Goal: Task Accomplishment & Management: Manage account settings

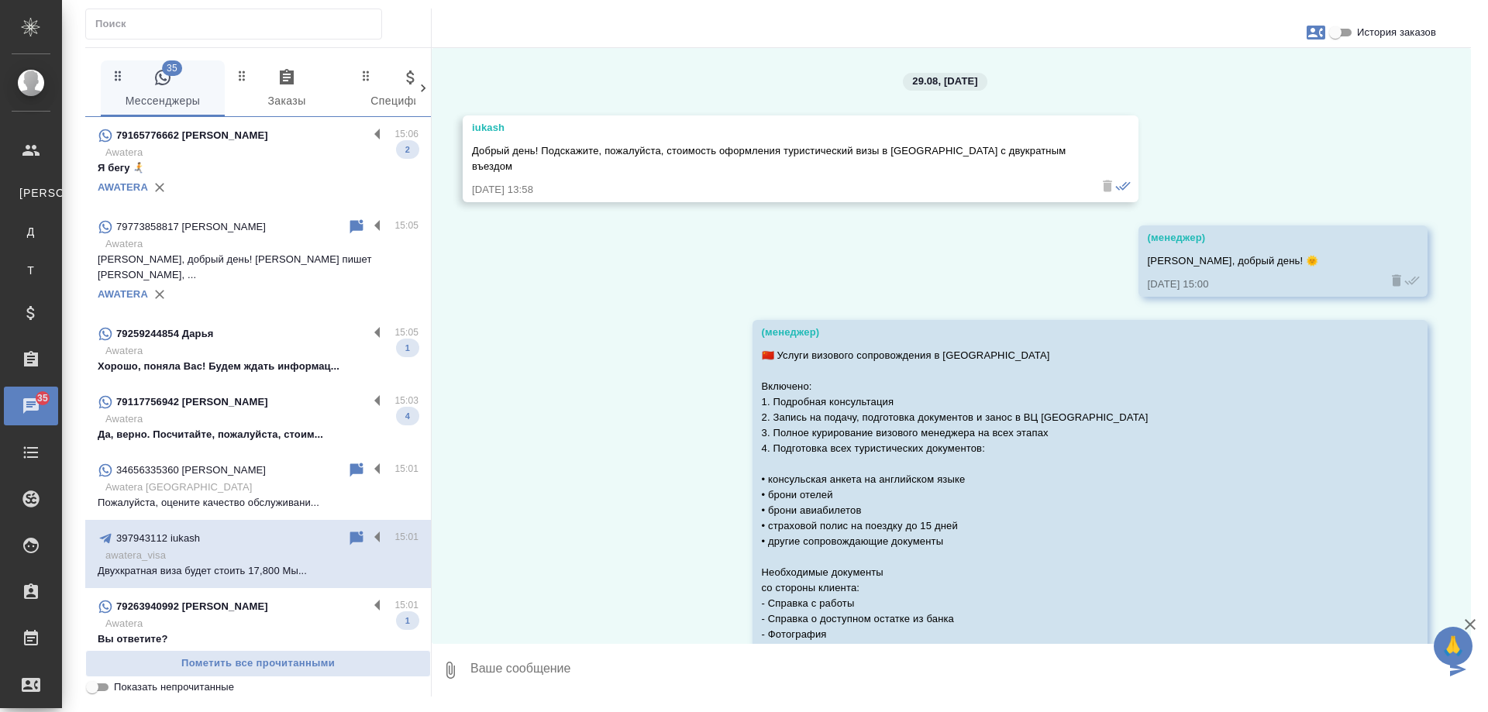
scroll to position [346, 0]
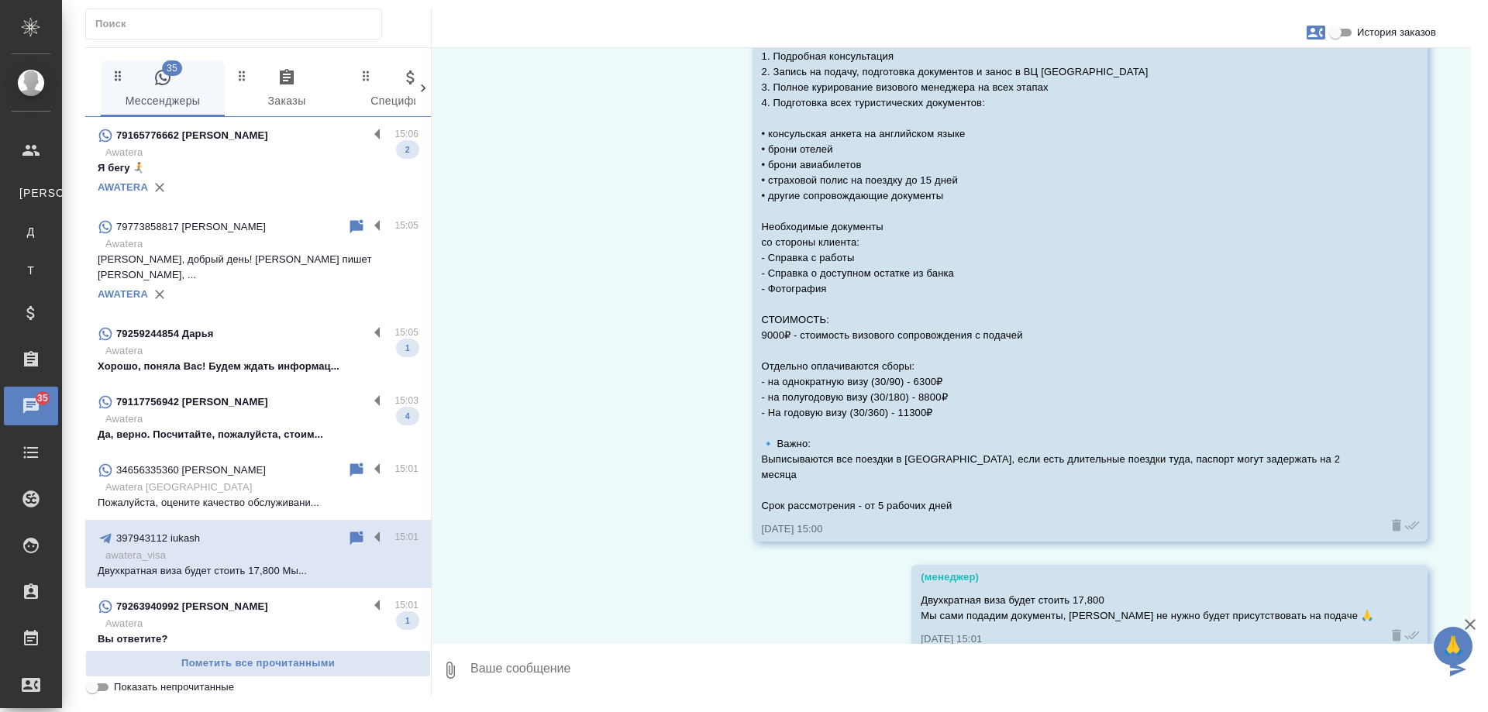
click at [287, 411] on p "Awatera" at bounding box center [261, 418] width 313 height 15
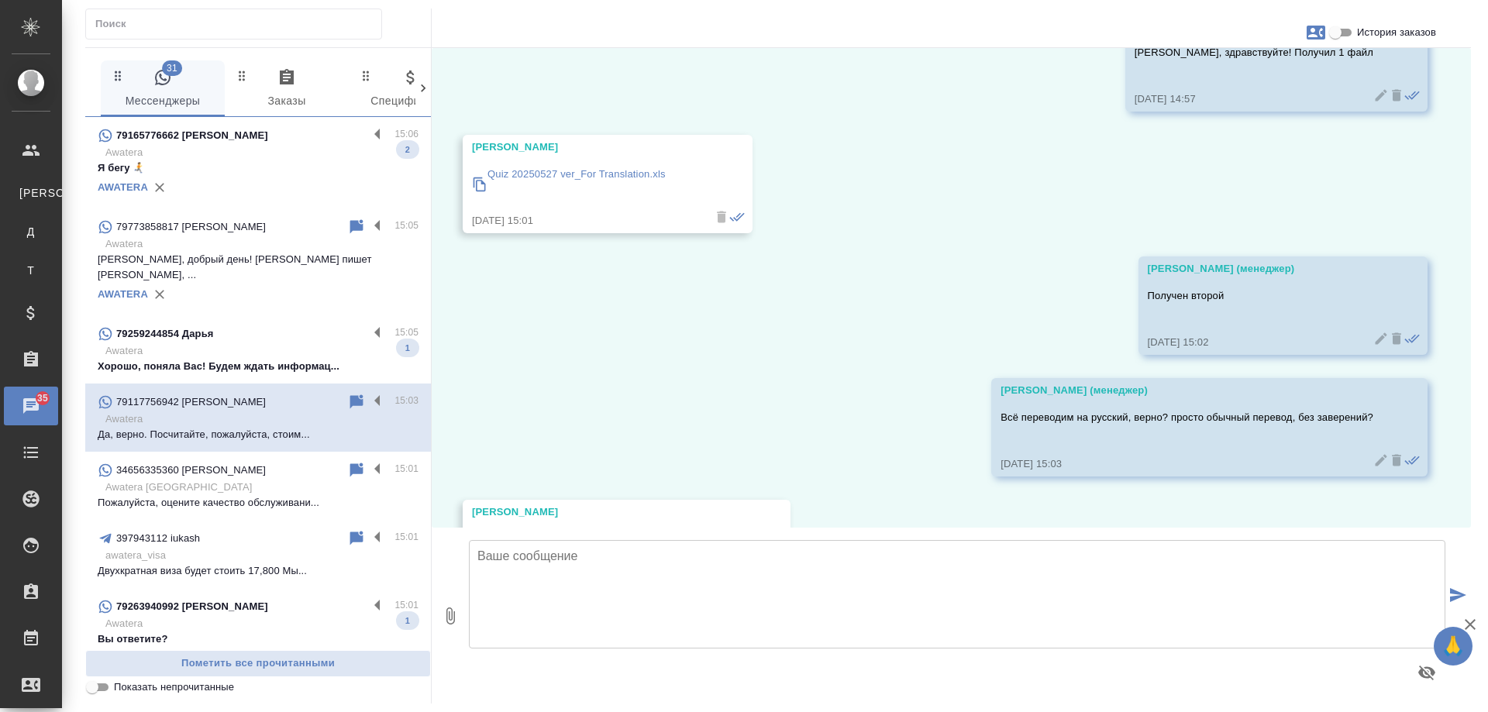
scroll to position [439, 0]
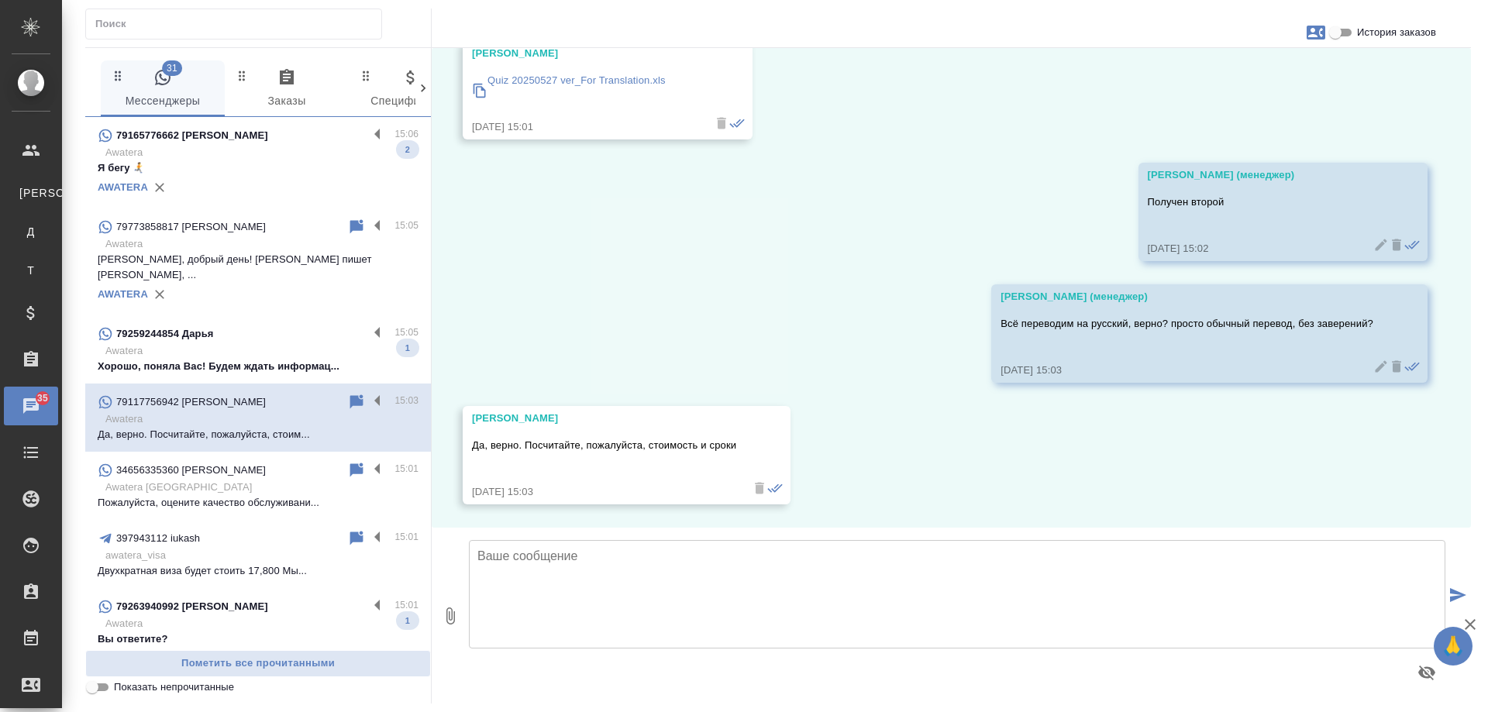
click at [276, 616] on p "Awatera" at bounding box center [261, 623] width 313 height 15
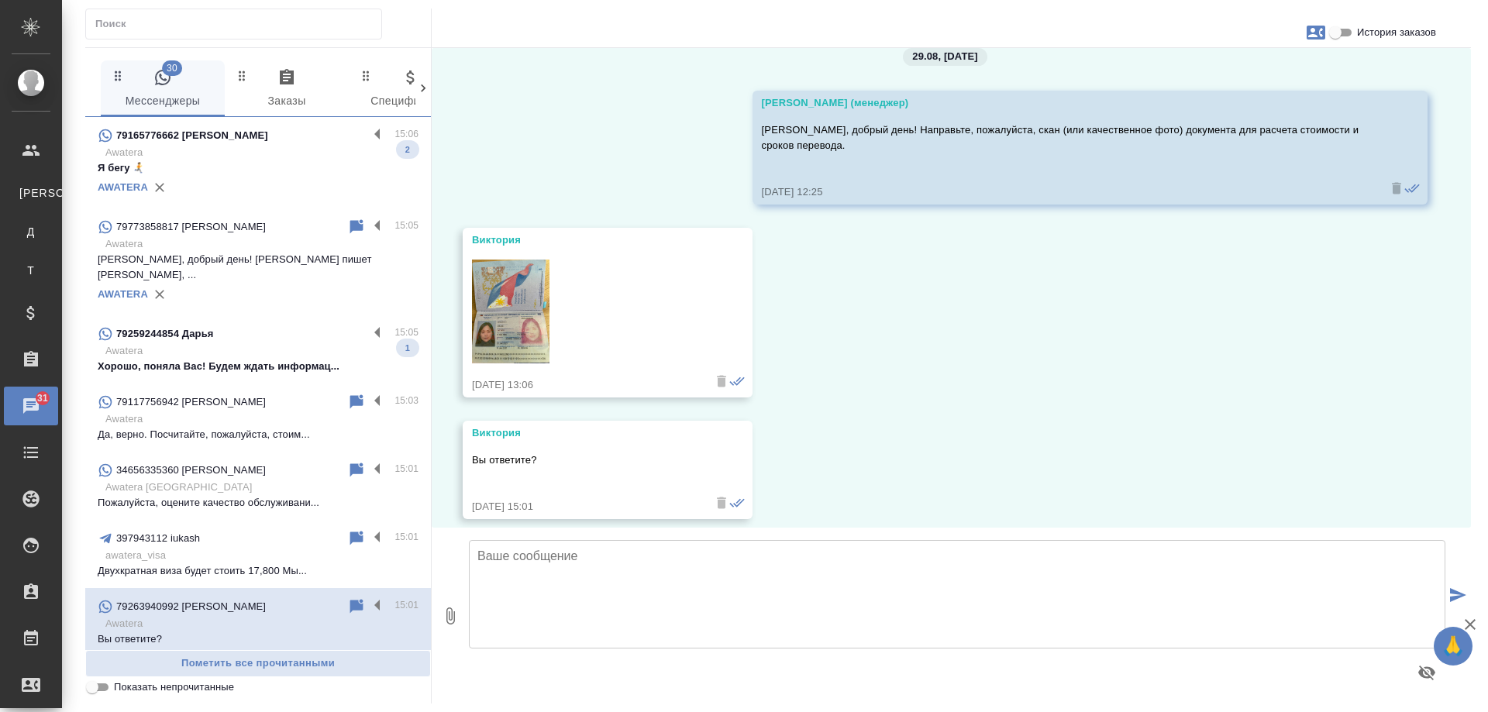
scroll to position [40, 0]
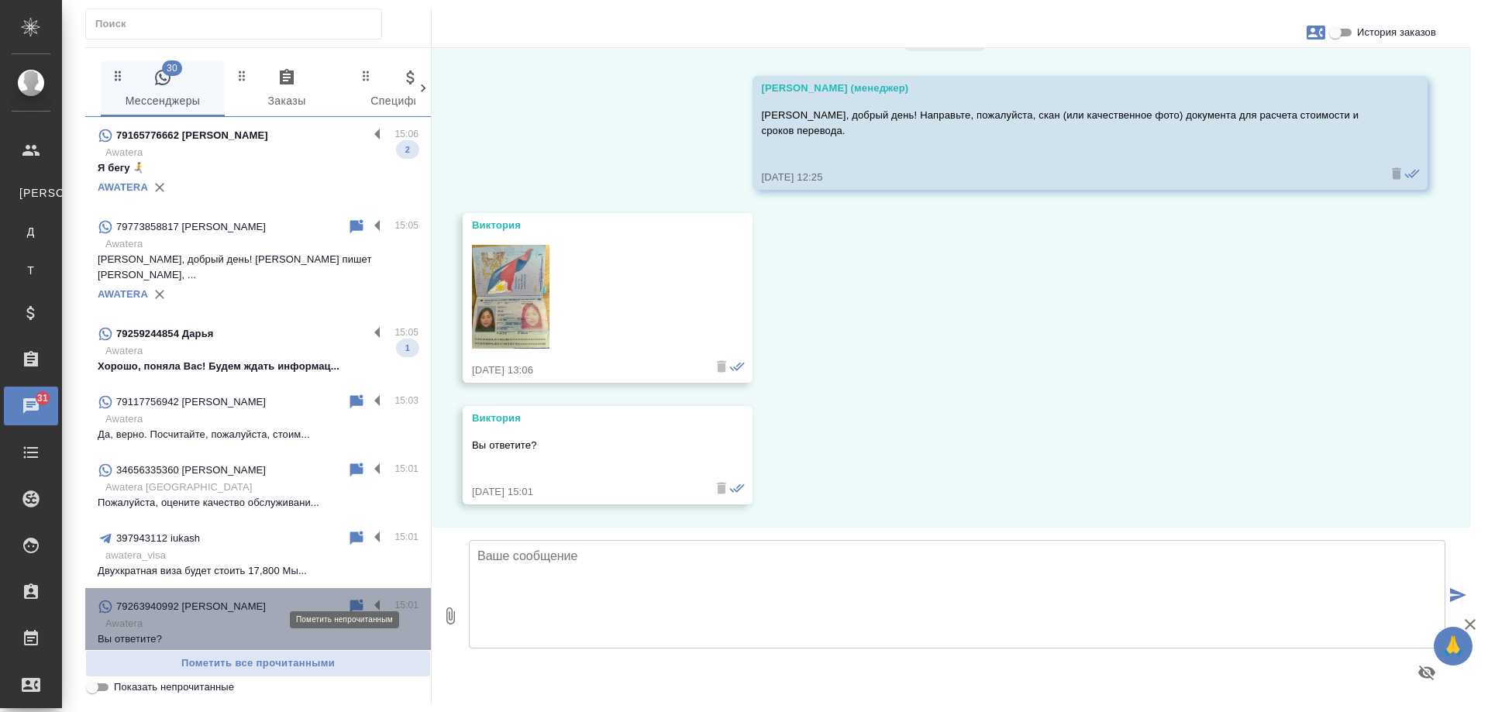
click at [350, 599] on icon at bounding box center [356, 606] width 13 height 14
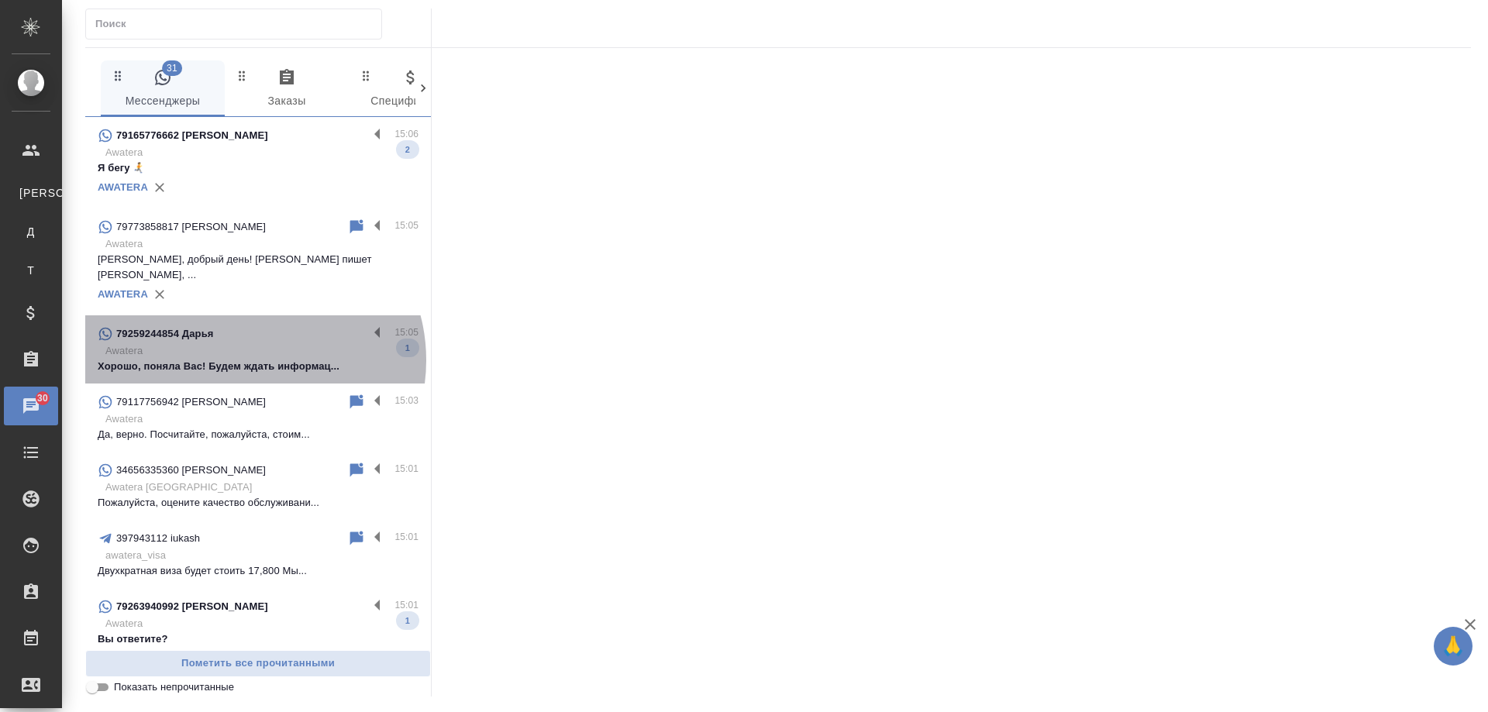
click at [249, 359] on p "Хорошо, поняла Вас! Будем ждать информац..." at bounding box center [258, 366] width 321 height 15
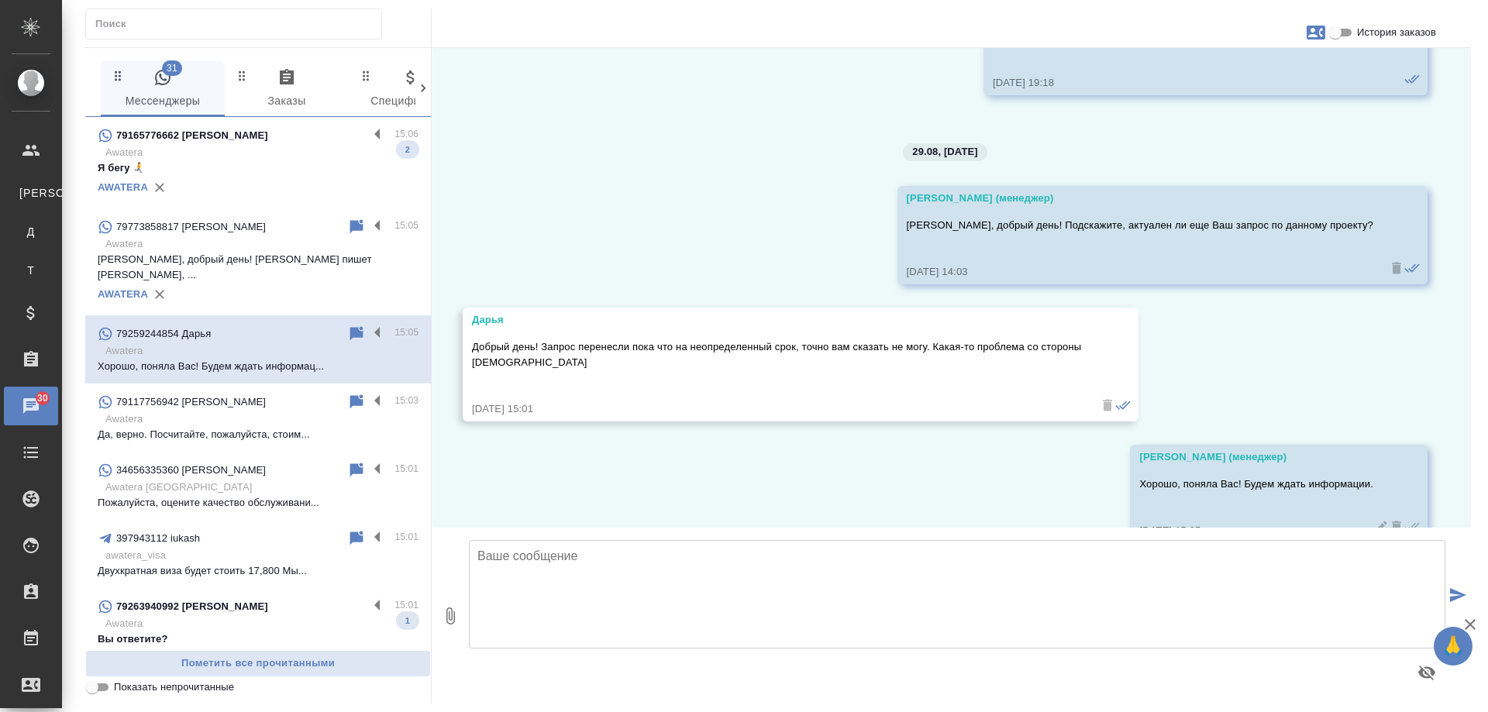
scroll to position [2822, 0]
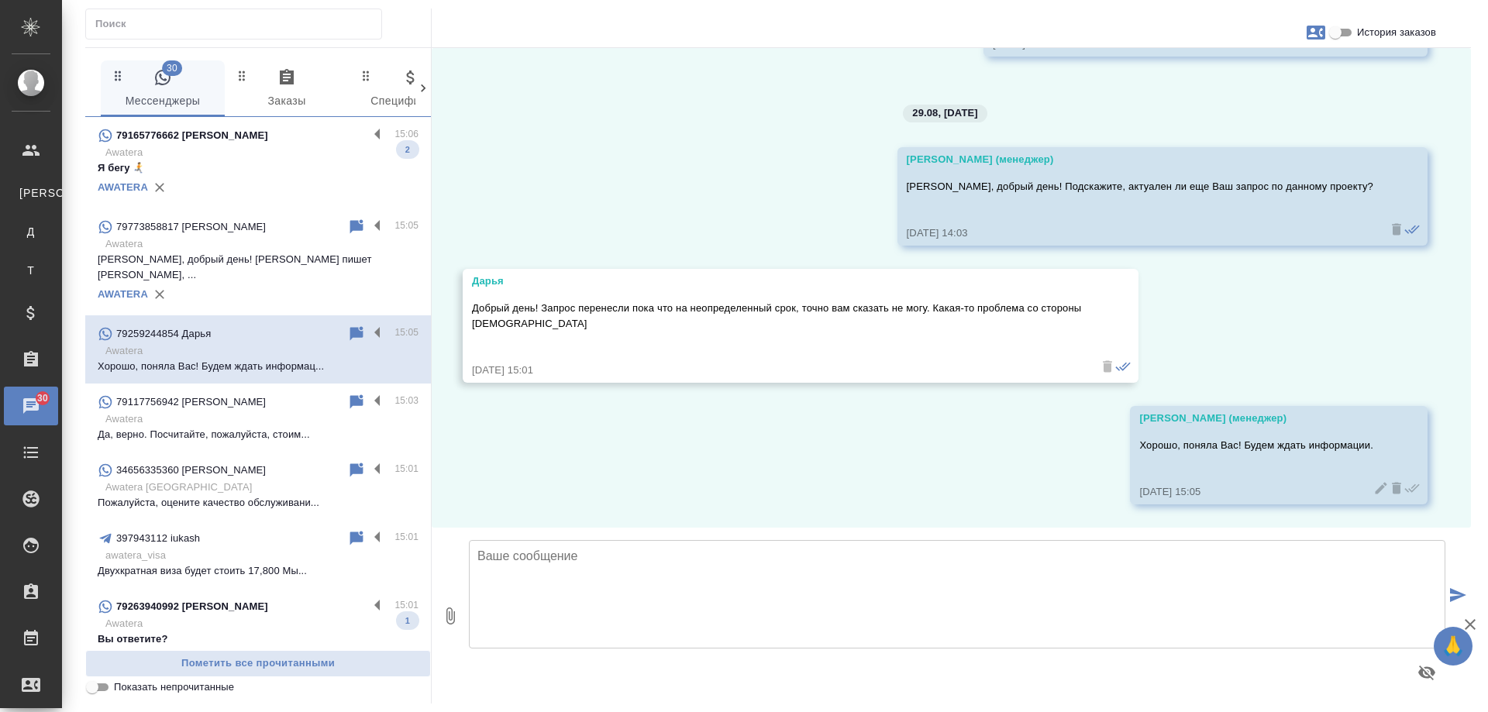
click at [262, 136] on div "79165776662 Faina" at bounding box center [233, 135] width 270 height 19
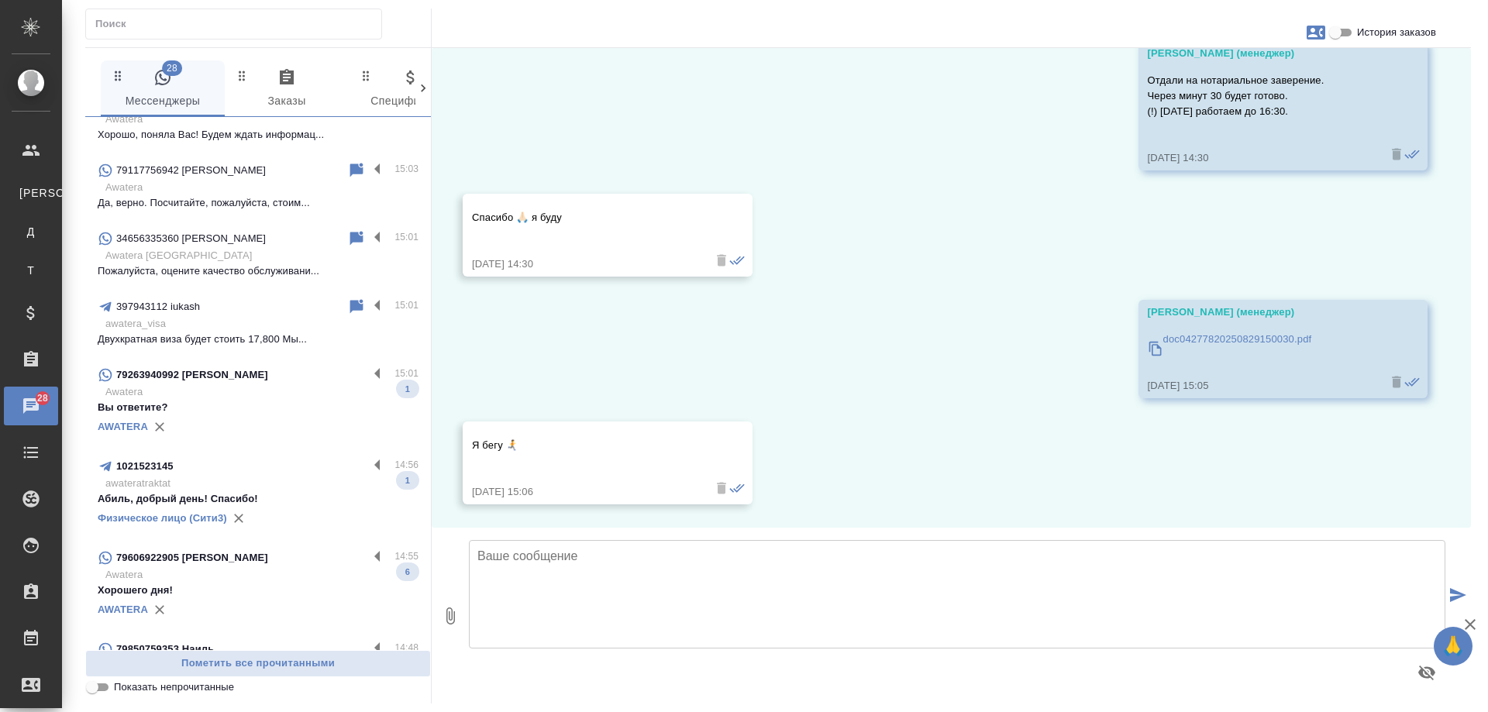
scroll to position [232, 0]
click at [270, 399] on p "Вы ответите?" at bounding box center [258, 406] width 321 height 15
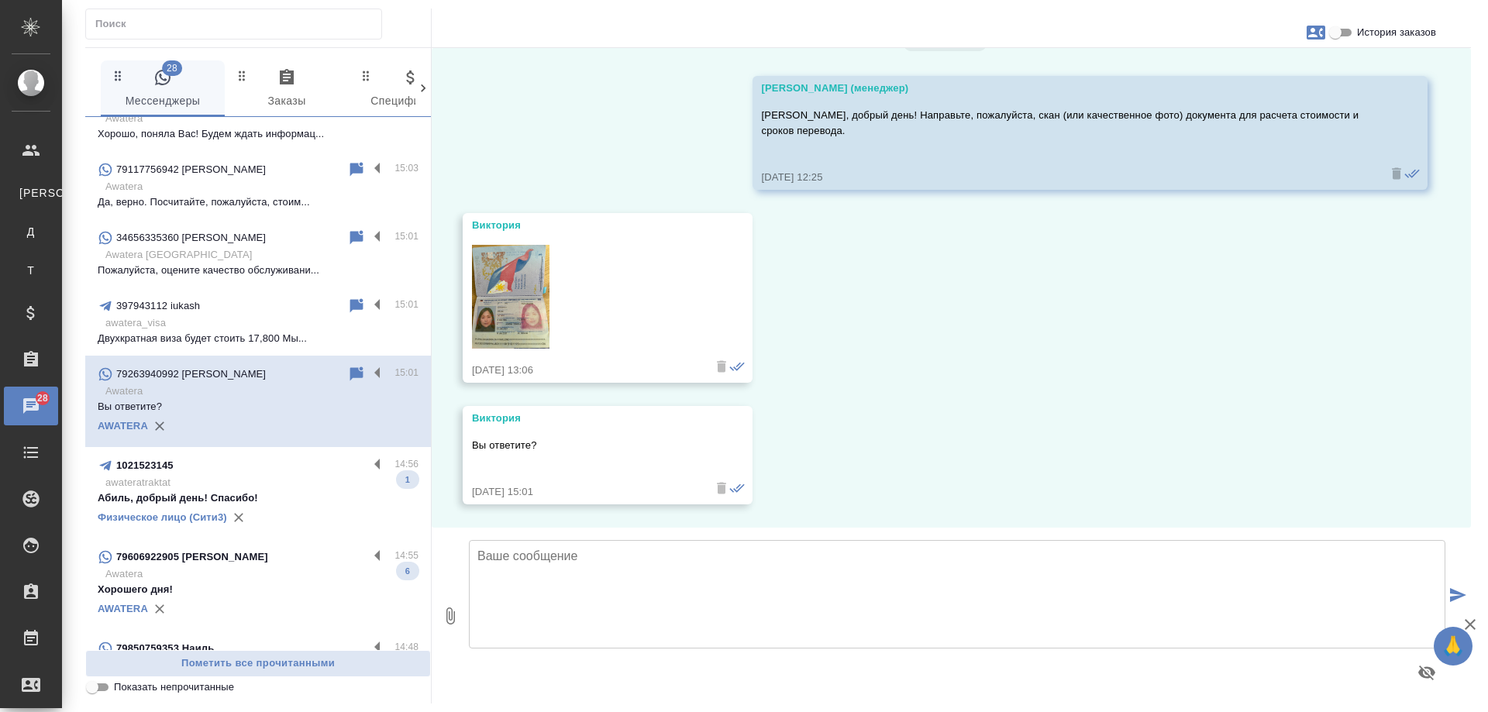
scroll to position [40, 0]
click at [502, 276] on img at bounding box center [510, 297] width 77 height 104
click at [1322, 27] on icon "button" at bounding box center [1315, 33] width 19 height 14
click at [1257, 108] on span "Заявка №54773" at bounding box center [1247, 108] width 76 height 15
click at [624, 559] on div at bounding box center [744, 356] width 1488 height 712
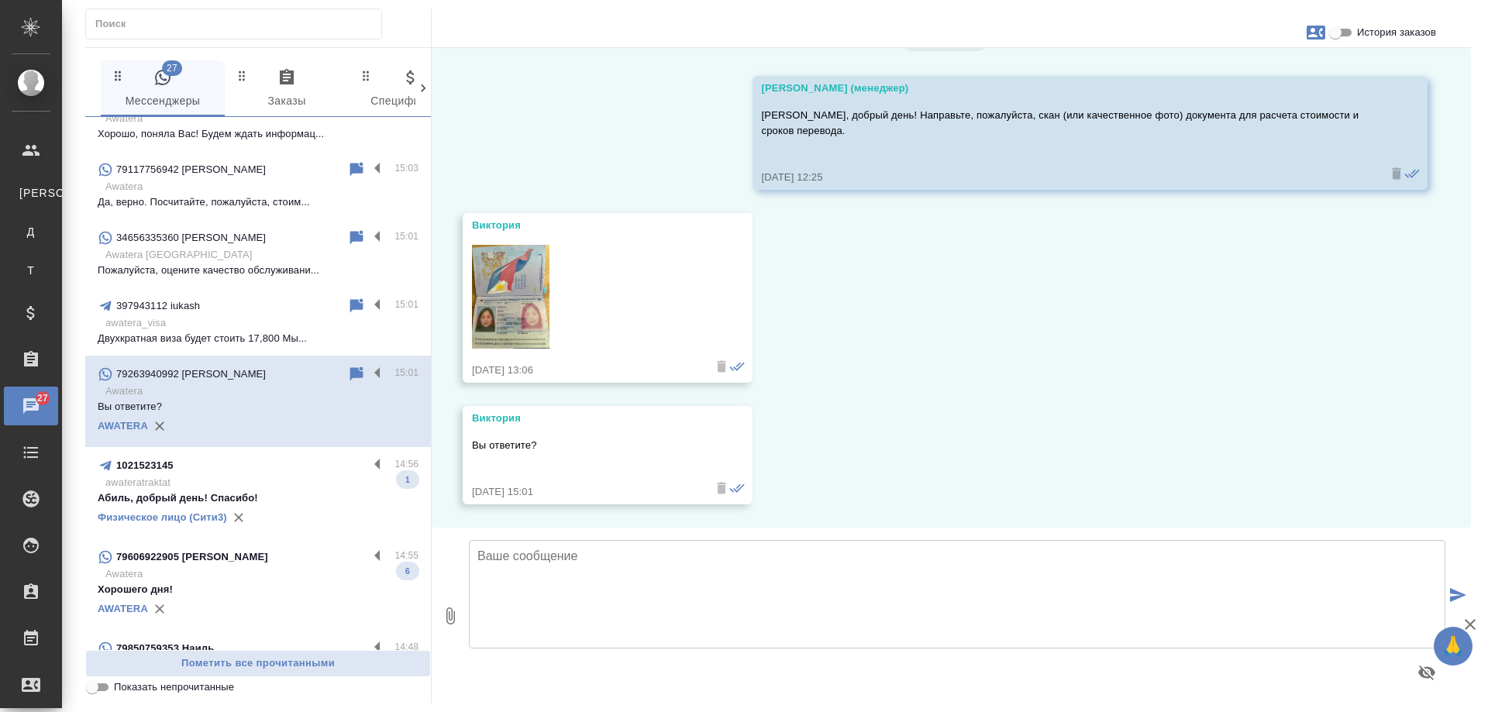
drag, startPoint x: 642, startPoint y: 555, endPoint x: 631, endPoint y: 570, distance: 18.8
click at [642, 557] on textarea at bounding box center [957, 594] width 976 height 108
type textarea "[PERSON_NAME], получили от Вас фото, расчет ожидайте в ближайшее время."
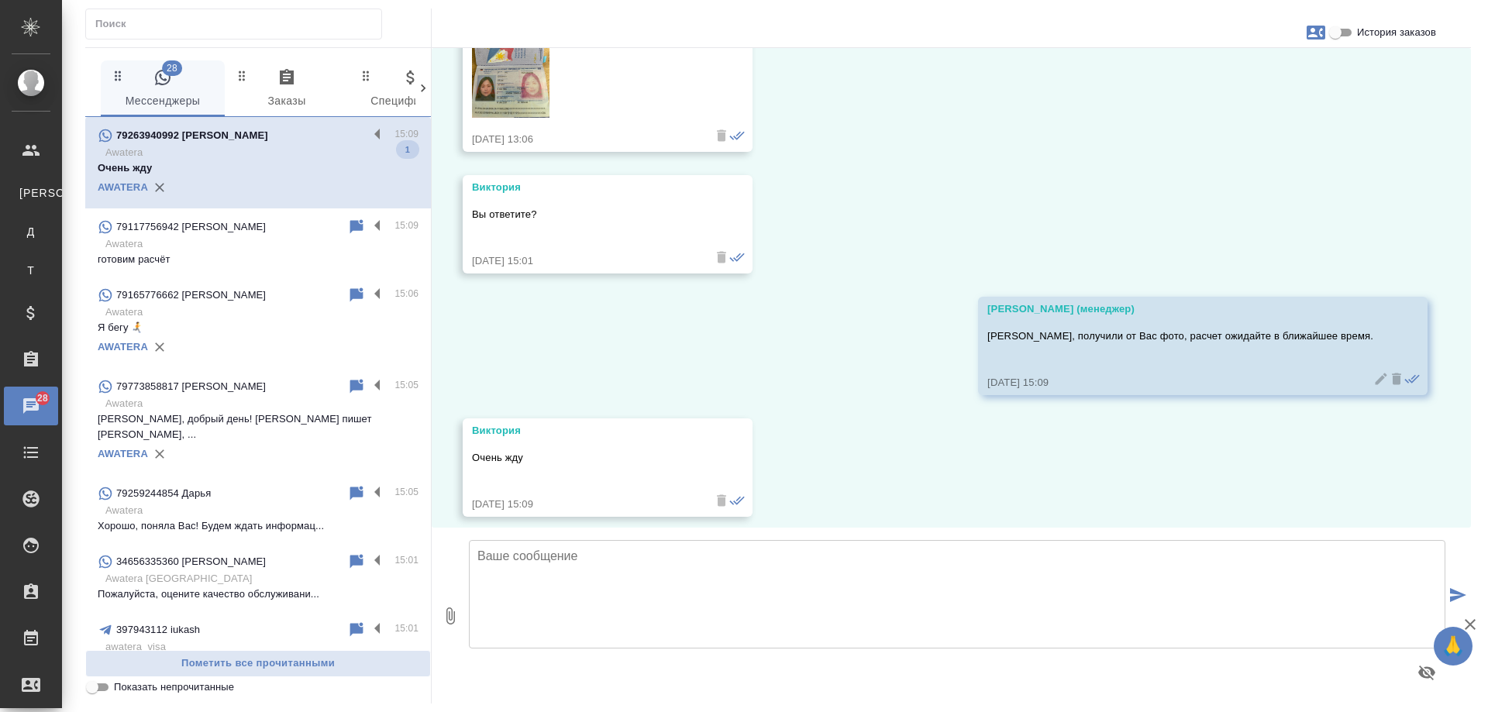
scroll to position [283, 0]
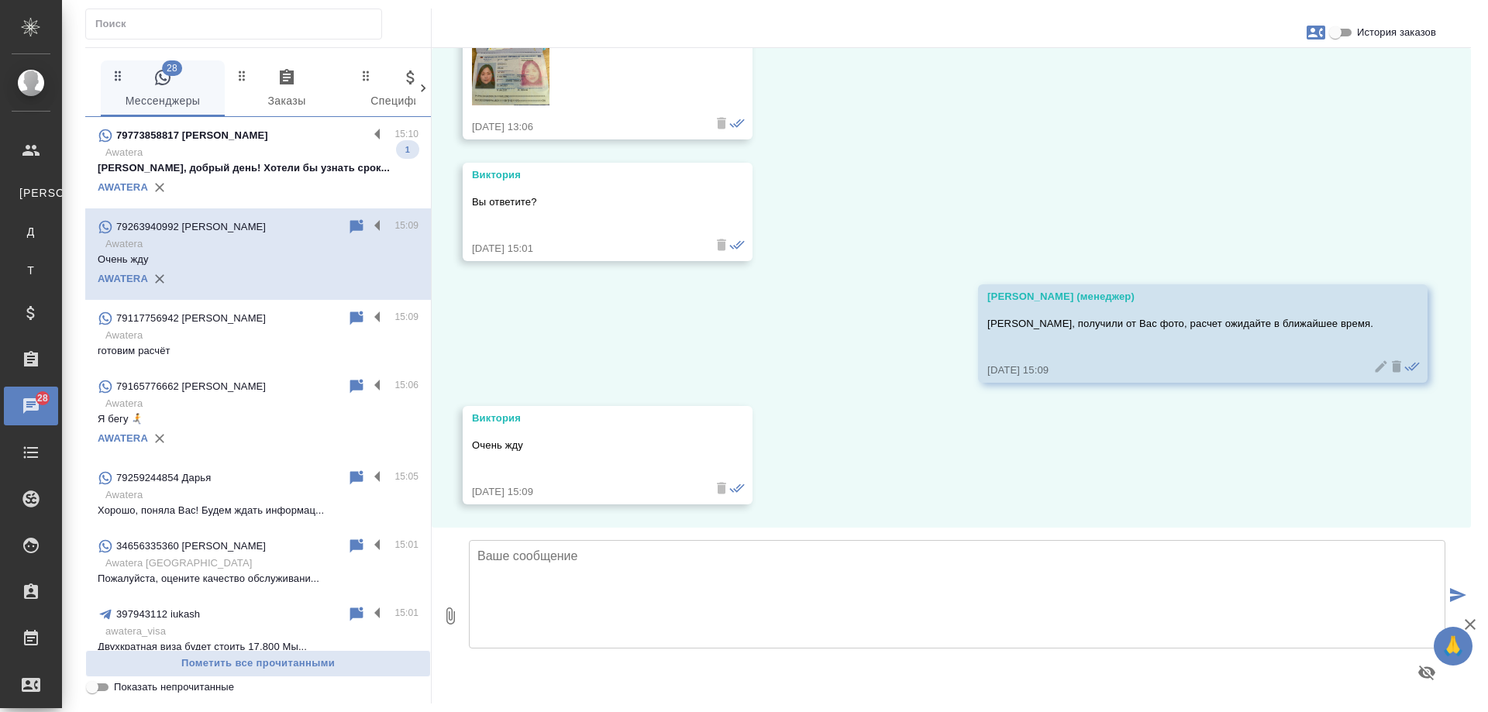
click at [278, 164] on p "[PERSON_NAME], добрый день! Хотели бы узнать срок..." at bounding box center [258, 167] width 321 height 15
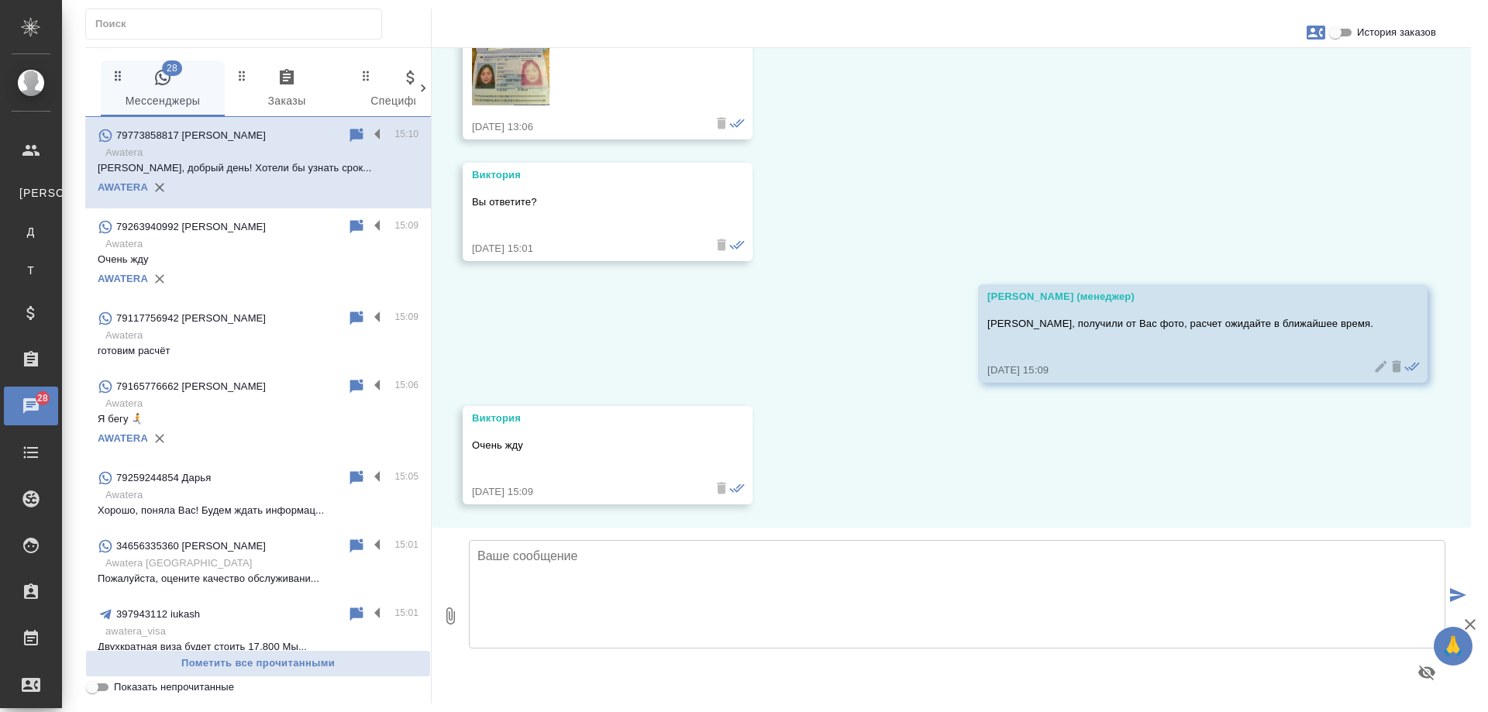
scroll to position [0, 0]
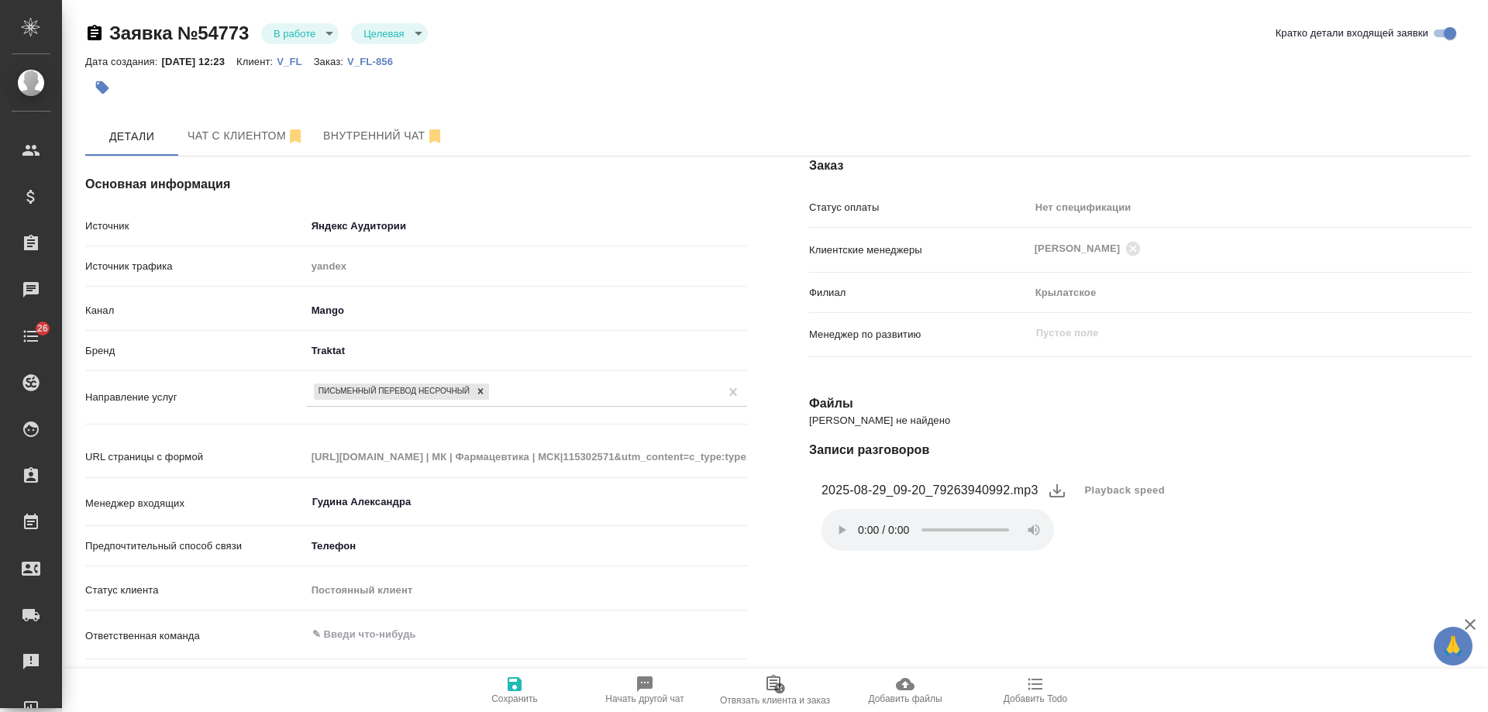
select select "RU"
click at [400, 61] on p "V_FL-856" at bounding box center [375, 62] width 57 height 12
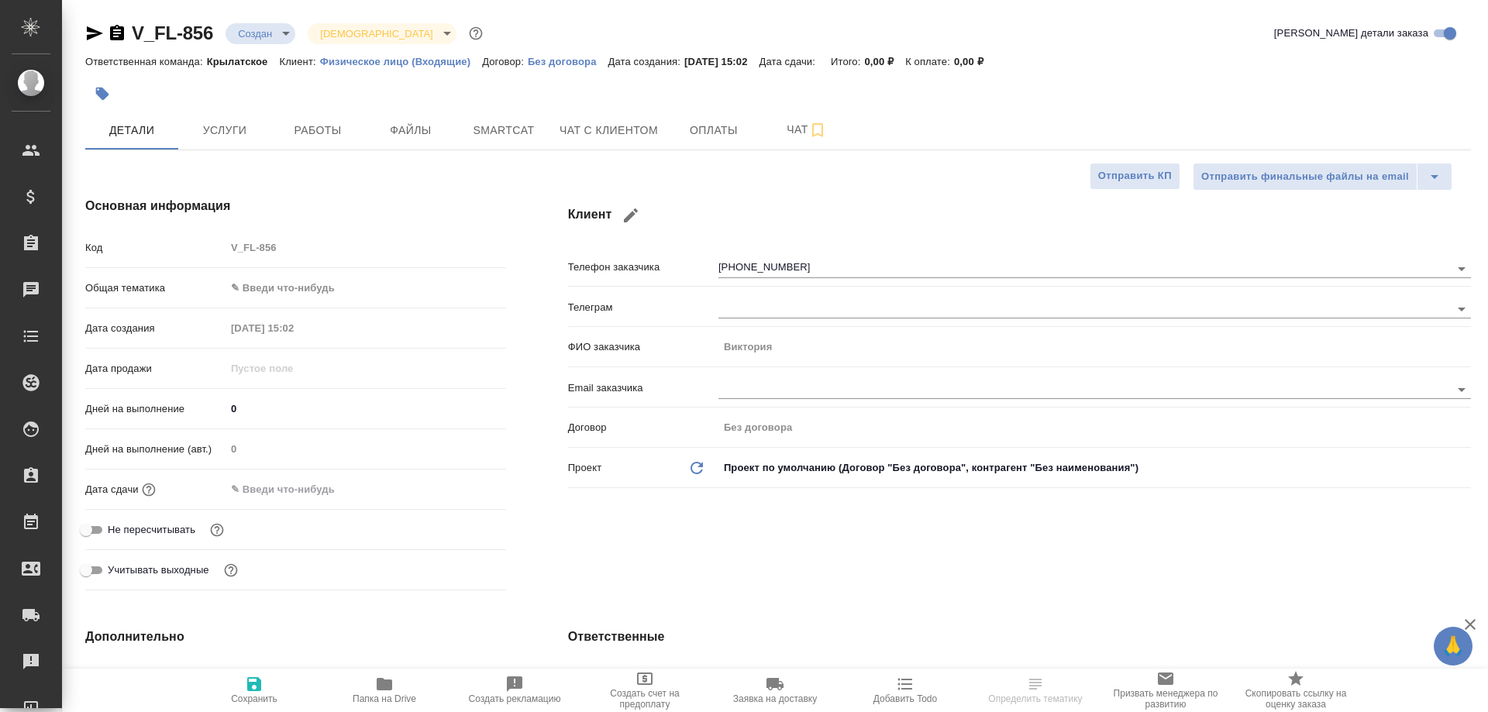
select select "RU"
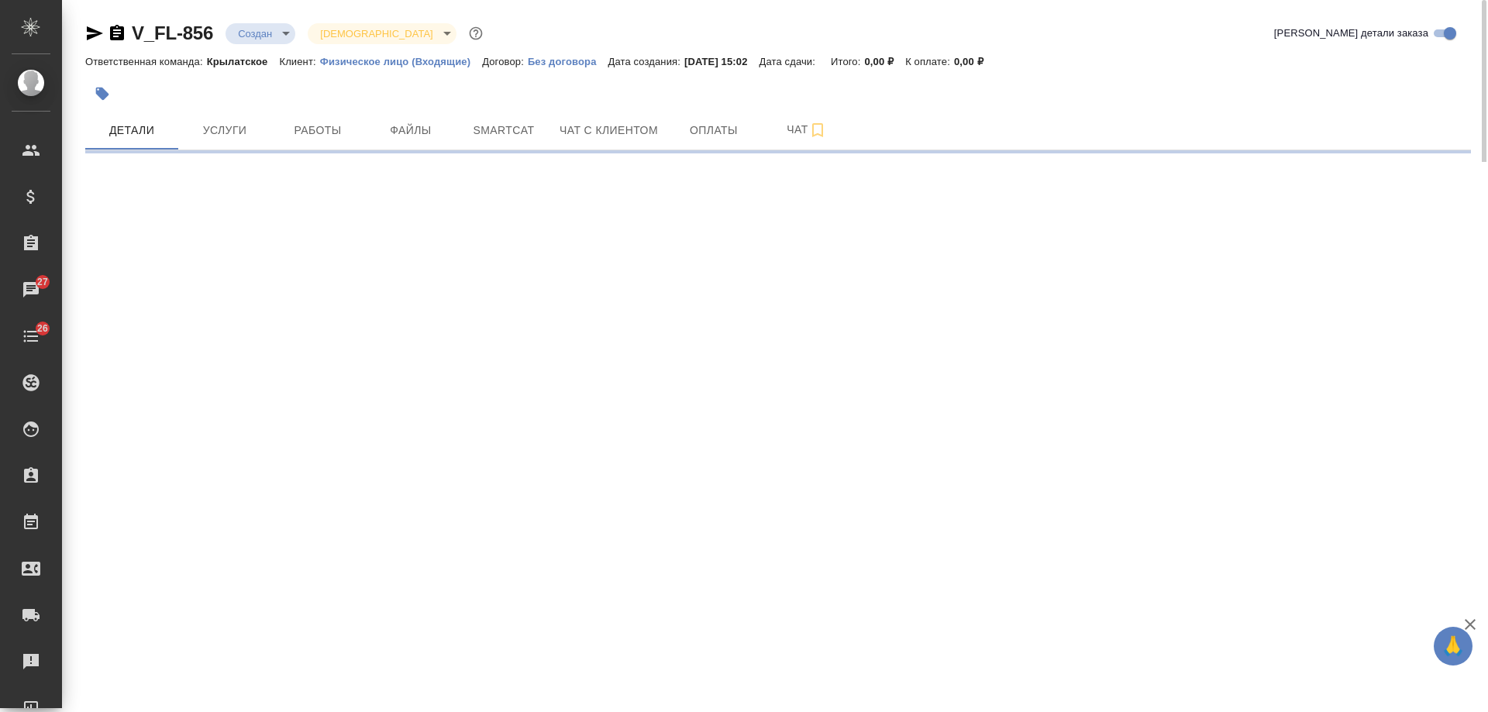
select select "RU"
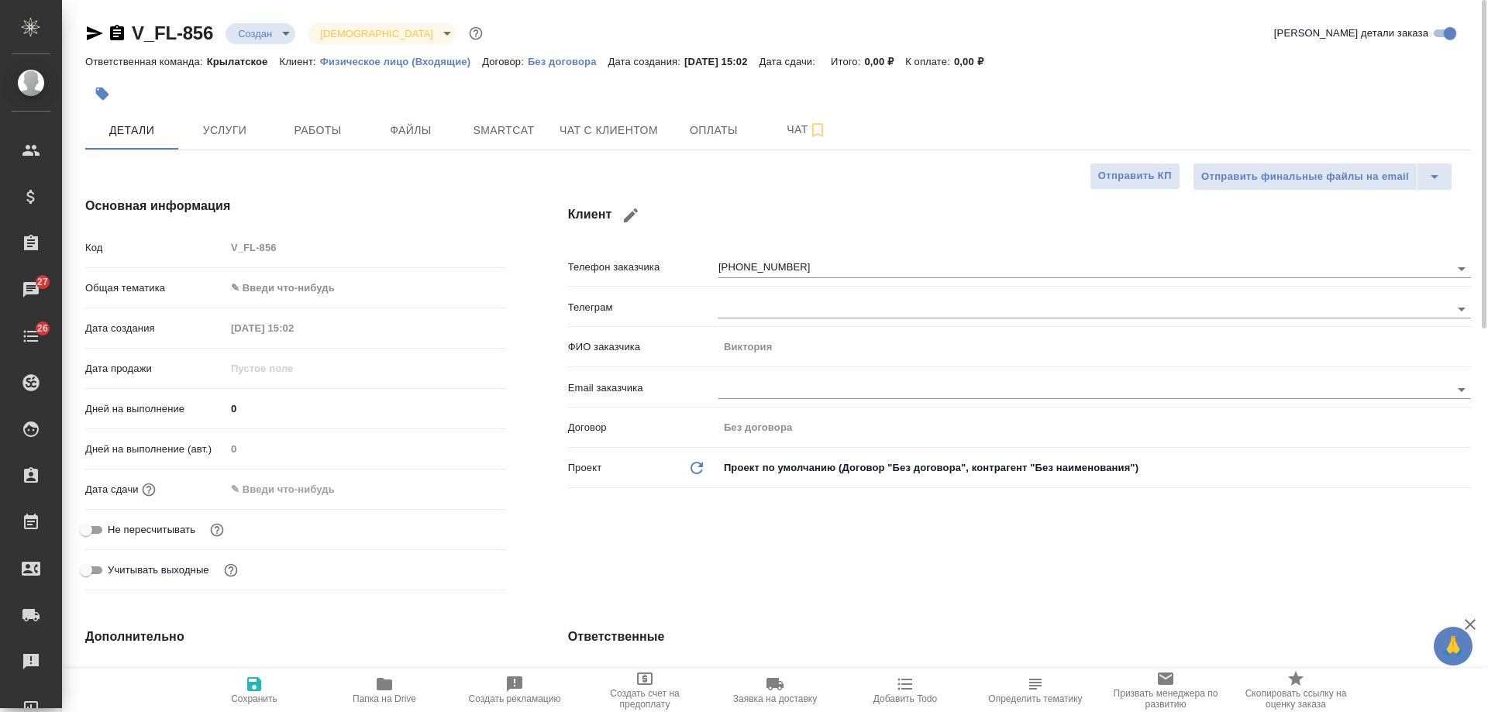
type textarea "x"
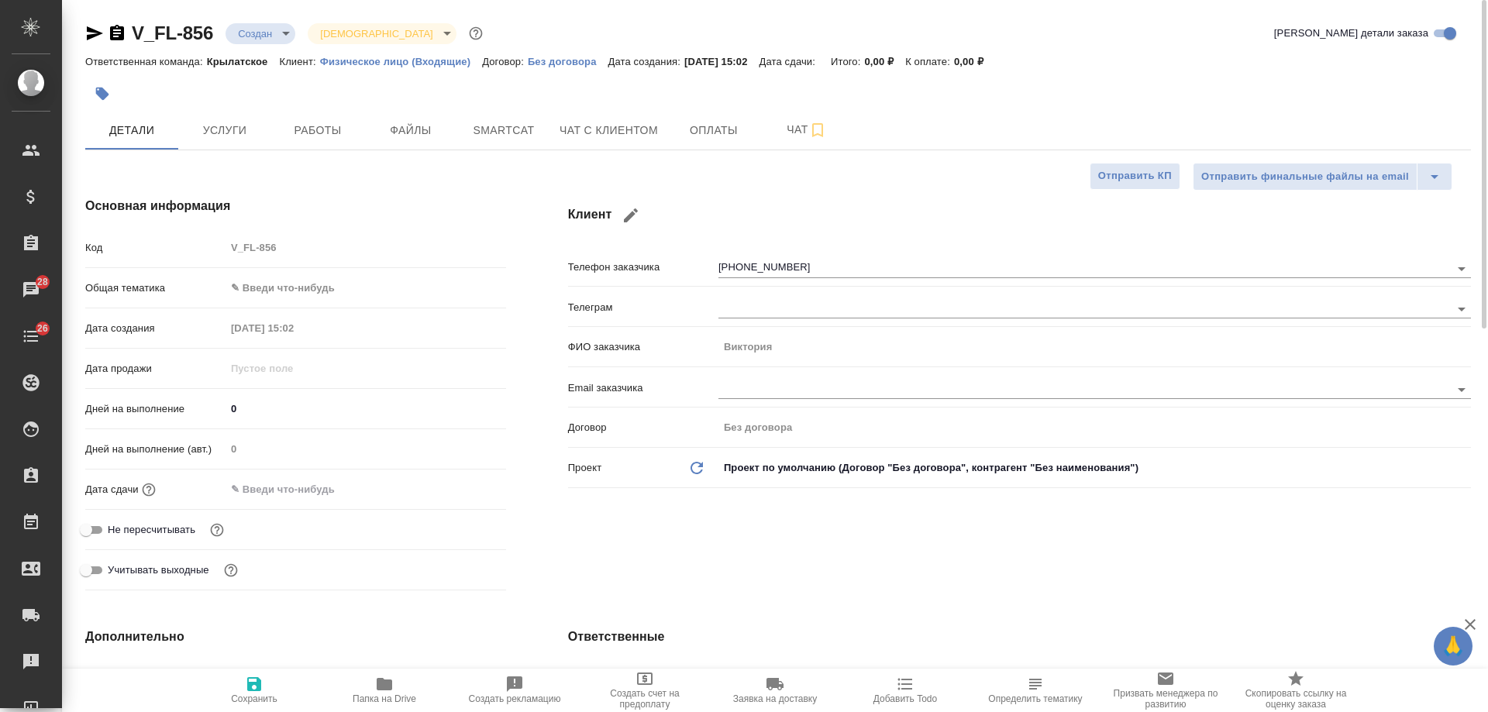
type textarea "x"
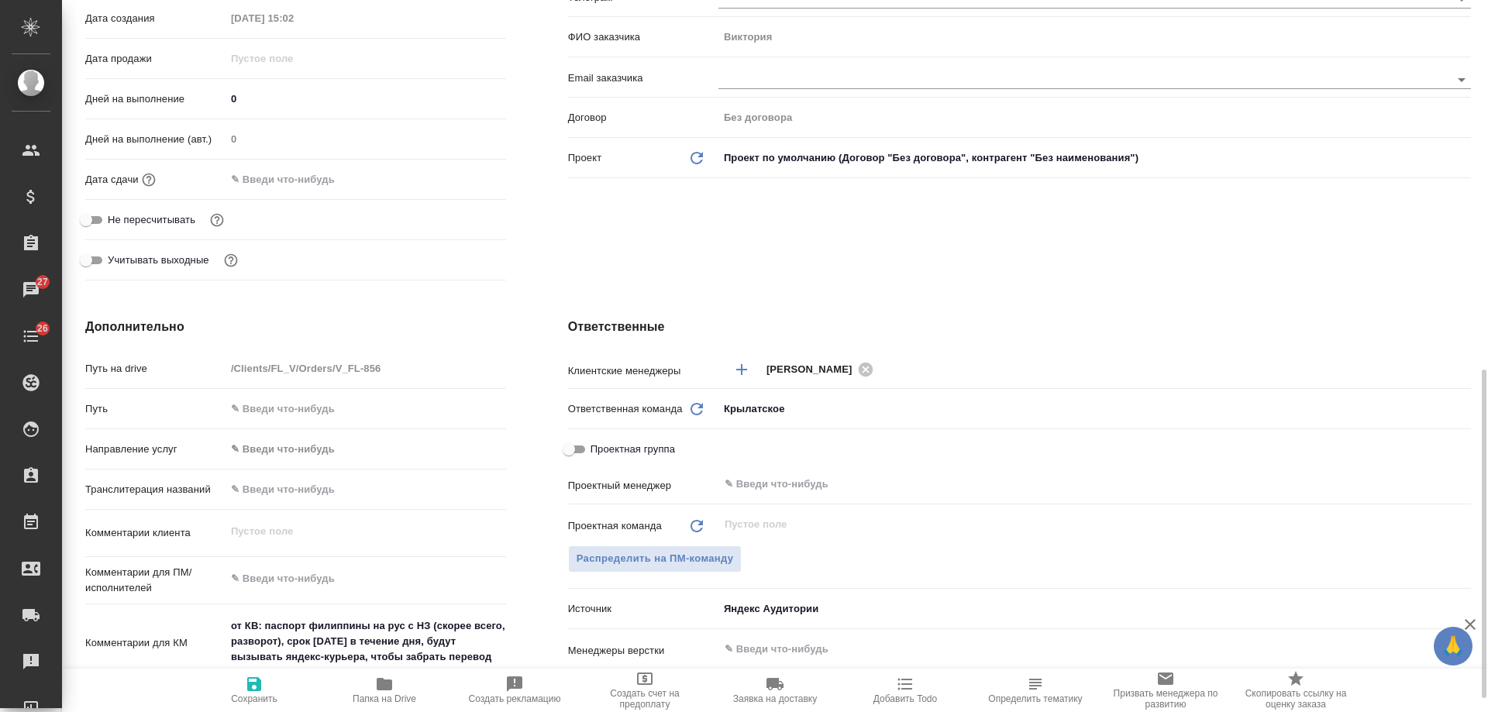
scroll to position [542, 0]
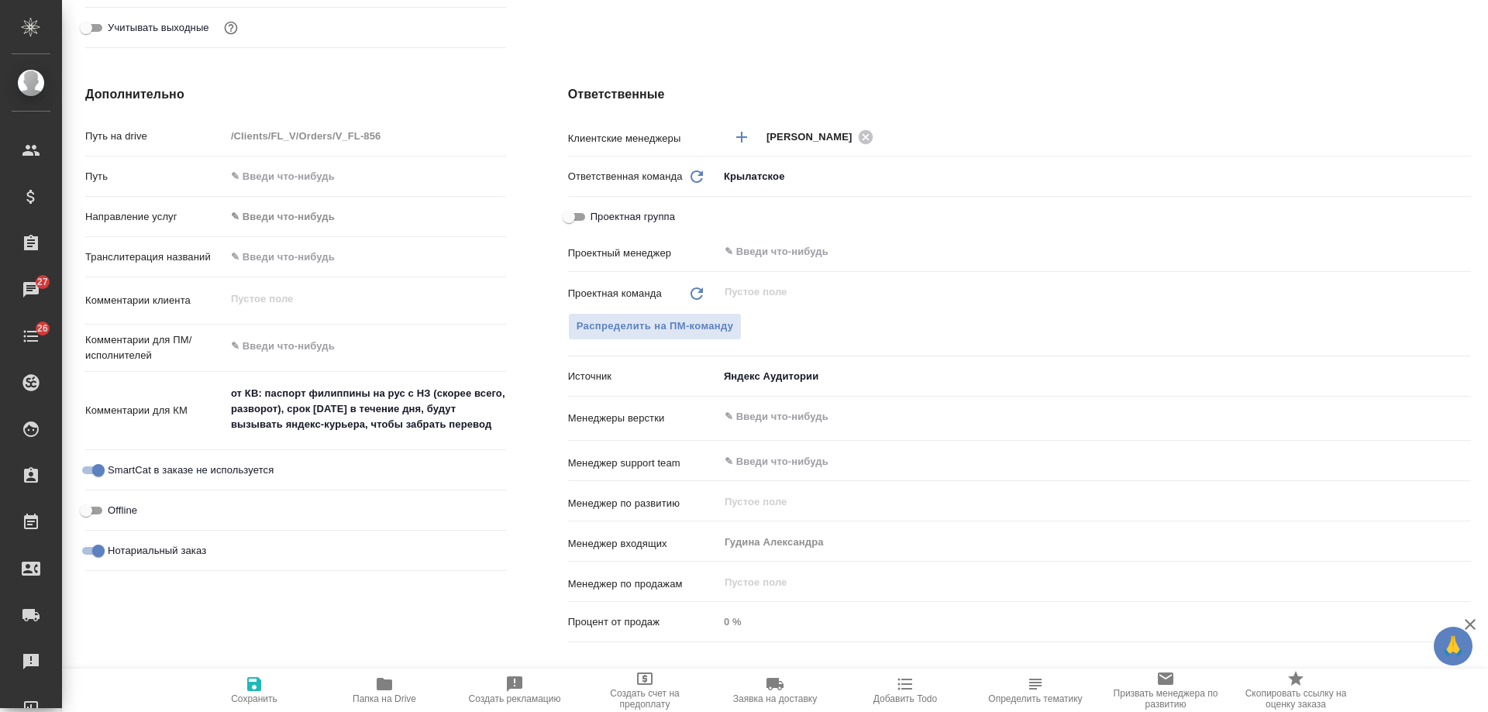
click at [912, 695] on span "Добавить Todo" at bounding box center [905, 698] width 64 height 11
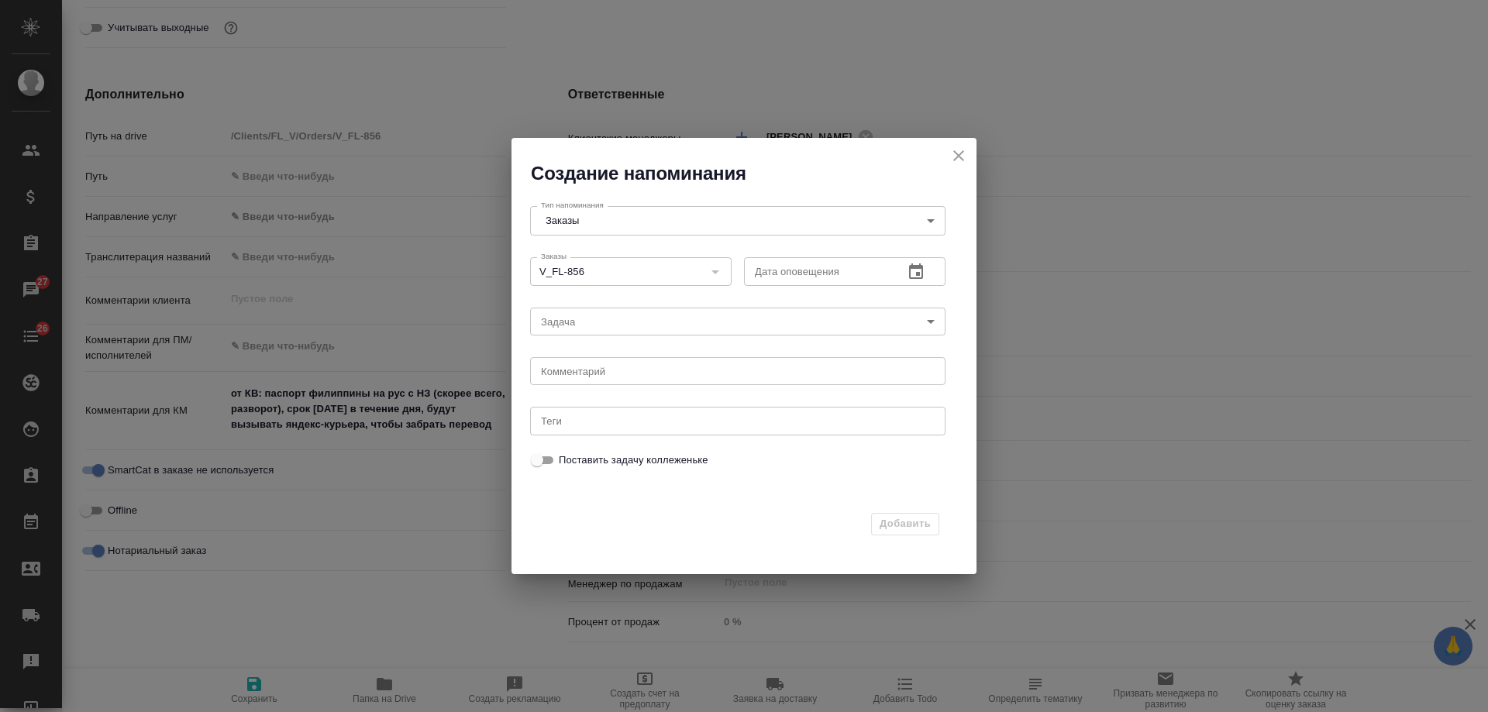
click at [915, 280] on icon "button" at bounding box center [916, 272] width 19 height 19
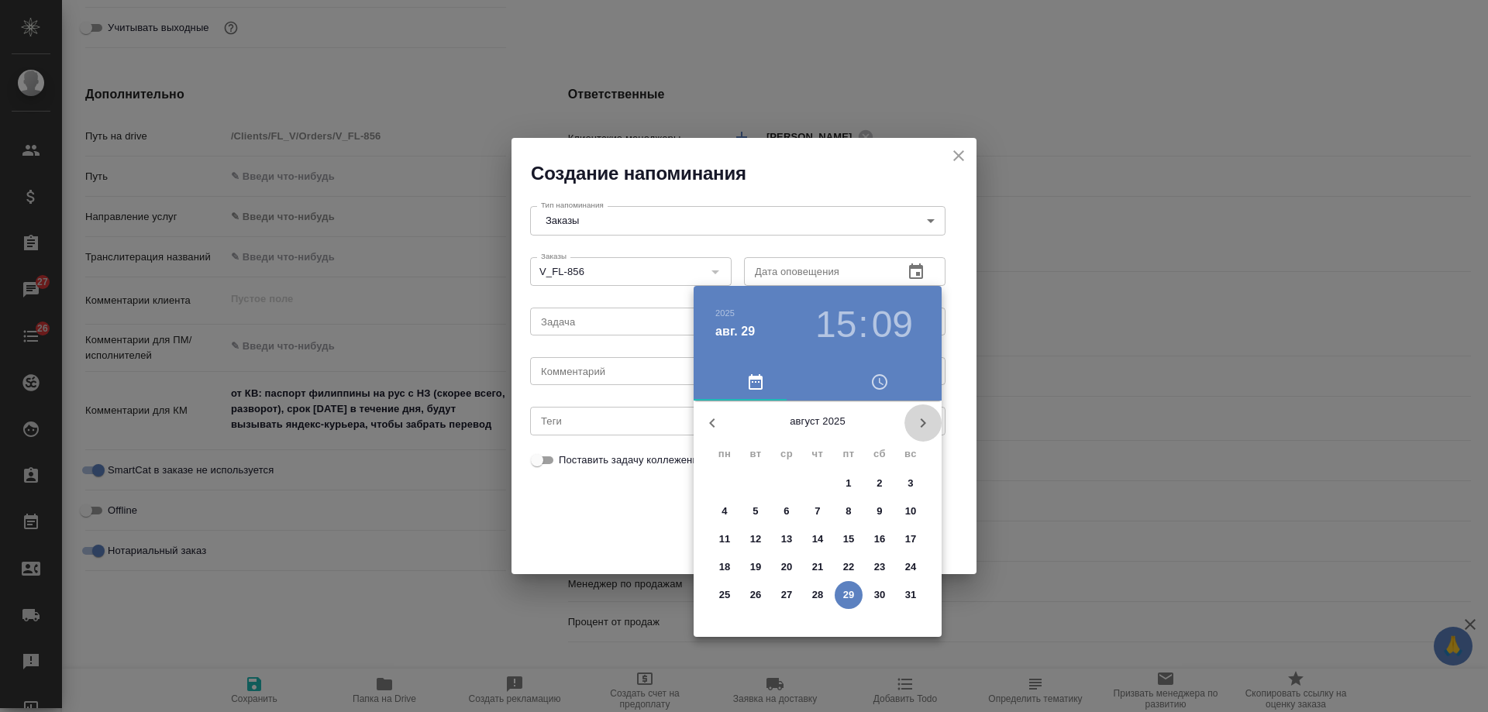
click at [918, 420] on icon "button" at bounding box center [923, 423] width 19 height 19
click at [749, 479] on span "2" at bounding box center [756, 483] width 28 height 15
type input "02.09.2025 15:09"
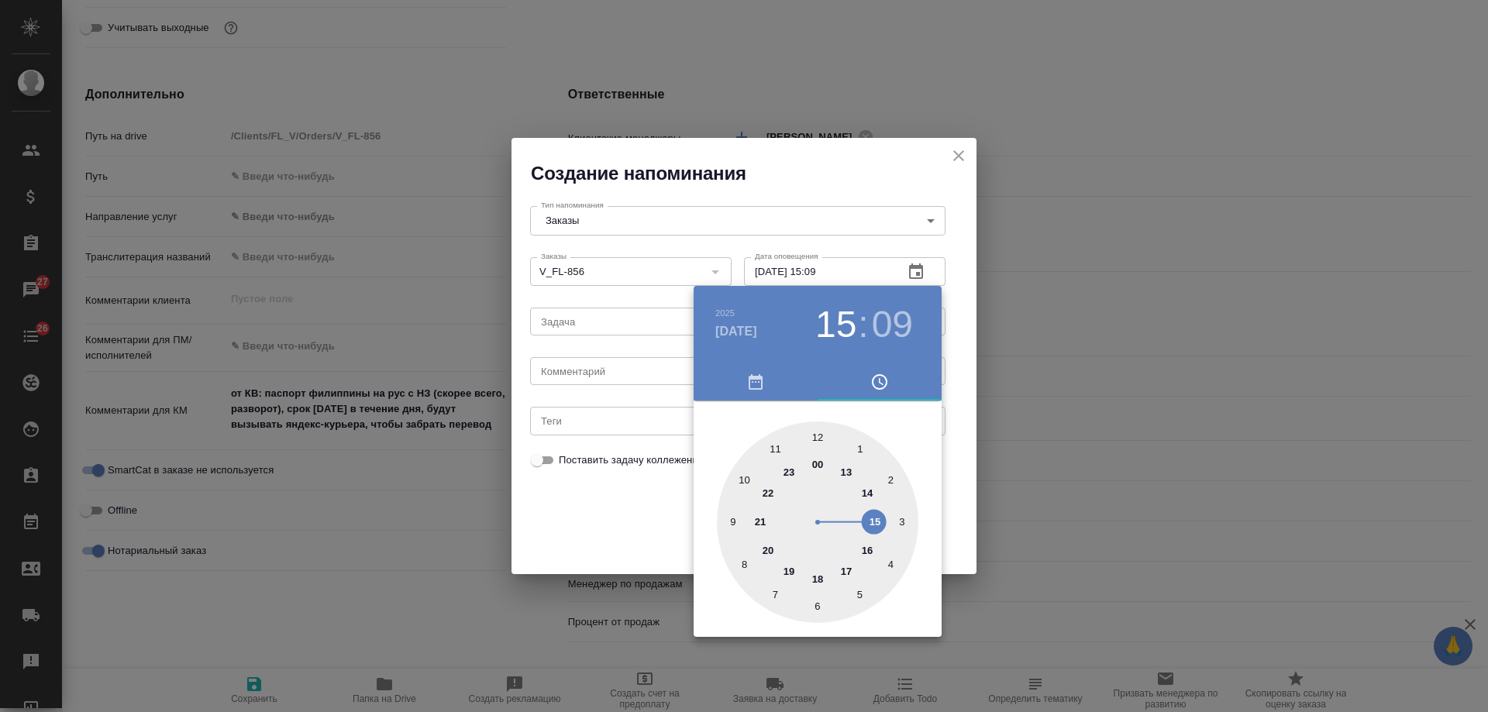
click at [611, 366] on div at bounding box center [744, 356] width 1488 height 712
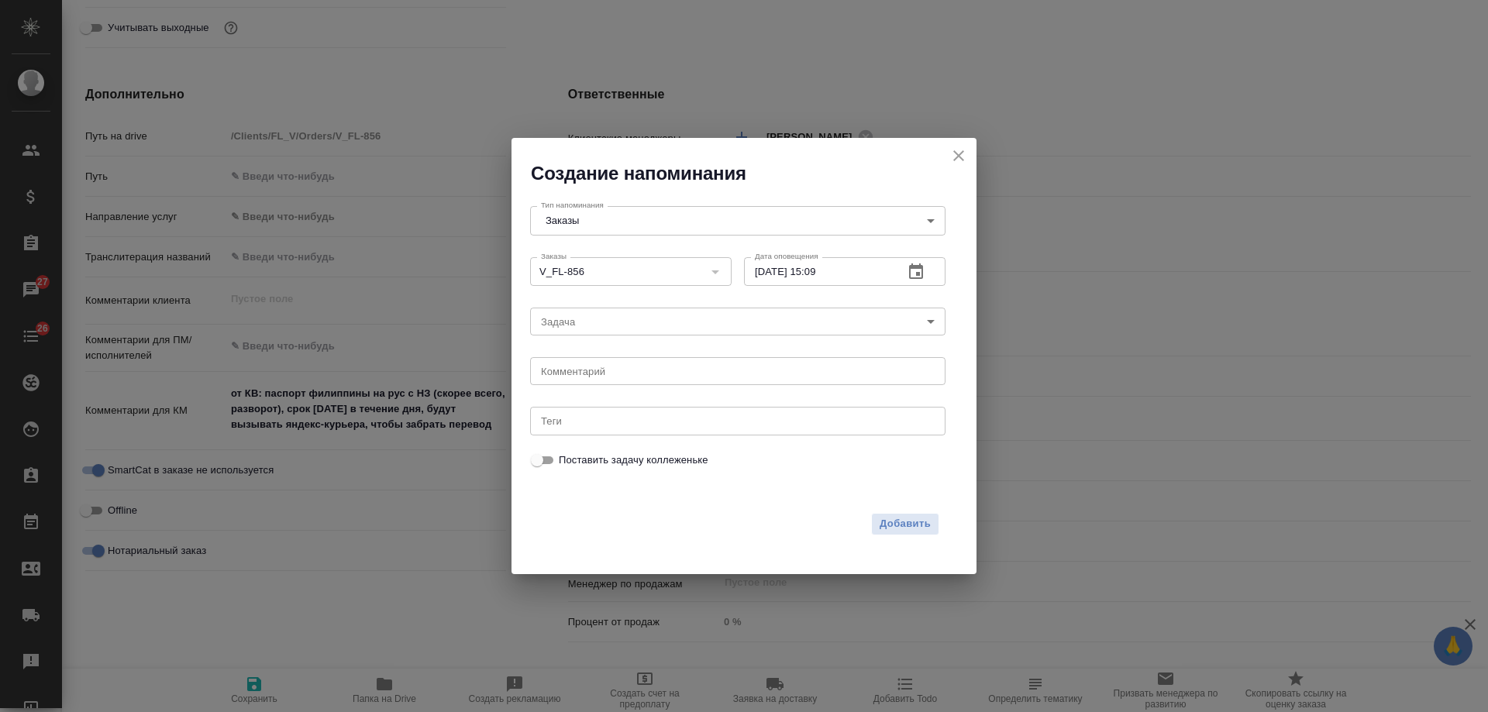
drag, startPoint x: 611, startPoint y: 367, endPoint x: 596, endPoint y: 370, distance: 16.0
click at [608, 367] on div "2025 сент. 2 15 : 09 00 1 2 3 4 5 6 7 8 9 10 11 12 13 14 15 16 17 18 19 20 21 2…" at bounding box center [744, 356] width 1488 height 712
click at [591, 372] on textarea at bounding box center [738, 372] width 394 height 12
type textarea "инфа вотс"
click at [914, 528] on span "Добавить" at bounding box center [904, 524] width 51 height 18
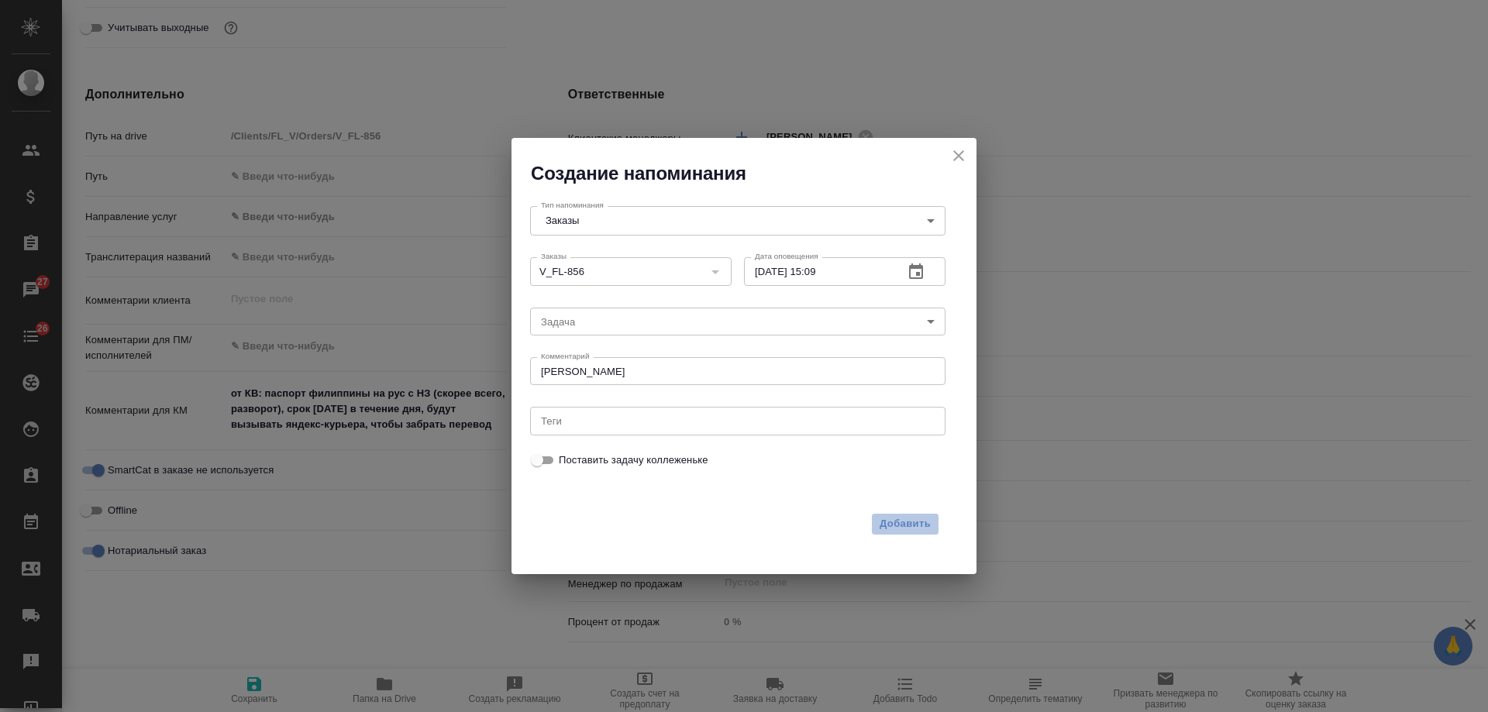
type textarea "x"
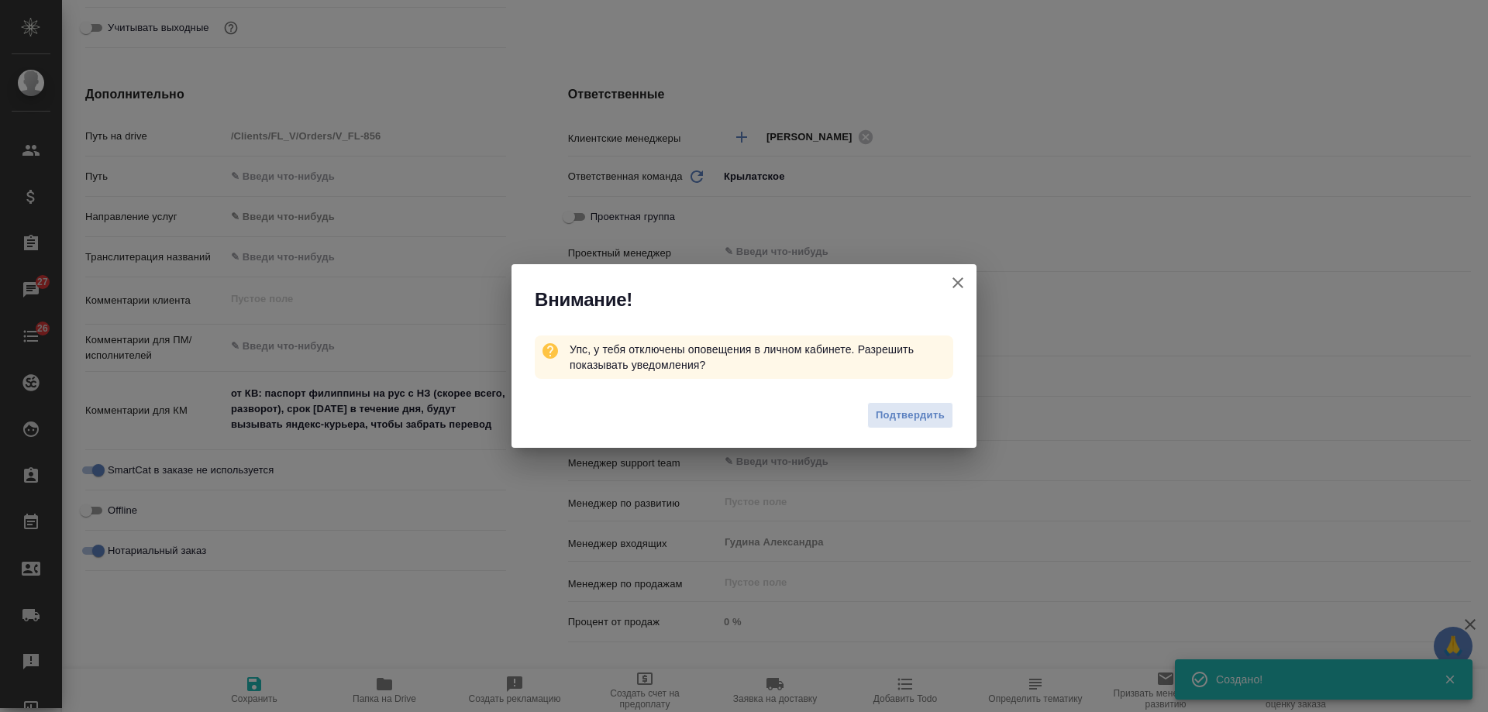
type textarea "x"
click at [960, 283] on icon "button" at bounding box center [957, 283] width 19 height 19
type textarea "x"
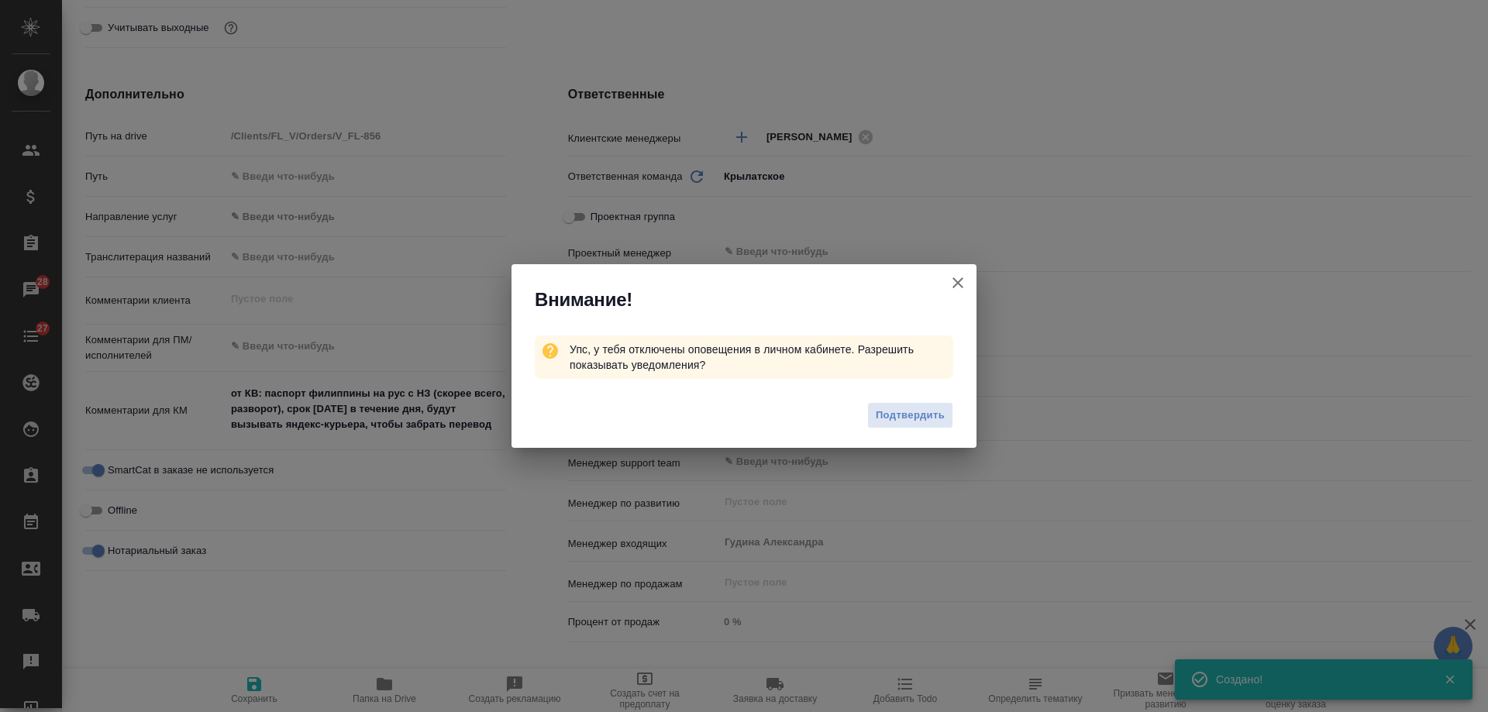
type textarea "x"
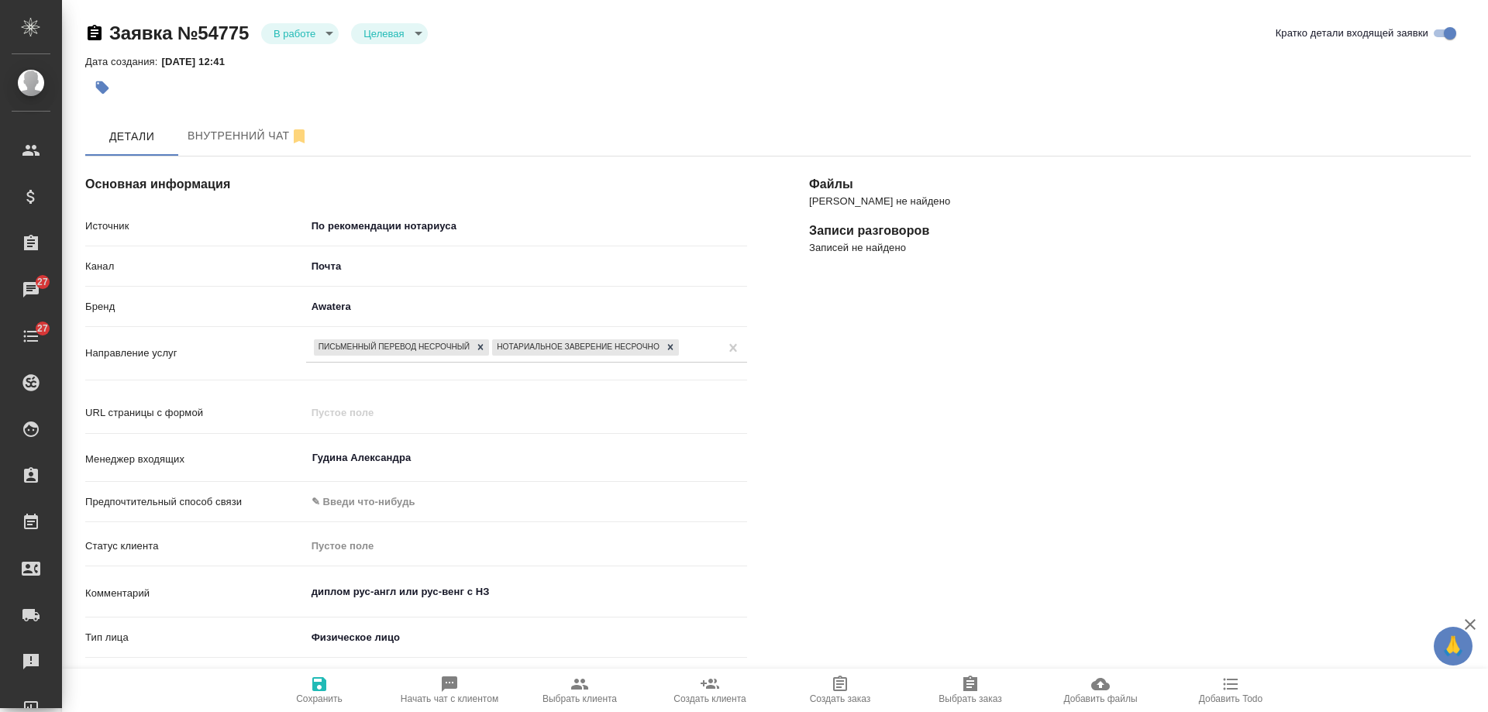
select select "RU"
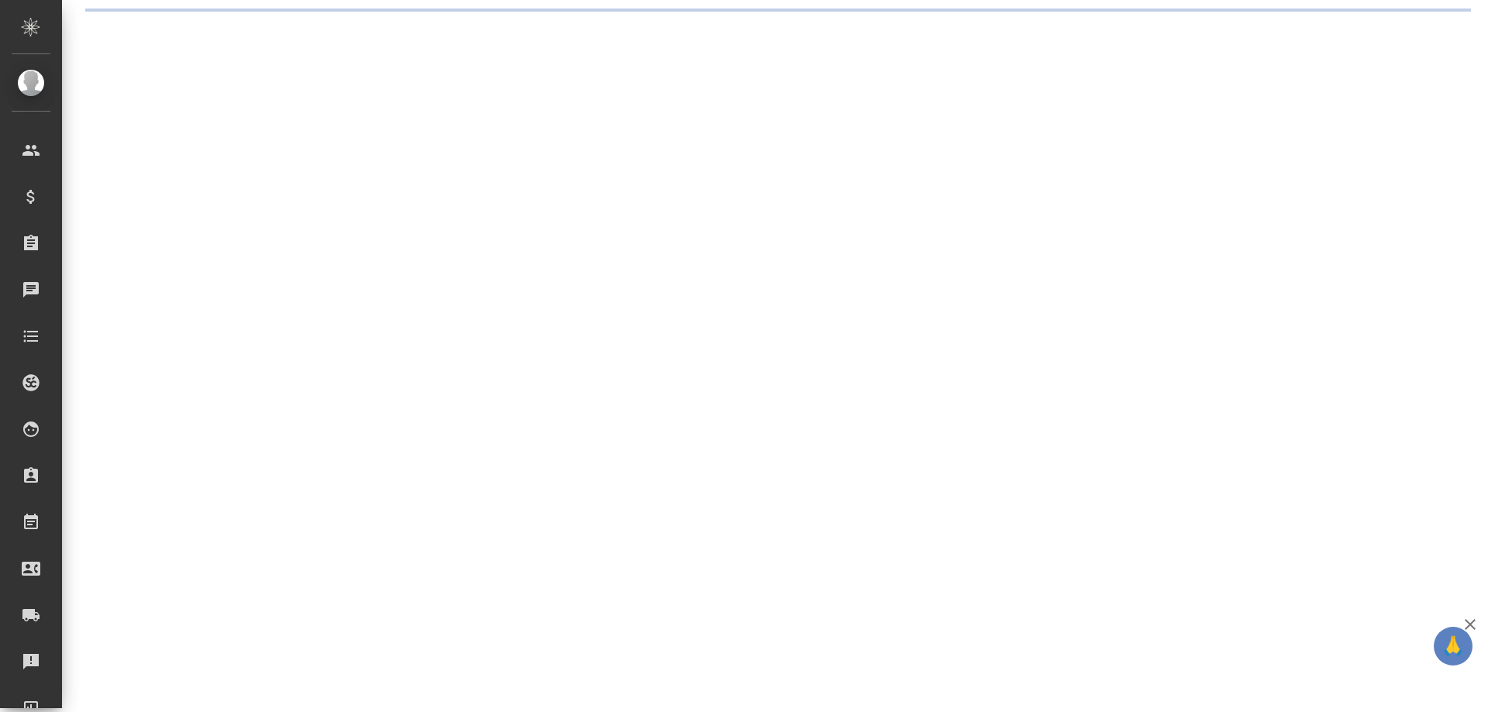
select select "RU"
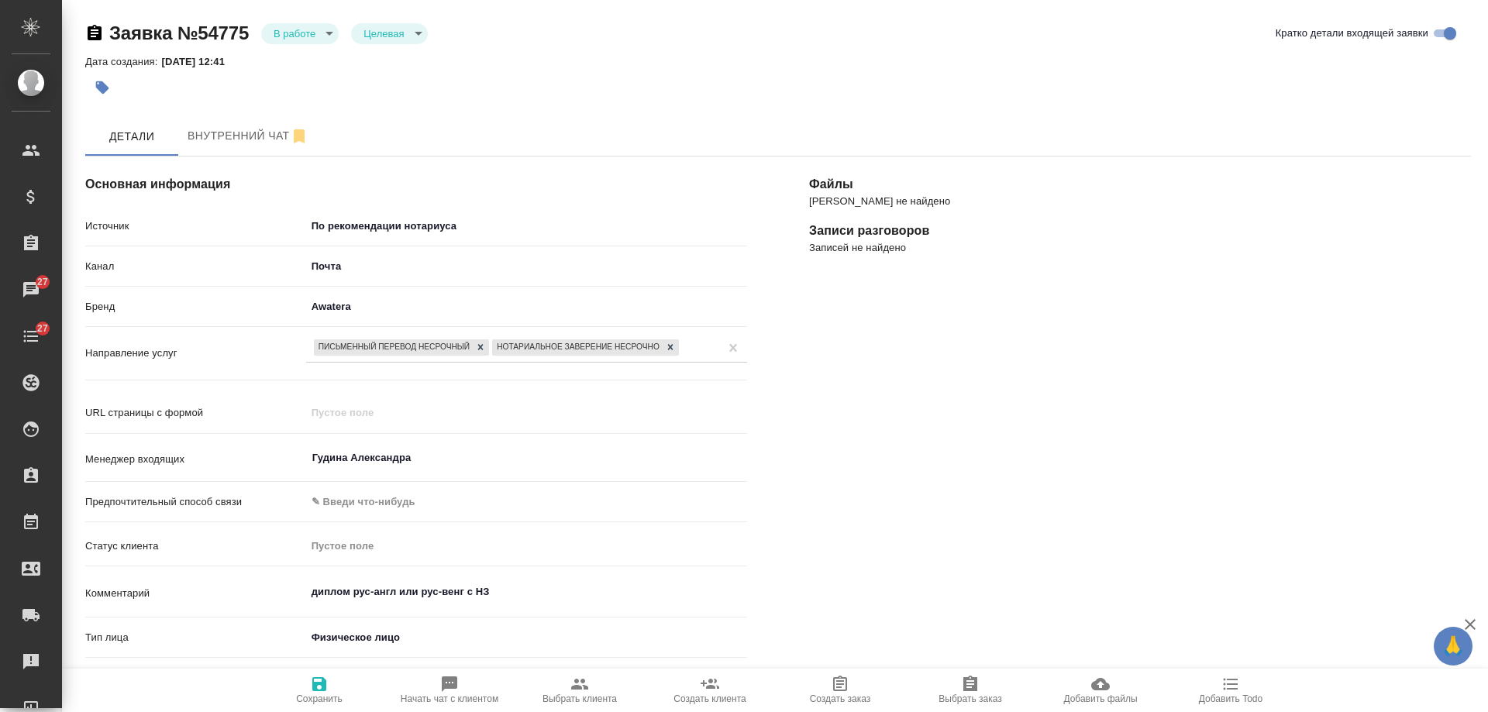
scroll to position [232, 0]
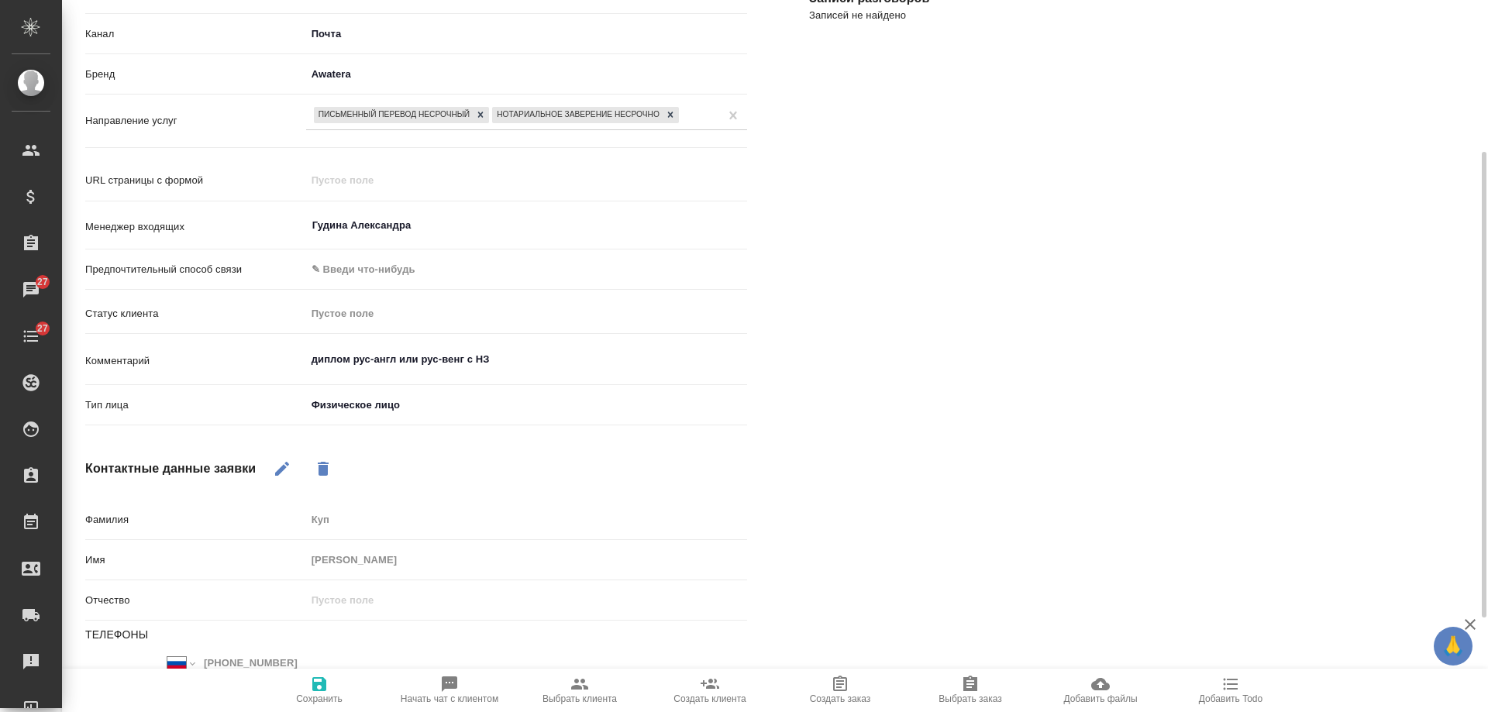
type textarea "x"
click at [400, 360] on textarea "диплом рус-англ или рус-венг с НЗ" at bounding box center [526, 359] width 441 height 26
drag, startPoint x: 400, startPoint y: 360, endPoint x: 420, endPoint y: 364, distance: 20.7
click at [420, 364] on textarea "диплом рус-англ или рус-венг с НЗ" at bounding box center [526, 360] width 439 height 26
type textarea "диплом рус-англ с рус-венг с НЗ"
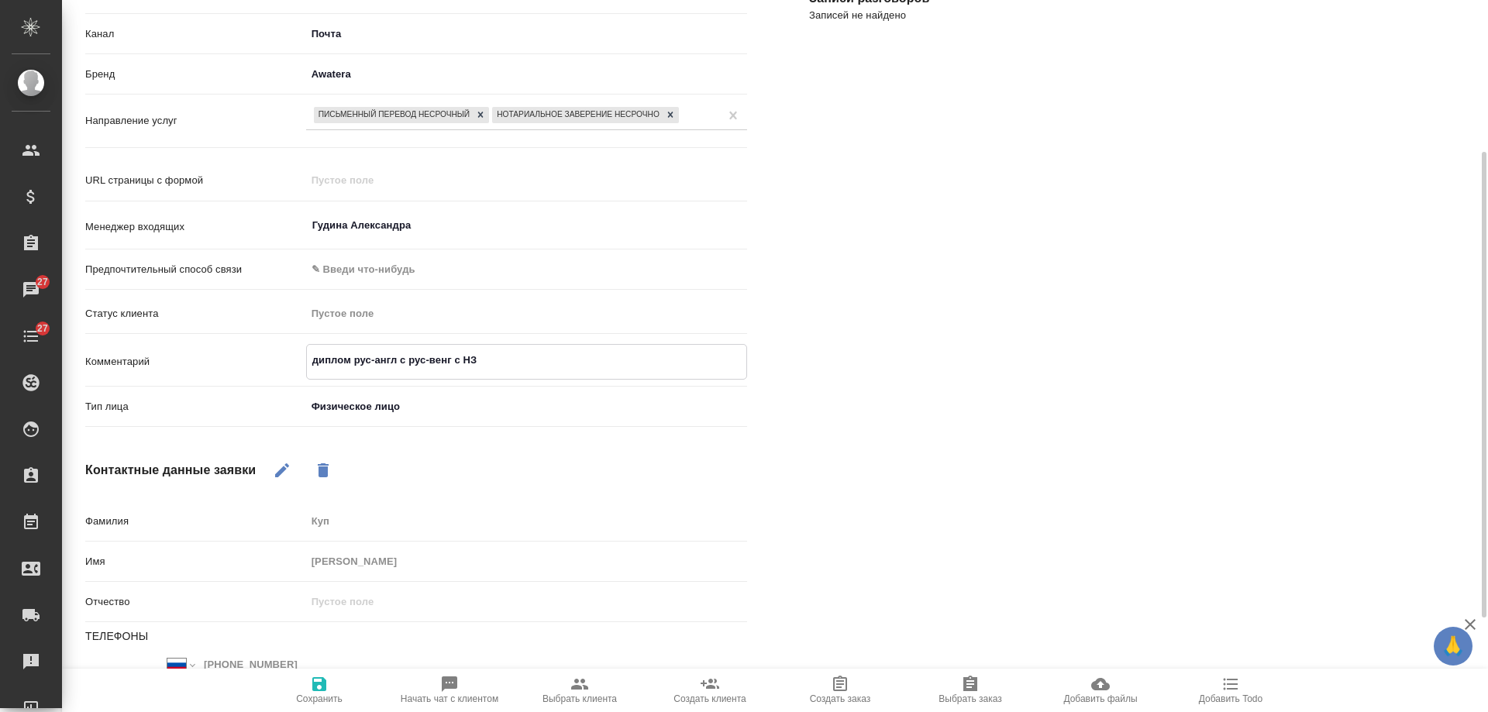
type textarea "x"
type textarea "диплом рус-англ с рус-венг с НЗ"
type textarea "x"
type textarea "диплом рус-англ с Н рус-венг с НЗ"
type textarea "x"
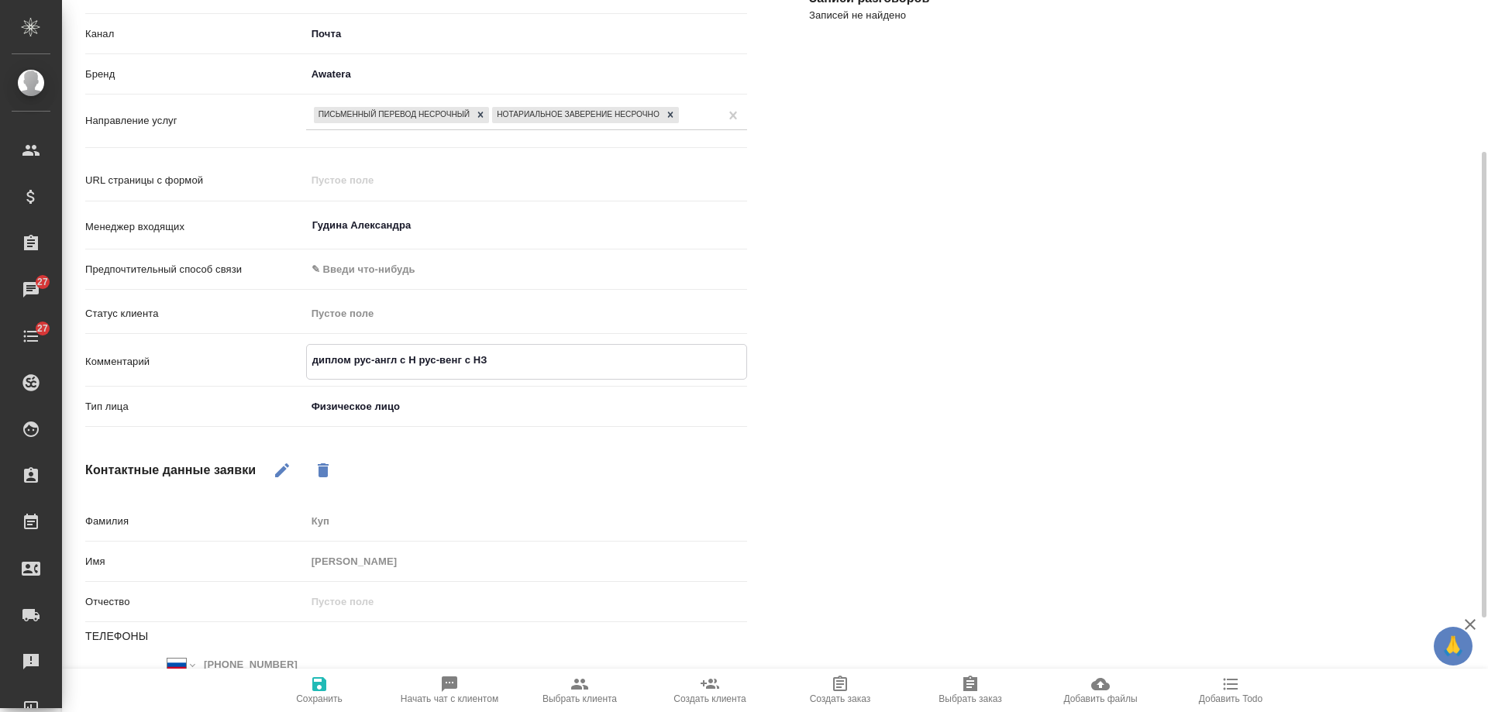
type textarea "диплом рус-англ с НЗ рус-венг с НЗ"
type textarea "x"
type textarea "диплом рус-англ с НЗ рус-венг с НЗ"
type textarea "x"
type textarea "диплом рус-англ с НЗ и рус-венг с НЗ"
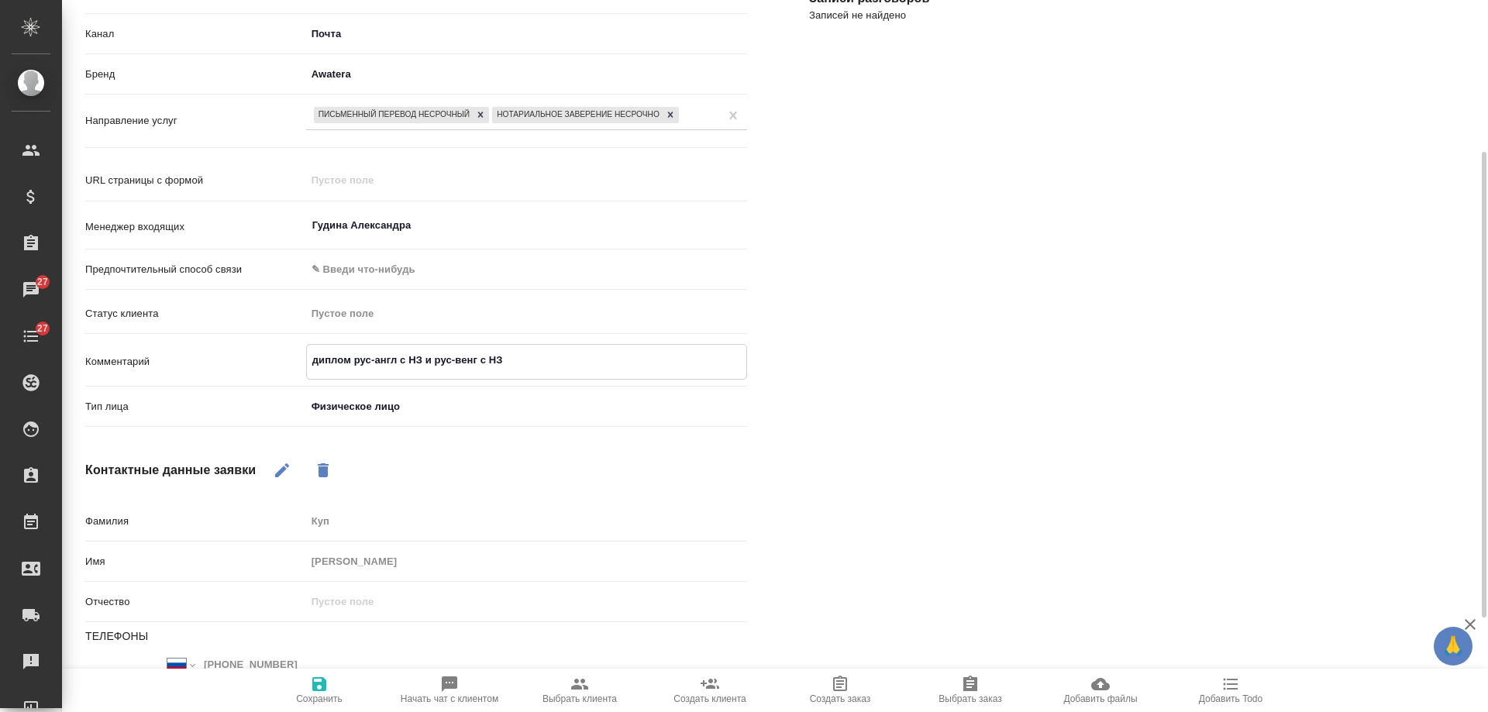
type textarea "x"
click at [551, 362] on textarea "диплом рус-англ с НЗ и рус-венг с НЗ" at bounding box center [526, 360] width 439 height 26
type textarea "диплом рус-англ с НЗ и рус-венг с НЗ"
type textarea "x"
type textarea "диплом рус-англ с НЗ и рус-венг с НЗ ("
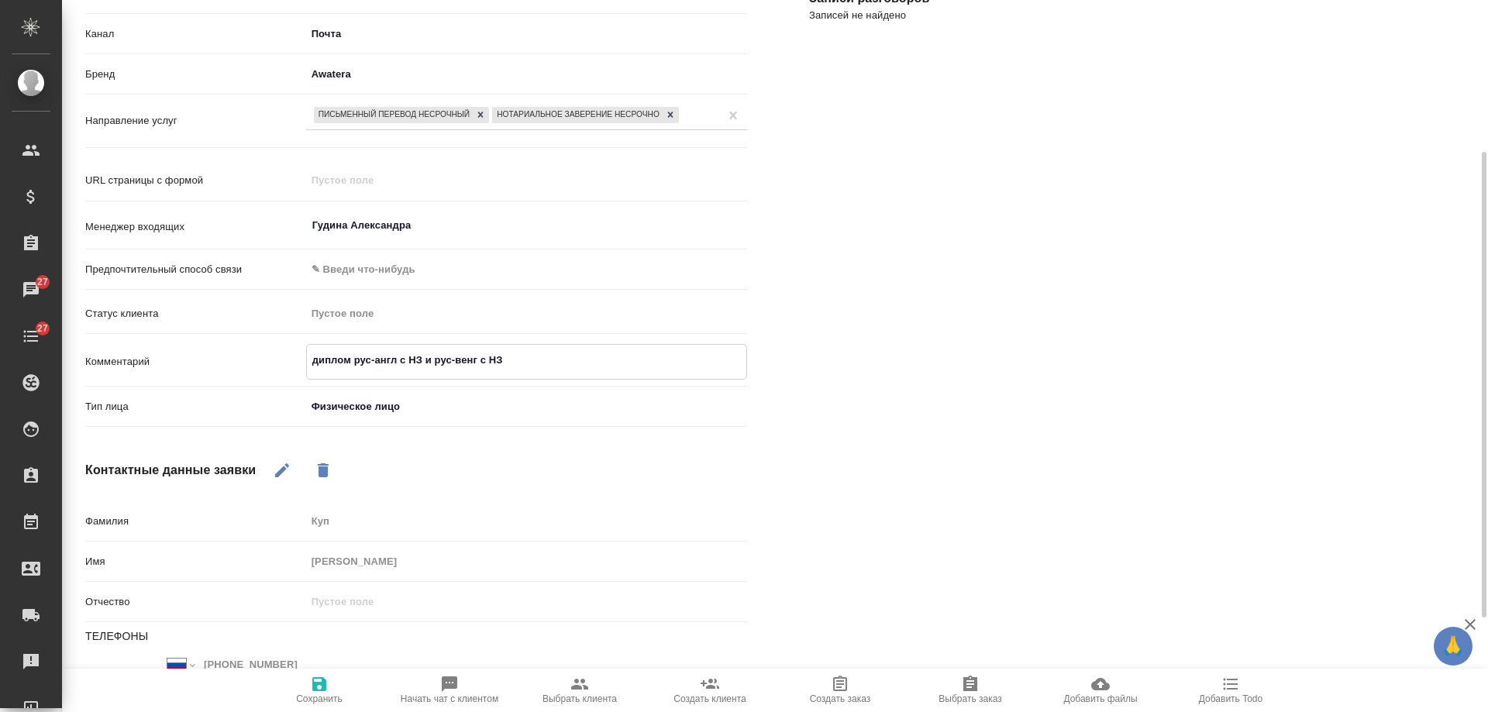
type textarea "x"
type textarea "диплом рус-англ с НЗ и рус-венг с НЗ (о"
type textarea "x"
type textarea "диплом рус-англ с НЗ и рус-венг с НЗ (от"
type textarea "x"
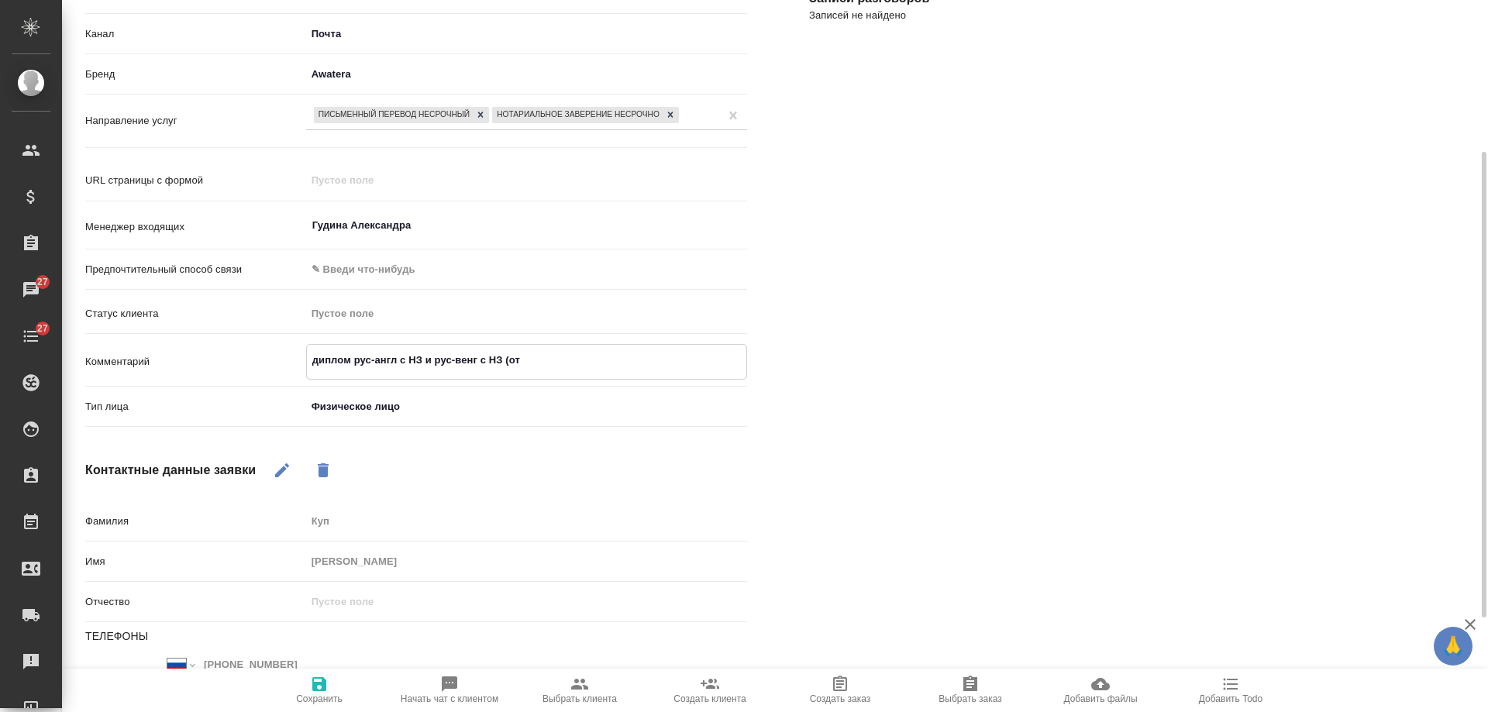
type textarea "диплом рус-англ с НЗ и рус-венг с НЗ (отд"
type textarea "x"
type textarea "диплом рус-англ с НЗ и рус-венг с НЗ (отде"
type textarea "x"
type textarea "диплом рус-англ с НЗ и рус-венг с НЗ (отдел"
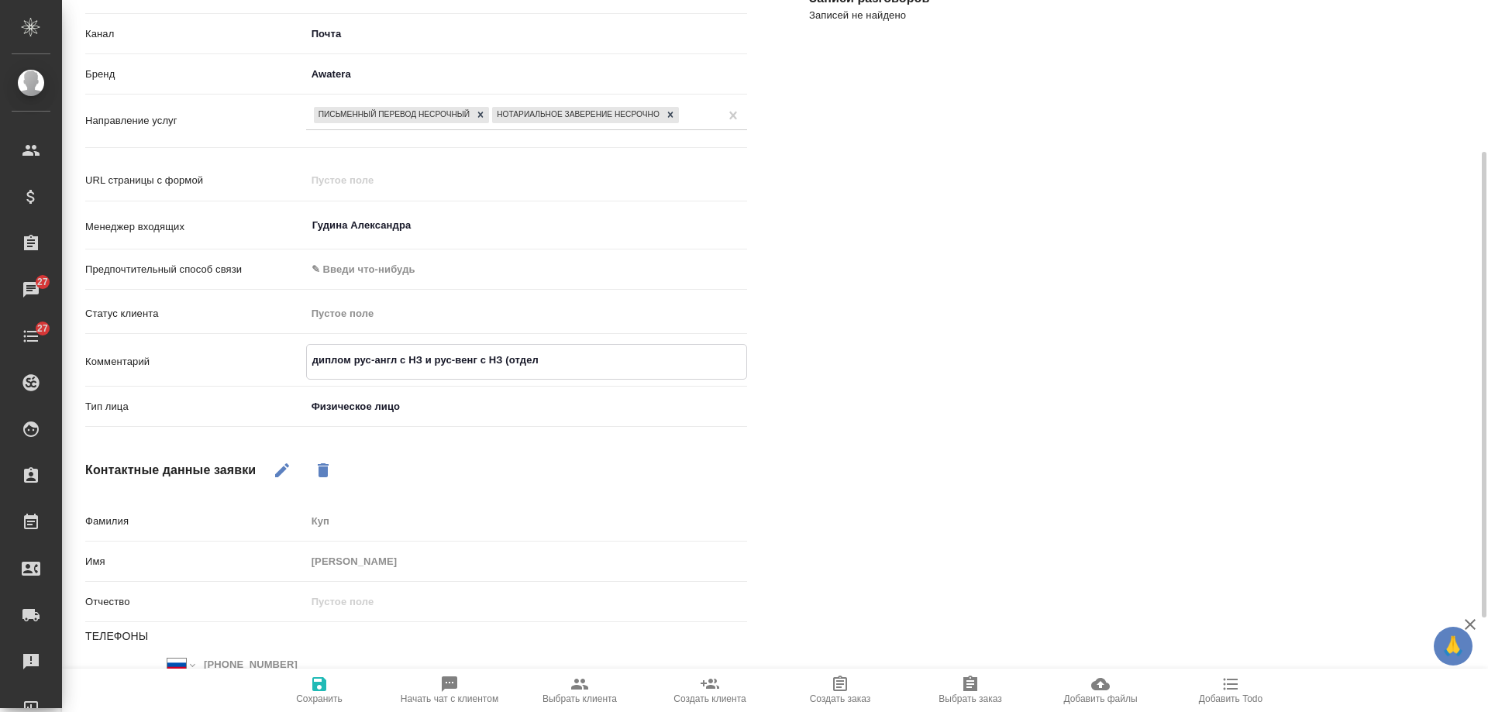
type textarea "x"
type textarea "диплом рус-англ с НЗ и рус-венг с НЗ (отдельно"
type textarea "x"
type textarea "диплом рус-англ с НЗ и рус-венг с НЗ (отдельно с"
type textarea "x"
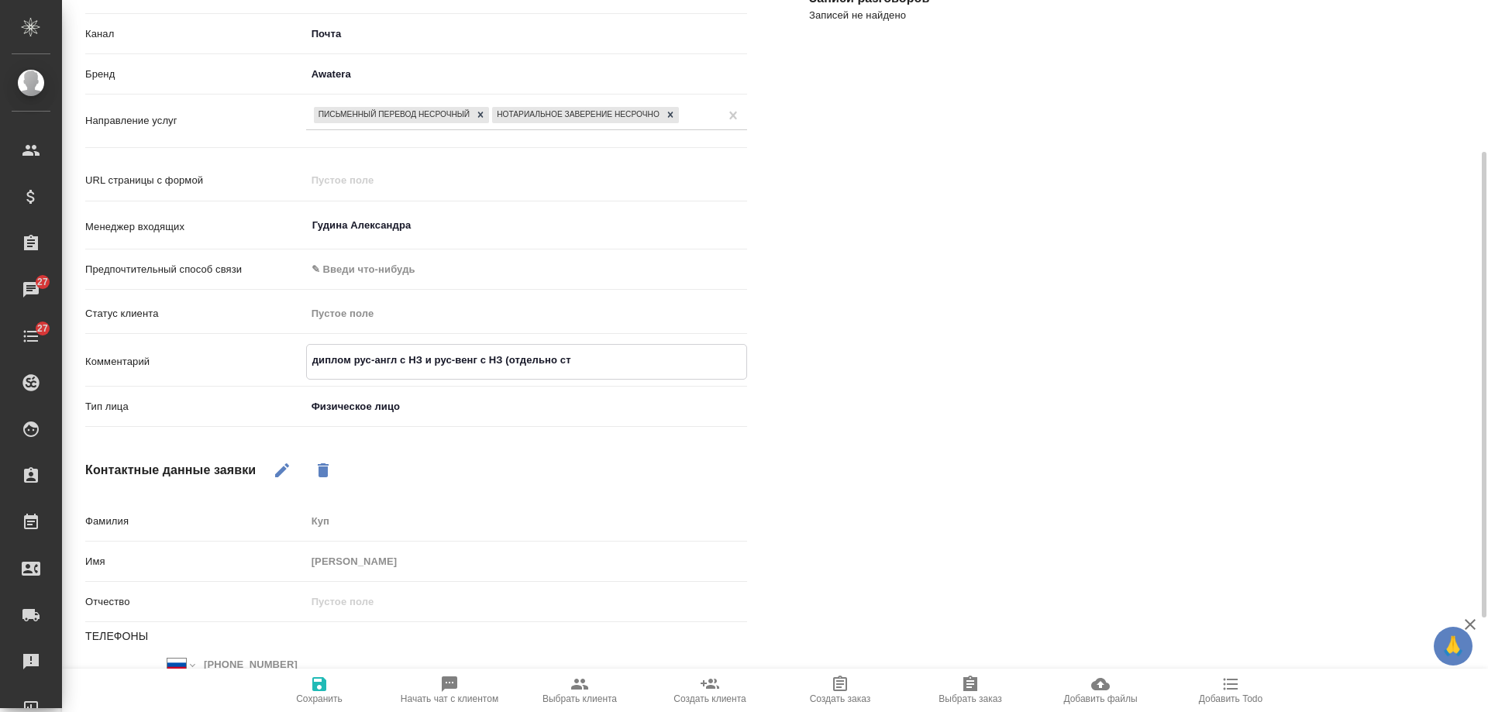
type textarea "диплом рус-англ с НЗ и рус-венг с НЗ (отдельно сто"
type textarea "x"
type textarea "диплом рус-англ с НЗ и рус-венг с НЗ (отдельно стоим"
type textarea "x"
type textarea "диплом рус-англ с НЗ и рус-венг с НЗ (отдельно стоимос"
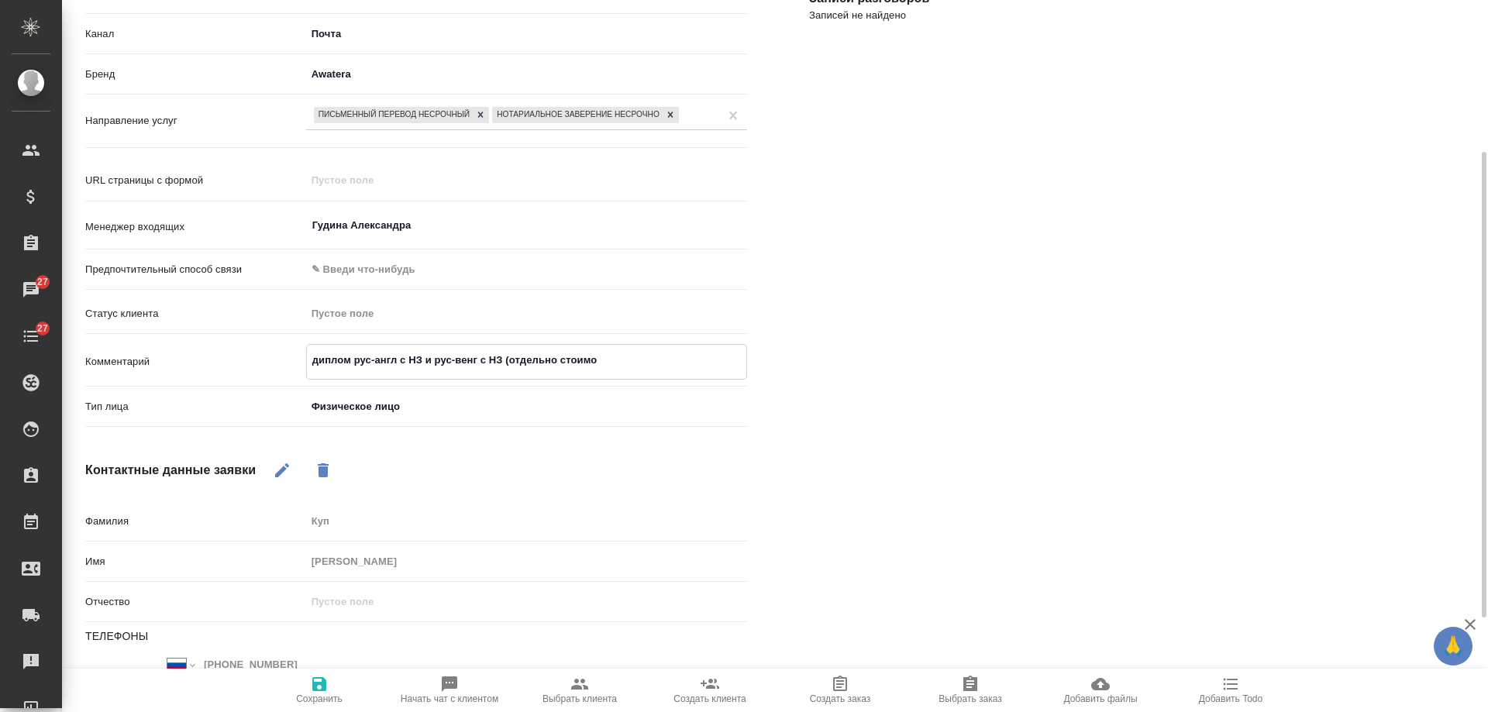
type textarea "x"
type textarea "диплом рус-англ с НЗ и рус-венг с НЗ (отдельно стоимость"
type textarea "x"
type textarea "диплом рус-англ с НЗ и рус-венг с НЗ (отдельно стоимость за"
type textarea "x"
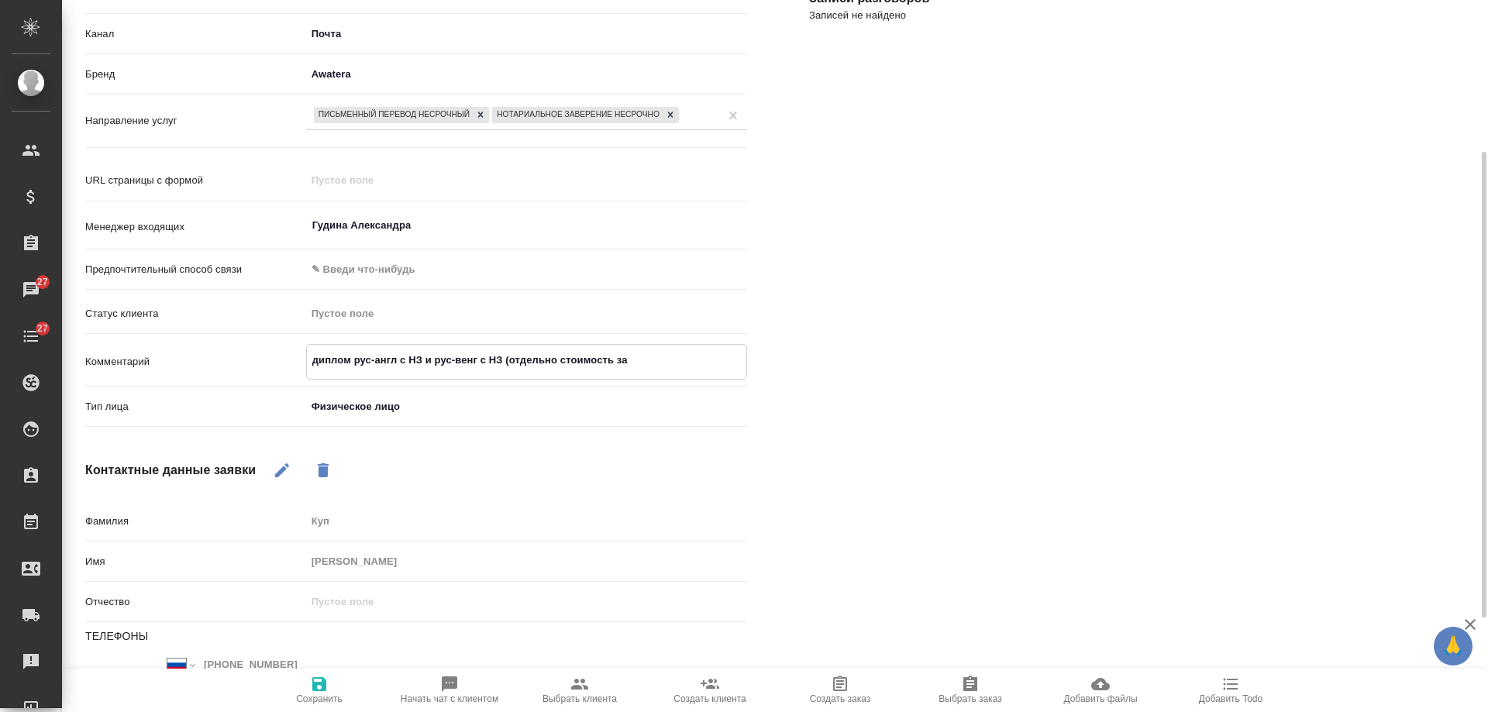
type textarea "диплом рус-англ с НЗ и рус-венг с НЗ (отдельно стоимость за"
type textarea "x"
type textarea "диплом рус-англ с НЗ и рус-венг с НЗ (отдельно стоимость за к"
type textarea "x"
type textarea "диплом рус-англ с НЗ и рус-венг с НЗ (отдельно стоимость за ка"
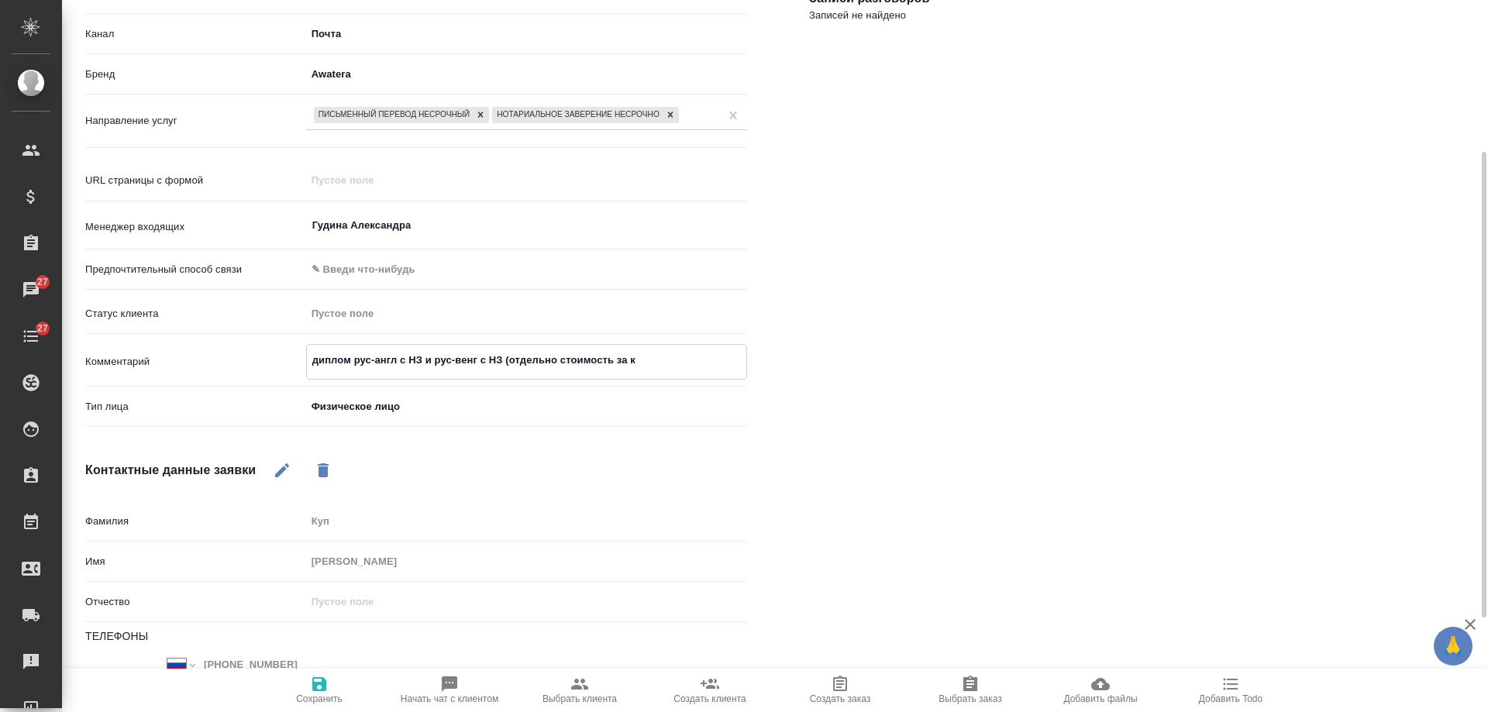
type textarea "x"
type textarea "диплом рус-англ с НЗ и рус-венг с НЗ (отдельно стоимость за кажд"
type textarea "x"
type textarea "диплом рус-англ с НЗ и рус-венг с НЗ (отдельно стоимость за каждый"
type textarea "x"
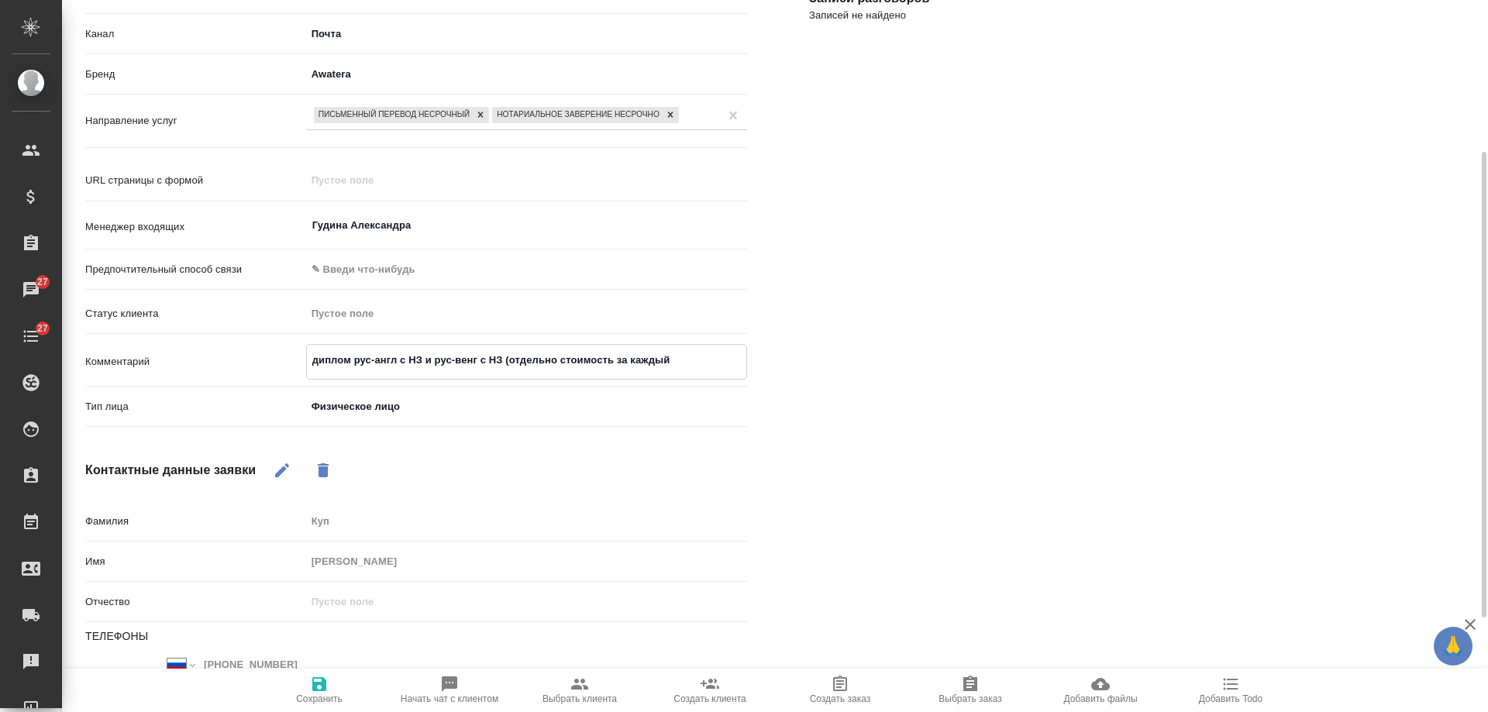
type textarea "диплом рус-англ с НЗ и рус-венг с НЗ (отдельно стоимость за каждый"
type textarea "x"
type textarea "диплом рус-англ с НЗ и рус-венг с НЗ (отдельно стоимость за каждый я"
type textarea "x"
type textarea "диплом рус-англ с НЗ и рус-венг с НЗ (отдельно стоимость за каждый яз"
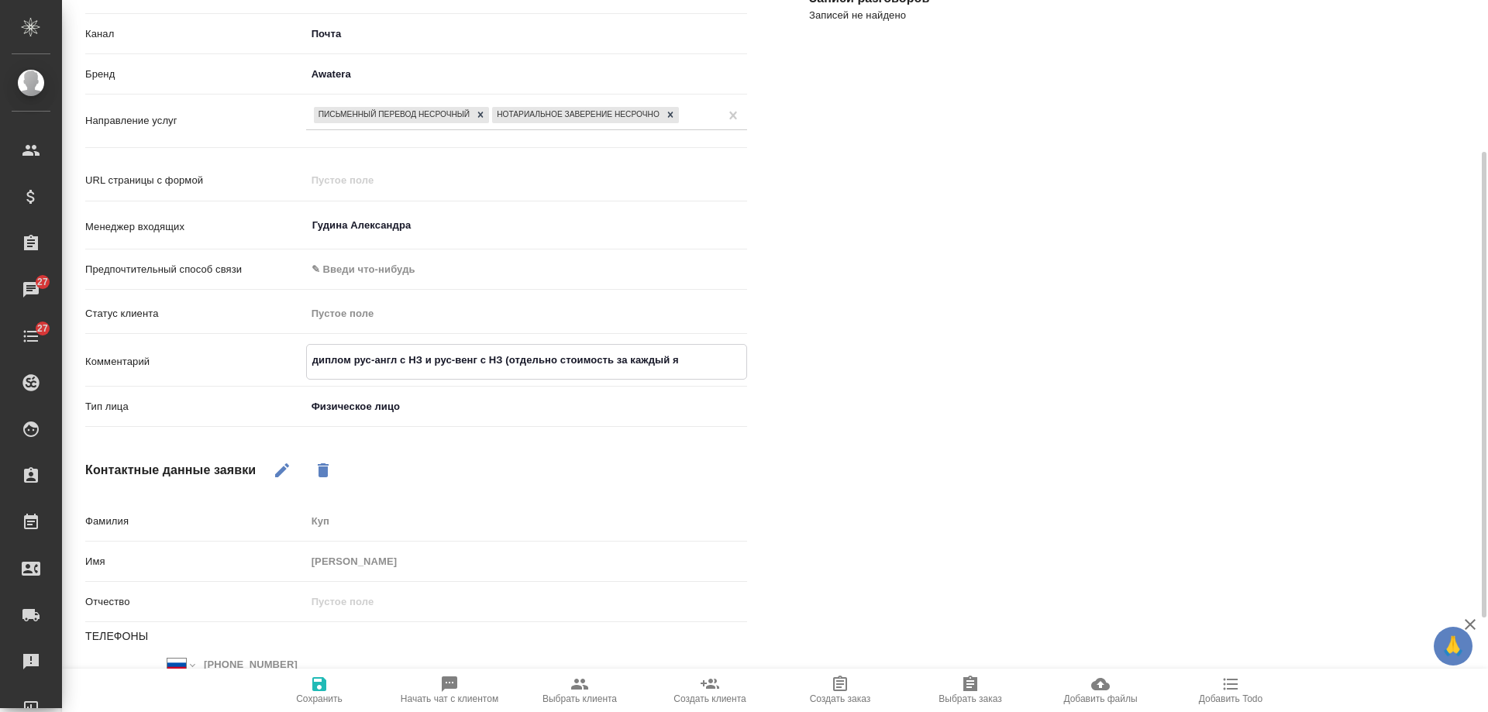
type textarea "x"
type textarea "диплом рус-англ с НЗ и рус-венг с НЗ (отдельно стоимость за каждый язы"
type textarea "x"
type textarea "диплом рус-англ с НЗ и рус-венг с НЗ (отдельно стоимость за каждый язык"
type textarea "x"
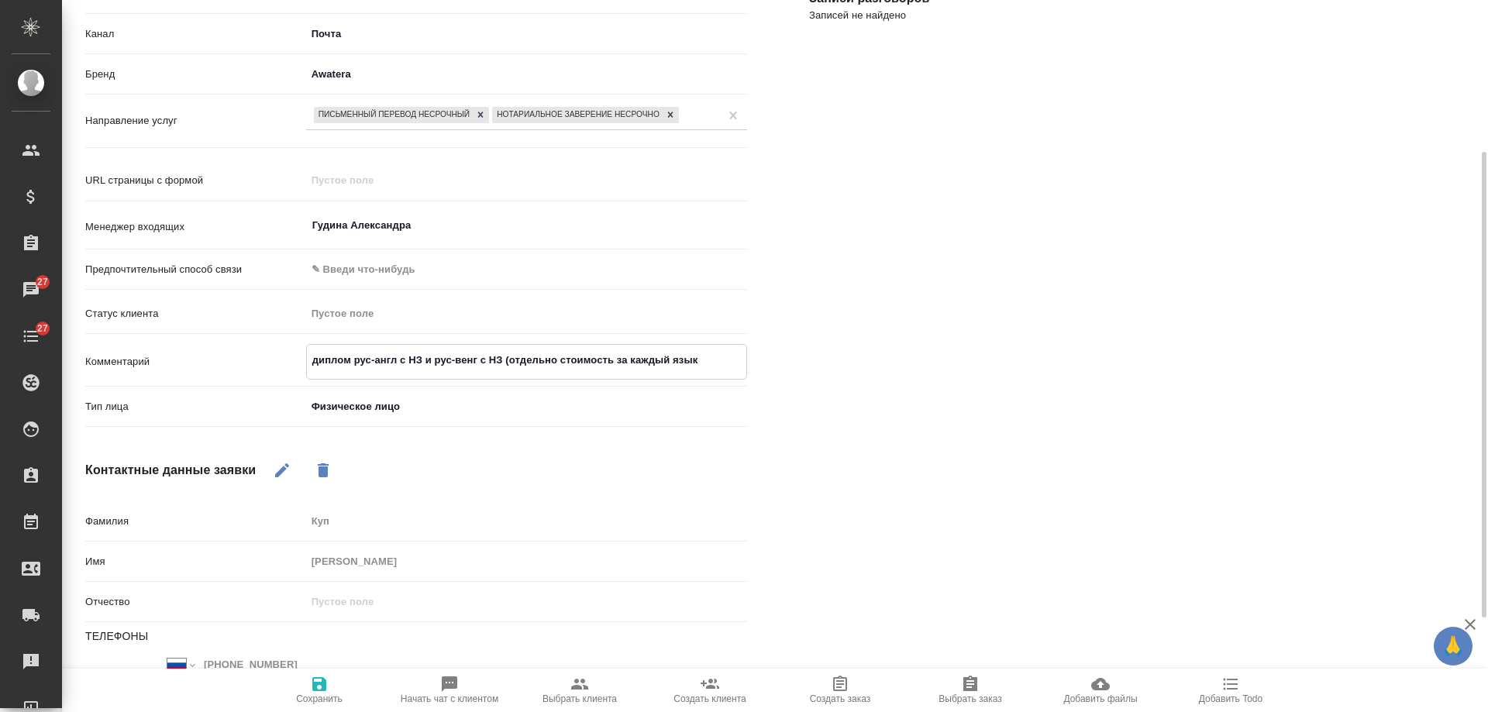
type textarea "диплом рус-англ с НЗ и рус-венг с НЗ (отдельно стоимость за каждый язык)"
type textarea "x"
click at [353, 359] on textarea "диплом рус-англ с НЗ и рус-венг с НЗ (отдельно стоимость за каждый язык)" at bounding box center [526, 360] width 439 height 26
type textarea "диплом ирус-англ с НЗ и рус-венг с НЗ (отдельно стоимость за каждый язык)"
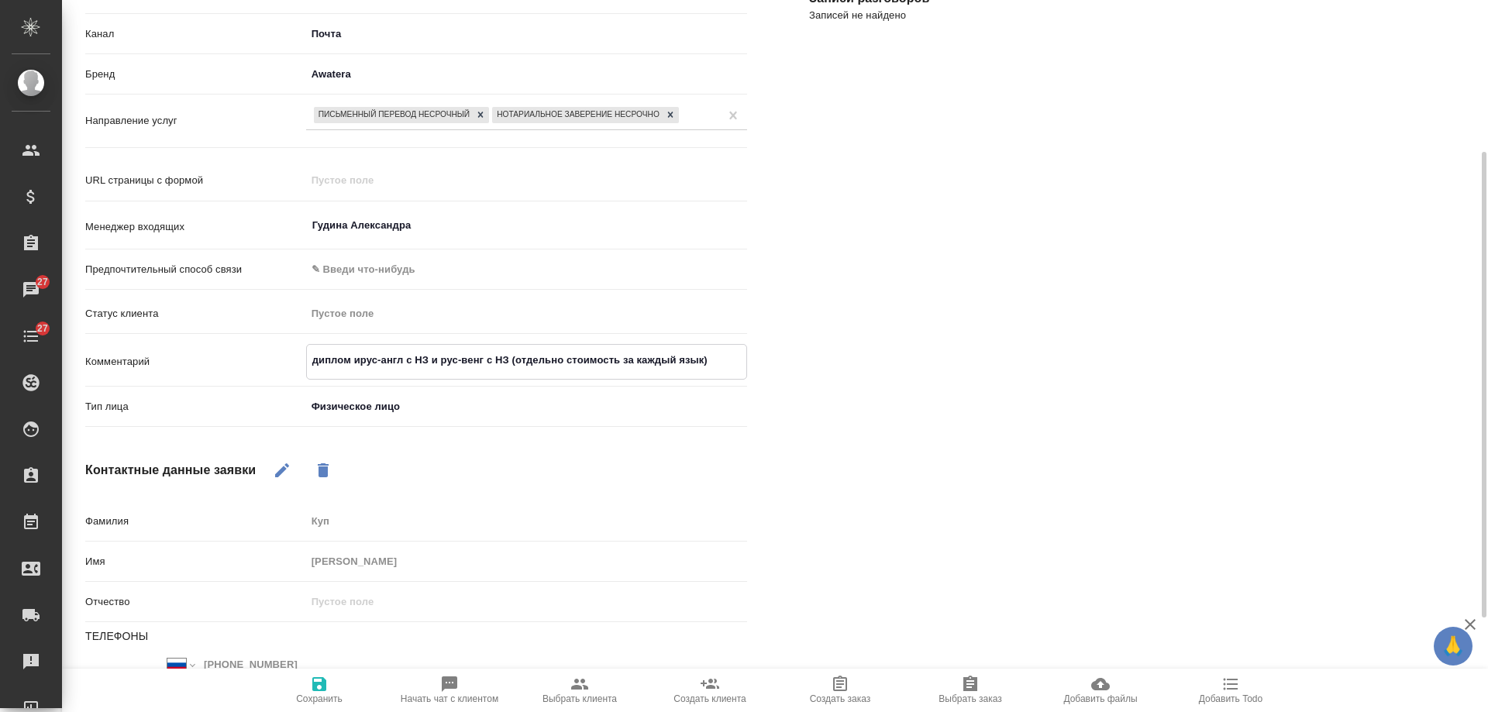
type textarea "x"
type textarea "диплом и рус-англ с НЗ и рус-венг с НЗ (отдельно стоимость за каждый язык)"
type textarea "x"
type textarea "диплом и прус-англ с НЗ и рус-венг с НЗ (отдельно стоимость за каждый язык)"
type textarea "x"
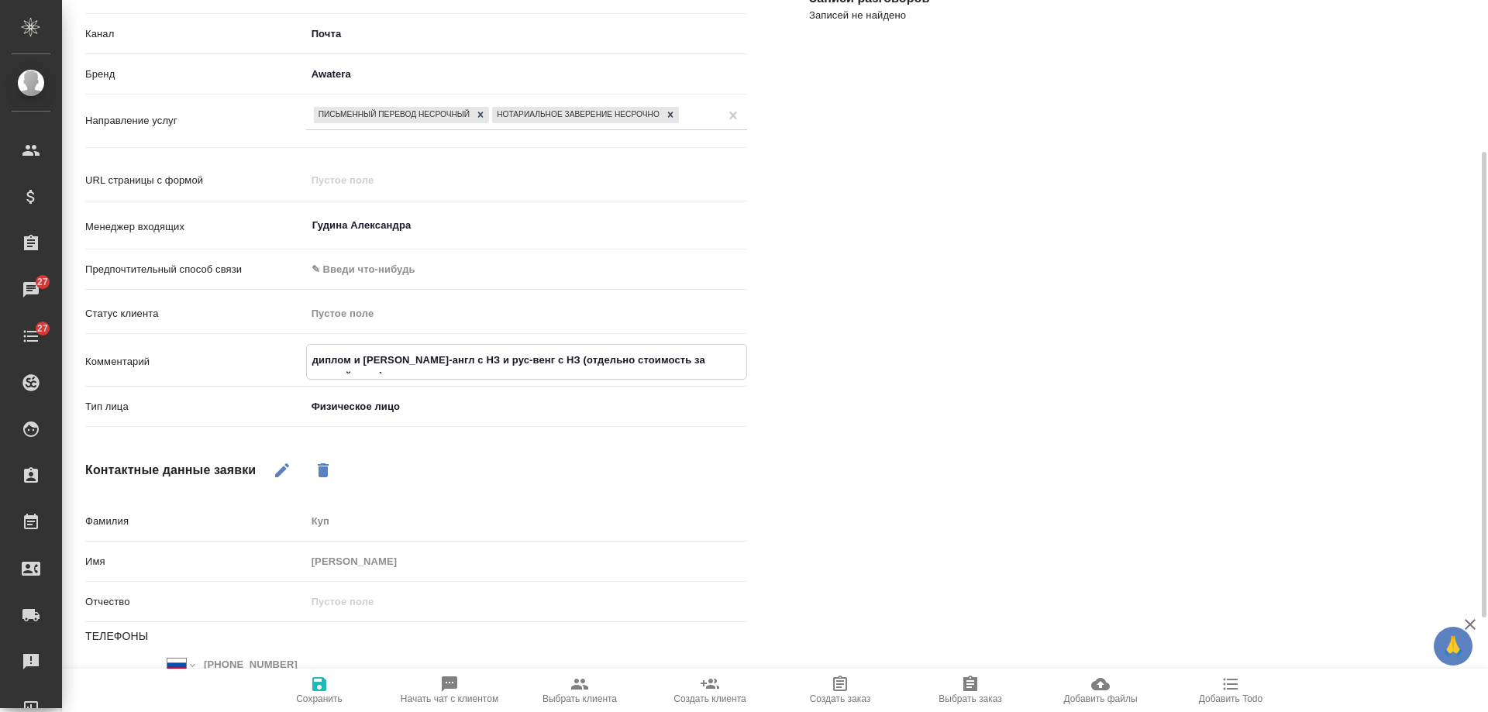
type textarea "диплом и пррус-англ с НЗ и рус-венг с НЗ (отдельно стоимость за каждый язык)"
type textarea "x"
type textarea "диплом и прирус-англ с НЗ и рус-венг с НЗ (отдельно стоимость за каждый язык)"
type textarea "x"
type textarea "диплом и прилорус-англ с НЗ и рус-венг с НЗ (отдельно стоимость за каждый язык)"
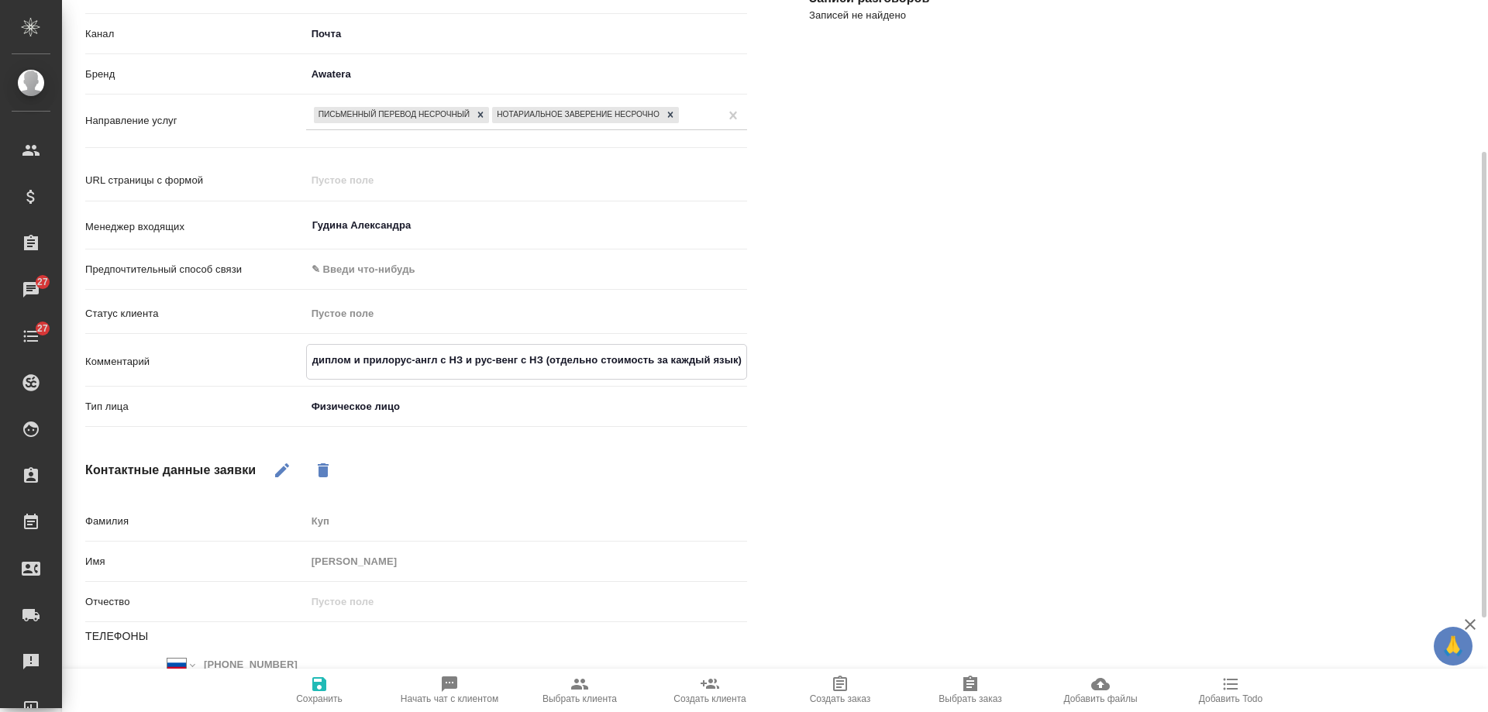
type textarea "x"
type textarea "диплом и приложрус-англ с НЗ и рус-венг с НЗ (отдельно стоимость за каждый язык)"
type textarea "x"
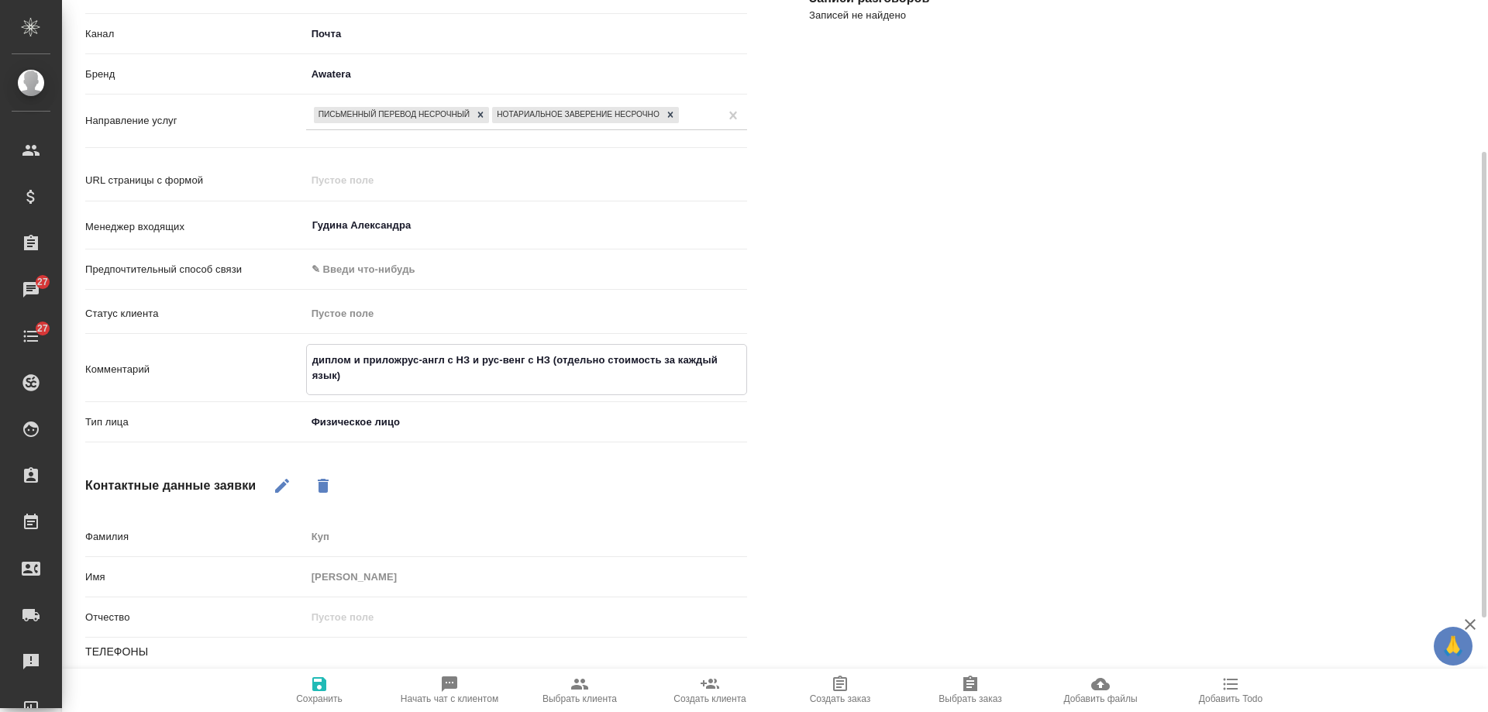
type textarea "диплом и приложерус-англ с НЗ и рус-венг с НЗ (отдельно стоимость за каждый язы…"
type textarea "x"
type textarea "диплом и приложенрус-англ с НЗ и рус-венг с НЗ (отдельно стоимость за каждый яз…"
type textarea "x"
type textarea "диплом и приложенирус-англ с НЗ и рус-венг с НЗ (отдельно стоимость за каждый я…"
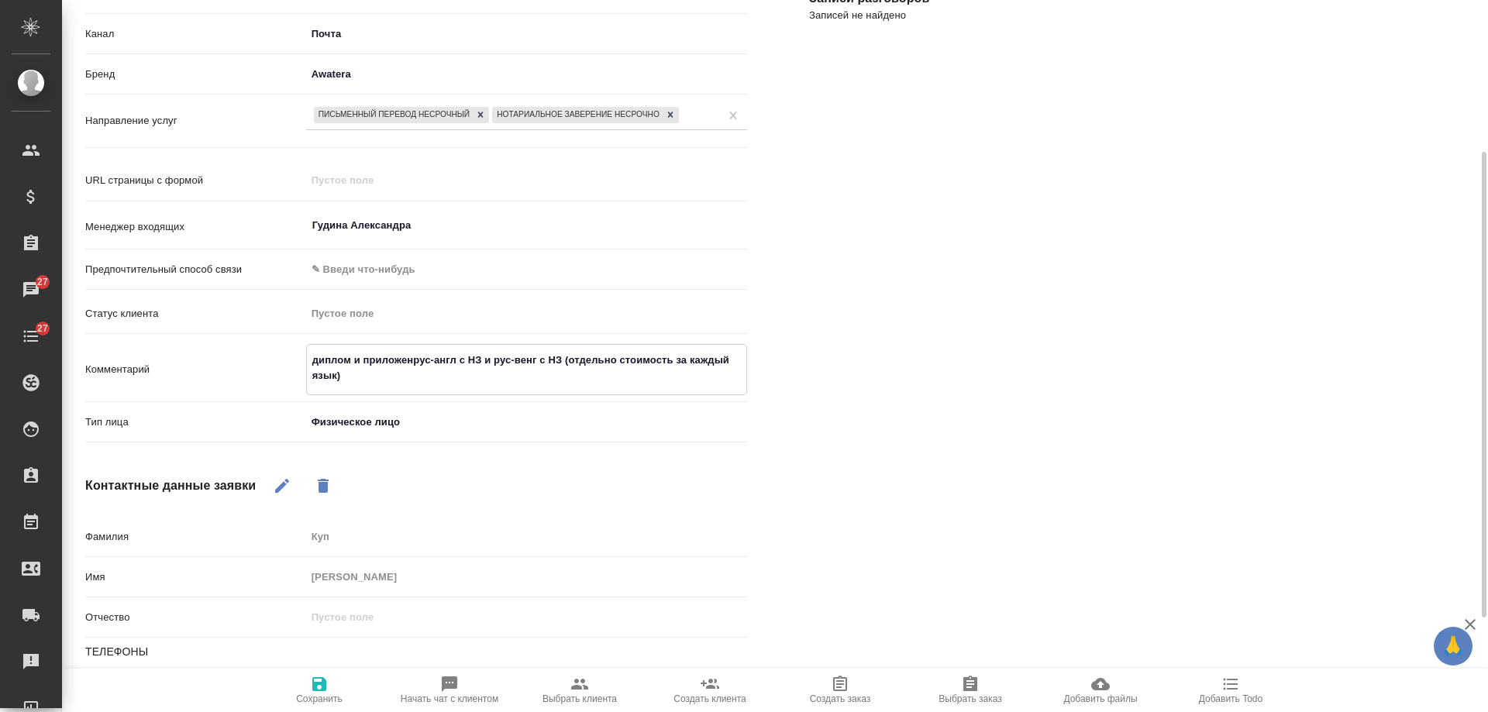
type textarea "x"
type textarea "диплом и приложениерус-англ с НЗ и рус-венг с НЗ (отдельно стоимость за каждый …"
type textarea "x"
type textarea "диплом и приложение рус-англ с НЗ и рус-венг с НЗ (отдельно стоимость за каждый…"
type textarea "x"
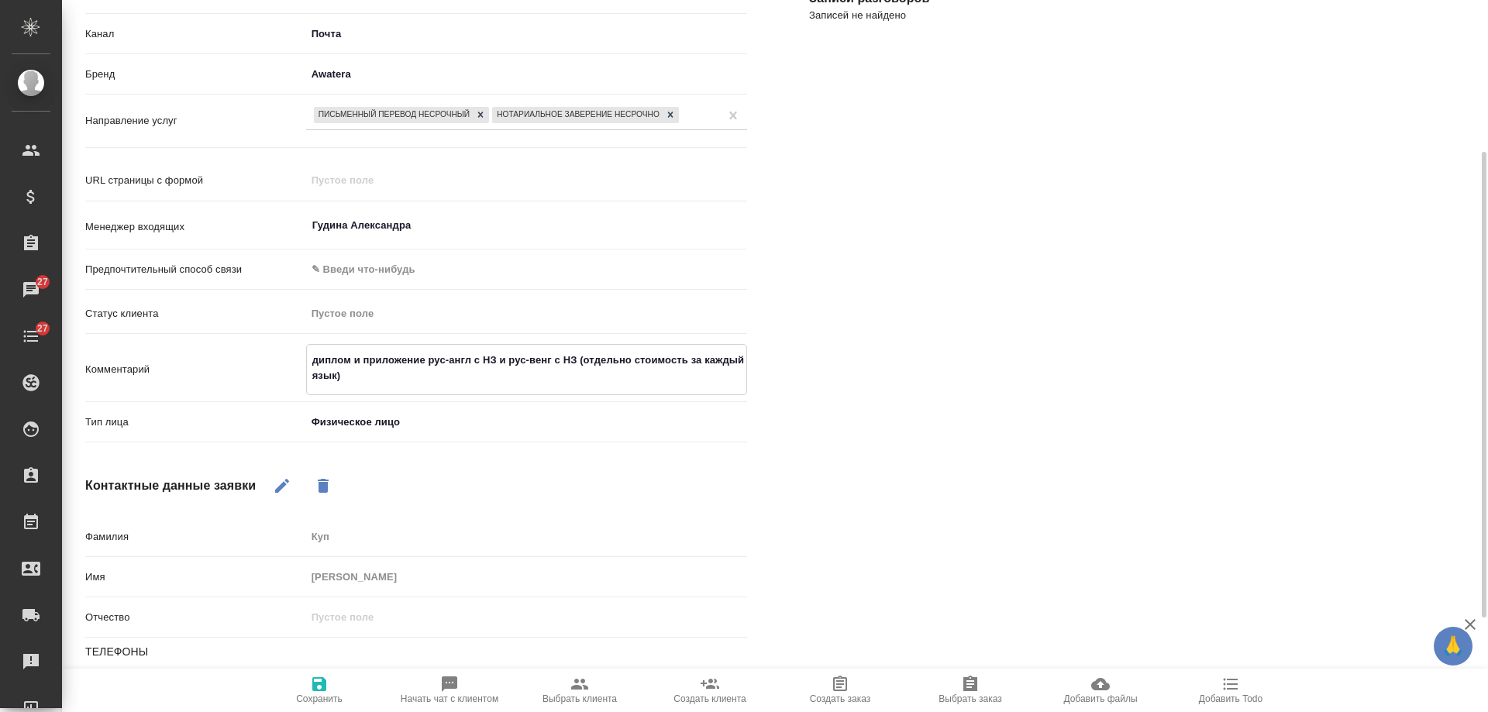
type textarea "диплом и приложение рус-англ с НЗ и рус-венг с НЗ (отдельно стоимость за каждый…"
type textarea "x"
drag, startPoint x: 323, startPoint y: 683, endPoint x: 364, endPoint y: 667, distance: 44.2
click at [322, 683] on icon "button" at bounding box center [319, 684] width 14 height 14
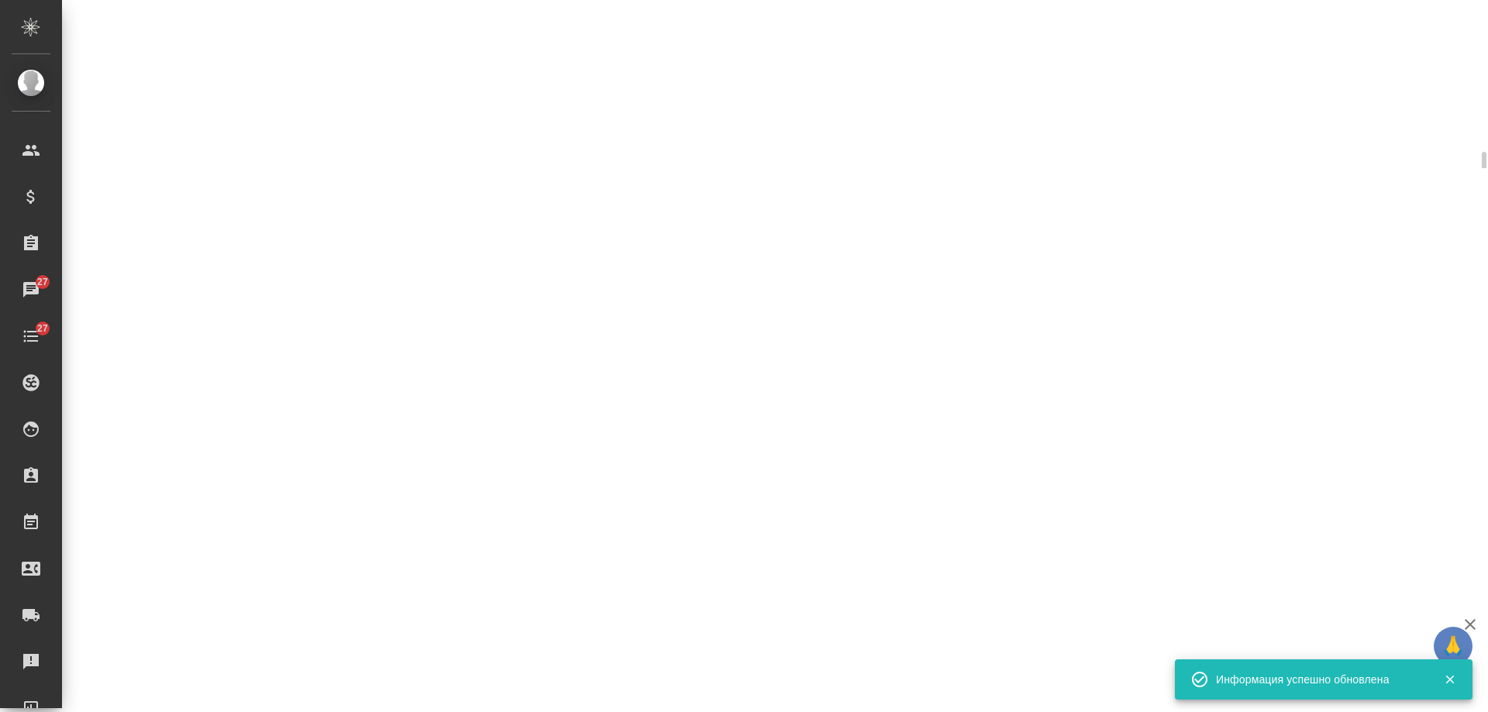
select select "RU"
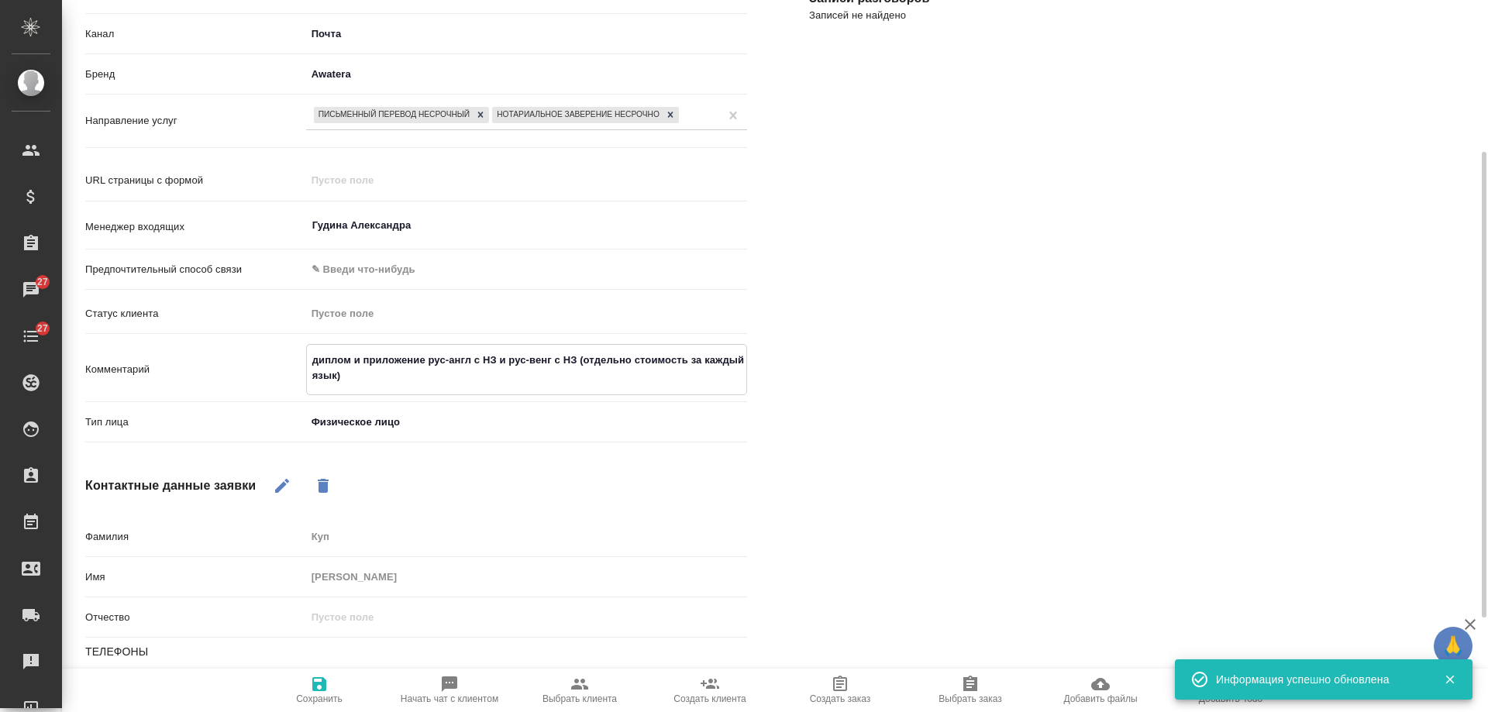
drag, startPoint x: 387, startPoint y: 383, endPoint x: 111, endPoint y: 299, distance: 288.3
click at [111, 299] on div "Источник По рекомендации нотариуса notaryRecommendation Канал Почта 640a088c6aa…" at bounding box center [416, 214] width 662 height 469
click at [585, 687] on icon "button" at bounding box center [579, 684] width 17 height 11
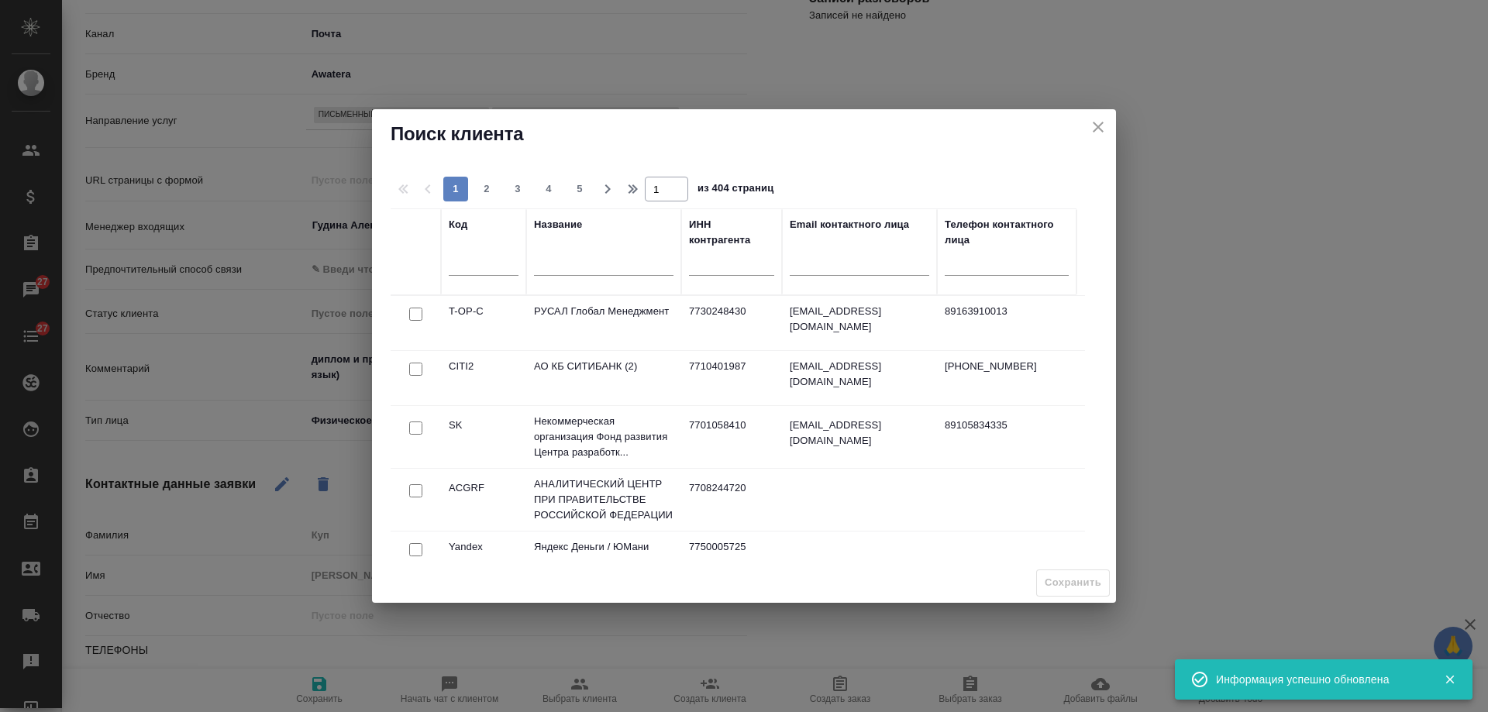
click at [1100, 130] on icon "close" at bounding box center [1098, 127] width 19 height 19
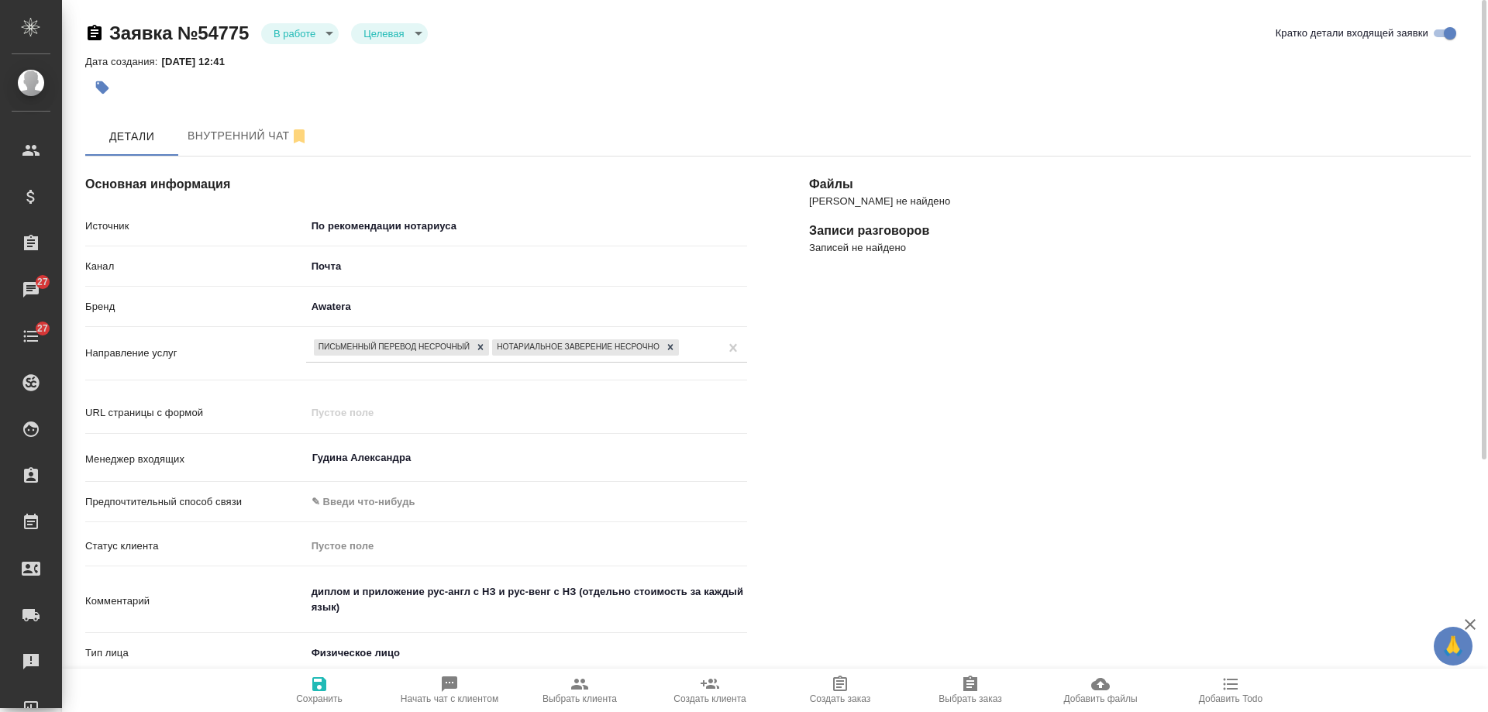
scroll to position [387, 0]
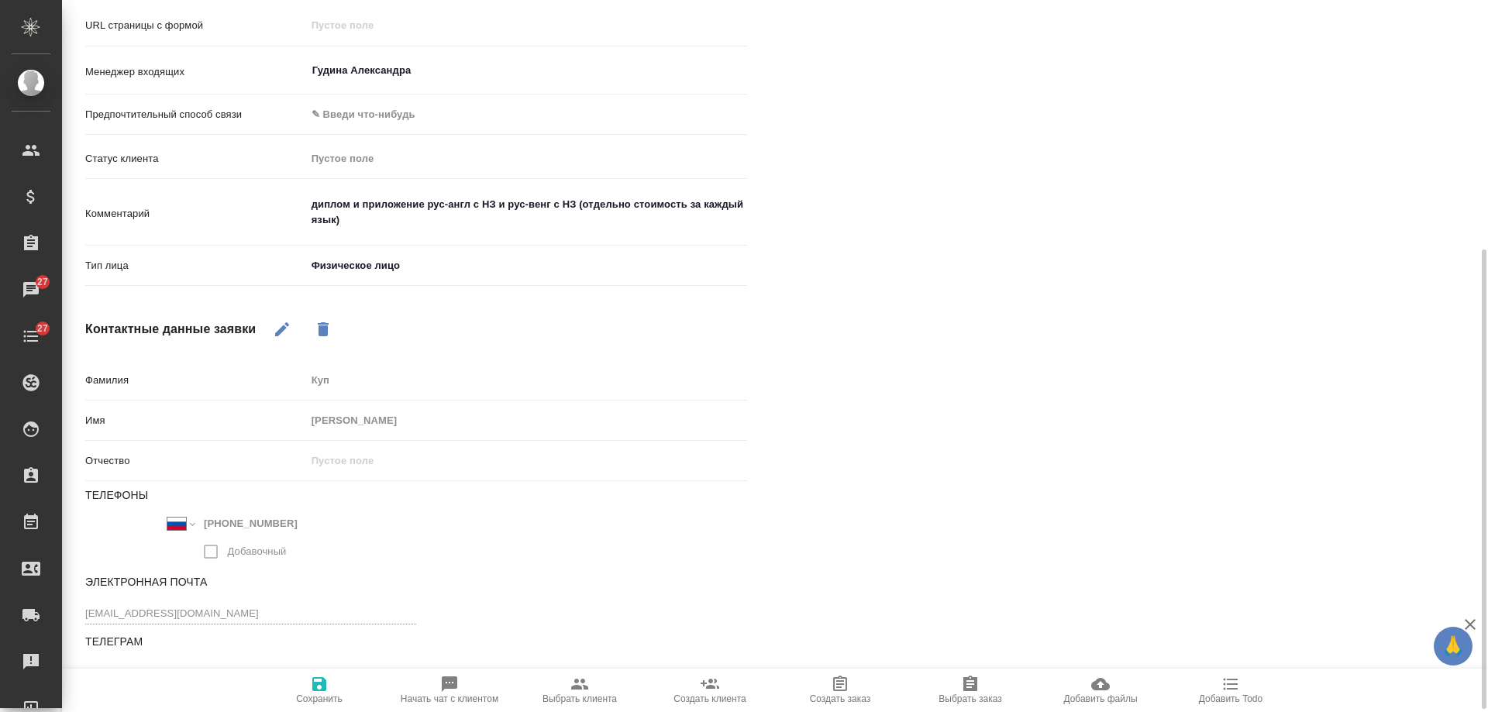
click at [578, 699] on span "Выбрать клиента" at bounding box center [579, 698] width 74 height 11
type textarea "x"
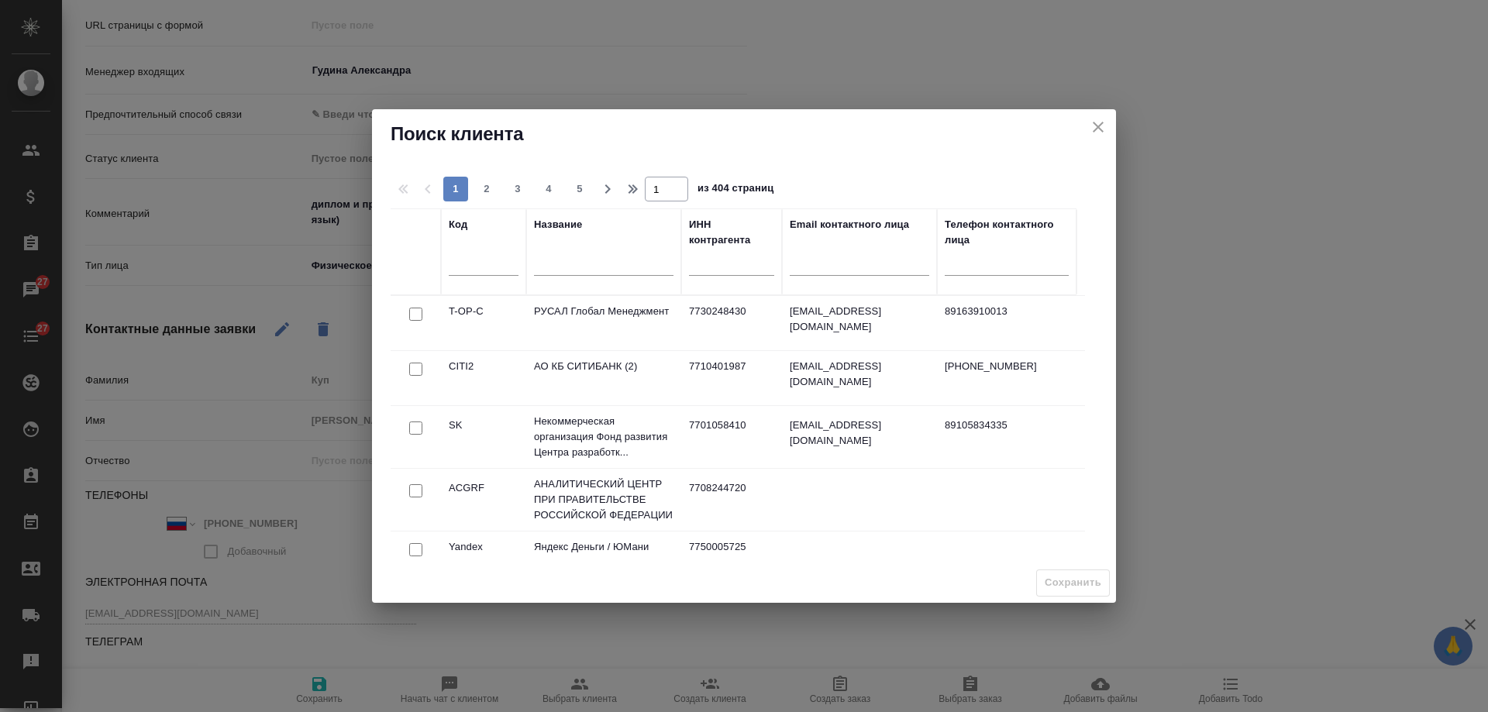
click at [594, 262] on input "text" at bounding box center [603, 265] width 139 height 19
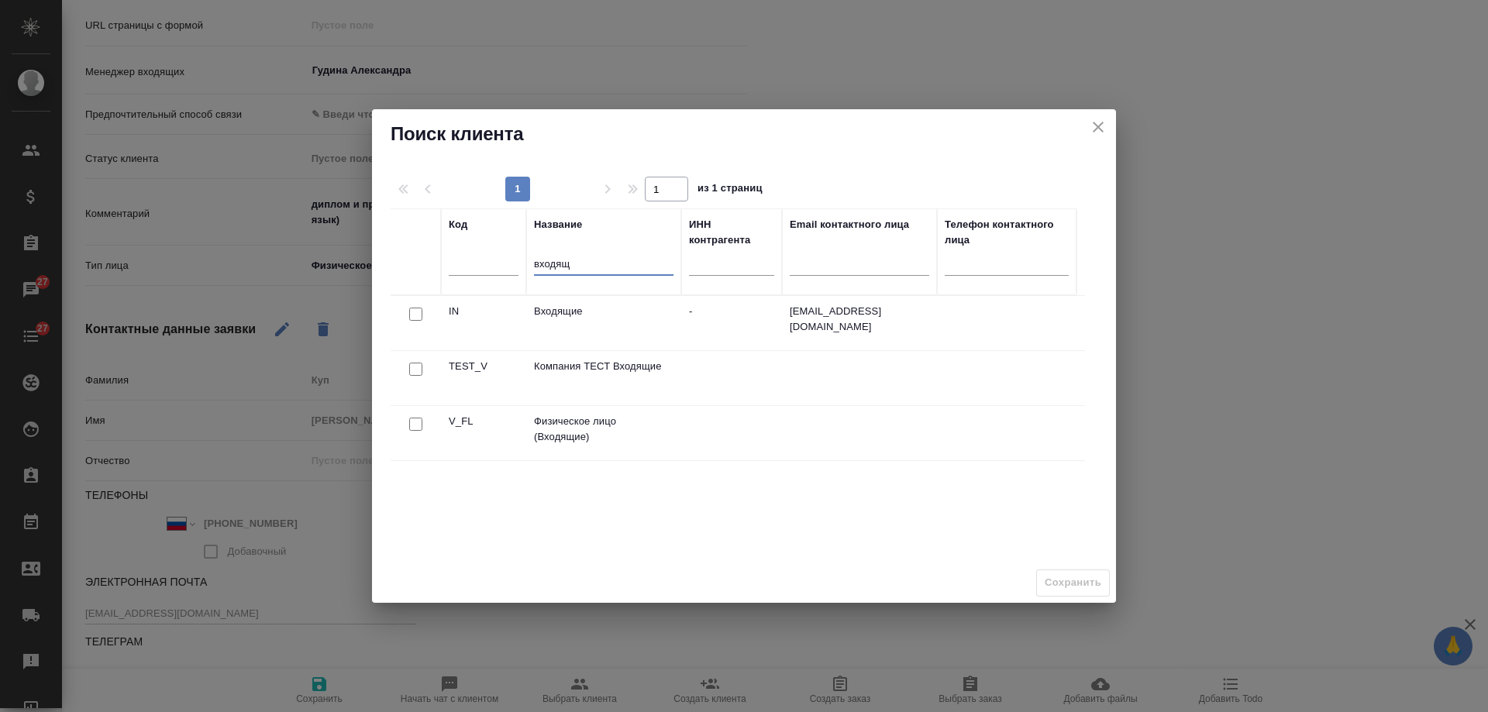
type input "входящ"
click at [411, 321] on input "checkbox" at bounding box center [415, 314] width 13 height 13
checkbox input "true"
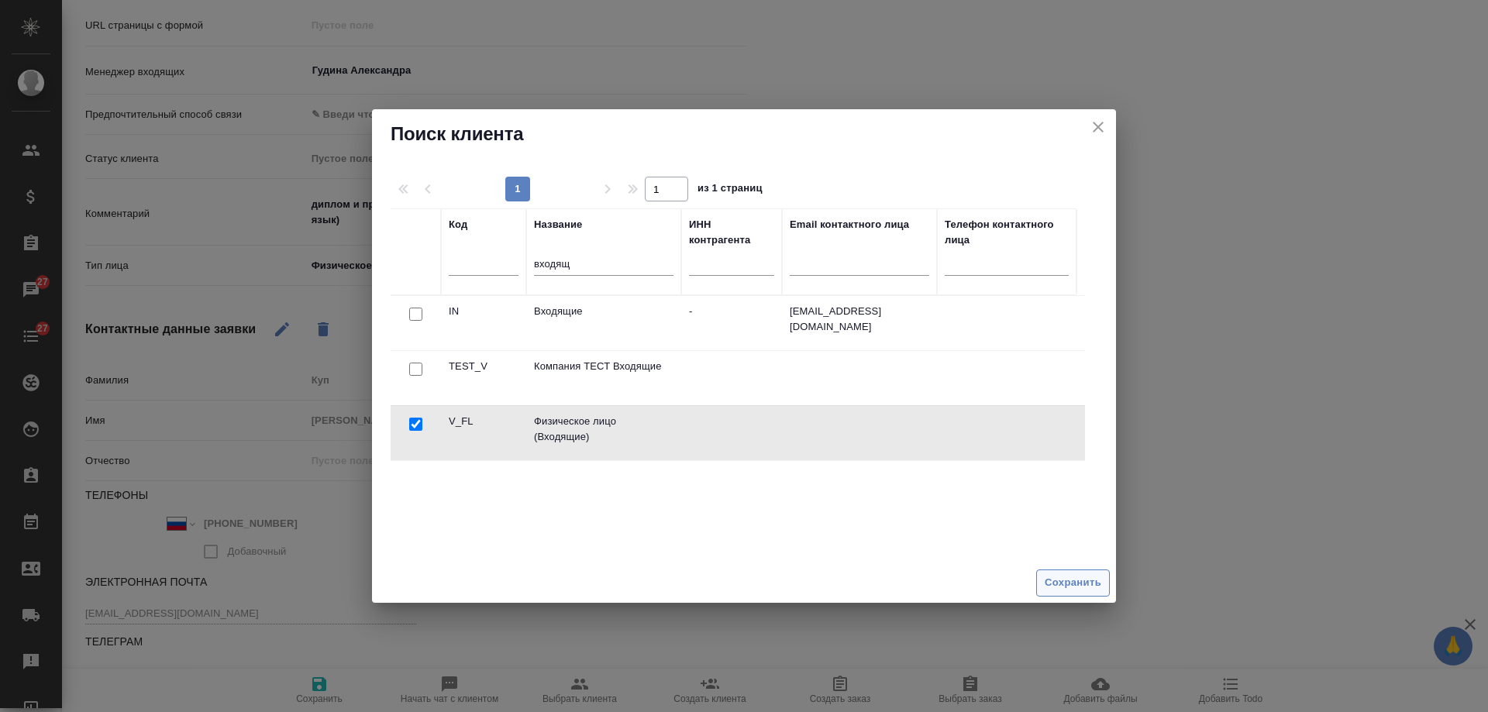
click at [1072, 575] on span "Сохранить" at bounding box center [1073, 583] width 57 height 18
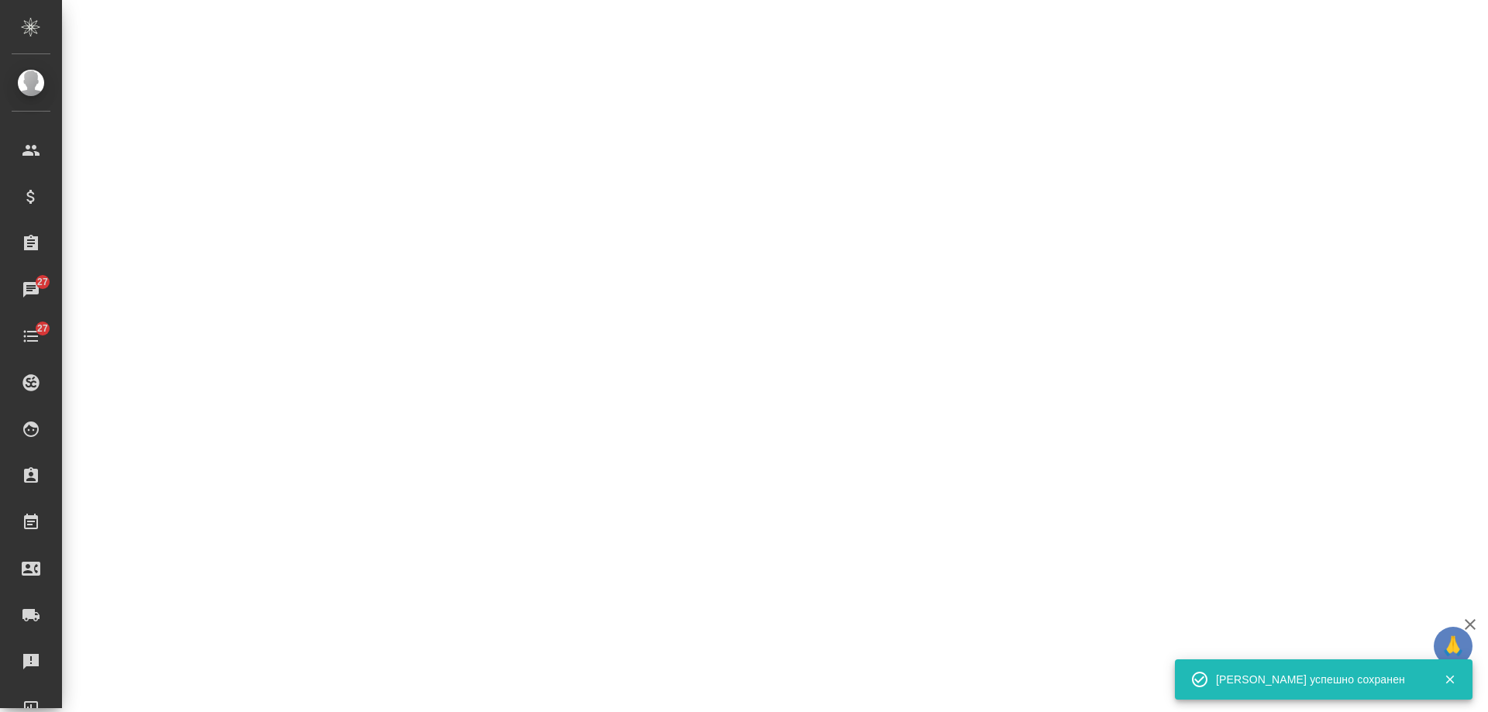
select select "RU"
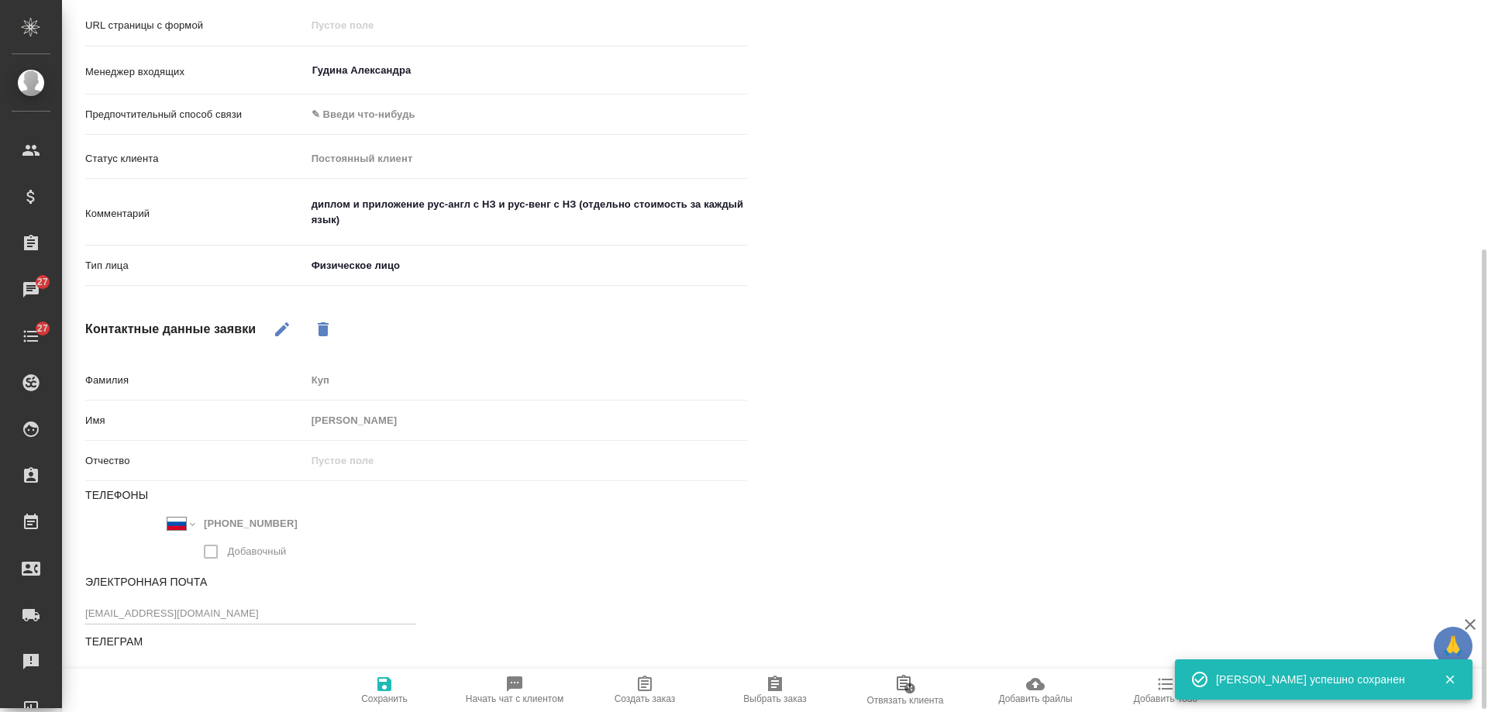
scroll to position [0, 0]
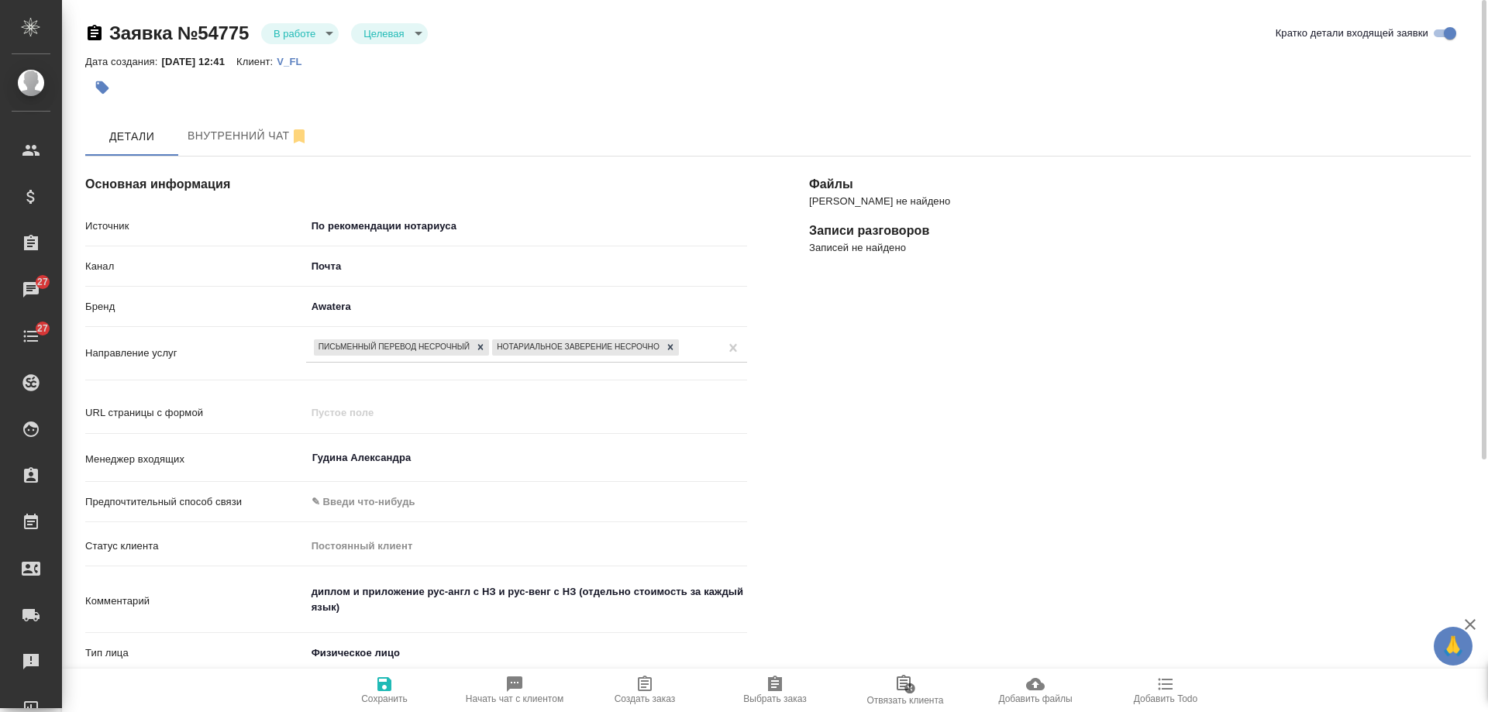
click at [644, 688] on icon "button" at bounding box center [645, 683] width 14 height 15
type textarea "x"
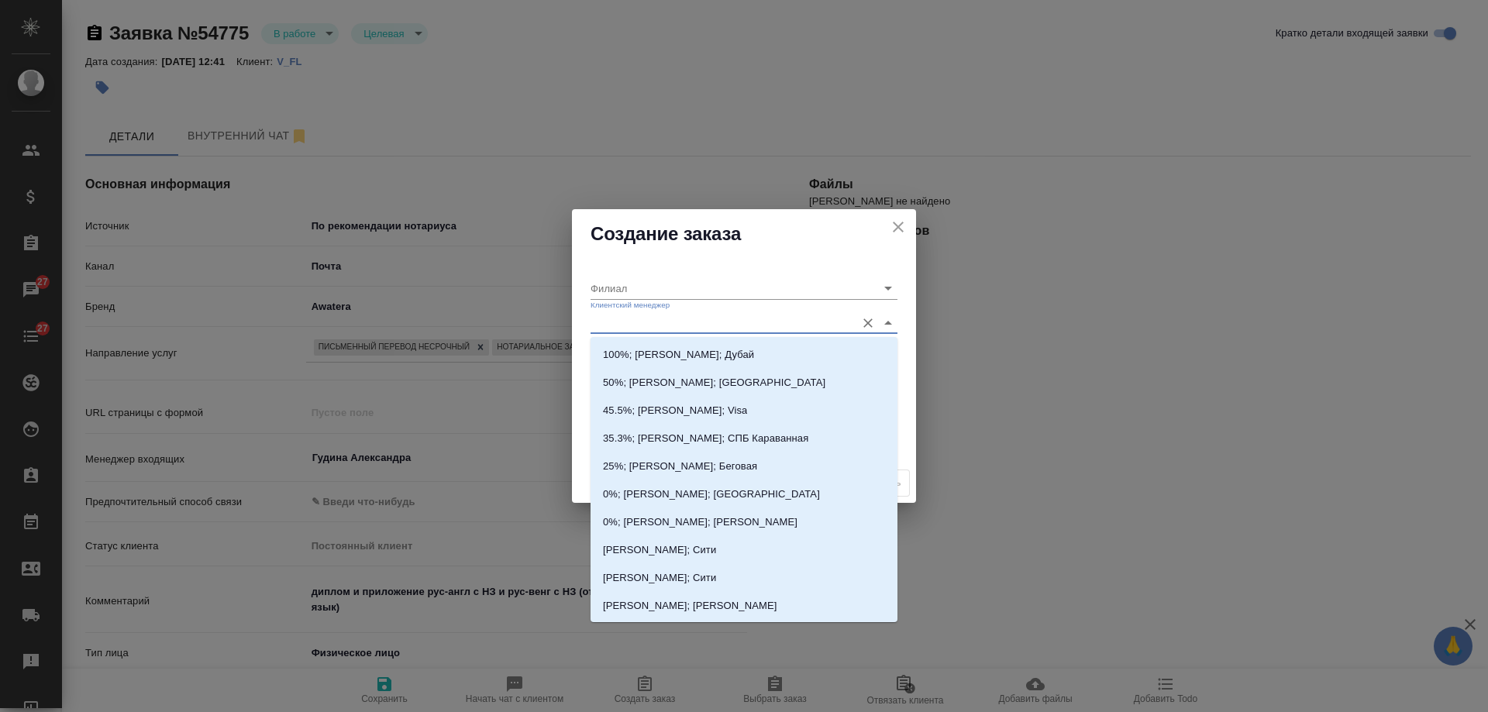
click at [689, 323] on input "Клиентский менеджер" at bounding box center [718, 322] width 257 height 21
type input "тим"
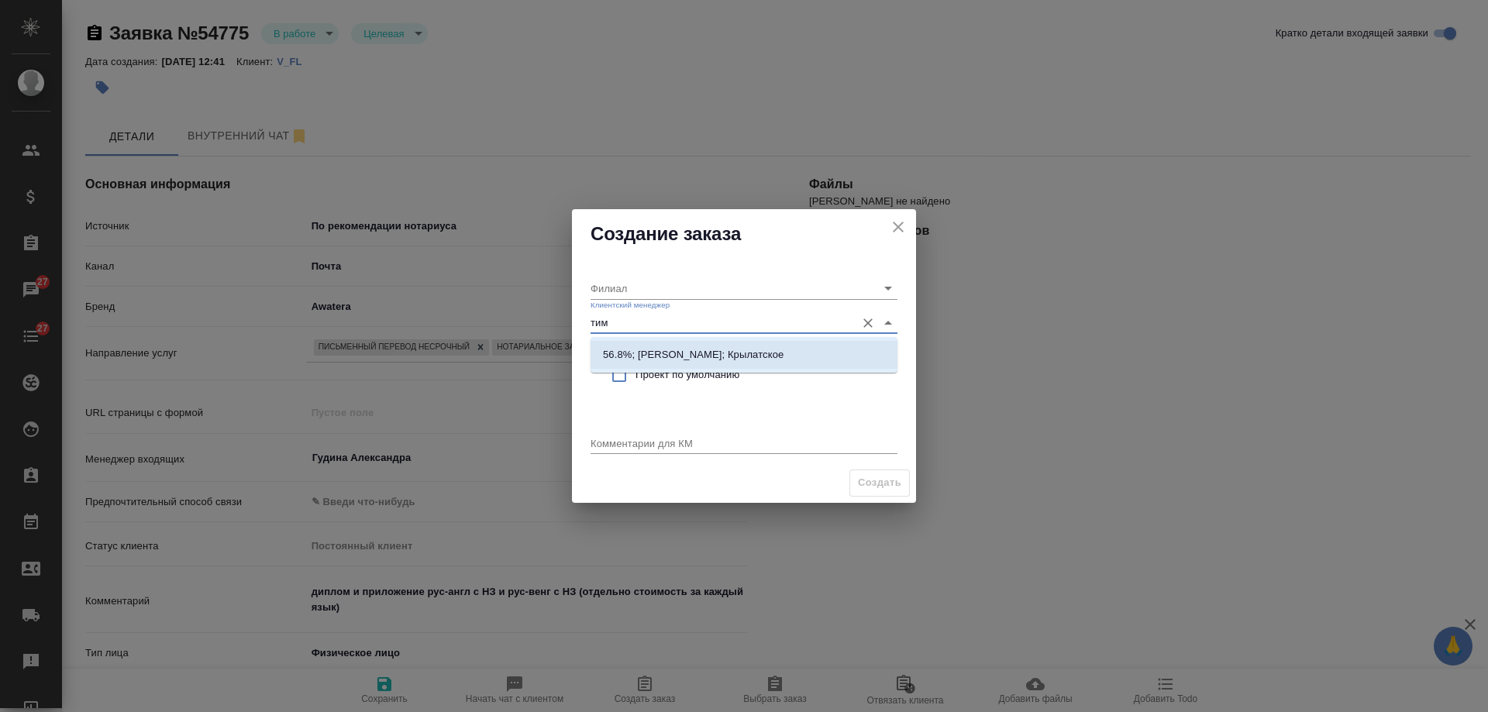
click at [685, 350] on p "56.8%; Касымов Тимур; Крылатское" at bounding box center [693, 354] width 181 height 15
type input "Крылатское"
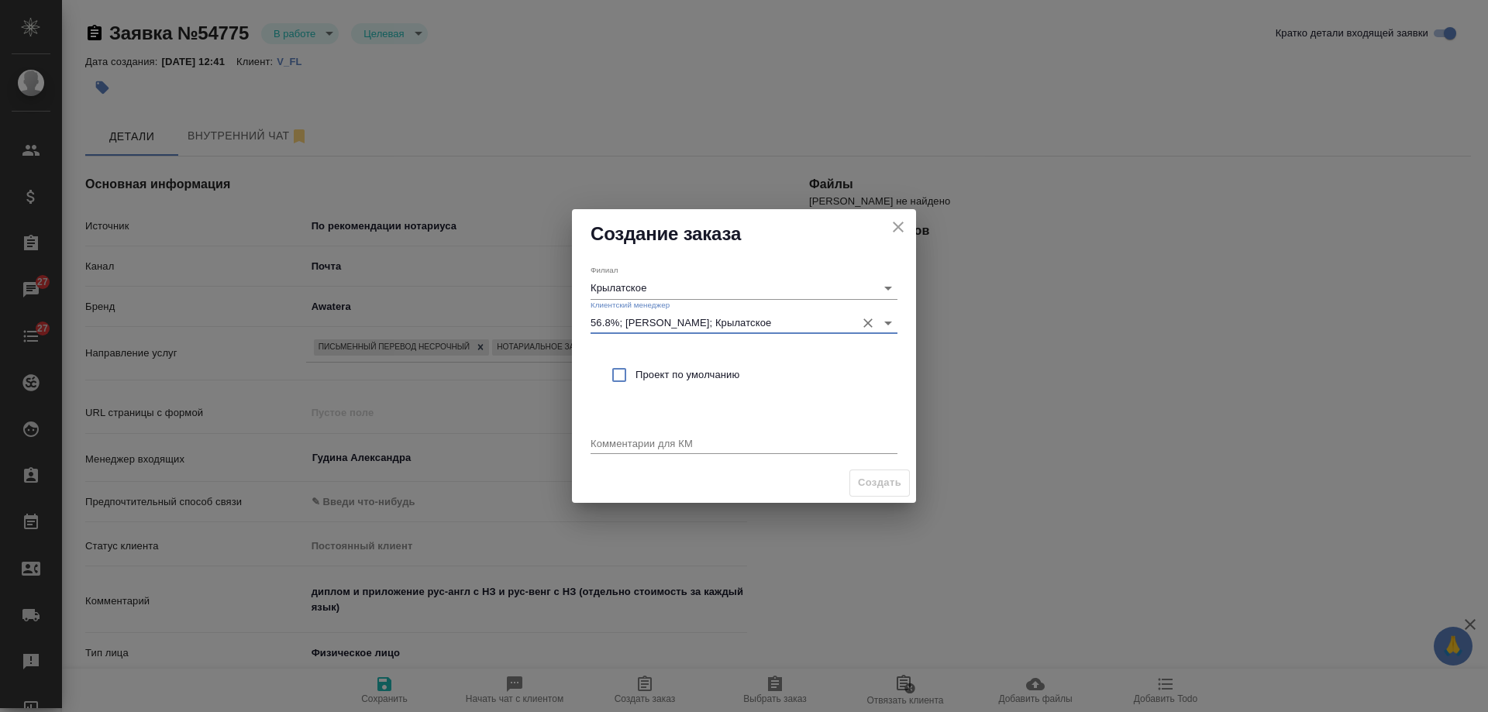
type input "56.8%; Касымов Тимур; Крылатское"
drag, startPoint x: 677, startPoint y: 383, endPoint x: 680, endPoint y: 448, distance: 65.1
click at [677, 382] on span "Проект по умолчанию" at bounding box center [760, 374] width 250 height 15
checkbox input "true"
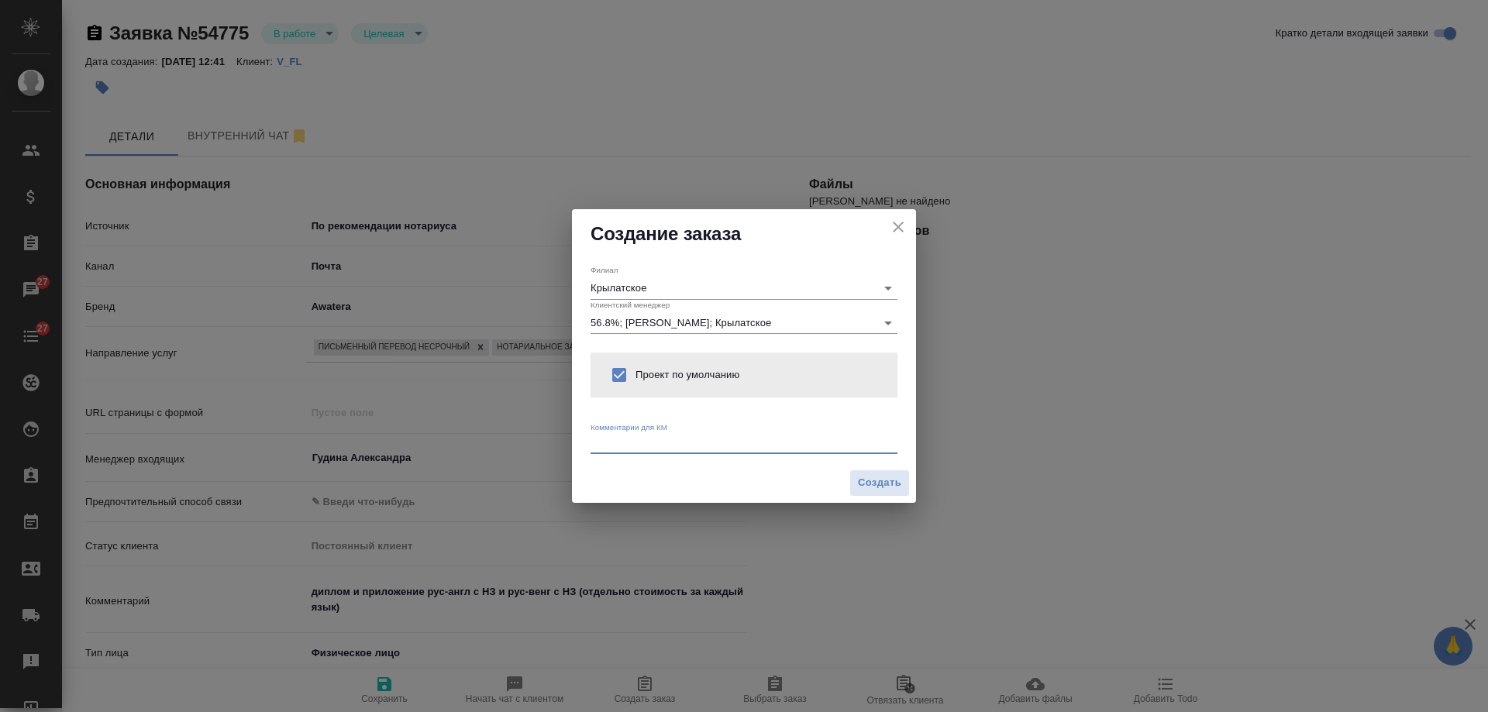
click at [679, 449] on textarea at bounding box center [743, 443] width 307 height 12
paste textarea "диплом и приложение рус-англ с НЗ и рус-венг с НЗ (отдельно стоимость за каждый…"
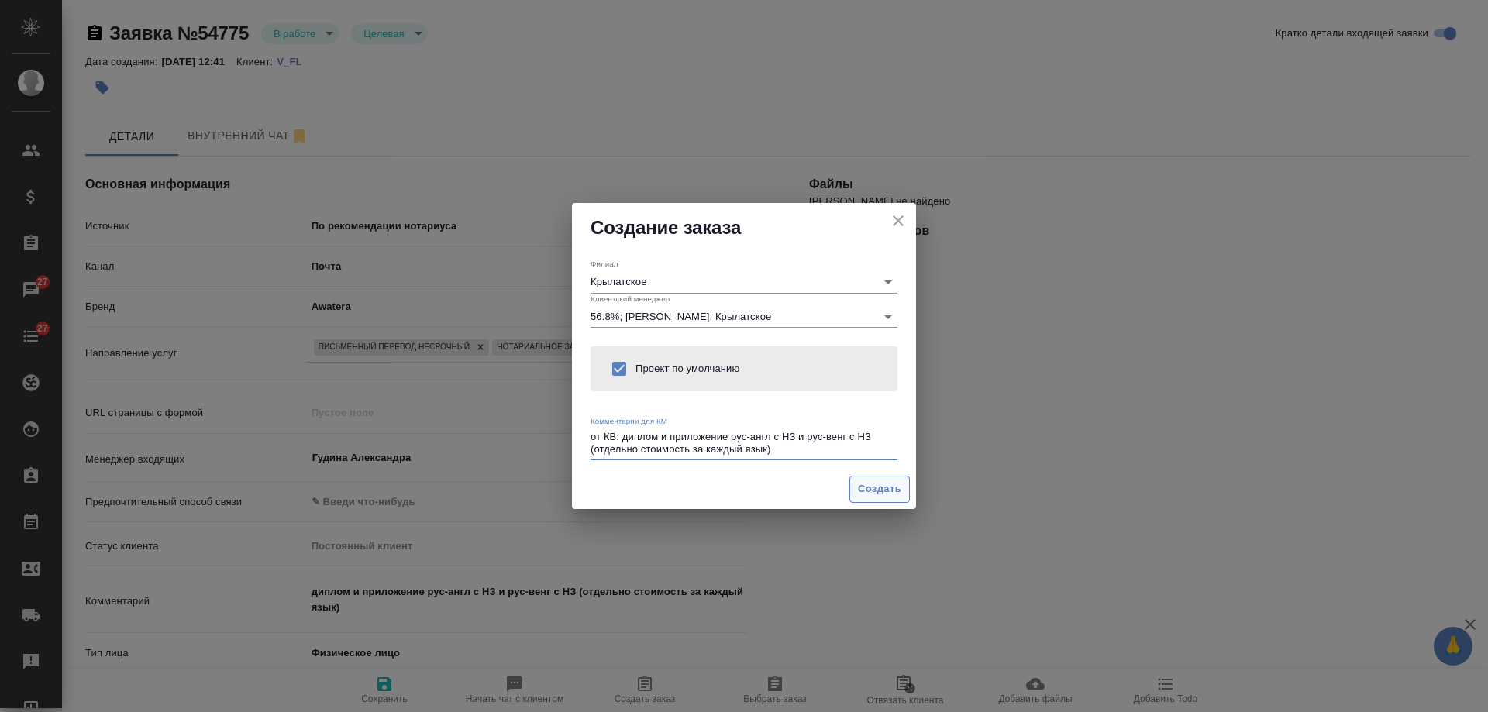
type textarea "от КВ: диплом и приложение рус-англ с НЗ и рус-венг с НЗ (отдельно стоимость за…"
click at [876, 494] on span "Создать" at bounding box center [879, 489] width 43 height 18
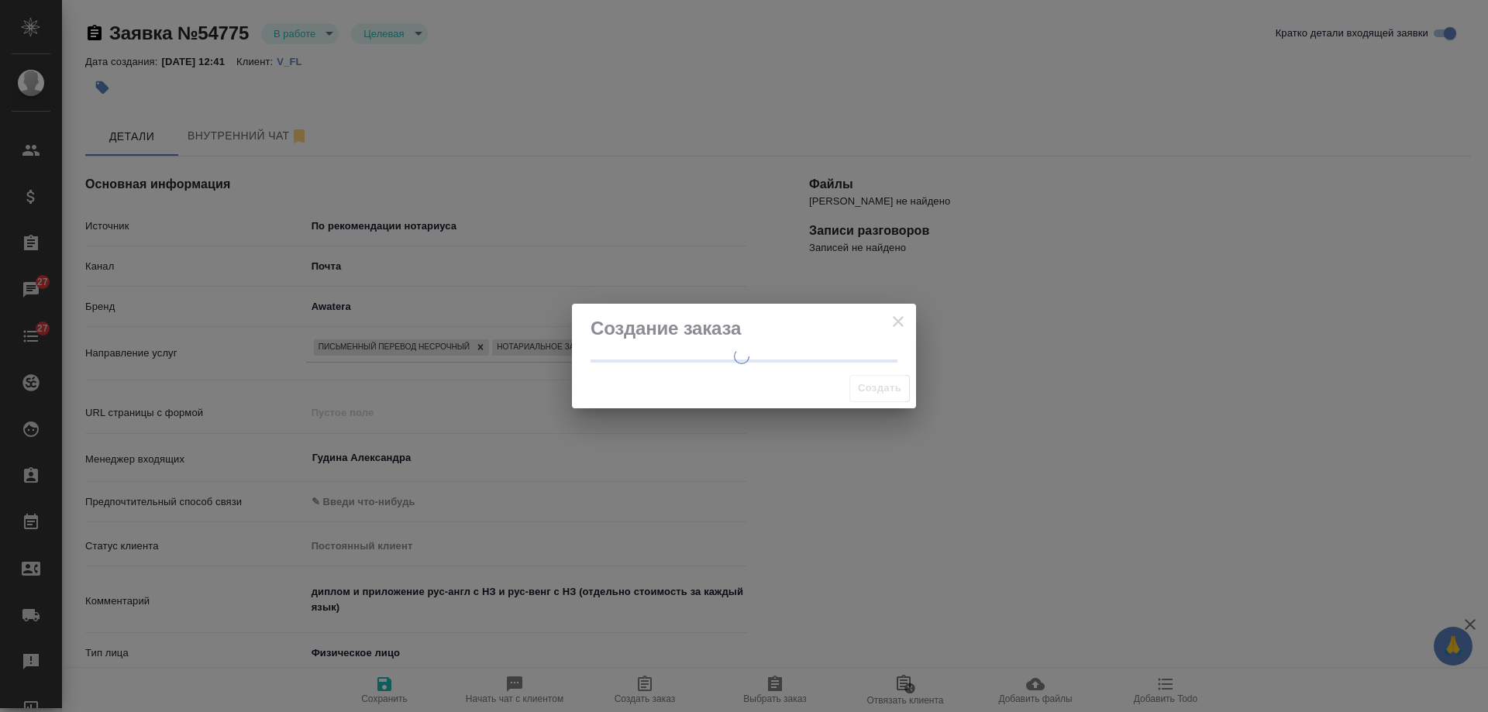
type textarea "x"
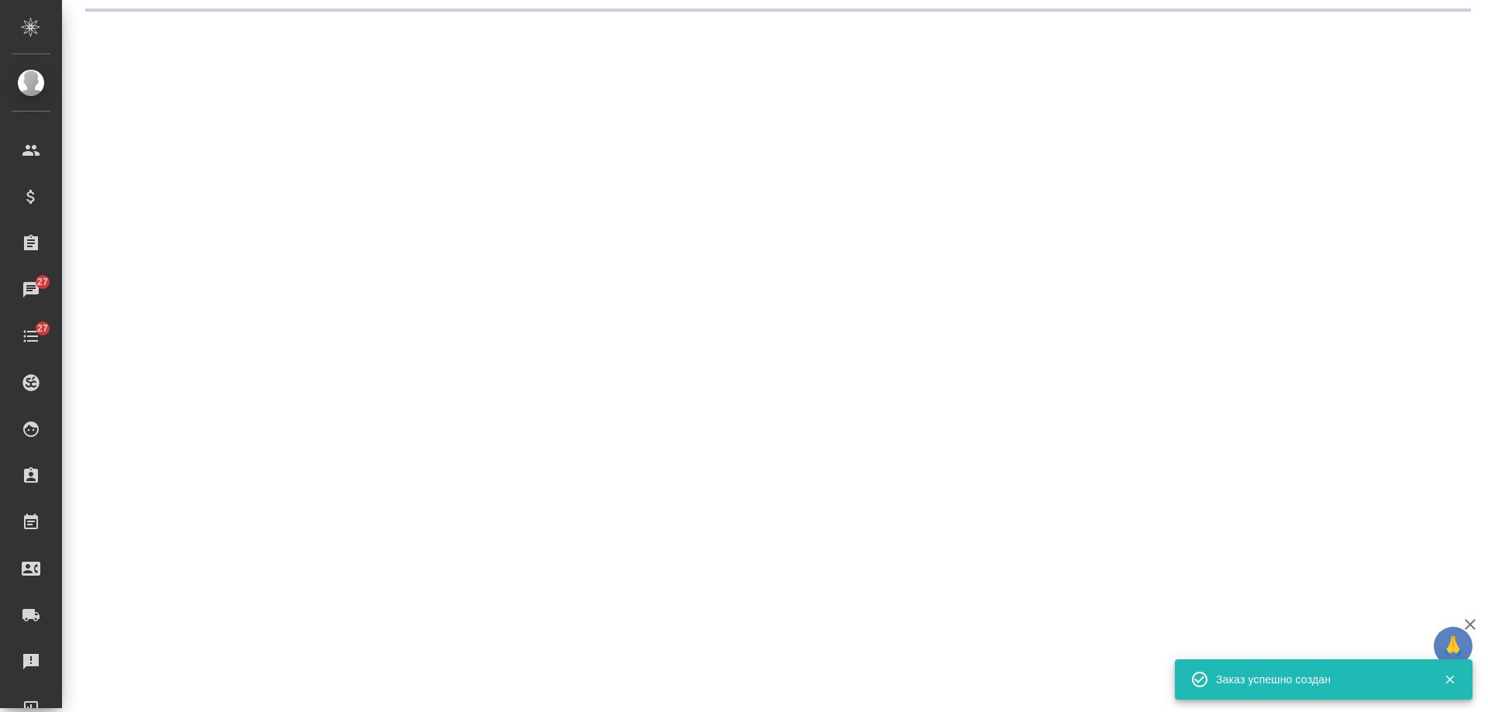
select select "RU"
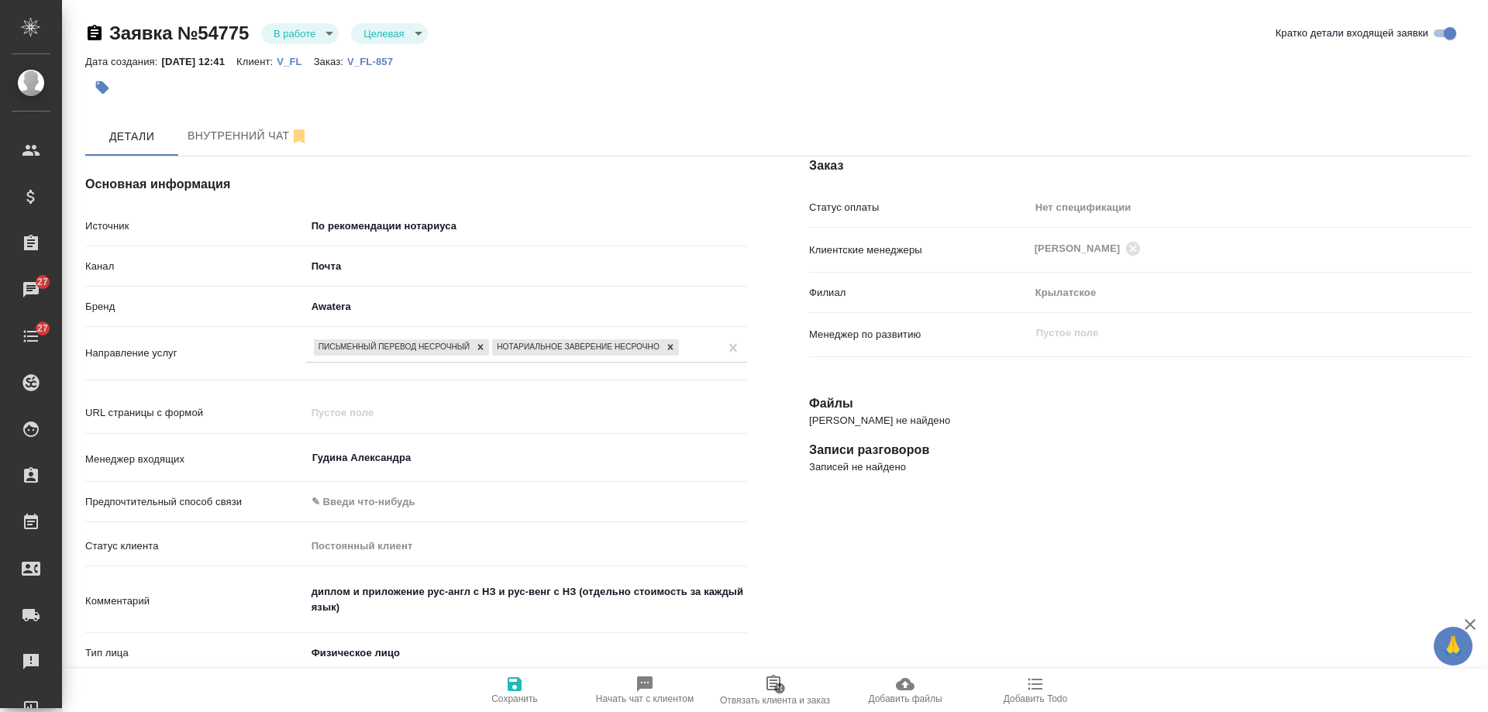
type textarea "x"
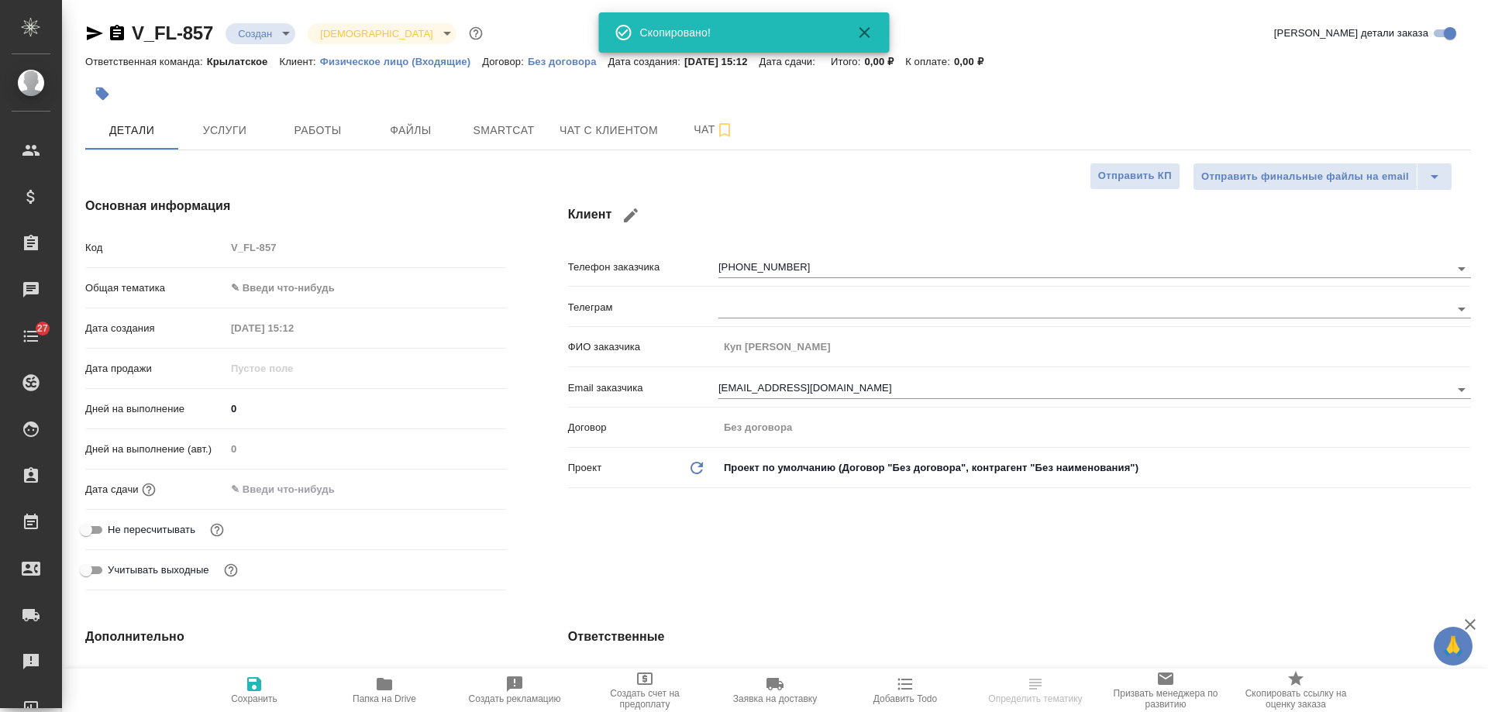
select select "RU"
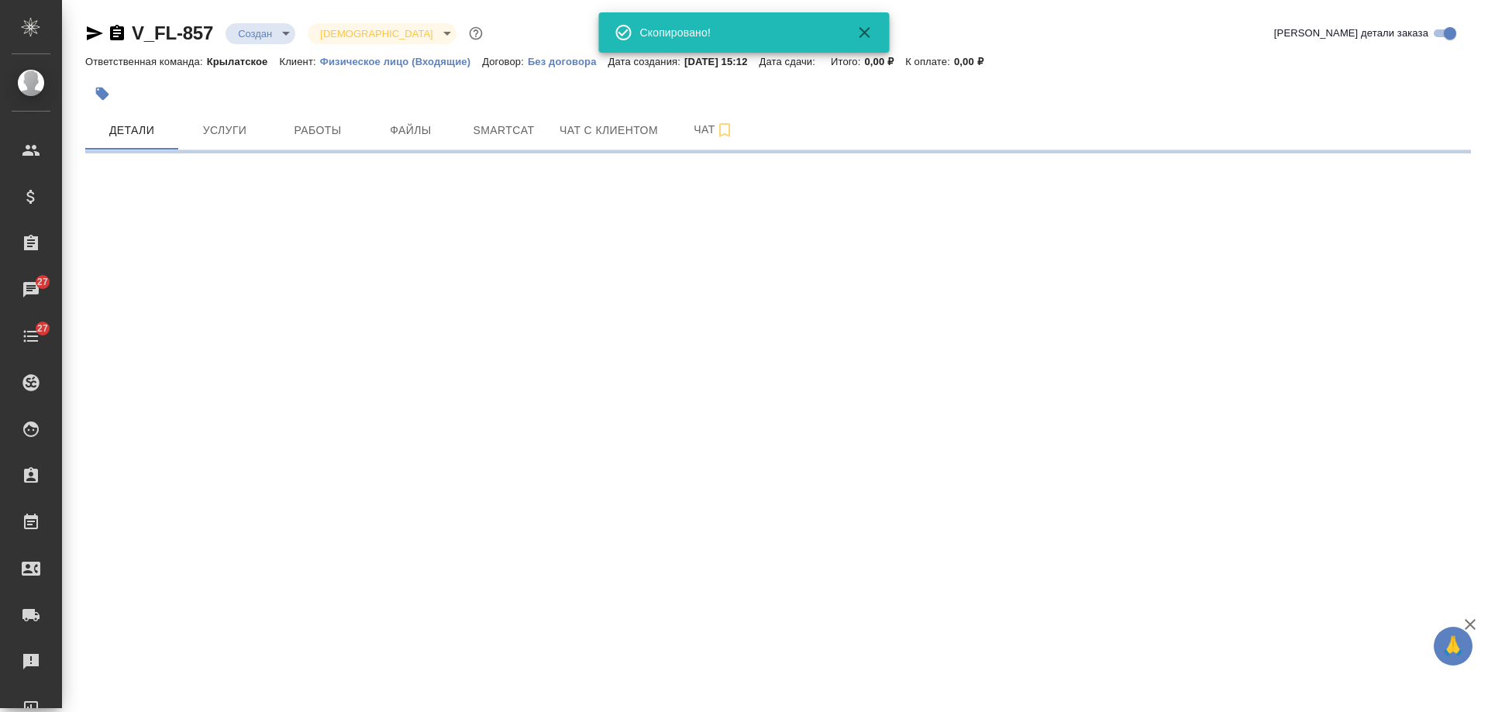
select select "RU"
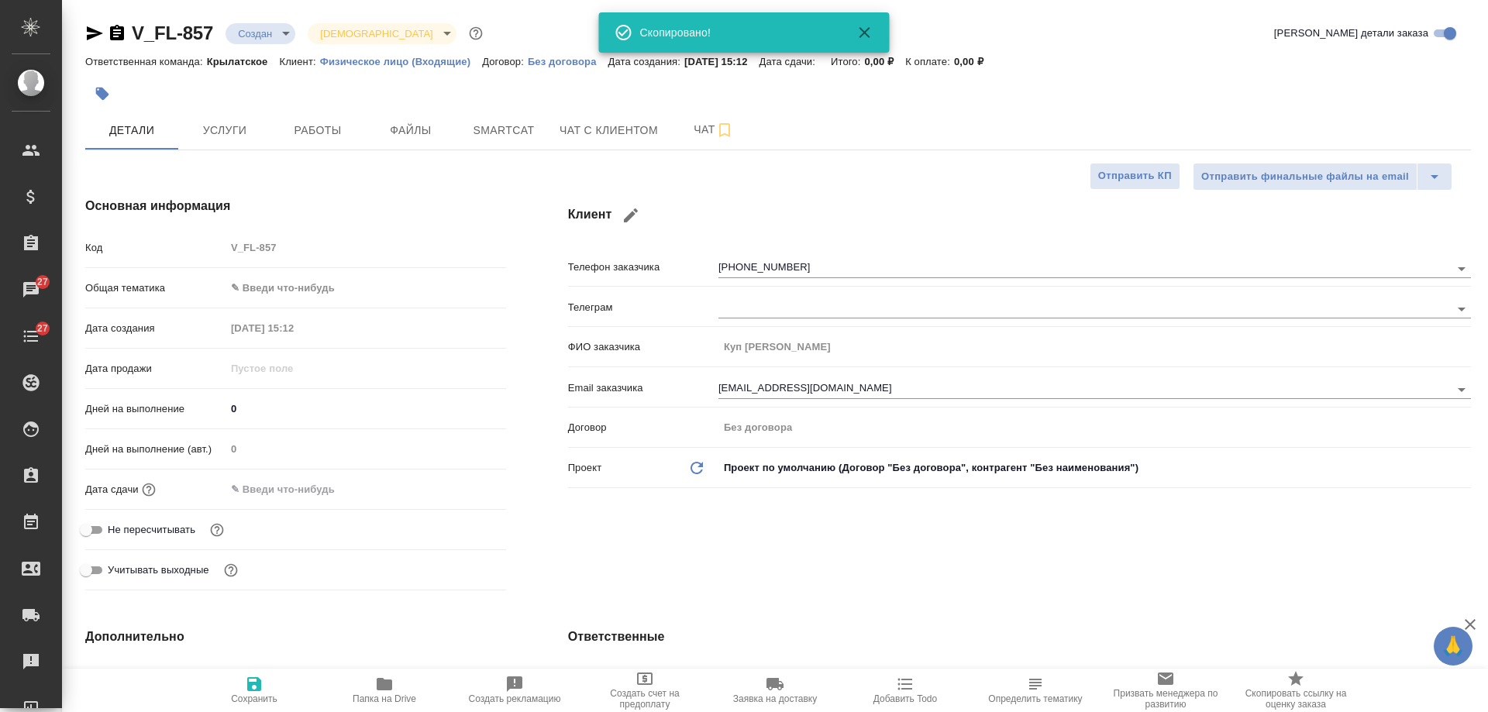
type textarea "x"
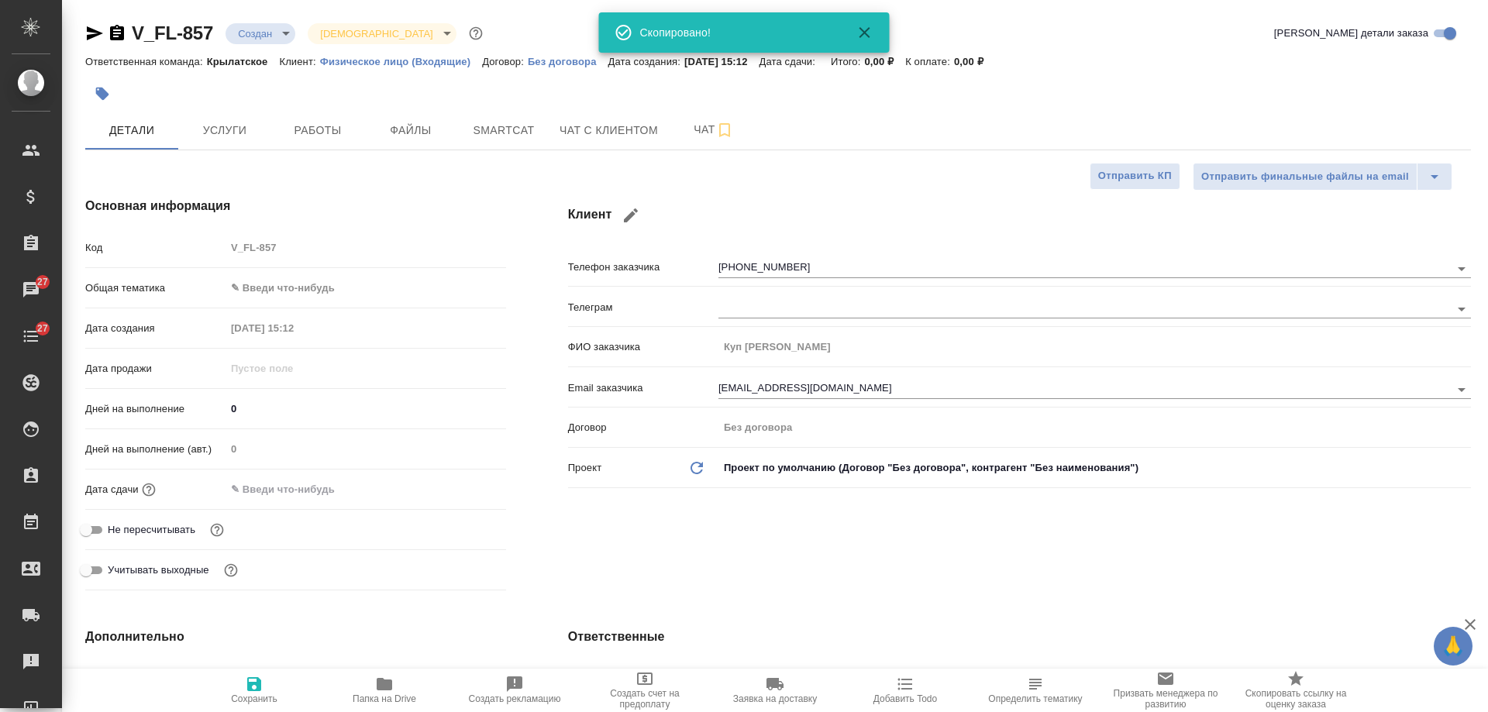
type textarea "x"
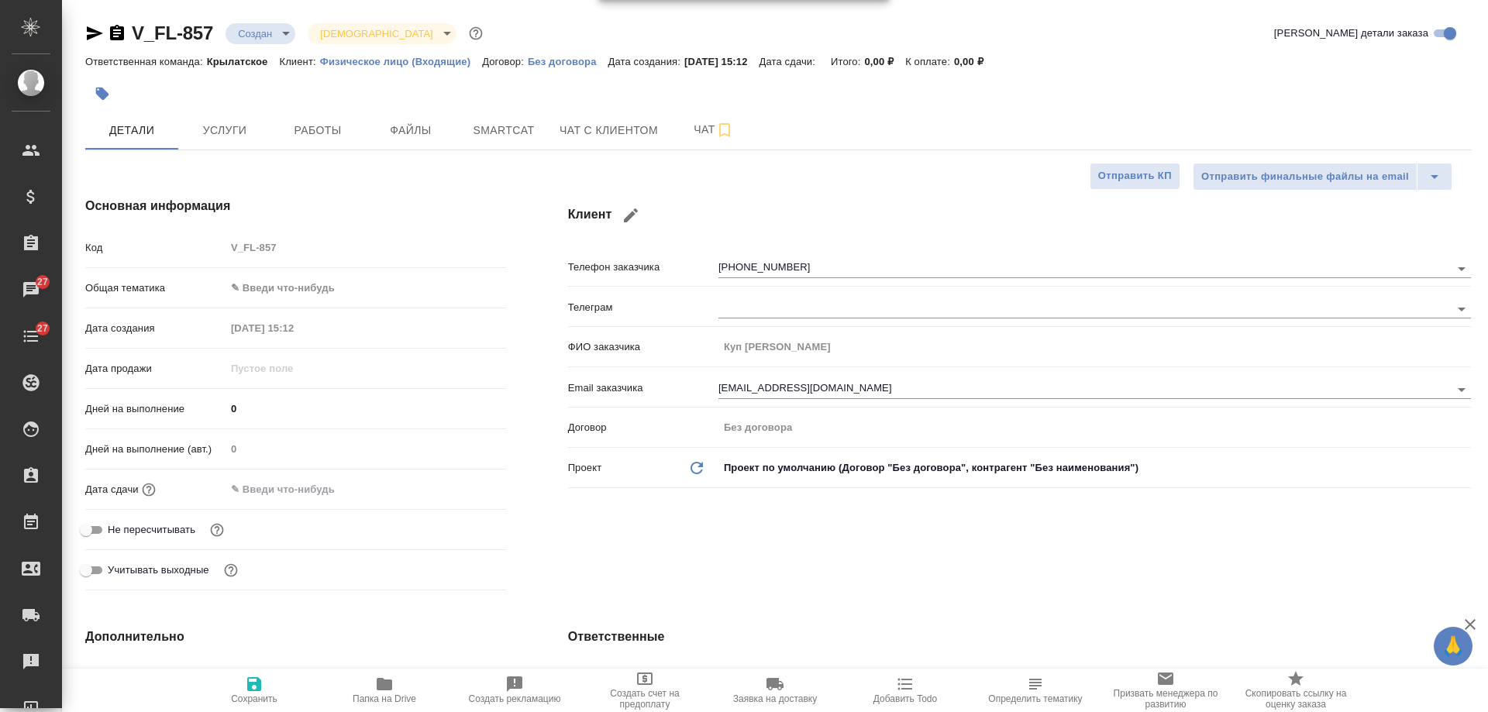
type textarea "x"
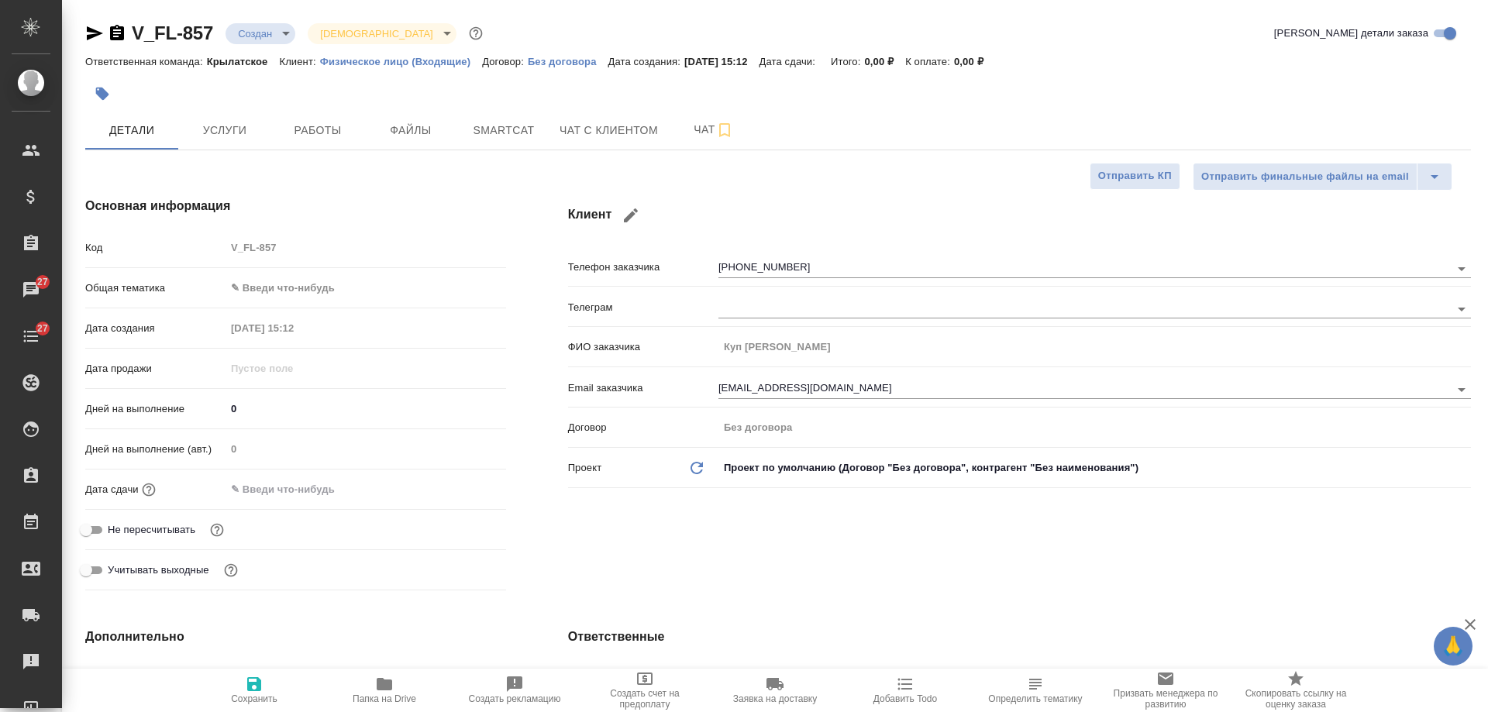
type textarea "x"
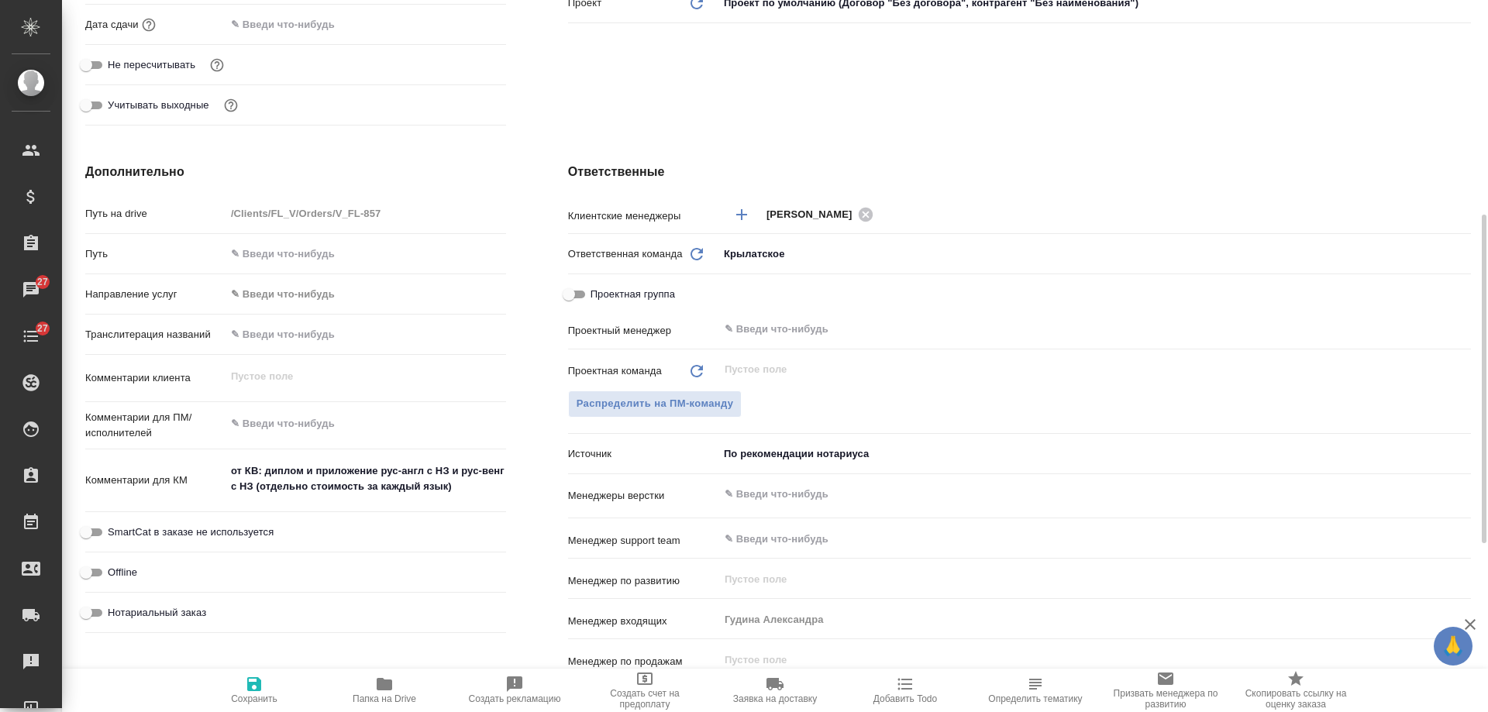
click at [192, 611] on span "Нотариальный заказ" at bounding box center [157, 612] width 98 height 15
click at [114, 611] on input "Нотариальный заказ" at bounding box center [86, 613] width 56 height 19
checkbox input "true"
type textarea "x"
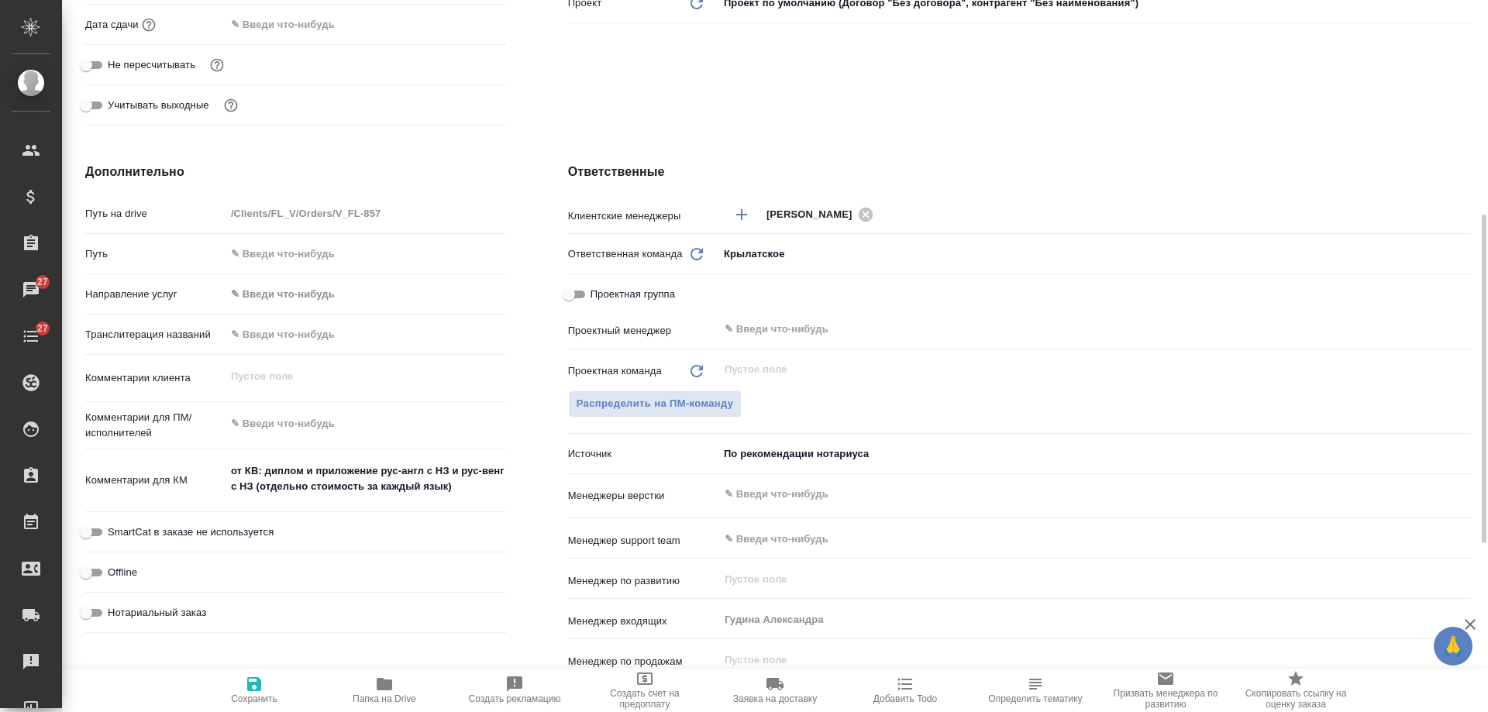
type textarea "x"
drag, startPoint x: 260, startPoint y: 684, endPoint x: 1044, endPoint y: 589, distance: 789.2
click at [260, 685] on icon "button" at bounding box center [254, 684] width 14 height 14
type textarea "x"
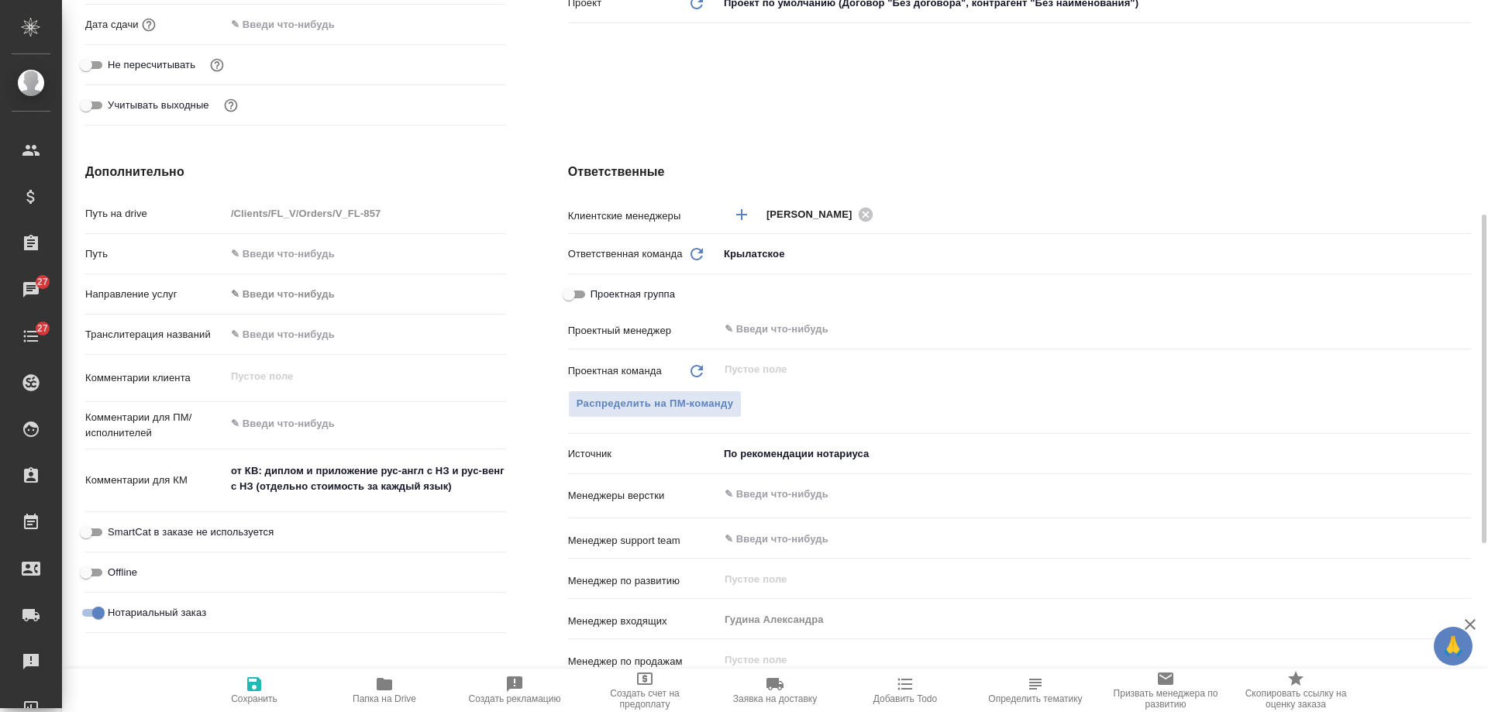
type textarea "x"
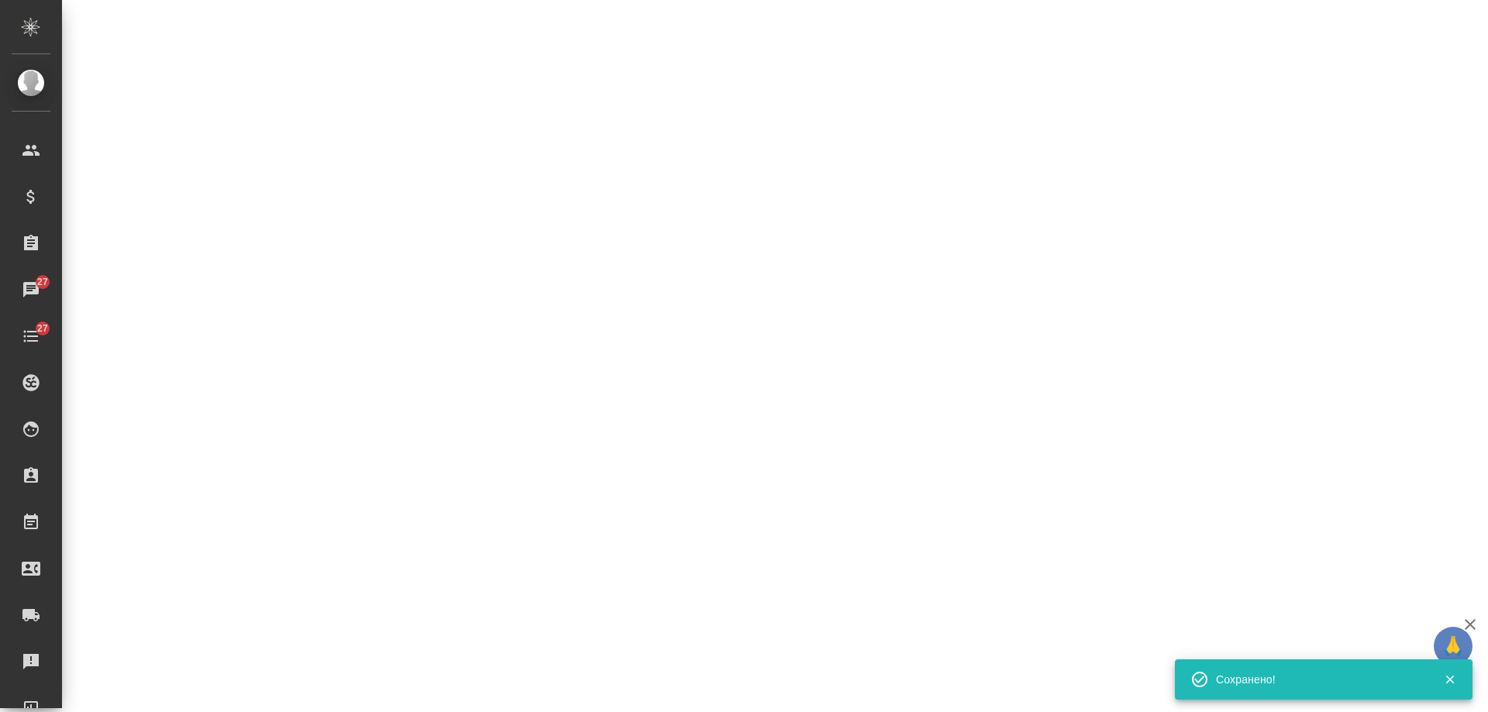
select select "RU"
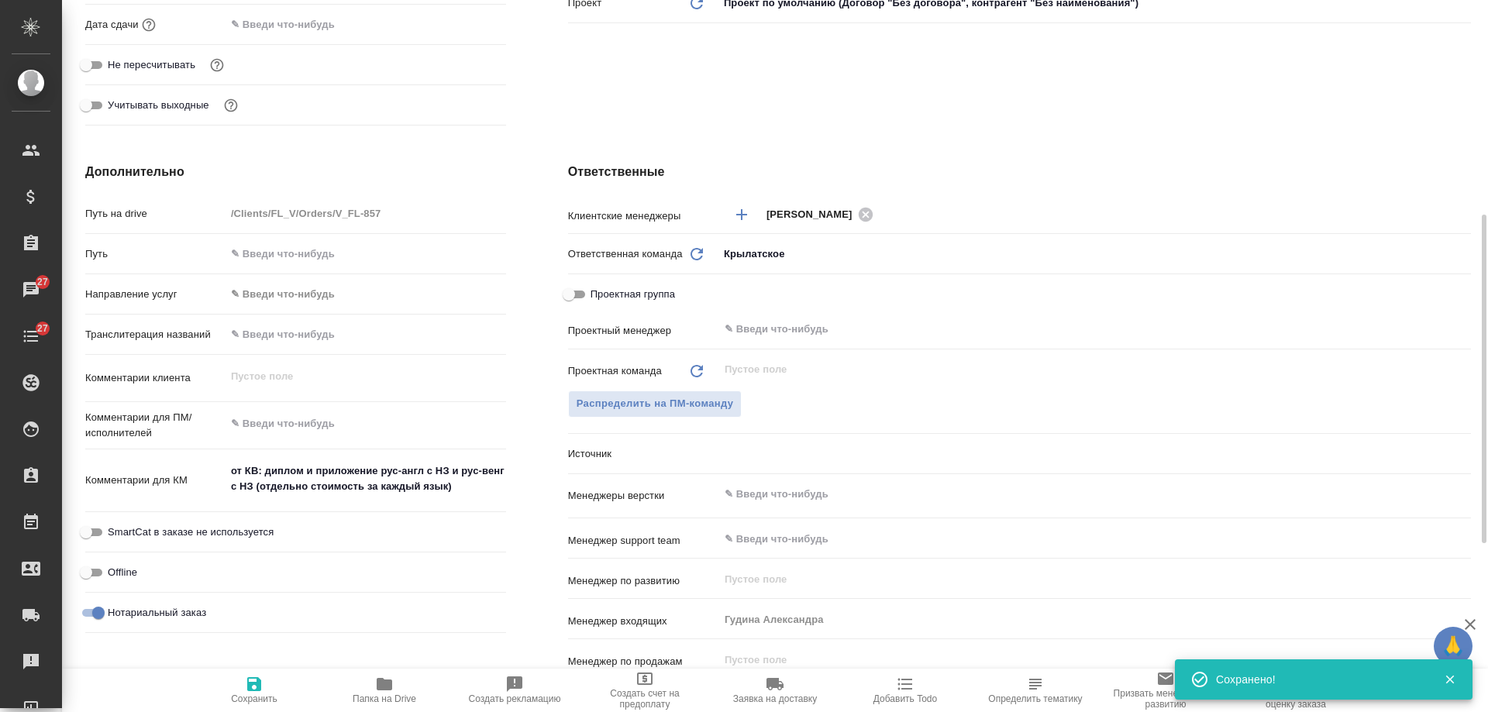
type textarea "x"
click at [895, 700] on span "Добавить Todo" at bounding box center [905, 698] width 64 height 11
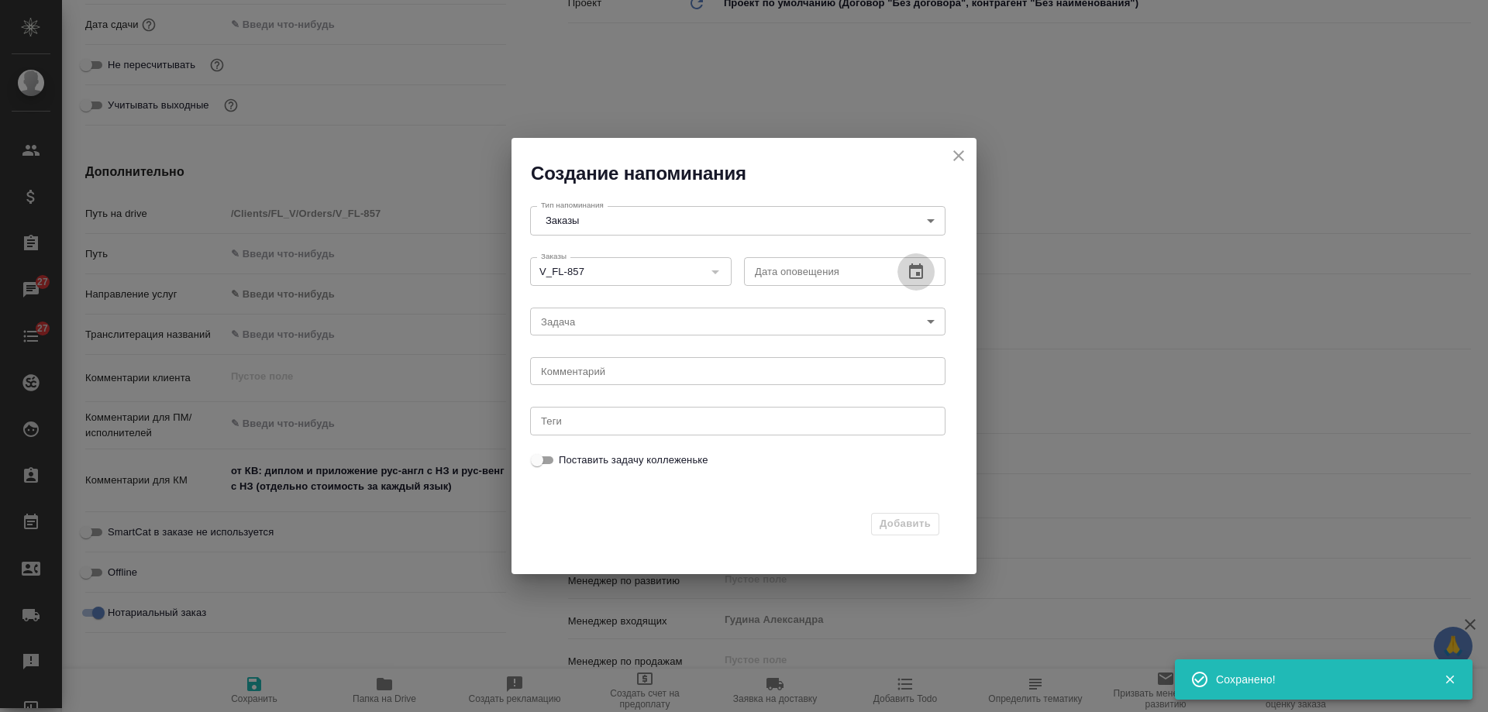
click at [923, 276] on icon "button" at bounding box center [916, 270] width 14 height 15
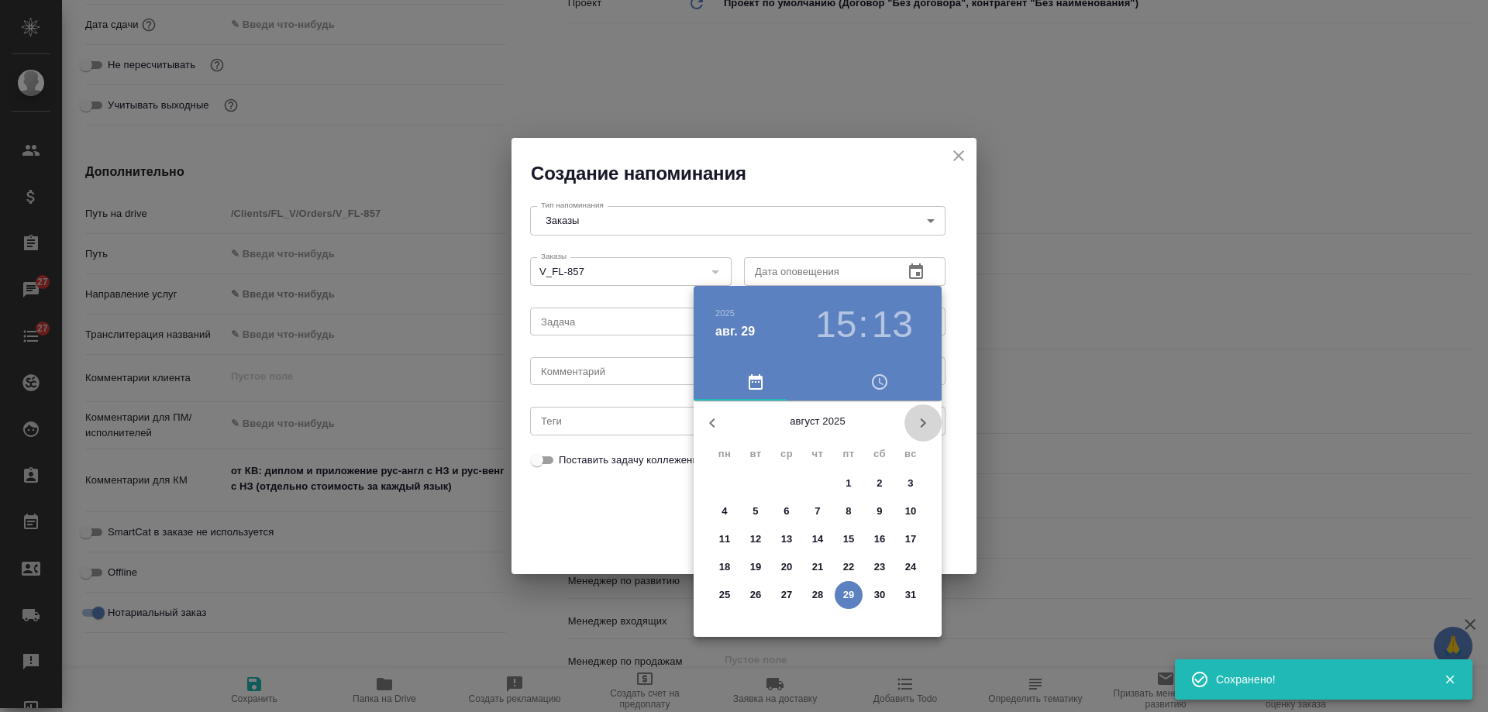
click at [926, 416] on icon "button" at bounding box center [923, 423] width 19 height 19
click at [761, 480] on span "2" at bounding box center [756, 483] width 28 height 15
type input "02.09.2025 15:13"
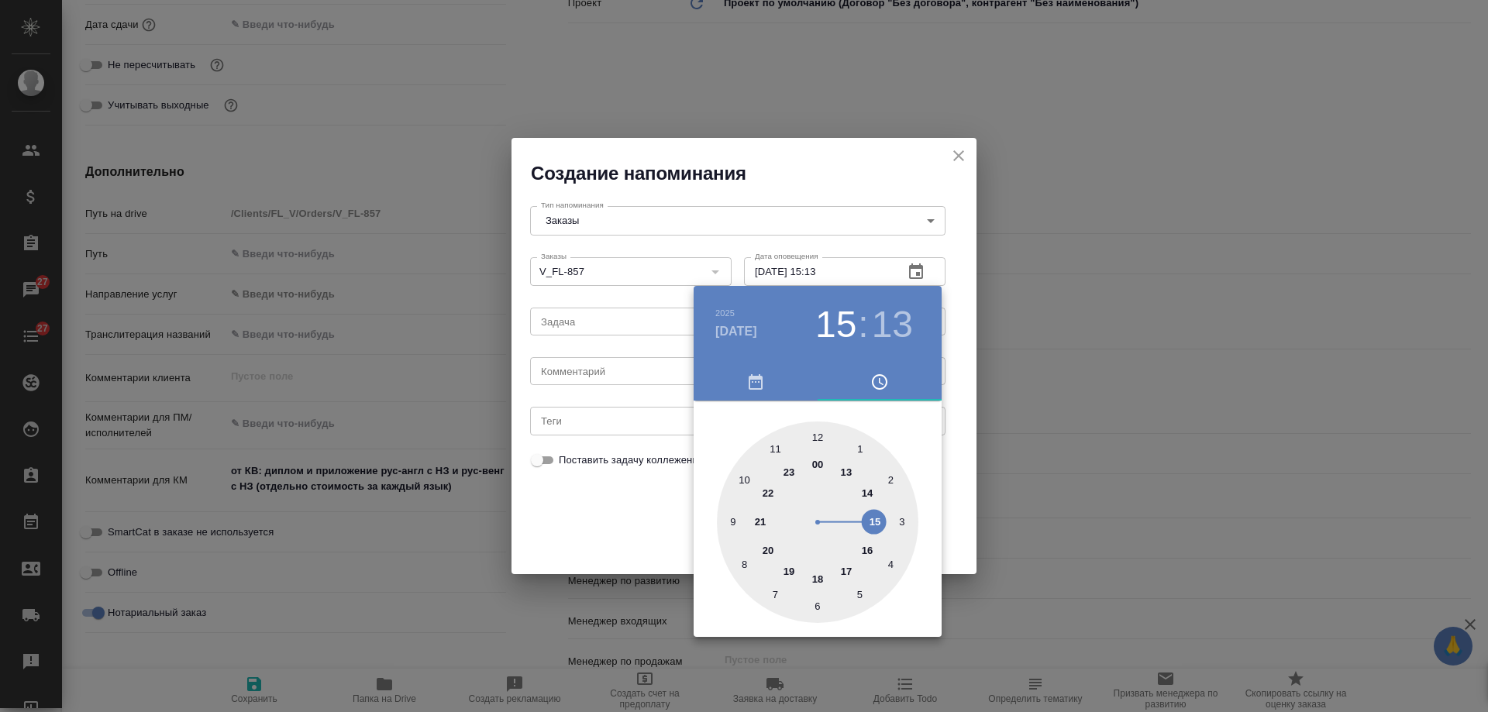
click at [616, 373] on div at bounding box center [744, 356] width 1488 height 712
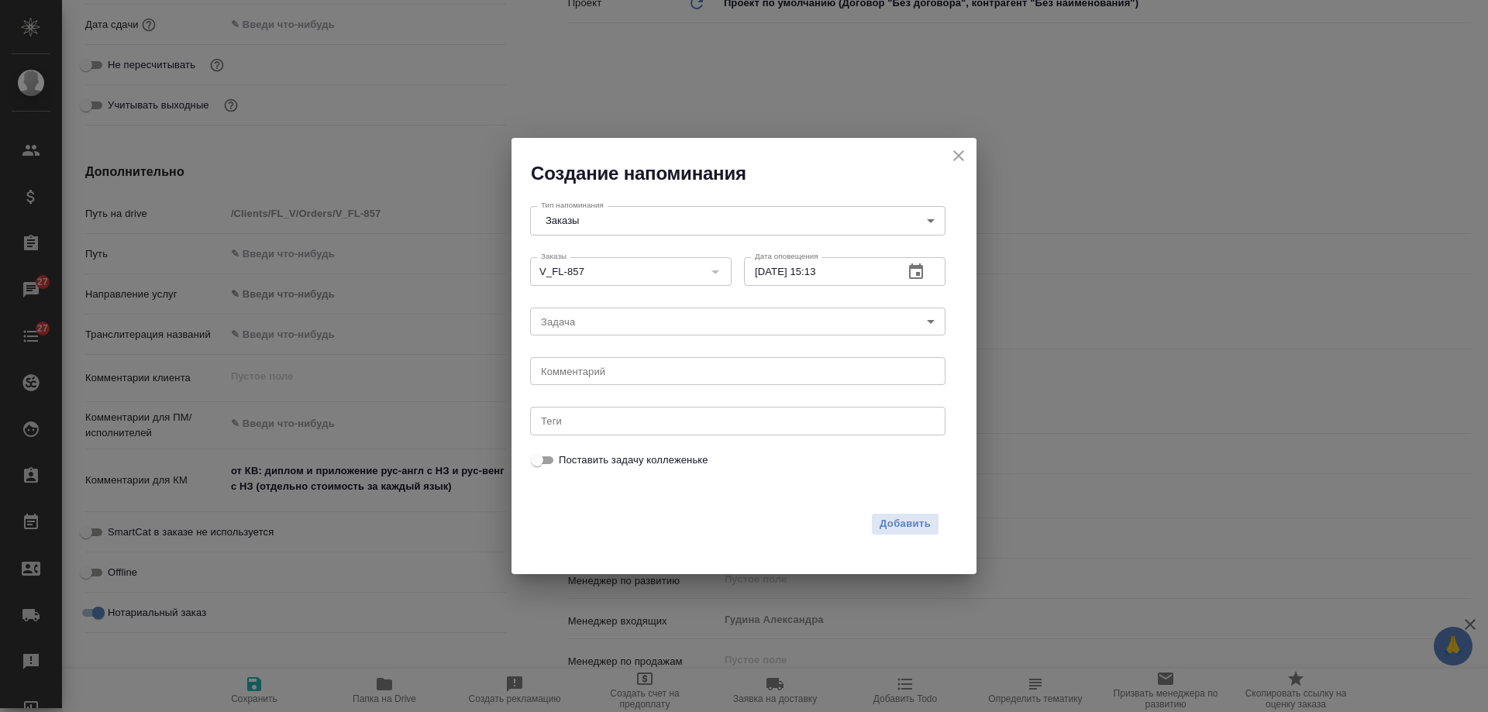
drag, startPoint x: 594, startPoint y: 374, endPoint x: 583, endPoint y: 376, distance: 10.2
click at [587, 374] on div "2025 сент. 2 15 : 13 00 1 2 3 4 5 6 7 8 9 10 11 12 13 14 15 16 17 18 19 20 21 2…" at bounding box center [744, 356] width 1488 height 712
click at [583, 376] on div "2025 сент. 2 15 : 13 00 1 2 3 4 5 6 7 8 9 10 11 12 13 14 15 16 17 18 19 20 21 2…" at bounding box center [744, 356] width 1488 height 712
click at [583, 376] on textarea at bounding box center [738, 372] width 394 height 12
type textarea "инфа"
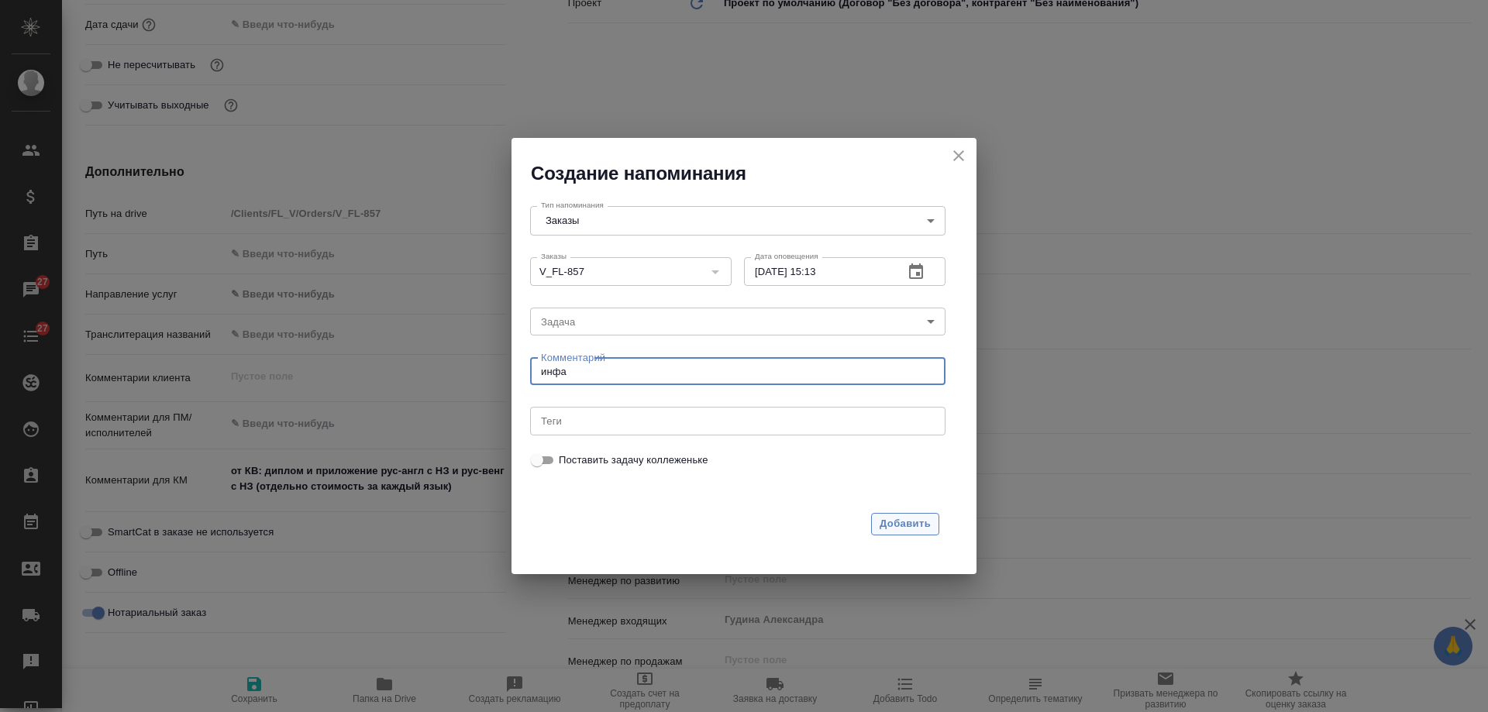
click at [899, 519] on span "Добавить" at bounding box center [904, 524] width 51 height 18
type textarea "x"
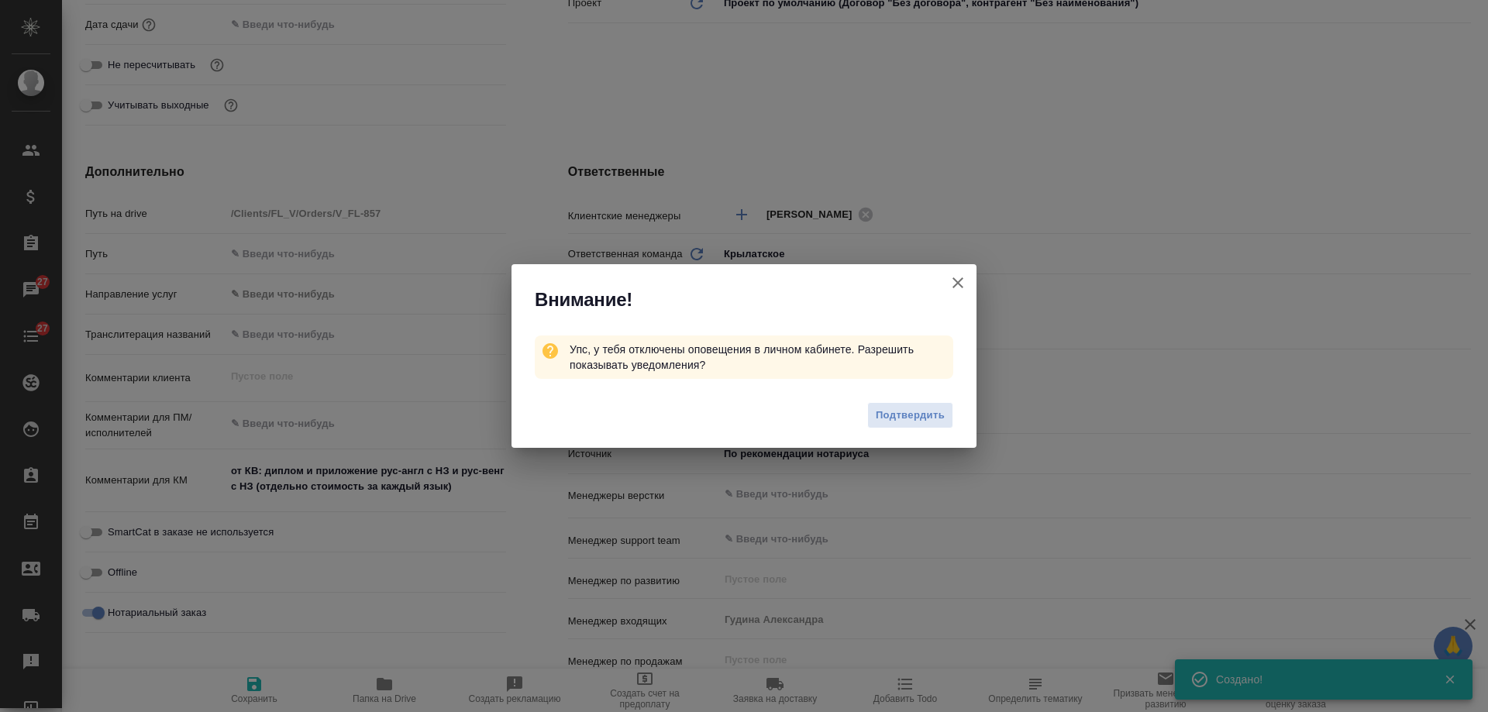
type textarea "x"
click at [958, 280] on icon "button" at bounding box center [957, 283] width 19 height 19
type textarea "x"
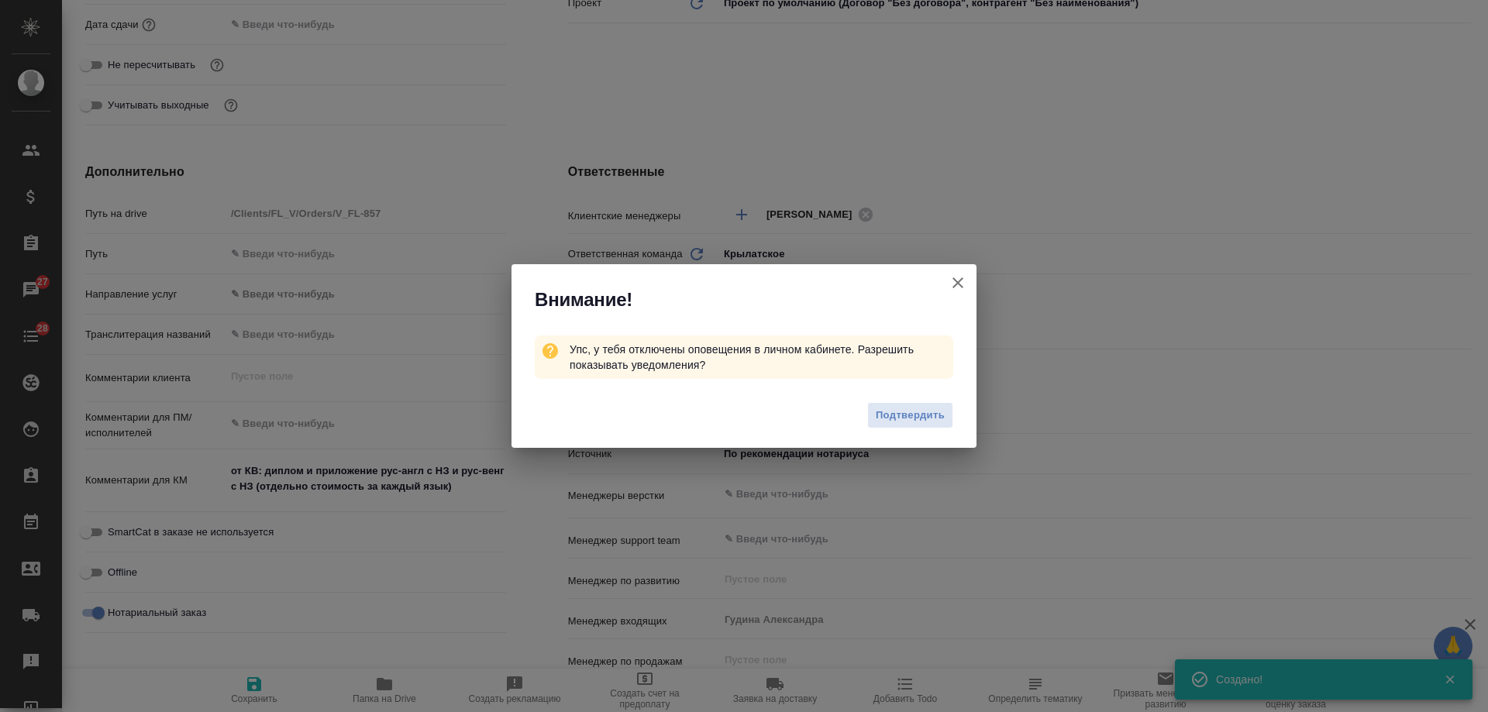
type textarea "x"
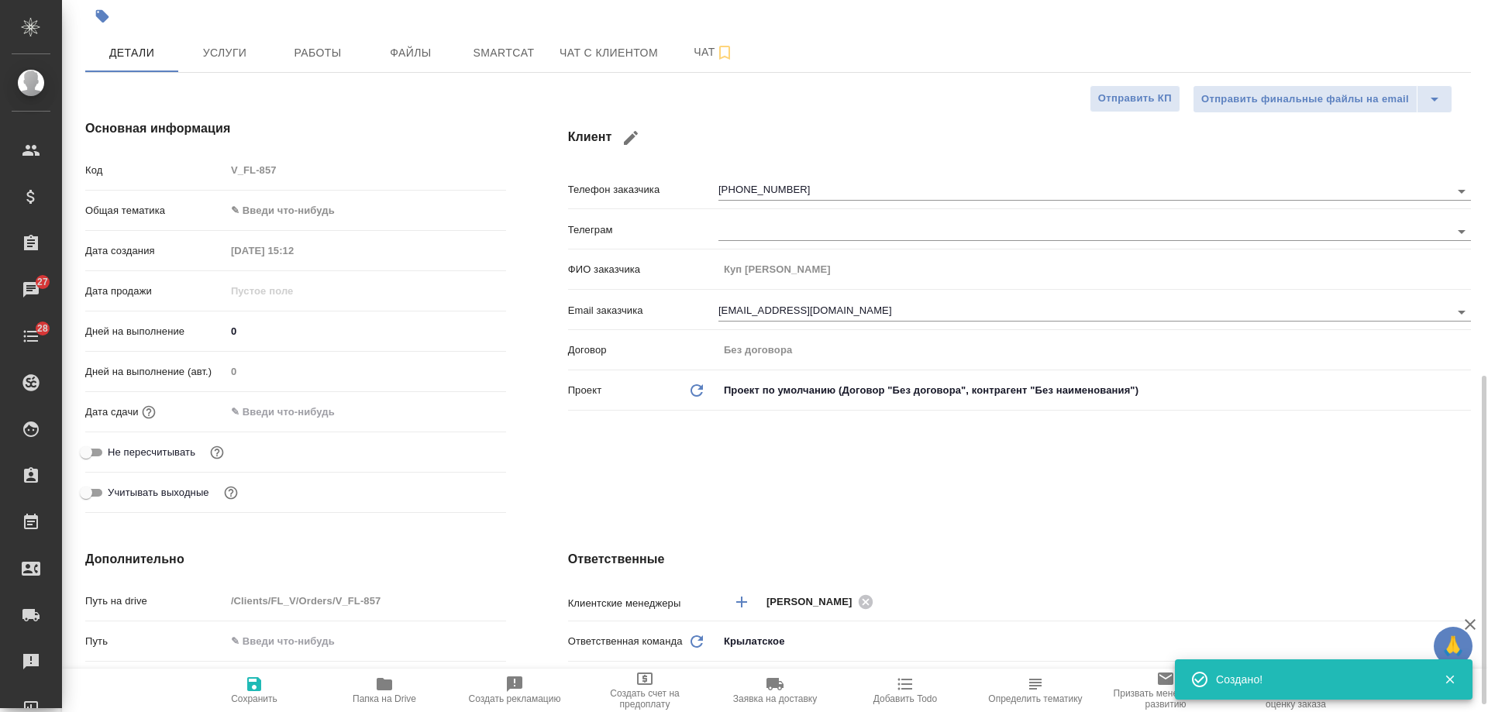
scroll to position [0, 0]
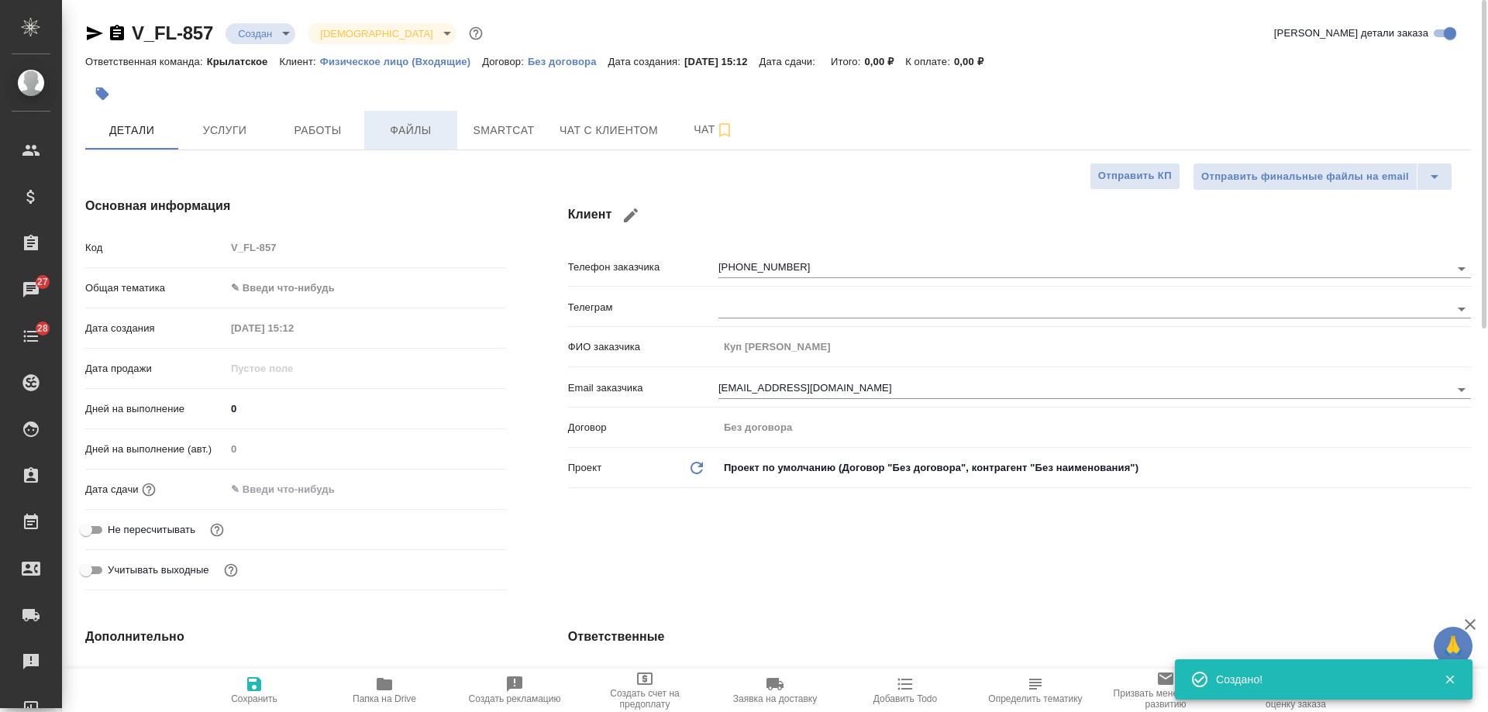
click at [397, 125] on span "Файлы" at bounding box center [410, 130] width 74 height 19
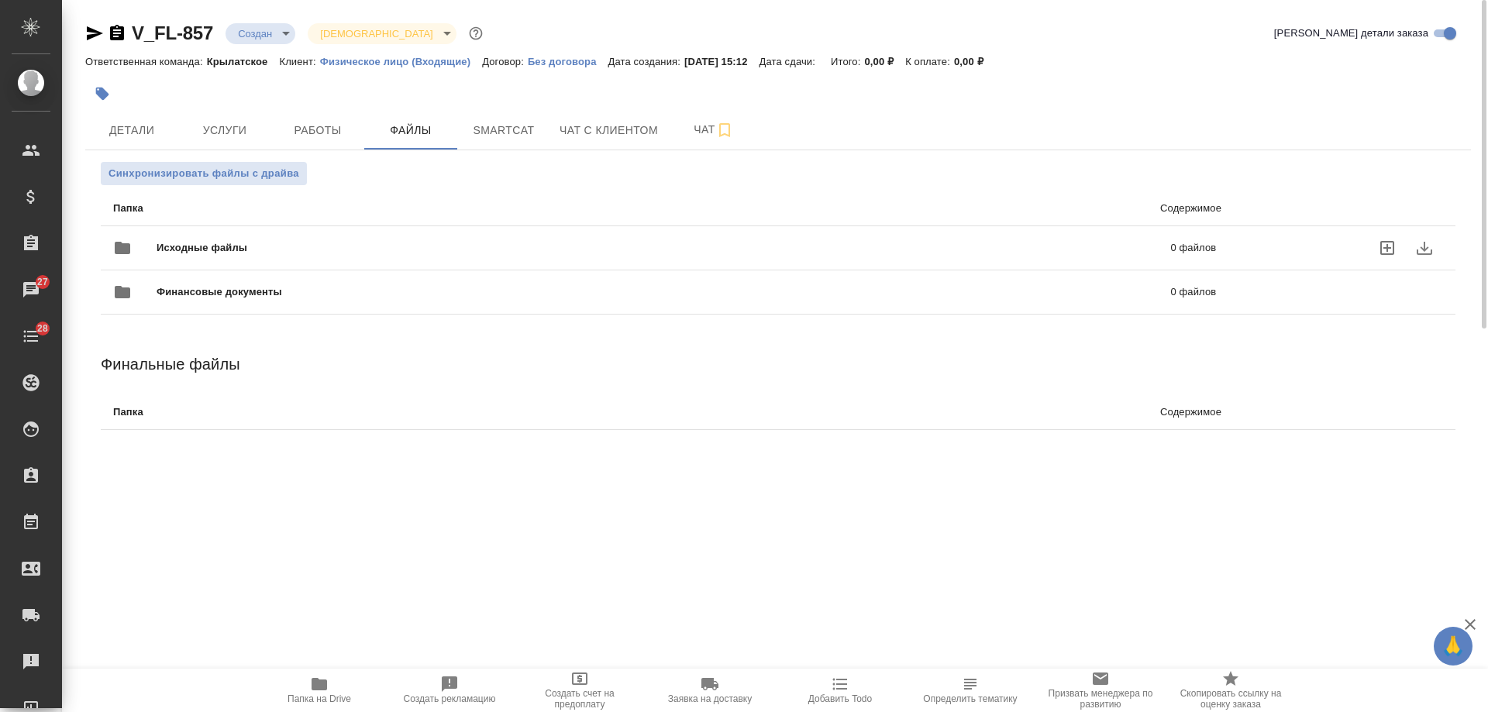
click at [243, 247] on span "Исходные файлы" at bounding box center [433, 247] width 552 height 15
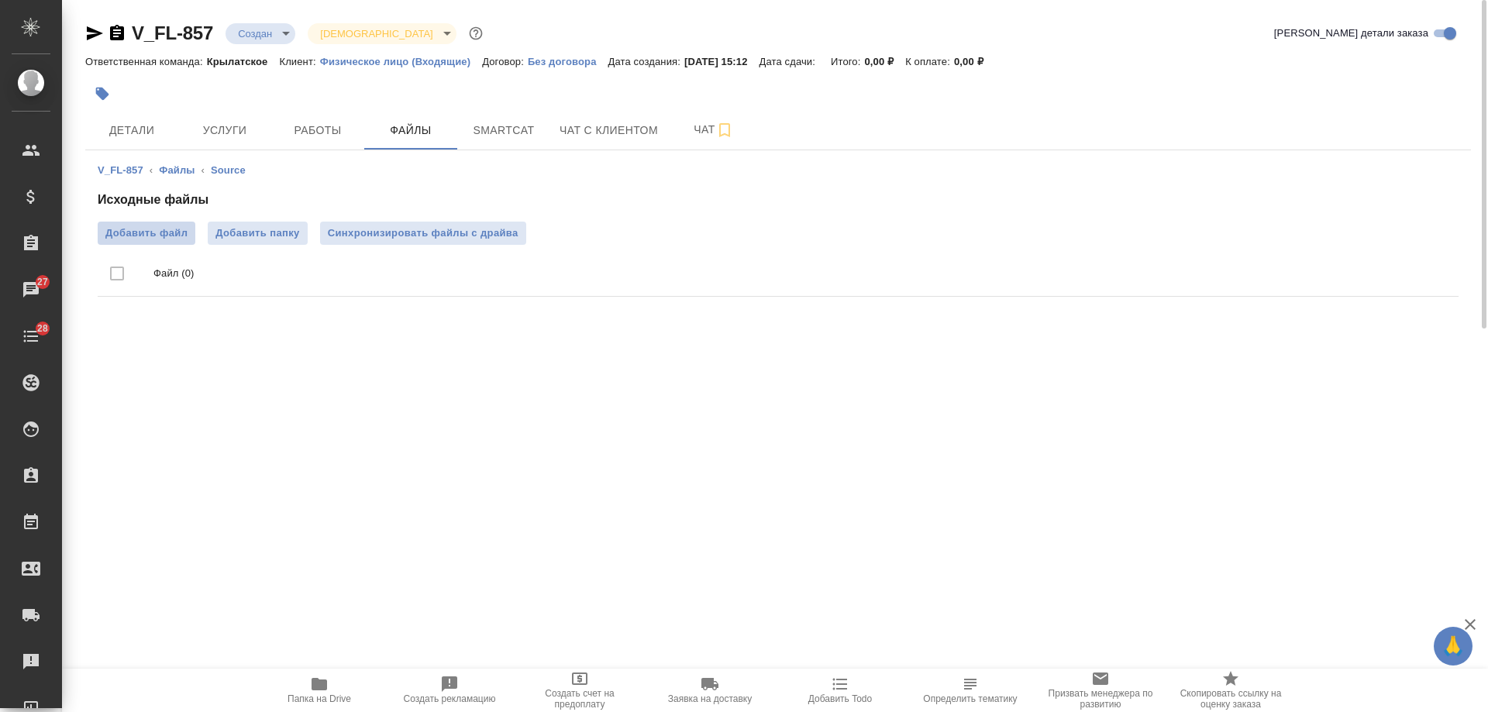
click at [121, 235] on span "Добавить файл" at bounding box center [146, 232] width 82 height 15
click at [0, 0] on input "Добавить файл" at bounding box center [0, 0] width 0 height 0
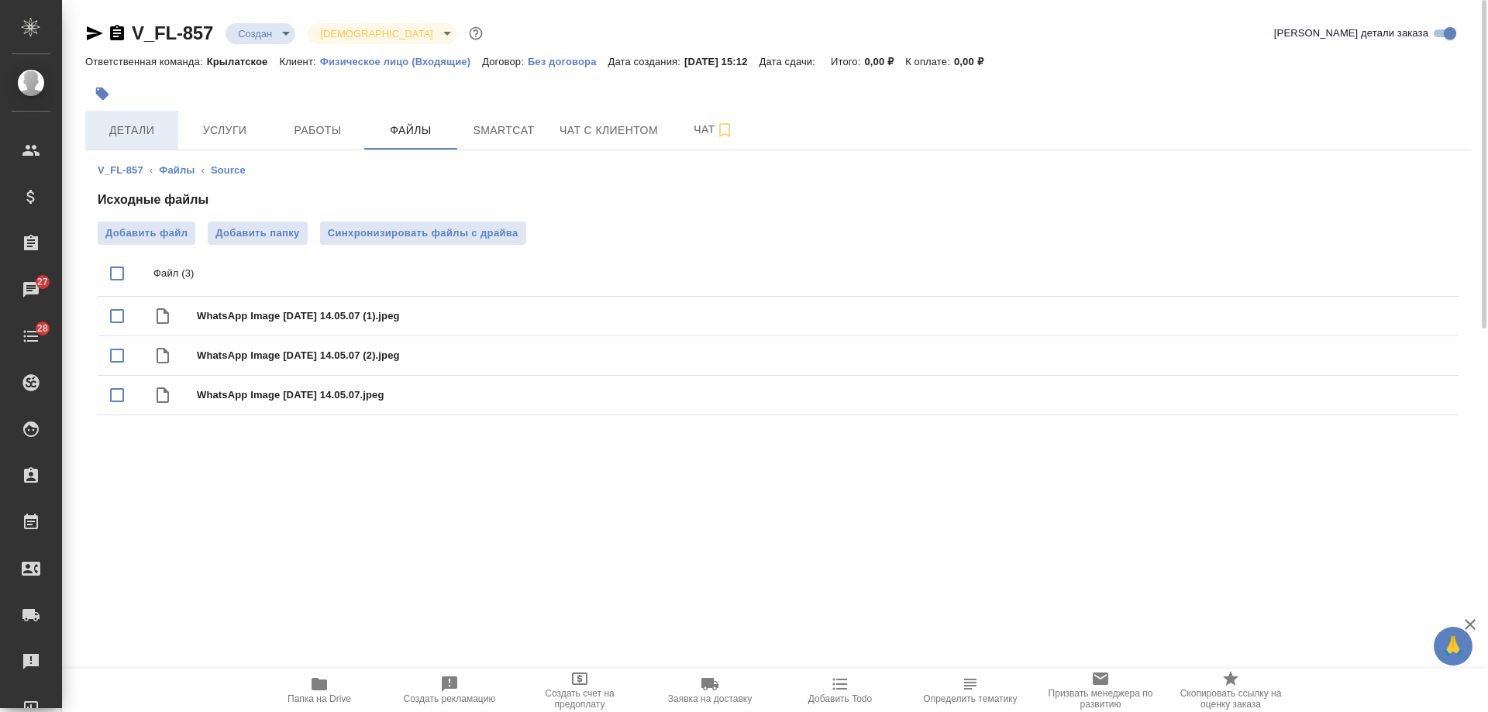
click at [133, 138] on span "Детали" at bounding box center [132, 130] width 74 height 19
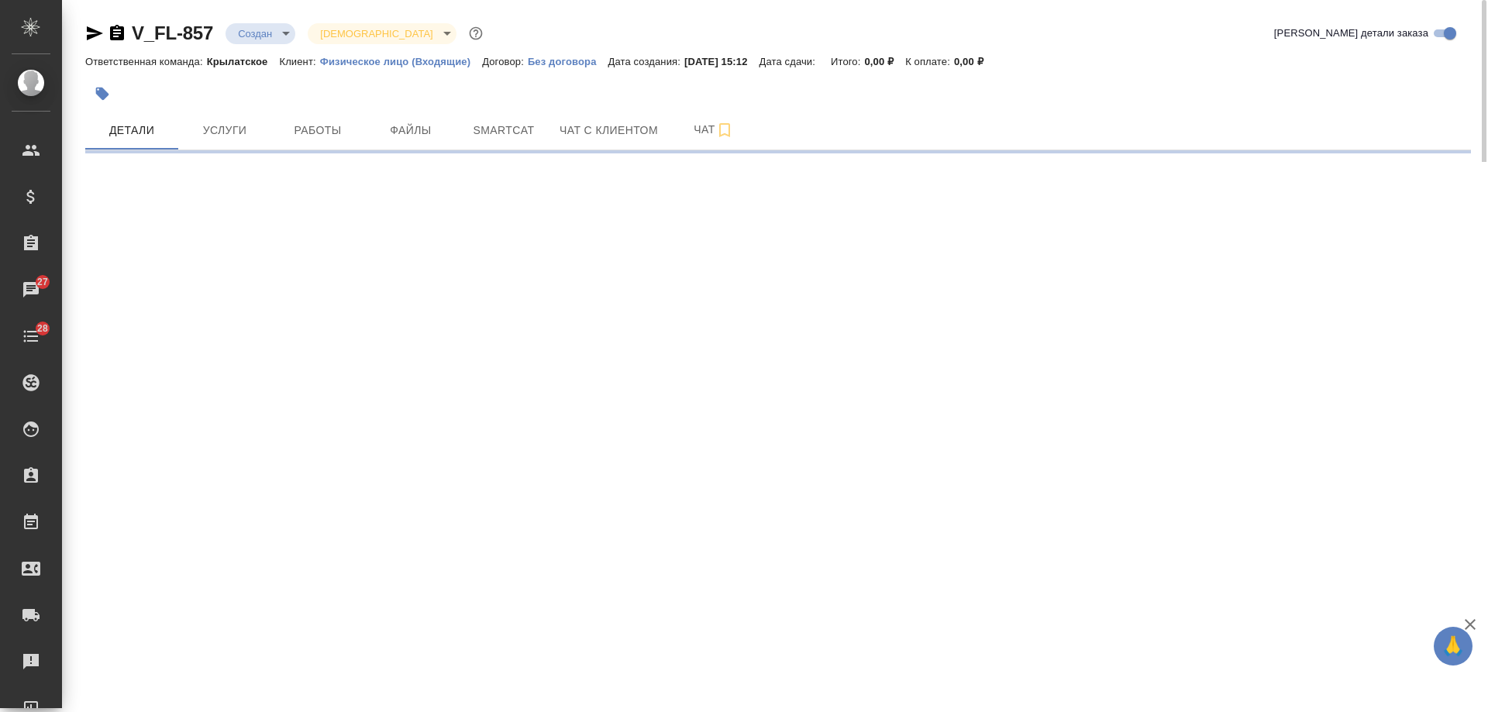
select select "RU"
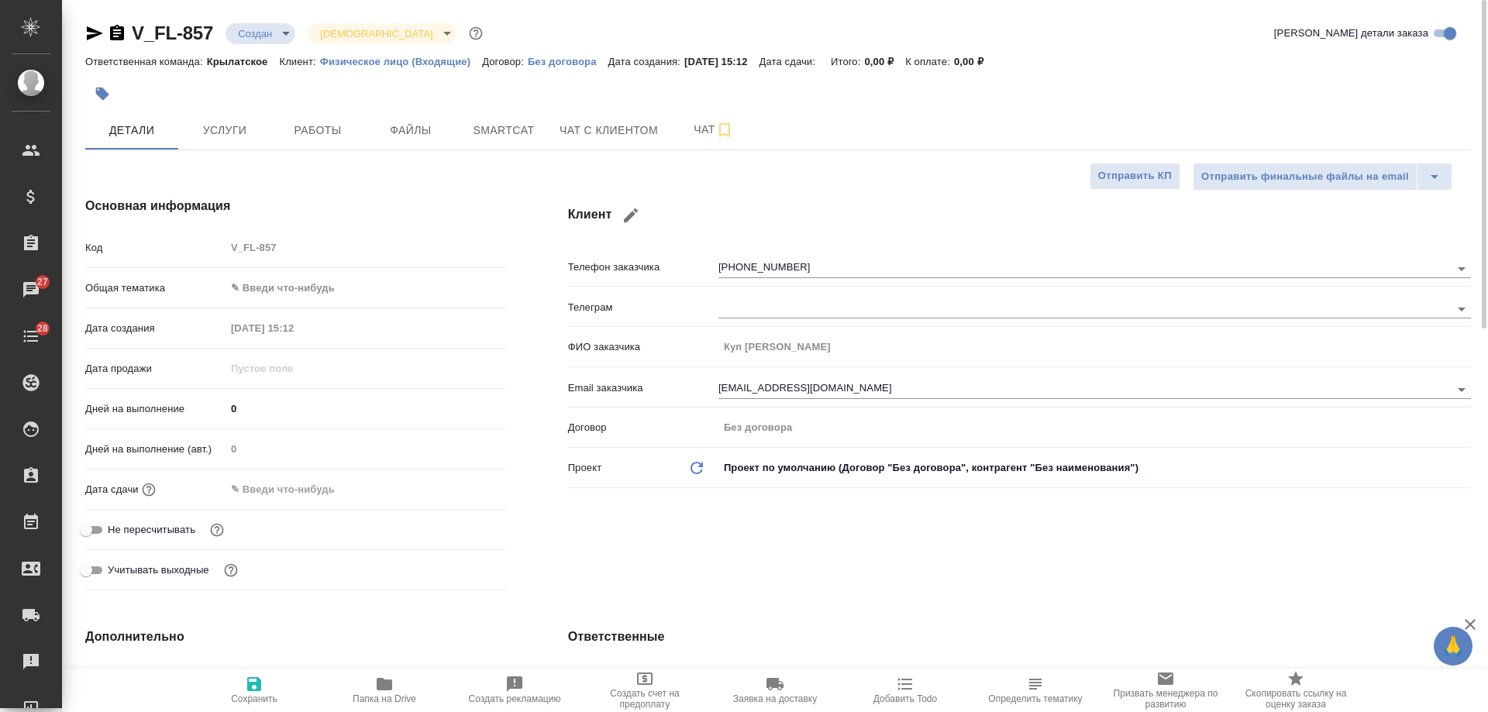
type textarea "x"
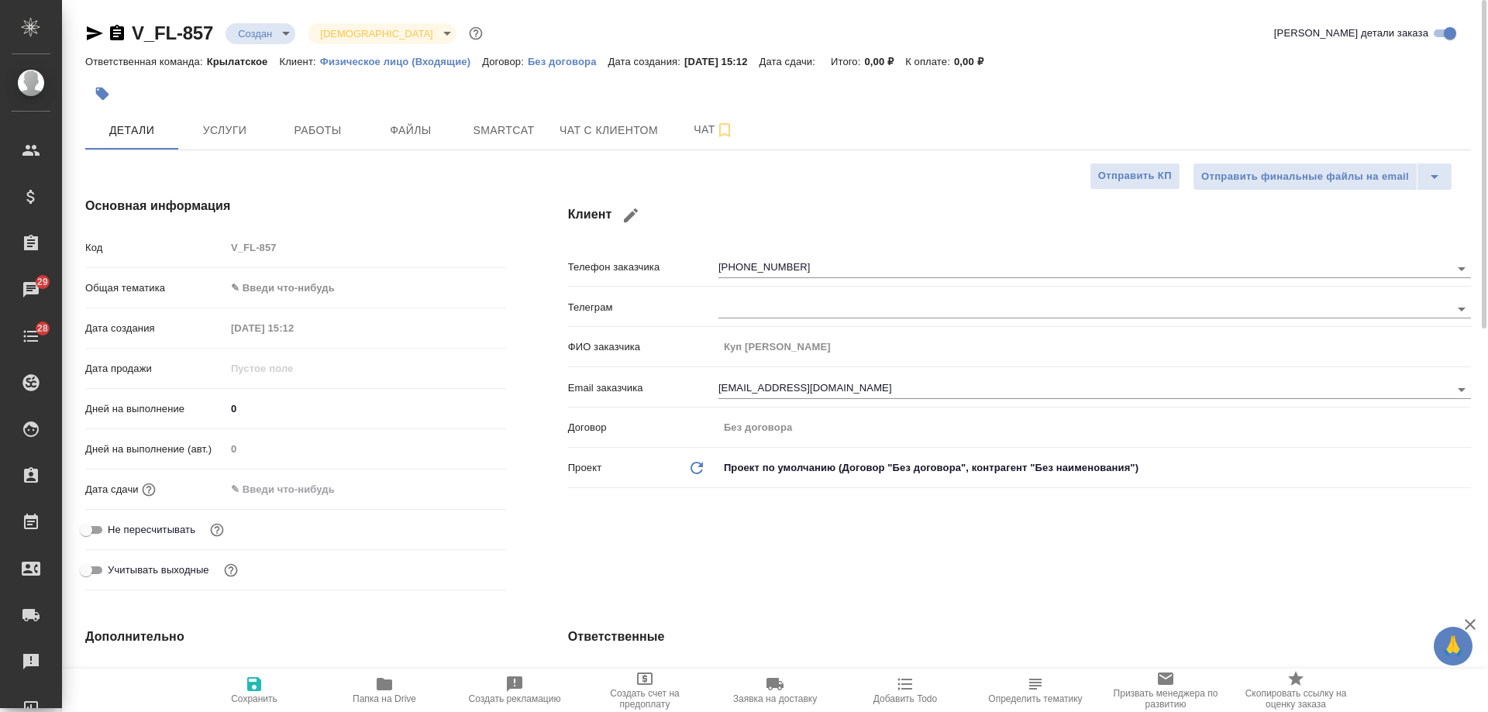
type textarea "x"
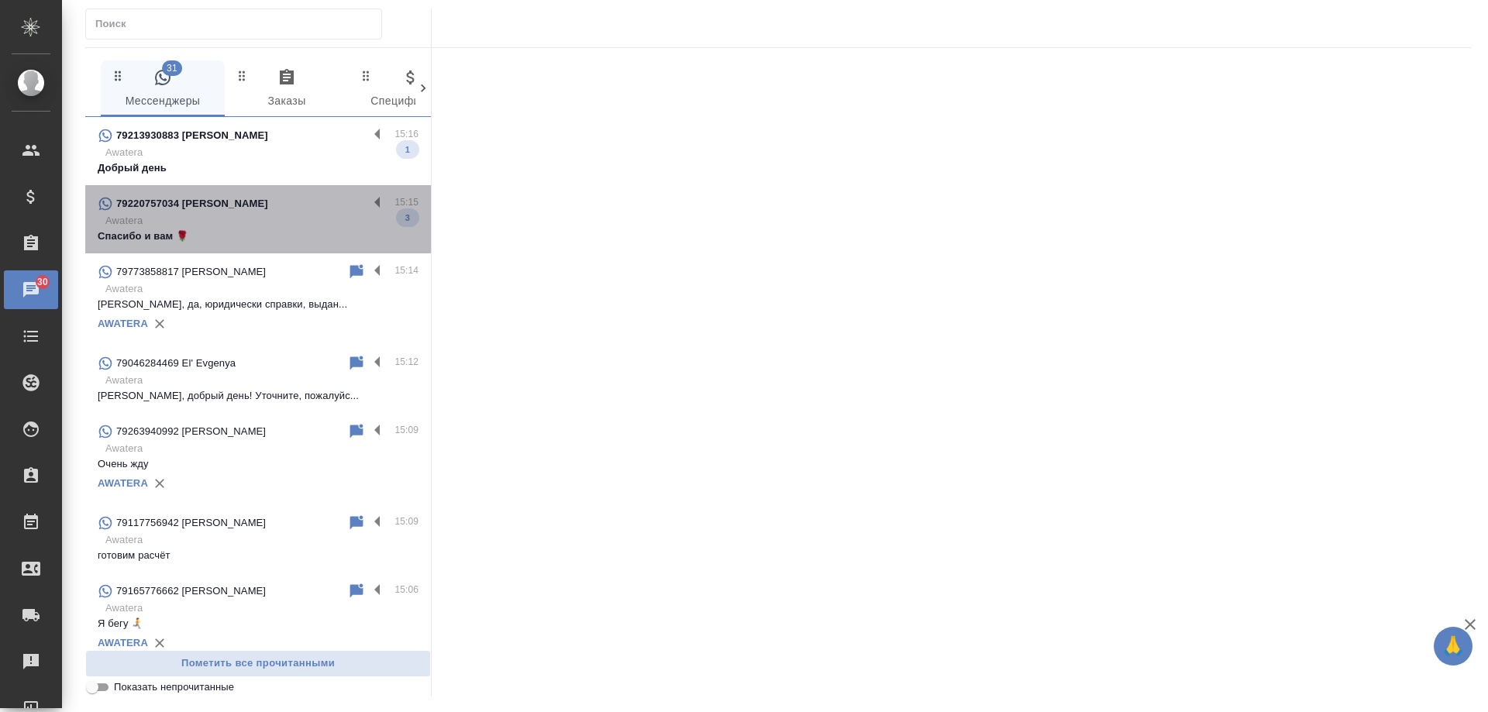
click at [259, 222] on p "Awatera" at bounding box center [261, 220] width 313 height 15
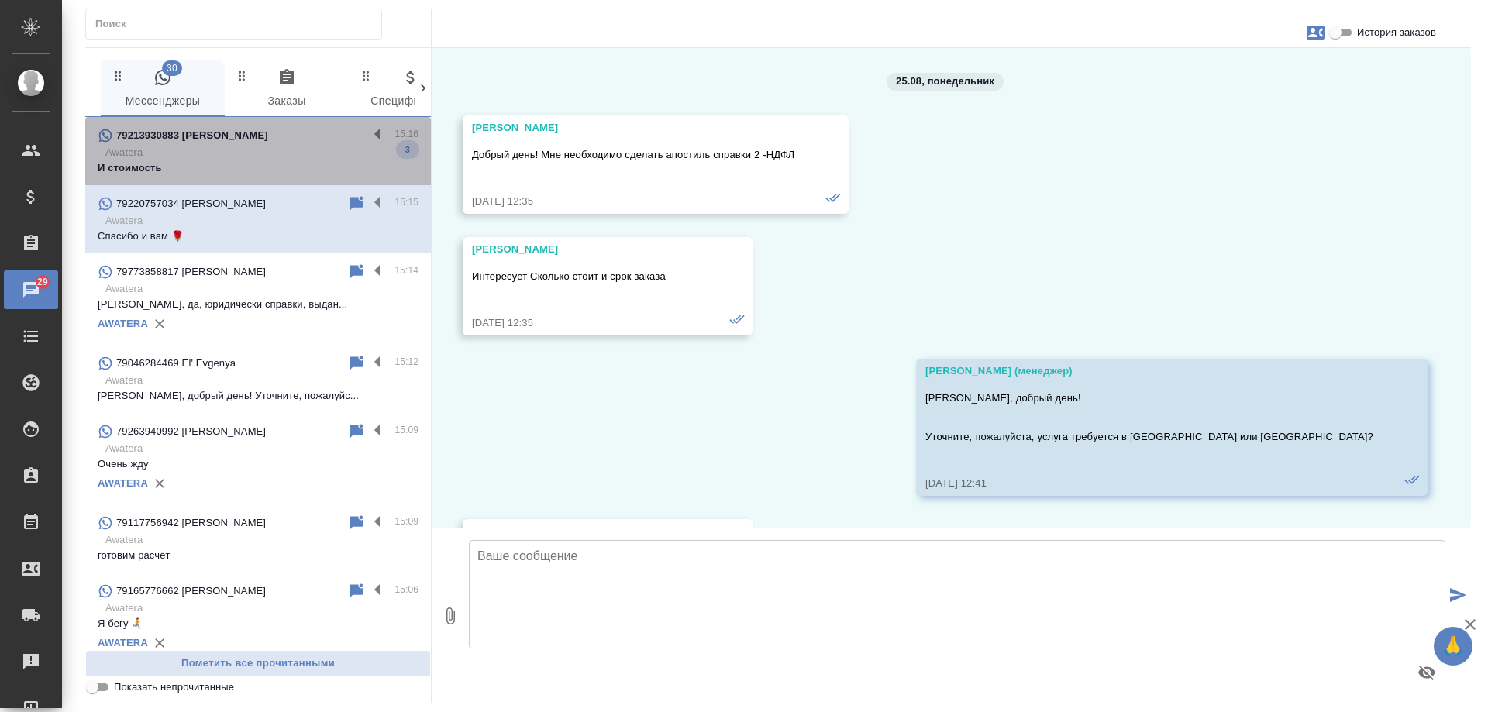
click at [279, 167] on p "И стоимость" at bounding box center [258, 167] width 321 height 15
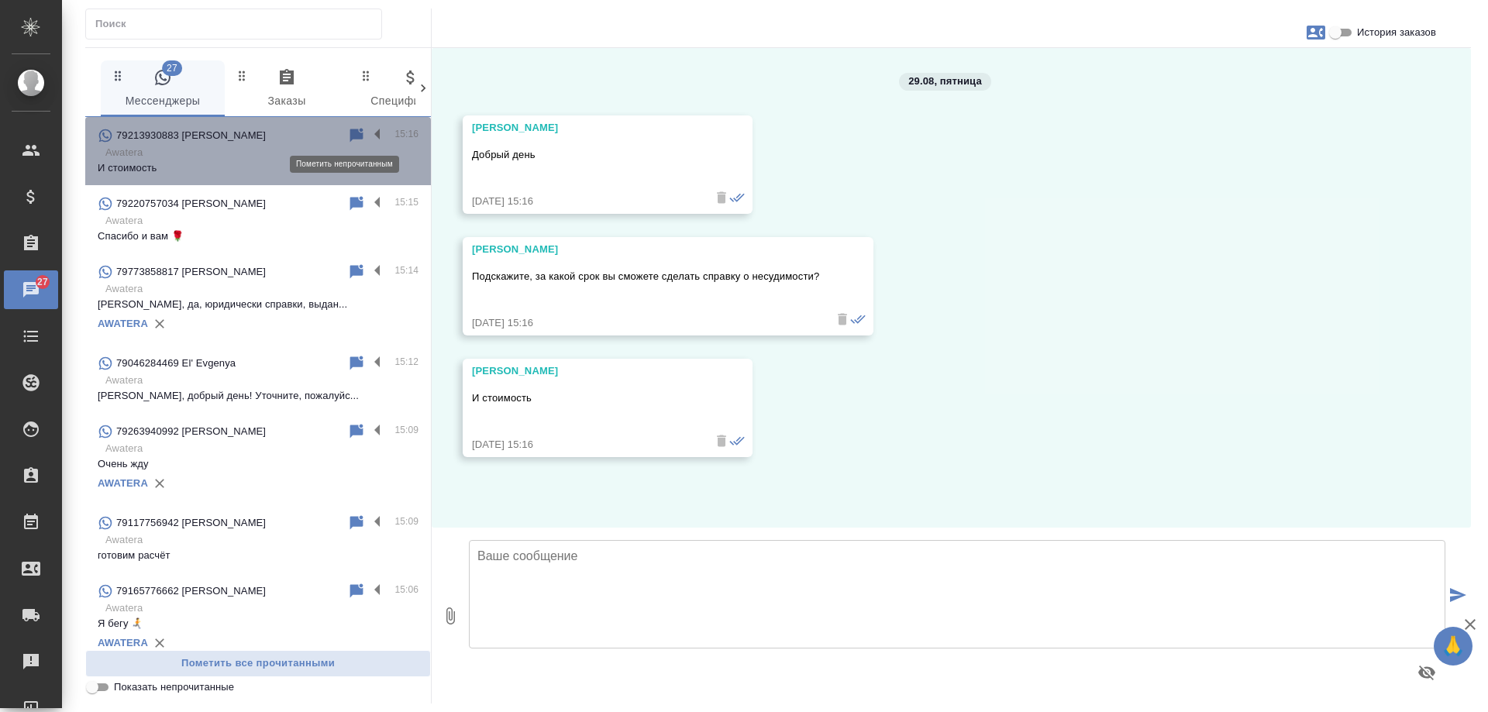
click at [350, 136] on icon at bounding box center [356, 135] width 13 height 14
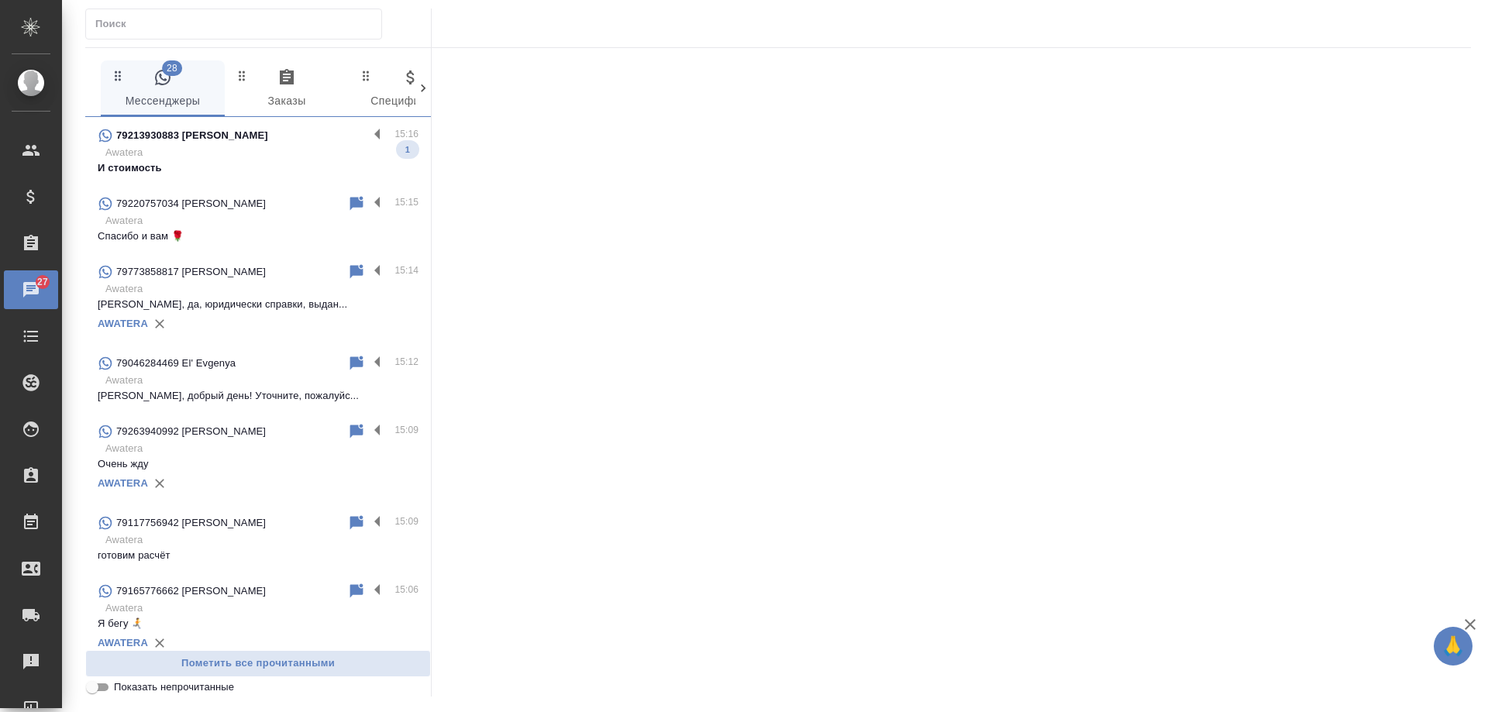
scroll to position [465, 0]
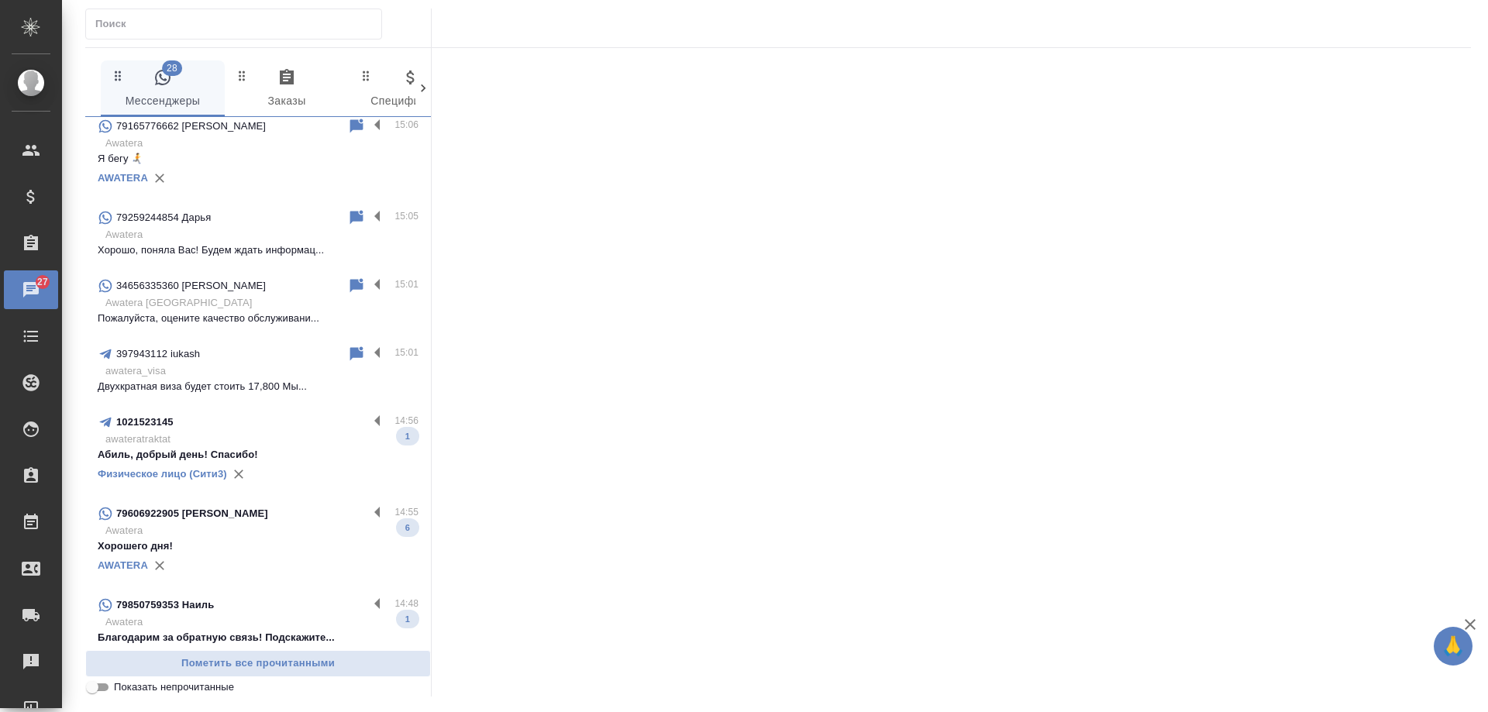
click at [294, 435] on p "awateratraktat" at bounding box center [261, 439] width 313 height 15
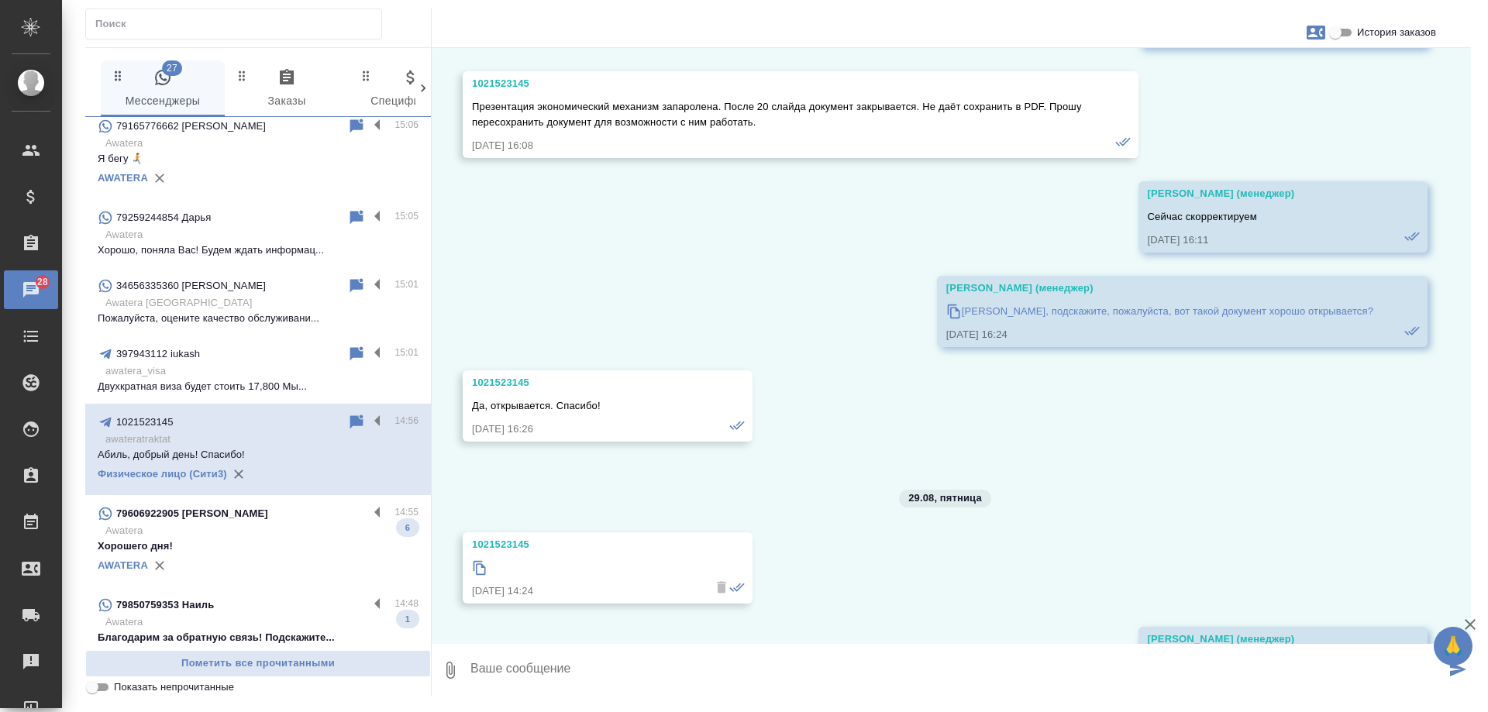
scroll to position [17341, 0]
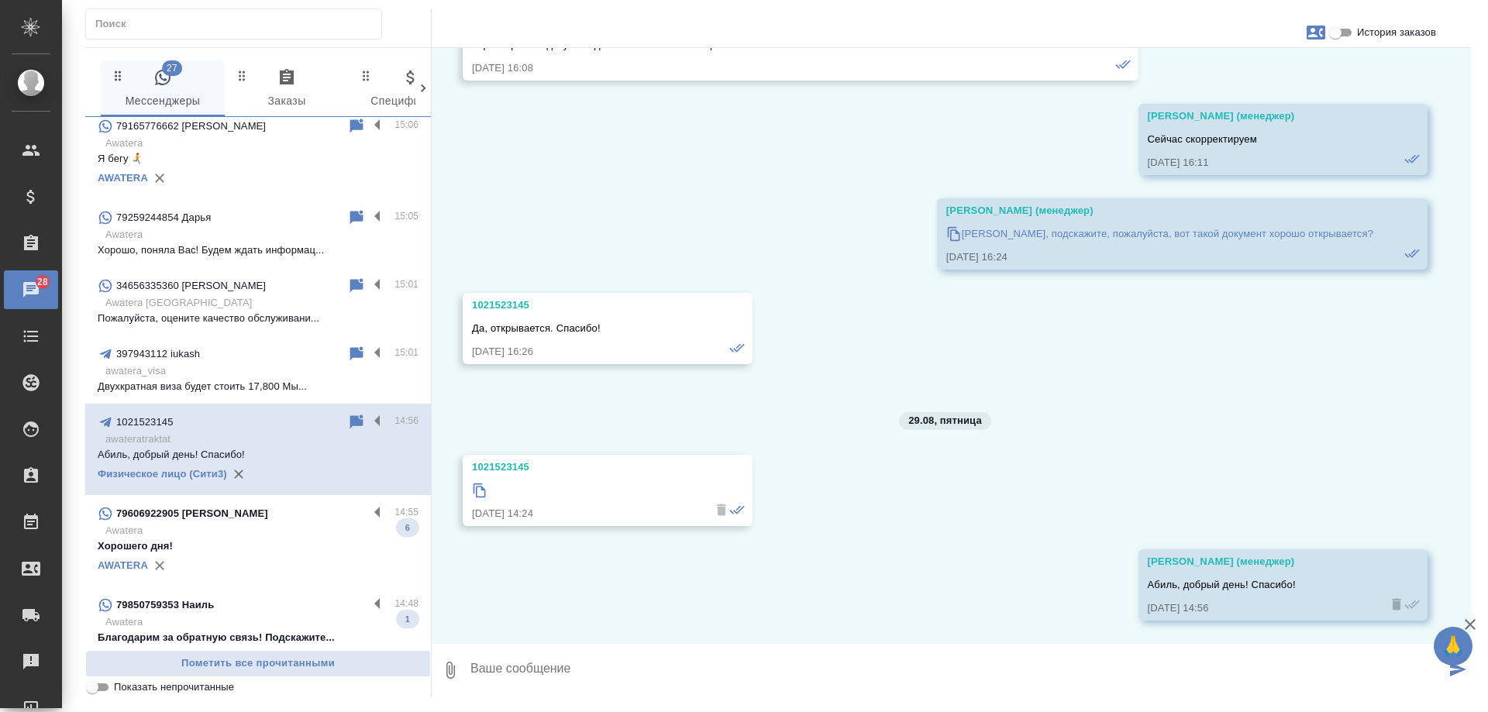
click at [234, 529] on p "Awatera" at bounding box center [261, 530] width 313 height 15
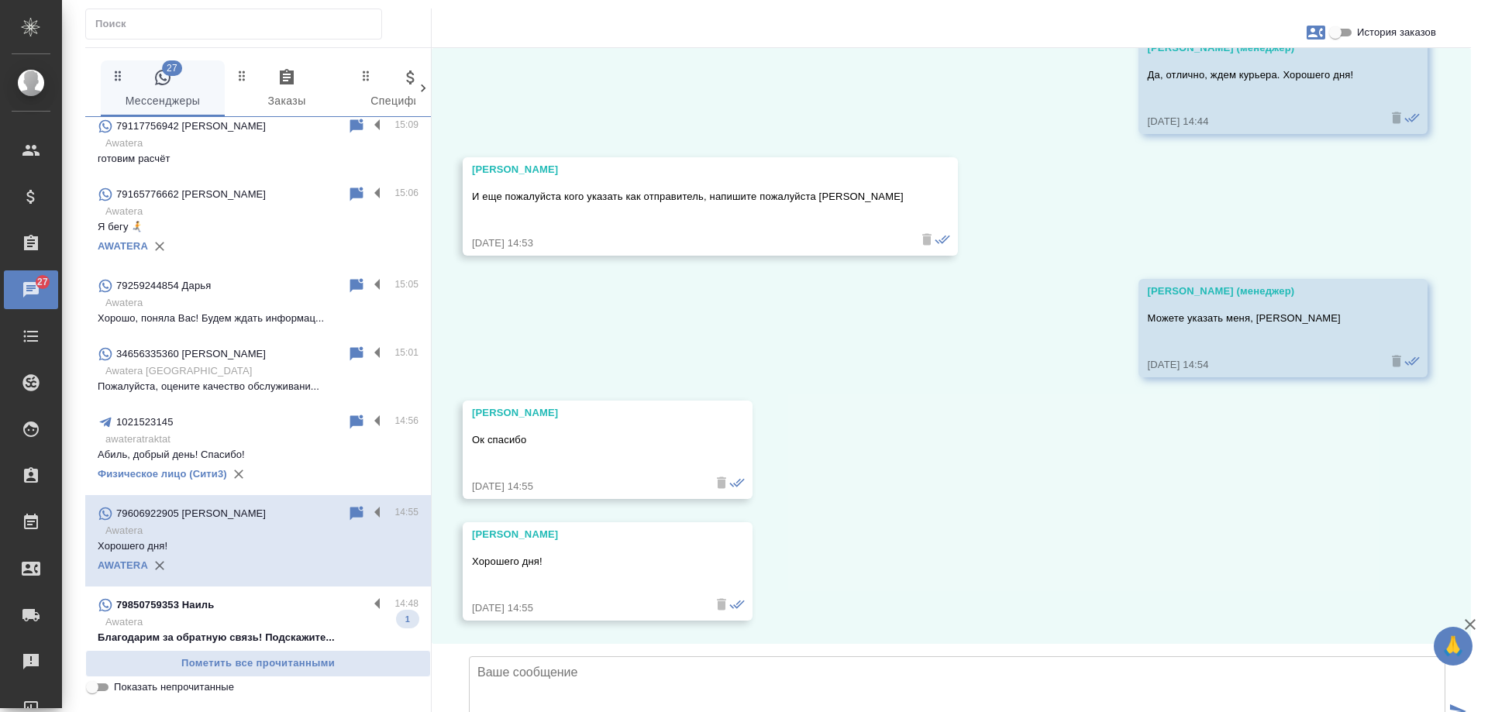
click at [276, 630] on p "Благодарим за обратную связь! Подскажите..." at bounding box center [258, 637] width 321 height 15
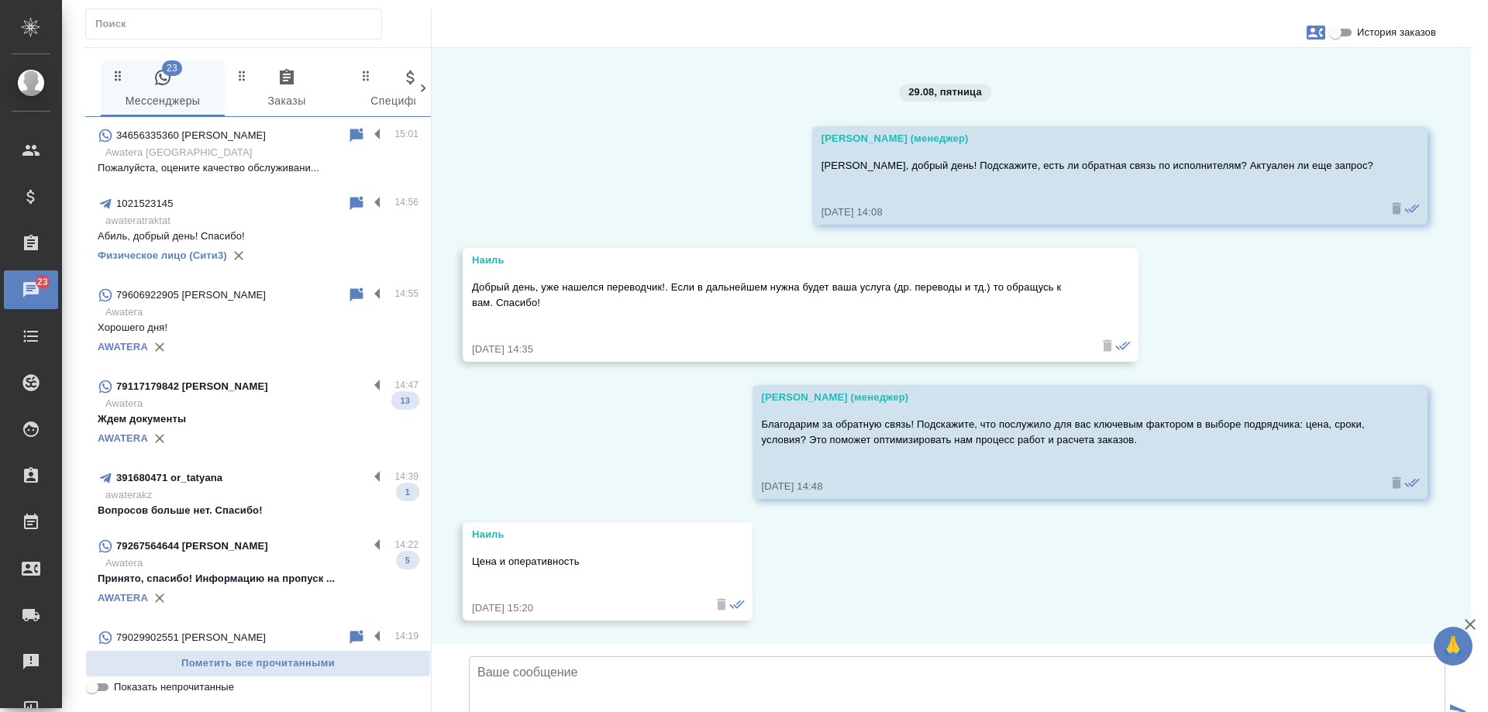
scroll to position [0, 0]
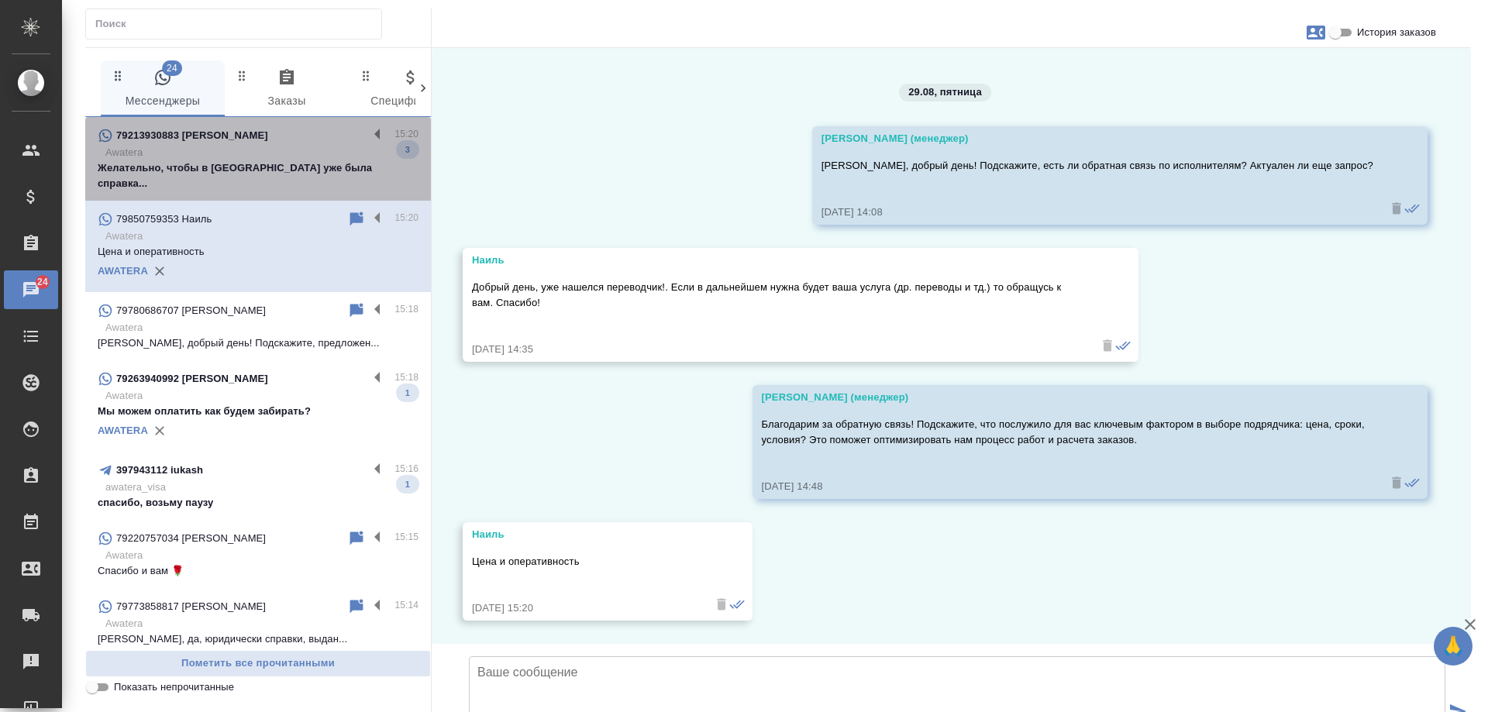
click at [284, 171] on p "Желательно, чтобы в спб уже была справка..." at bounding box center [258, 175] width 321 height 31
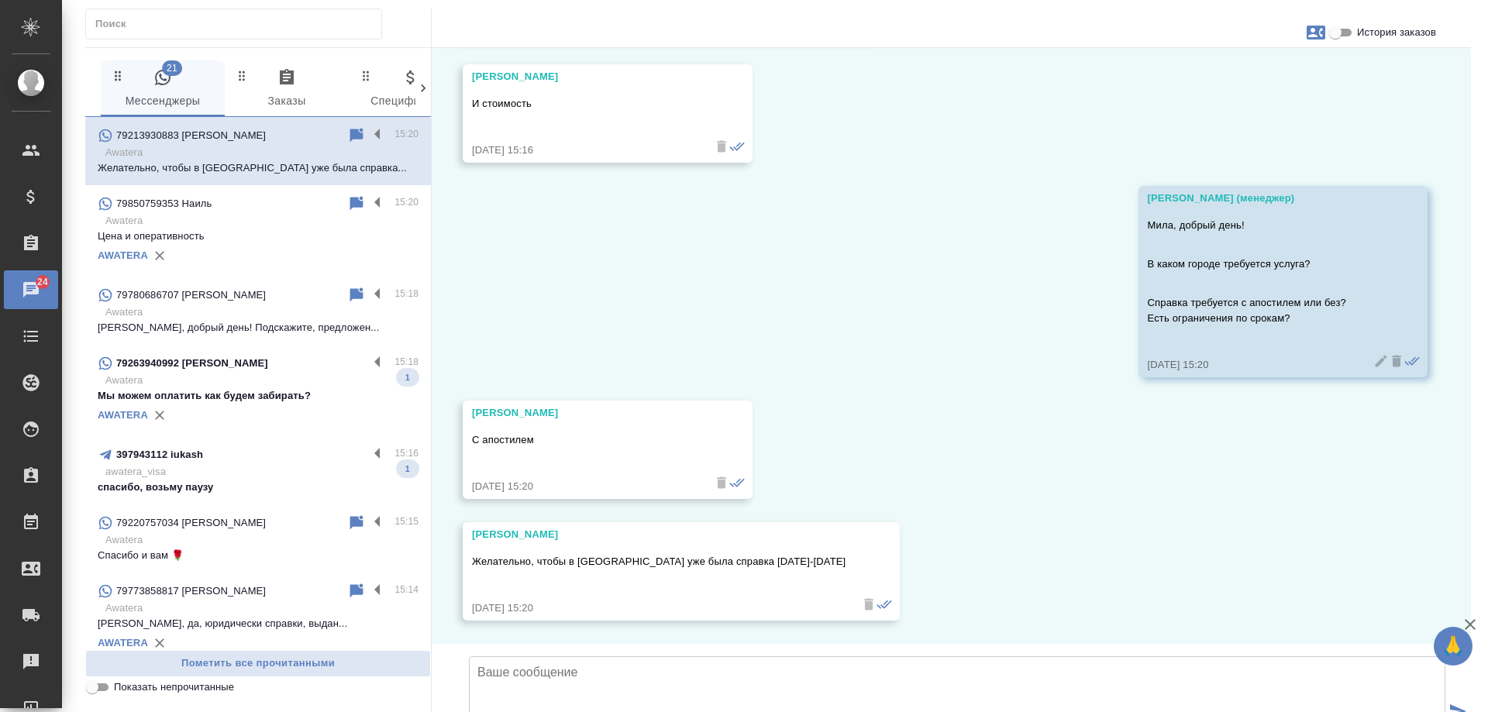
scroll to position [411, 0]
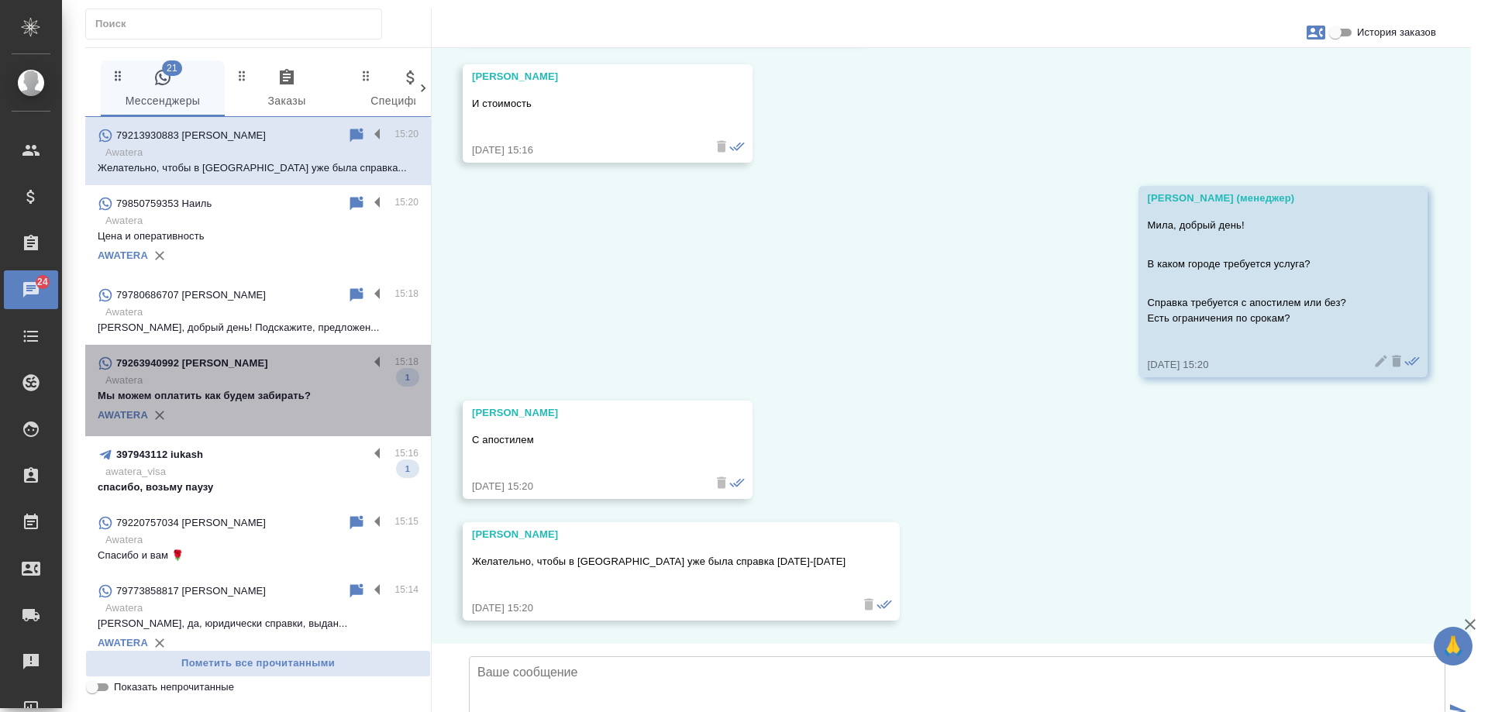
click at [278, 370] on div "79263940992 Виктория" at bounding box center [233, 363] width 270 height 19
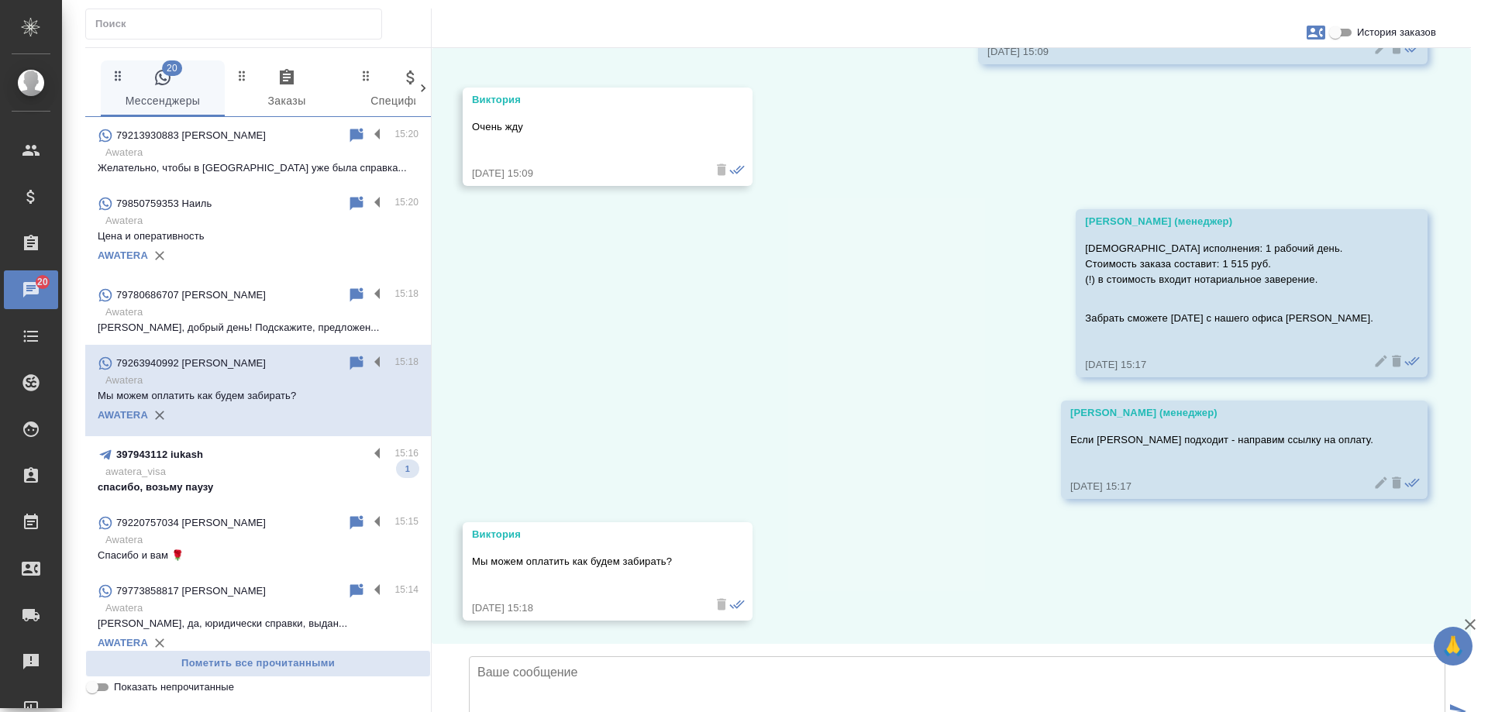
scroll to position [718, 0]
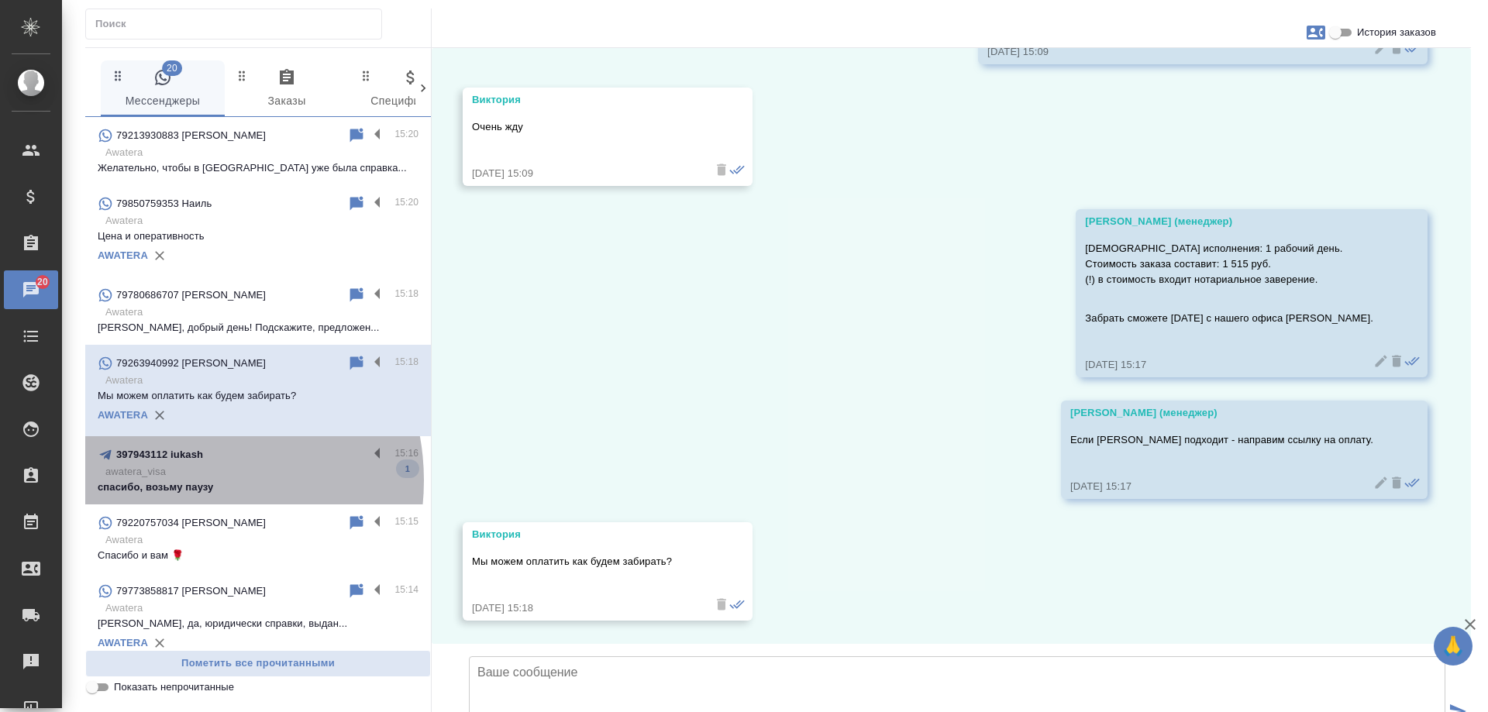
click at [177, 480] on p "спасибо, возьму паузу" at bounding box center [258, 487] width 321 height 15
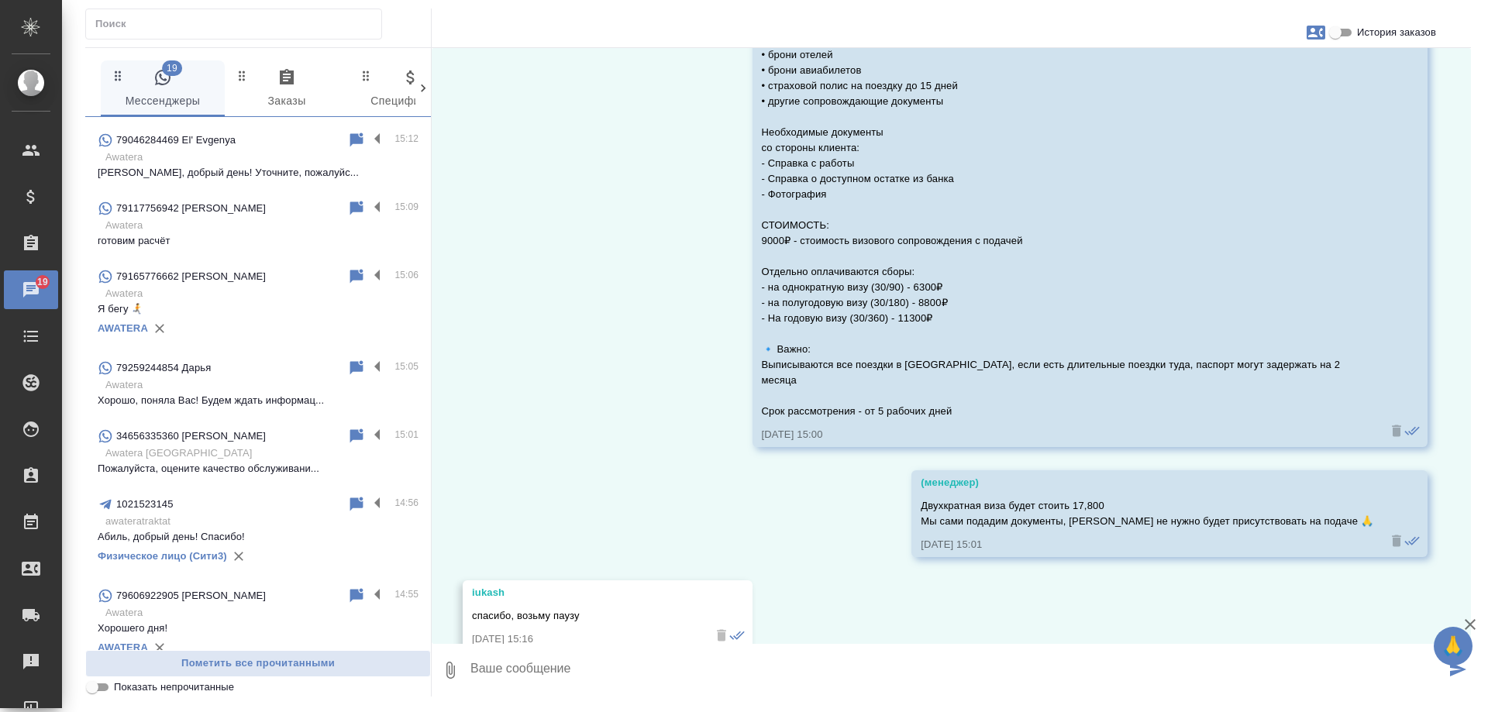
scroll to position [930, 0]
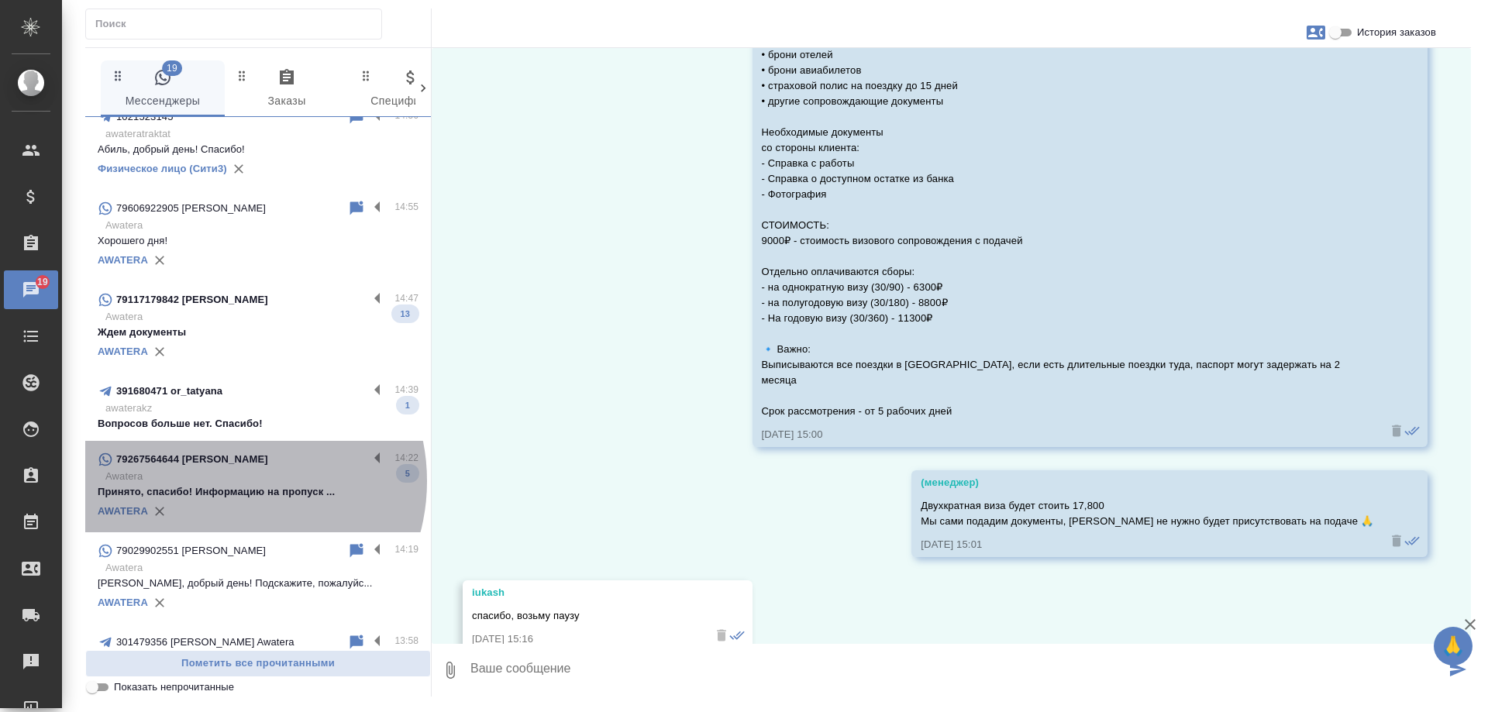
click at [225, 481] on p "Awatera" at bounding box center [261, 476] width 313 height 15
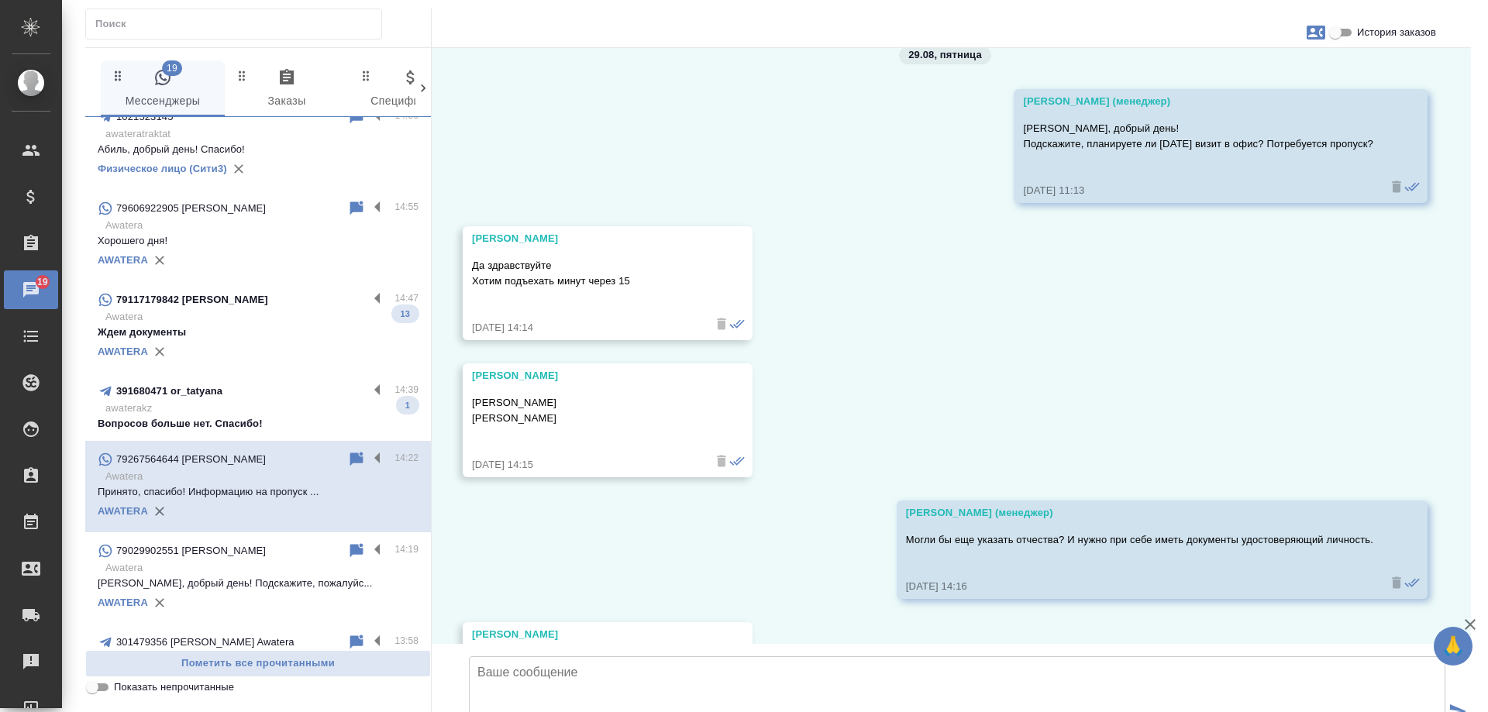
scroll to position [1021, 0]
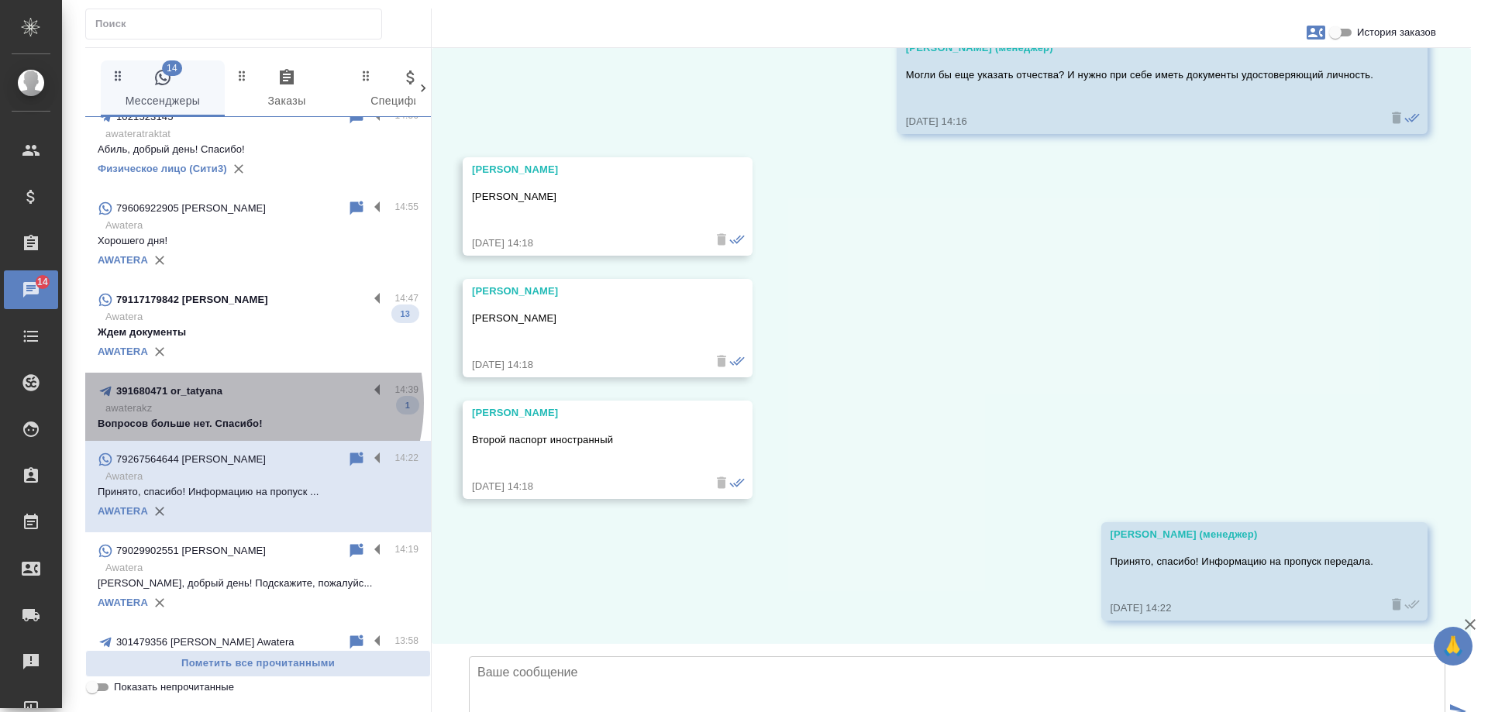
click at [238, 403] on p "awaterakz" at bounding box center [261, 408] width 313 height 15
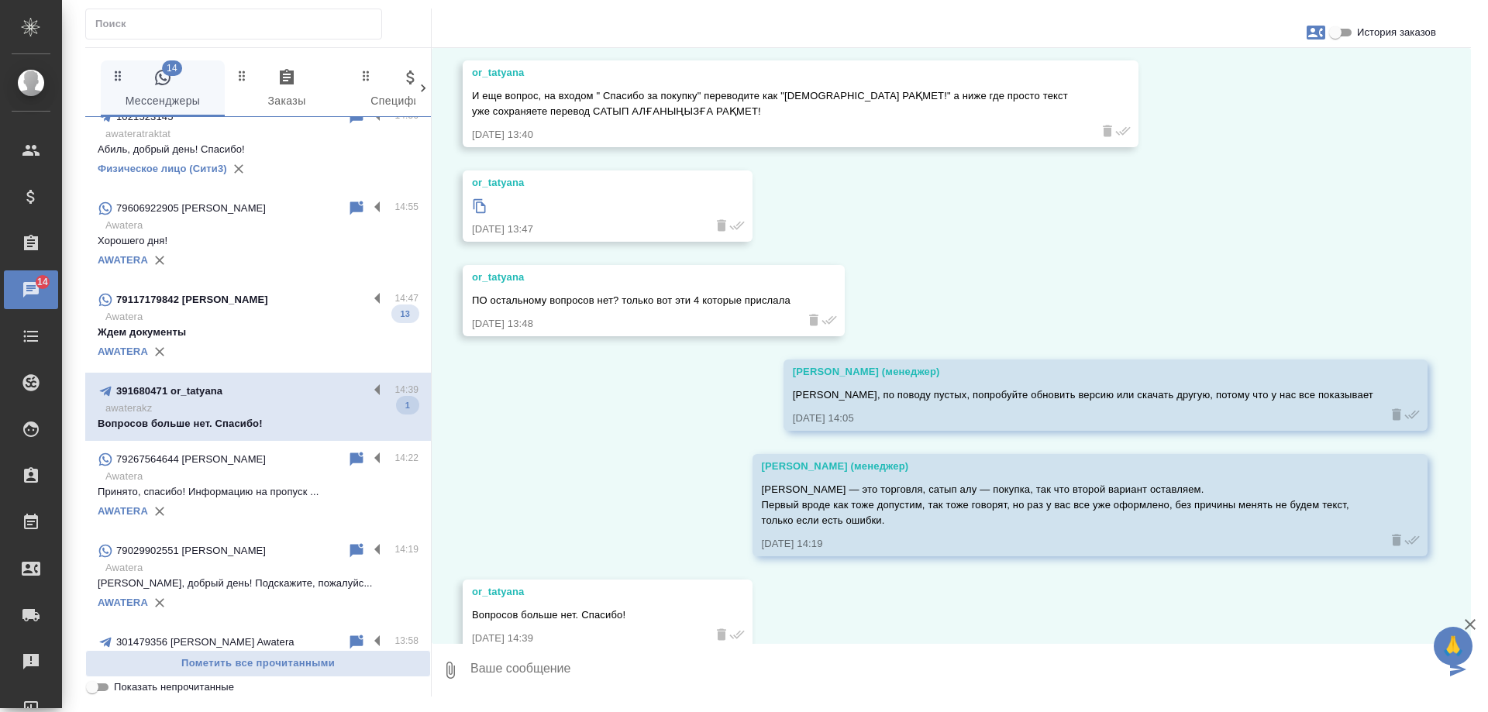
scroll to position [7068, 0]
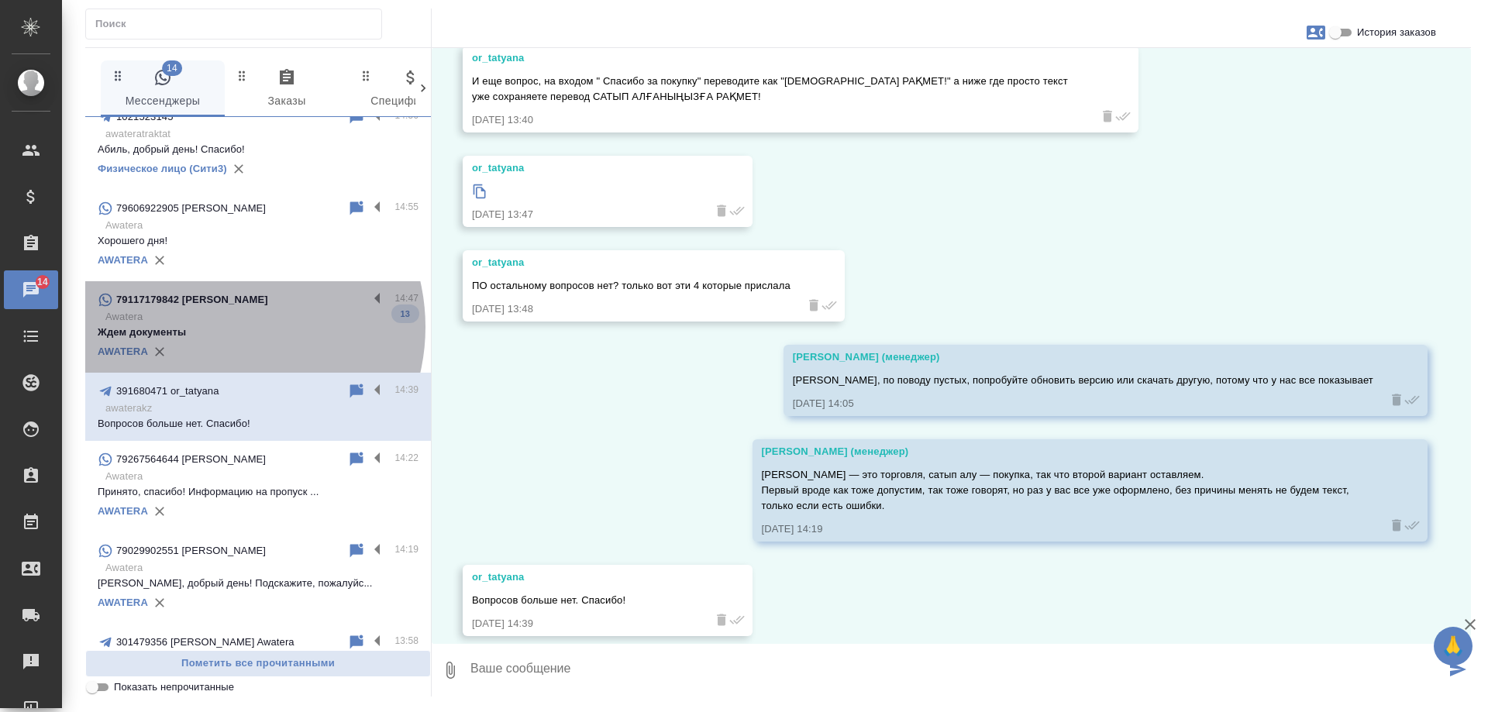
click at [220, 327] on p "Ждем документы" at bounding box center [258, 332] width 321 height 15
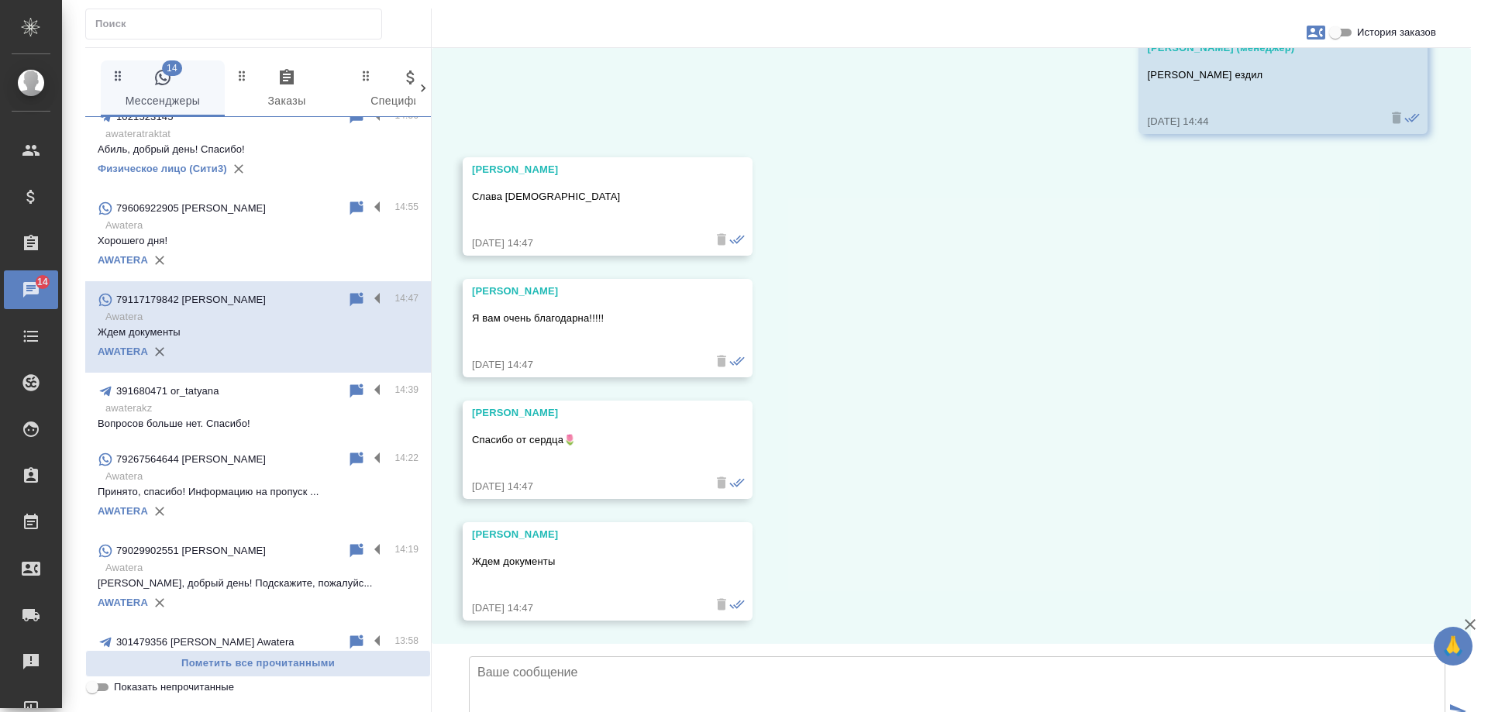
scroll to position [11136, 0]
click at [265, 414] on p "awaterakz" at bounding box center [261, 408] width 313 height 15
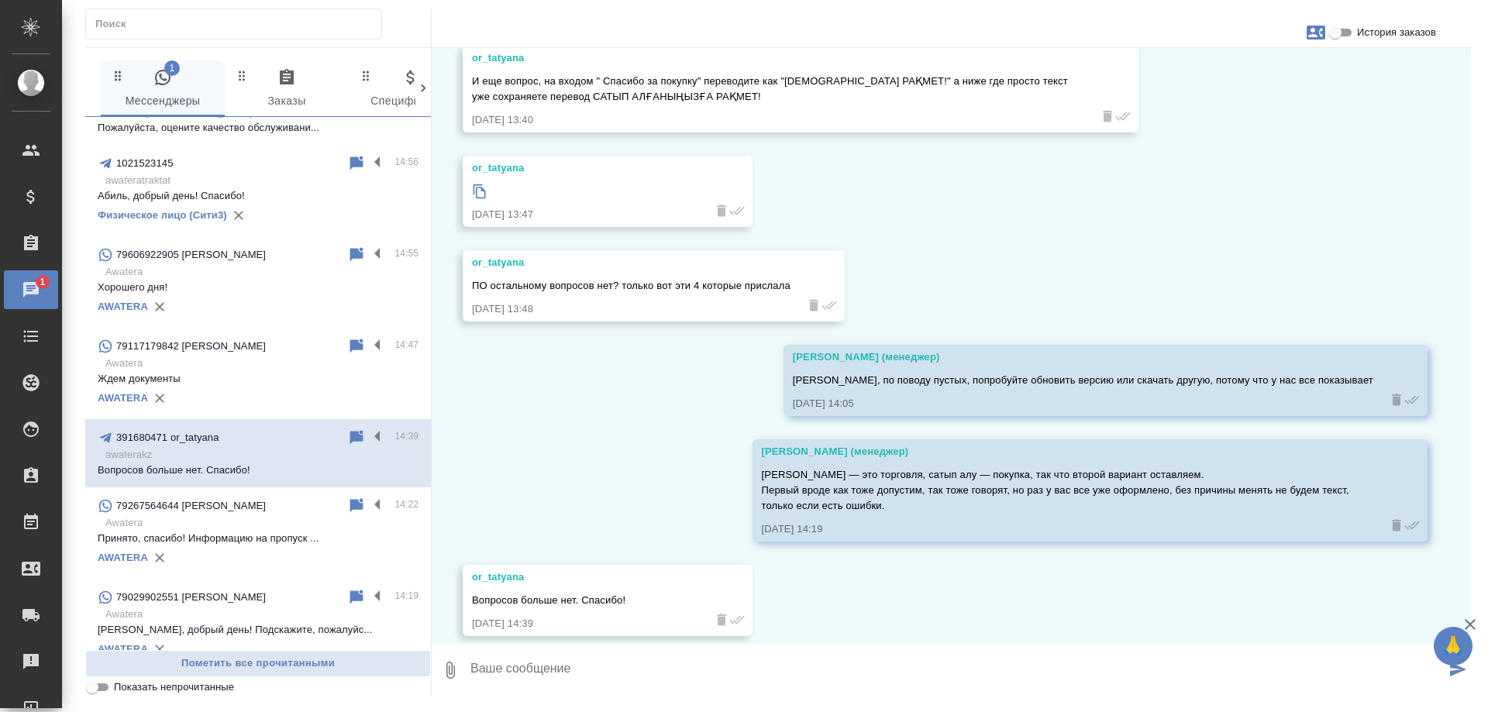
scroll to position [0, 0]
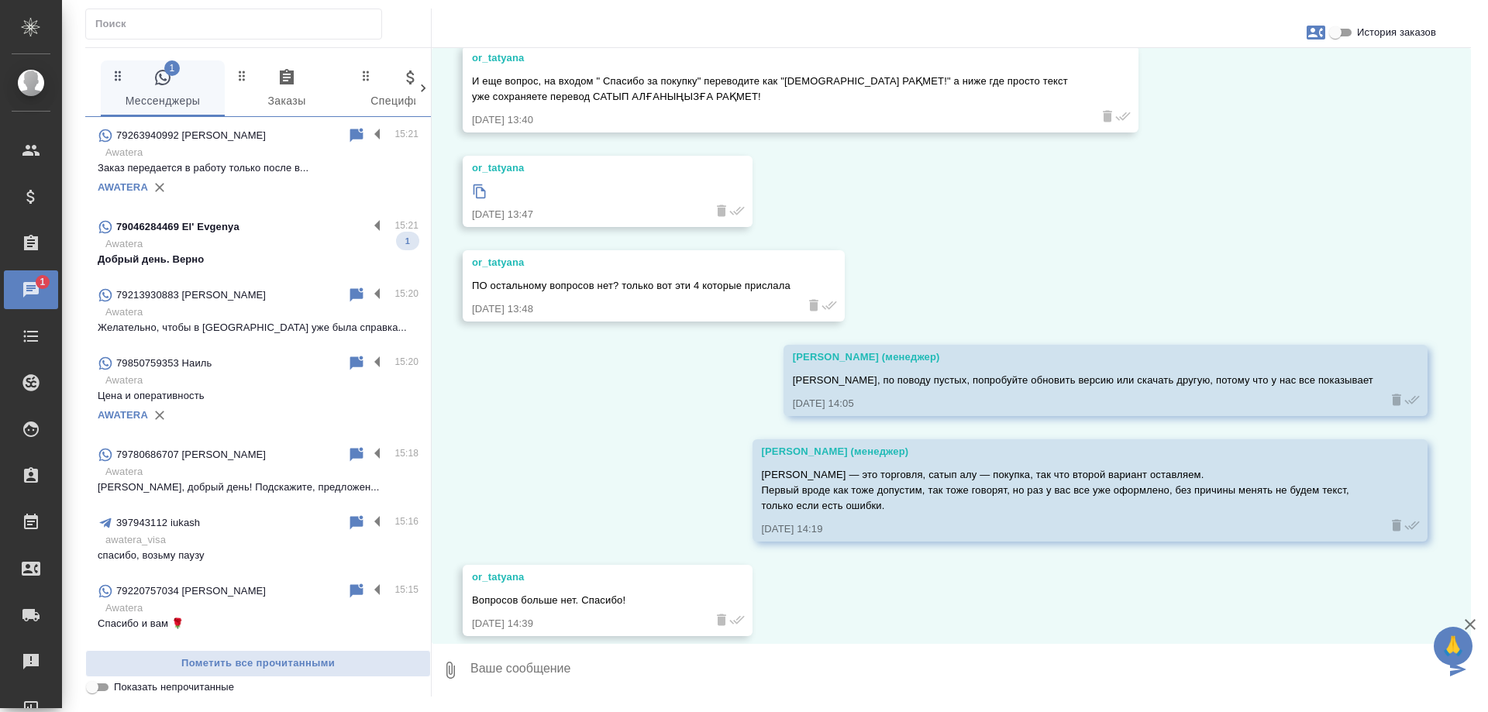
click at [283, 244] on p "Awatera" at bounding box center [261, 243] width 313 height 15
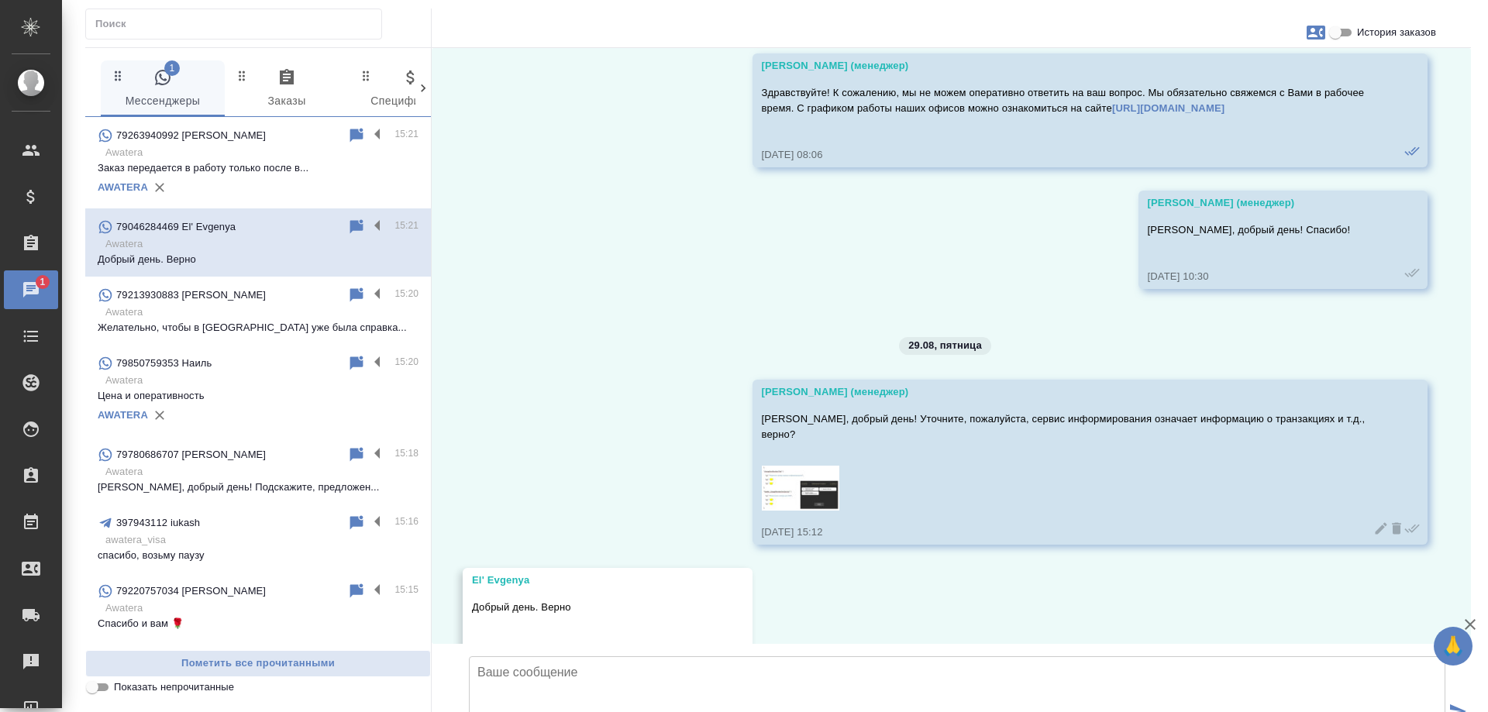
scroll to position [8262, 0]
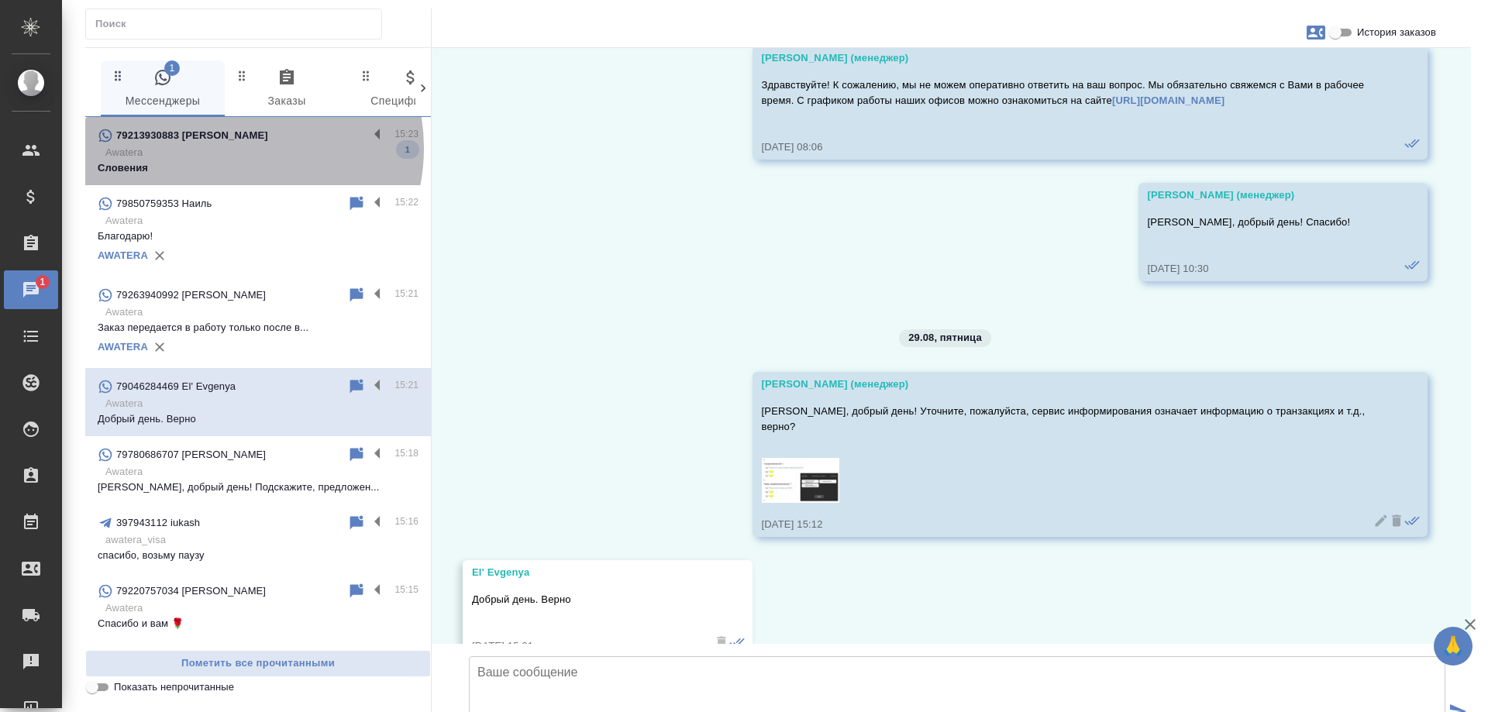
click at [229, 148] on p "Awatera" at bounding box center [261, 152] width 313 height 15
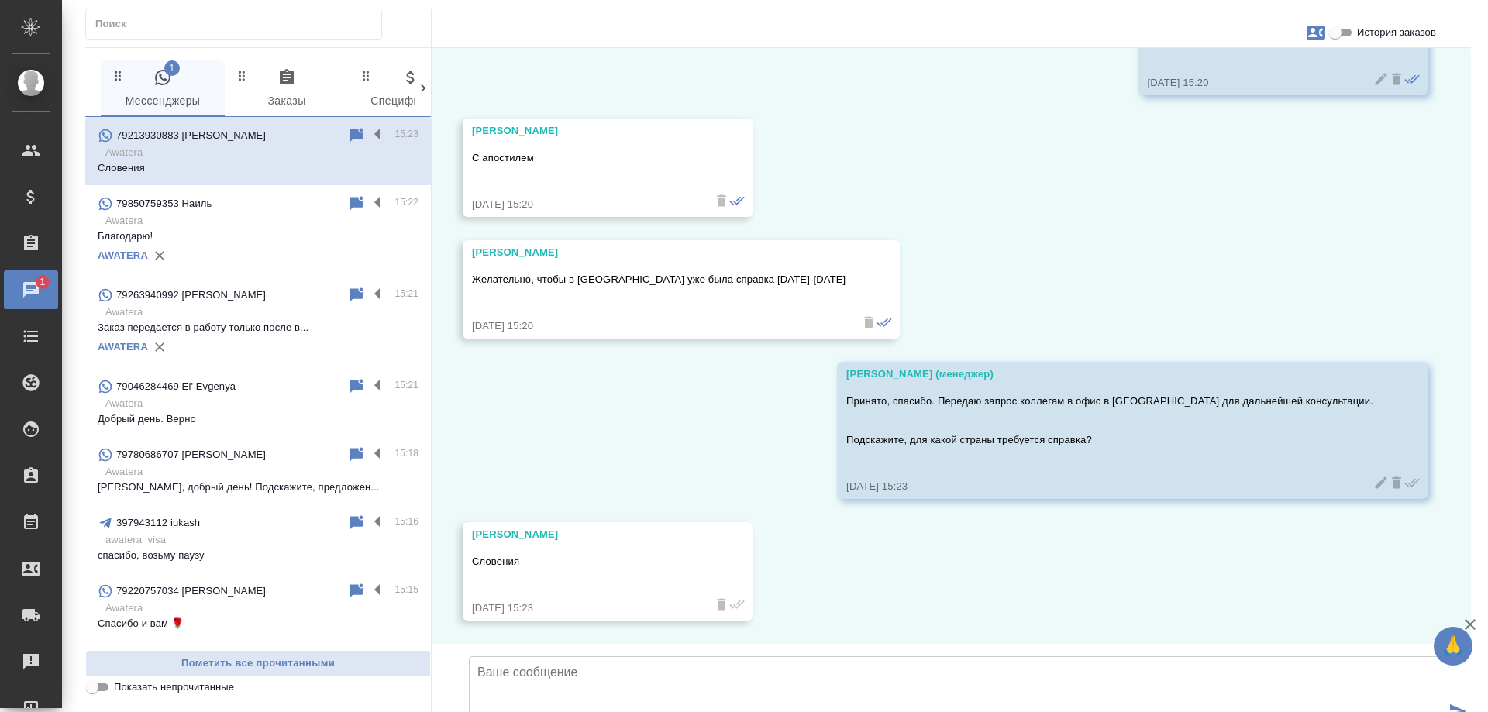
scroll to position [693, 0]
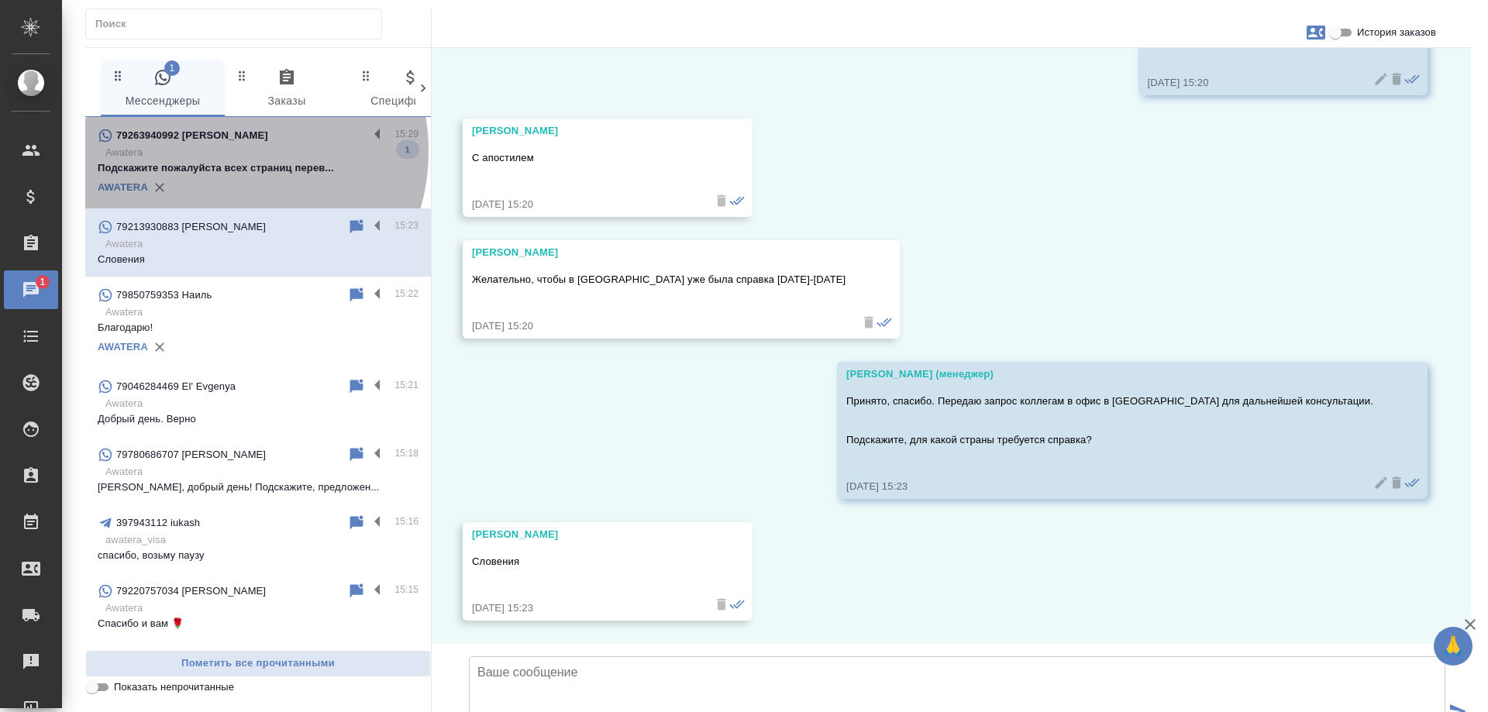
click at [222, 151] on p "Awatera" at bounding box center [261, 152] width 313 height 15
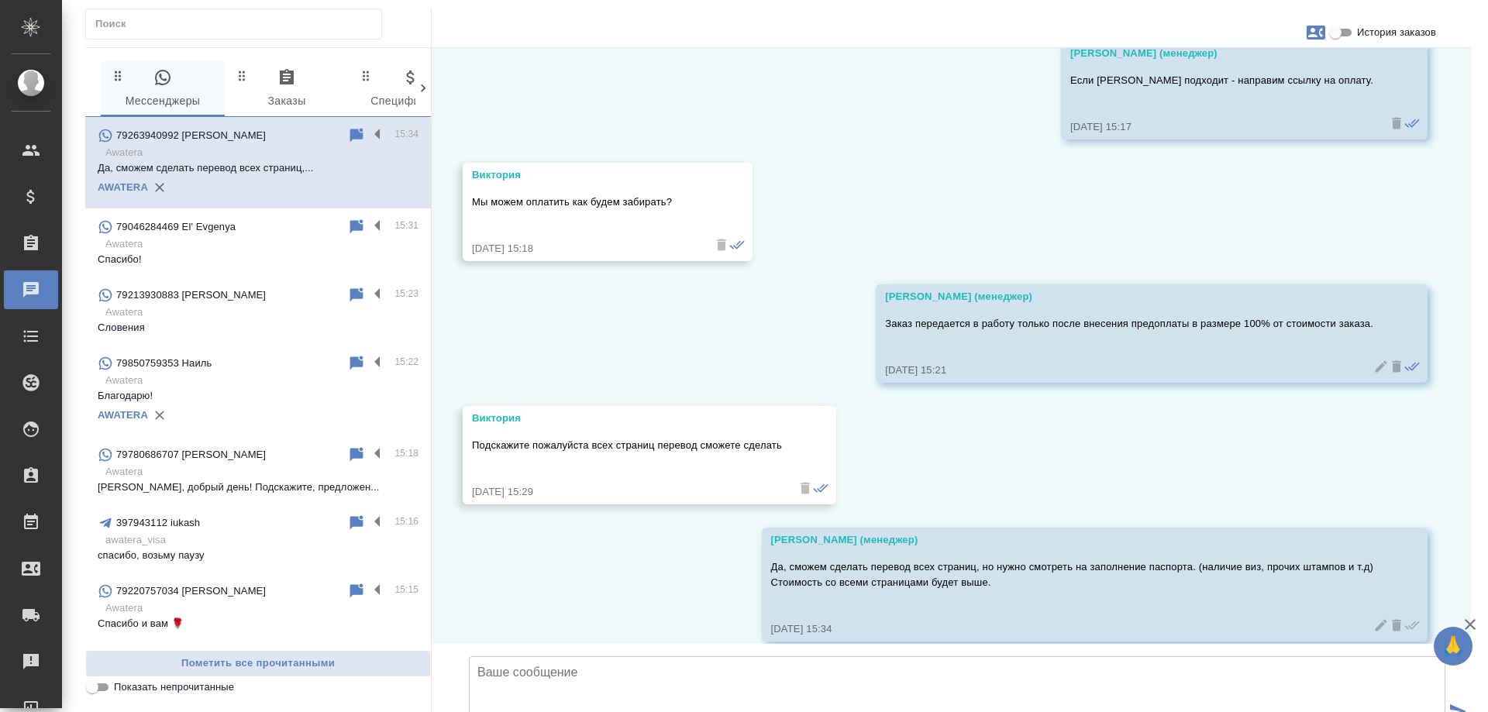
scroll to position [1098, 0]
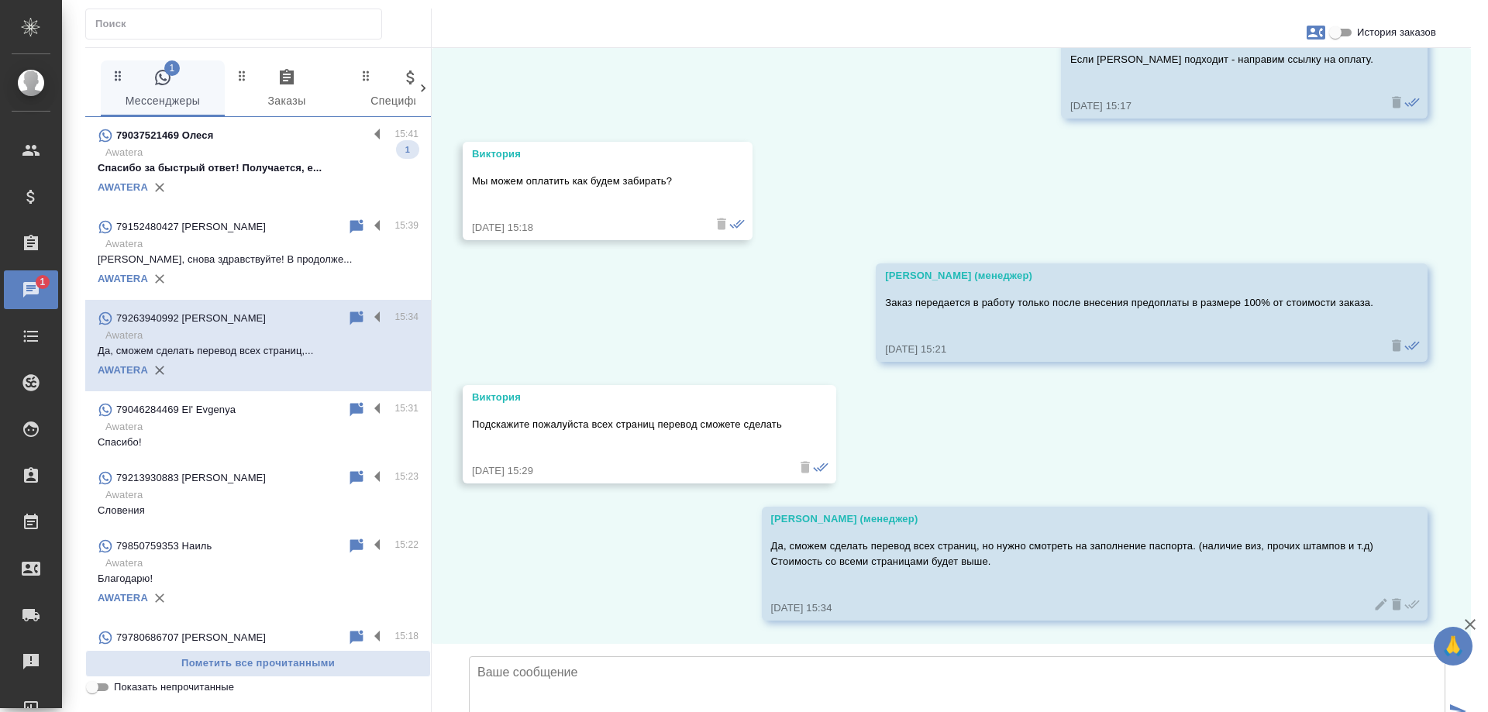
click at [215, 139] on div "79037521469 Олеся" at bounding box center [233, 135] width 270 height 19
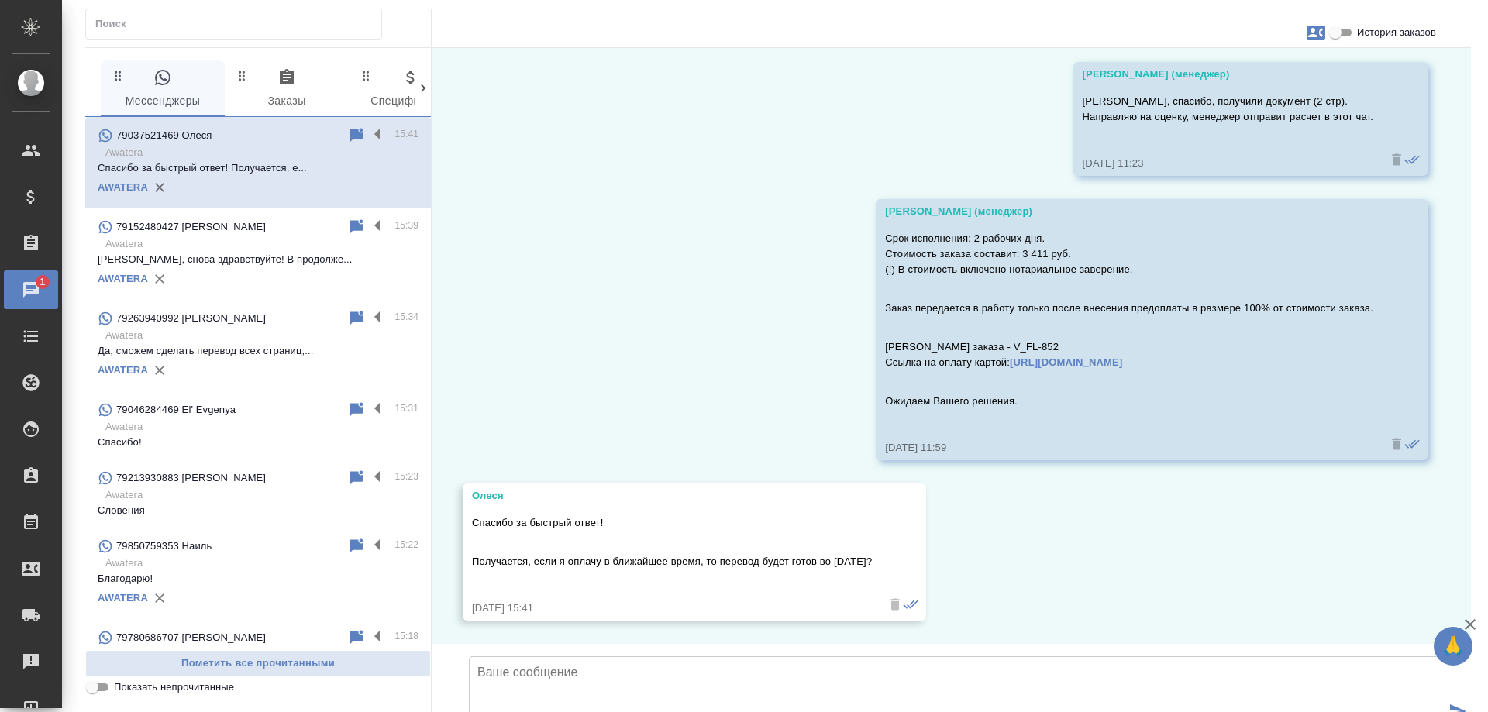
scroll to position [1296, 0]
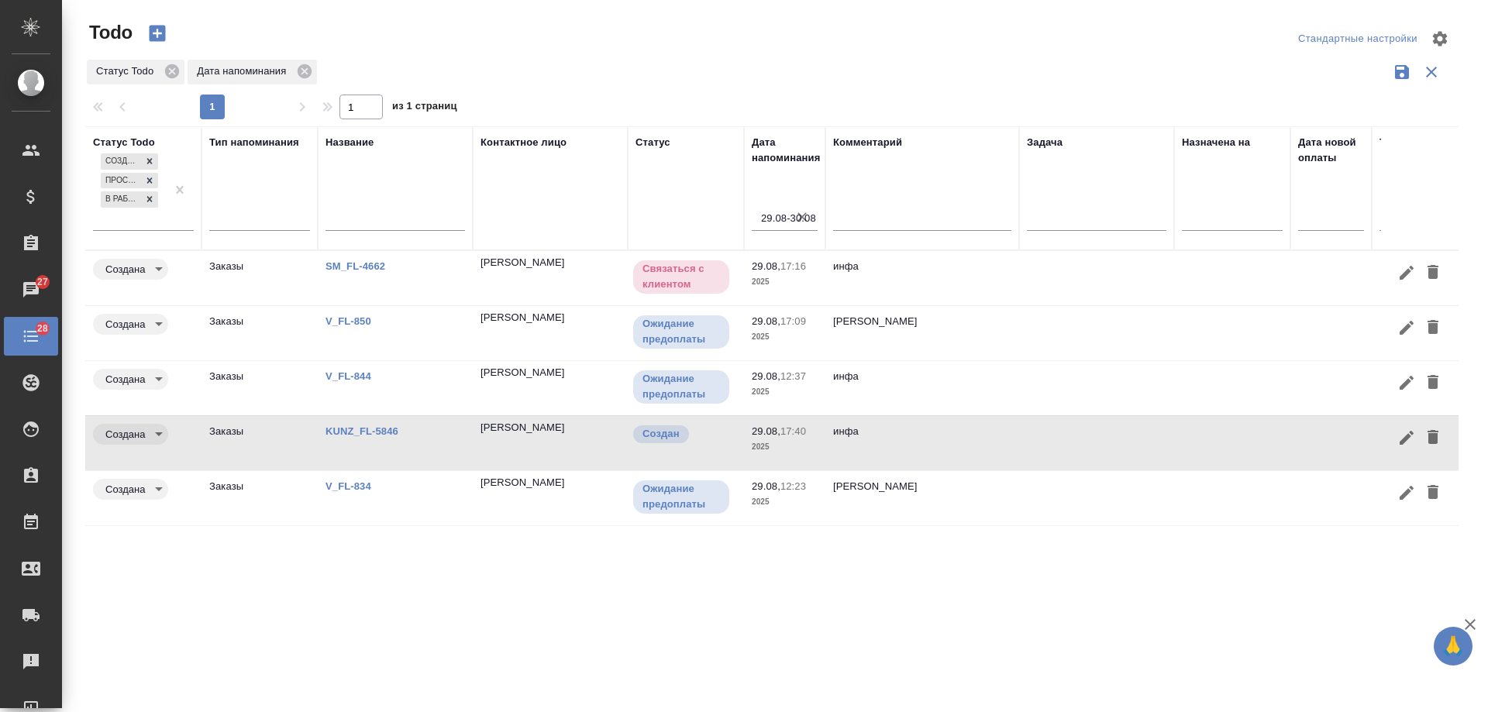
click at [800, 215] on icon "button" at bounding box center [801, 216] width 9 height 9
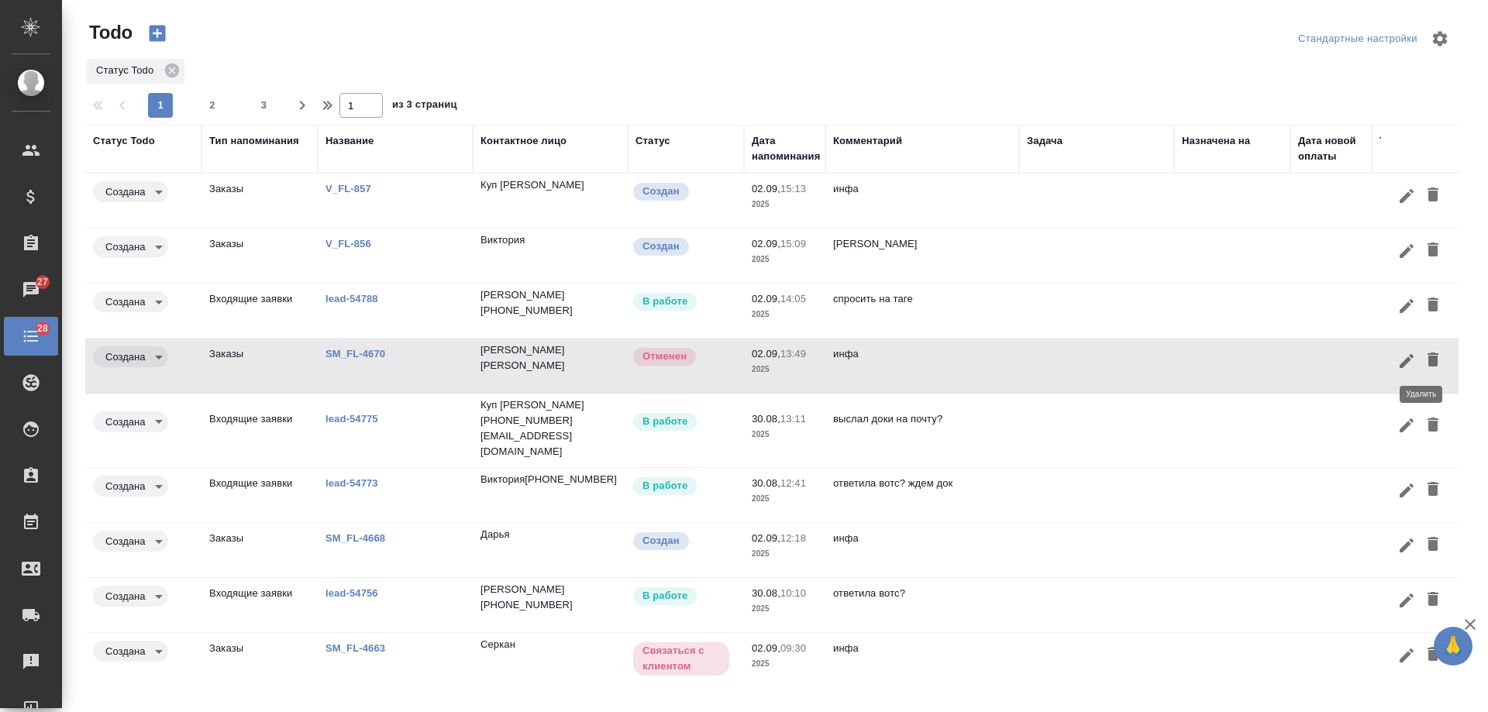
click at [1427, 352] on icon "button" at bounding box center [1432, 359] width 19 height 19
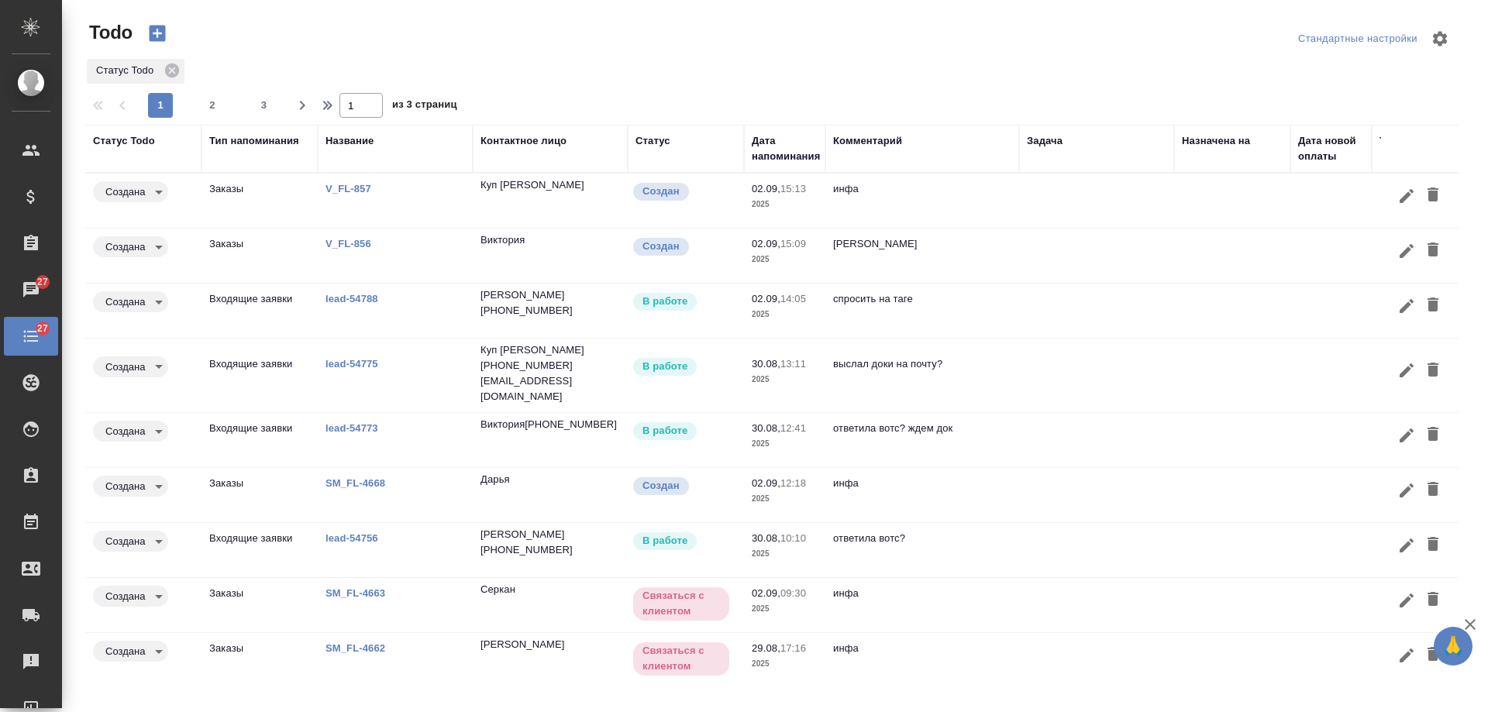
click at [1076, 228] on td at bounding box center [1096, 201] width 155 height 54
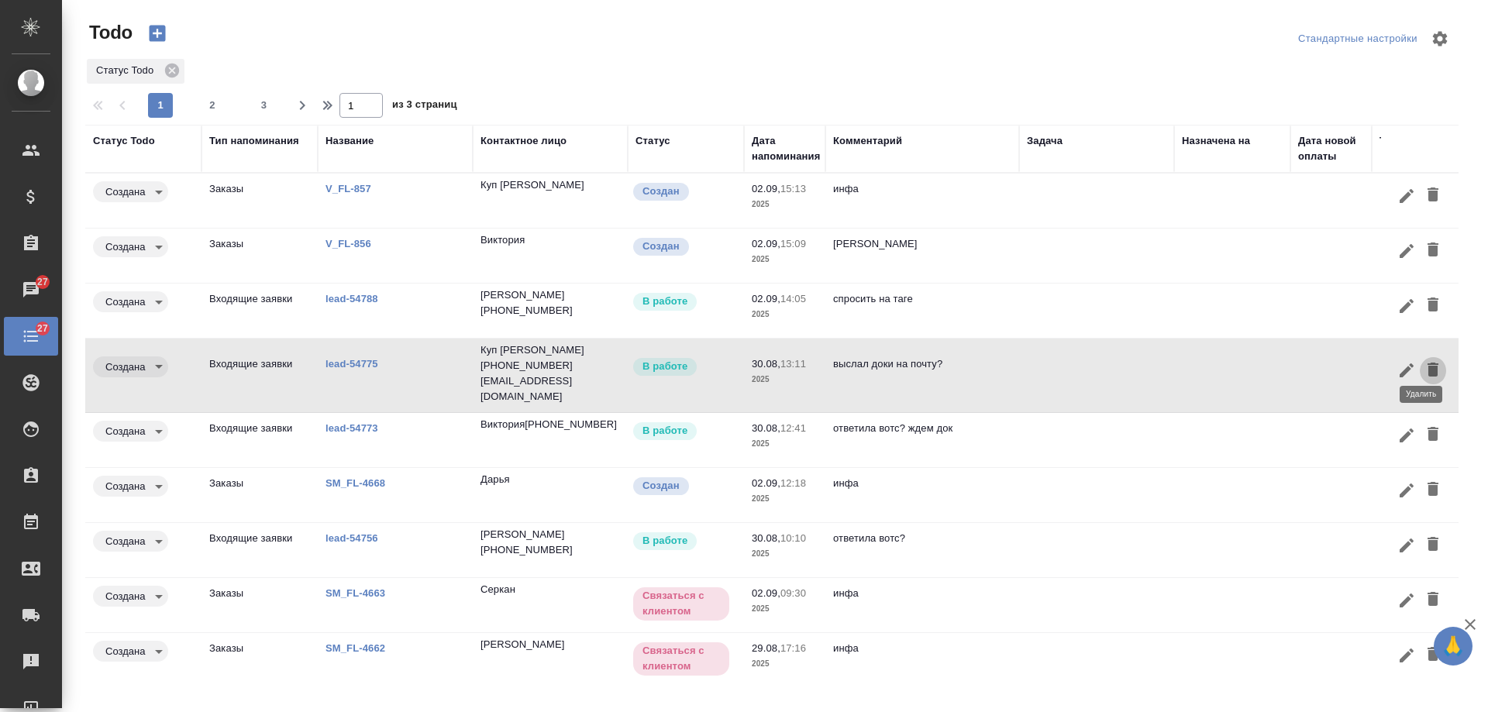
click at [1427, 363] on icon "button" at bounding box center [1432, 370] width 11 height 14
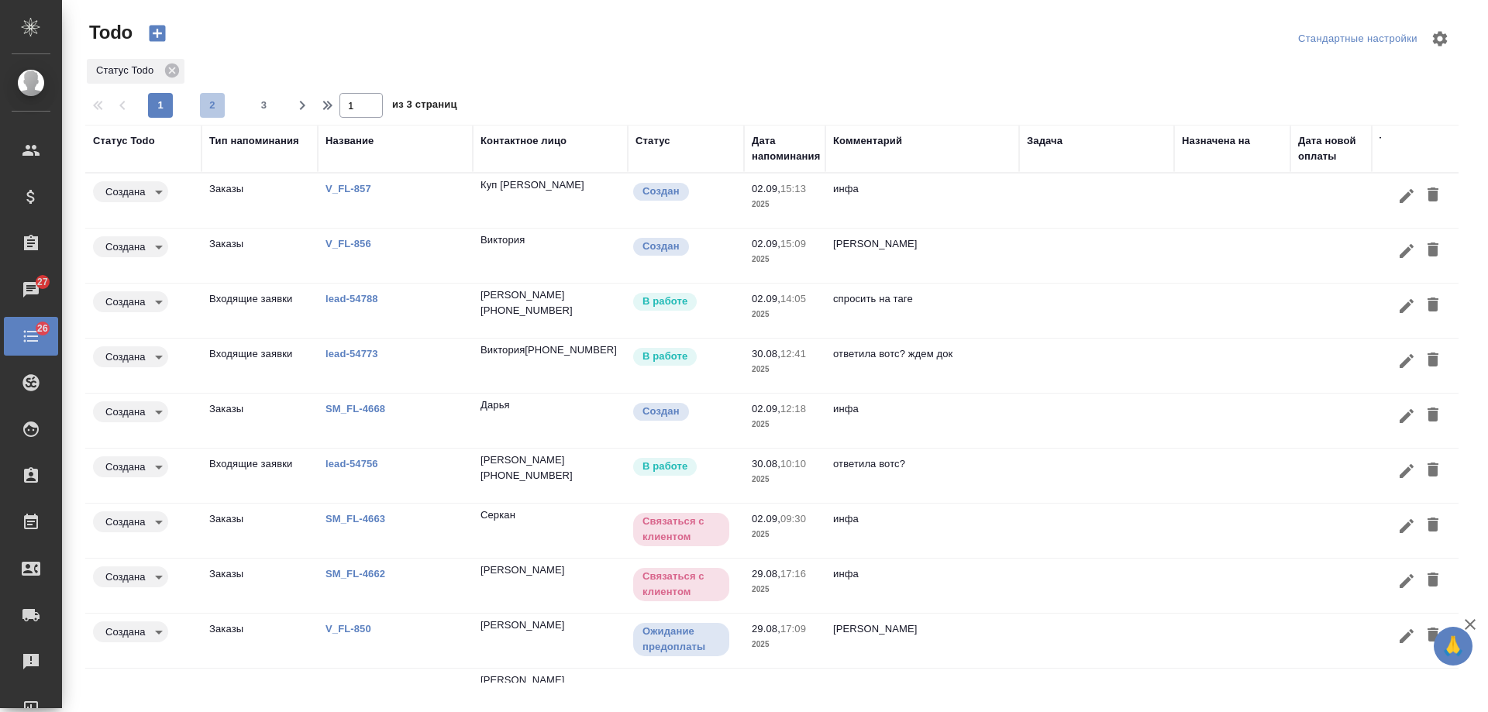
click at [212, 111] on span "2" at bounding box center [212, 105] width 25 height 15
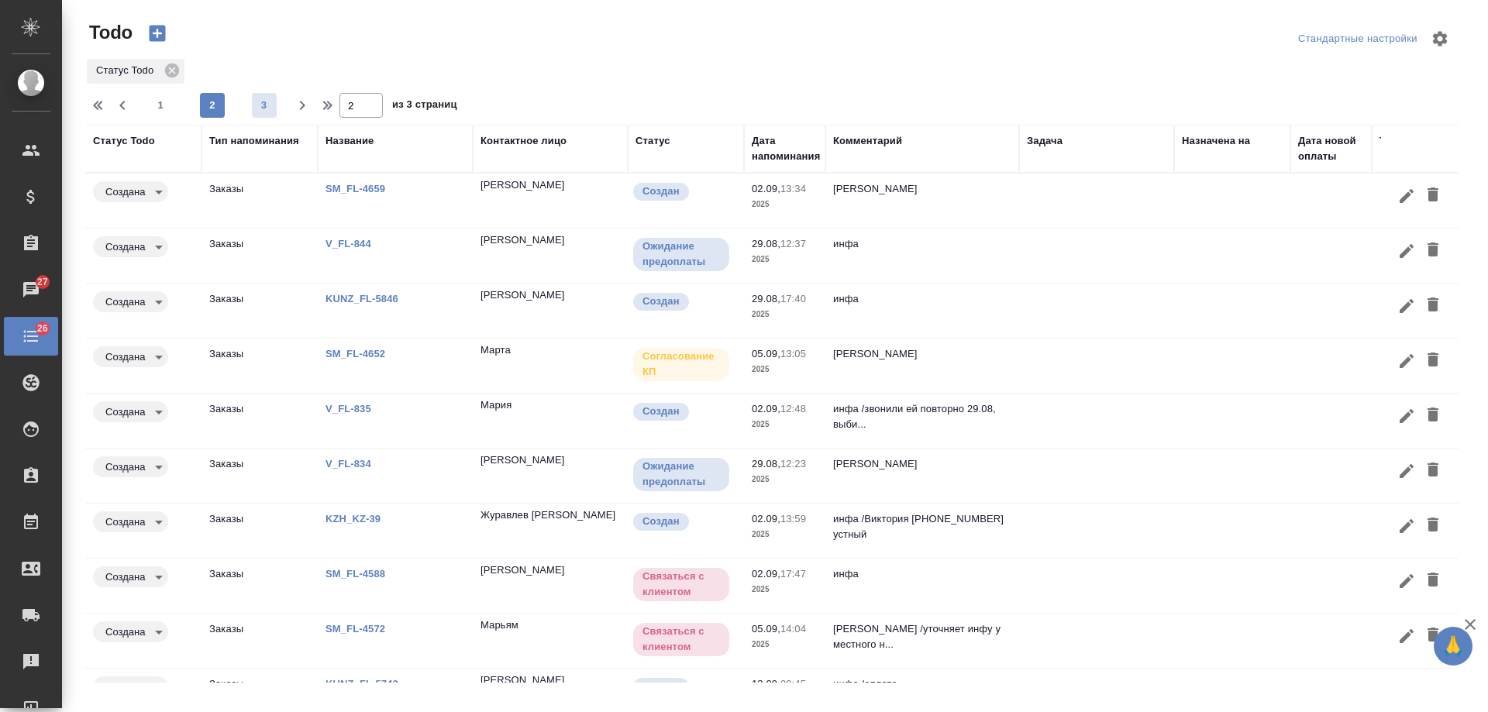
click at [263, 105] on span "3" at bounding box center [264, 105] width 25 height 15
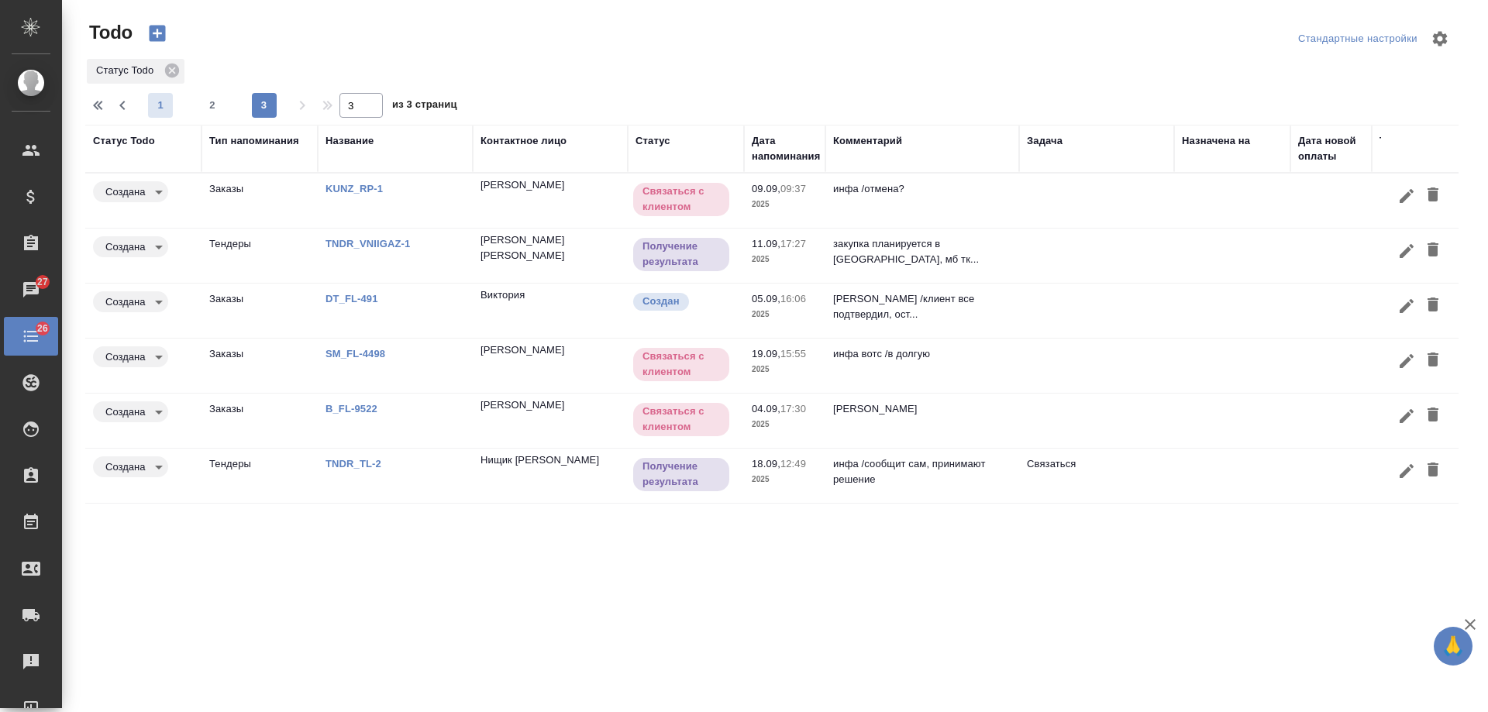
click at [162, 106] on span "1" at bounding box center [160, 105] width 25 height 15
type input "1"
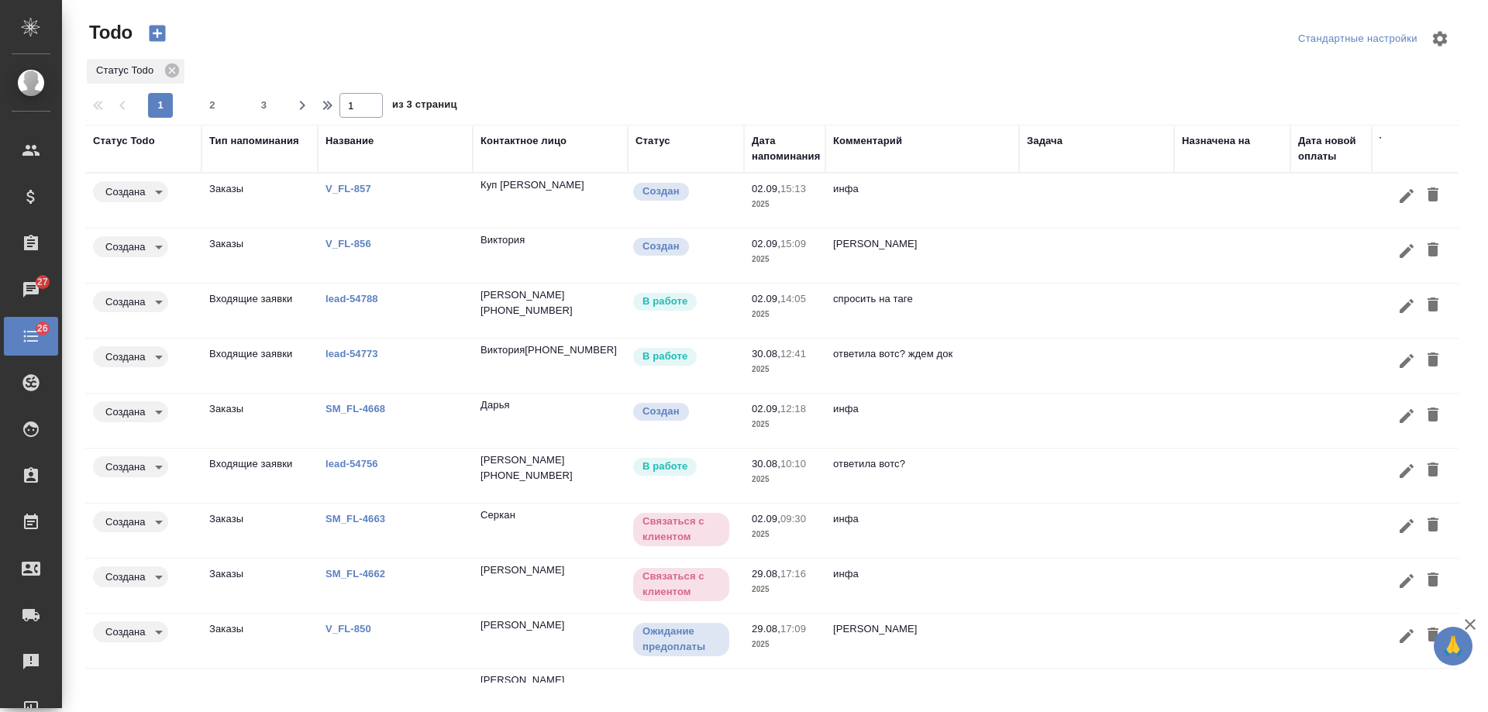
click at [793, 155] on div "Дата напоминания" at bounding box center [786, 148] width 68 height 31
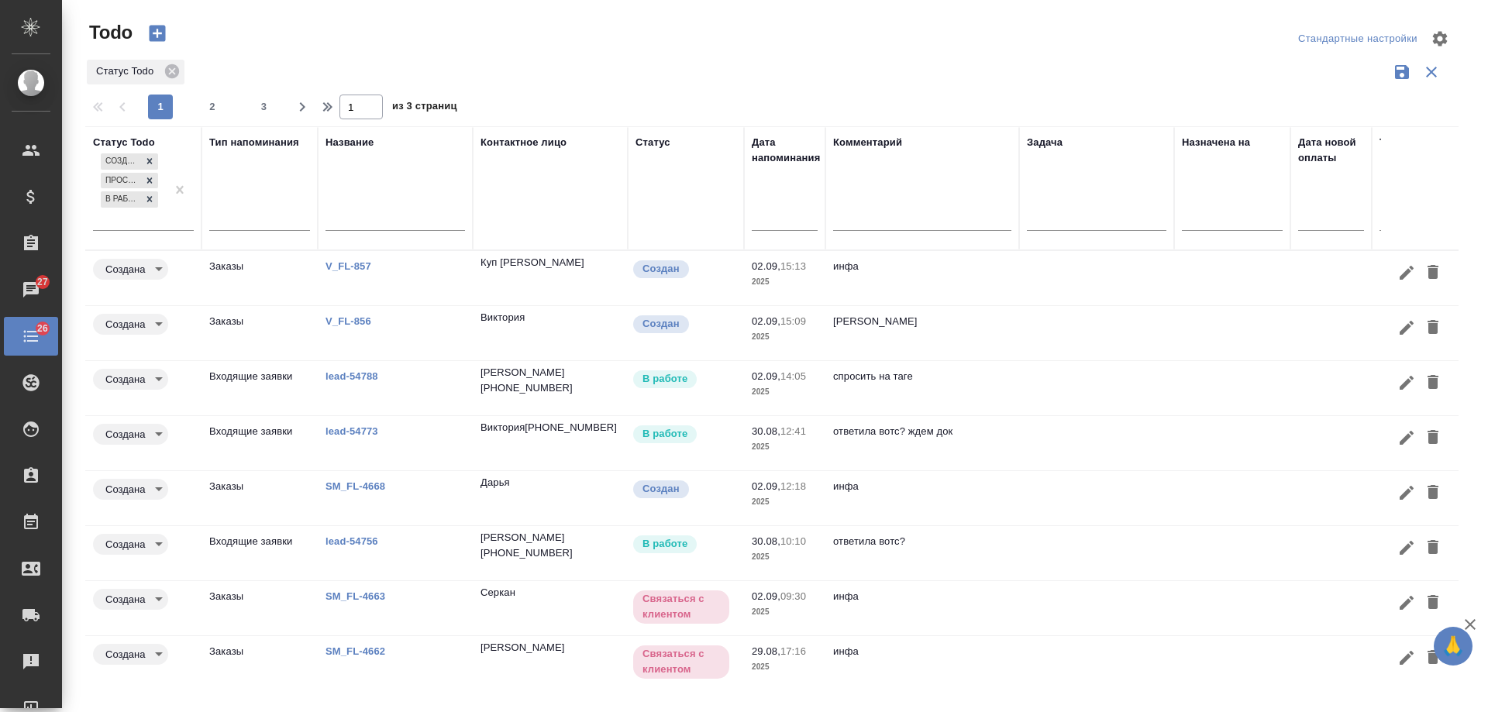
click at [769, 227] on input "text" at bounding box center [789, 218] width 57 height 22
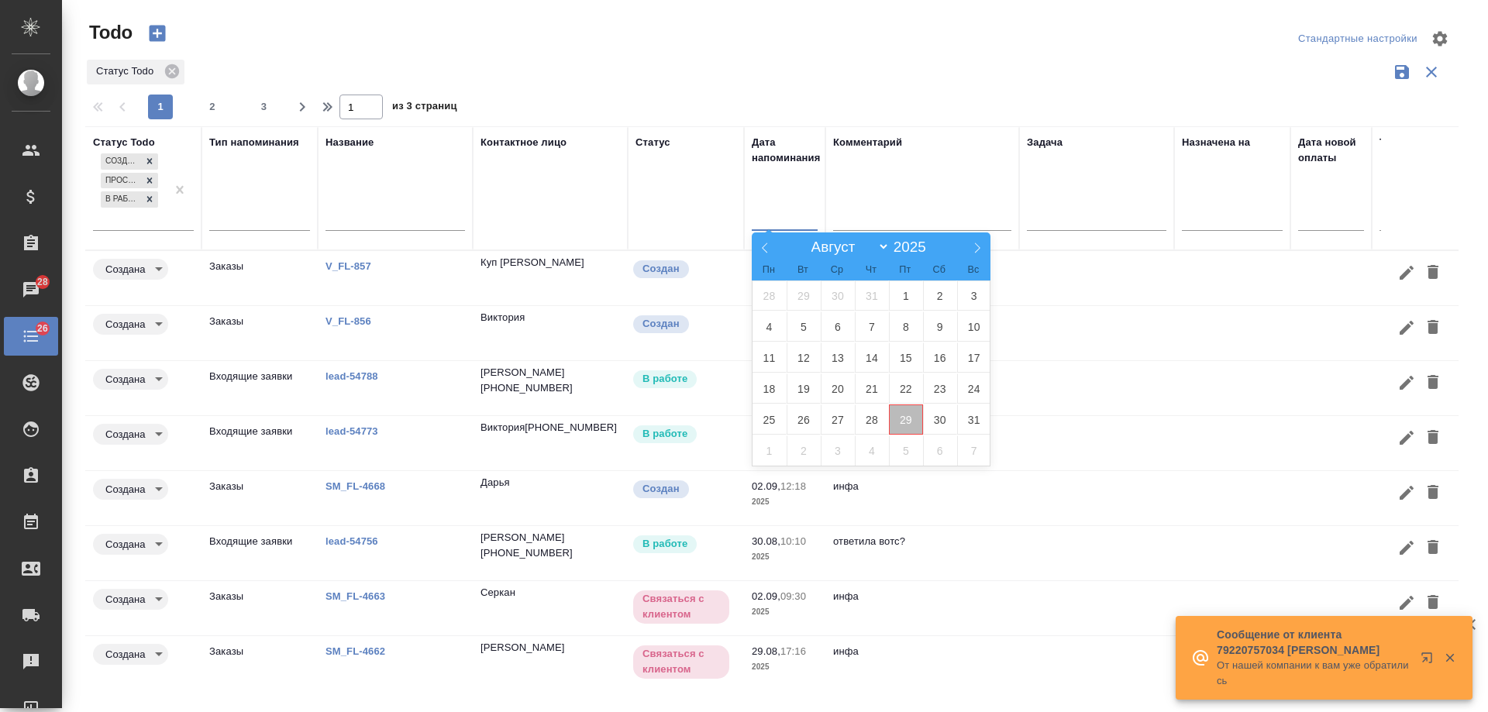
click at [905, 419] on span "29" at bounding box center [906, 419] width 34 height 30
type div "2025-08-28T21:00:00.000Z"
click at [930, 421] on span "30" at bounding box center [940, 419] width 34 height 30
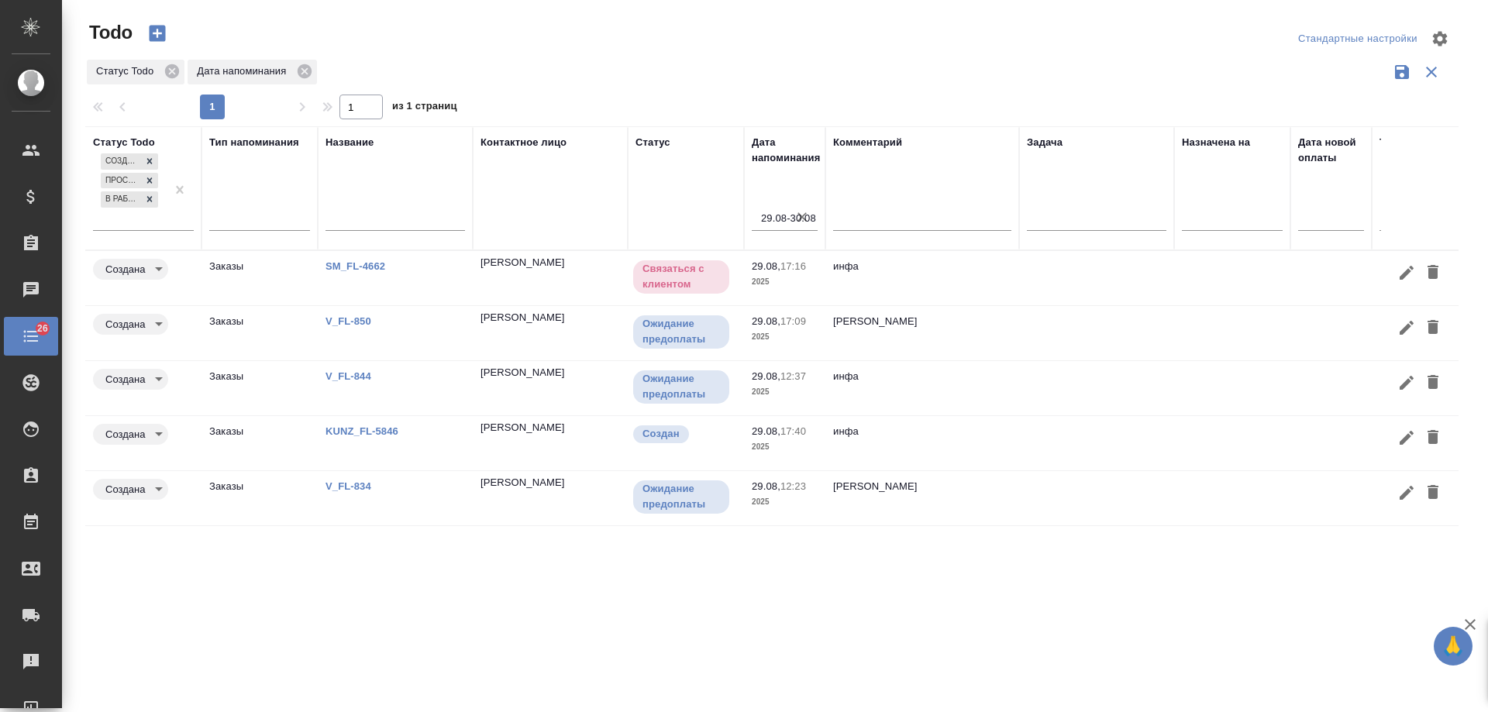
click at [367, 263] on link "SM_FL-4662" at bounding box center [355, 266] width 60 height 12
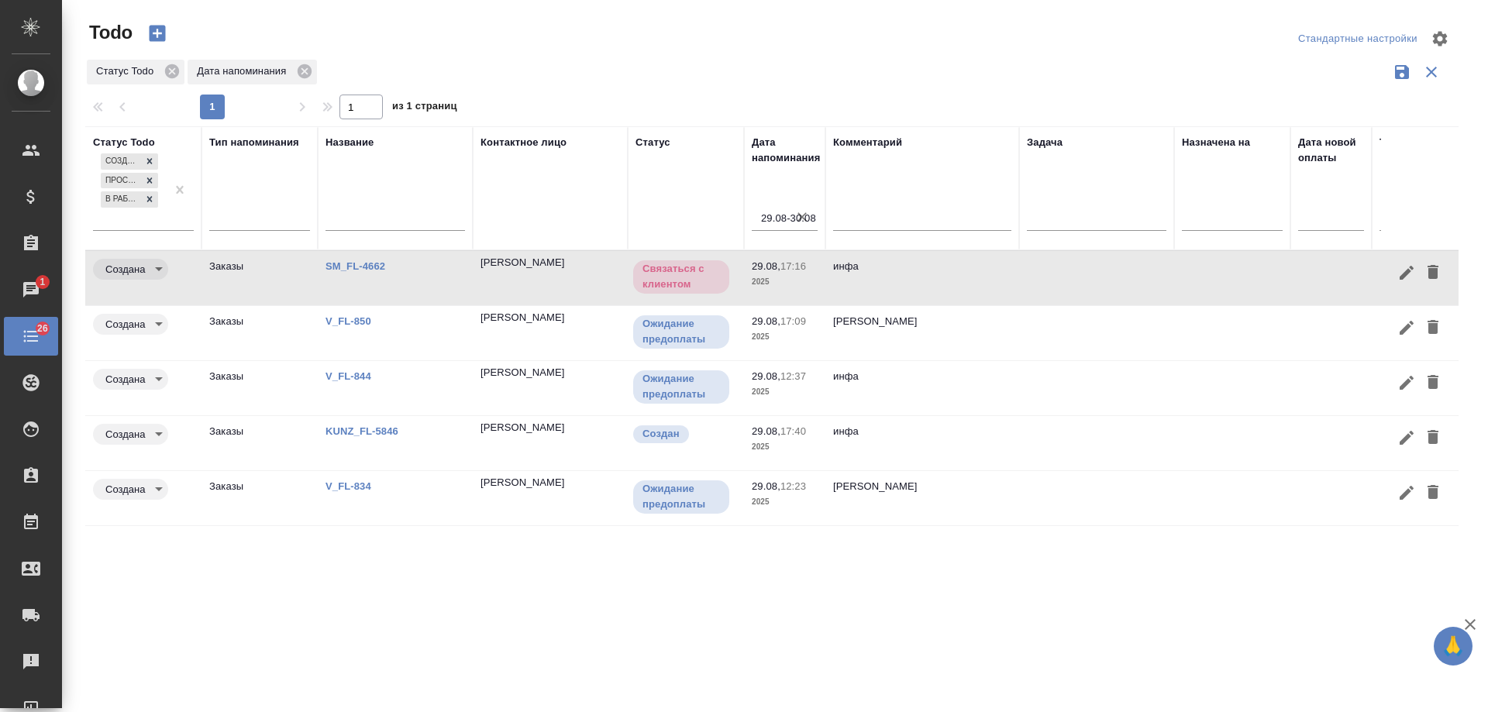
click at [1403, 277] on icon "button" at bounding box center [1406, 273] width 14 height 14
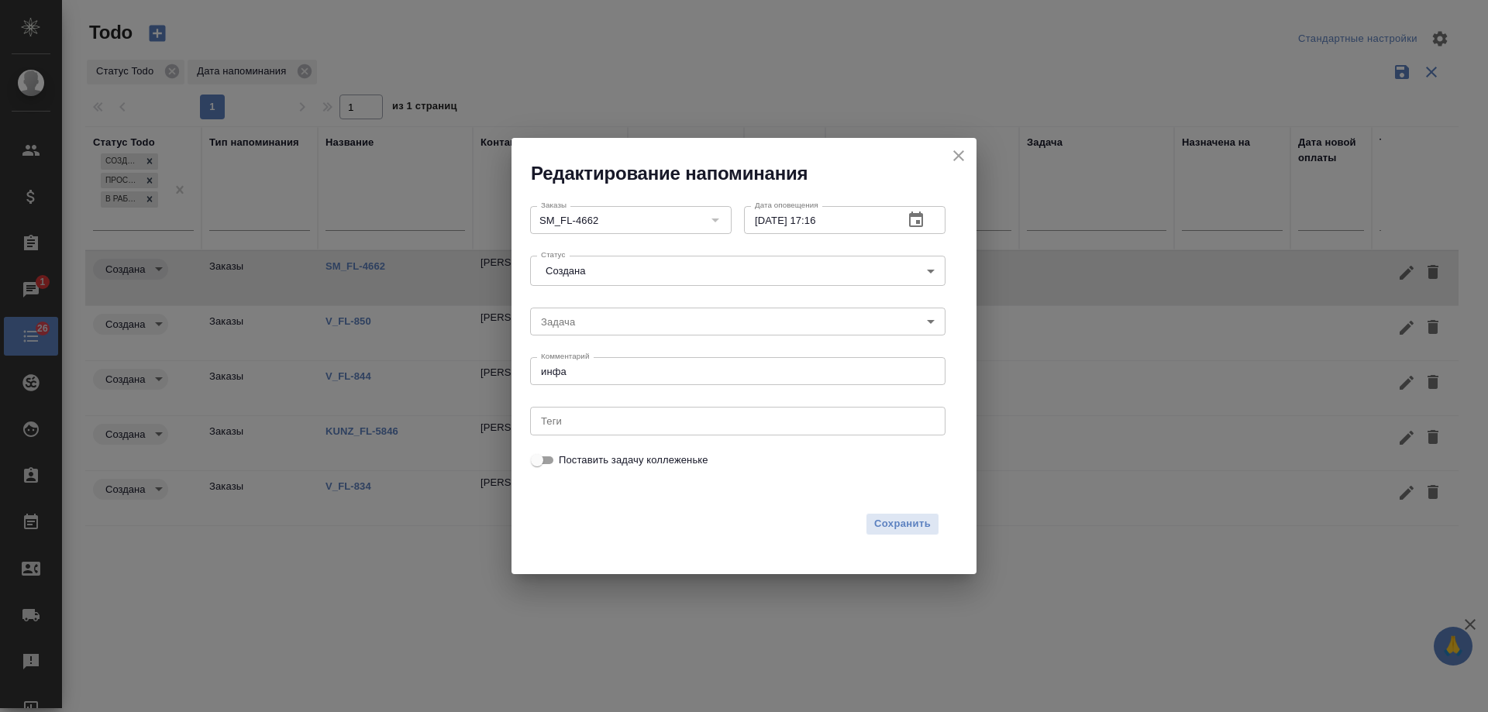
click at [675, 365] on div "инфа x Комментарий" at bounding box center [737, 371] width 415 height 28
click at [677, 370] on textarea "инфа" at bounding box center [738, 372] width 394 height 12
type textarea "инфа /позвонить по актуальности"
click at [920, 221] on icon "button" at bounding box center [916, 219] width 14 height 15
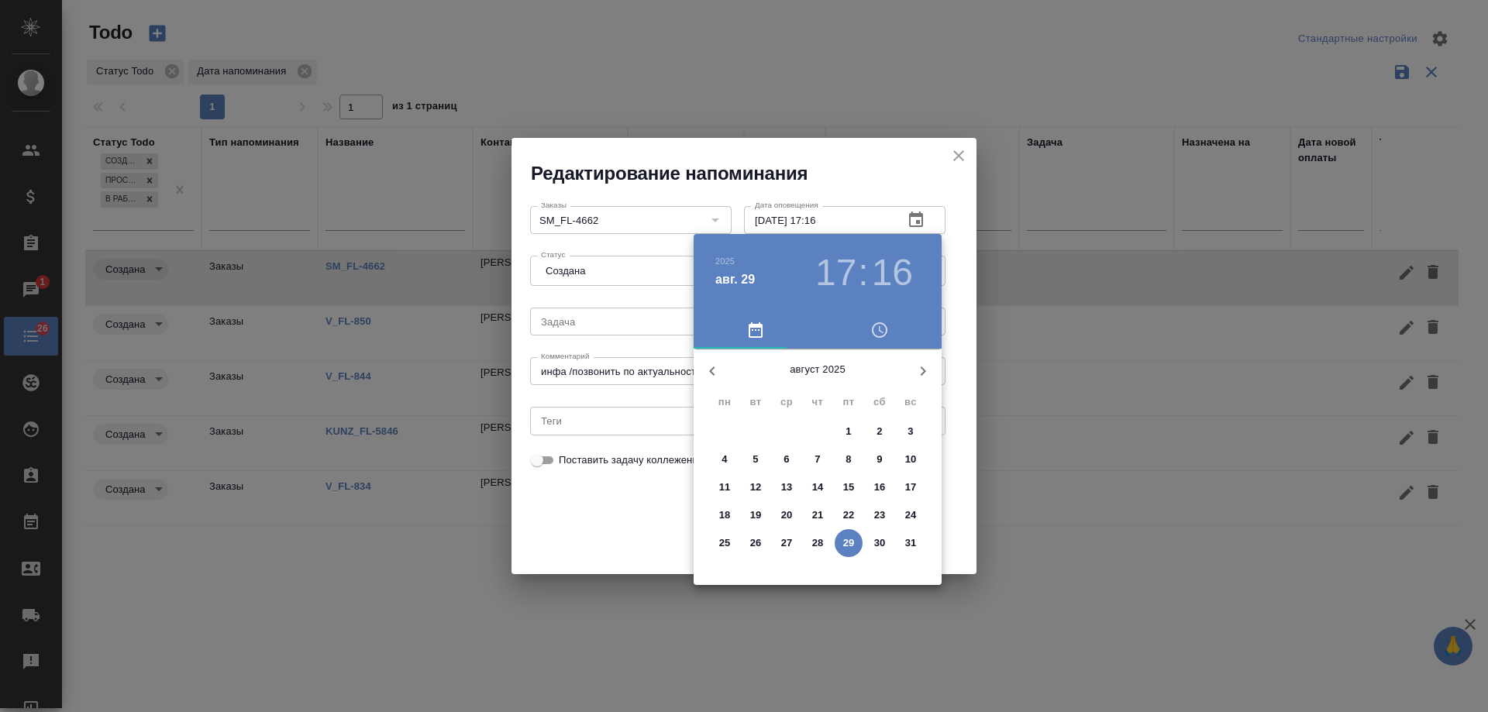
click at [924, 374] on icon "button" at bounding box center [923, 371] width 19 height 19
click at [750, 431] on span "2" at bounding box center [756, 431] width 28 height 15
type input "02.09.2025 17:16"
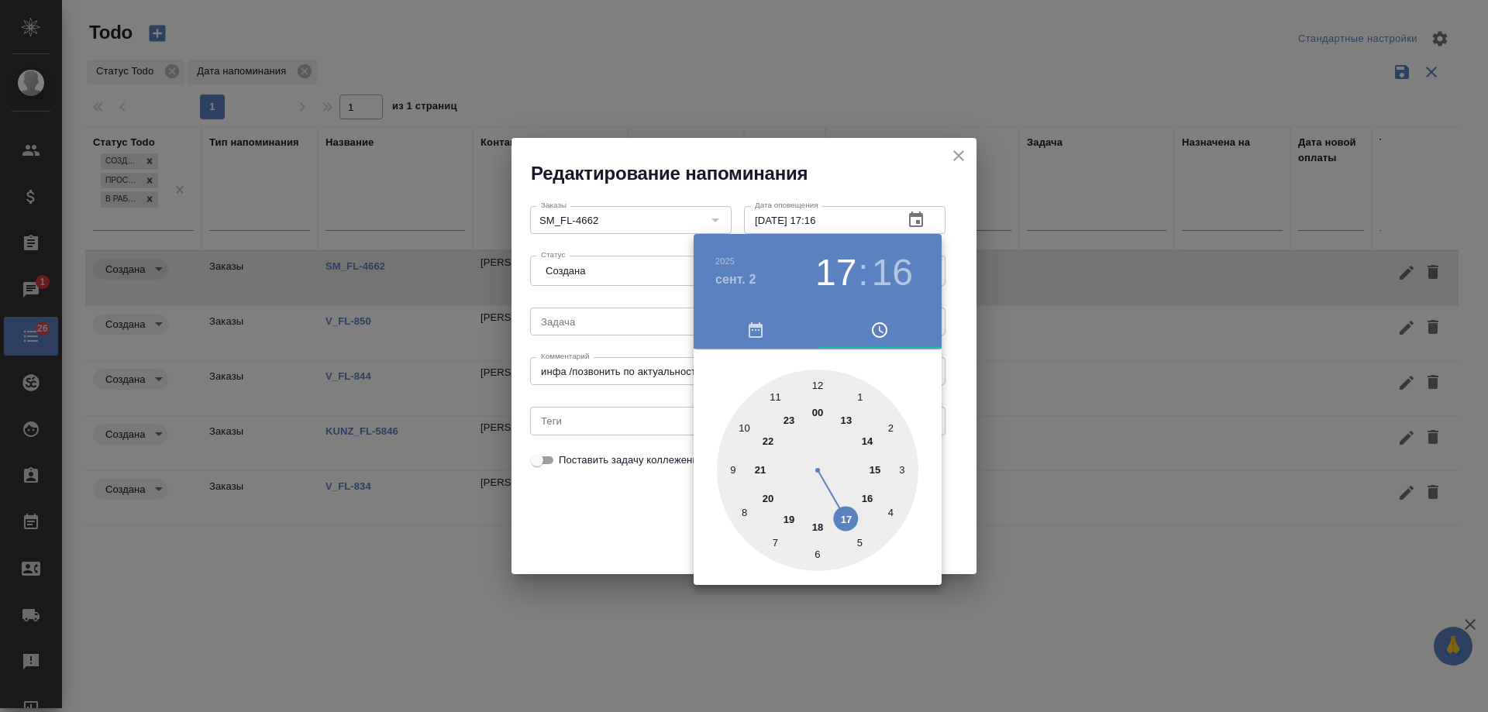
click at [644, 511] on div at bounding box center [744, 356] width 1488 height 712
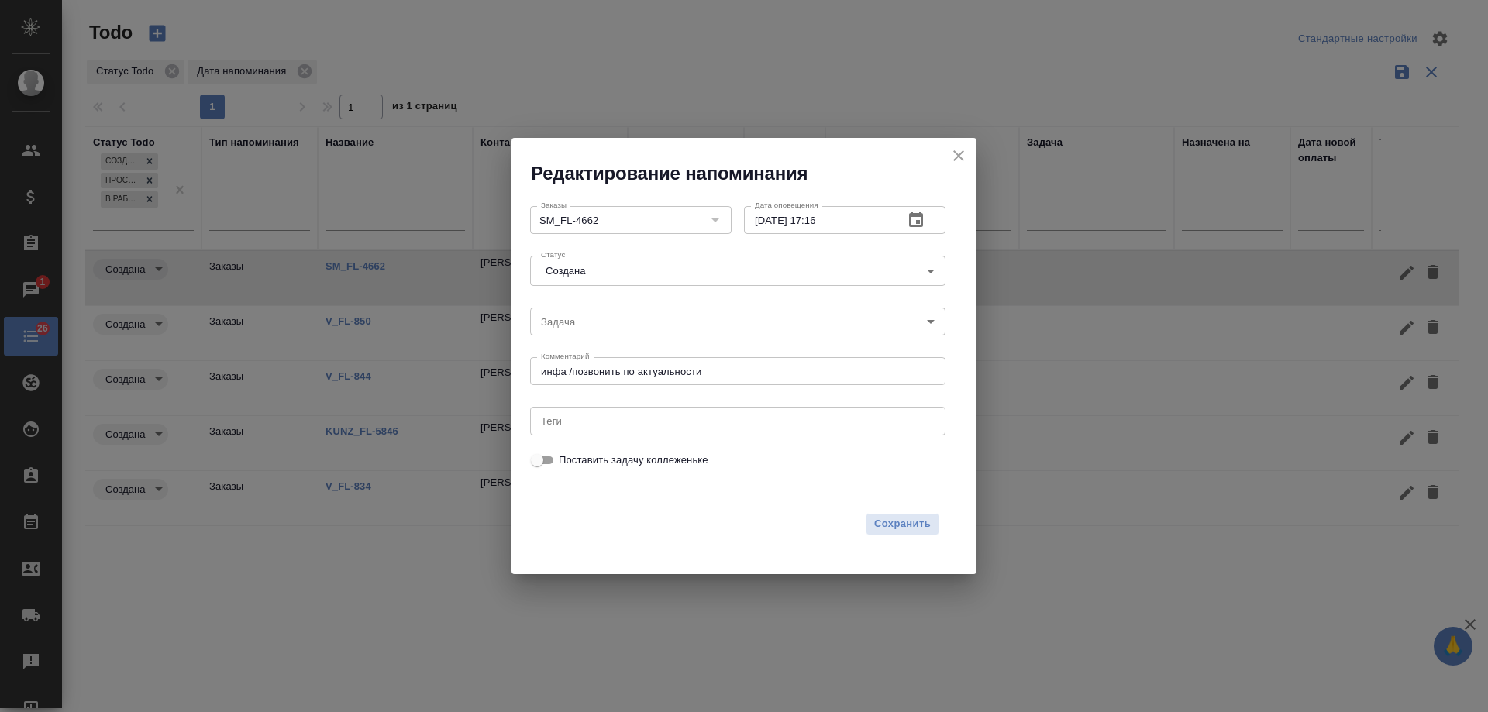
click at [759, 373] on textarea "инфа /позвонить по актуальности" at bounding box center [738, 372] width 394 height 12
type textarea "инфа /позвонить по актуальности 2 раз"
click at [927, 519] on span "Сохранить" at bounding box center [902, 524] width 57 height 18
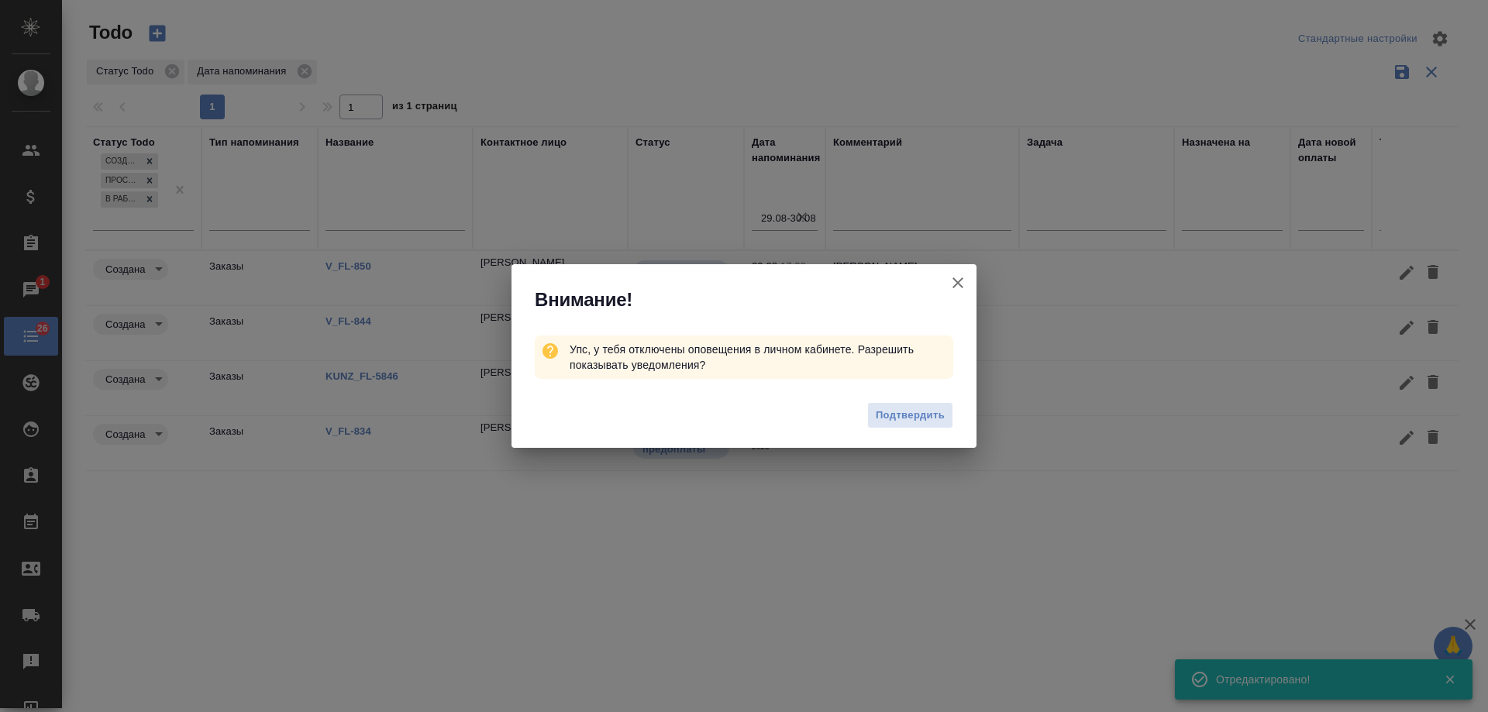
click at [952, 281] on icon "button" at bounding box center [957, 283] width 19 height 19
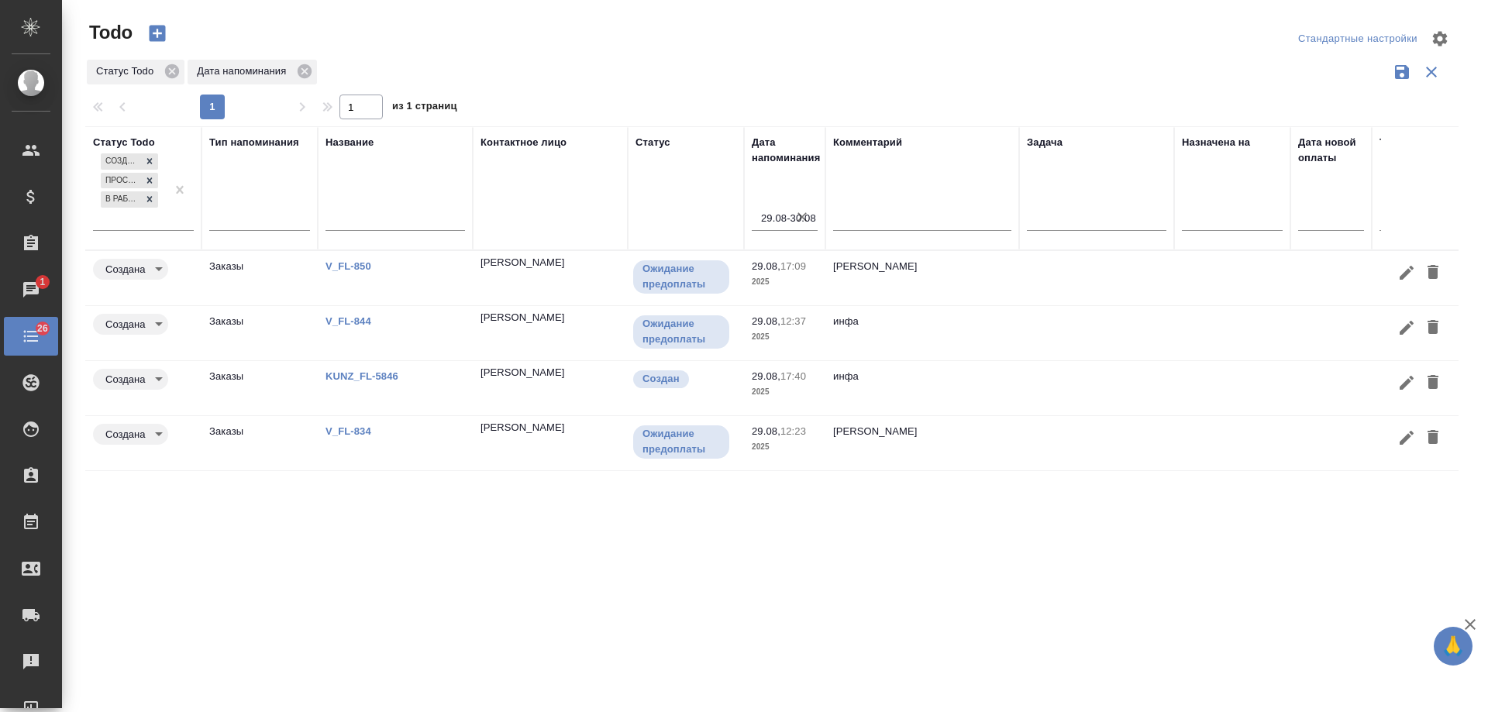
click at [371, 272] on link "KUNZ_FL-5846" at bounding box center [348, 266] width 46 height 12
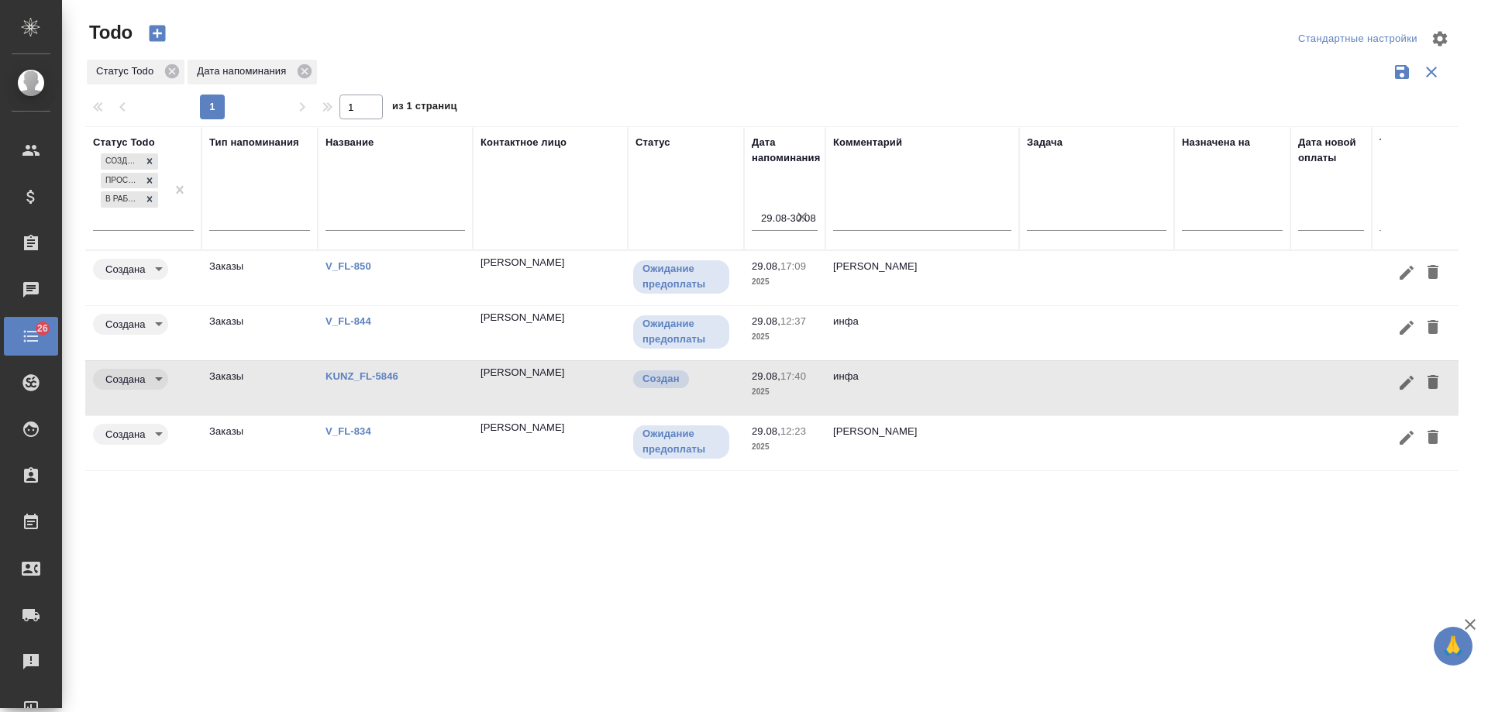
click at [1405, 384] on icon "button" at bounding box center [1406, 383] width 14 height 14
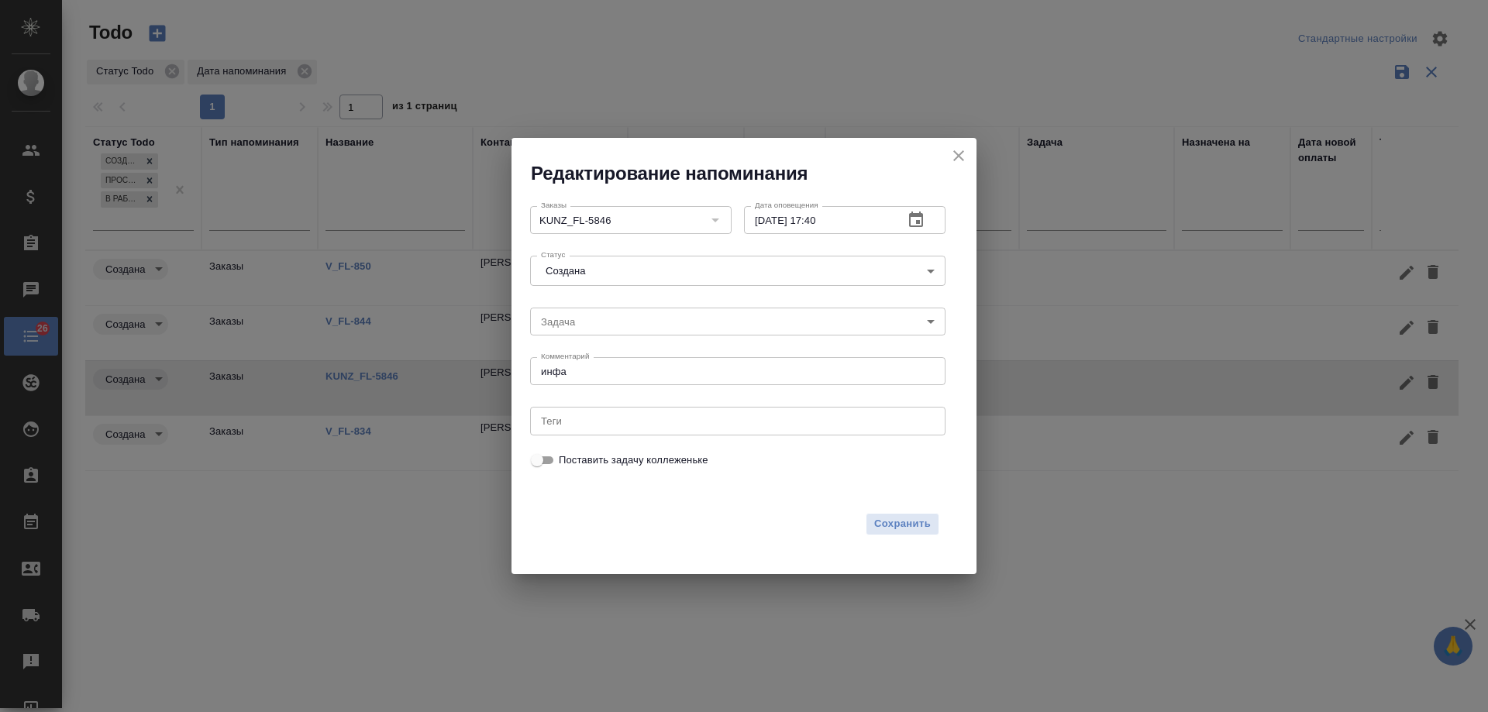
click at [635, 376] on textarea "инфа" at bounding box center [738, 372] width 394 height 12
paste textarea "цены он услышал, пойдет еще дальше спрашивать, если его устроит - придут за 2-3…"
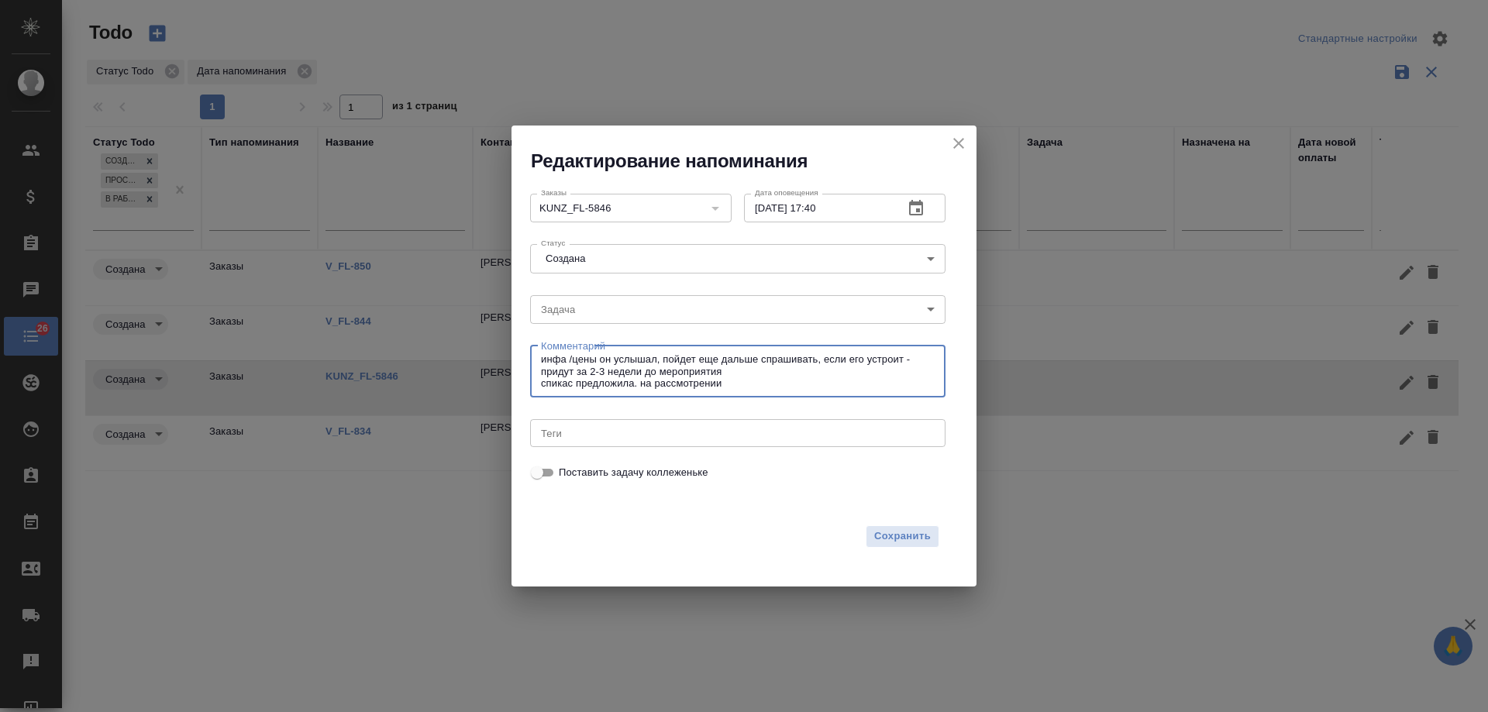
type textarea "инфа /цены он услышал, пойдет еще дальше спрашивать, если его устроит - придут …"
click at [915, 208] on icon "button" at bounding box center [916, 208] width 19 height 19
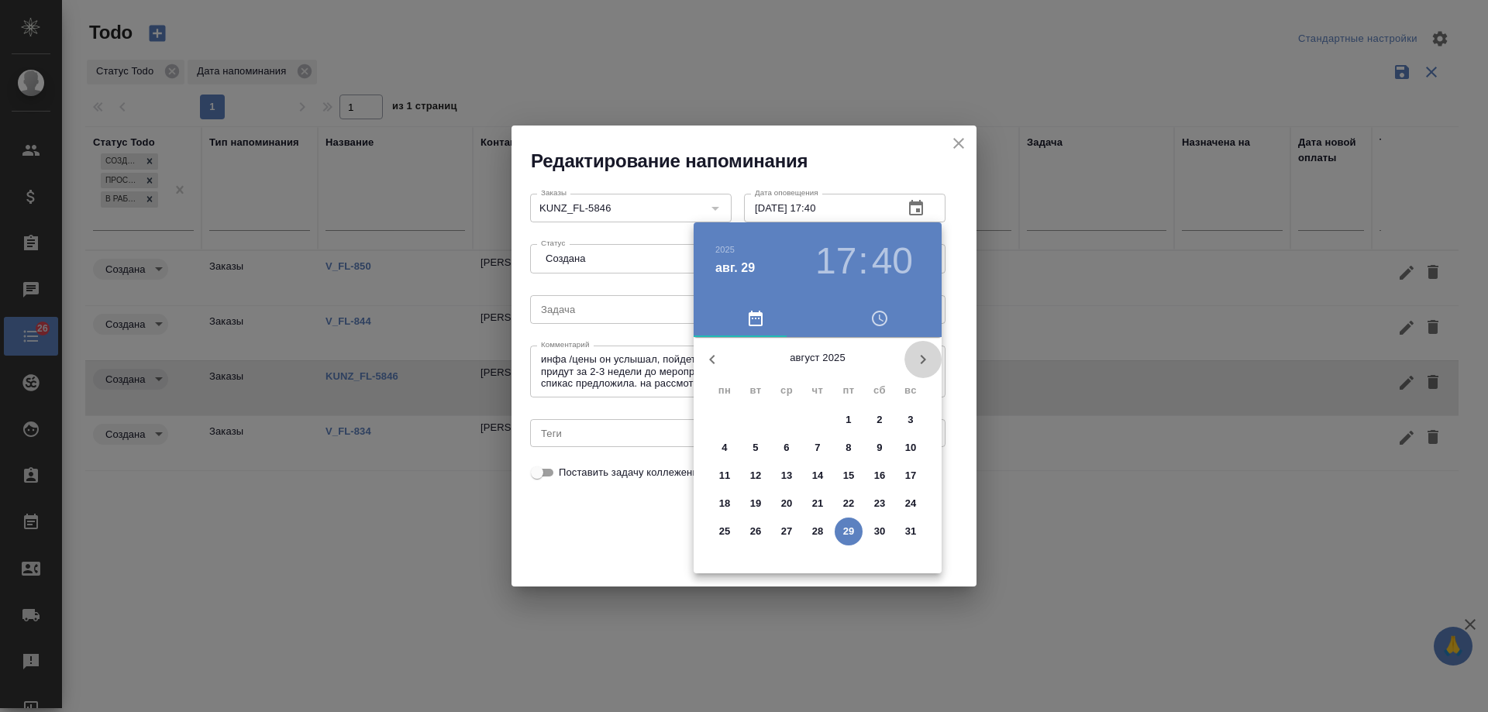
click at [921, 357] on icon "button" at bounding box center [923, 359] width 19 height 19
click at [810, 501] on span "25" at bounding box center [818, 503] width 28 height 15
type input "25.09.2025 17:40"
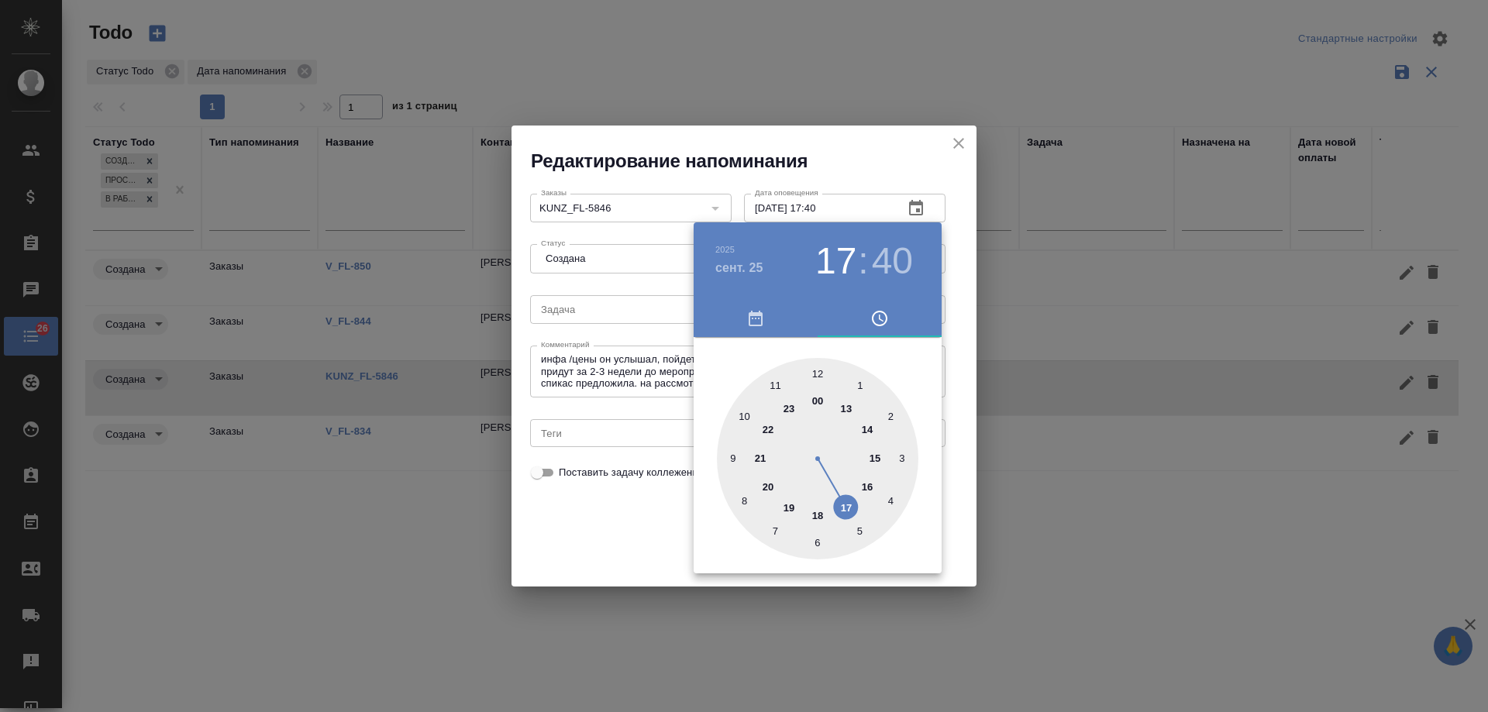
click at [628, 509] on div at bounding box center [744, 356] width 1488 height 712
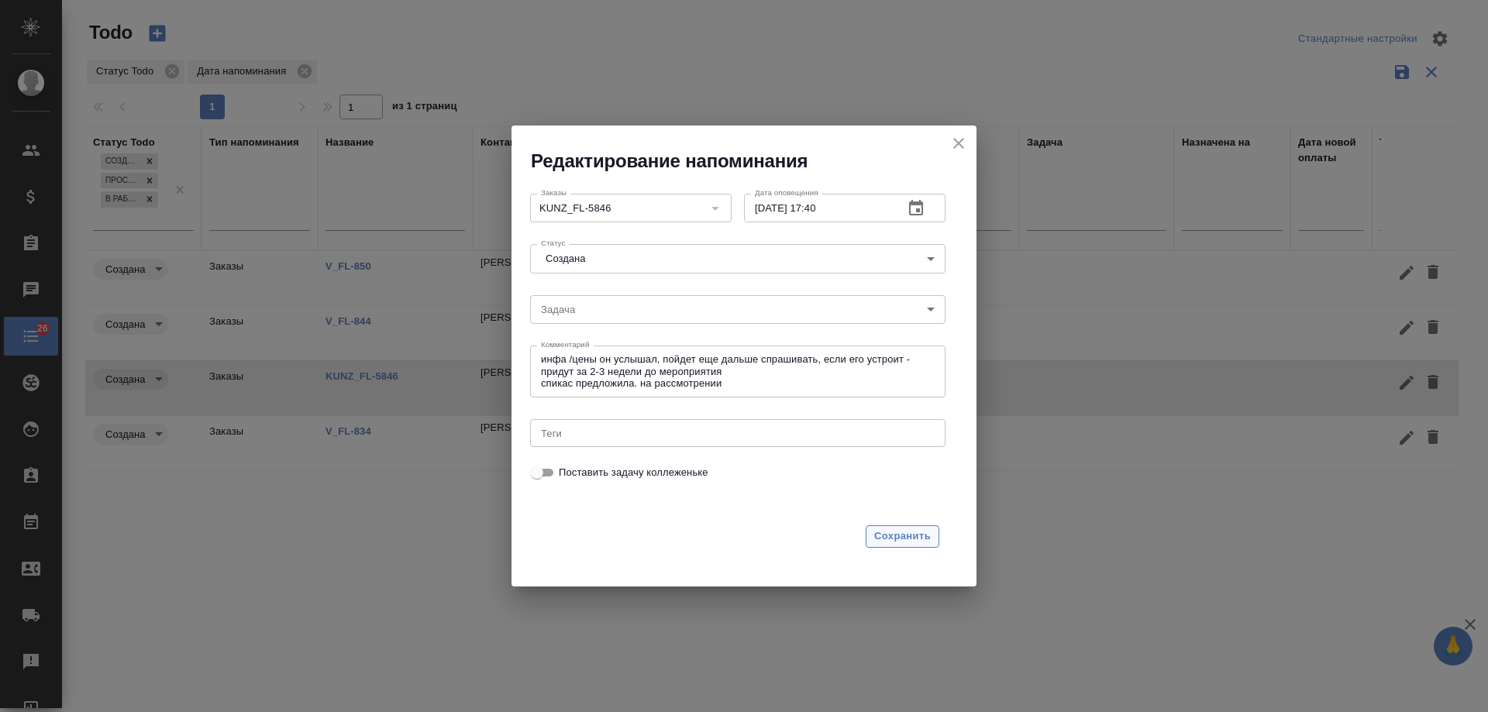
click at [892, 534] on span "Сохранить" at bounding box center [902, 537] width 57 height 18
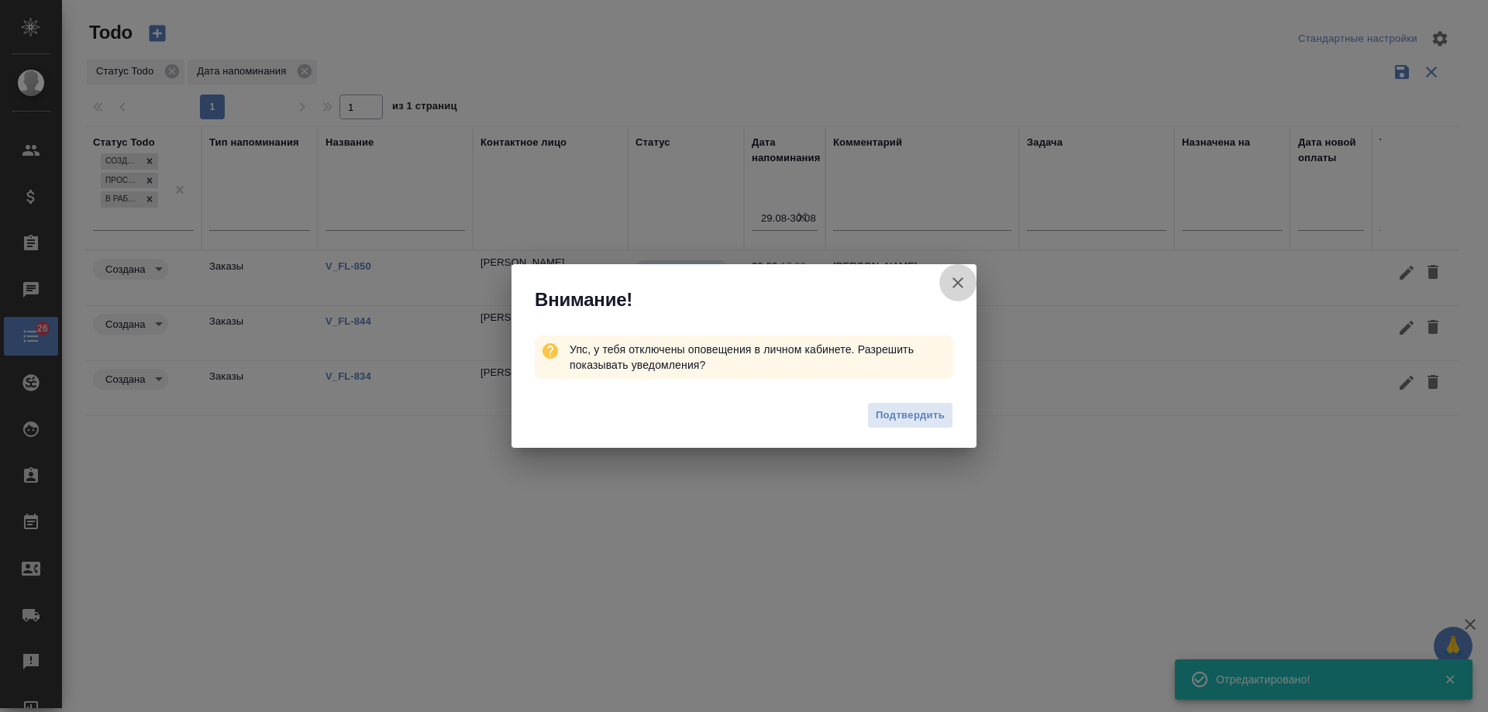
click at [961, 283] on icon "button" at bounding box center [957, 283] width 19 height 19
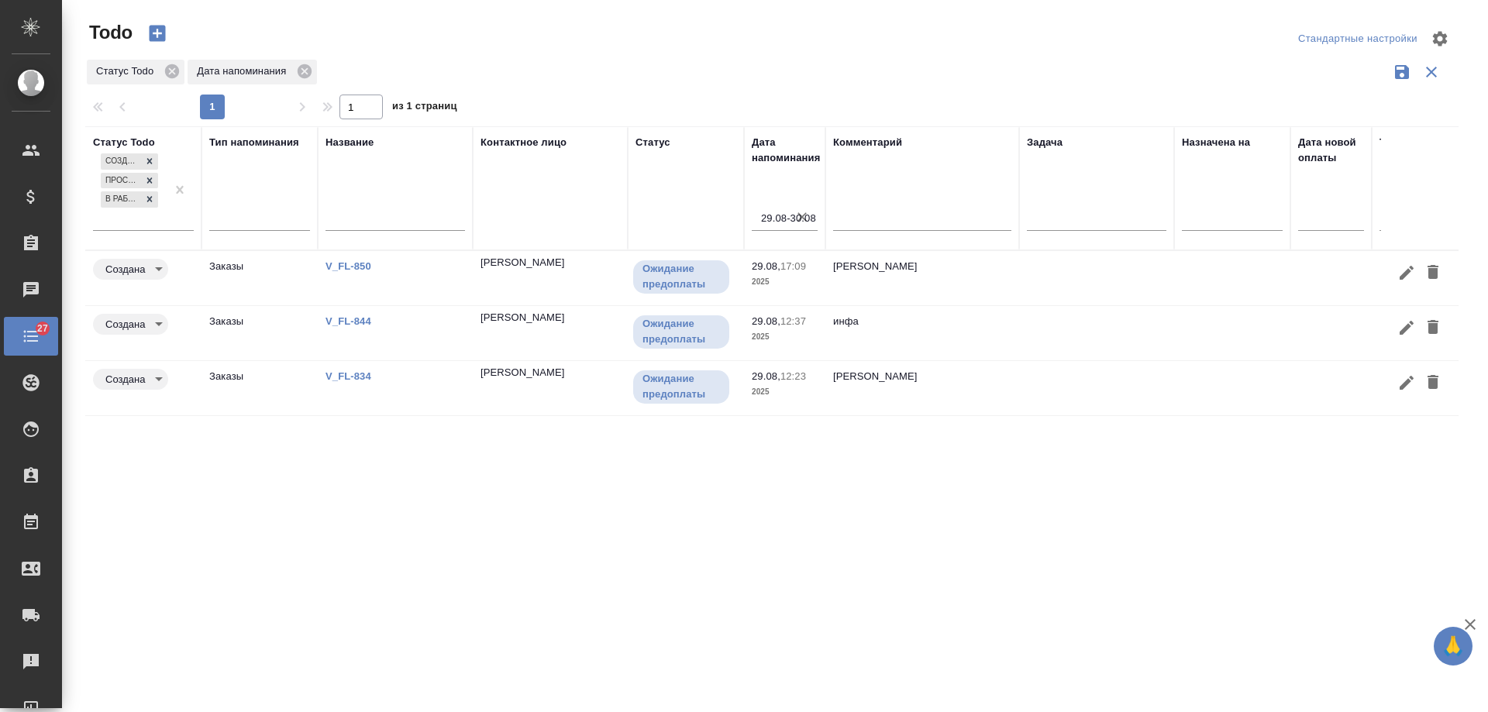
click at [359, 269] on link "V_FL-850" at bounding box center [348, 266] width 46 height 12
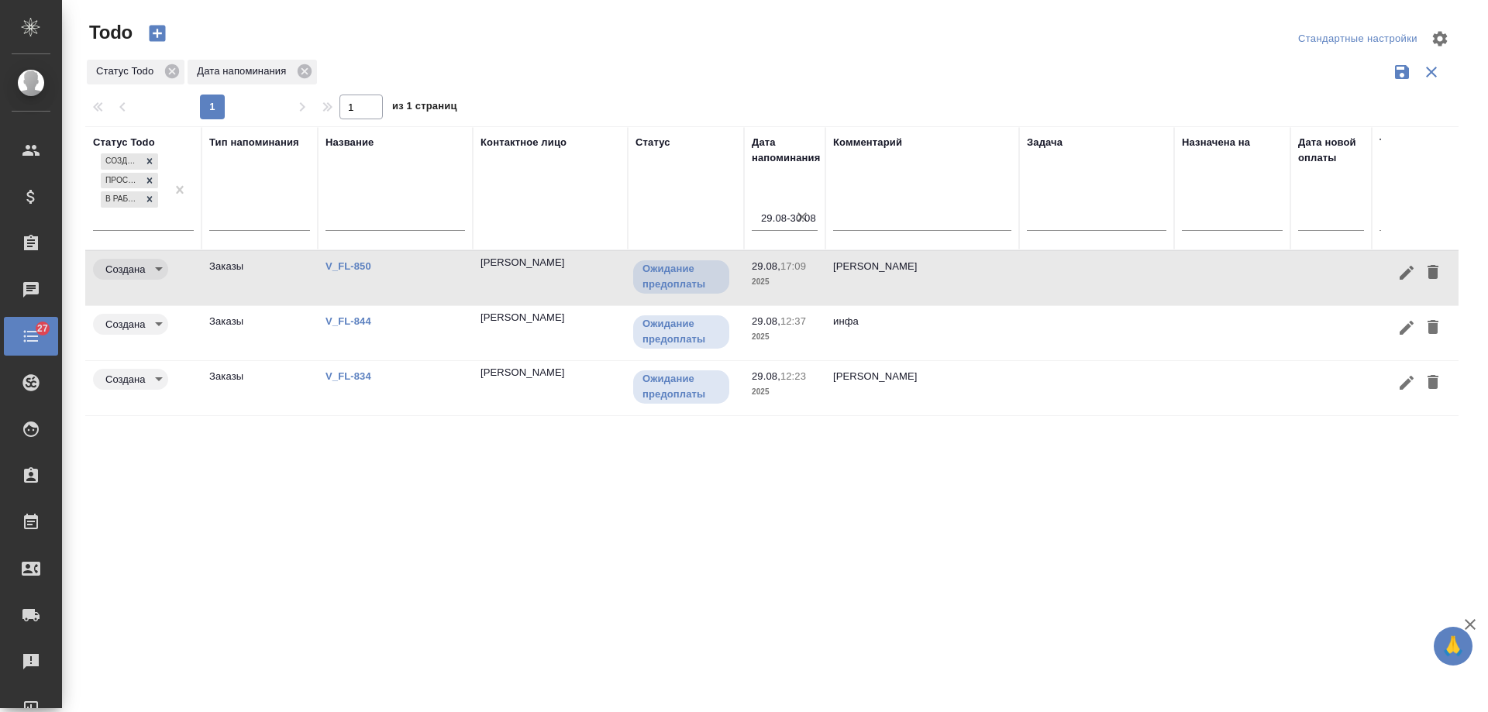
click at [358, 272] on link "V_FL-834" at bounding box center [348, 266] width 46 height 12
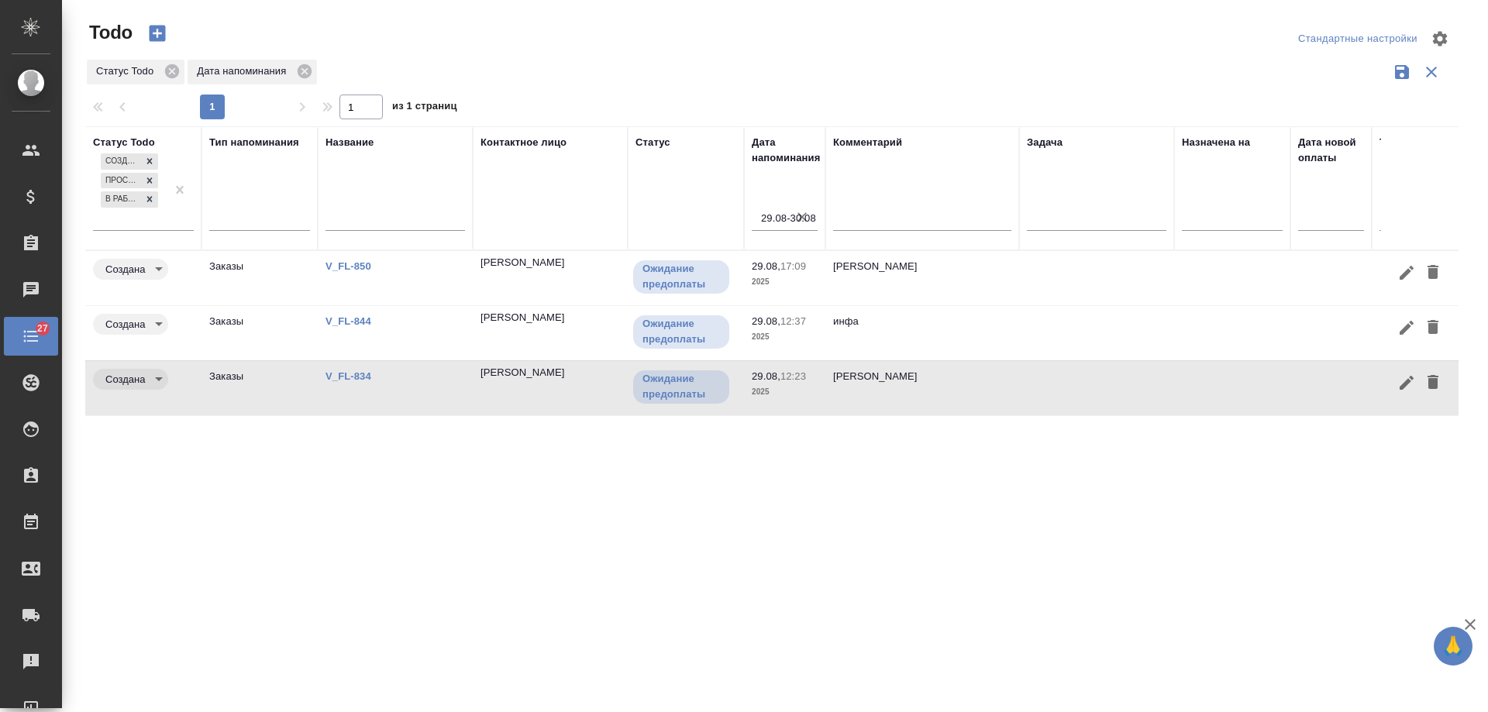
click at [350, 272] on link "V_FL-844" at bounding box center [348, 266] width 46 height 12
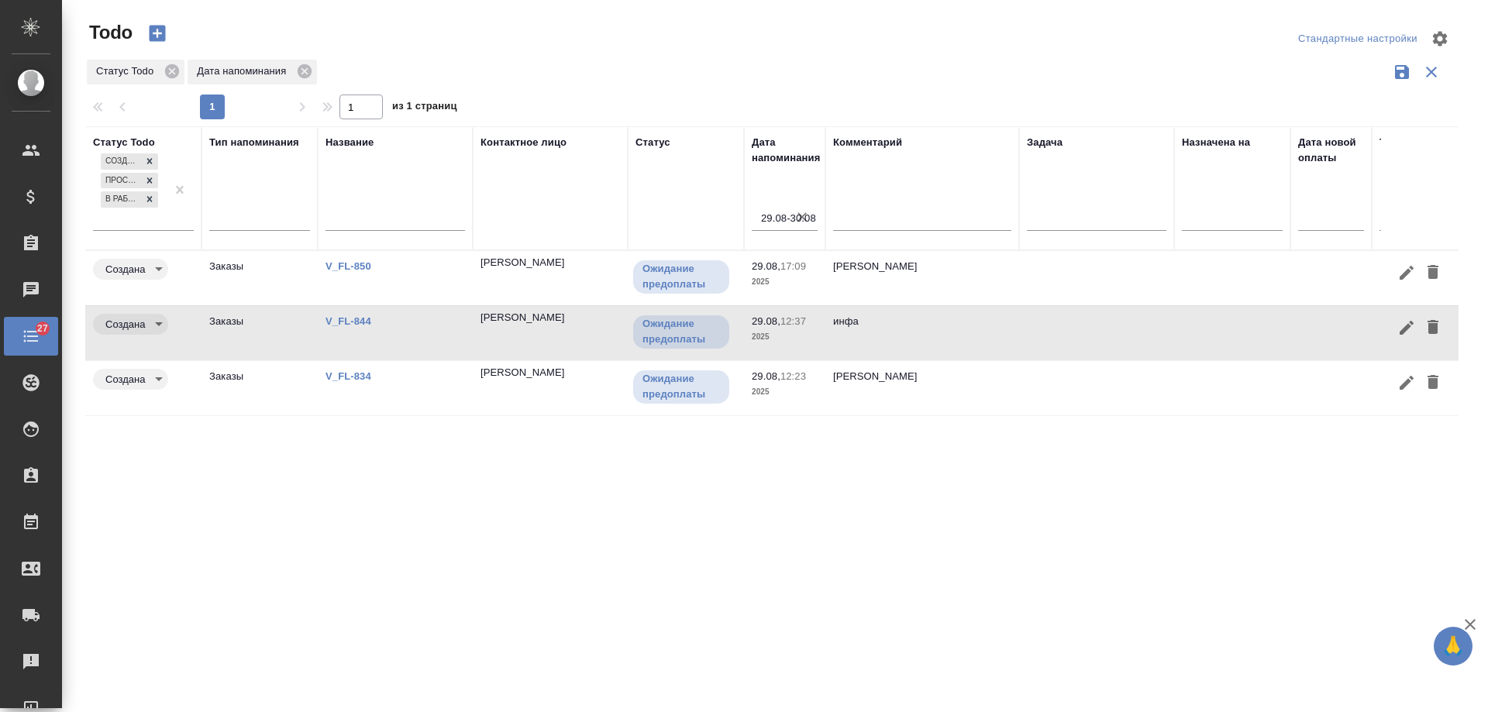
click at [1038, 268] on td at bounding box center [1096, 278] width 155 height 54
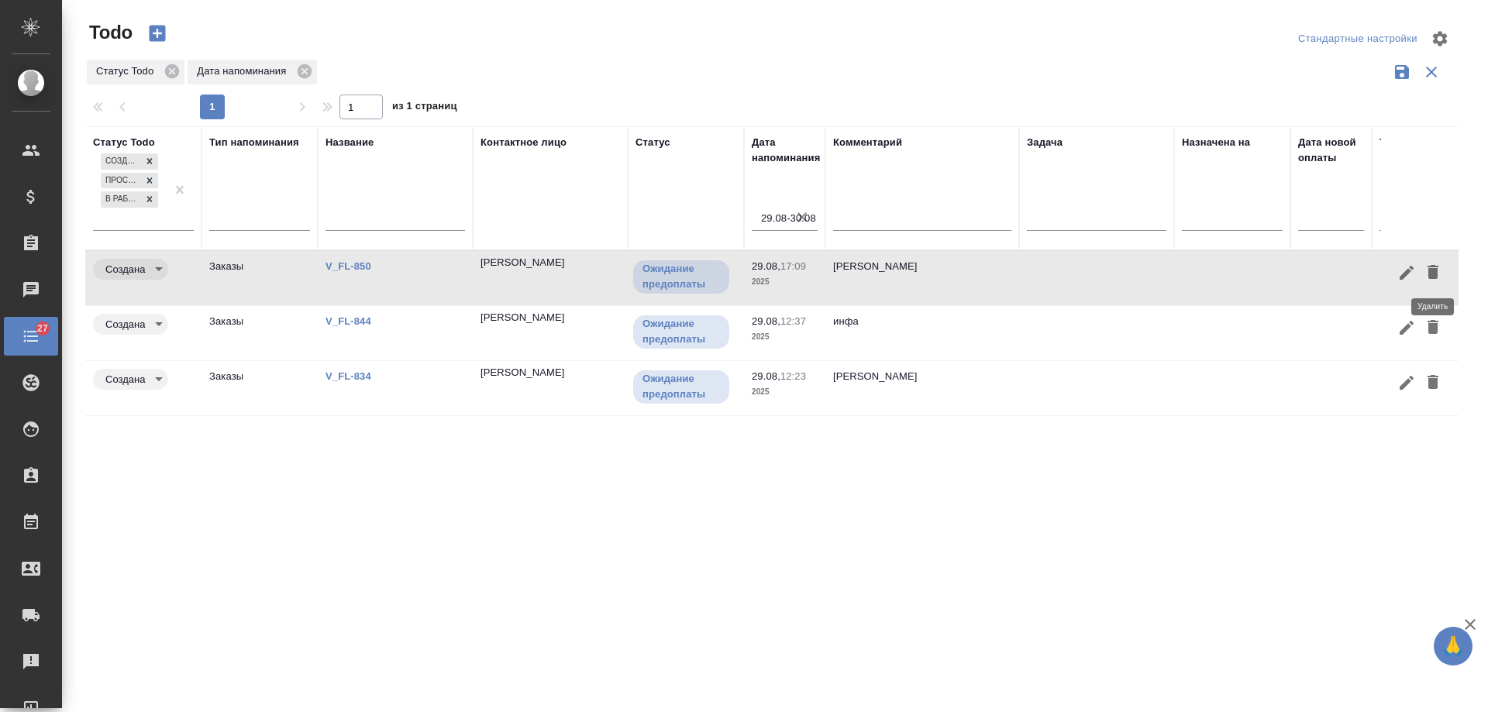
click at [1433, 271] on icon "button" at bounding box center [1432, 272] width 11 height 14
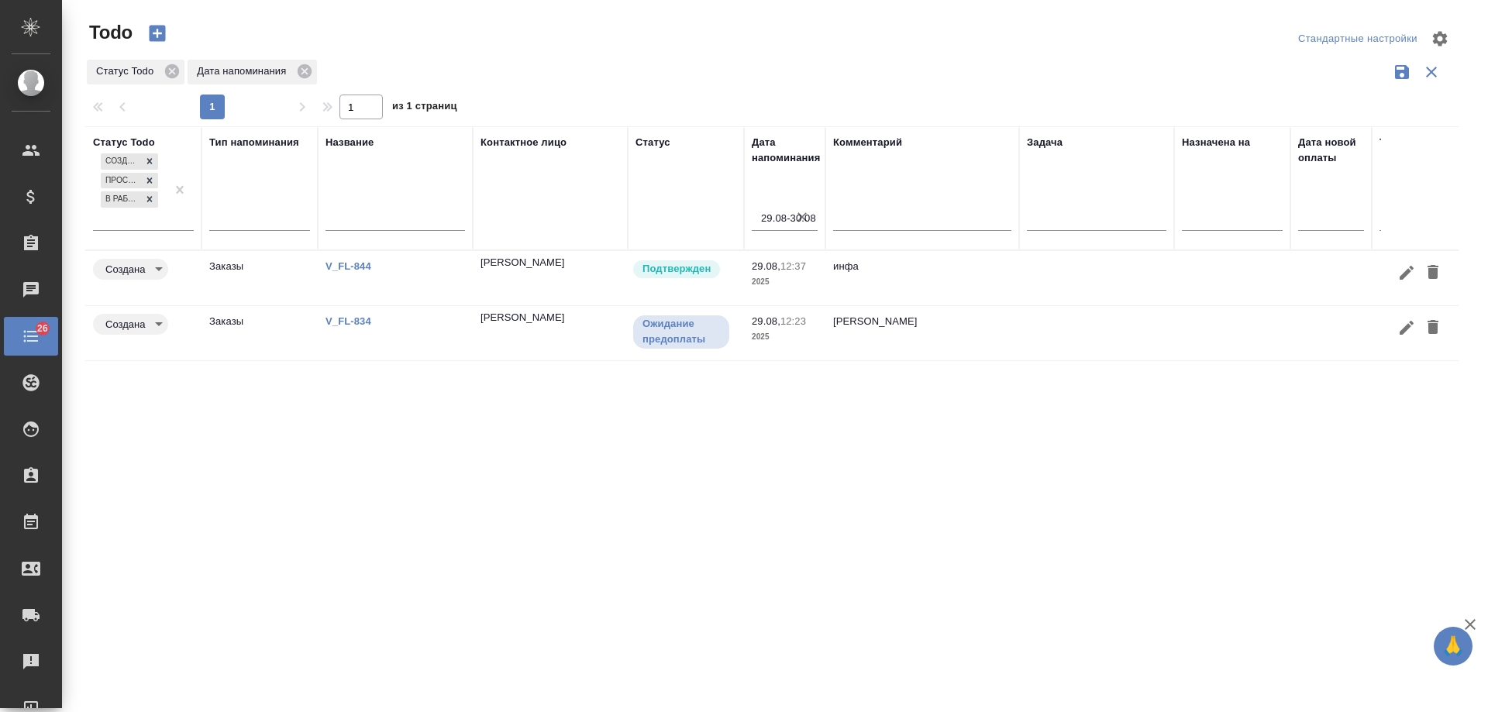
click at [1268, 270] on td at bounding box center [1232, 278] width 116 height 54
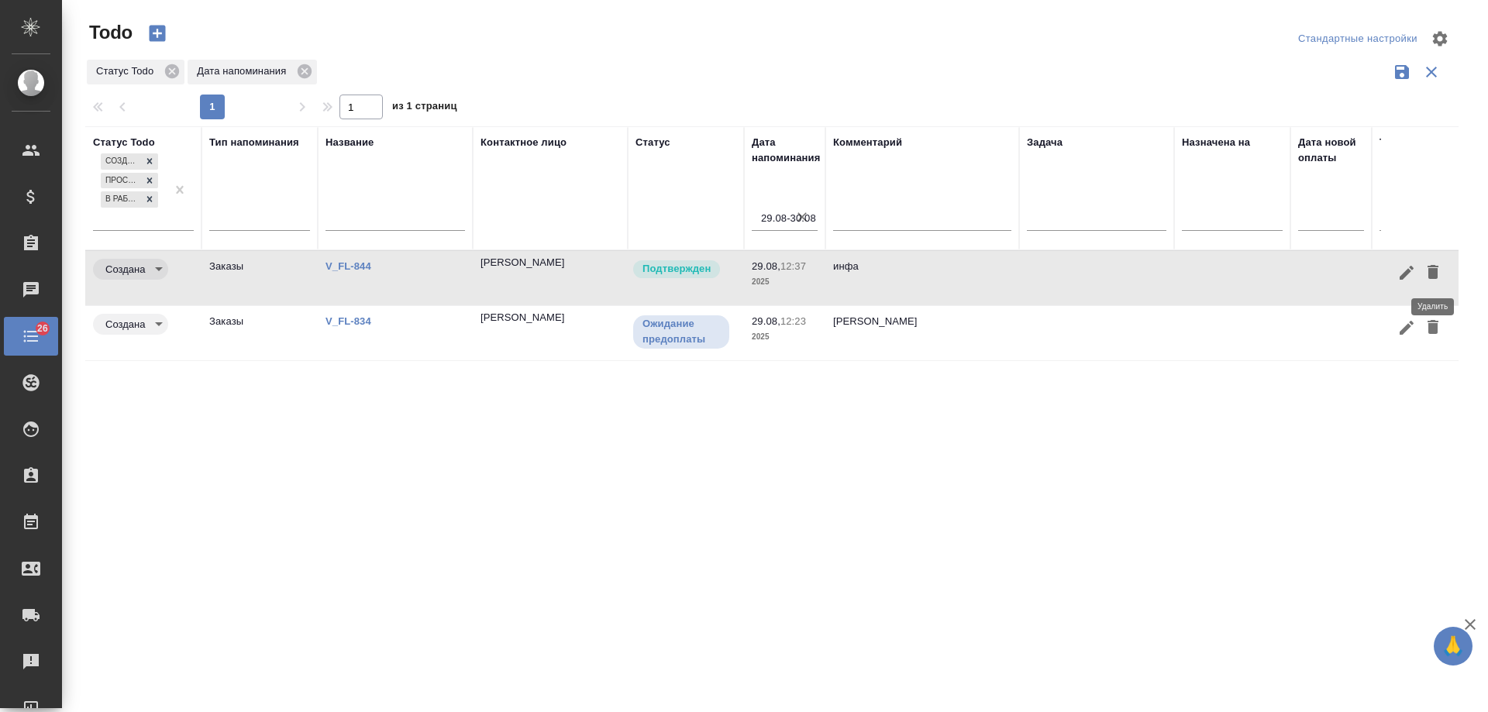
click at [1433, 271] on icon "button" at bounding box center [1432, 272] width 11 height 14
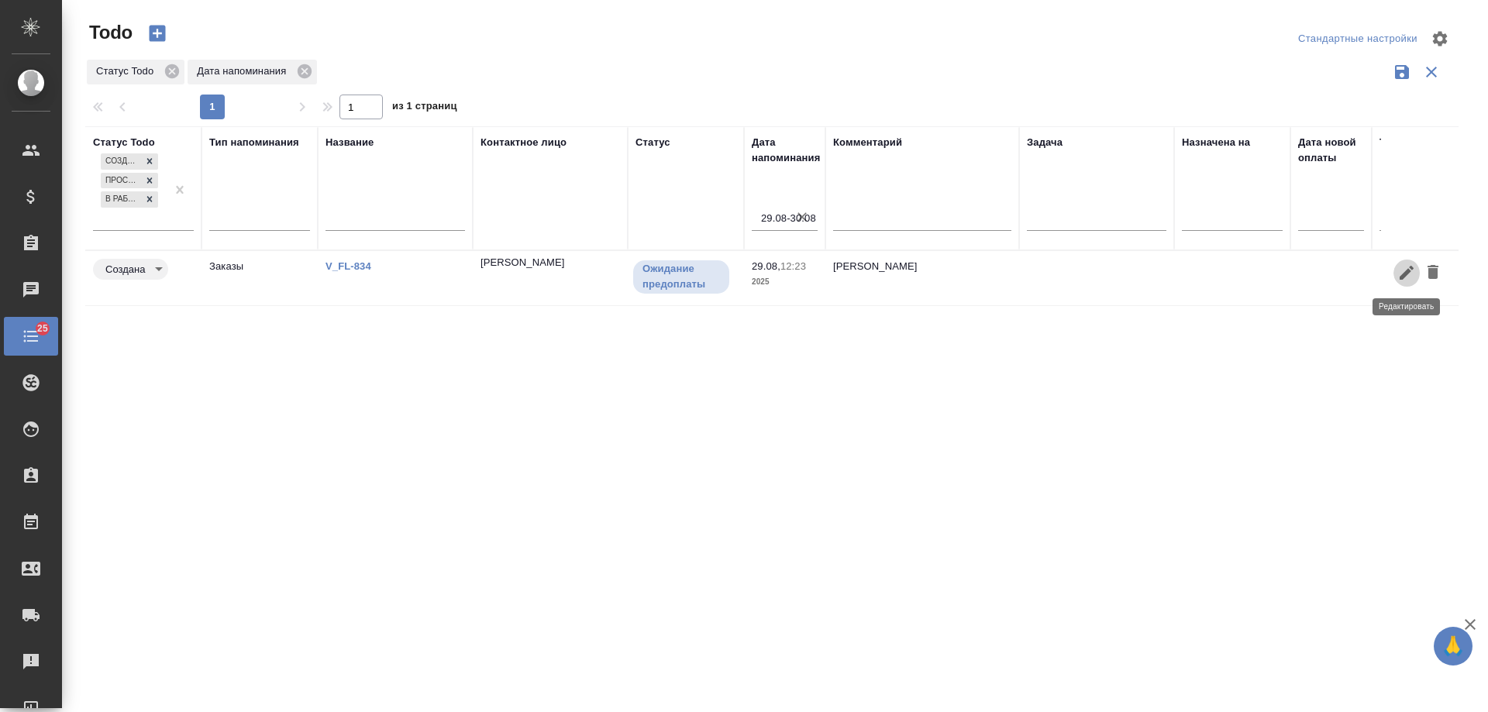
click at [1405, 275] on icon "button" at bounding box center [1406, 273] width 14 height 14
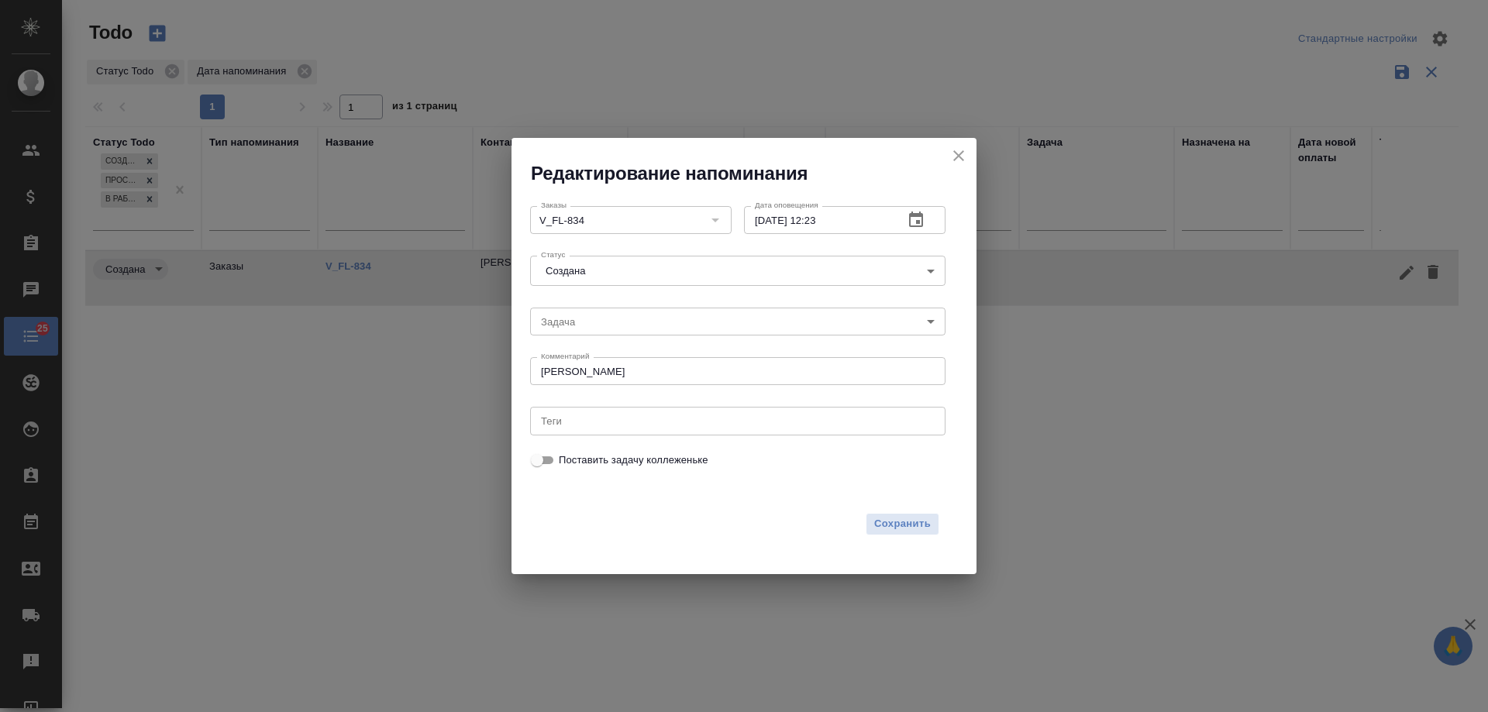
click at [923, 222] on icon "button" at bounding box center [916, 220] width 19 height 19
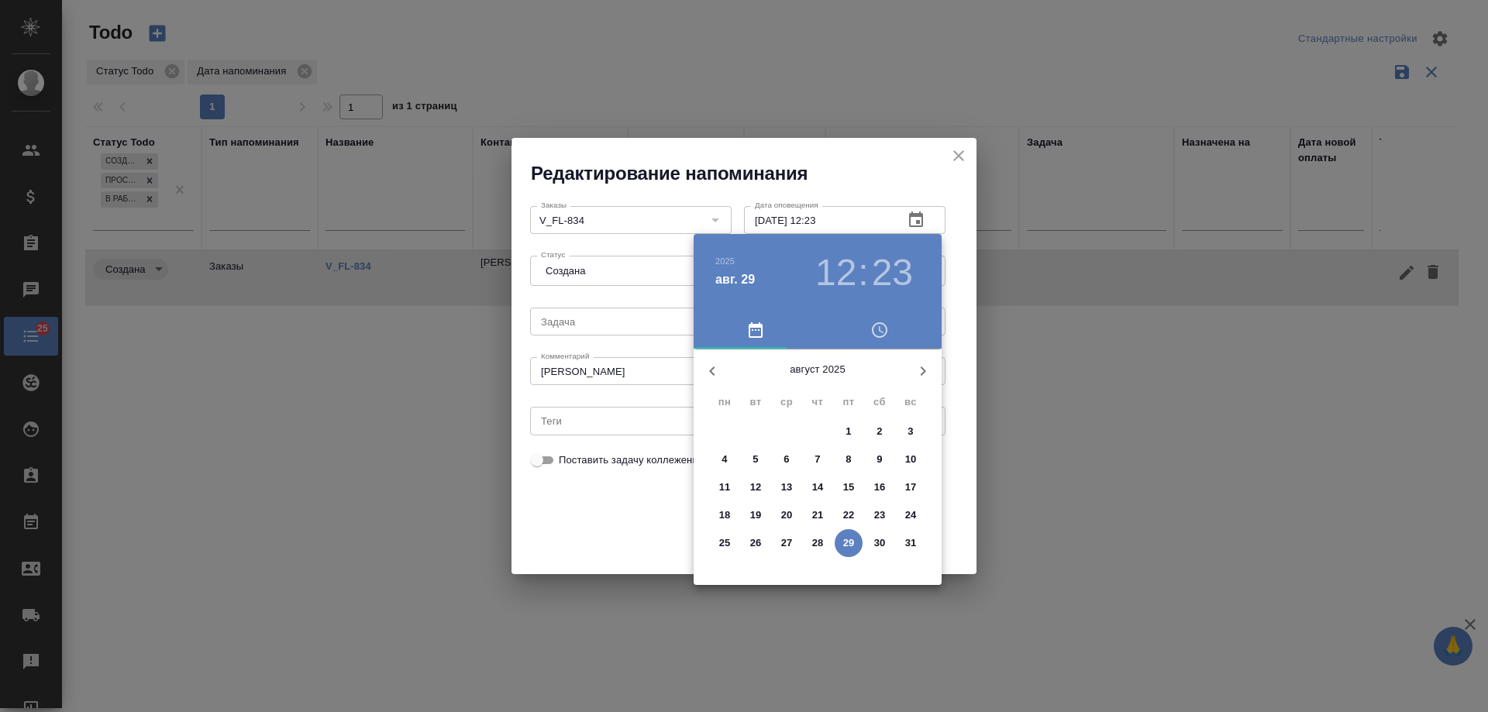
click at [876, 543] on p "30" at bounding box center [880, 542] width 12 height 15
type input "30.08.2025 12:23"
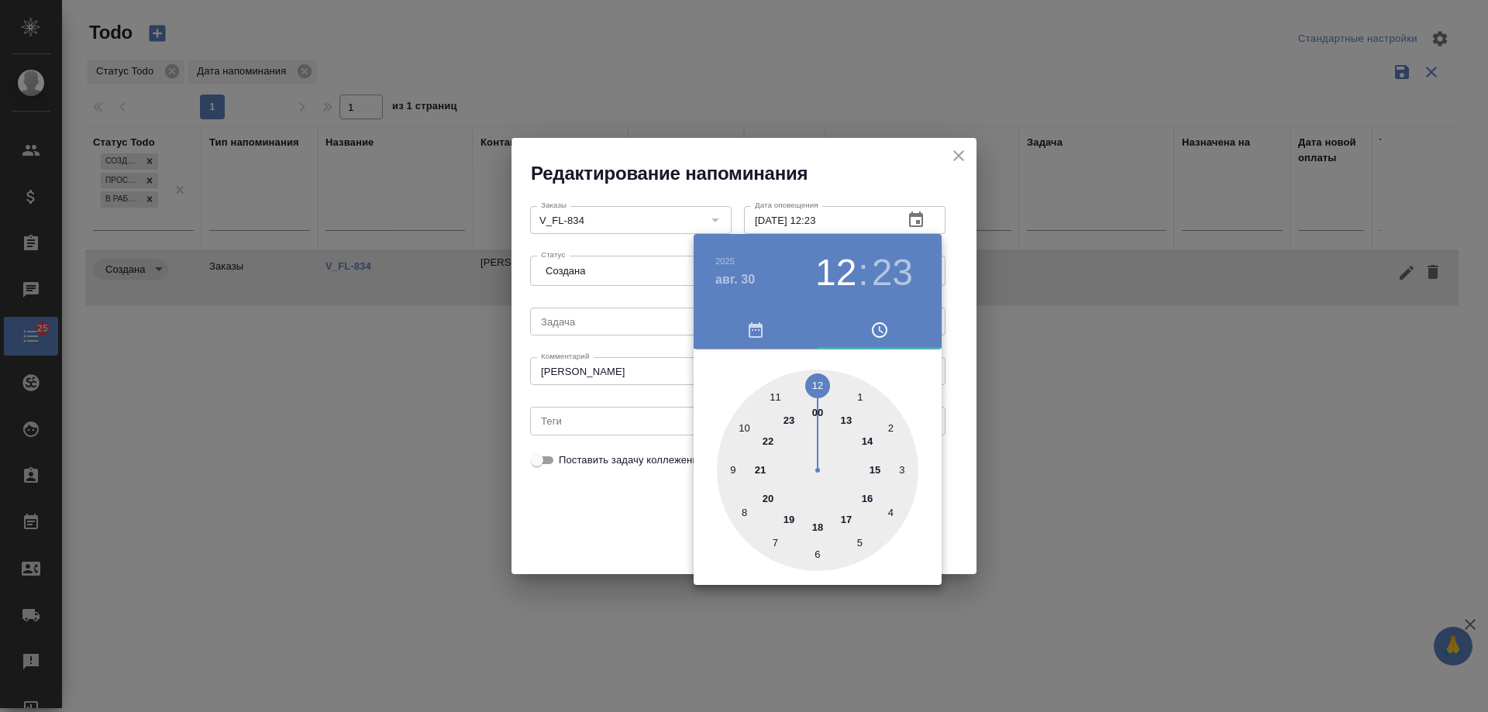
click at [623, 510] on div at bounding box center [744, 356] width 1488 height 712
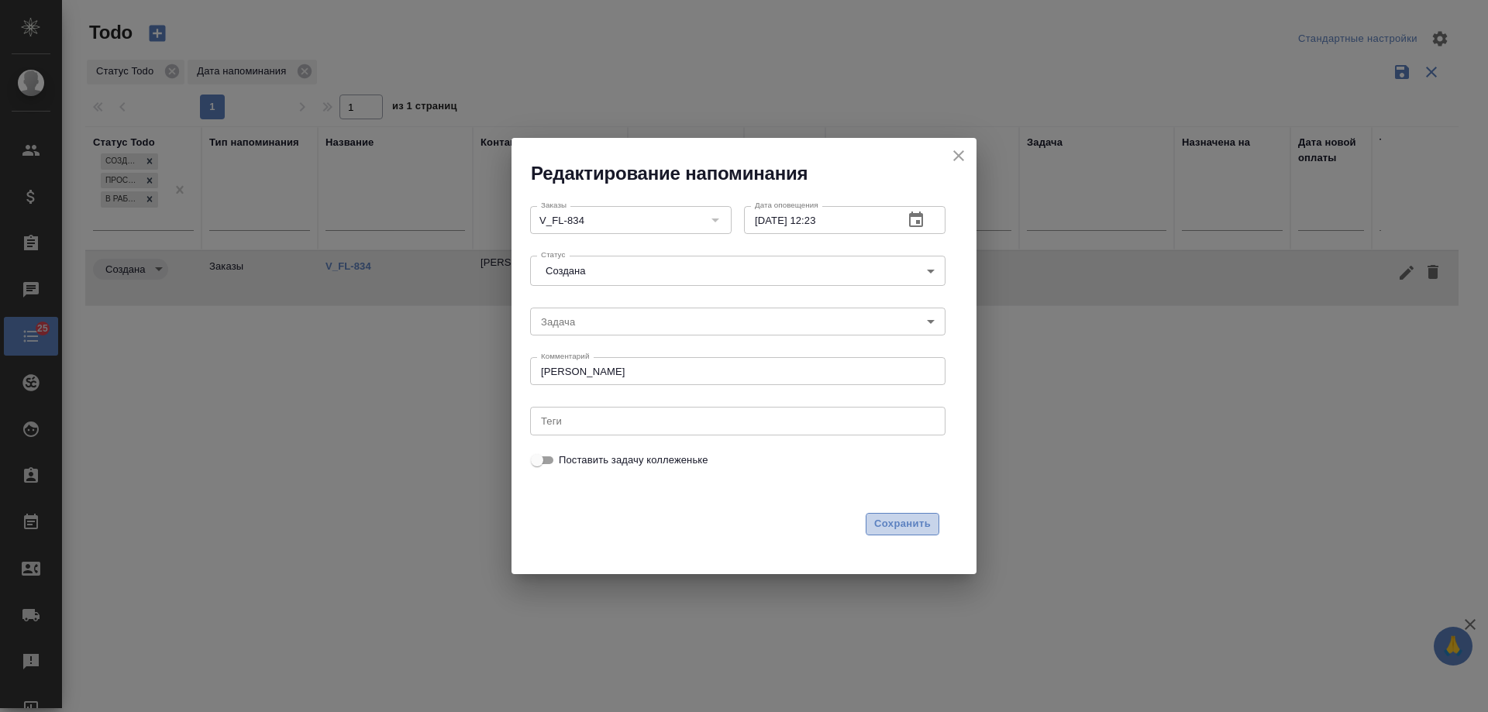
click at [910, 521] on span "Сохранить" at bounding box center [902, 524] width 57 height 18
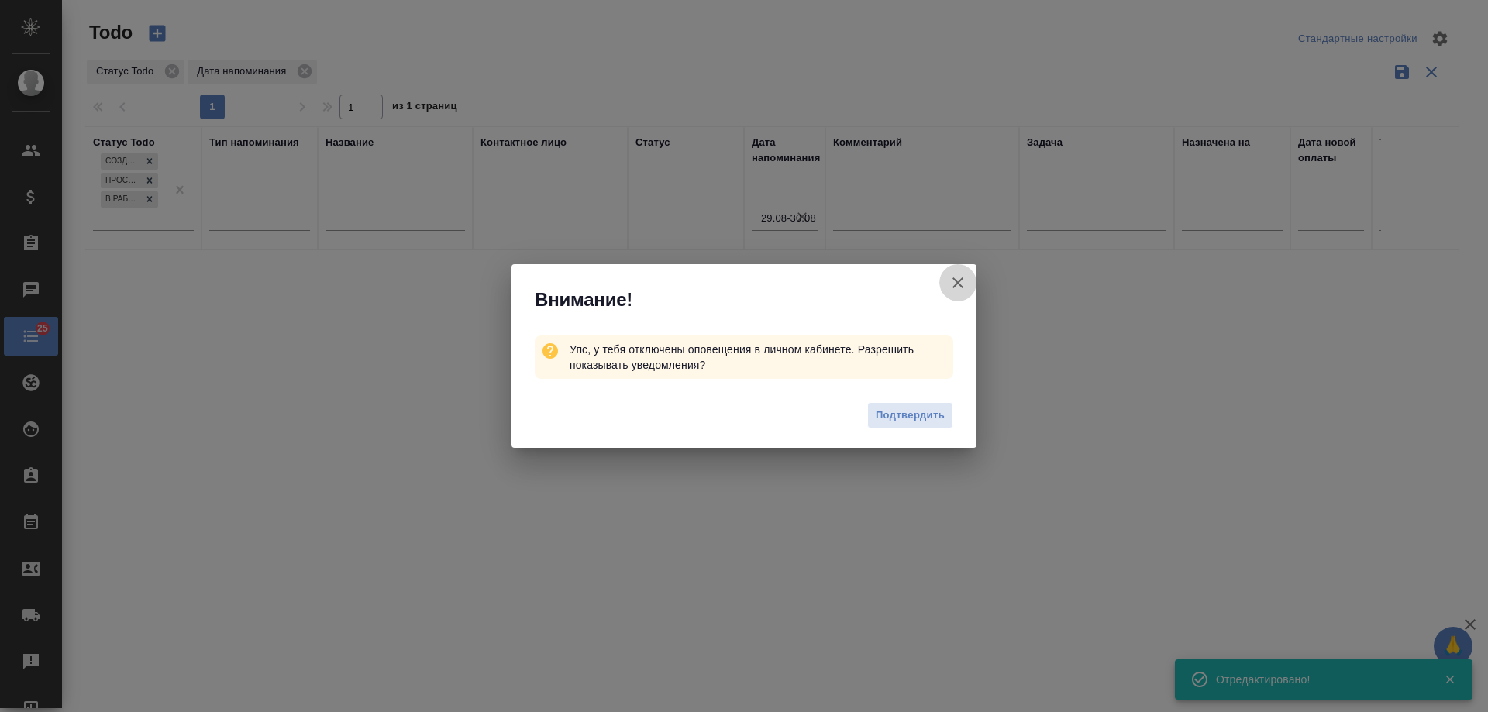
click at [964, 283] on icon "button" at bounding box center [957, 283] width 19 height 19
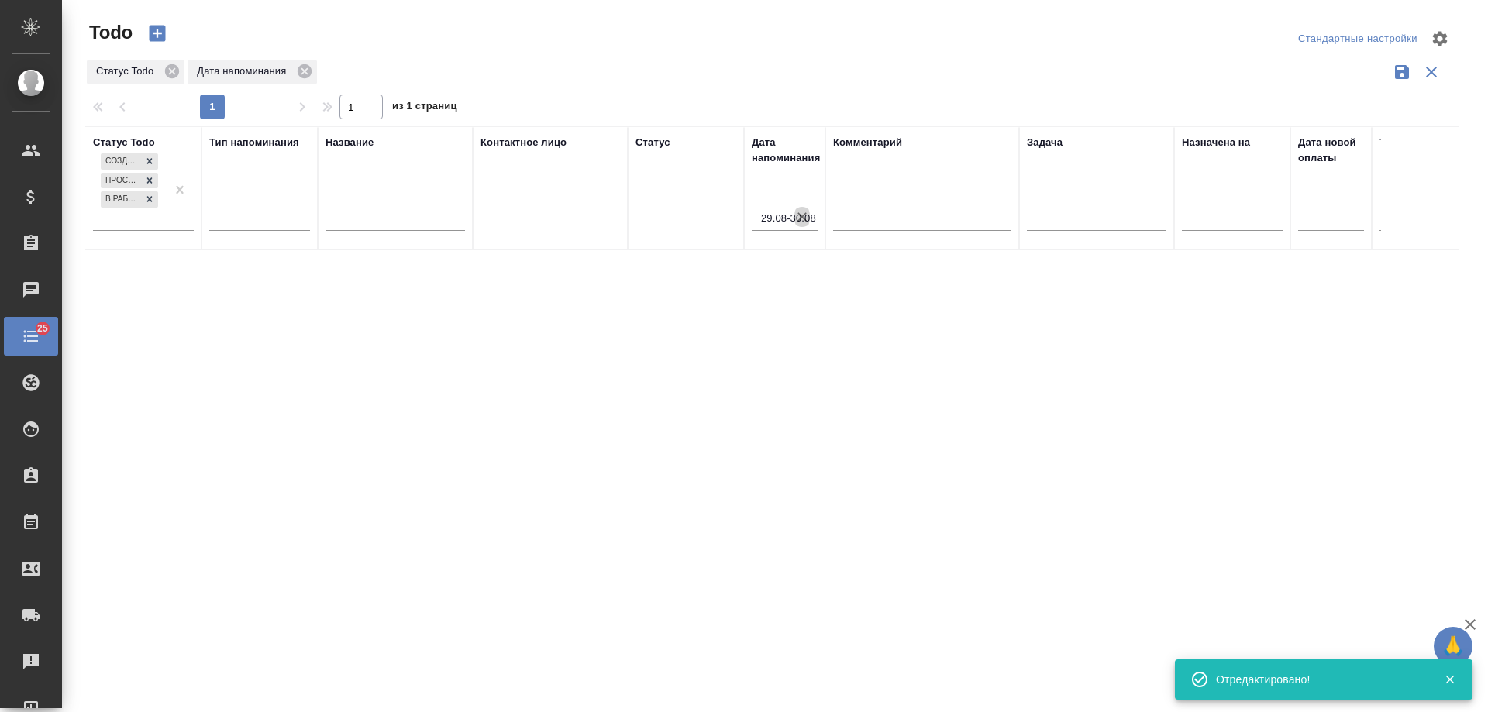
click at [803, 219] on icon "button" at bounding box center [801, 216] width 9 height 9
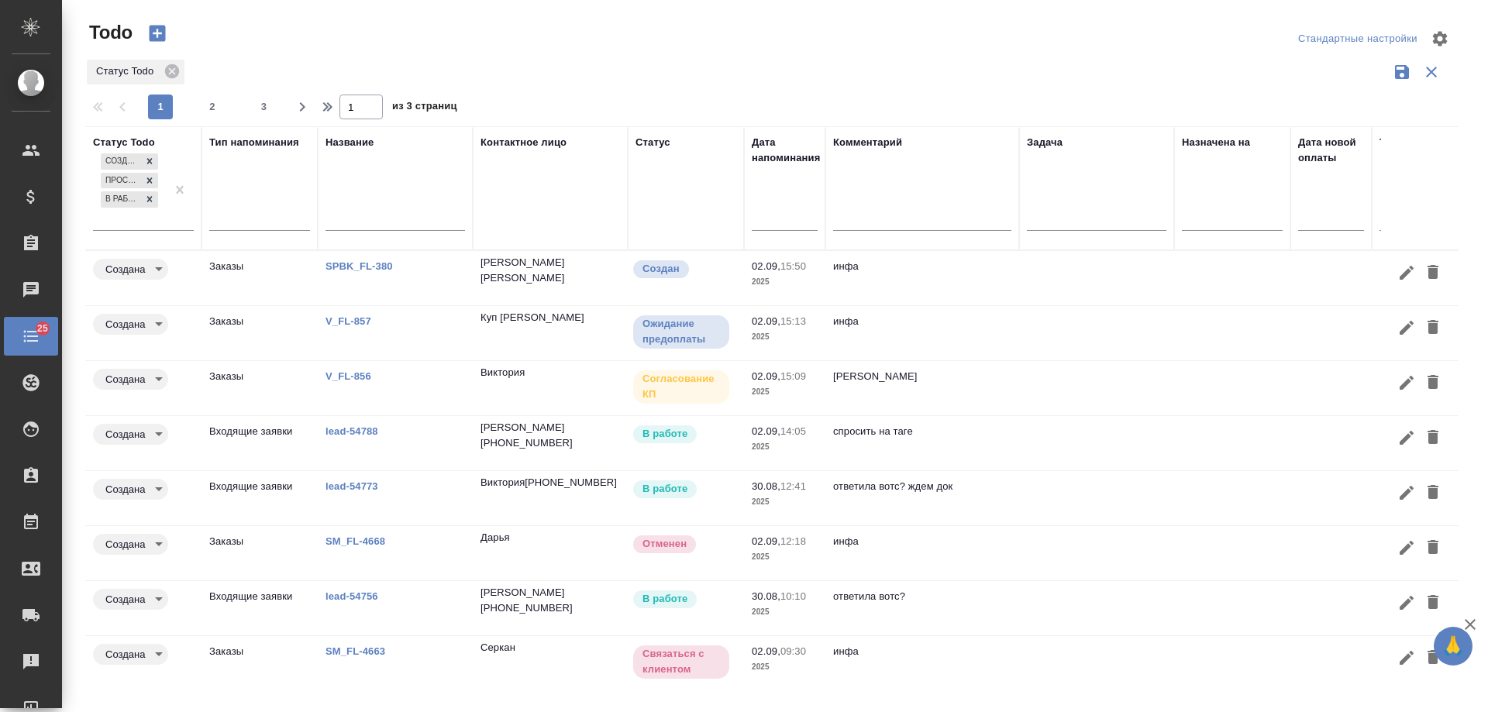
drag, startPoint x: 1017, startPoint y: 552, endPoint x: 450, endPoint y: 487, distance: 570.8
click at [1017, 305] on td "инфа" at bounding box center [922, 278] width 194 height 54
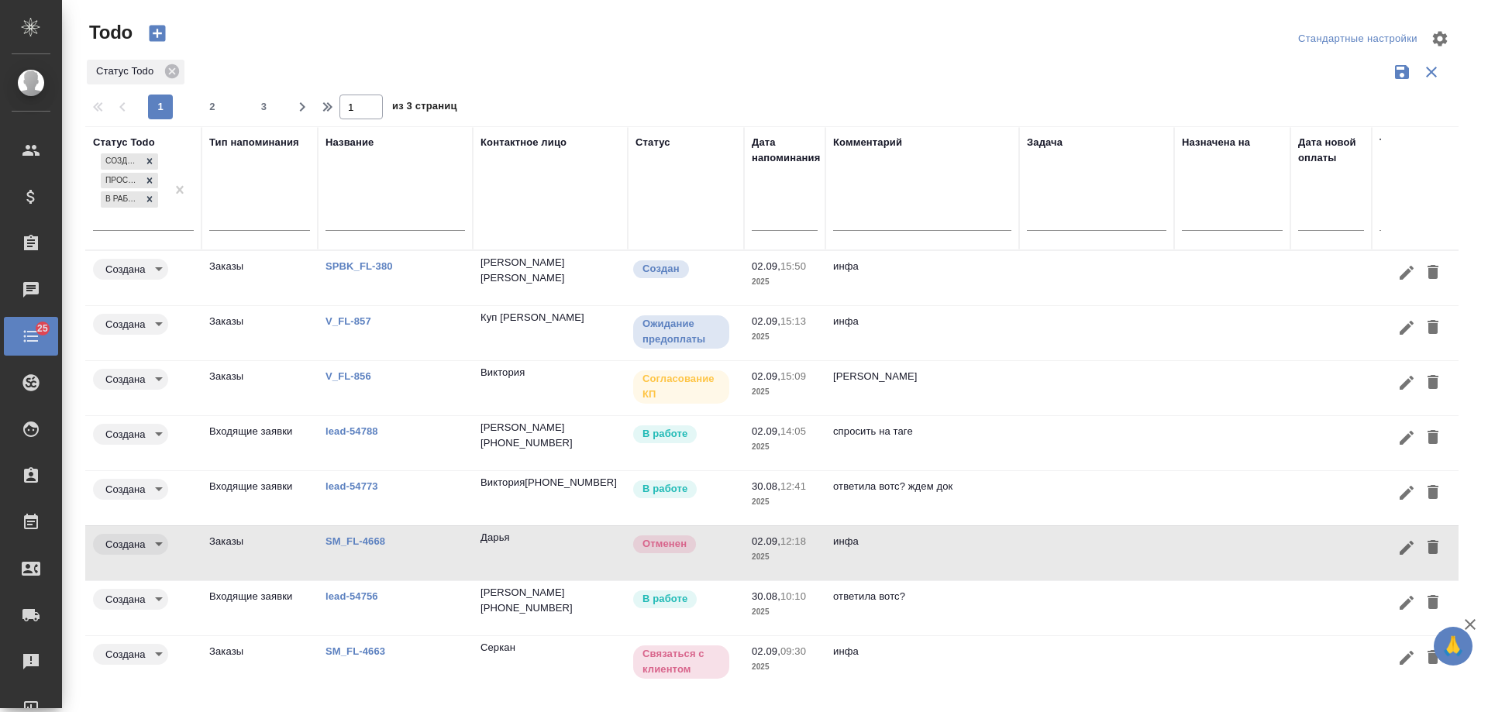
click at [362, 272] on link "SM_FL-4668" at bounding box center [358, 266] width 67 height 12
click at [1427, 547] on icon "button" at bounding box center [1432, 547] width 11 height 14
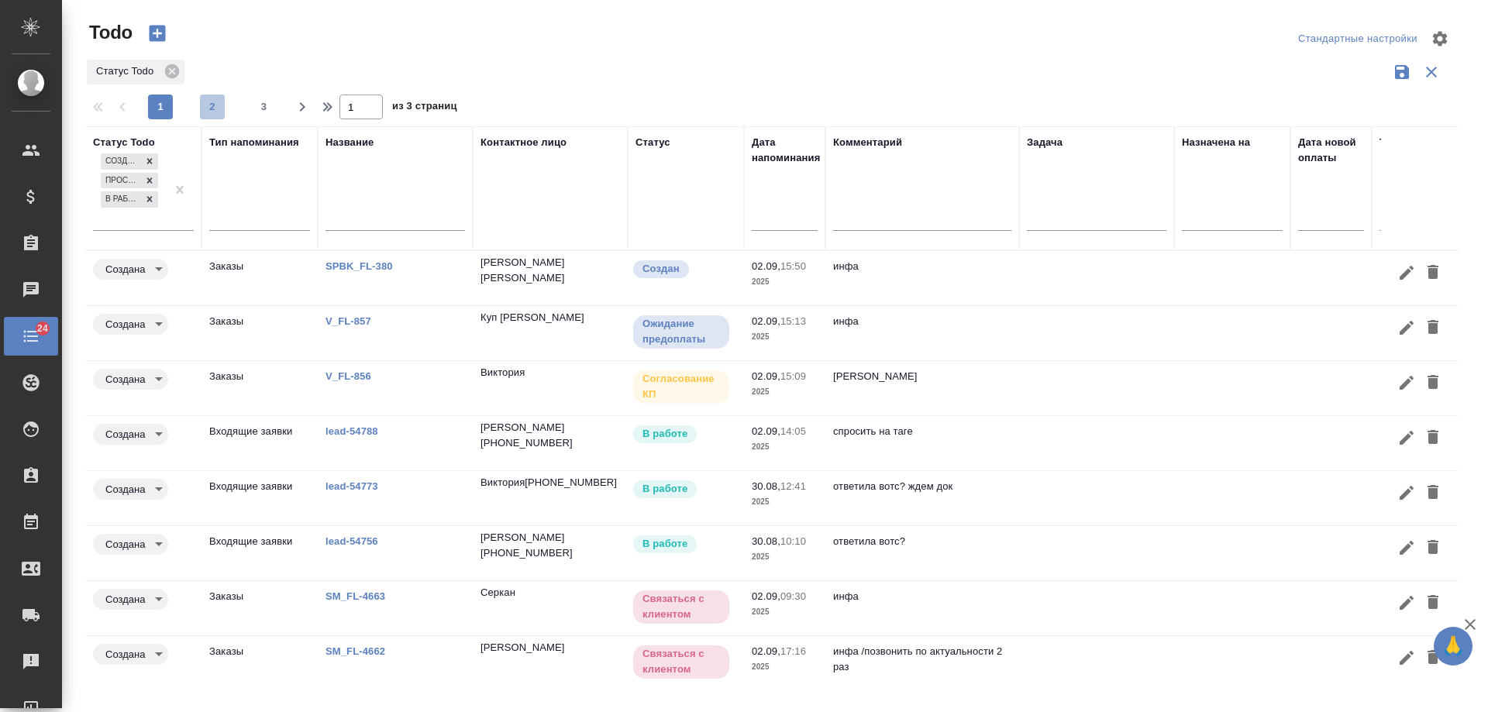
click at [204, 105] on span "2" at bounding box center [212, 106] width 25 height 15
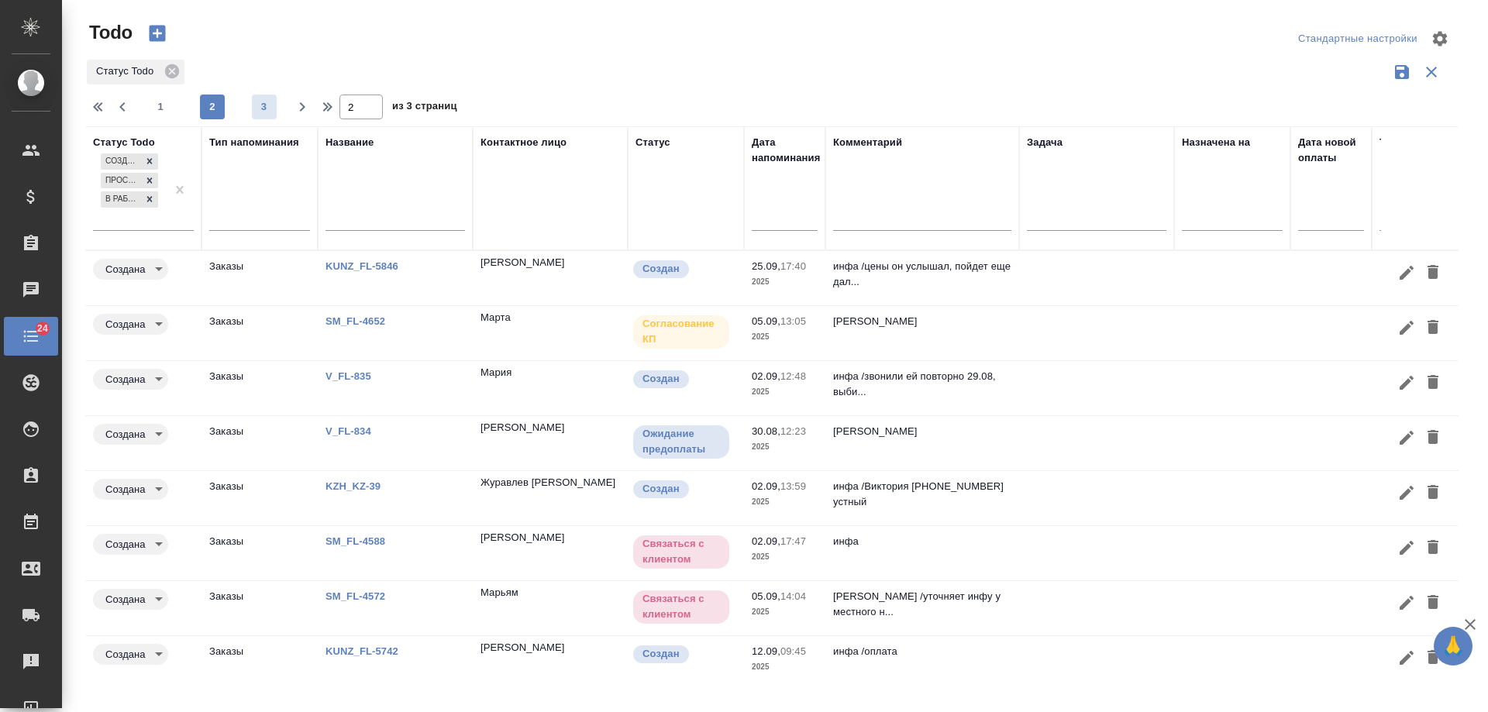
click at [261, 105] on span "3" at bounding box center [264, 106] width 25 height 15
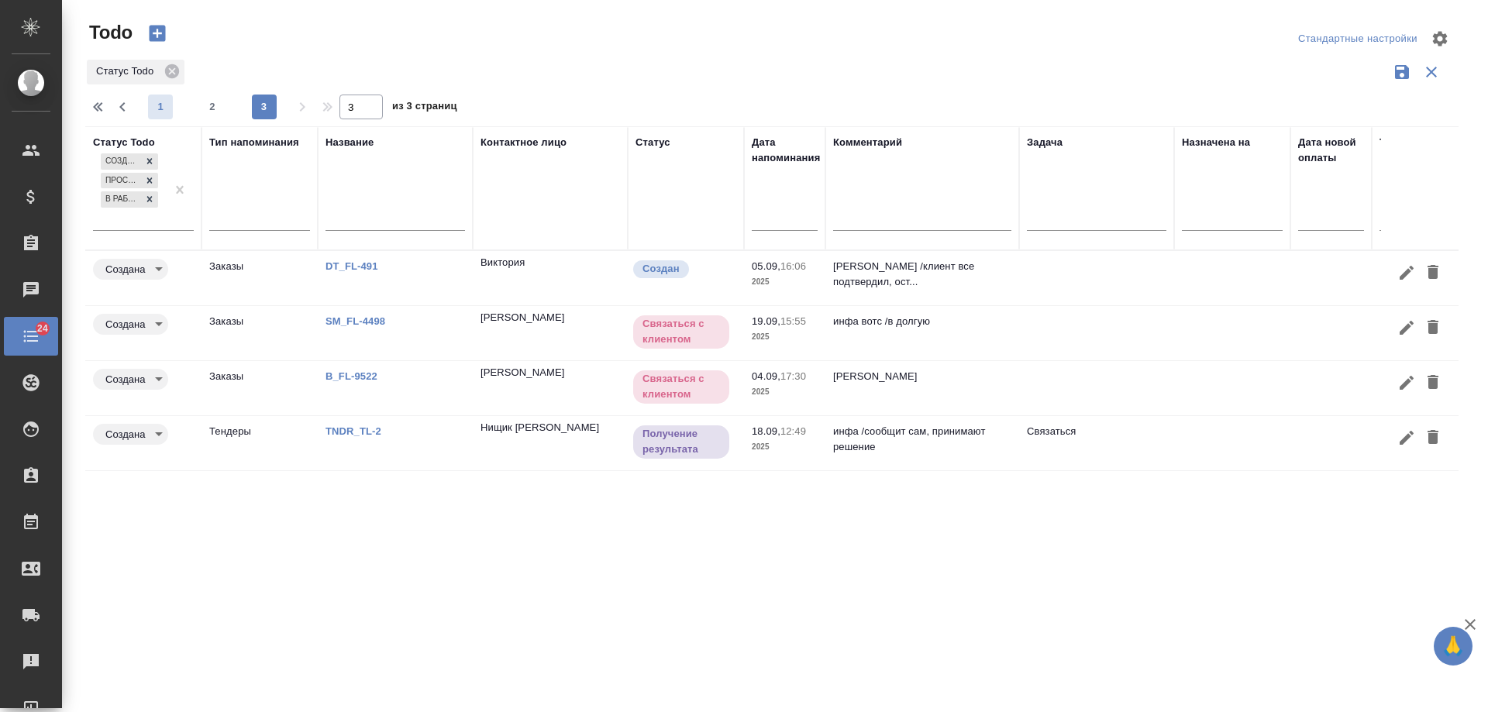
click at [156, 106] on span "1" at bounding box center [160, 106] width 25 height 15
type input "1"
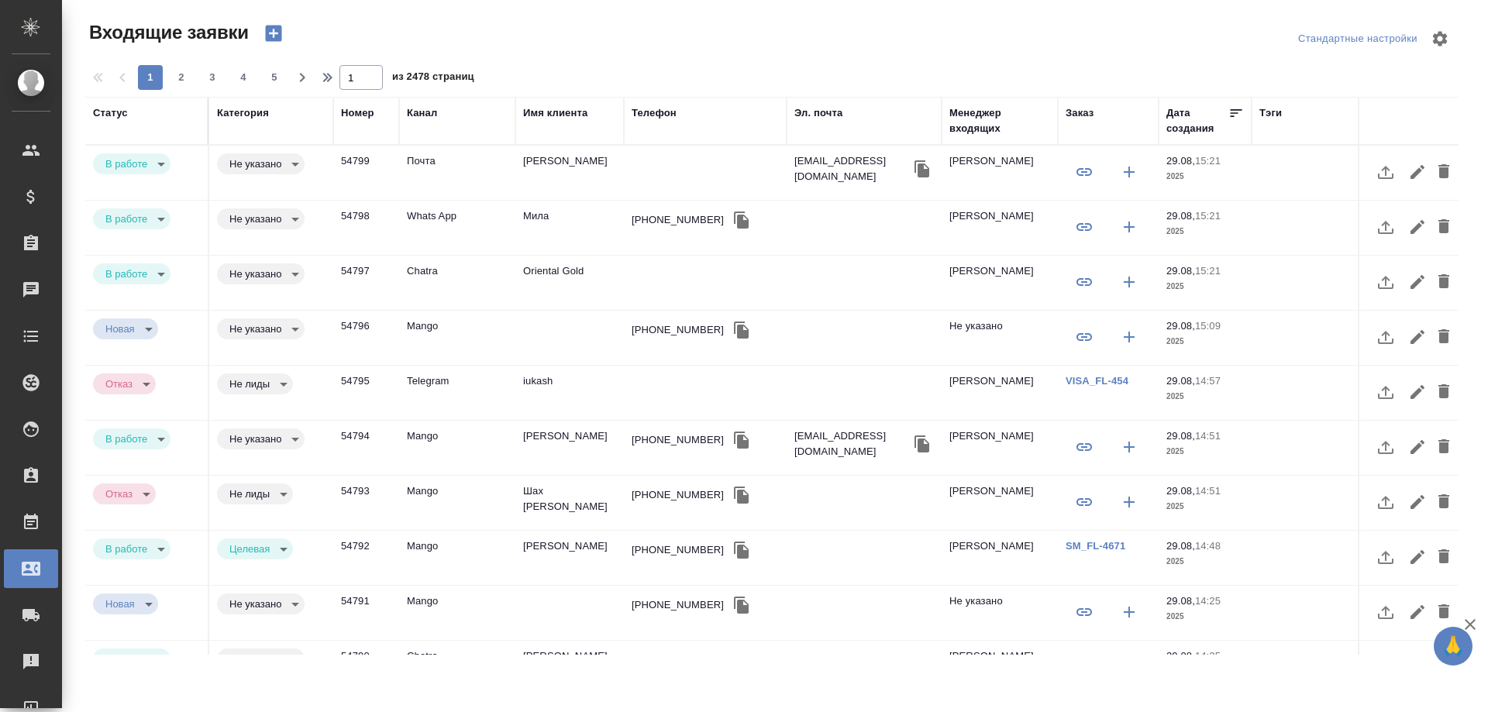
select select "RU"
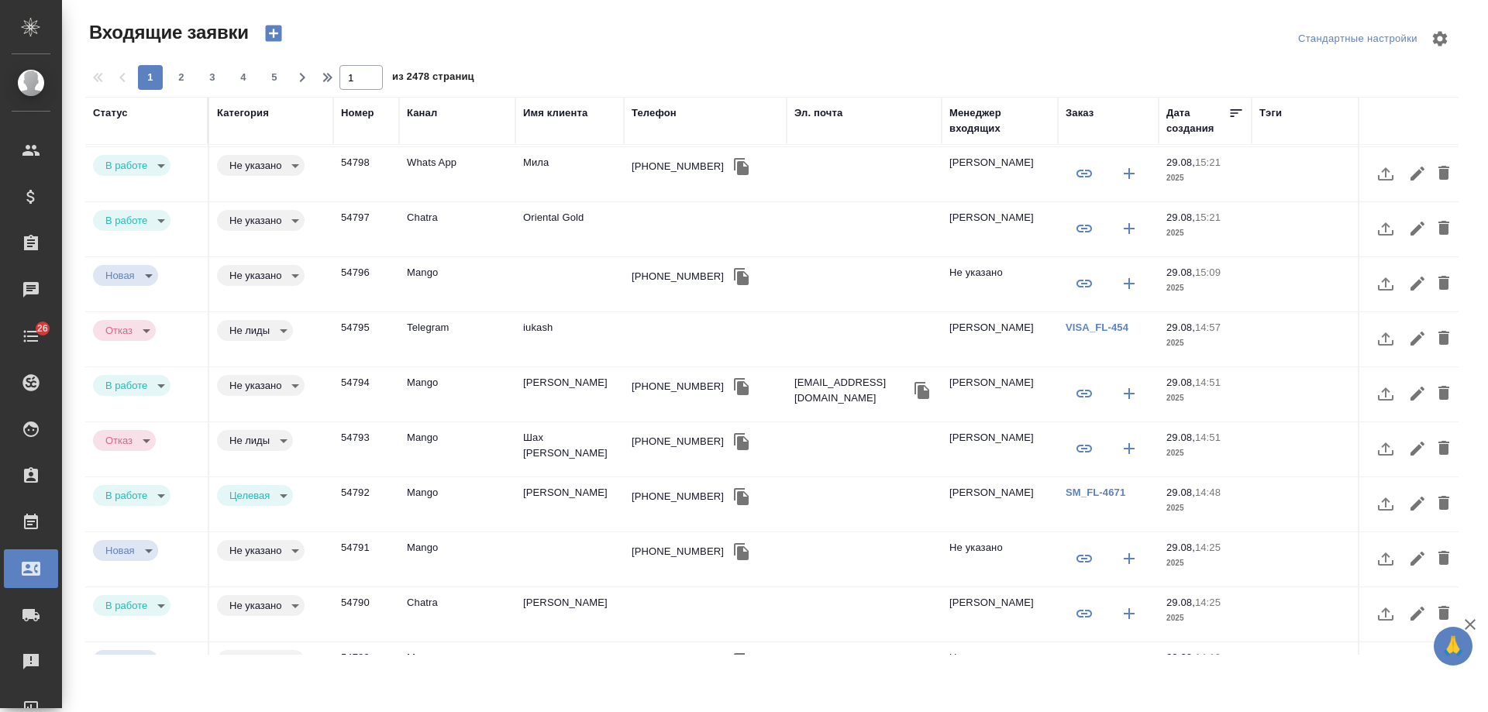
scroll to position [310, 0]
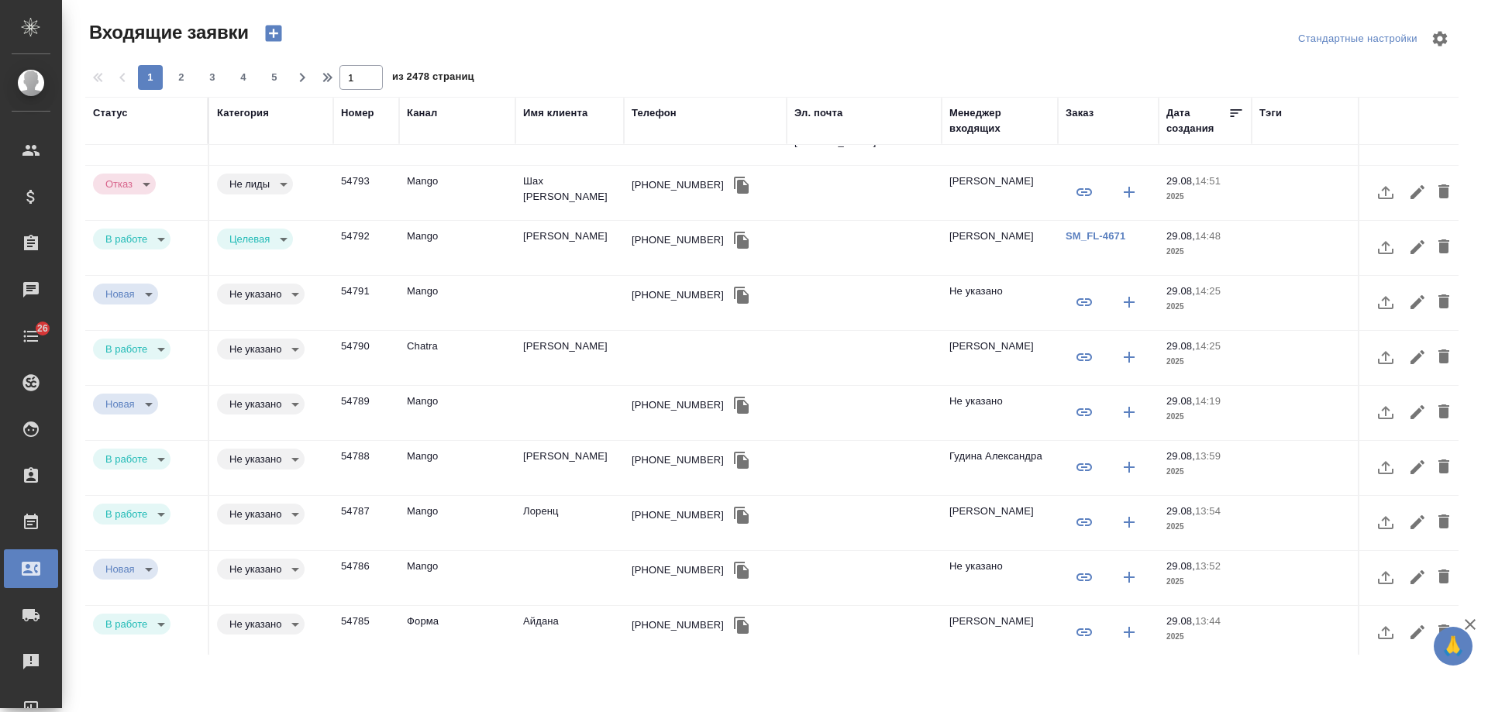
click at [269, 463] on body "🙏 .cls-1 fill:#fff; AWATERA [PERSON_NAME] Спецификации Заказы 0 Чаты 26 Todo Пр…" at bounding box center [744, 356] width 1488 height 712
click at [263, 442] on button "Целевая" at bounding box center [259, 433] width 61 height 17
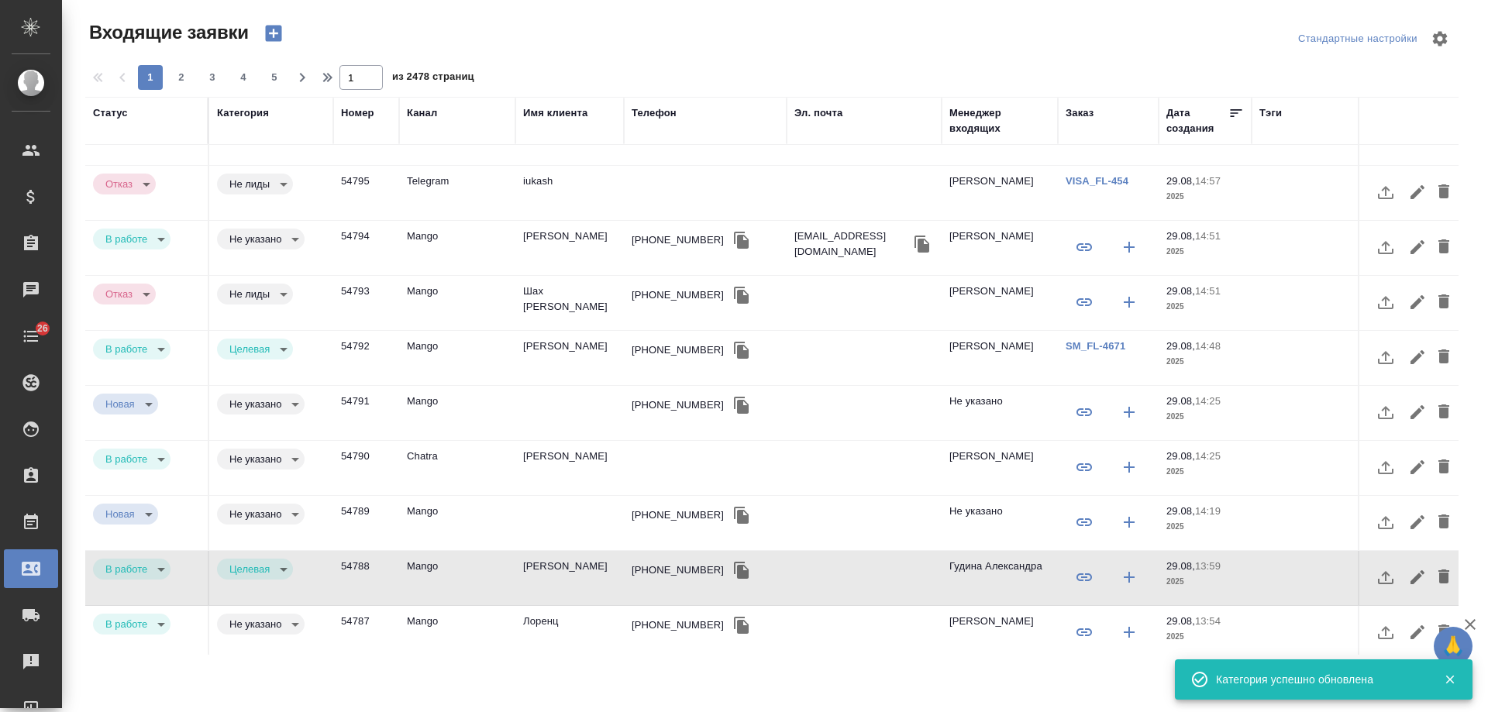
scroll to position [0, 0]
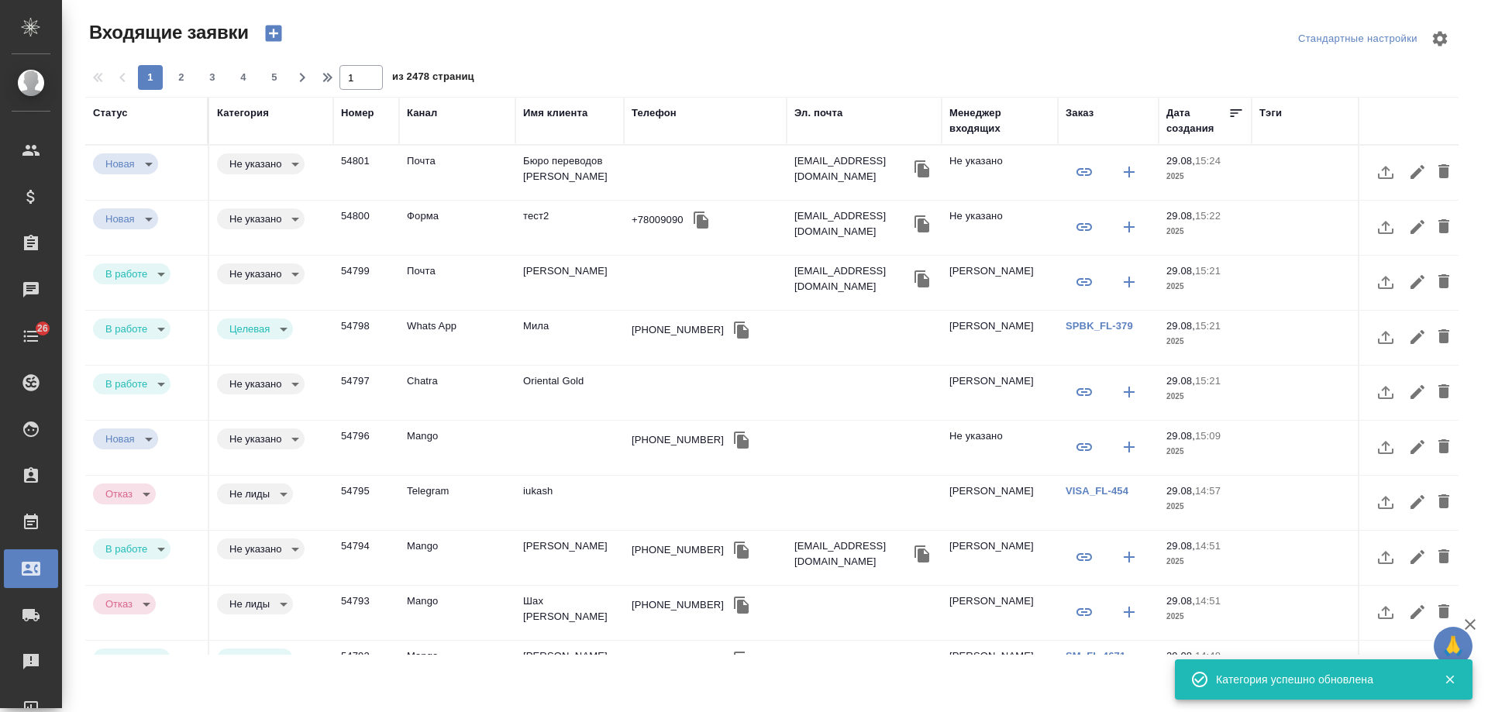
click at [976, 136] on div "Менеджер входящих" at bounding box center [999, 120] width 101 height 31
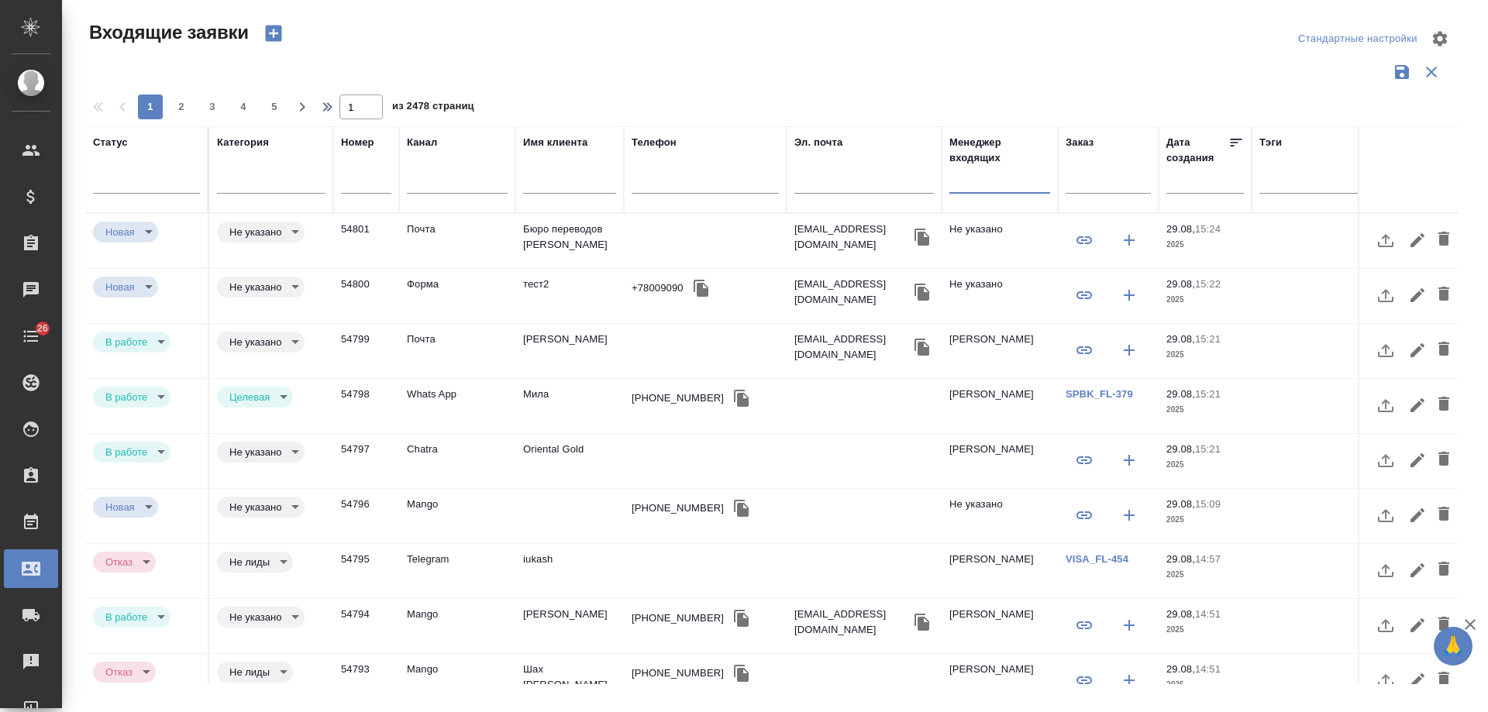
click at [983, 188] on input "text" at bounding box center [999, 183] width 101 height 19
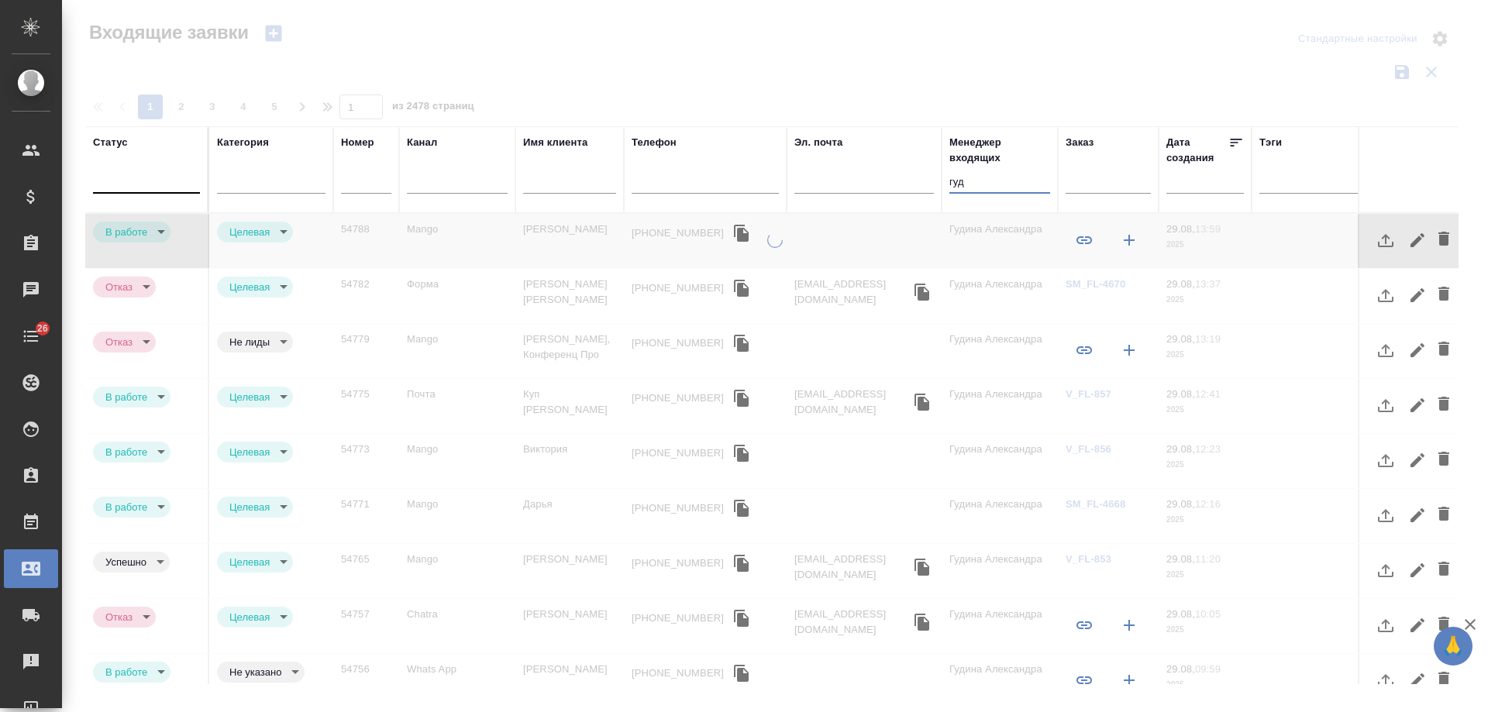
type input "гуд"
click at [146, 184] on div at bounding box center [146, 178] width 107 height 22
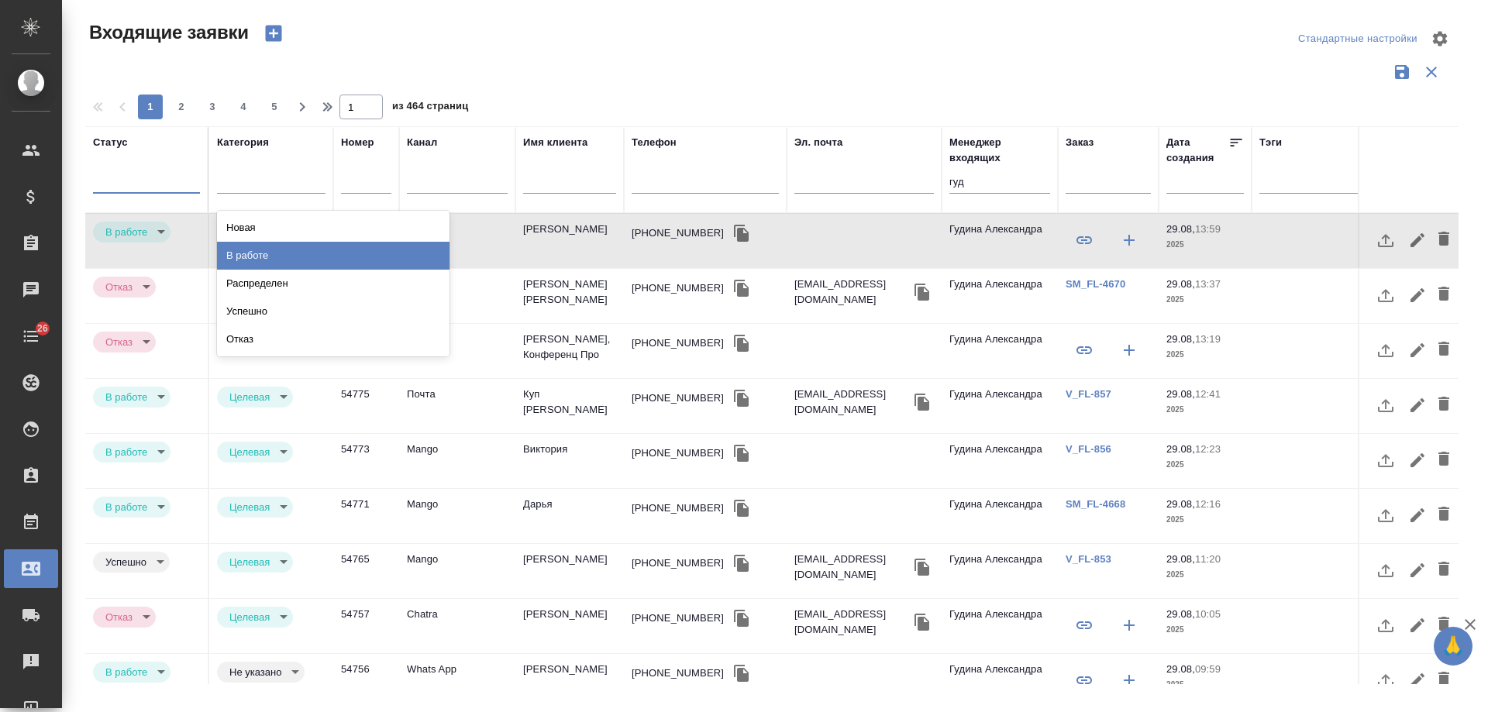
drag, startPoint x: 258, startPoint y: 252, endPoint x: 628, endPoint y: 194, distance: 374.9
click at [257, 250] on div "В работе" at bounding box center [333, 256] width 232 height 28
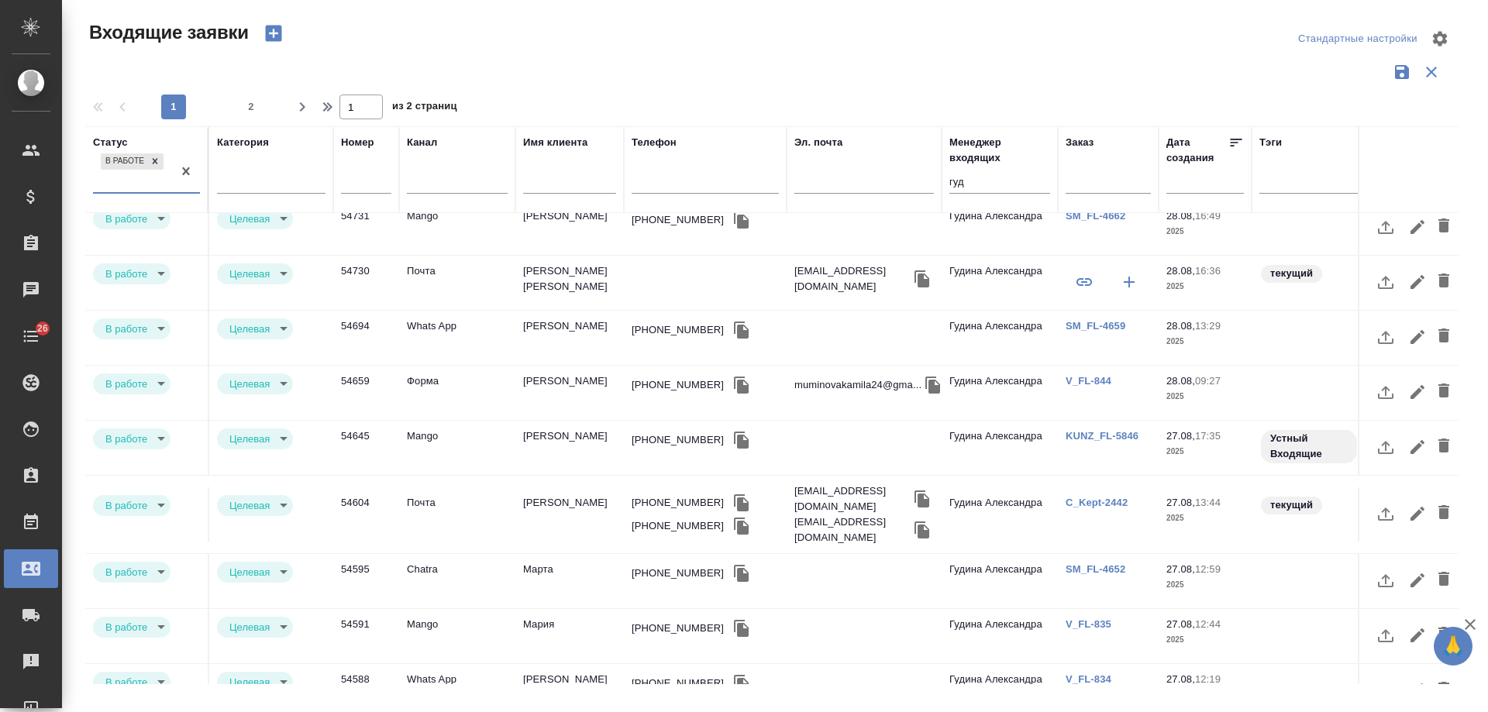
scroll to position [542, 0]
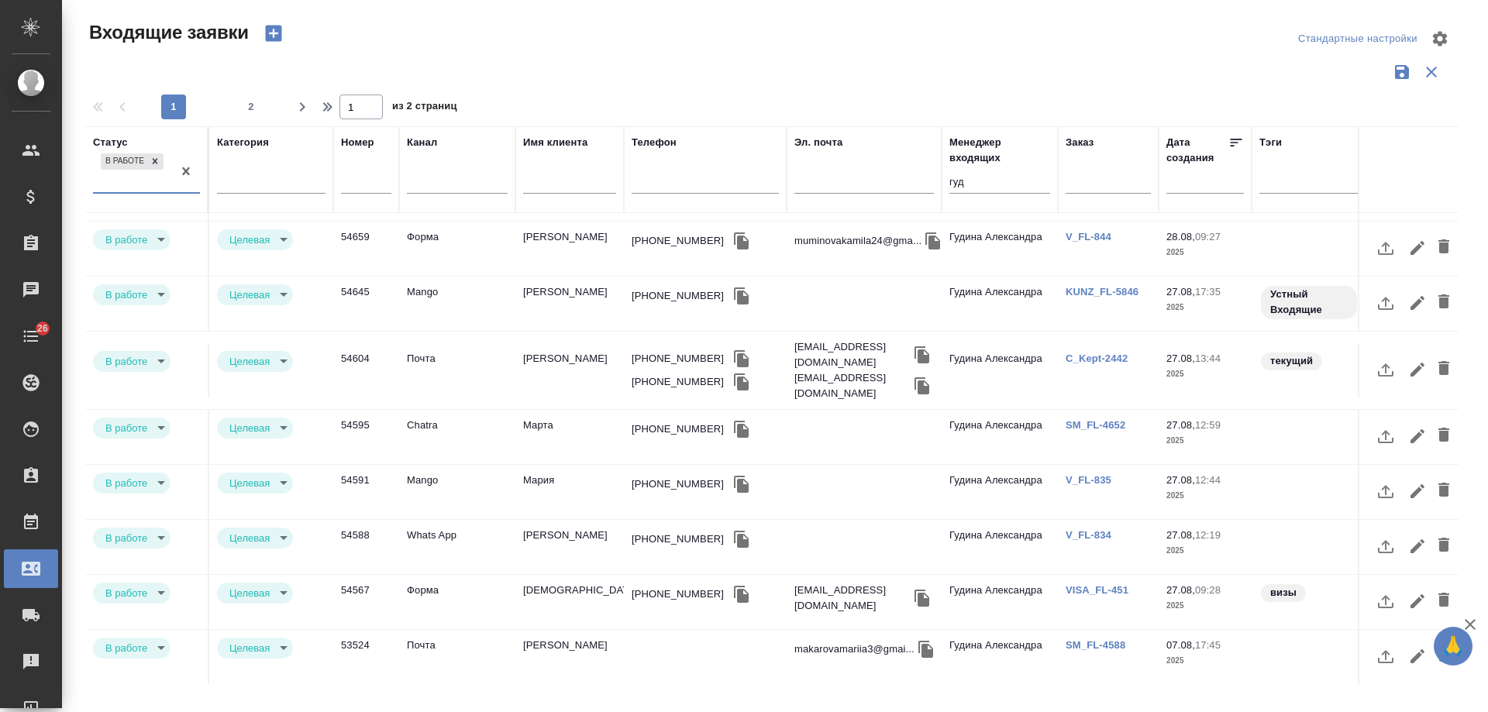
click at [1118, 353] on link "C_Kept-2442" at bounding box center [1096, 359] width 62 height 12
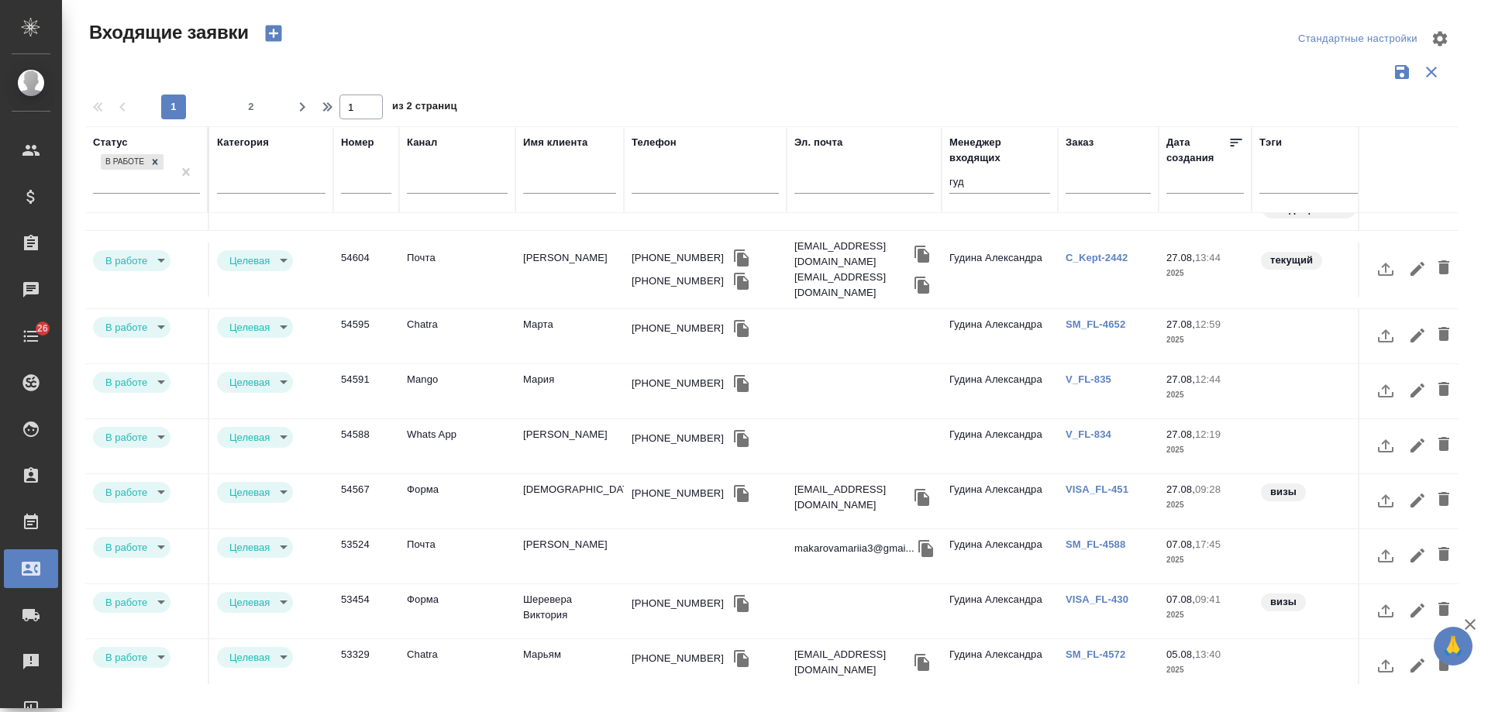
scroll to position [649, 0]
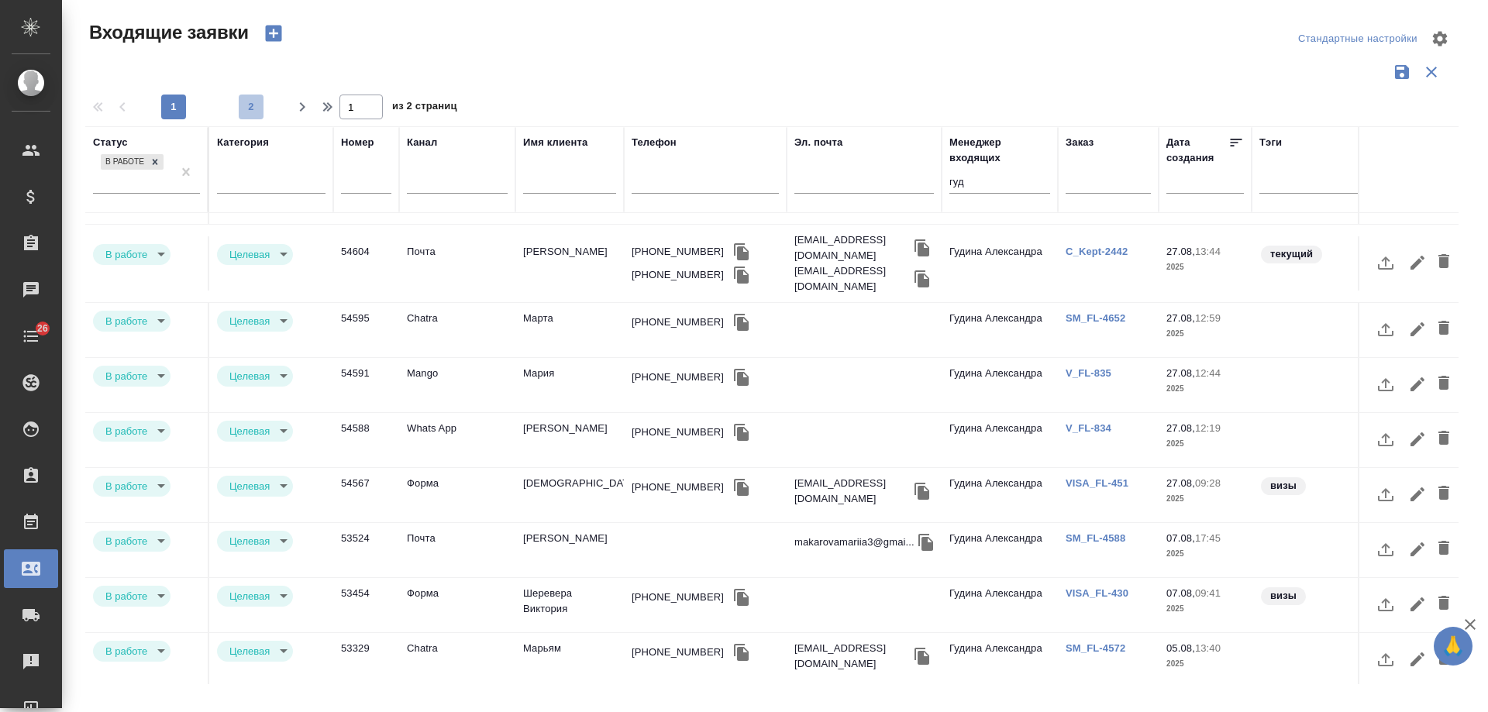
click at [252, 101] on span "2" at bounding box center [251, 106] width 25 height 15
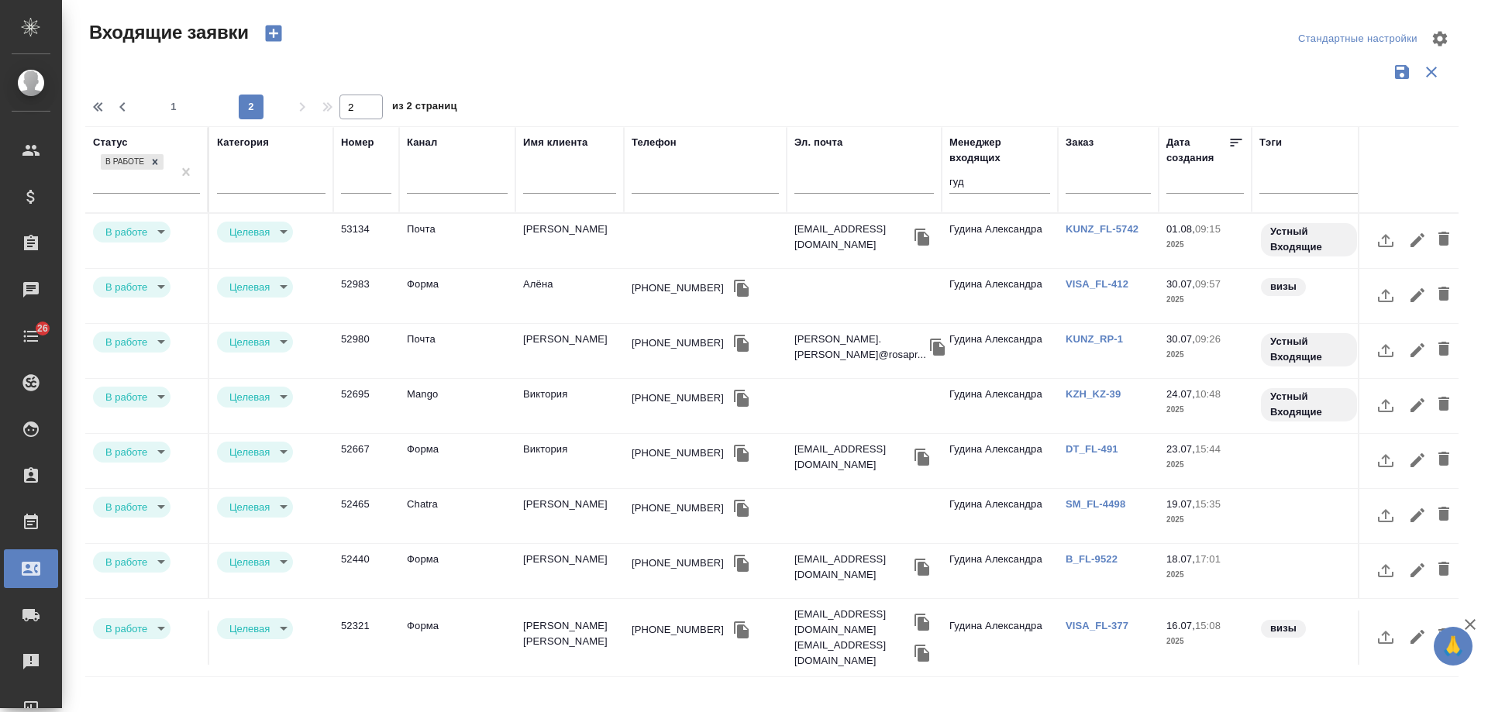
scroll to position [0, 0]
click at [173, 107] on span "1" at bounding box center [173, 106] width 25 height 15
type input "1"
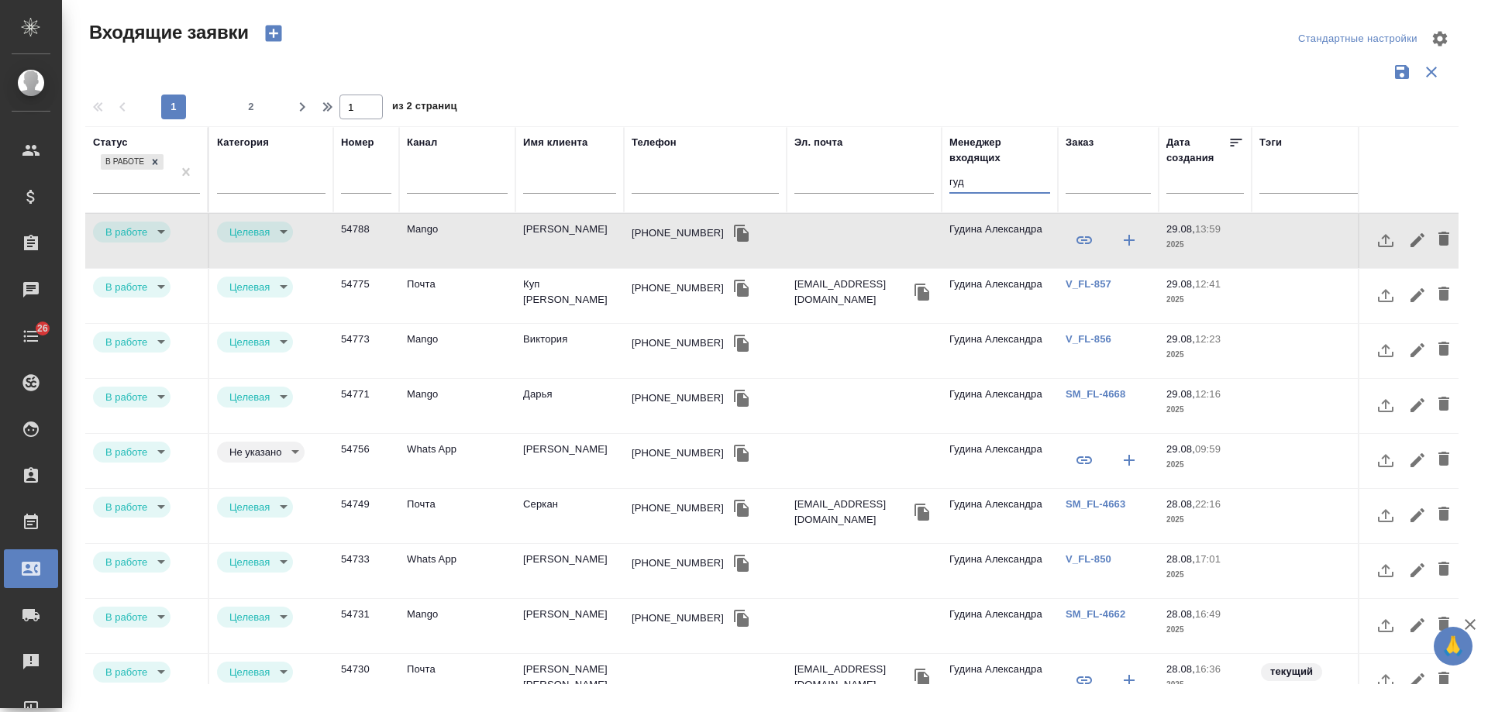
drag, startPoint x: 990, startPoint y: 185, endPoint x: 704, endPoint y: 170, distance: 287.1
click at [704, 185] on tr "Статус В работе Категория Номер Канал Имя клиента Телефон Эл. почта Менеджер вх…" at bounding box center [986, 169] width 1802 height 87
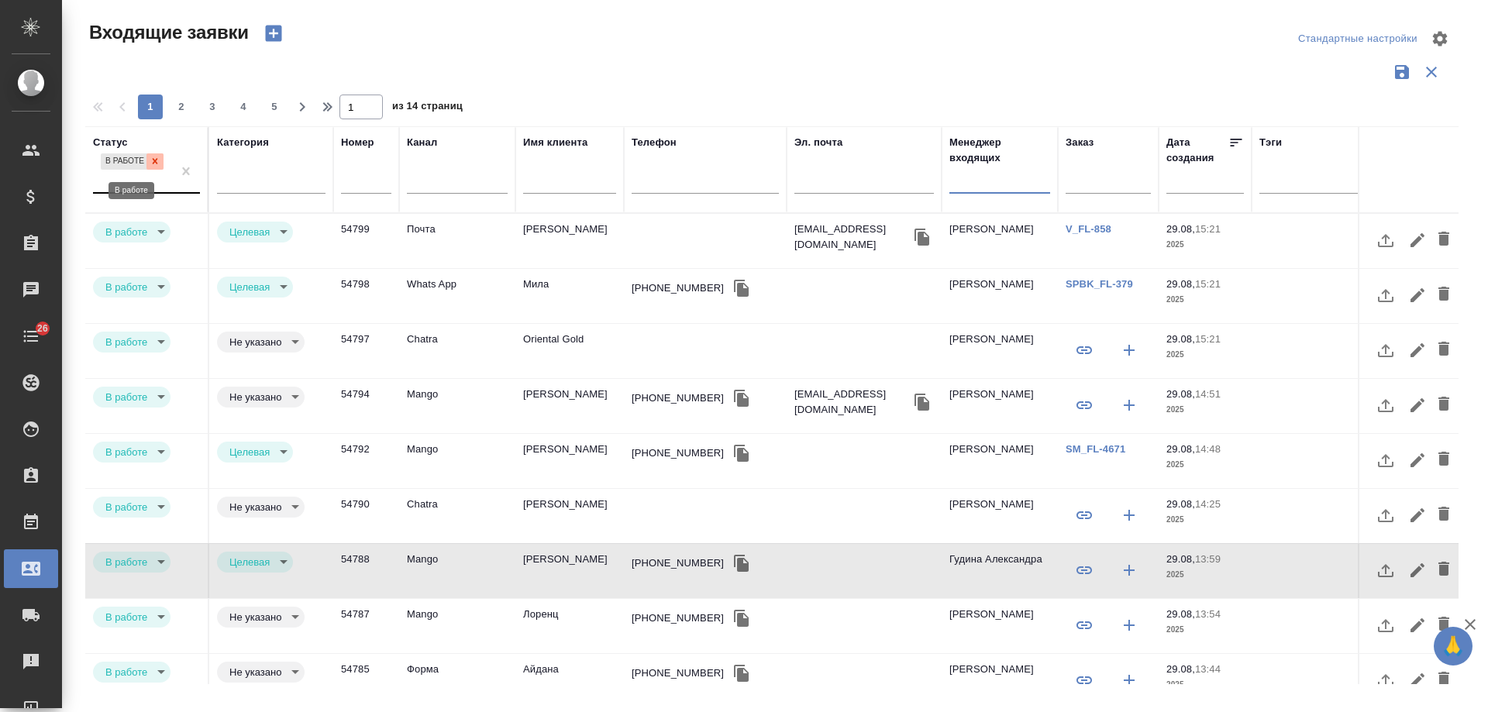
click at [153, 162] on icon at bounding box center [155, 161] width 11 height 11
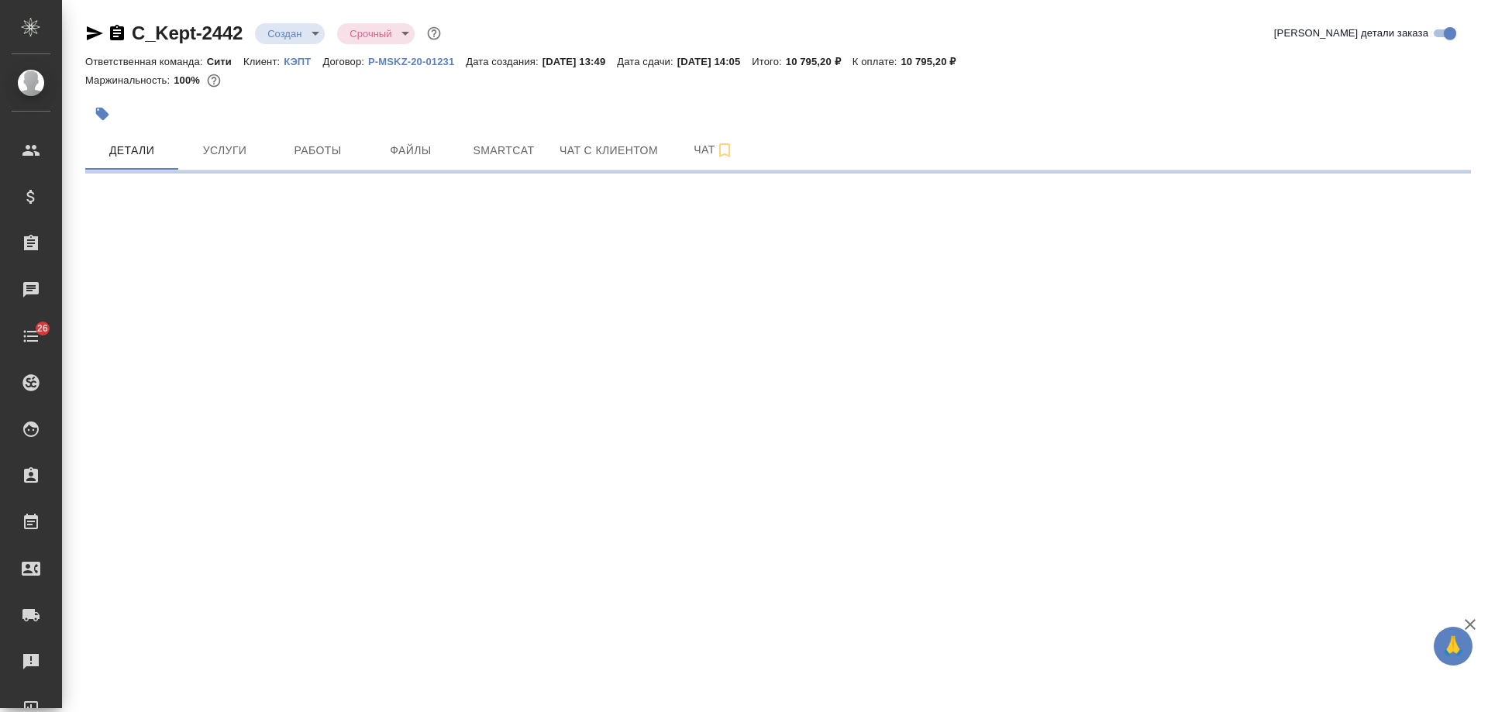
select select "RU"
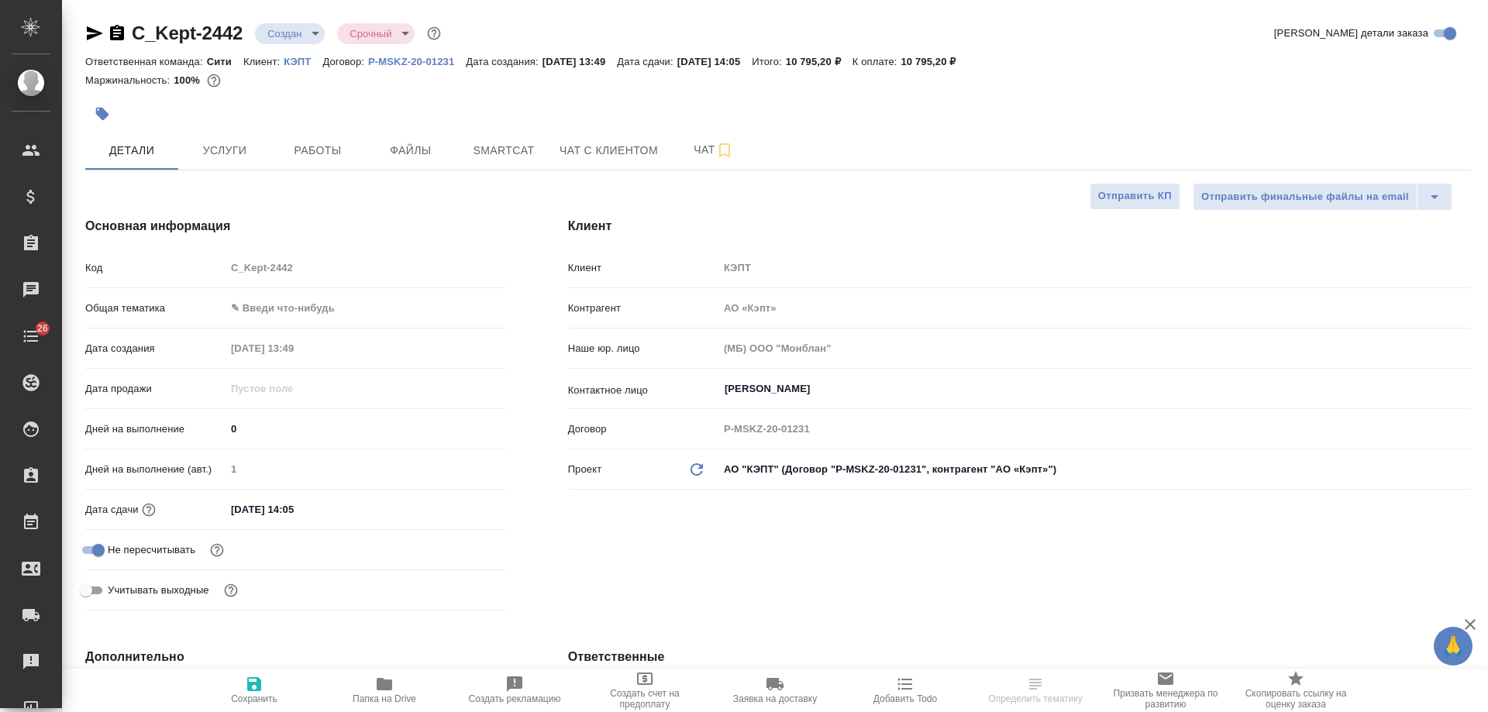
type textarea "x"
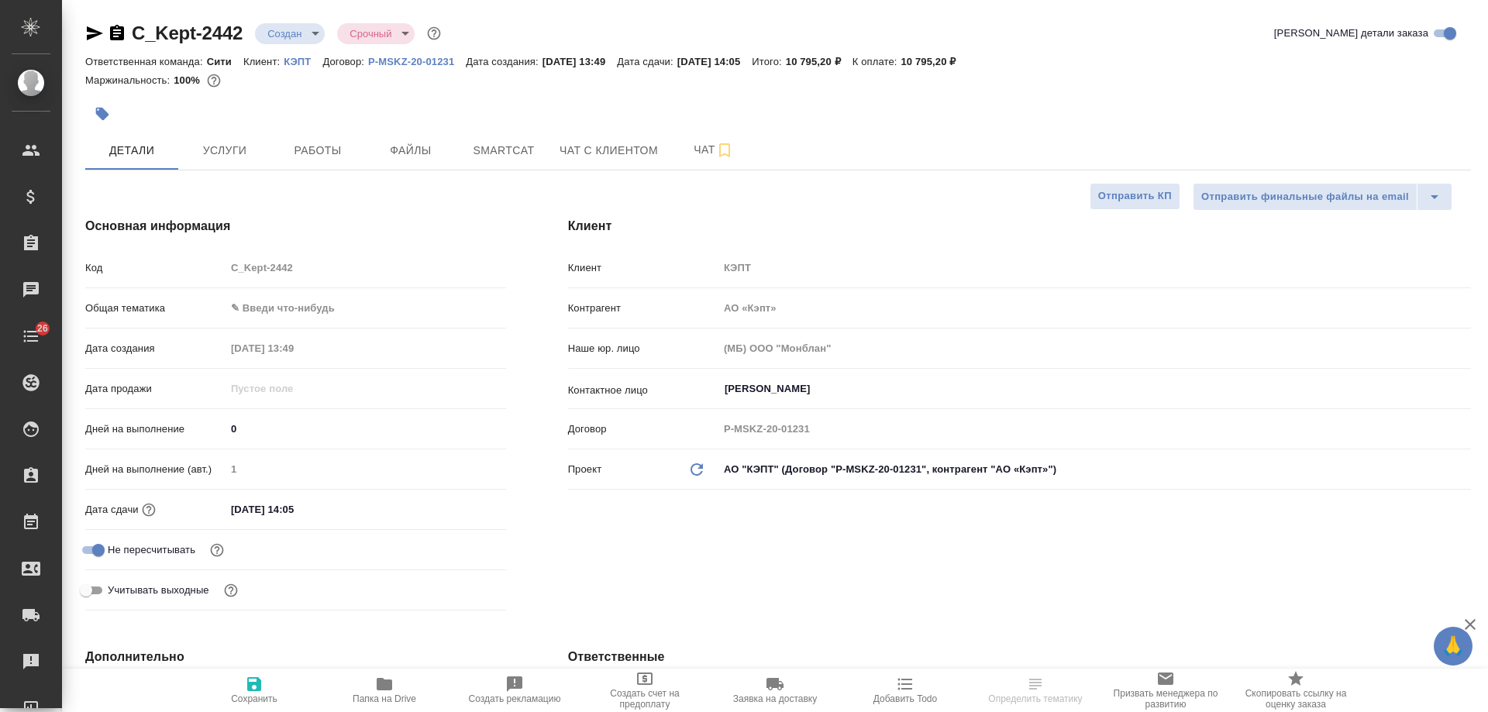
type textarea "x"
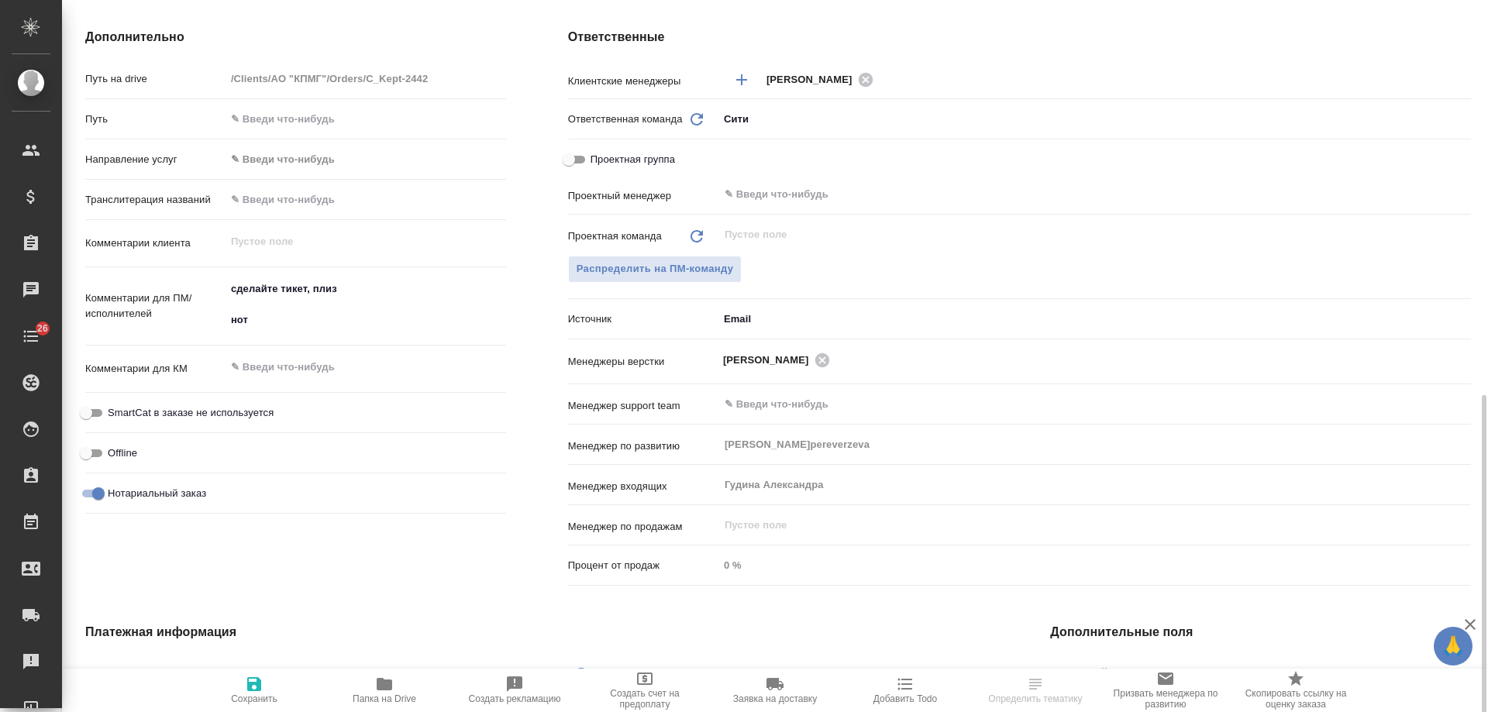
scroll to position [697, 0]
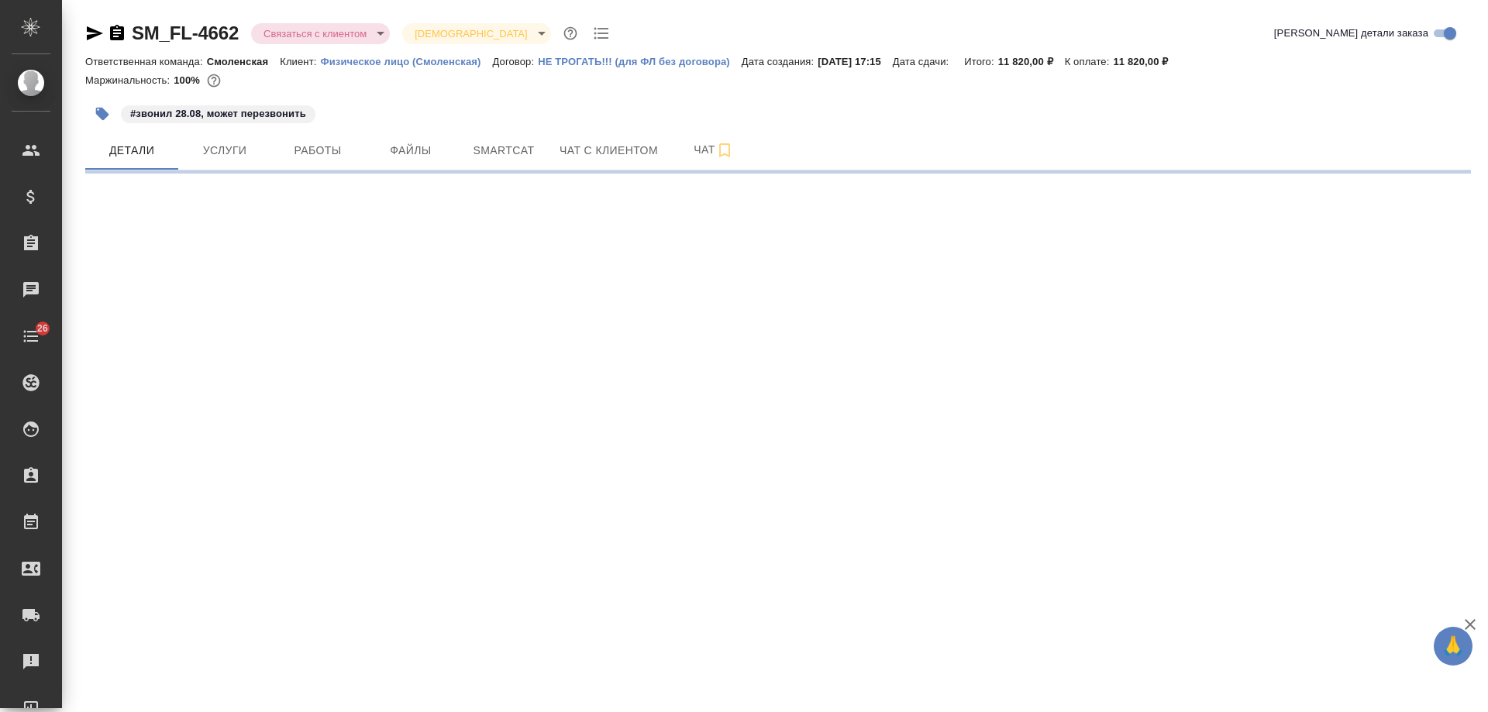
select select "RU"
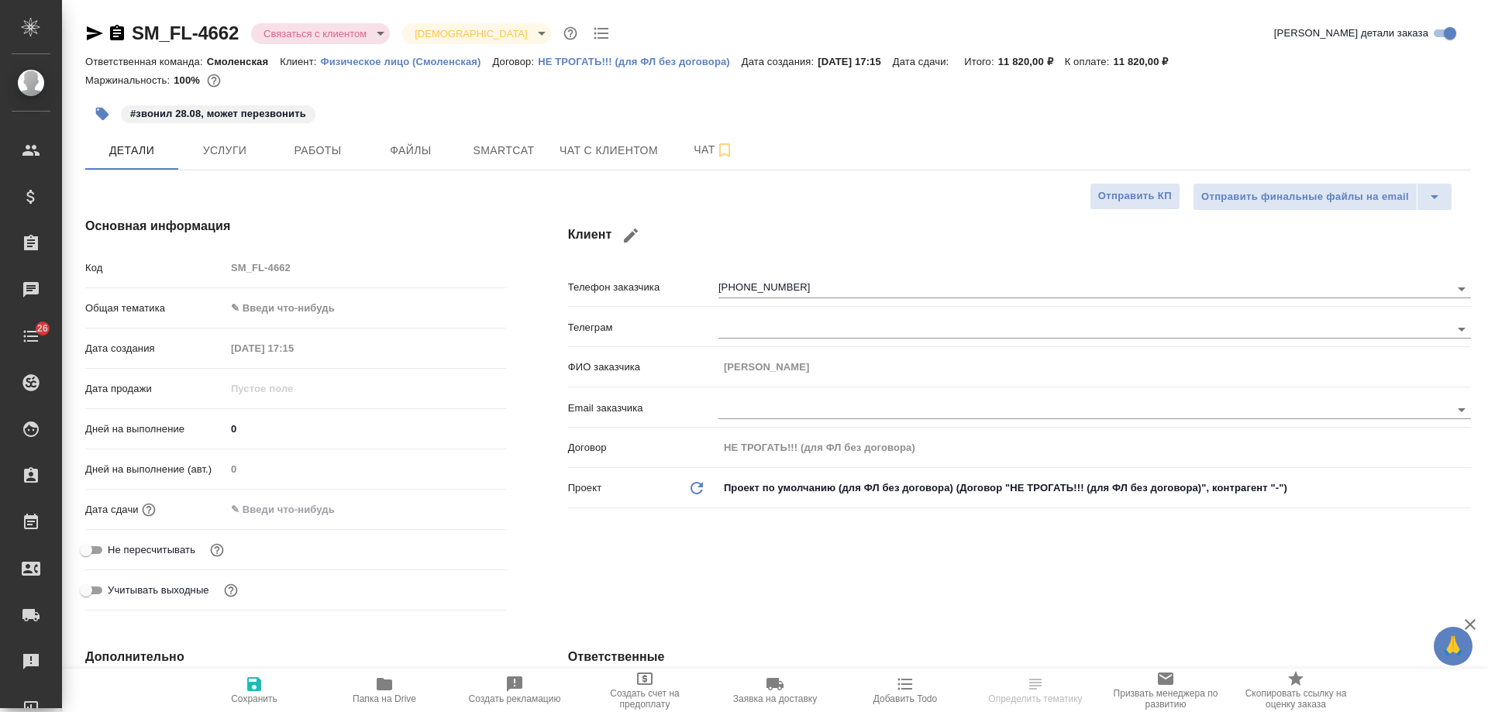
type textarea "x"
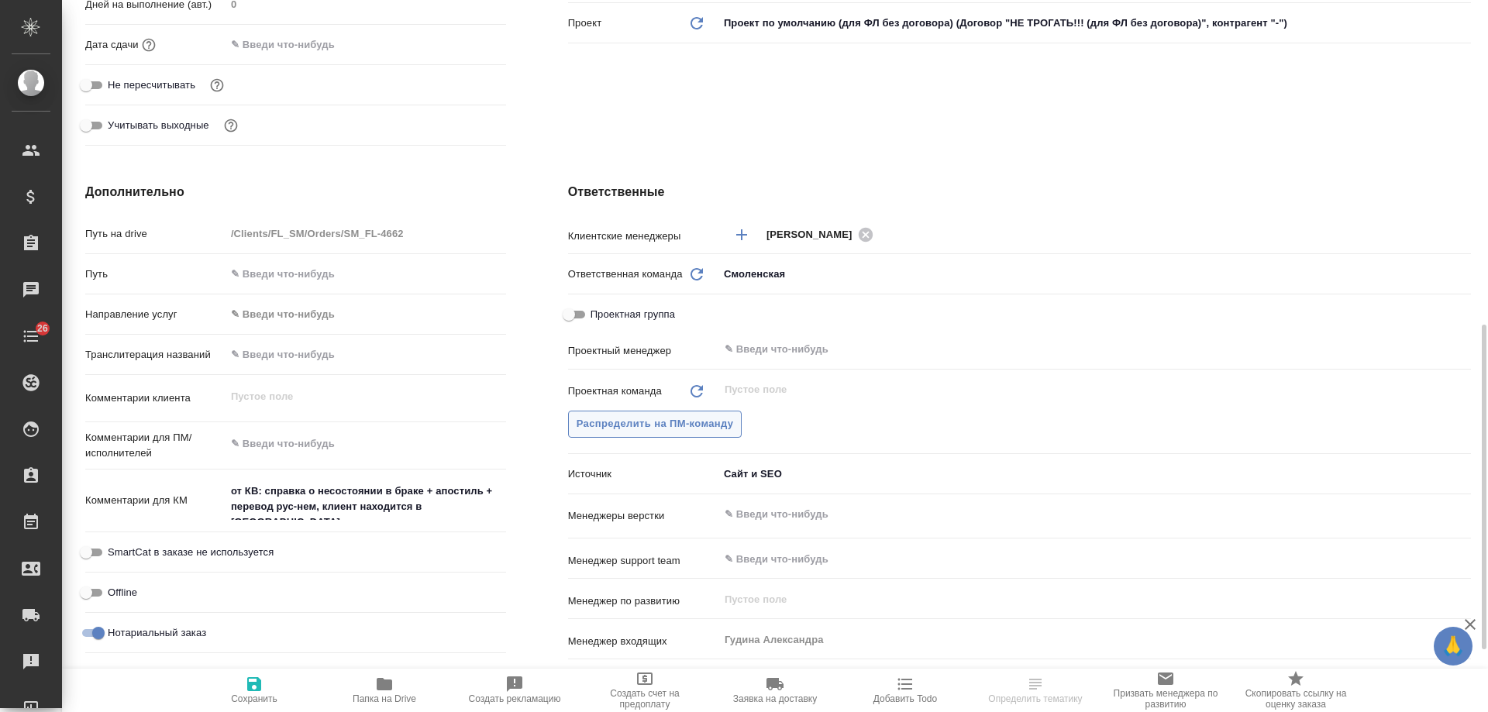
scroll to position [542, 0]
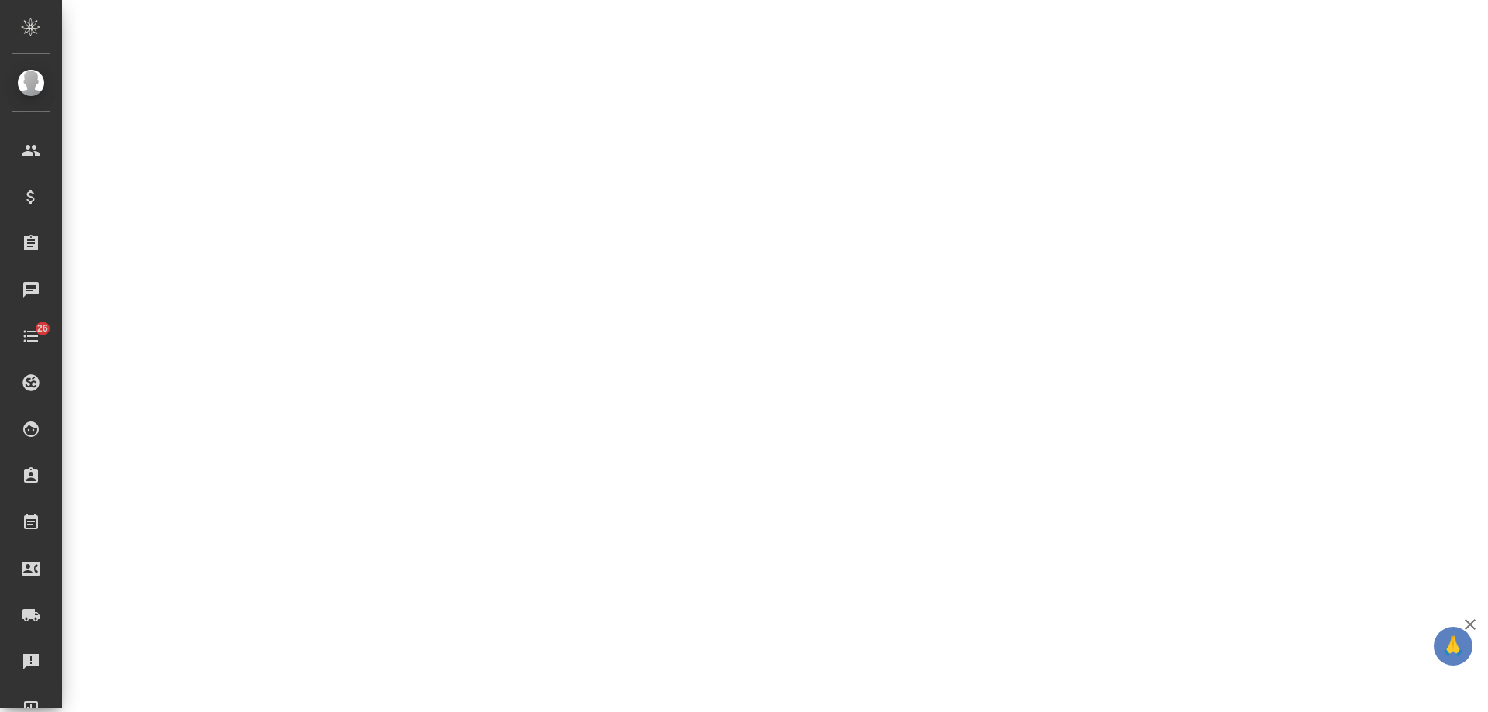
select select "RU"
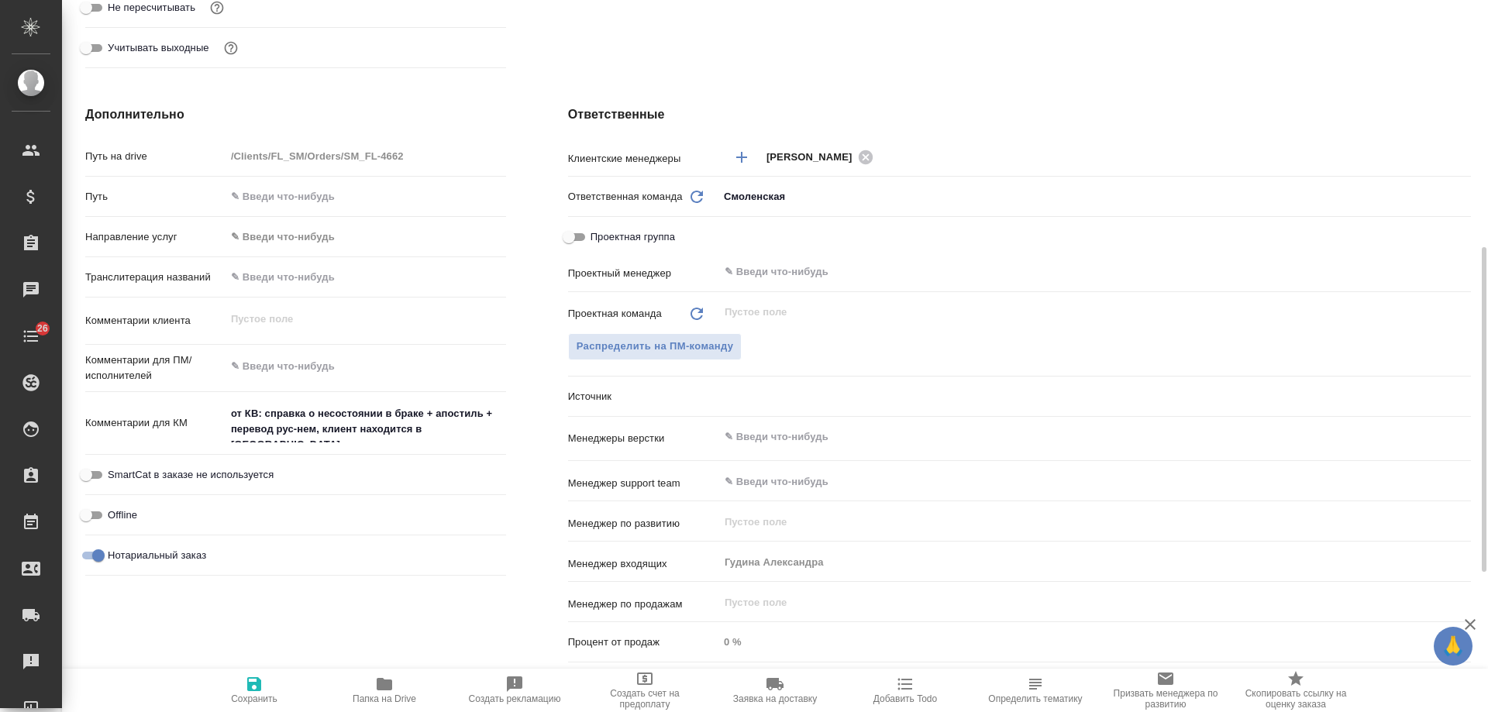
type textarea "x"
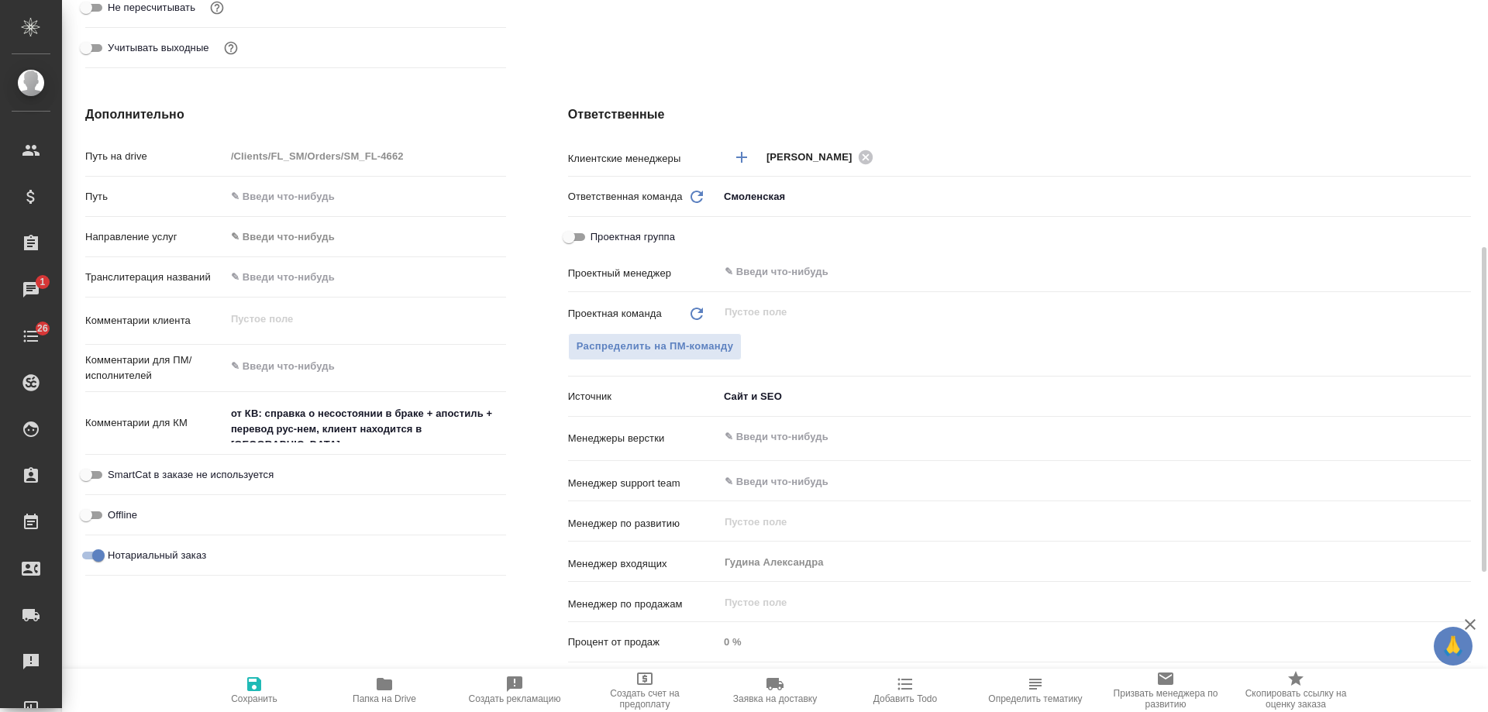
type textarea "x"
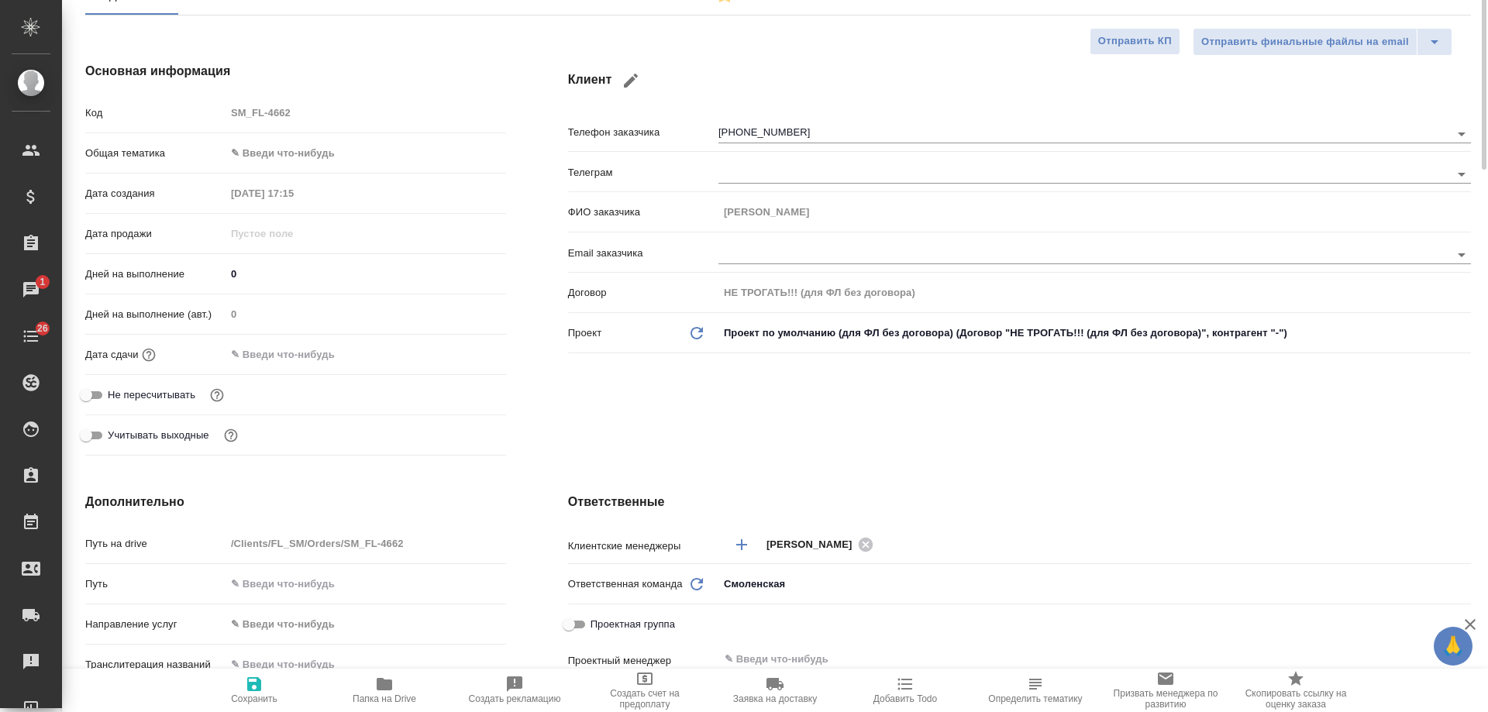
scroll to position [0, 0]
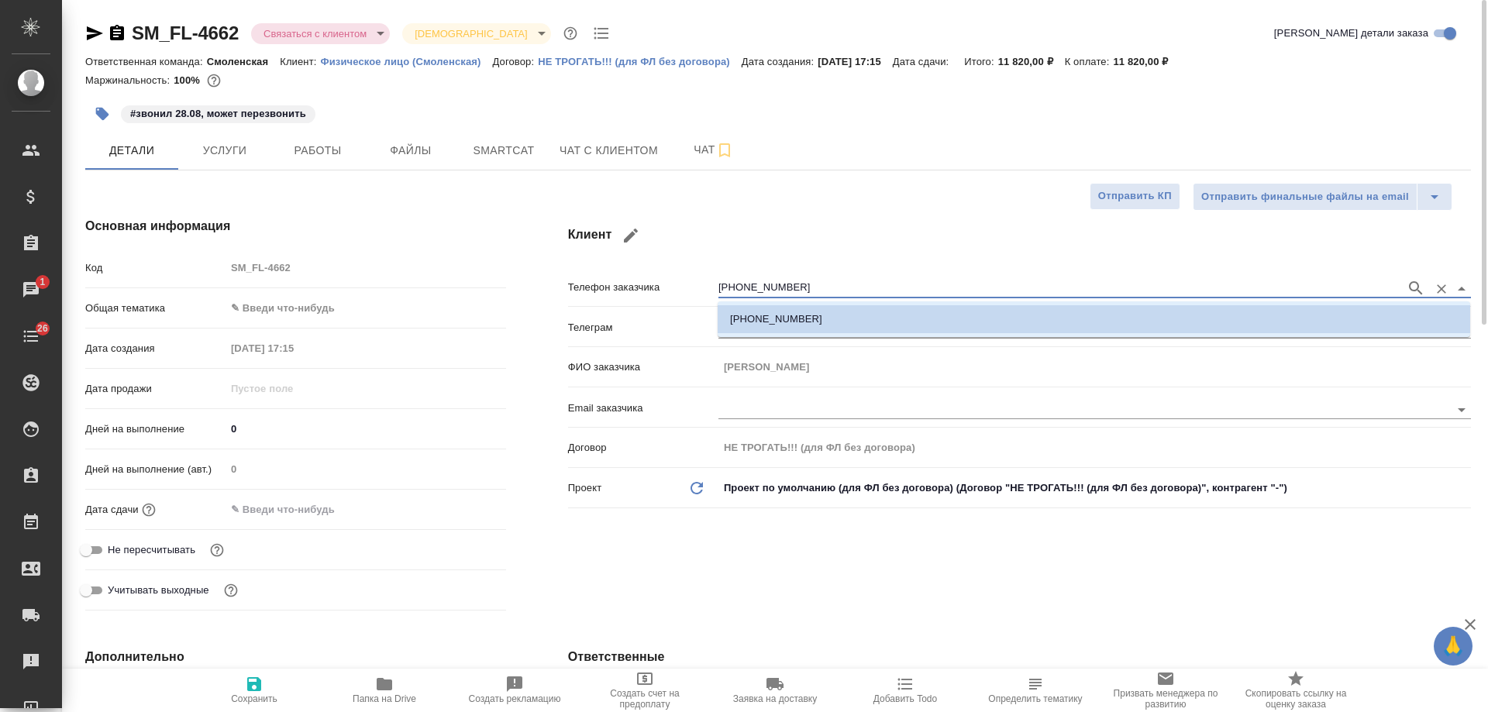
drag, startPoint x: 833, startPoint y: 285, endPoint x: 507, endPoint y: 273, distance: 326.4
click at [507, 273] on div "Основная информация Код SM_FL-4662 Общая тематика ✎ Введи что-нибудь Дата созда…" at bounding box center [777, 417] width 1447 height 462
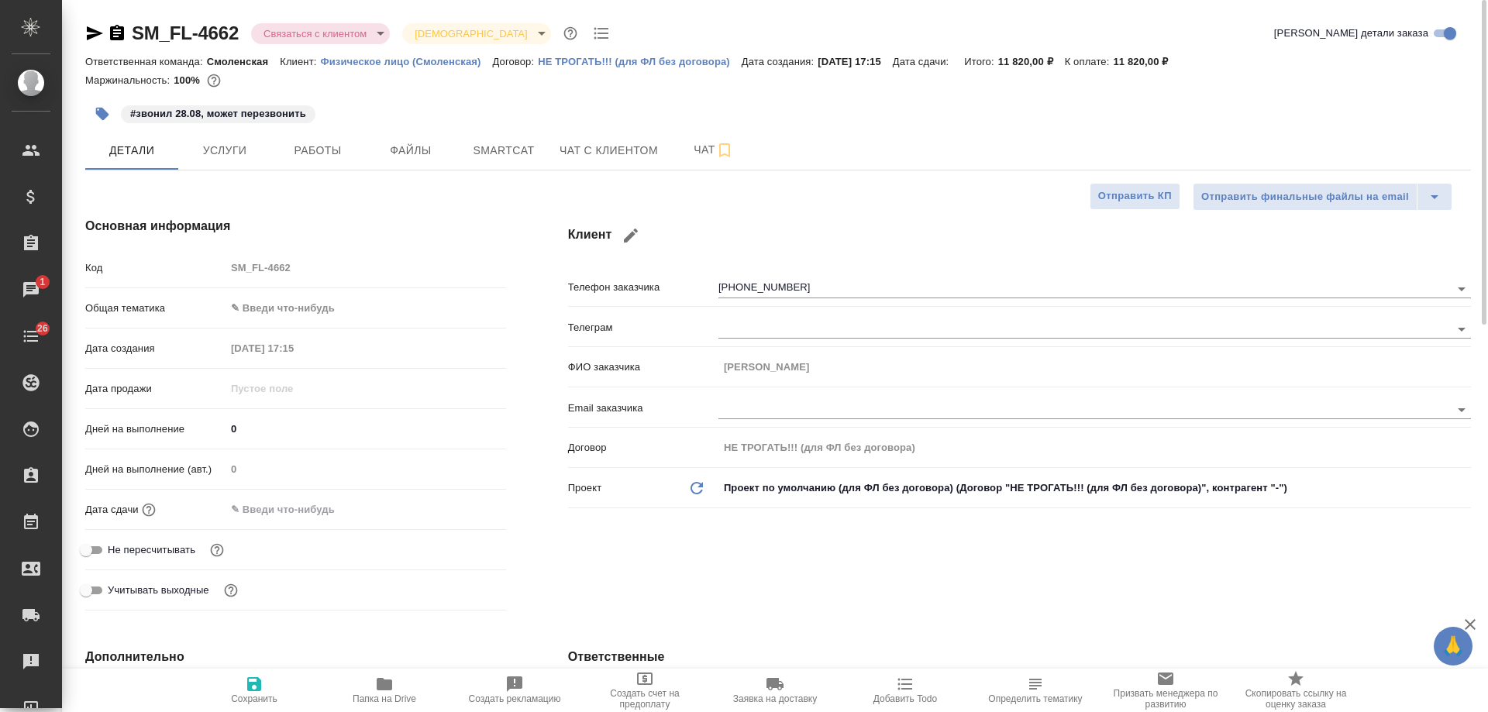
click at [1120, 518] on div "Клиент Телефон заказчика [PHONE_NUMBER] Телеграм ФИО заказчика [PERSON_NAME] Em…" at bounding box center [1019, 417] width 965 height 462
type textarea "x"
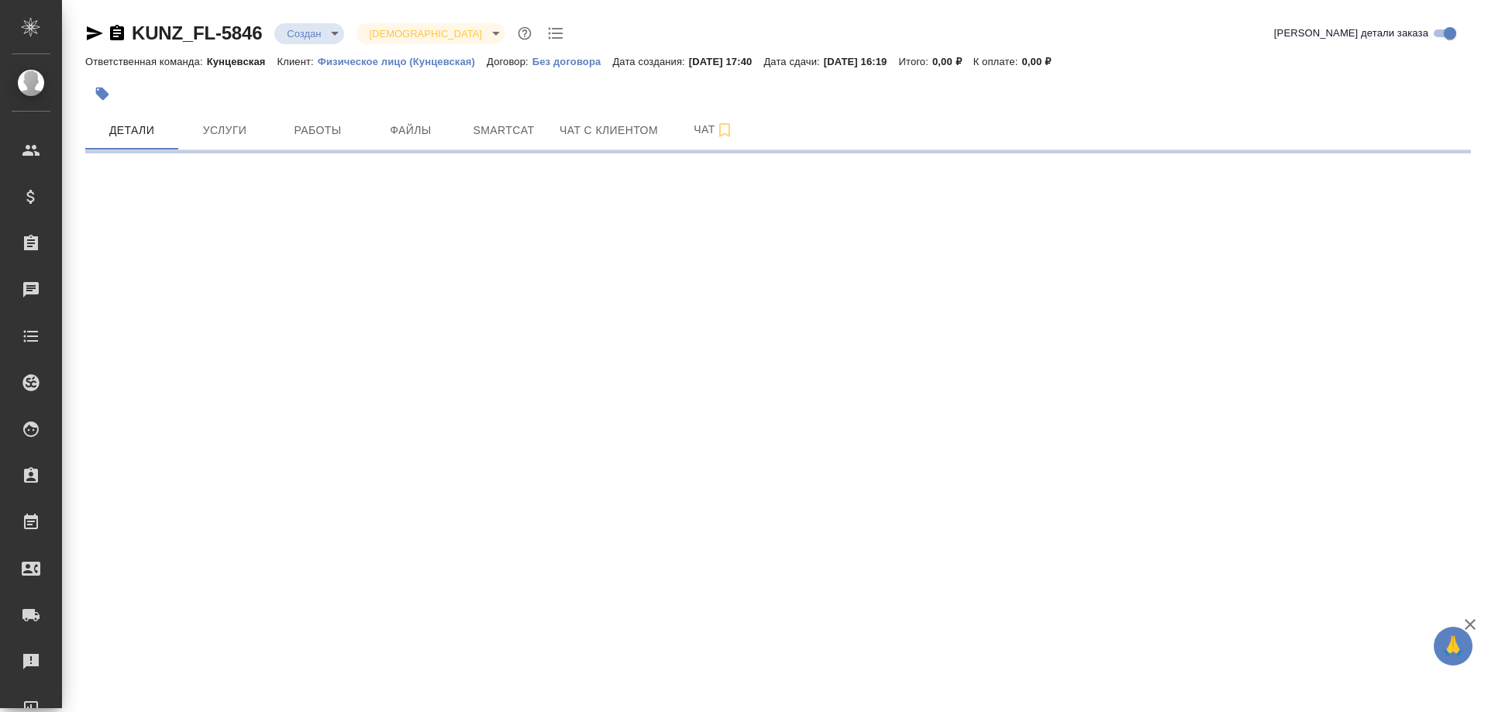
select select "RU"
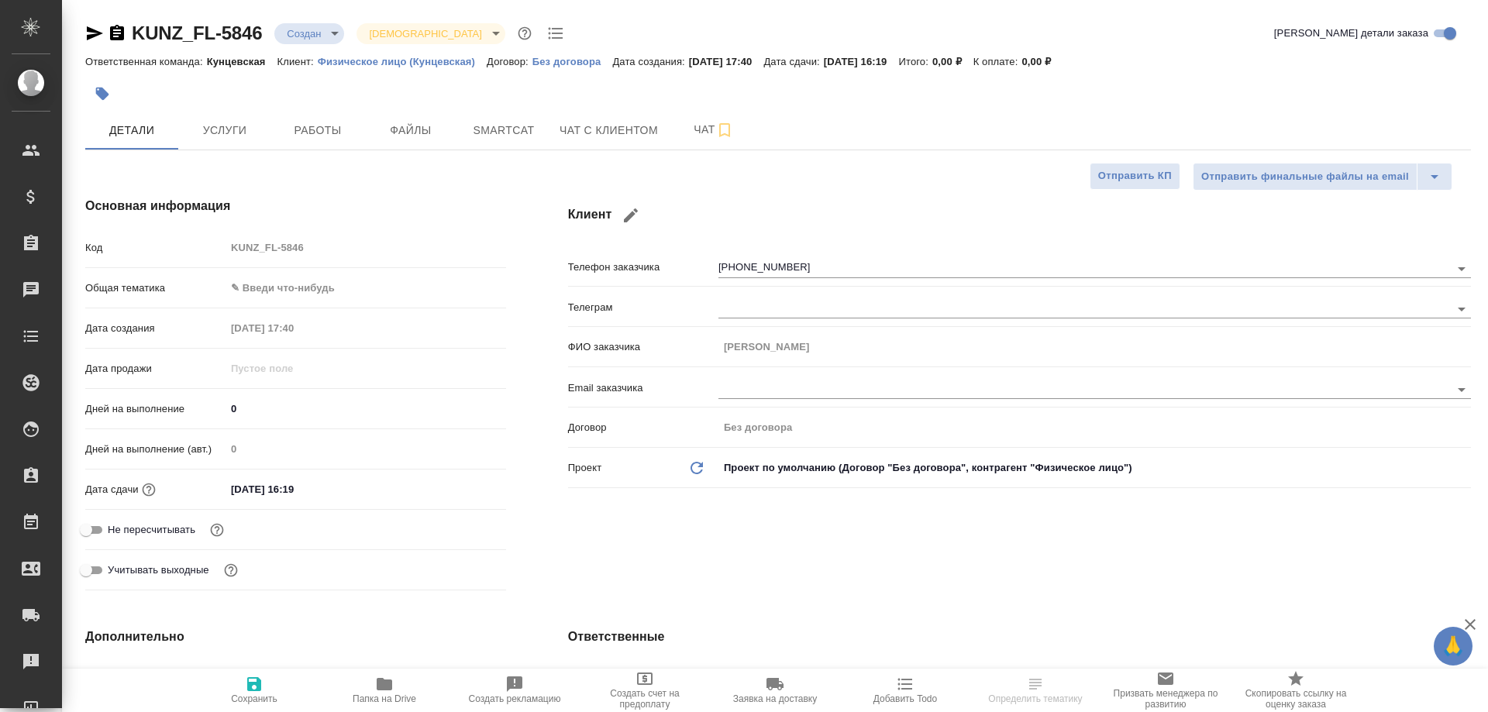
type textarea "x"
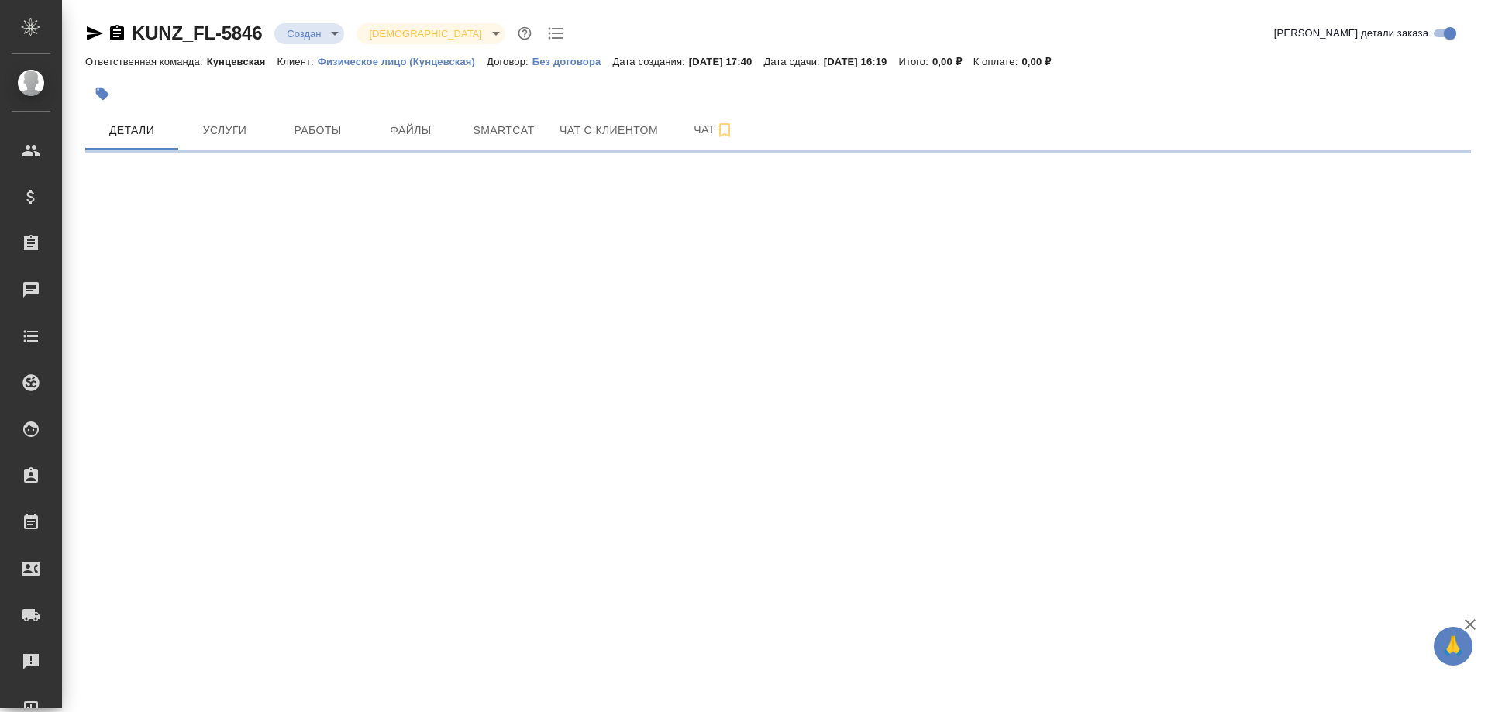
select select "RU"
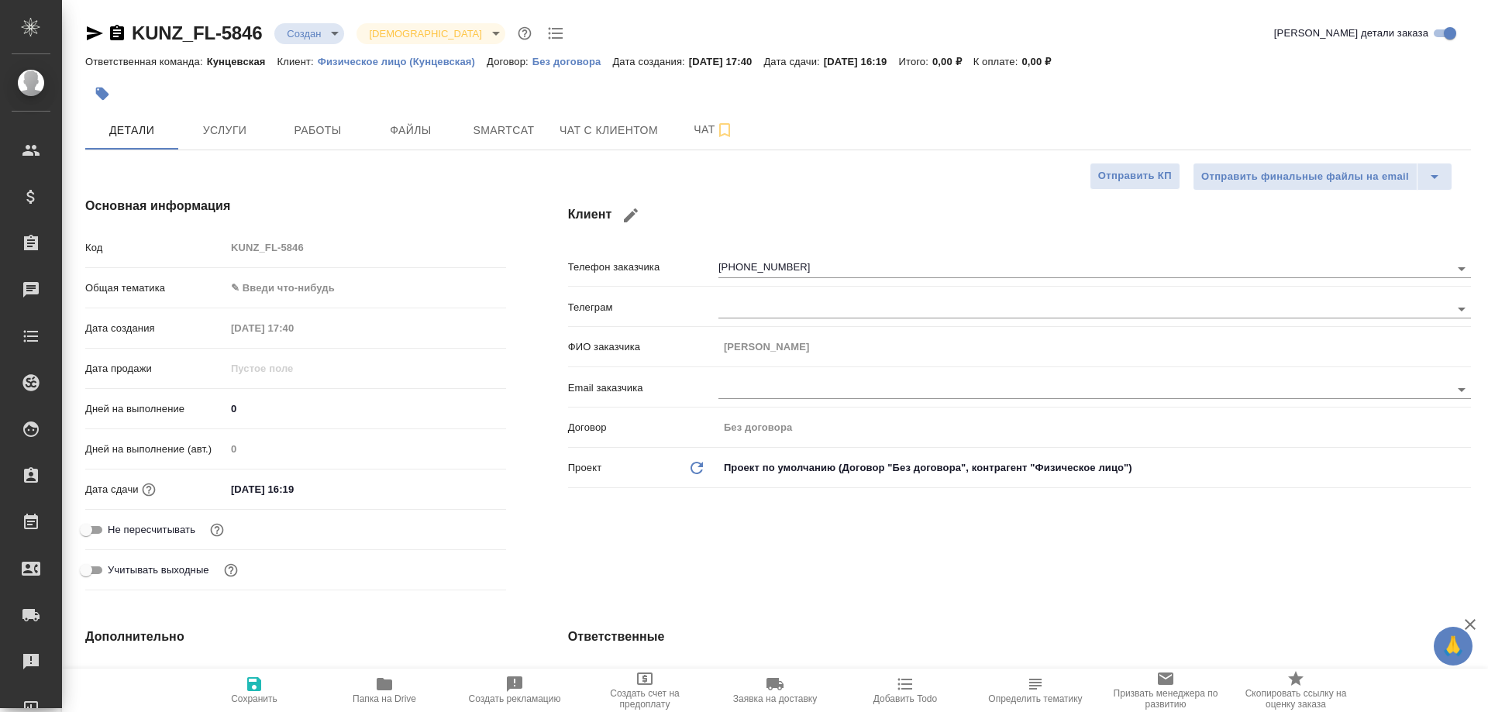
type textarea "x"
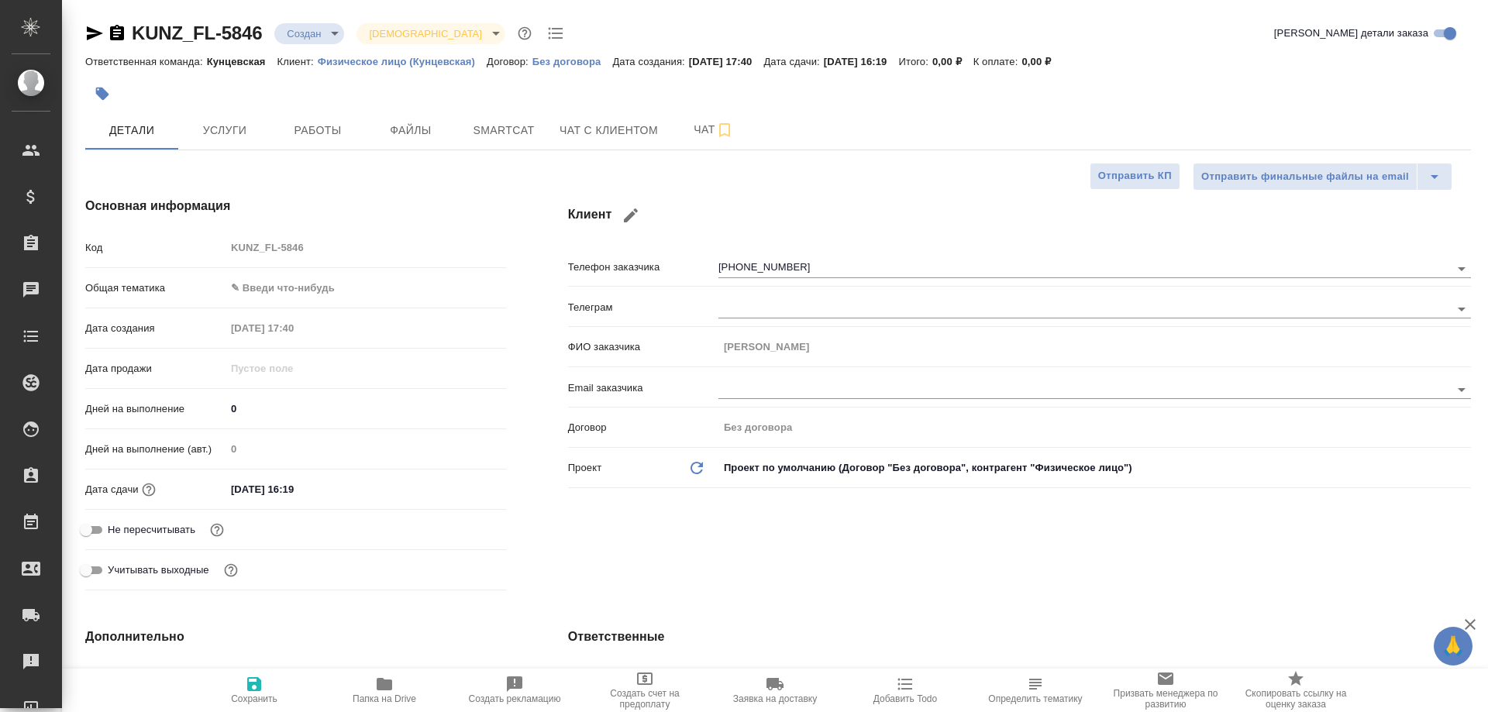
type textarea "x"
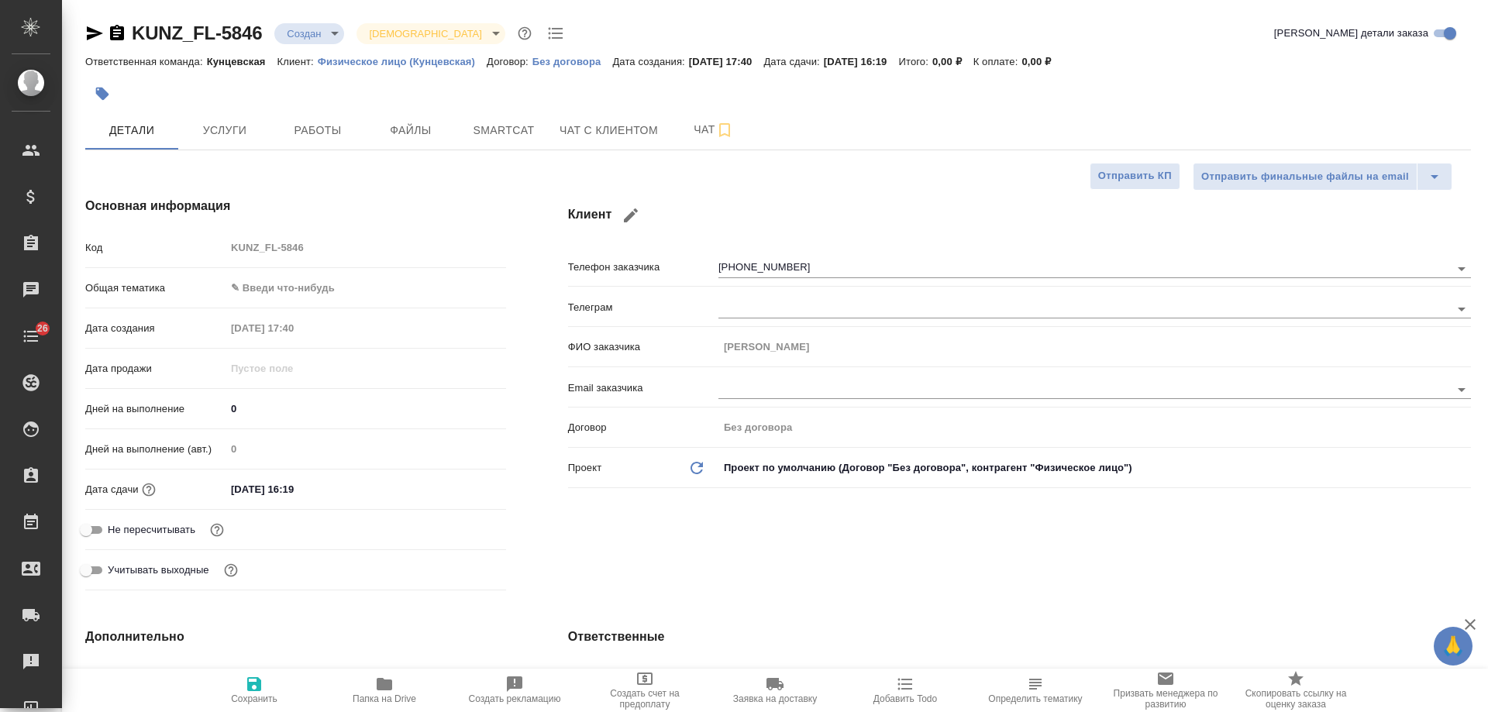
type textarea "x"
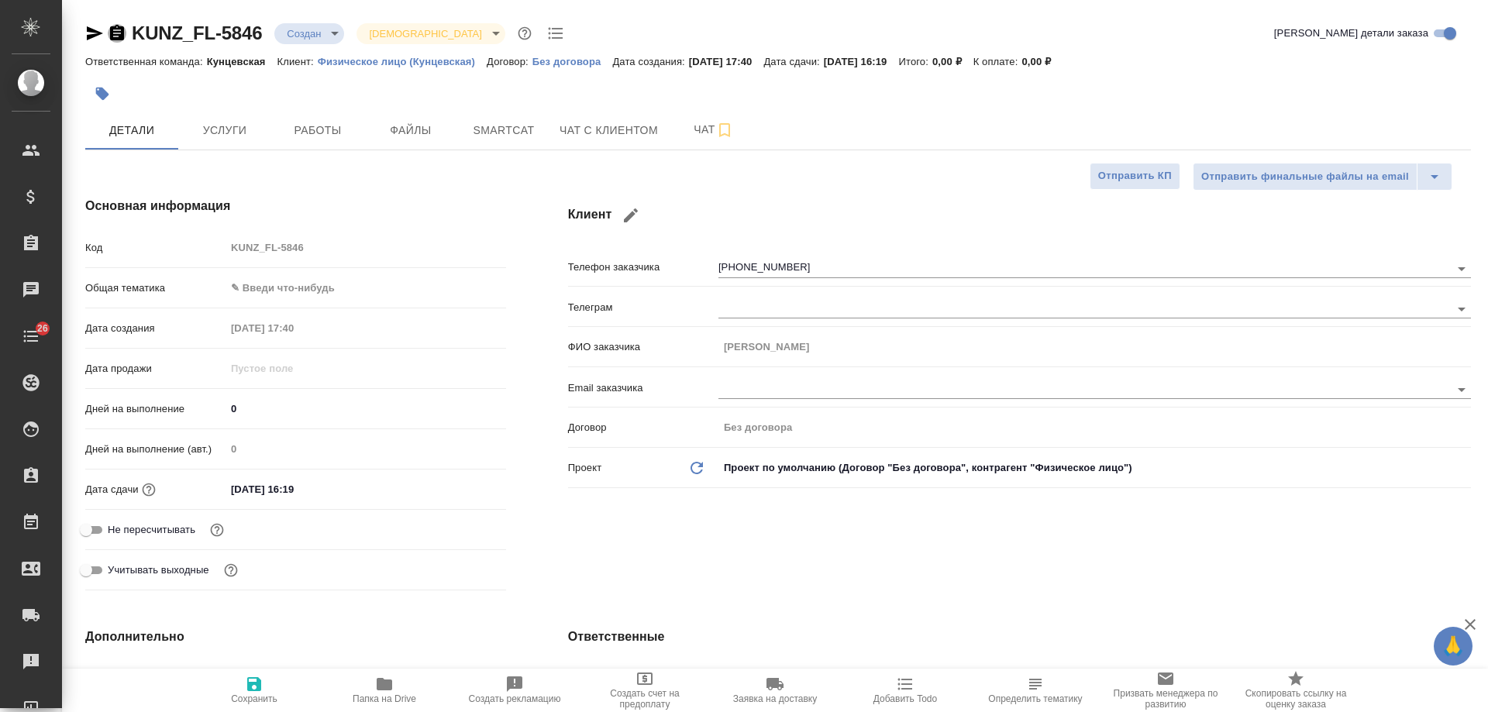
click at [119, 33] on icon "button" at bounding box center [117, 33] width 19 height 19
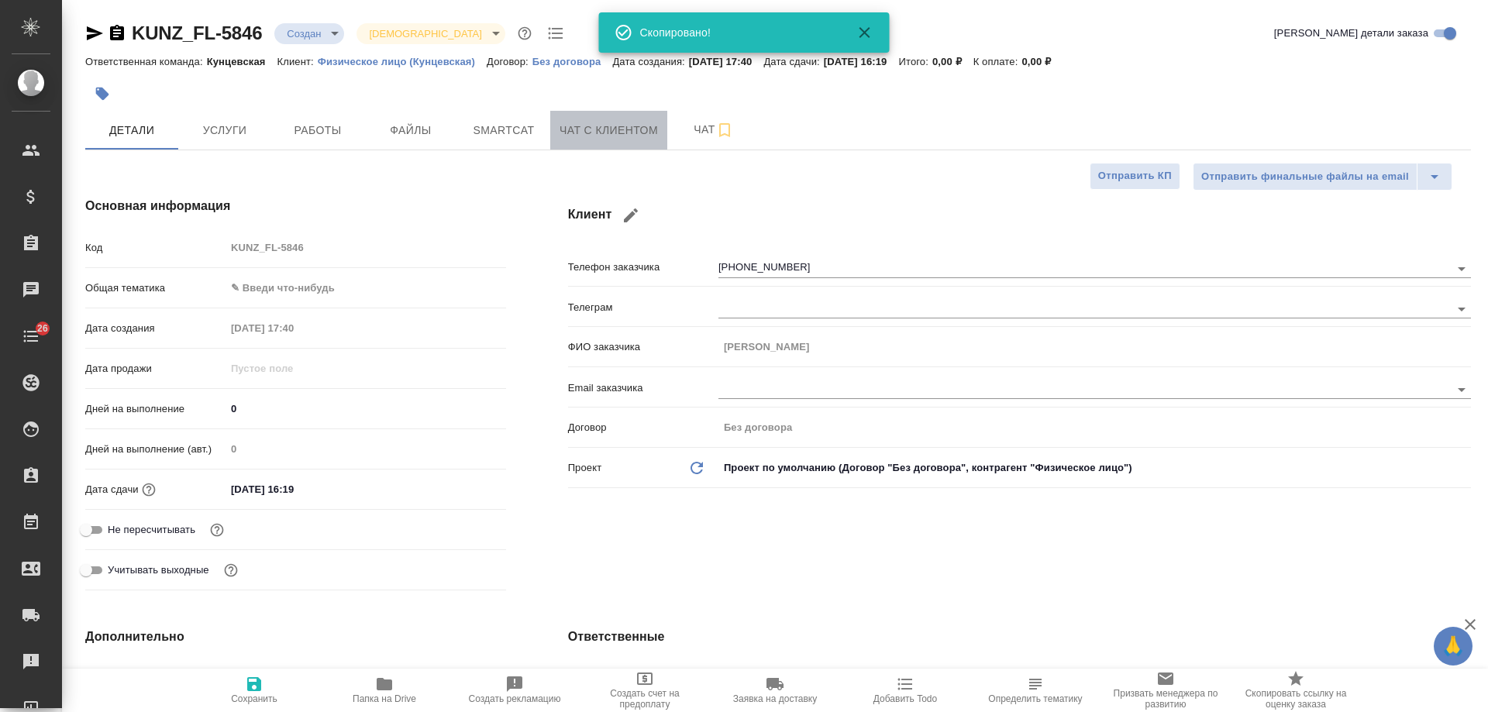
click at [628, 143] on button "Чат с клиентом" at bounding box center [608, 130] width 117 height 39
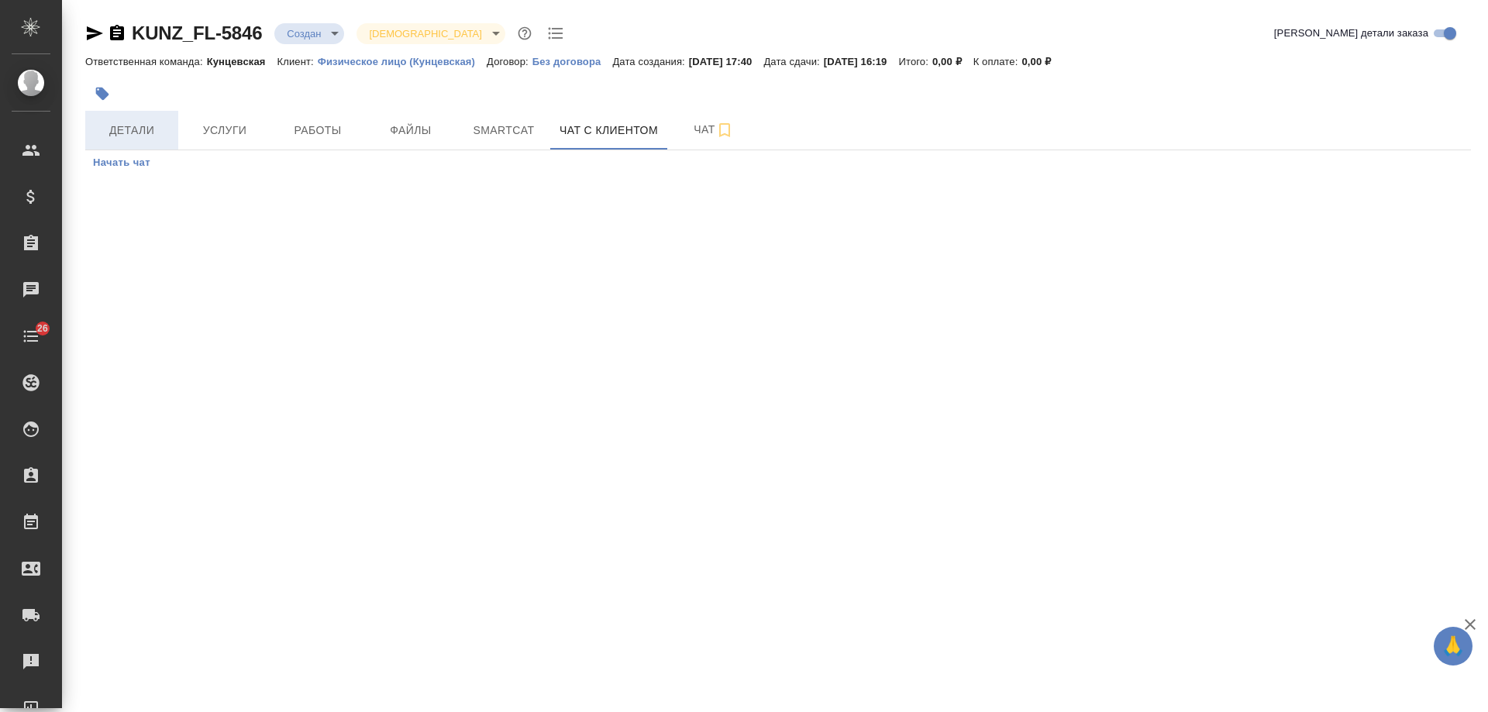
click at [144, 137] on span "Детали" at bounding box center [132, 130] width 74 height 19
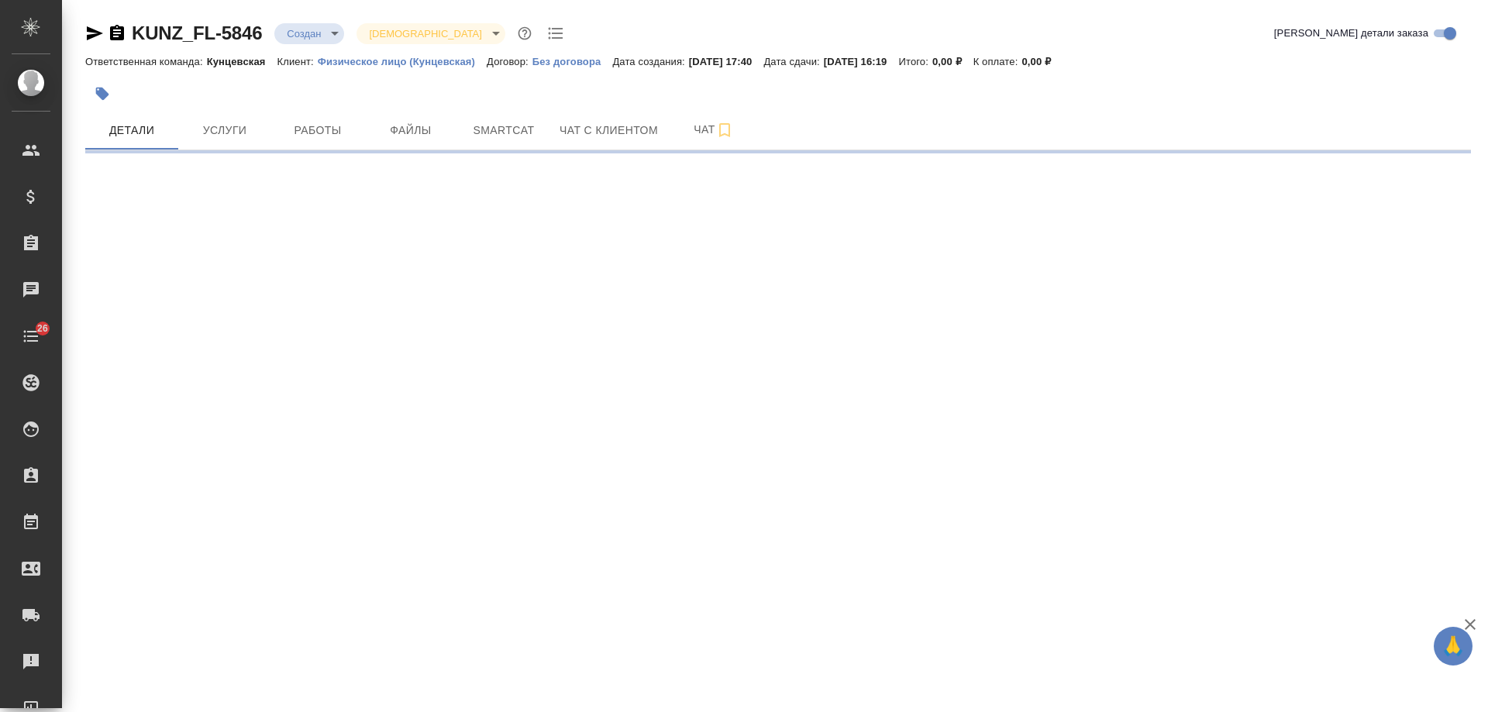
select select "RU"
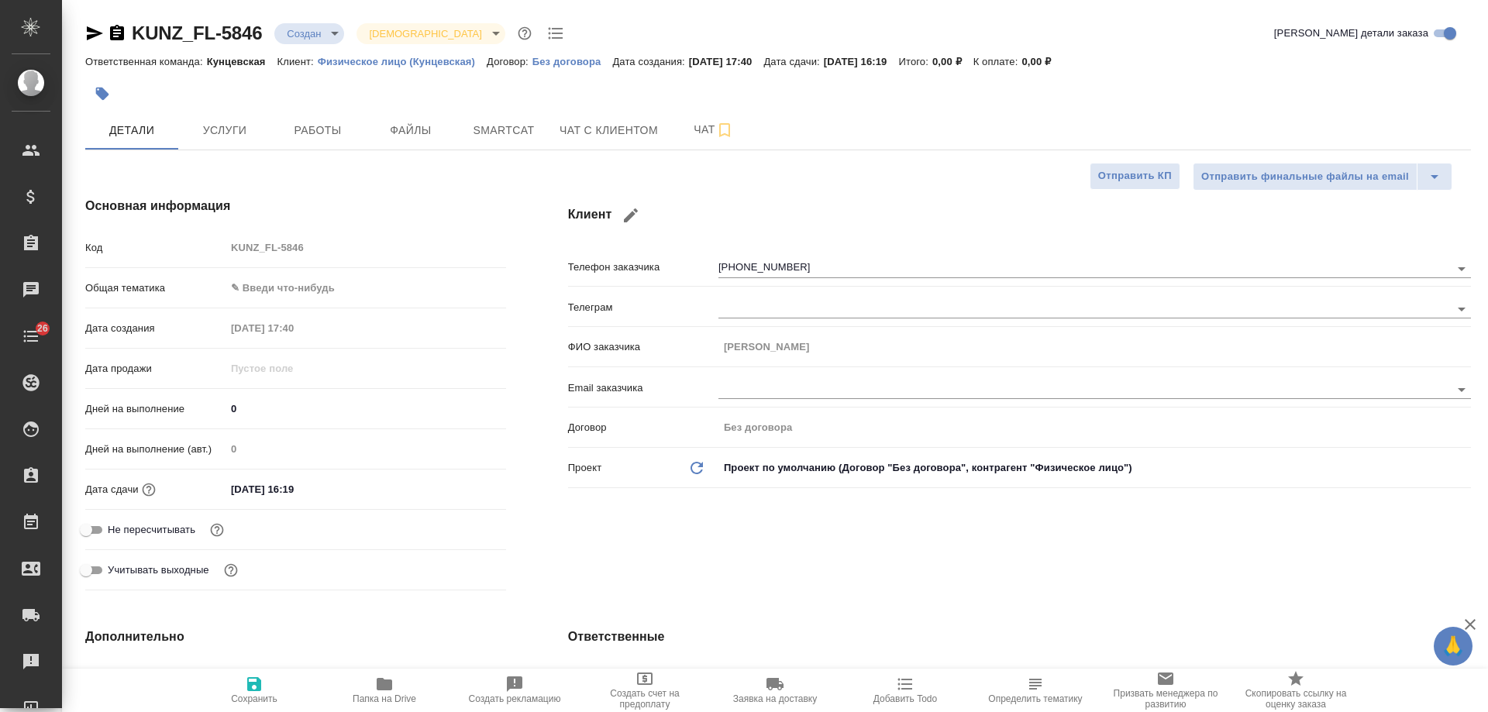
type textarea "x"
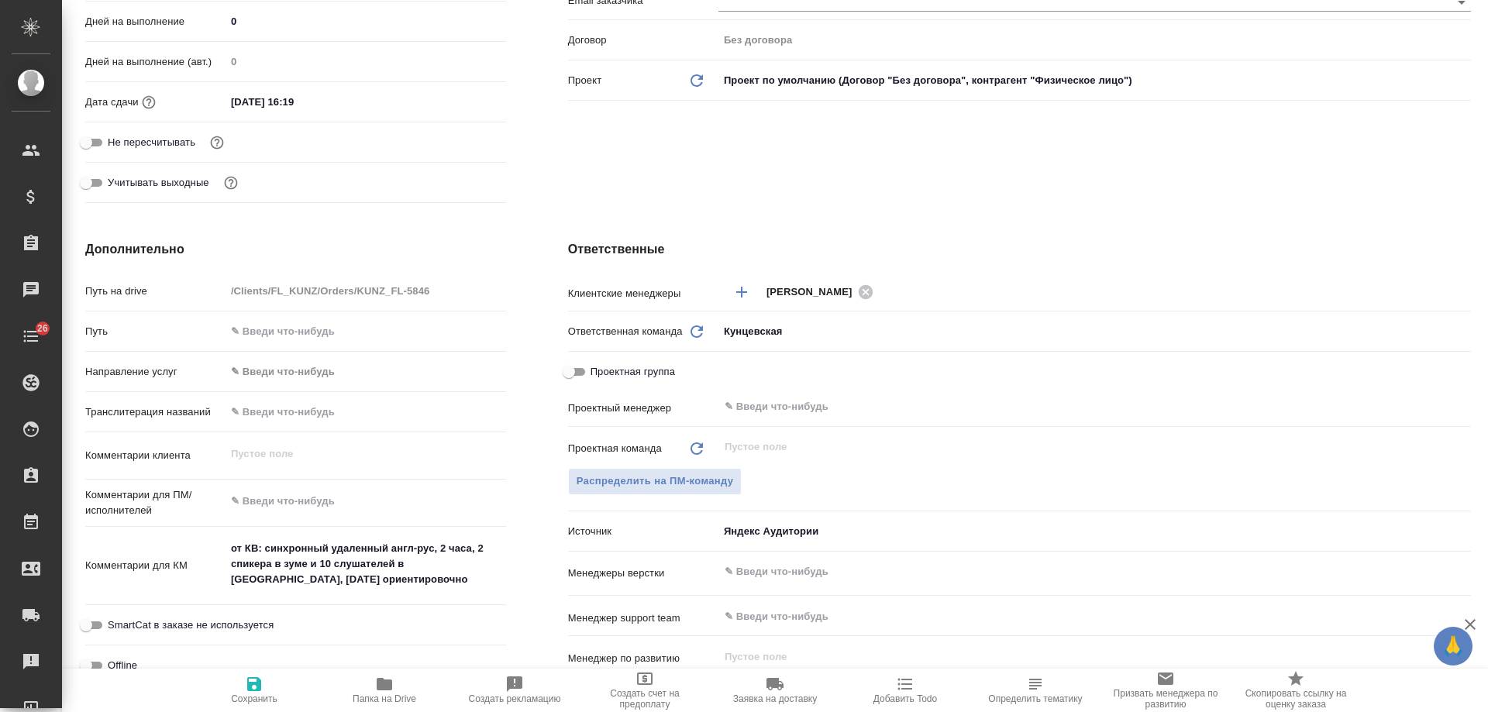
type textarea "x"
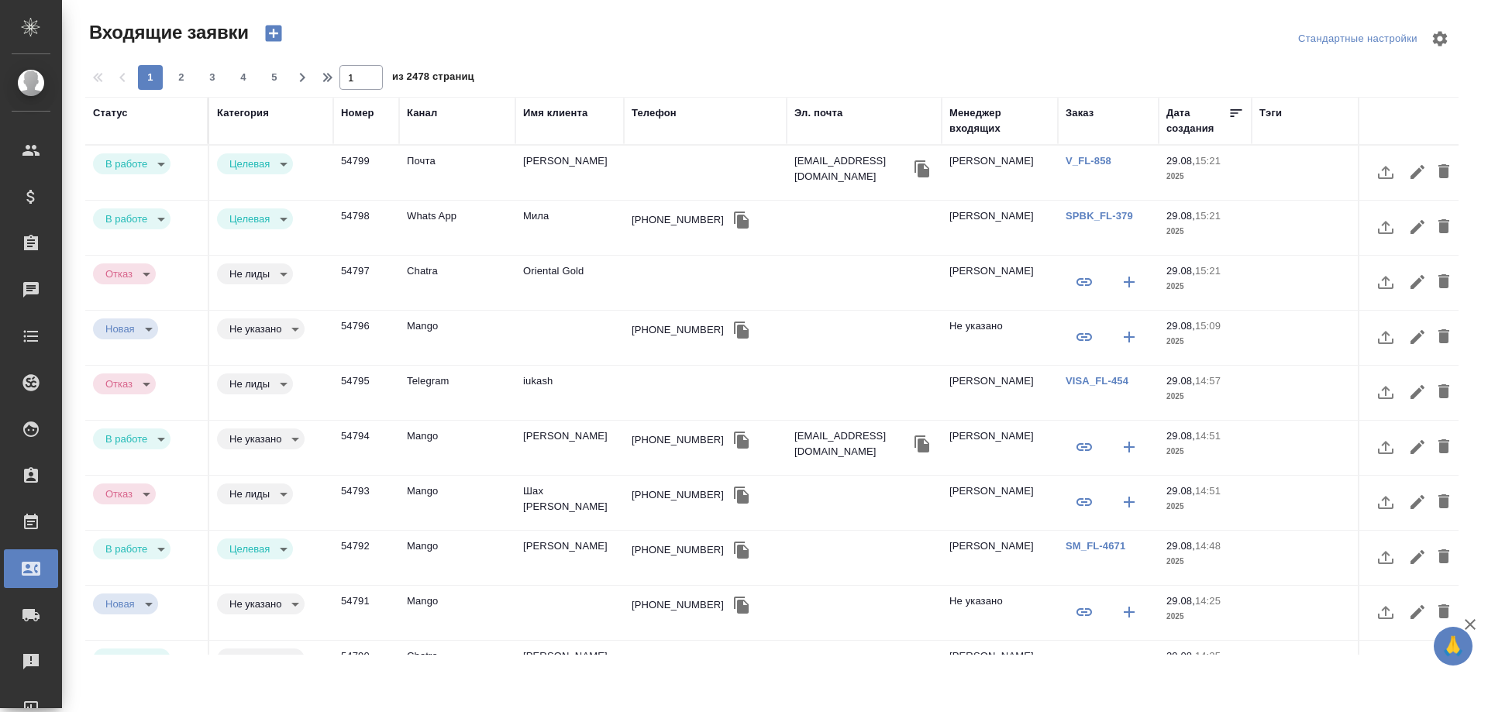
select select "RU"
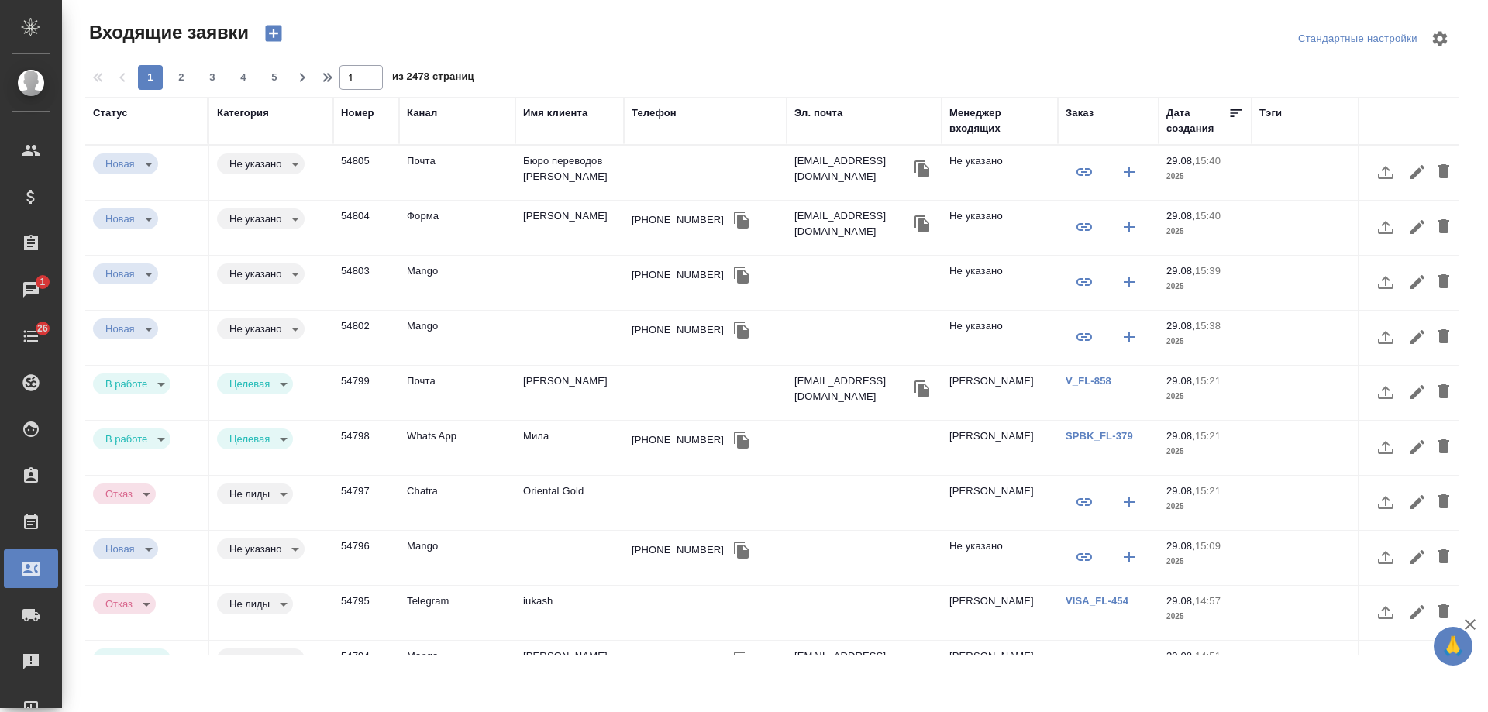
select select "RU"
click at [567, 200] on td "Карягина Юлия Вячеславовна" at bounding box center [569, 173] width 108 height 54
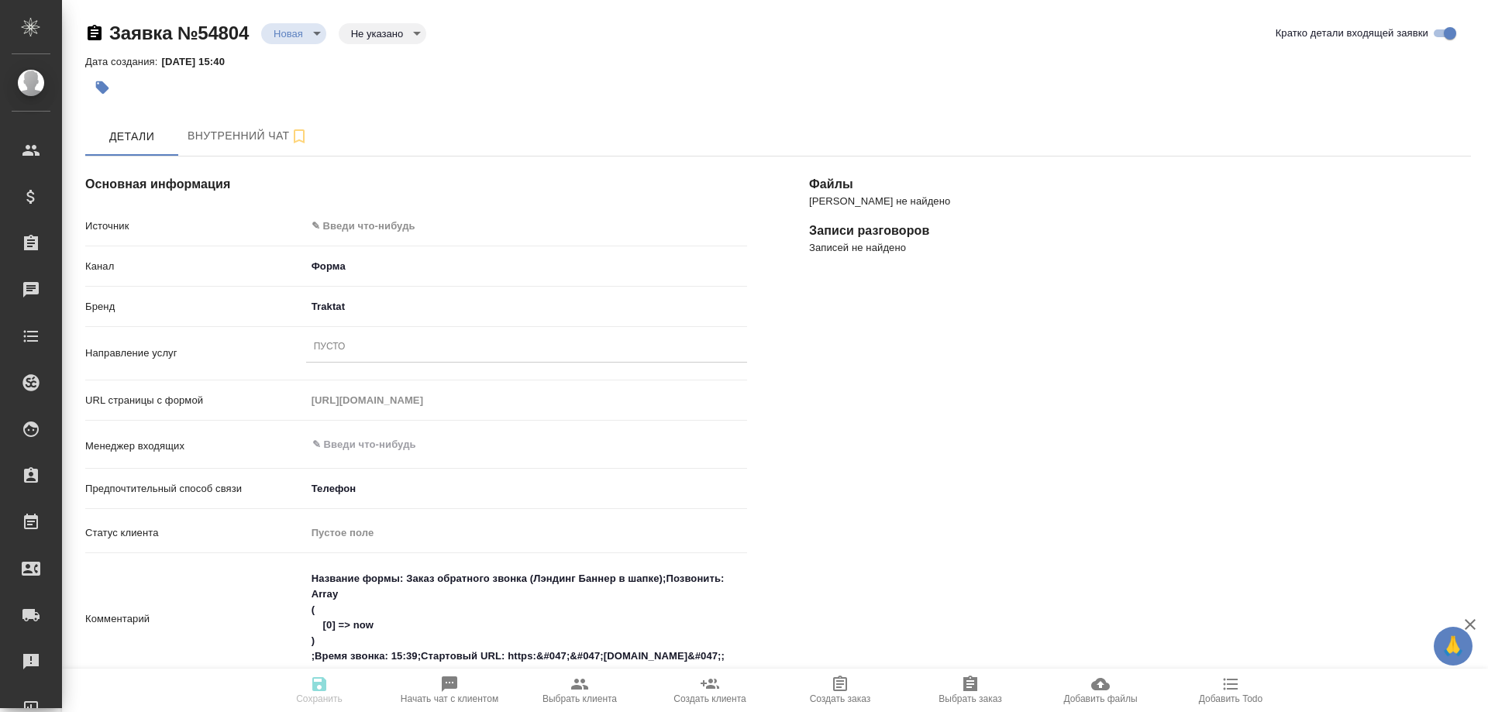
select select "RU"
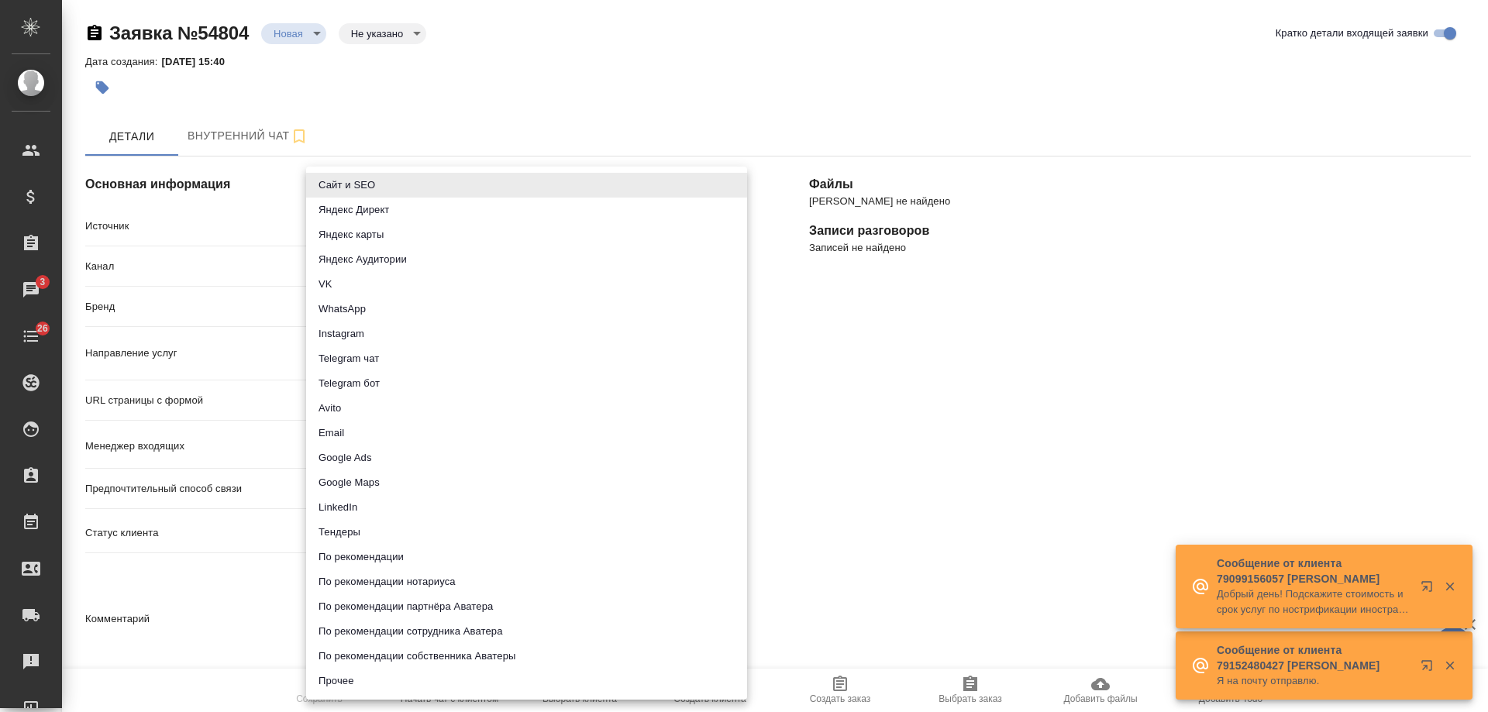
click at [387, 222] on body "🙏 .cls-1 fill:#fff; AWATERA [PERSON_NAME] Спецификации Заказы 3 Чаты 26 Todo Пр…" at bounding box center [744, 356] width 1488 height 712
click at [387, 188] on li "Сайт и SEO" at bounding box center [526, 185] width 441 height 25
type input "seo"
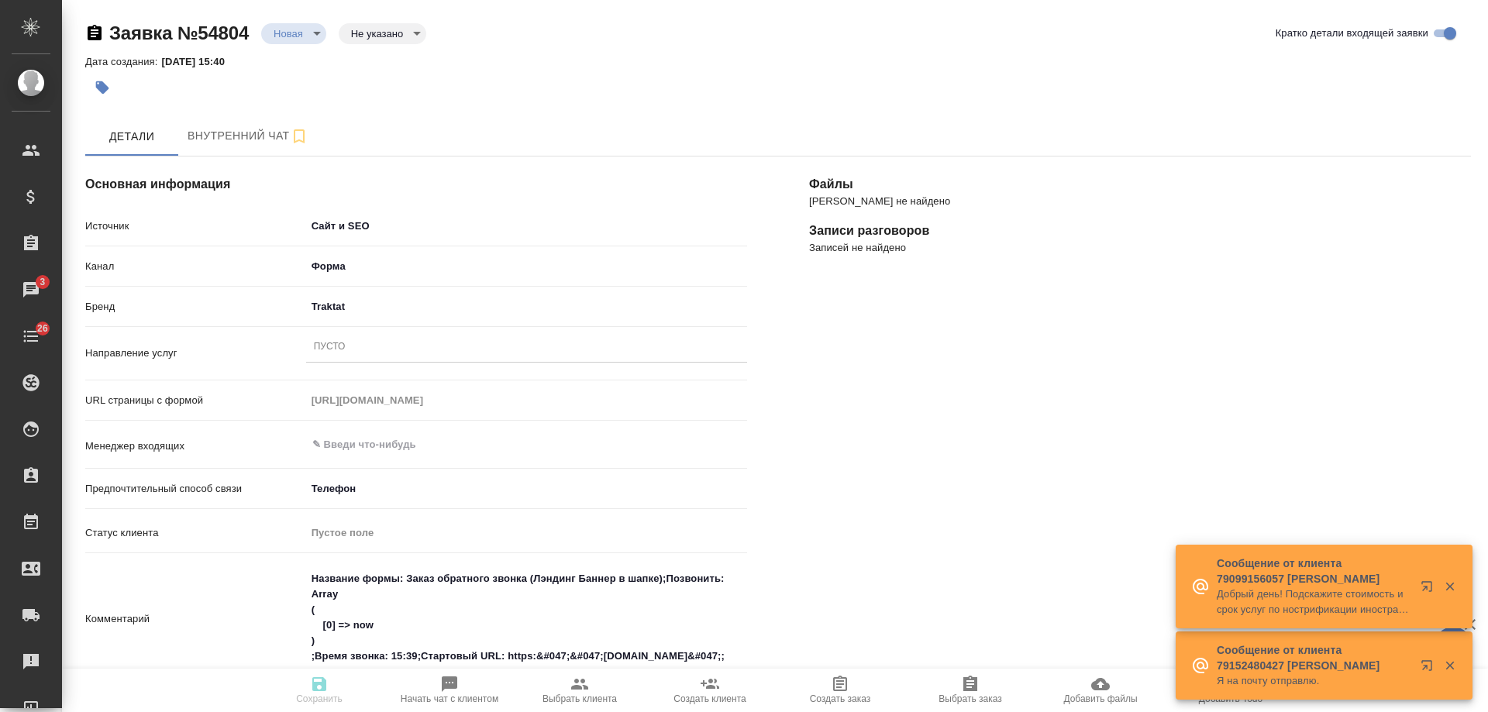
click at [370, 347] on div "Пусто" at bounding box center [526, 347] width 441 height 22
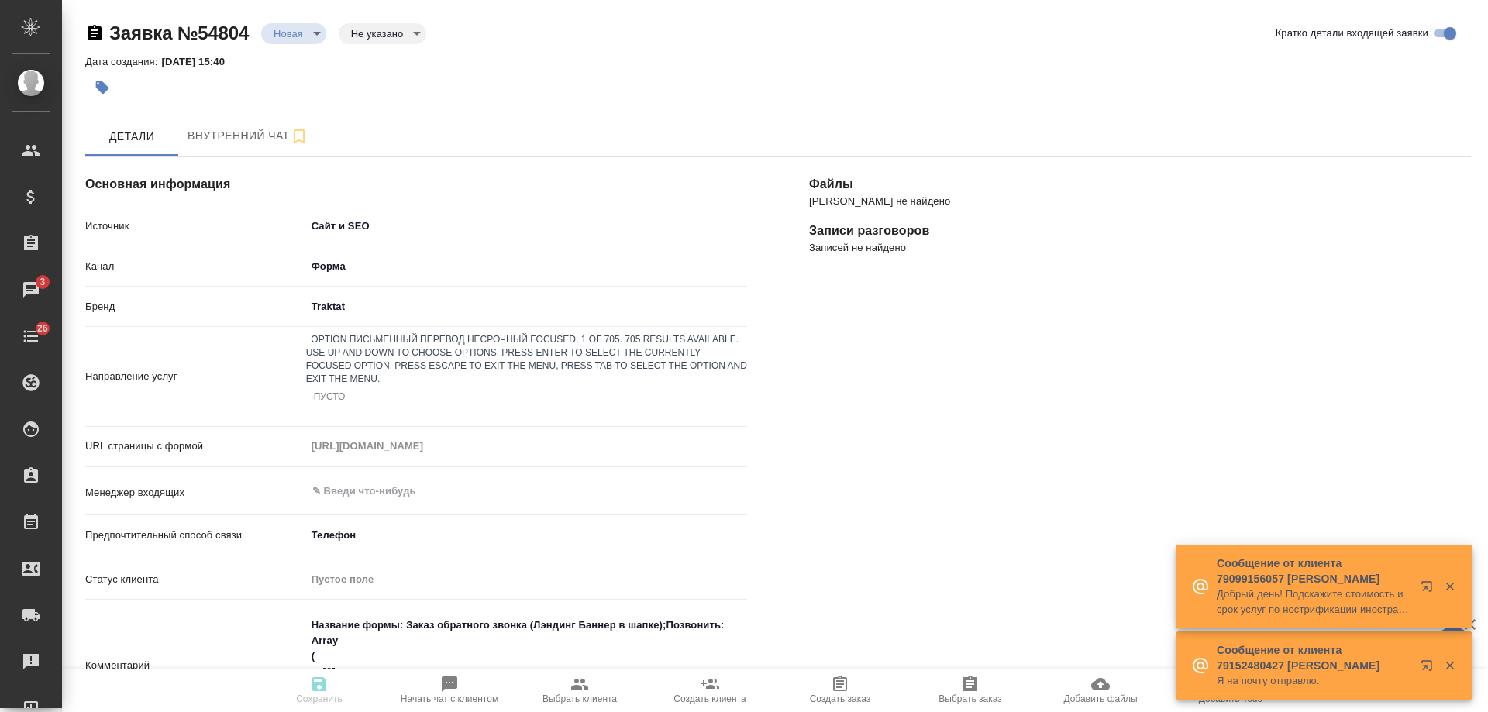
click at [450, 711] on div "Письменный перевод несрочный" at bounding box center [744, 721] width 1488 height 19
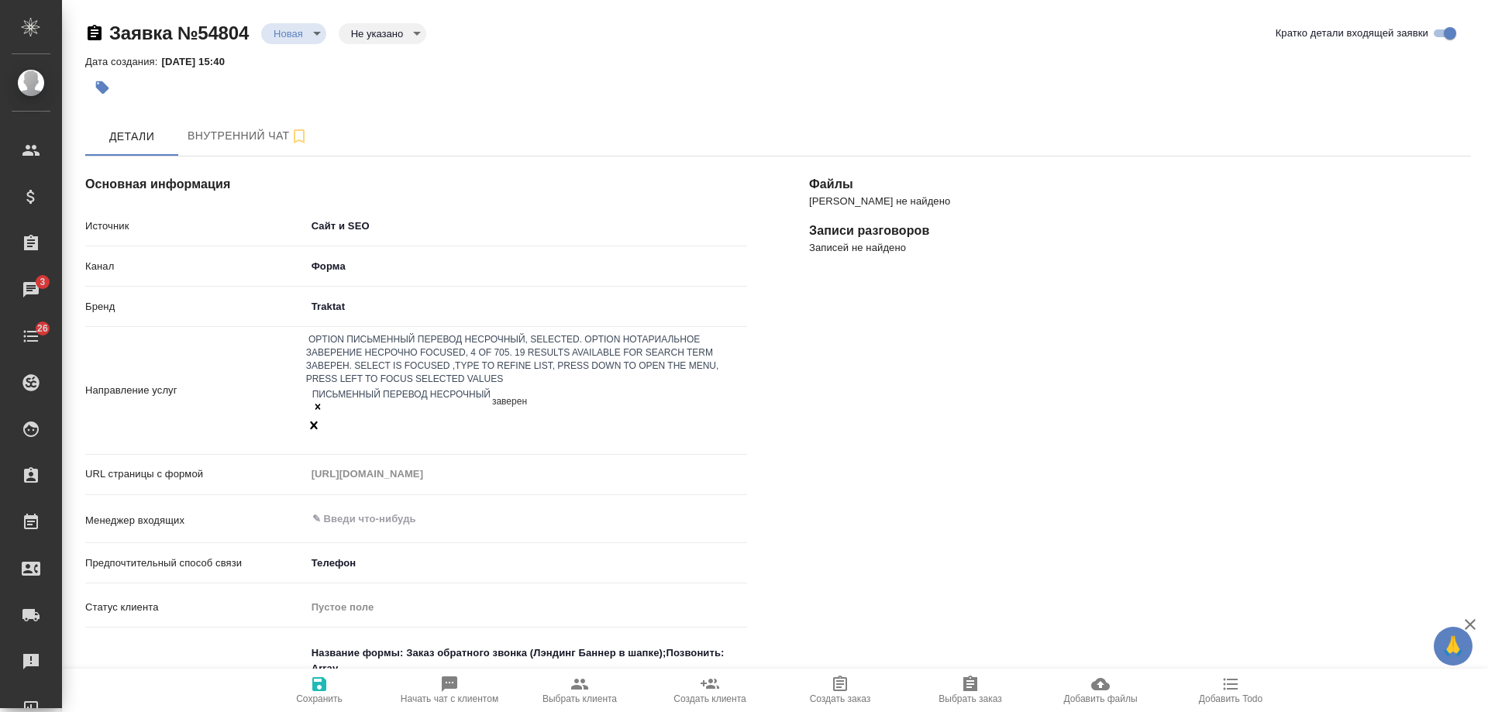
type input "заверени"
click at [498, 711] on div "Нотариальное заверение несрочно" at bounding box center [744, 721] width 1488 height 19
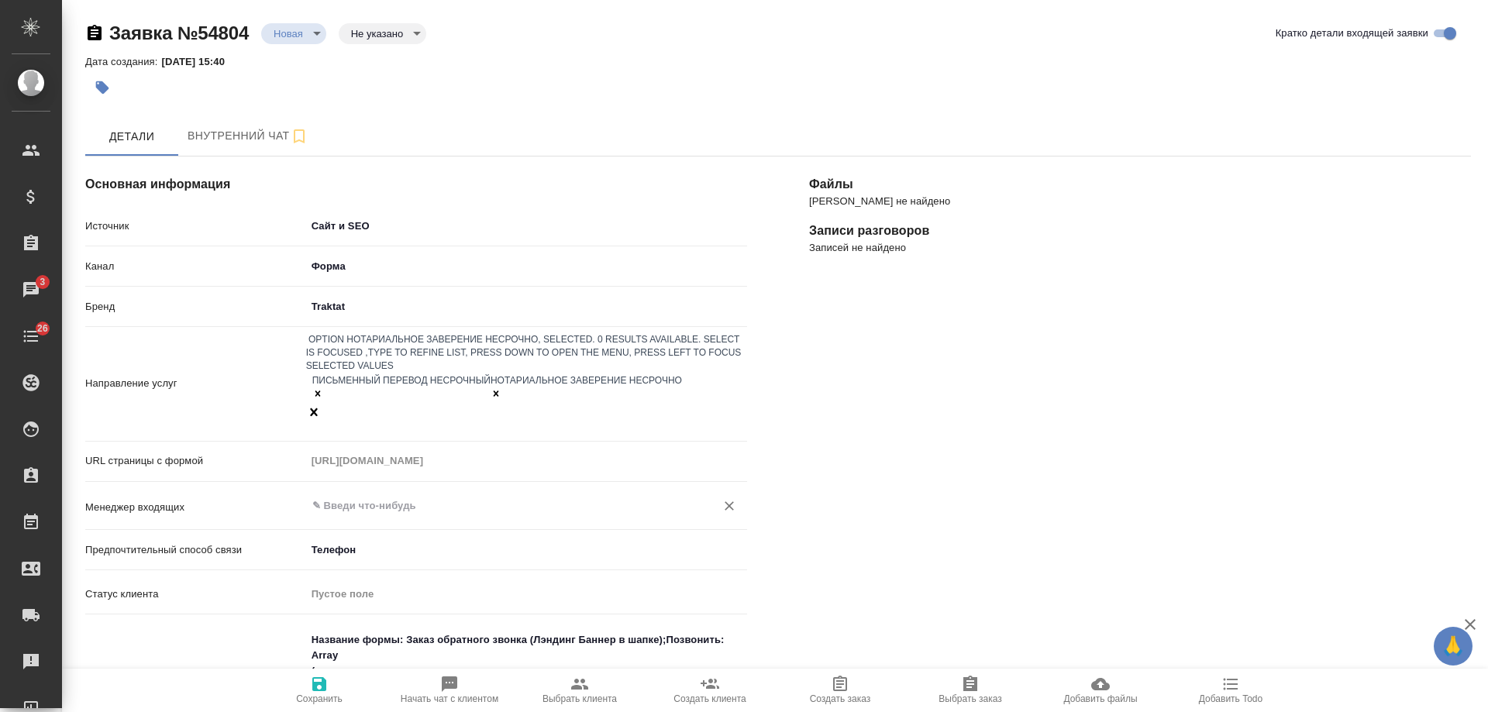
click at [409, 497] on input "text" at bounding box center [501, 506] width 380 height 19
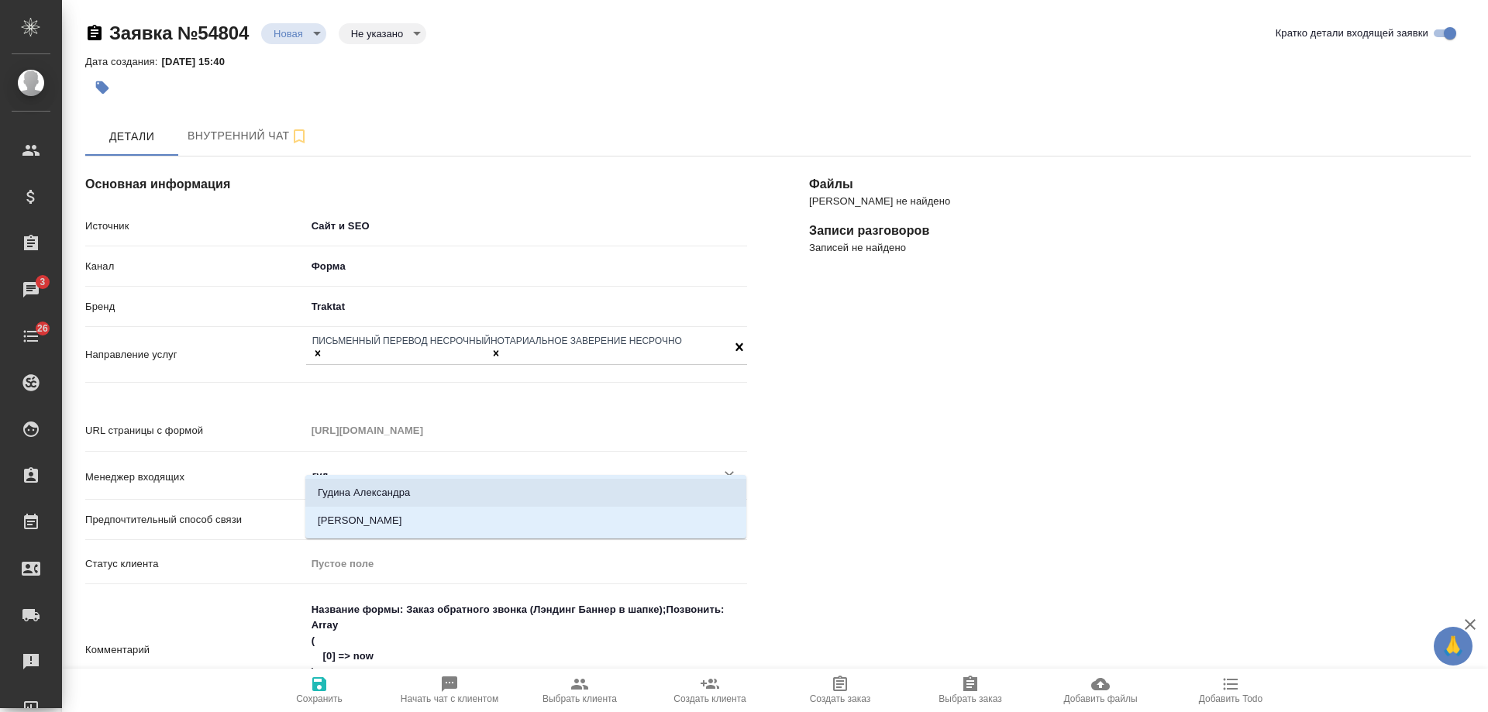
click at [409, 490] on li "Гудина Александра" at bounding box center [525, 493] width 441 height 28
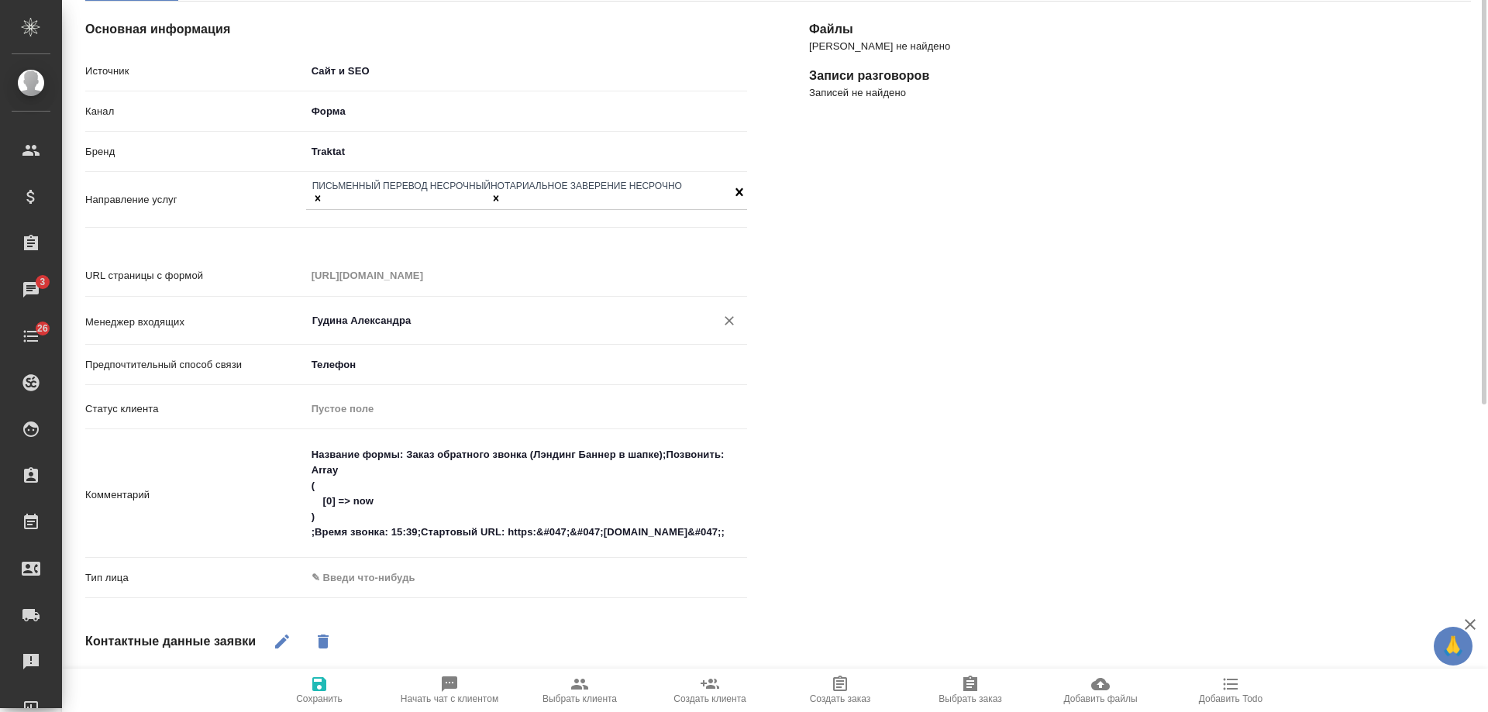
scroll to position [310, 0]
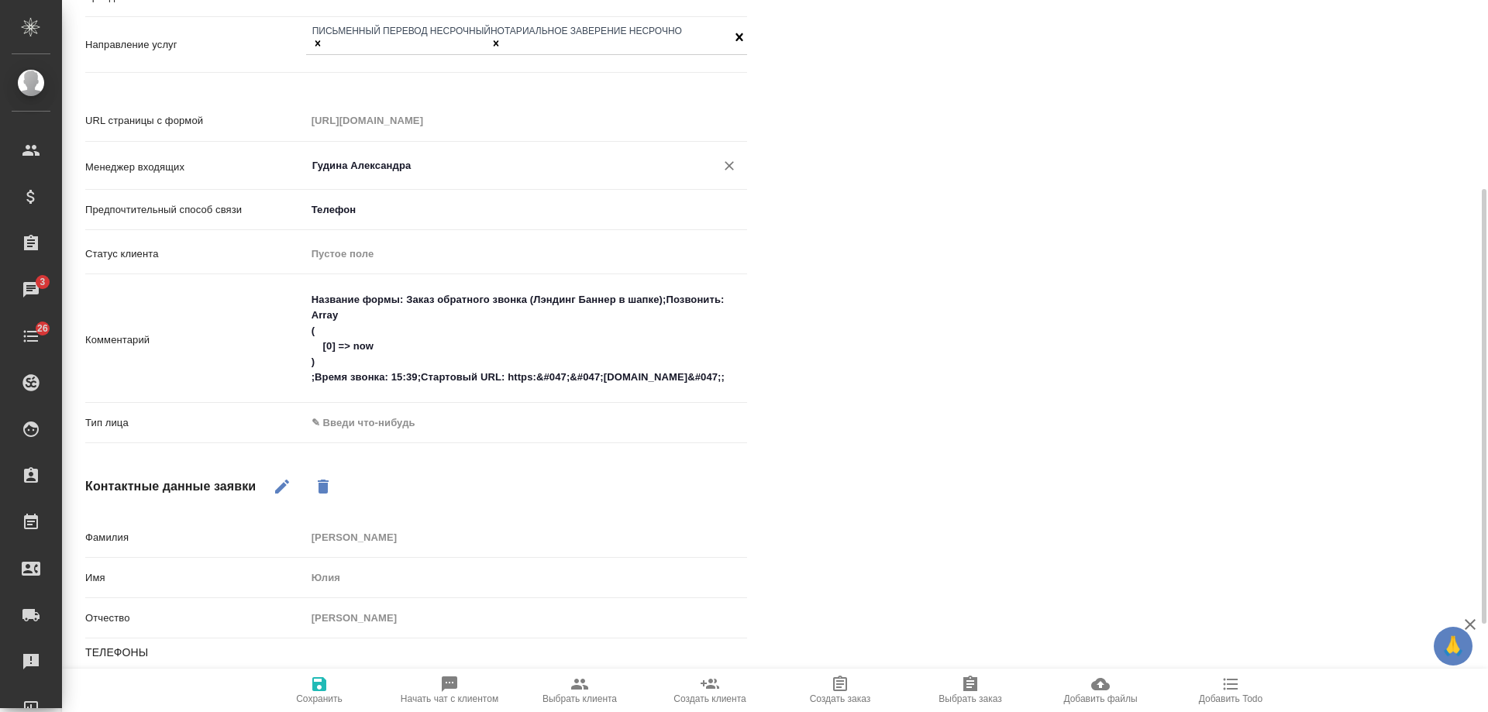
type input "Гудина Александра"
click at [367, 402] on body "🙏 .cls-1 fill:#fff; AWATERA Gudina Alexandra Клиенты Спецификации Заказы 3 Чаты…" at bounding box center [744, 356] width 1488 height 712
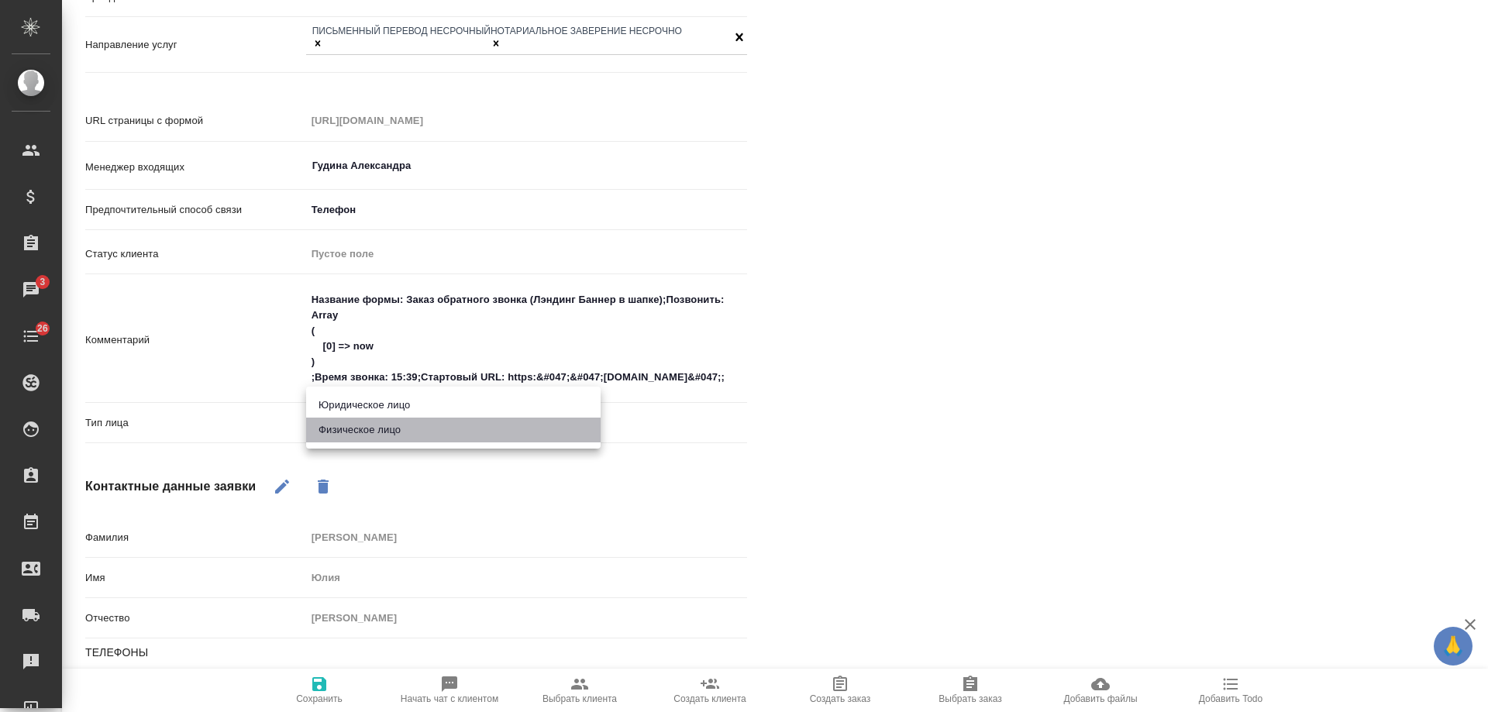
click at [358, 429] on li "Физическое лицо" at bounding box center [453, 430] width 294 height 25
type input "private"
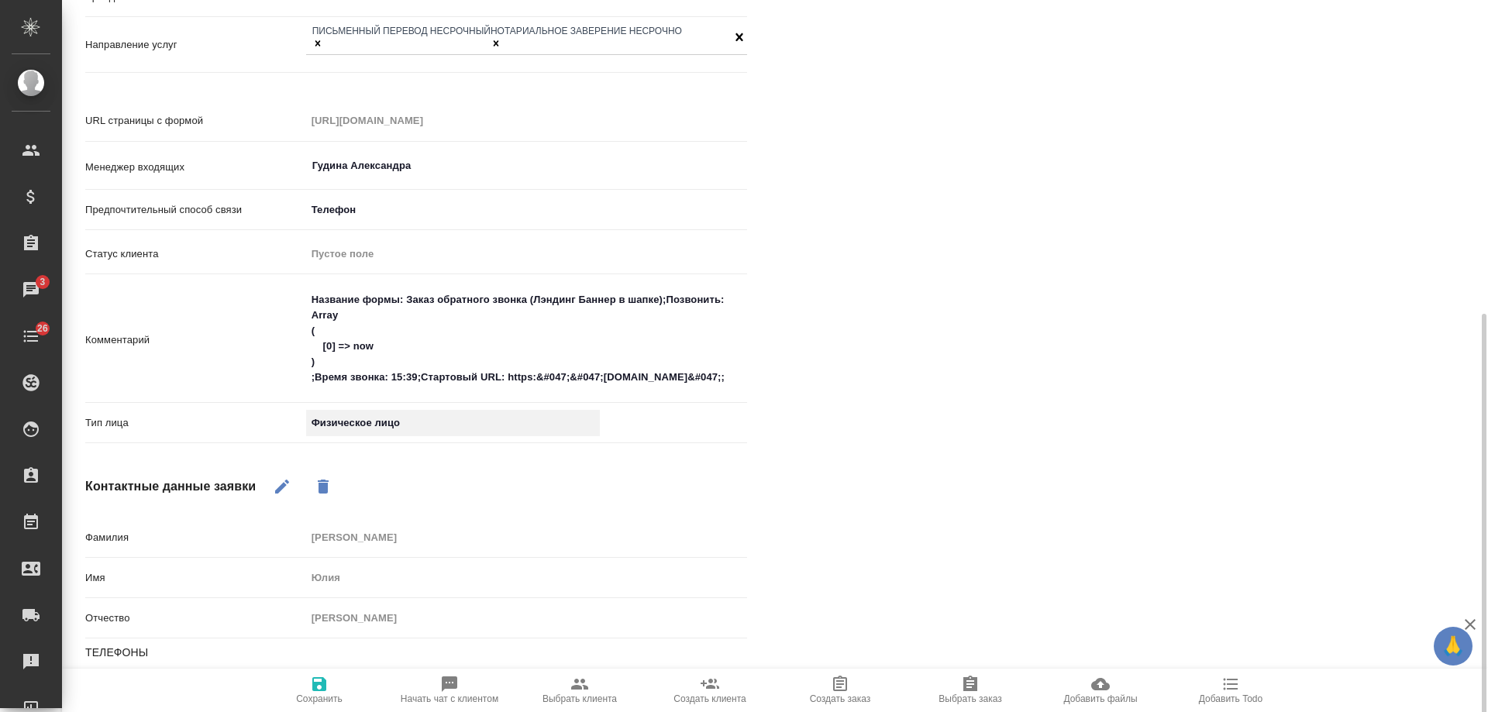
scroll to position [453, 0]
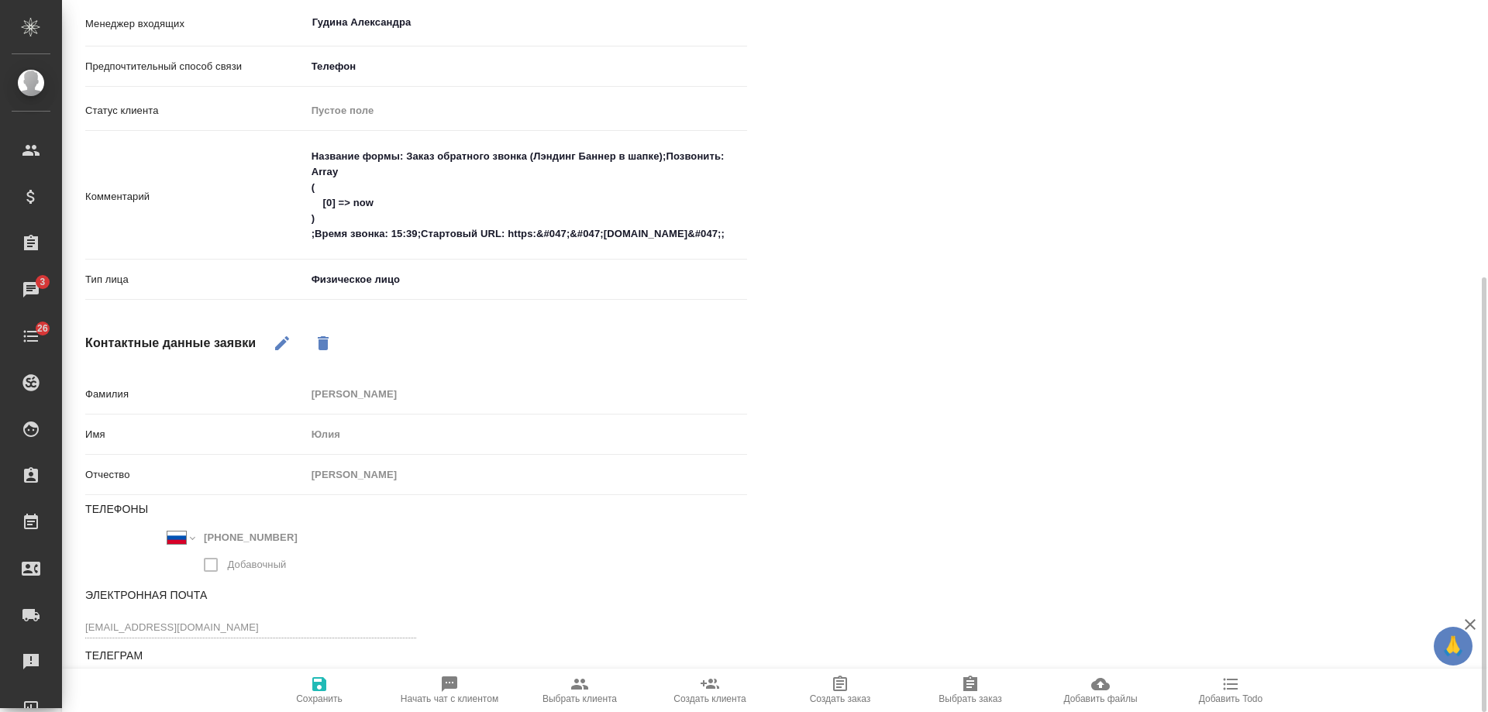
click at [314, 691] on icon "button" at bounding box center [319, 684] width 14 height 14
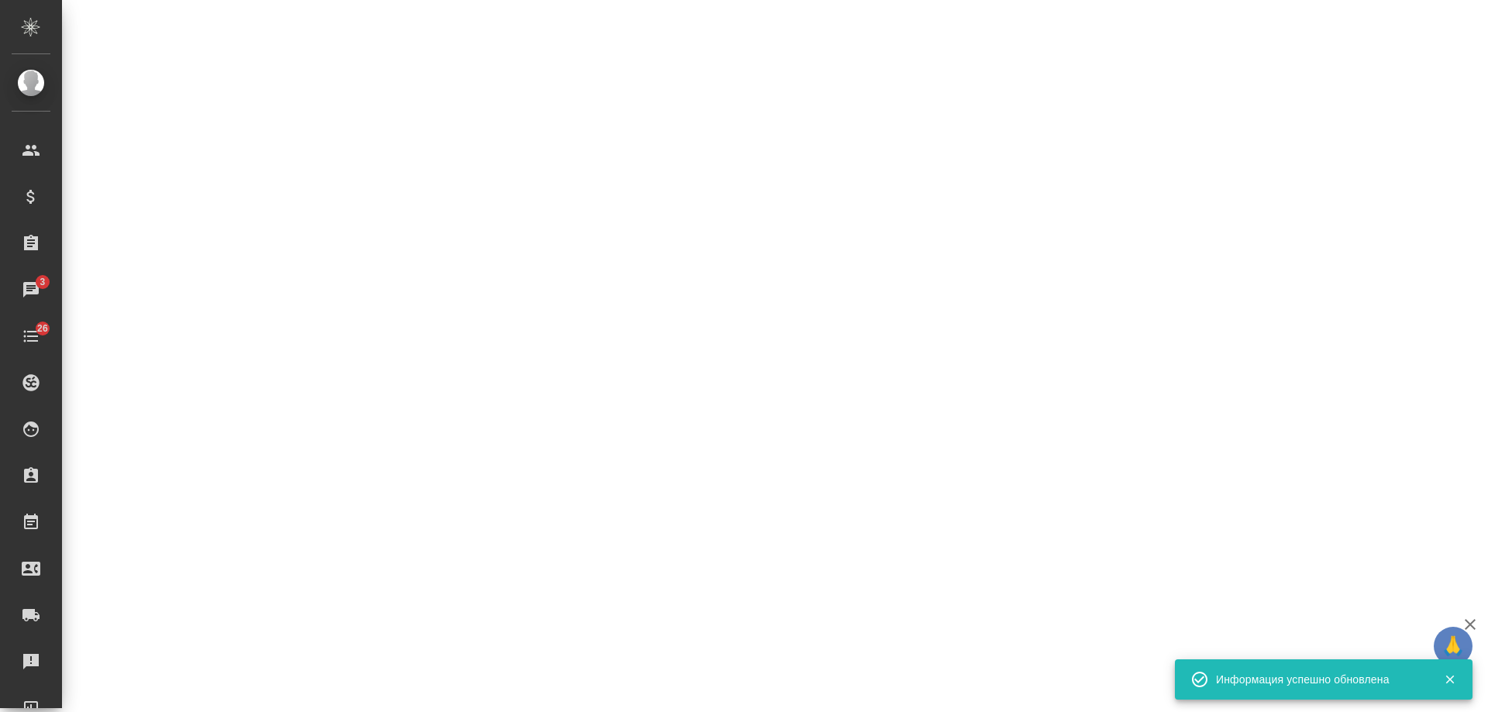
select select "RU"
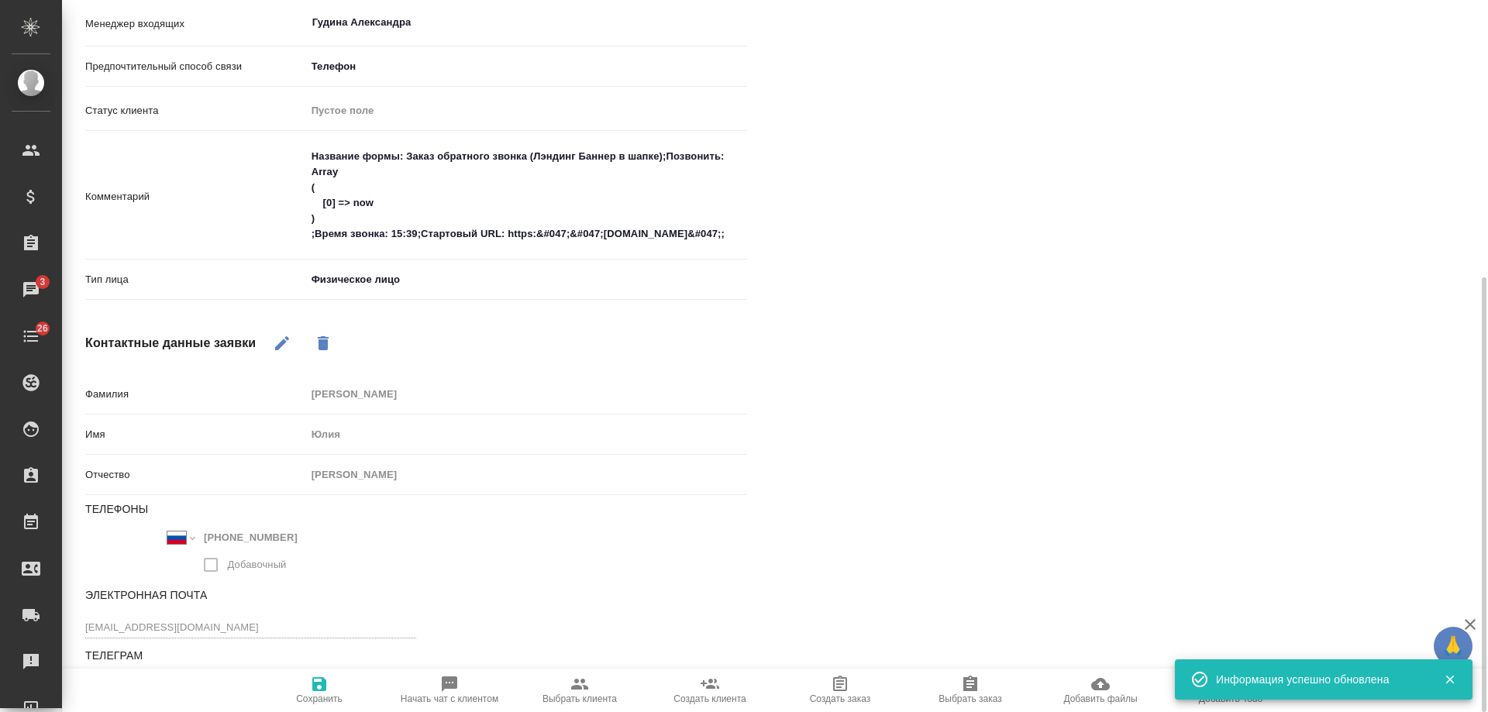
click at [577, 696] on span "Выбрать клиента" at bounding box center [579, 698] width 74 height 11
type textarea "x"
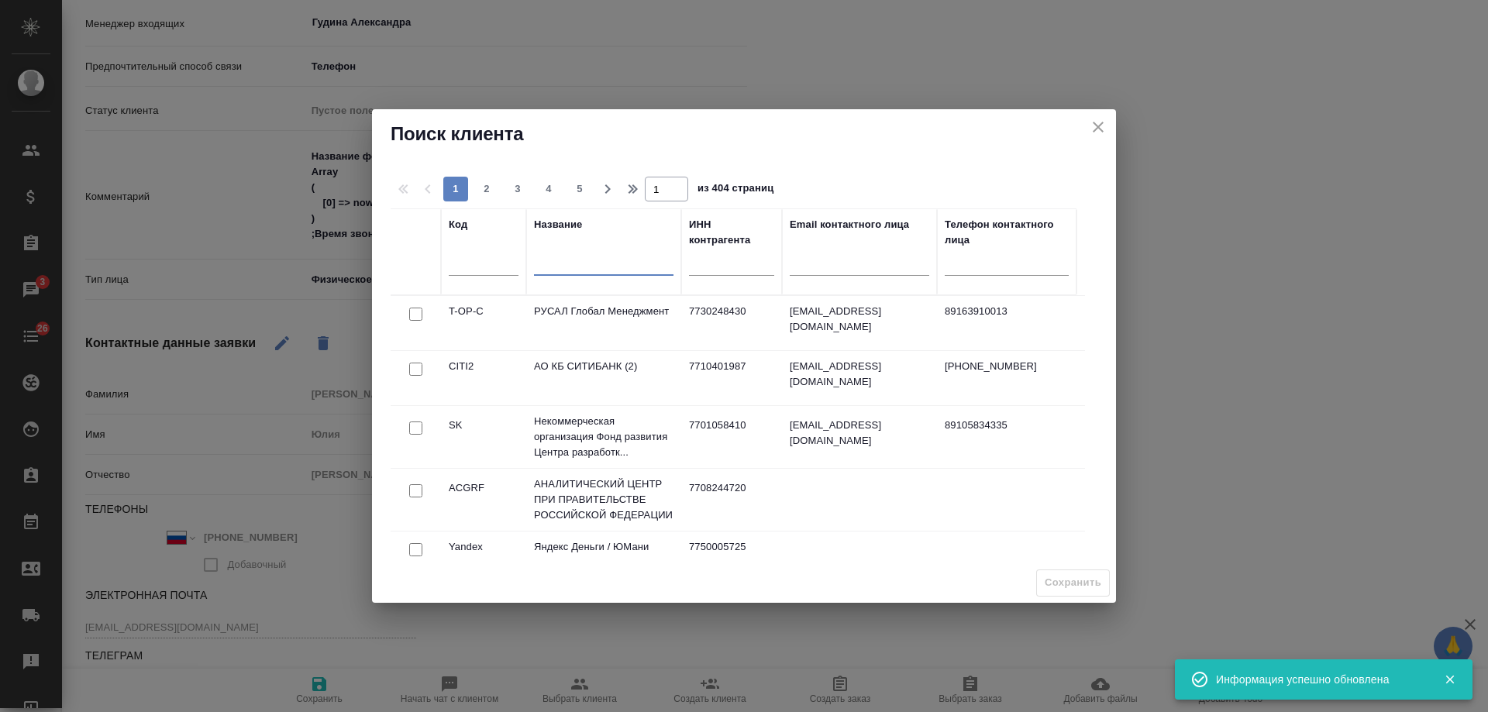
click at [591, 263] on input "text" at bounding box center [603, 265] width 139 height 19
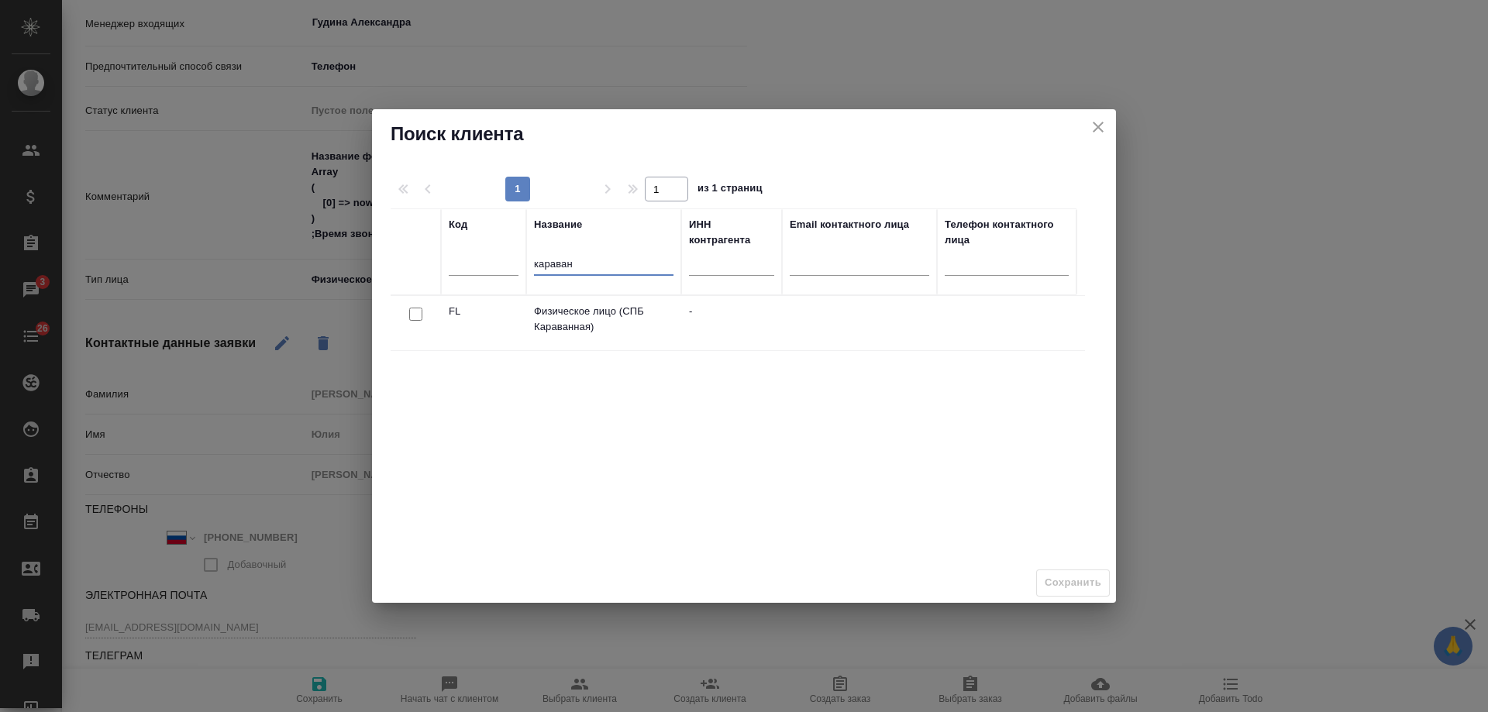
type input "караван"
click at [417, 311] on input "checkbox" at bounding box center [415, 314] width 13 height 13
checkbox input "true"
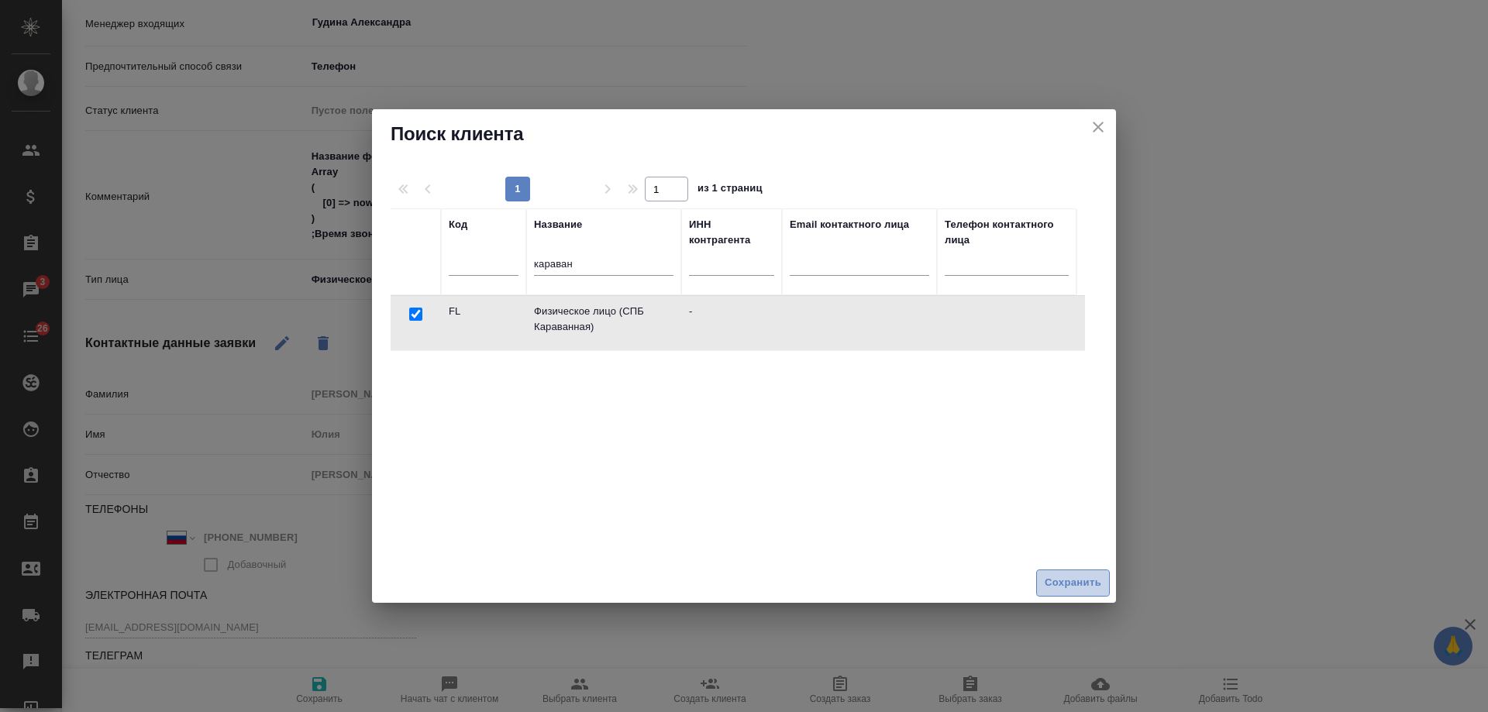
click at [1082, 587] on span "Сохранить" at bounding box center [1073, 583] width 57 height 18
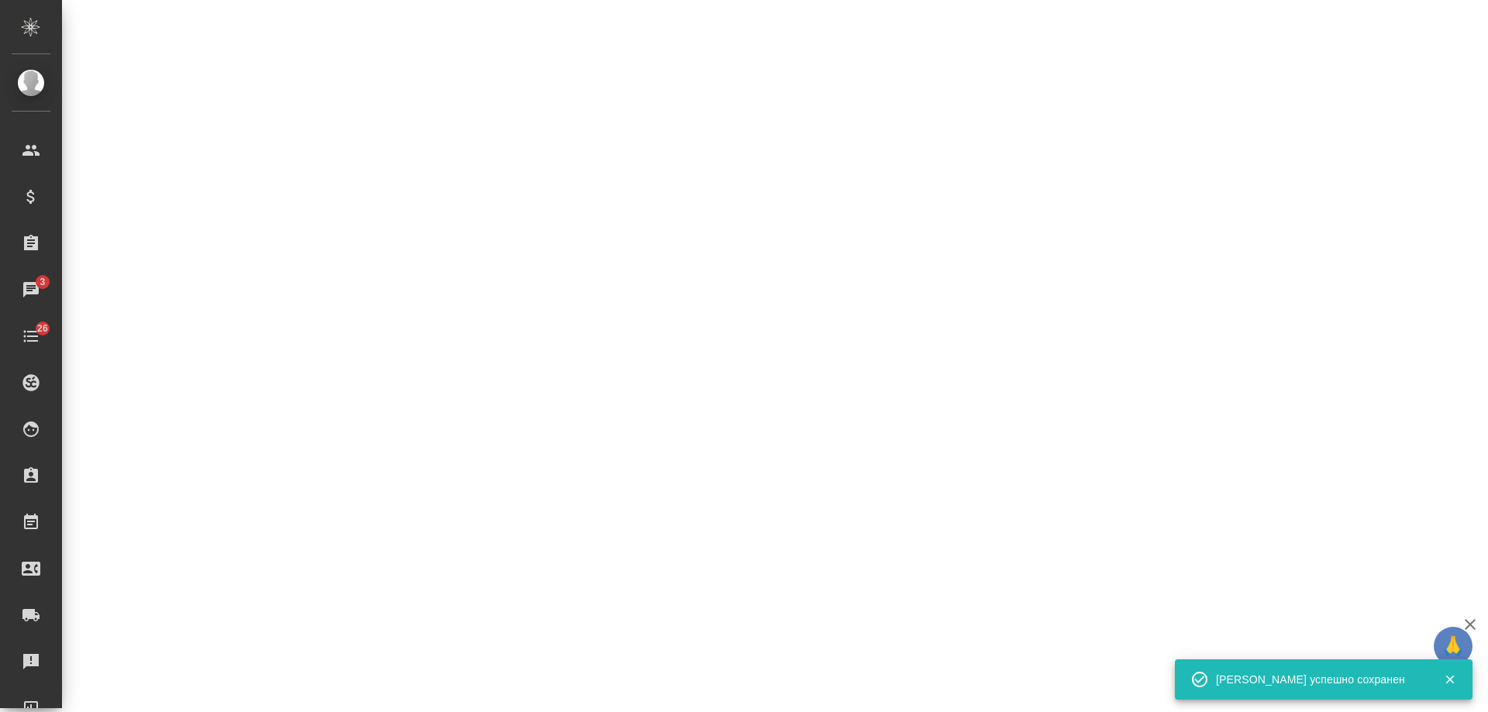
select select "RU"
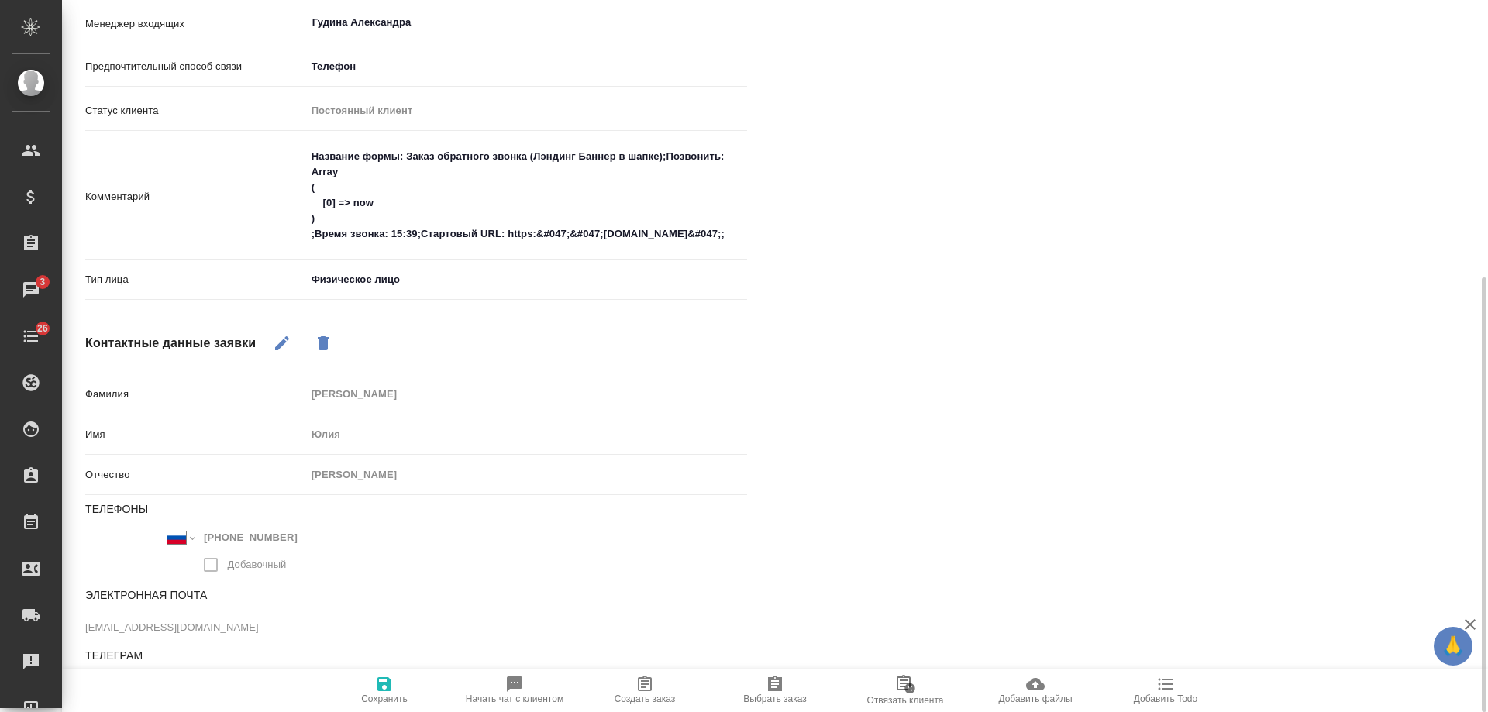
click at [647, 686] on icon "button" at bounding box center [644, 684] width 19 height 19
type textarea "x"
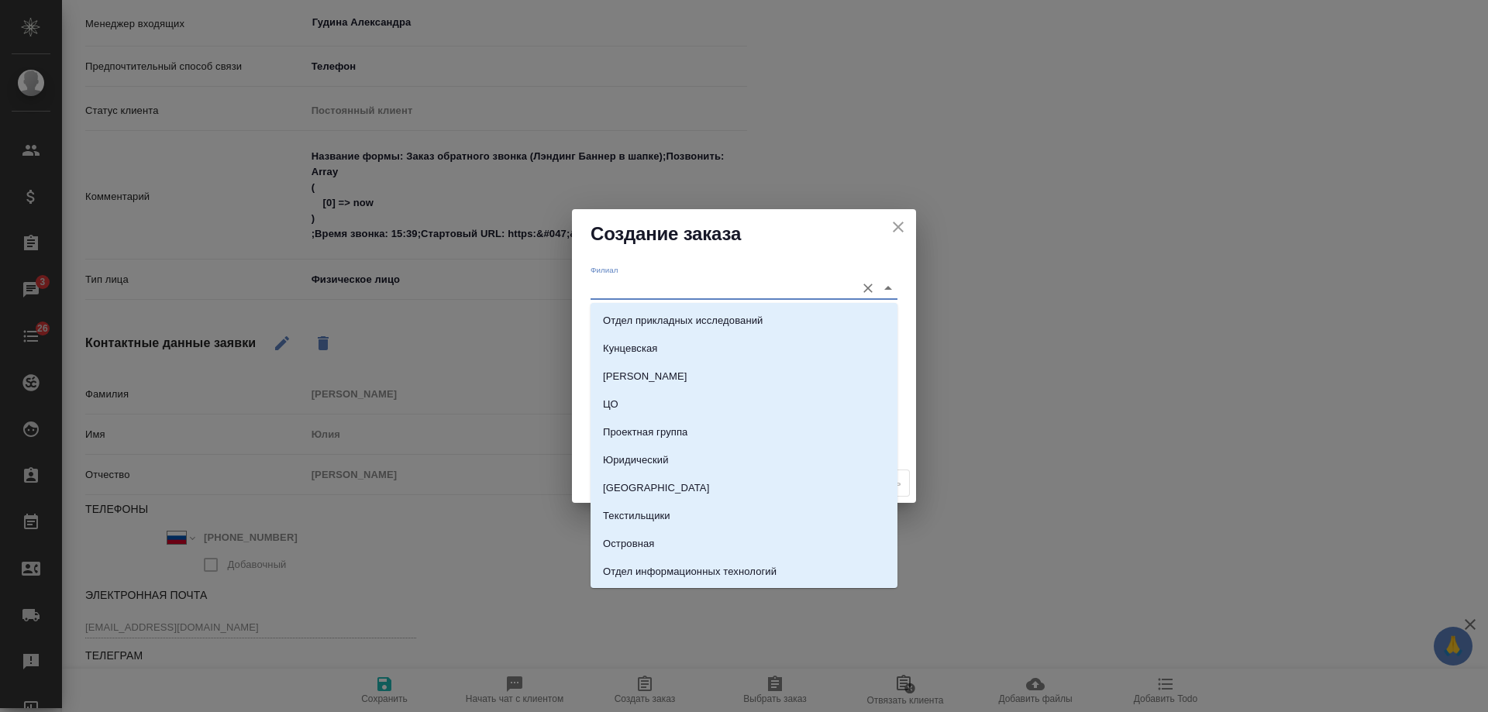
click at [649, 285] on input "Филиал" at bounding box center [718, 287] width 257 height 21
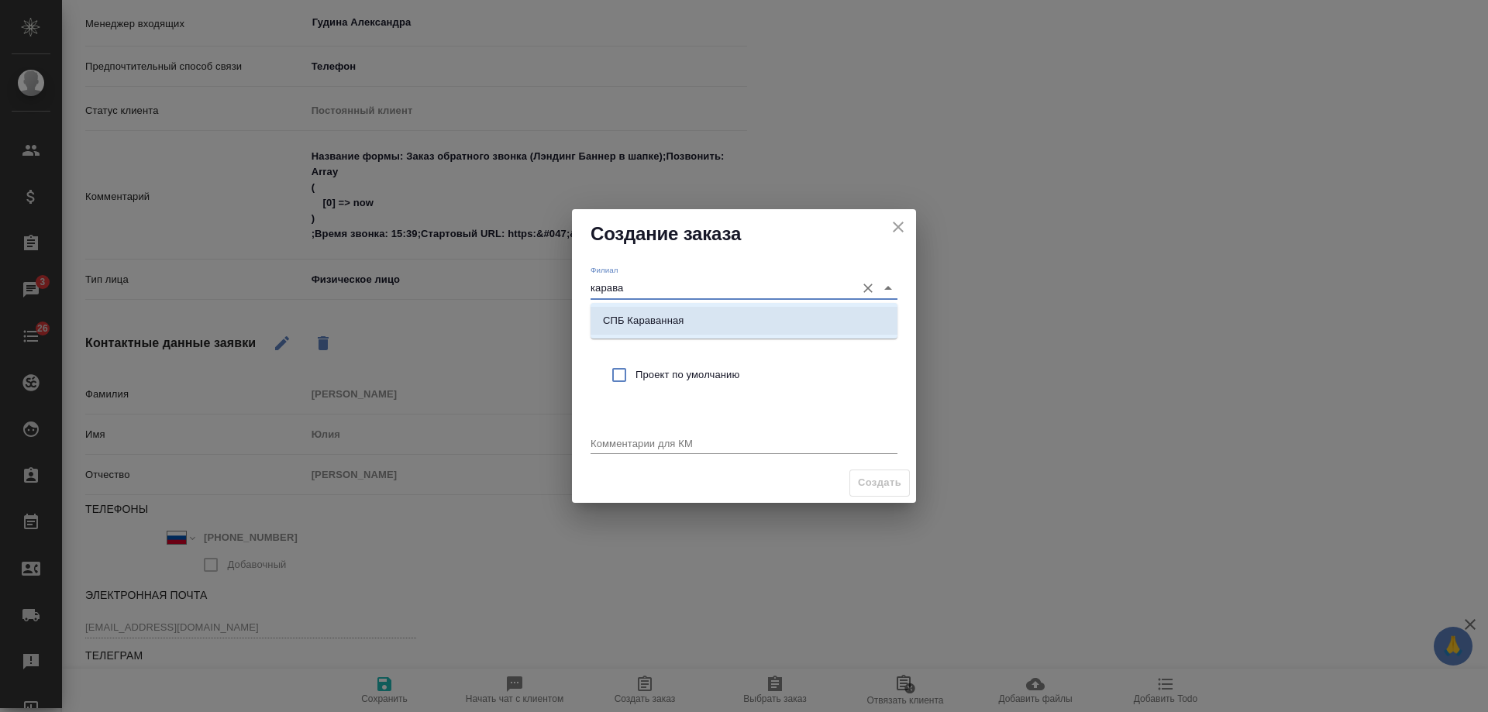
click at [661, 316] on p "СПБ Караванная" at bounding box center [643, 320] width 81 height 15
type input "СПБ Караванная"
drag, startPoint x: 678, startPoint y: 370, endPoint x: 665, endPoint y: 424, distance: 55.1
click at [676, 377] on span "Проект по умолчанию" at bounding box center [760, 374] width 250 height 15
checkbox input "true"
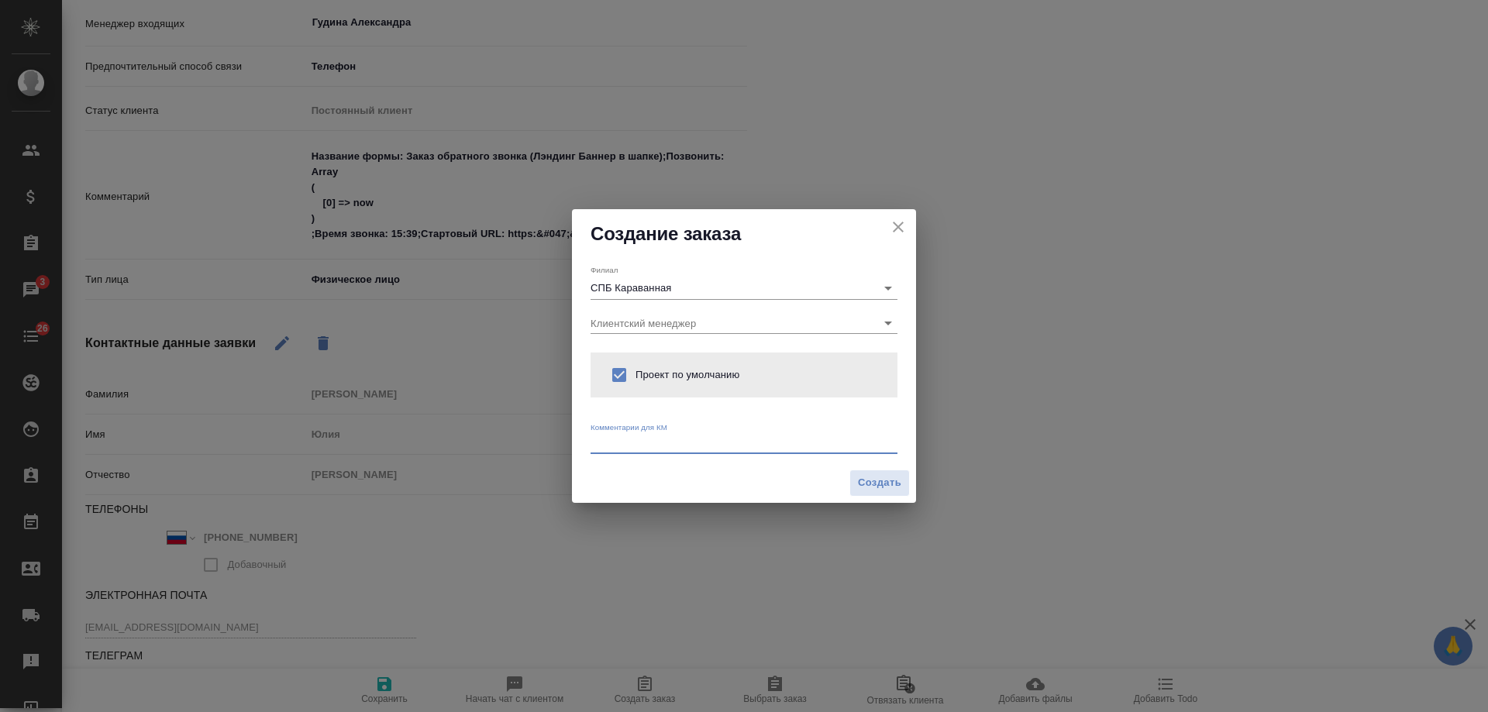
click at [663, 446] on textarea at bounding box center [743, 443] width 307 height 12
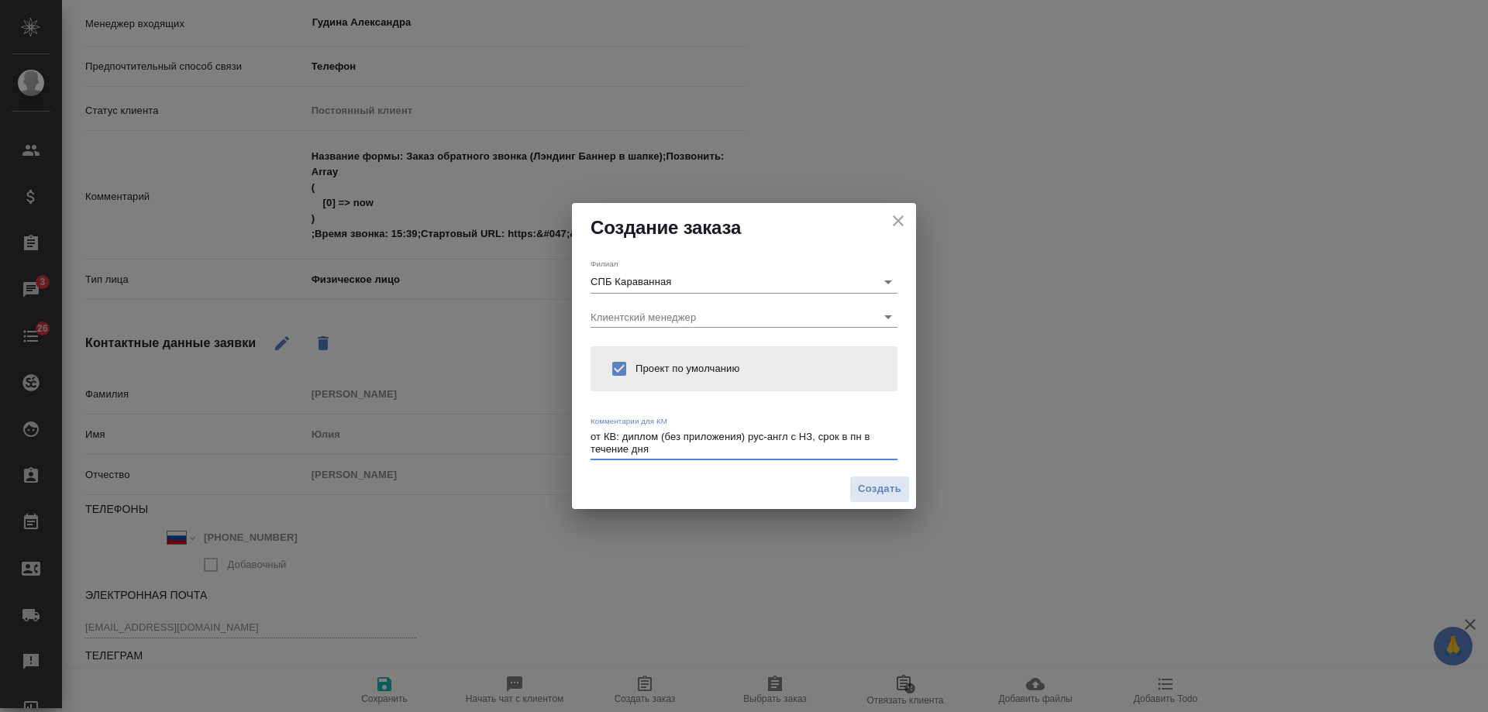
click at [845, 438] on textarea "от КВ: диплом (без приложения) рус-англ с НЗ, срок в пн в течение дня" at bounding box center [743, 443] width 307 height 24
type textarea "от КВ: диплом (без приложения) рус-англ с НЗ, срок пн в течение дня"
click at [875, 489] on span "Создать" at bounding box center [879, 489] width 43 height 18
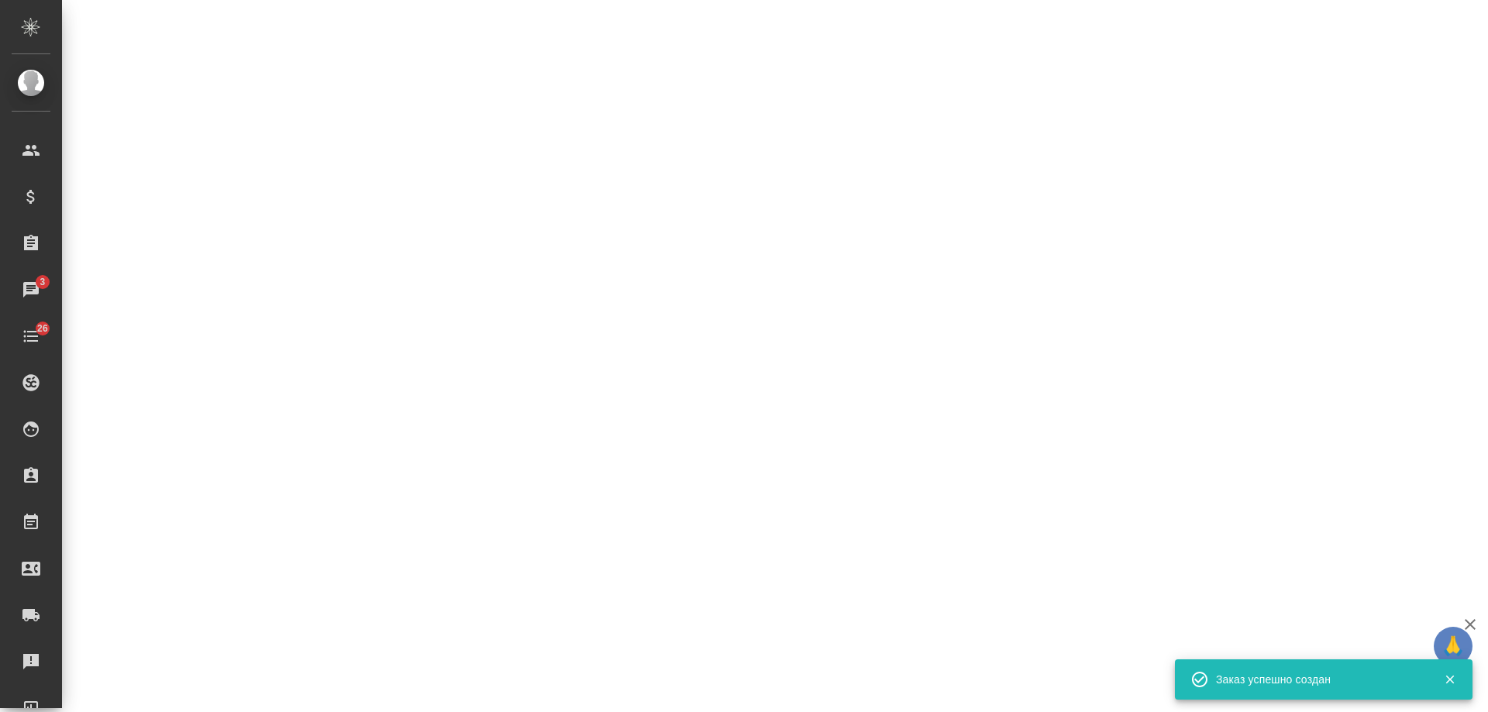
select select "RU"
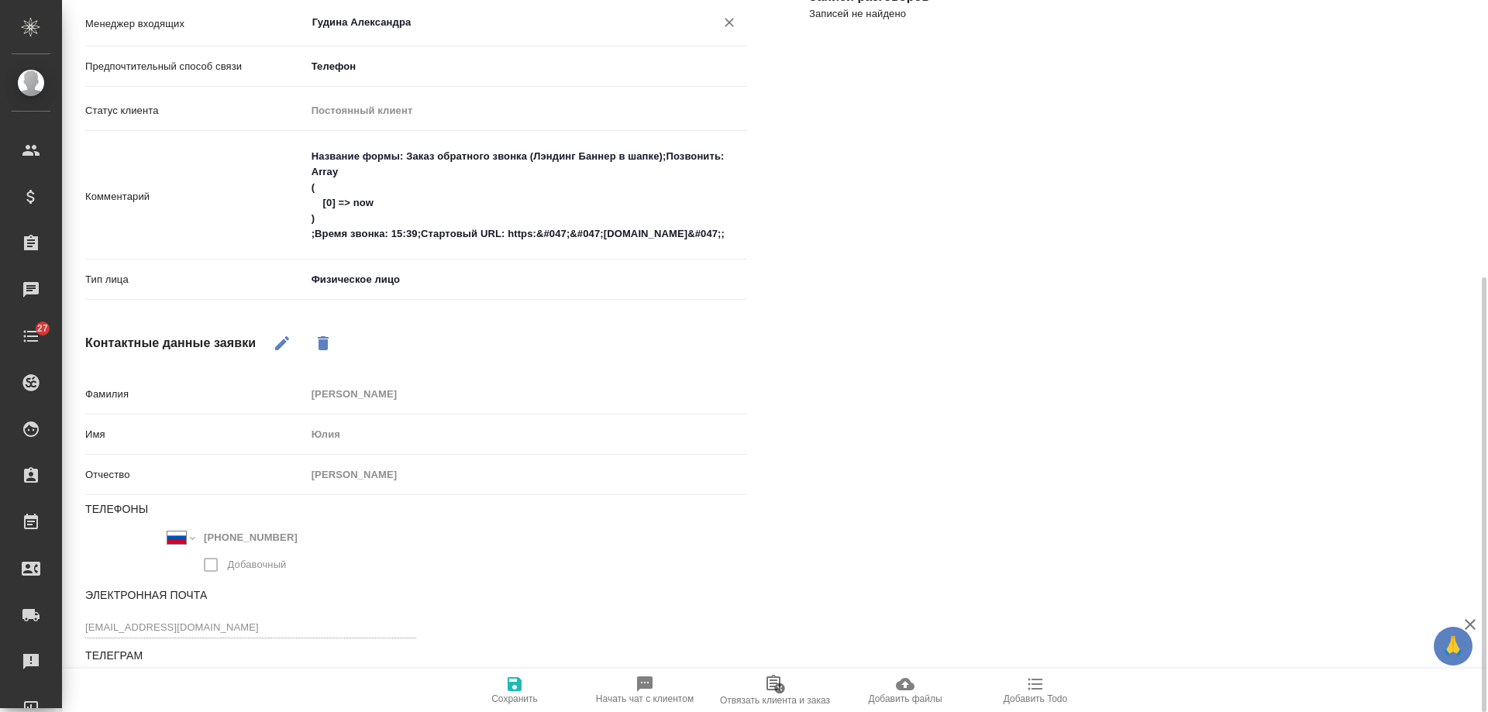
type textarea "x"
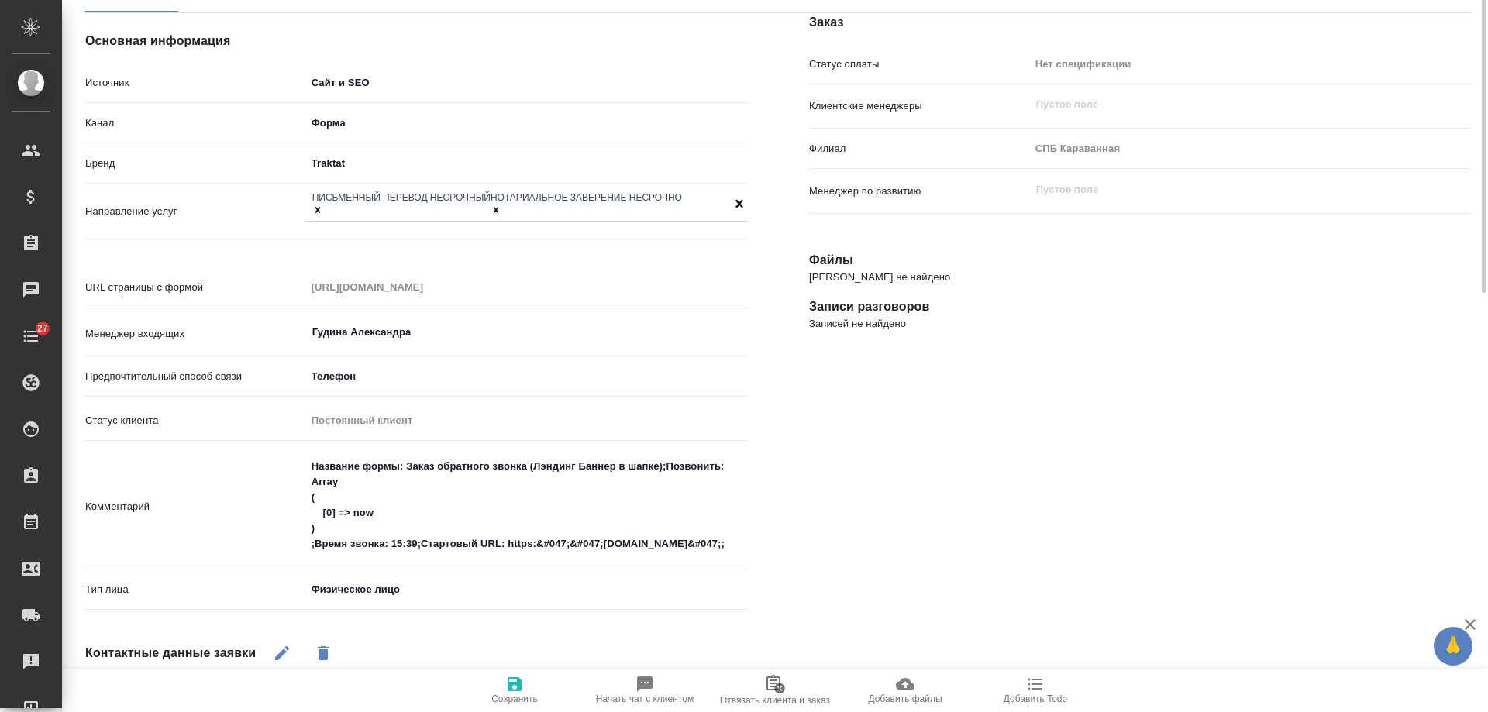
scroll to position [0, 0]
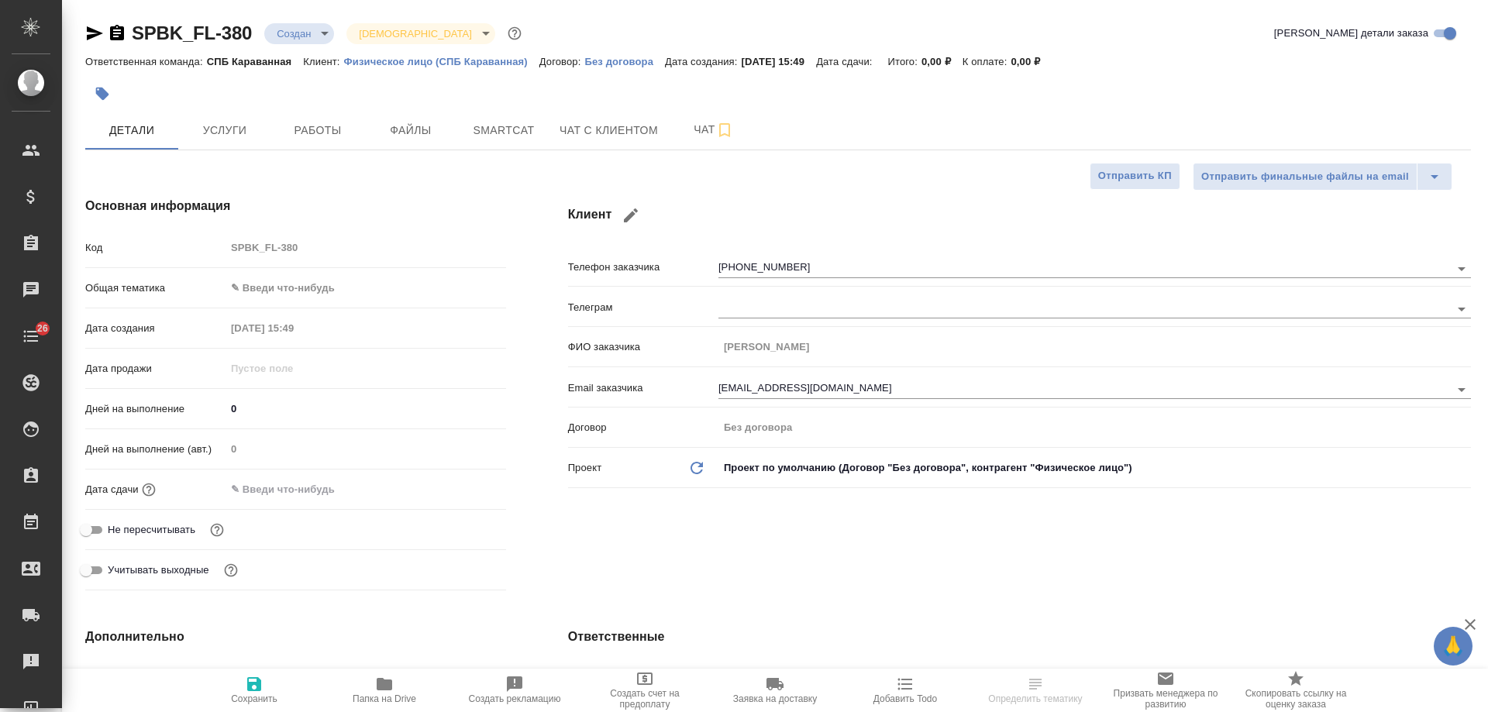
select select "RU"
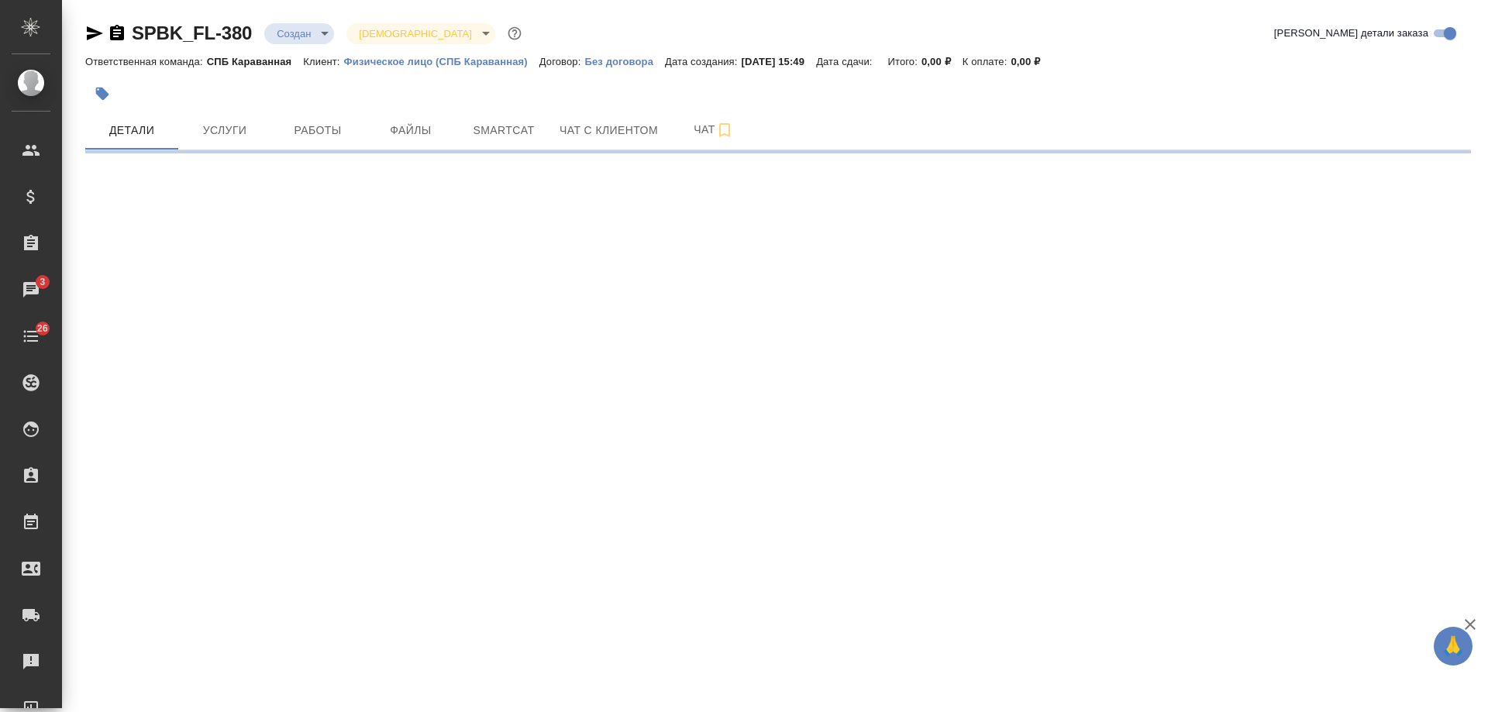
select select "RU"
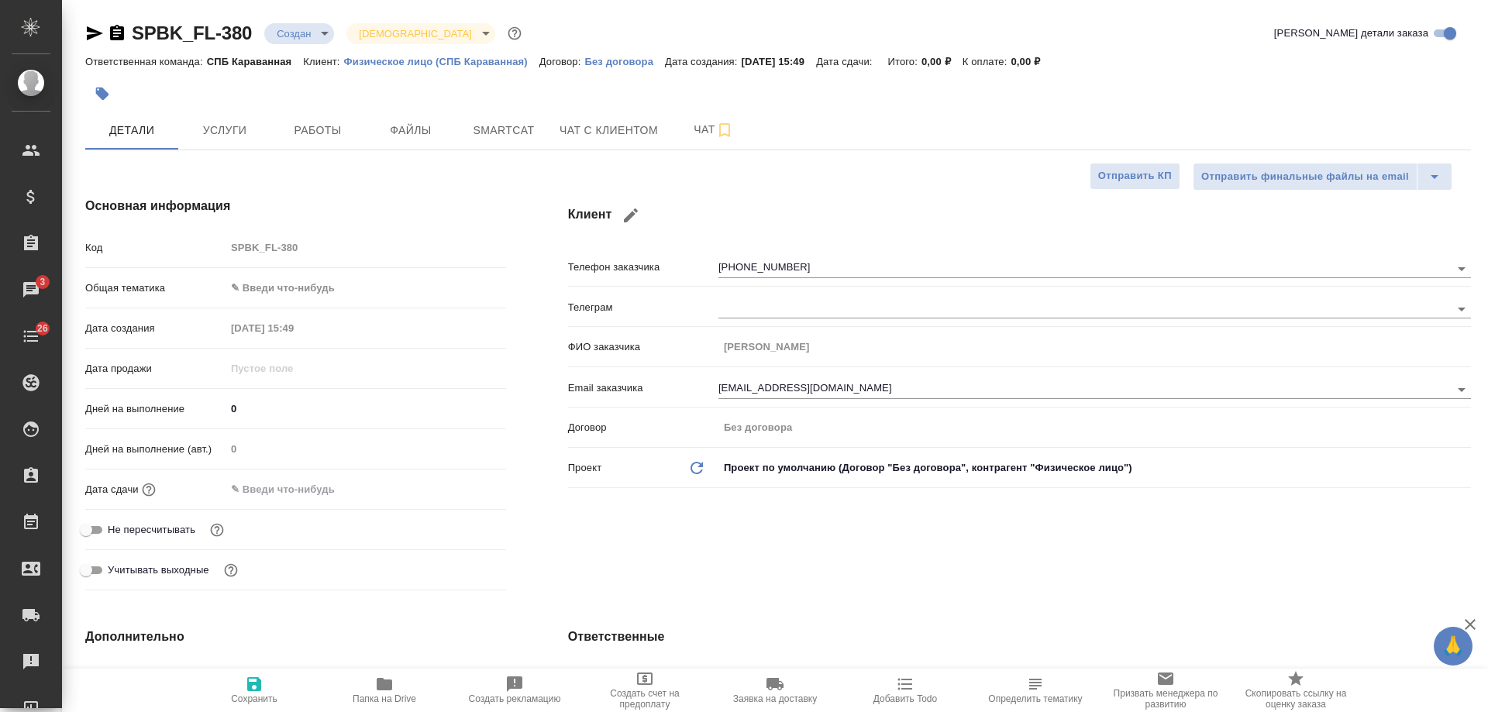
type textarea "x"
click at [112, 37] on icon "button" at bounding box center [117, 32] width 14 height 15
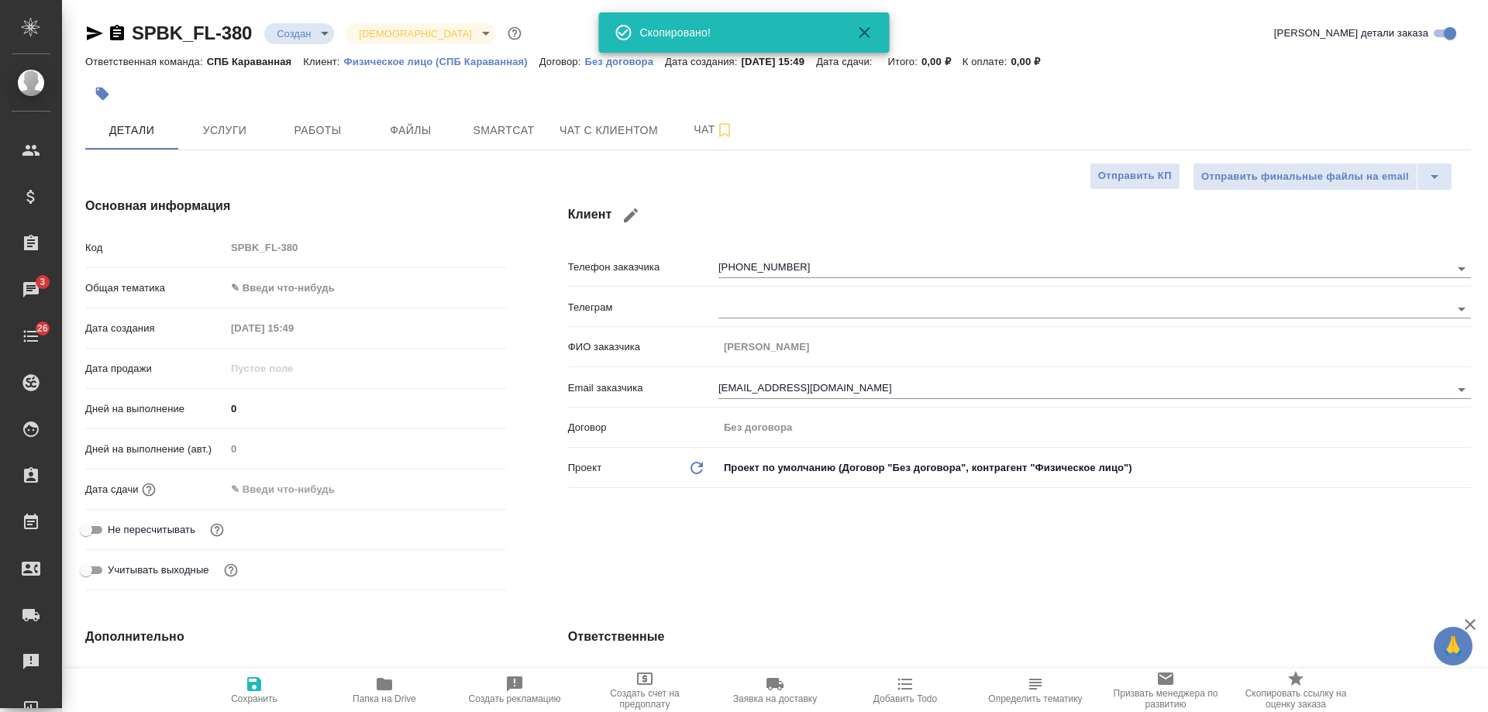
type textarea "x"
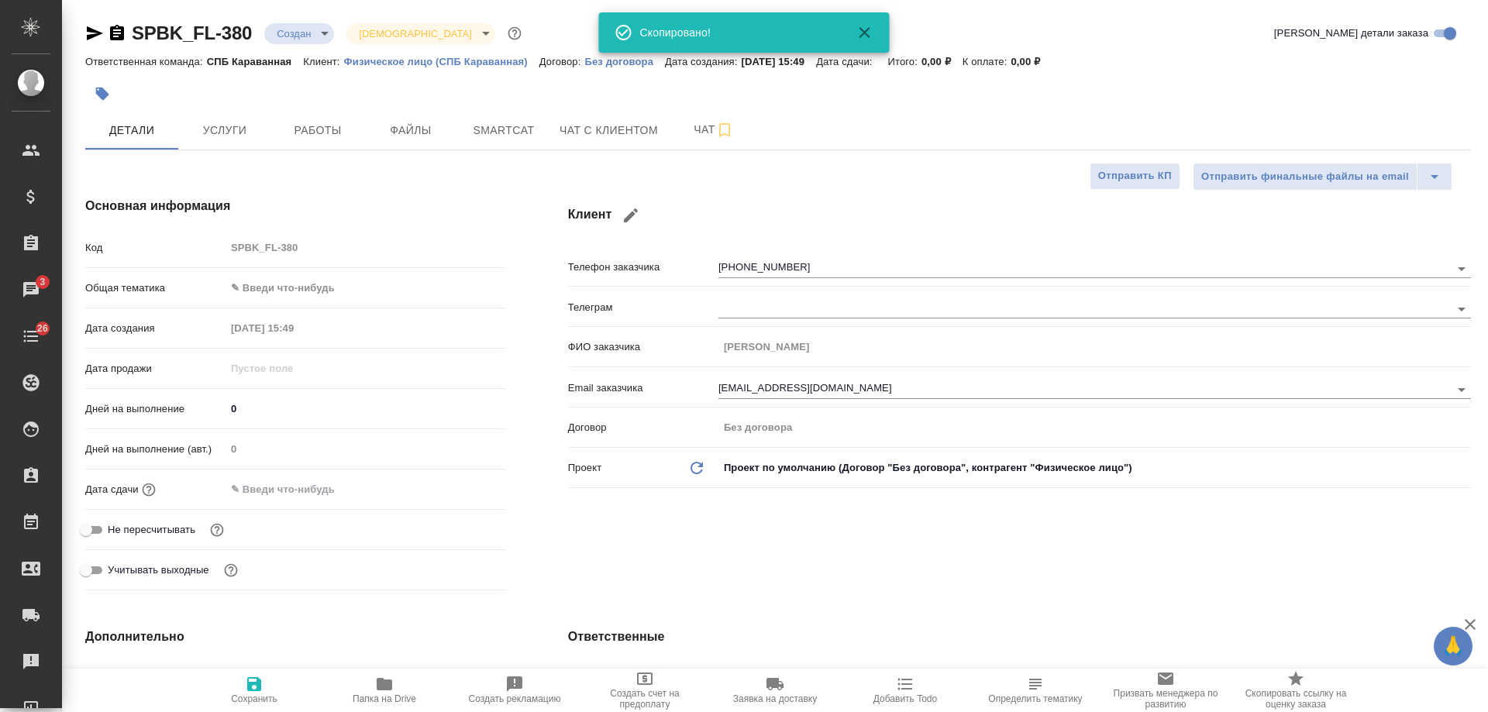
type textarea "x"
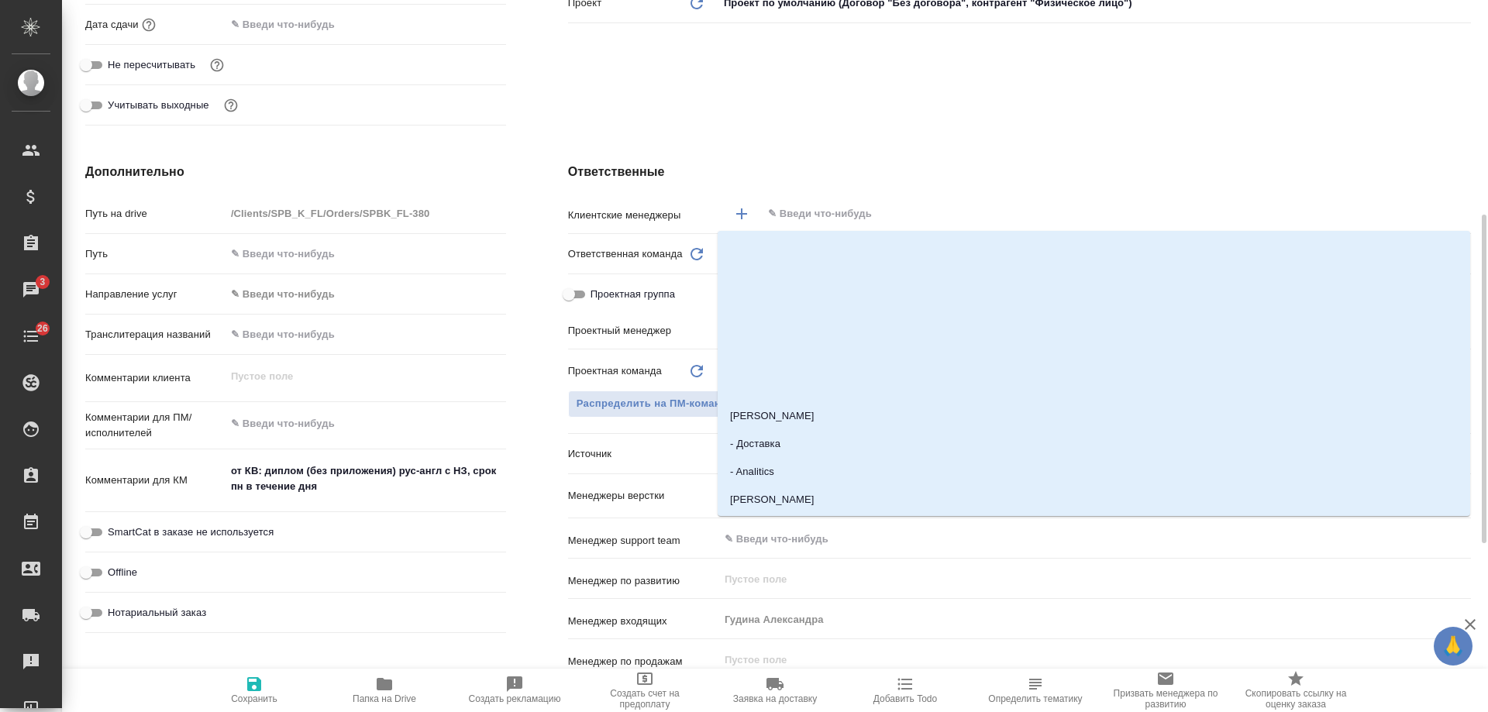
click at [831, 219] on input "text" at bounding box center [1090, 214] width 648 height 19
type input "а"
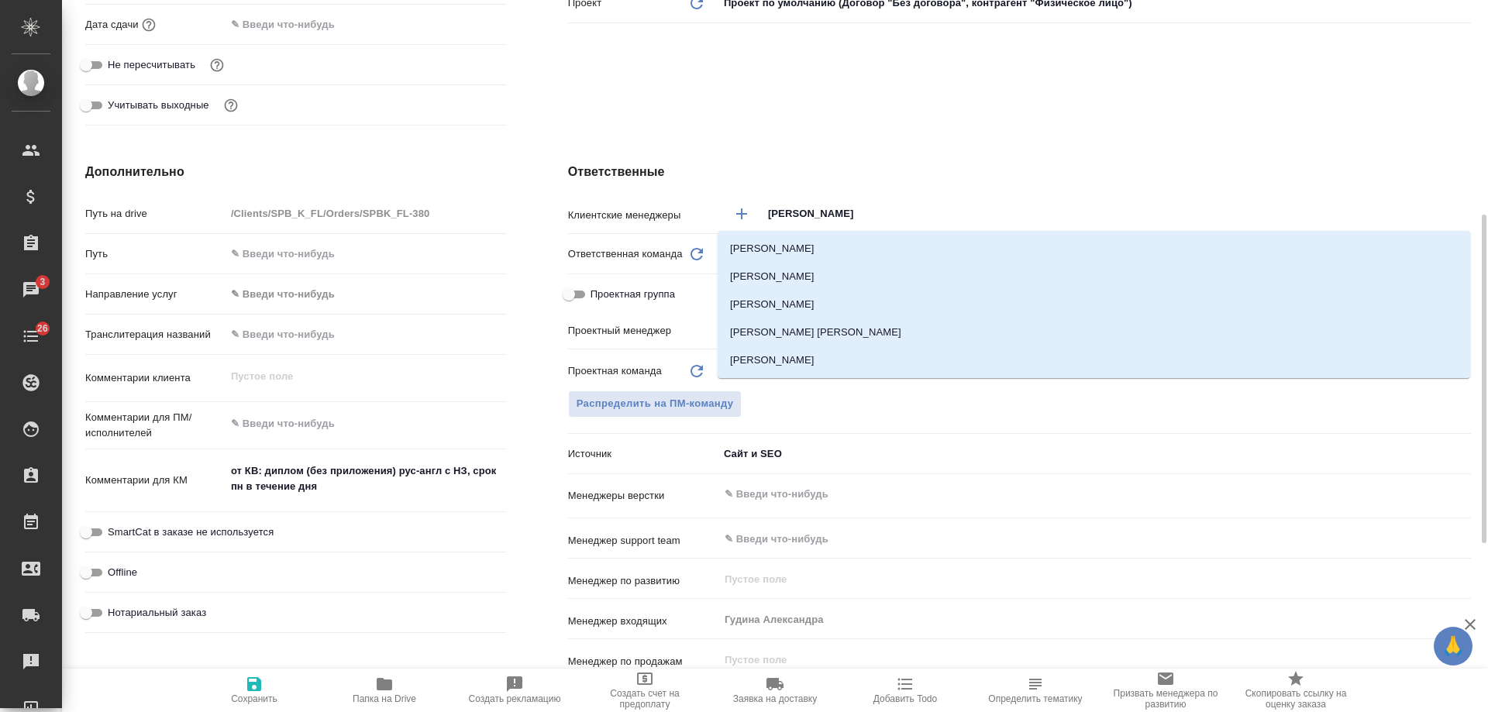
type input "ивано"
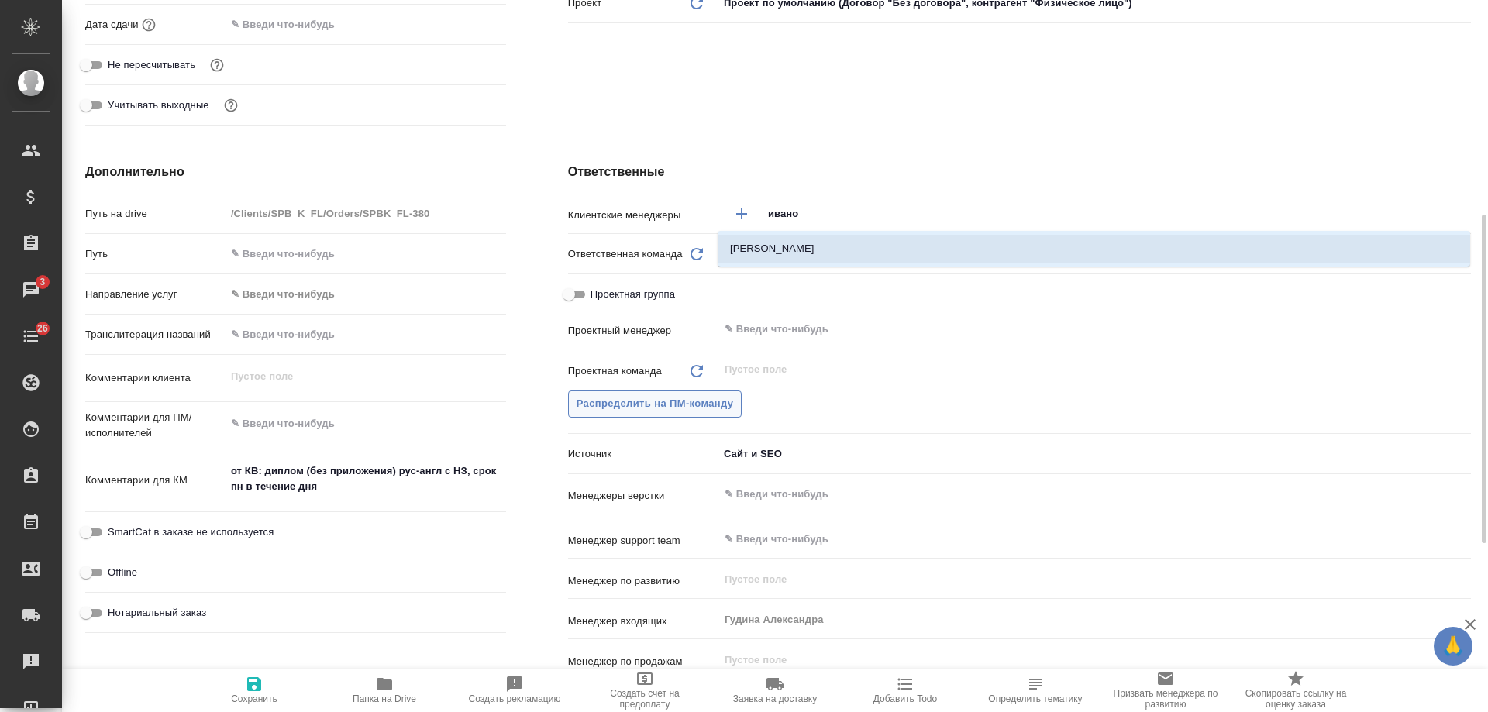
click at [824, 239] on li "Иванова Арина" at bounding box center [1094, 249] width 752 height 28
type textarea "x"
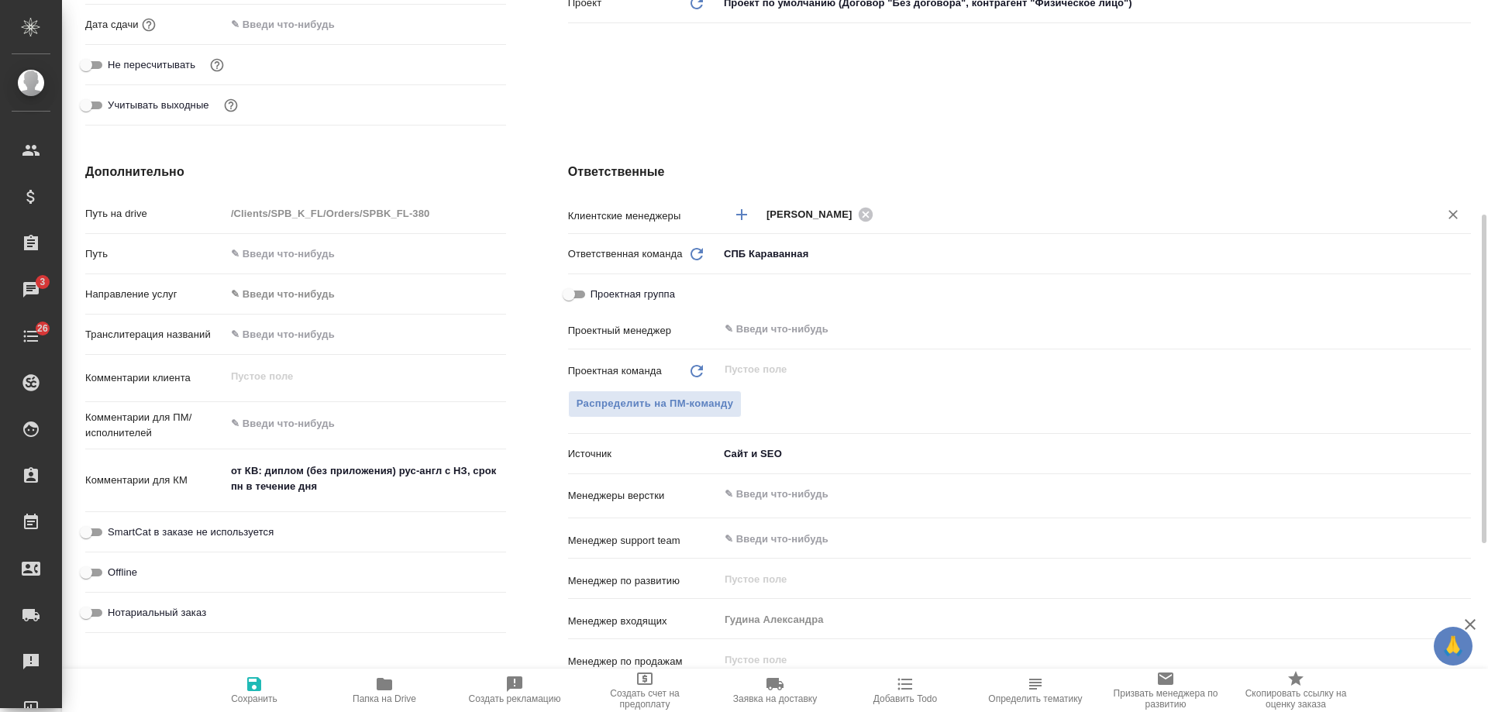
click at [178, 615] on span "Нотариальный заказ" at bounding box center [157, 612] width 98 height 15
click at [114, 615] on input "Нотариальный заказ" at bounding box center [86, 613] width 56 height 19
checkbox input "true"
type textarea "x"
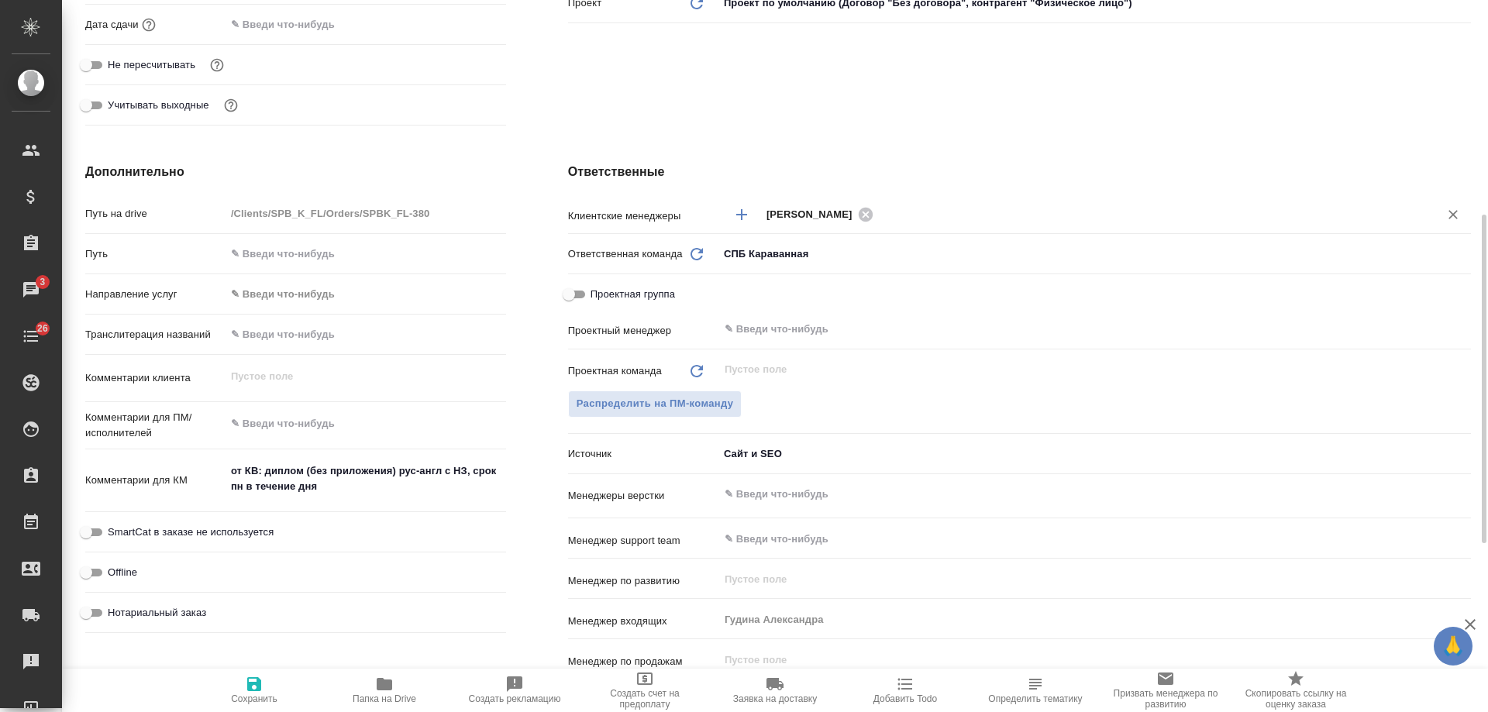
type textarea "x"
click at [246, 686] on icon "button" at bounding box center [254, 684] width 19 height 19
type textarea "x"
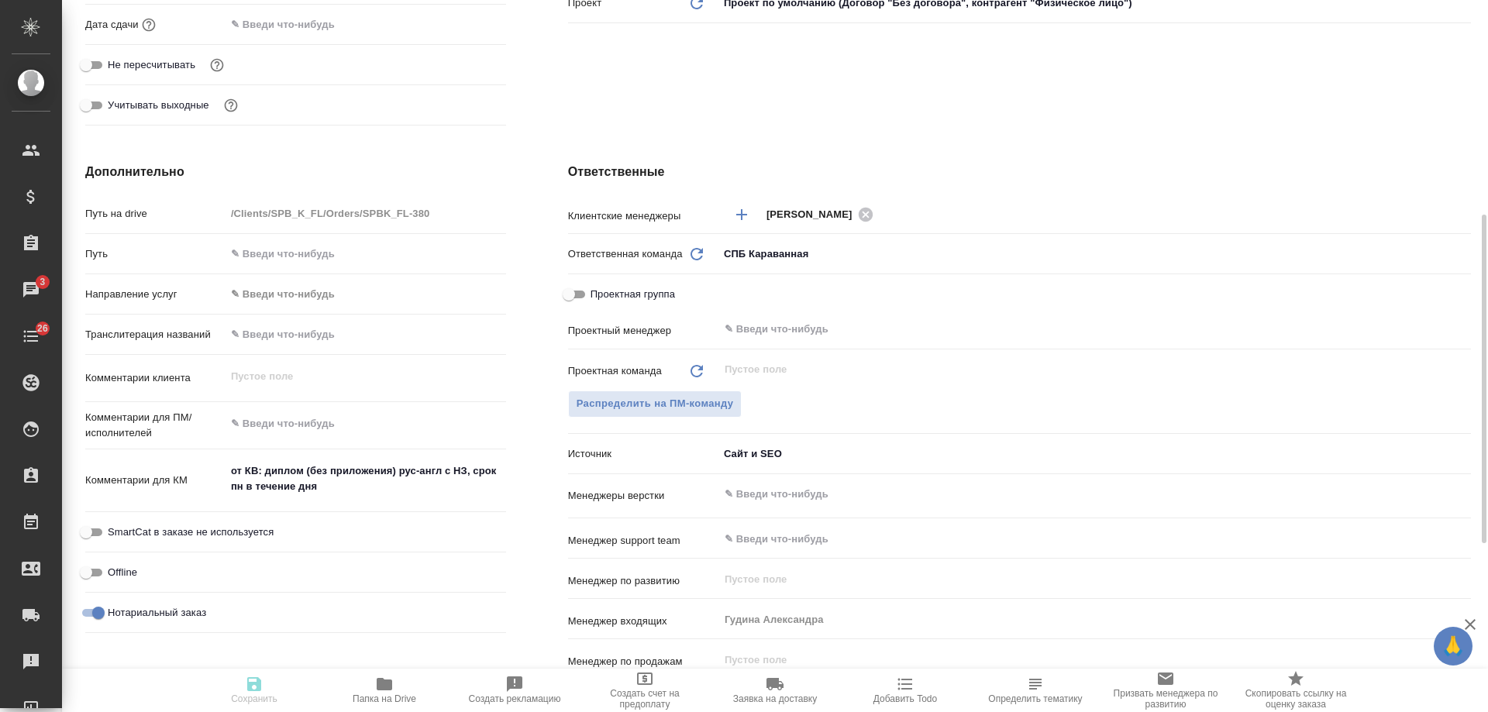
type textarea "x"
click at [256, 694] on span "Сохранить" at bounding box center [254, 698] width 46 height 11
type textarea "x"
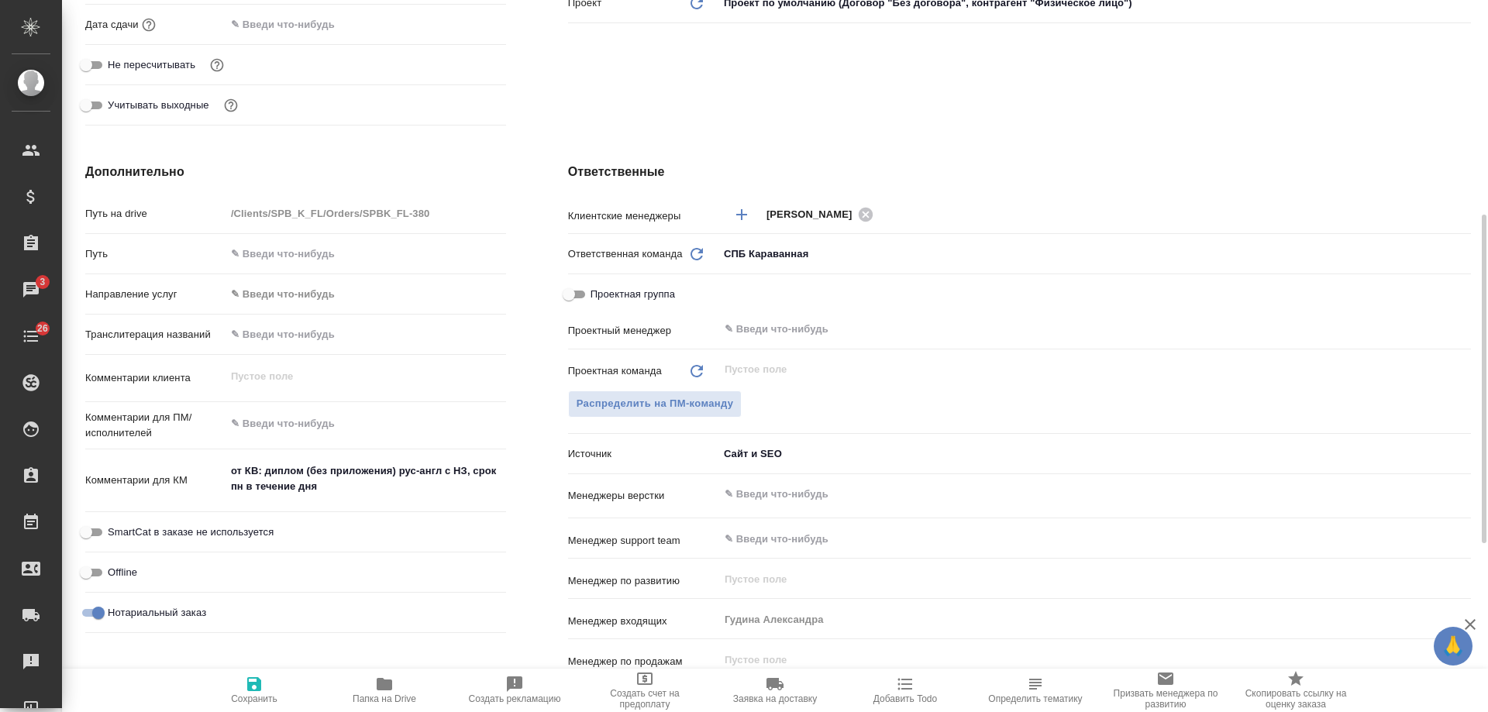
type textarea "x"
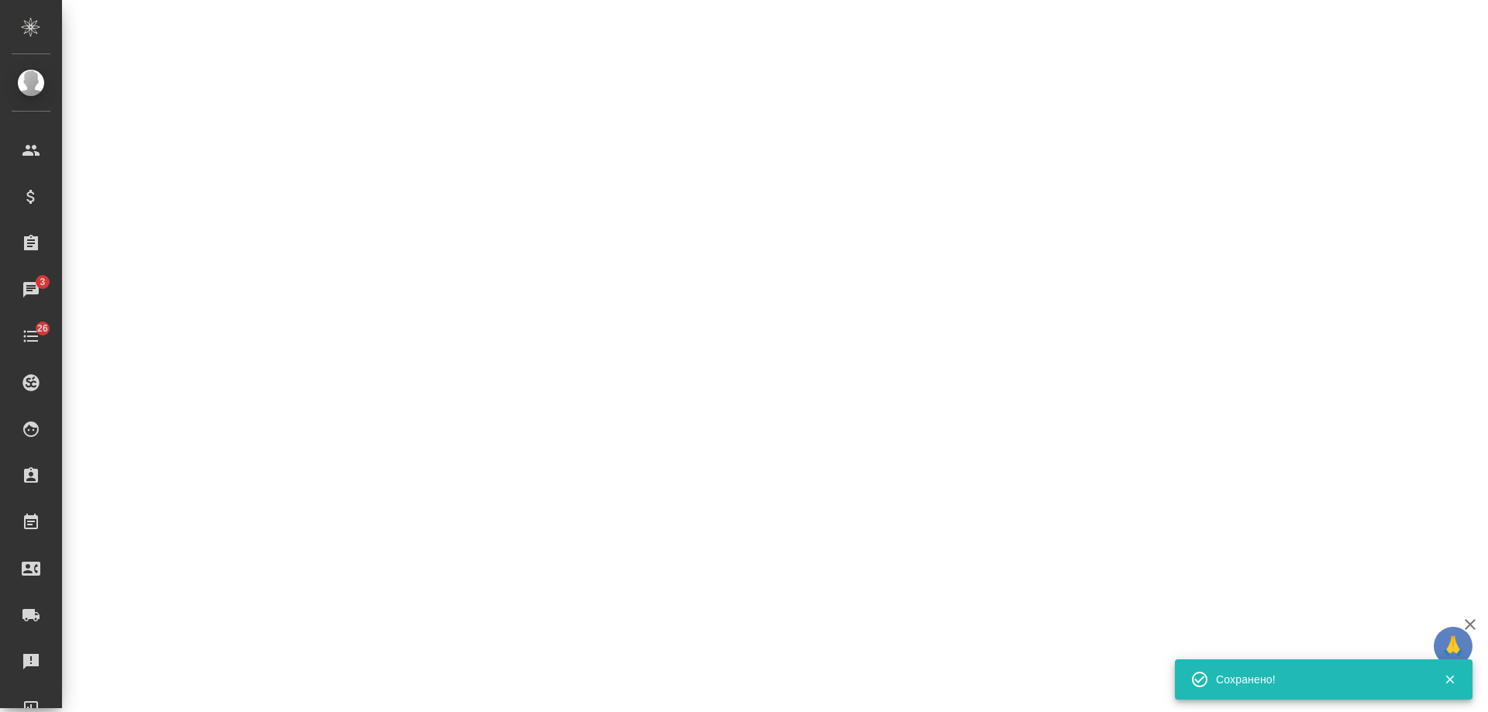
select select "RU"
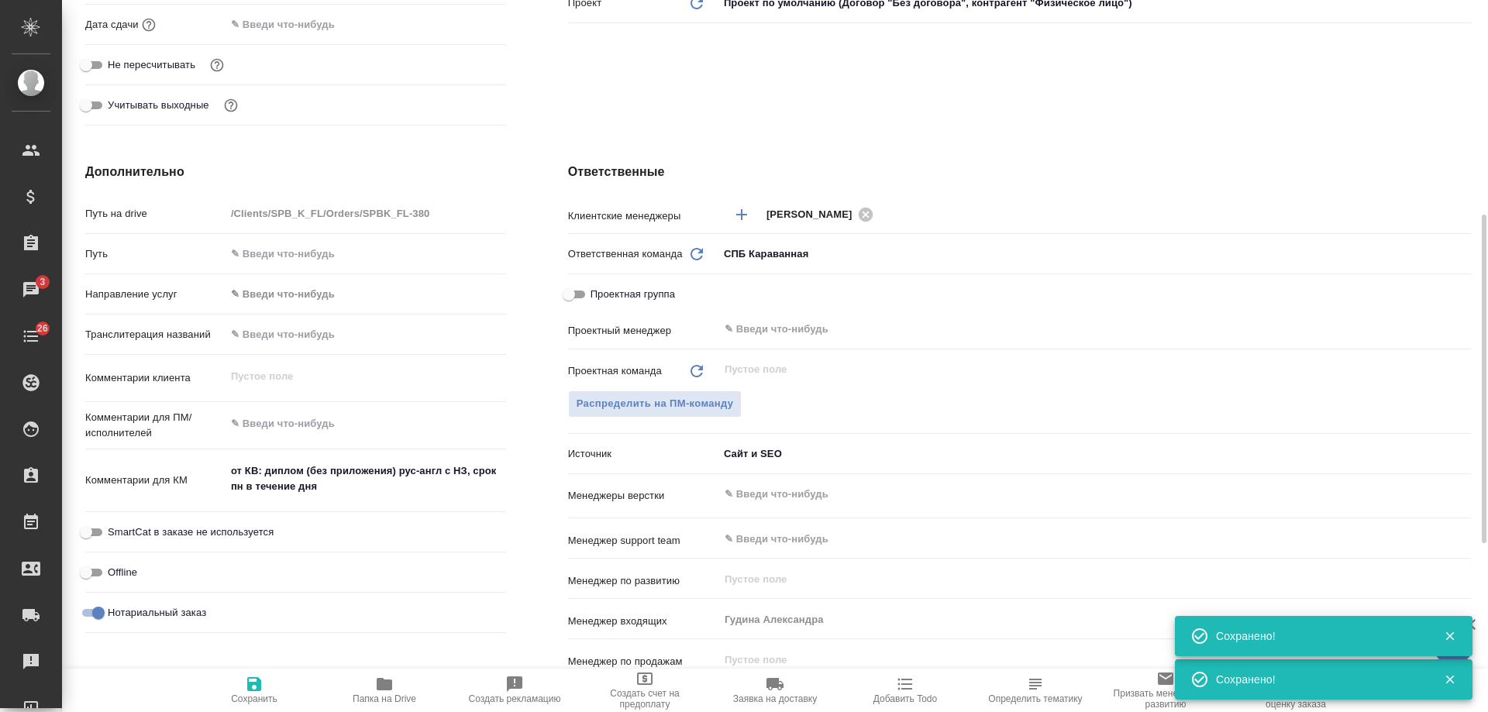
type textarea "x"
click at [908, 695] on span "Добавить Todo" at bounding box center [905, 698] width 64 height 11
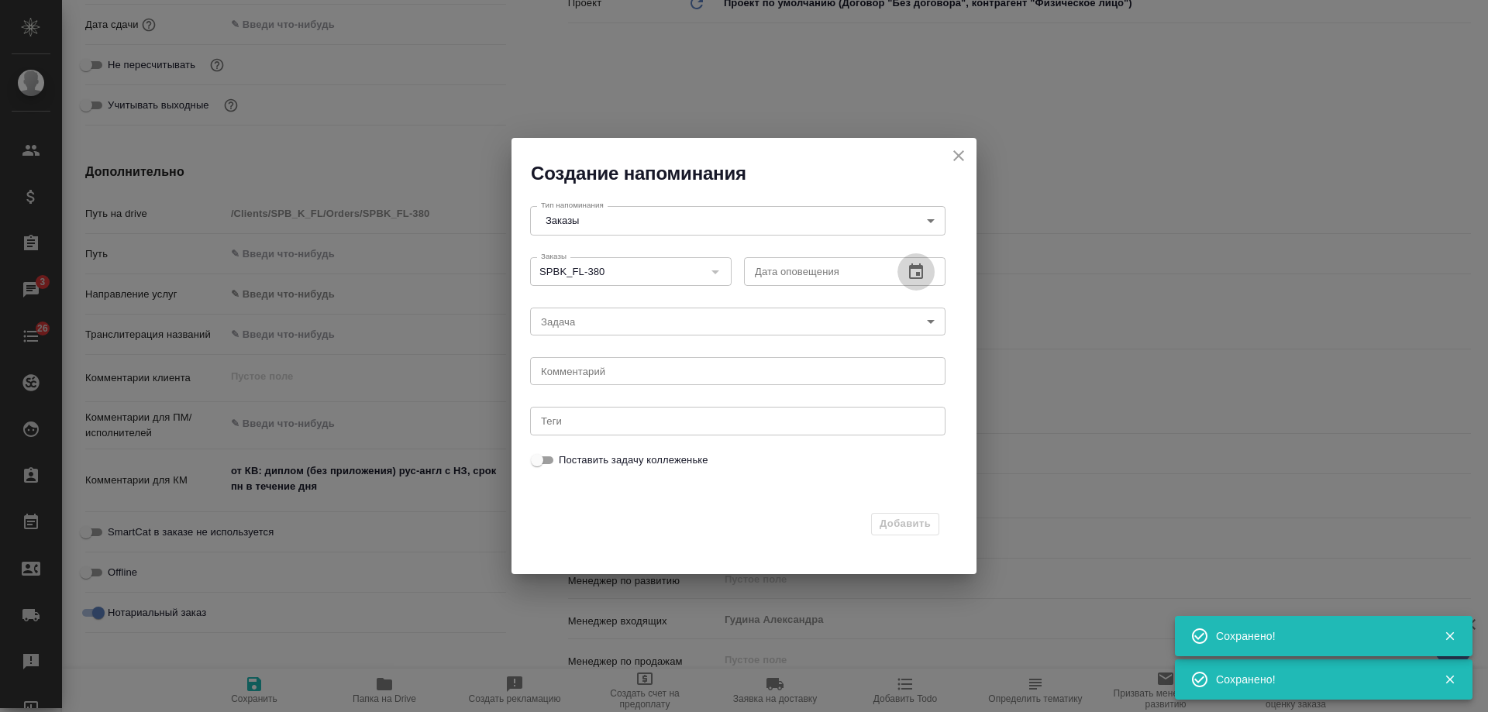
click at [919, 270] on icon "button" at bounding box center [916, 272] width 19 height 19
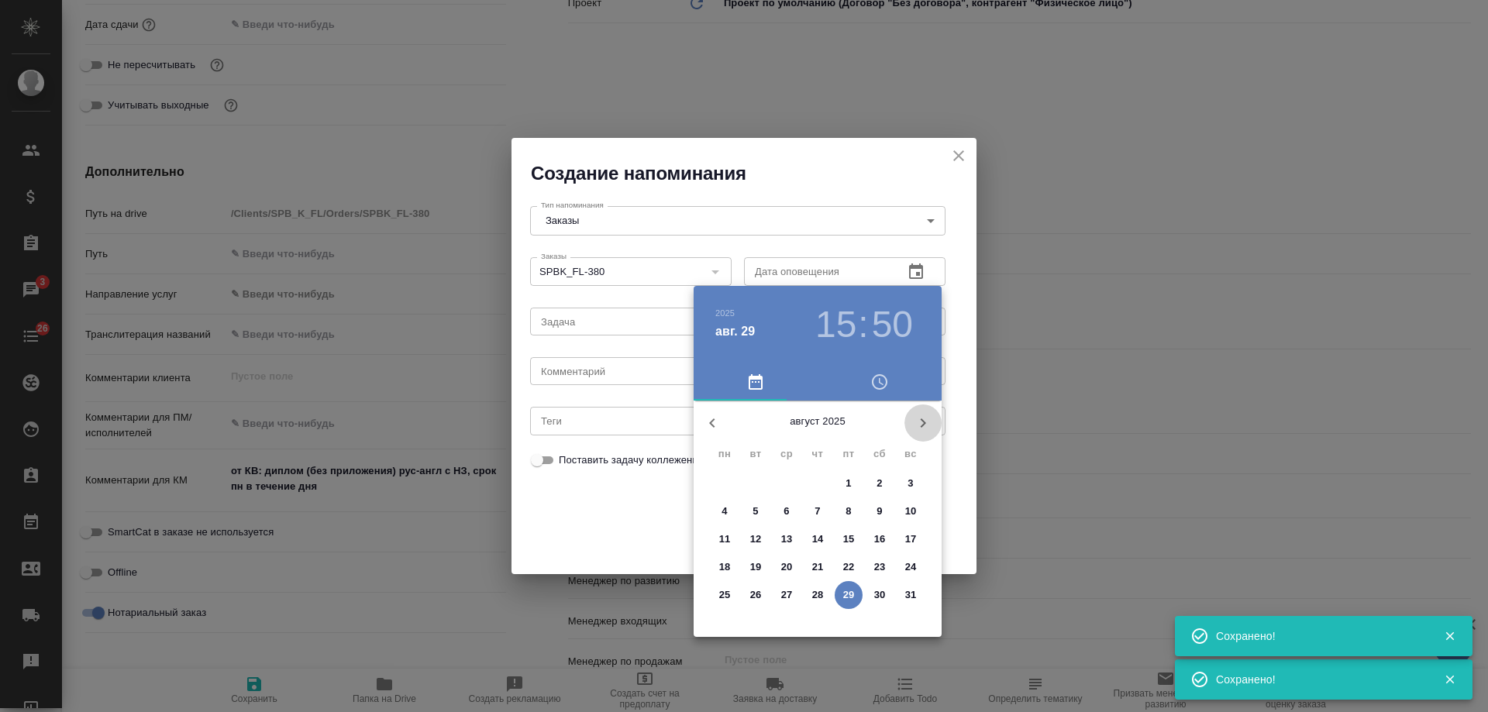
click at [917, 425] on icon "button" at bounding box center [923, 423] width 19 height 19
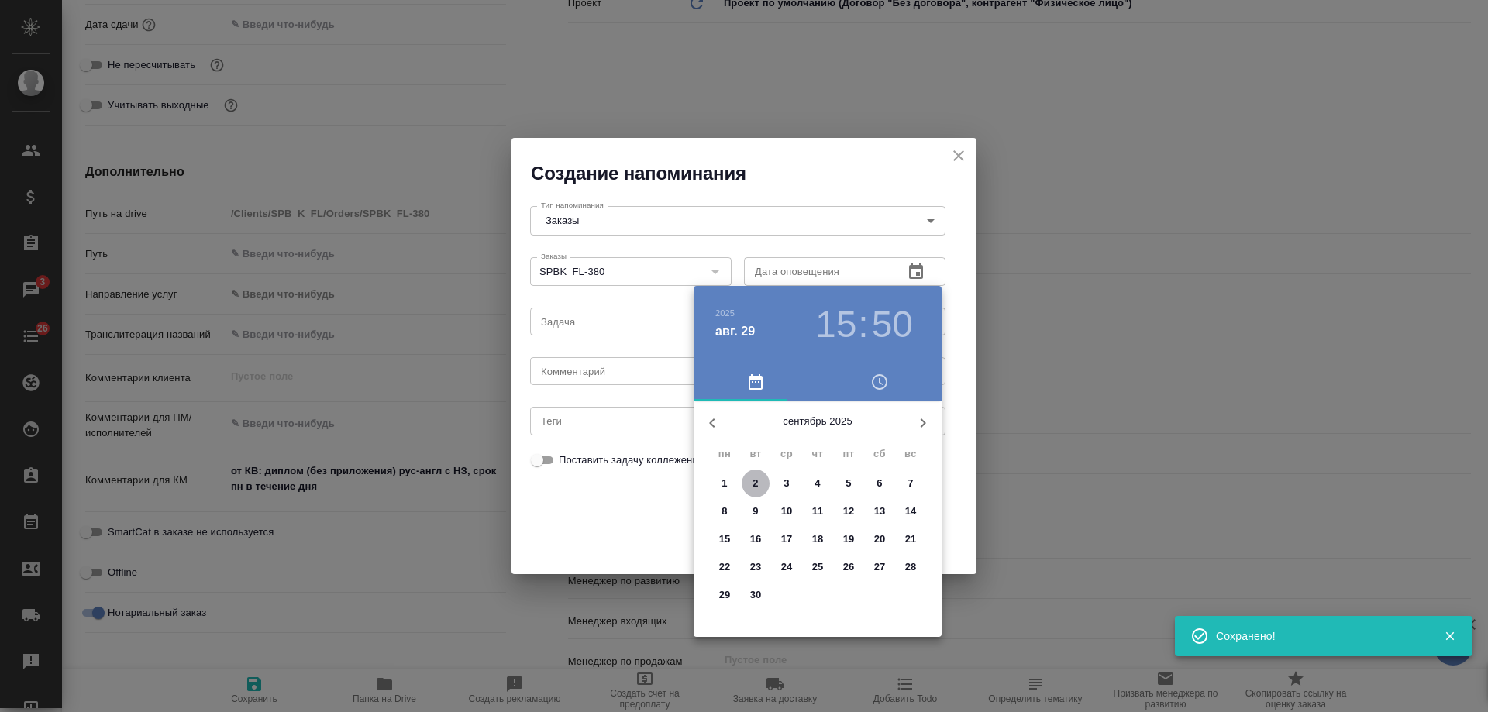
click at [755, 487] on p "2" at bounding box center [754, 483] width 5 height 15
type input "02.09.2025 15:50"
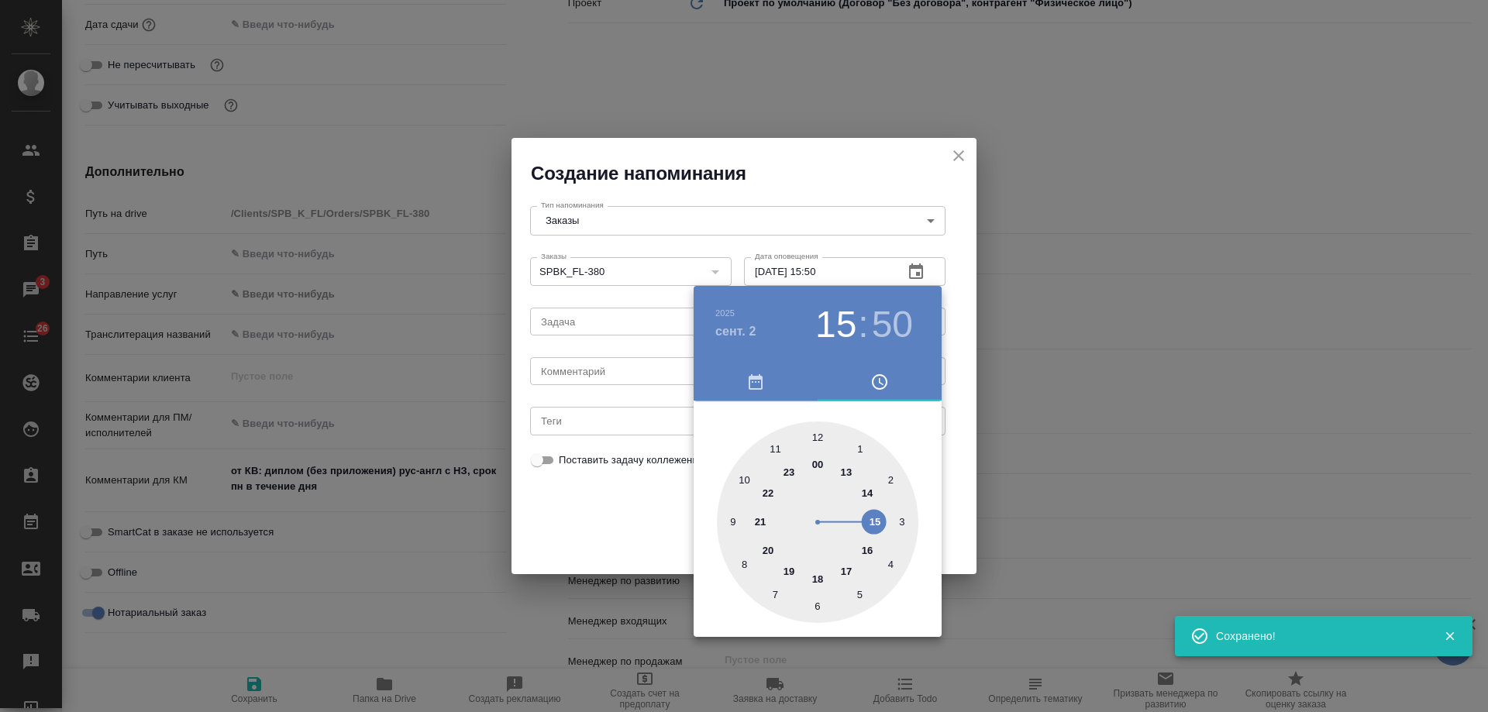
click at [611, 373] on div at bounding box center [744, 356] width 1488 height 712
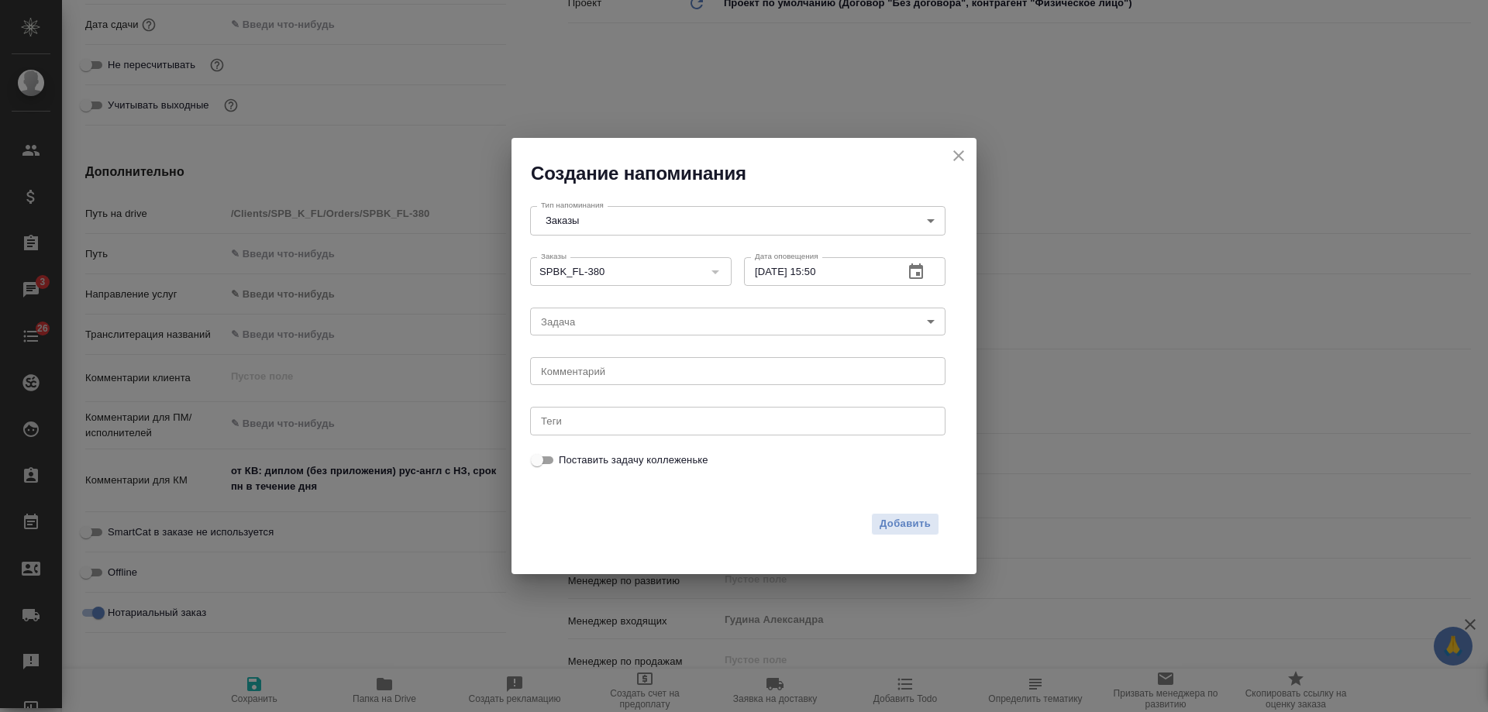
click at [606, 376] on div "2025 сент. 2 15 : 50 00 1 2 3 4 5 6 7 8 9 10 11 12 13 14 15 16 17 18 19 20 21 2…" at bounding box center [744, 356] width 1488 height 712
click at [604, 375] on textarea at bounding box center [738, 372] width 394 height 12
type textarea "инфа"
click at [903, 520] on span "Добавить" at bounding box center [904, 524] width 51 height 18
type textarea "x"
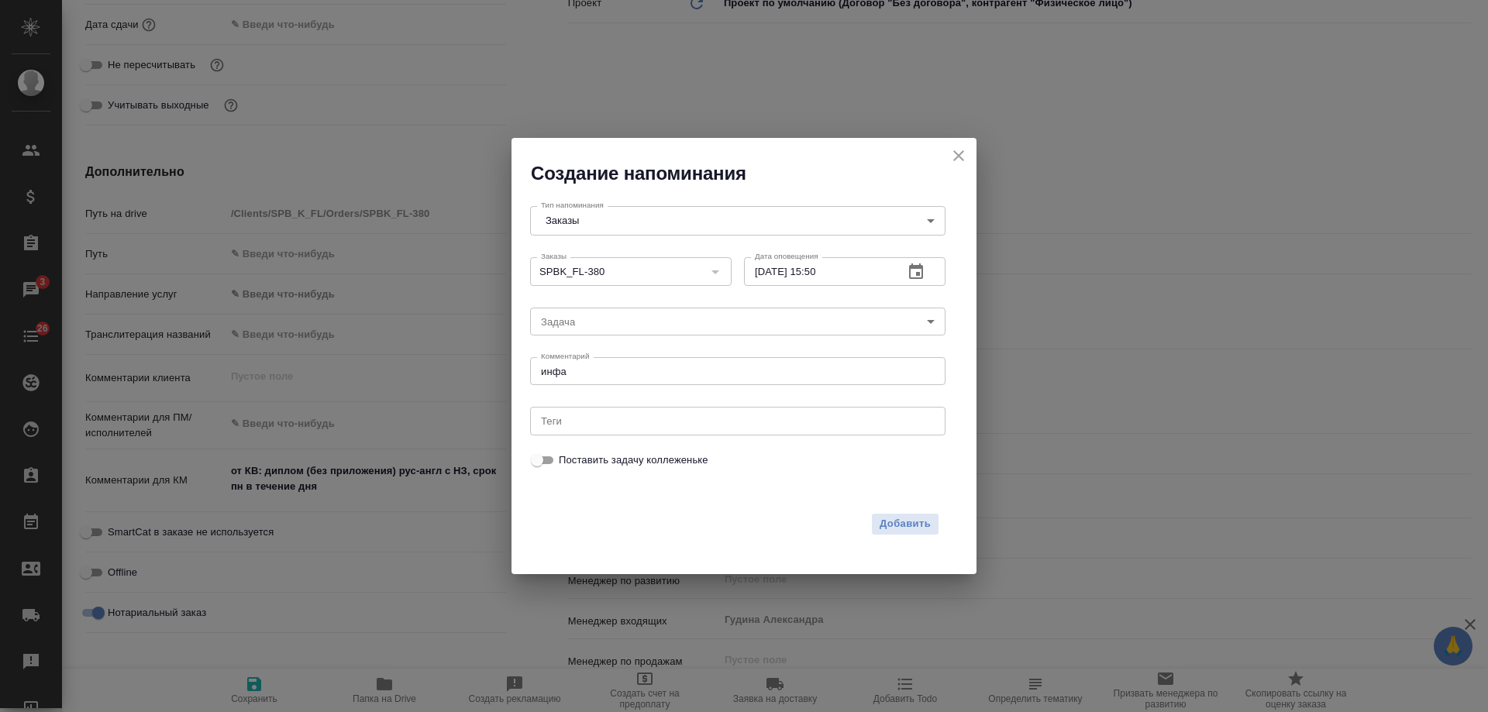
type textarea "x"
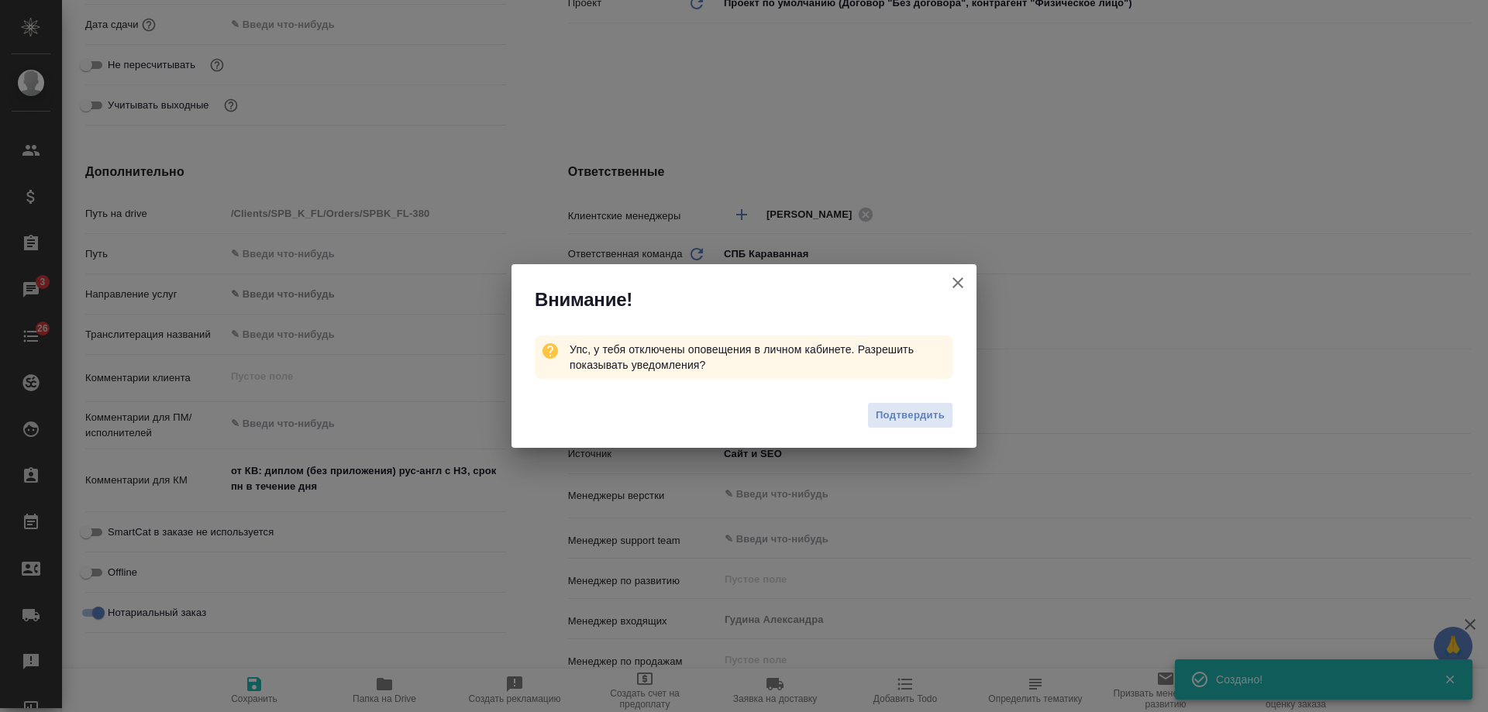
type textarea "x"
click at [961, 284] on icon "button" at bounding box center [957, 283] width 19 height 19
type textarea "x"
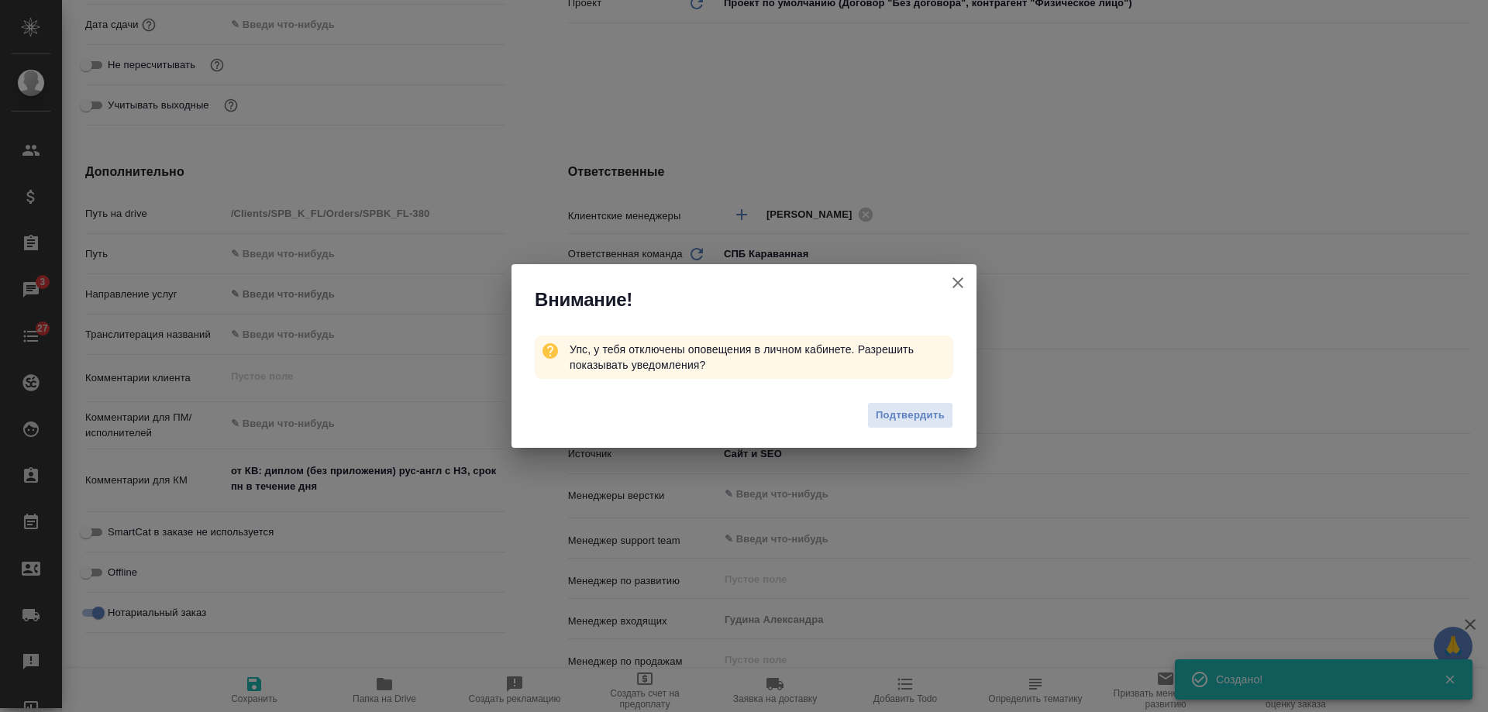
type textarea "x"
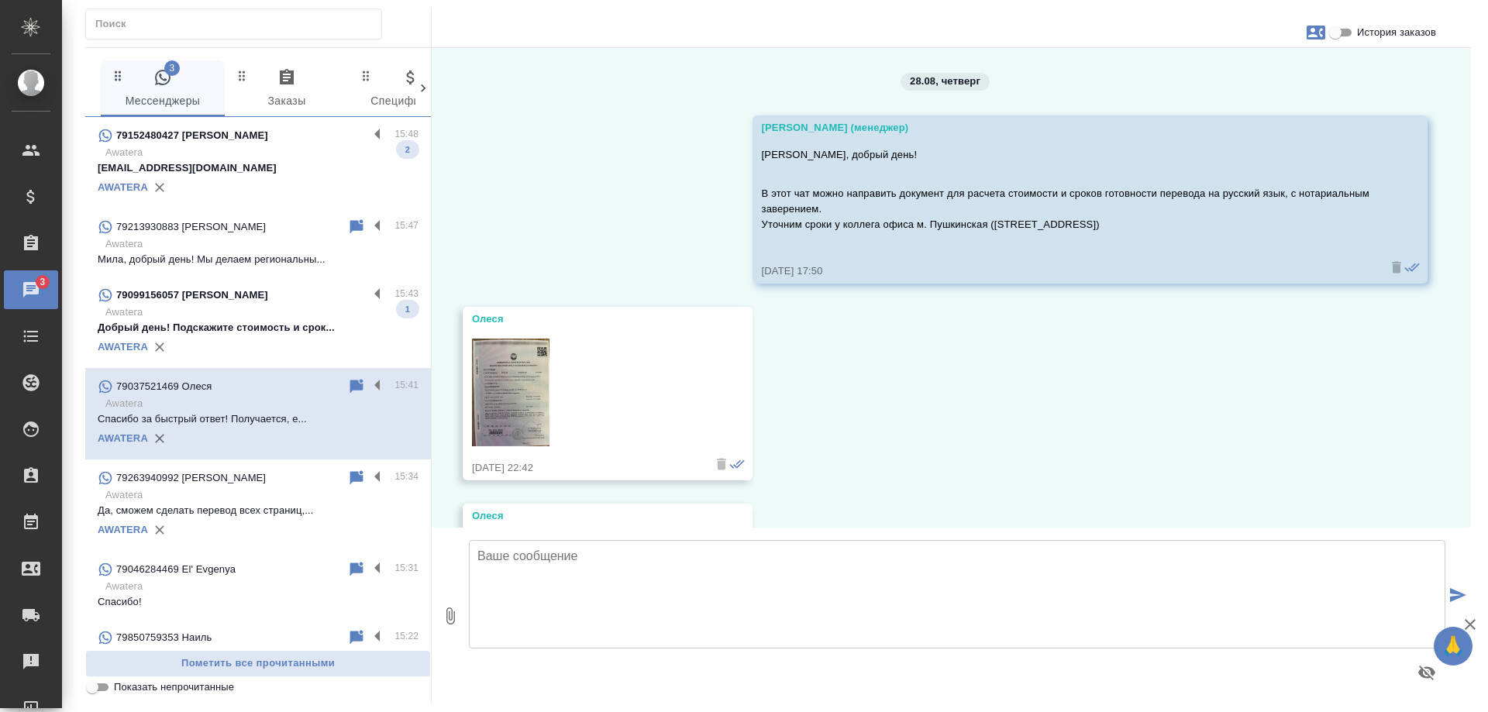
scroll to position [1296, 0]
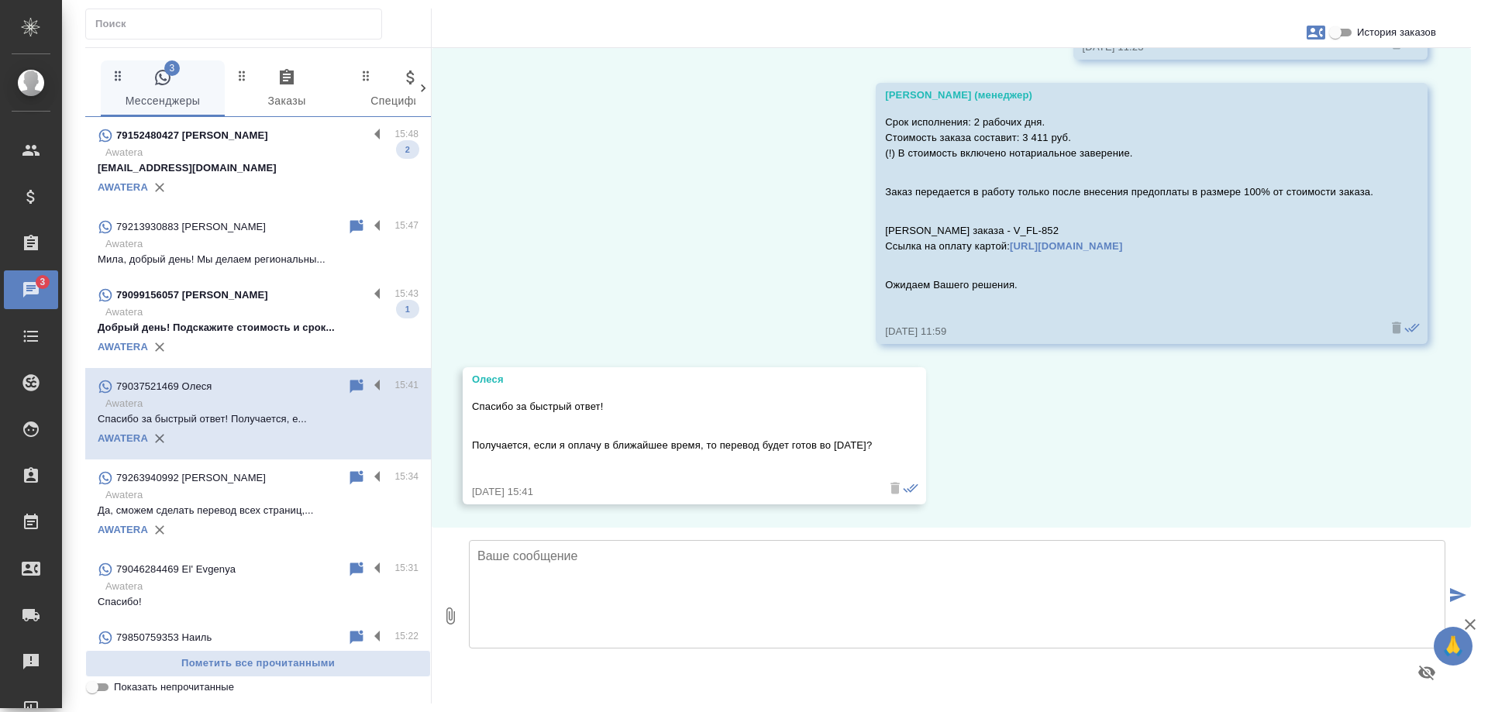
click at [268, 301] on div "79099156057 [PERSON_NAME]" at bounding box center [233, 295] width 270 height 19
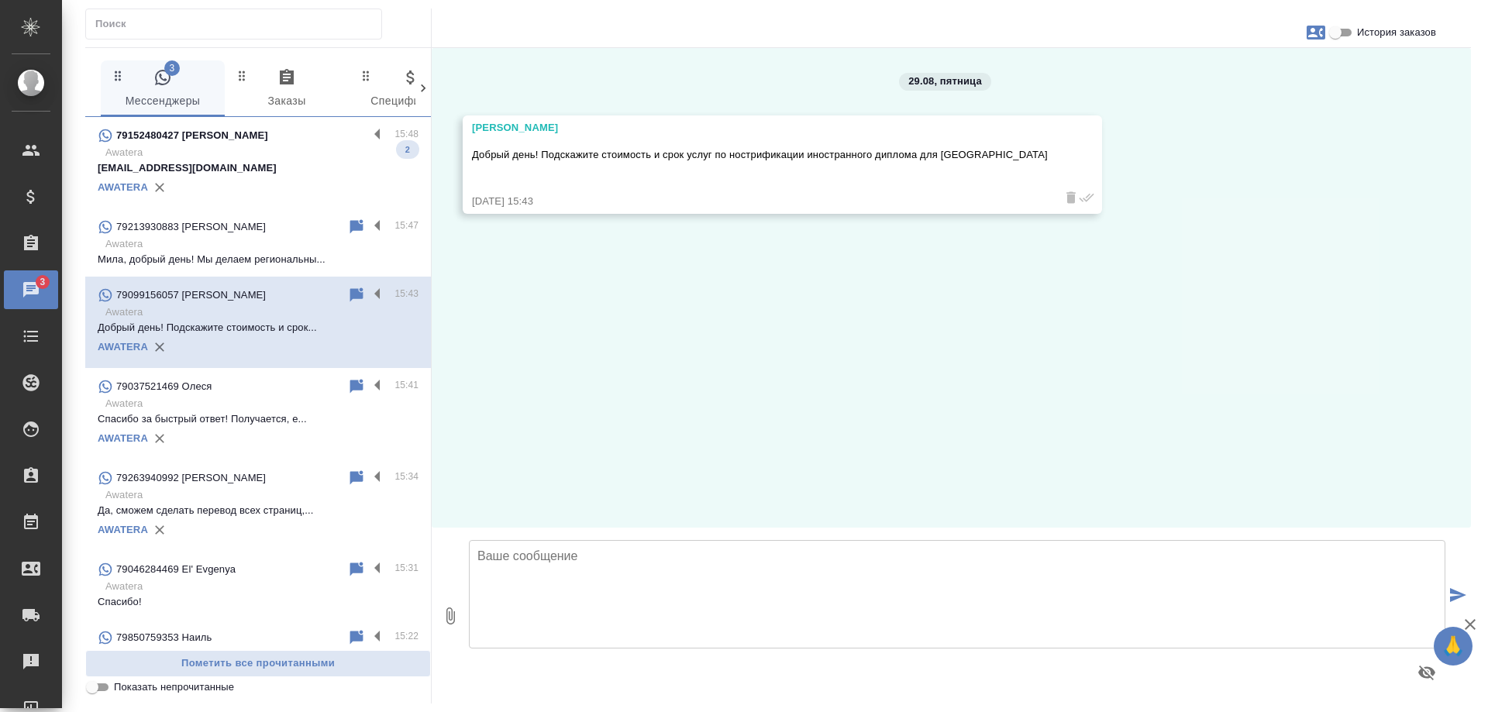
scroll to position [0, 0]
click at [1320, 31] on icon "button" at bounding box center [1315, 33] width 19 height 14
click at [1218, 81] on span "Создать заявку" at bounding box center [1248, 74] width 73 height 15
select select "RU"
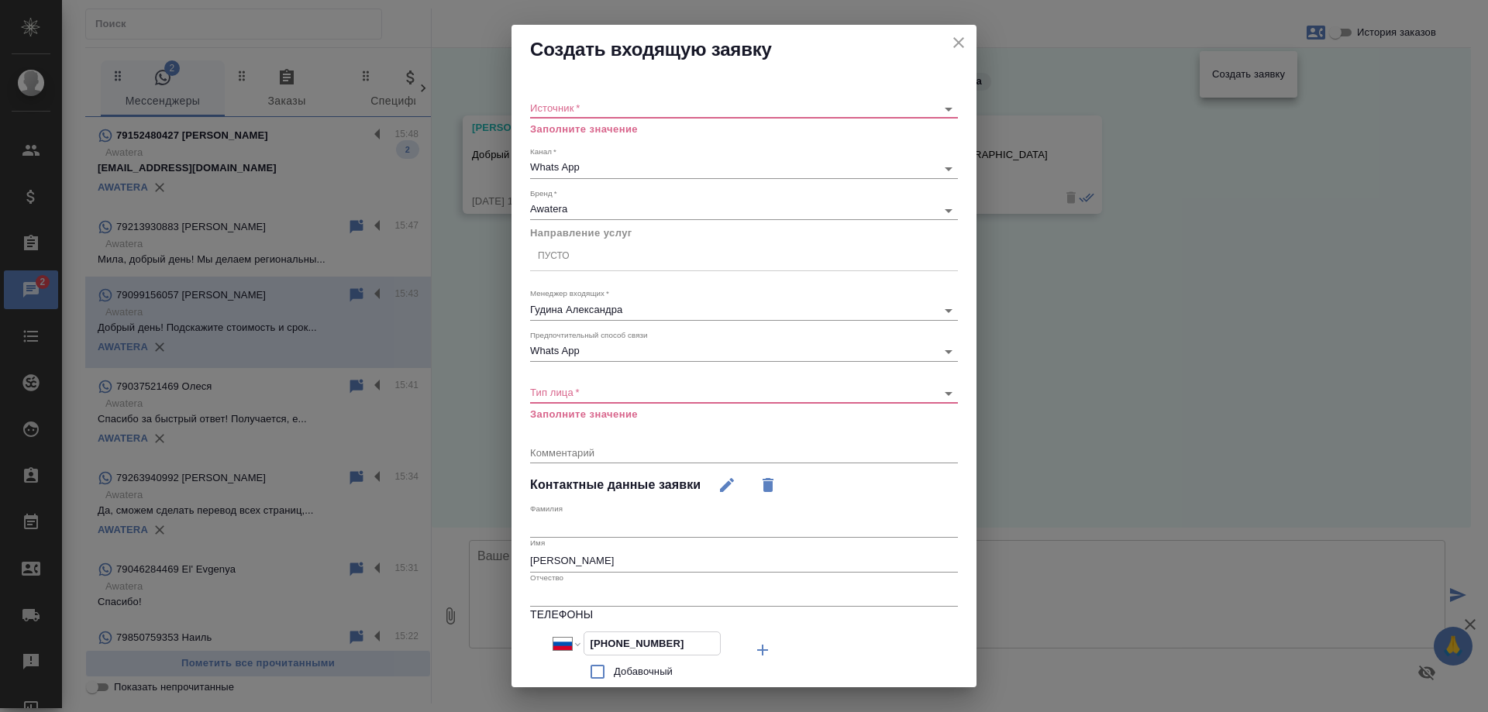
drag, startPoint x: 690, startPoint y: 642, endPoint x: 491, endPoint y: 637, distance: 198.4
click at [491, 637] on div "Создать входящую заявку Источник   * ​ Заполните значение Канал   * Whats App 6…" at bounding box center [744, 356] width 1488 height 712
click at [949, 40] on icon "close" at bounding box center [958, 42] width 19 height 19
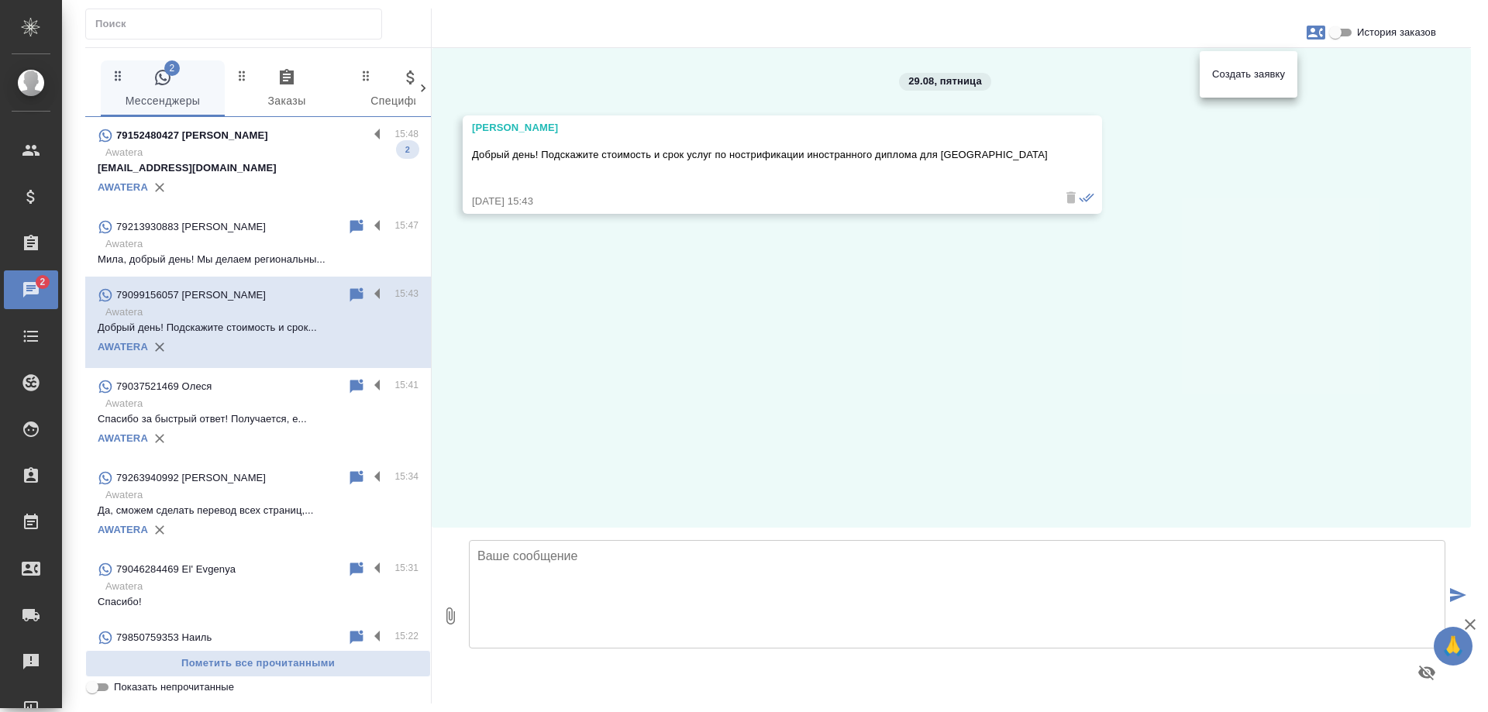
click at [1252, 77] on span "Создать заявку" at bounding box center [1248, 74] width 73 height 15
select select "RU"
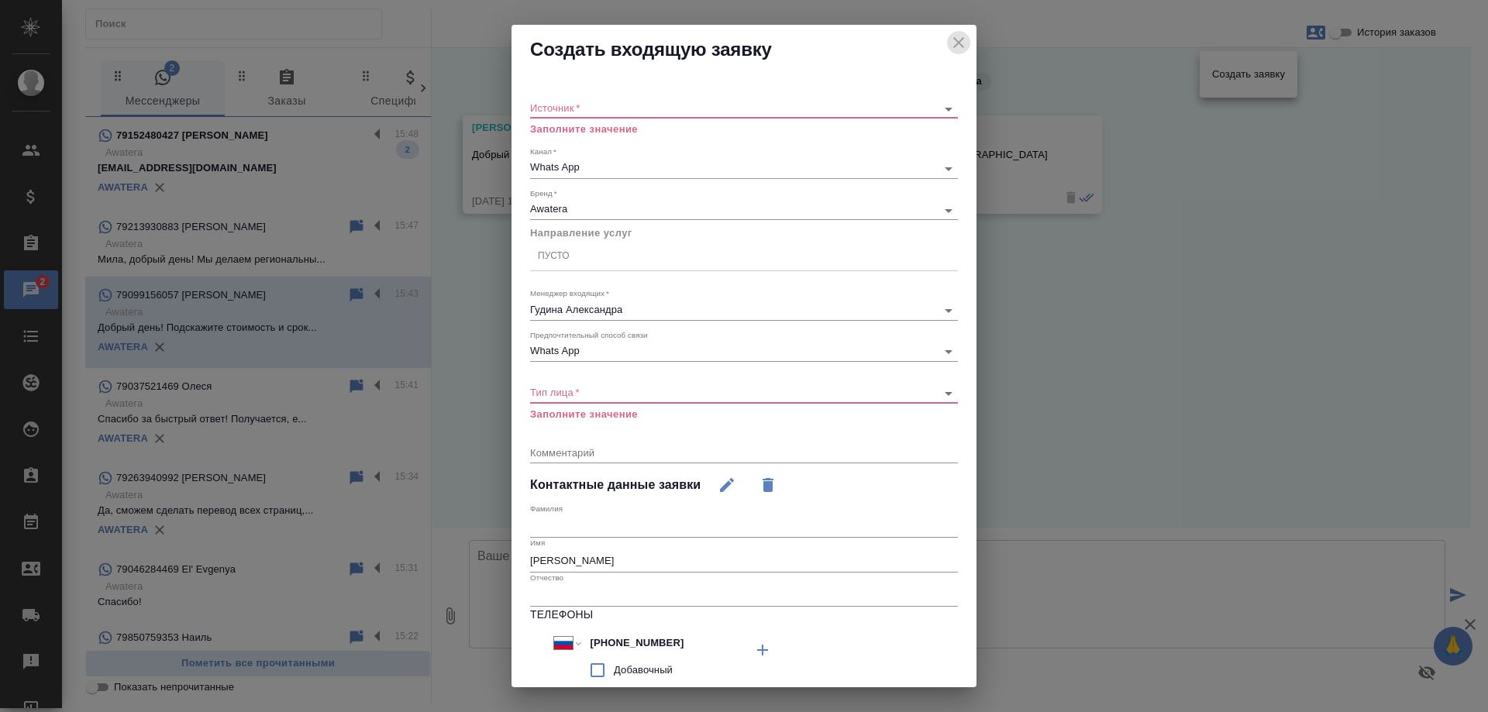
click at [953, 39] on icon "close" at bounding box center [958, 42] width 11 height 11
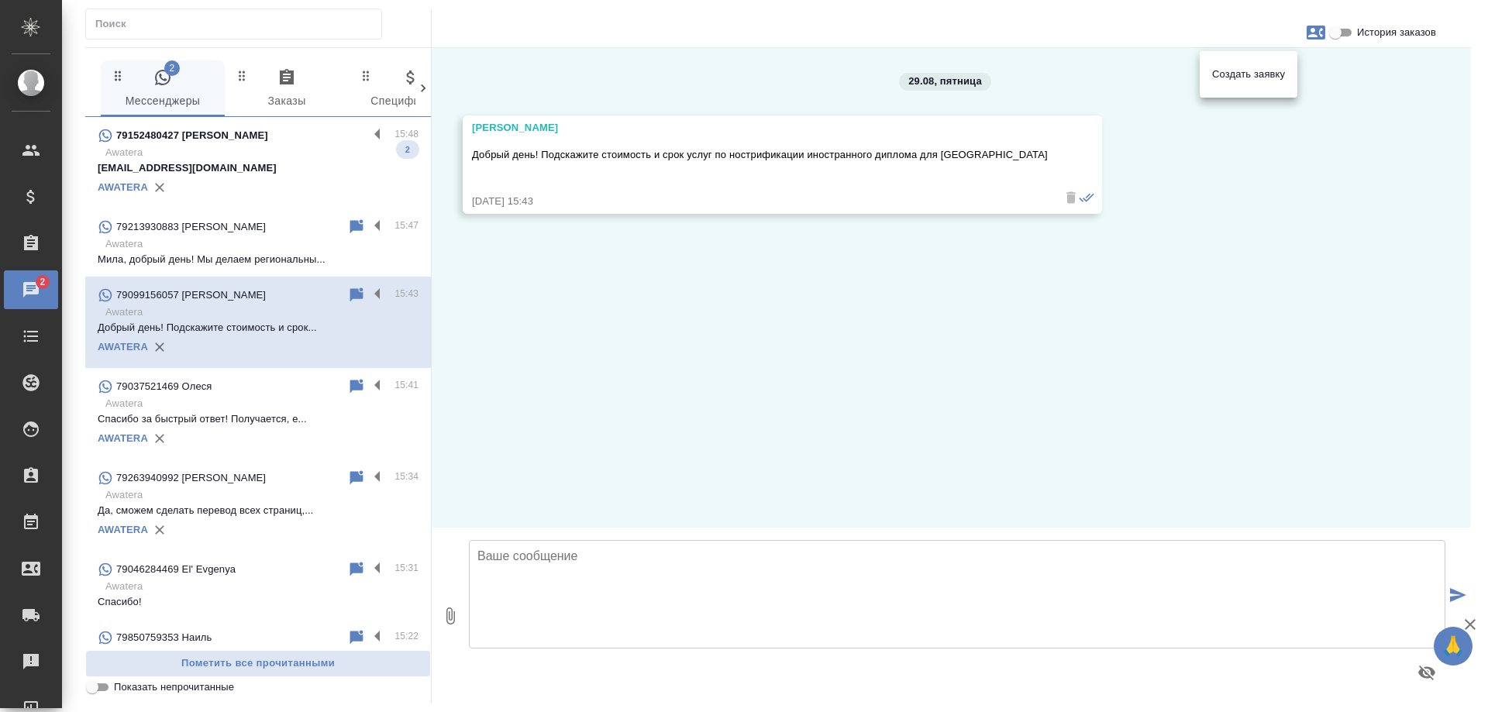
click at [599, 317] on div at bounding box center [744, 356] width 1488 height 712
click at [311, 153] on p "Awatera" at bounding box center [261, 152] width 313 height 15
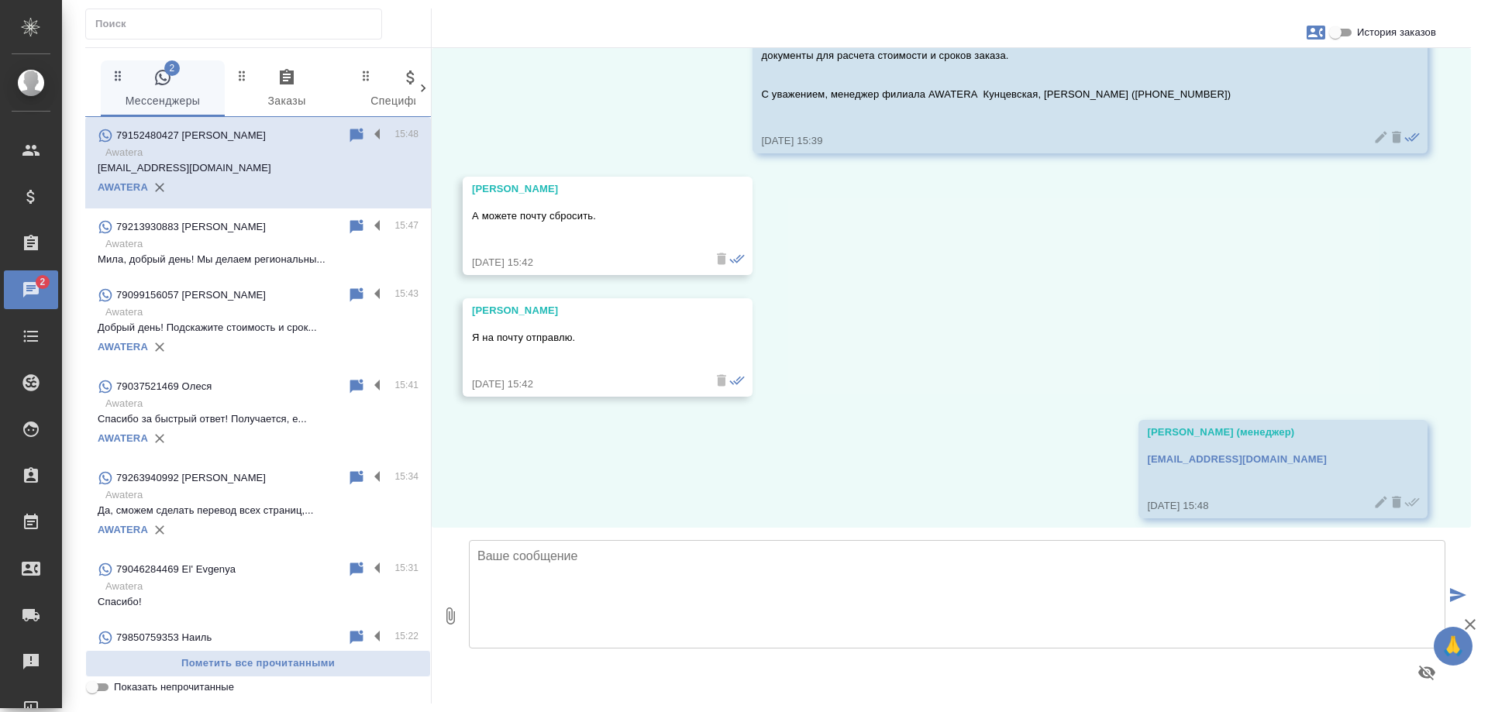
scroll to position [129, 0]
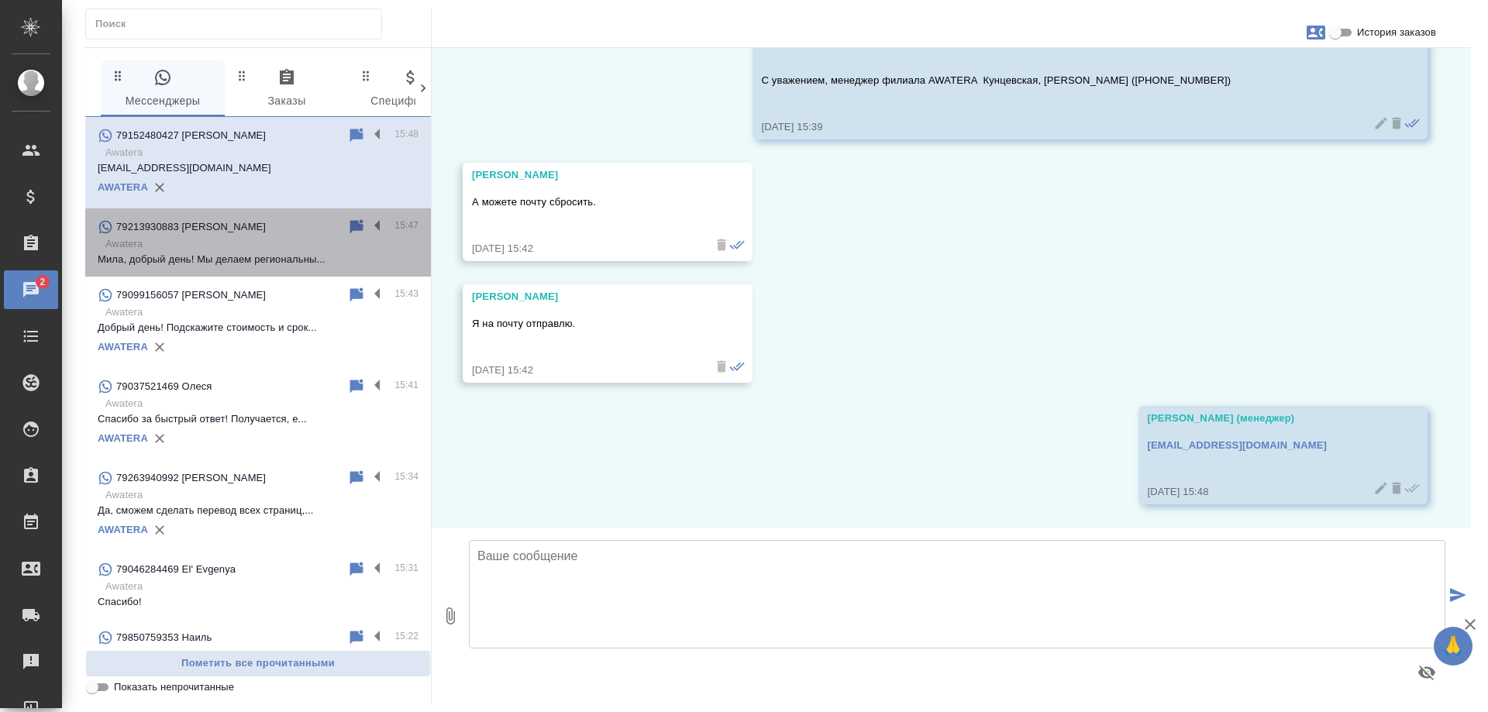
click at [287, 254] on p "Мила, добрый день! Мы делаем региональны..." at bounding box center [258, 259] width 321 height 15
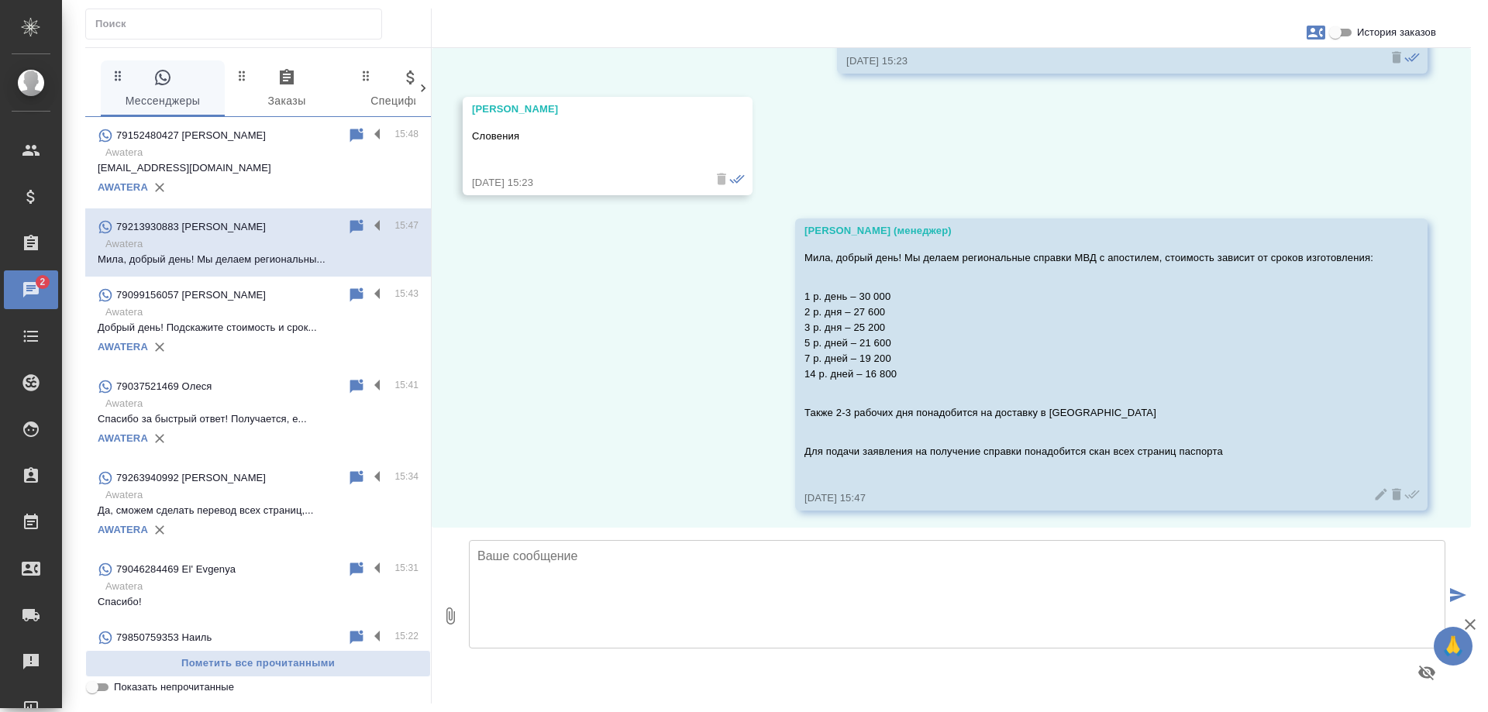
scroll to position [1008, 0]
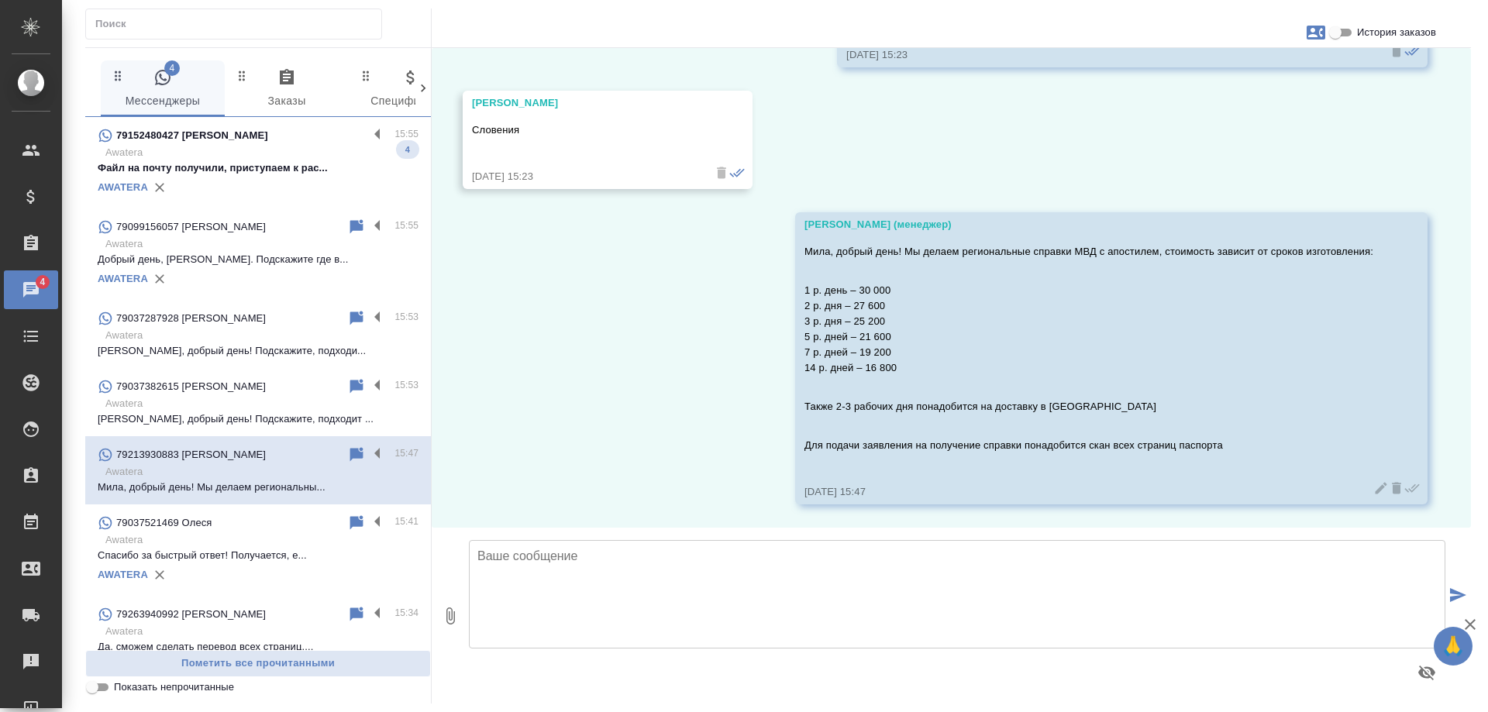
click at [267, 159] on p "Awatera" at bounding box center [261, 152] width 313 height 15
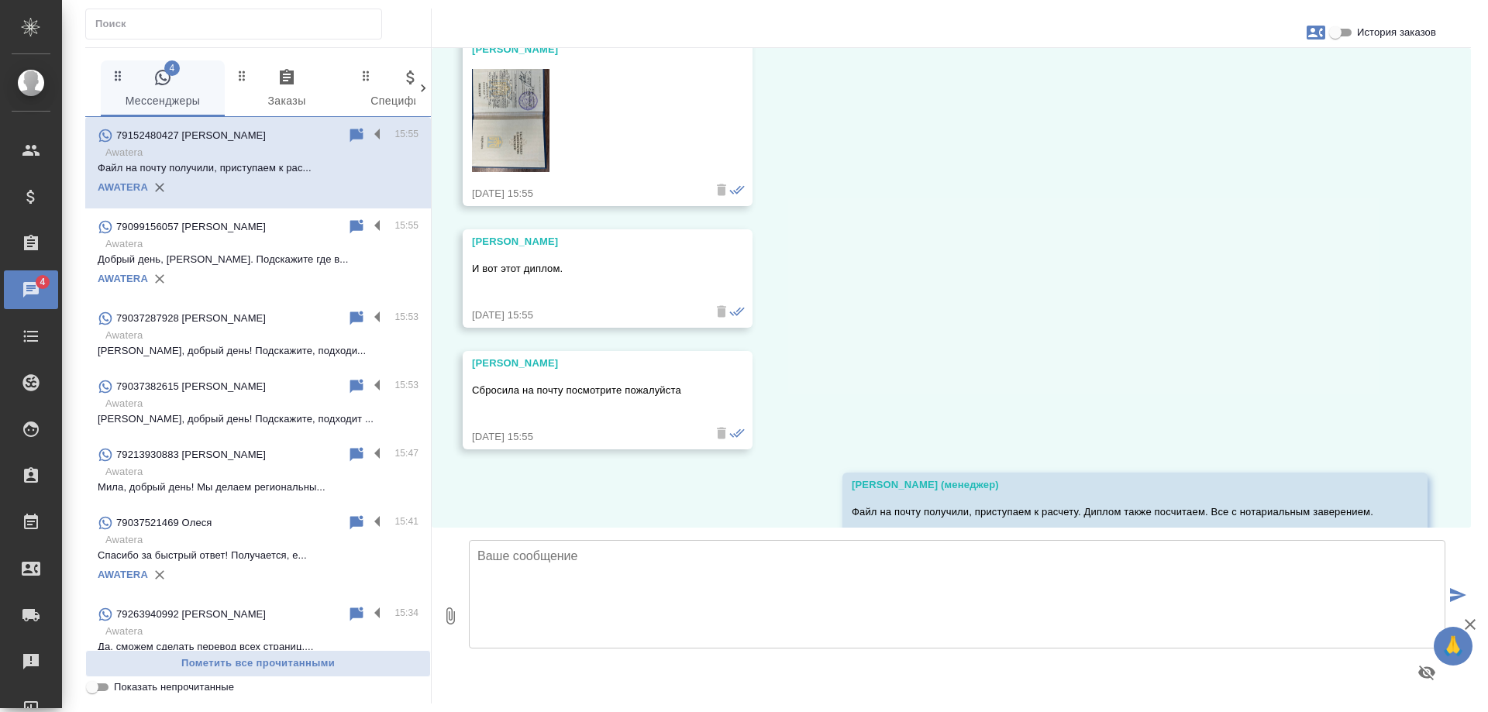
scroll to position [1000, 0]
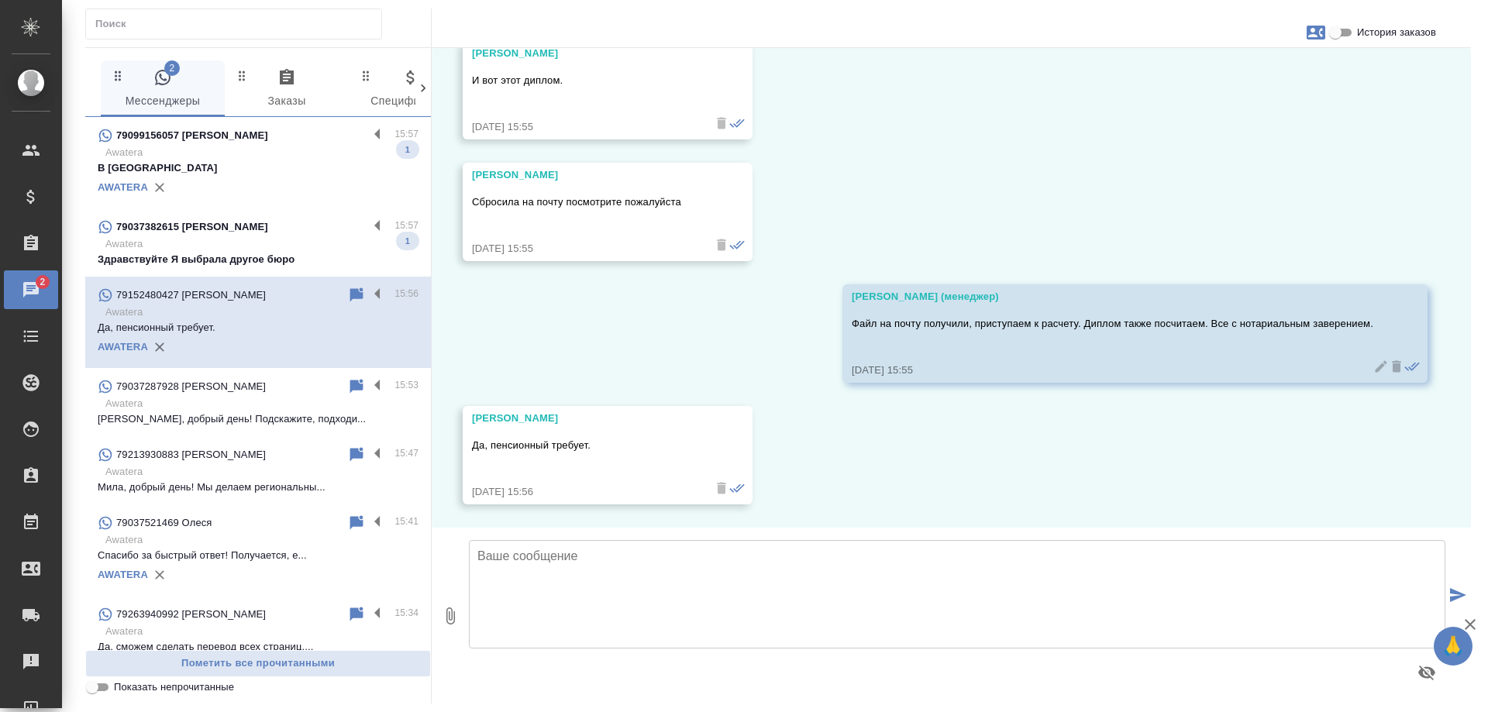
click at [256, 250] on p "Awatera" at bounding box center [261, 243] width 313 height 15
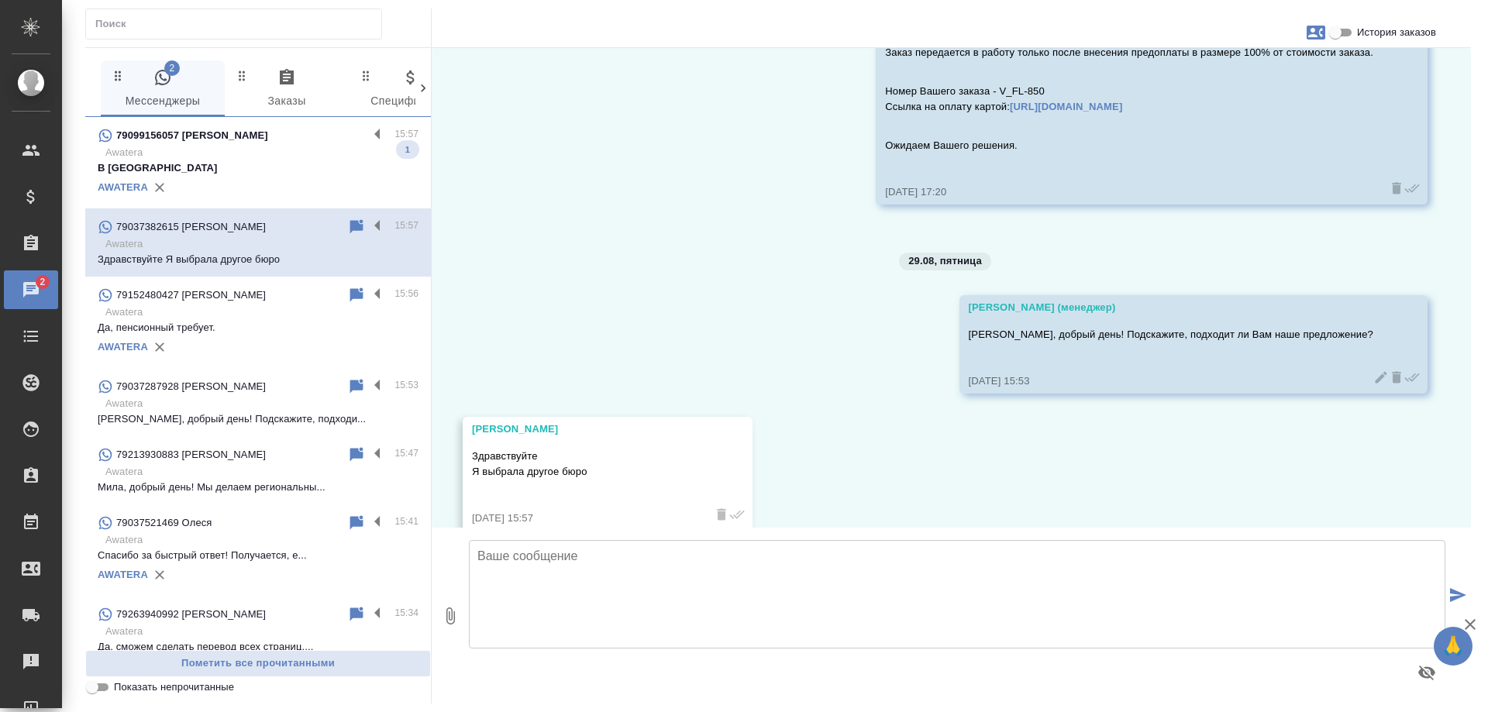
scroll to position [1168, 0]
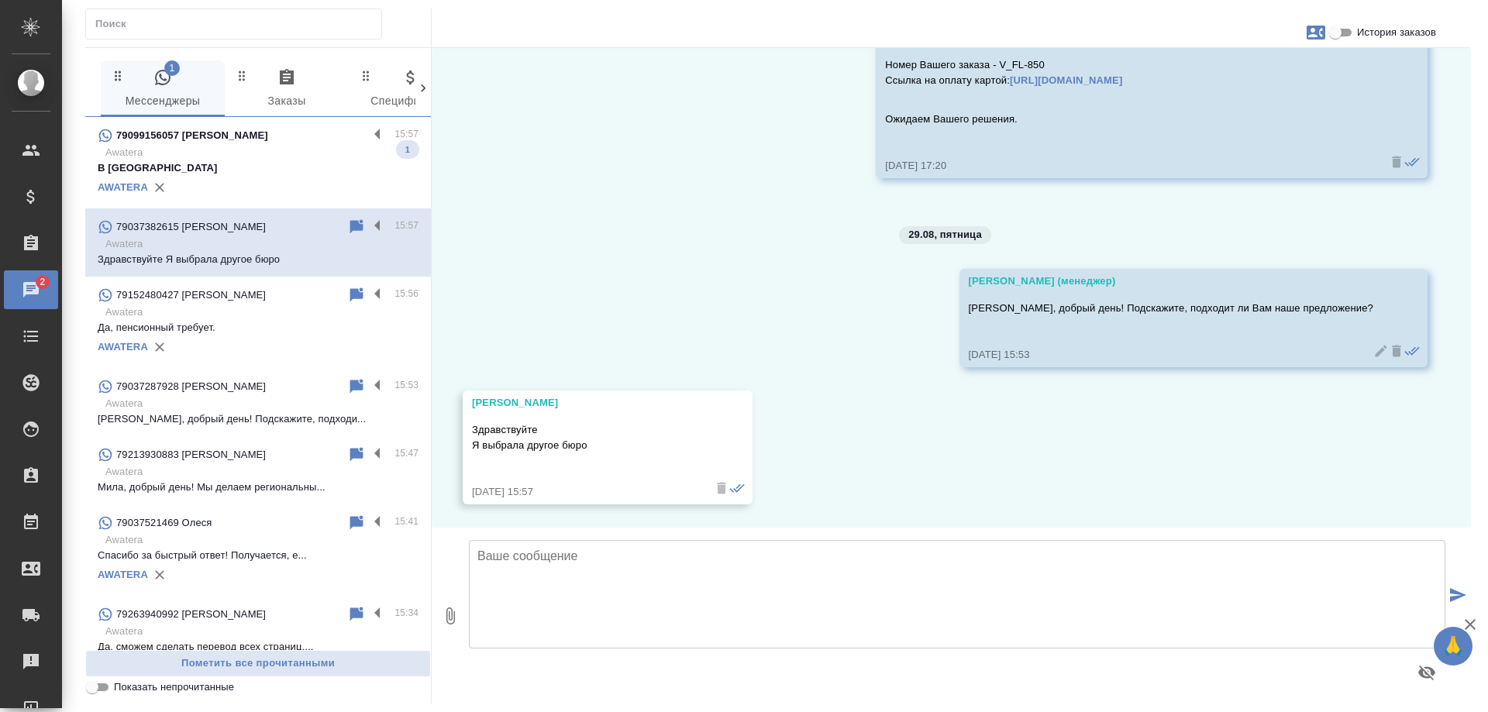
click at [629, 577] on textarea at bounding box center [957, 594] width 976 height 108
click at [700, 561] on textarea "Если не затруднит, подскажите, что ВАм не подошло?" at bounding box center [957, 594] width 976 height 108
click at [839, 559] on textarea "Если не затруднит, подскажите, что Вам не подошло?" at bounding box center [957, 594] width 976 height 108
click at [1069, 552] on textarea "Если не затруднит, подскажите, что Вам не подошло? Стоимость, срок, какая-то др…" at bounding box center [957, 594] width 976 height 108
type textarea "Если не затруднит, подскажите, что Вам не подошло? Стоимость, срок, какая-то др…"
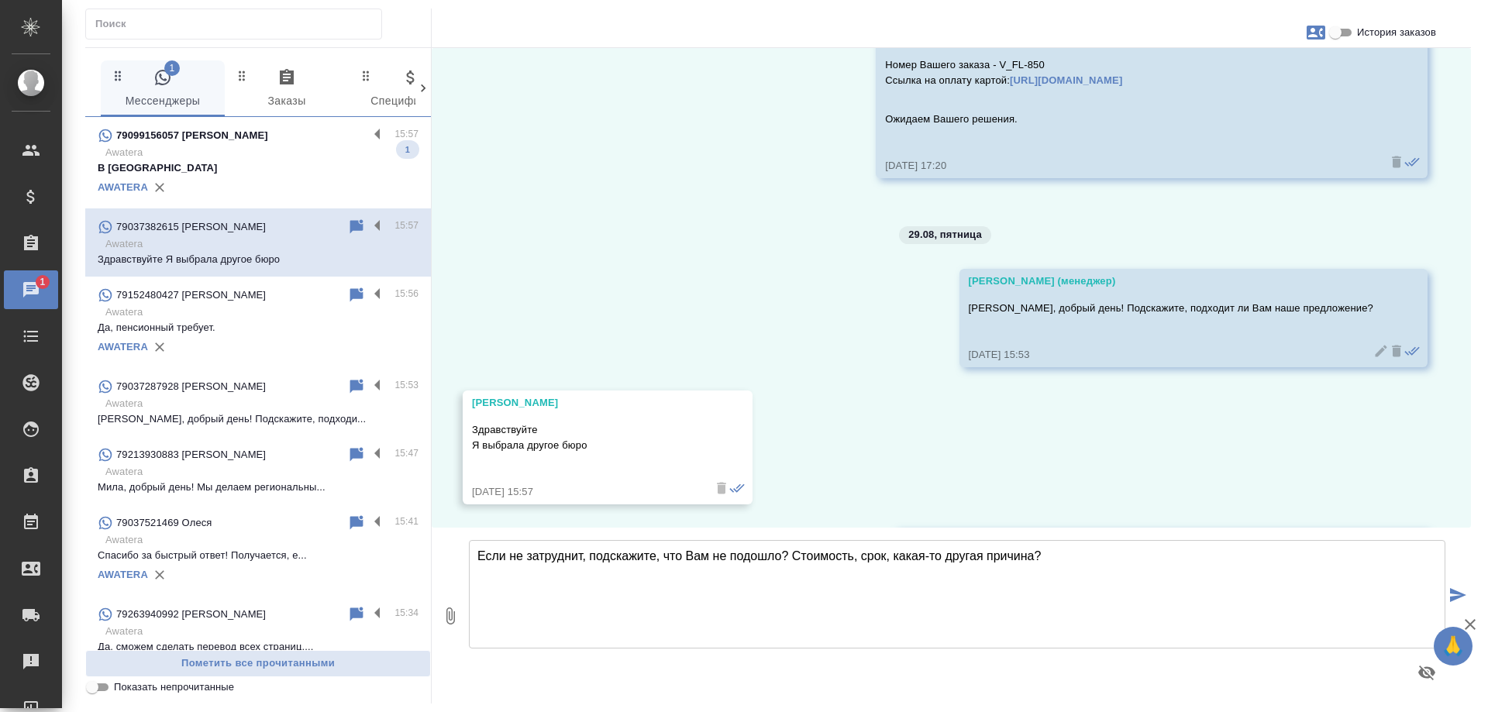
scroll to position [1290, 0]
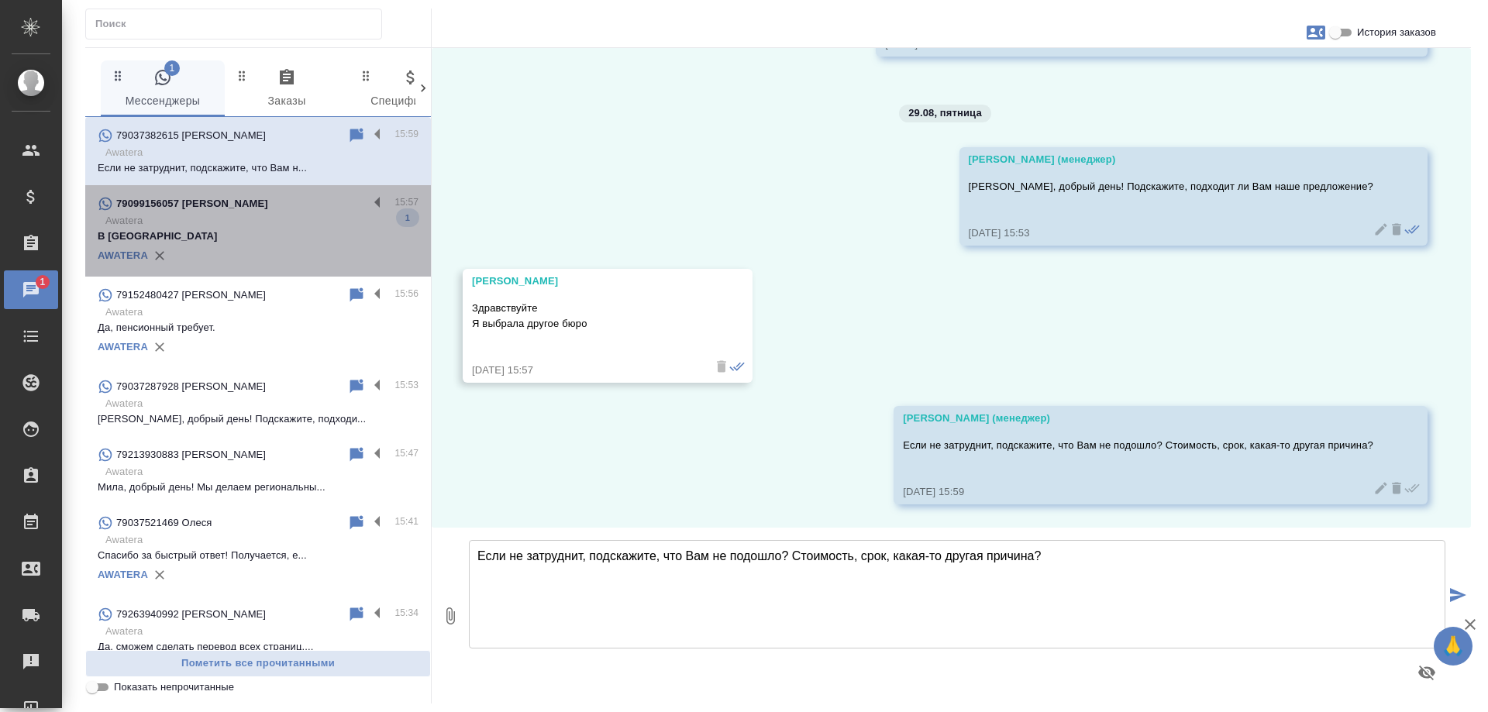
click at [267, 219] on p "Awatera" at bounding box center [261, 220] width 313 height 15
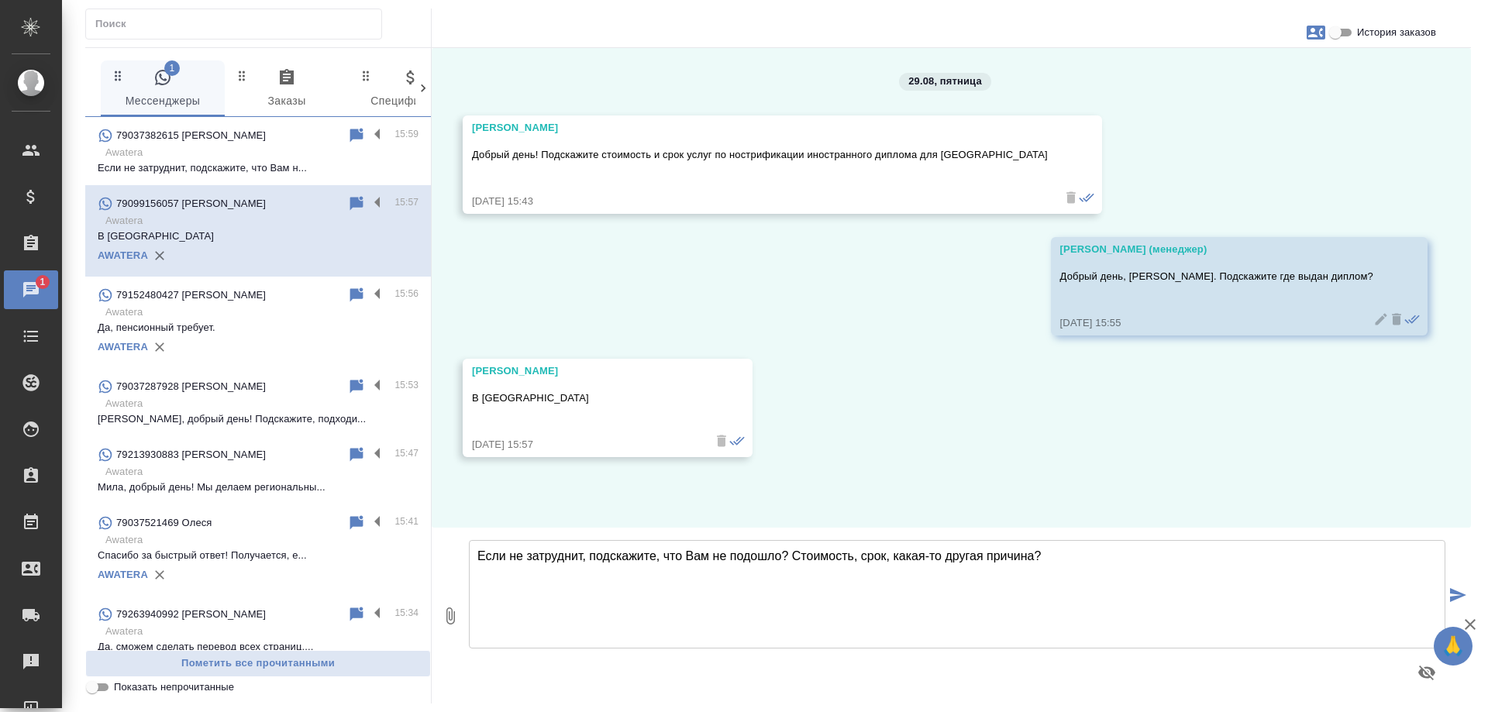
scroll to position [0, 0]
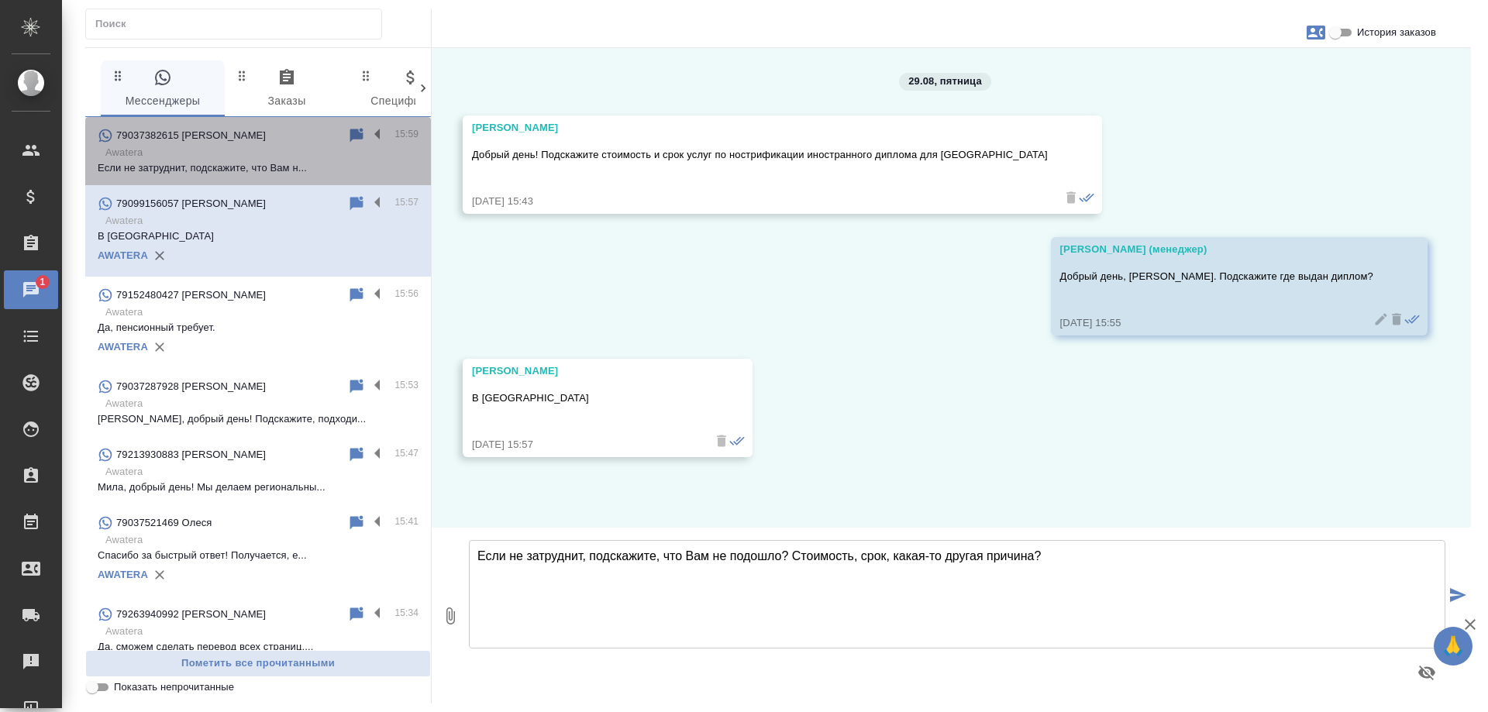
click at [303, 150] on p "Awatera" at bounding box center [261, 152] width 313 height 15
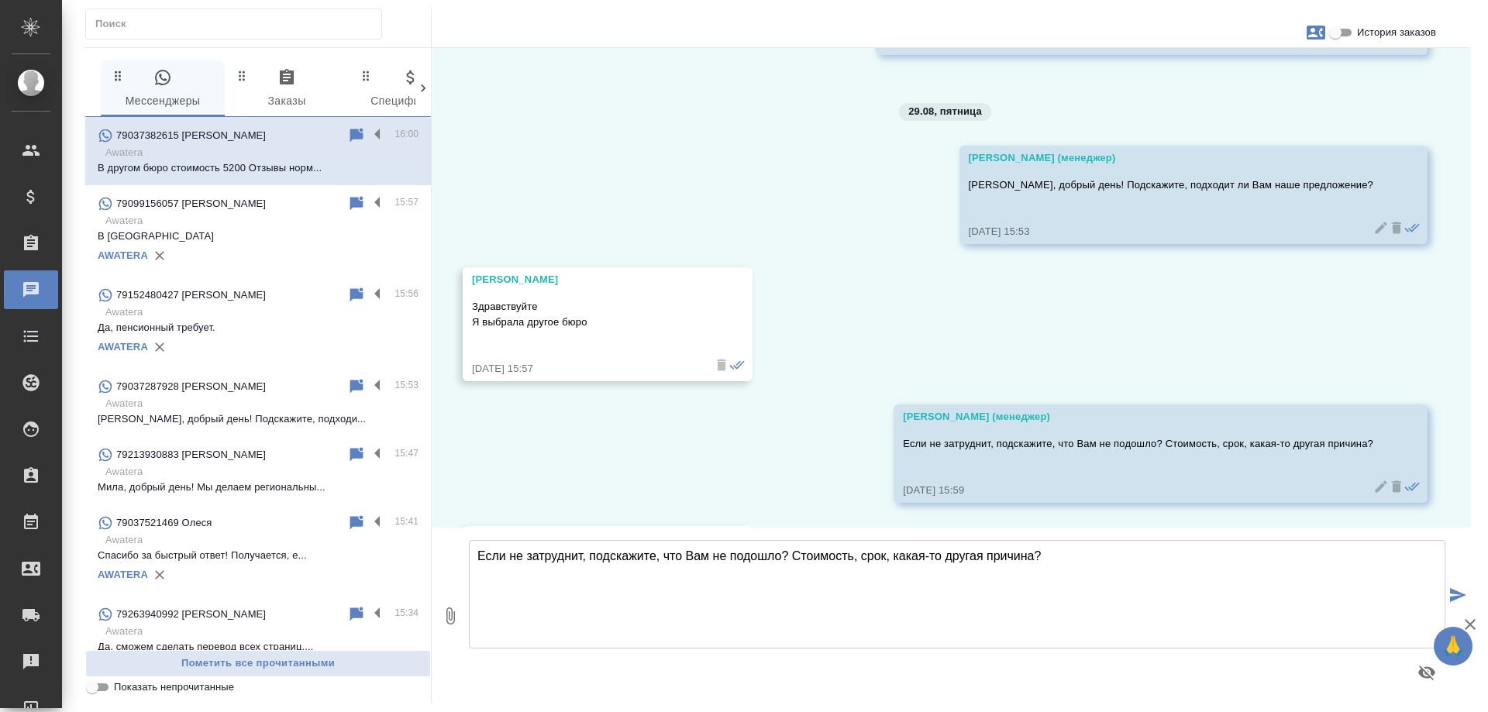
scroll to position [1427, 0]
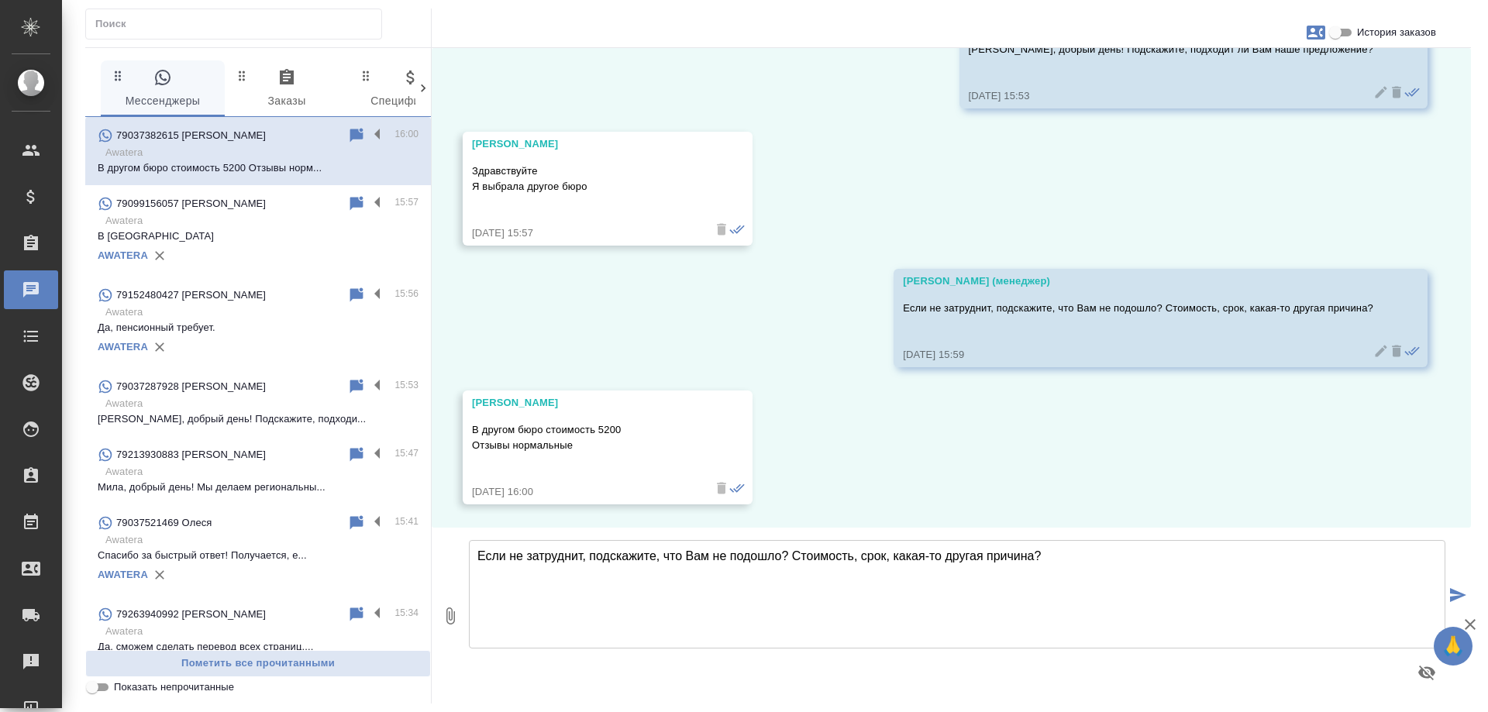
click at [691, 582] on textarea "Если не затруднит, подскажите, что Вам не подошло? Стоимость, срок, какая-то др…" at bounding box center [957, 594] width 976 height 108
type textarea "Спасибо за обратную связь! Будем рады помочь с другими запросами."
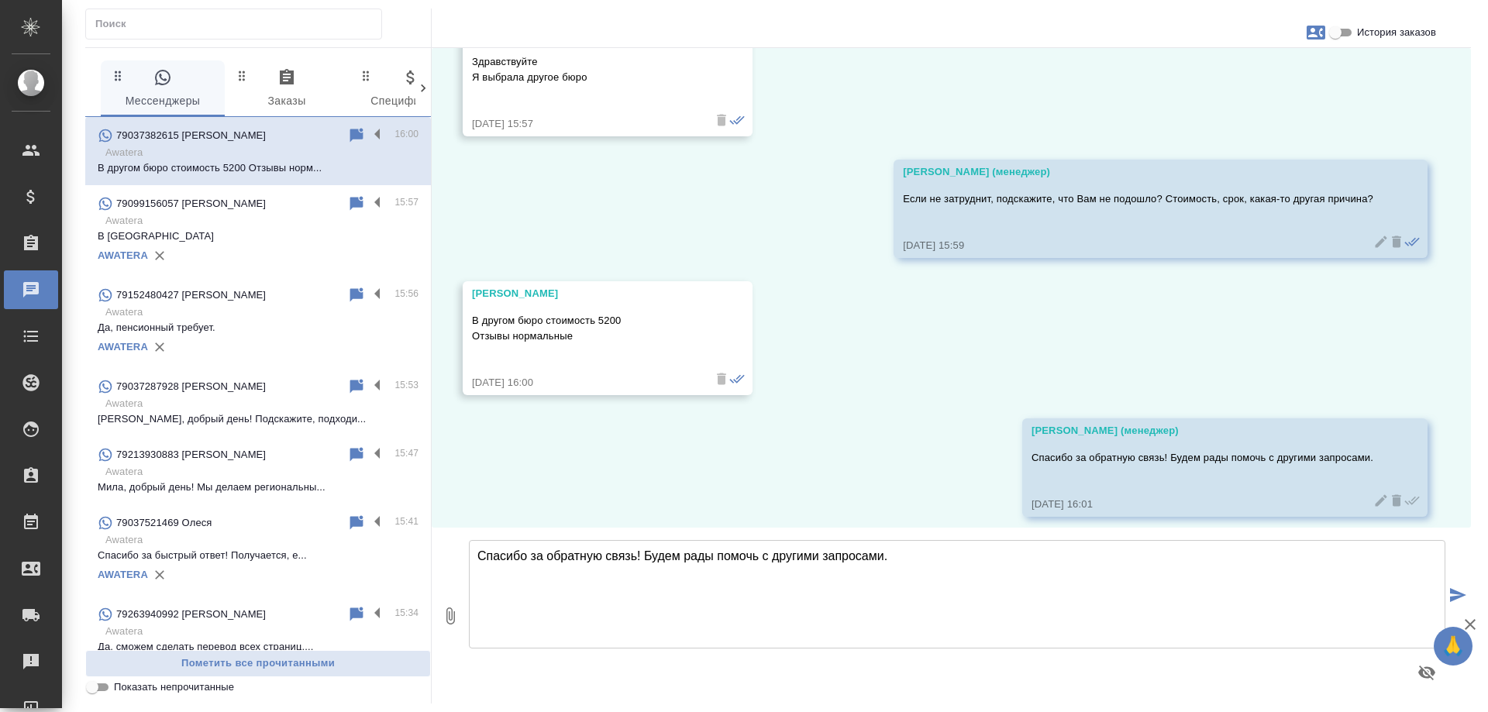
scroll to position [1549, 0]
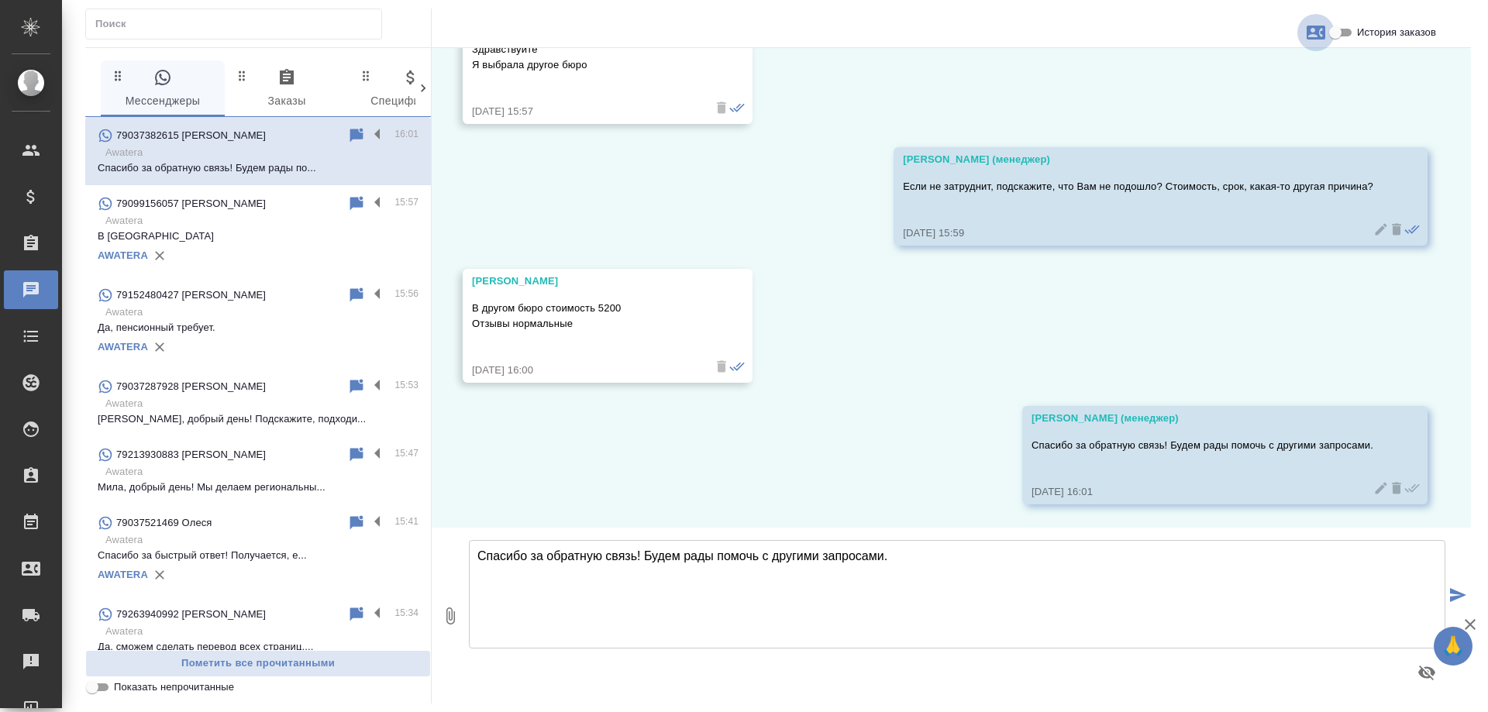
click at [1321, 32] on icon "button" at bounding box center [1315, 33] width 19 height 14
click at [1346, 89] on div at bounding box center [744, 356] width 1488 height 712
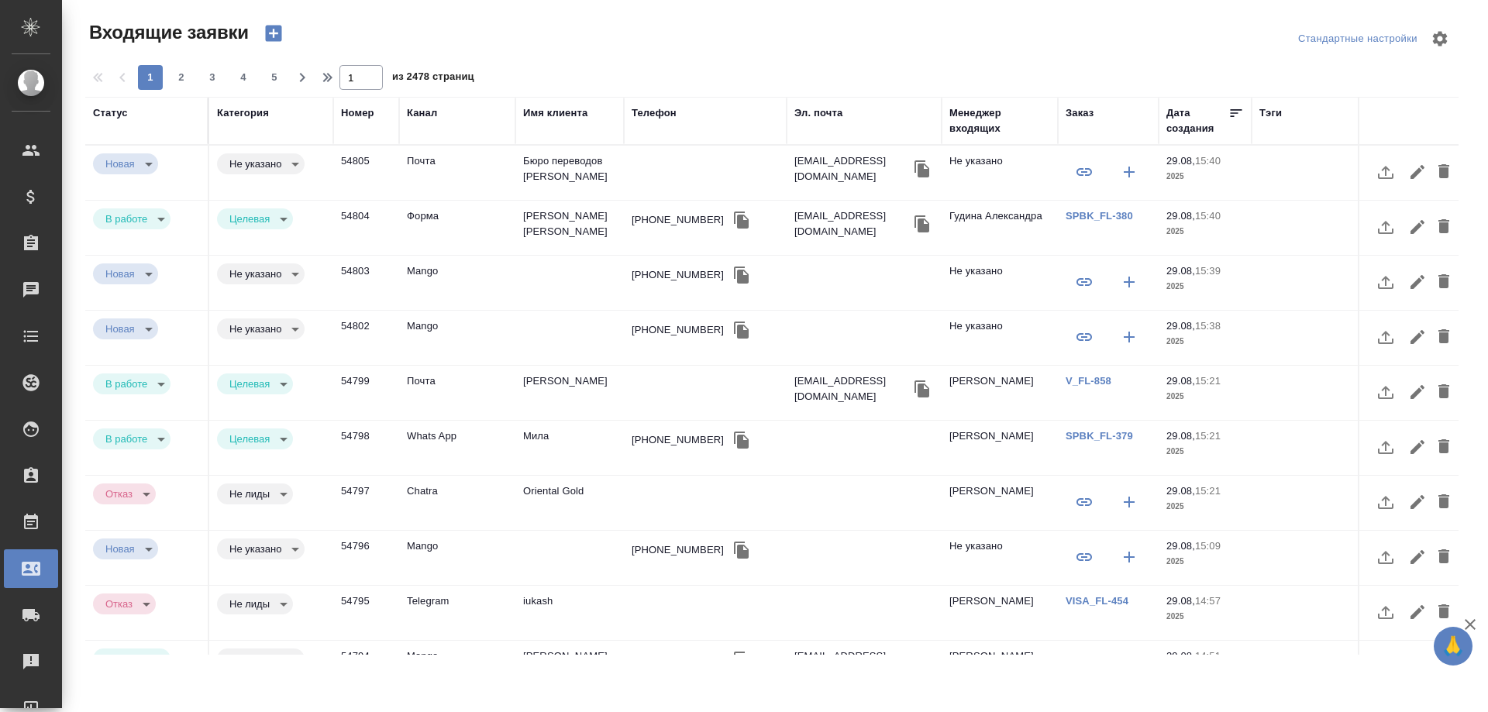
select select "RU"
click at [1086, 117] on div "Заказ" at bounding box center [1079, 112] width 28 height 15
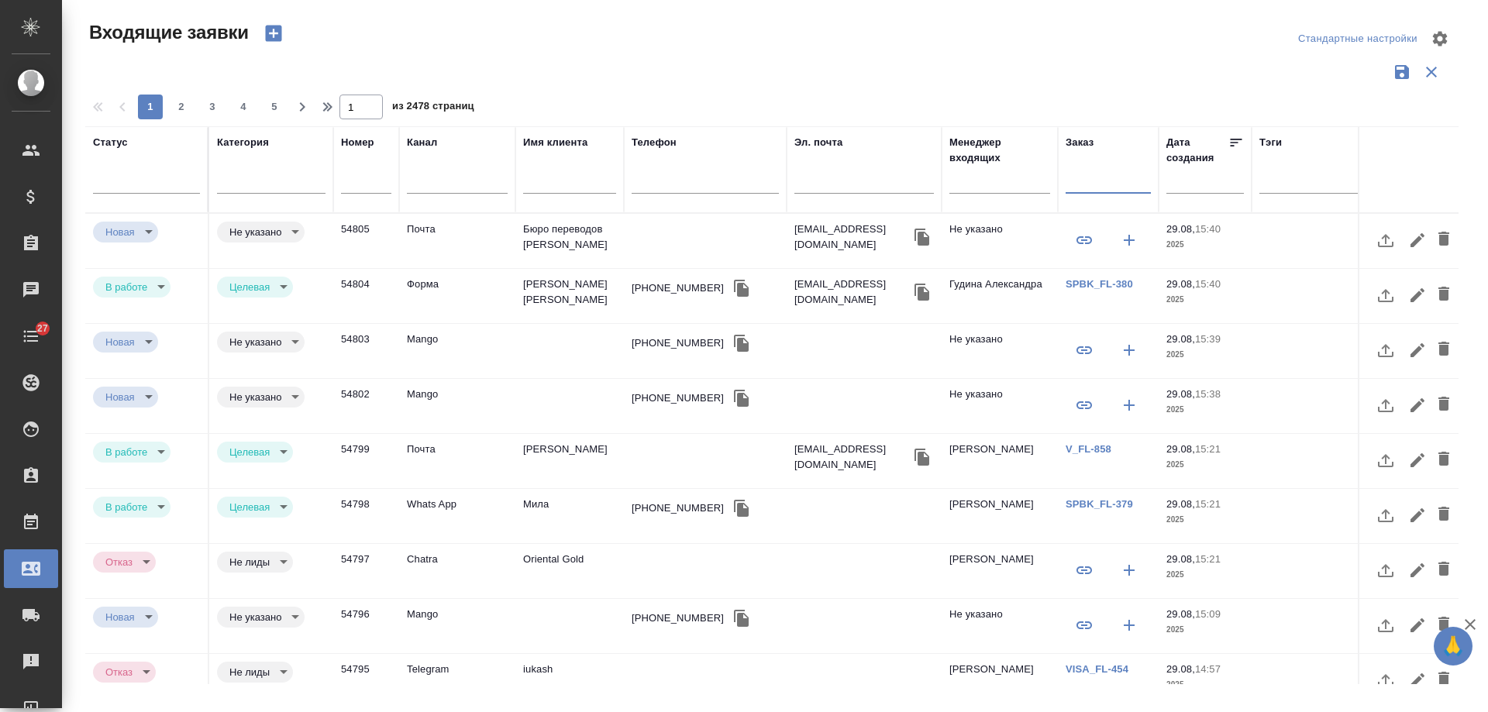
click at [1116, 181] on input "text" at bounding box center [1107, 183] width 85 height 19
type input "850"
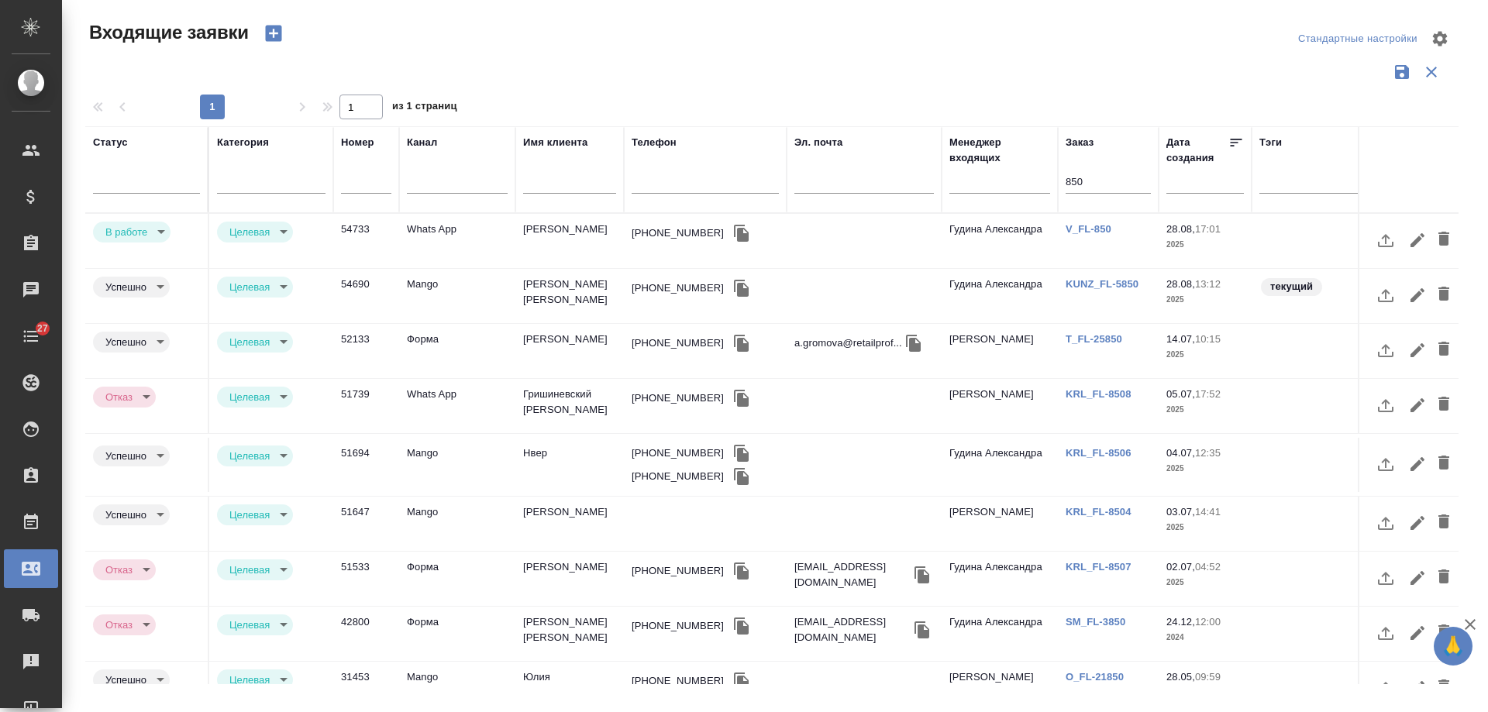
click at [505, 239] on td "Whats App" at bounding box center [457, 241] width 116 height 54
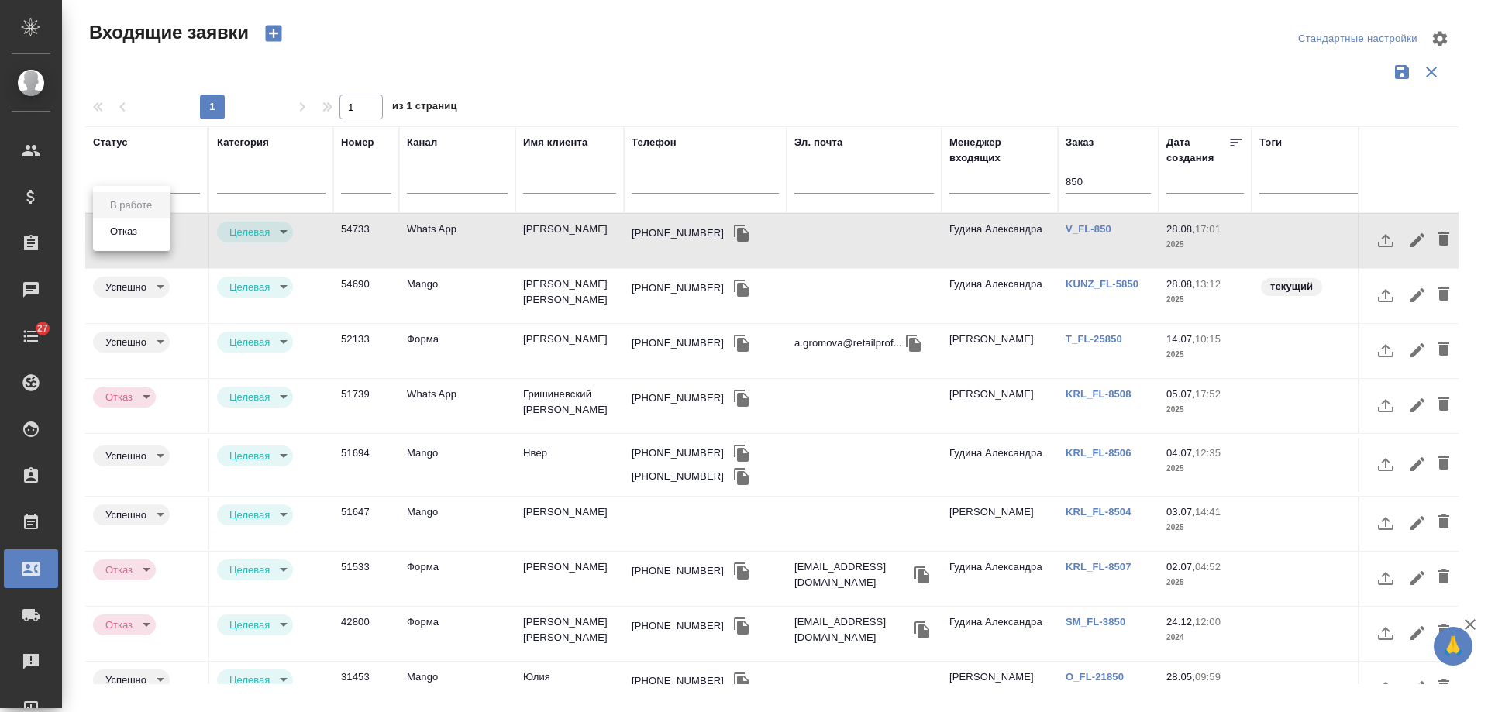
click at [143, 233] on body "🙏 .cls-1 fill:#fff; AWATERA [PERSON_NAME] Спецификации Заказы 0 Чаты 27 Todo Пр…" at bounding box center [744, 356] width 1488 height 712
click at [129, 231] on button "Отказ" at bounding box center [123, 231] width 36 height 17
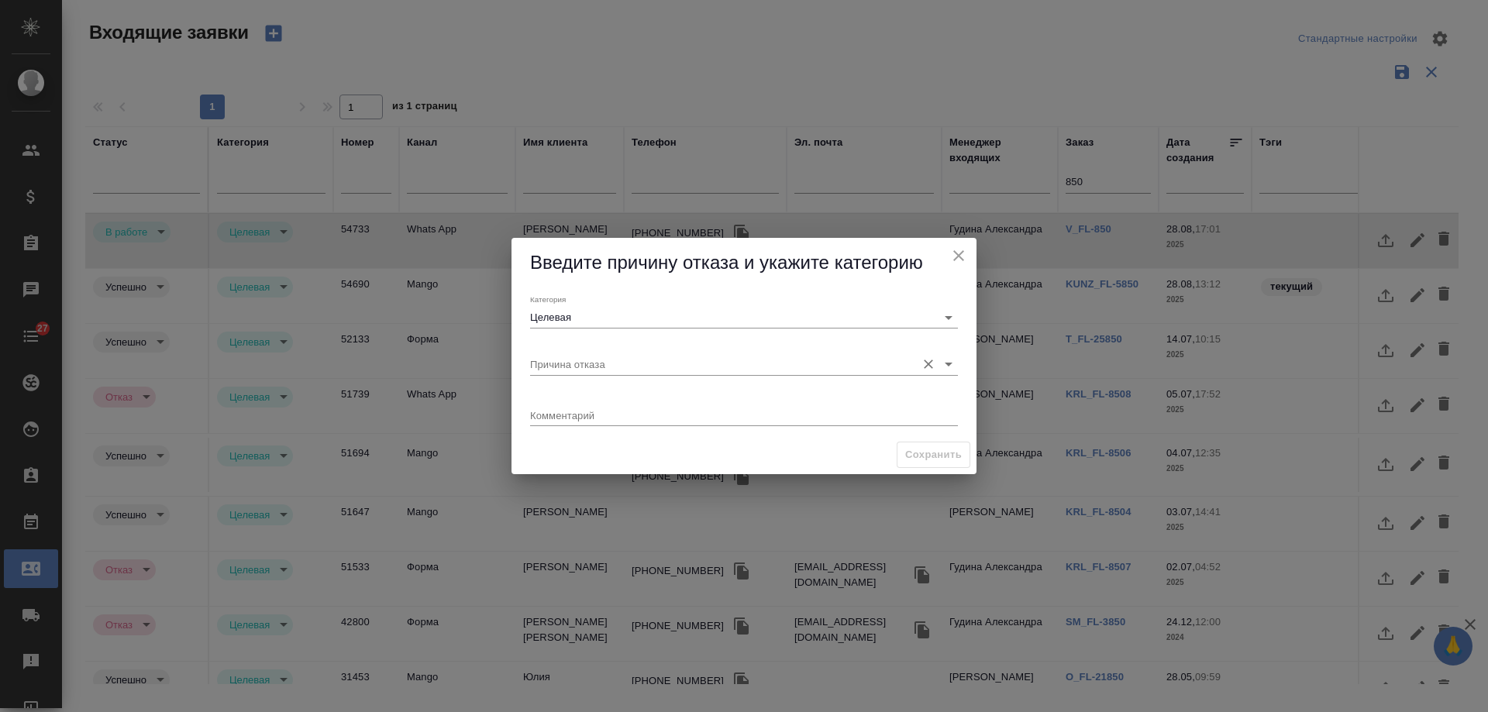
click at [590, 373] on input "Причина отказа" at bounding box center [719, 363] width 378 height 21
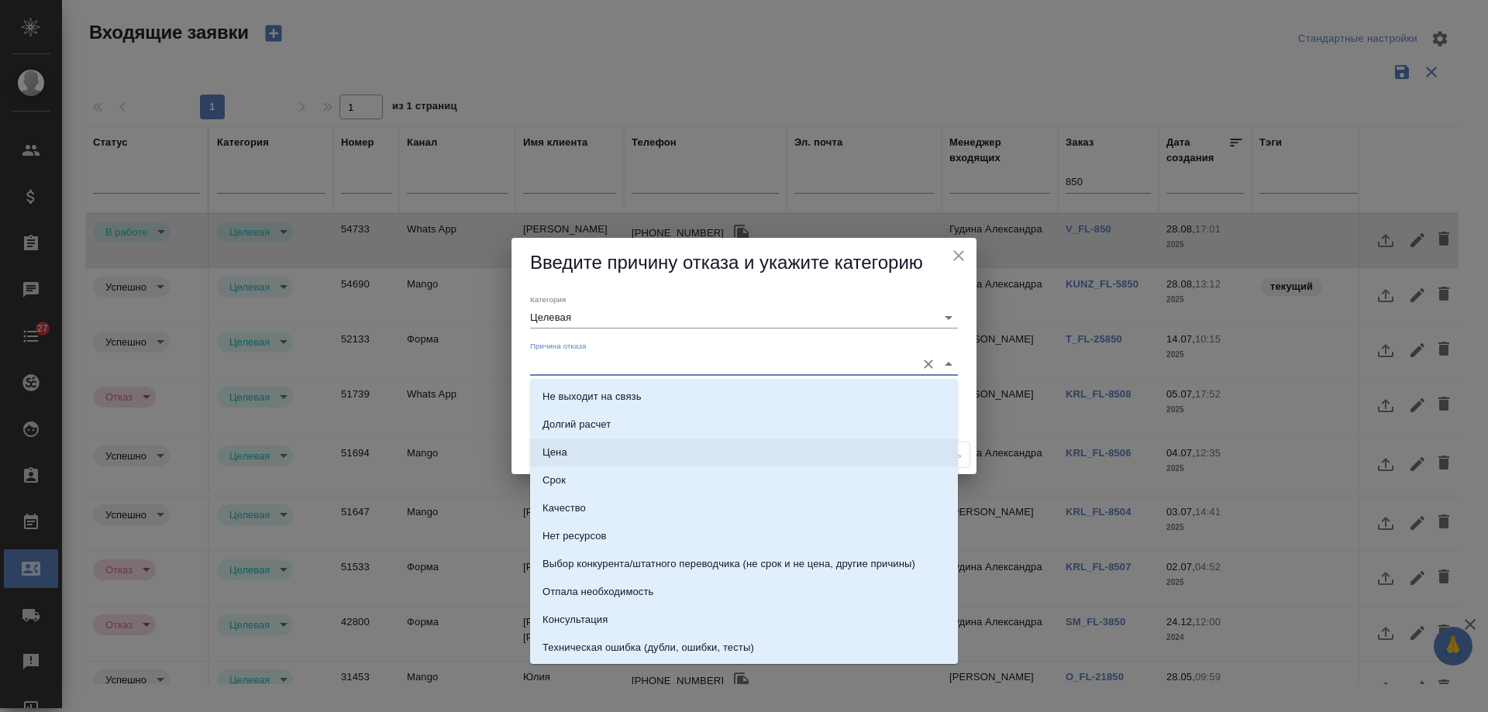
click at [580, 449] on li "Цена" at bounding box center [744, 453] width 428 height 28
type input "Цена"
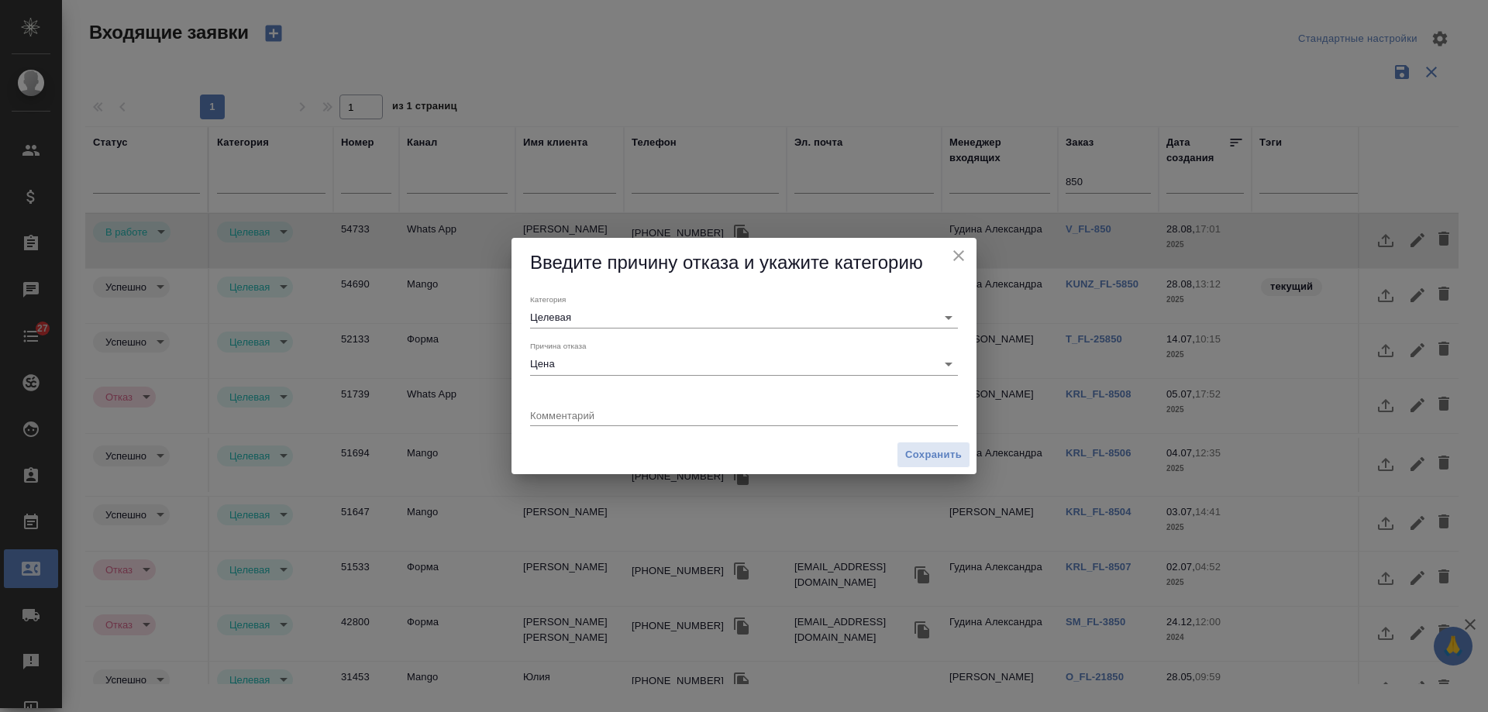
click at [574, 407] on div "x" at bounding box center [744, 416] width 428 height 19
paste textarea "В другом бюро стоимость 5200 Отзывы нормальные"
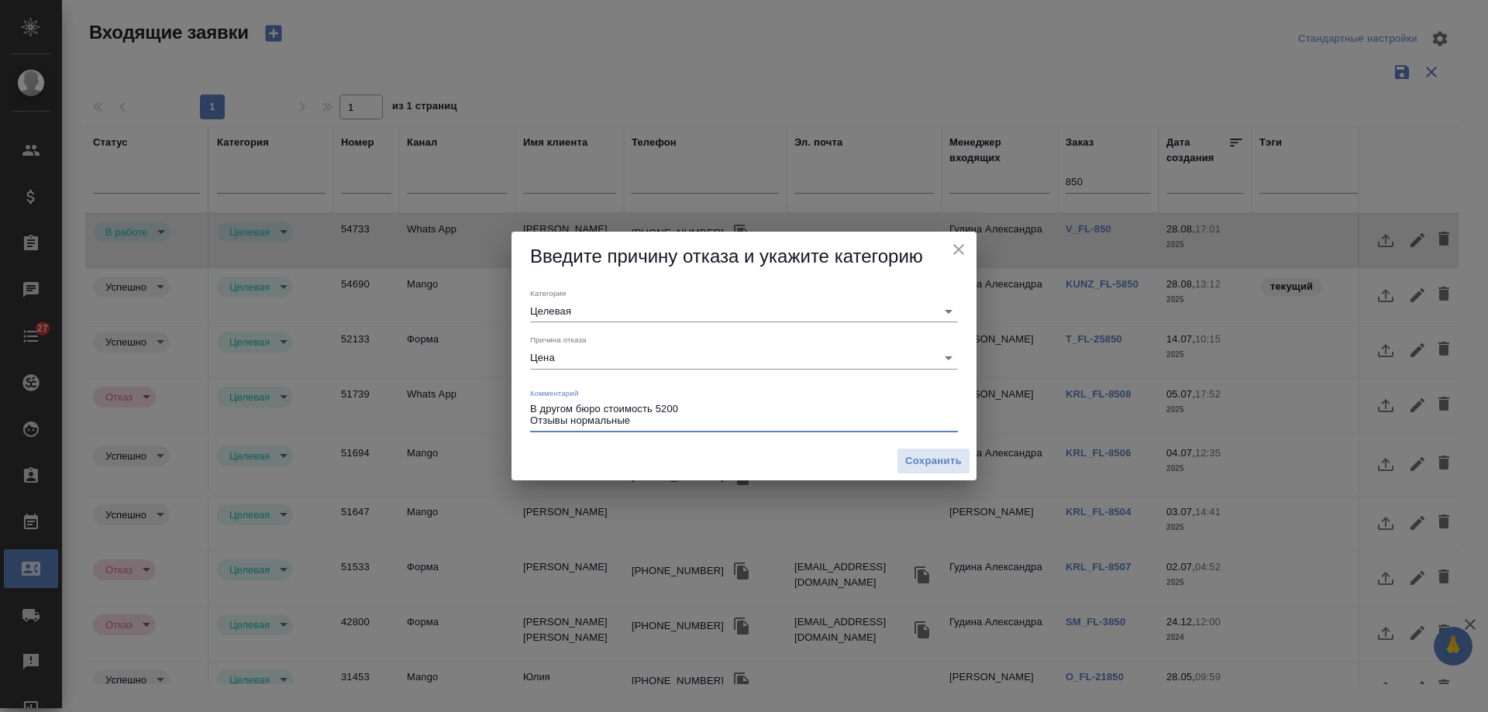
click at [699, 406] on textarea "В другом бюро стоимость 5200 Отзывы нормальные" at bounding box center [744, 415] width 428 height 24
type textarea "В другом бюро стоимость 5200 Отзывы нормальные"
click at [933, 454] on span "Сохранить" at bounding box center [933, 462] width 57 height 18
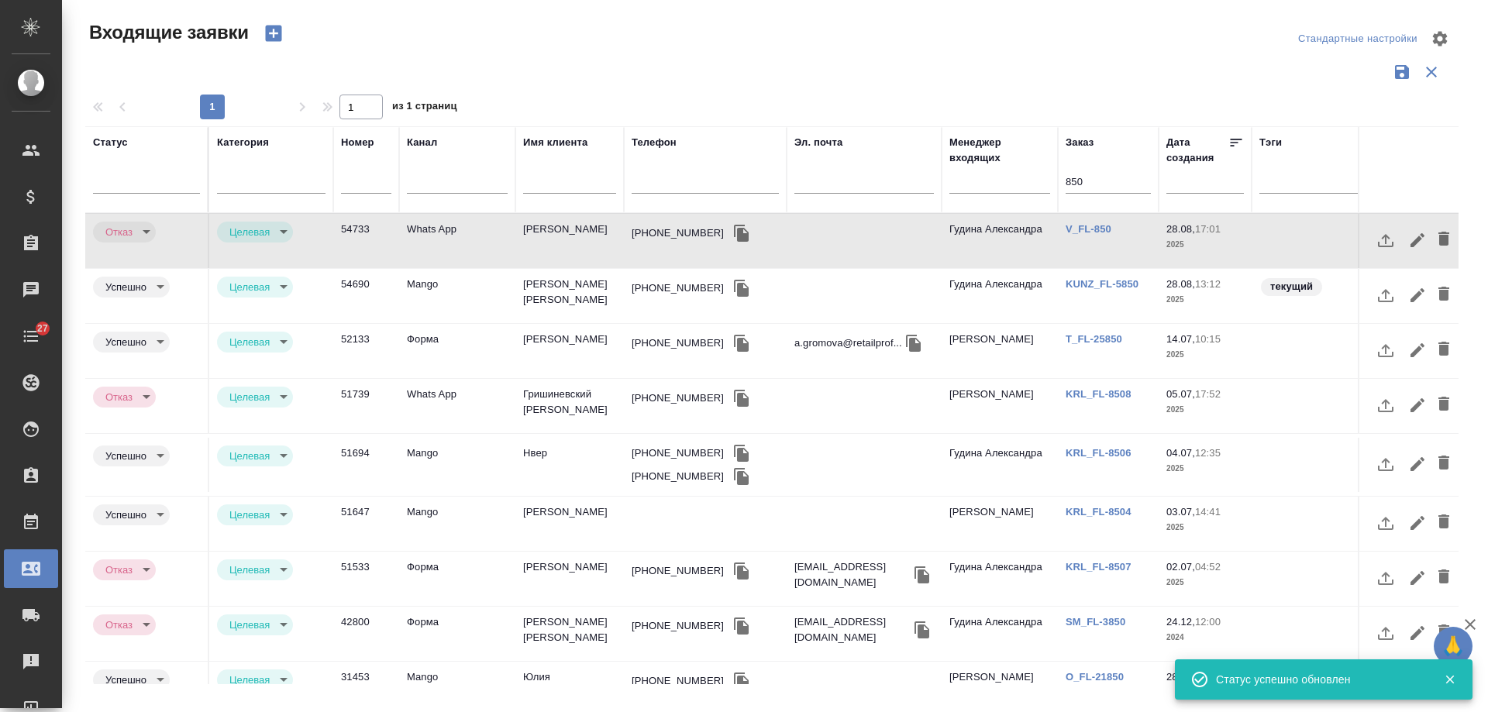
type input "rejection"
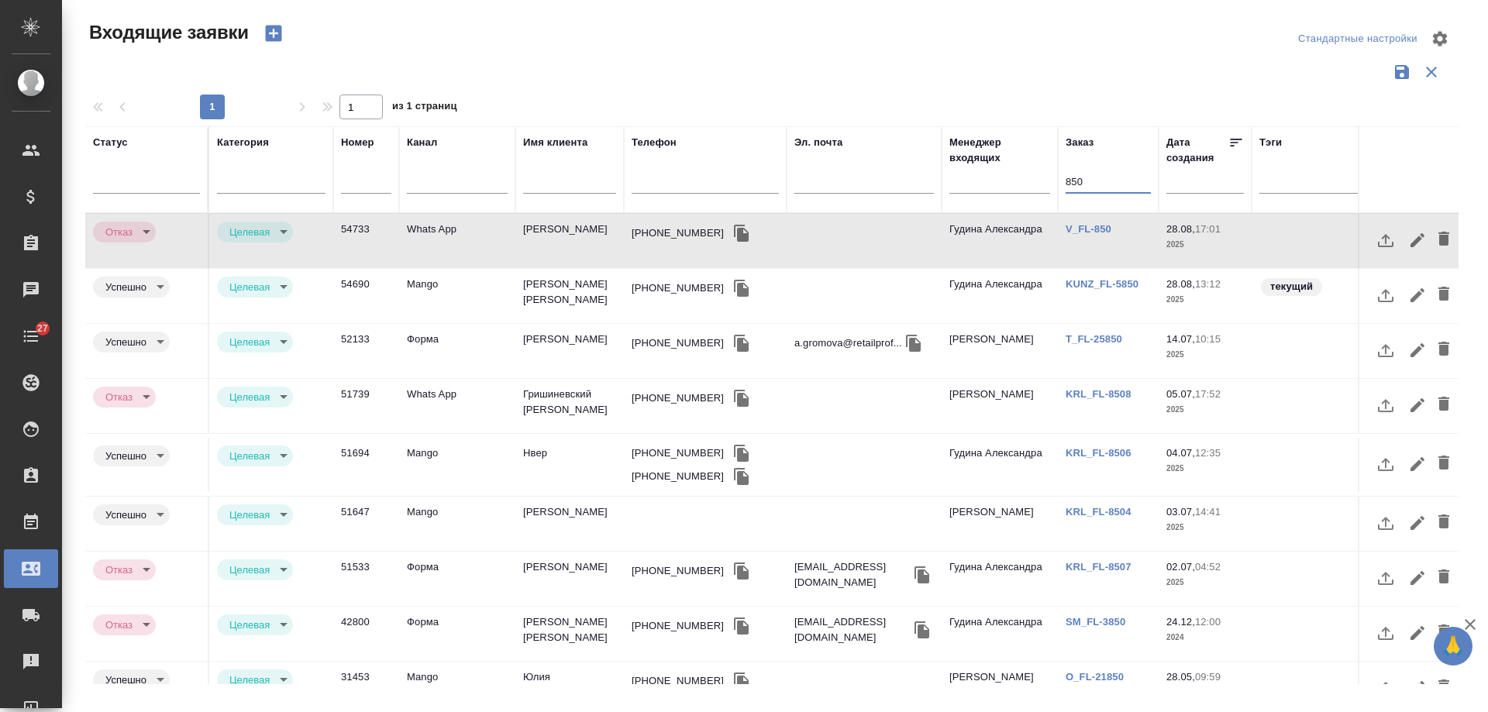
drag, startPoint x: 1069, startPoint y: 178, endPoint x: 965, endPoint y: 184, distance: 104.0
click at [965, 184] on tr "Статус Категория Номер Канал Имя клиента Телефон Эл. почта Менеджер входящих За…" at bounding box center [986, 169] width 1802 height 87
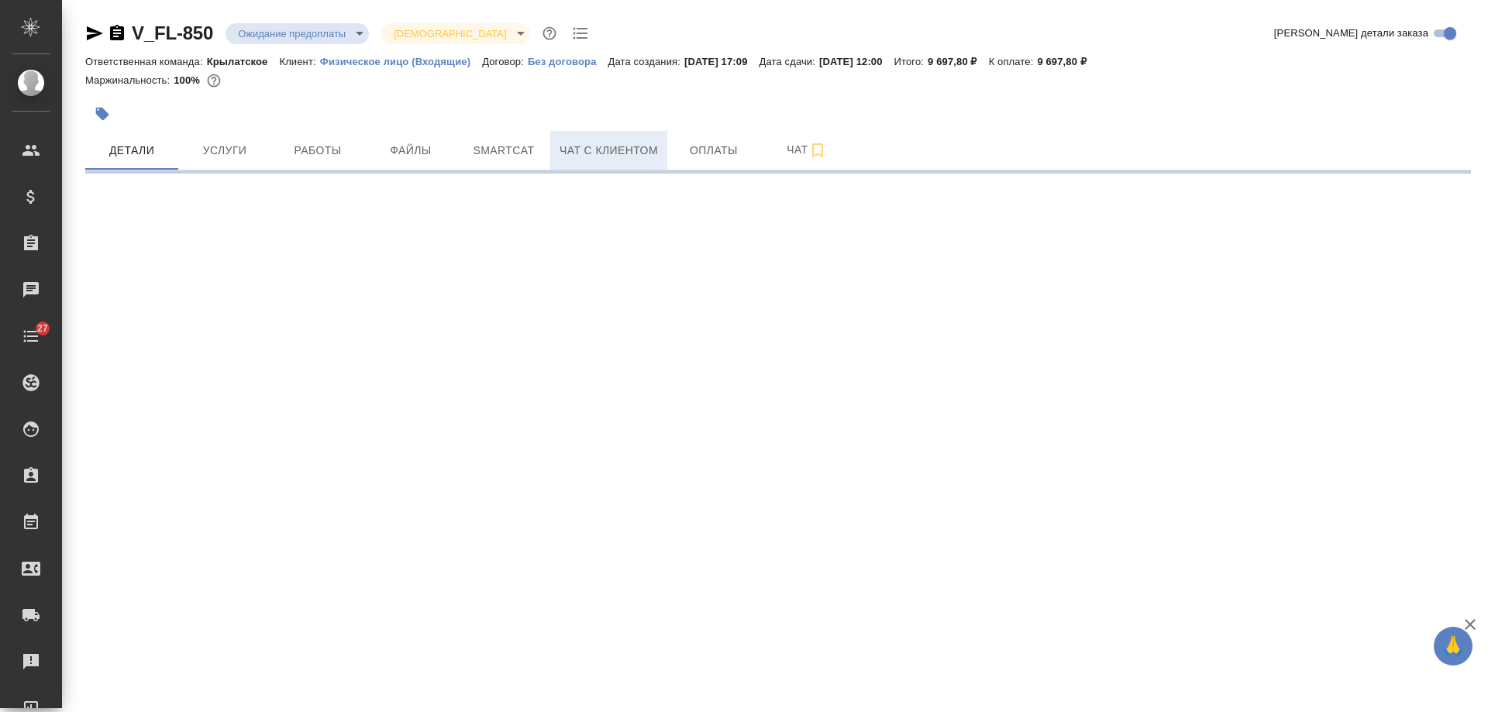
select select "RU"
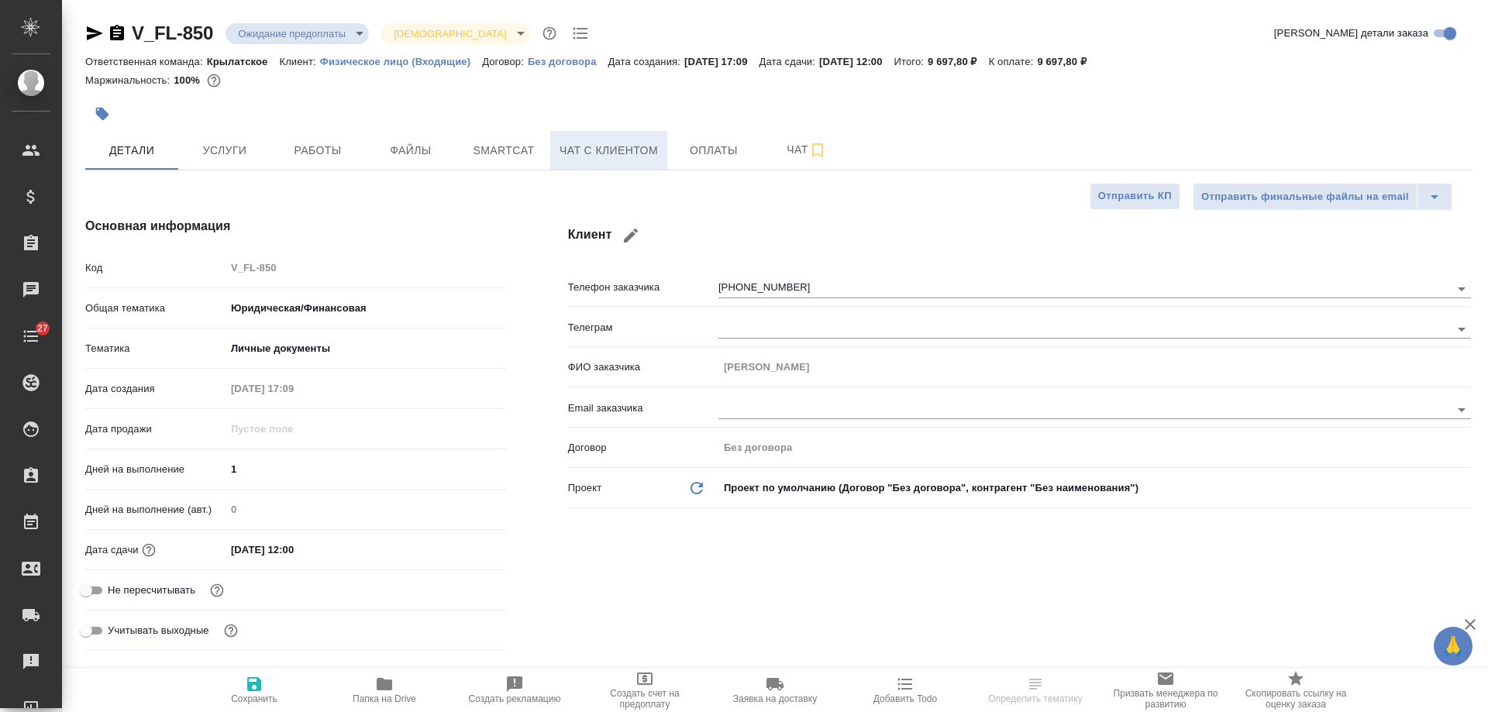
type textarea "x"
click at [626, 153] on span "Чат с клиентом" at bounding box center [608, 150] width 98 height 19
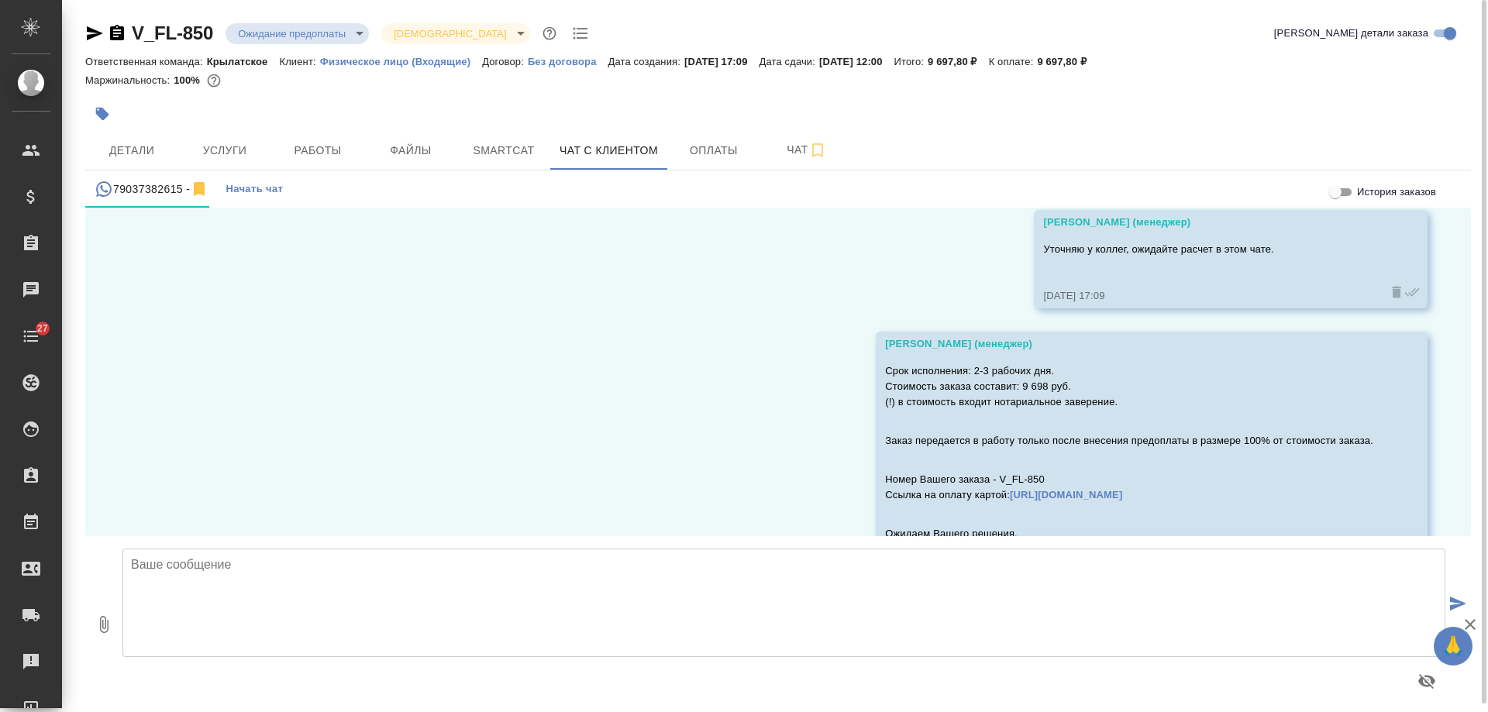
scroll to position [993, 0]
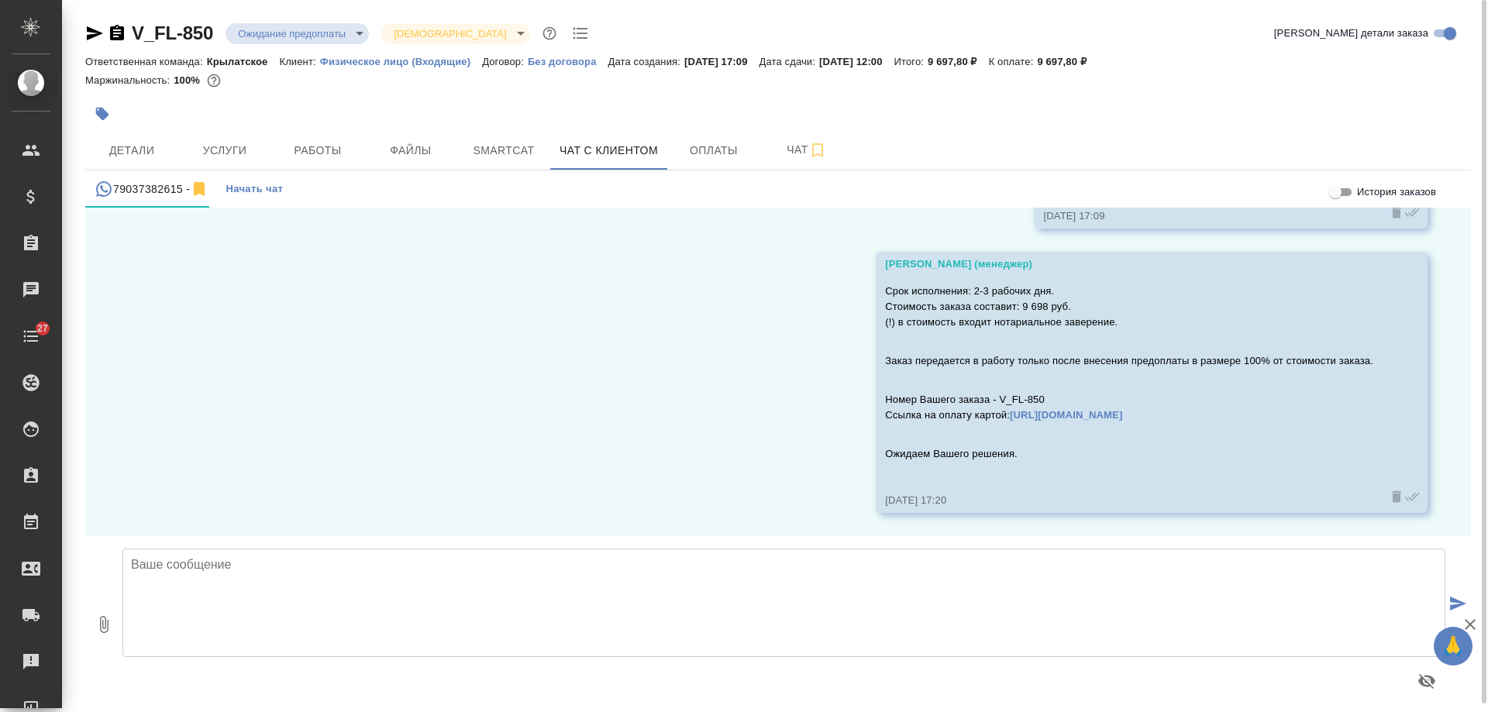
click at [379, 590] on textarea at bounding box center [783, 603] width 1323 height 108
type textarea "[PERSON_NAME], добрый день! Подскажите, подходит ли Вам наше предложение?"
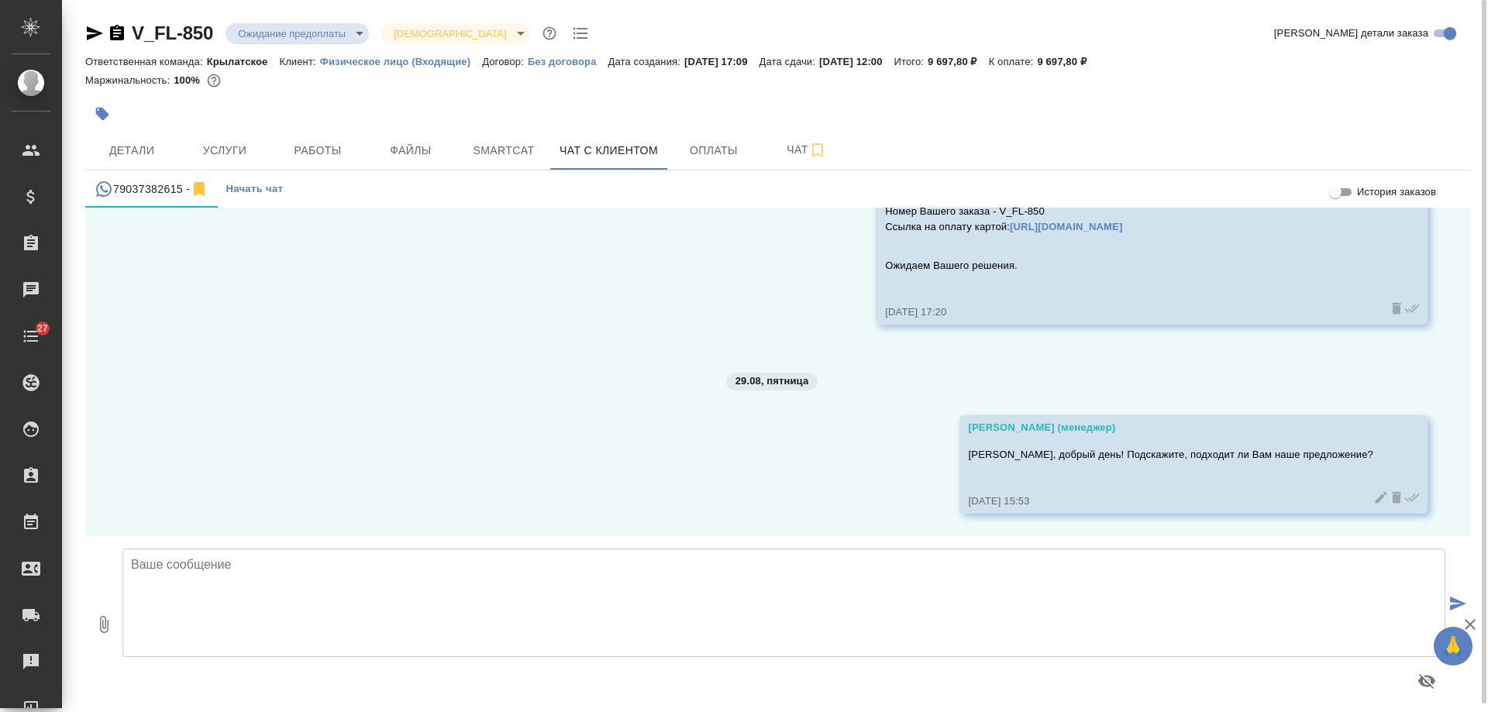
scroll to position [1182, 0]
click at [152, 155] on span "Детали" at bounding box center [132, 150] width 74 height 19
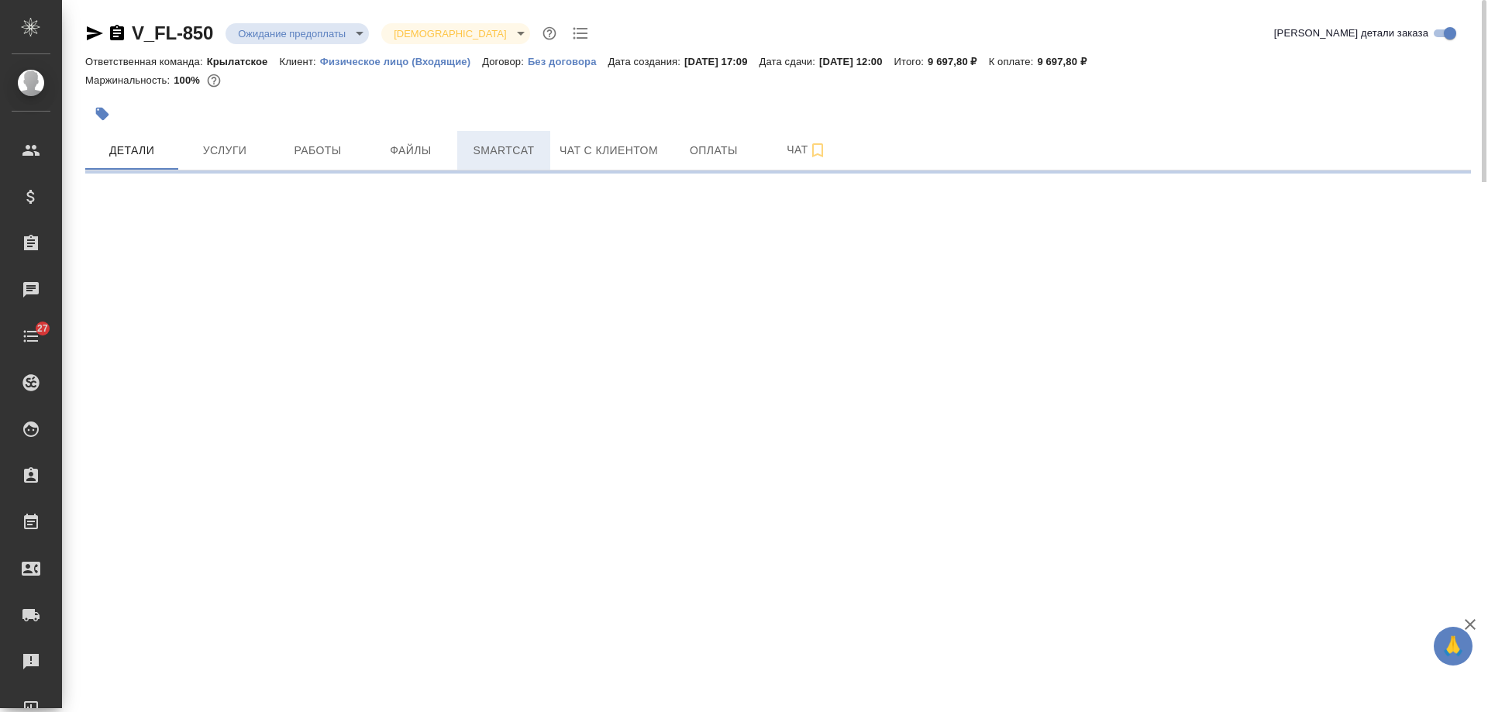
select select "RU"
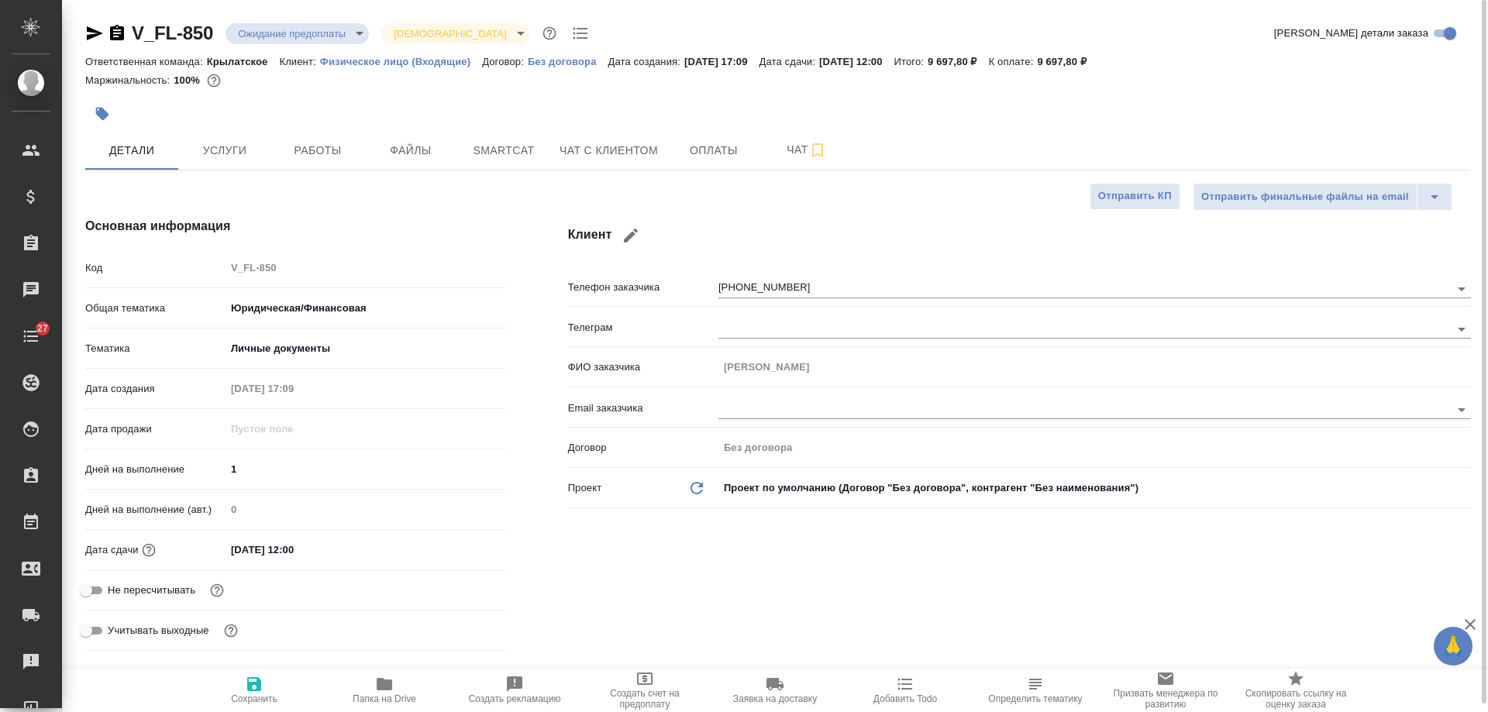
type textarea "x"
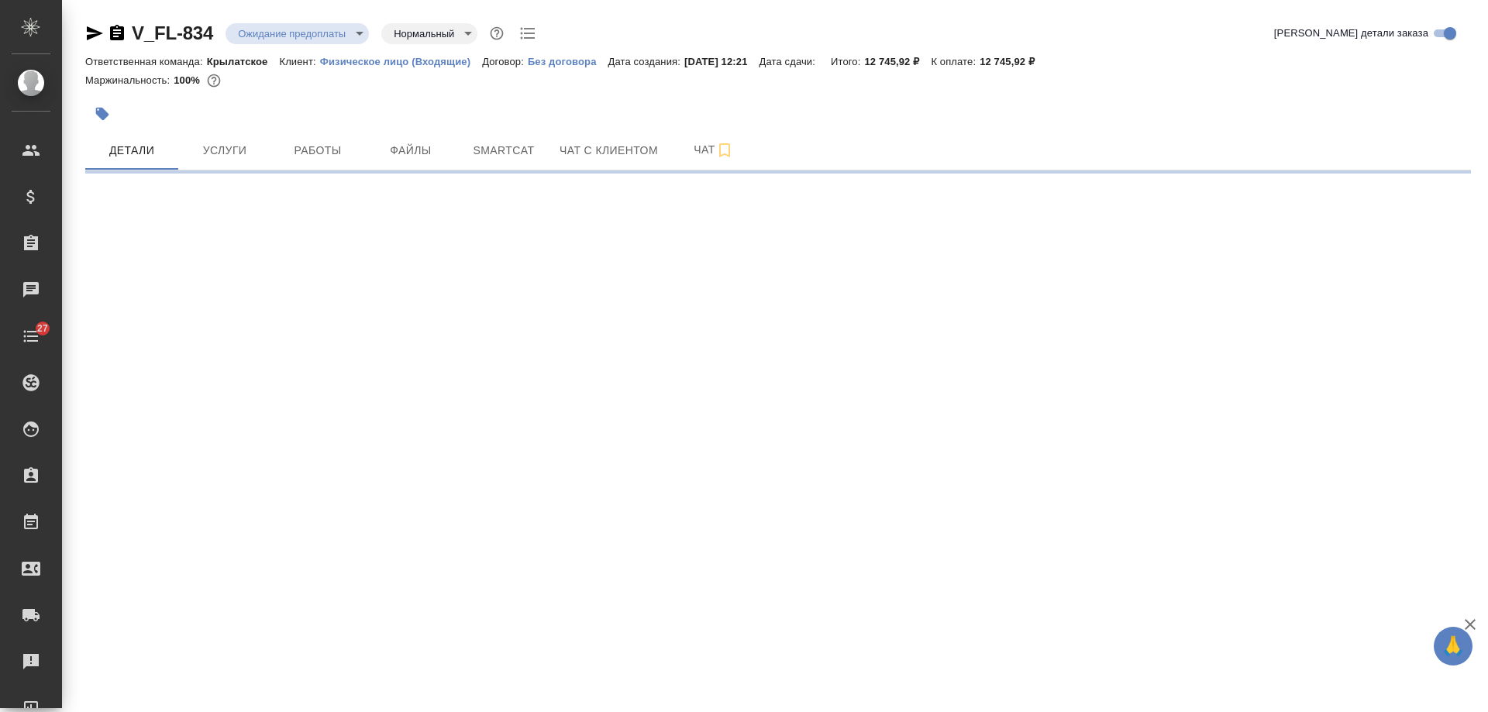
select select "RU"
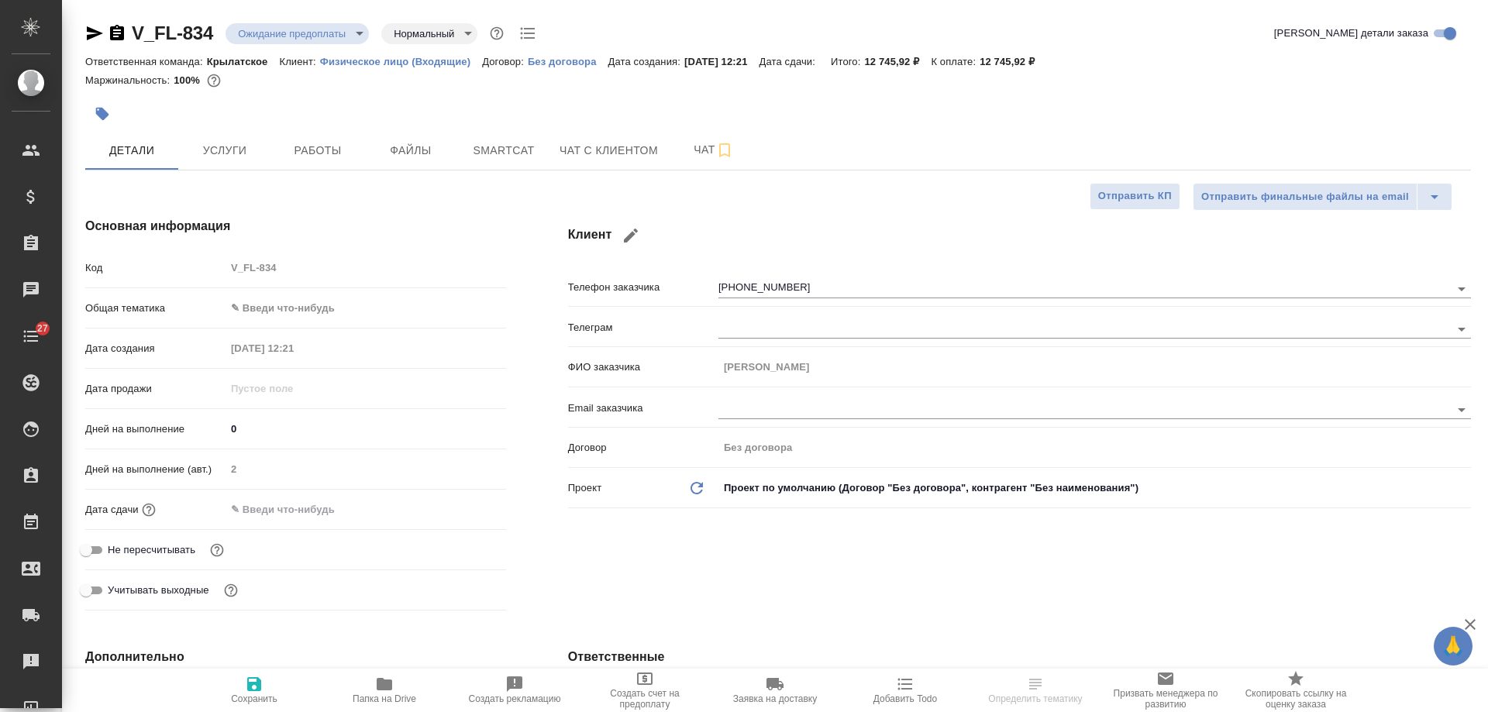
type textarea "x"
click at [592, 146] on span "Чат с клиентом" at bounding box center [608, 150] width 98 height 19
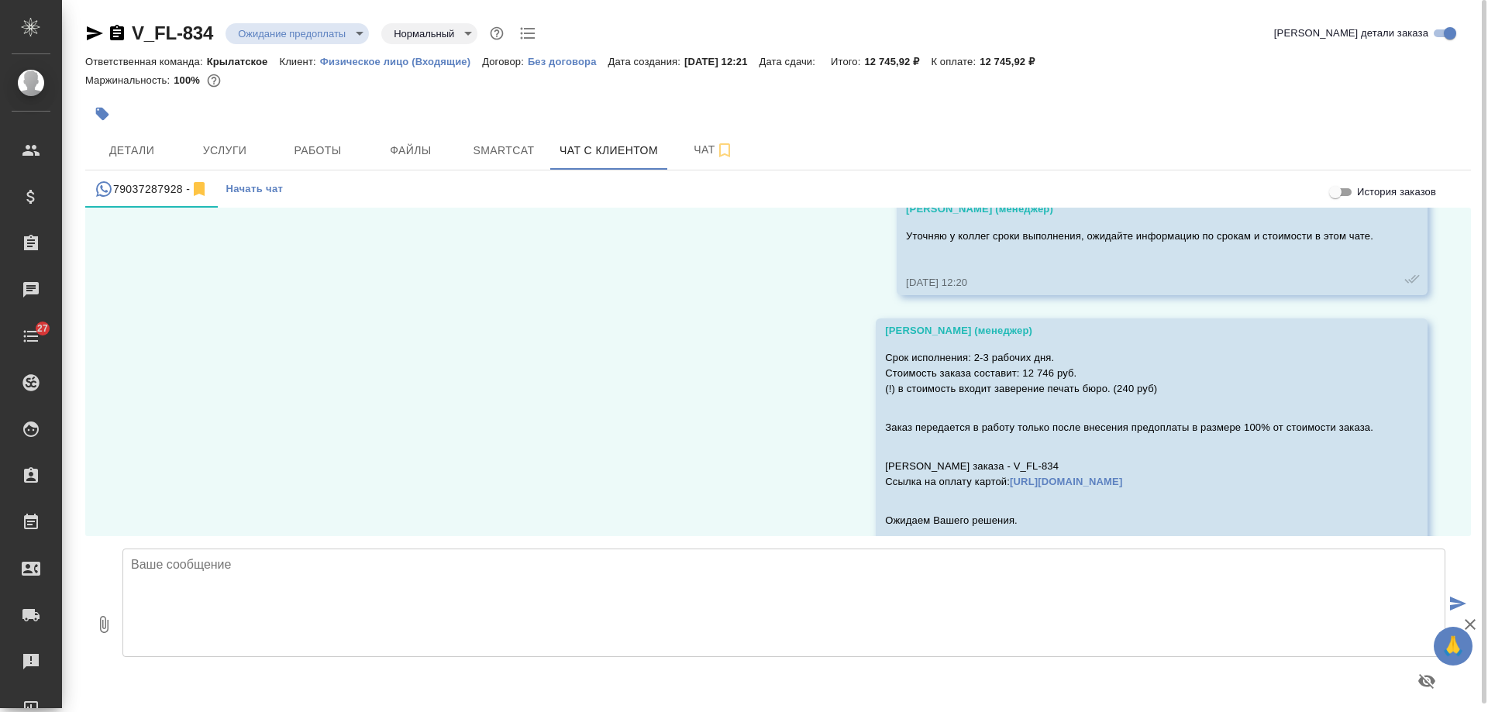
scroll to position [1636, 0]
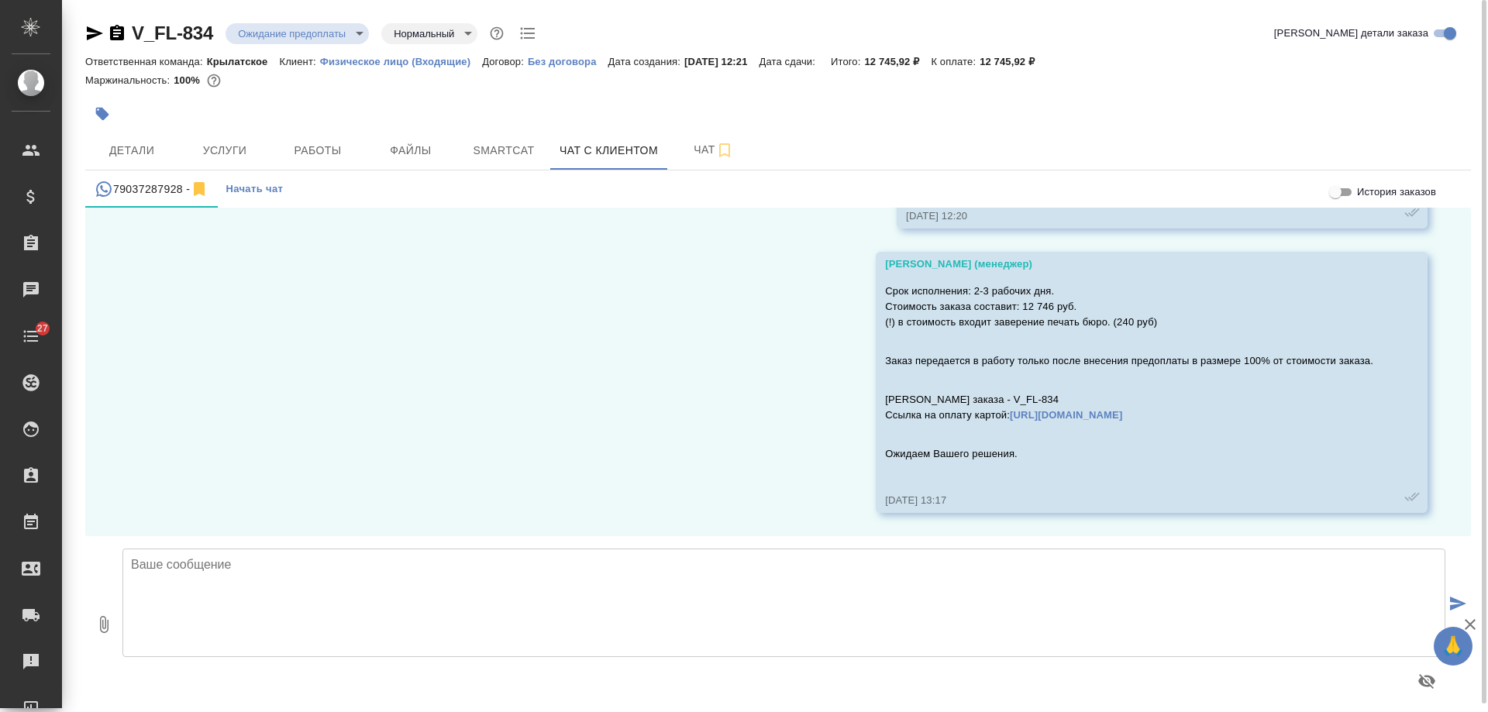
click at [418, 573] on textarea at bounding box center [783, 603] width 1323 height 108
type textarea "Галина, добрый день! Подскажите, подходит ли Вам наше предложение?"
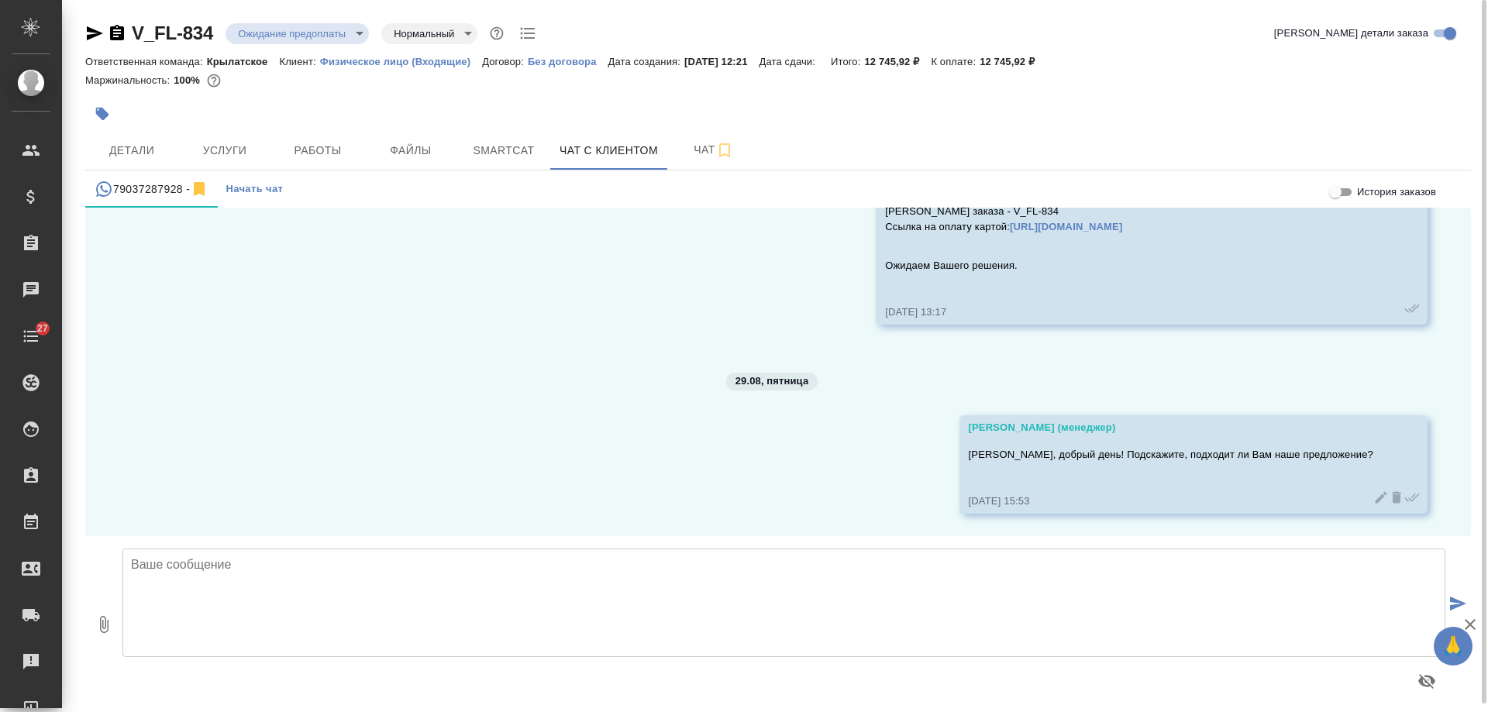
scroll to position [1825, 0]
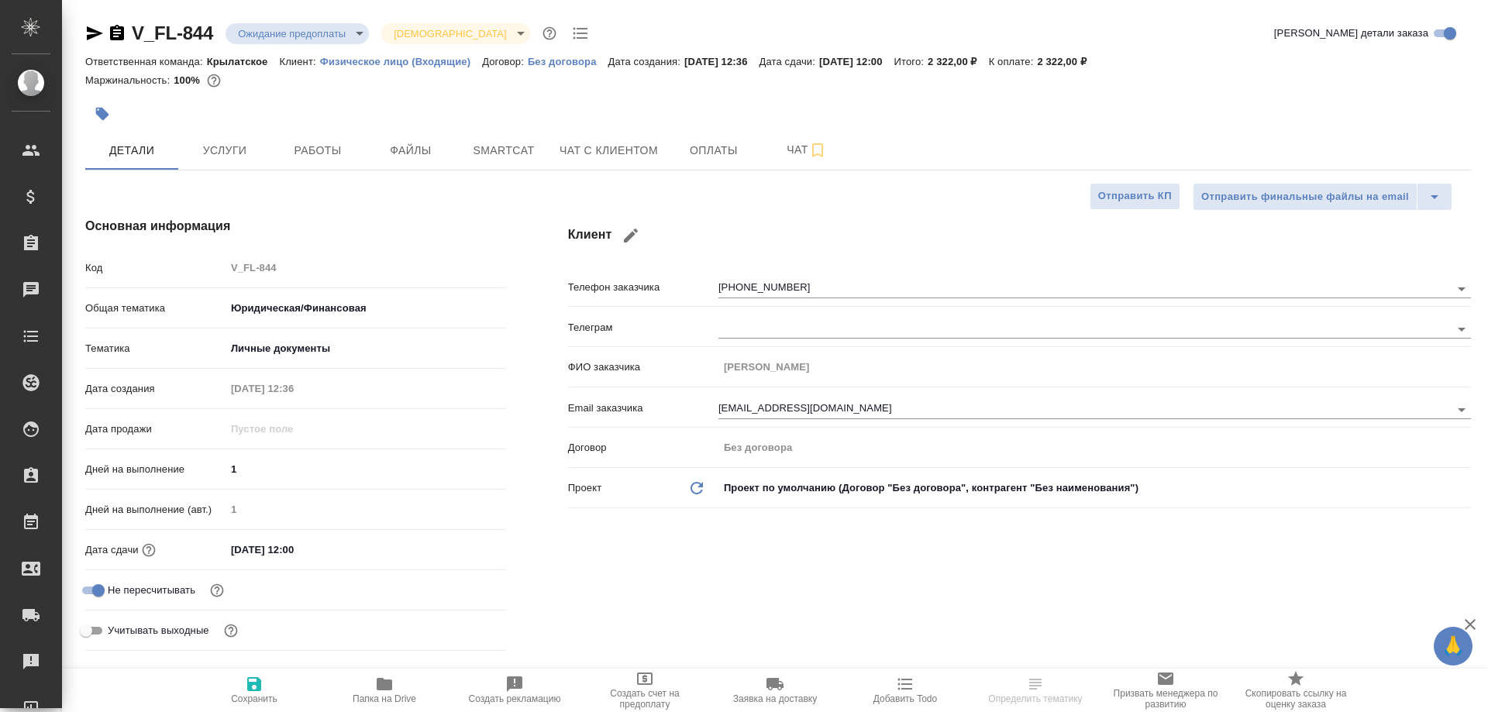
select select "RU"
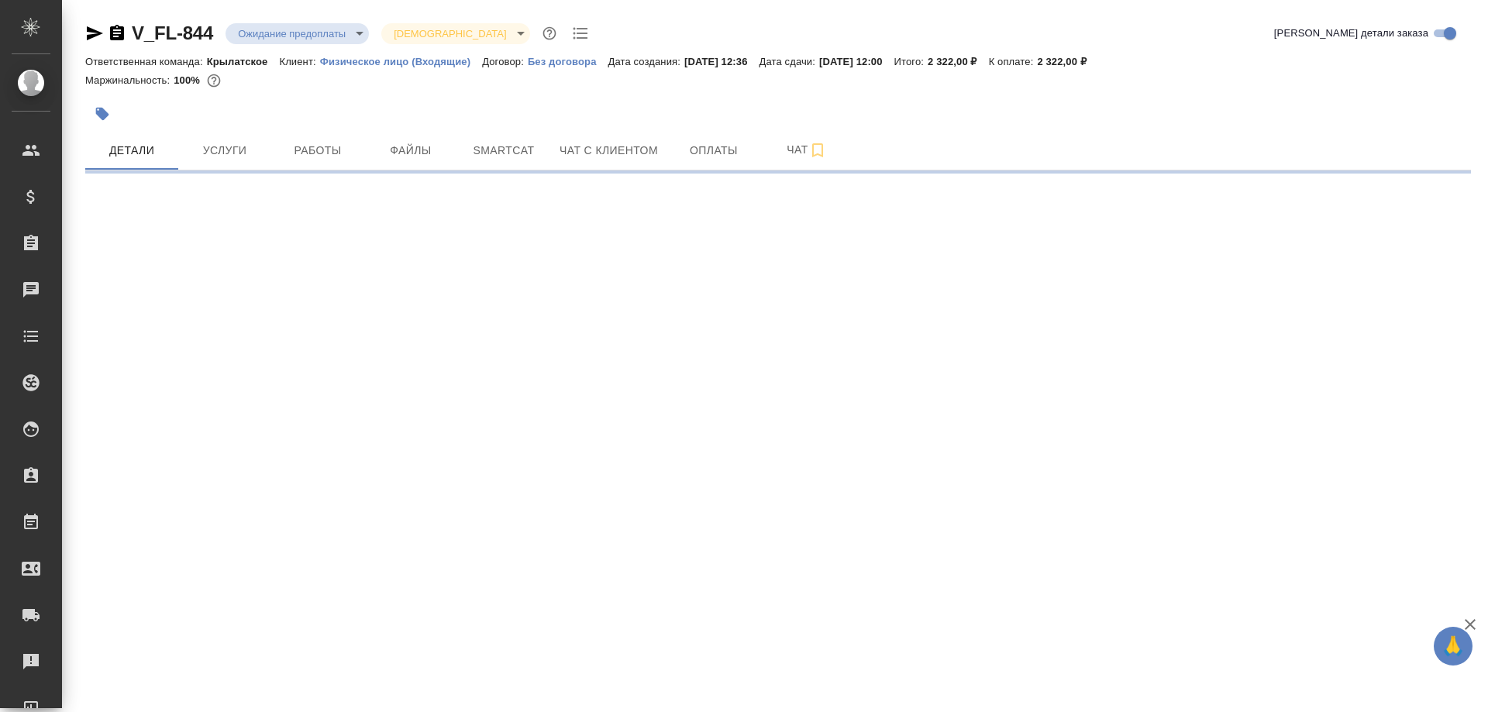
select select "RU"
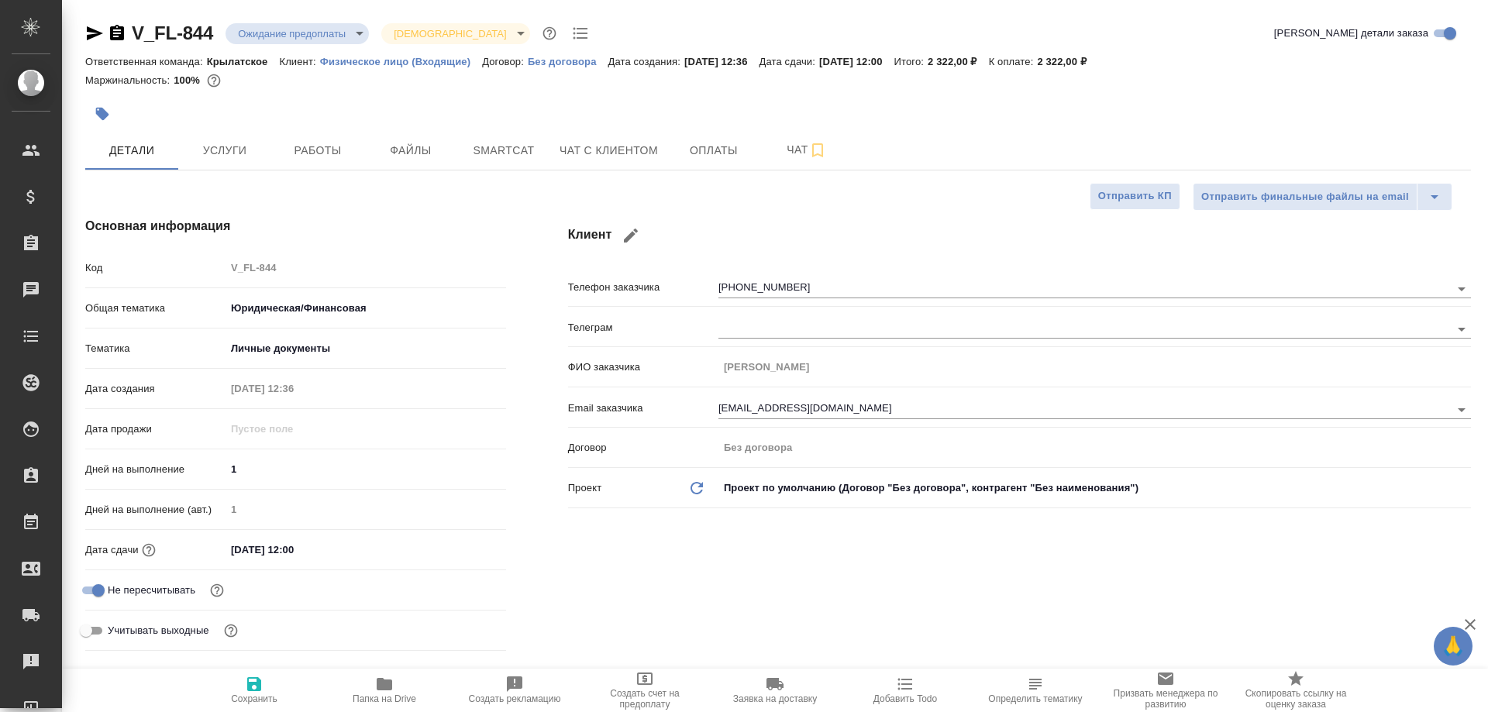
type textarea "x"
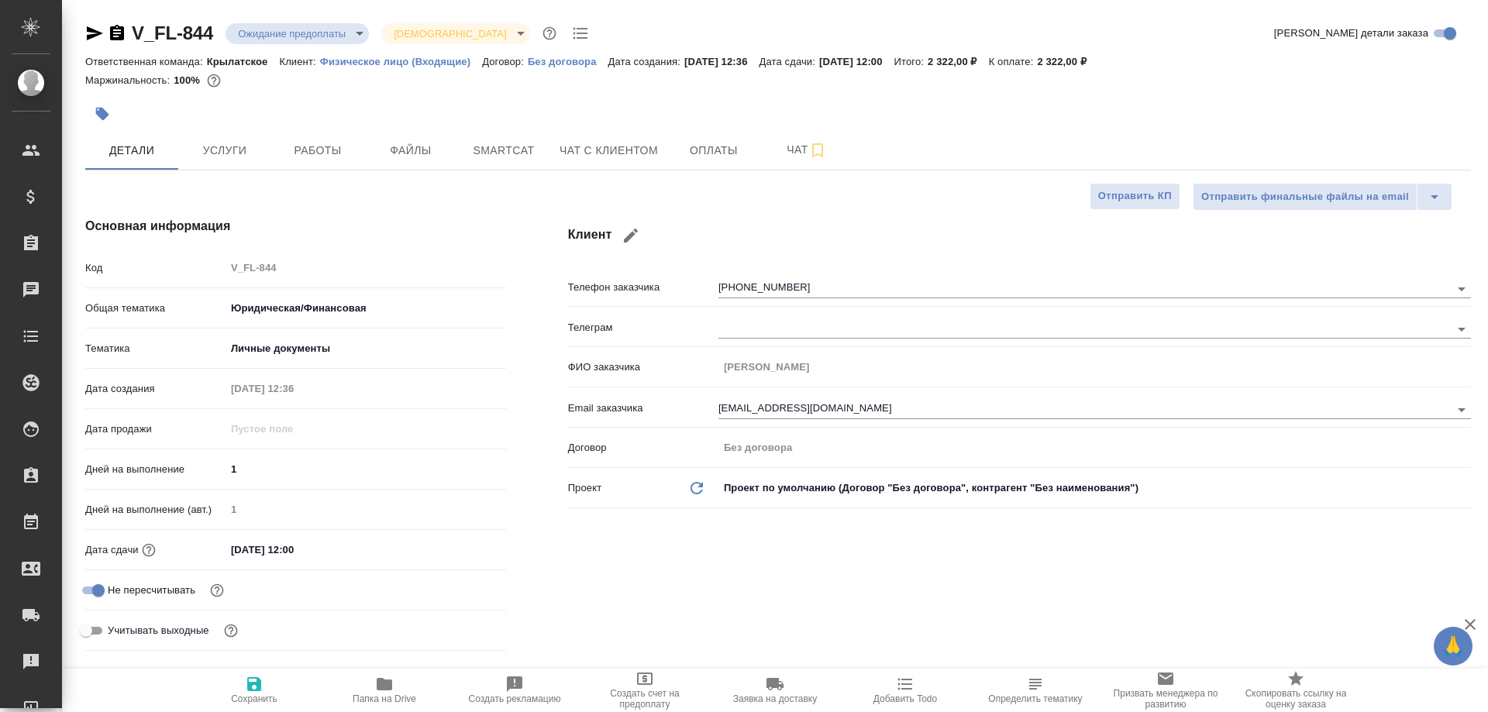
type textarea "x"
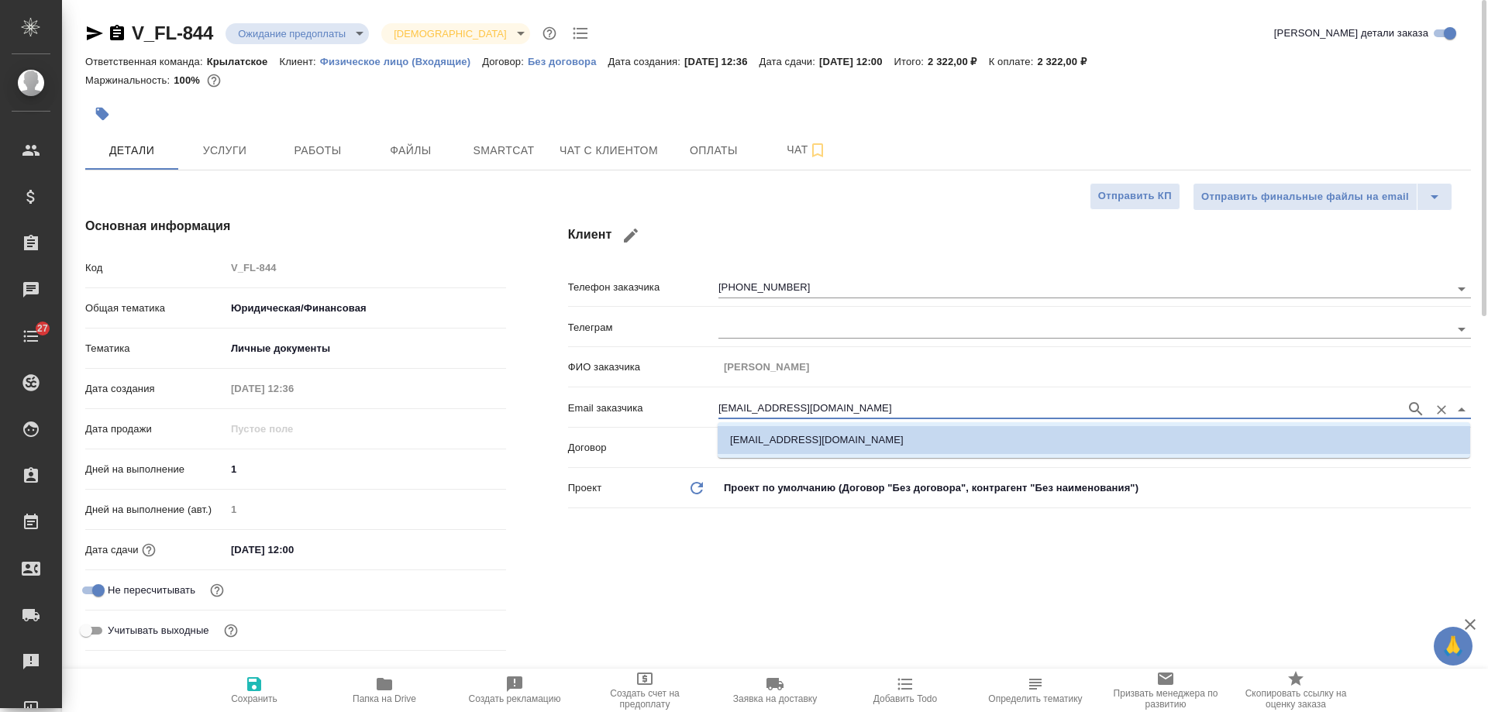
drag, startPoint x: 817, startPoint y: 409, endPoint x: 521, endPoint y: 382, distance: 297.2
click at [521, 382] on div "Основная информация Код V_FL-844 Общая тематика Юридическая/Финансовая yr-fn Те…" at bounding box center [777, 437] width 1447 height 502
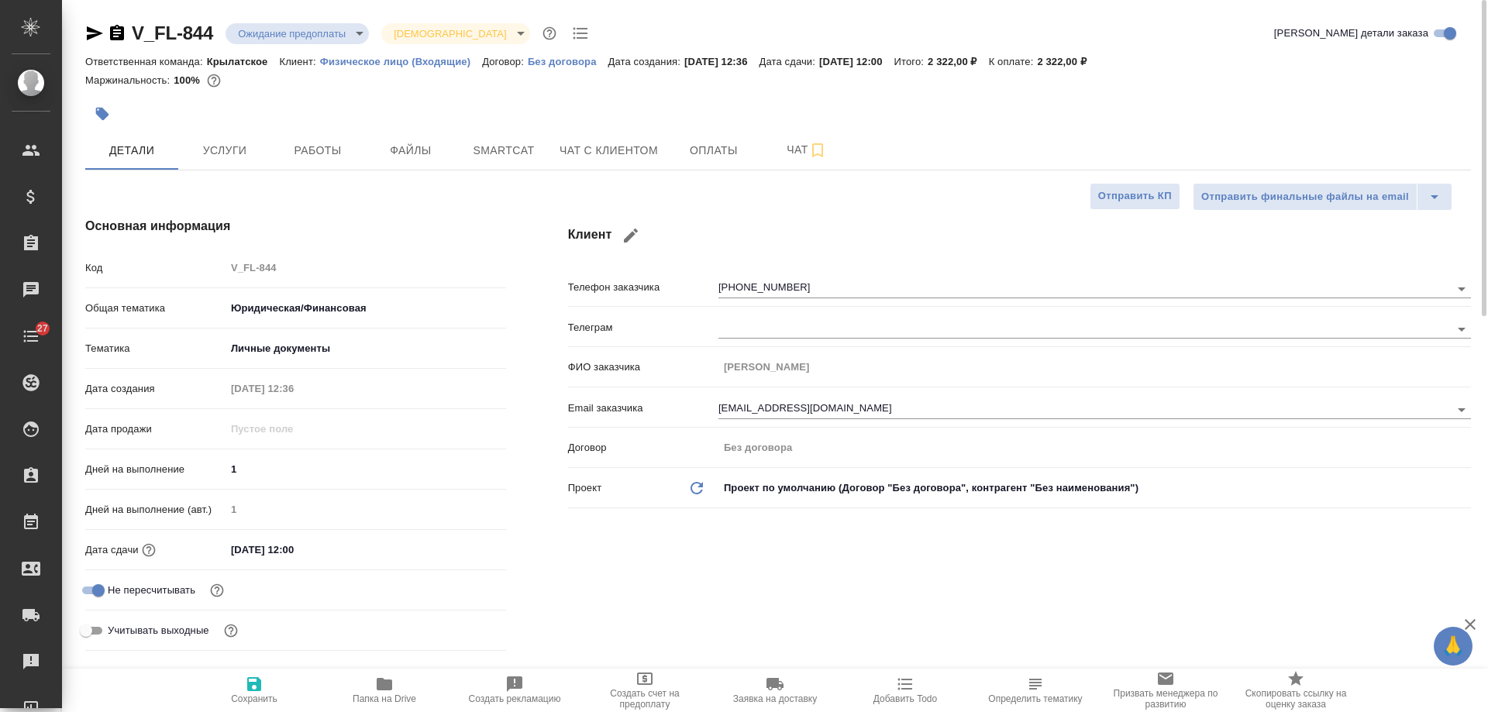
type textarea "x"
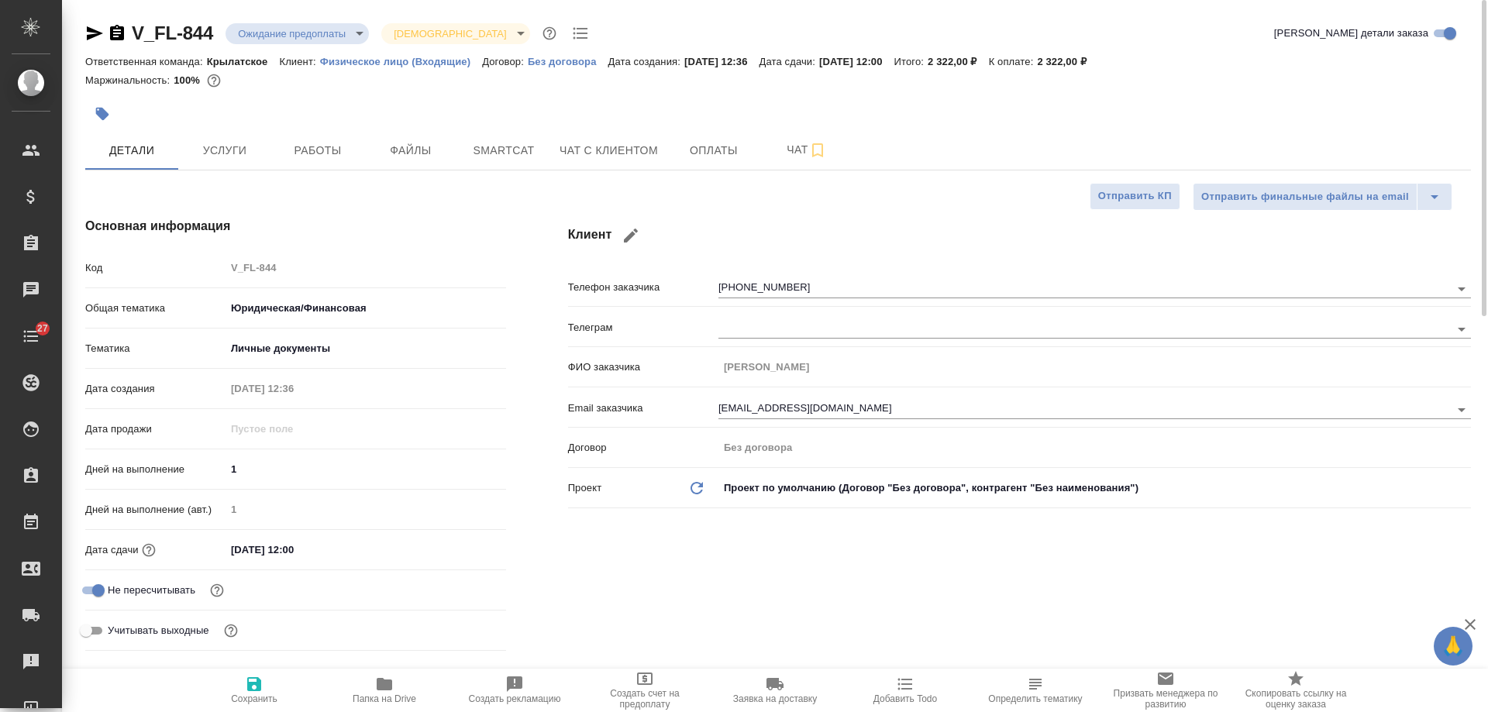
type textarea "x"
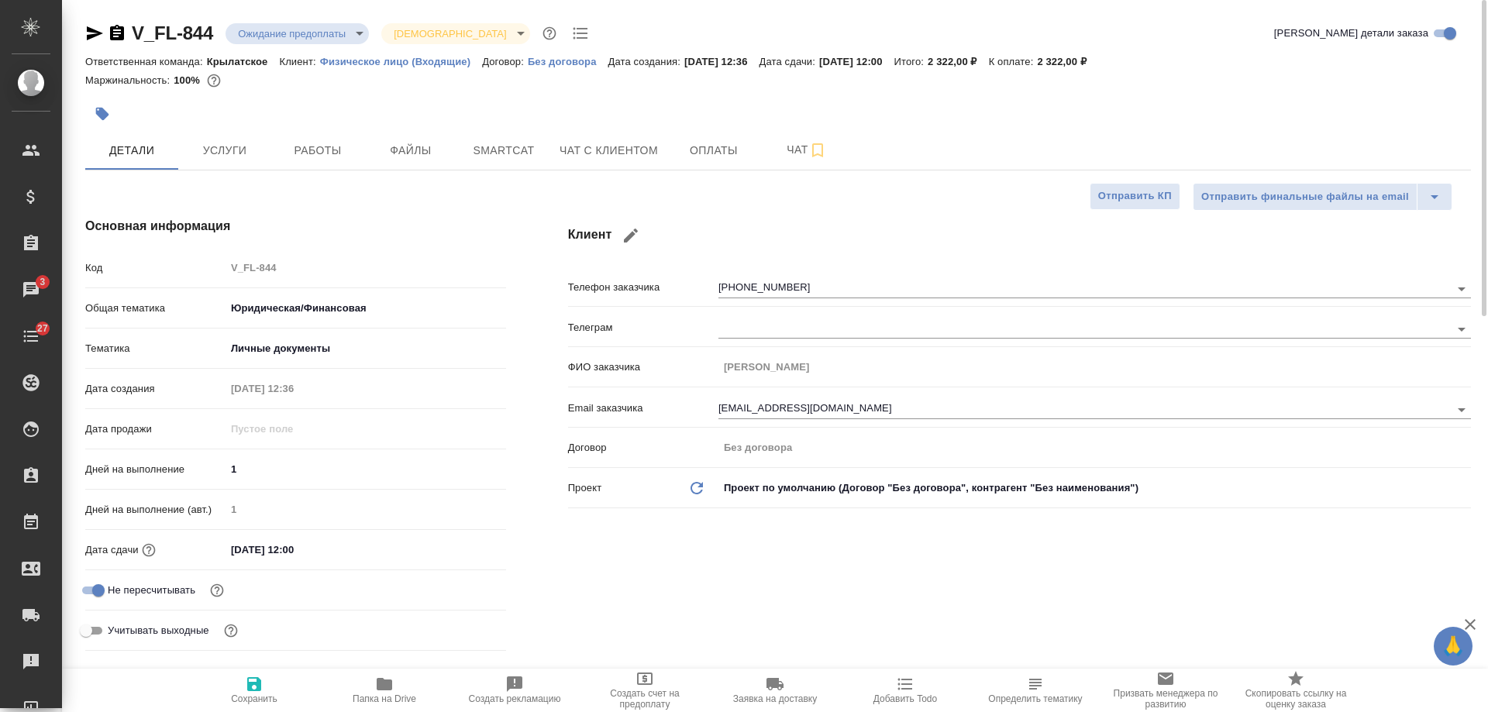
type textarea "x"
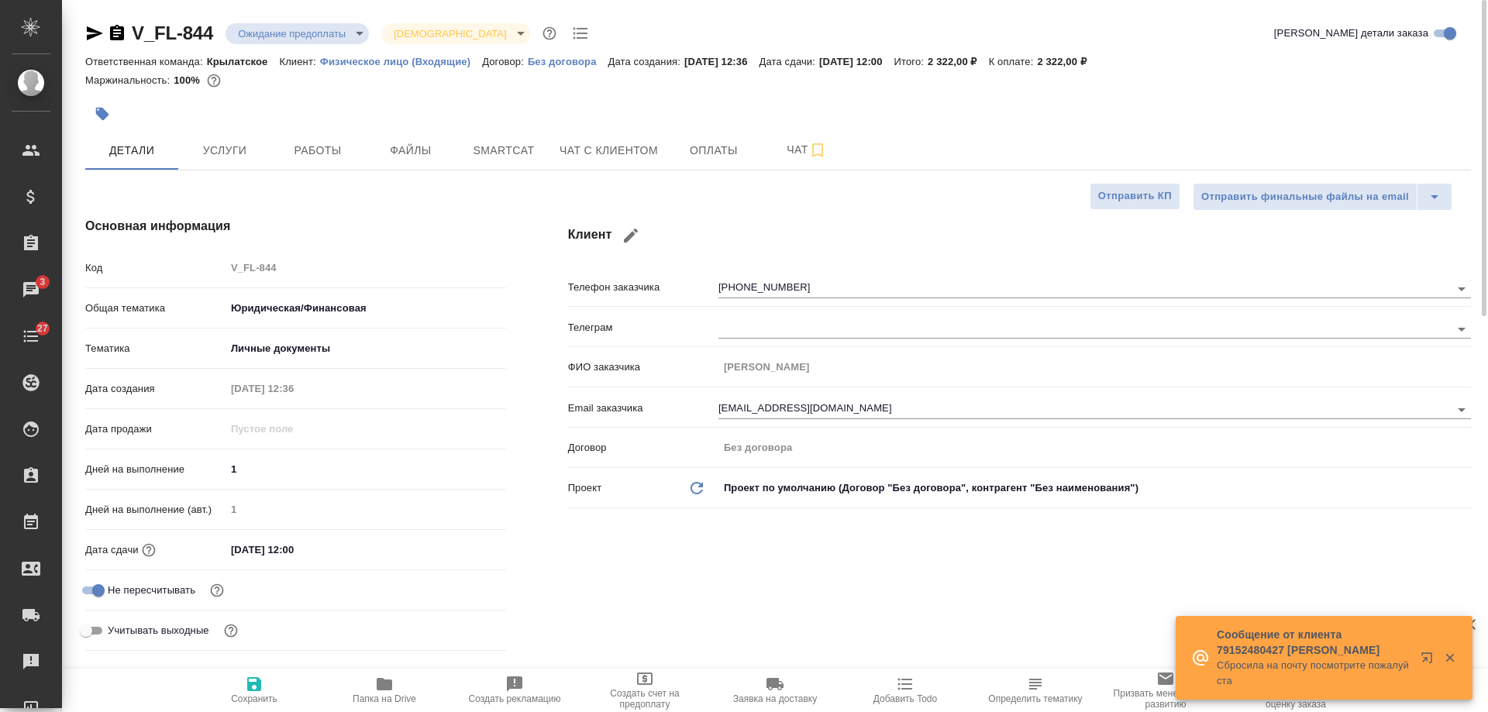
type textarea "x"
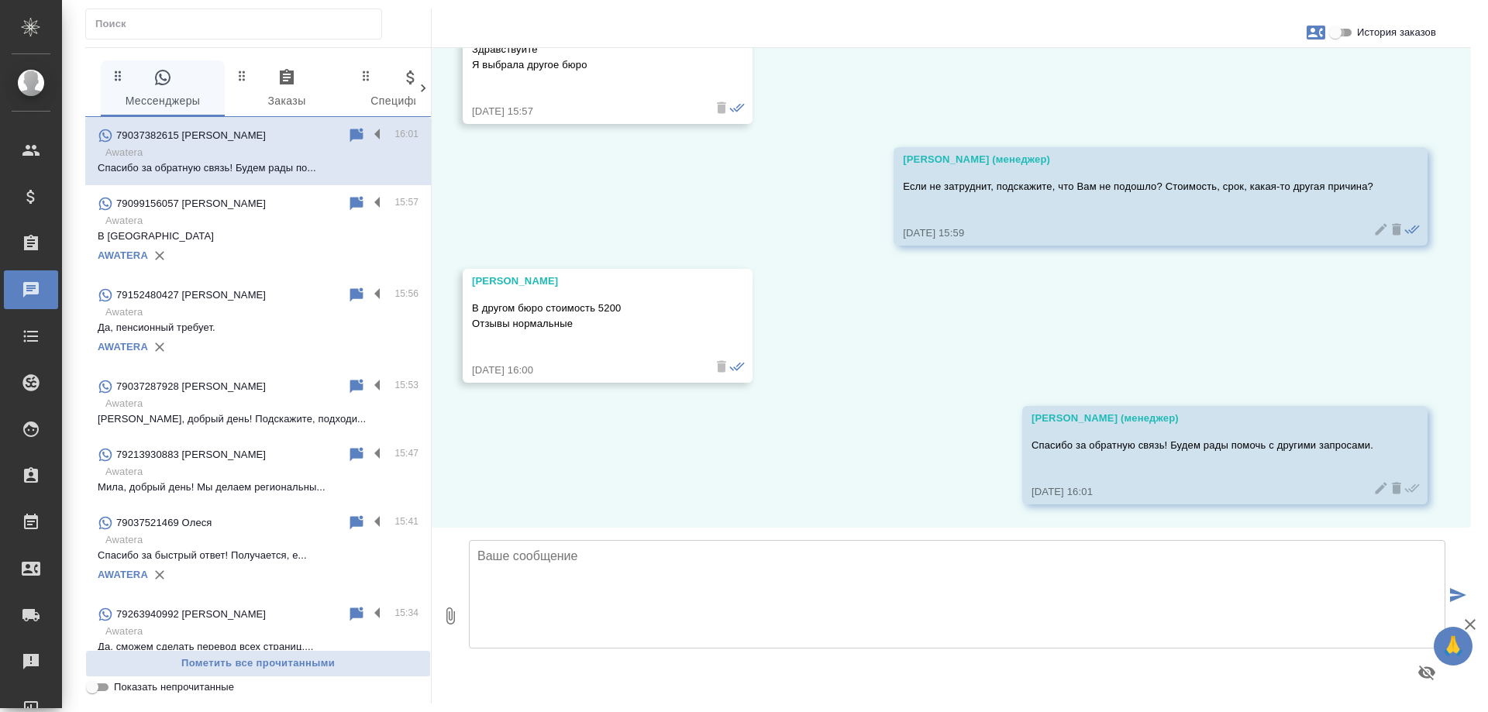
click at [1334, 37] on input "История заказов" at bounding box center [1335, 32] width 56 height 19
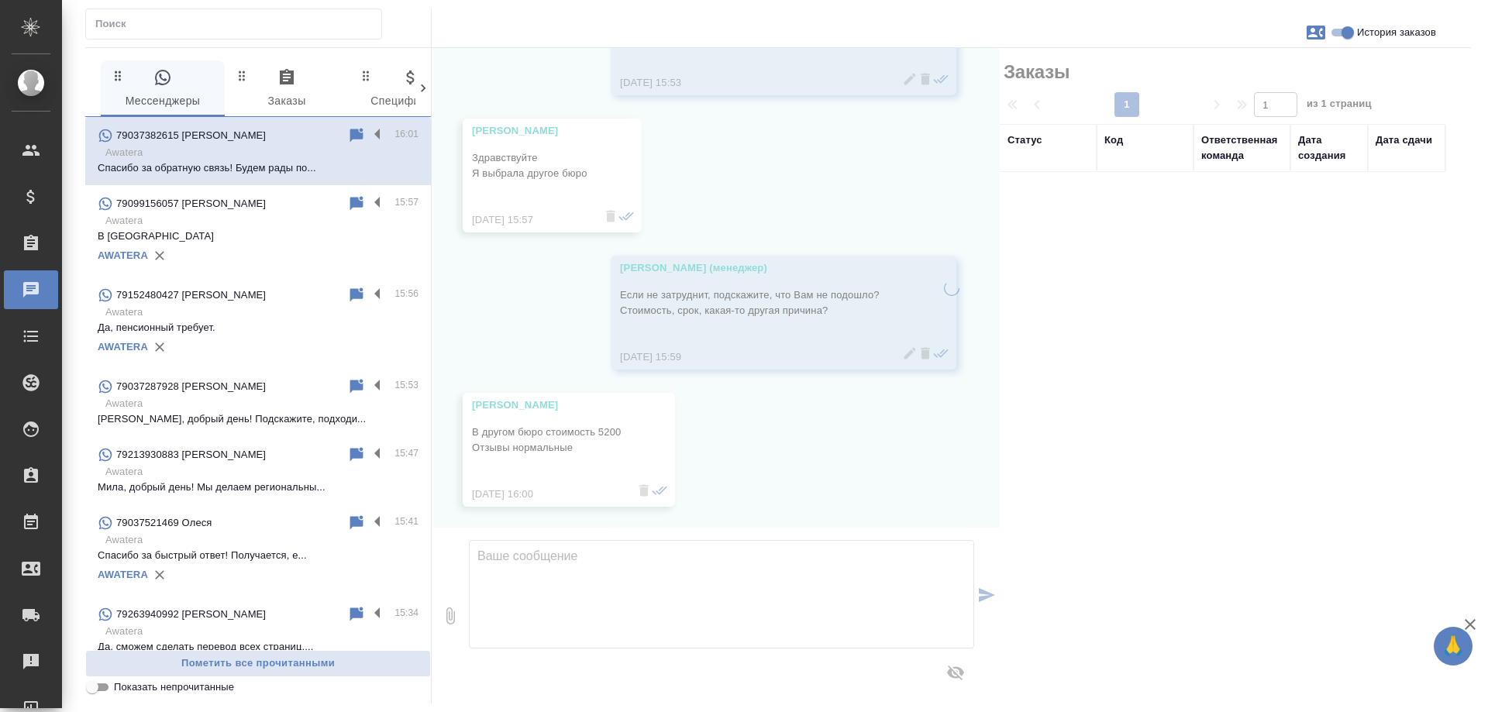
scroll to position [1673, 0]
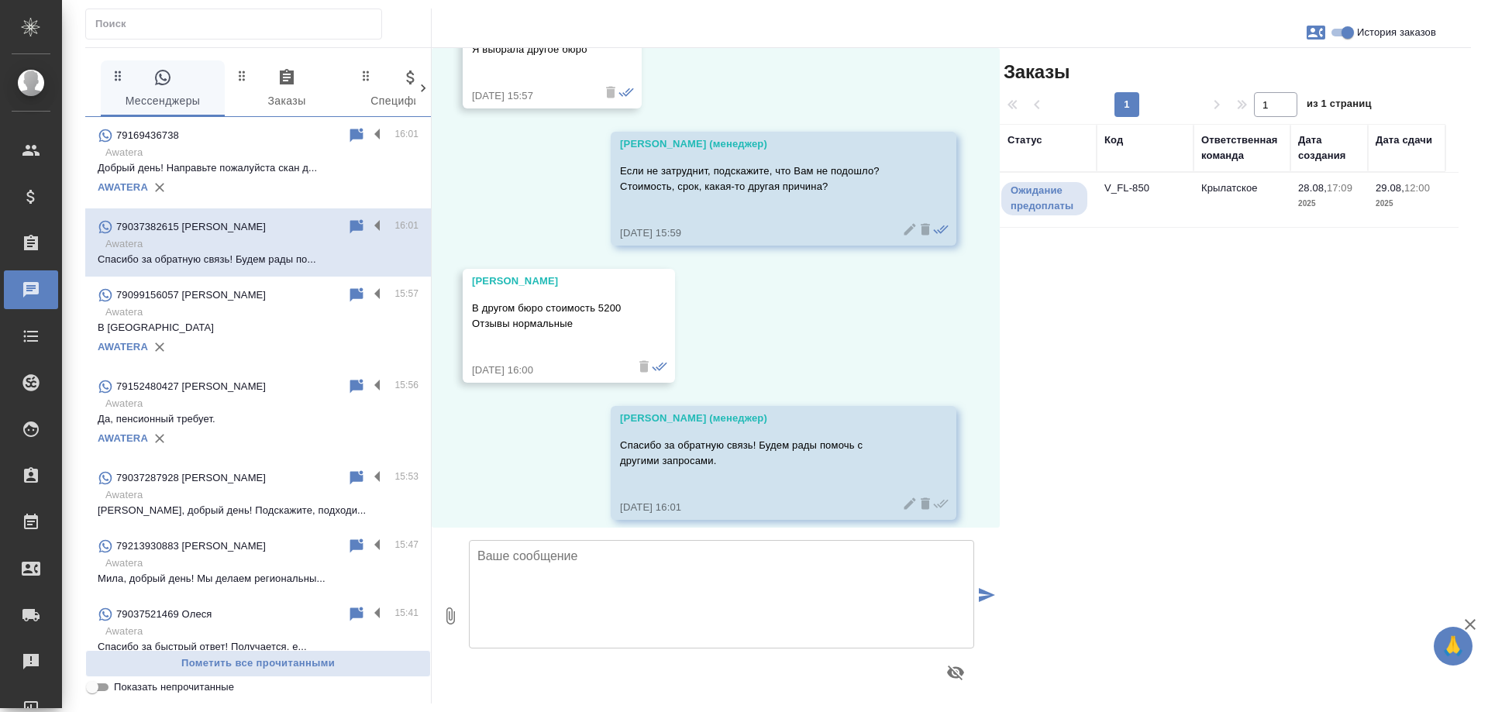
click at [1337, 33] on input "История заказов" at bounding box center [1348, 32] width 56 height 19
checkbox input "false"
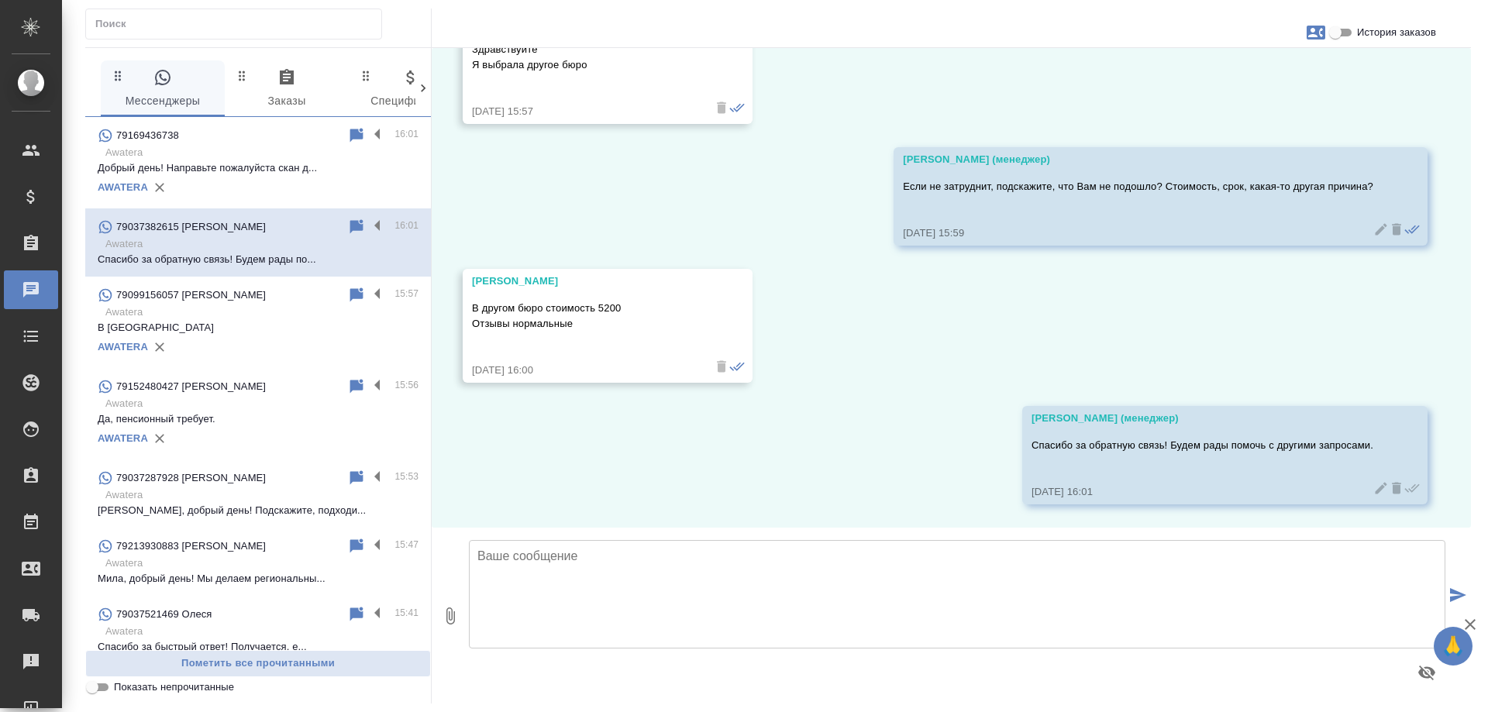
scroll to position [1549, 0]
drag, startPoint x: 578, startPoint y: 325, endPoint x: 456, endPoint y: 307, distance: 123.1
click at [456, 307] on div "28.08, четверг Anna Kartasheva Здравствуйте. Мне нужен перевод с нотариальным з…" at bounding box center [951, 288] width 1039 height 480
copy p "В другом бюро стоимость 5200 Отзывы нормальные"
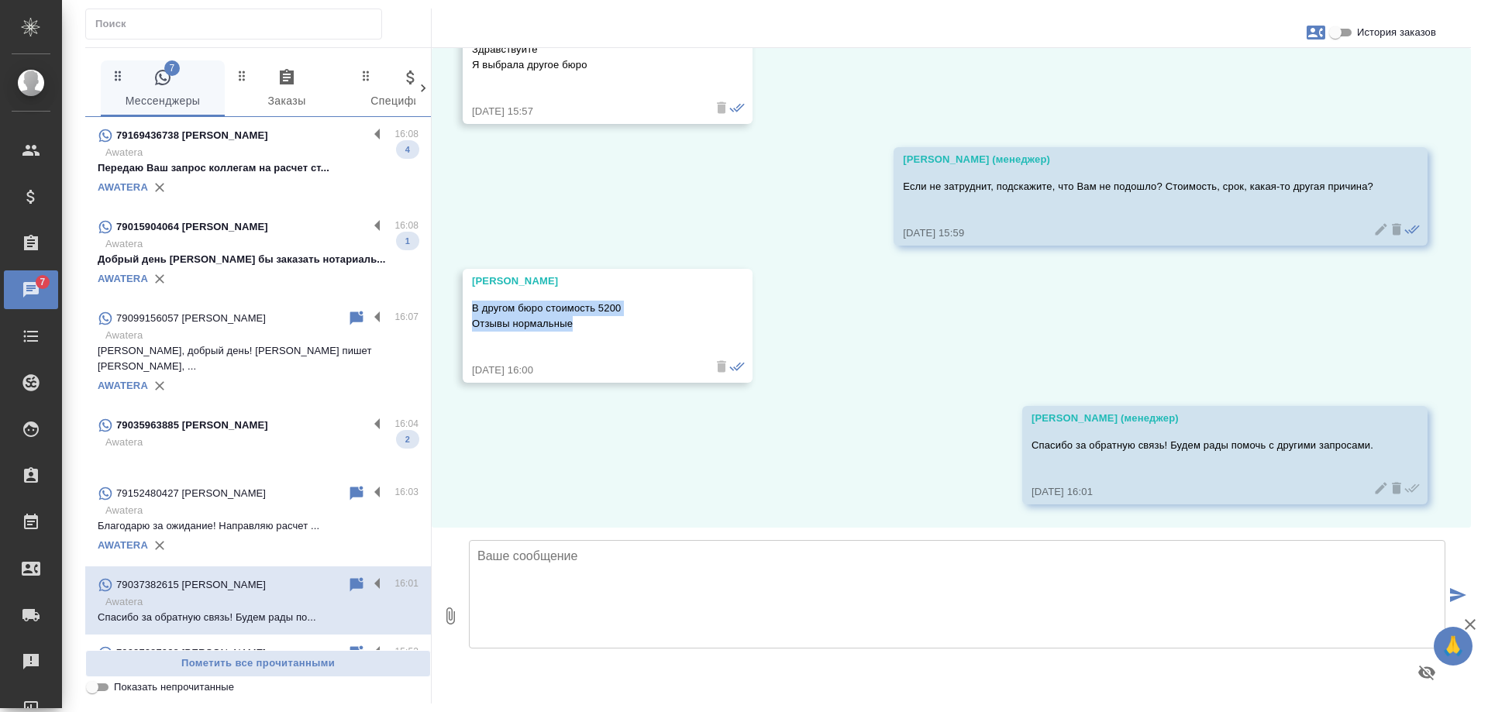
click at [280, 252] on p "Awatera" at bounding box center [261, 243] width 313 height 15
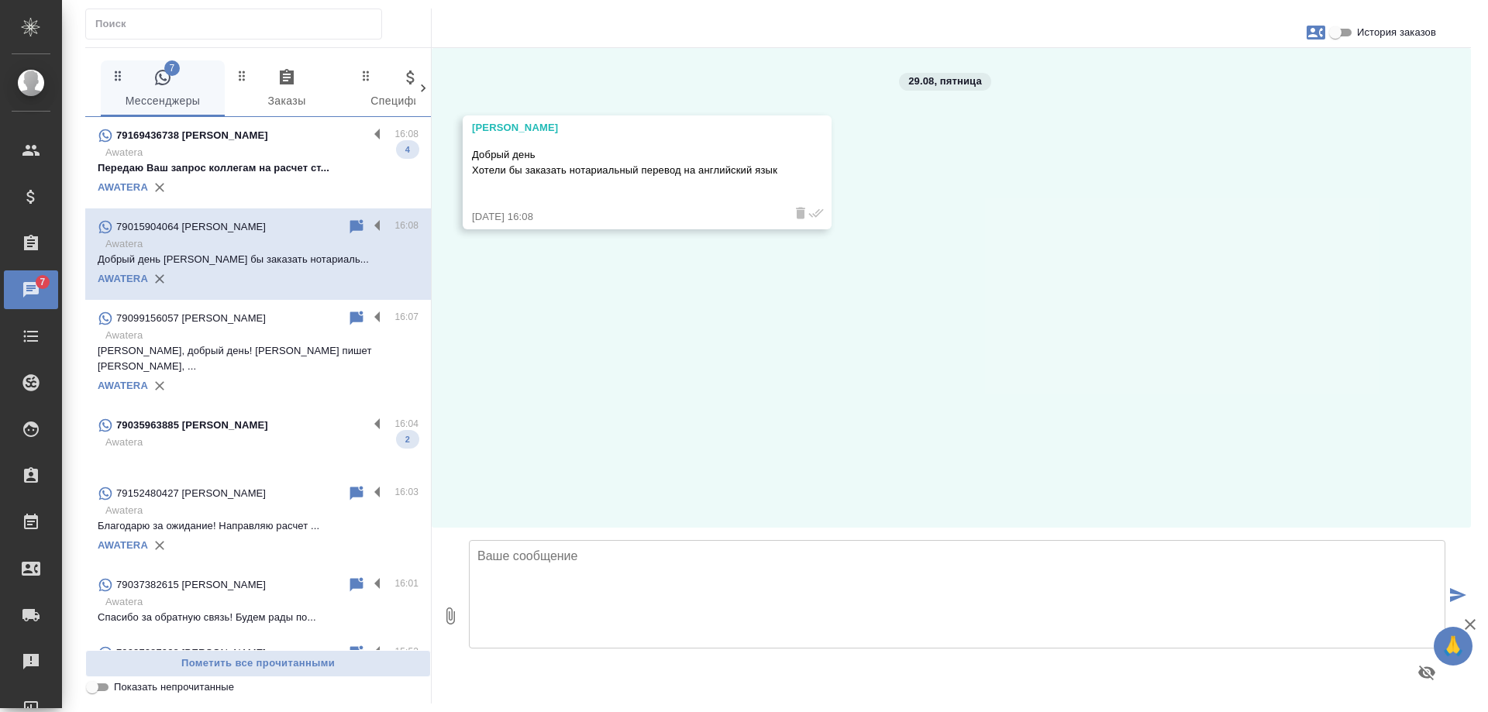
scroll to position [0, 0]
click at [350, 225] on icon at bounding box center [356, 226] width 13 height 14
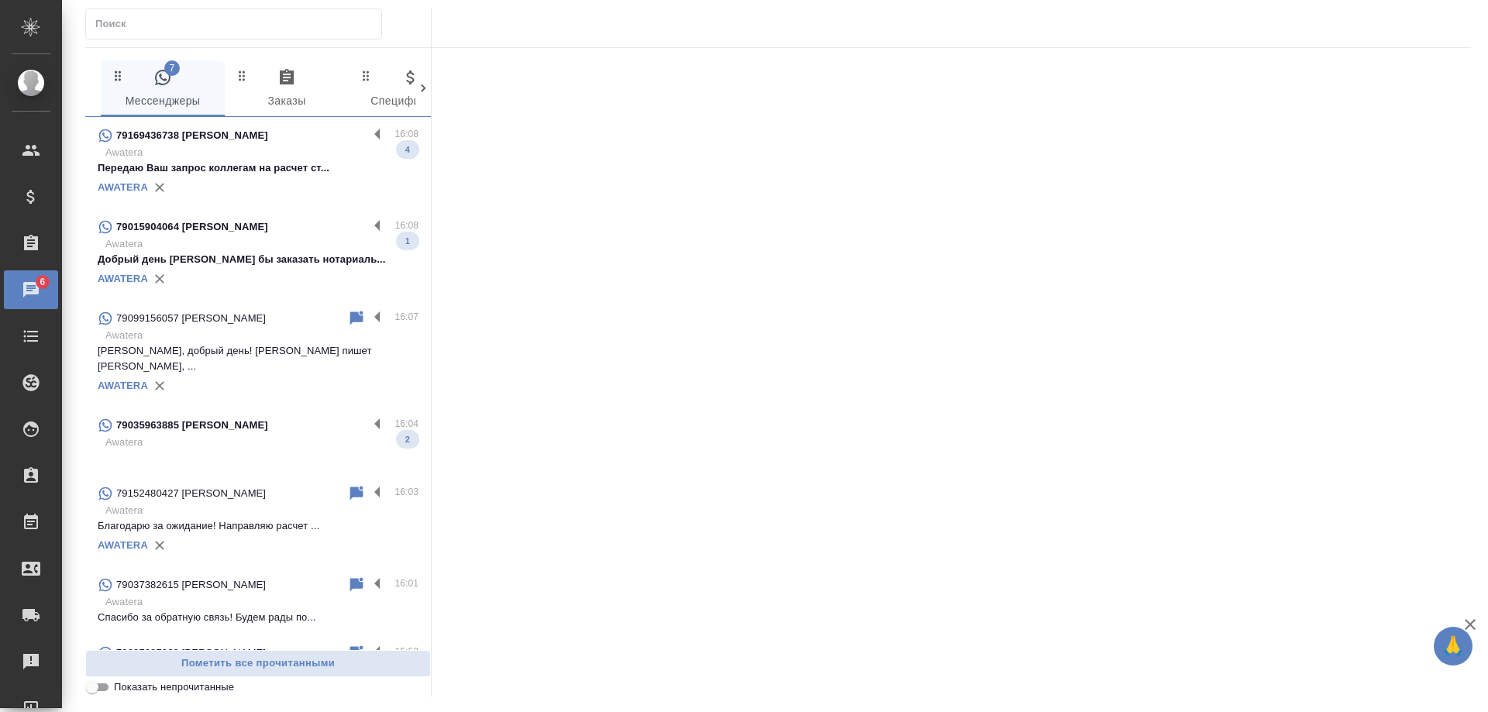
click at [297, 159] on p "Awatera" at bounding box center [261, 152] width 313 height 15
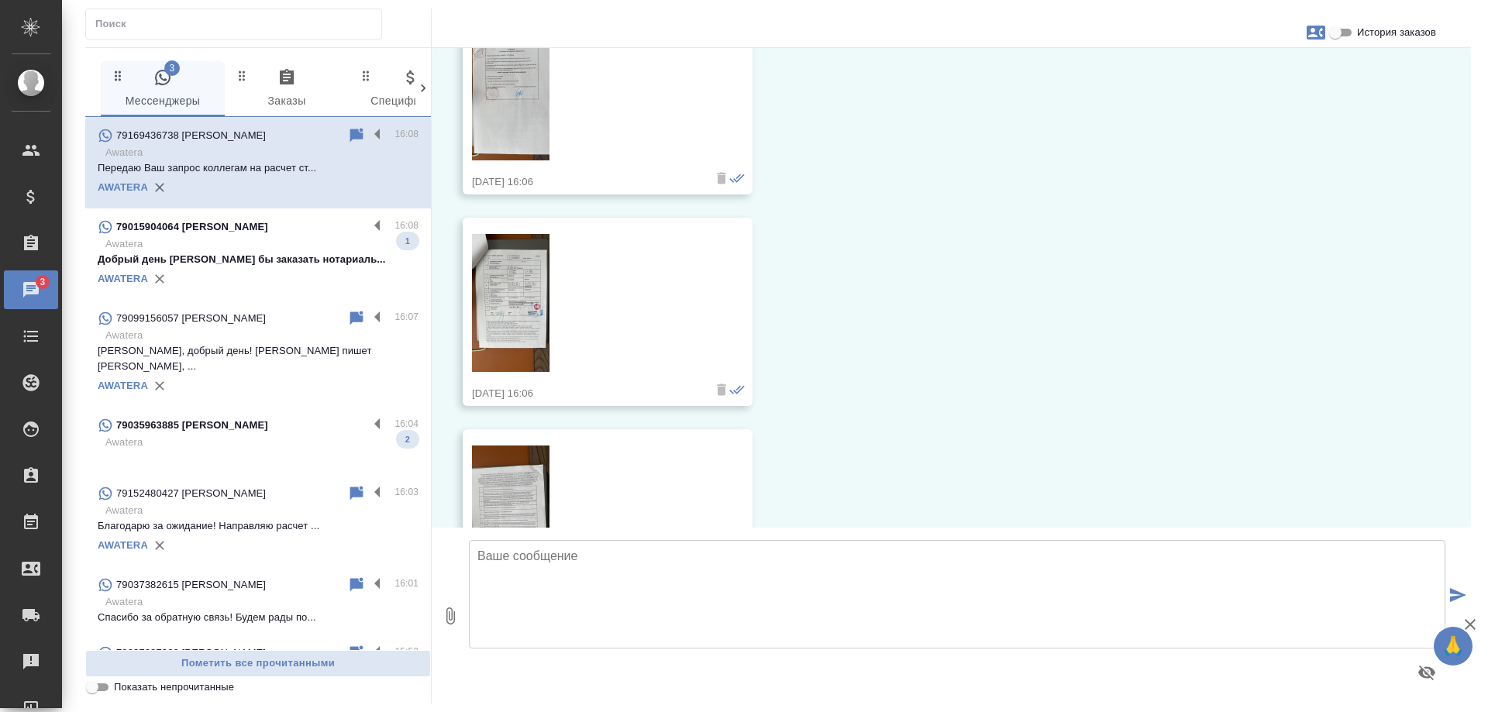
scroll to position [587, 0]
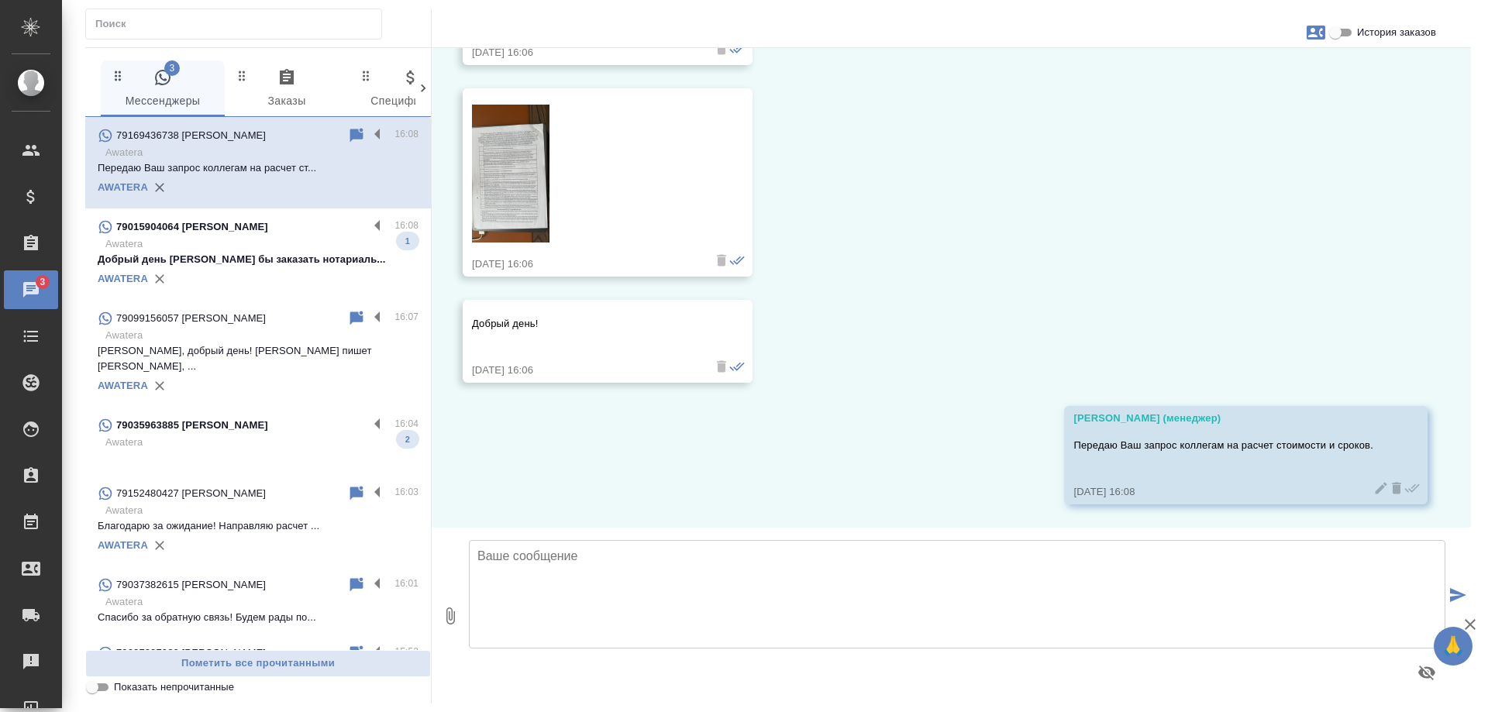
click at [226, 435] on p "Awatera" at bounding box center [261, 442] width 313 height 15
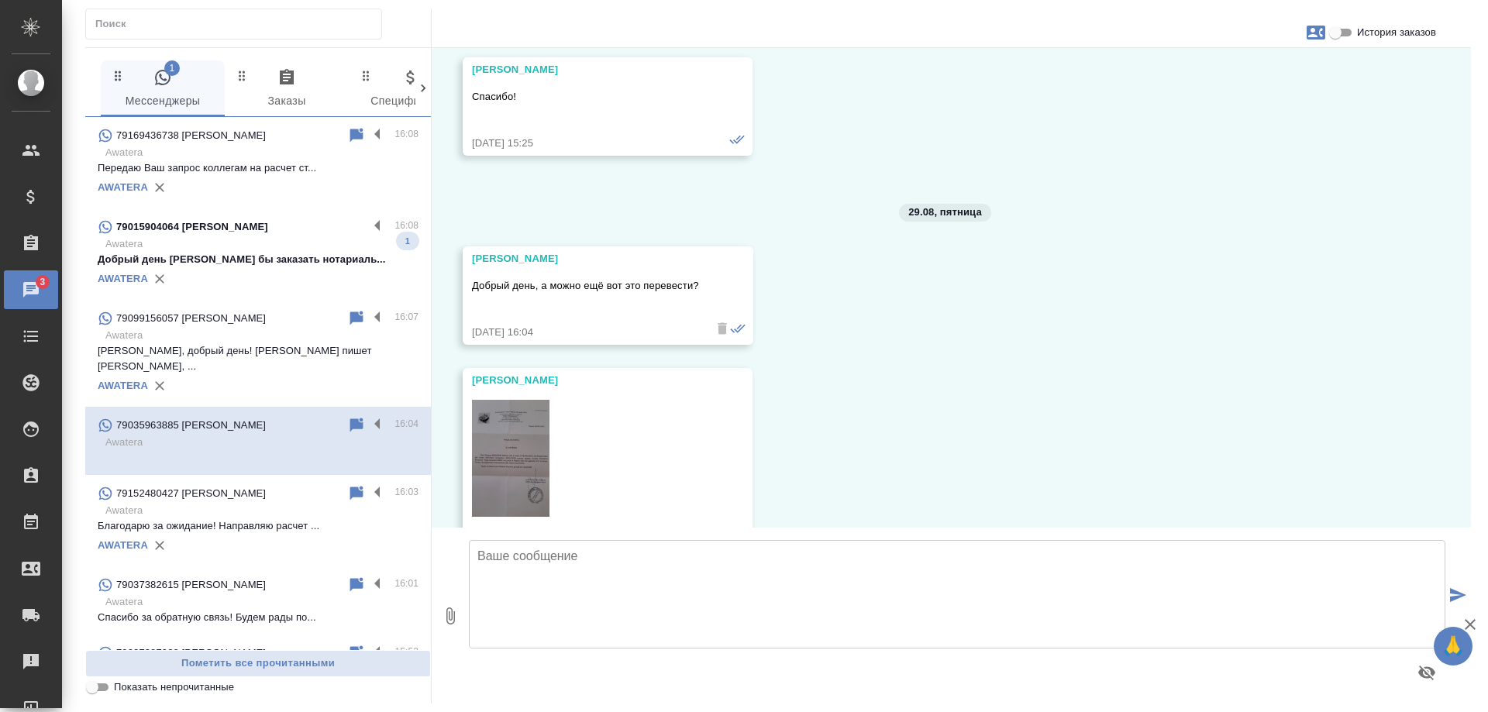
scroll to position [7388, 0]
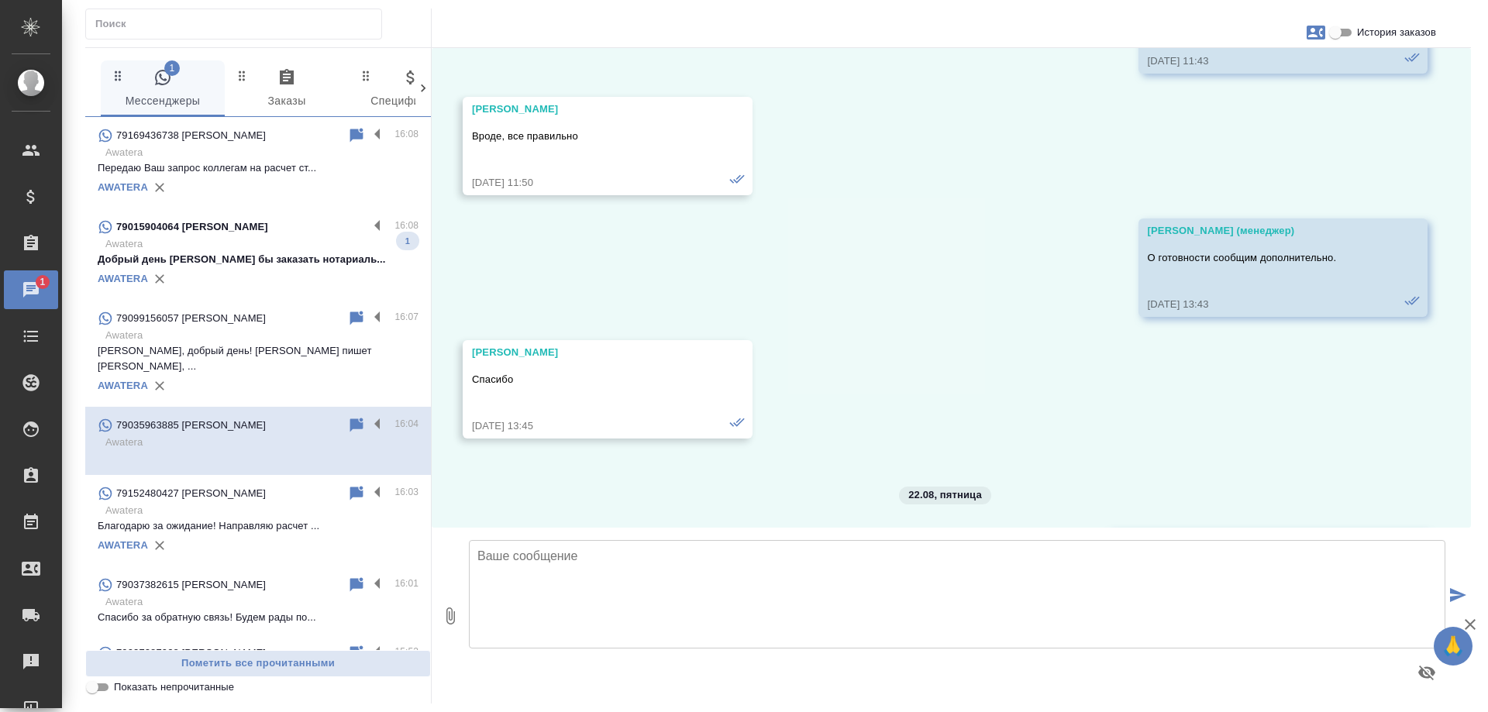
click at [1344, 30] on input "История заказов" at bounding box center [1335, 32] width 56 height 19
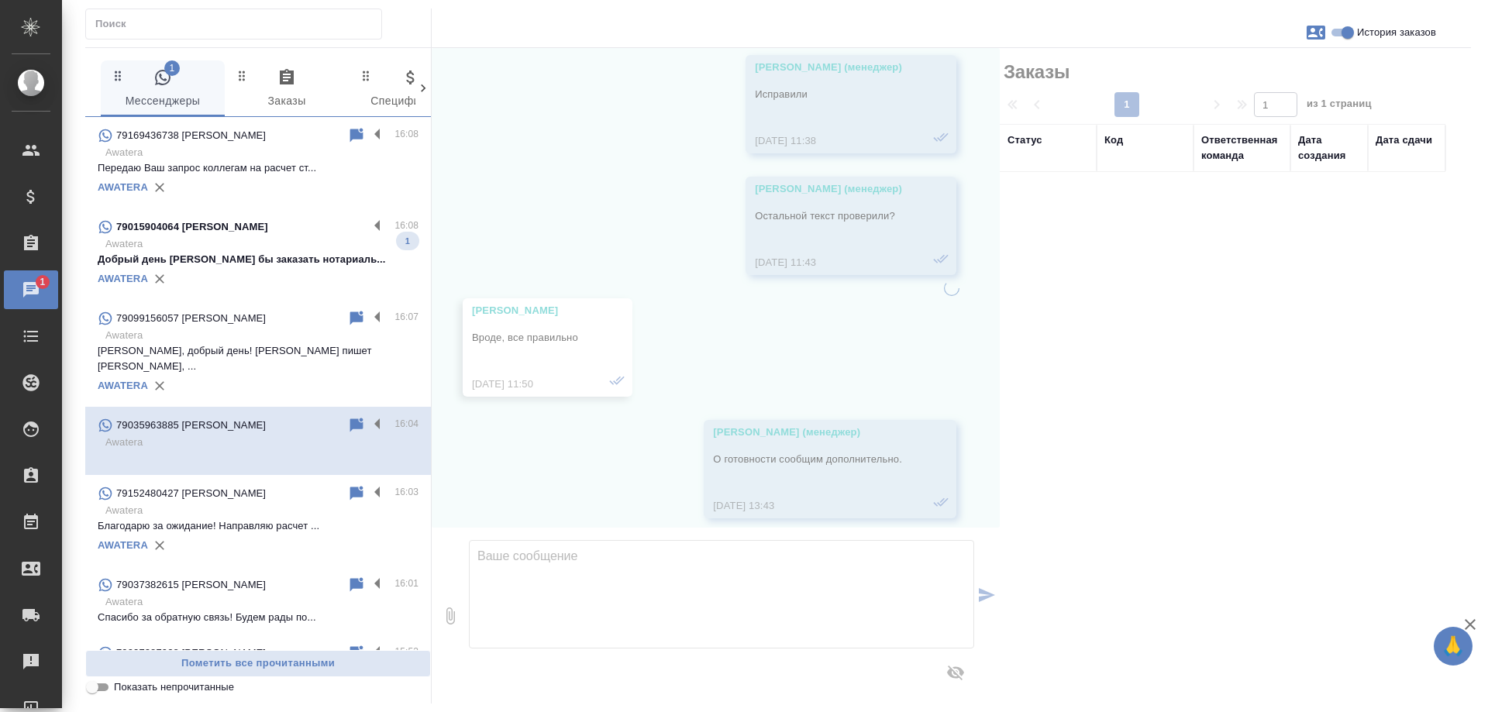
scroll to position [6691, 0]
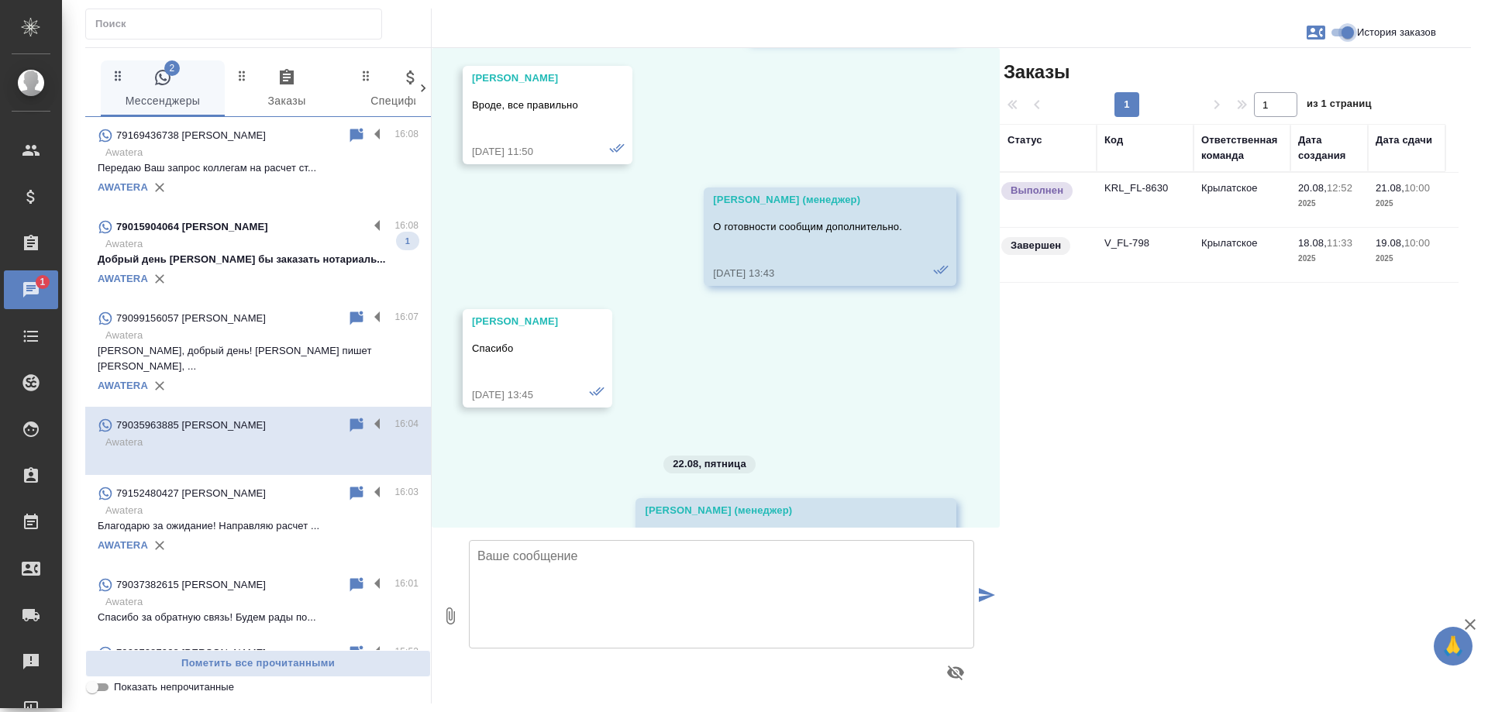
click at [1346, 30] on input "История заказов" at bounding box center [1348, 32] width 56 height 19
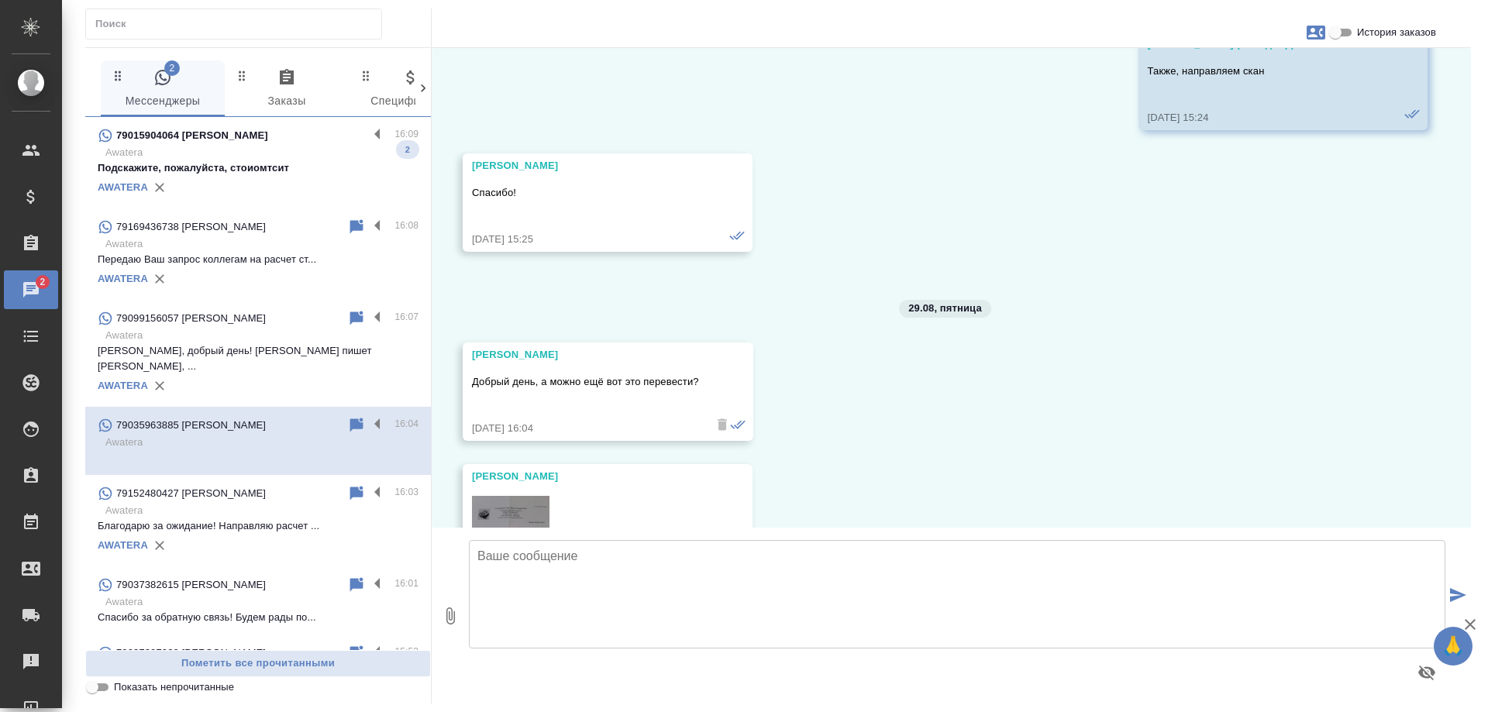
scroll to position [7388, 0]
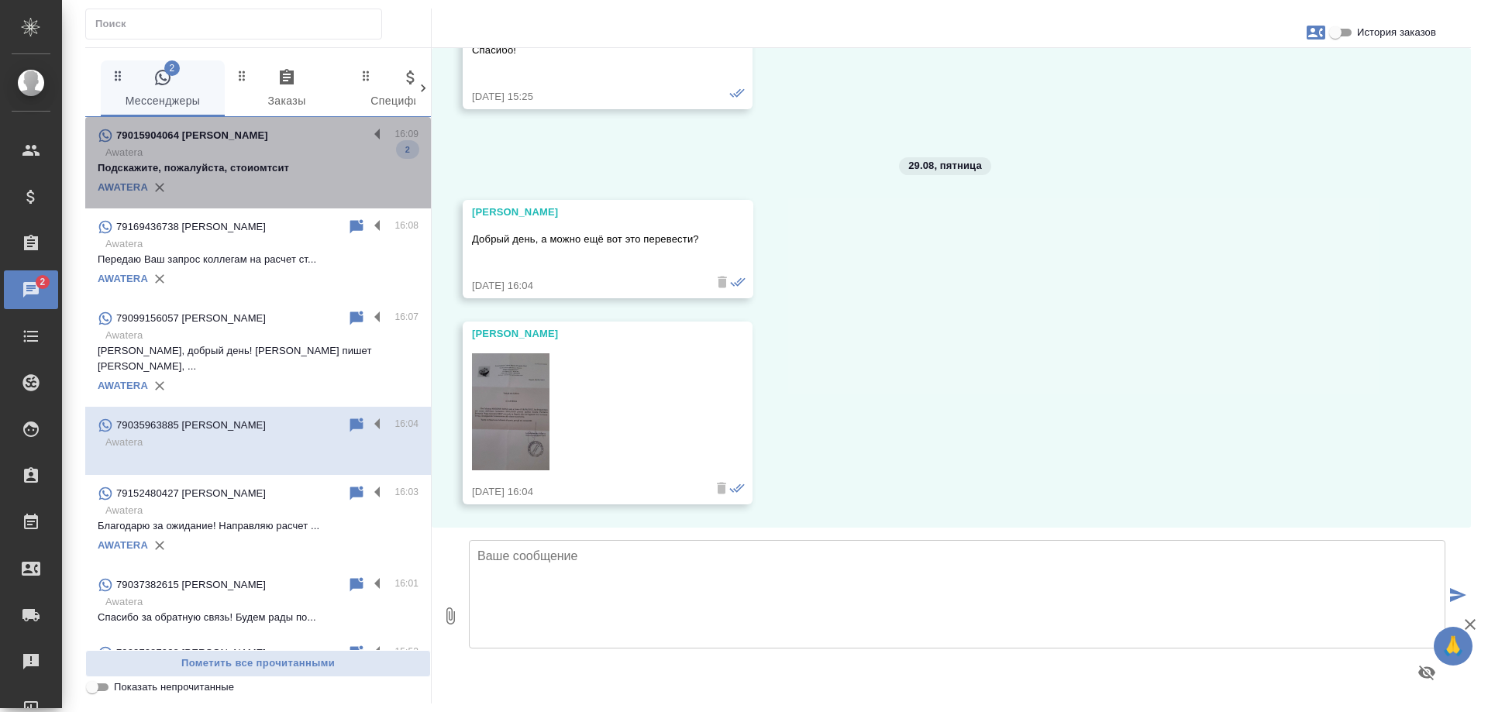
click at [263, 176] on p "Подскажите, пожалуйста, стоиомтсит" at bounding box center [258, 167] width 321 height 15
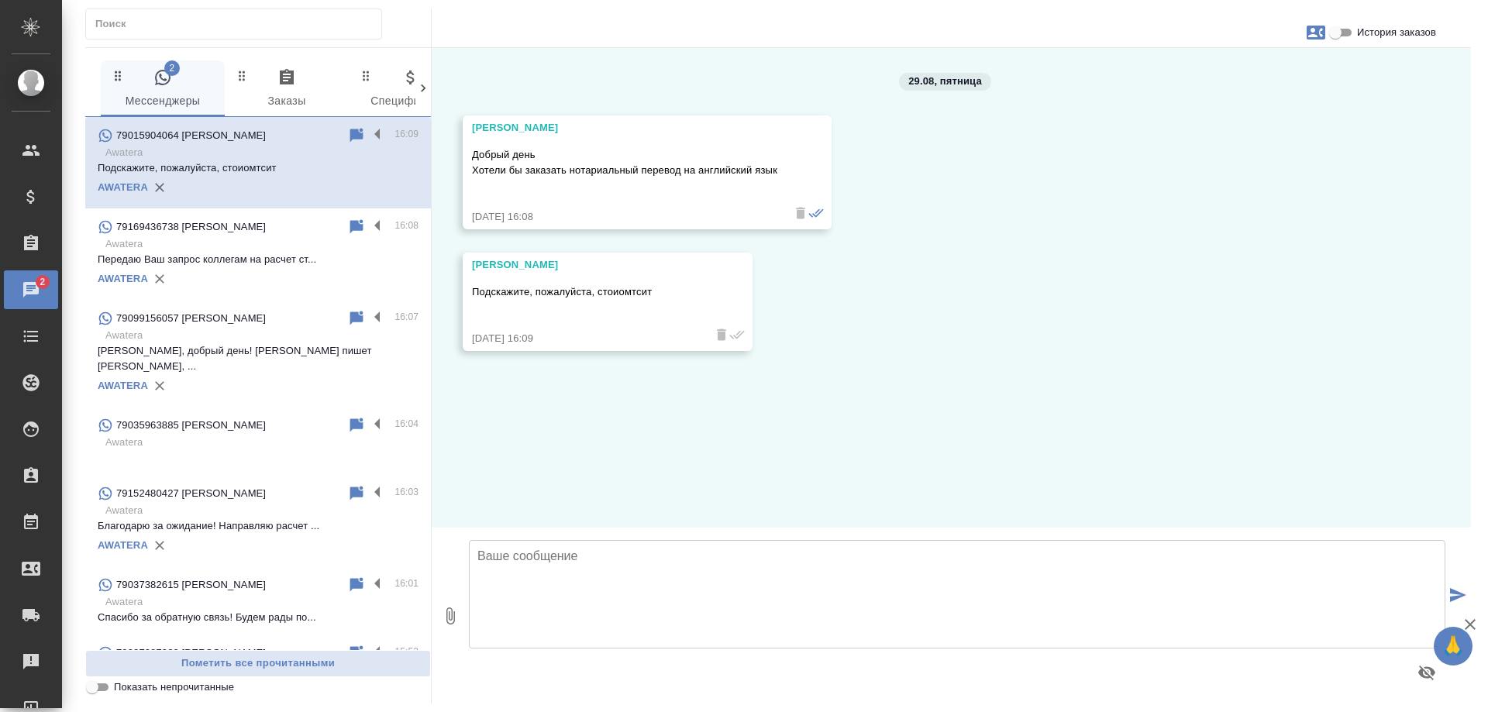
scroll to position [0, 0]
click at [1339, 27] on input "История заказов" at bounding box center [1335, 32] width 56 height 19
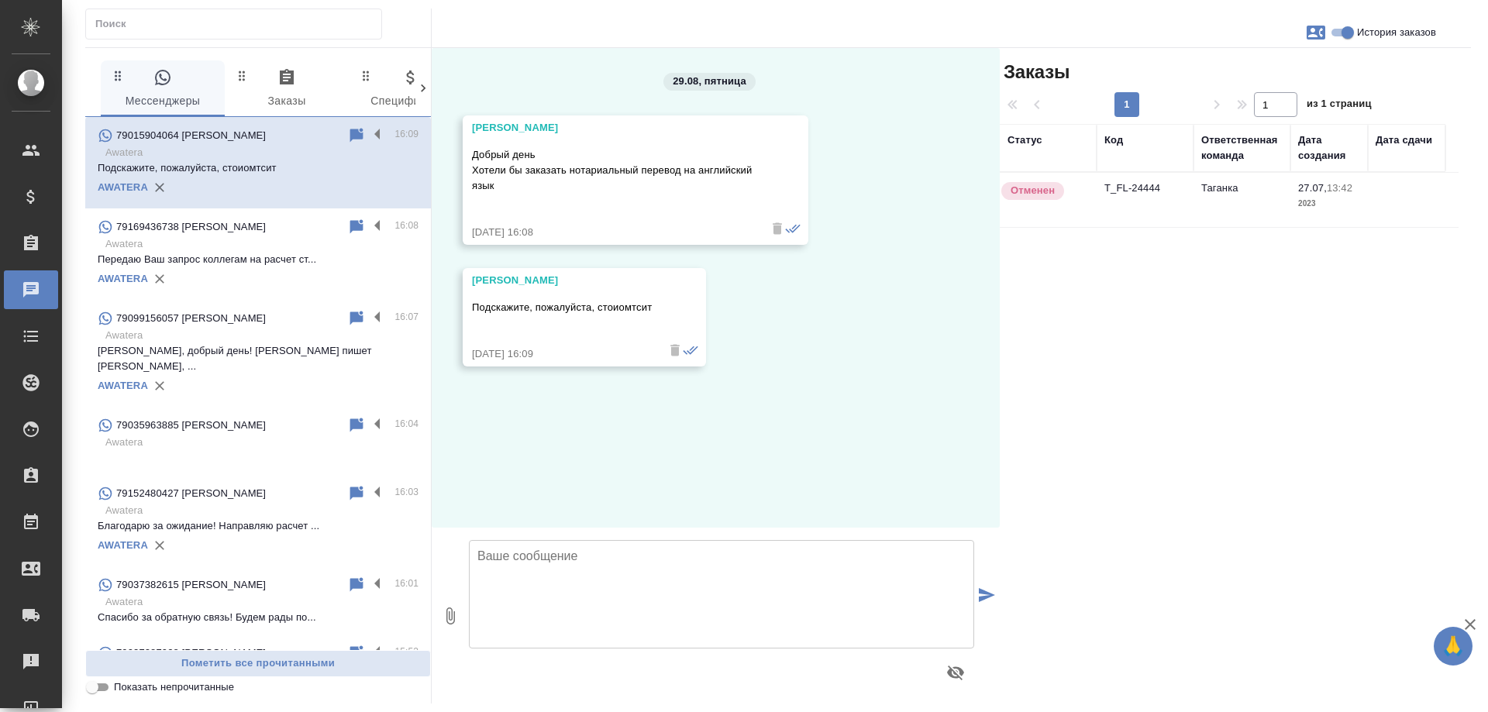
click at [1237, 194] on td "Таганка" at bounding box center [1241, 200] width 97 height 54
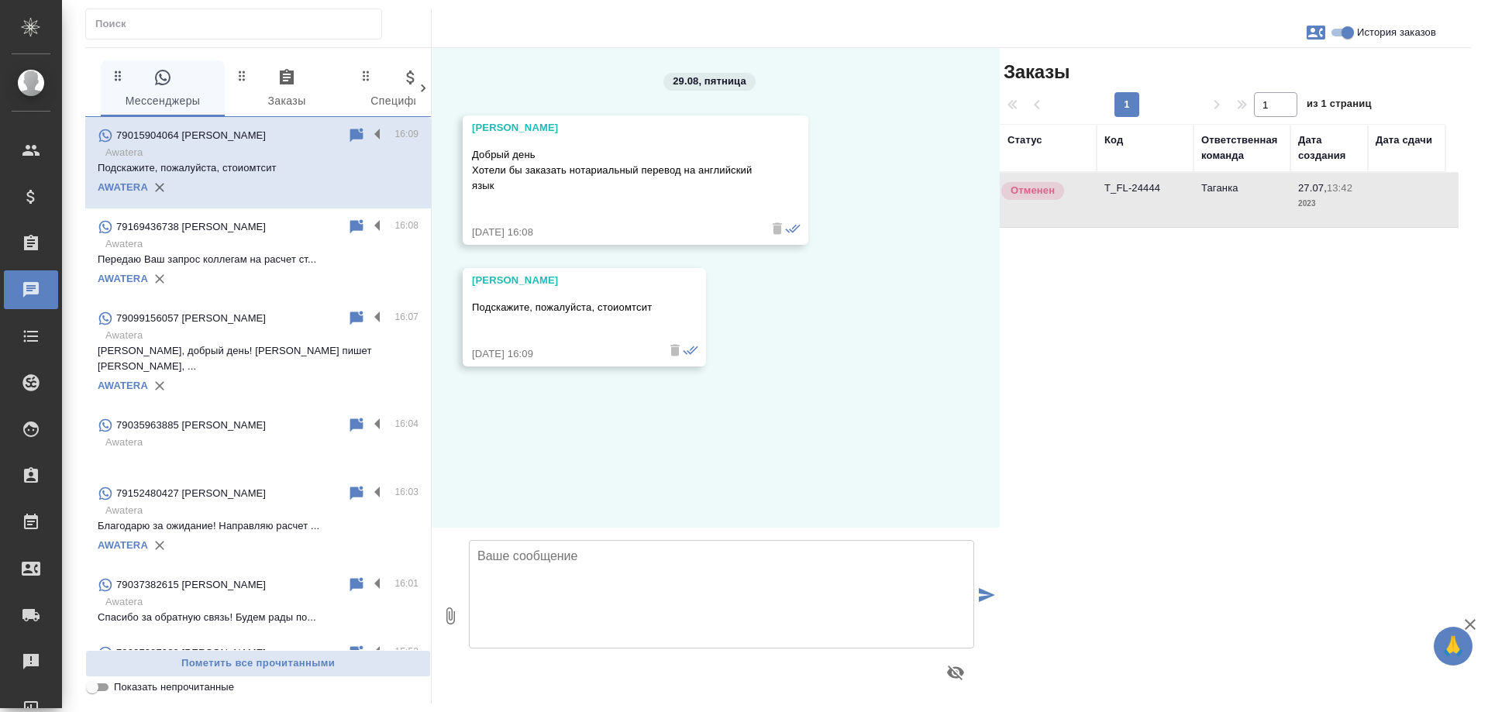
click at [1236, 194] on td "Таганка" at bounding box center [1241, 200] width 97 height 54
click at [1338, 38] on input "История заказов" at bounding box center [1348, 32] width 56 height 19
checkbox input "false"
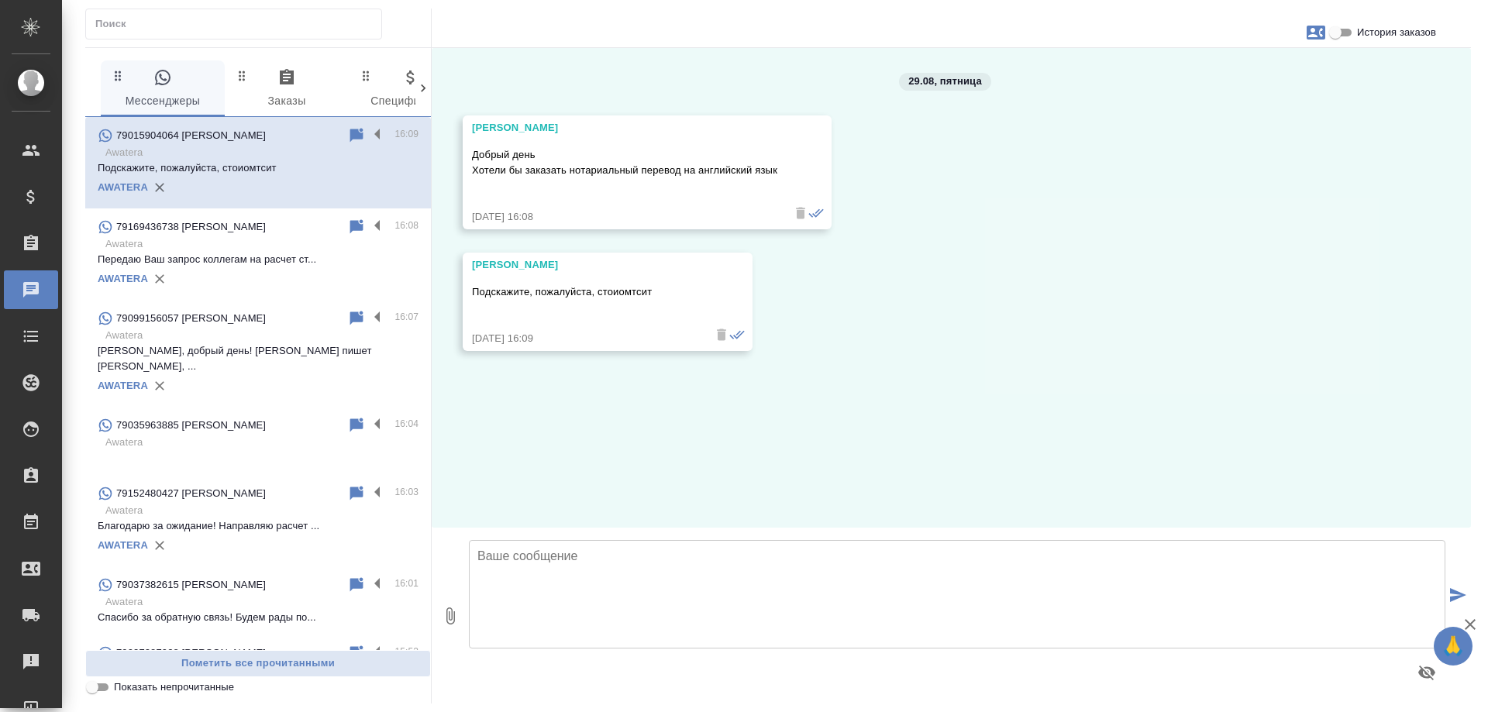
click at [722, 565] on textarea at bounding box center [957, 594] width 976 height 108
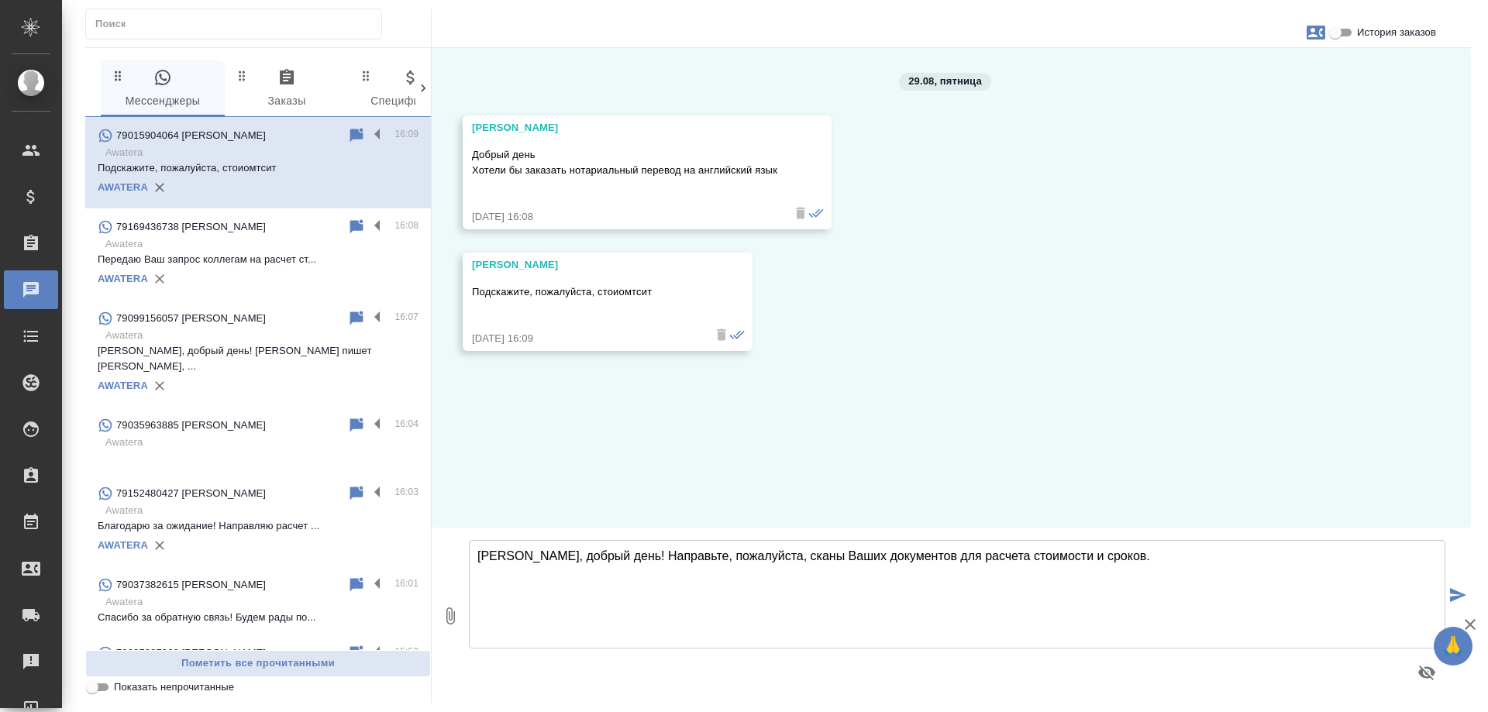
type textarea "Анастасия, добрый день! Направьте, пожалуйста, сканы Ваших документов для расче…"
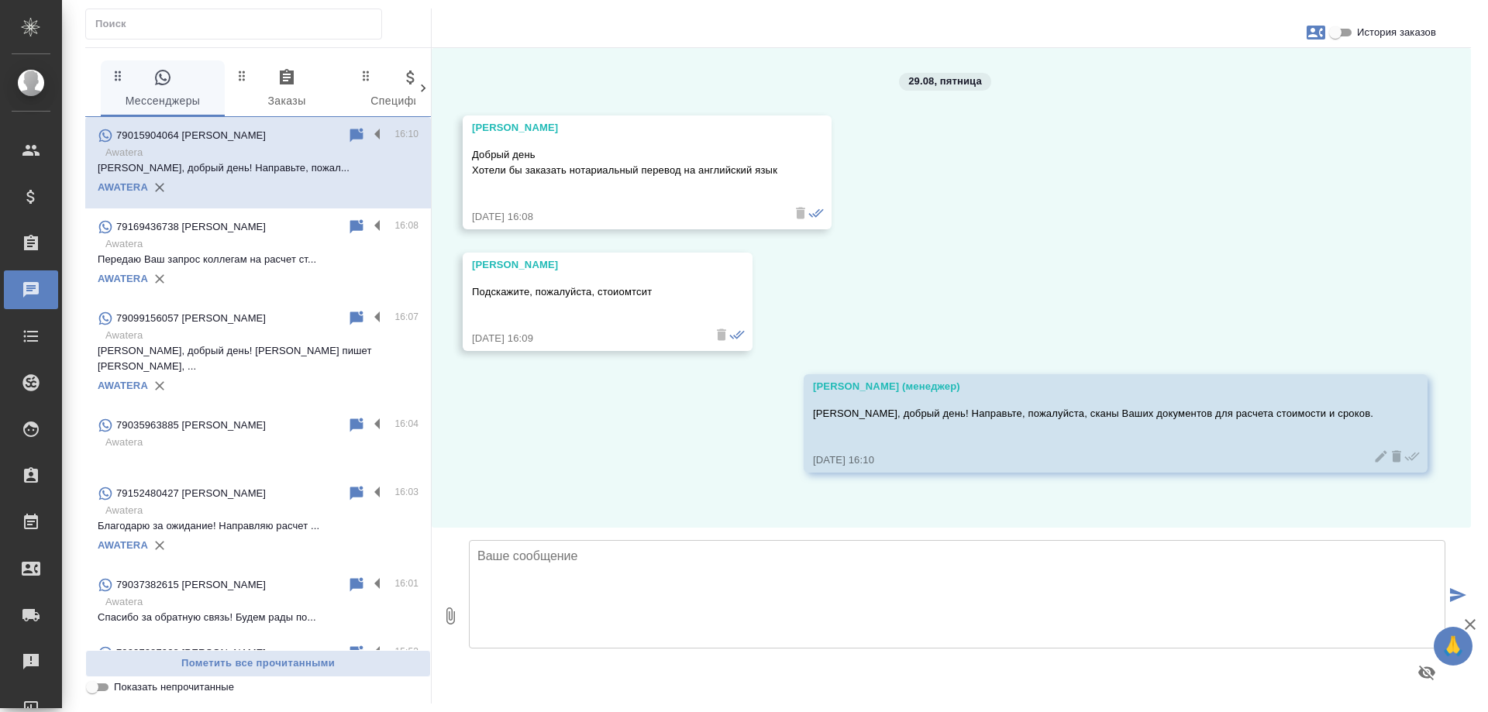
click at [1306, 34] on icon "button" at bounding box center [1315, 32] width 19 height 19
click at [1263, 74] on span "Создать заявку" at bounding box center [1248, 74] width 73 height 15
select select "RU"
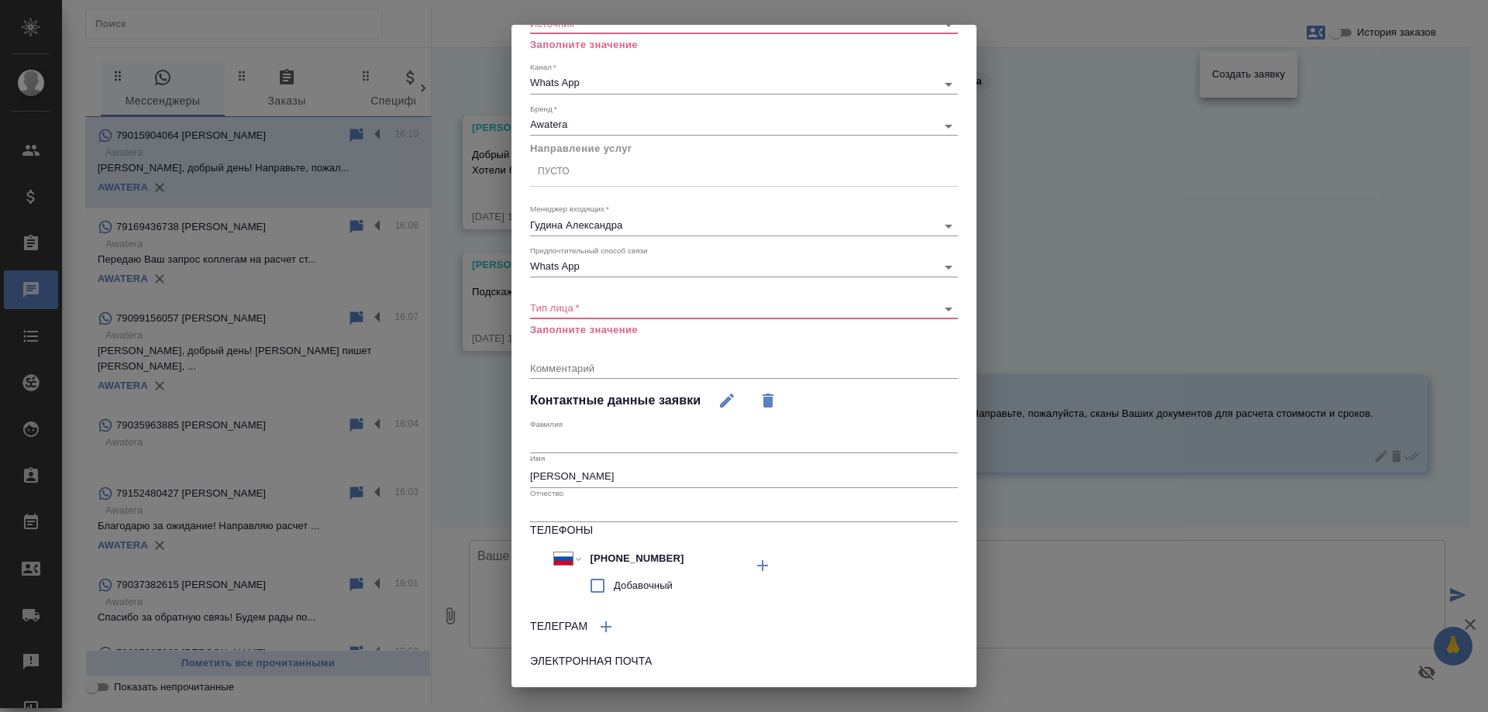
scroll to position [164, 0]
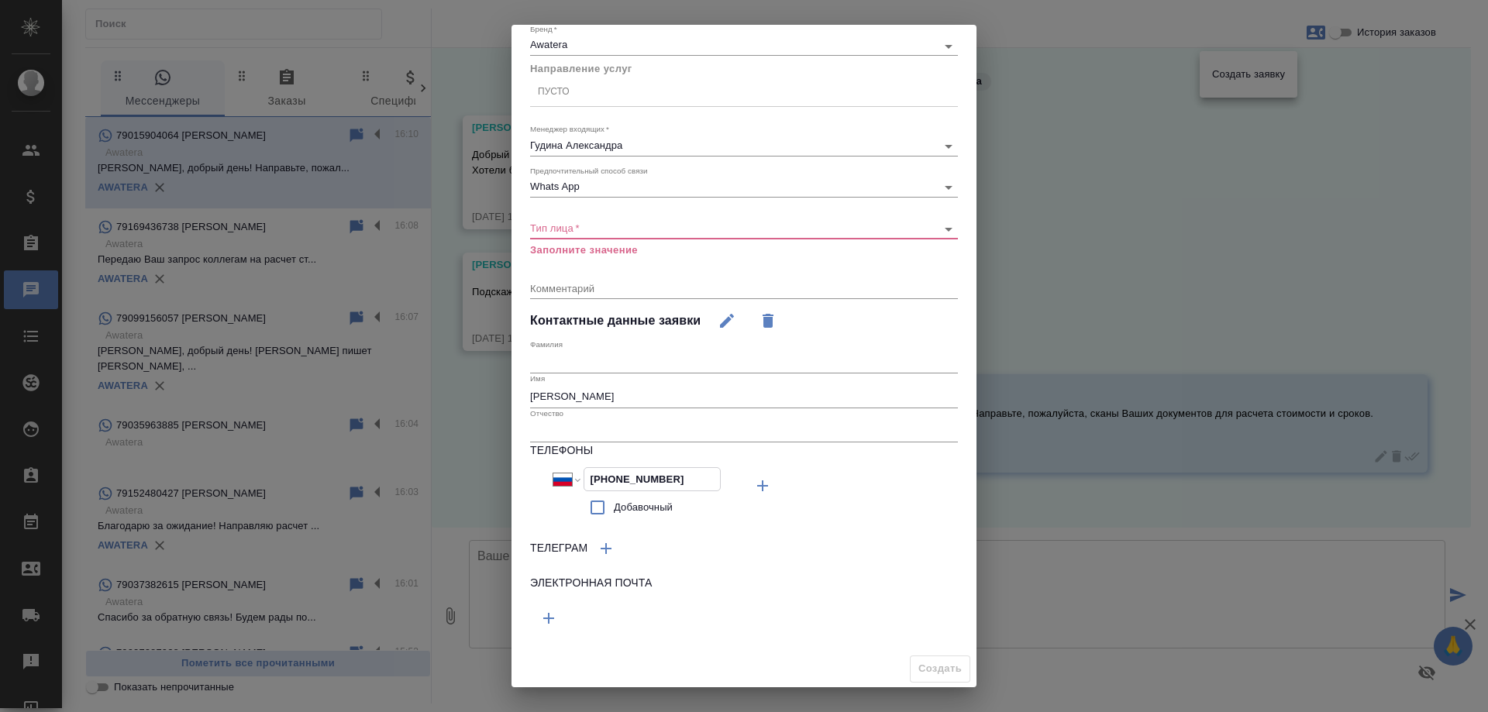
drag, startPoint x: 588, startPoint y: 476, endPoint x: 422, endPoint y: 471, distance: 166.7
click at [422, 471] on div "Создать входящую заявку Источник   * ​ Заполните значение Канал   * Whats App 6…" at bounding box center [744, 356] width 1488 height 712
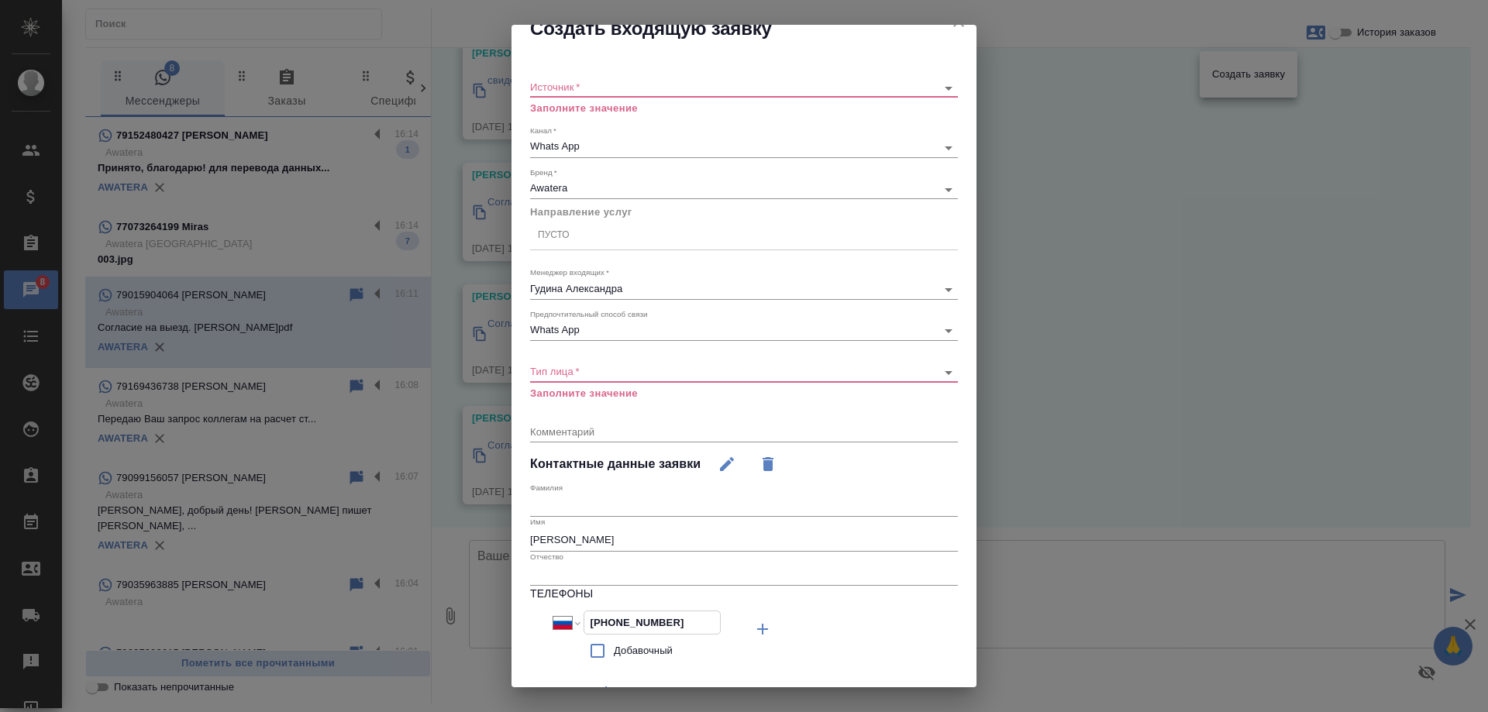
scroll to position [0, 0]
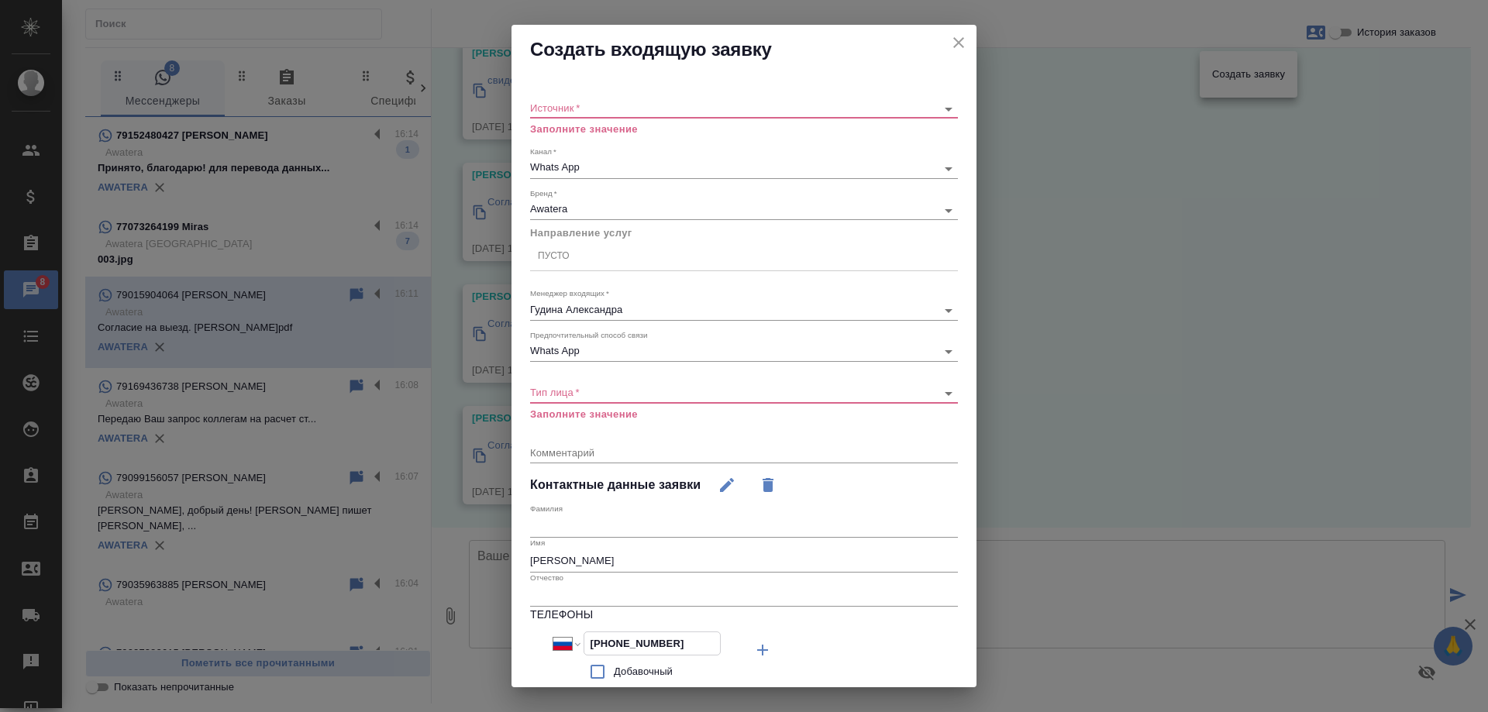
click at [953, 44] on icon "close" at bounding box center [958, 42] width 11 height 11
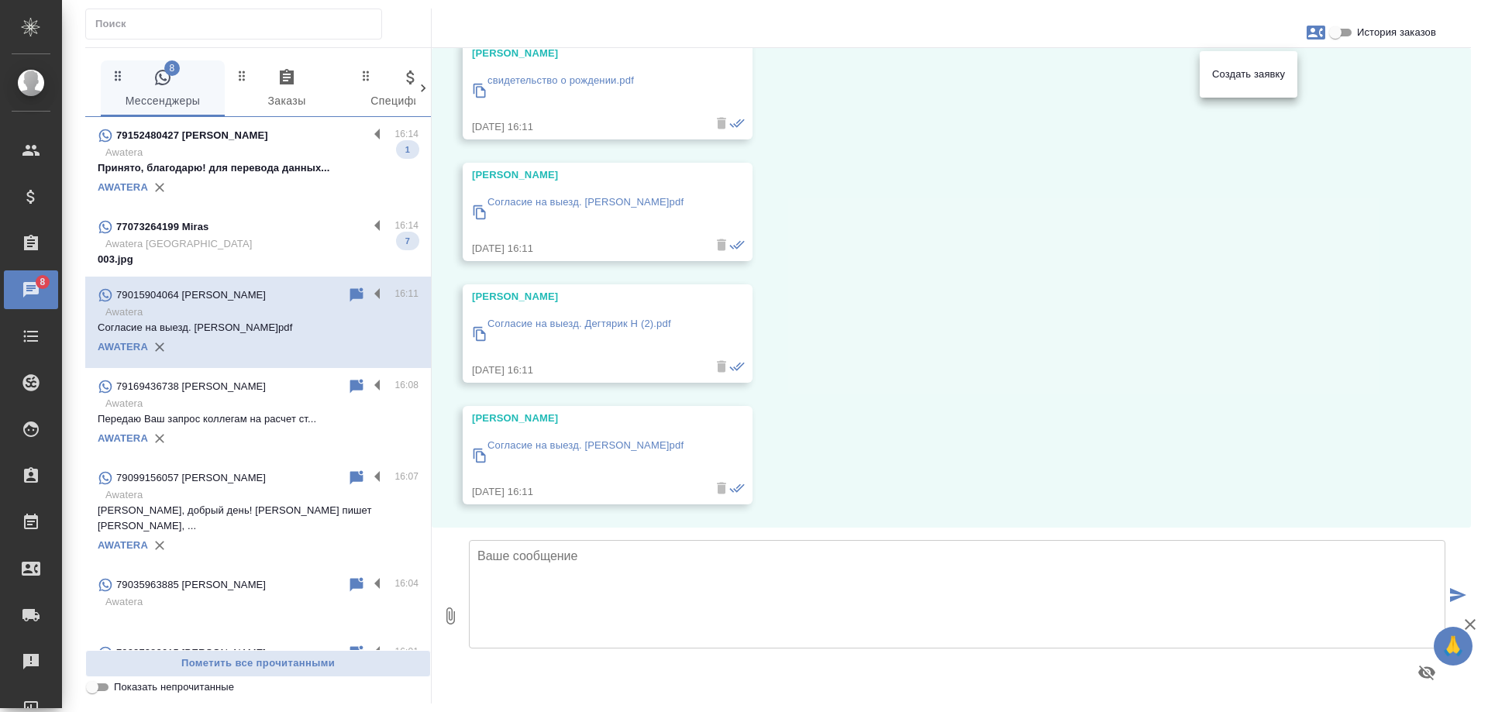
click at [998, 315] on div at bounding box center [744, 356] width 1488 height 712
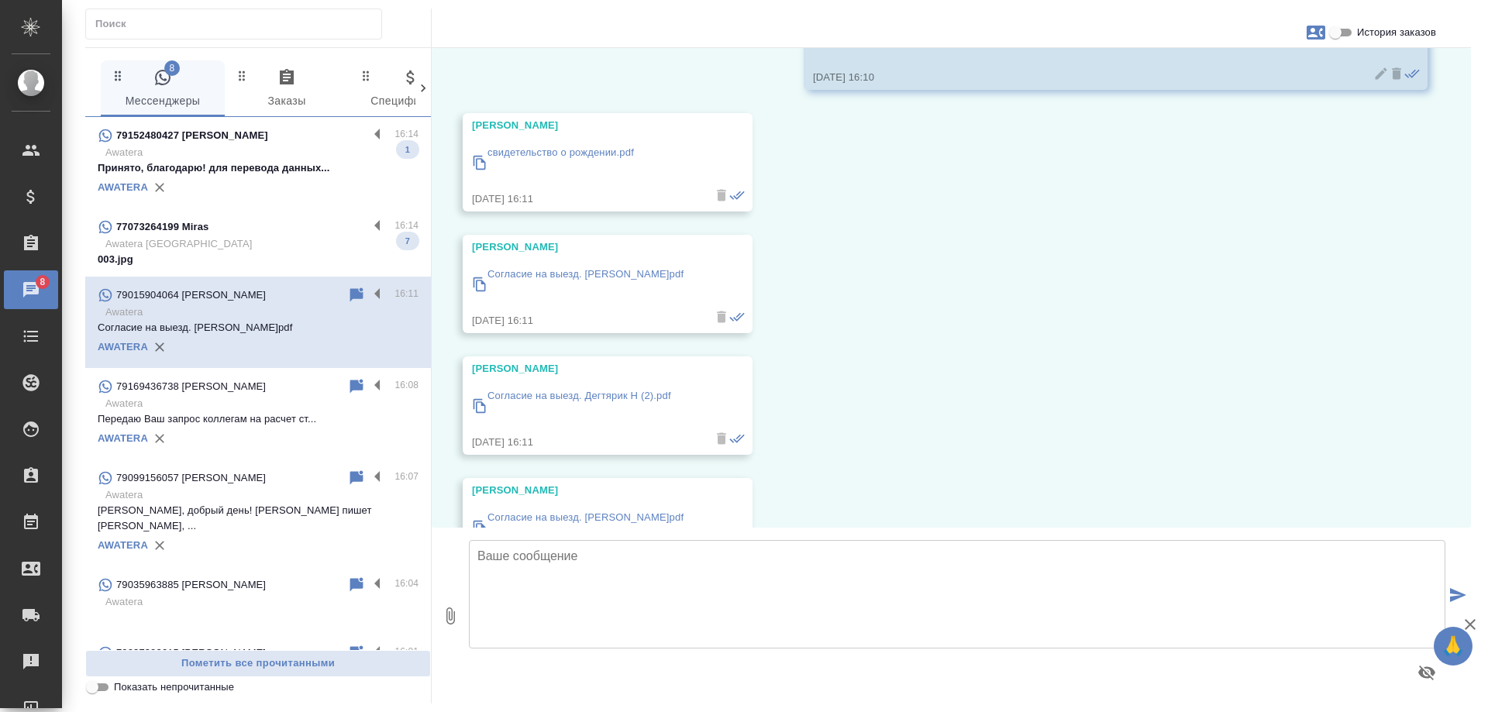
scroll to position [455, 0]
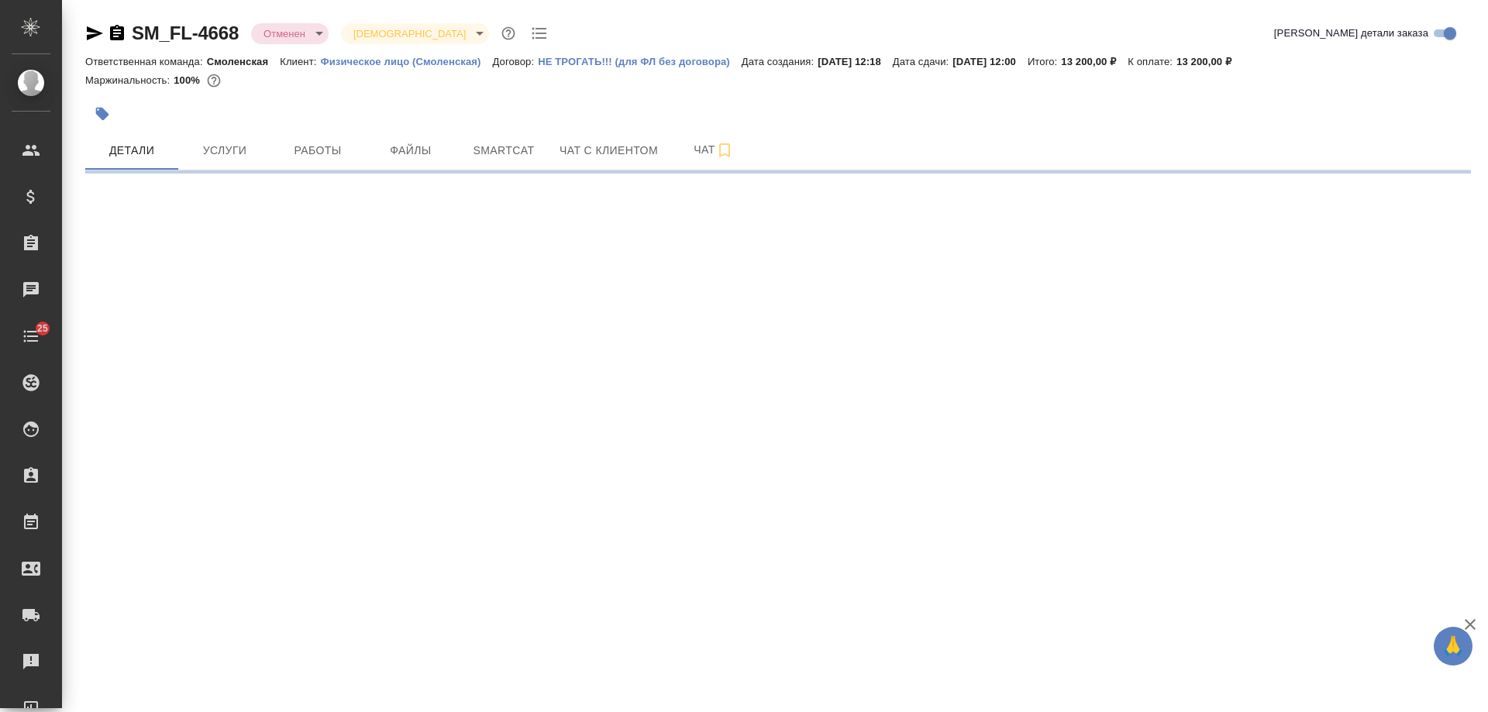
select select "RU"
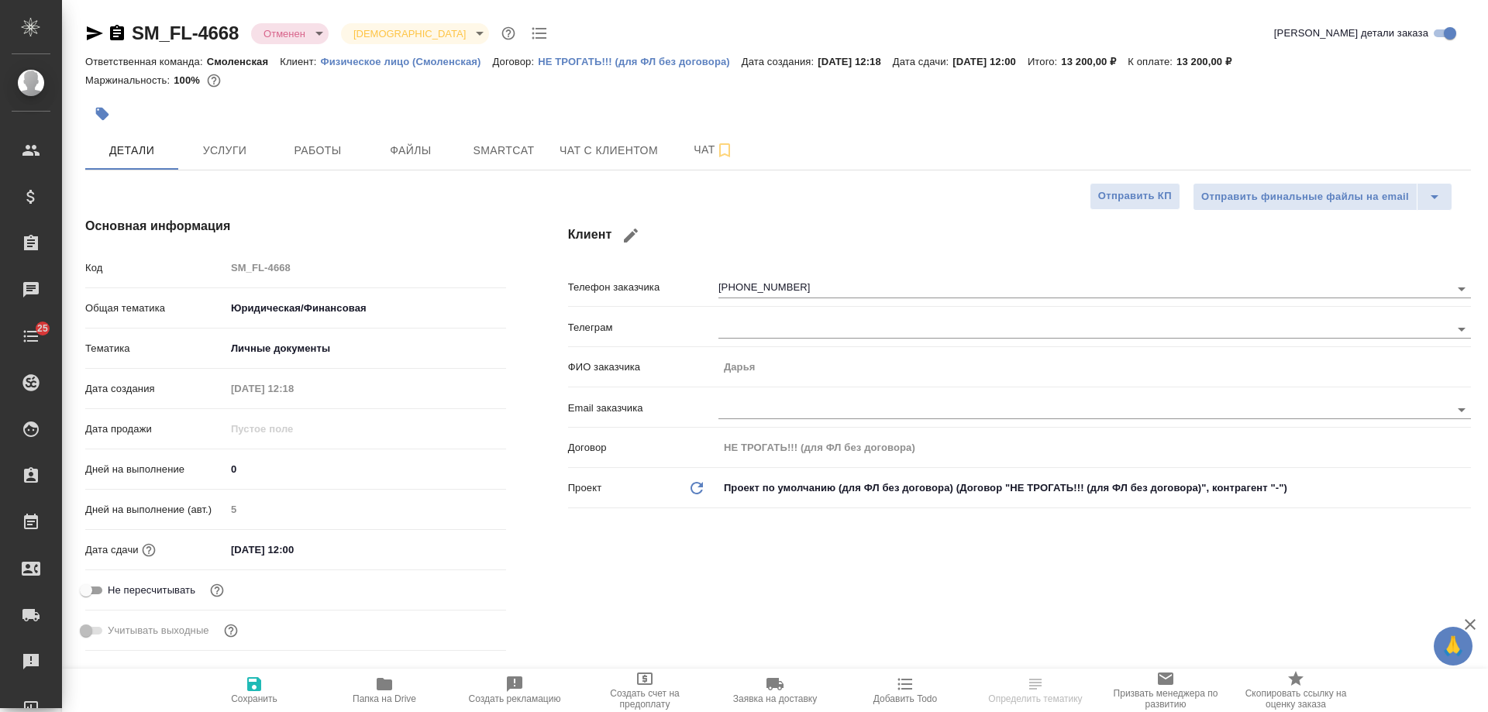
type textarea "x"
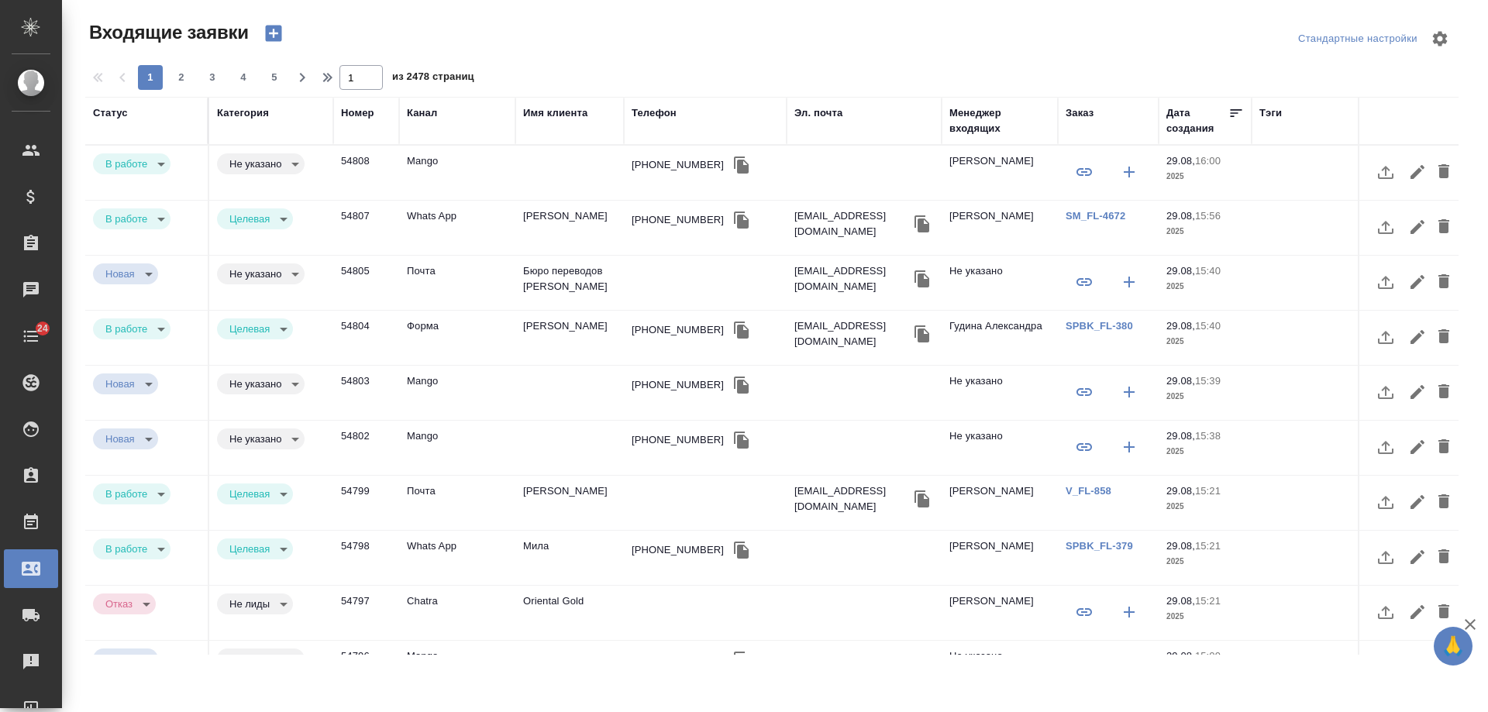
select select "RU"
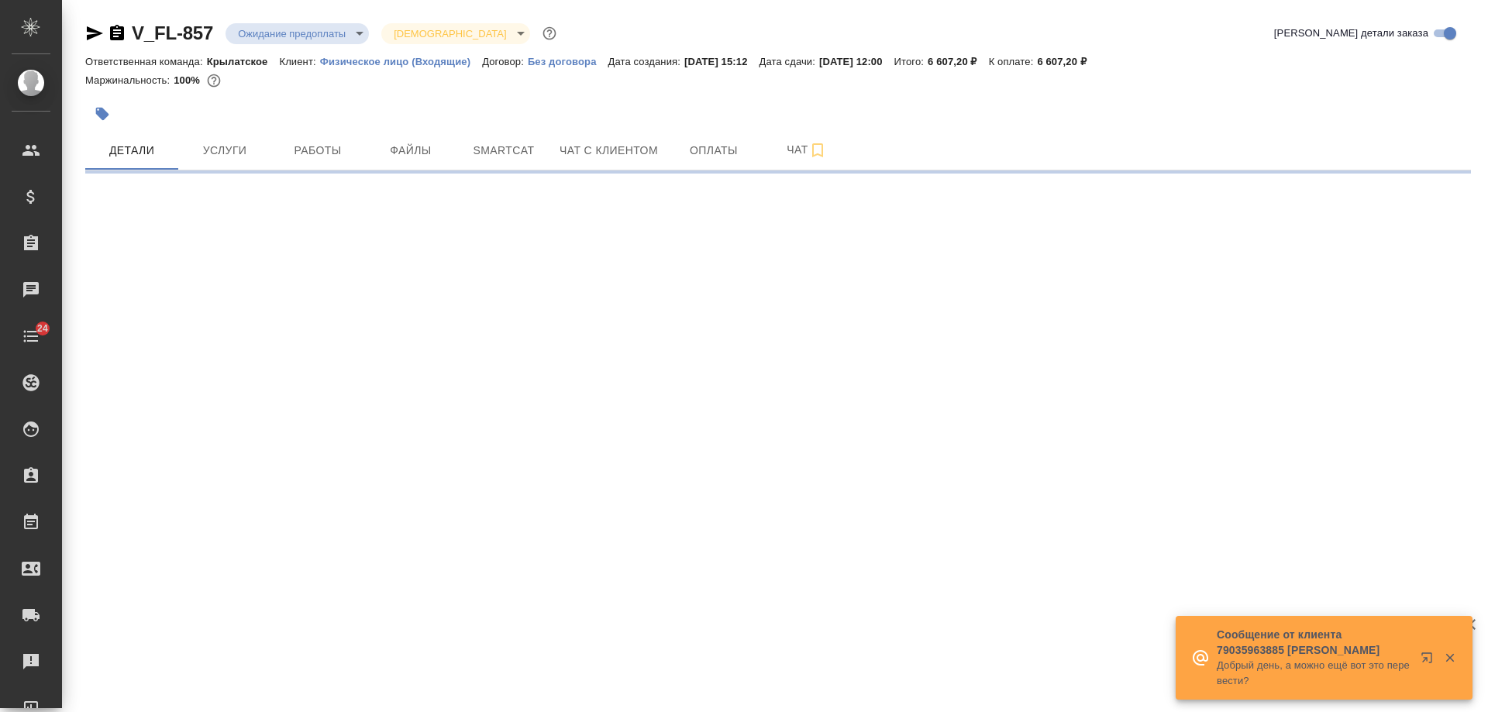
select select "RU"
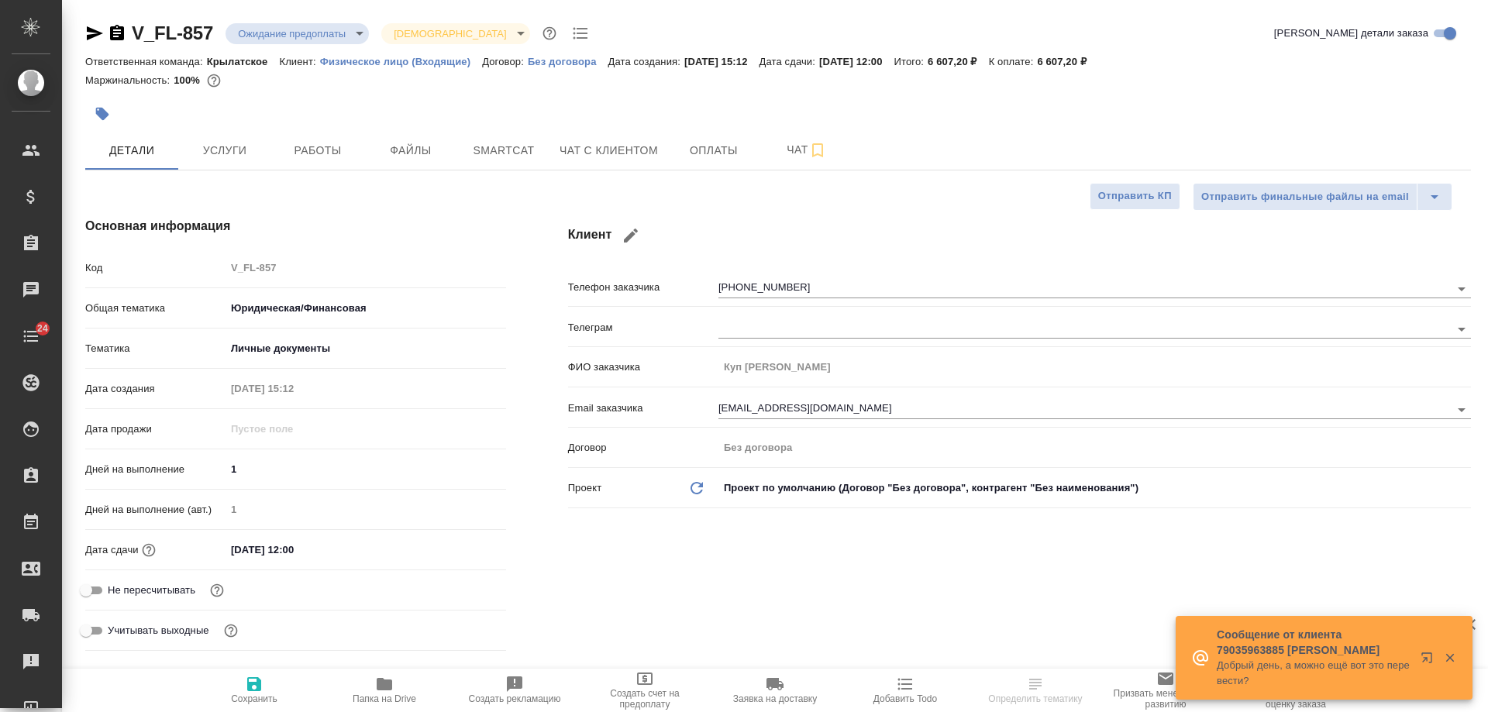
type textarea "x"
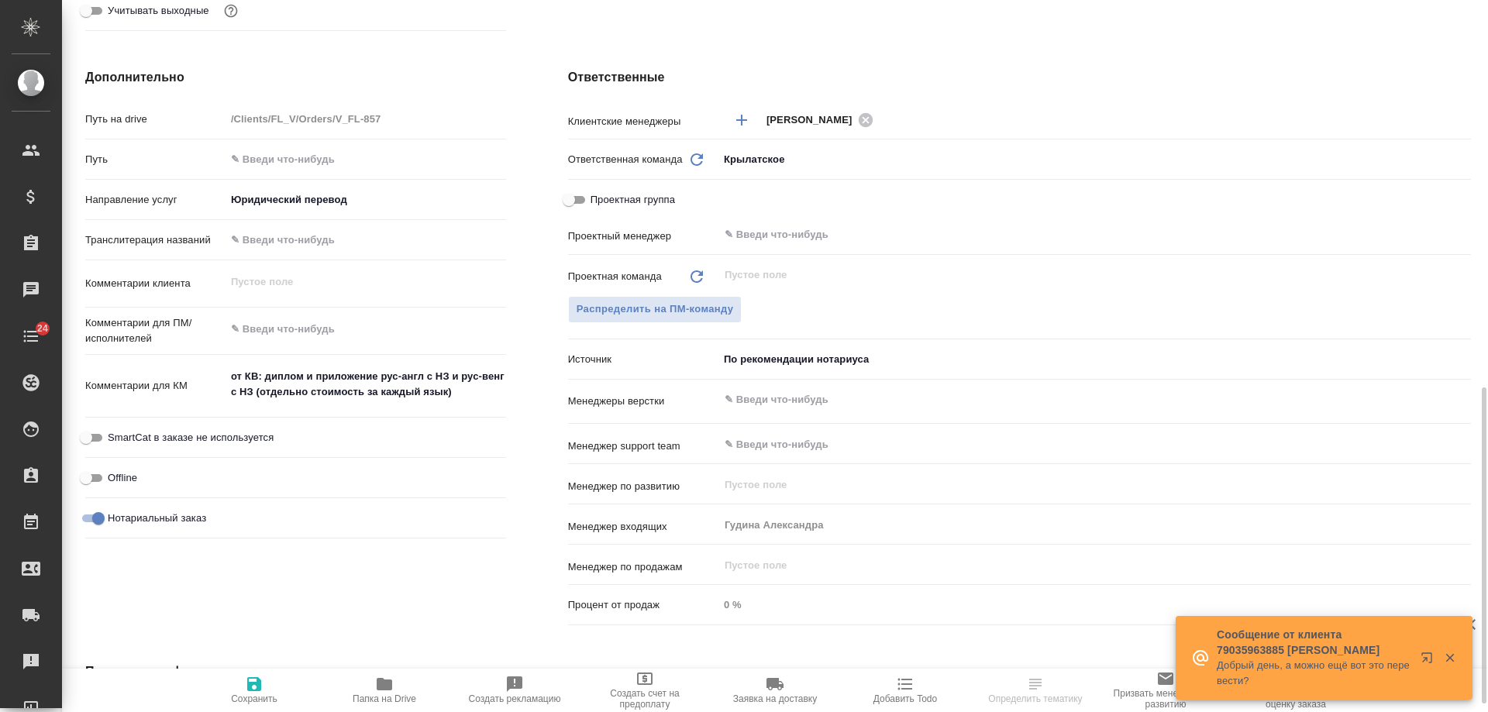
scroll to position [697, 0]
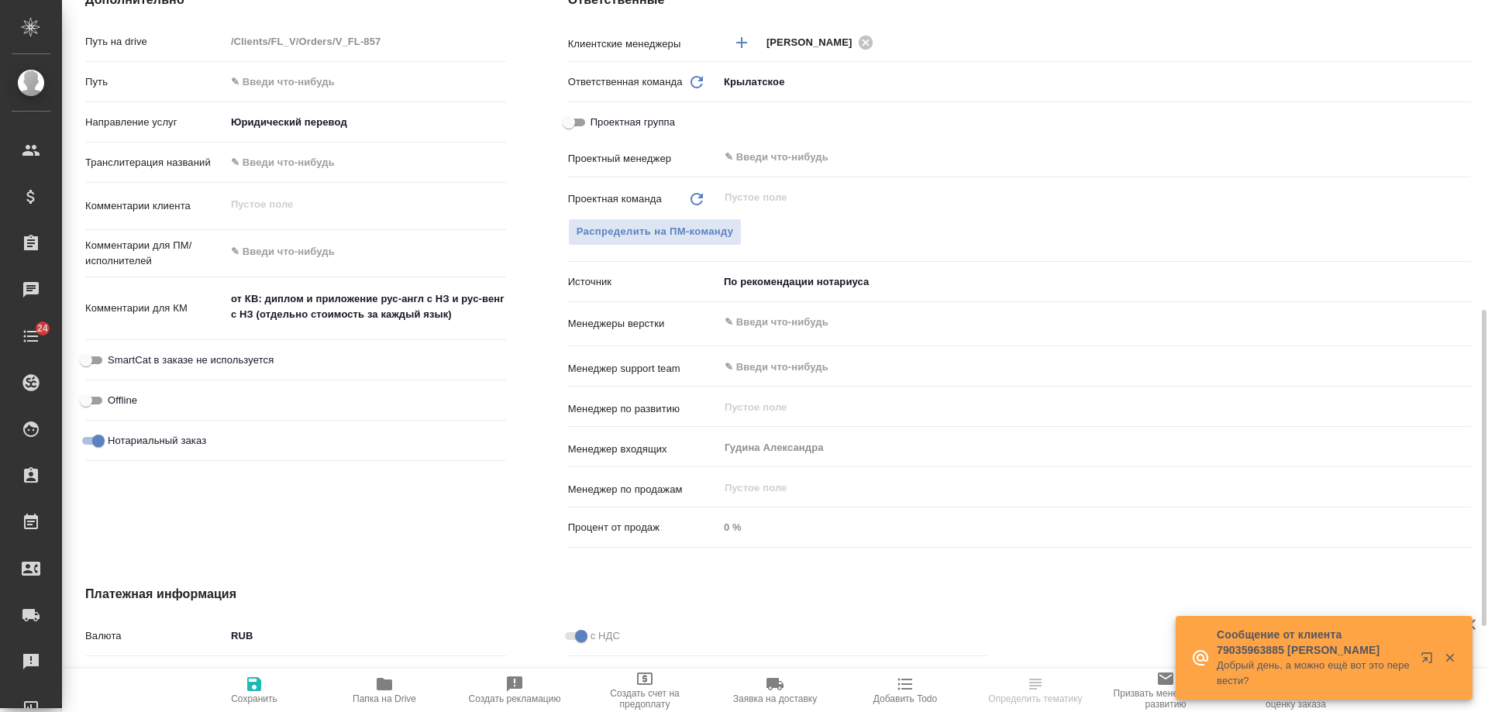
type textarea "x"
click at [480, 322] on textarea "от КВ: диплом и приложение рус-англ с НЗ и рус-венг с НЗ (отдельно стоимость за…" at bounding box center [365, 307] width 280 height 42
type textarea "от КВ: диплом и приложение рус-англ с НЗ и рус-венг с НЗ (отдельно стоимость за…"
type textarea "x"
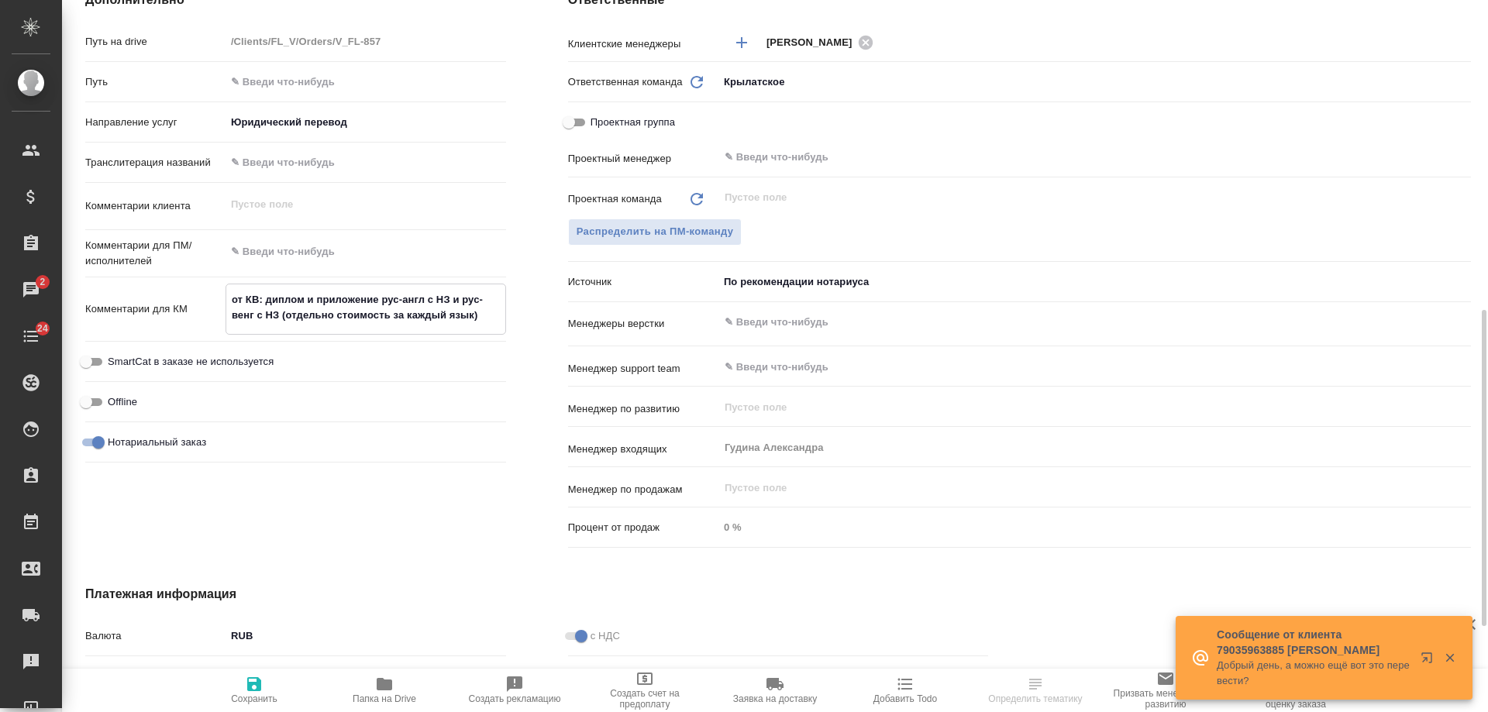
type textarea "x"
type textarea "от КВ: диплом и приложение рус-англ с НЗ и рус-венг с НЗ (отдельно стоимость за…"
type textarea "x"
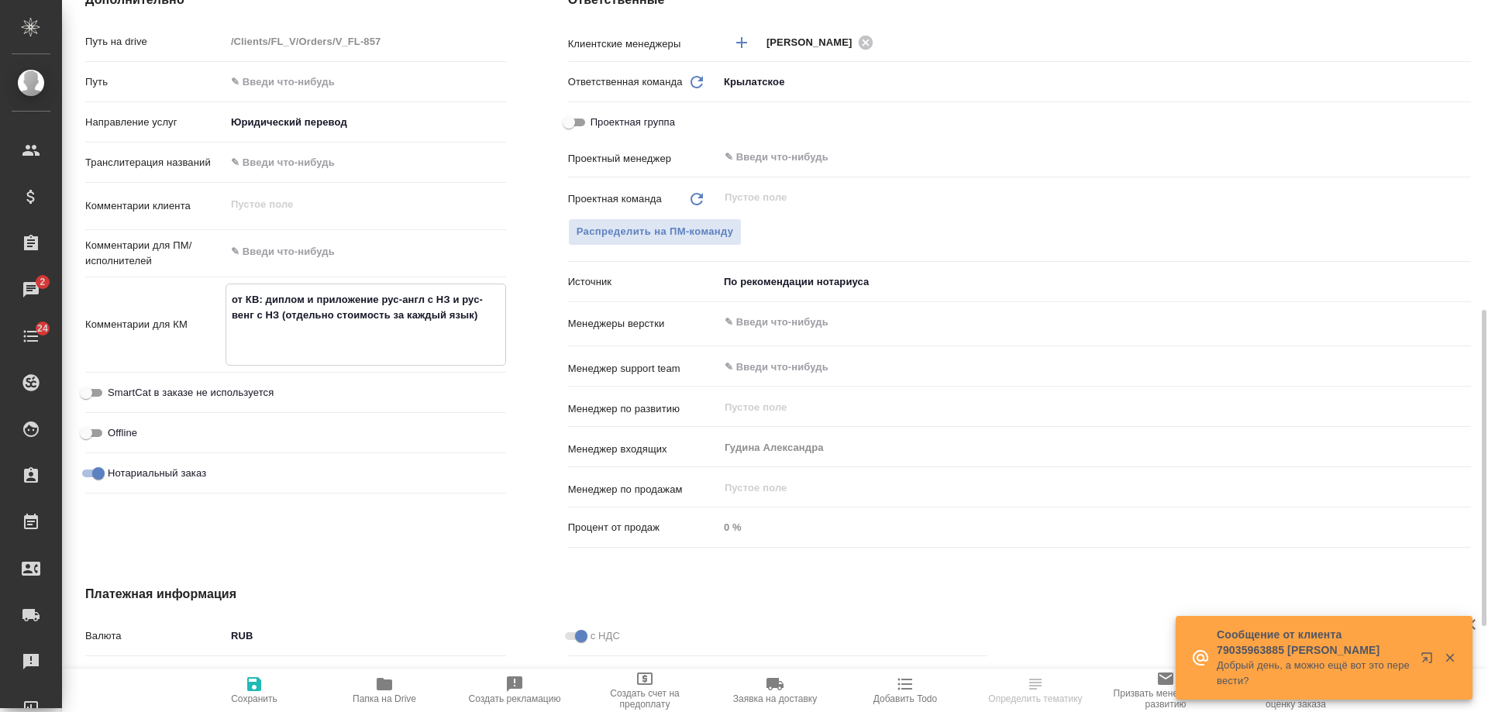
type textarea "от КВ: диплом и приложение рус-англ с НЗ и рус-венг с НЗ (отдельно стоимость за…"
type textarea "x"
type textarea "от КВ: диплом и приложение рус-англ с НЗ и рус-венг с НЗ (отдельно стоимость за…"
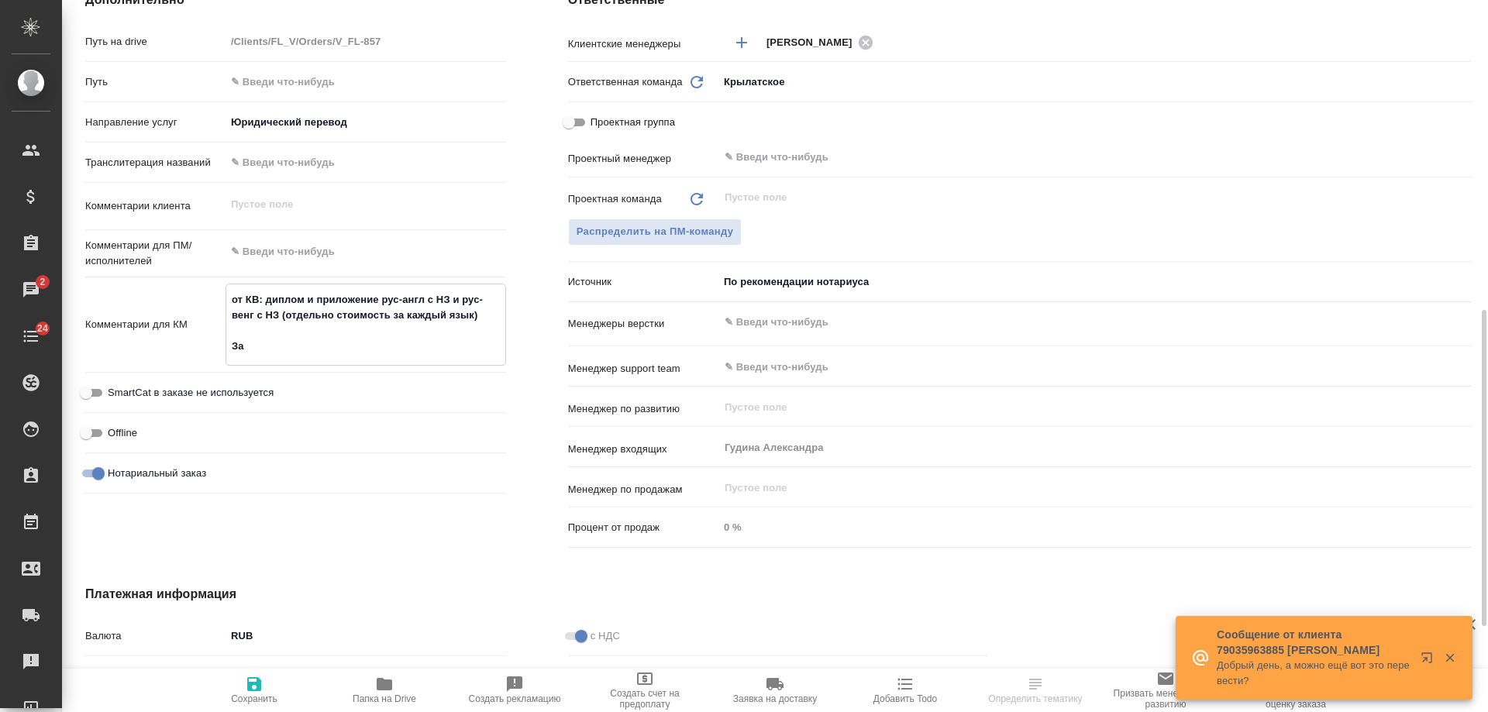
type textarea "x"
type textarea "от КВ: диплом и приложение рус-англ с НЗ и рус-венг с НЗ (отдельно стоимость за…"
type textarea "x"
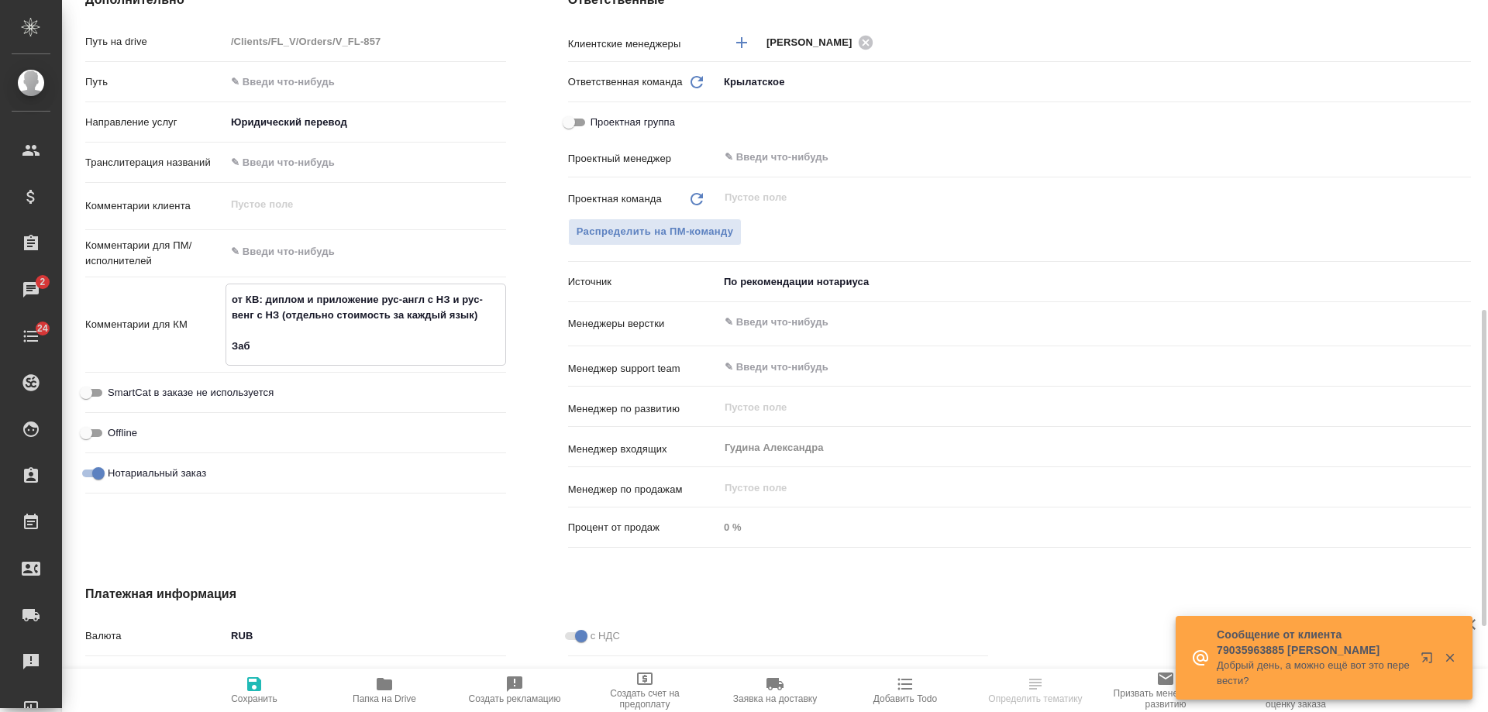
type textarea "x"
type textarea "от КВ: диплом и приложение рус-англ с НЗ и рус-венг с НЗ (отдельно стоимость за…"
type textarea "x"
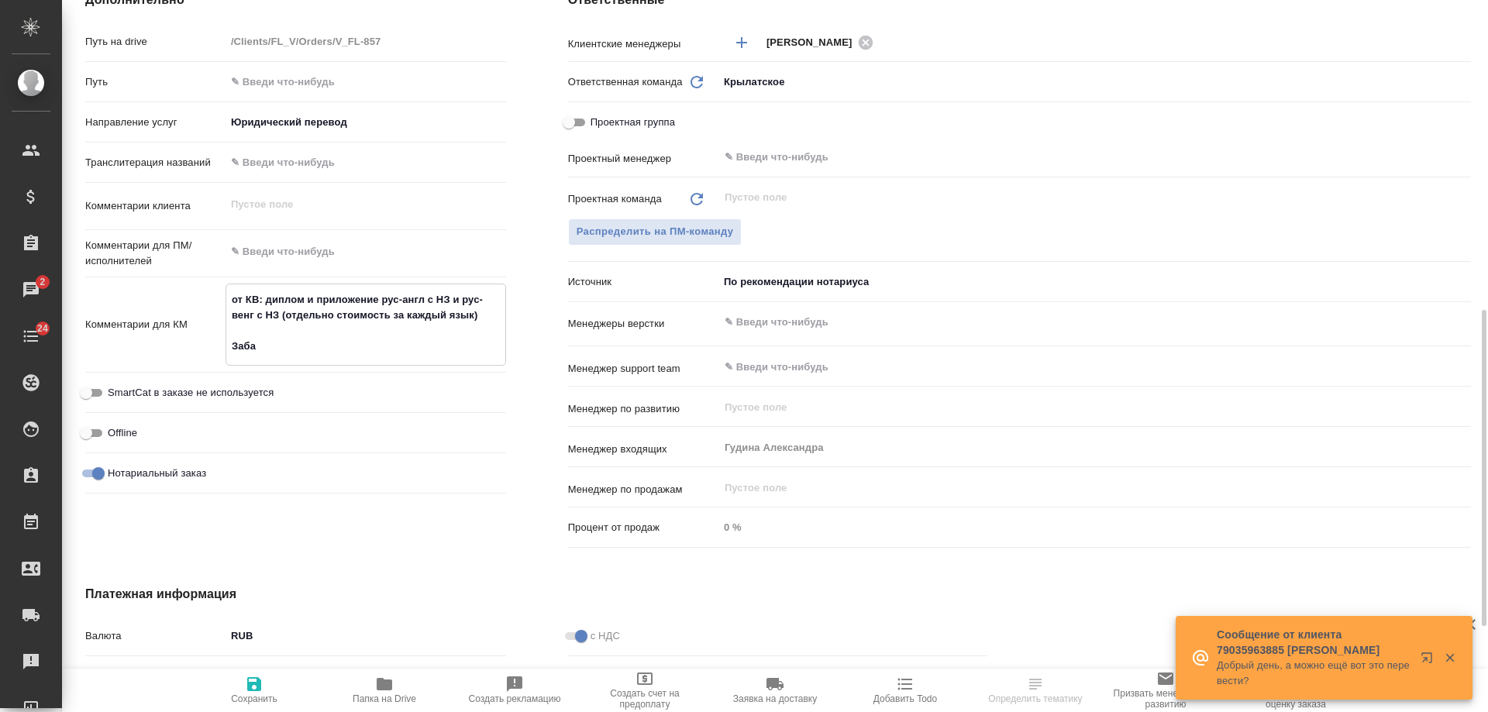
type textarea "x"
type textarea "от КВ: диплом и приложение рус-англ с НЗ и рус-венг с НЗ (отдельно стоимость за…"
type textarea "x"
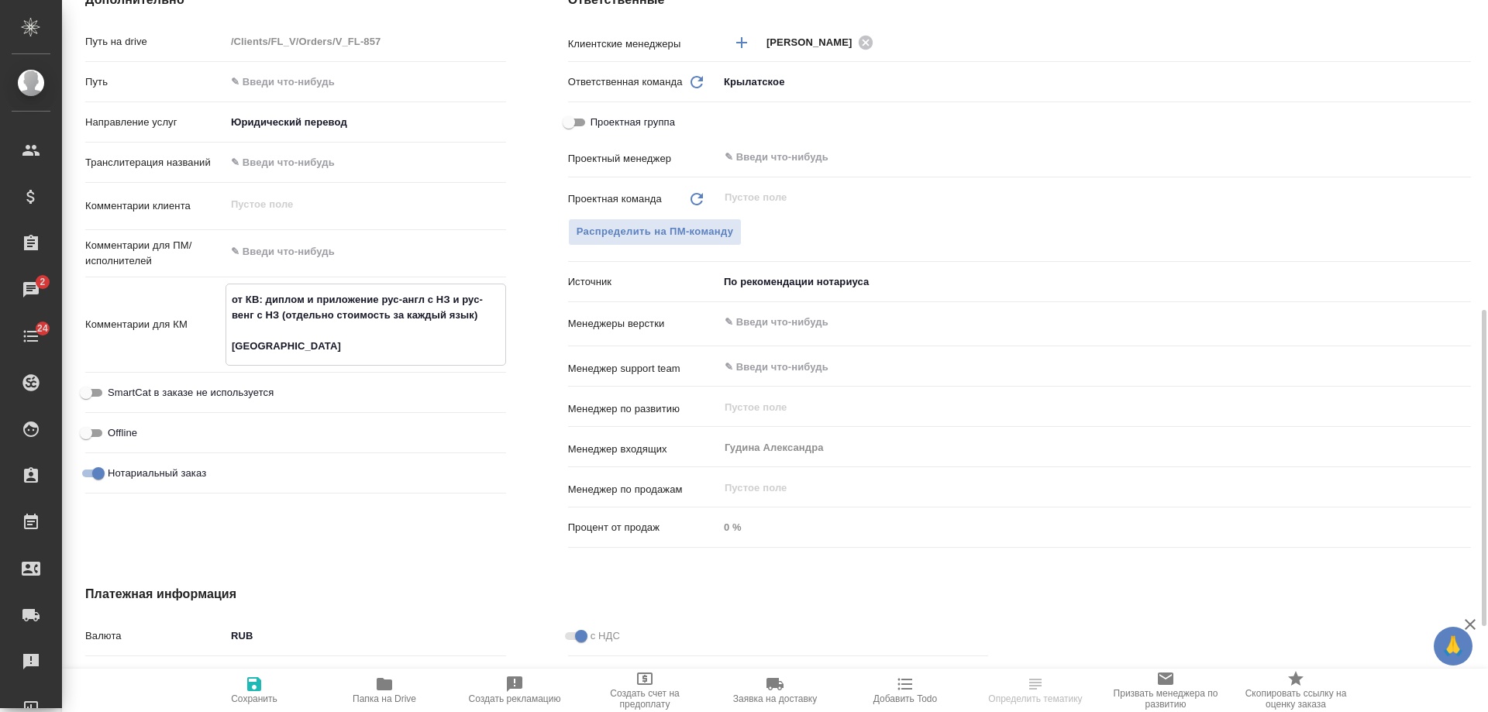
type textarea "от КВ: диплом и приложение рус-англ с НЗ и рус-венг с НЗ (отдельно стоимость за…"
type textarea "x"
type textarea "от КВ: диплом и приложение рус-англ с НЗ и рус-венг с НЗ (отдельно стоимость за…"
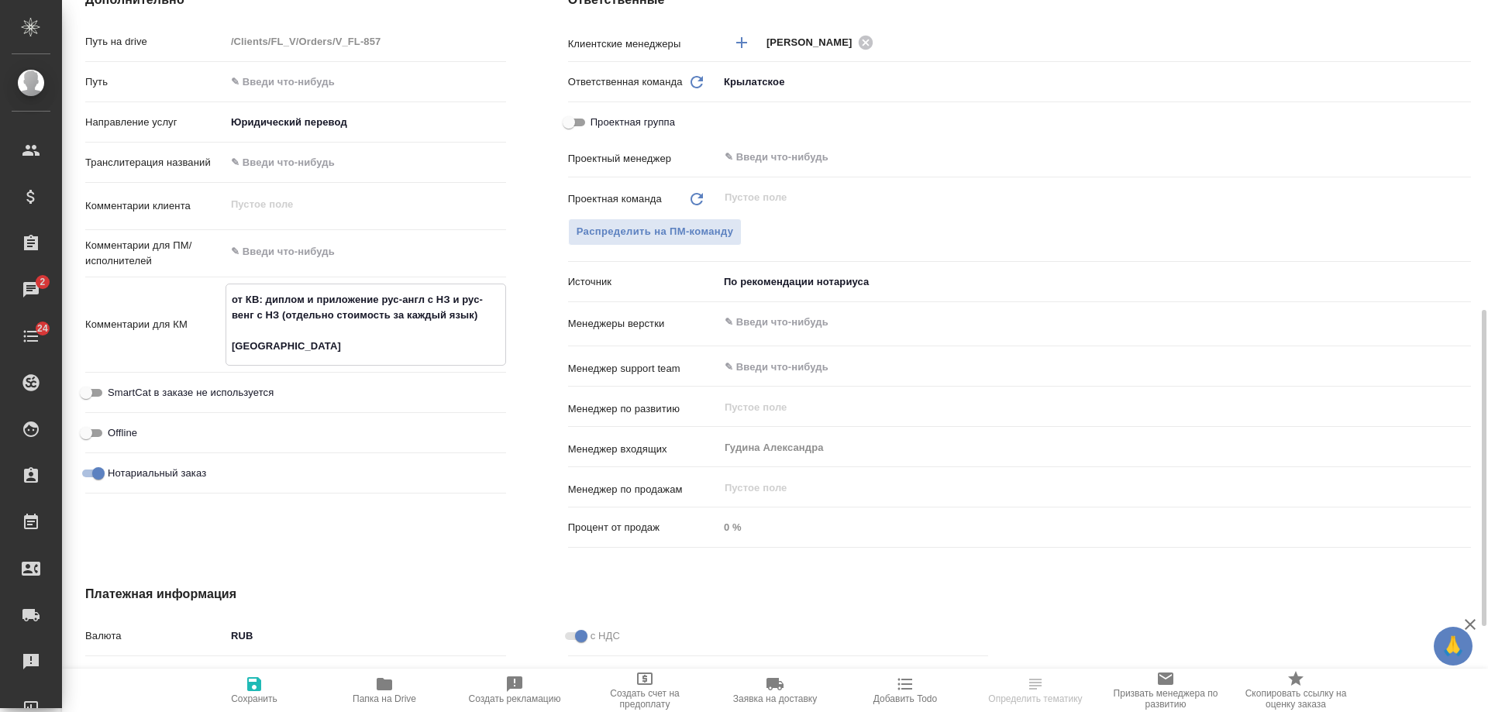
type textarea "x"
type textarea "от КВ: диплом и приложение рус-англ с НЗ и рус-венг с НЗ (отдельно стоимость за…"
type textarea "x"
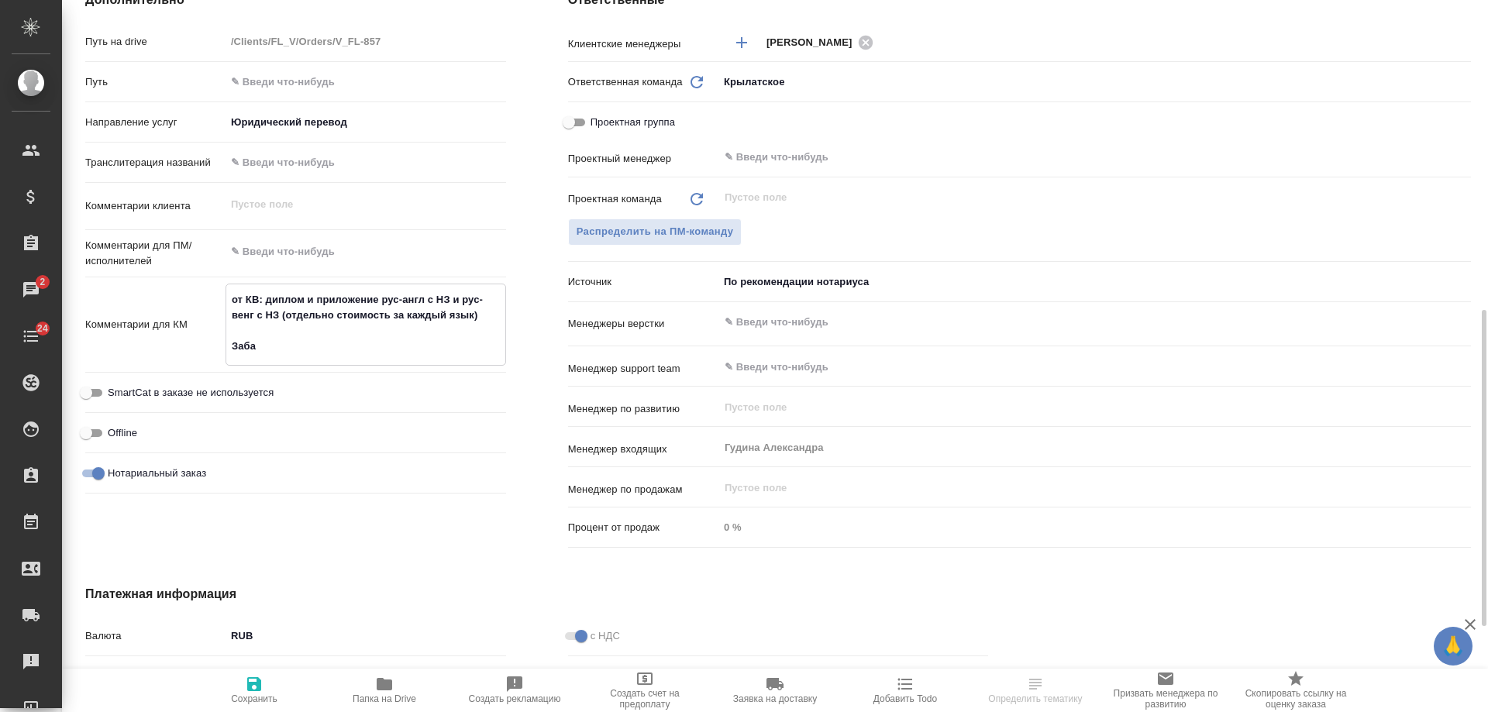
type textarea "x"
type textarea "от КВ: диплом и приложение рус-англ с НЗ и рус-венг с НЗ (отдельно стоимость за…"
type textarea "x"
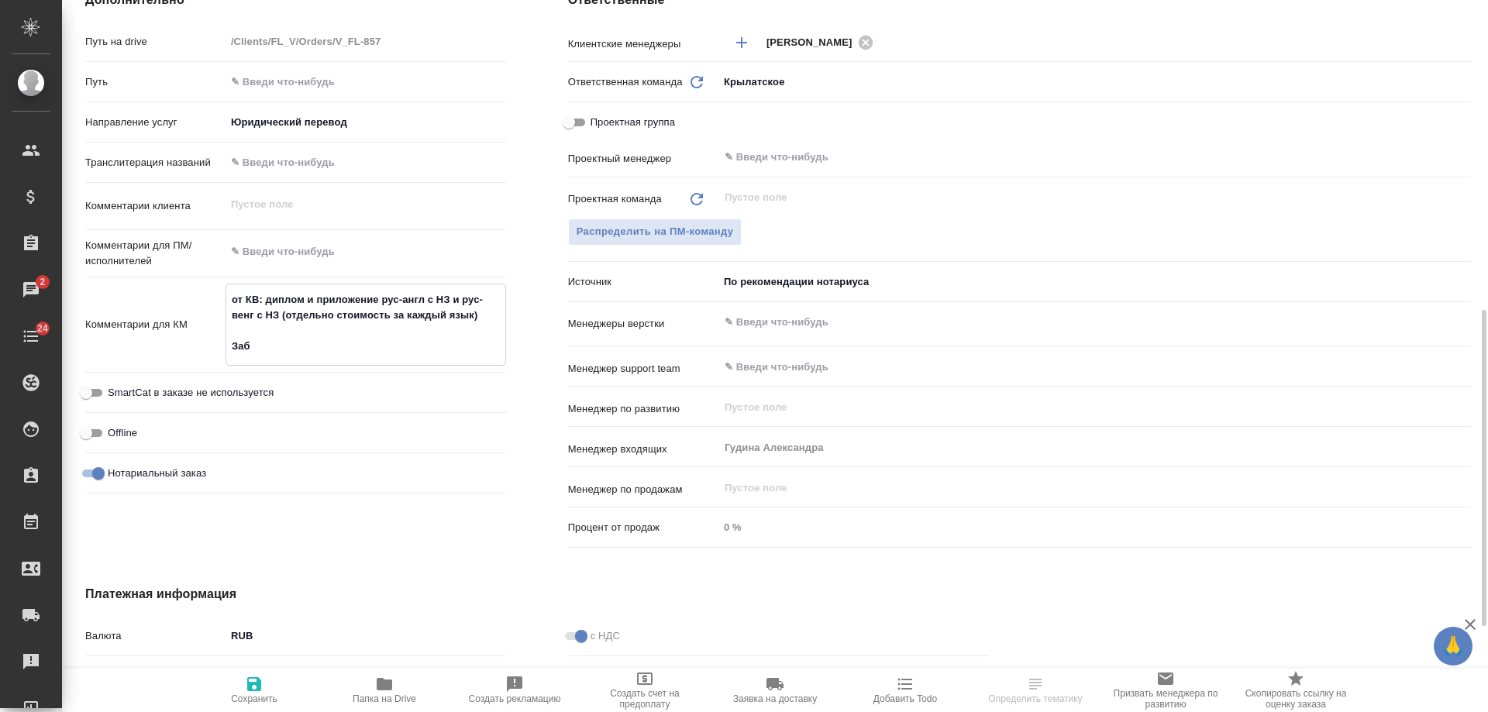
type textarea "x"
type textarea "от КВ: диплом и приложение рус-англ с НЗ и рус-венг с НЗ (отдельно стоимость за…"
type textarea "x"
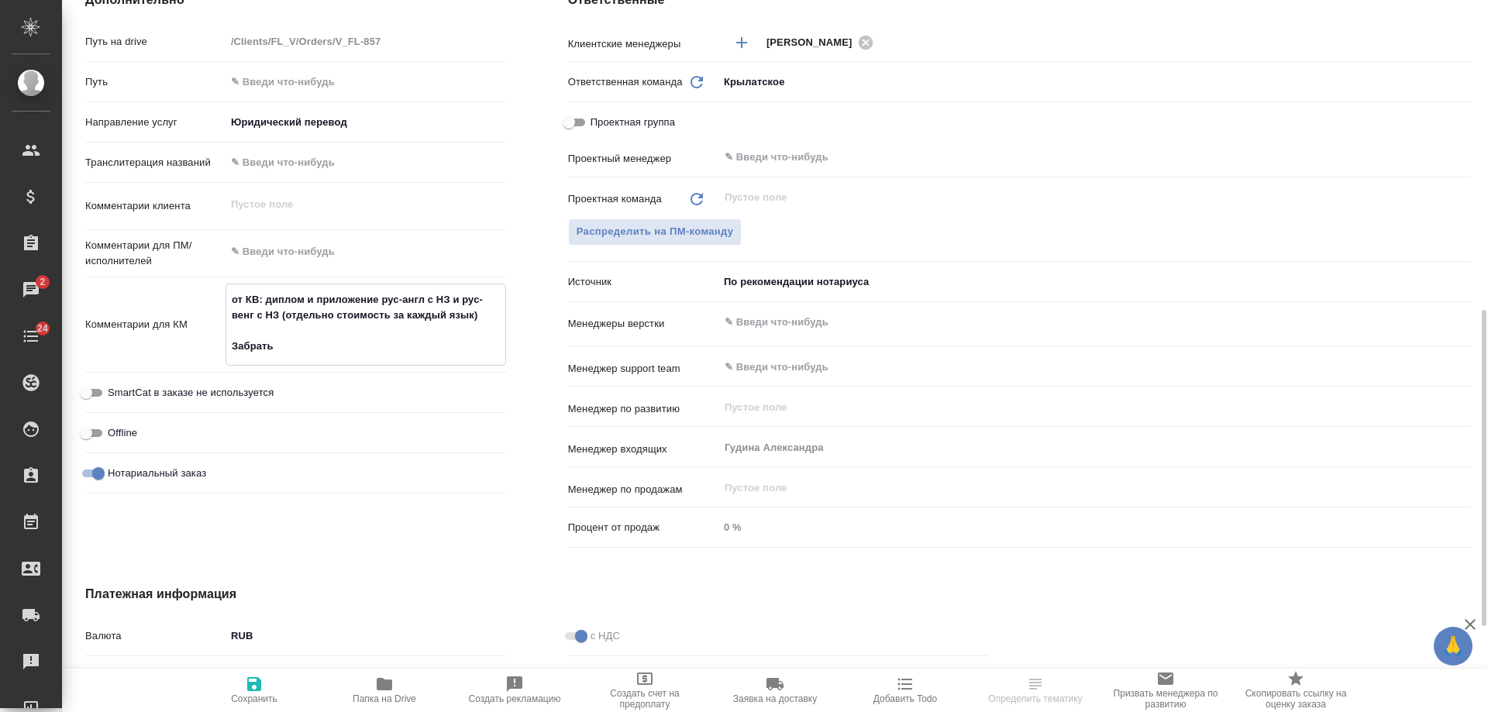
type textarea "от КВ: диплом и приложение рус-англ с НЗ и рус-венг с НЗ (отдельно стоимость за…"
type textarea "x"
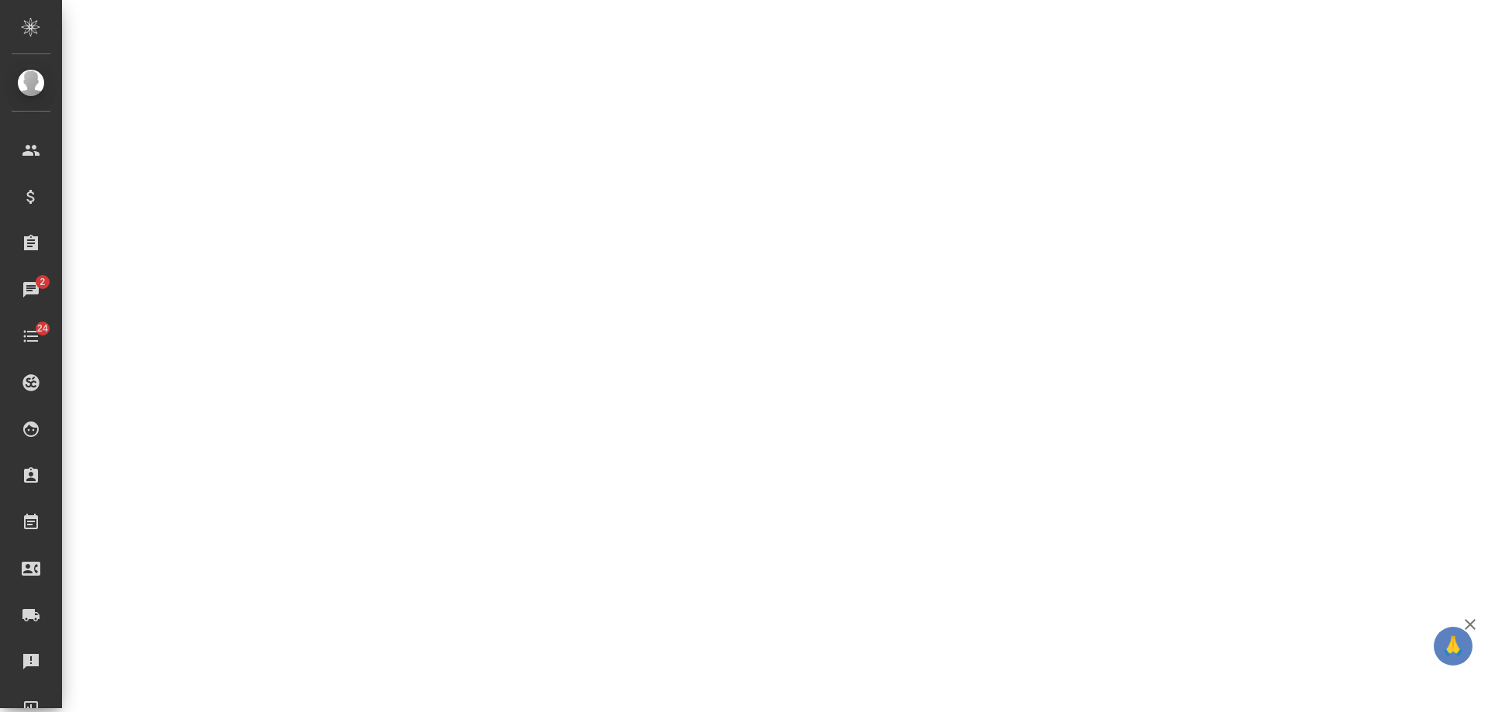
select select "RU"
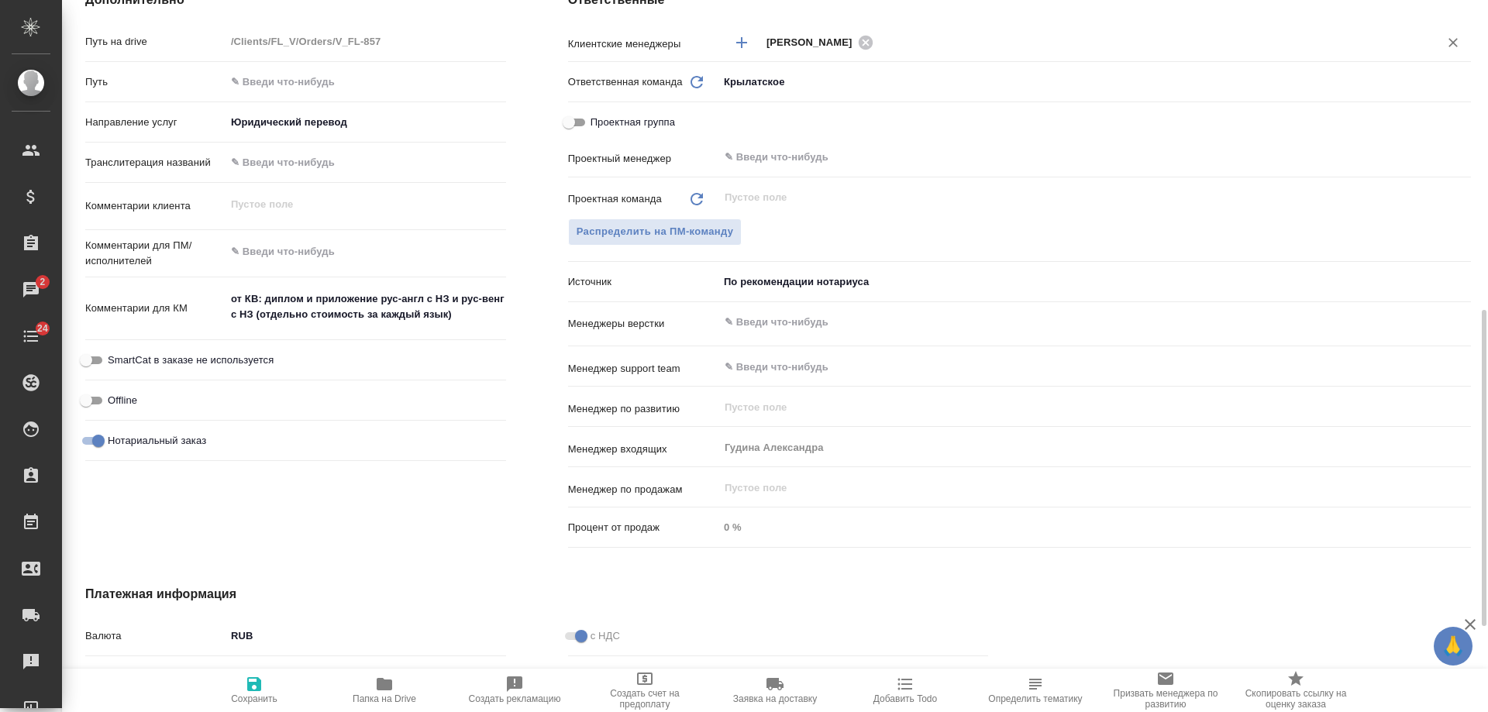
type textarea "x"
click at [472, 321] on textarea "от КВ: диплом и приложение рус-англ с НЗ и рус-венг с НЗ (отдельно стоимость за…" at bounding box center [365, 308] width 279 height 42
click at [491, 317] on textarea "от КВ: диплом и приложение рус-англ с НЗ и рус-венг с НЗ (отдельно стоимость за…" at bounding box center [365, 308] width 279 height 42
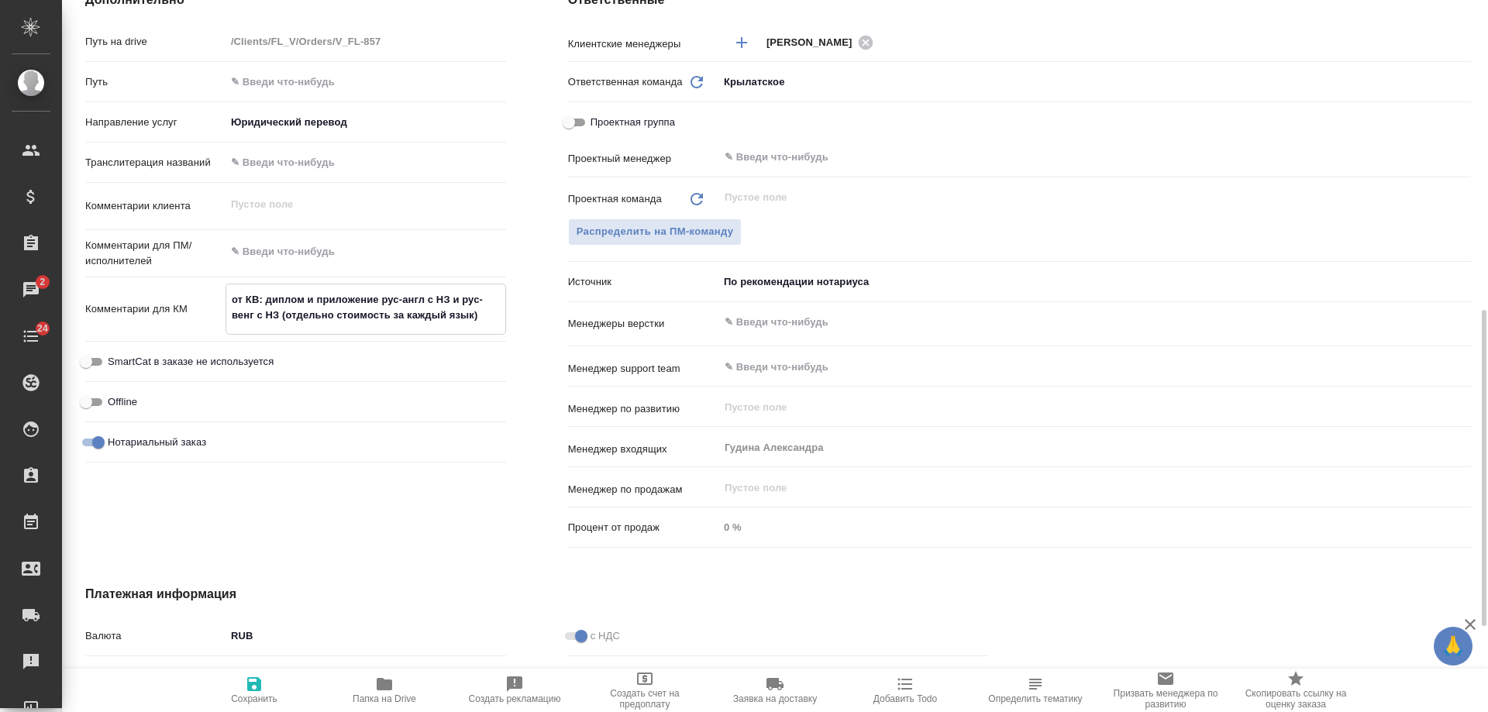
type textarea "от КВ: диплом и приложение рус-англ с НЗ и рус-венг с НЗ (отдельно стоимость за…"
type textarea "x"
type textarea "от КВ: диплом и приложение рус-англ с НЗ и рус-венг с НЗ (отдельно стоимость за…"
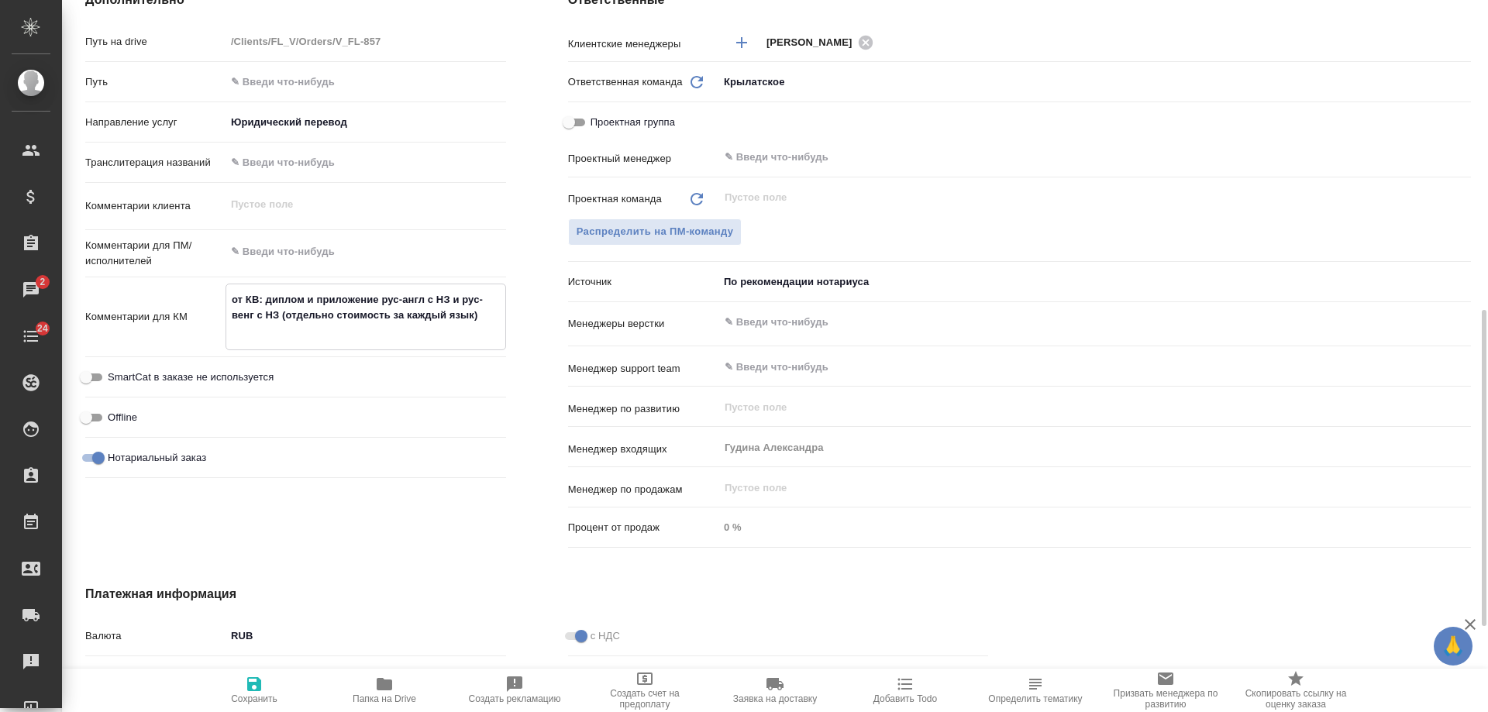
type textarea "x"
type textarea "от КВ: диплом и приложение рус-англ с НЗ и рус-венг с НЗ (отдельно стоимость за…"
type textarea "x"
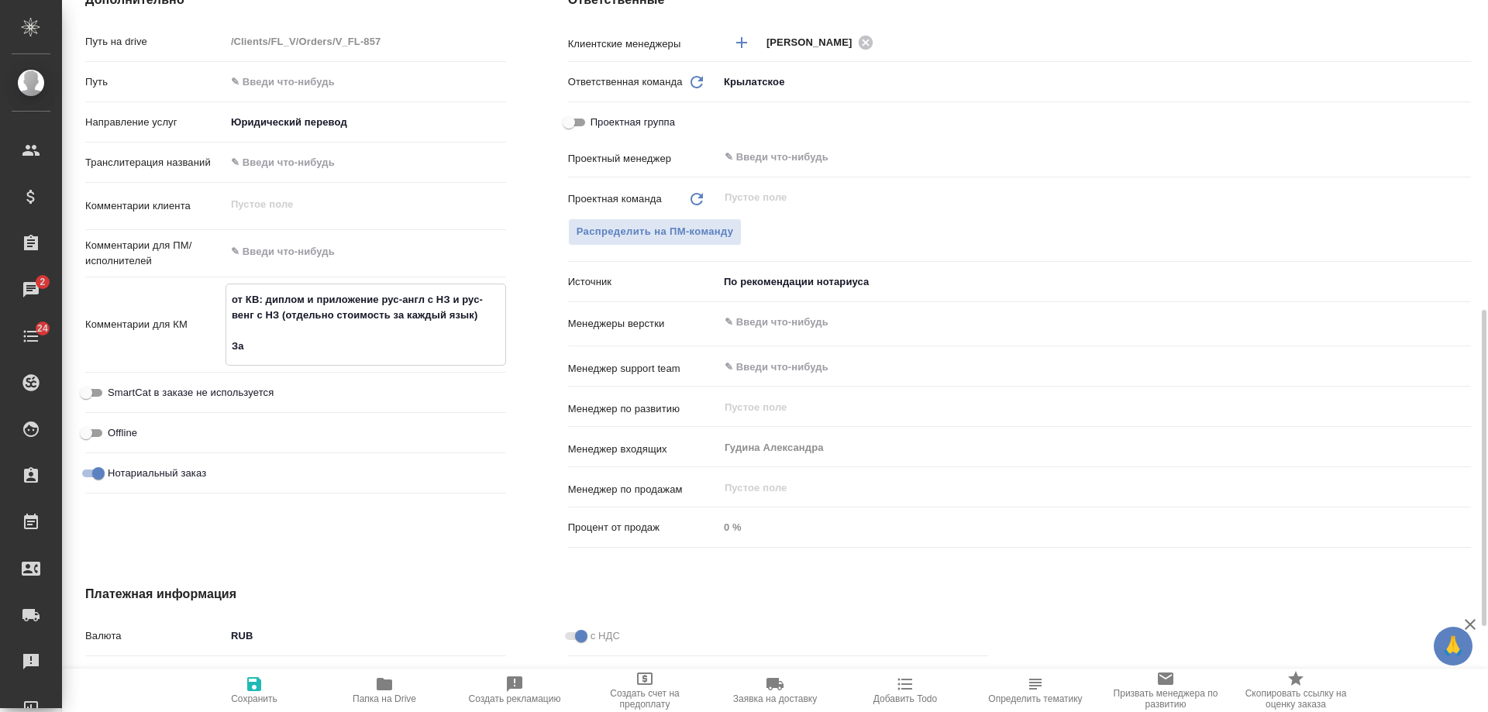
type textarea "x"
type textarea "от КВ: диплом и приложение рус-англ с НЗ и рус-венг с НЗ (отдельно стоимость за…"
type textarea "x"
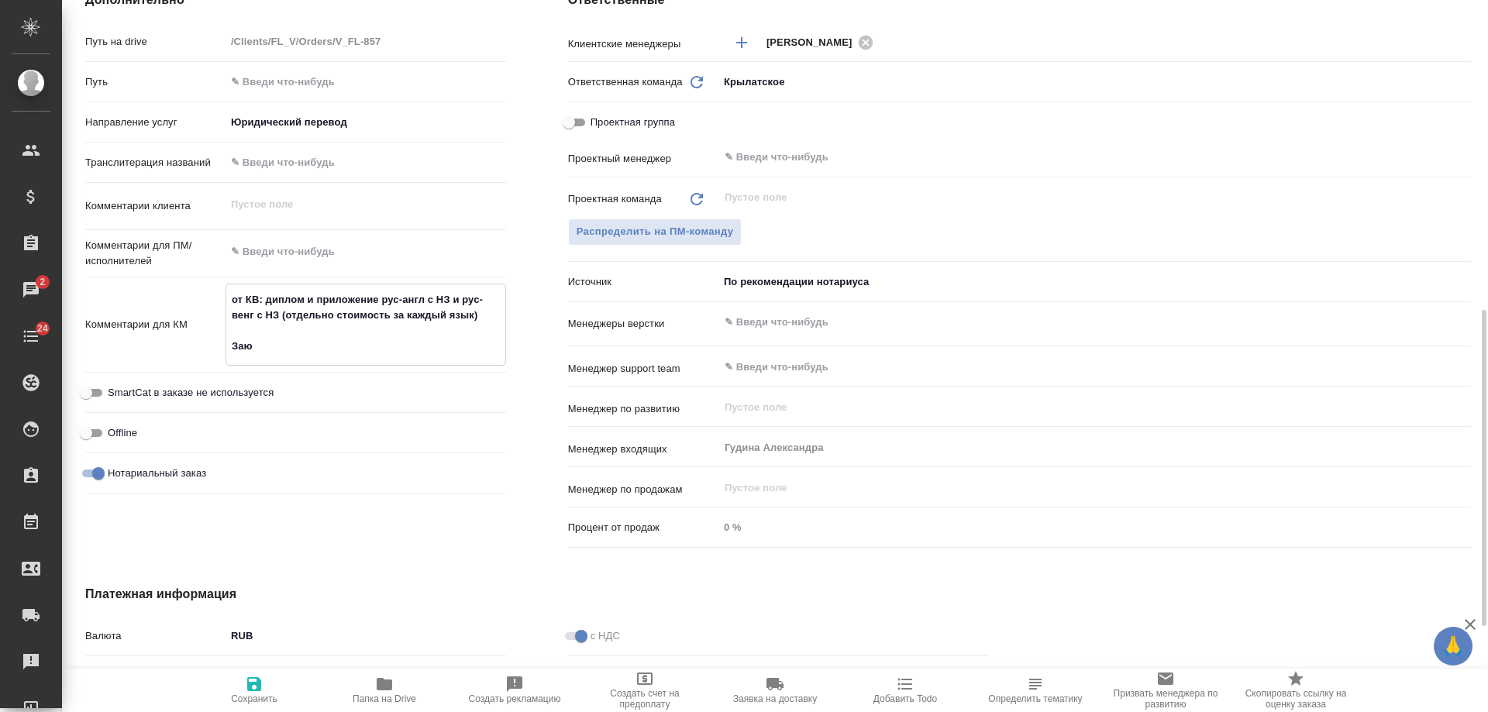
type textarea "x"
type textarea "от КВ: диплом и приложение рус-англ с НЗ и рус-венг с НЗ (отдельно стоимость за…"
type textarea "x"
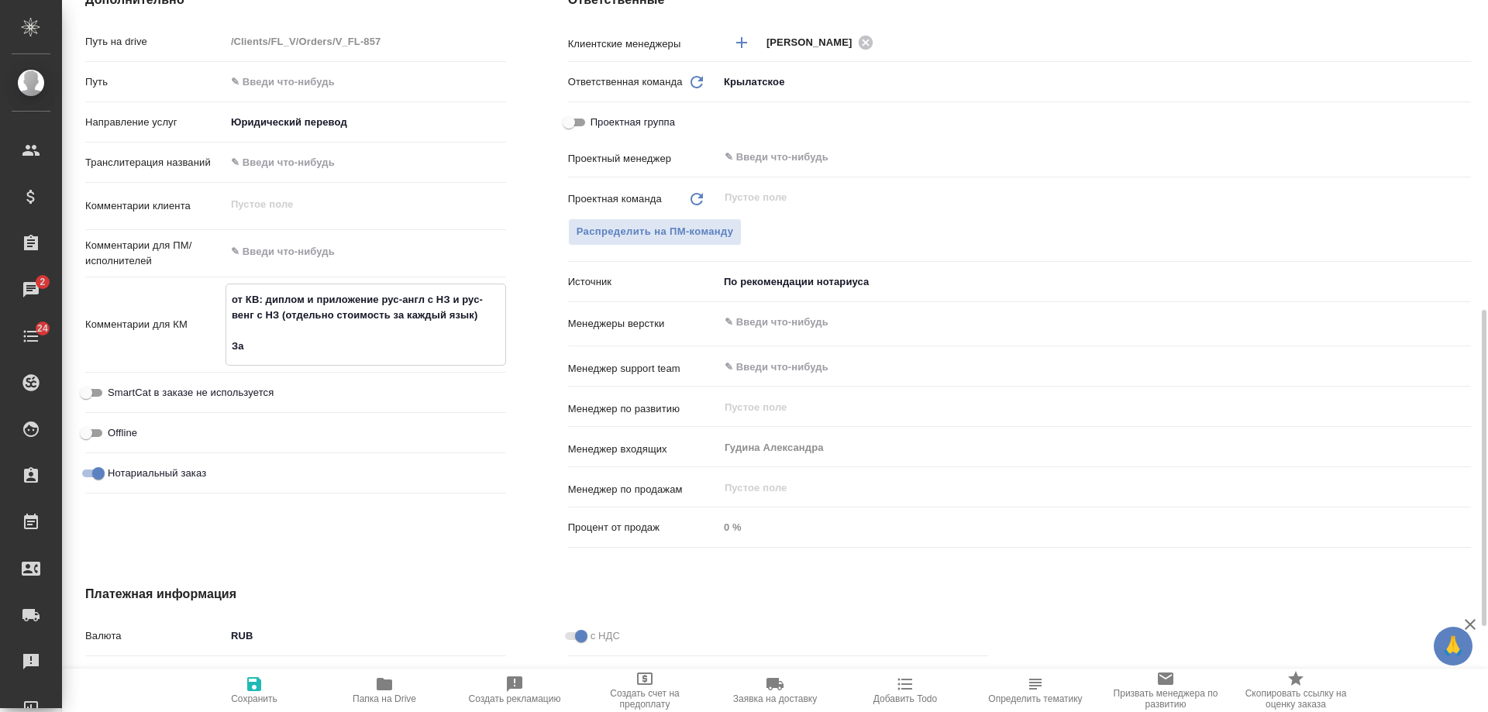
type textarea "от КВ: диплом и приложение рус-англ с НЗ и рус-венг с НЗ (отдельно стоимость за…"
type textarea "x"
type textarea "от КВ: диплом и приложение рус-англ с НЗ и рус-венг с НЗ (отдельно стоимость за…"
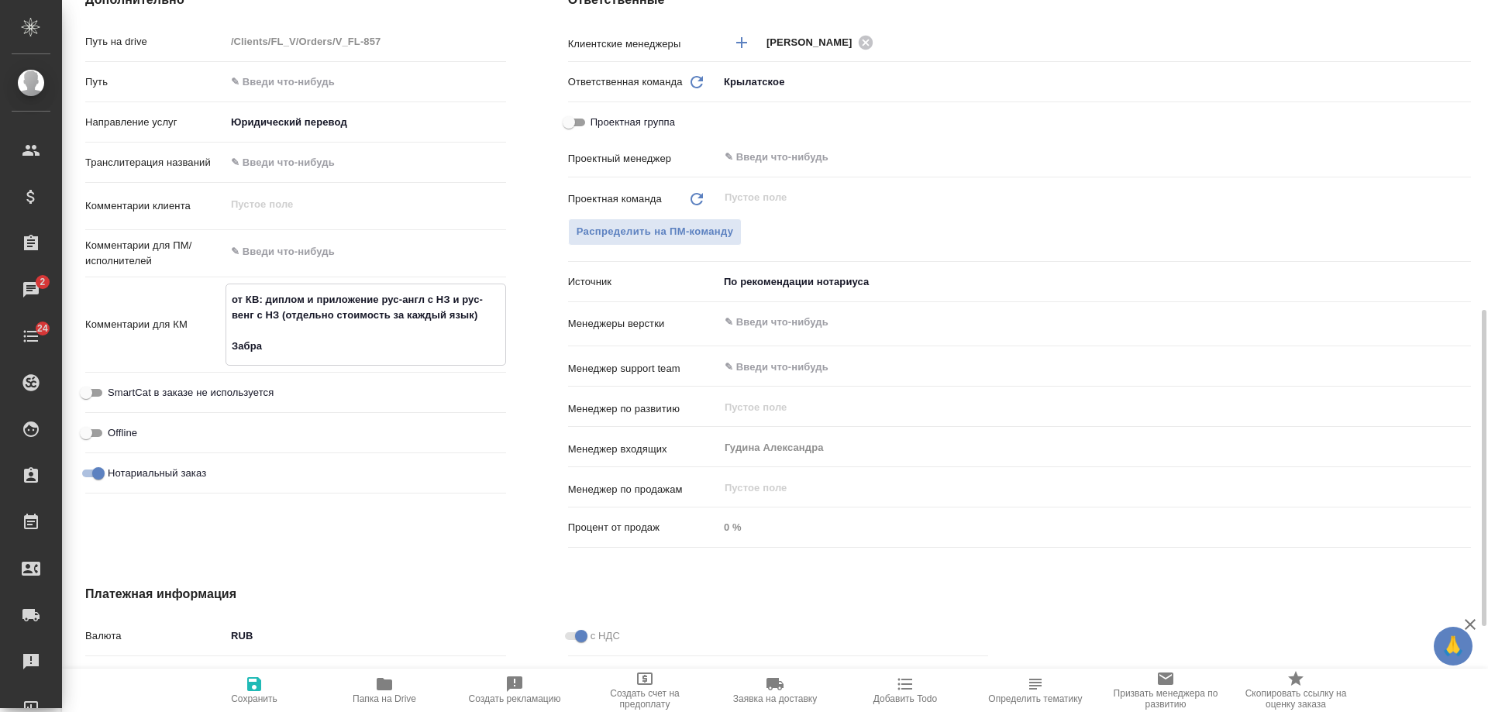
type textarea "x"
type textarea "от КВ: диплом и приложение рус-англ с НЗ и рус-венг с НЗ (отдельно стоимость за…"
type textarea "x"
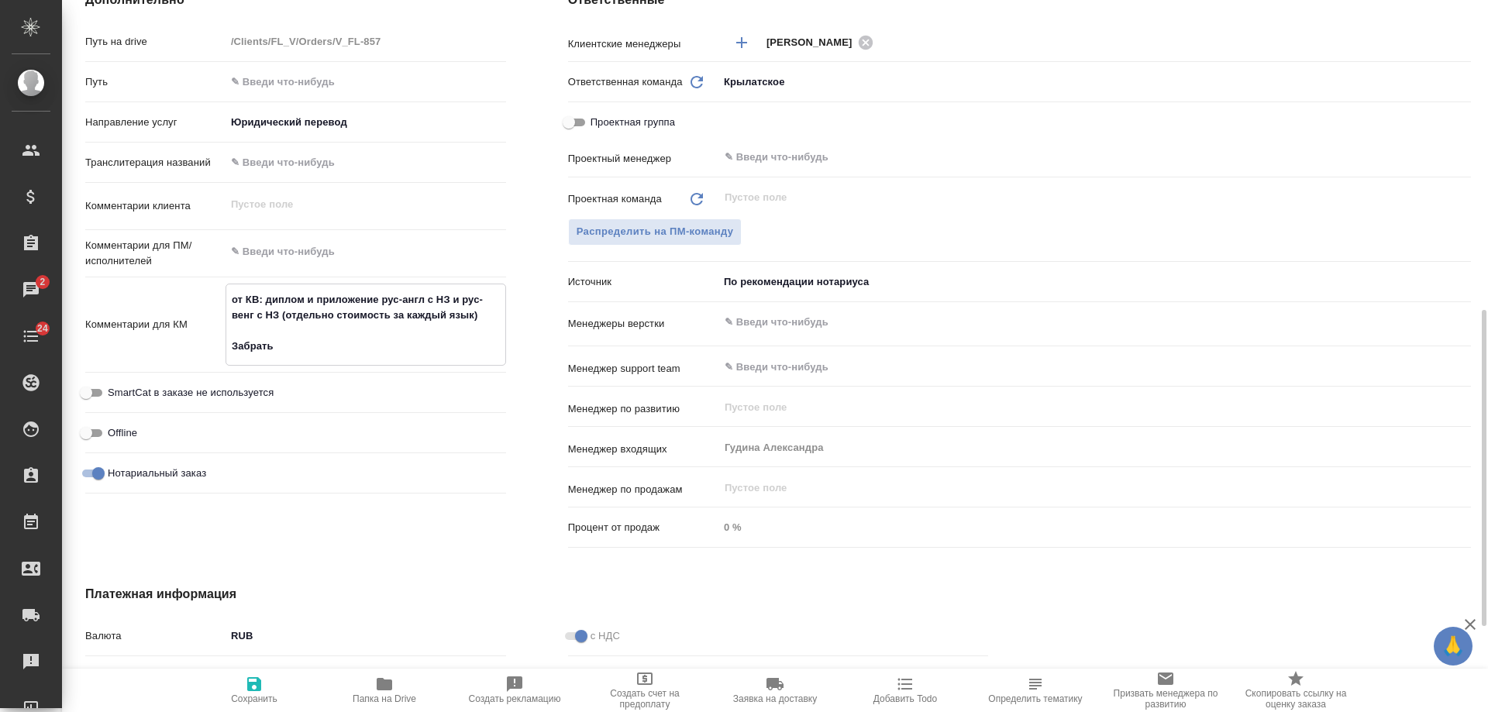
type textarea "x"
type textarea "от КВ: диплом и приложение рус-англ с НЗ и рус-венг с НЗ (отдельно стоимость за…"
type textarea "x"
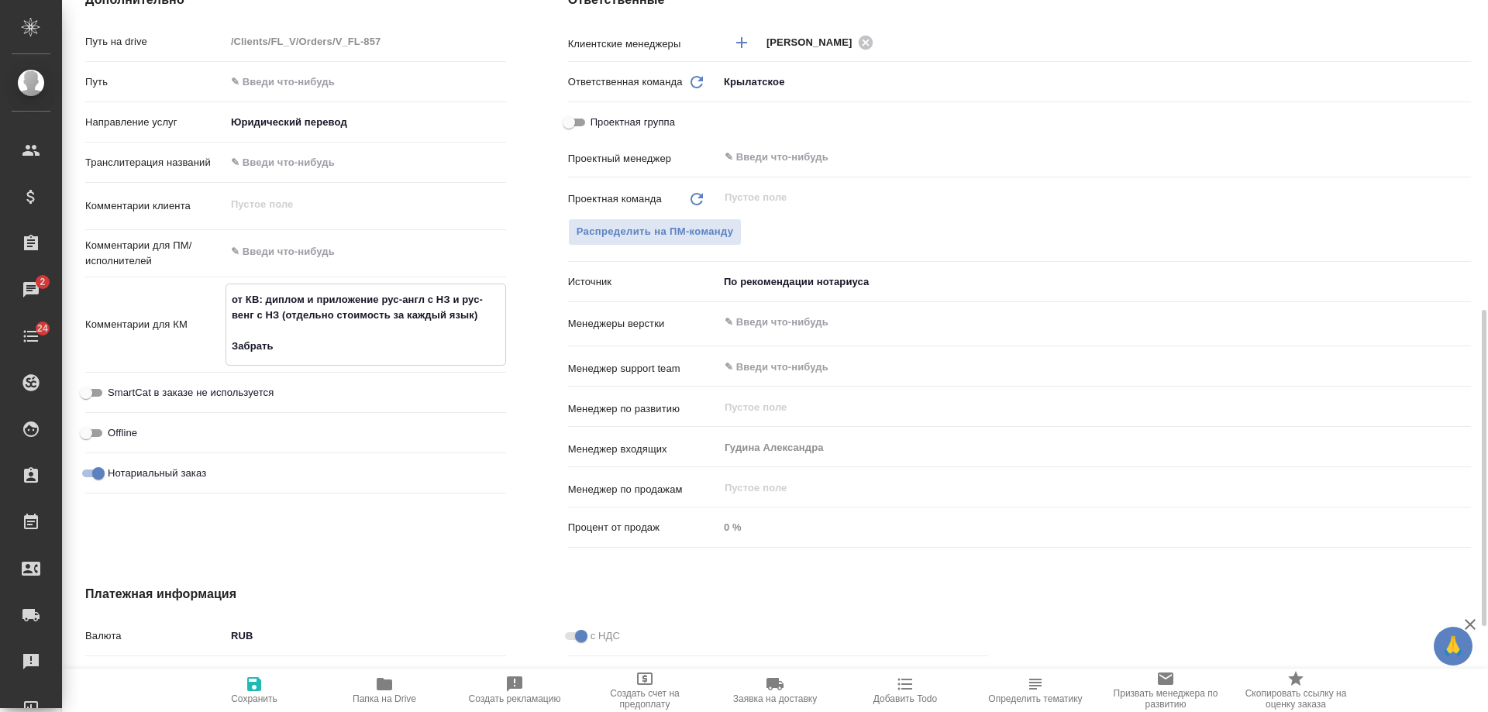
type textarea "x"
type textarea "от КВ: диплом и приложение рус-англ с НЗ и рус-венг с НЗ (отдельно стоимость за…"
type textarea "x"
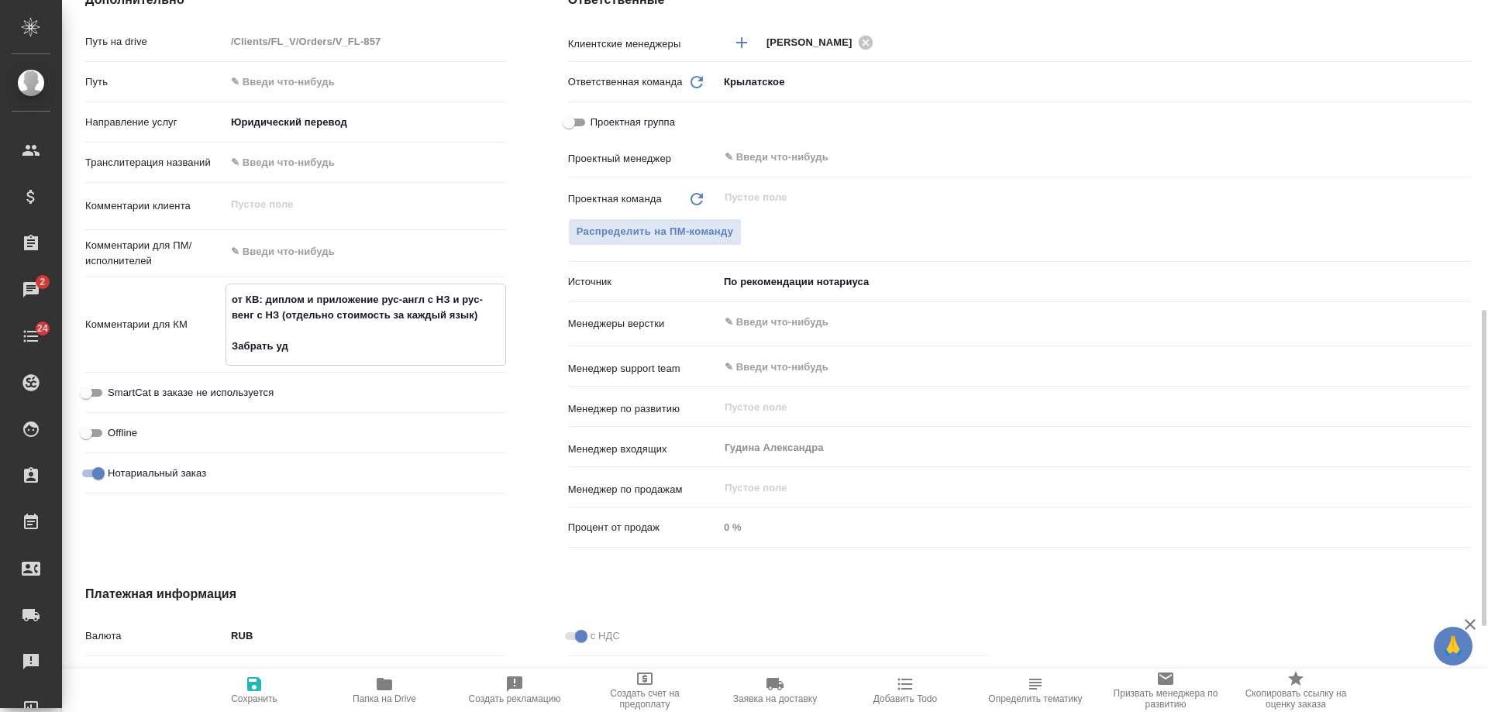
type textarea "от КВ: диплом и приложение рус-англ с НЗ и рус-венг с НЗ (отдельно стоимость за…"
type textarea "x"
type textarea "от КВ: диплом и приложение рус-англ с НЗ и рус-венг с НЗ (отдельно стоимость за…"
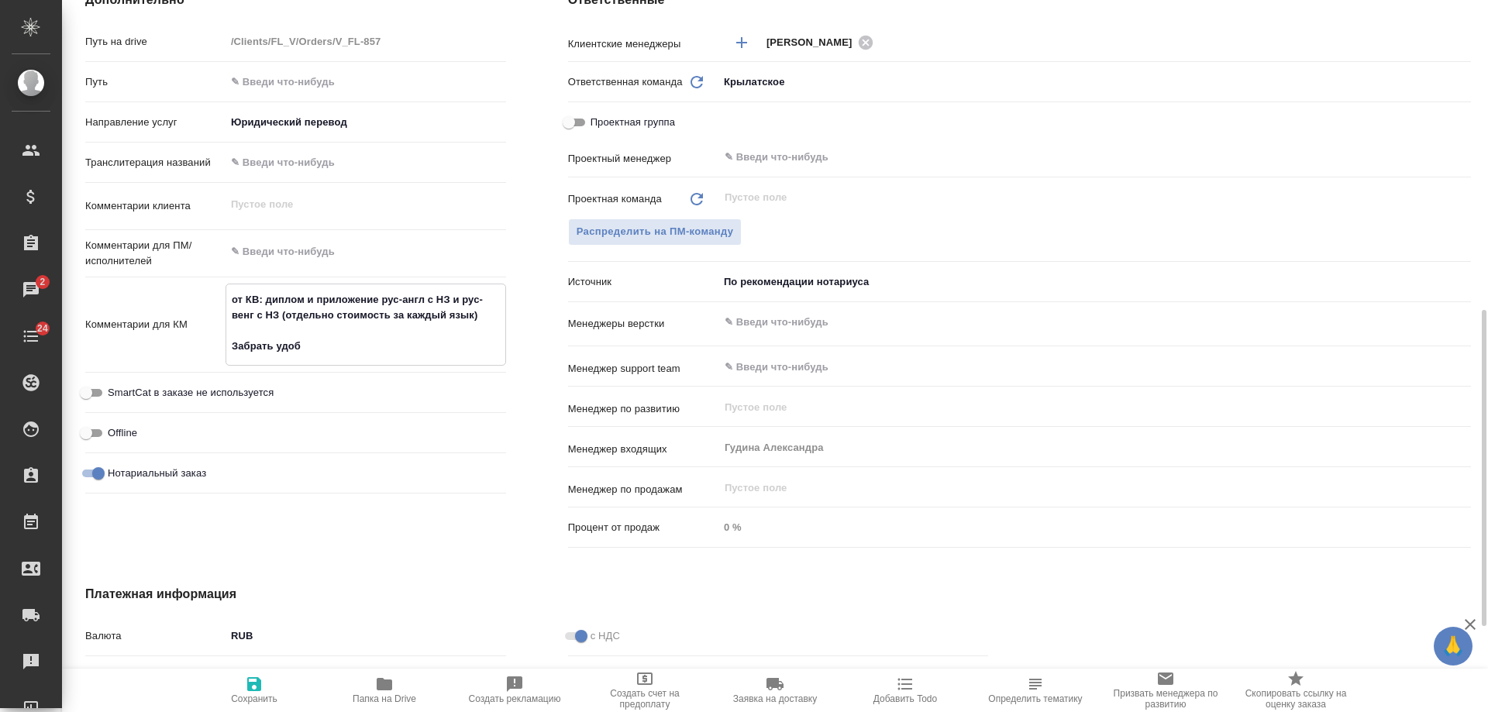
type textarea "x"
type textarea "от КВ: диплом и приложение рус-англ с НЗ и рус-венг с НЗ (отдельно стоимость за…"
type textarea "x"
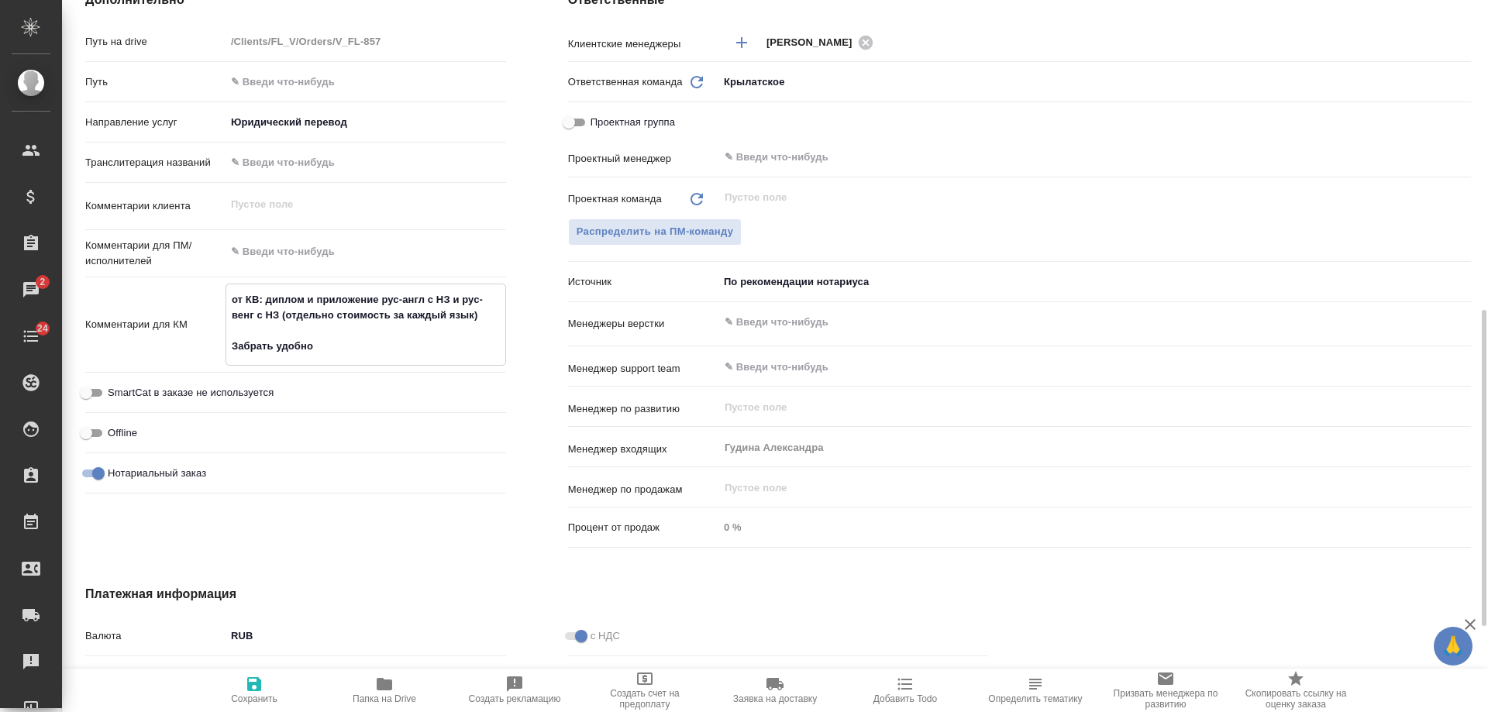
type textarea "x"
type textarea "от КВ: диплом и приложение рус-англ с НЗ и рус-венг с НЗ (отдельно стоимость за…"
type textarea "x"
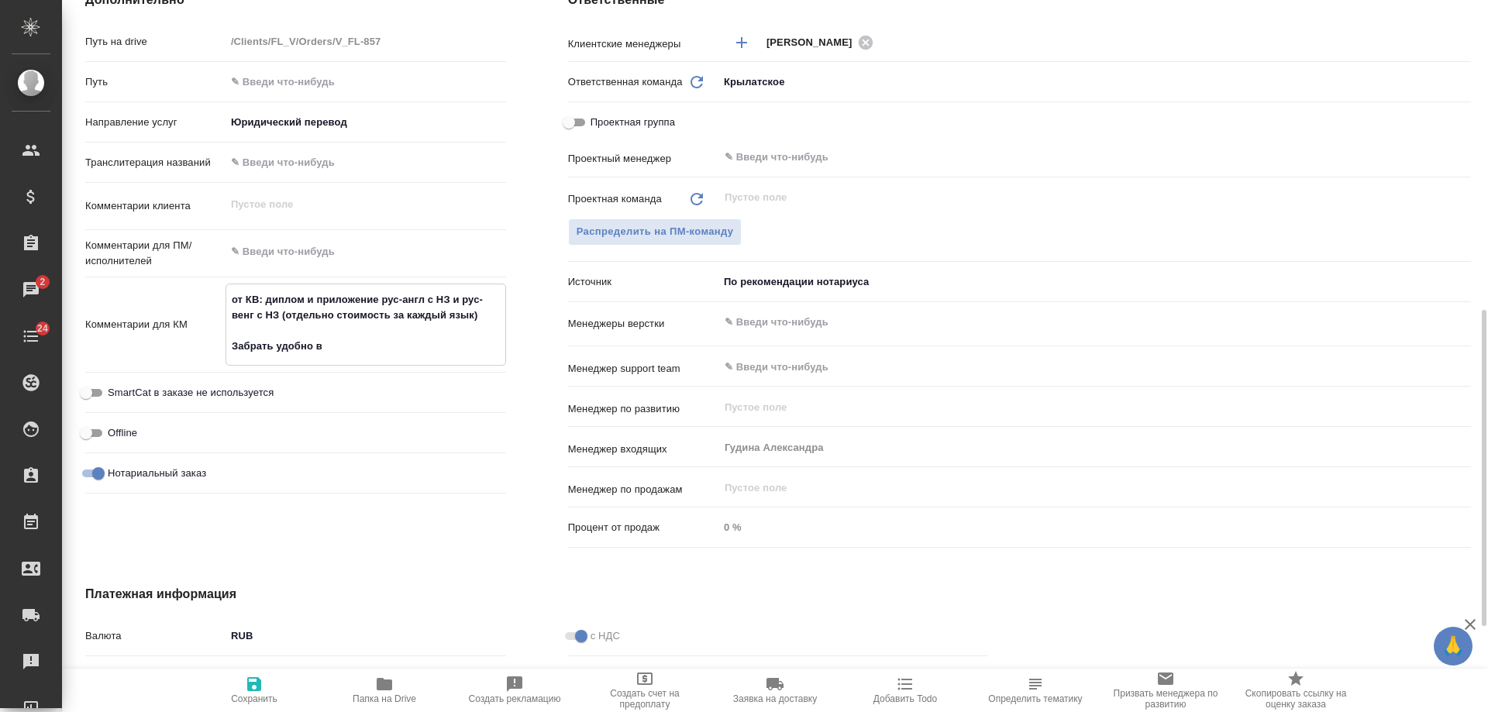
type textarea "x"
type textarea "от КВ: диплом и приложение рус-англ с НЗ и рус-венг с НЗ (отдельно стоимость за…"
type textarea "x"
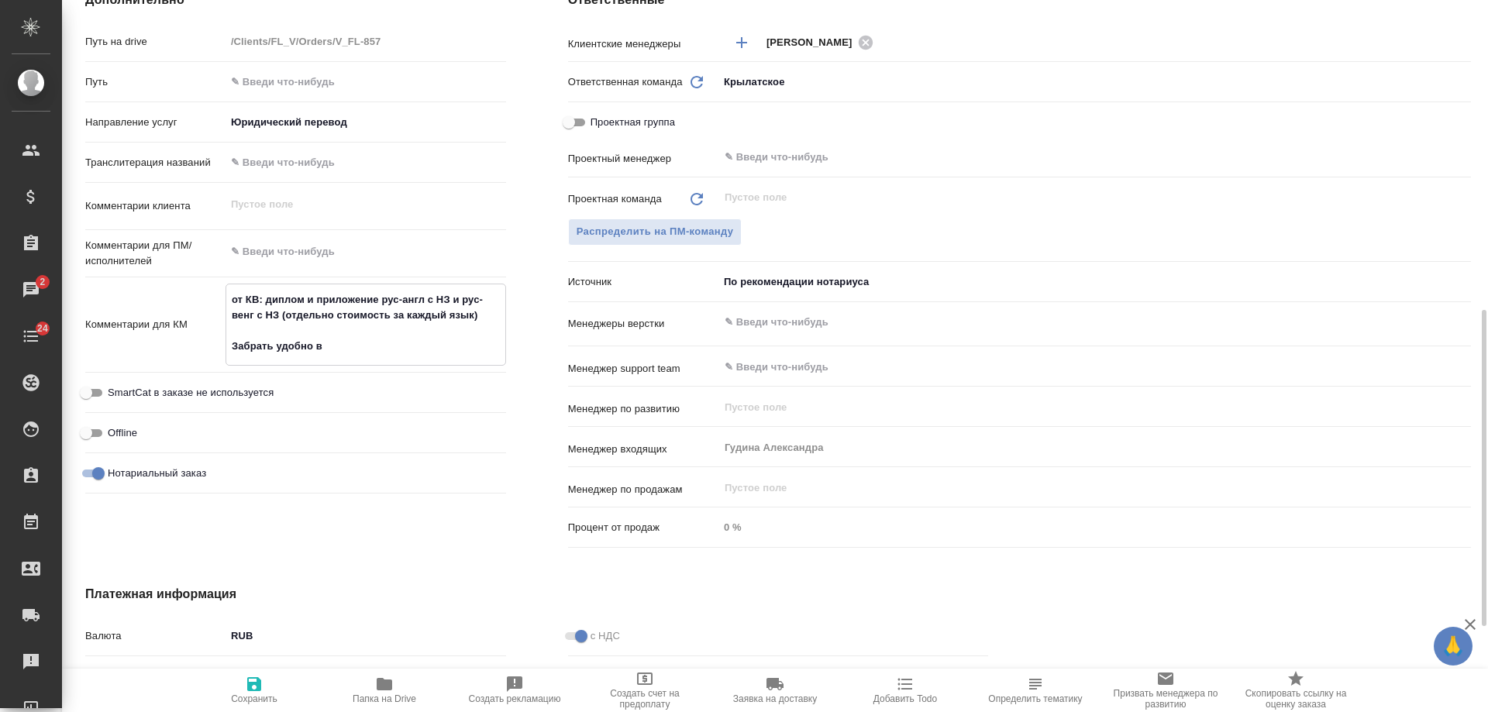
type textarea "от КВ: диплом и приложение рус-англ с НЗ и рус-венг с НЗ (отдельно стоимость за…"
type textarea "x"
type textarea "от КВ: диплом и приложение рус-англ с НЗ и рус-венг с НЗ (отдельно стоимость за…"
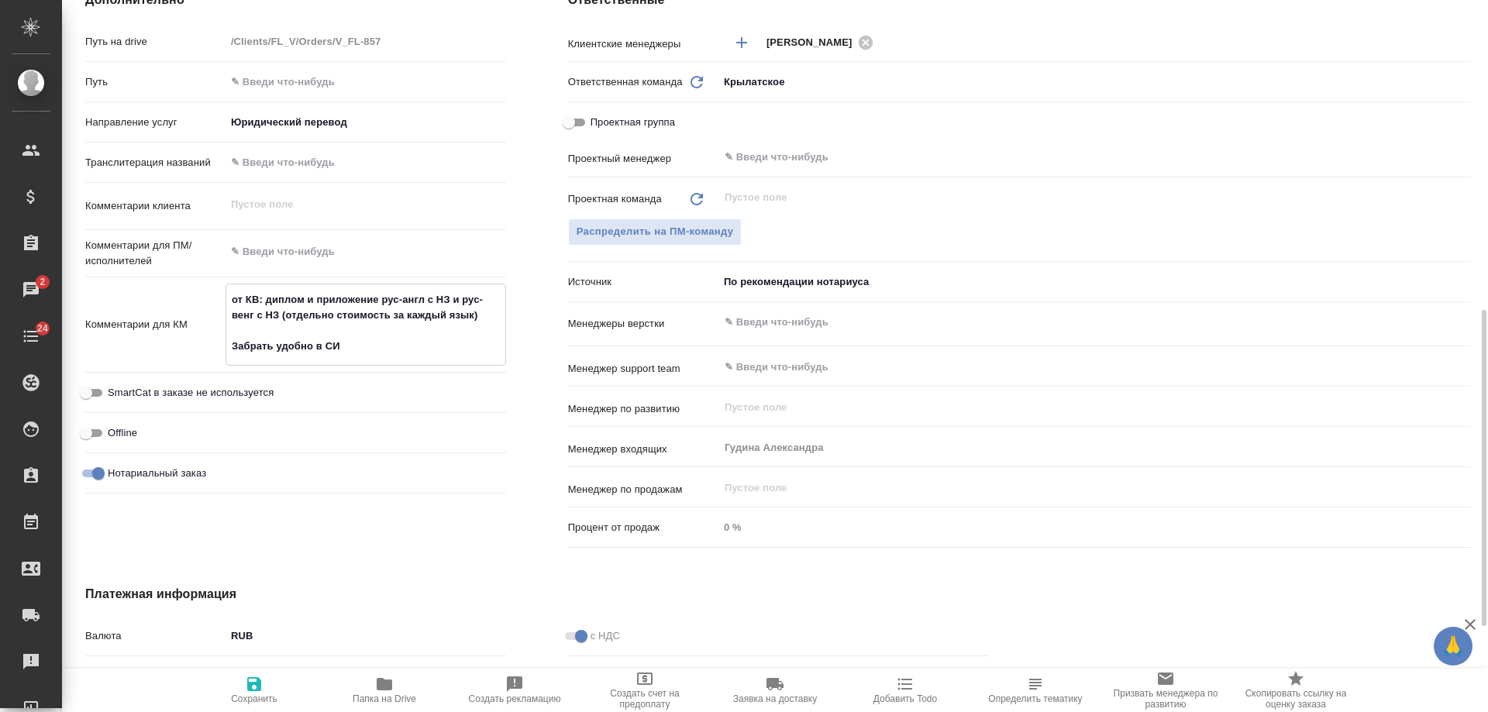
type textarea "x"
type textarea "от КВ: диплом и приложение рус-англ с НЗ и рус-венг с НЗ (отдельно стоимость за…"
type textarea "x"
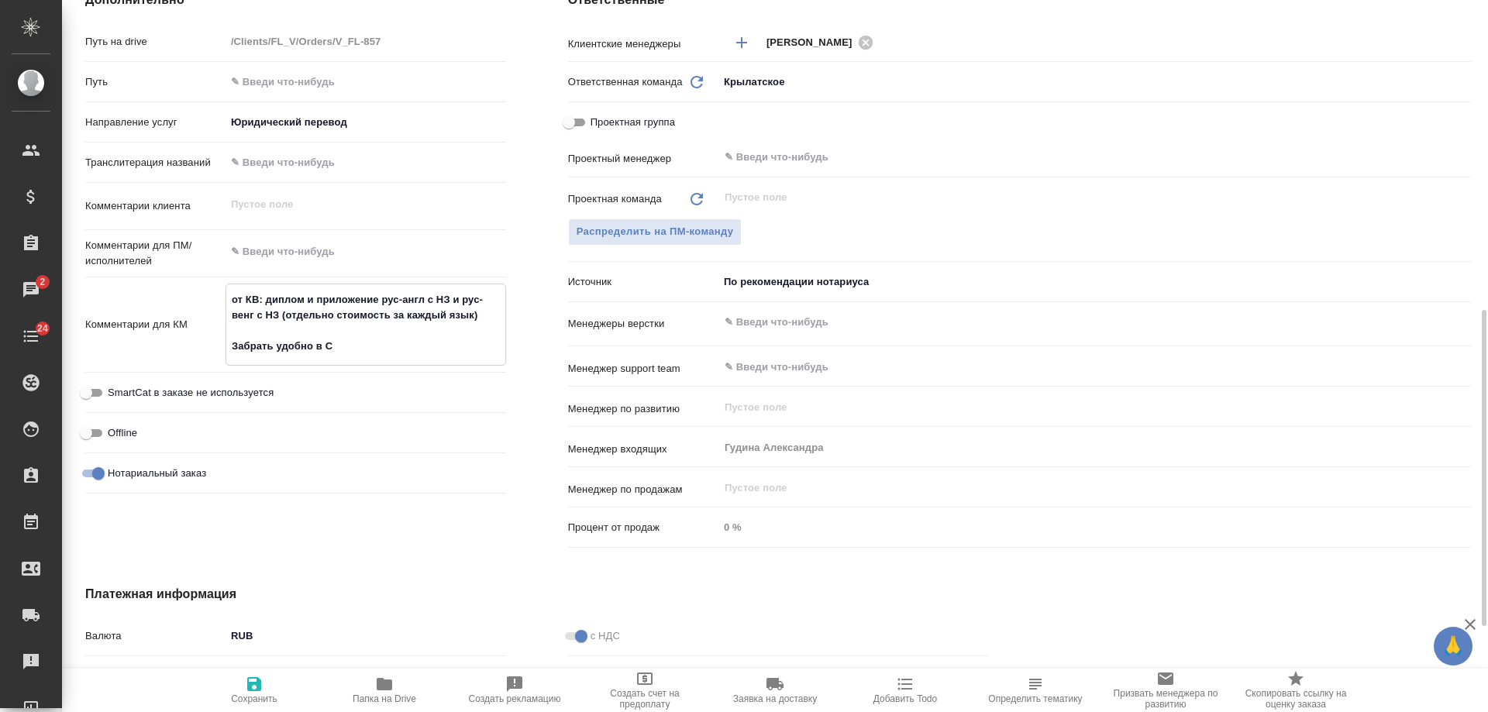
type textarea "x"
type textarea "от КВ: диплом и приложение рус-англ с НЗ и рус-венг с НЗ (отдельно стоимость за…"
type textarea "x"
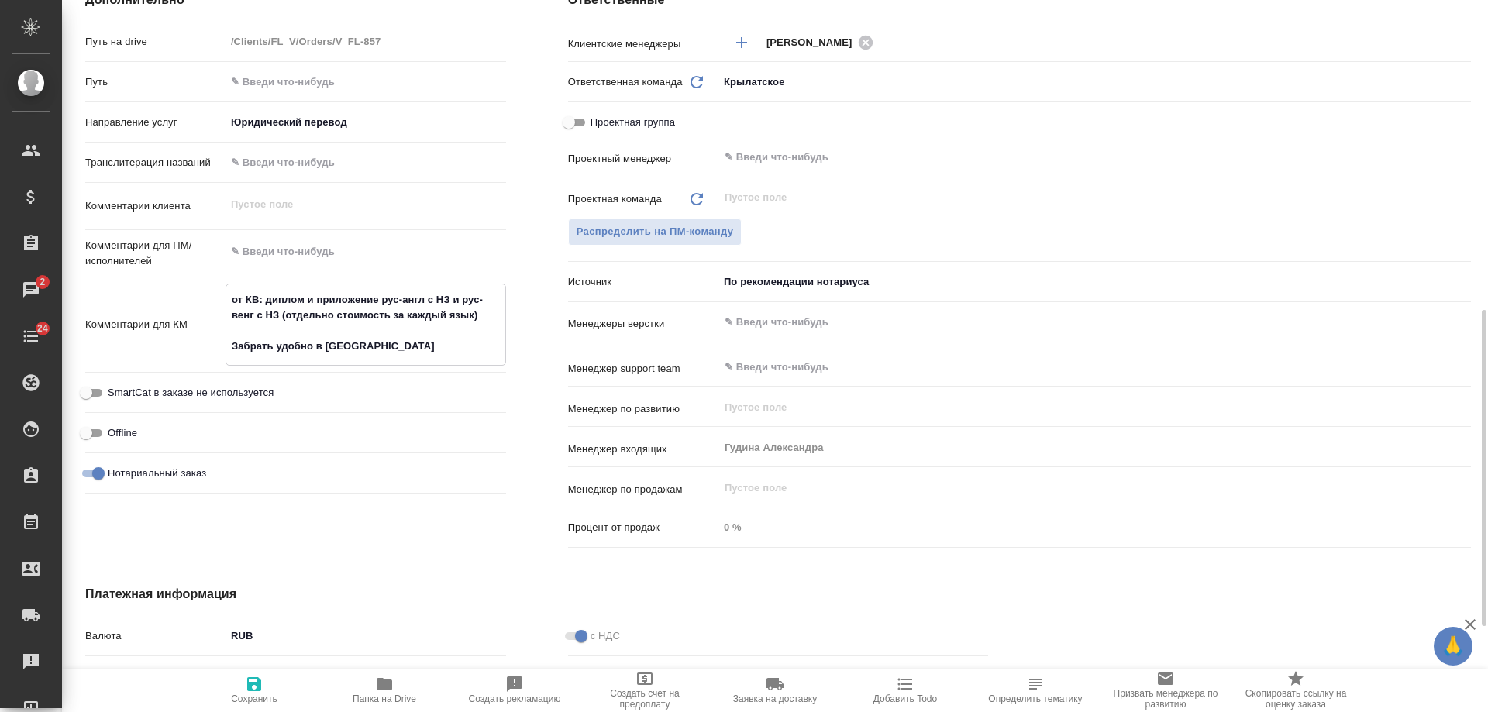
type textarea "x"
type textarea "от КВ: диплом и приложение рус-англ с НЗ и рус-венг с НЗ (отдельно стоимость за…"
type textarea "x"
click at [253, 687] on icon "button" at bounding box center [254, 684] width 19 height 19
type textarea "x"
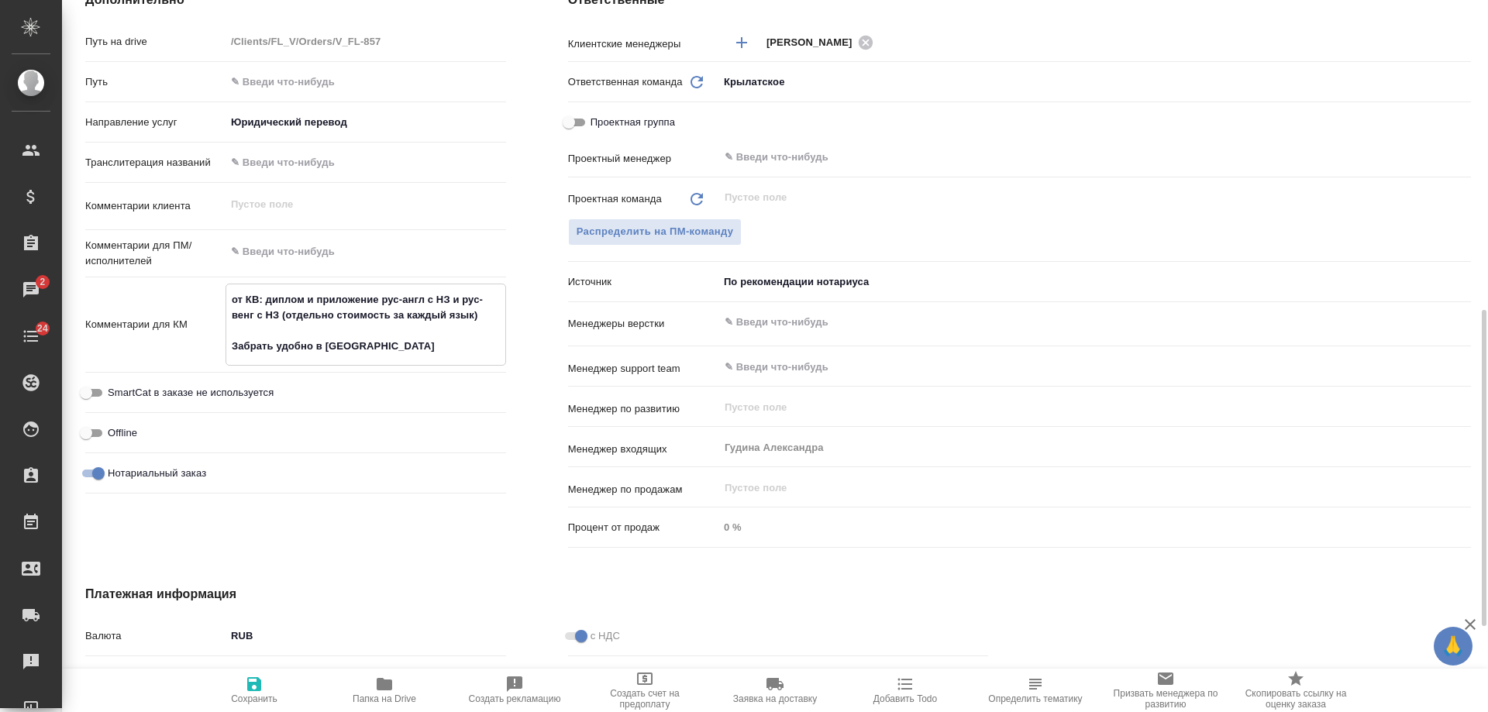
type textarea "x"
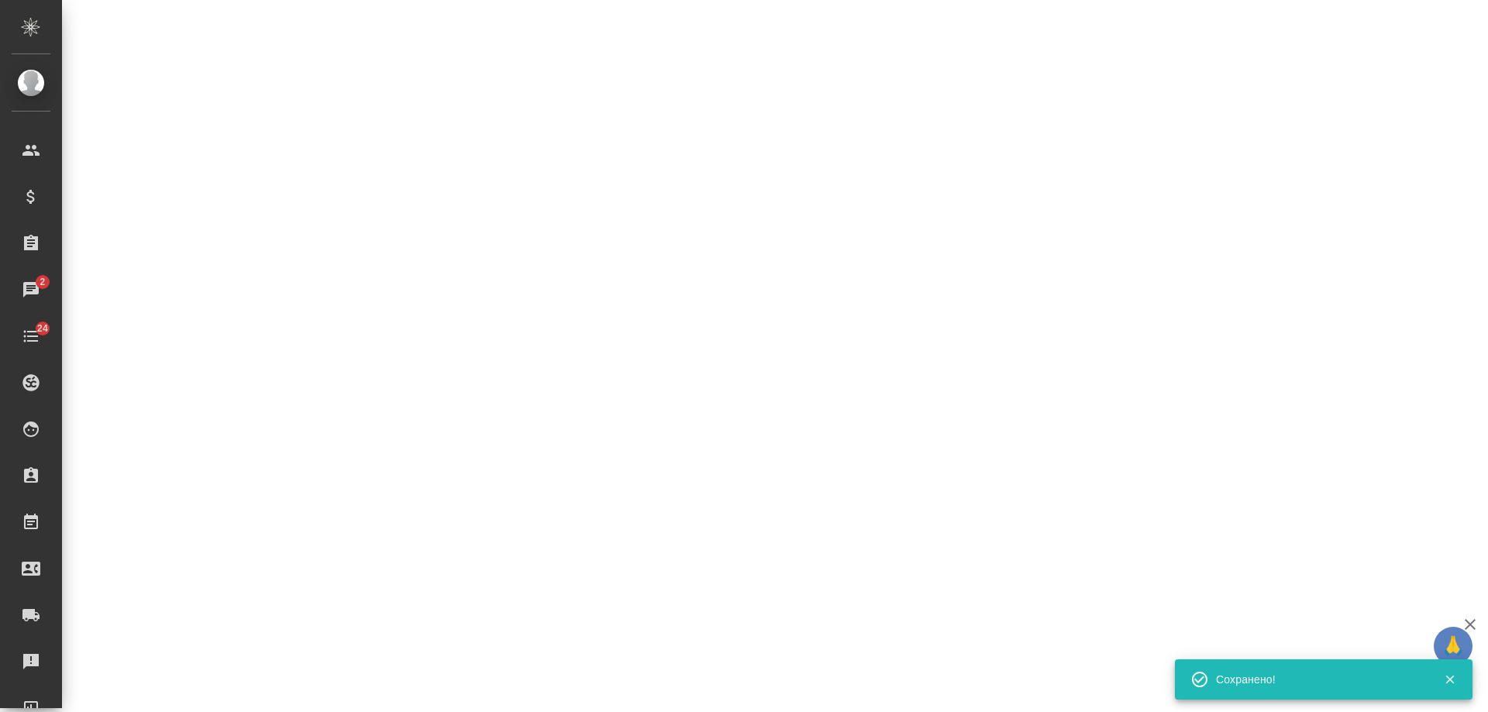
select select "RU"
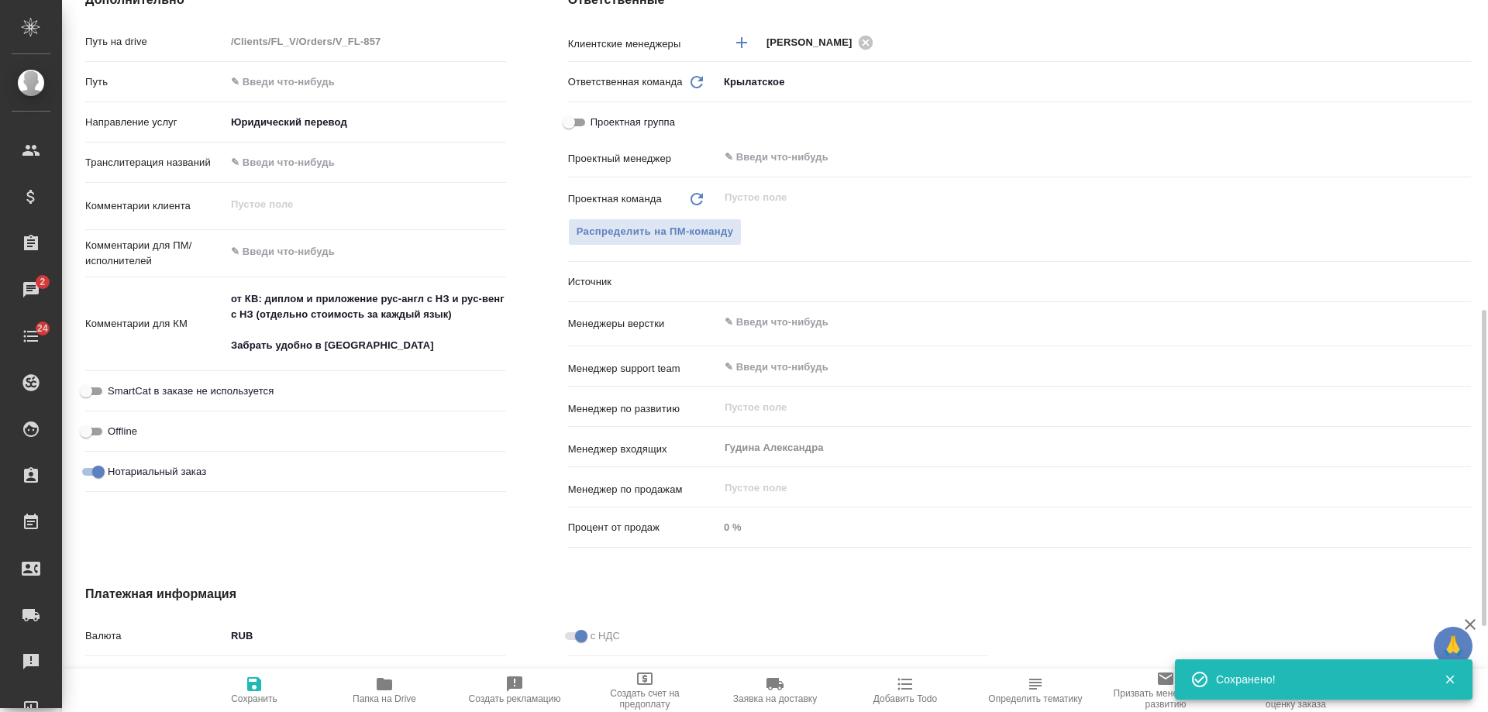
type textarea "x"
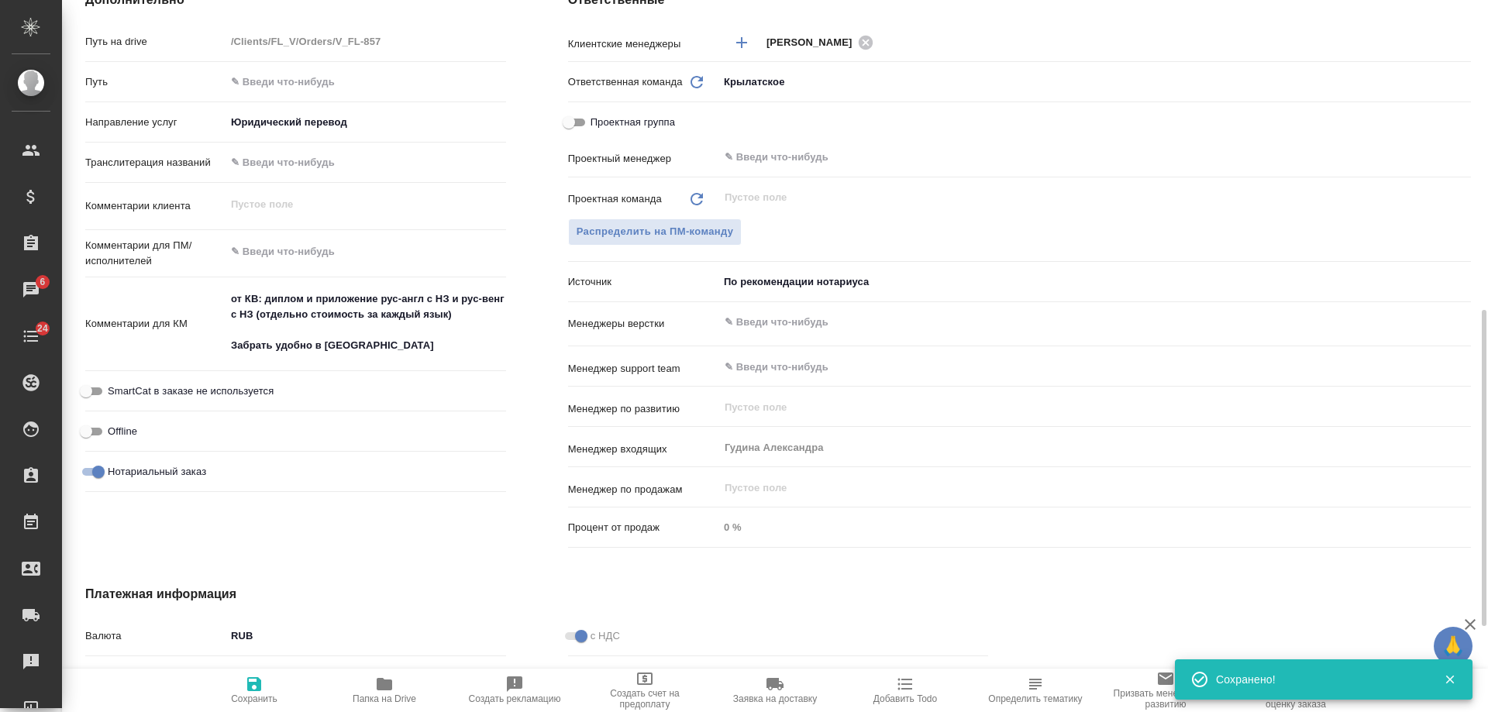
type textarea "x"
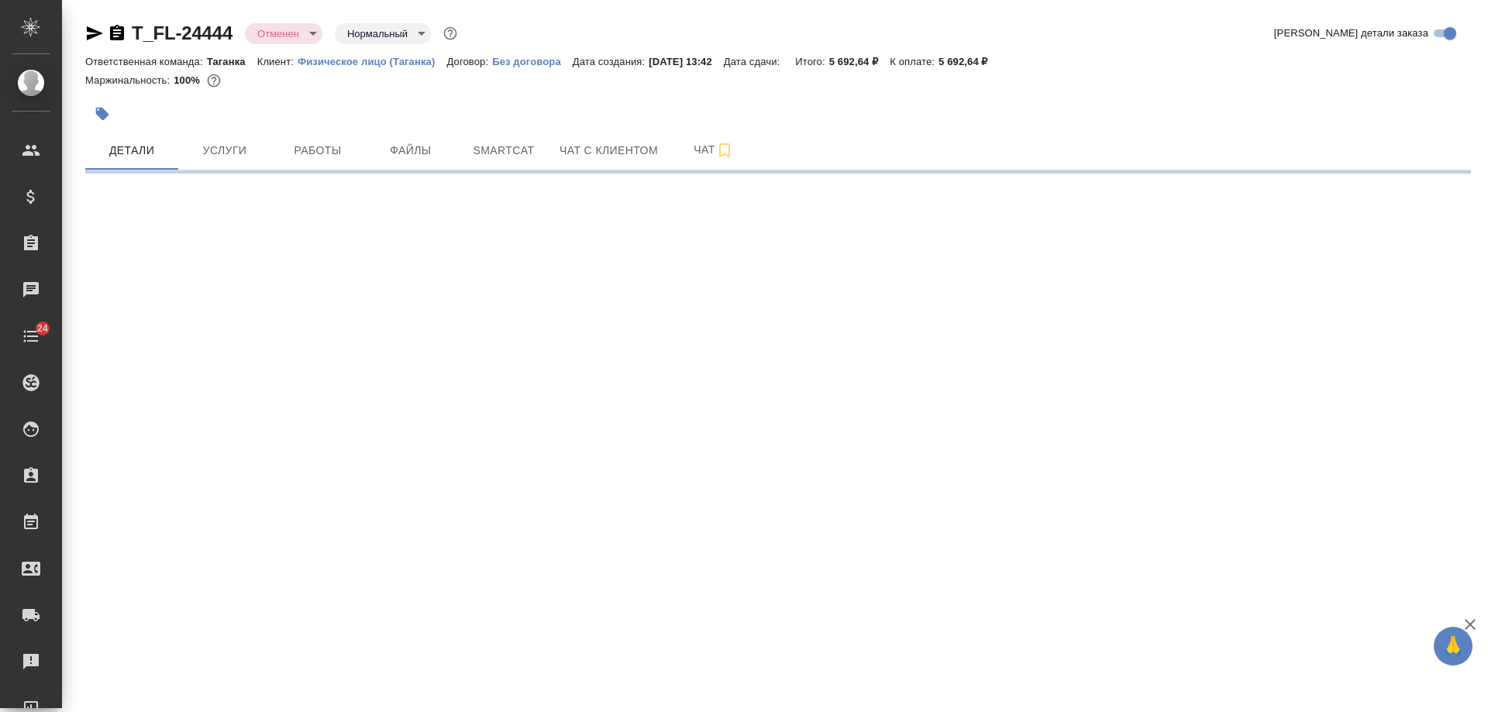
select select "RU"
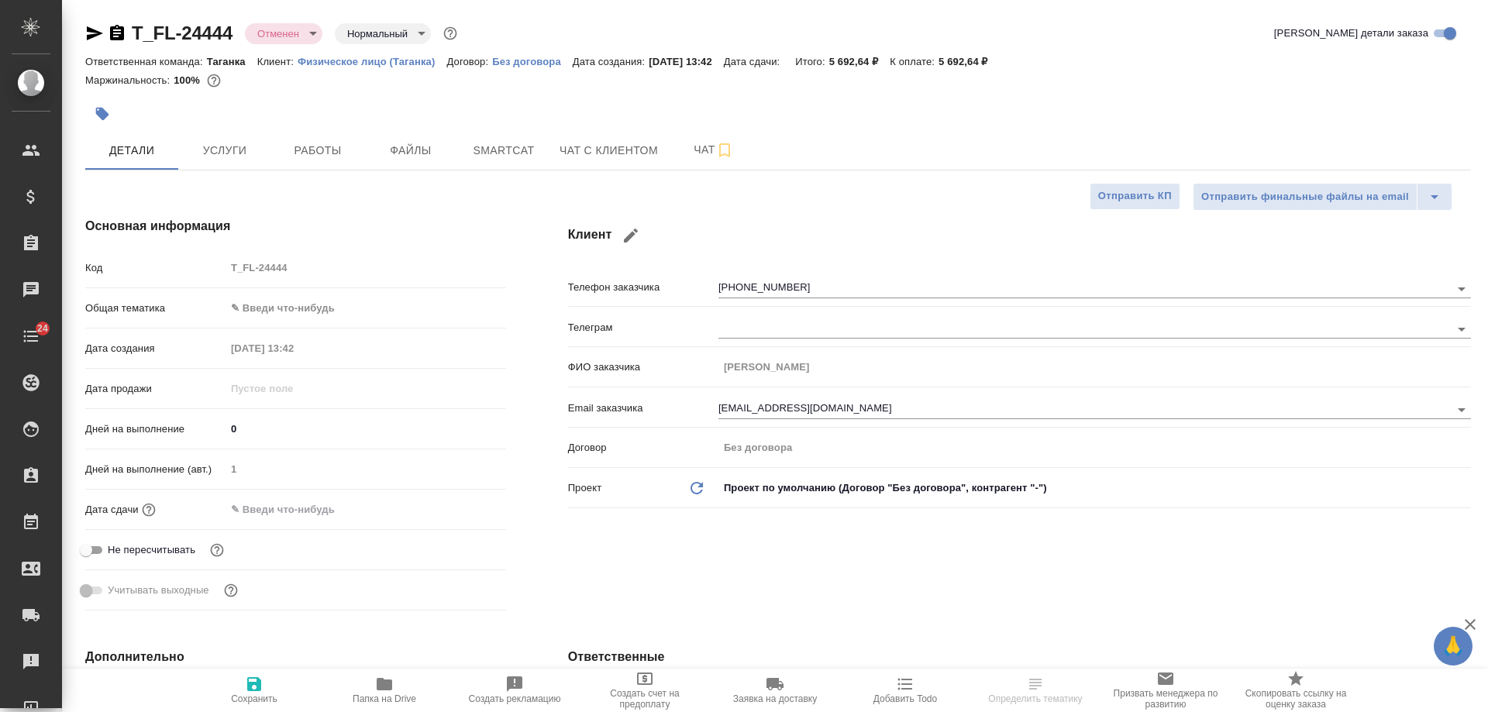
type textarea "x"
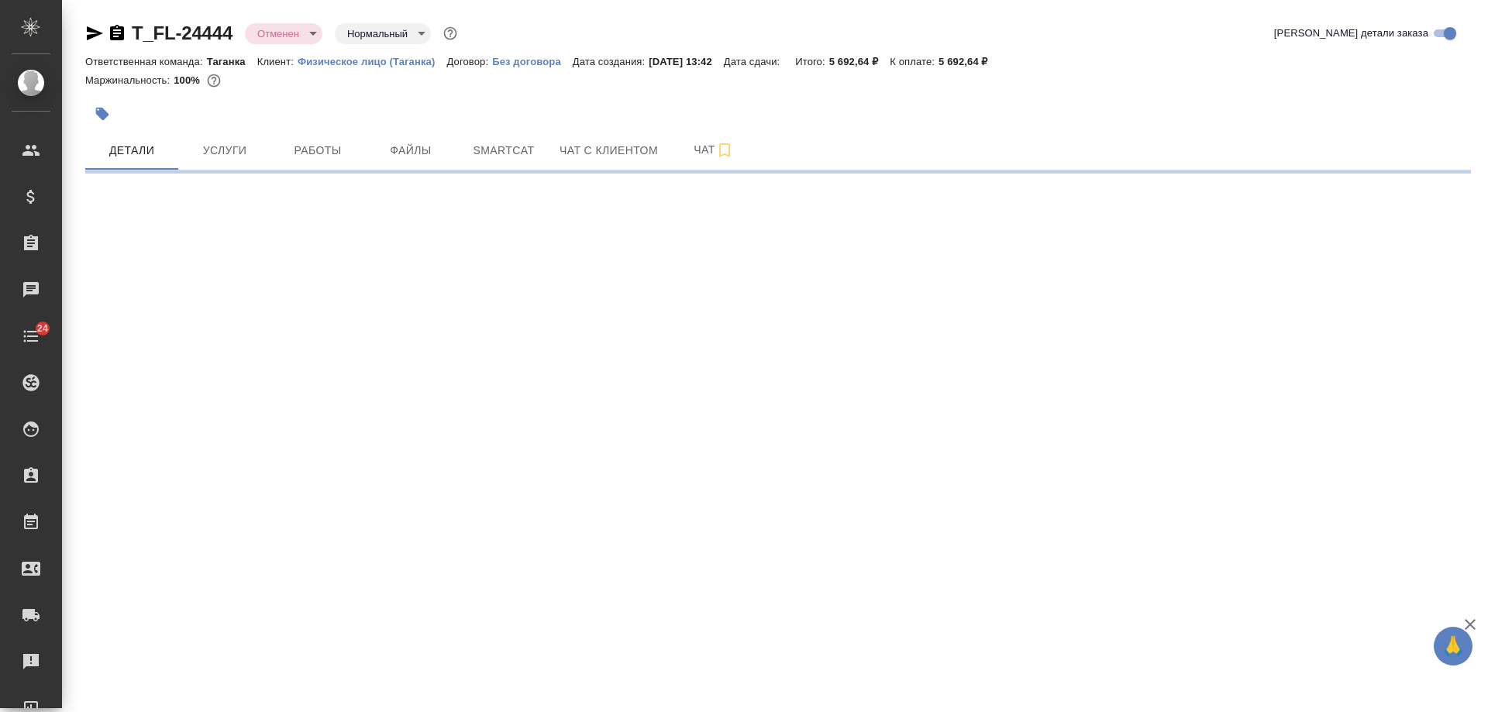
select select "RU"
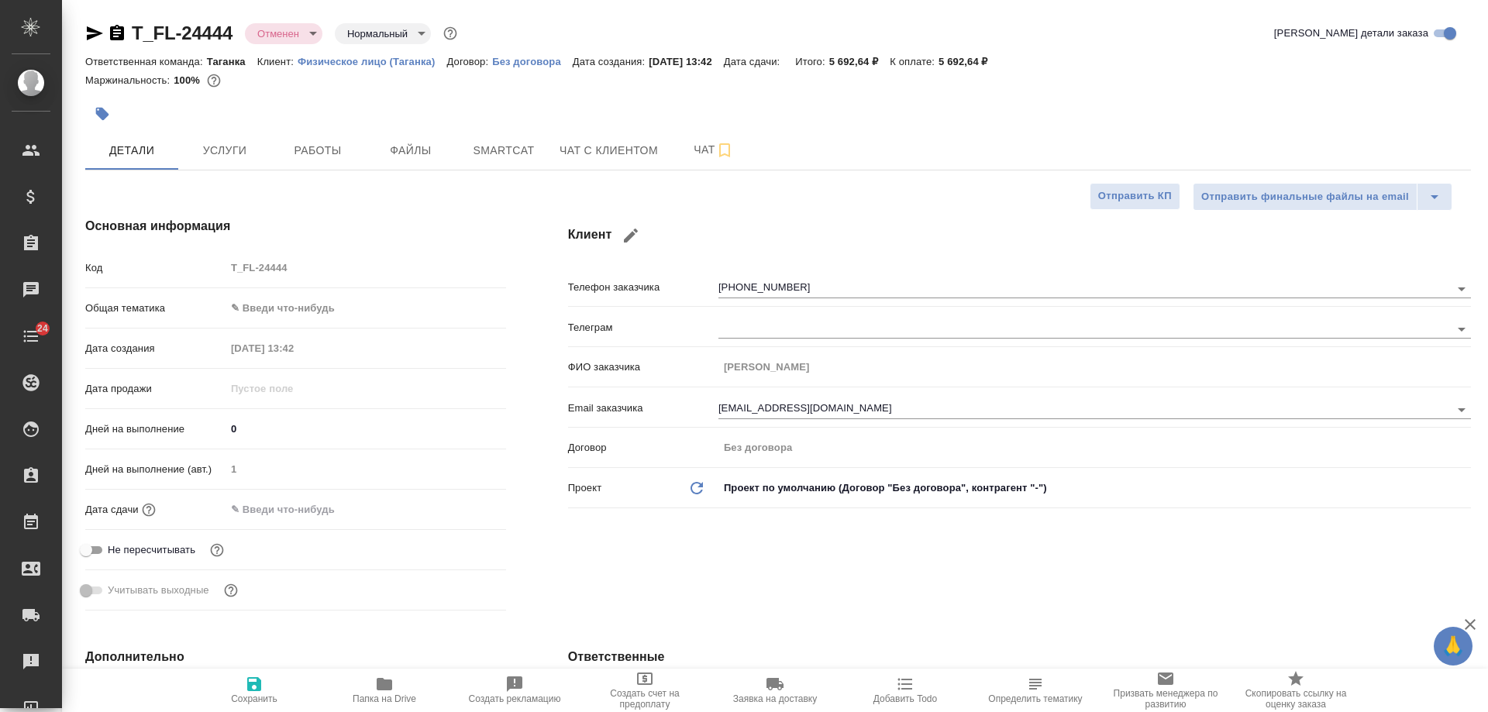
type textarea "x"
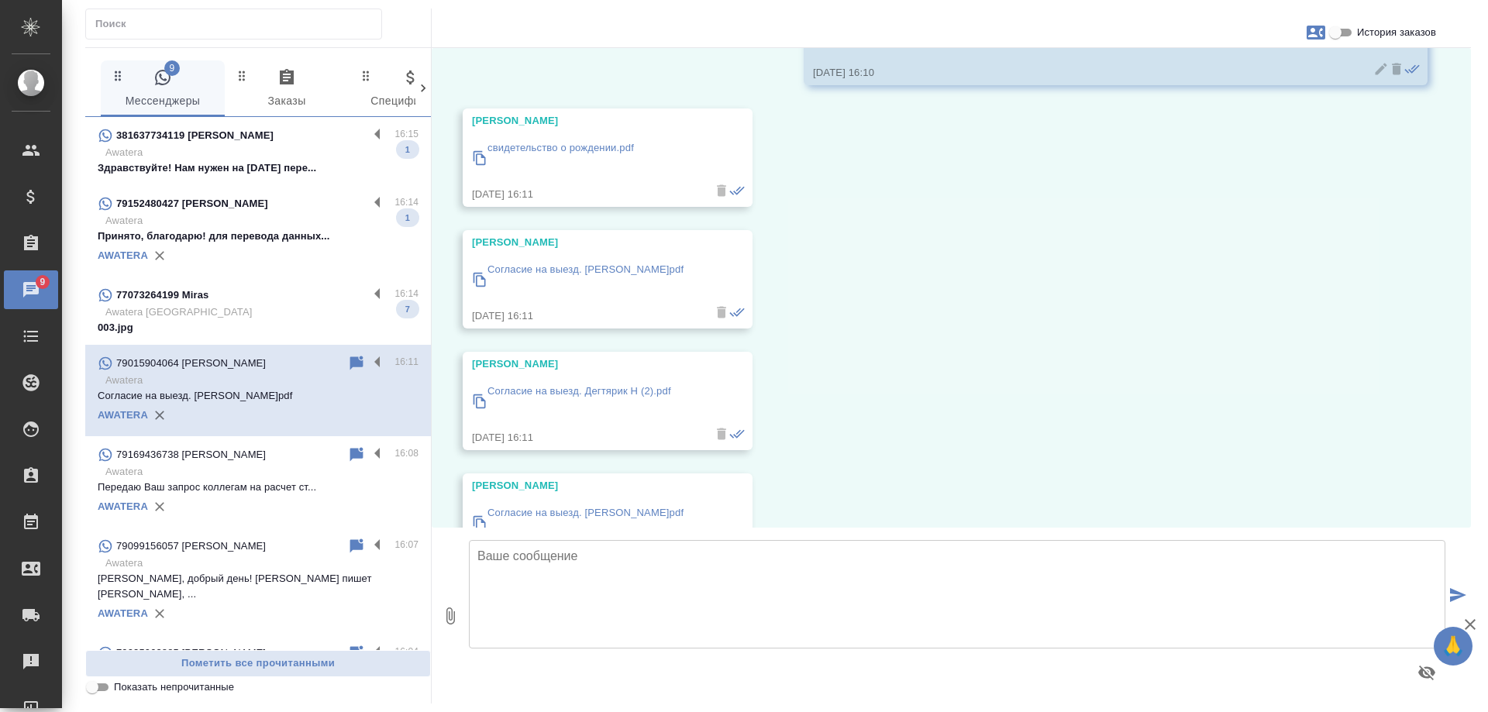
scroll to position [455, 0]
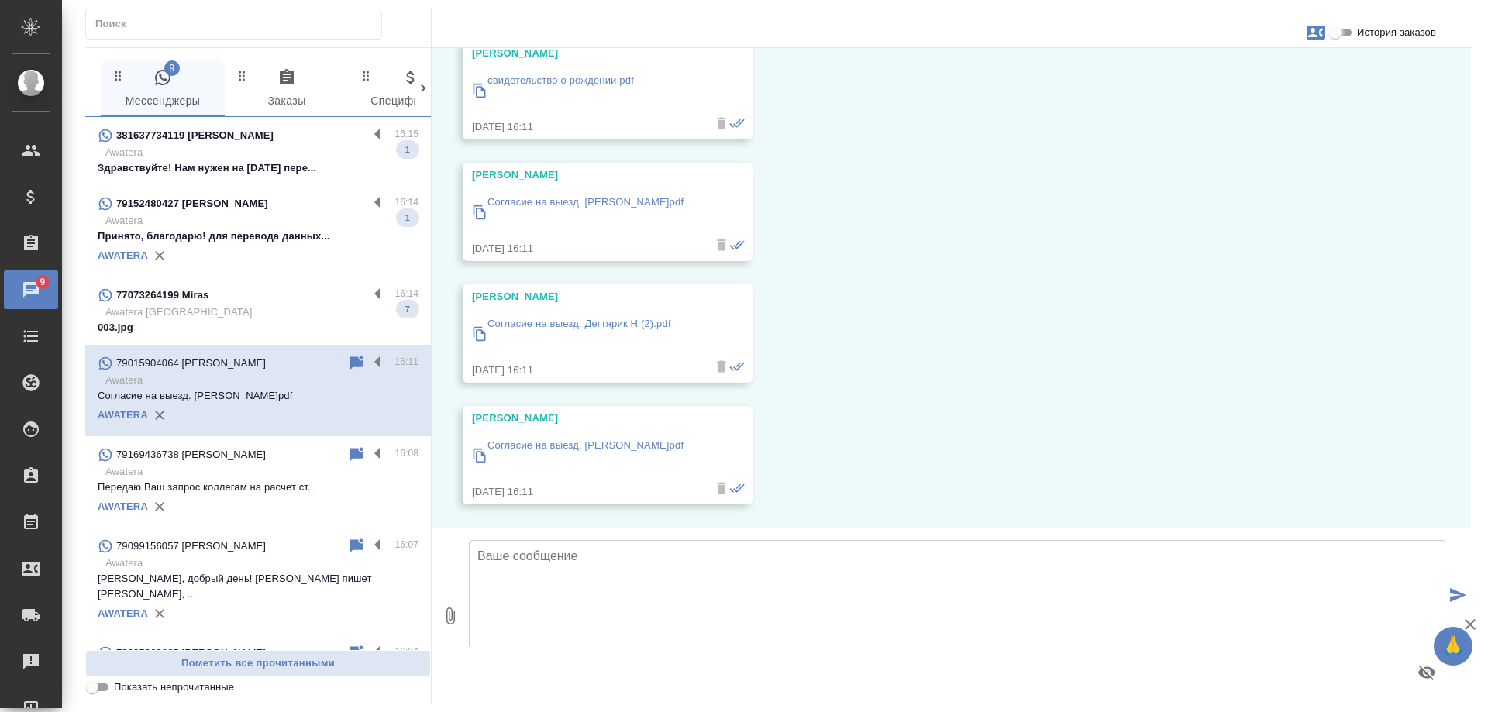
click at [1336, 33] on input "История заказов" at bounding box center [1335, 32] width 56 height 19
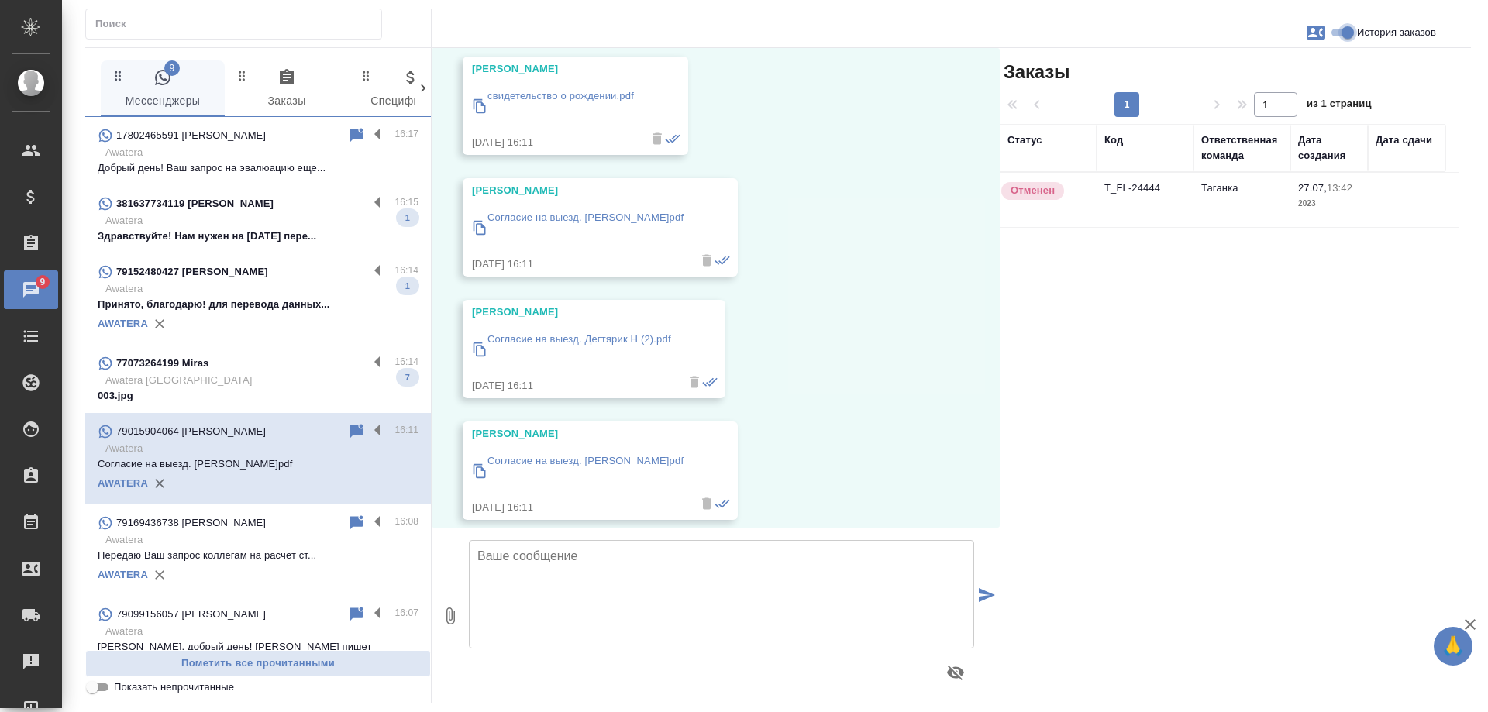
click at [1347, 33] on input "История заказов" at bounding box center [1348, 32] width 56 height 19
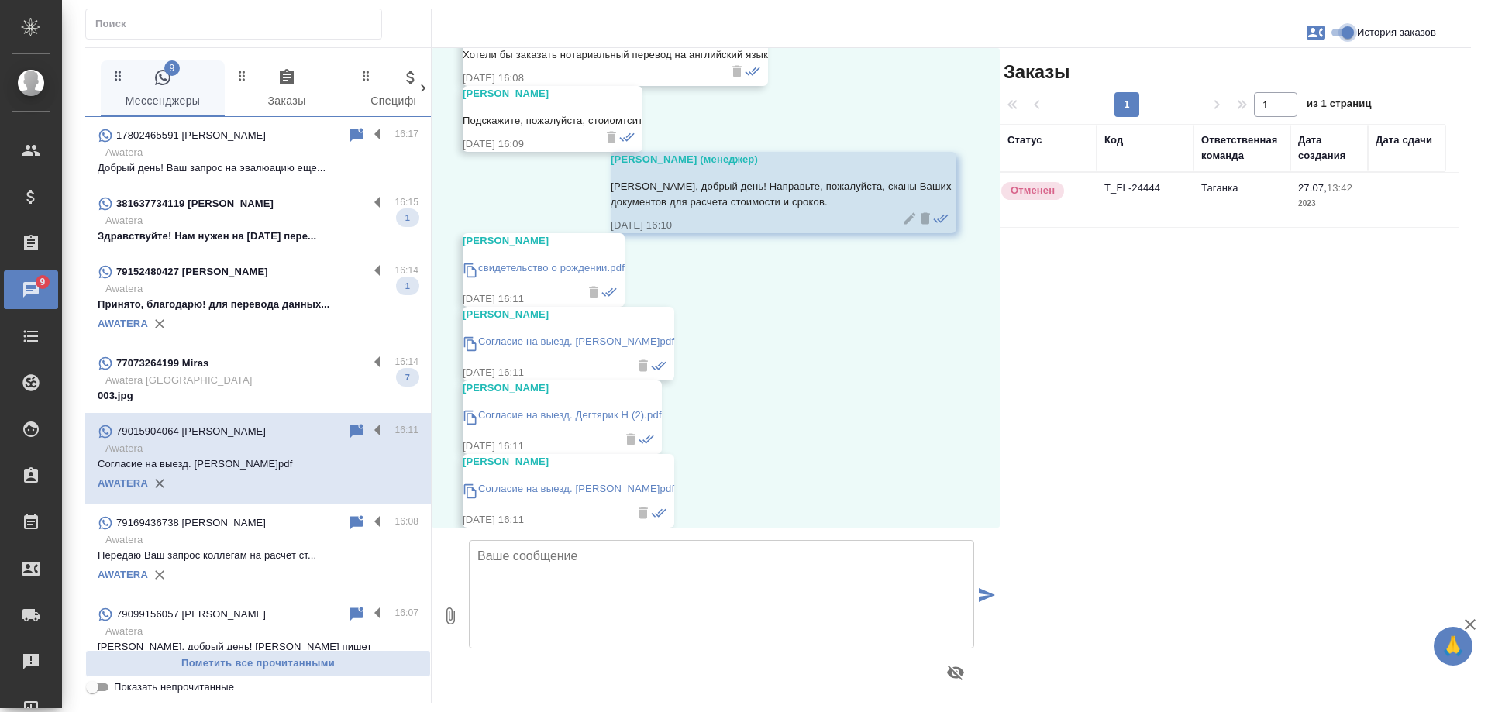
checkbox input "false"
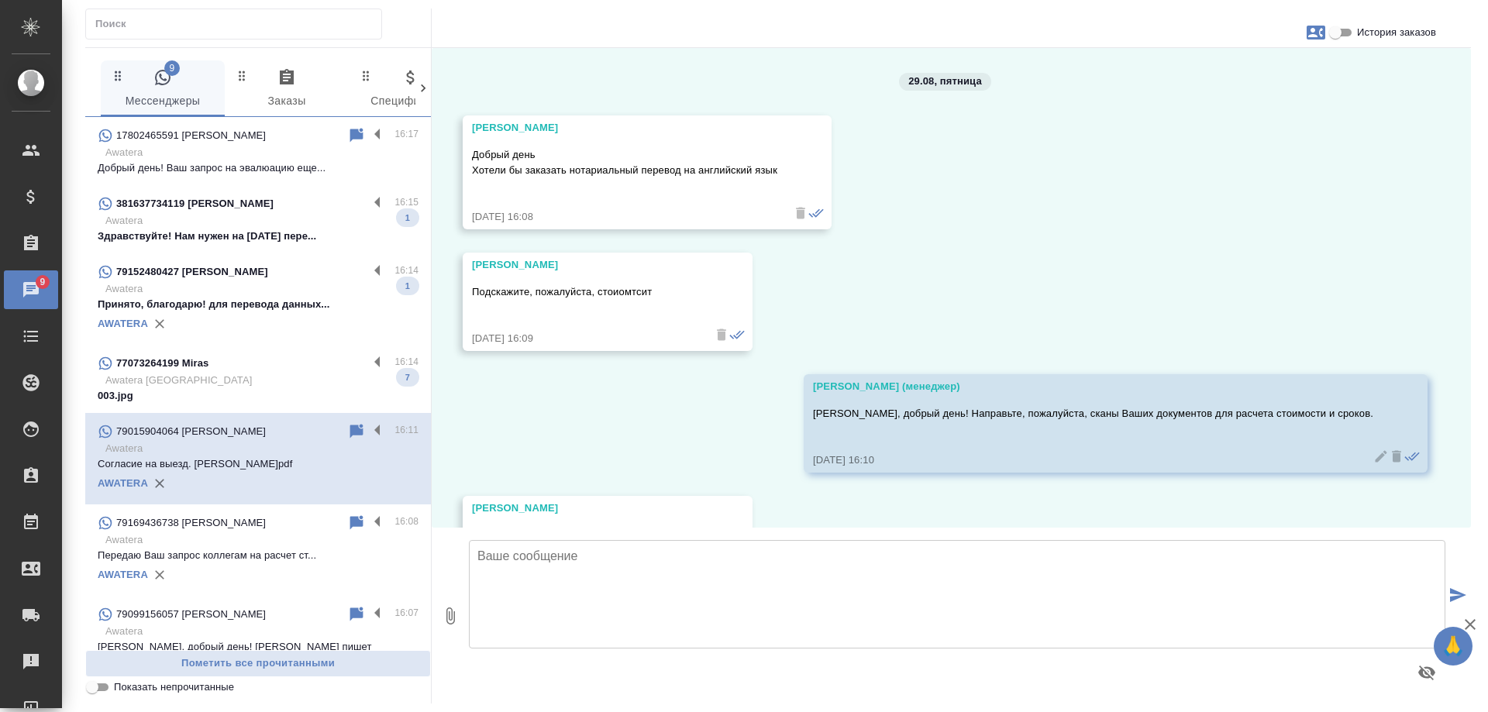
scroll to position [455, 0]
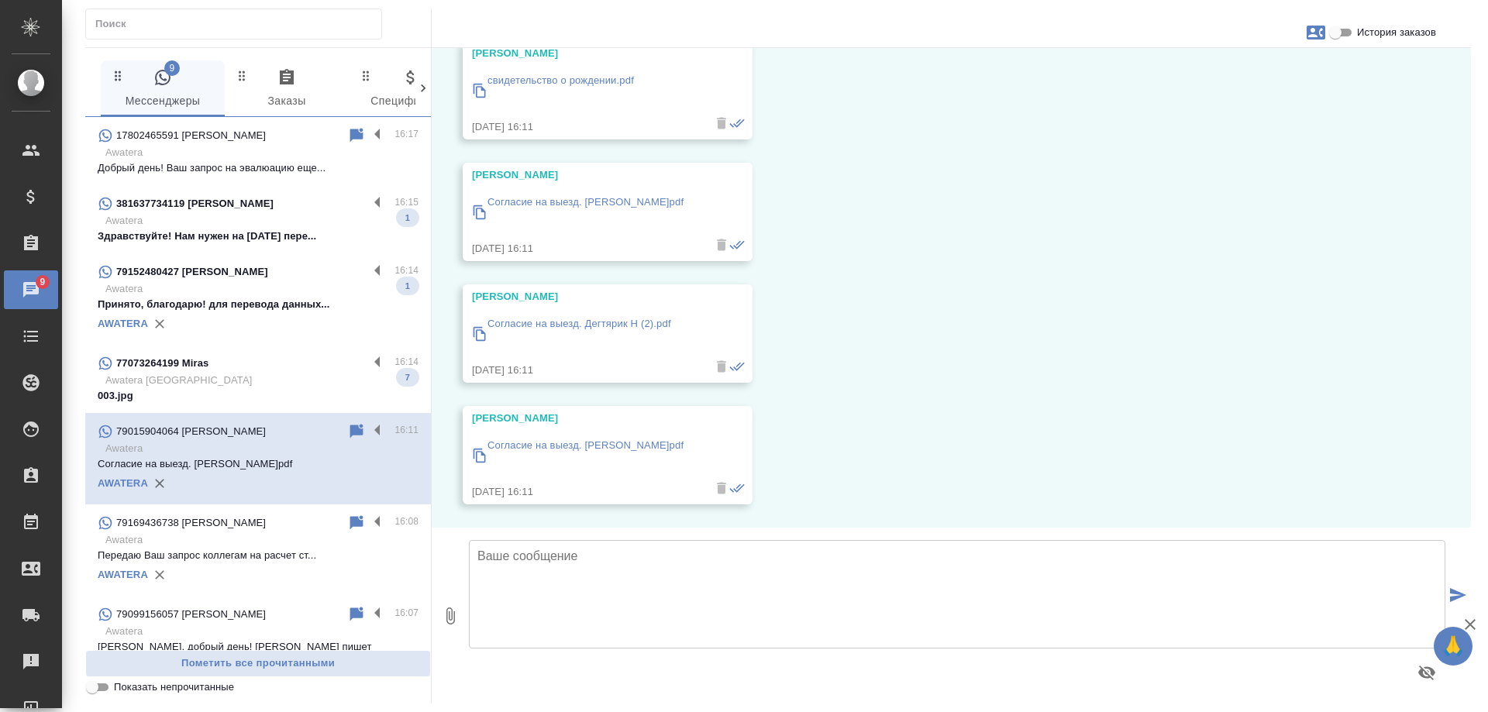
click at [1320, 31] on icon "button" at bounding box center [1315, 33] width 19 height 14
click at [1134, 332] on div at bounding box center [744, 356] width 1488 height 712
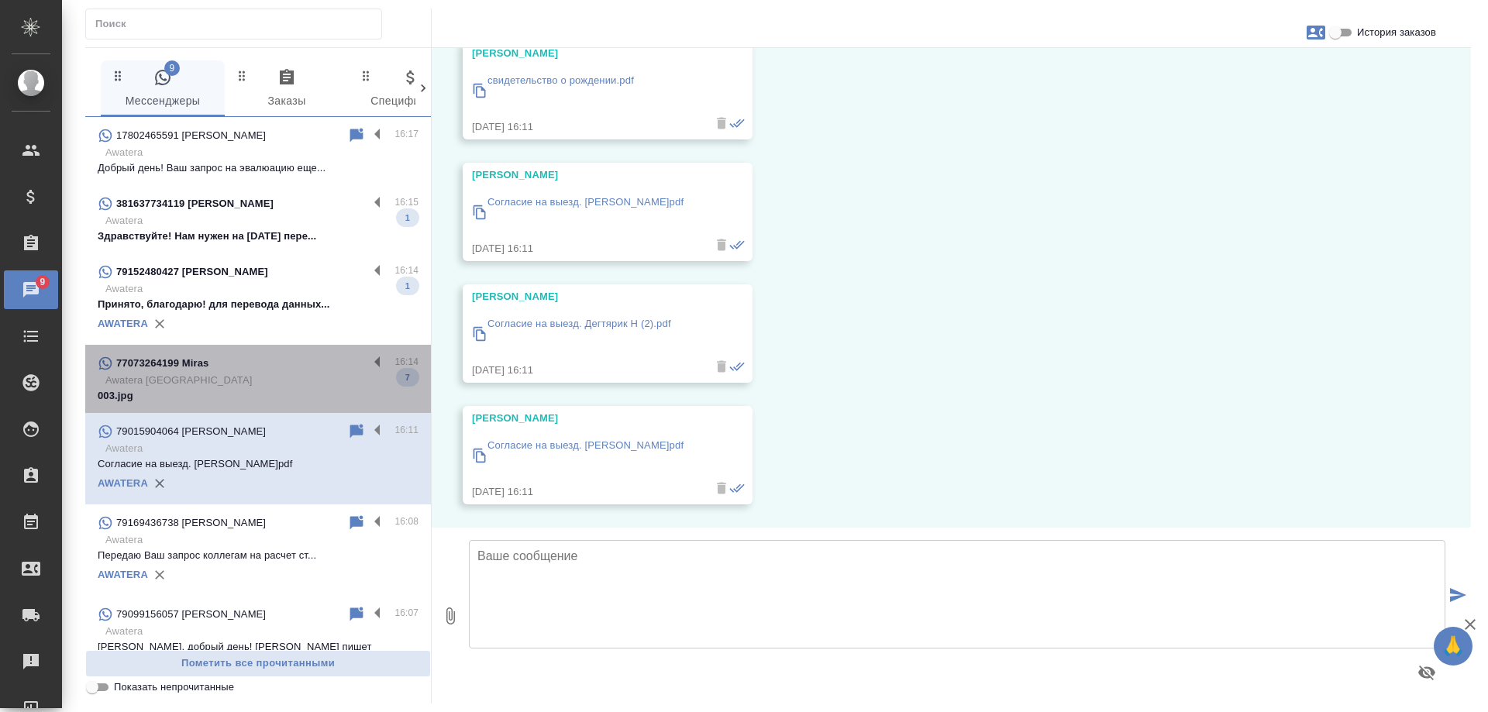
click at [277, 376] on p "Awatera Kazakhstan" at bounding box center [261, 380] width 313 height 15
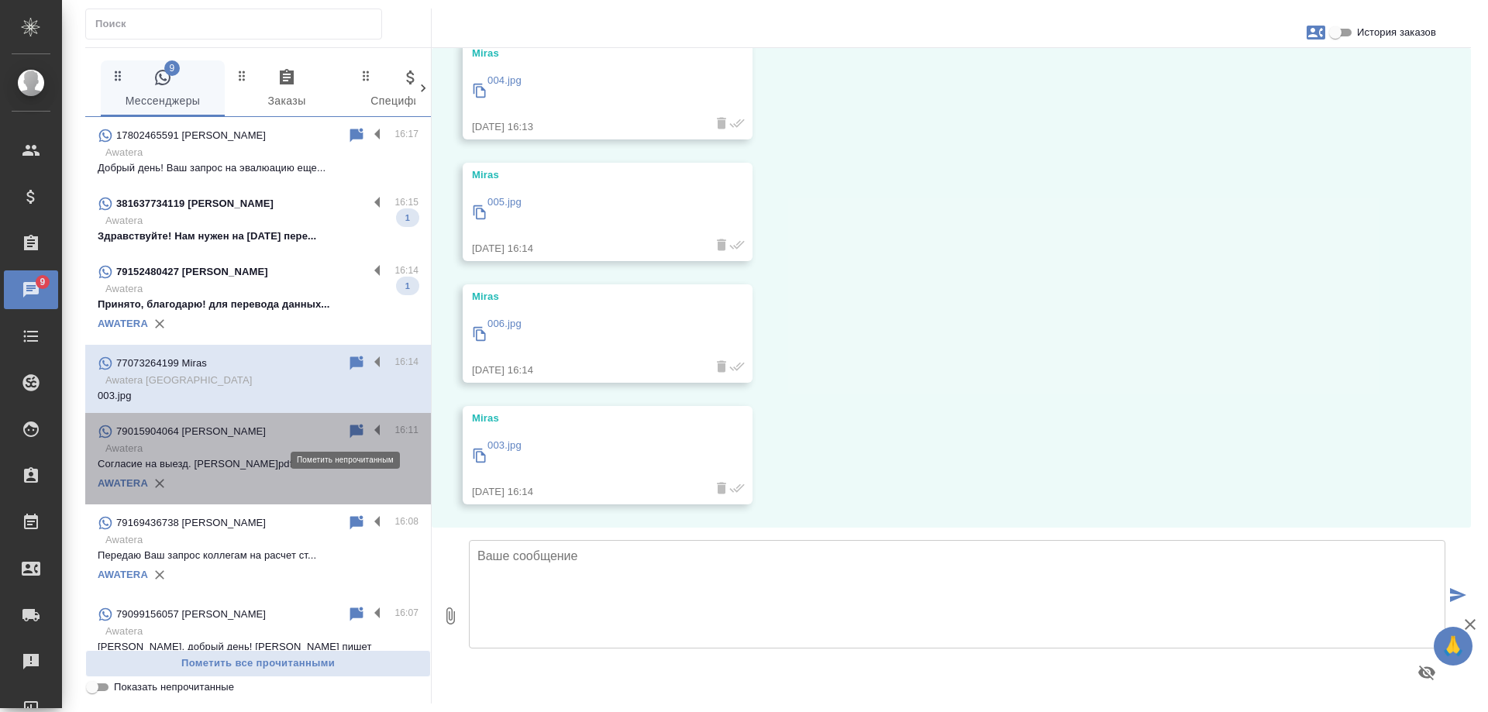
click at [350, 431] on icon at bounding box center [356, 431] width 13 height 14
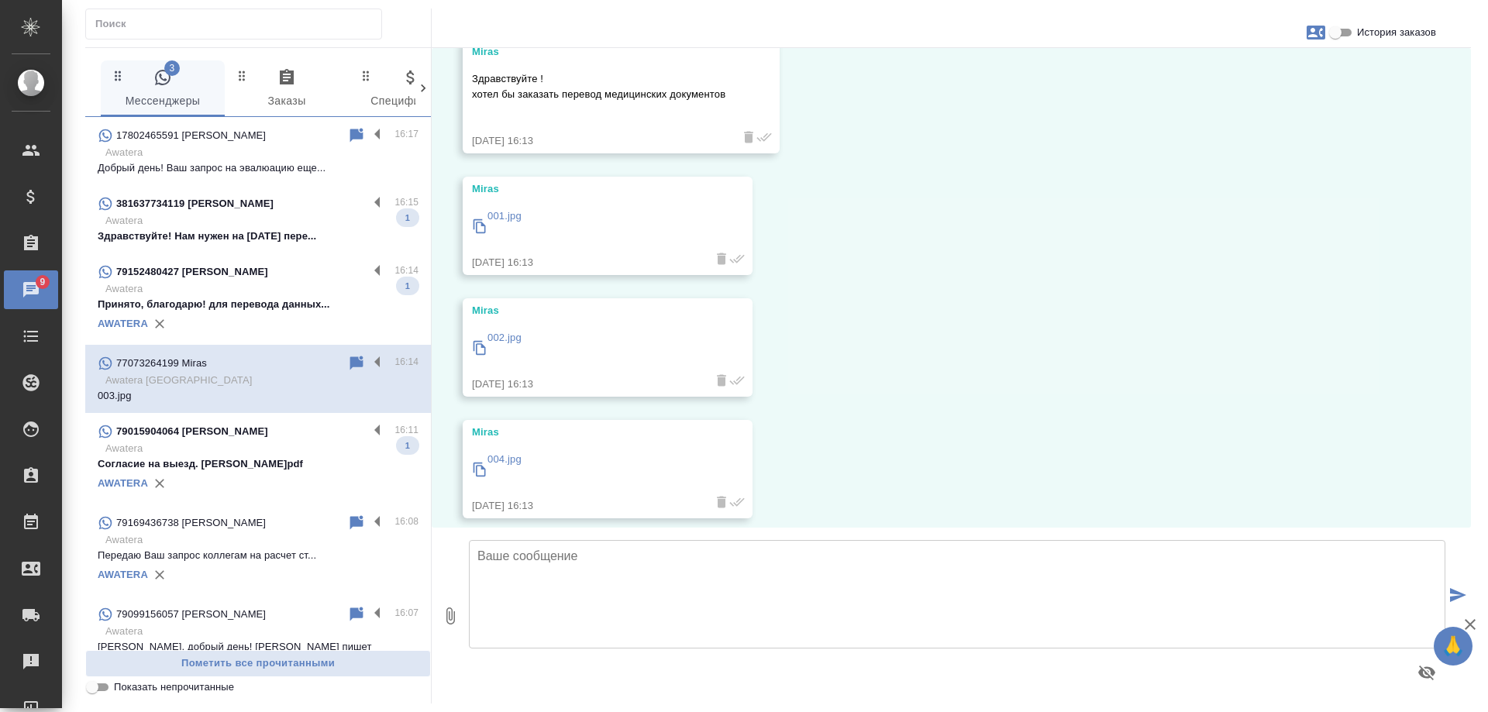
scroll to position [0, 0]
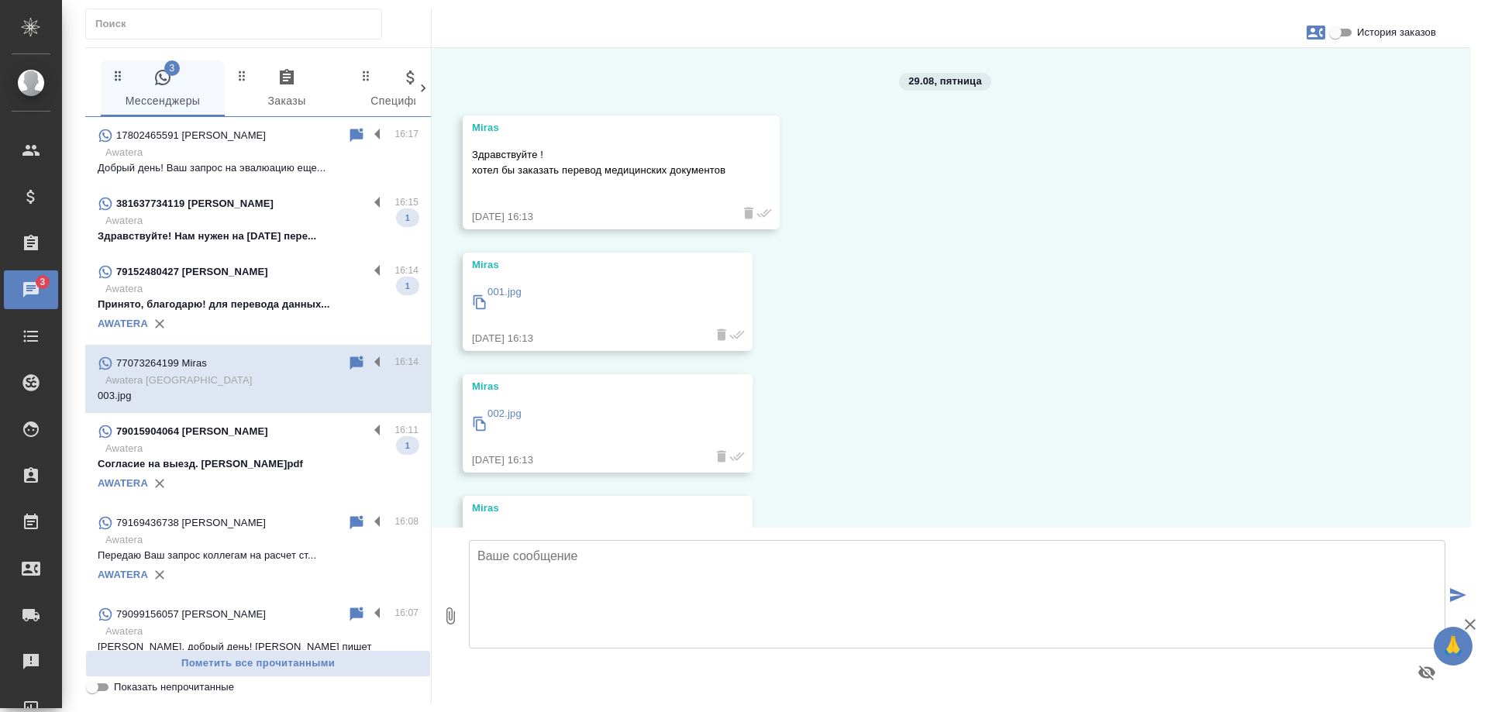
click at [278, 280] on div "79152480427 Светлана" at bounding box center [233, 272] width 270 height 19
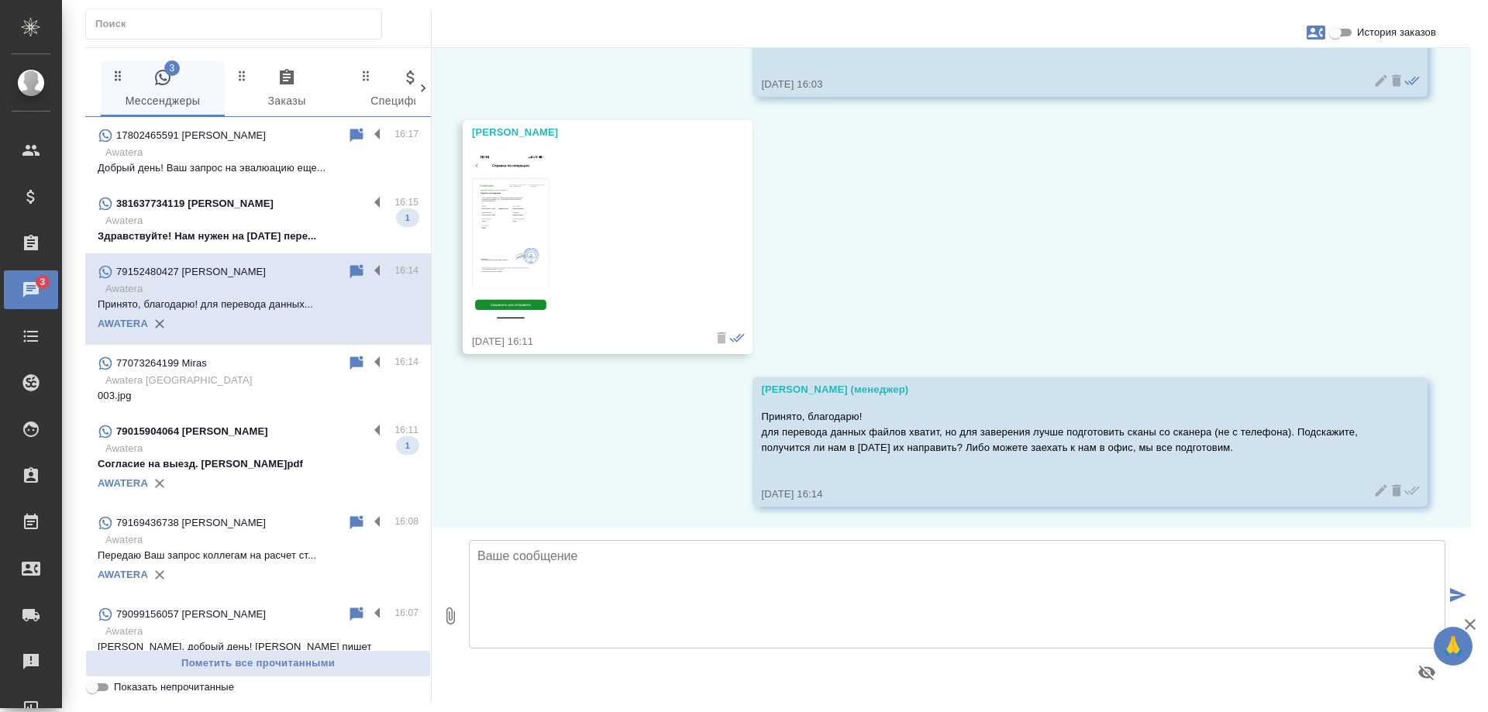
scroll to position [1757, 0]
click at [271, 214] on p "Awatera" at bounding box center [261, 220] width 313 height 15
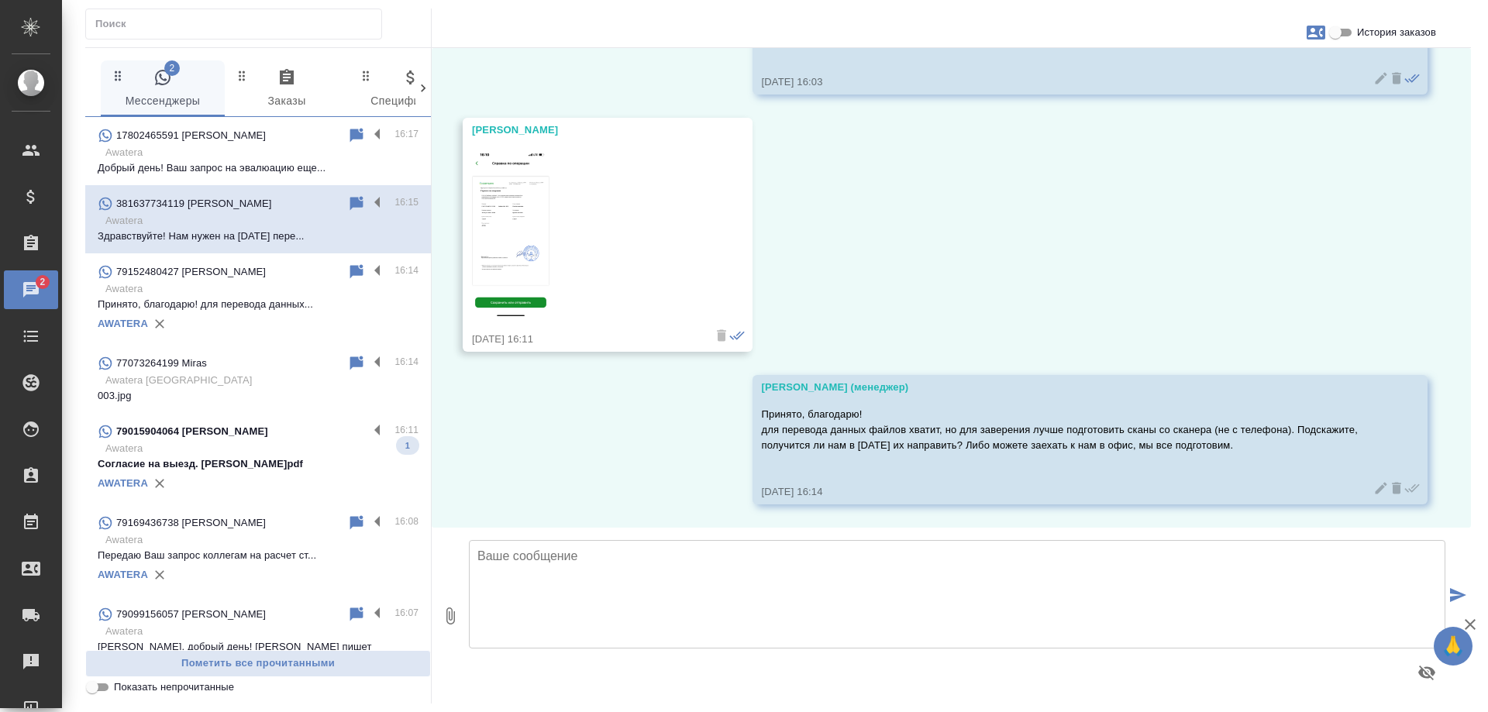
scroll to position [0, 0]
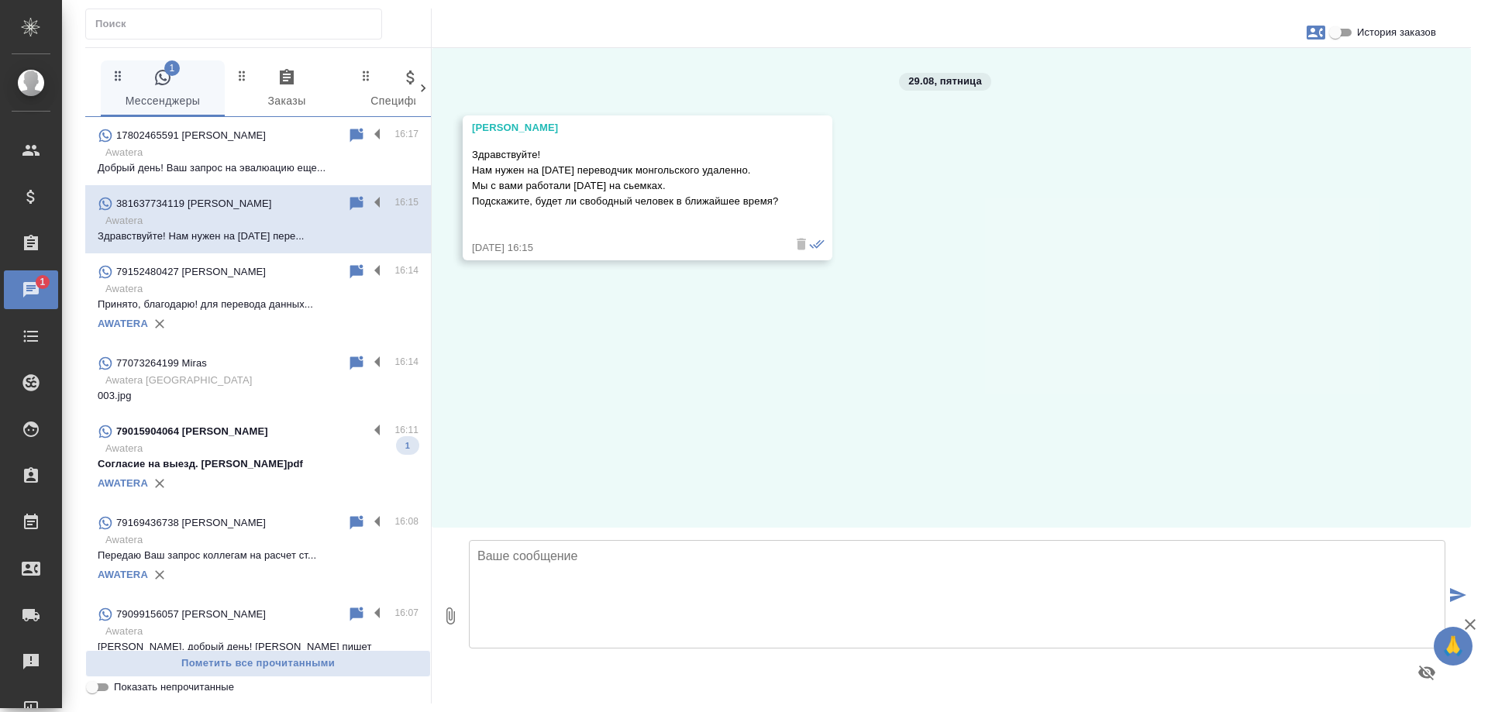
click at [266, 378] on p "Awatera Kazakhstan" at bounding box center [261, 380] width 313 height 15
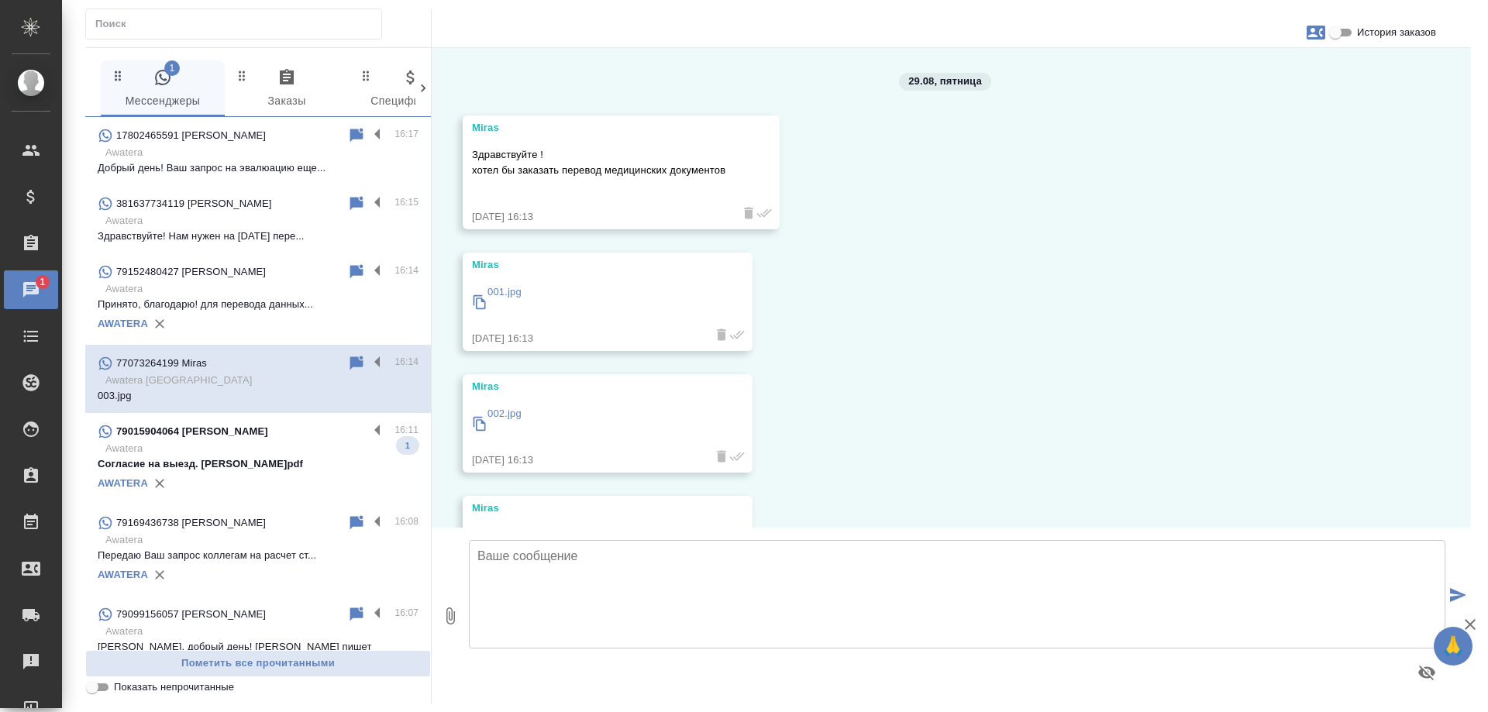
scroll to position [455, 0]
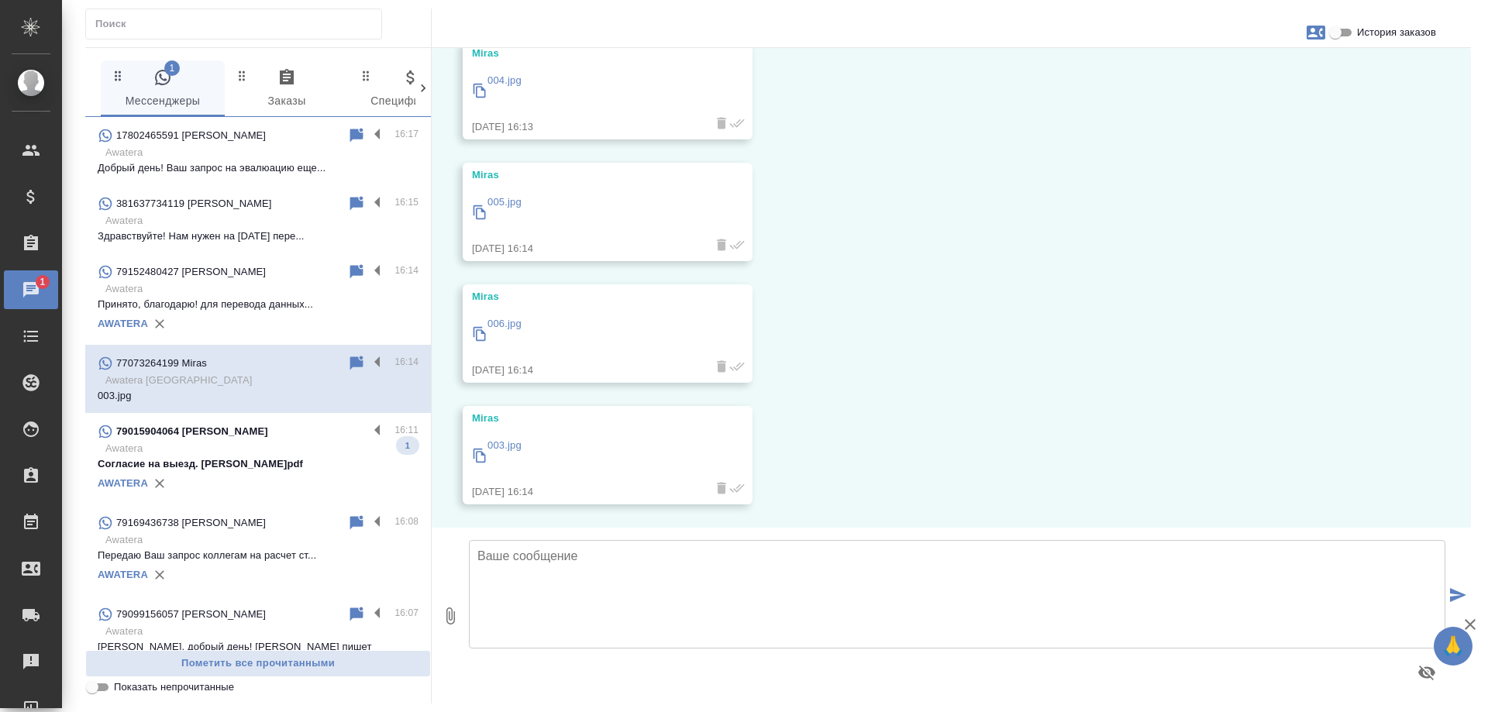
click at [1313, 36] on icon "button" at bounding box center [1315, 32] width 19 height 19
click at [1251, 73] on span "Создать заявку" at bounding box center [1248, 74] width 73 height 15
select select "KZ"
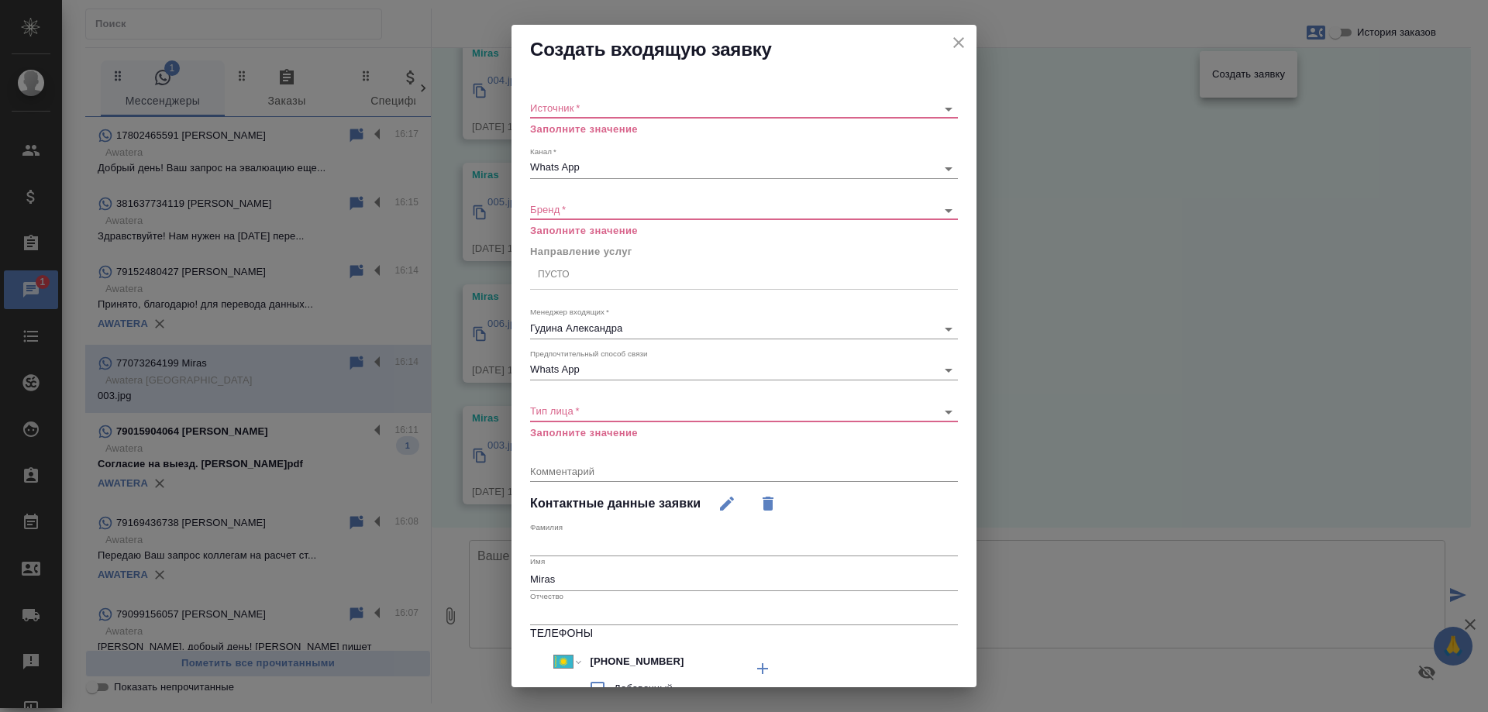
click at [951, 43] on icon "close" at bounding box center [958, 42] width 19 height 19
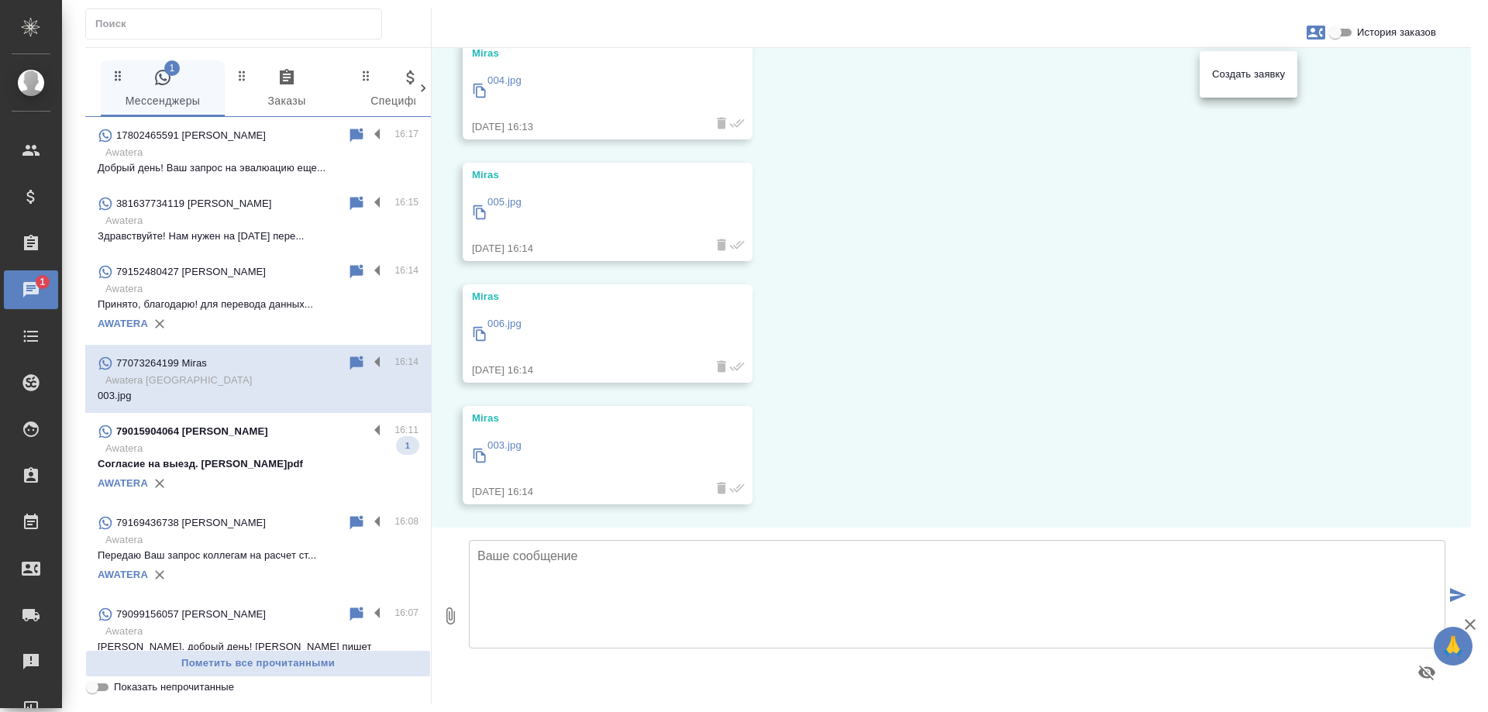
click at [941, 338] on div at bounding box center [744, 356] width 1488 height 712
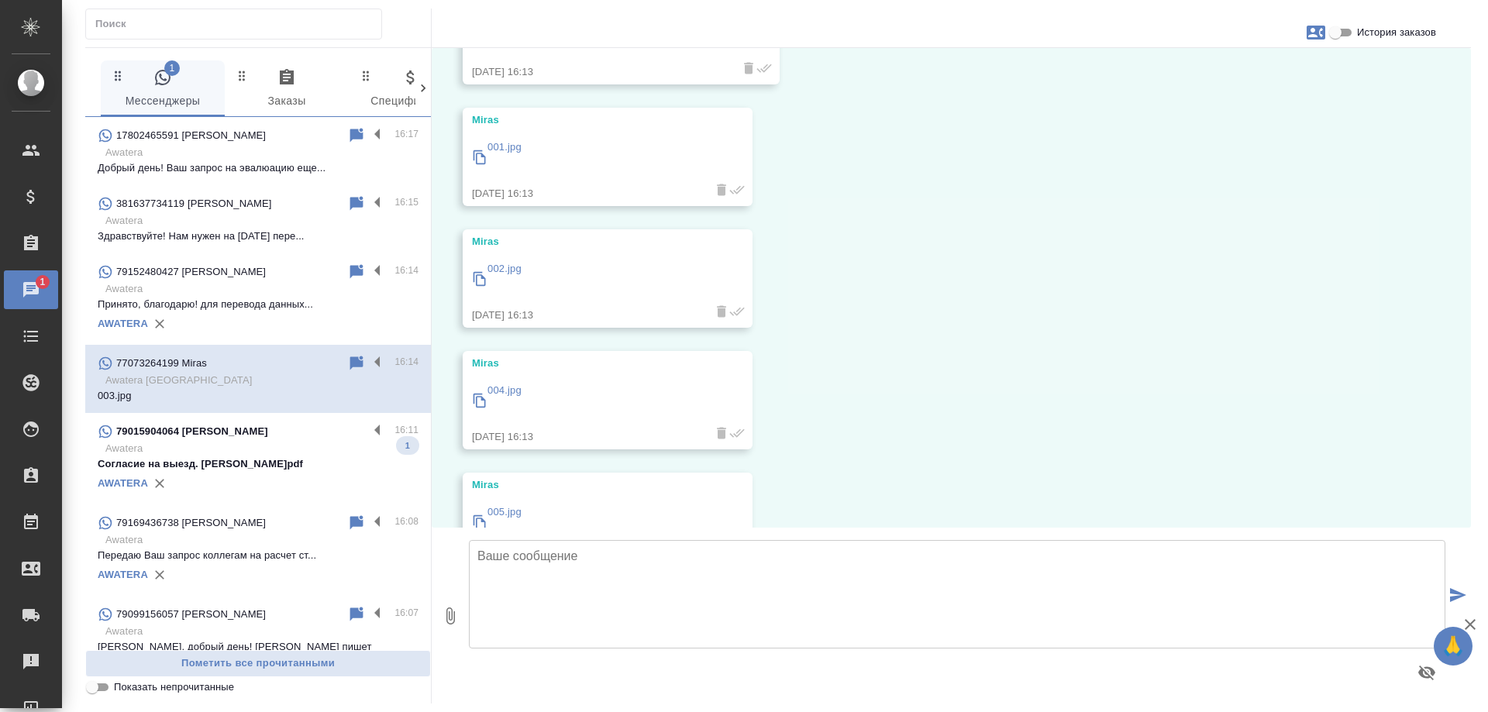
scroll to position [0, 0]
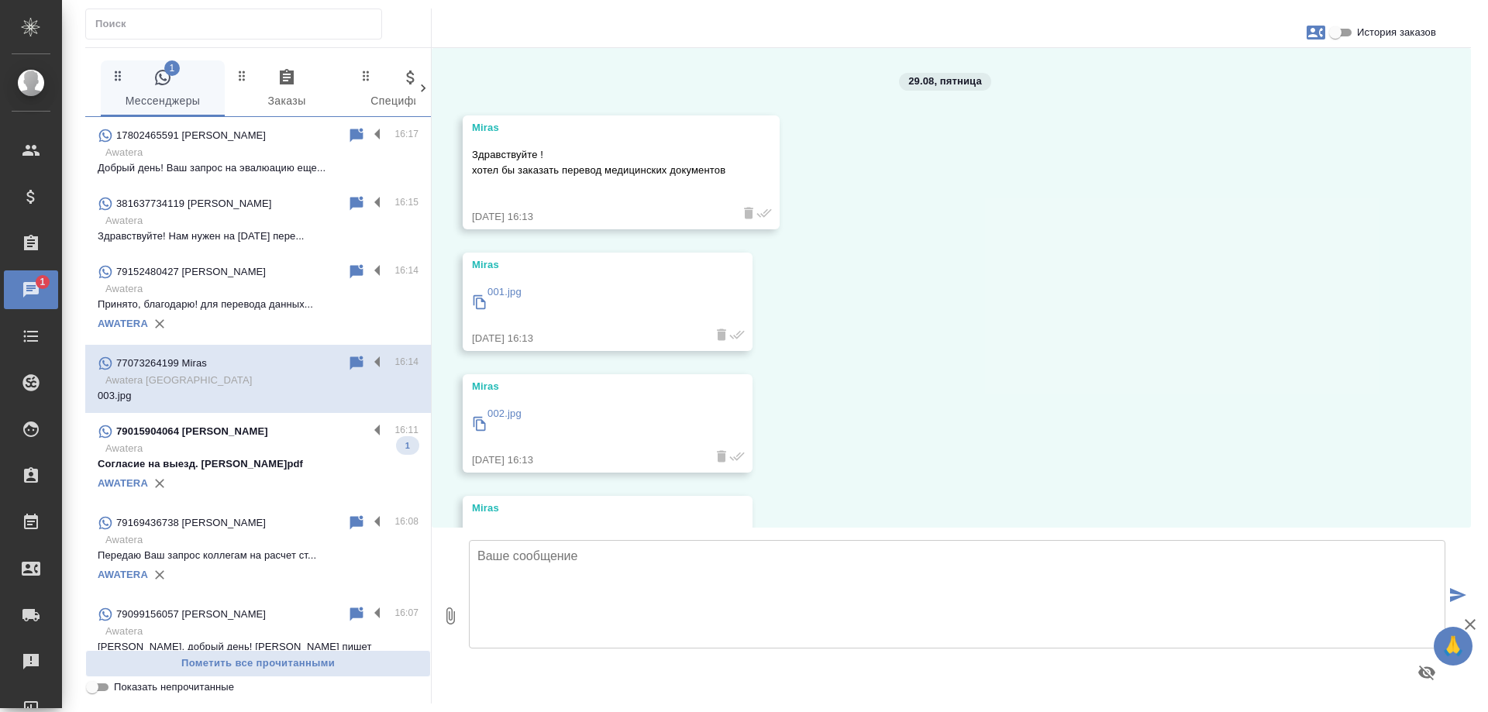
click at [611, 579] on textarea at bounding box center [957, 594] width 976 height 108
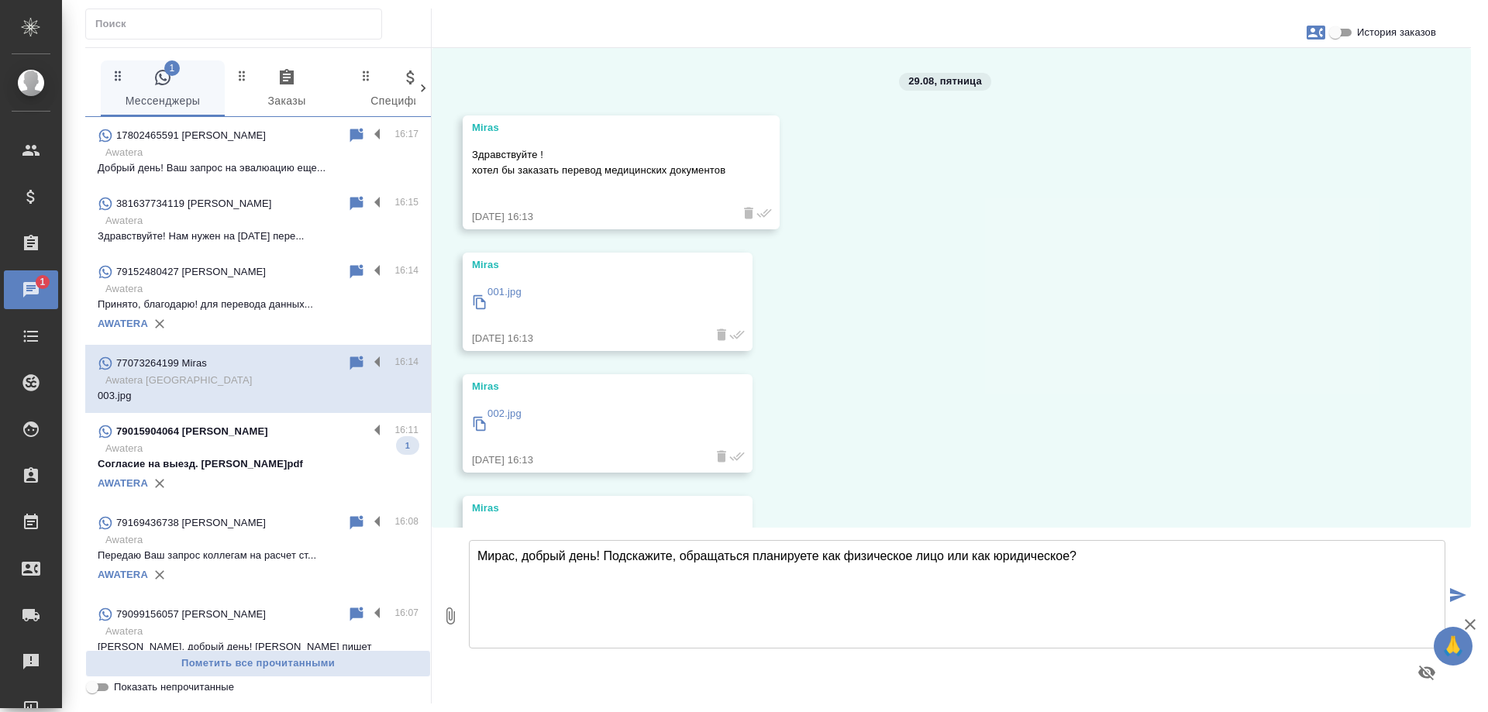
type textarea "Мирас, добрый день! Подскажите, обращаться планируете как физическое лицо или к…"
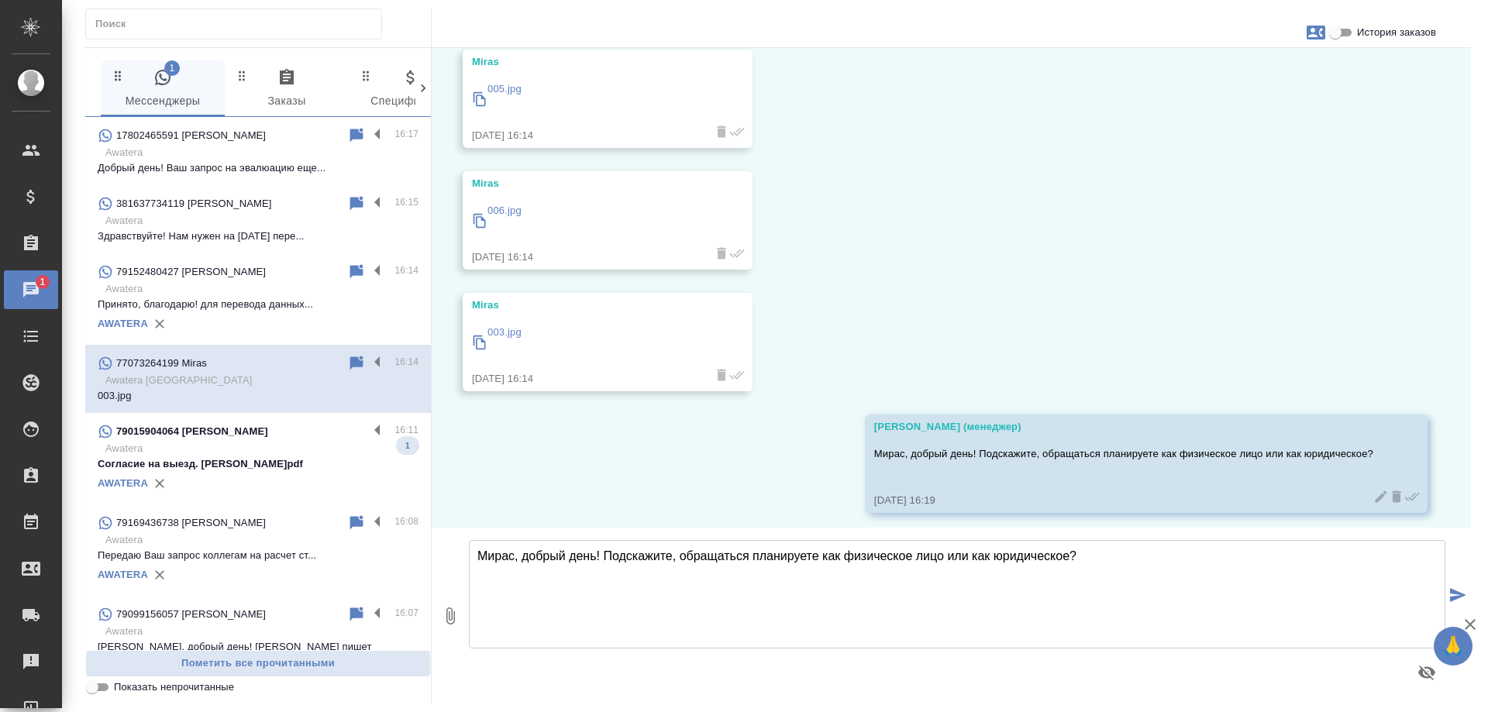
scroll to position [576, 0]
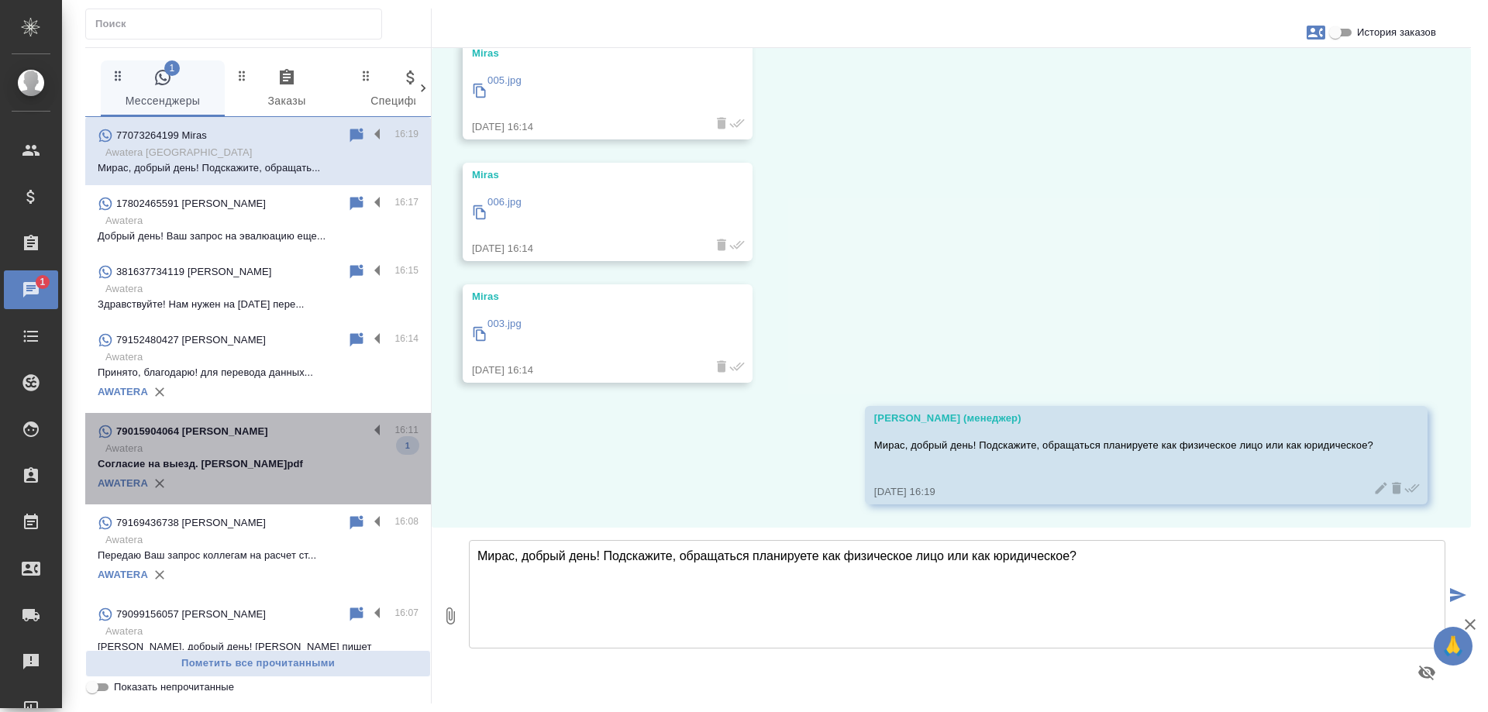
click at [268, 439] on p "79015904064 Романюта Анастасия Александровна" at bounding box center [192, 431] width 152 height 15
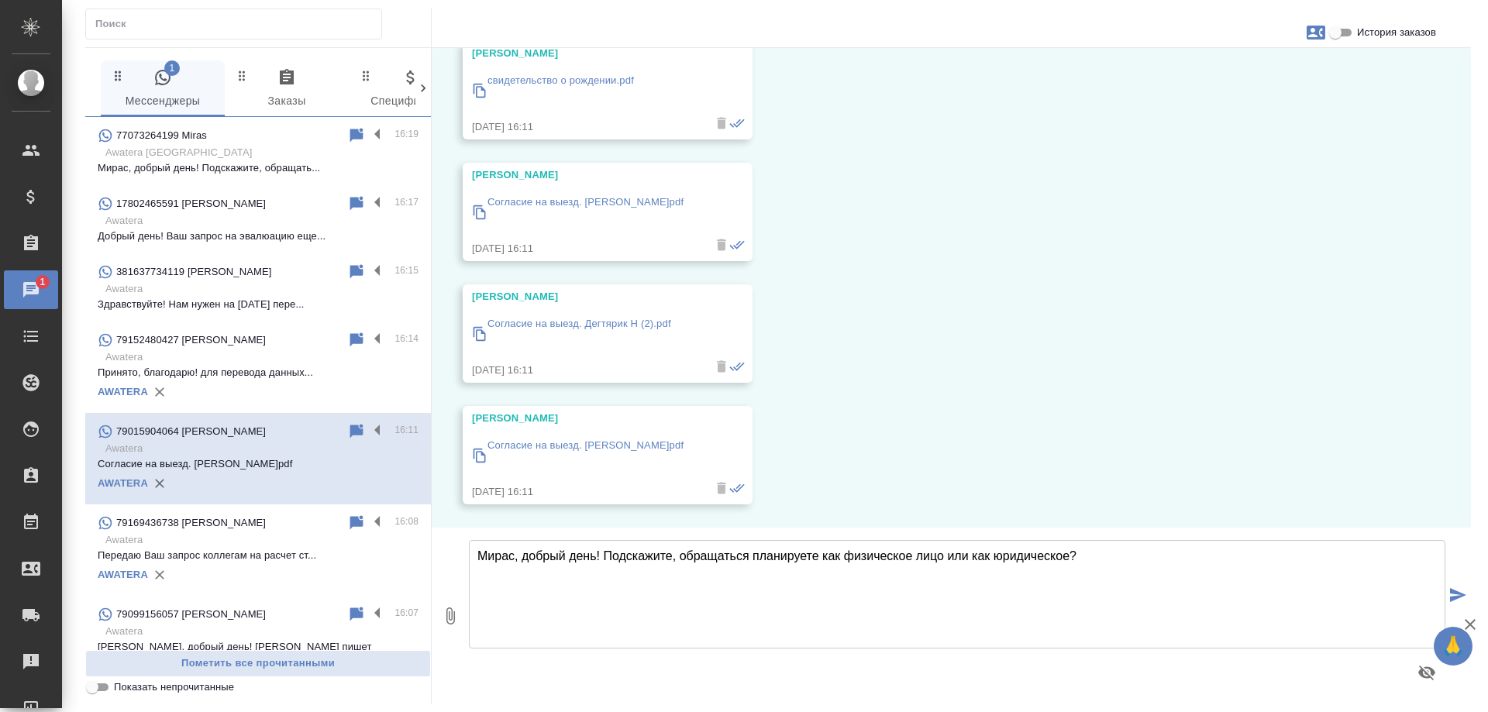
scroll to position [455, 0]
click at [1307, 35] on icon "button" at bounding box center [1315, 33] width 19 height 14
click at [345, 432] on div at bounding box center [744, 356] width 1488 height 712
click at [350, 428] on icon at bounding box center [356, 431] width 13 height 14
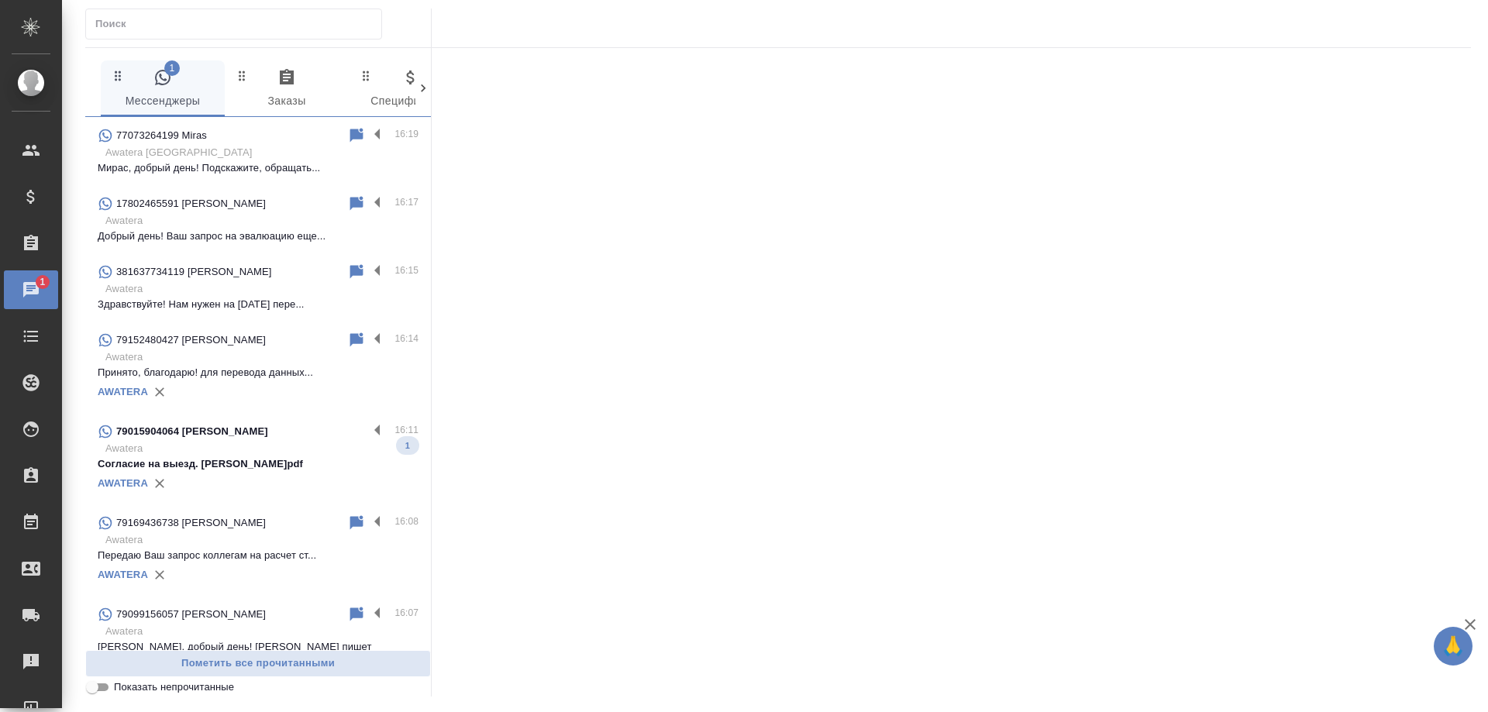
click at [256, 470] on p "Согласие на выезд. [PERSON_NAME]pdf" at bounding box center [258, 463] width 321 height 15
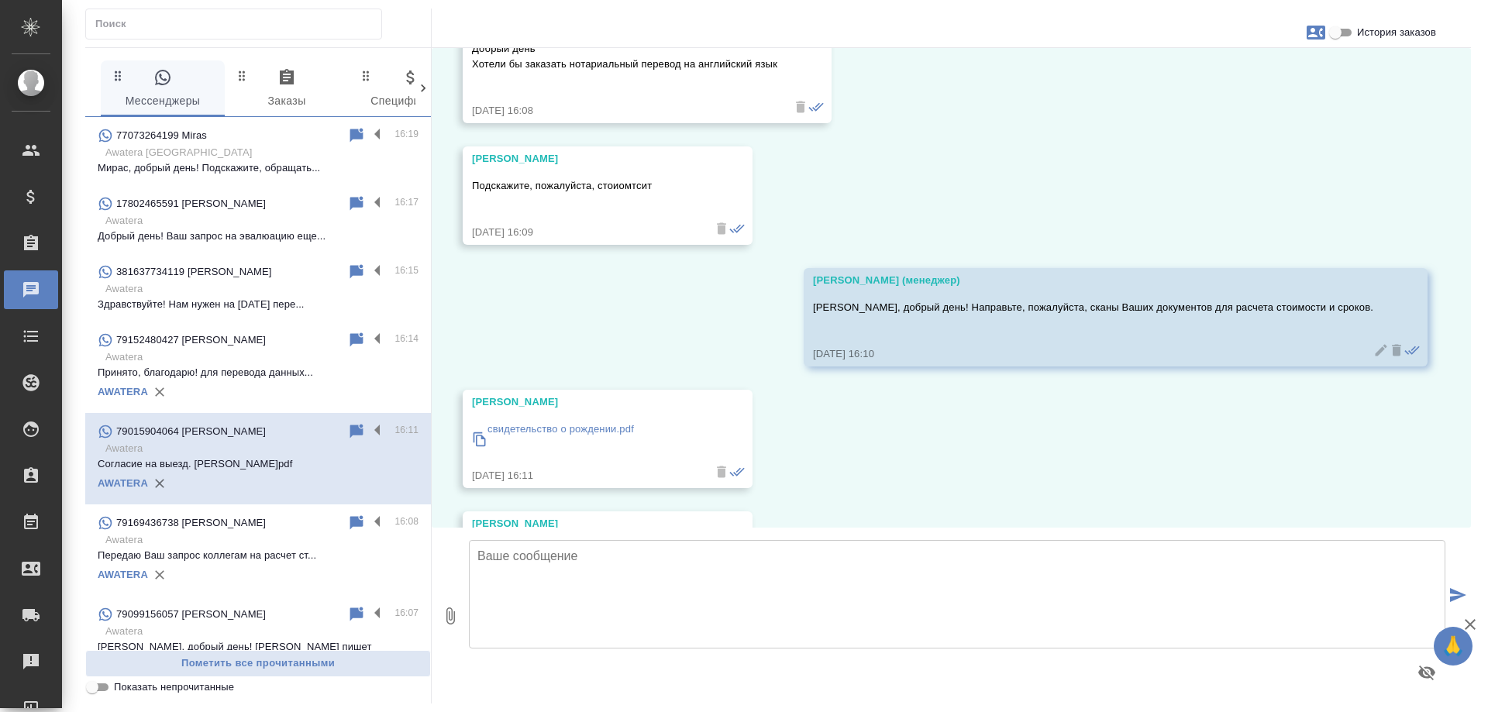
scroll to position [0, 0]
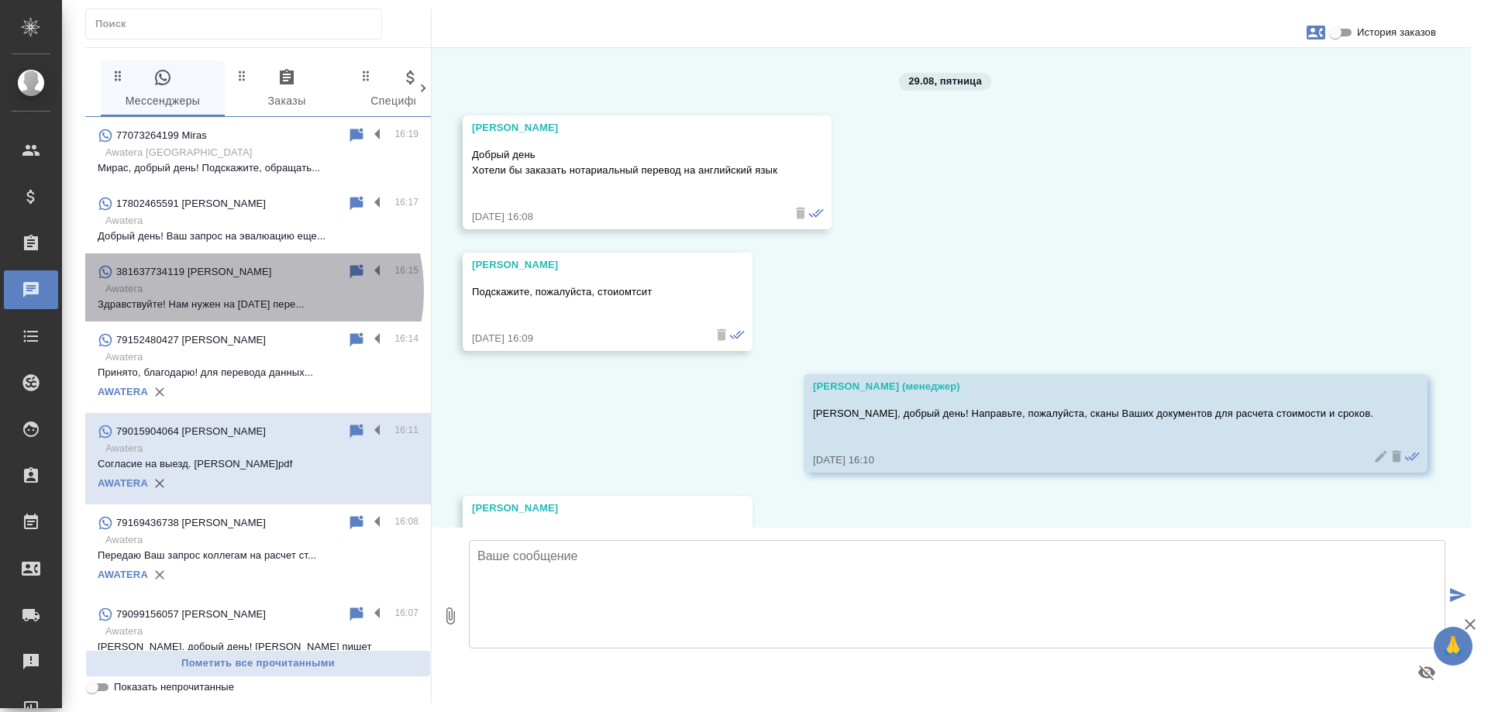
click at [237, 291] on p "Awatera" at bounding box center [261, 288] width 313 height 15
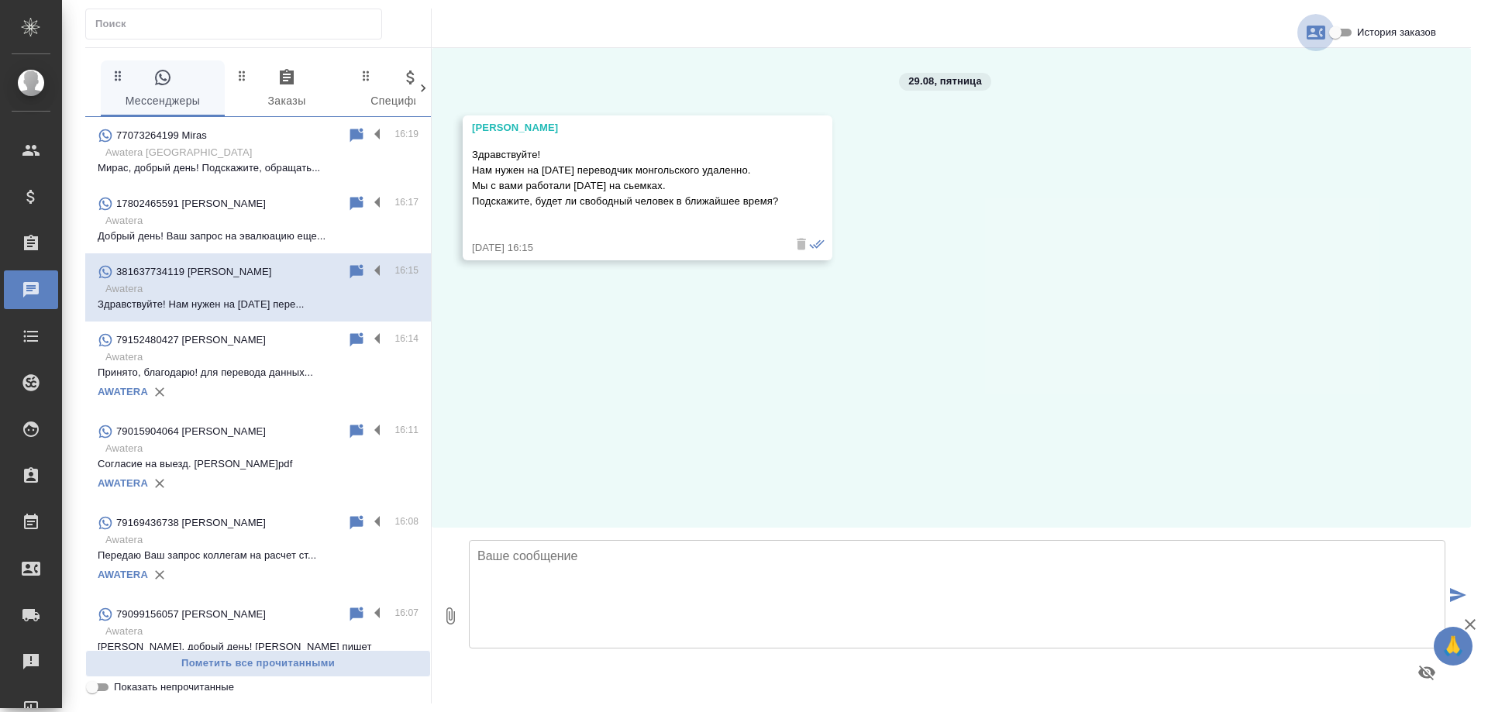
click at [1314, 24] on icon "button" at bounding box center [1315, 32] width 19 height 19
click at [1339, 35] on div at bounding box center [744, 356] width 1488 height 712
click at [1335, 26] on input "История заказов" at bounding box center [1335, 32] width 56 height 19
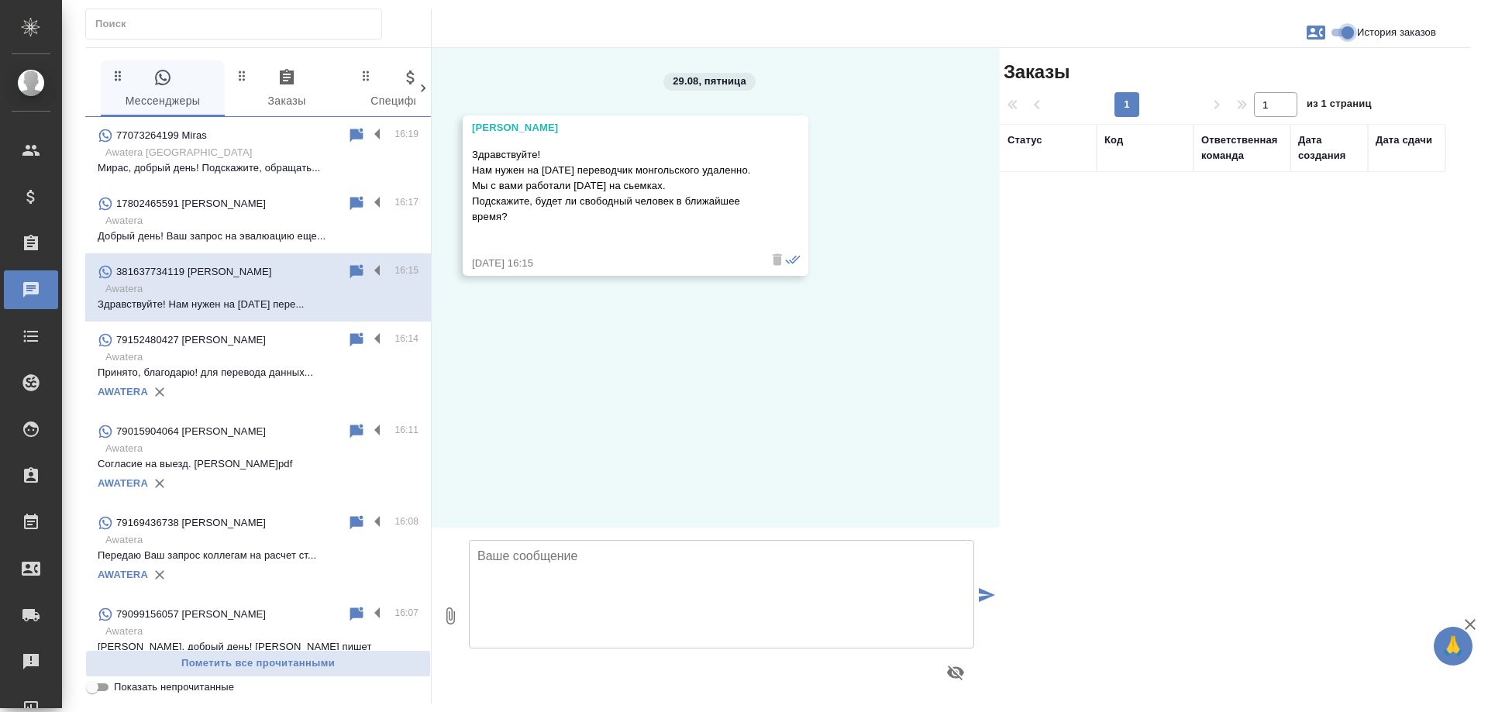
click at [1341, 36] on input "История заказов" at bounding box center [1348, 32] width 56 height 19
checkbox input "false"
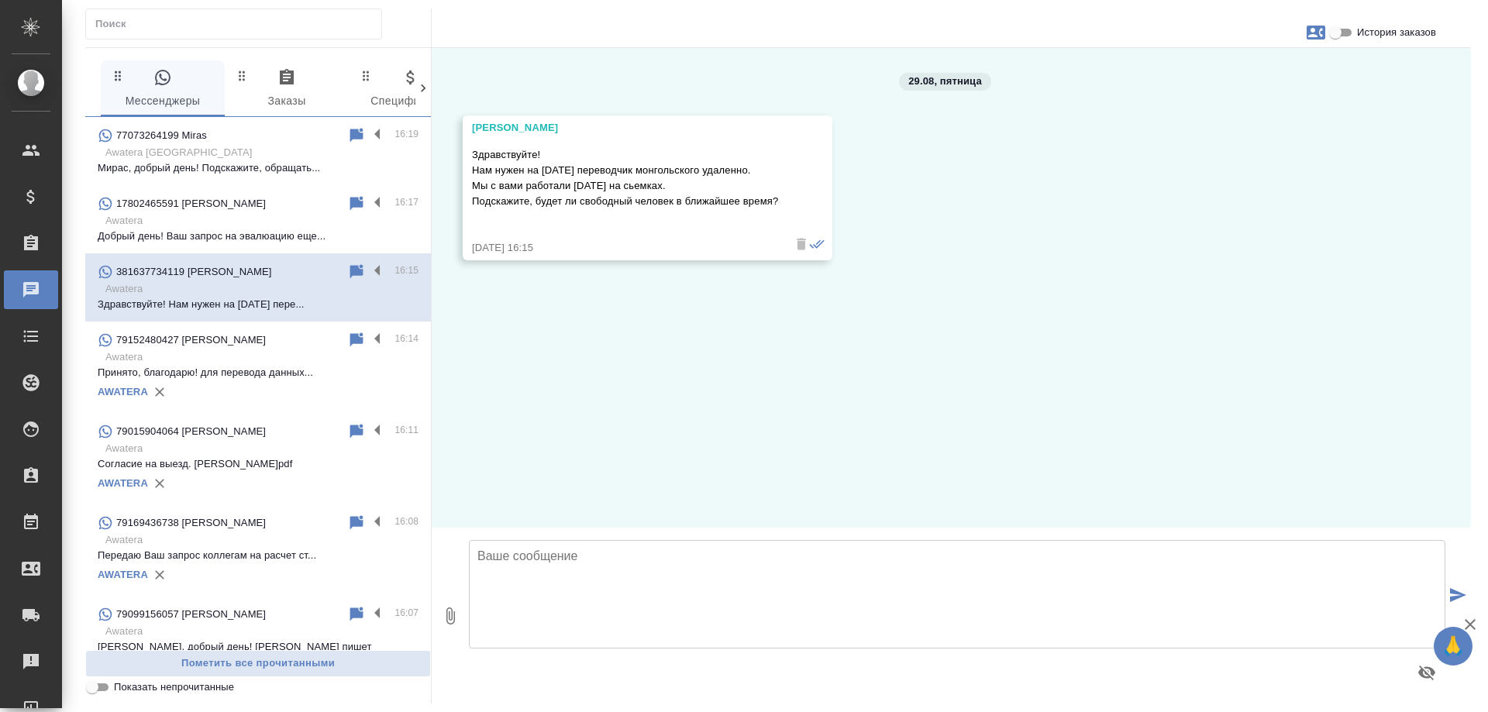
click at [638, 389] on div "29.08, пятница Sasha Здравствуйте! Нам нужен на сегодня переводчик монгольского…" at bounding box center [951, 288] width 1039 height 480
click at [672, 598] on textarea at bounding box center [957, 594] width 976 height 108
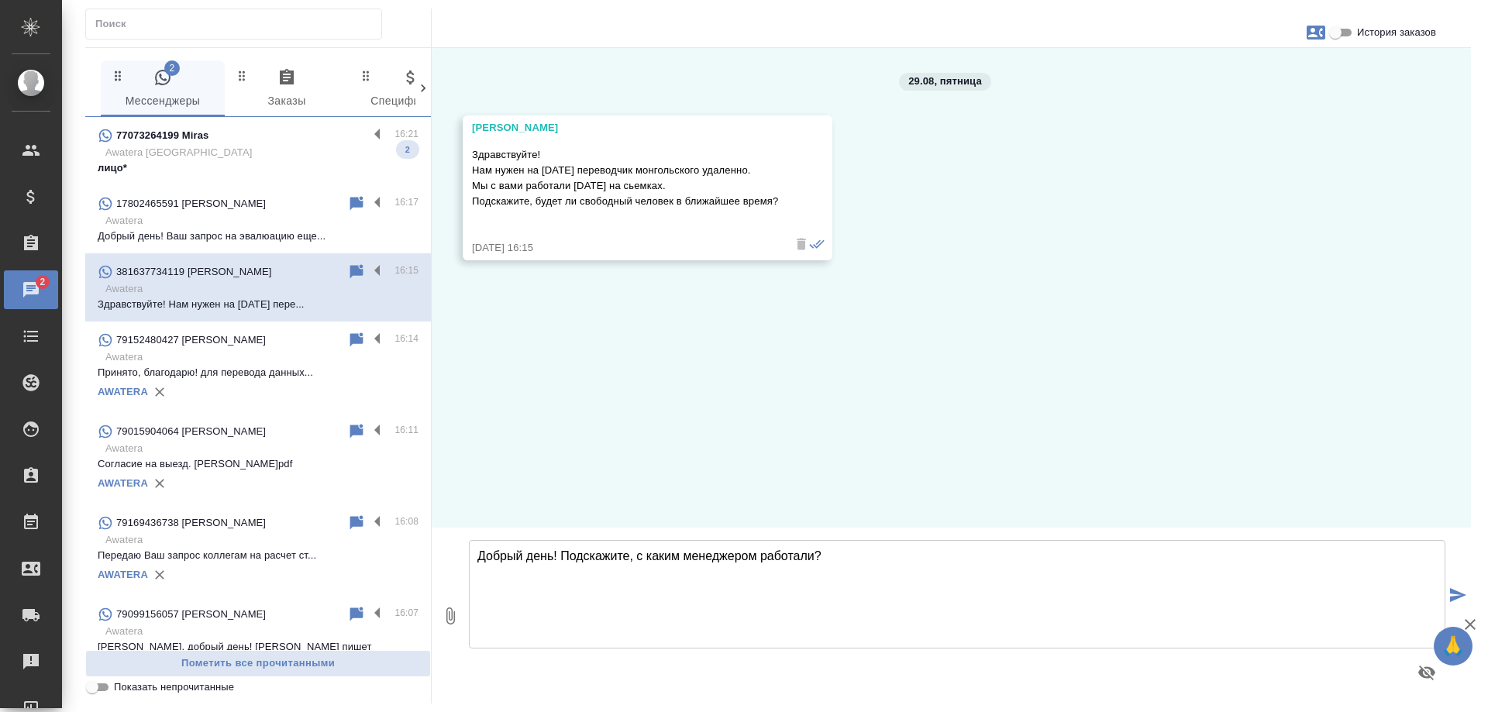
type textarea "Добрый день! Подскажите, с каким менеджером работали?"
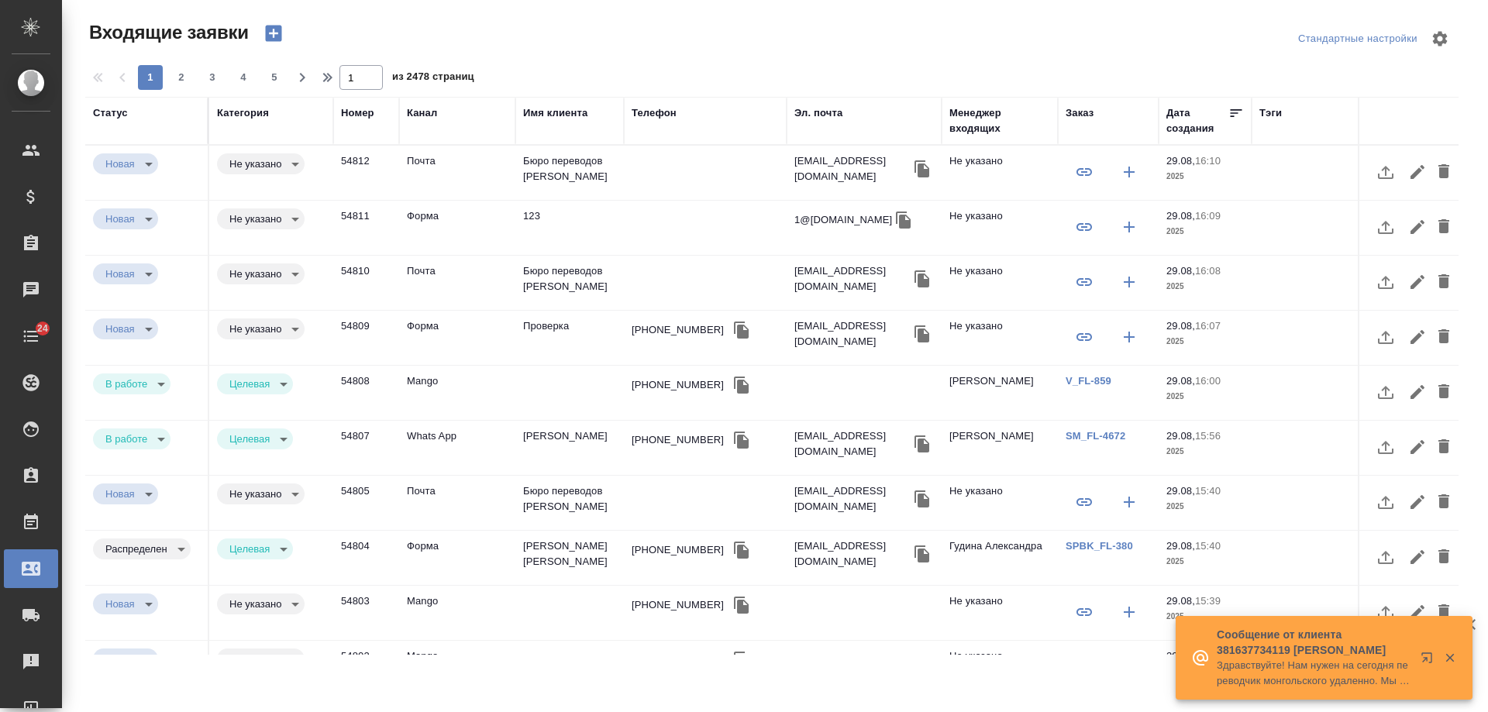
select select "RU"
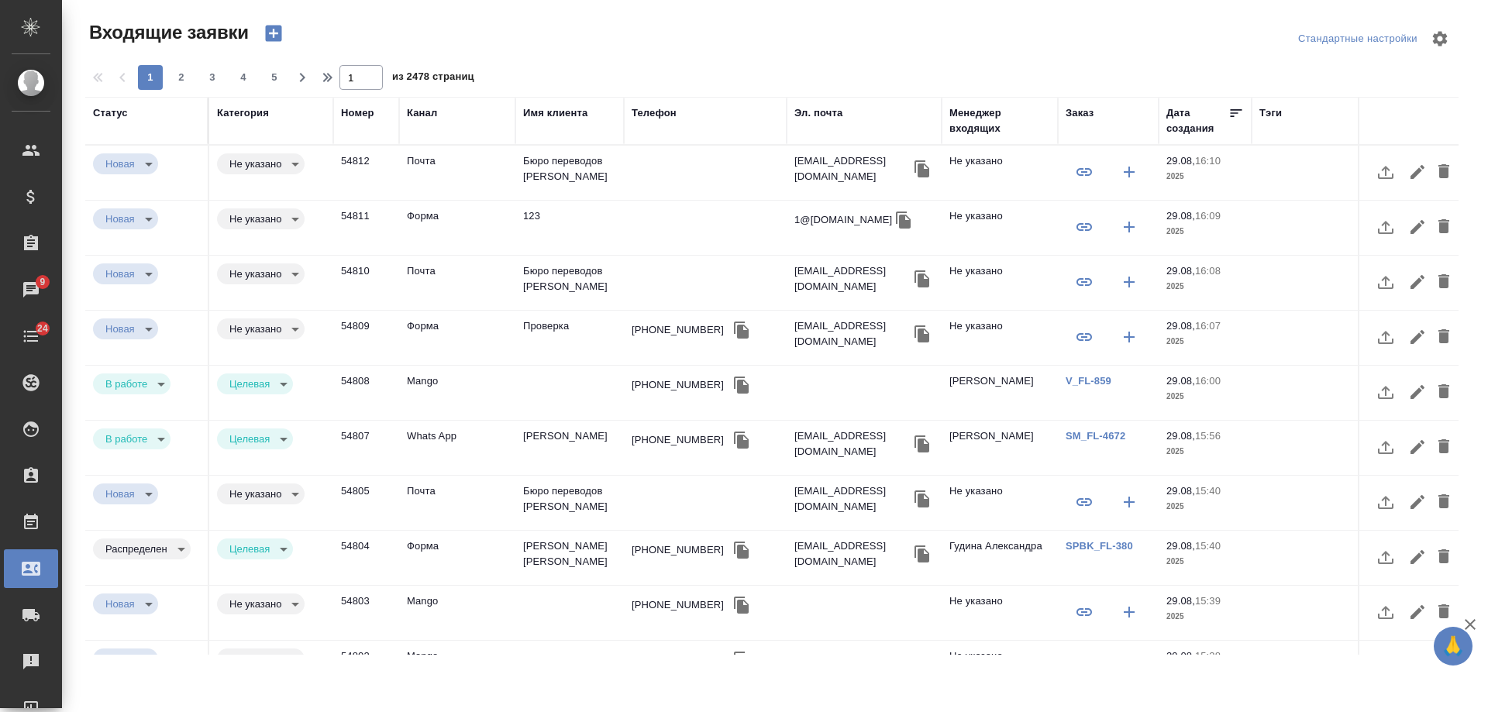
click at [570, 109] on div "Имя клиента" at bounding box center [555, 112] width 64 height 15
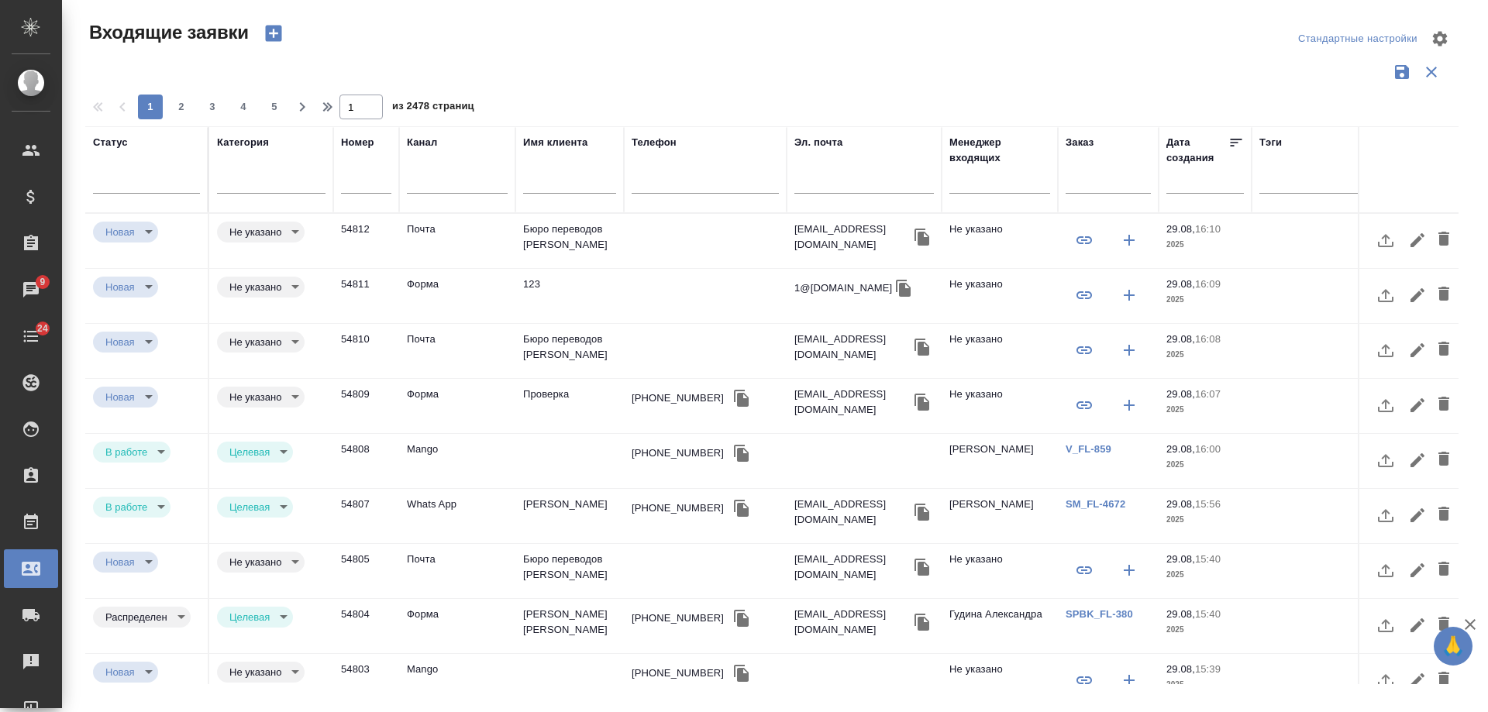
click at [553, 188] on input "text" at bounding box center [569, 183] width 93 height 19
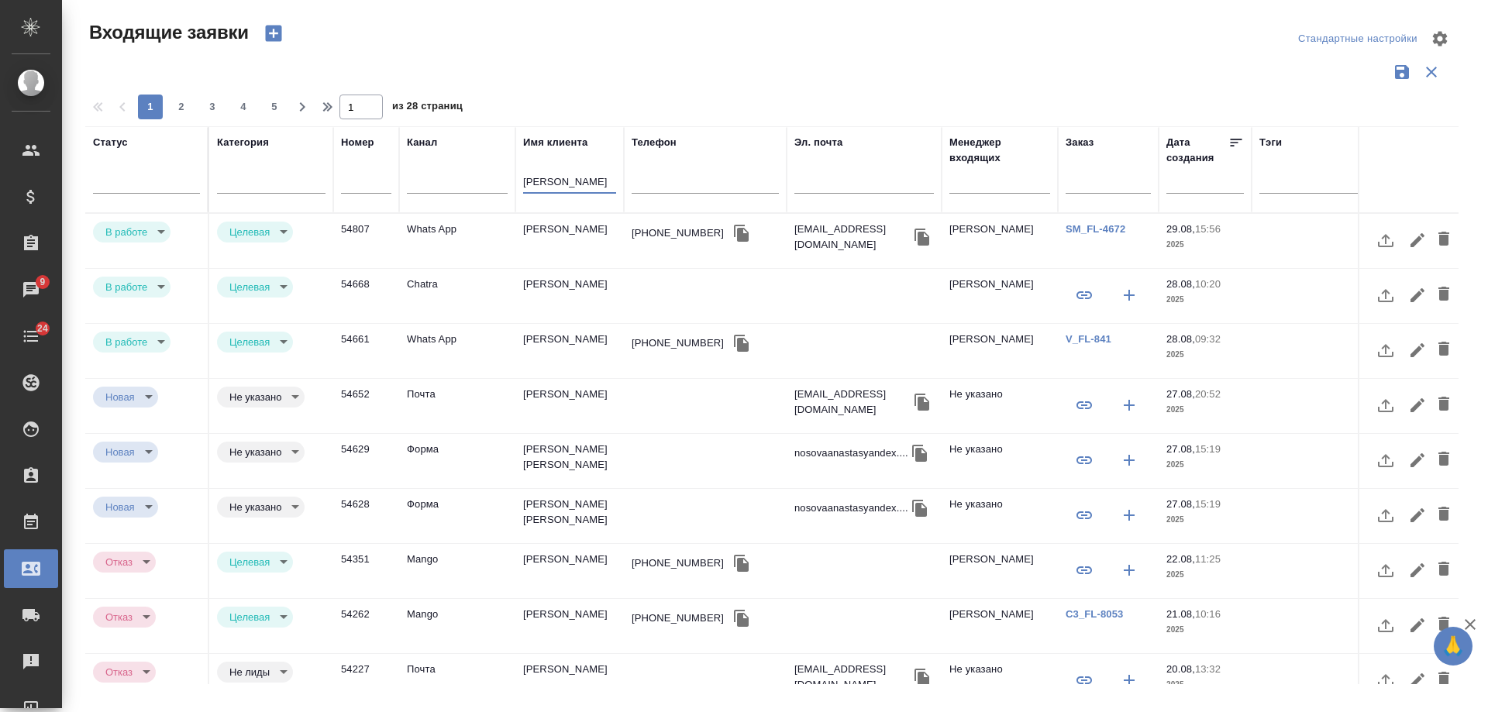
type input "[PERSON_NAME]"
click at [1091, 339] on link "V_FL-841" at bounding box center [1088, 339] width 46 height 12
drag, startPoint x: 587, startPoint y: 181, endPoint x: 484, endPoint y: 174, distance: 103.3
click at [480, 176] on tr "Статус [PERSON_NAME] Имя клиента [PERSON_NAME]. почта Менеджер входящих Заказ Д…" at bounding box center [986, 169] width 1802 height 87
type input "[PERSON_NAME]"
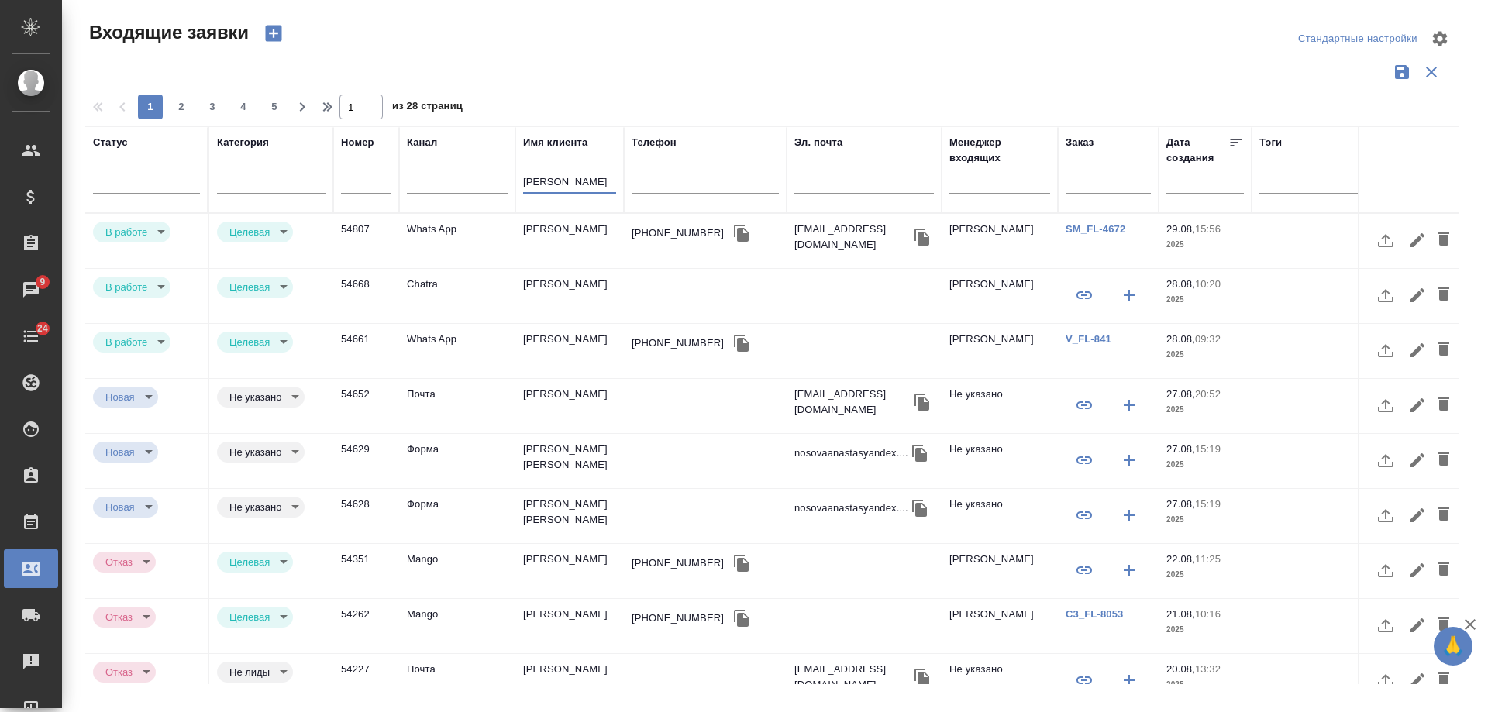
click at [562, 268] on td "[PERSON_NAME]" at bounding box center [569, 241] width 108 height 54
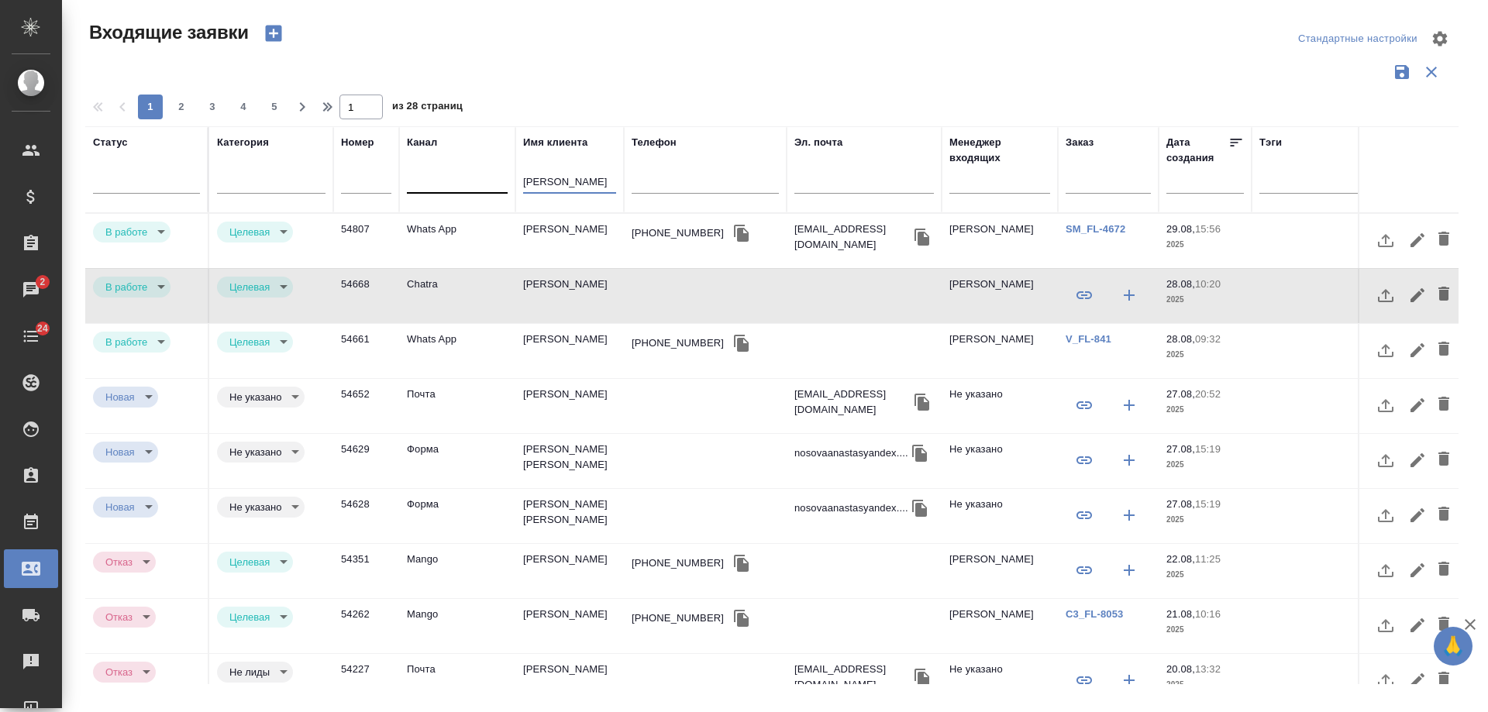
drag, startPoint x: 576, startPoint y: 188, endPoint x: 469, endPoint y: 188, distance: 107.7
click at [469, 188] on tr "Статус [PERSON_NAME] Имя клиента анастасия Телефон Эл. почта Менеджер входящих …" at bounding box center [986, 169] width 1802 height 87
click at [549, 268] on td "[PERSON_NAME]" at bounding box center [569, 241] width 108 height 54
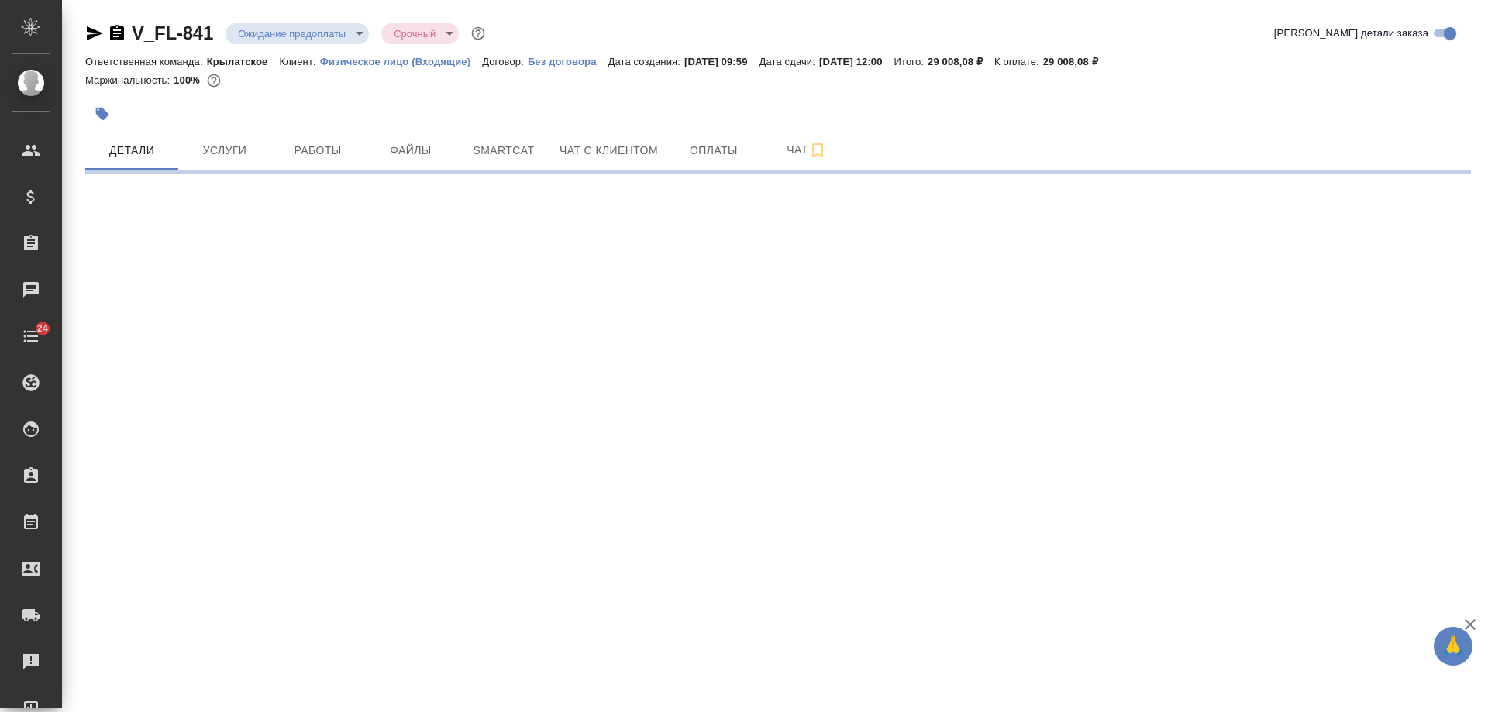
select select "RU"
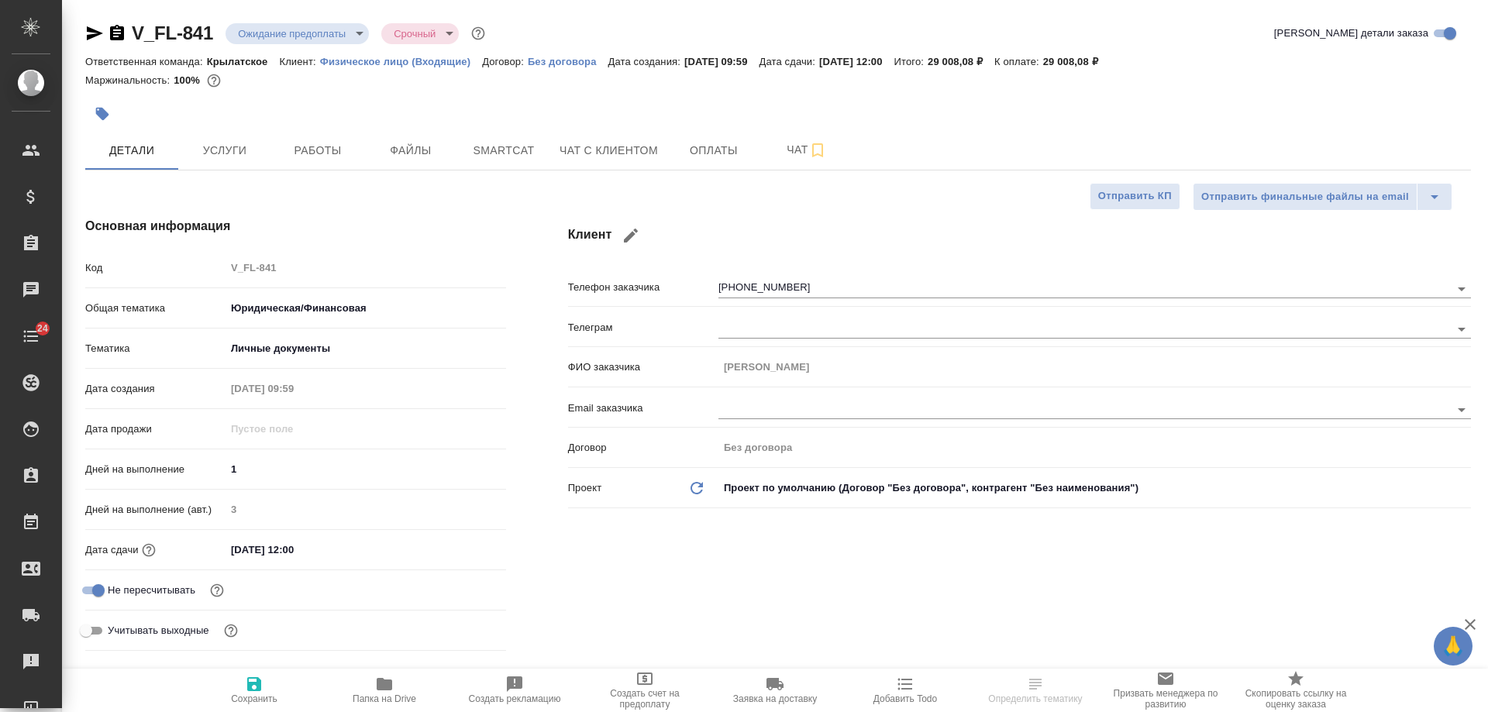
type textarea "x"
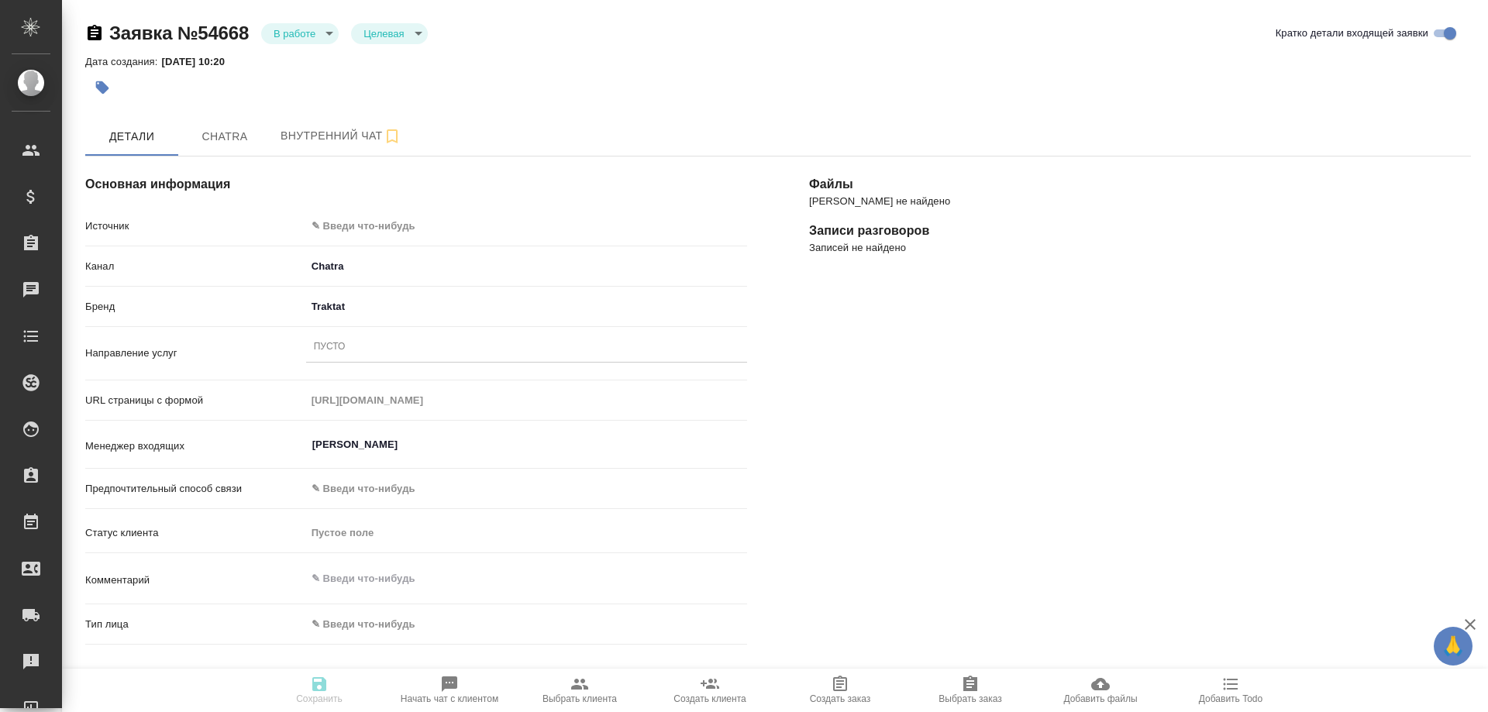
select select "RU"
click at [230, 126] on button "Chatra" at bounding box center [224, 136] width 93 height 39
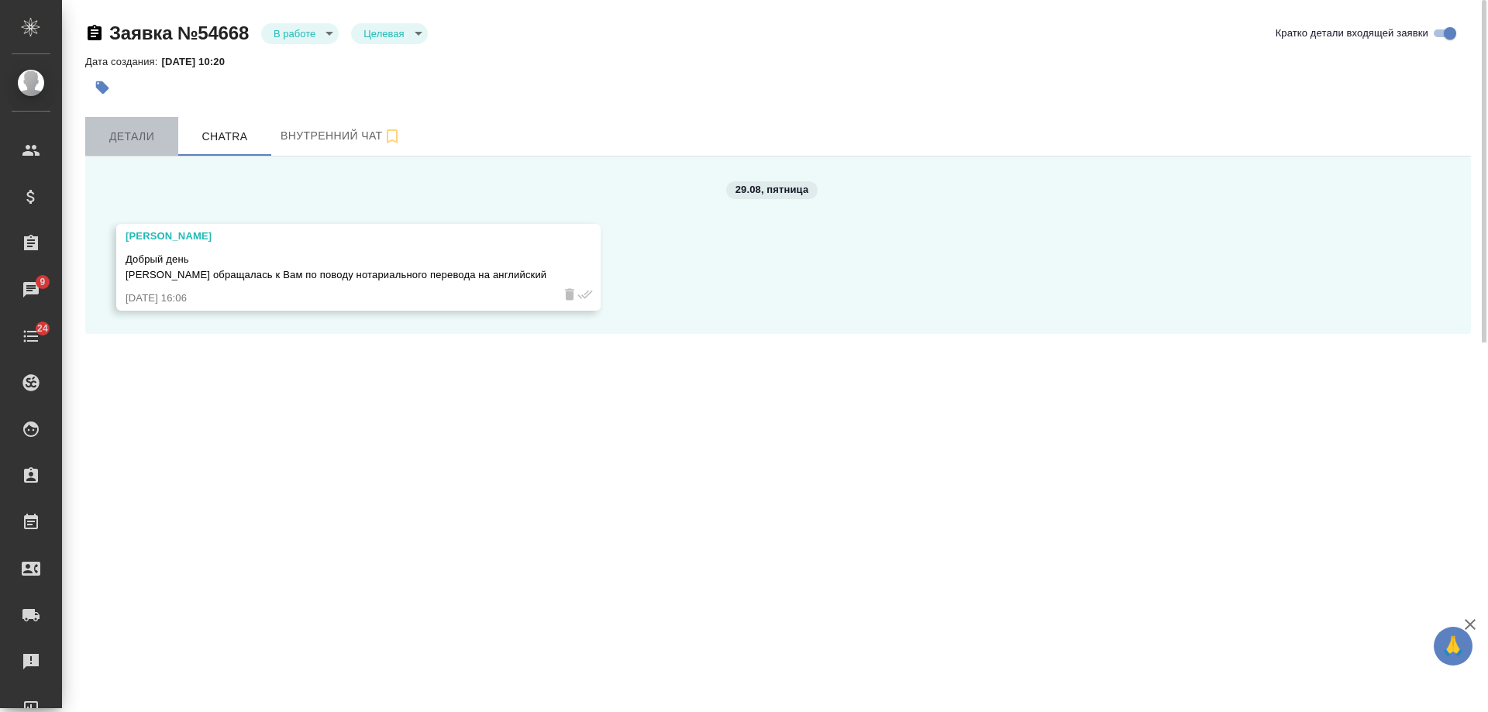
click at [129, 146] on button "Детали" at bounding box center [131, 136] width 93 height 39
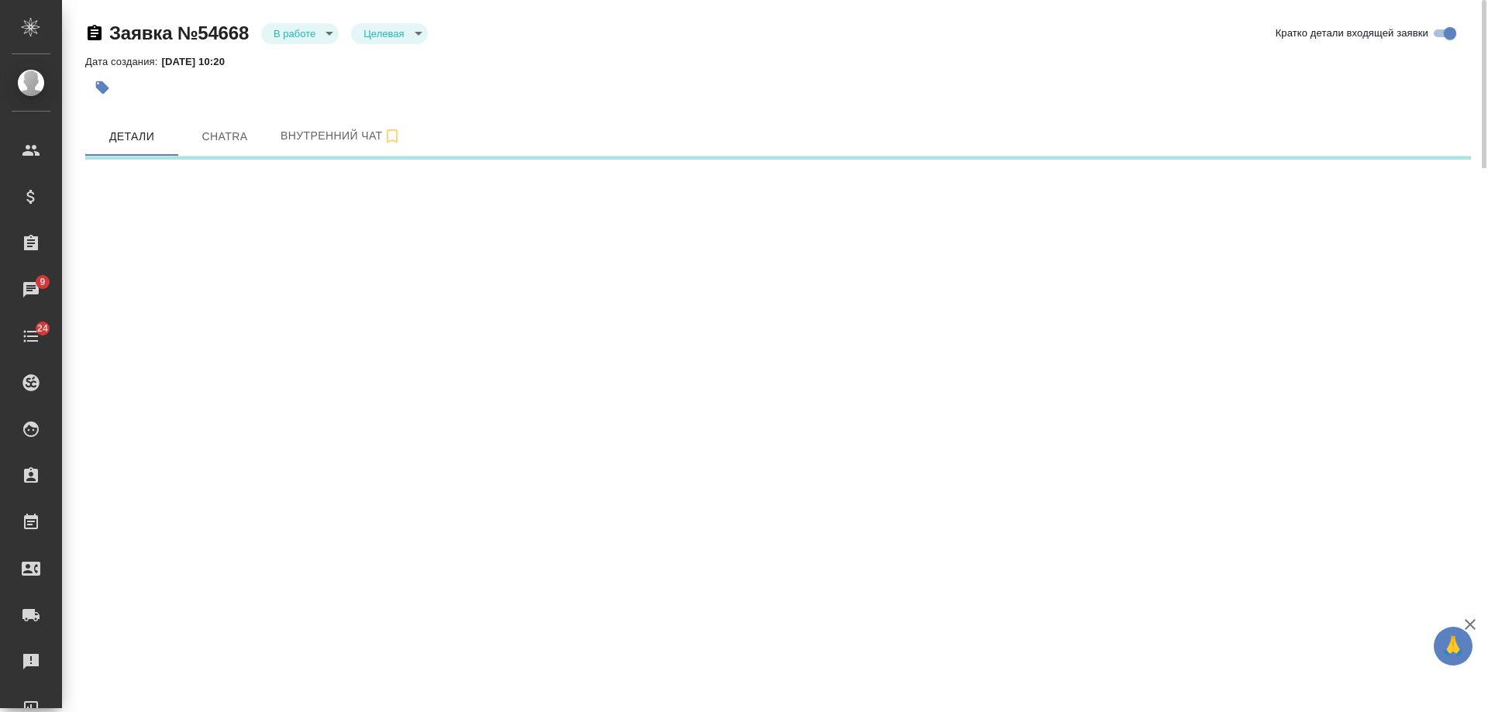
select select "RU"
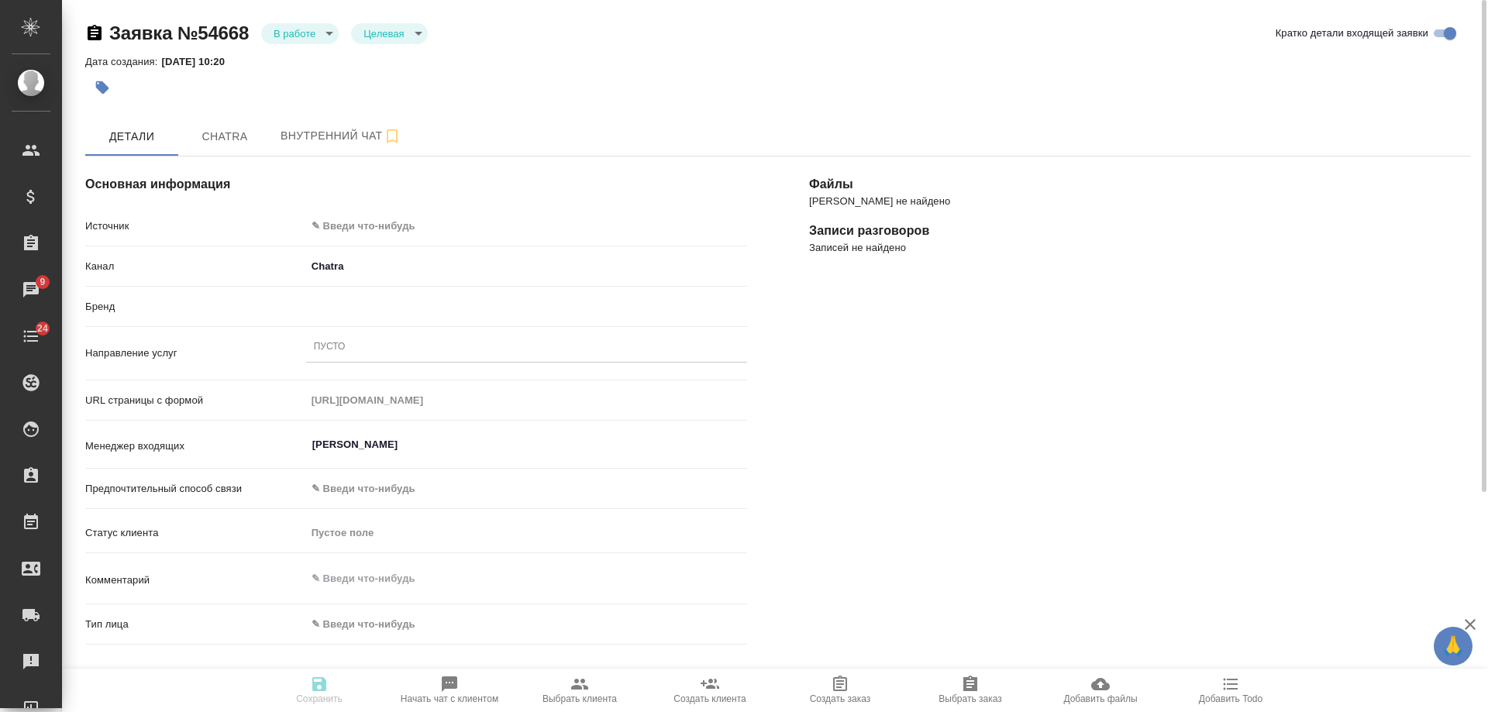
type textarea "x"
select select "RU"
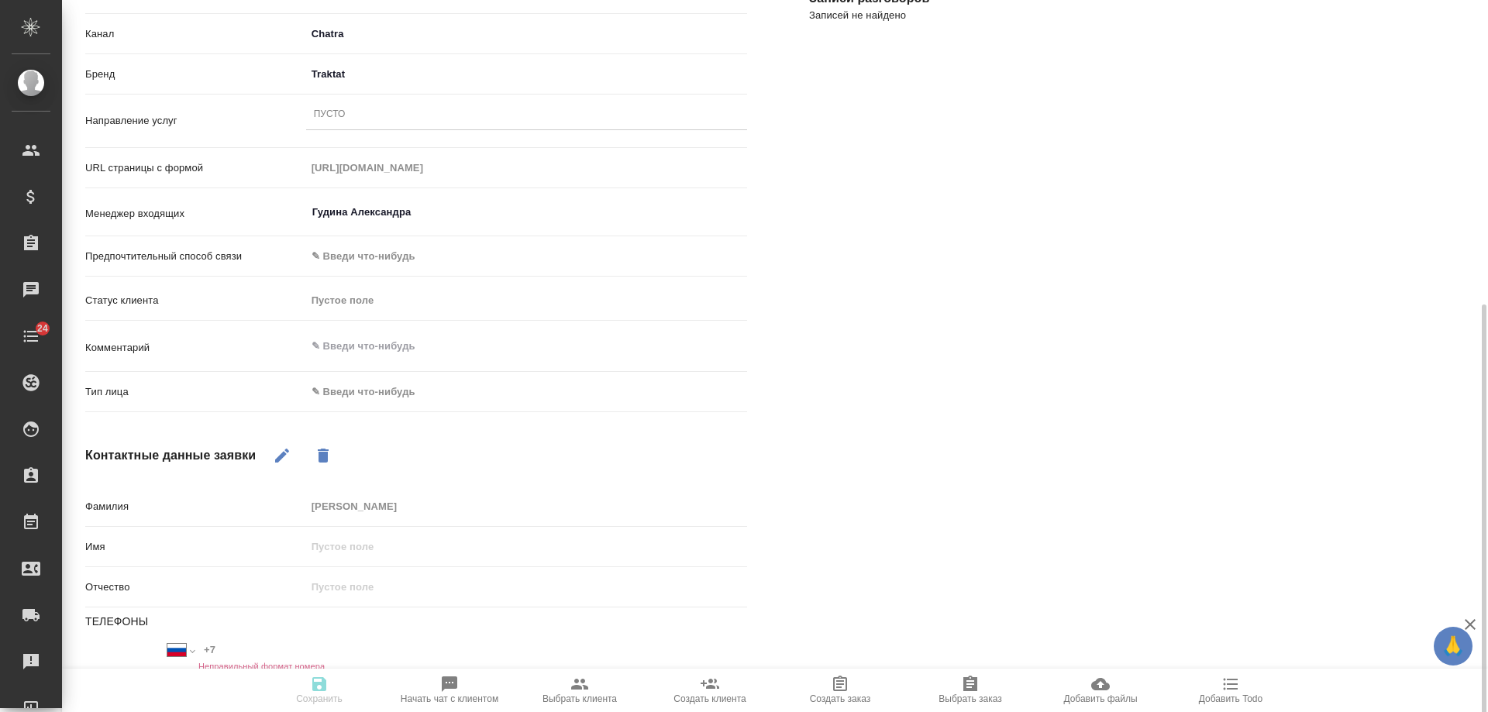
scroll to position [317, 0]
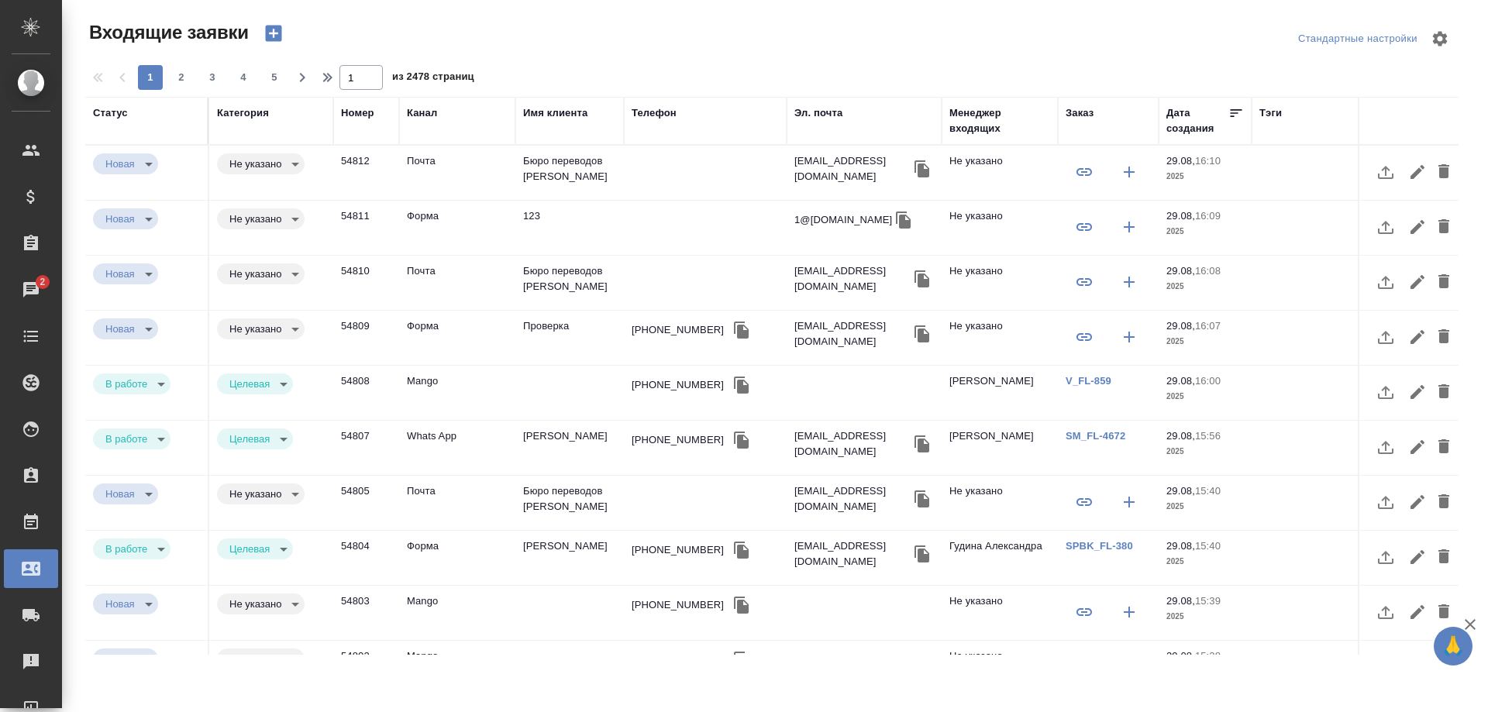
select select "RU"
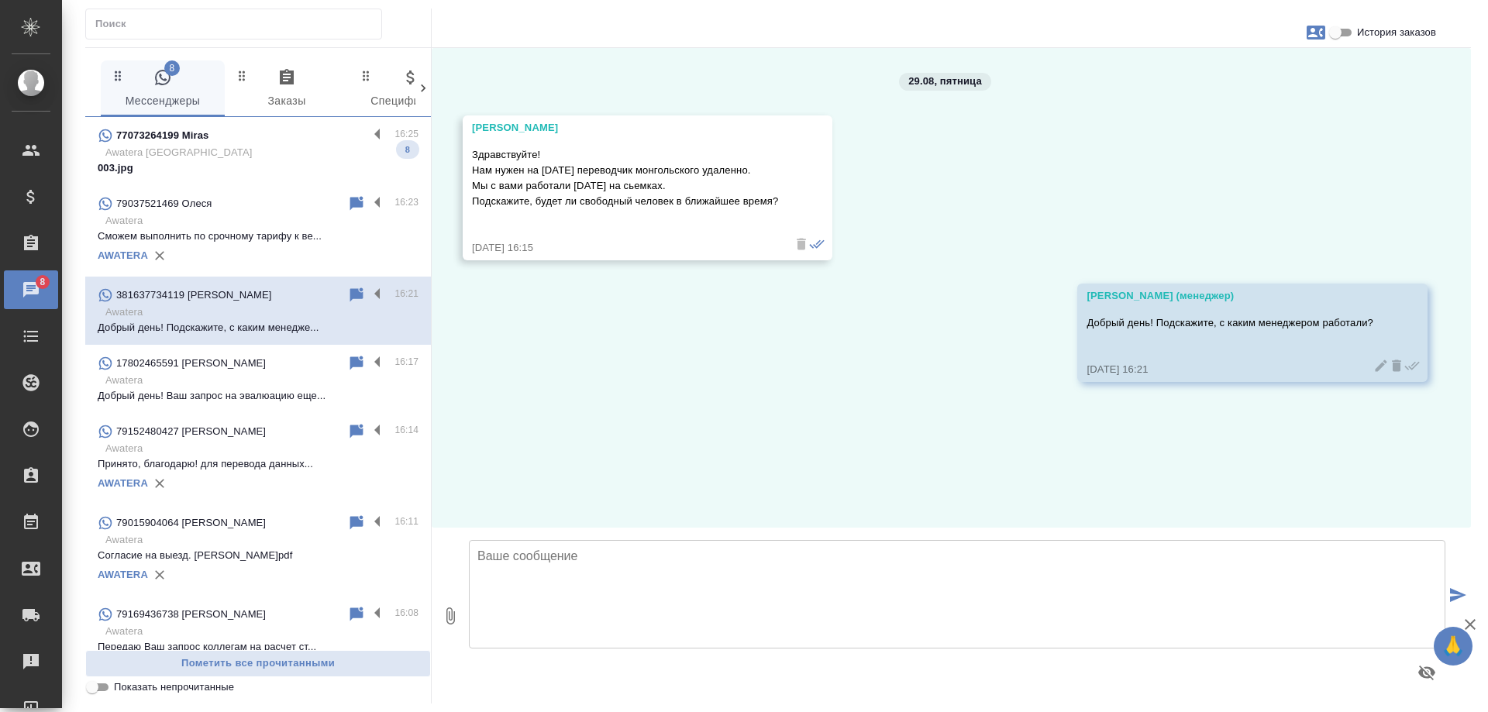
click at [283, 148] on p "Awatera [GEOGRAPHIC_DATA]" at bounding box center [261, 152] width 313 height 15
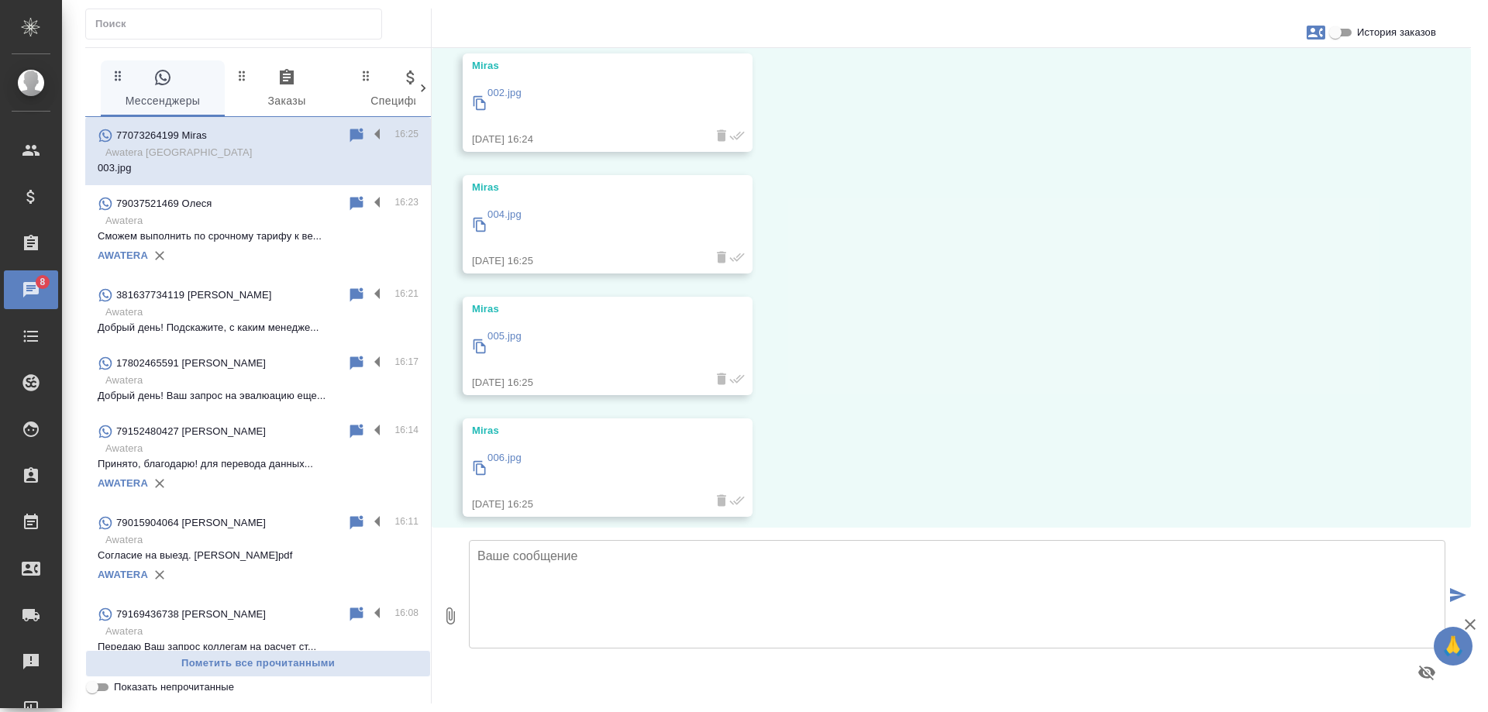
scroll to position [1550, 0]
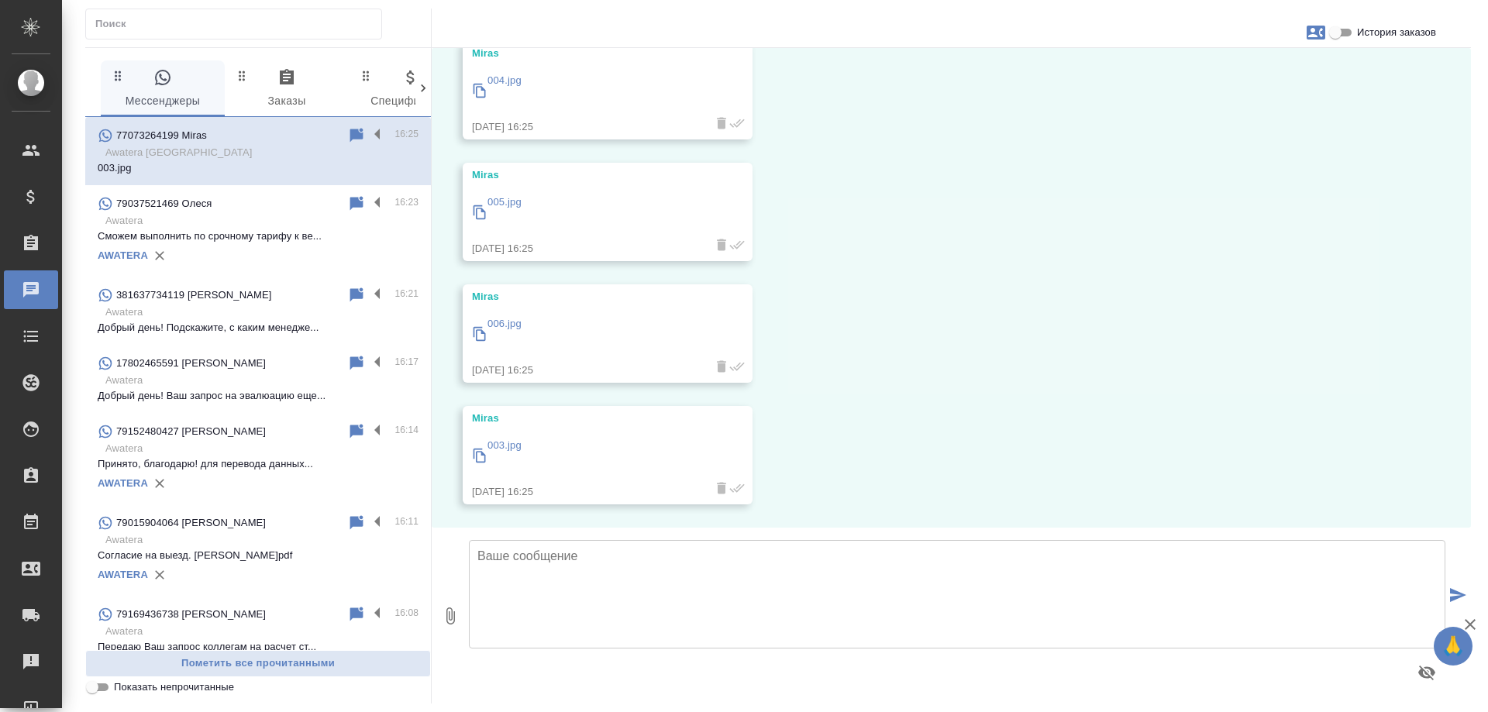
click at [1035, 572] on textarea at bounding box center [957, 594] width 976 height 108
paste textarea "В Казахстане на данный момент мы работаем только с юридическими лицами. Если Ва…"
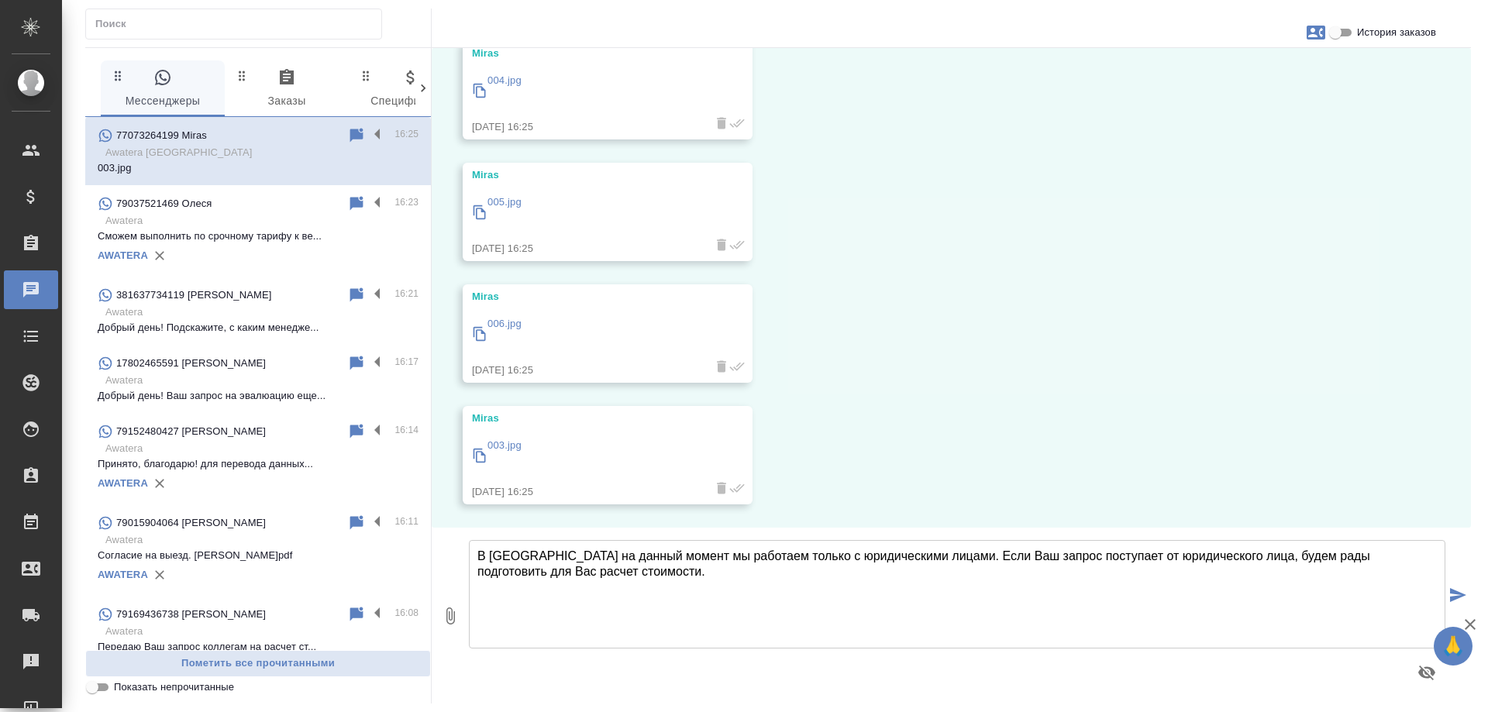
type textarea "В Казахстане на данный момент мы работаем только с юридическими лицами. Если Ва…"
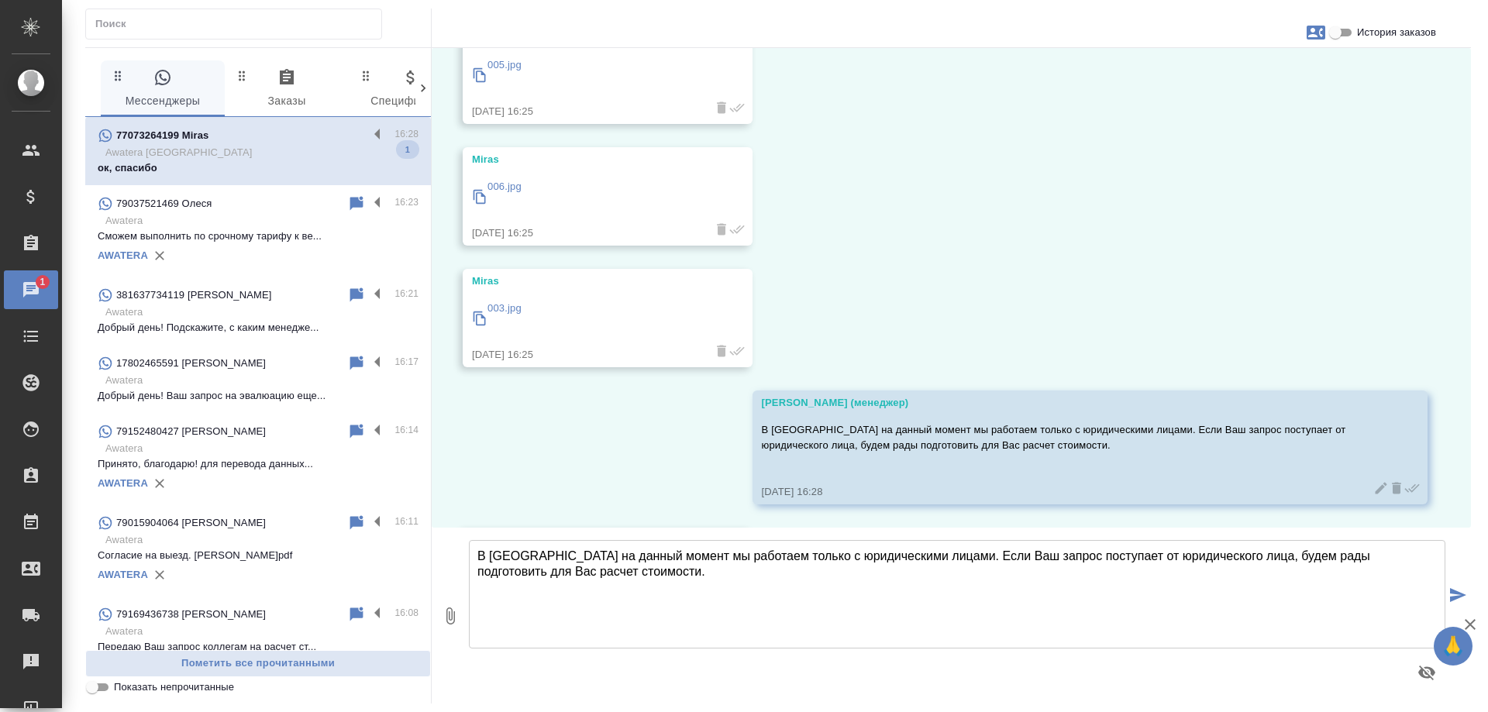
scroll to position [1809, 0]
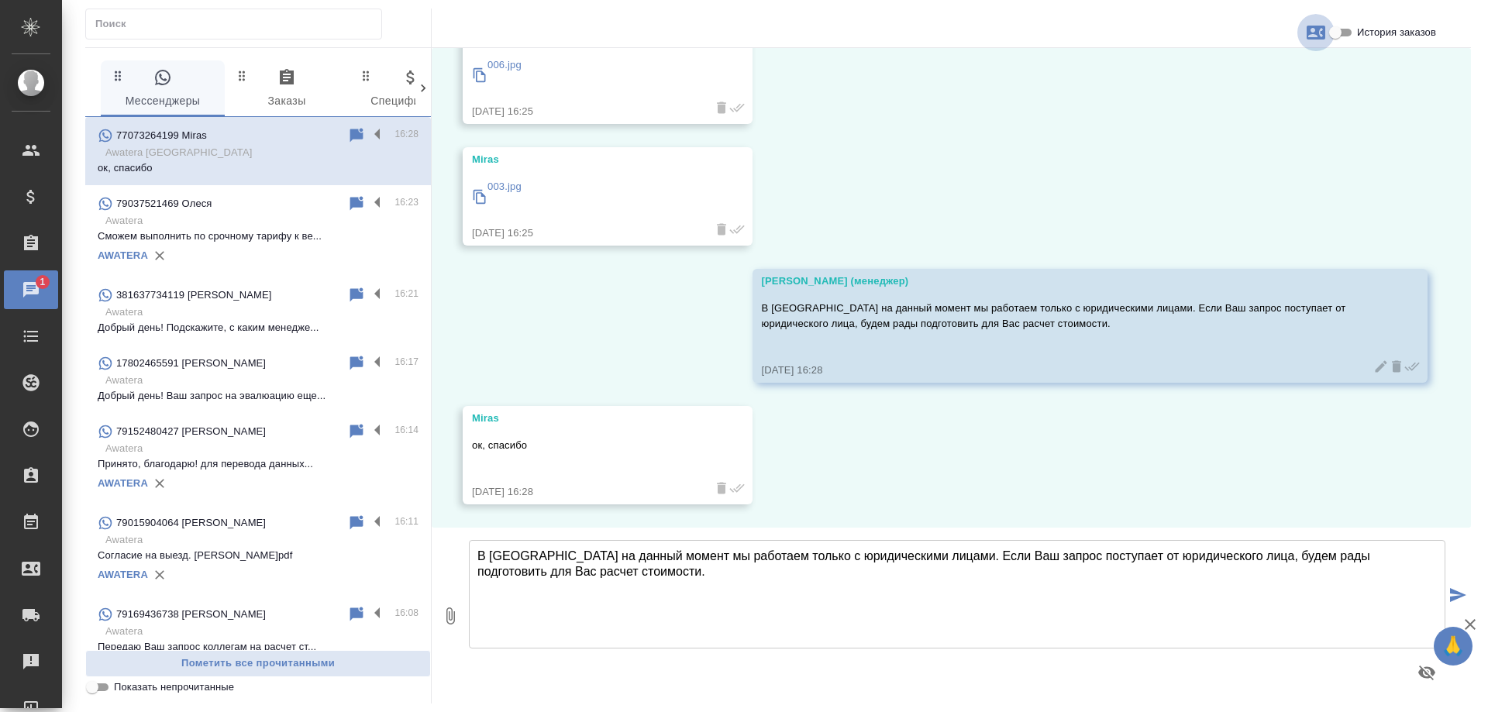
click at [1314, 33] on icon "button" at bounding box center [1315, 33] width 19 height 14
click at [1256, 81] on span "Создать заявку" at bounding box center [1248, 74] width 73 height 15
select select "KZ"
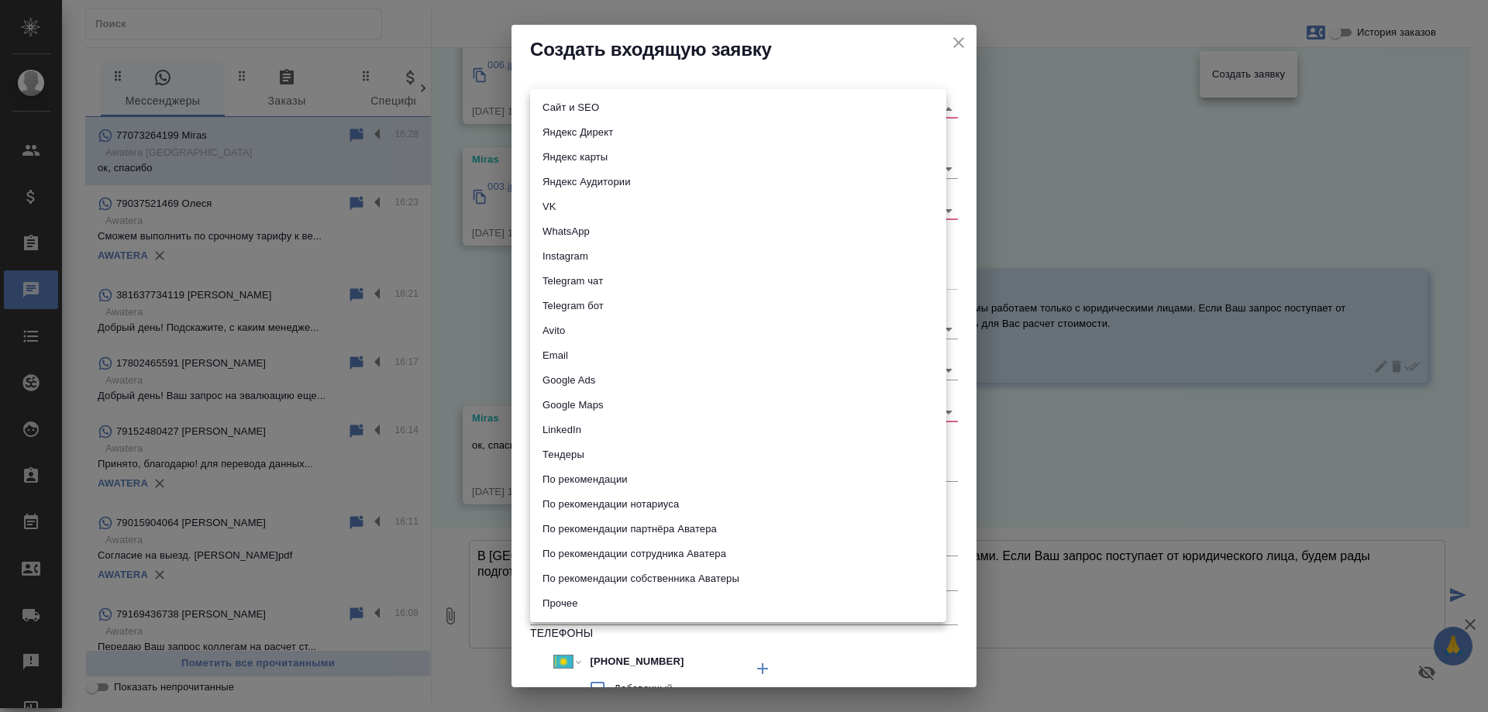
click at [615, 108] on body "🙏 .cls-1 fill:#fff; AWATERA Gudina Alexandra Клиенты Спецификации Заказы 0 Чаты…" at bounding box center [744, 356] width 1488 height 712
click at [573, 227] on li "WhatsApp" at bounding box center [738, 231] width 416 height 25
type input "whatsapp"
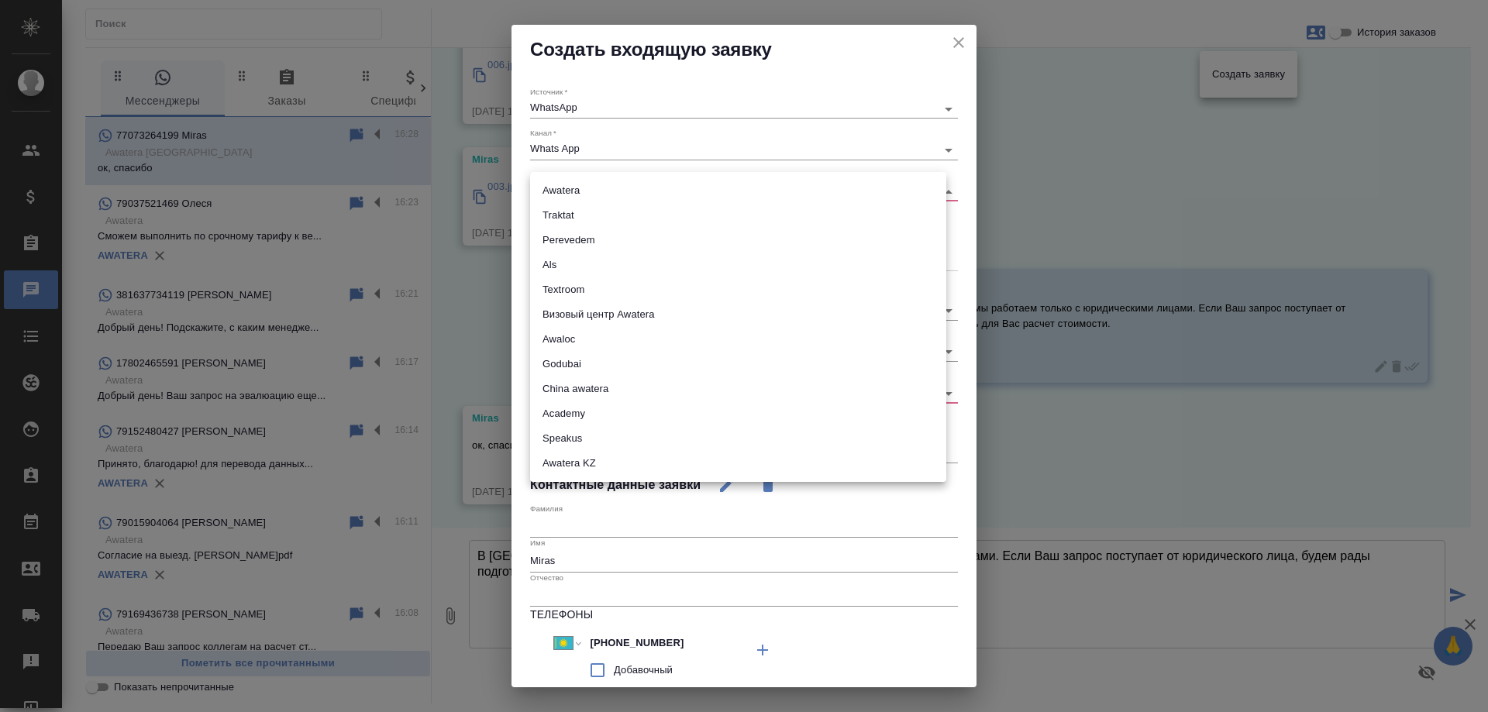
click at [569, 184] on body "🙏 .cls-1 fill:#fff; AWATERA Gudina Alexandra Клиенты Спецификации Заказы 0 Чаты…" at bounding box center [744, 356] width 1488 height 712
click at [576, 455] on li "Awatera KZ" at bounding box center [738, 463] width 416 height 25
type input "awateraKz"
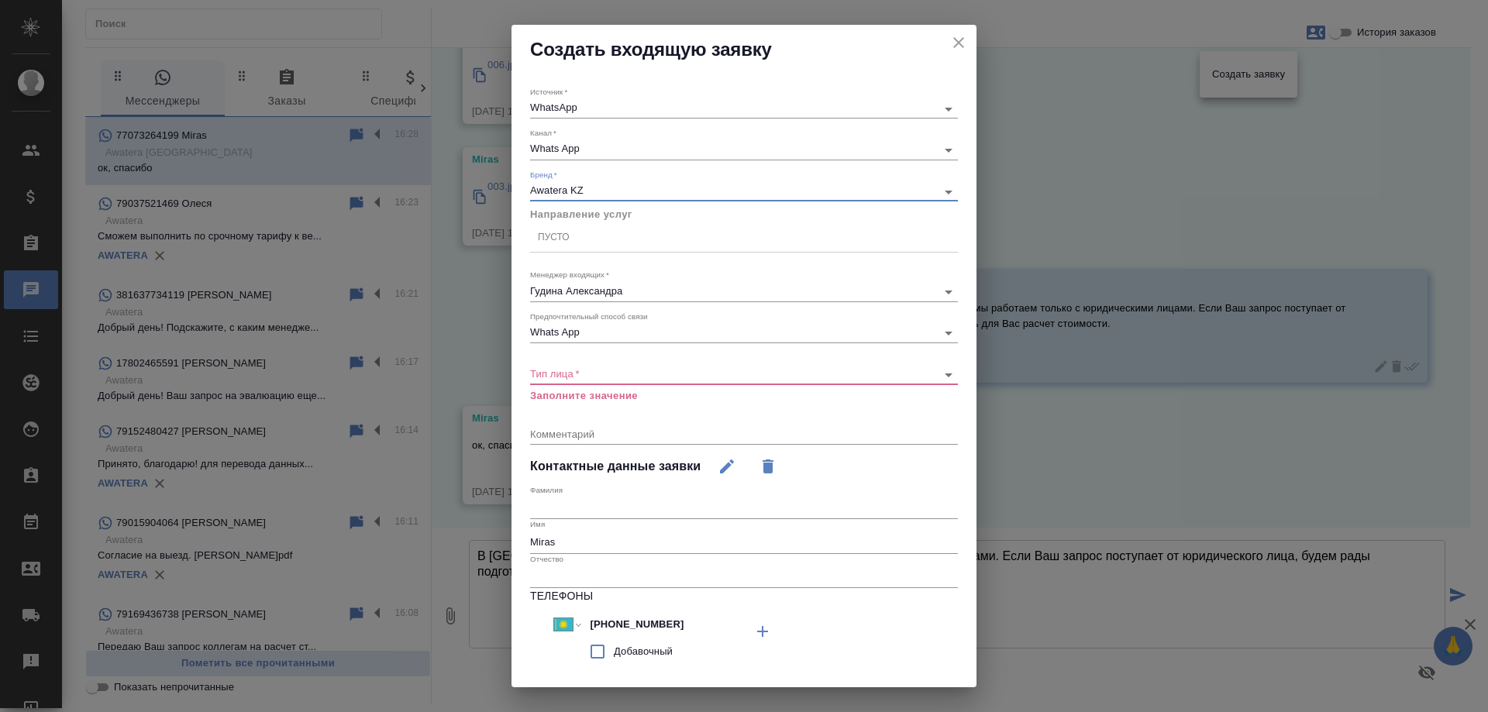
click at [583, 242] on div "Пусто" at bounding box center [744, 237] width 428 height 22
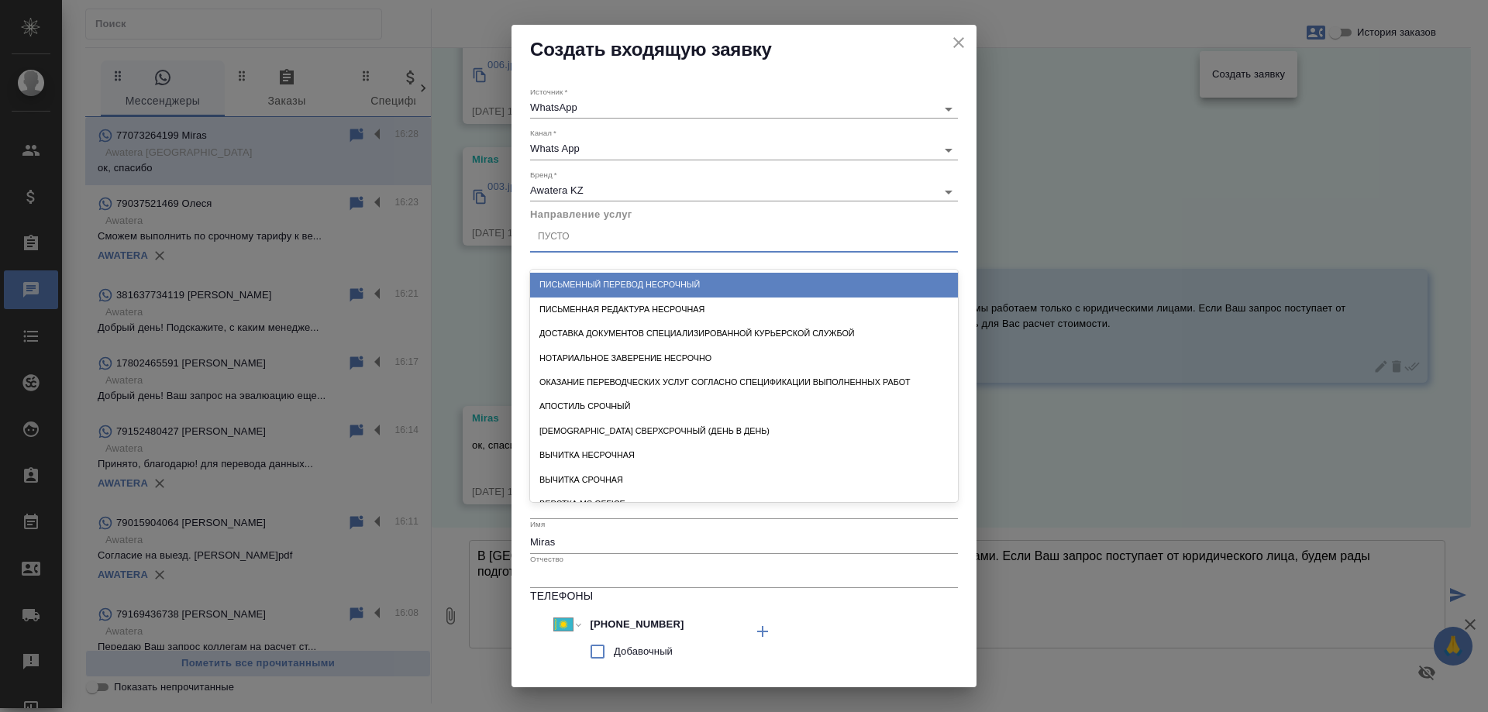
click at [605, 281] on div "Письменный перевод несрочный" at bounding box center [744, 285] width 428 height 24
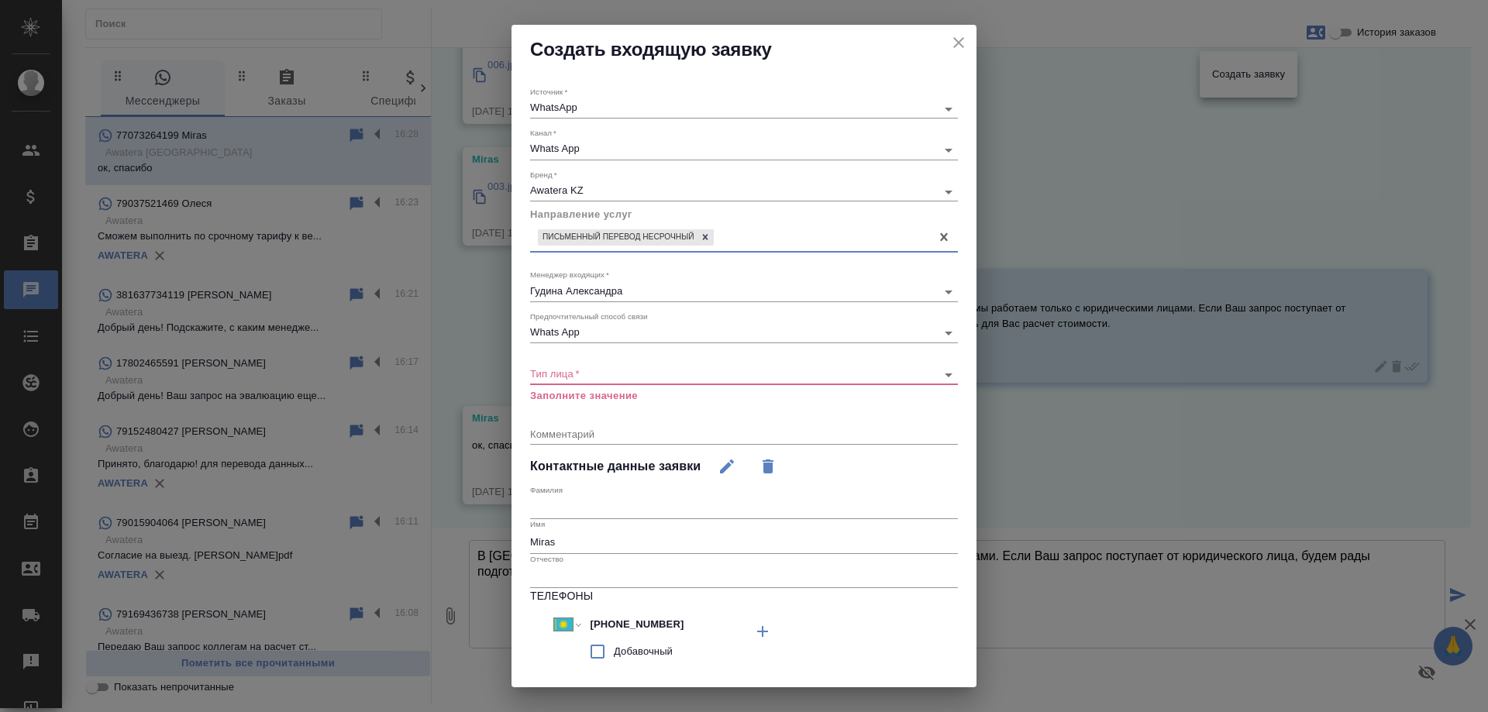
click at [583, 377] on body "🙏 .cls-1 fill:#fff; AWATERA Gudina Alexandra Клиенты Спецификации Заказы 0 Чаты…" at bounding box center [744, 356] width 1488 height 712
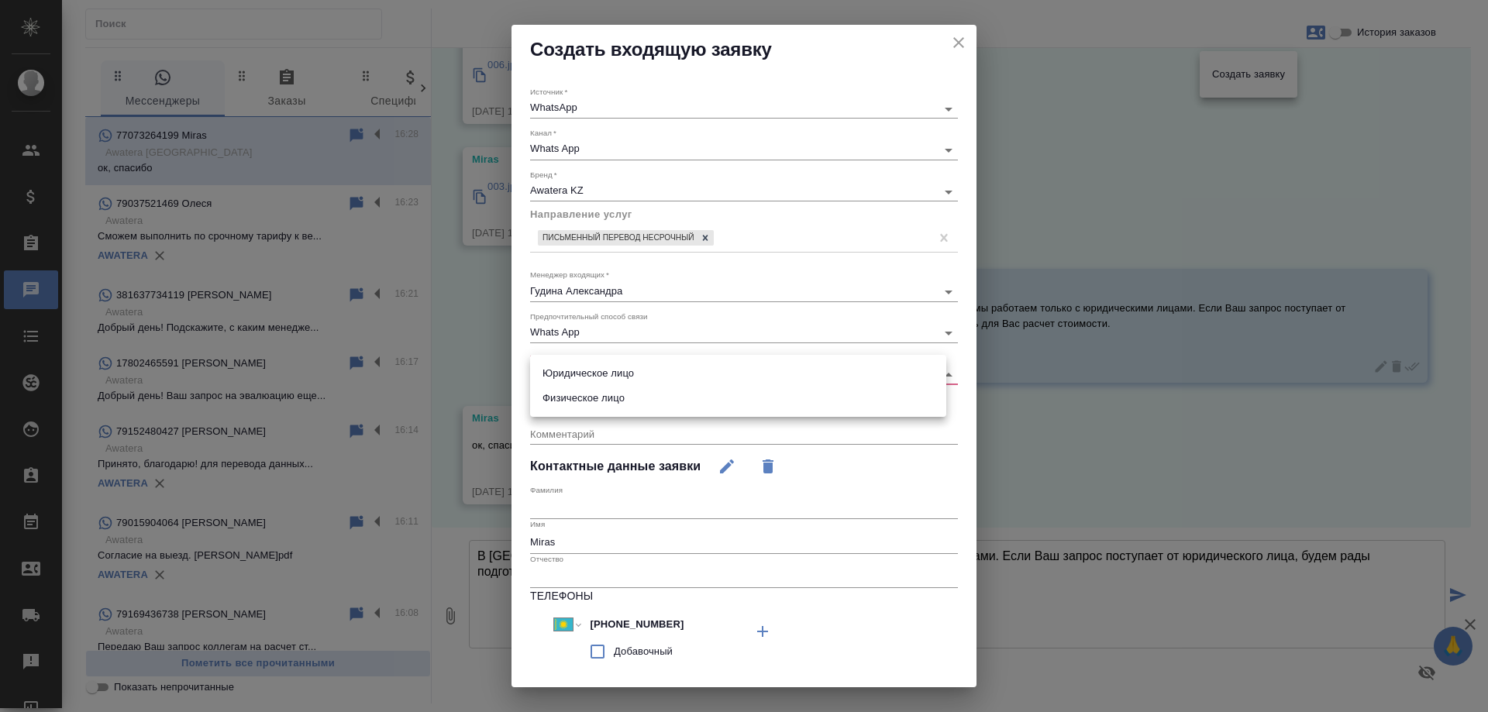
click at [588, 398] on li "Физическое лицо" at bounding box center [738, 398] width 416 height 25
type input "private"
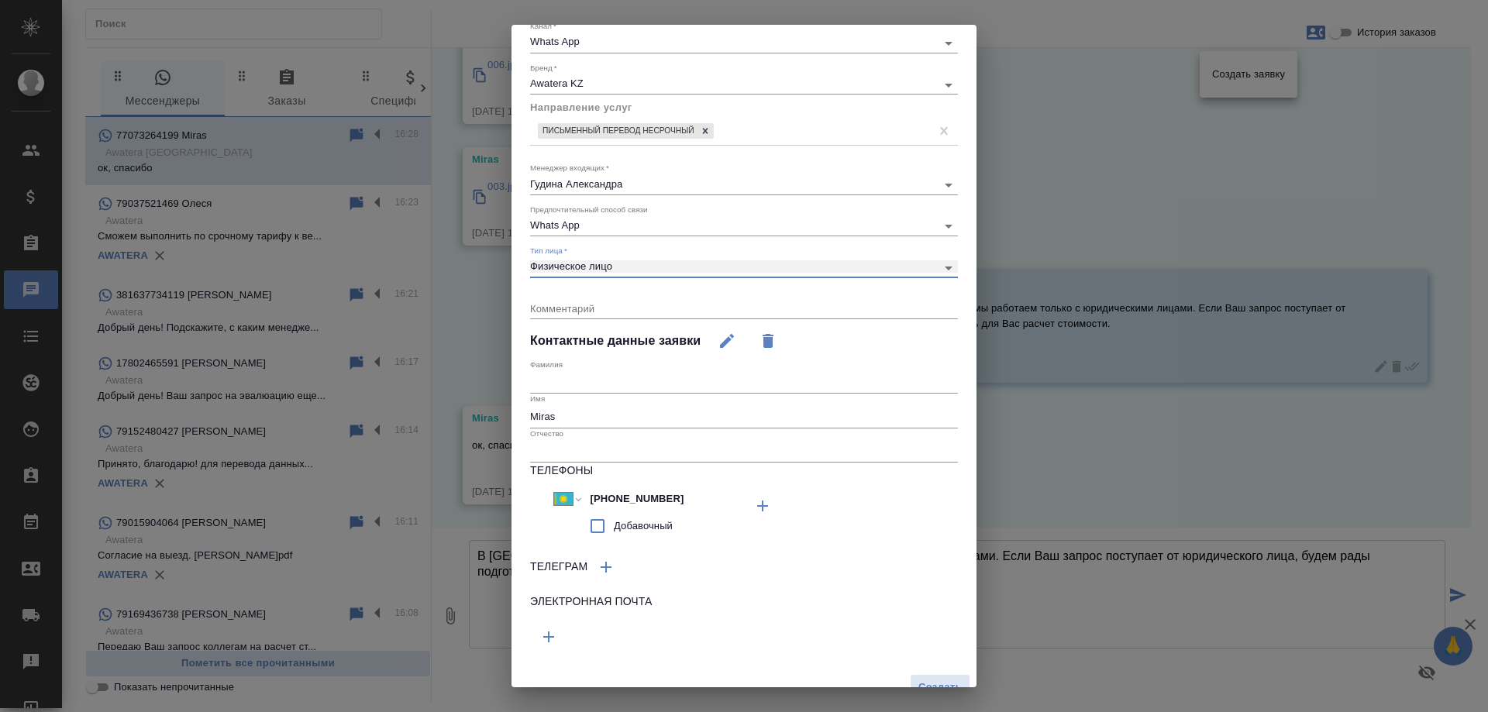
scroll to position [127, 0]
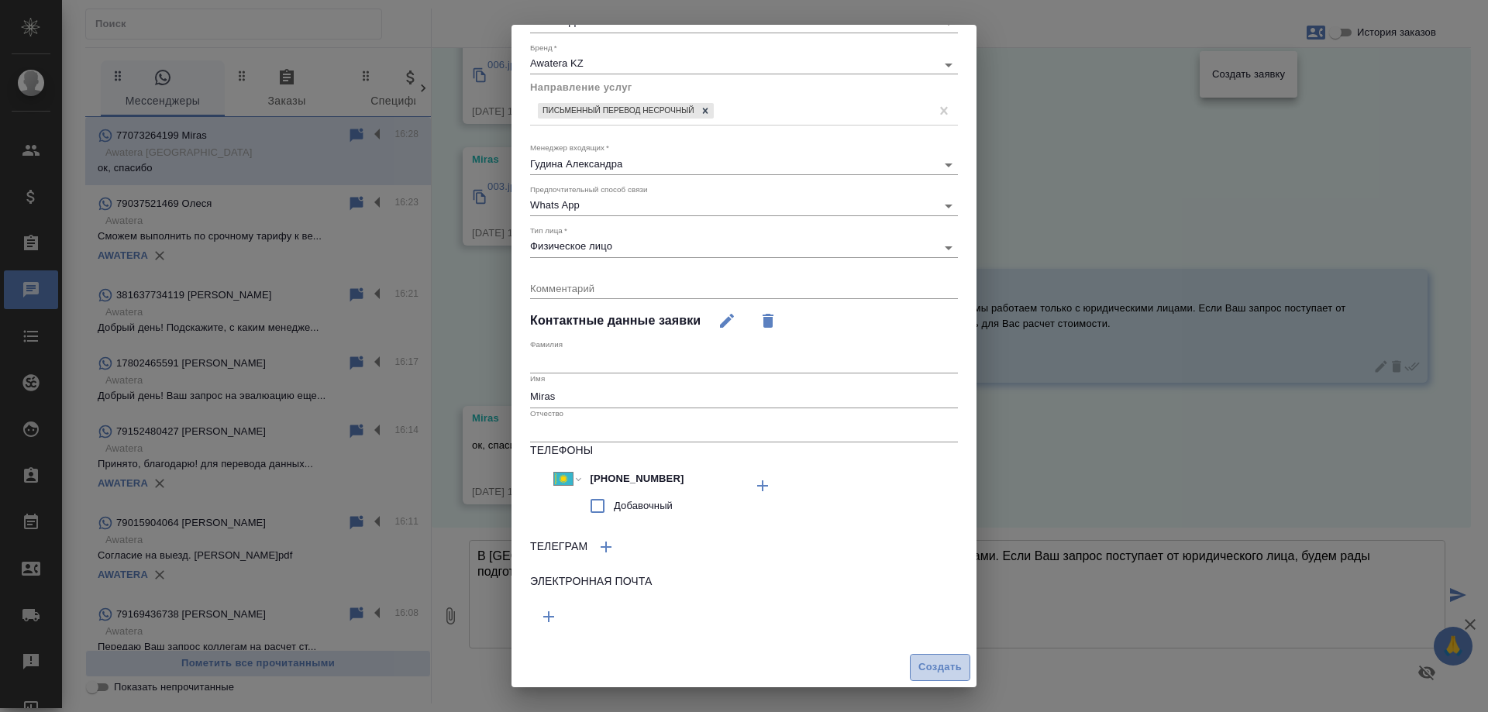
click at [920, 666] on span "Создать" at bounding box center [939, 668] width 43 height 18
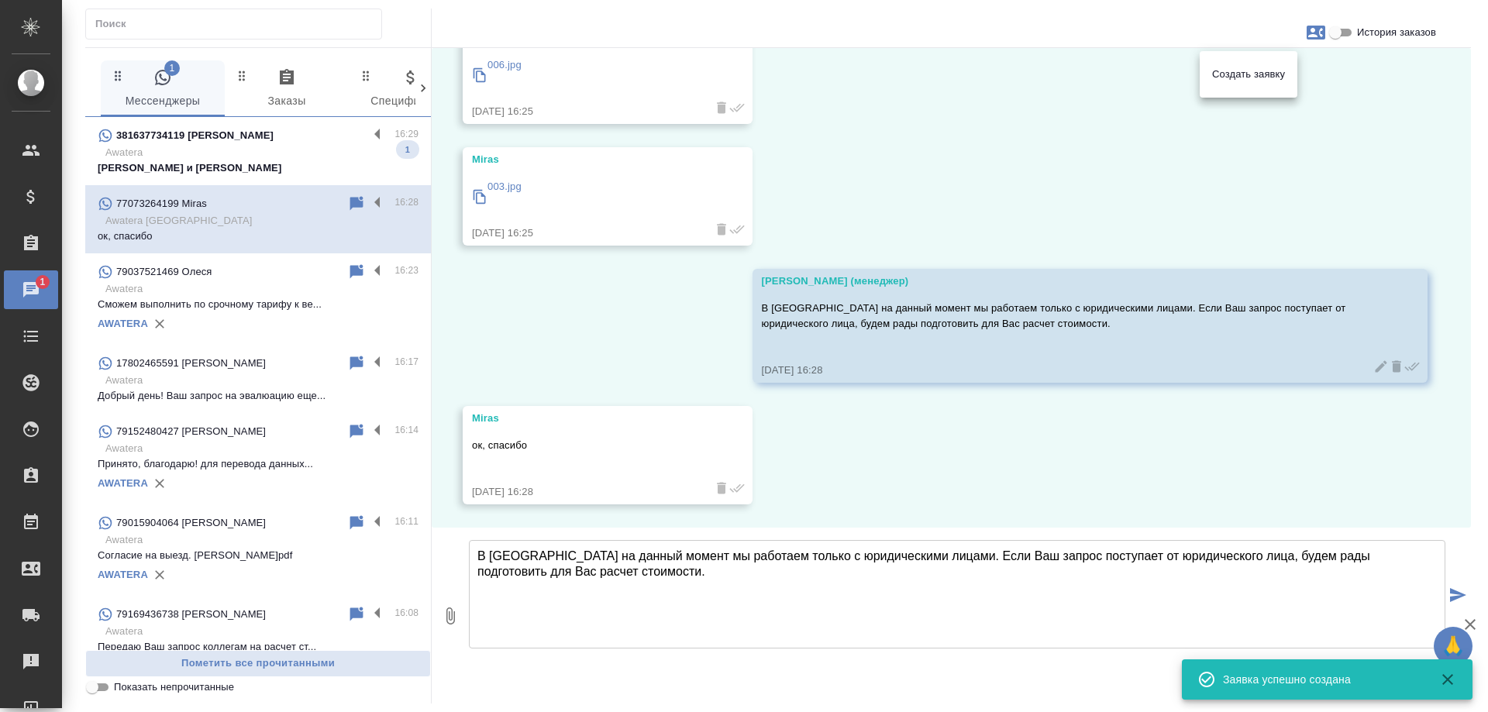
click at [236, 157] on div at bounding box center [744, 356] width 1488 height 712
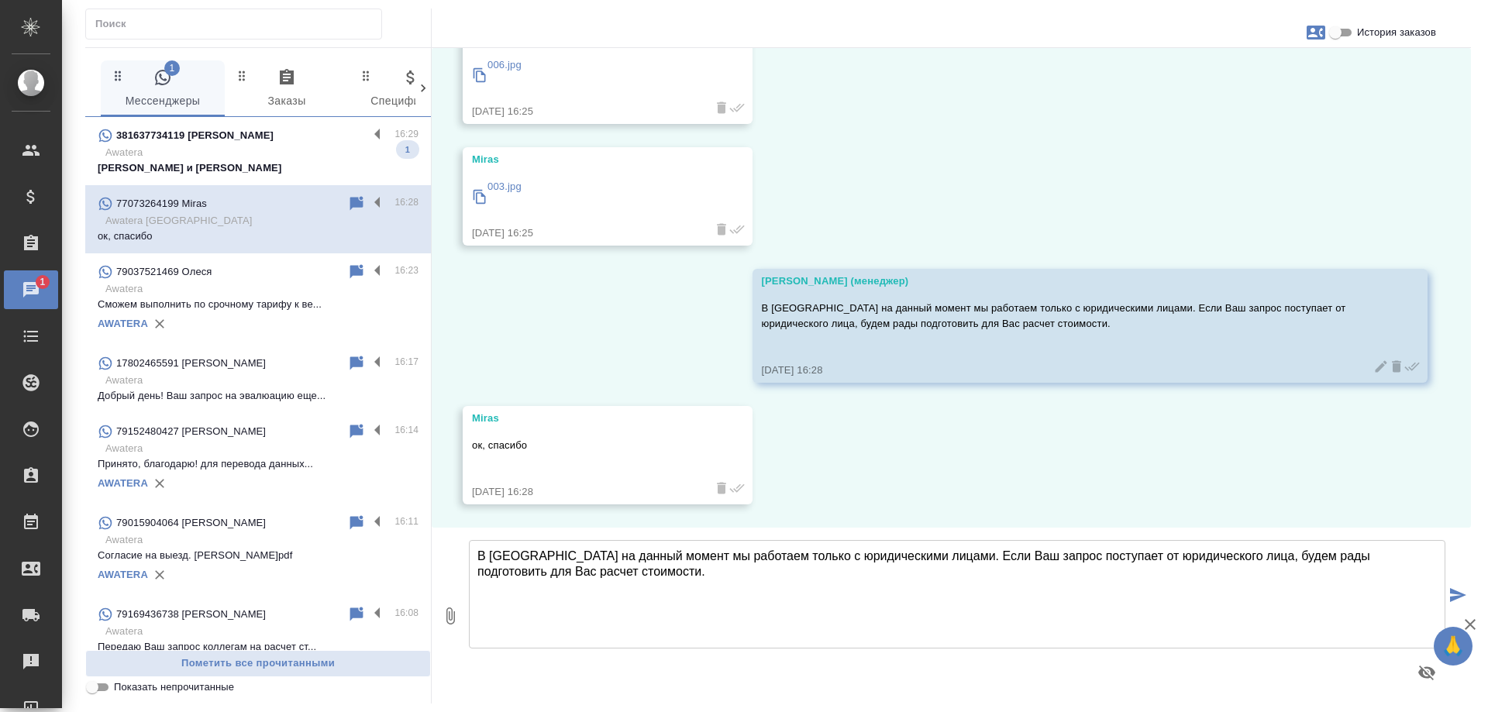
click at [234, 152] on p "Awatera" at bounding box center [261, 152] width 313 height 15
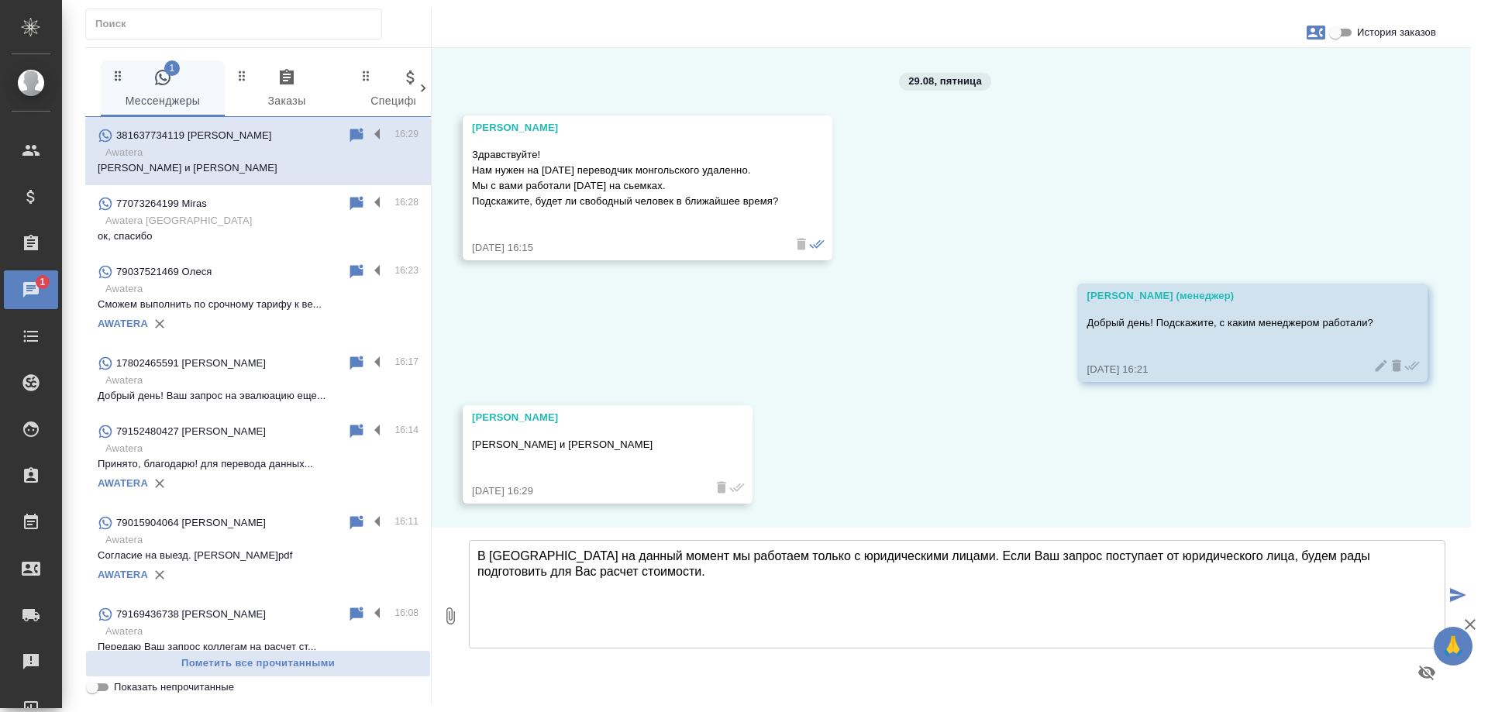
scroll to position [0, 0]
click at [1311, 34] on icon "button" at bounding box center [1315, 33] width 19 height 14
click at [1341, 33] on div at bounding box center [744, 356] width 1488 height 712
click at [1337, 29] on input "История заказов" at bounding box center [1335, 32] width 56 height 19
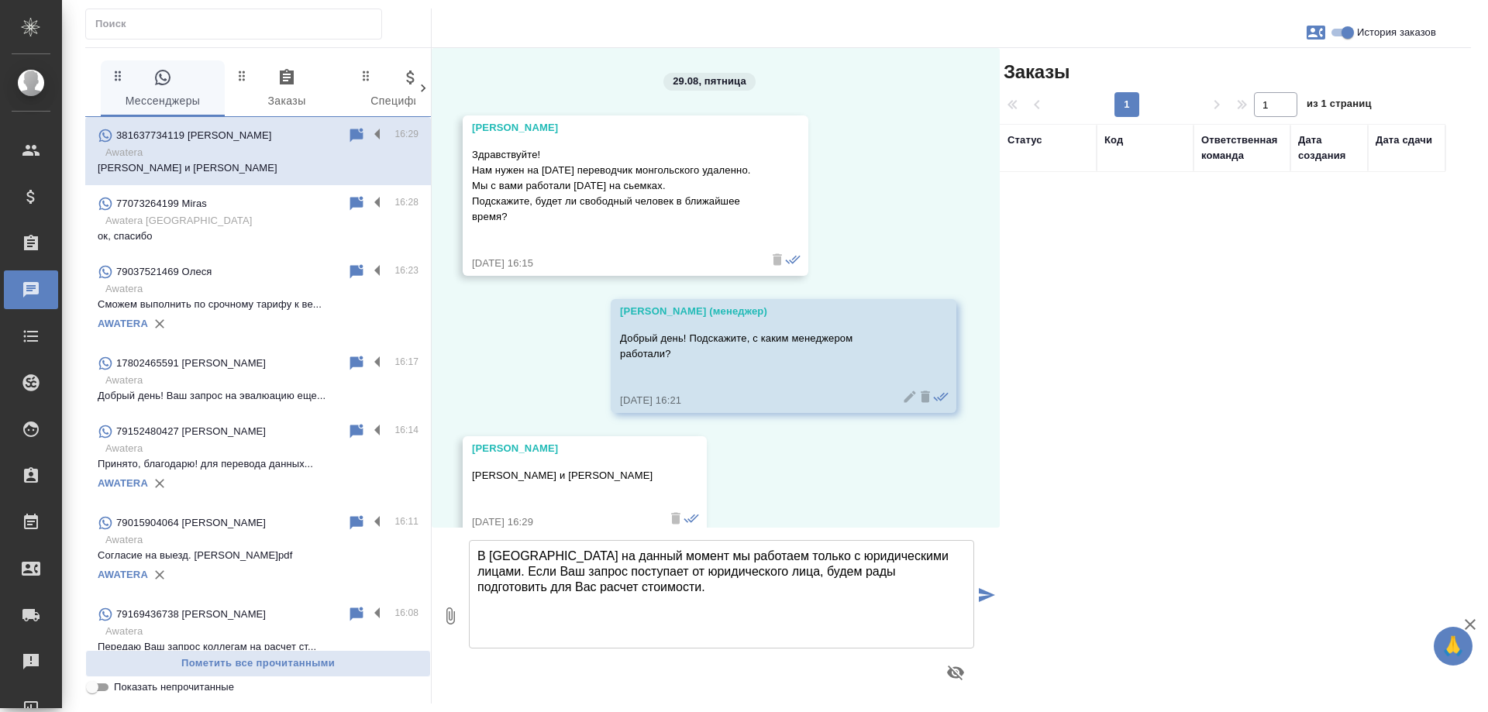
click at [1339, 35] on input "История заказов" at bounding box center [1348, 32] width 56 height 19
checkbox input "false"
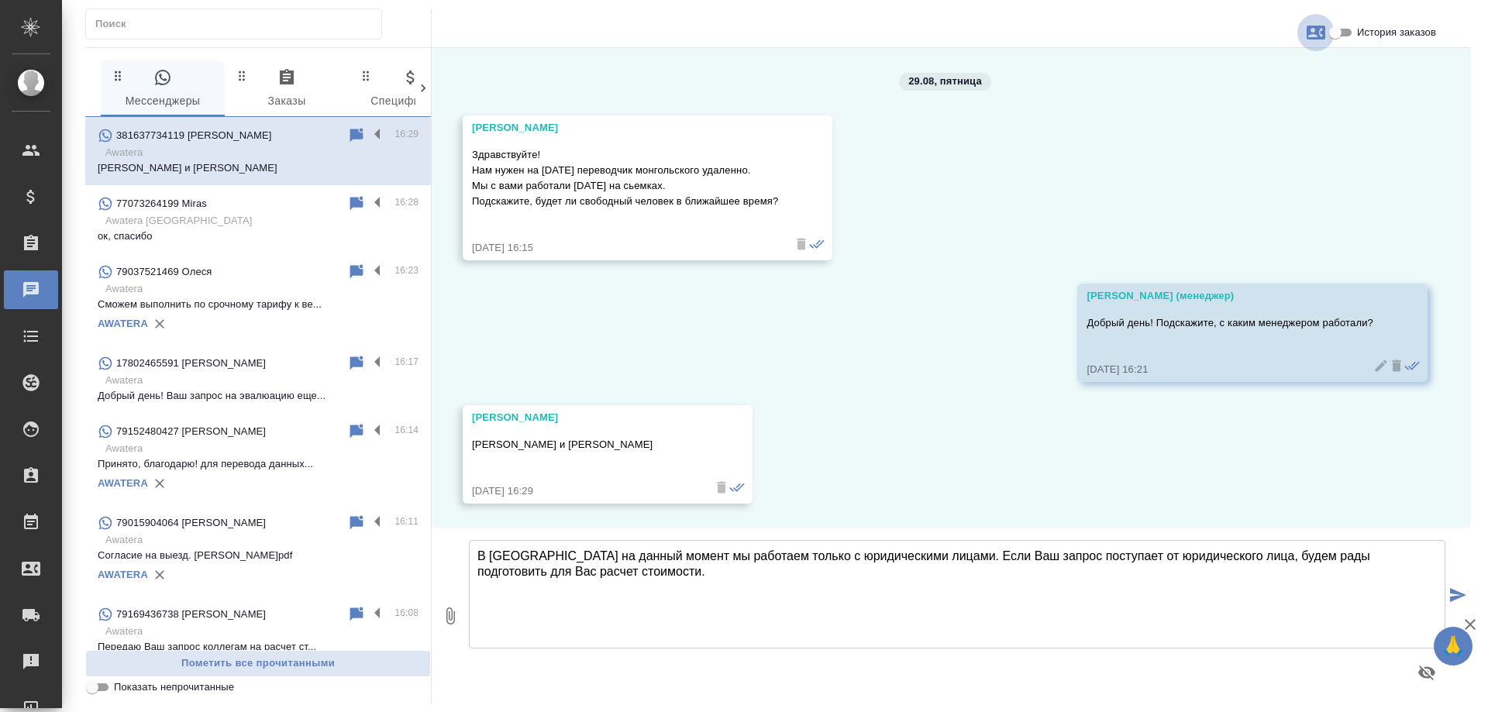
click at [1317, 30] on icon "button" at bounding box center [1315, 33] width 19 height 14
click at [1257, 80] on span "Создать заявку" at bounding box center [1248, 74] width 73 height 15
select select "RS"
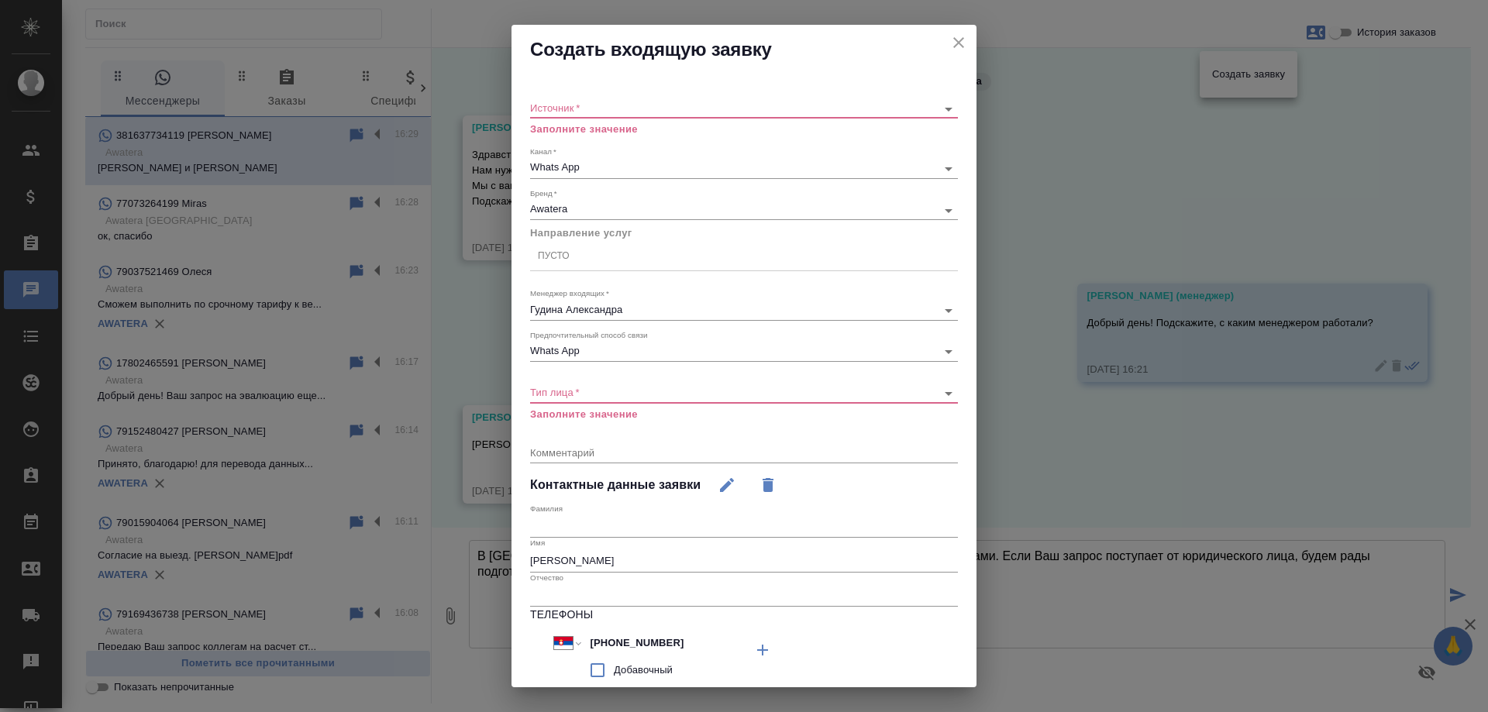
click at [604, 108] on body "🙏 .cls-1 fill:#fff; AWATERA Gudina Alexandra Клиенты Спецификации Заказы 0 Чаты…" at bounding box center [744, 356] width 1488 height 712
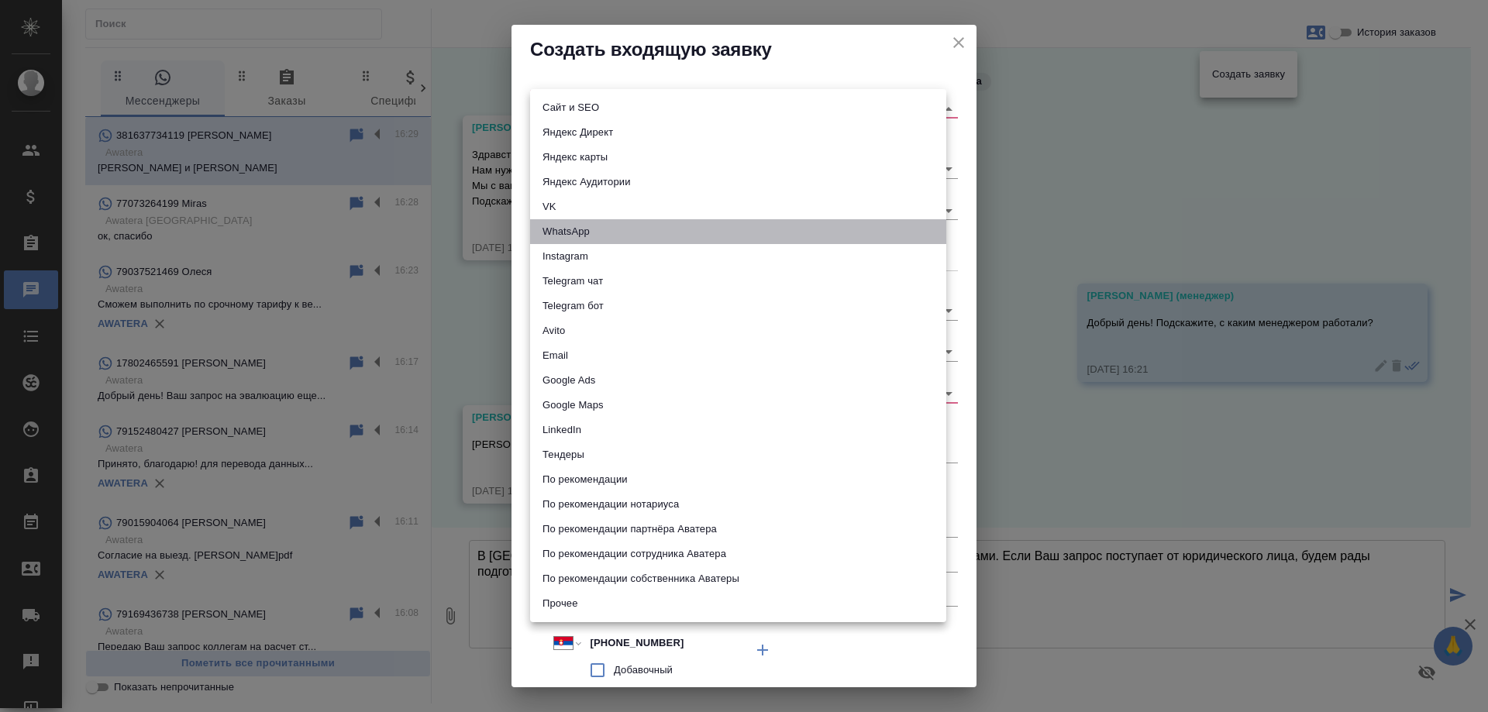
click at [572, 227] on li "WhatsApp" at bounding box center [738, 231] width 416 height 25
type input "whatsapp"
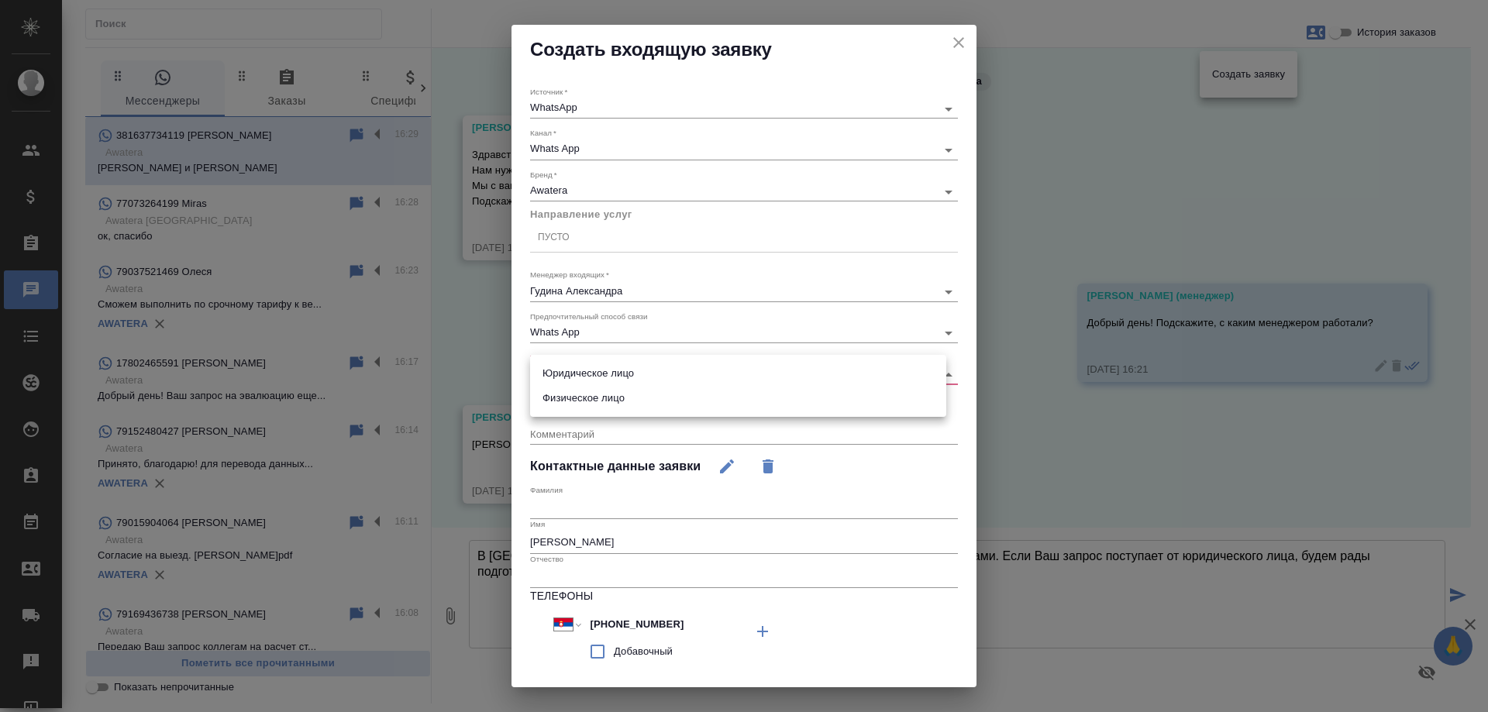
click at [573, 372] on body "🙏 .cls-1 fill:#fff; AWATERA Gudina Alexandra Клиенты Спецификации Заказы 0 Чаты…" at bounding box center [744, 356] width 1488 height 712
click at [582, 398] on li "Физическое лицо" at bounding box center [738, 398] width 416 height 25
type input "private"
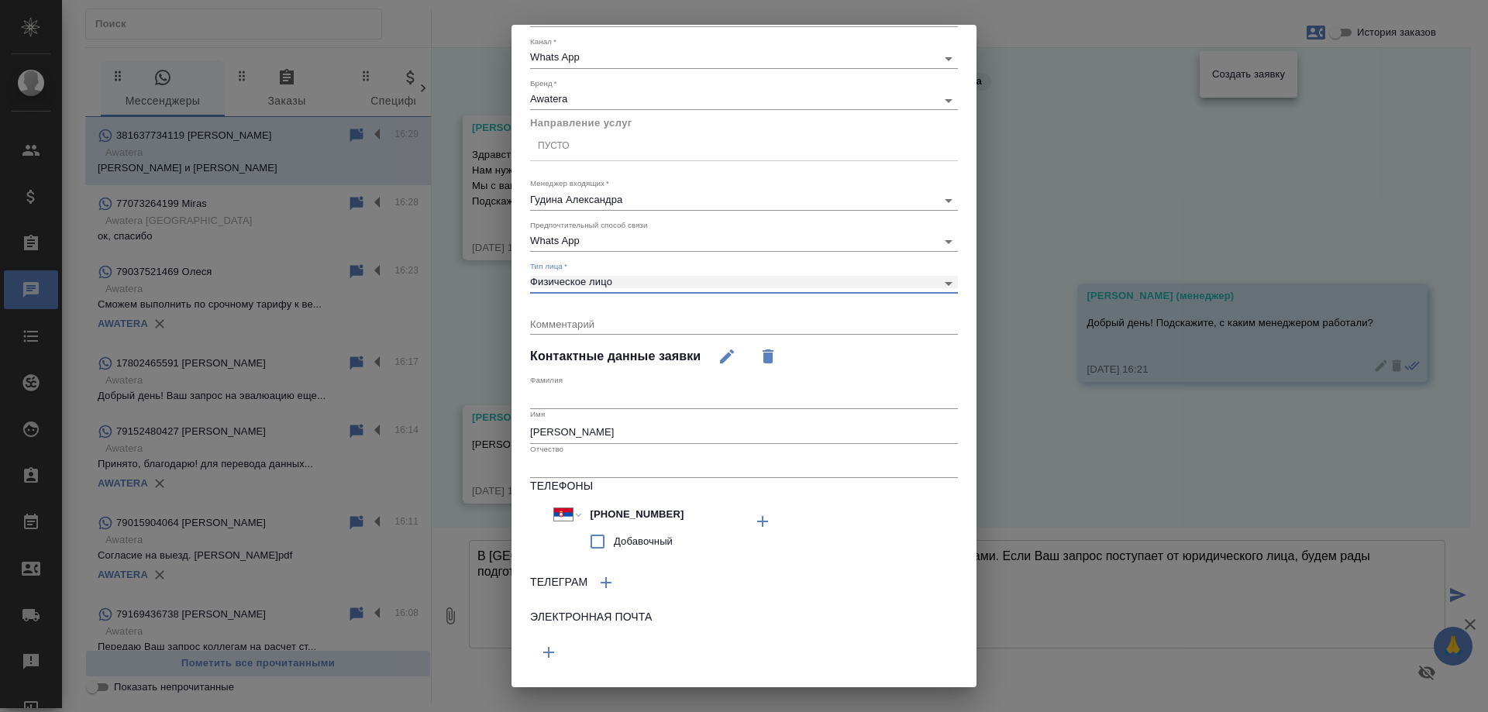
scroll to position [127, 0]
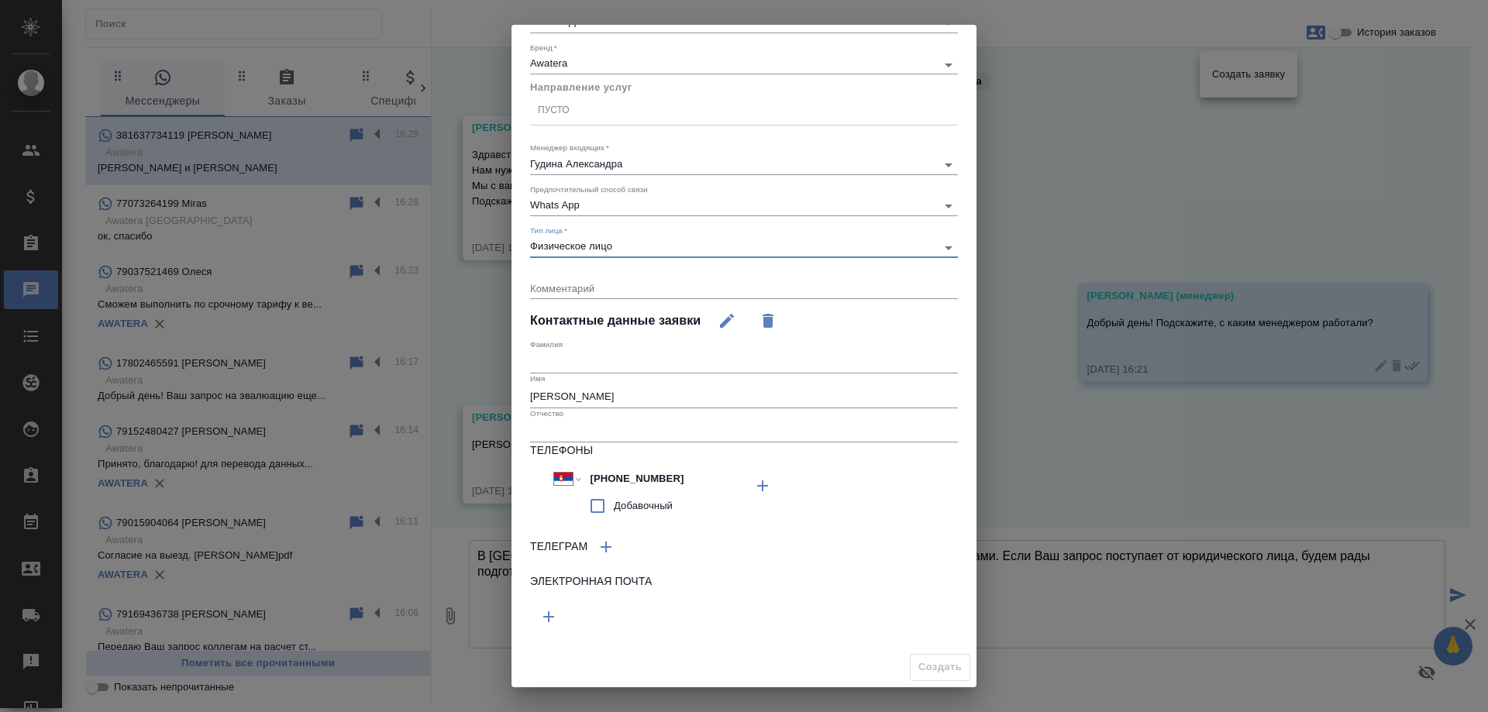
click at [578, 113] on div "Пусто" at bounding box center [744, 110] width 428 height 22
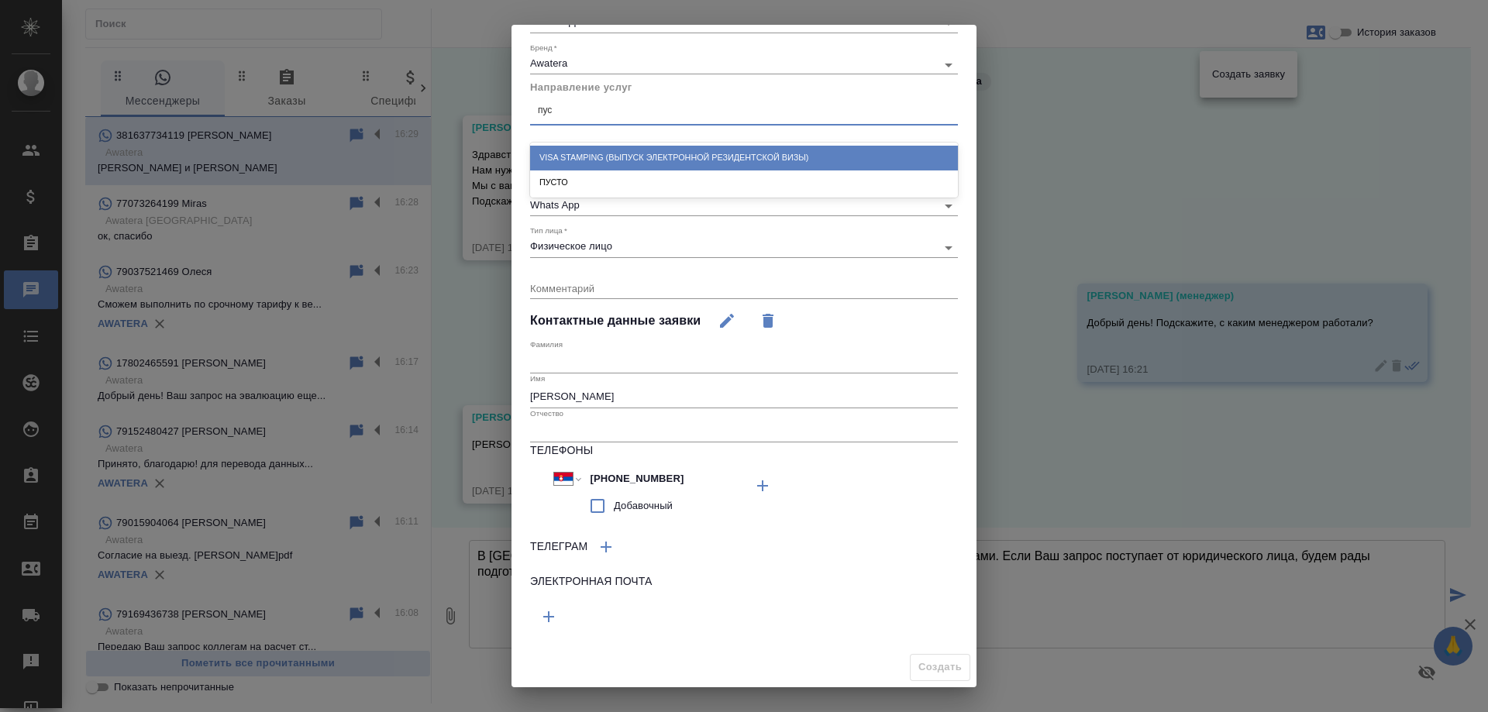
type input "пуст"
click at [593, 159] on div "ПУСТО" at bounding box center [744, 158] width 428 height 24
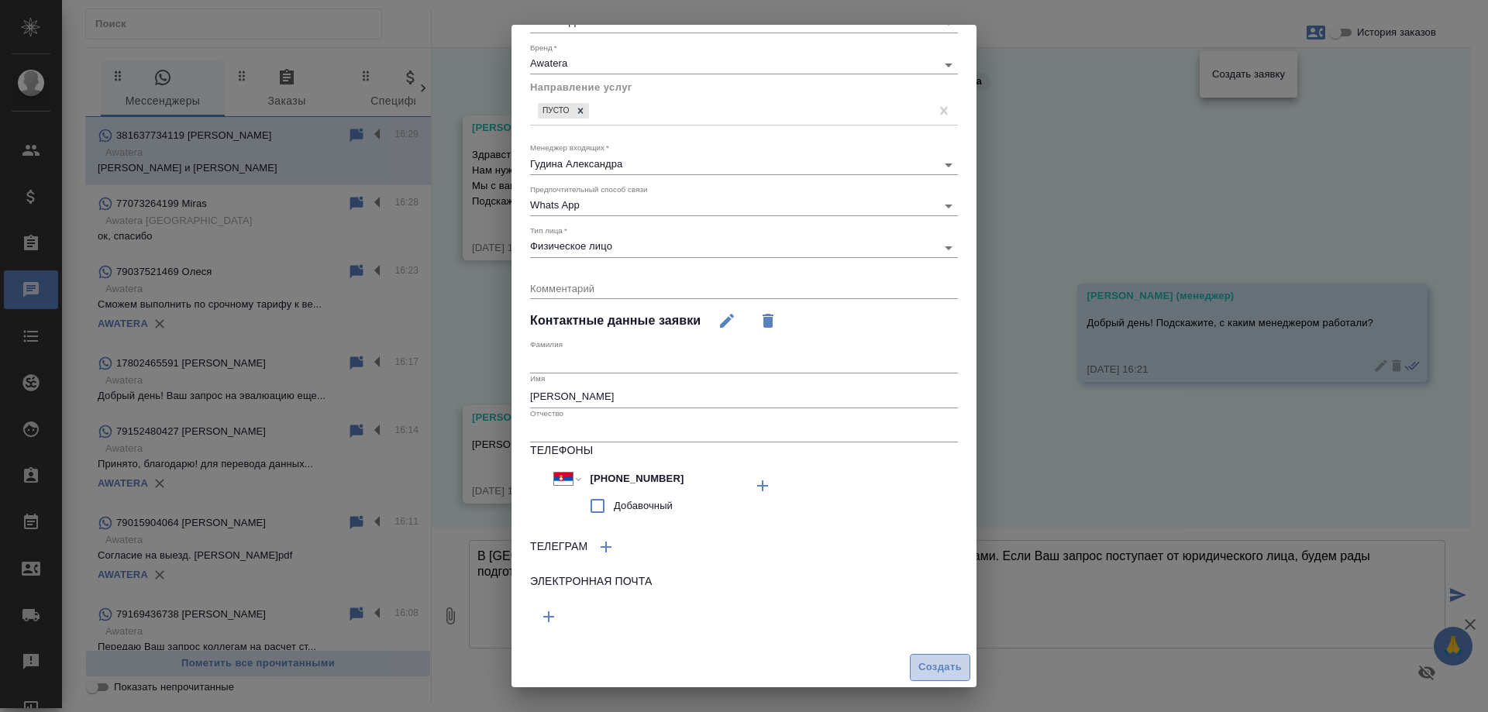
click at [918, 666] on span "Создать" at bounding box center [939, 668] width 43 height 18
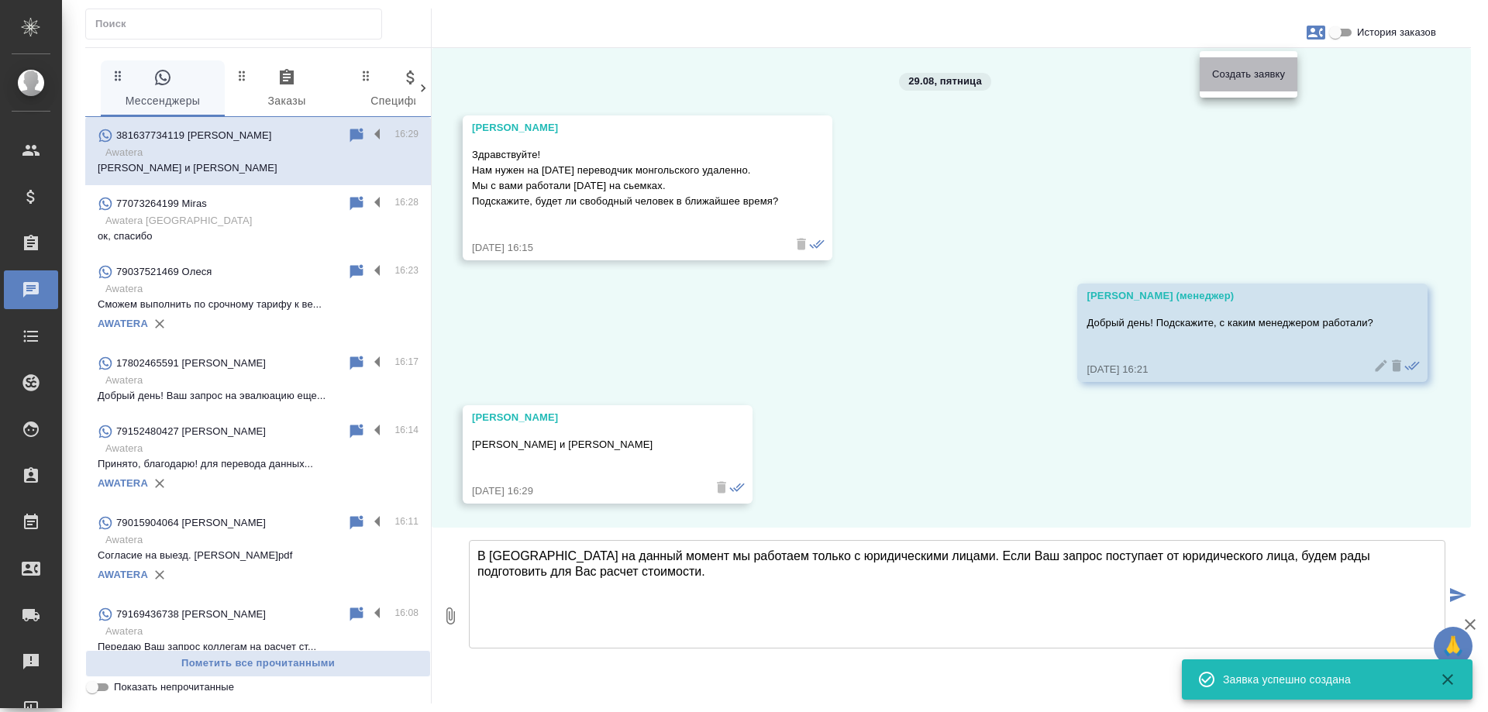
click at [1249, 77] on span "Создать заявку" at bounding box center [1248, 74] width 73 height 15
select select "RS"
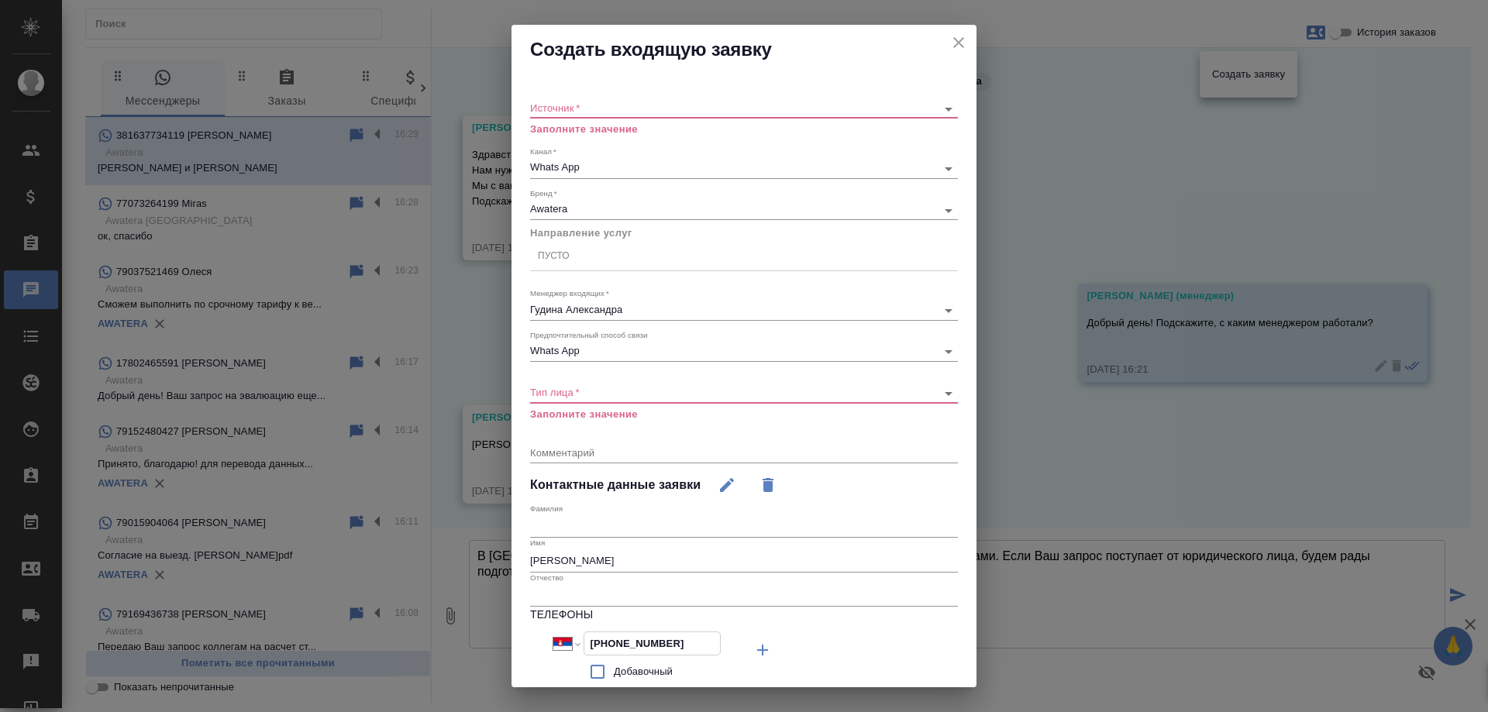
drag, startPoint x: 706, startPoint y: 637, endPoint x: 512, endPoint y: 637, distance: 193.7
click at [512, 637] on div "Источник   * ​ Заполните значение Канал   * Whats App 66ac940615179ecd4145cc10 …" at bounding box center [743, 443] width 465 height 739
click at [954, 53] on div "Создать входящую заявку" at bounding box center [743, 50] width 465 height 50
click at [953, 44] on icon "close" at bounding box center [958, 42] width 11 height 11
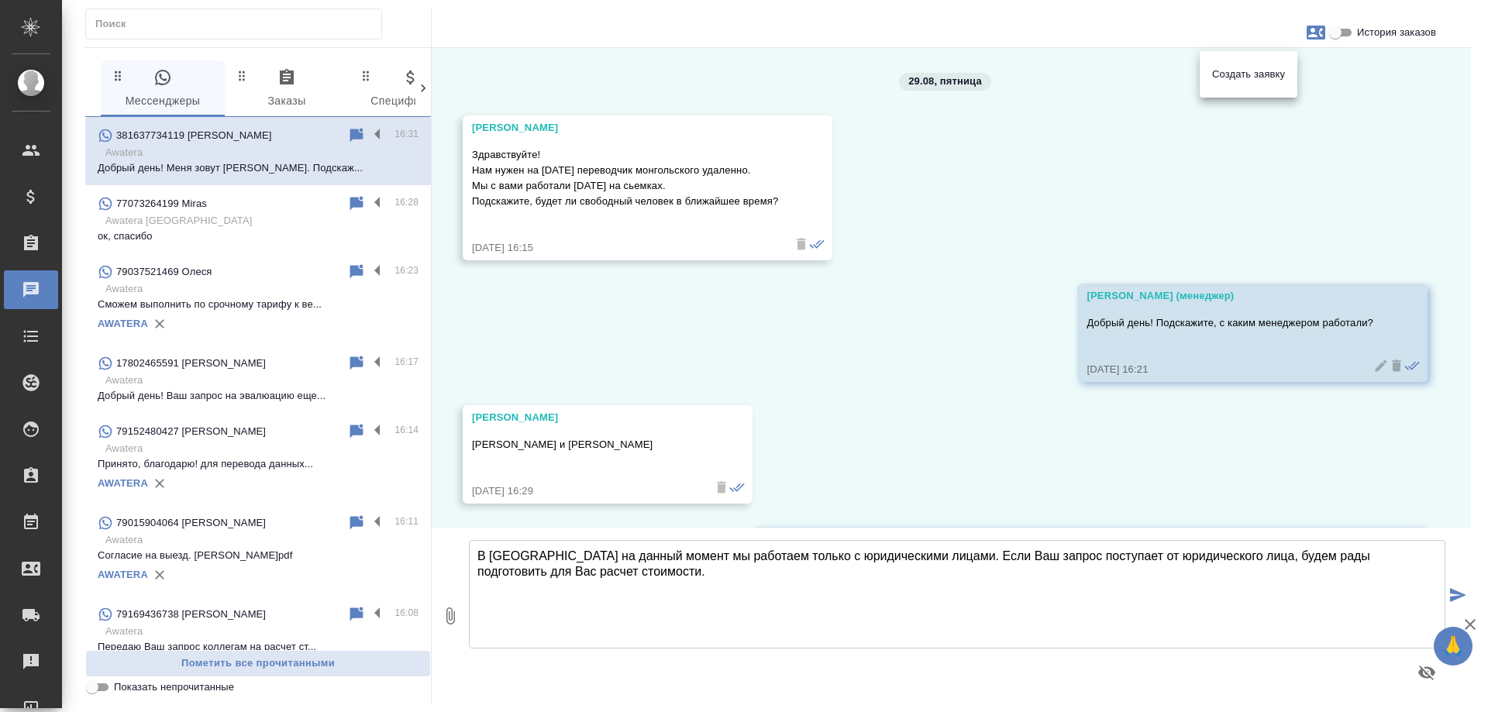
scroll to position [121, 0]
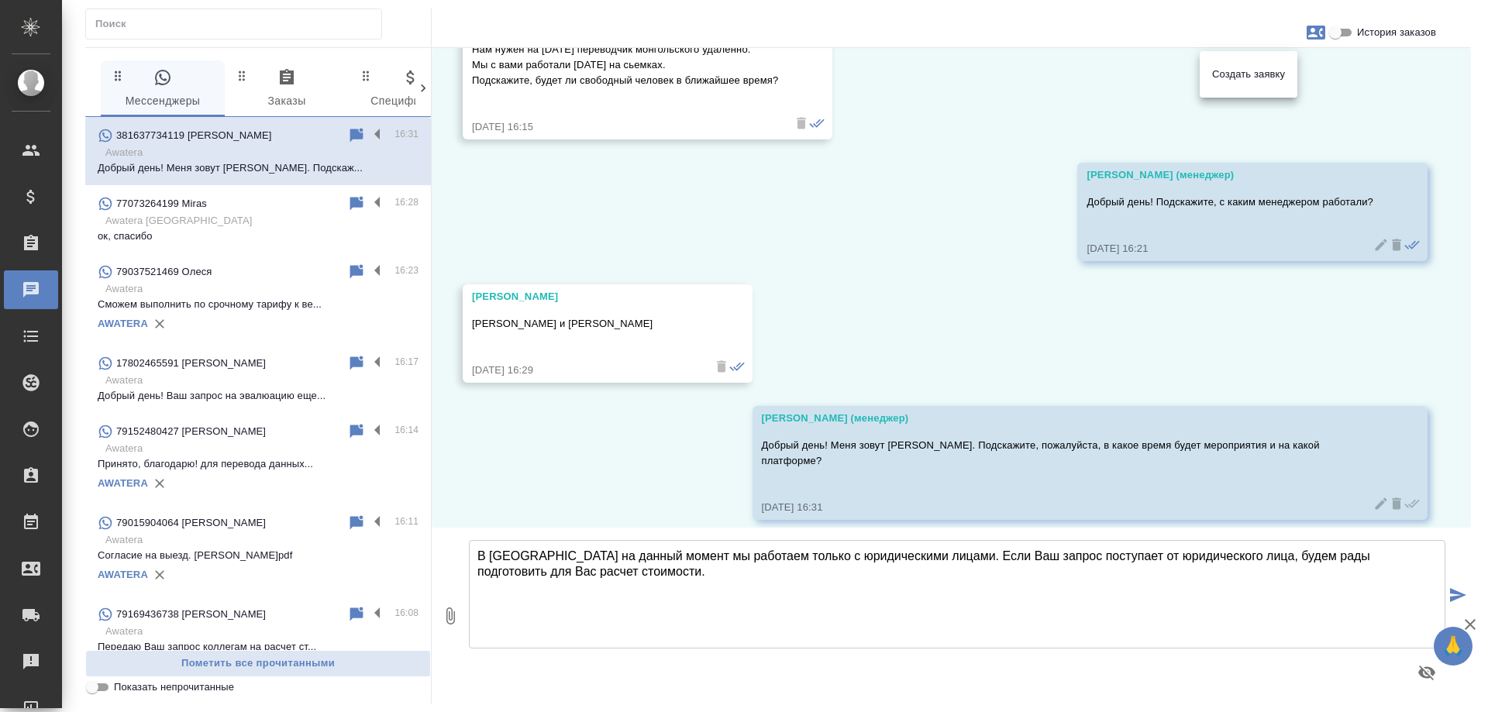
click at [838, 253] on div at bounding box center [744, 356] width 1488 height 712
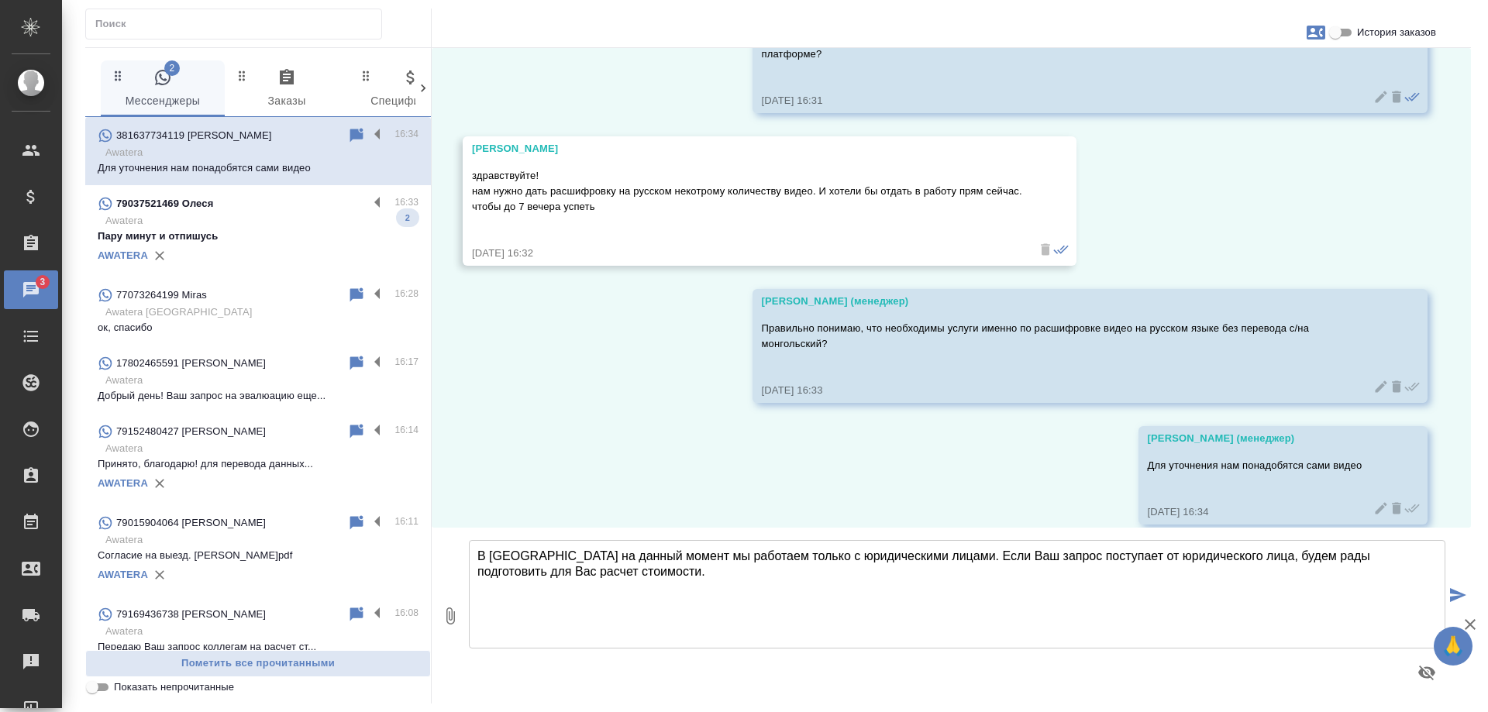
scroll to position [532, 0]
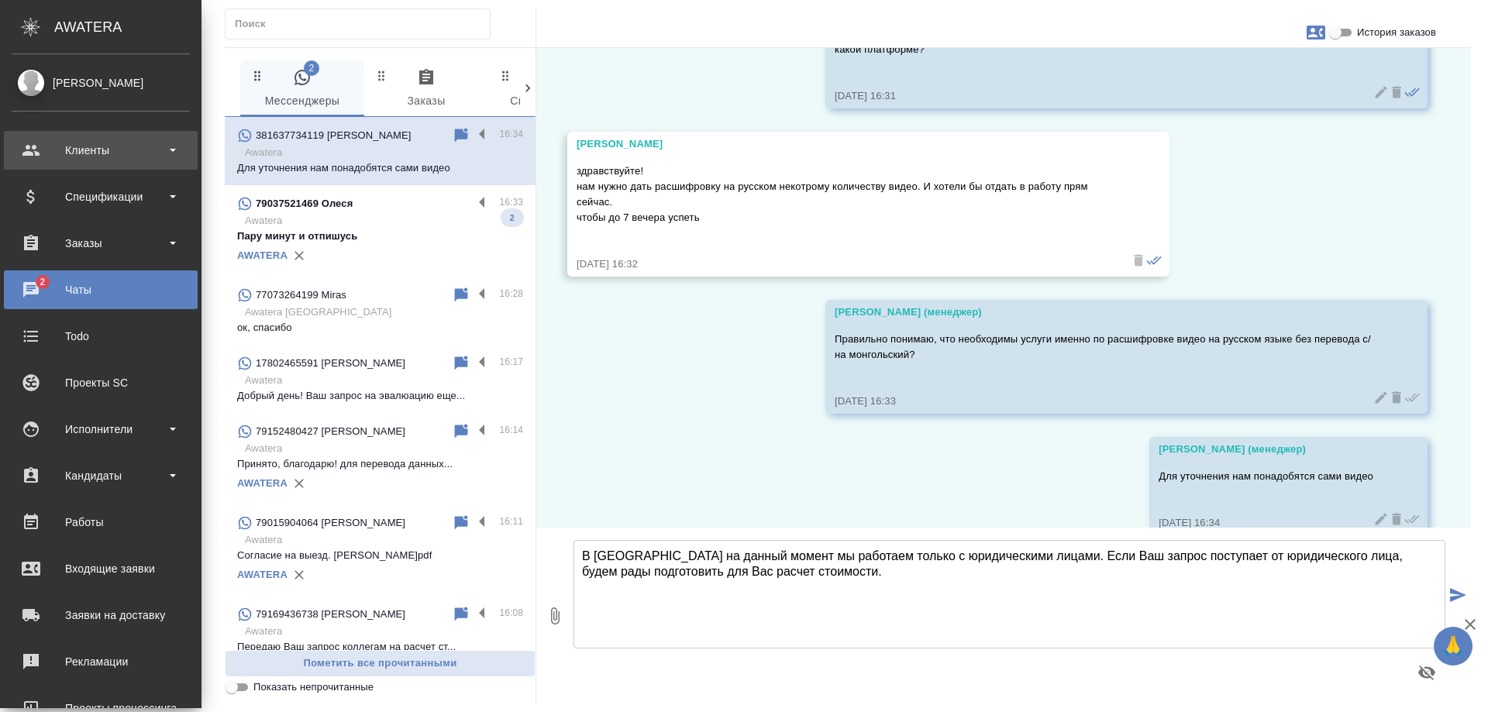
click at [30, 157] on div "Клиенты" at bounding box center [101, 150] width 178 height 23
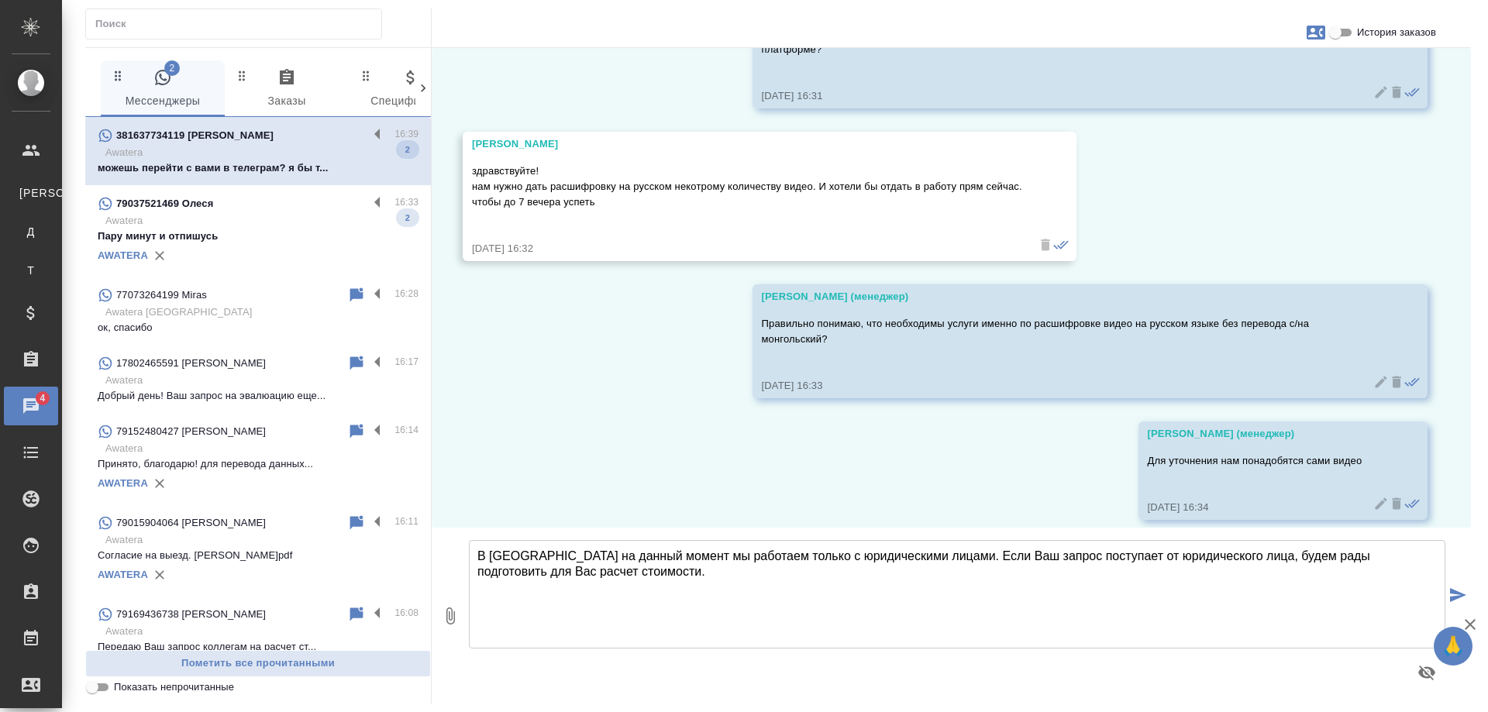
scroll to position [791, 0]
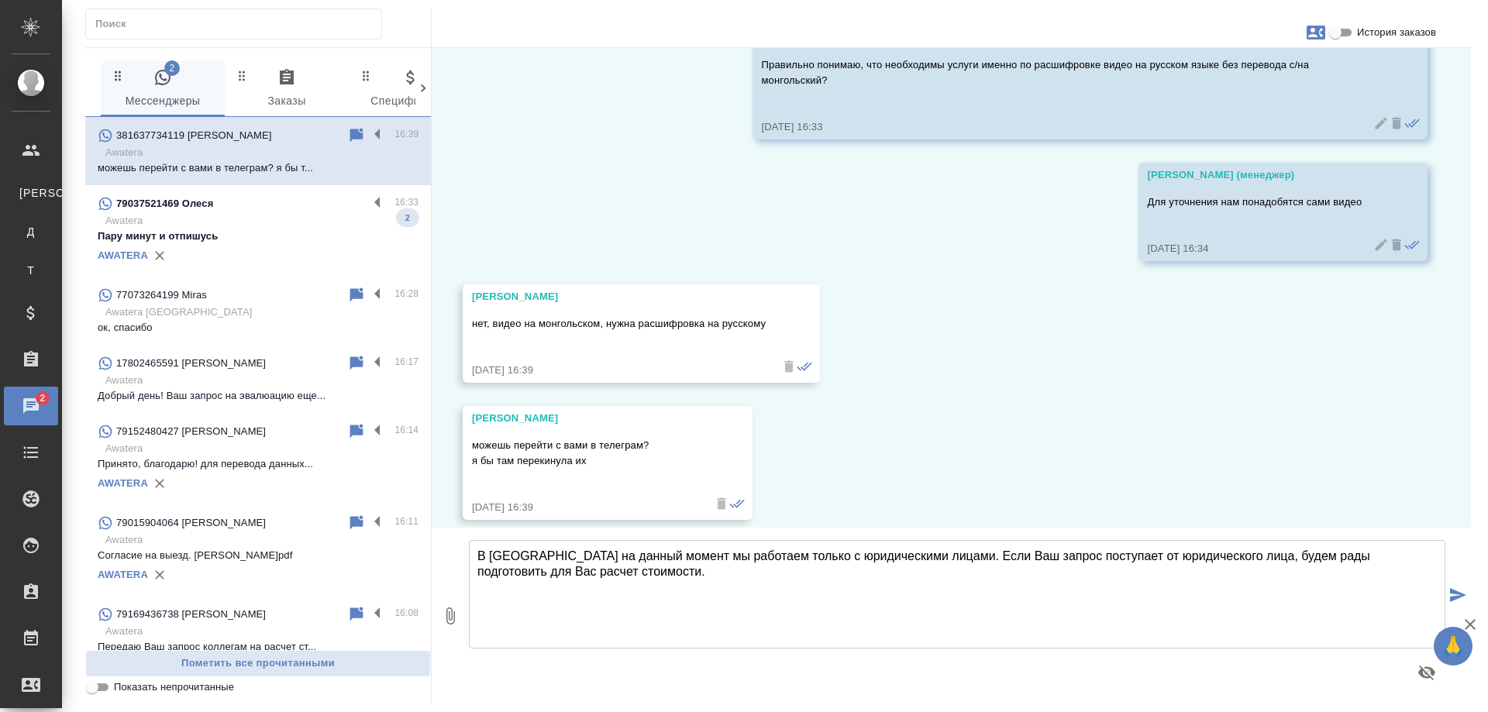
click at [1314, 33] on icon "button" at bounding box center [1315, 33] width 19 height 14
click at [1259, 76] on span "Создать заявку" at bounding box center [1247, 74] width 76 height 15
select select "RS"
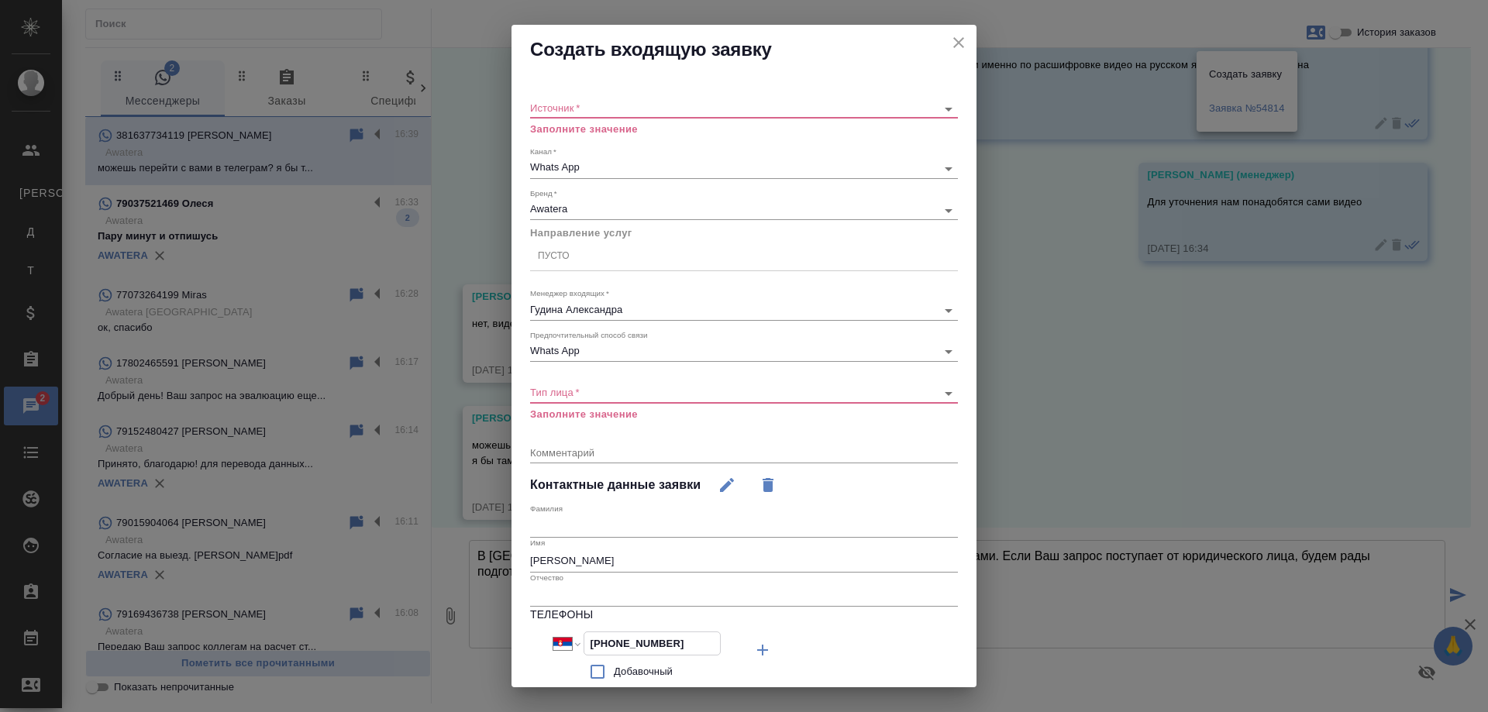
drag, startPoint x: 675, startPoint y: 641, endPoint x: 477, endPoint y: 621, distance: 198.5
click at [477, 621] on div "Создать входящую заявку Источник   * ​ Заполните значение Канал   * Whats App 6…" at bounding box center [744, 356] width 1488 height 712
click at [952, 45] on icon "close" at bounding box center [958, 42] width 19 height 19
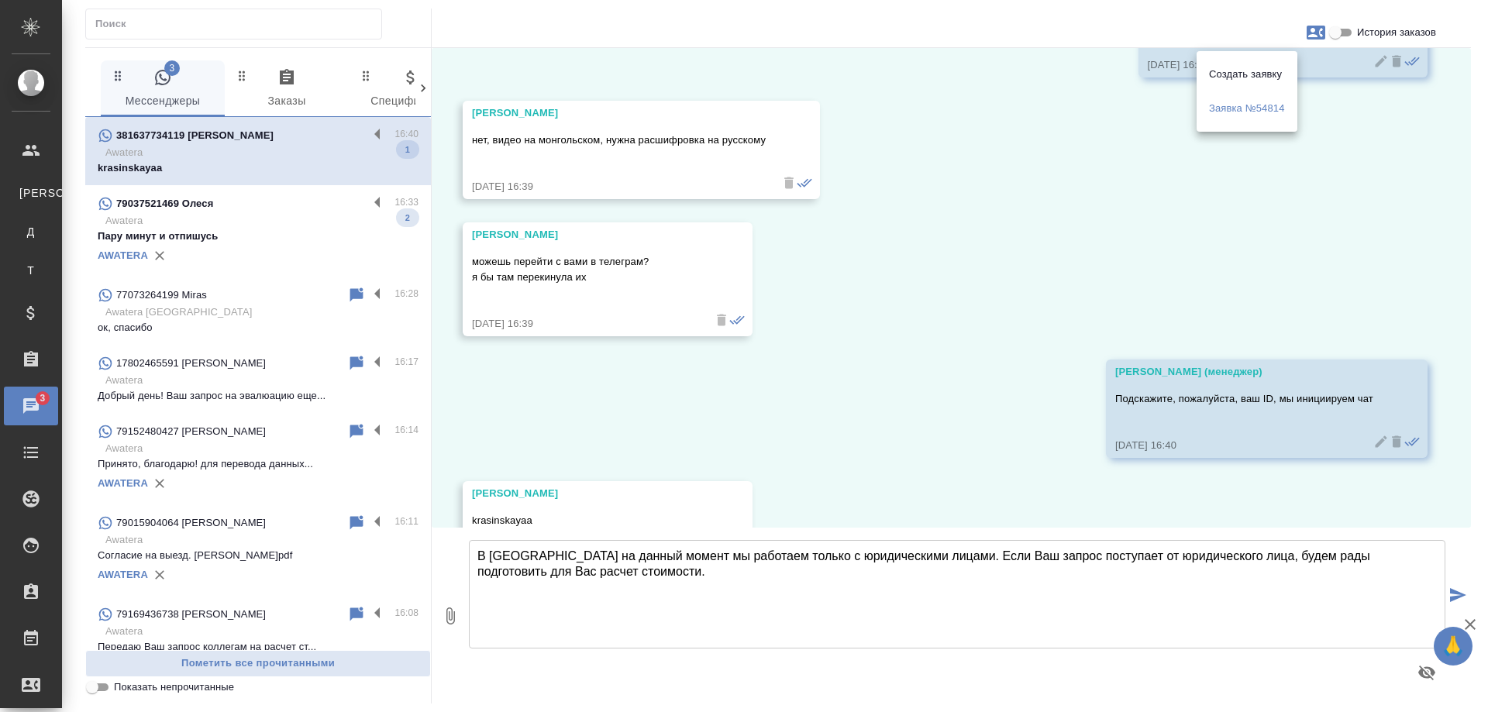
scroll to position [1034, 0]
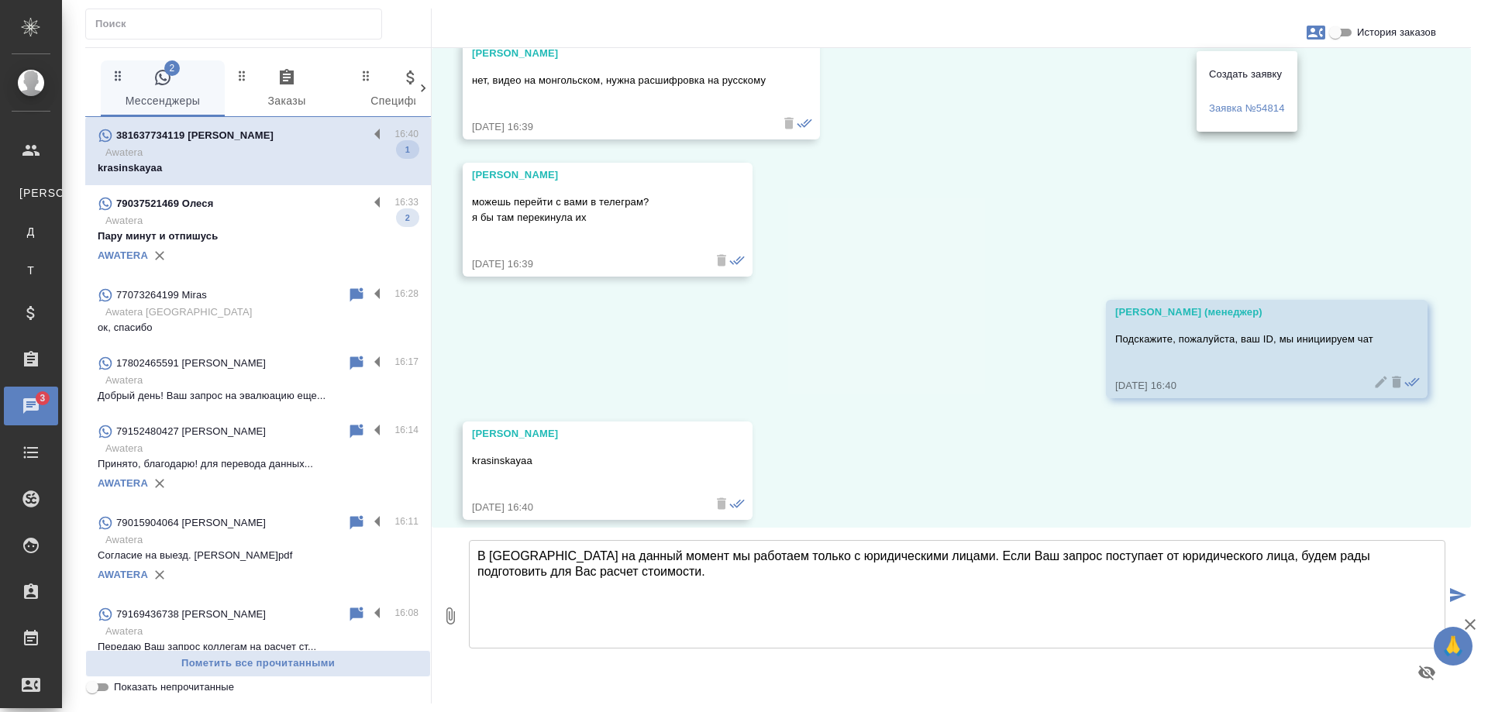
click at [875, 324] on div at bounding box center [744, 356] width 1488 height 712
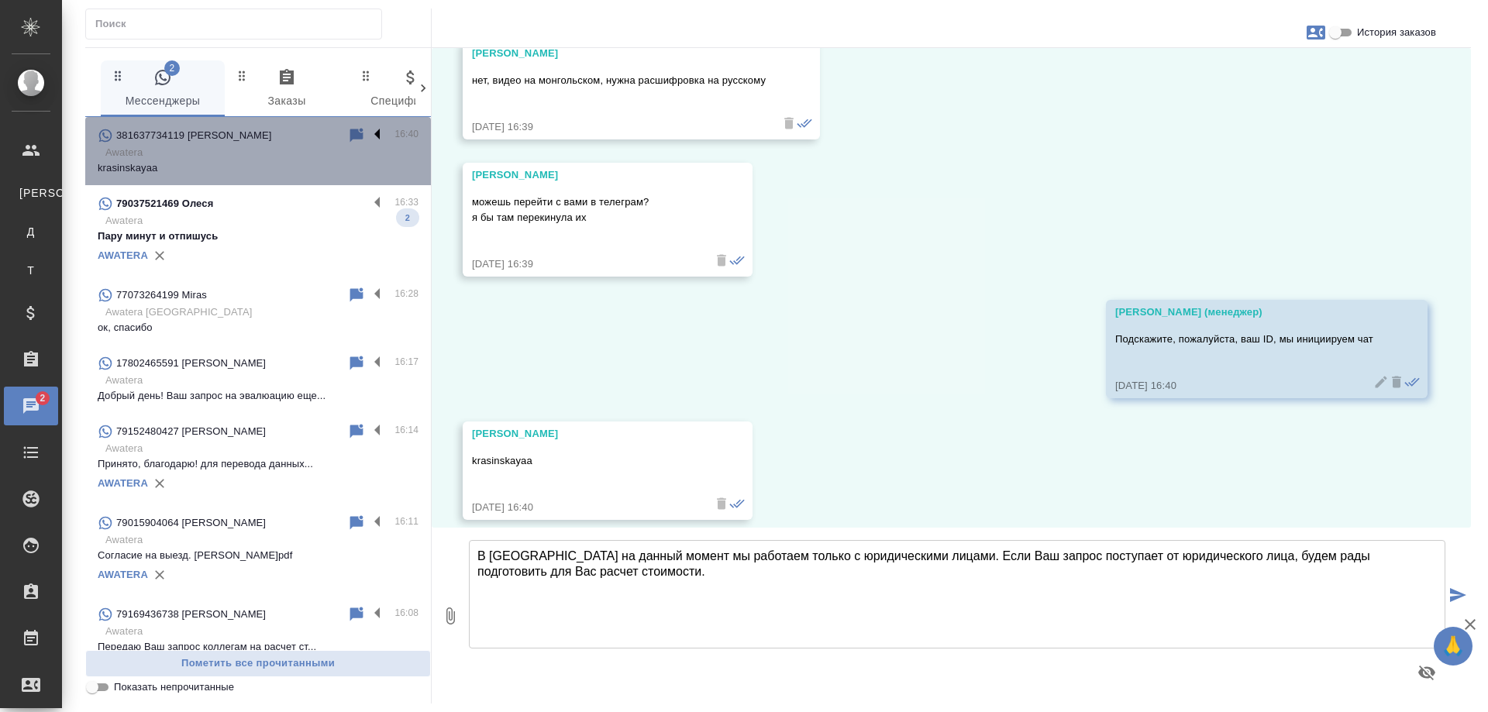
click at [368, 133] on label at bounding box center [381, 135] width 26 height 18
click at [0, 0] on input "checkbox" at bounding box center [0, 0] width 0 height 0
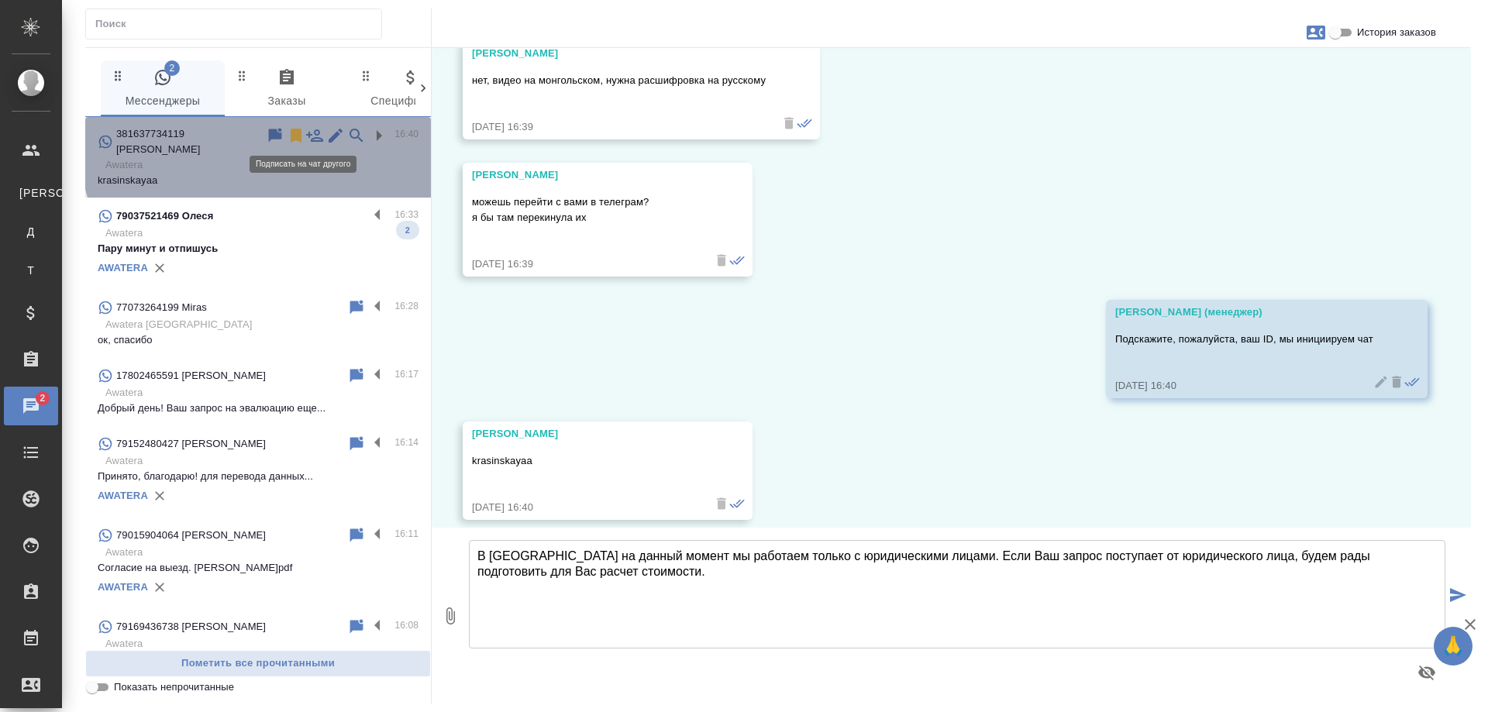
click at [305, 133] on icon at bounding box center [314, 135] width 19 height 19
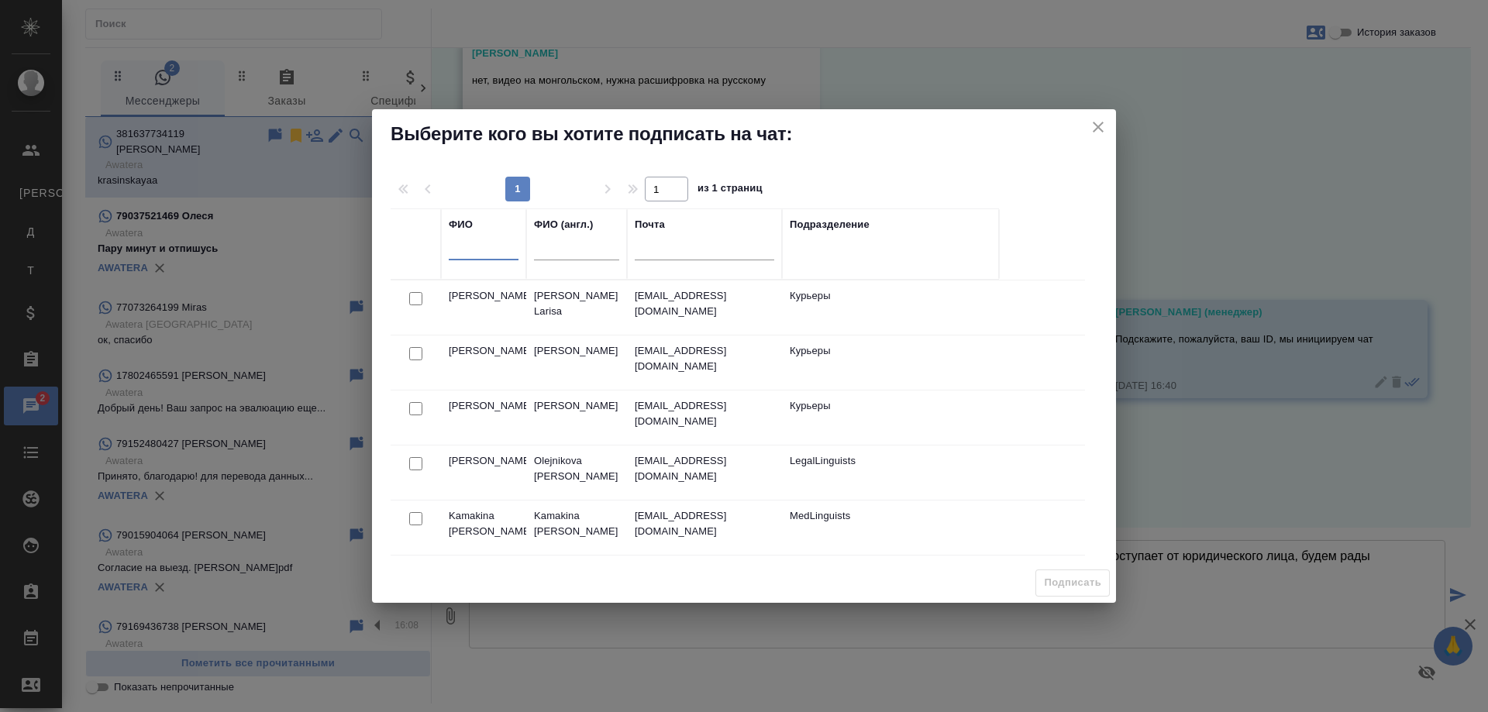
click at [484, 253] on input "text" at bounding box center [484, 249] width 70 height 19
type input "никити"
click at [415, 305] on input "checkbox" at bounding box center [415, 298] width 13 height 13
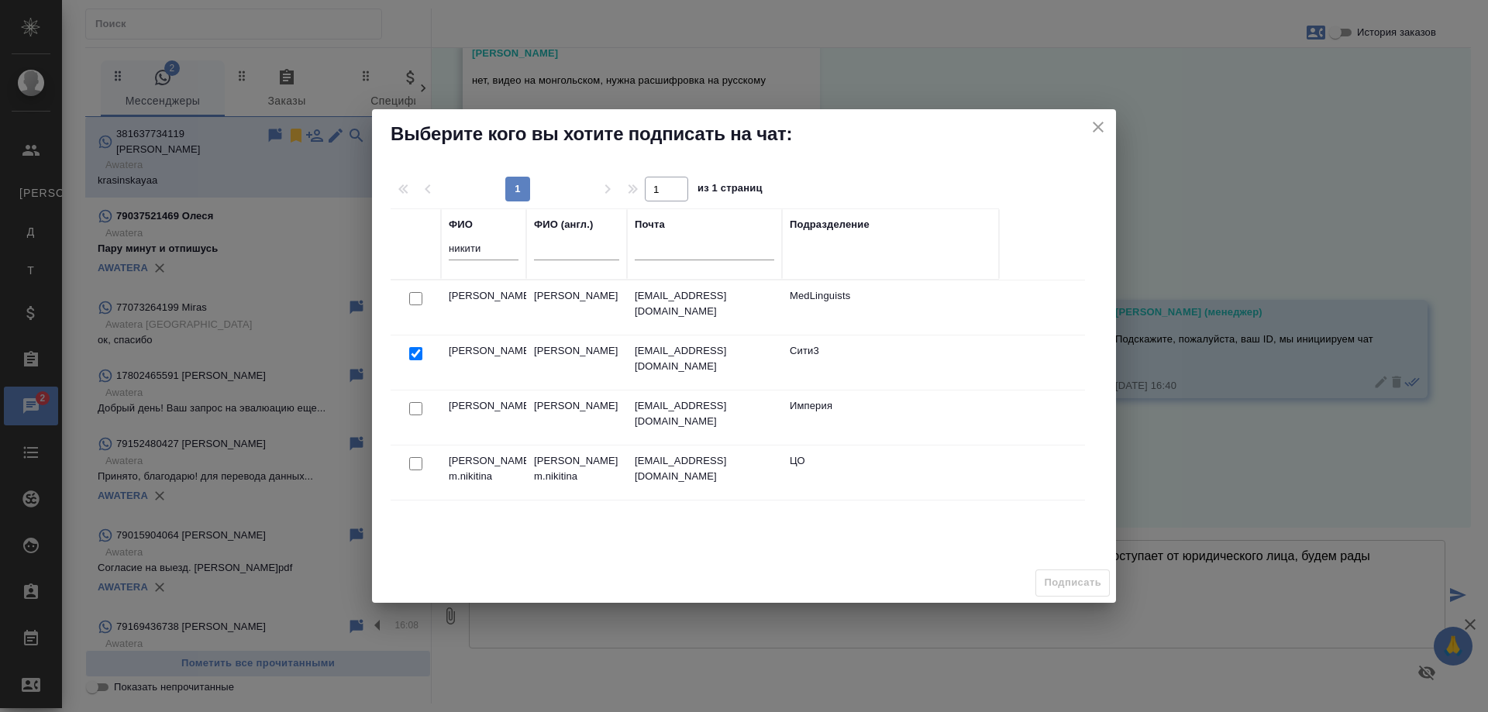
checkbox input "true"
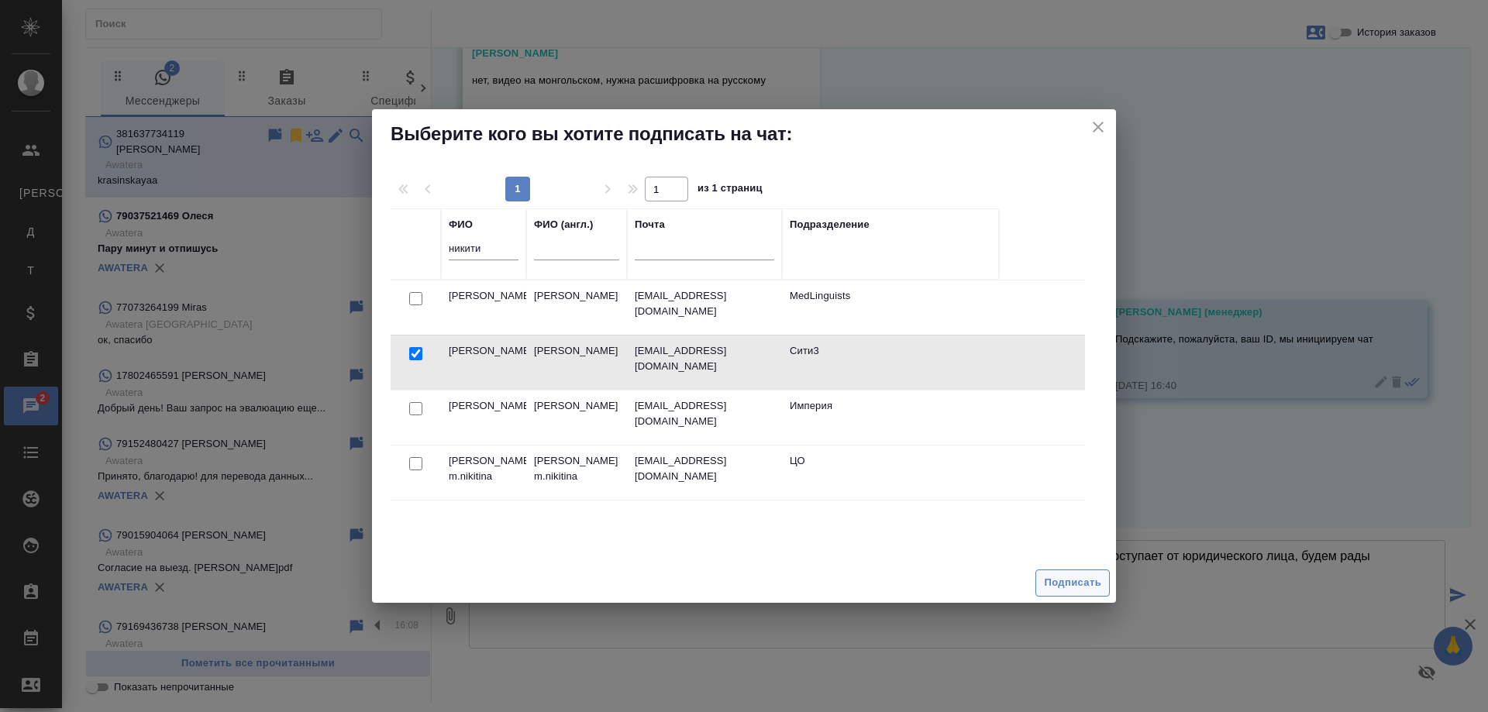
click at [1076, 590] on span "Подписать" at bounding box center [1072, 583] width 57 height 18
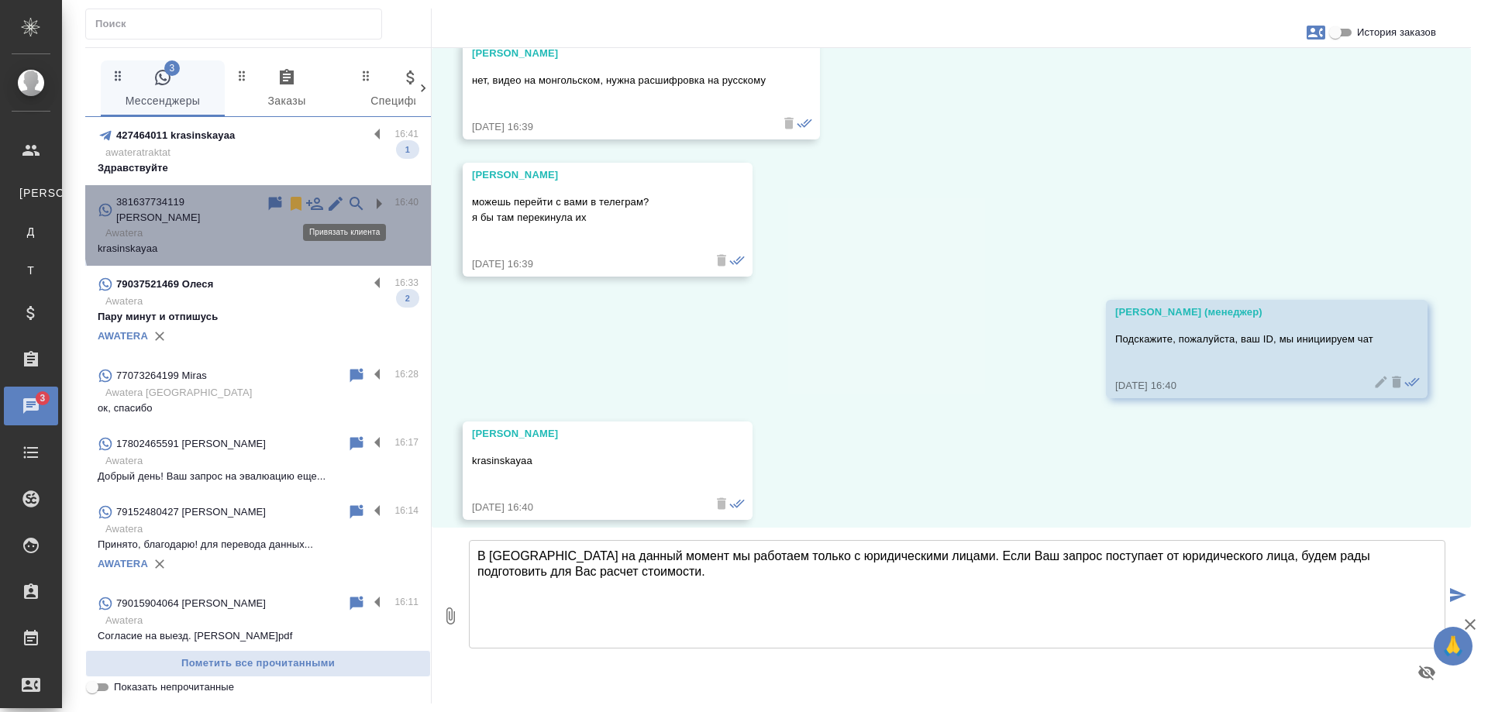
click at [349, 201] on icon at bounding box center [355, 203] width 13 height 13
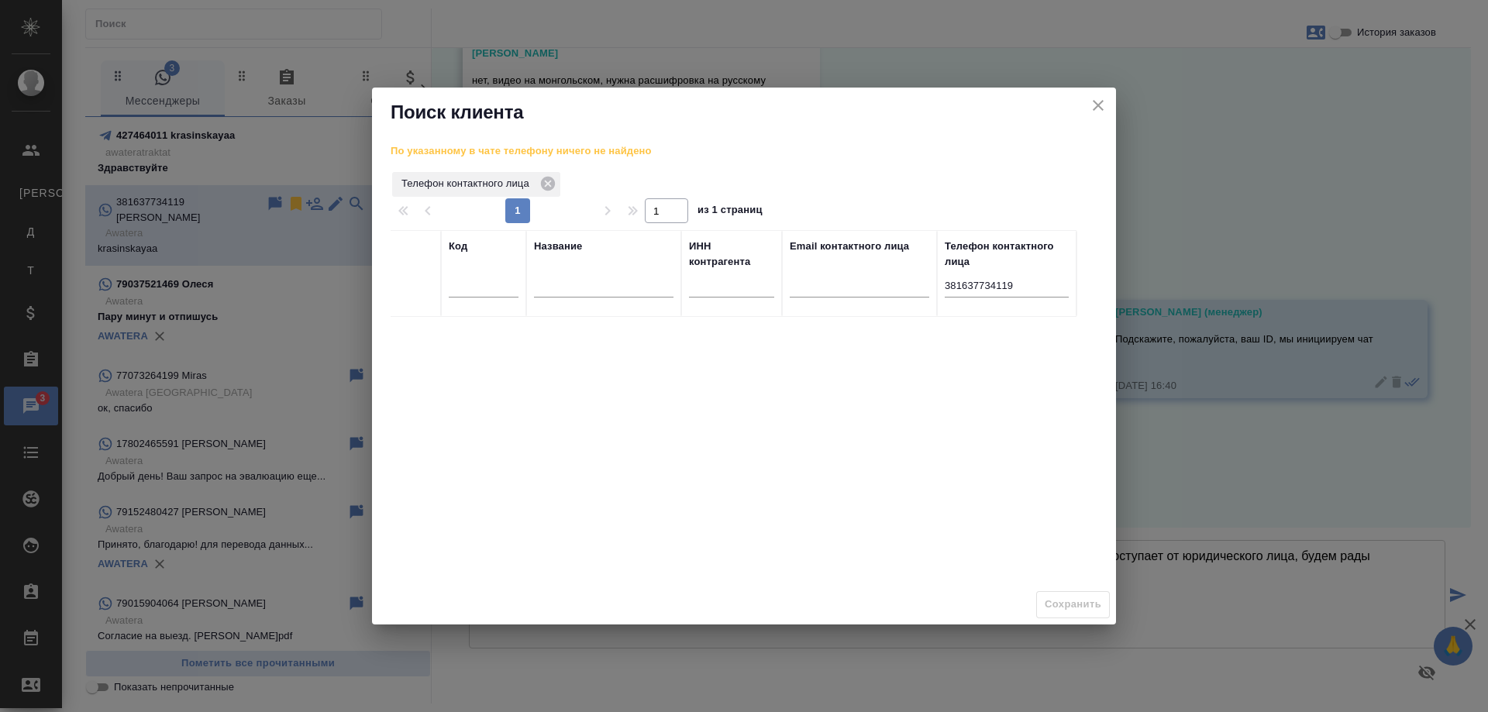
click at [1097, 107] on icon "close" at bounding box center [1098, 105] width 11 height 11
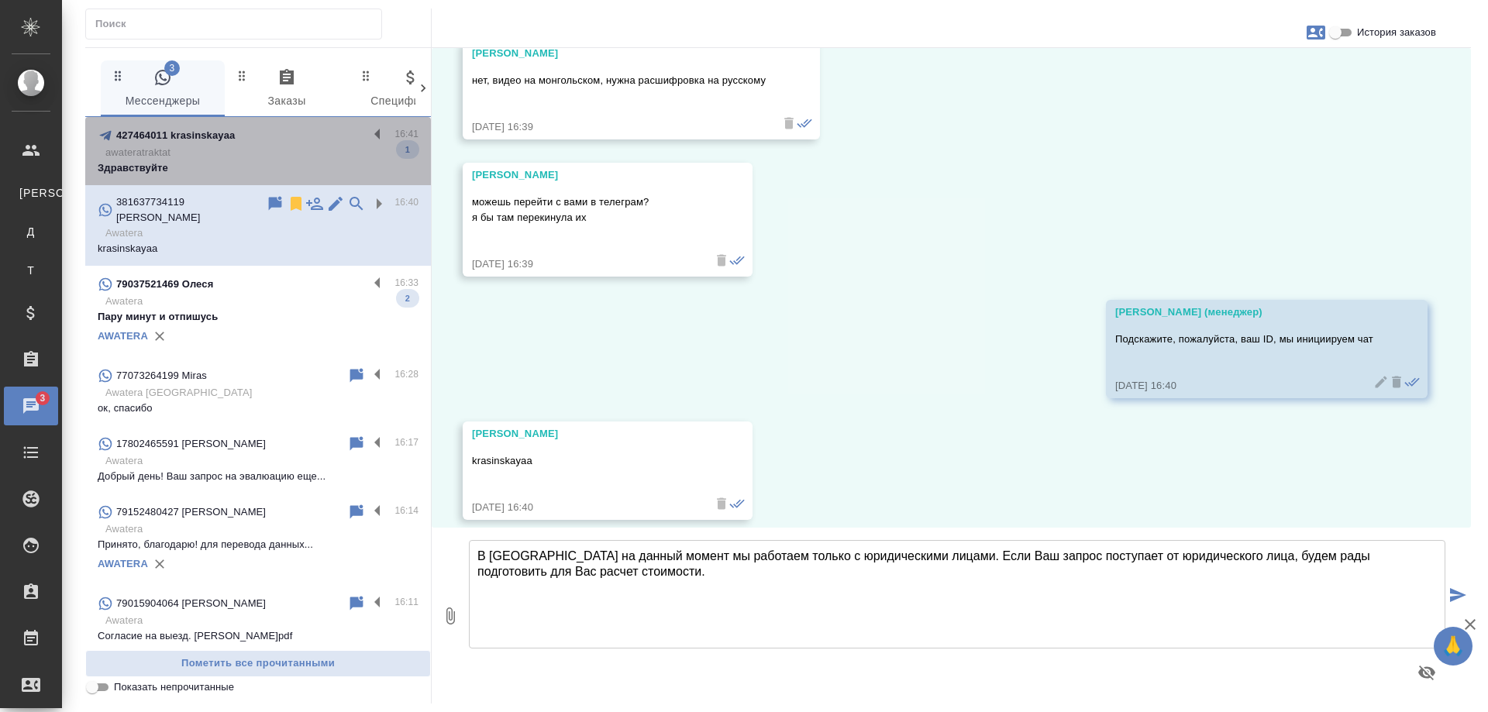
click at [276, 159] on p "awateratraktat" at bounding box center [261, 152] width 313 height 15
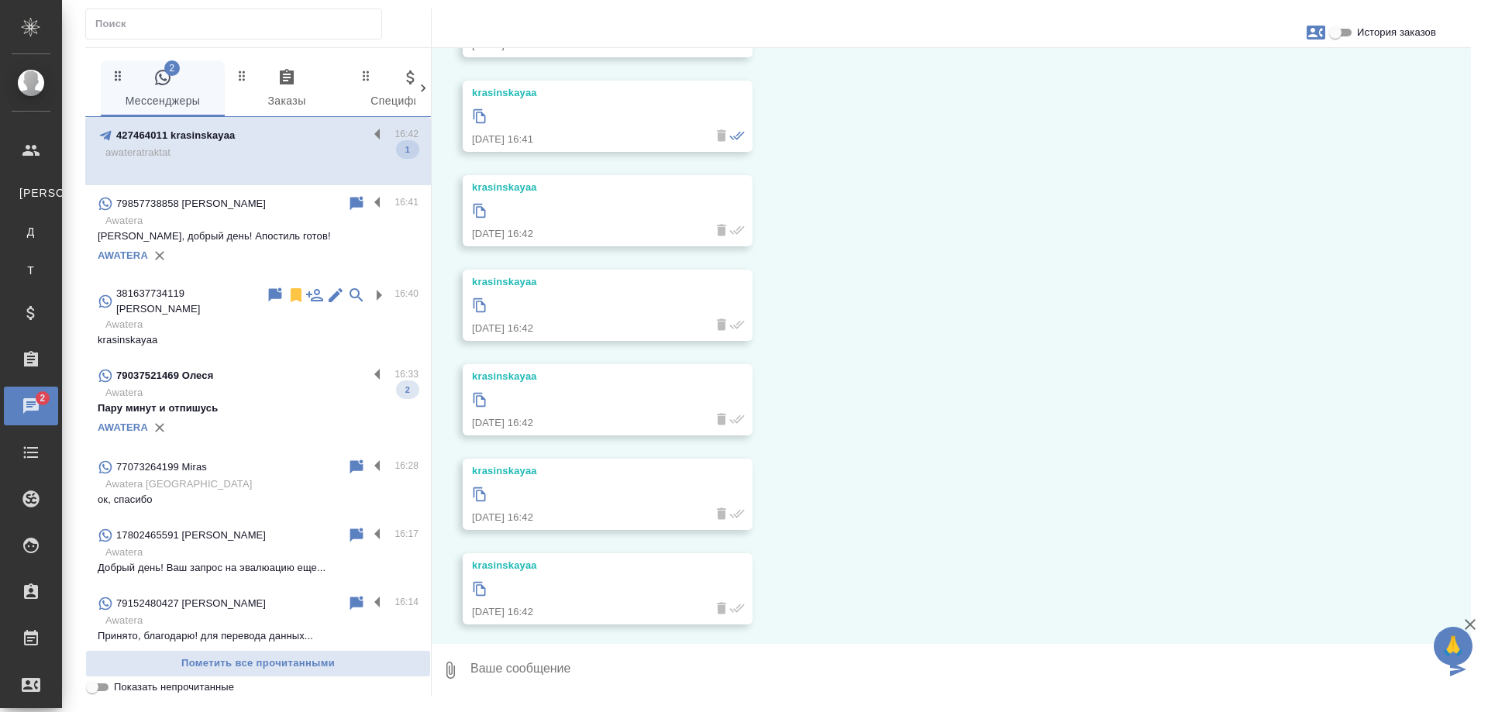
scroll to position [1079, 0]
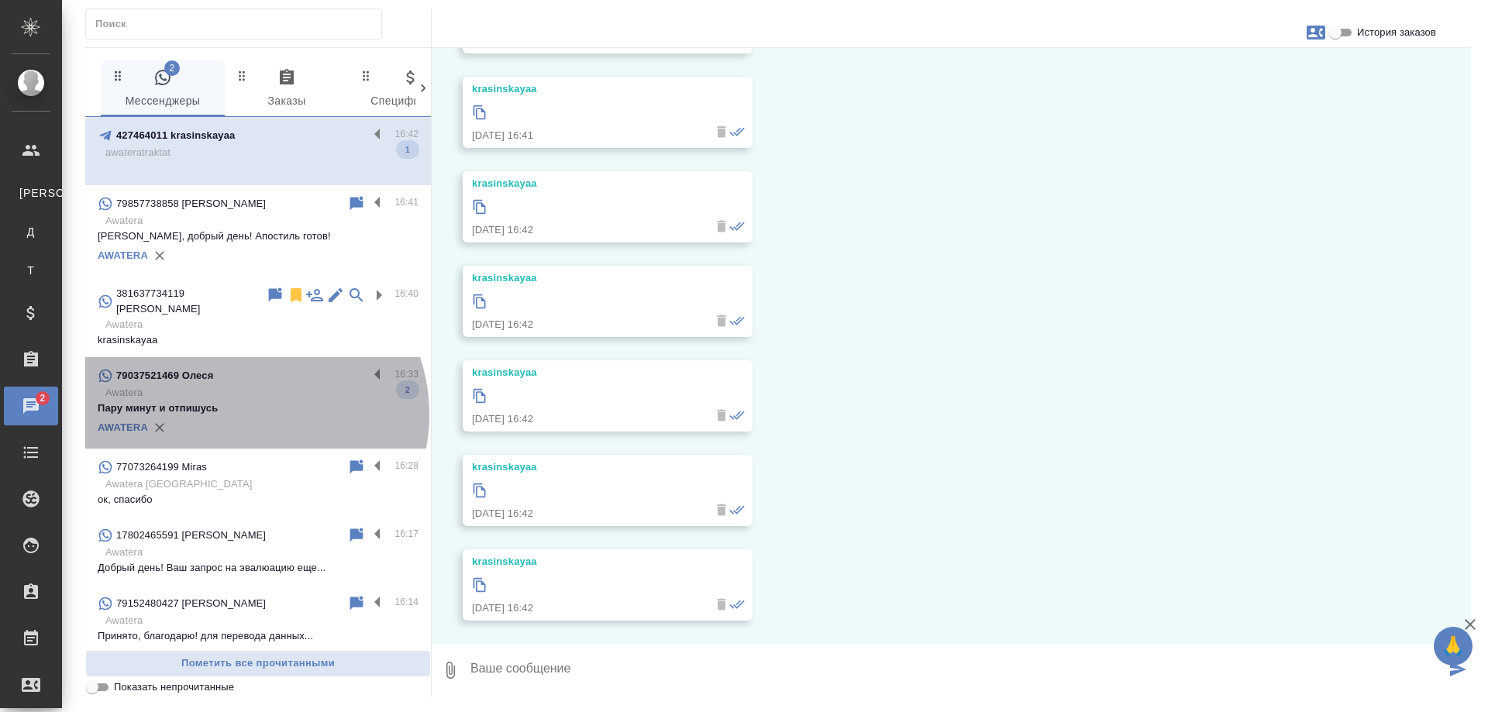
click at [247, 402] on p "Пару минут и отпишусь" at bounding box center [258, 408] width 321 height 15
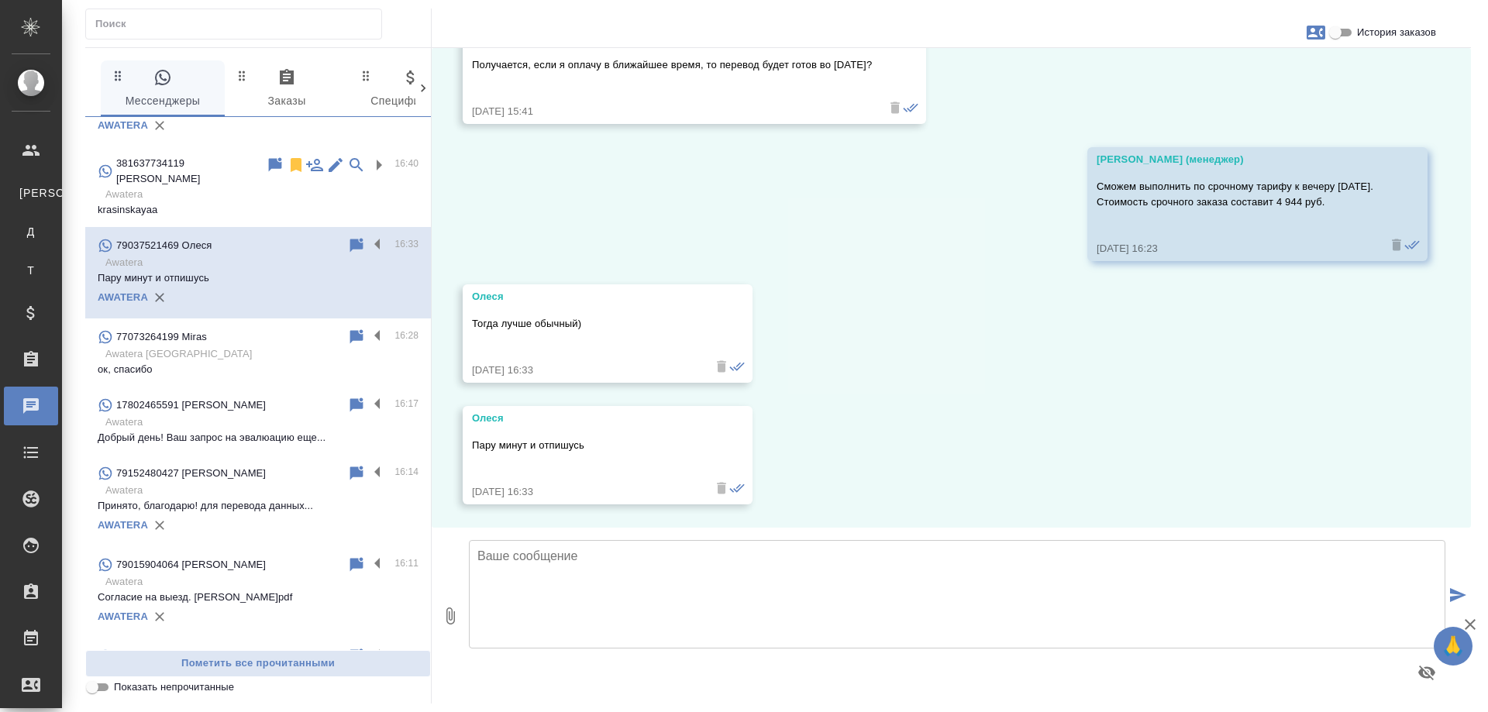
scroll to position [155, 0]
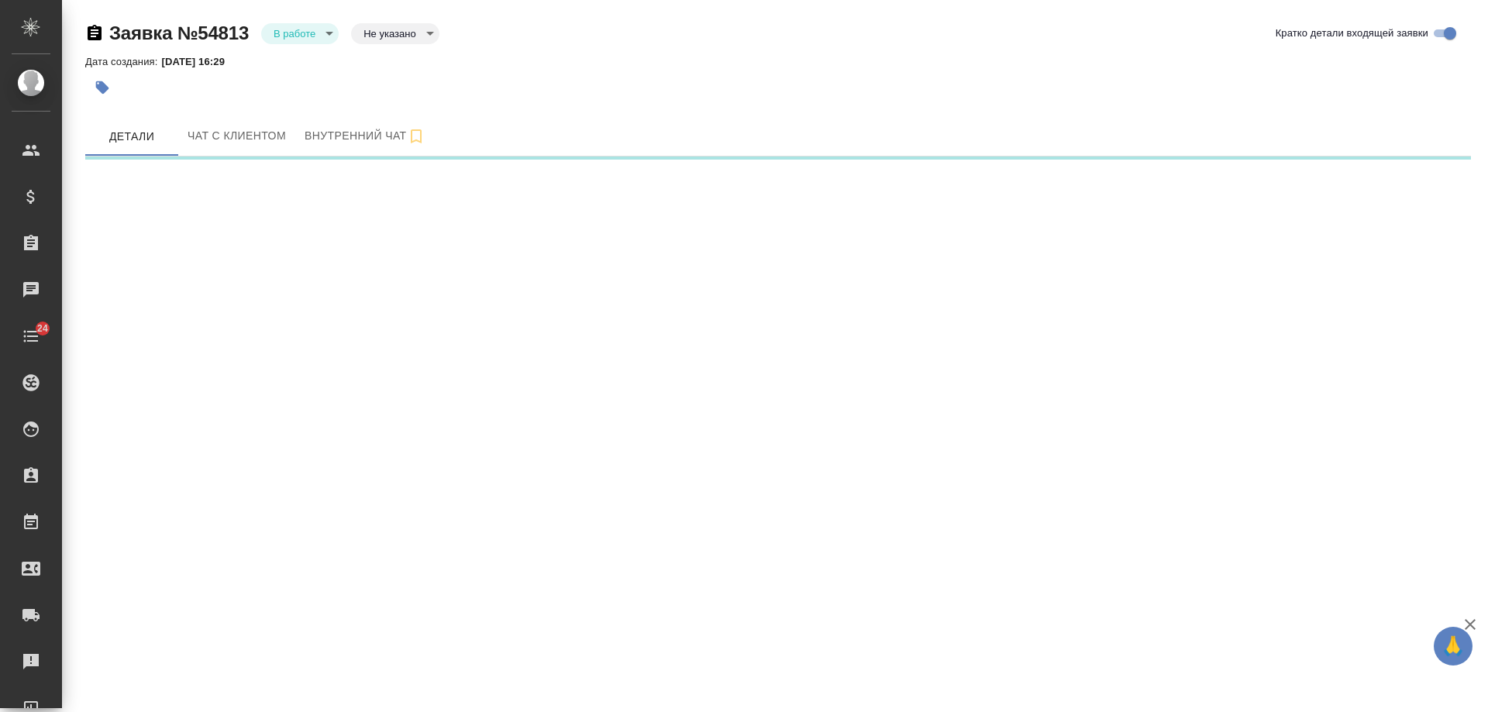
select select "RU"
select select "KZ"
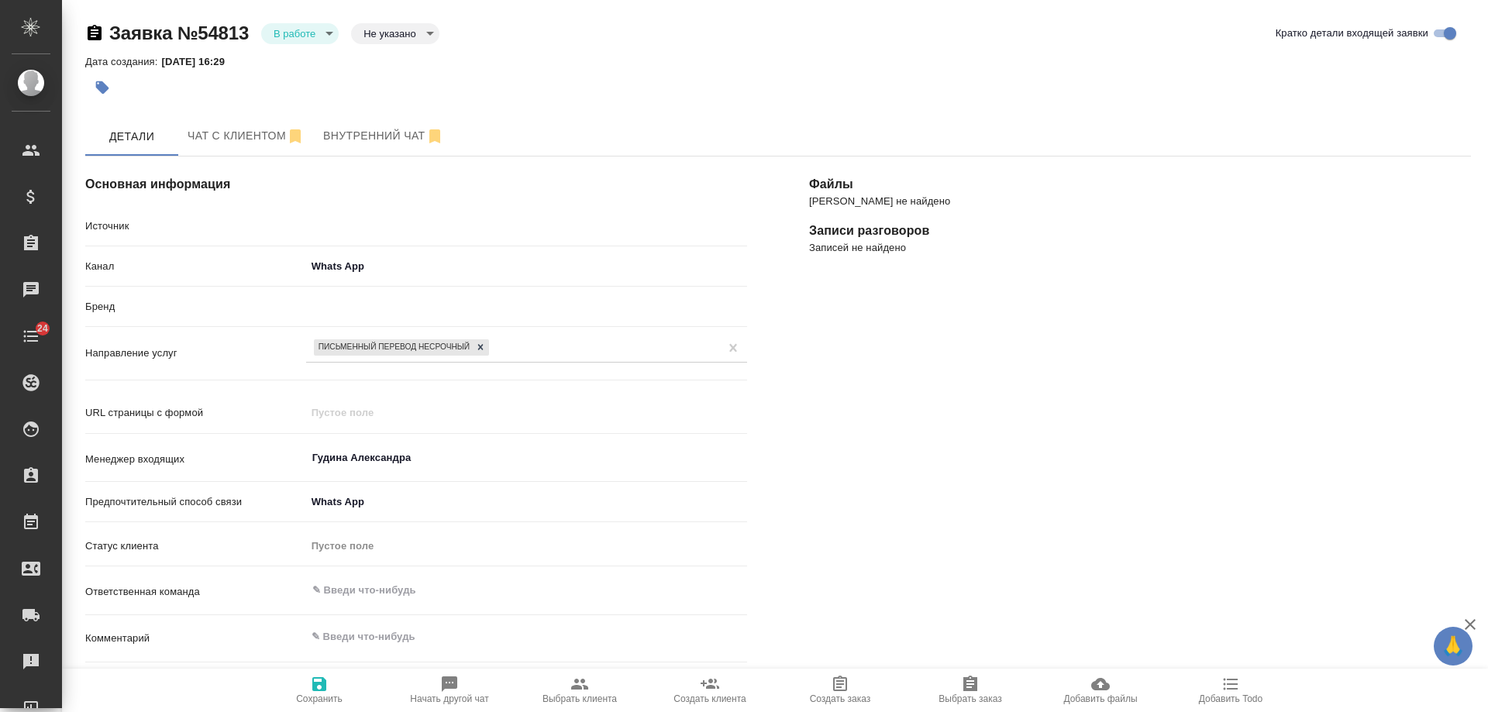
type textarea "x"
click at [315, 33] on body "🙏 .cls-1 fill:#fff; AWATERA Gudina Alexandra Клиенты Спецификации Заказы Чаты 2…" at bounding box center [744, 356] width 1488 height 712
click at [311, 58] on li "Отказ" at bounding box center [299, 59] width 77 height 26
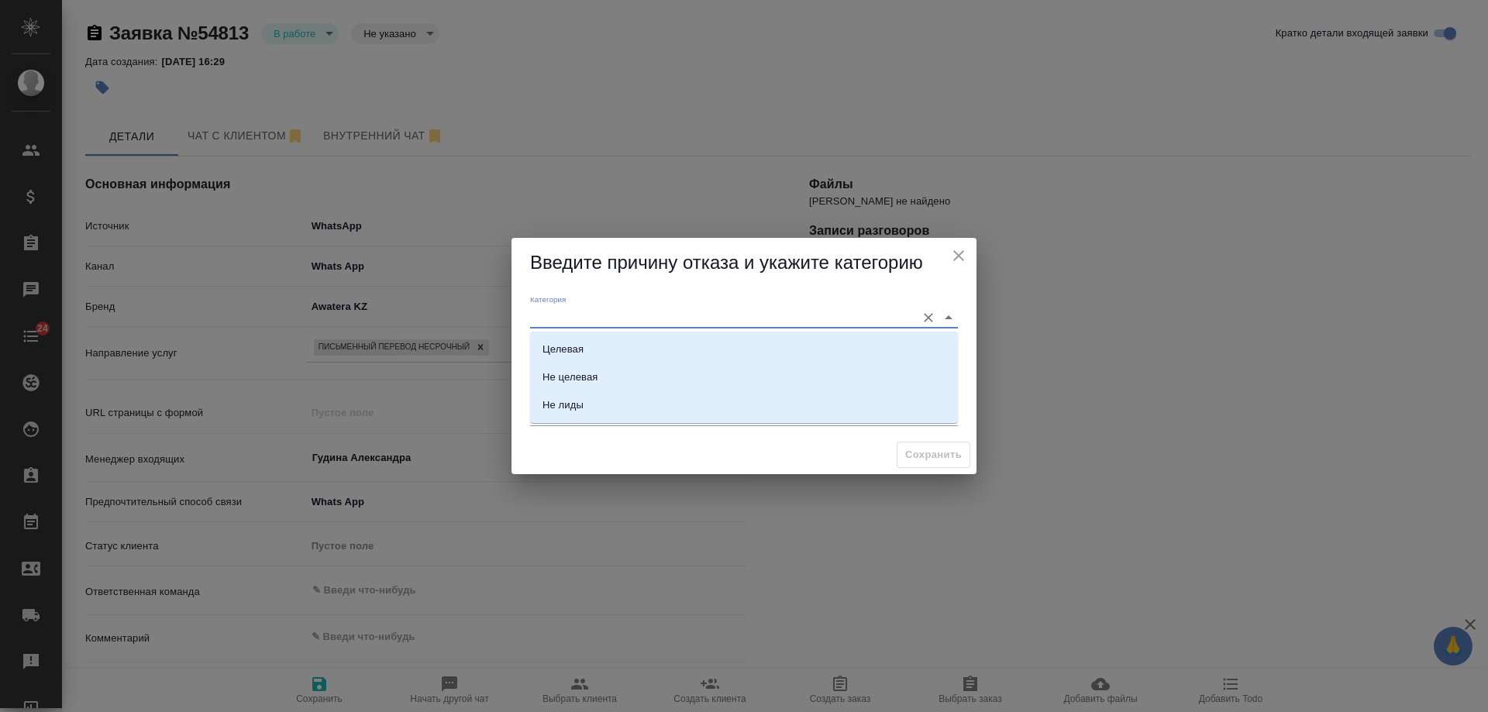
click at [685, 322] on input "Категория" at bounding box center [719, 317] width 378 height 21
click at [634, 372] on li "Не целевая" at bounding box center [744, 377] width 428 height 28
type input "Не целевая"
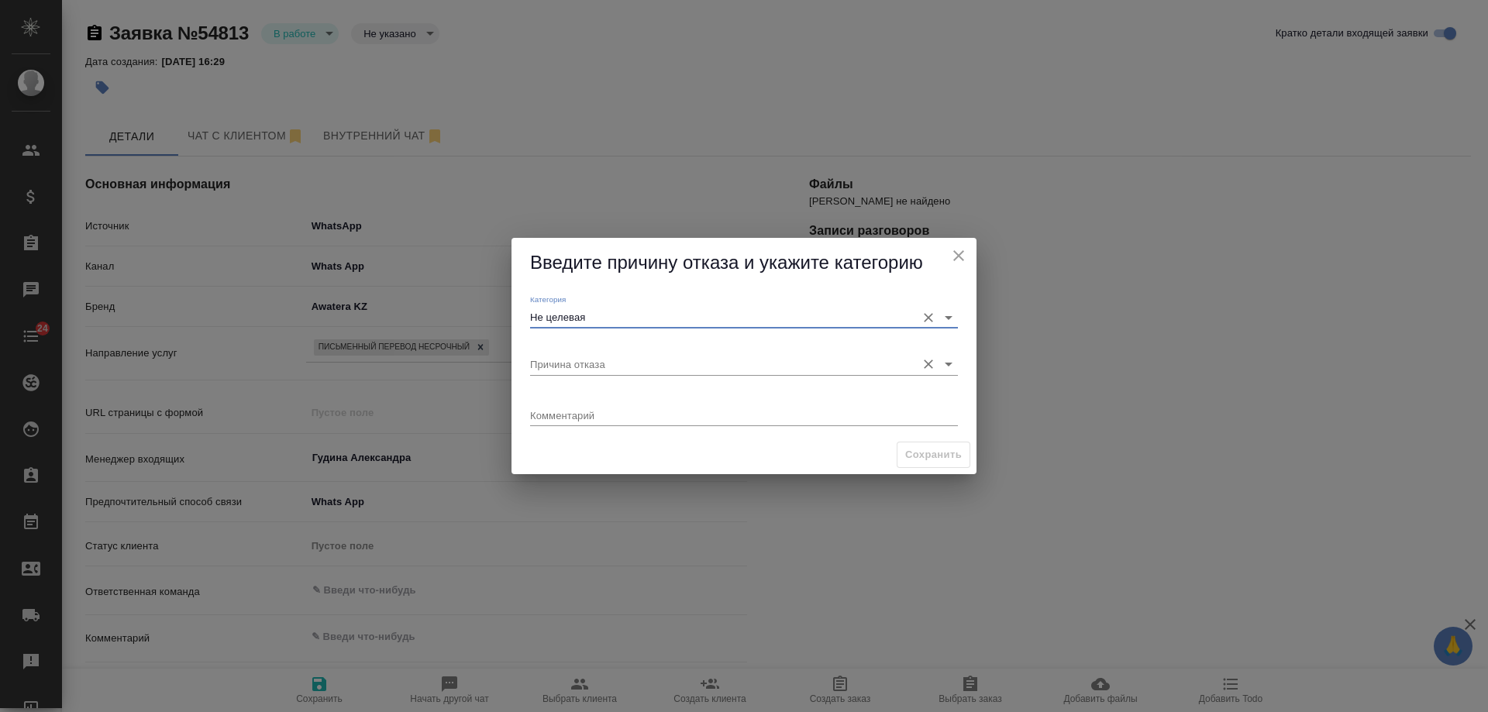
click at [601, 360] on input "Причина отказа" at bounding box center [719, 363] width 378 height 21
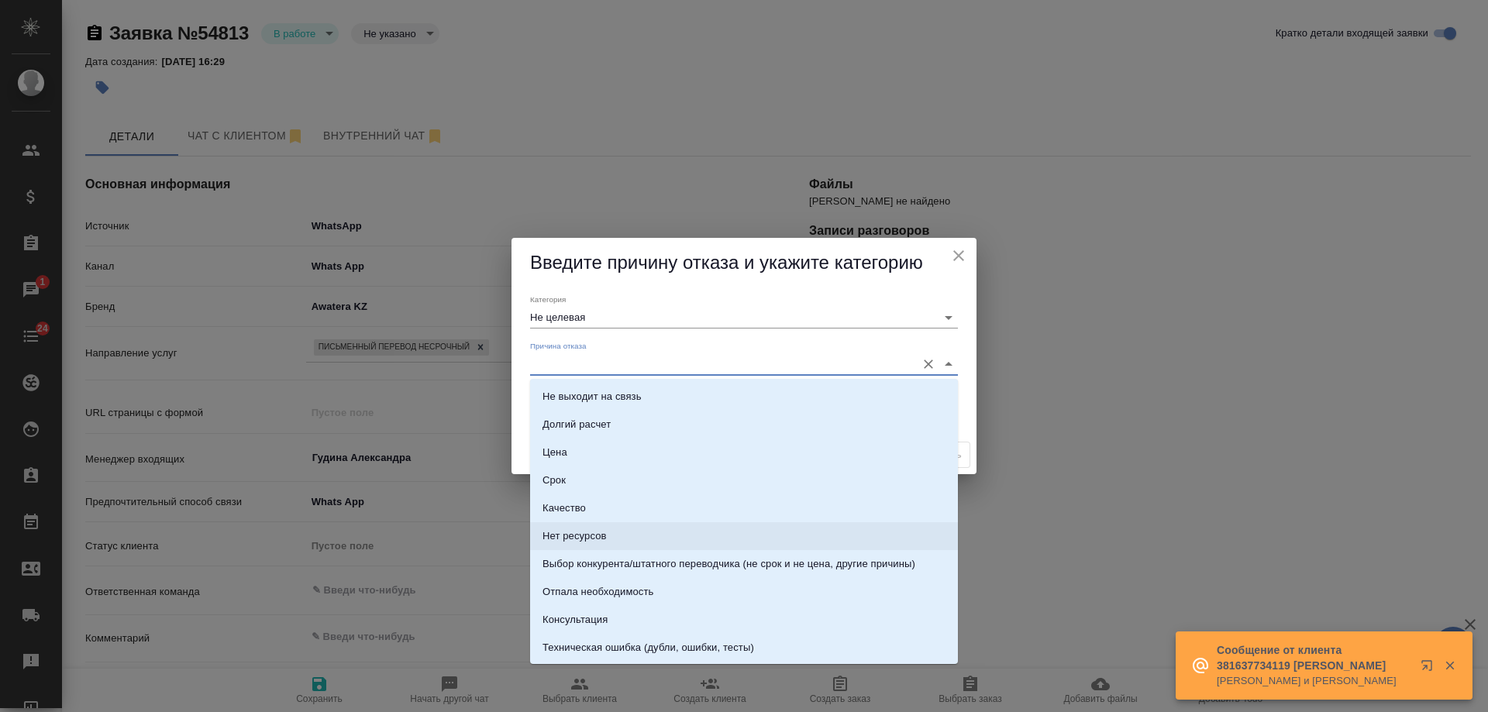
click at [609, 535] on li "Нет ресурсов" at bounding box center [744, 536] width 428 height 28
type input "Нет ресурсов"
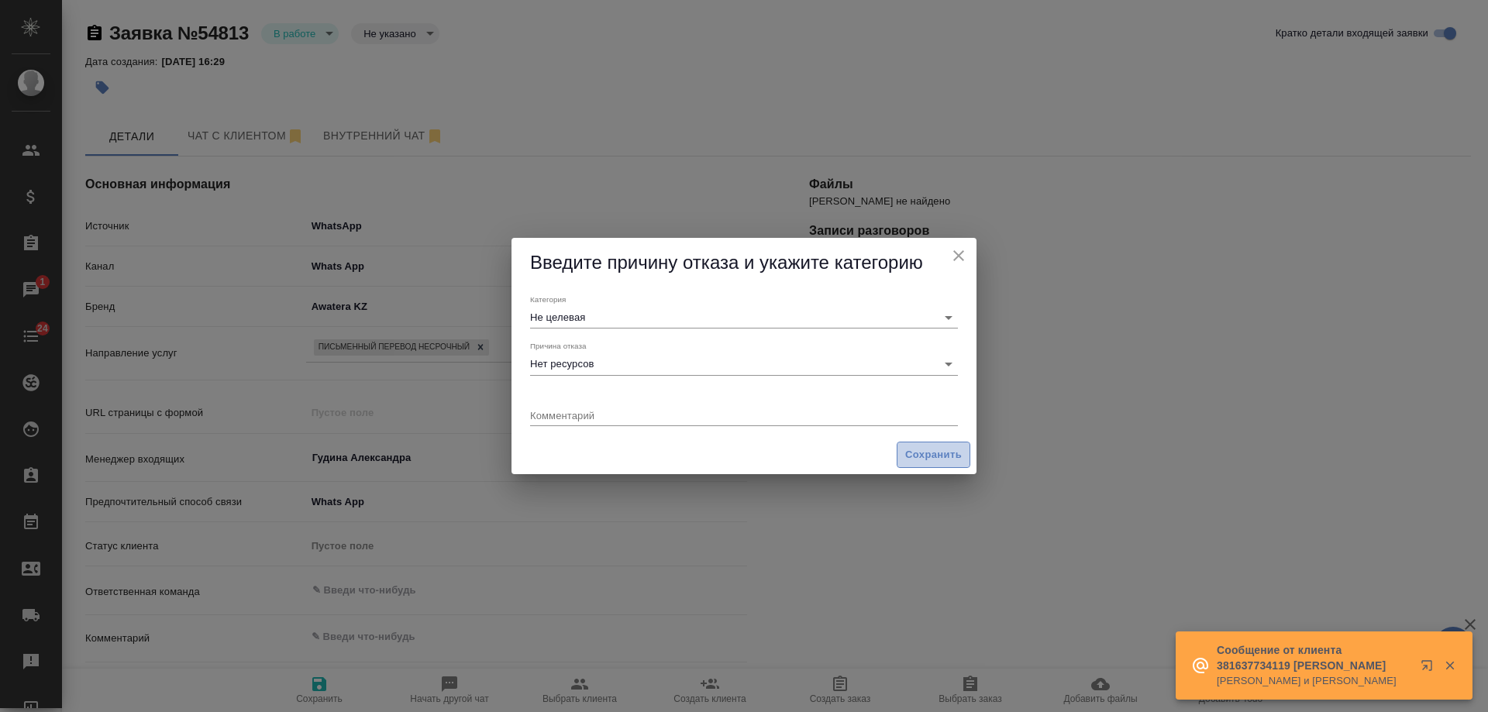
click at [928, 456] on span "Сохранить" at bounding box center [933, 455] width 57 height 18
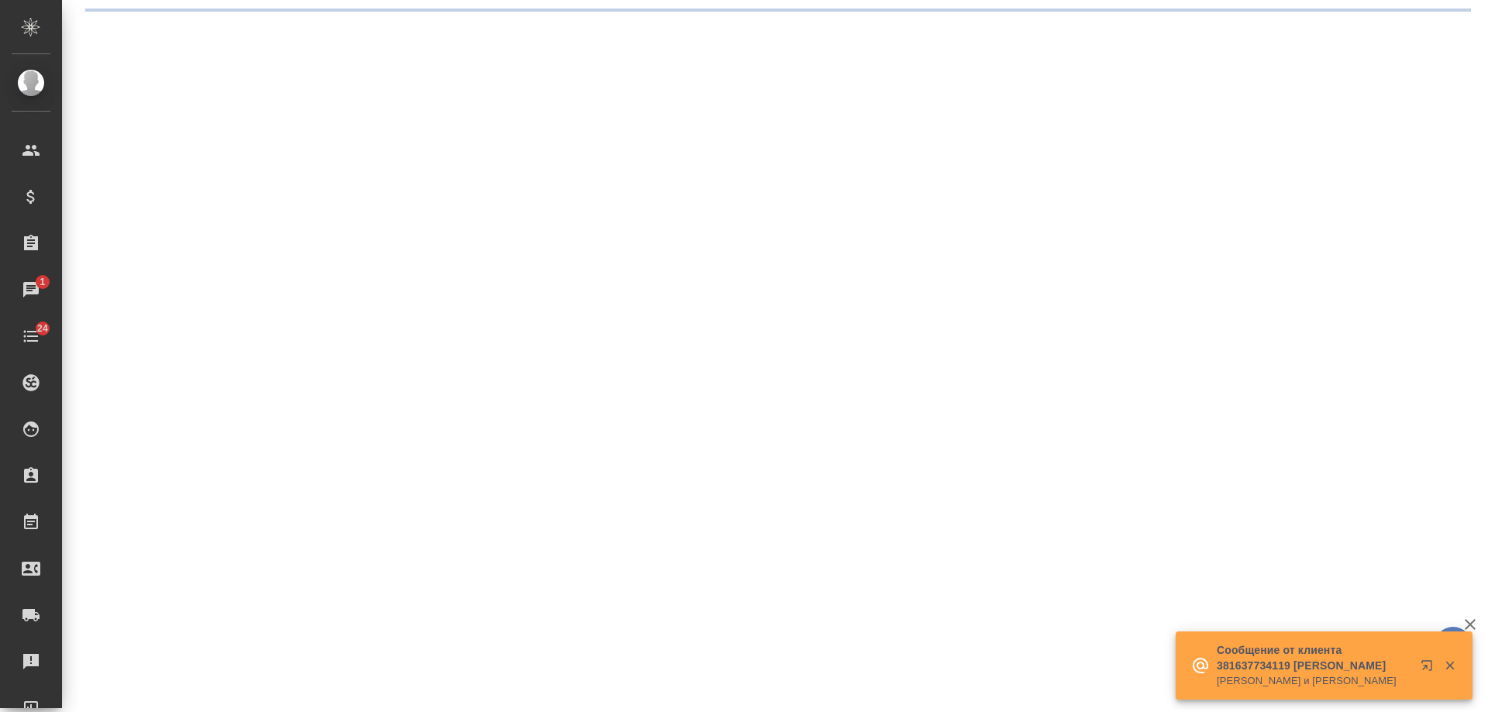
select select "RU"
select select "KZ"
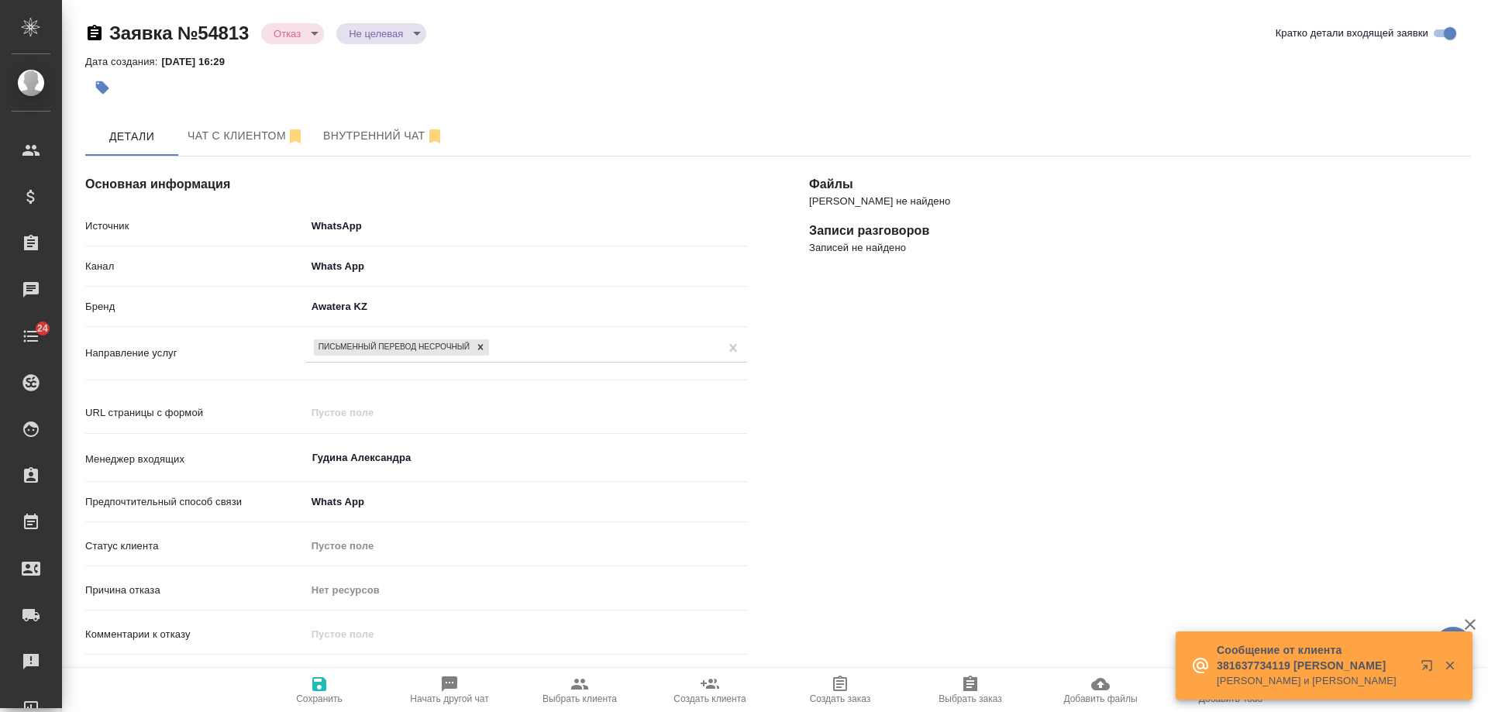
type textarea "x"
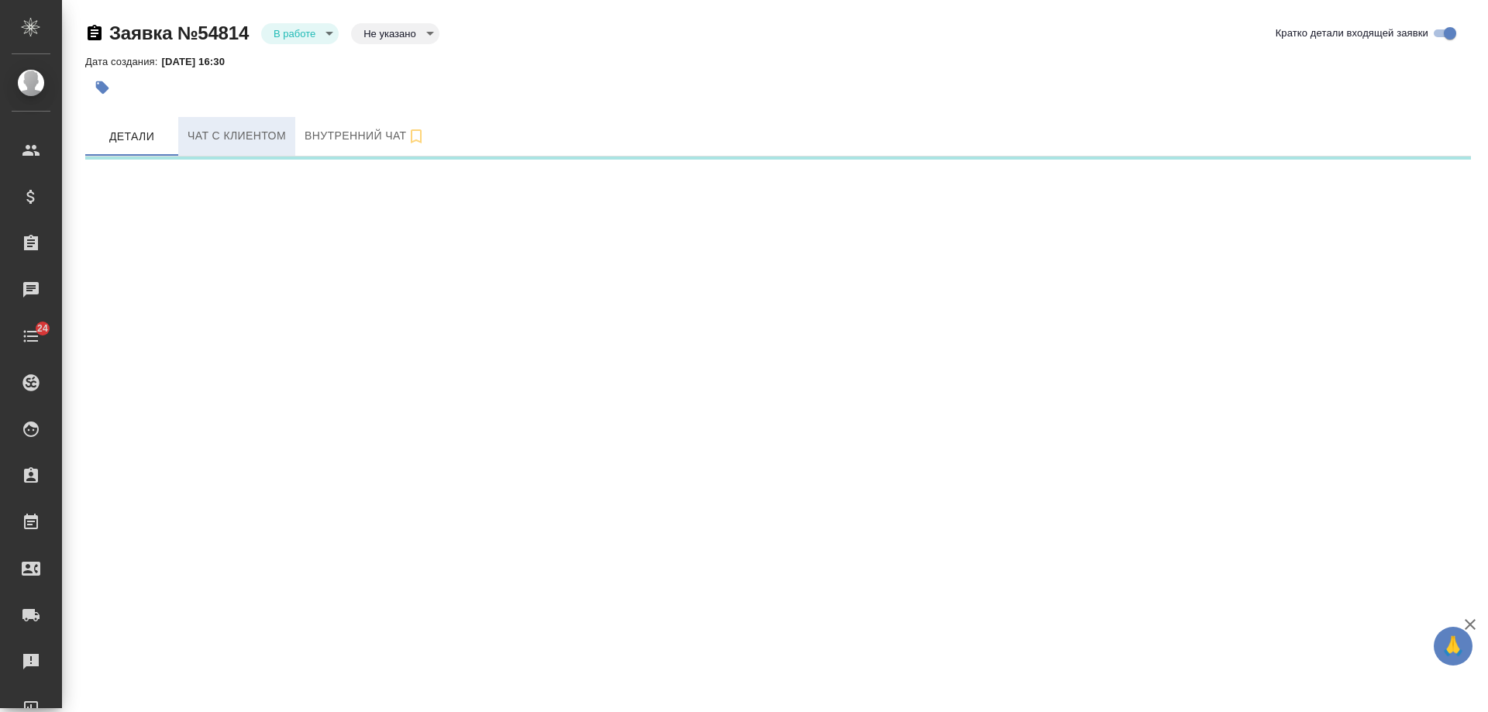
select select "RU"
select select "RS"
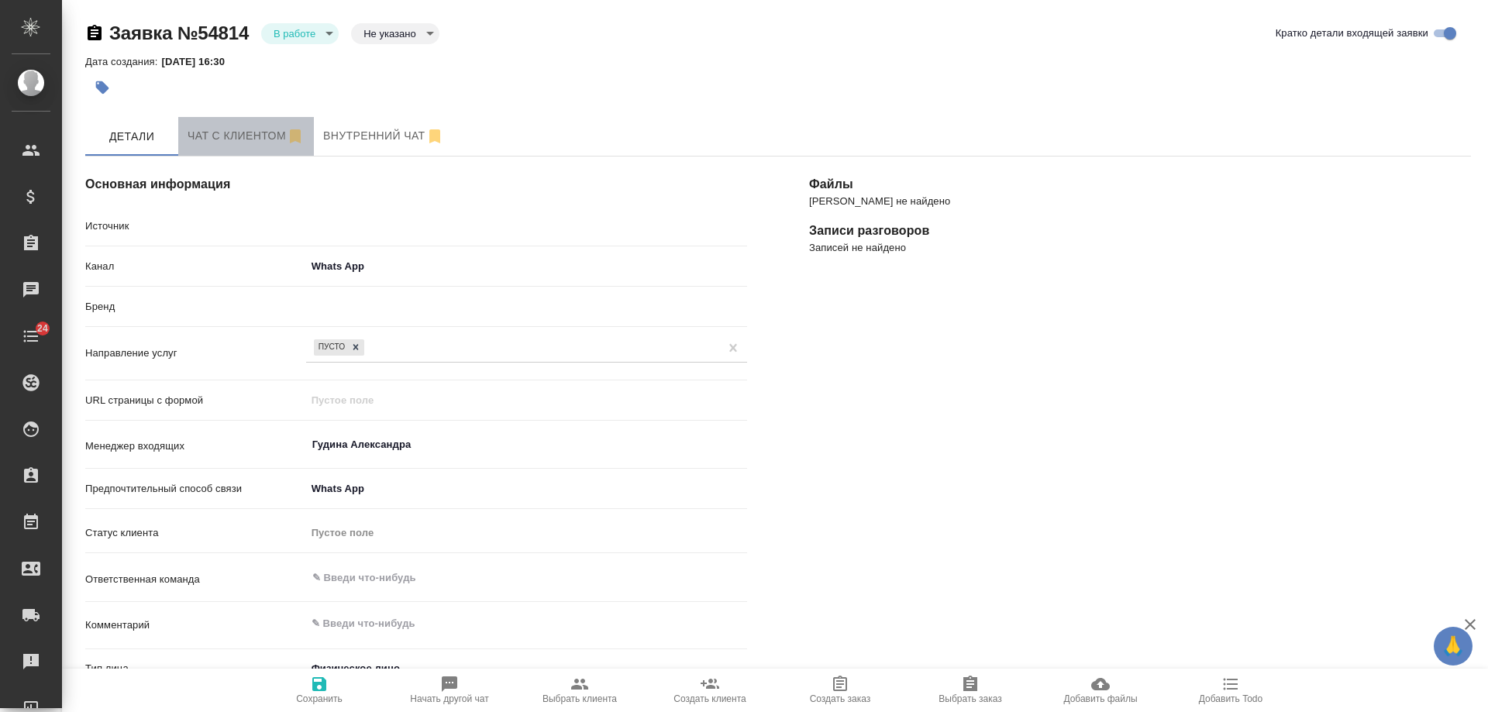
click at [243, 132] on span "Чат с клиентом" at bounding box center [246, 135] width 117 height 19
type textarea "x"
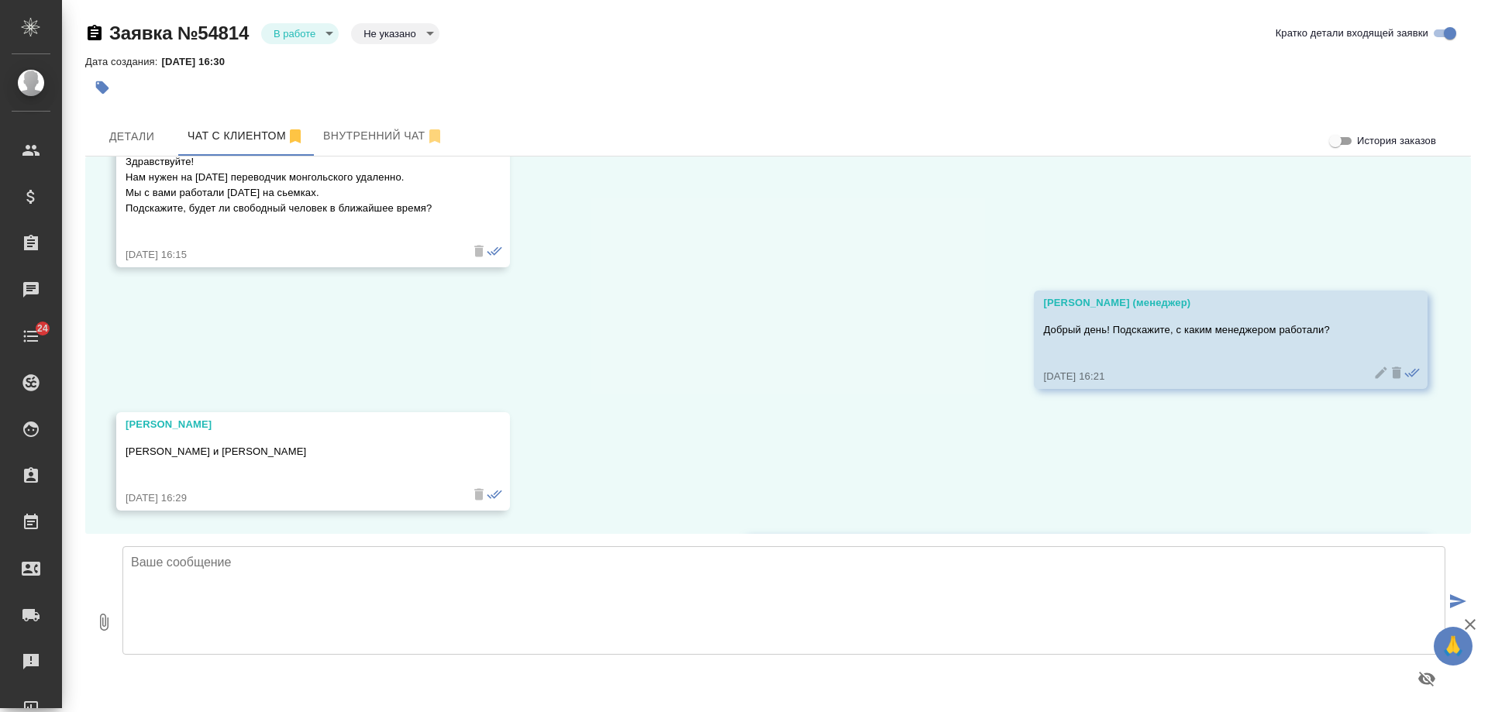
scroll to position [223, 0]
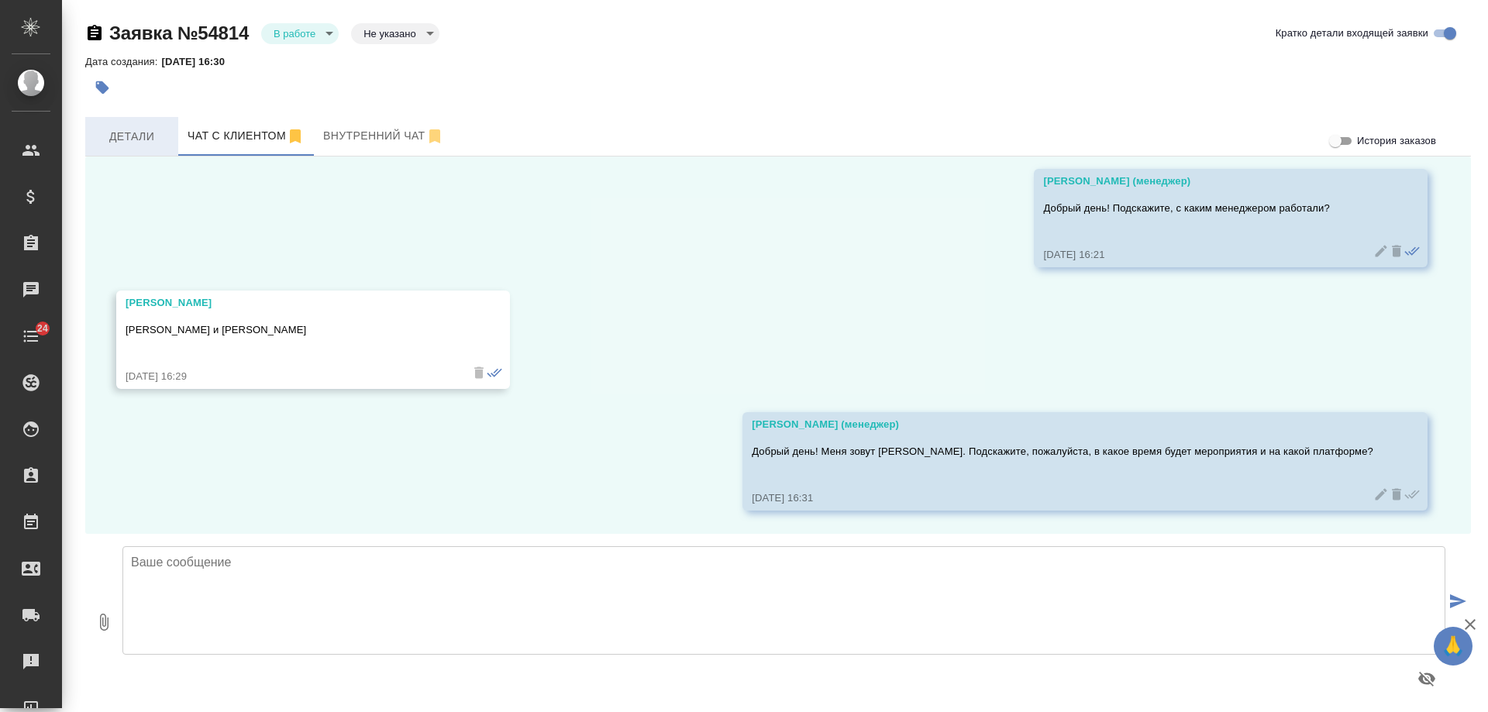
click at [136, 134] on span "Детали" at bounding box center [132, 136] width 74 height 19
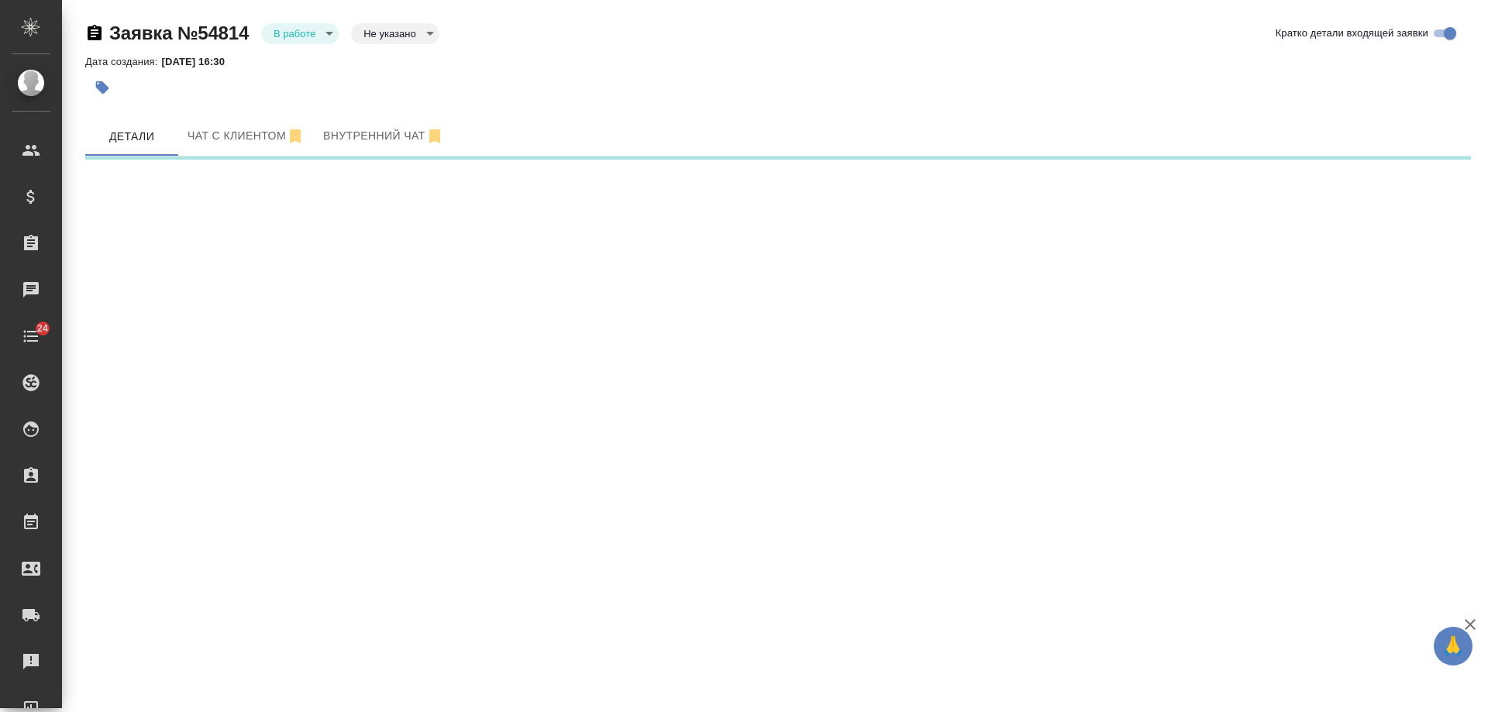
select select "RU"
select select "RS"
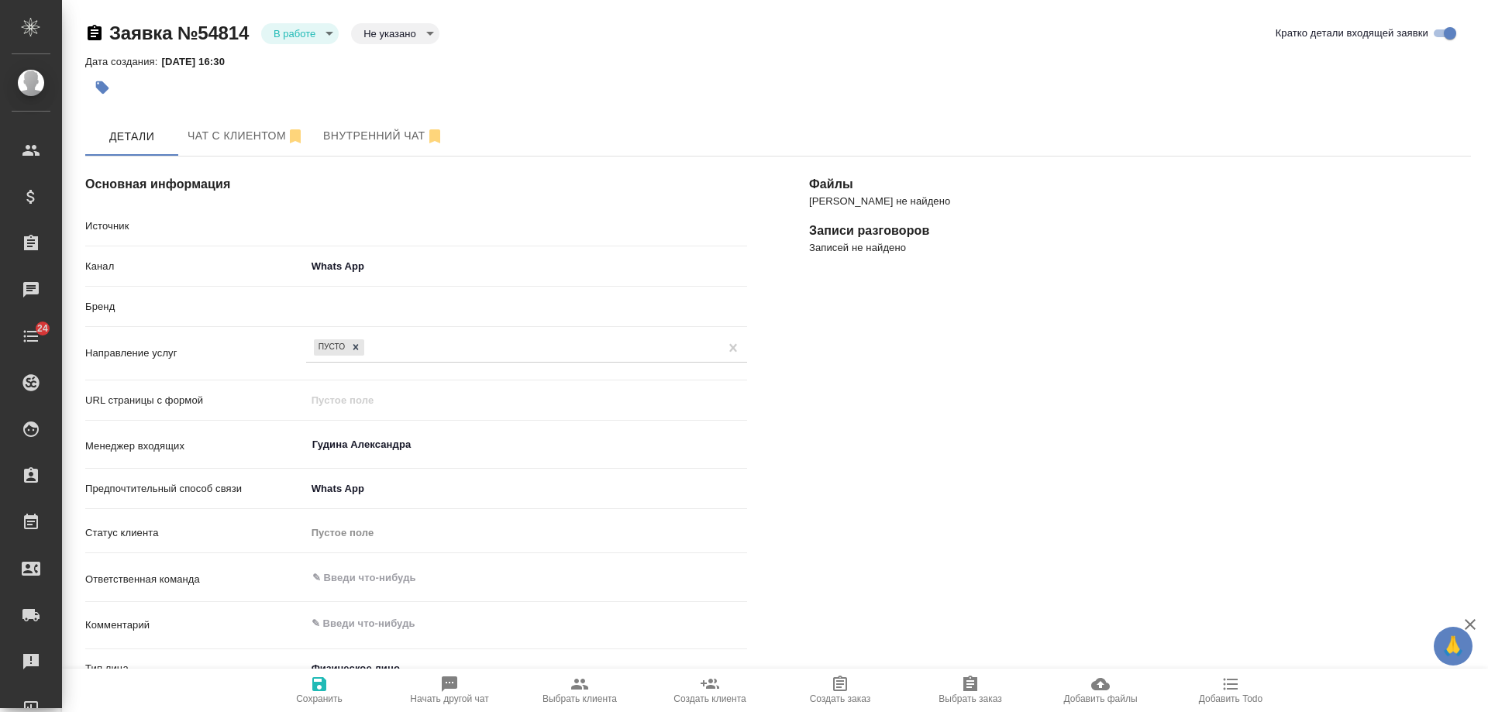
type textarea "x"
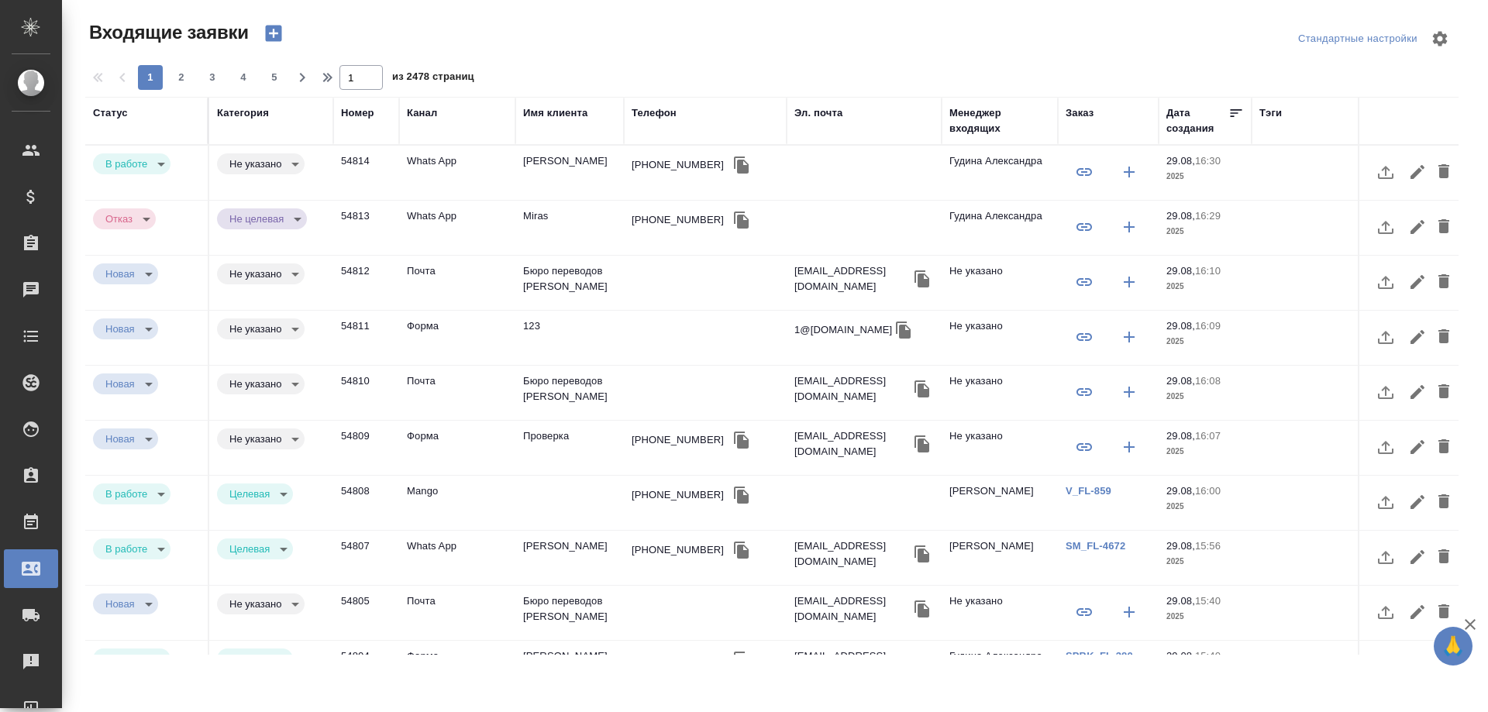
select select "RU"
click at [540, 167] on td "[PERSON_NAME]" at bounding box center [569, 173] width 108 height 54
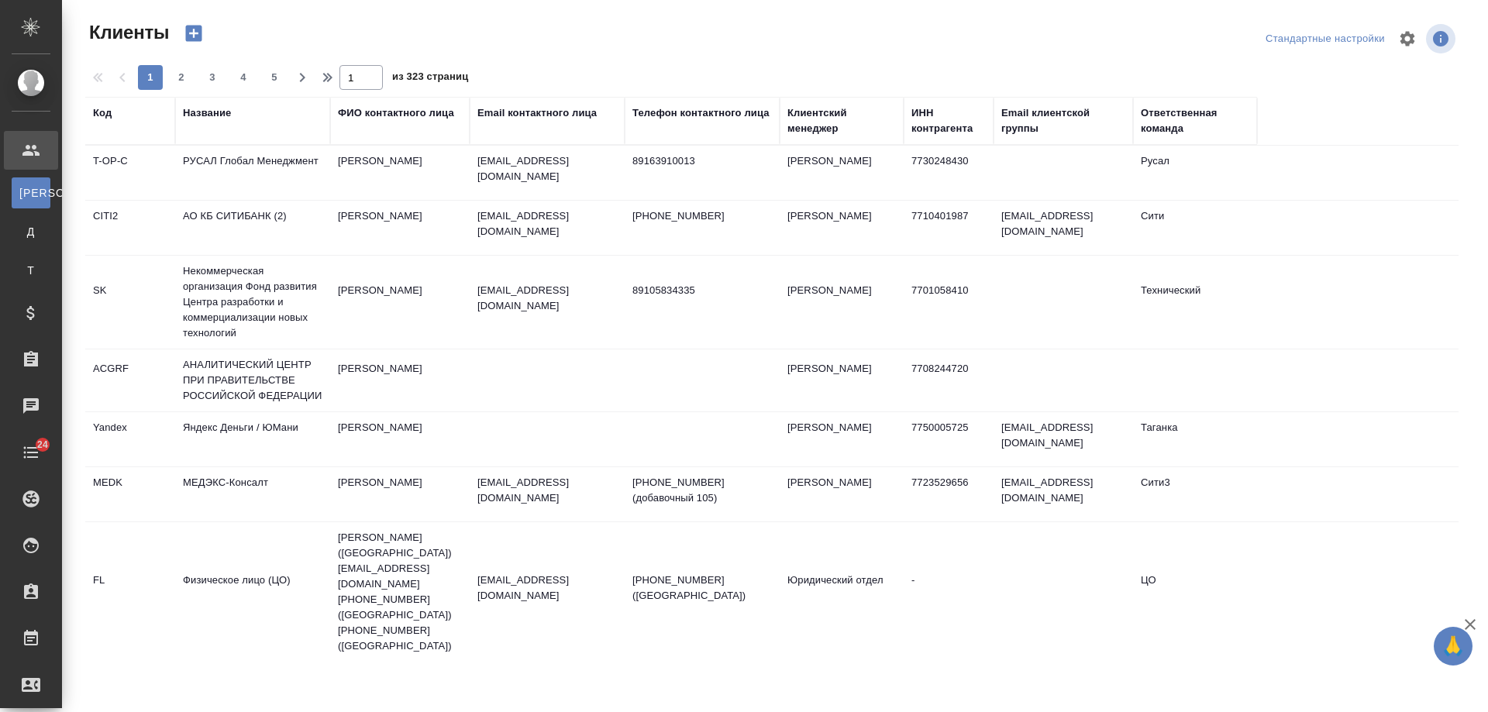
select select "RU"
click at [213, 116] on div "Название" at bounding box center [207, 112] width 48 height 15
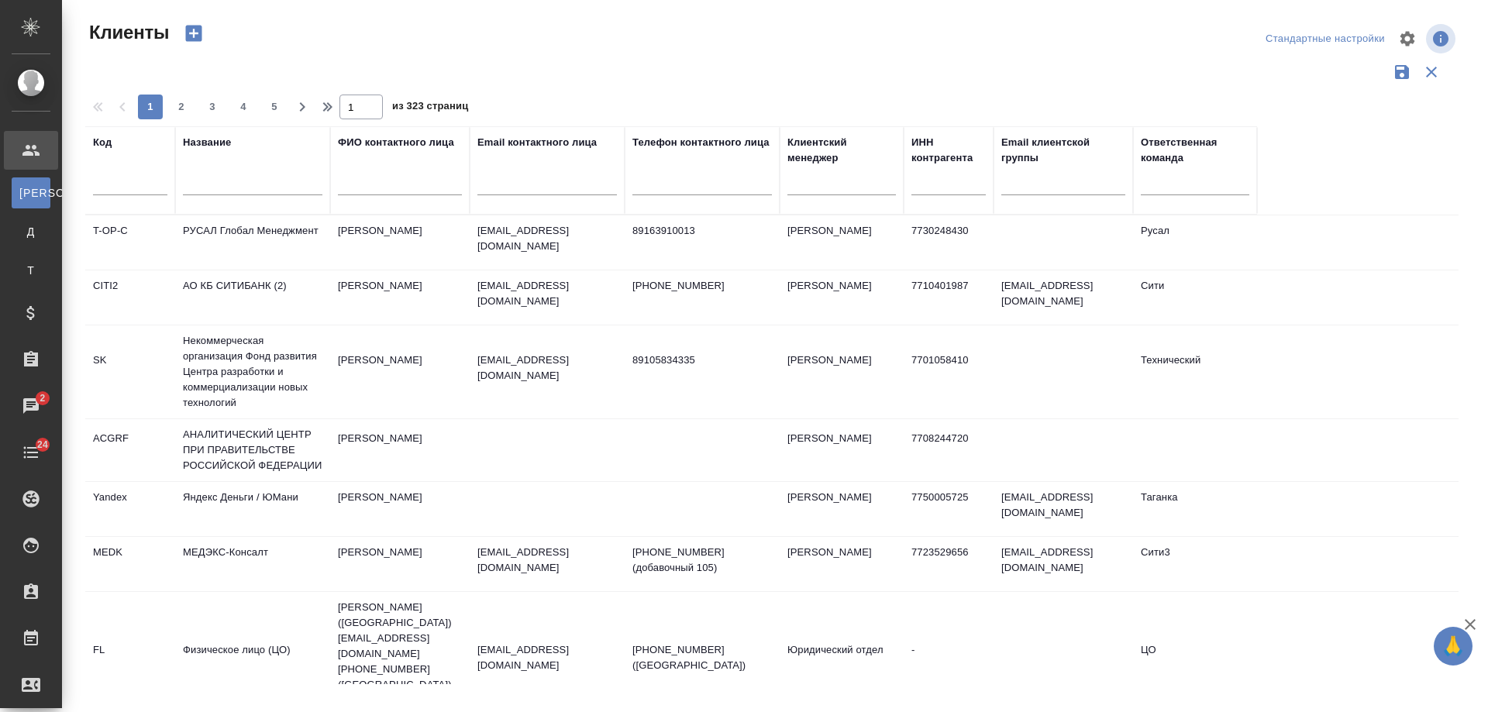
click at [388, 190] on input "text" at bounding box center [400, 185] width 124 height 19
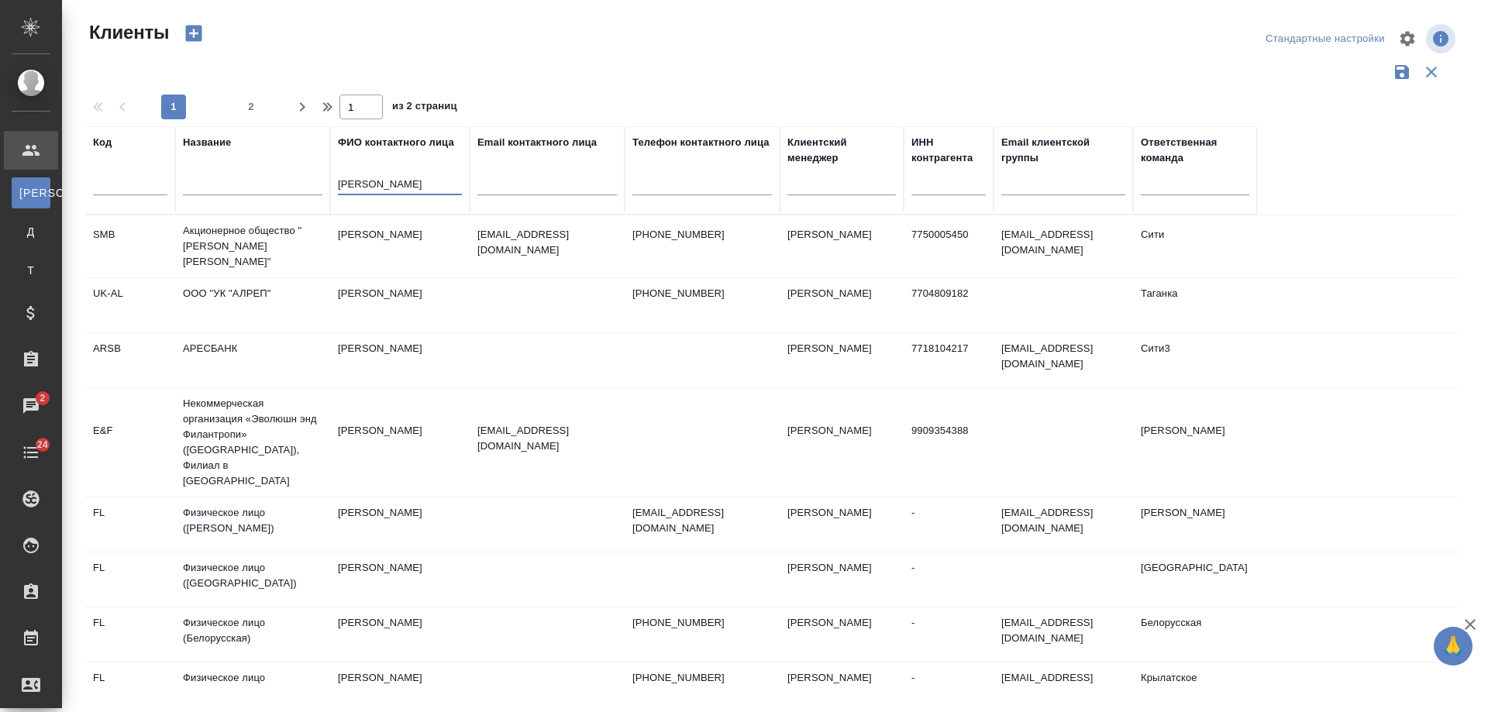
type input "евдокимова"
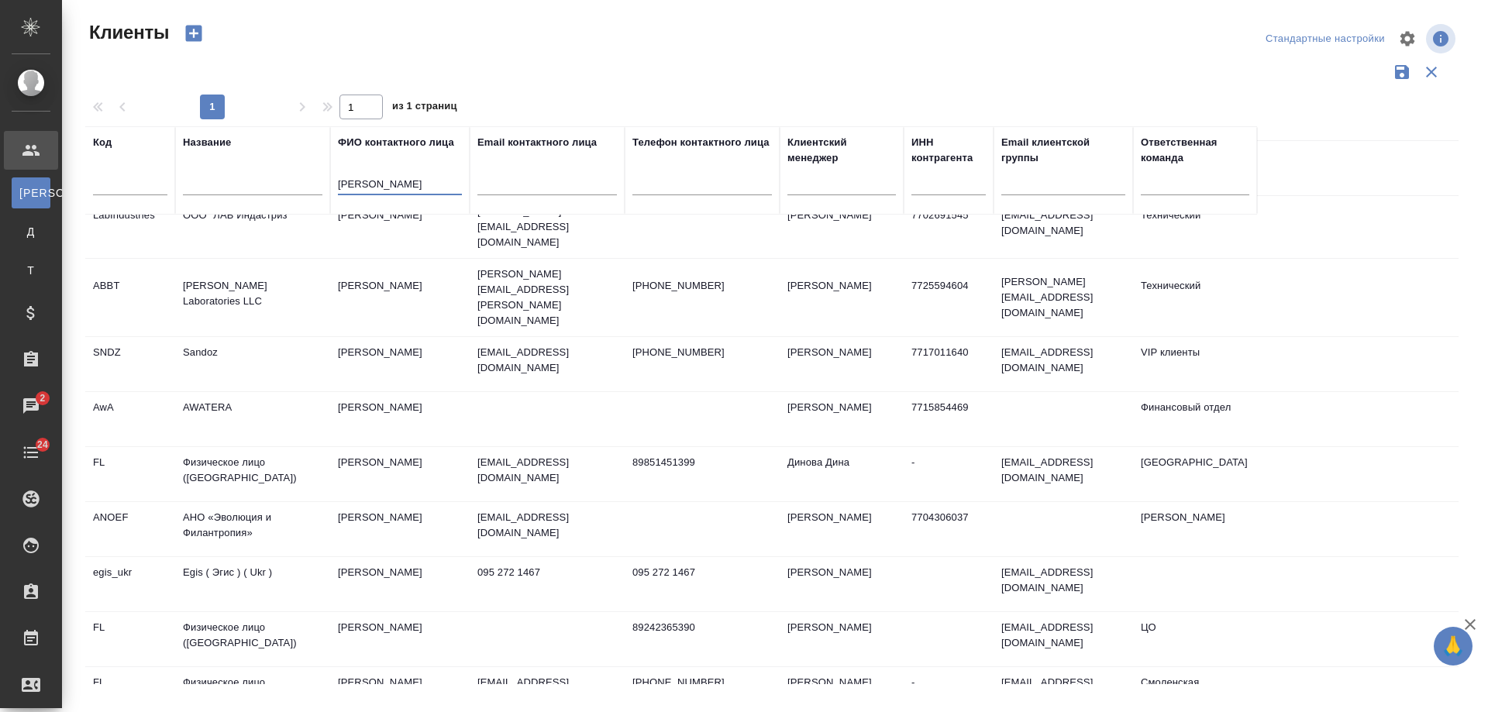
scroll to position [780, 0]
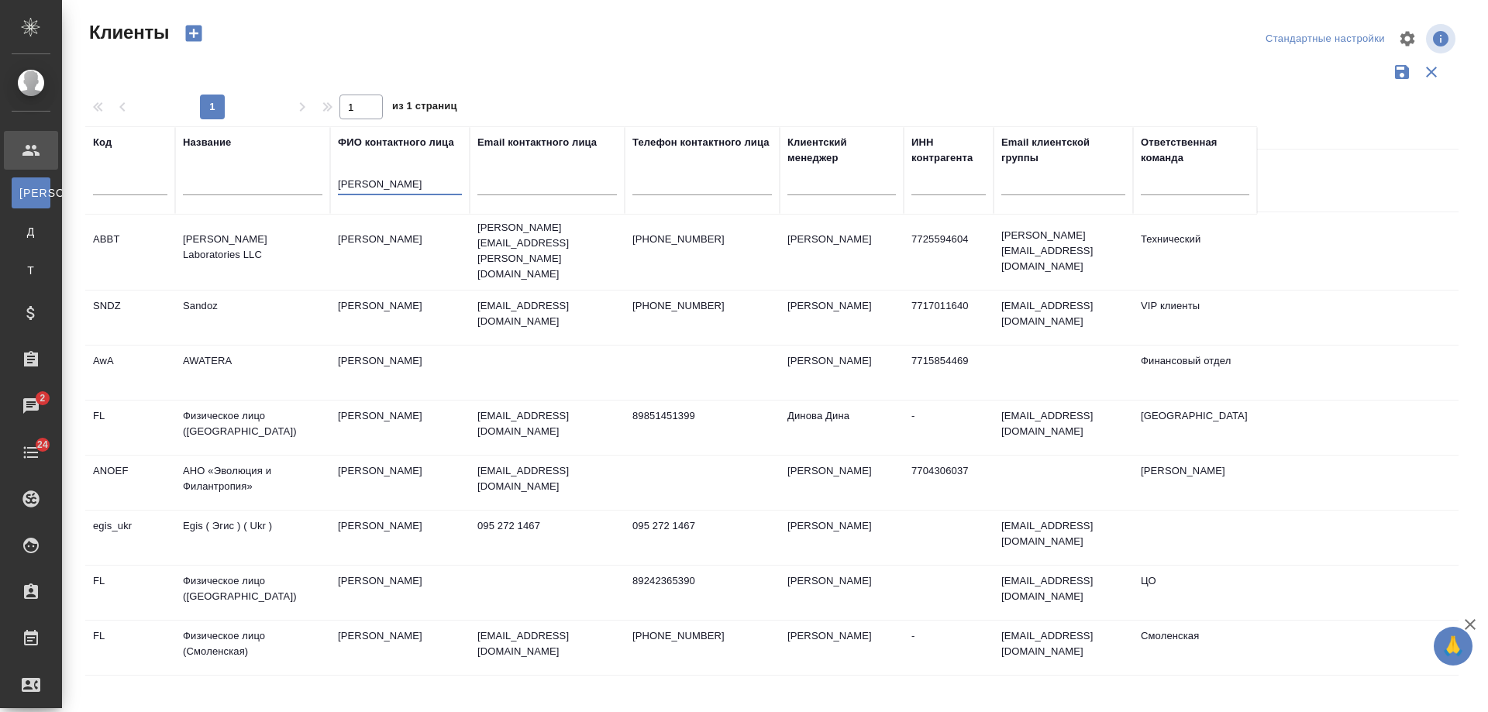
drag, startPoint x: 277, startPoint y: 186, endPoint x: 187, endPoint y: 184, distance: 90.7
click at [187, 184] on tr "Код Название ФИО контактного лица евдокимова Email контактного лица Телефон кон…" at bounding box center [671, 170] width 1172 height 88
click at [214, 184] on input "text" at bounding box center [252, 185] width 139 height 19
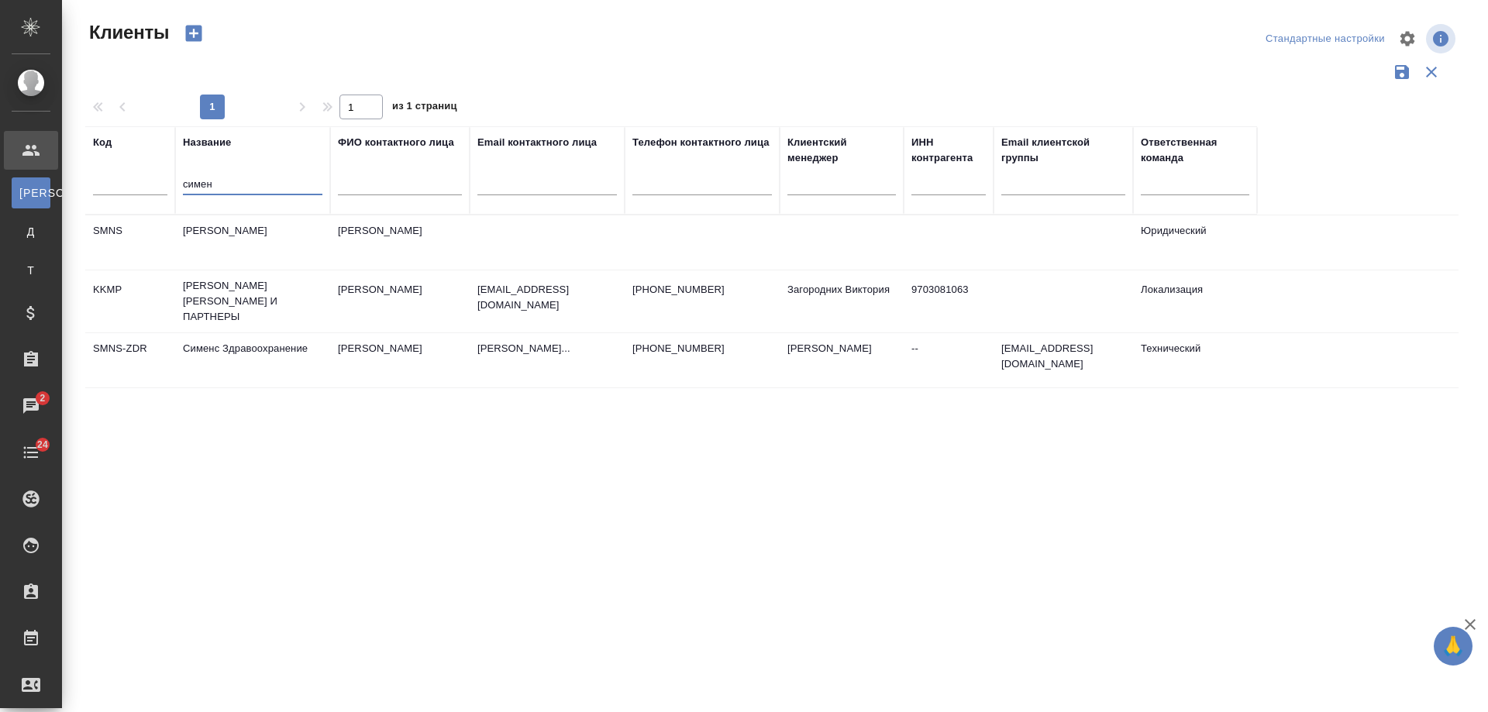
scroll to position [0, 0]
type input "симен"
click at [869, 270] on td "Никифорова Валерия" at bounding box center [842, 242] width 124 height 54
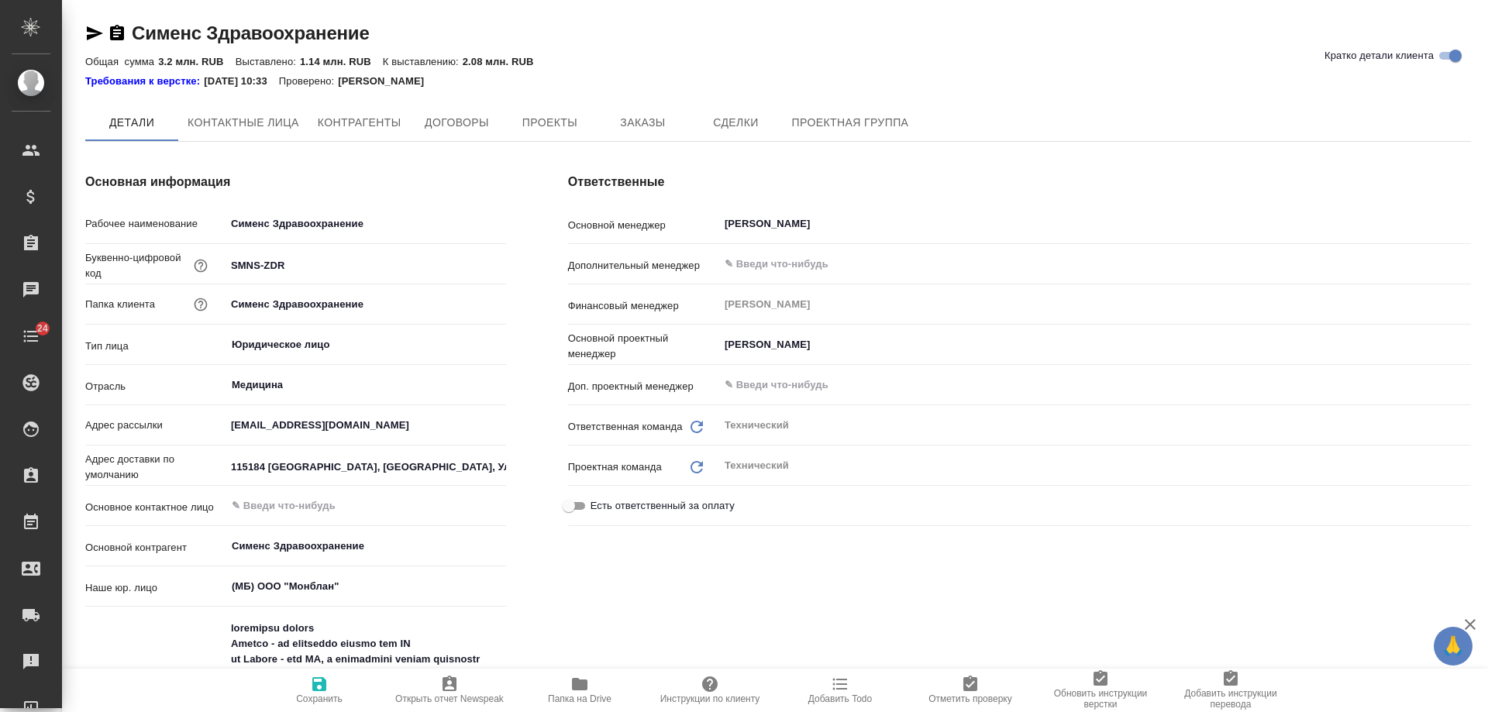
type textarea "x"
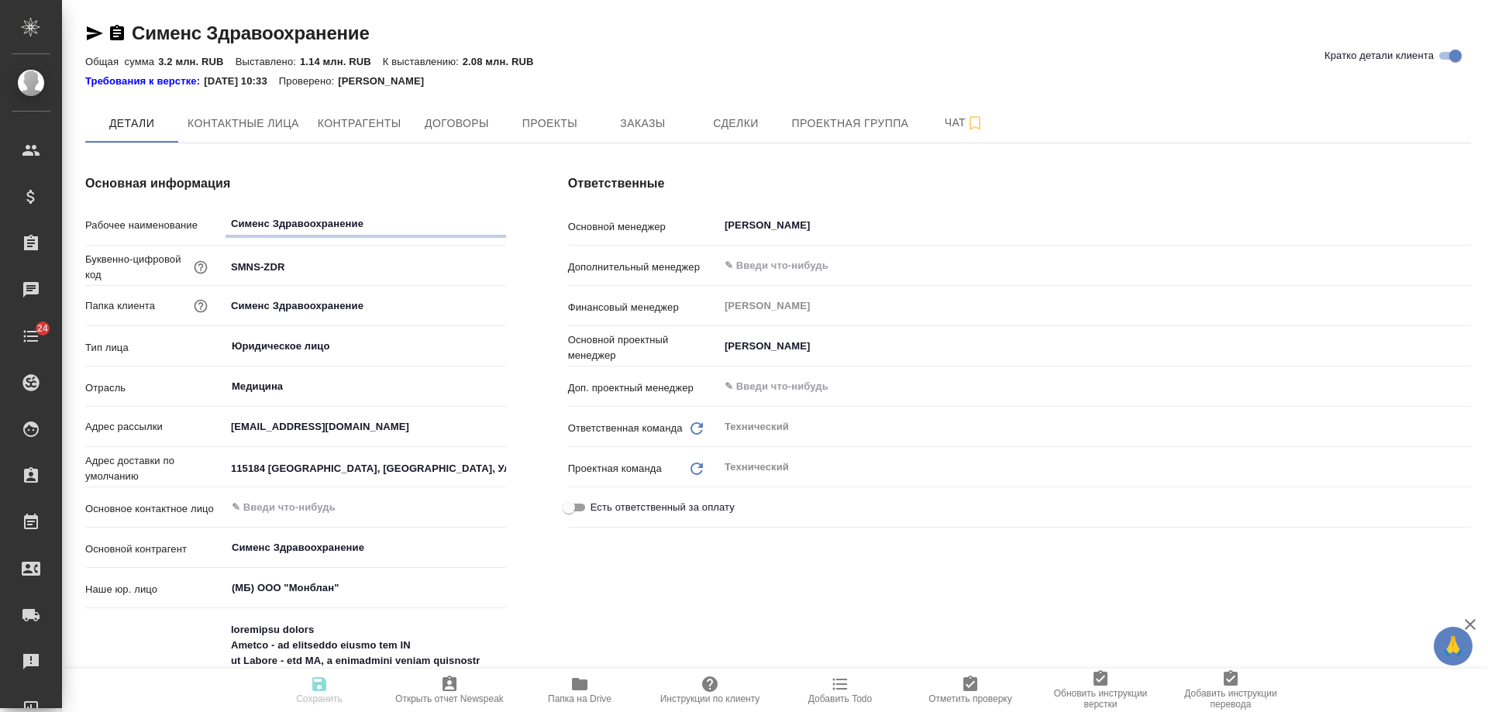
type textarea "x"
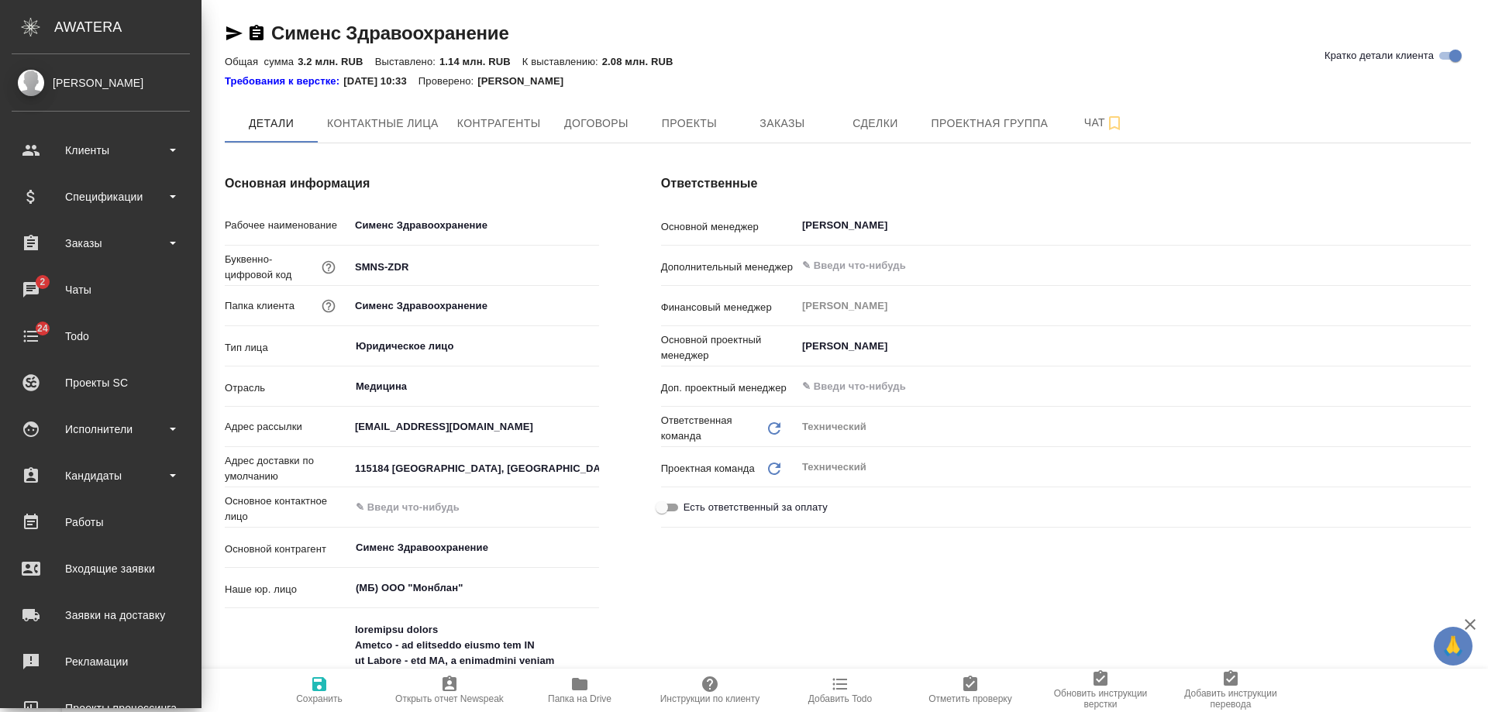
type textarea "x"
click at [93, 30] on div "AWATERA" at bounding box center [127, 27] width 147 height 31
type textarea "x"
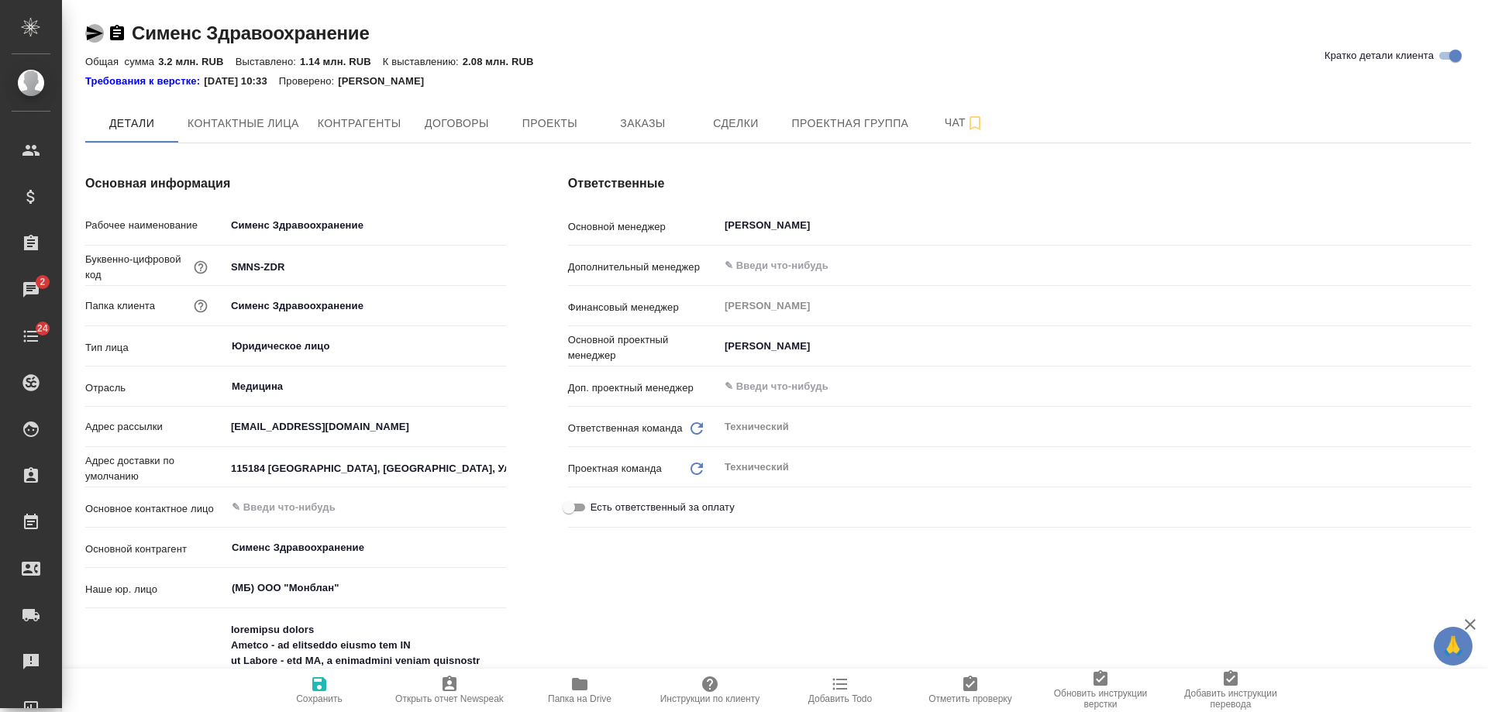
click at [97, 32] on icon "button" at bounding box center [95, 33] width 16 height 14
drag, startPoint x: 418, startPoint y: 425, endPoint x: 107, endPoint y: 410, distance: 311.1
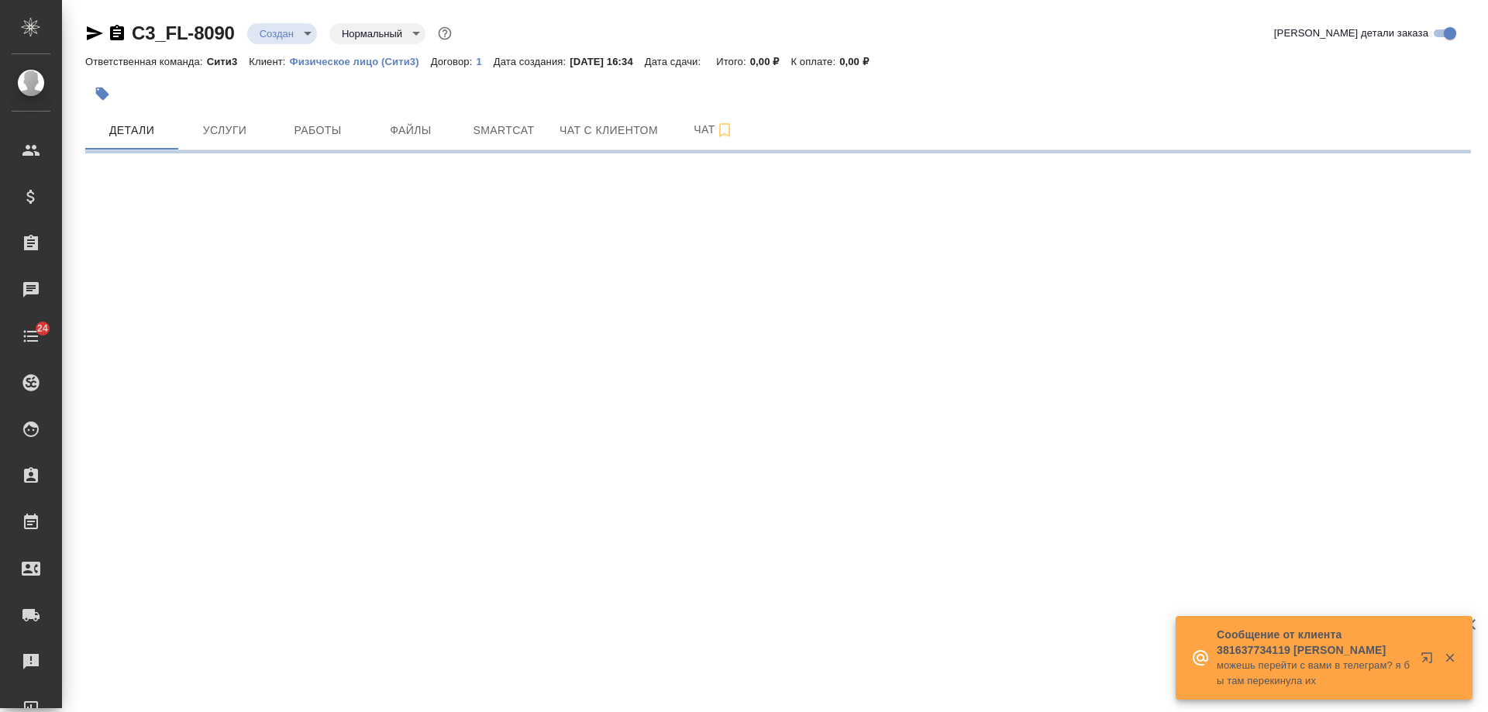
select select "RU"
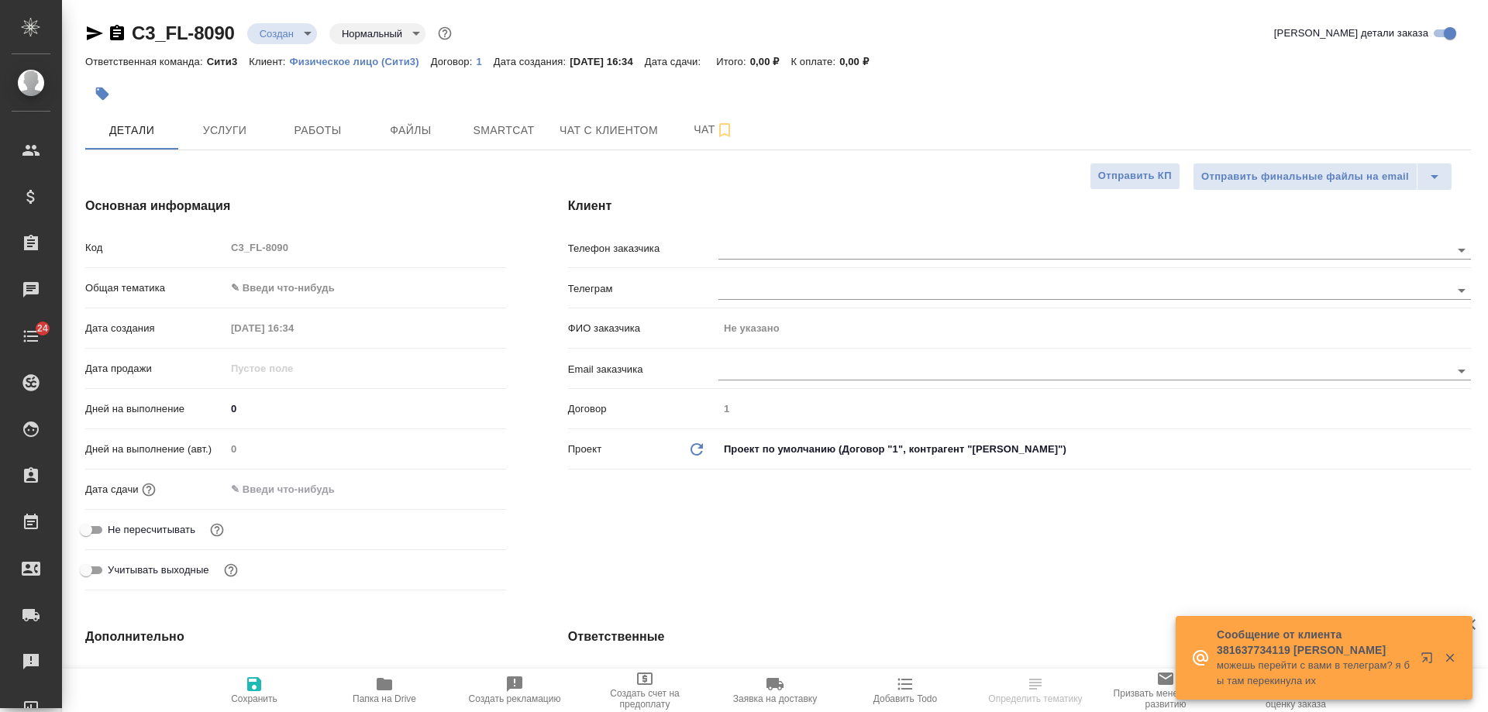
type textarea "x"
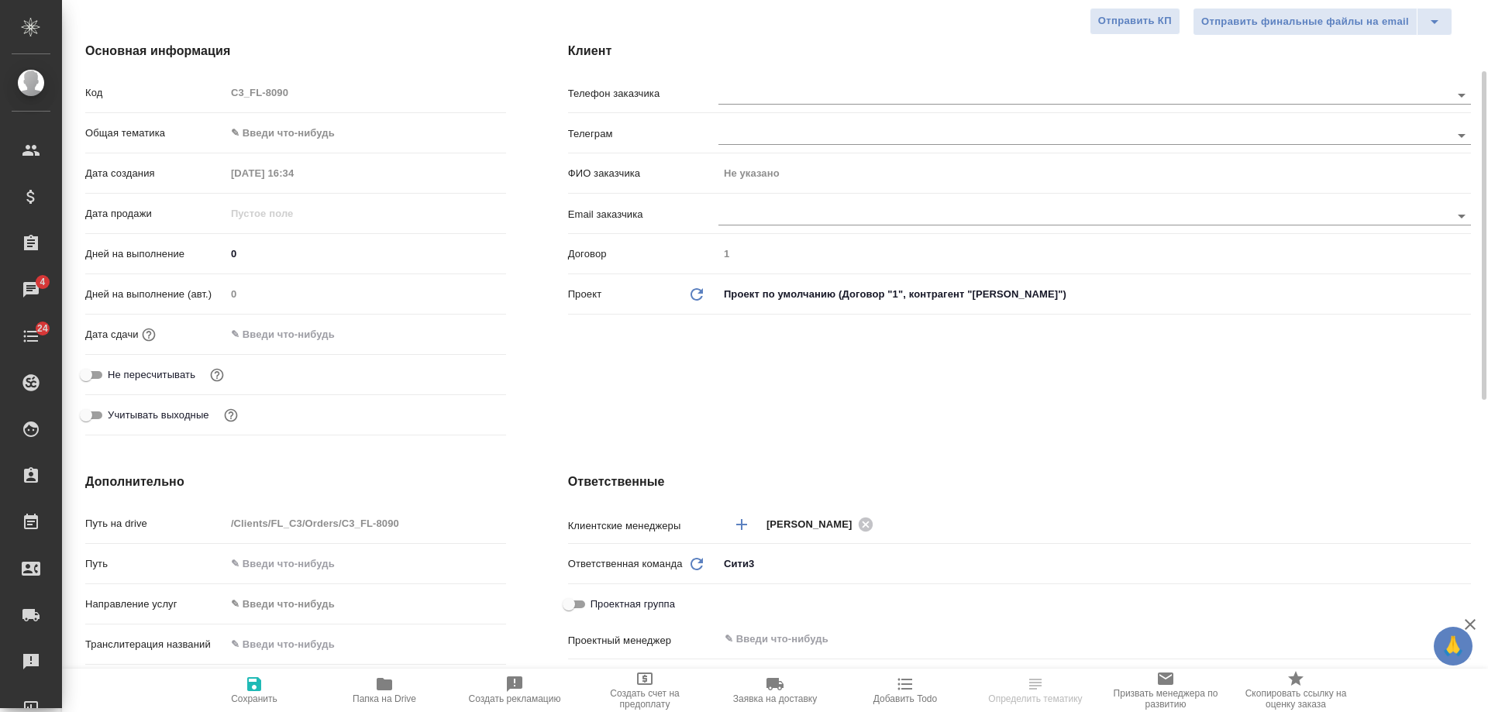
scroll to position [77, 0]
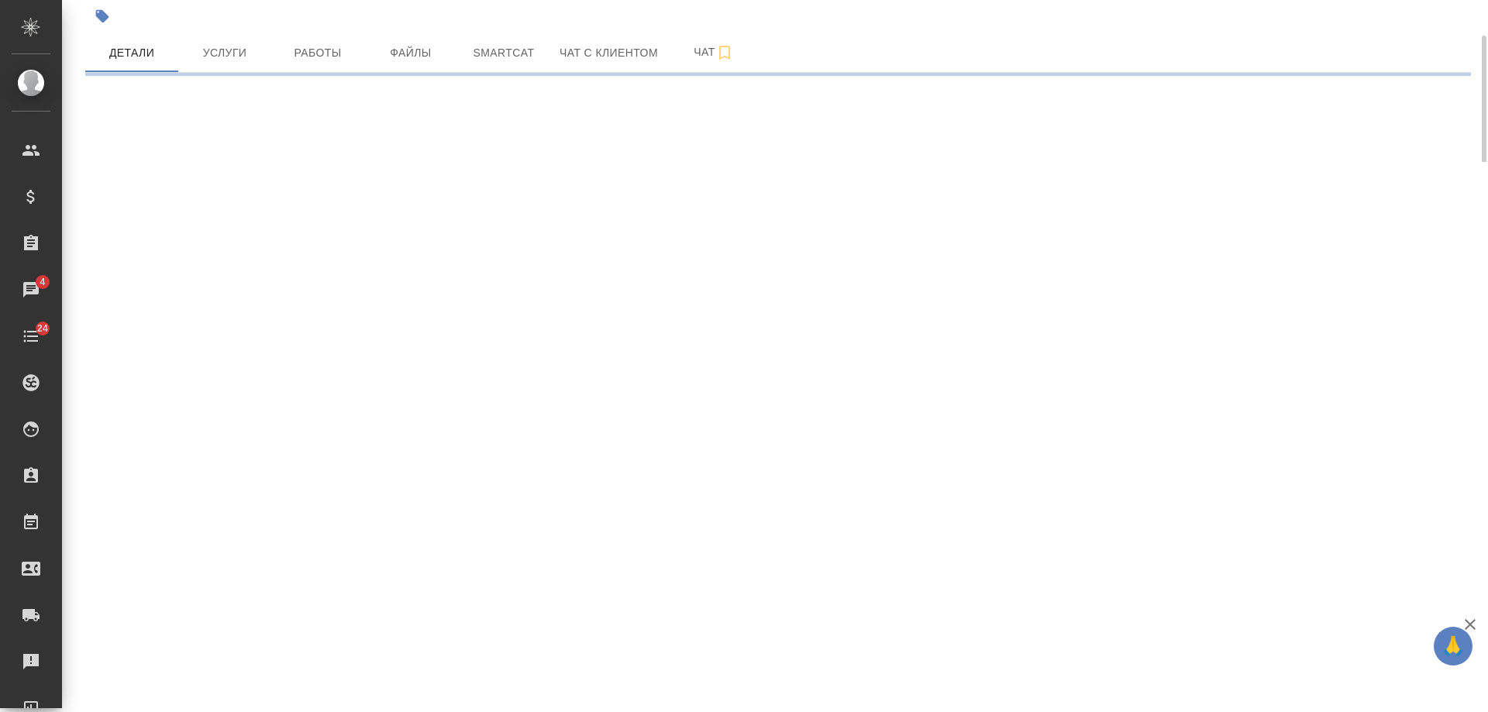
select select "RU"
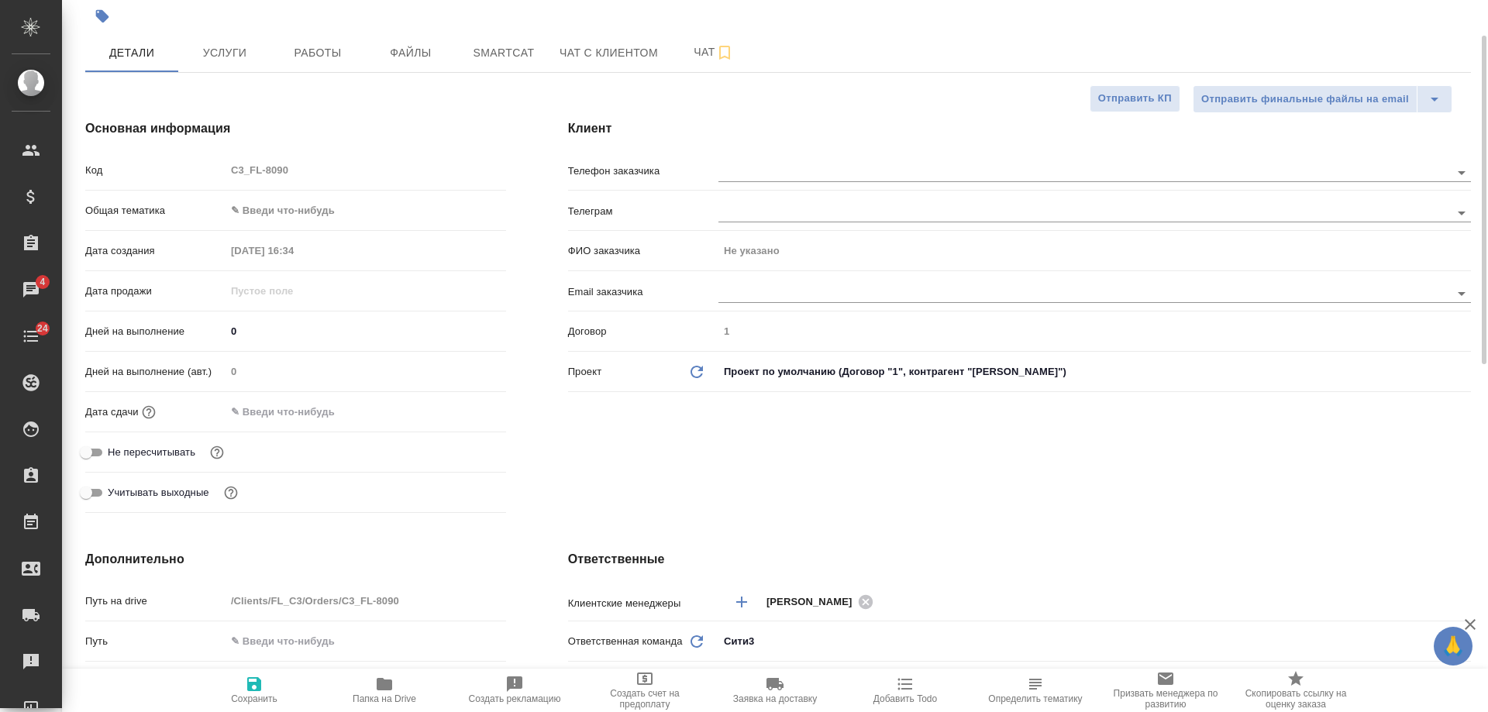
type textarea "x"
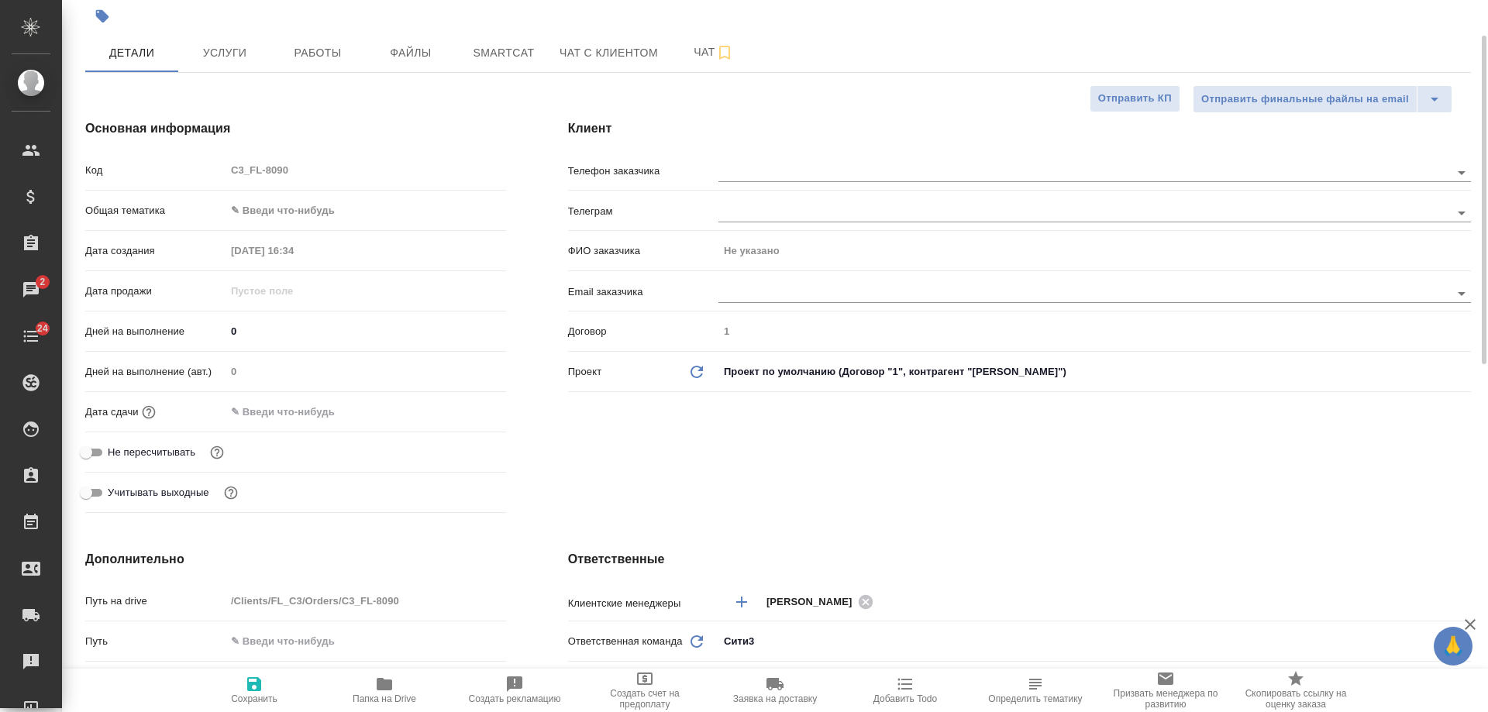
type textarea "x"
click at [762, 162] on div at bounding box center [1094, 171] width 752 height 29
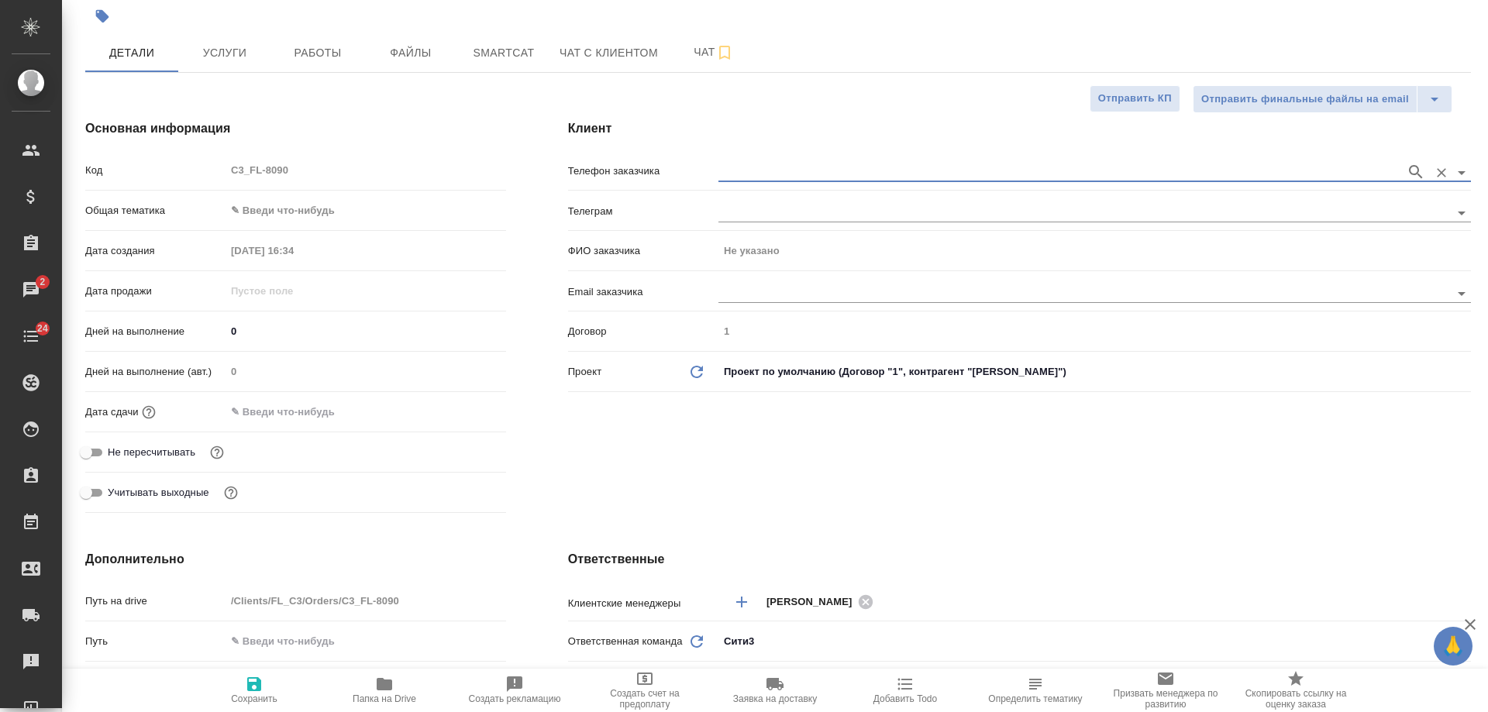
paste input "+381 63 7734119"
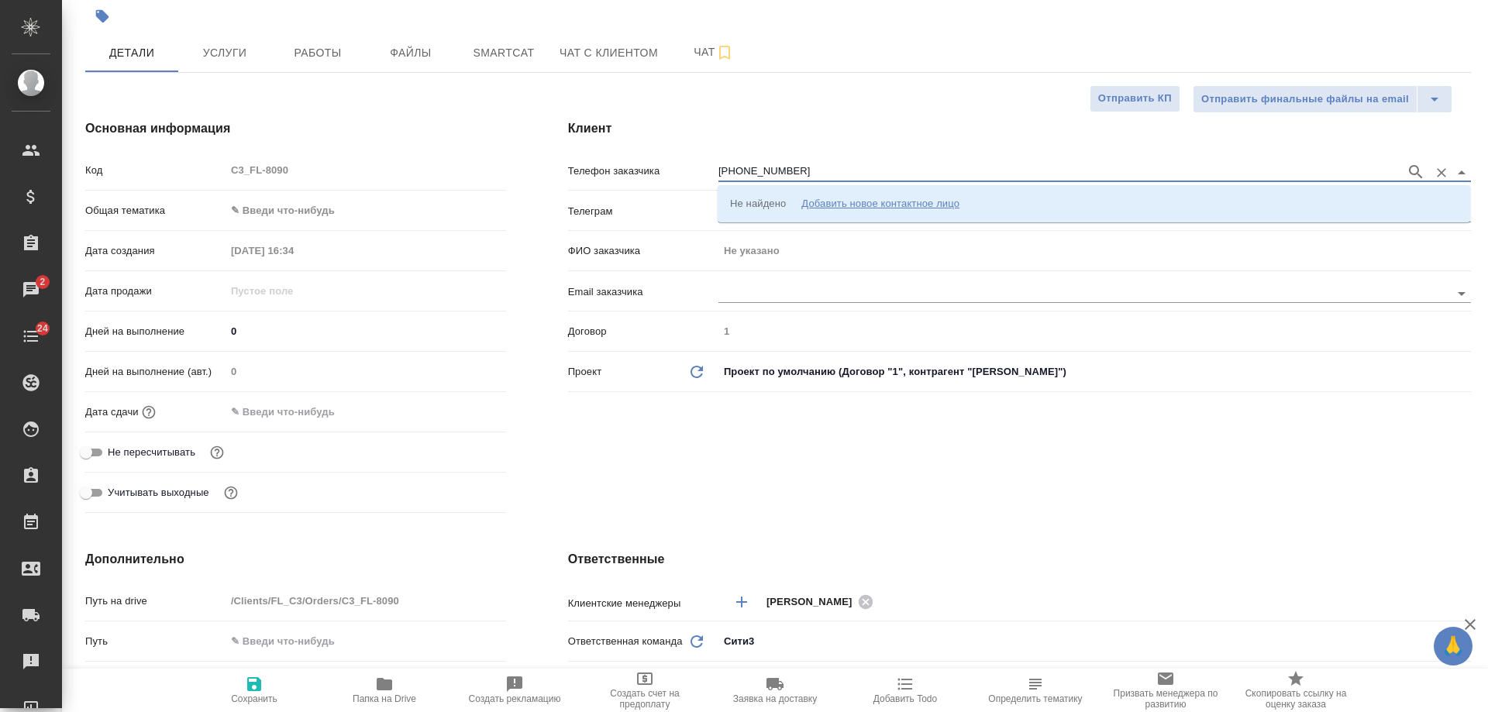
type input "+381 63 7734119"
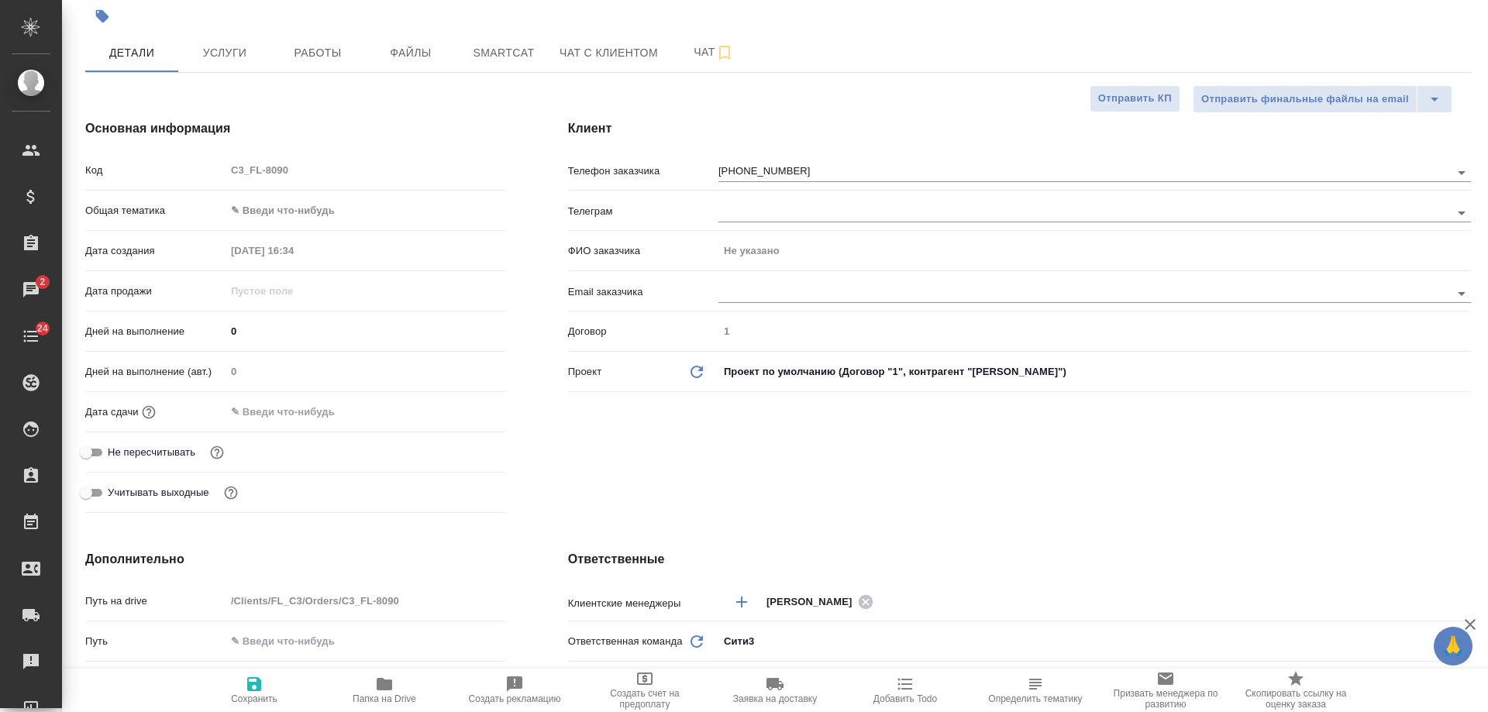
click at [915, 496] on div "Клиент Телефон заказчика +381 63 7734119 Телеграм ФИО заказчика Не указано Emai…" at bounding box center [1019, 319] width 965 height 462
click at [243, 683] on span "Сохранить" at bounding box center [254, 689] width 112 height 29
type textarea "x"
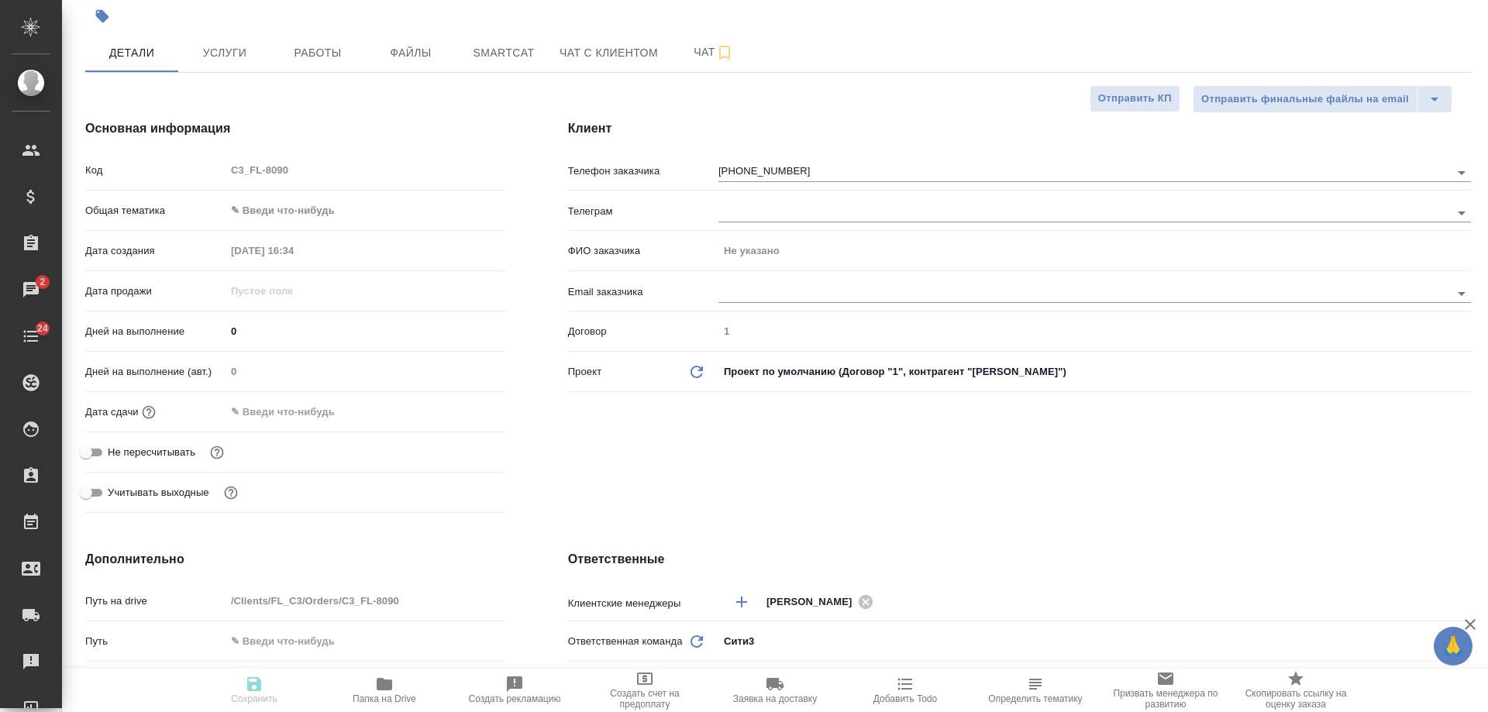
type textarea "x"
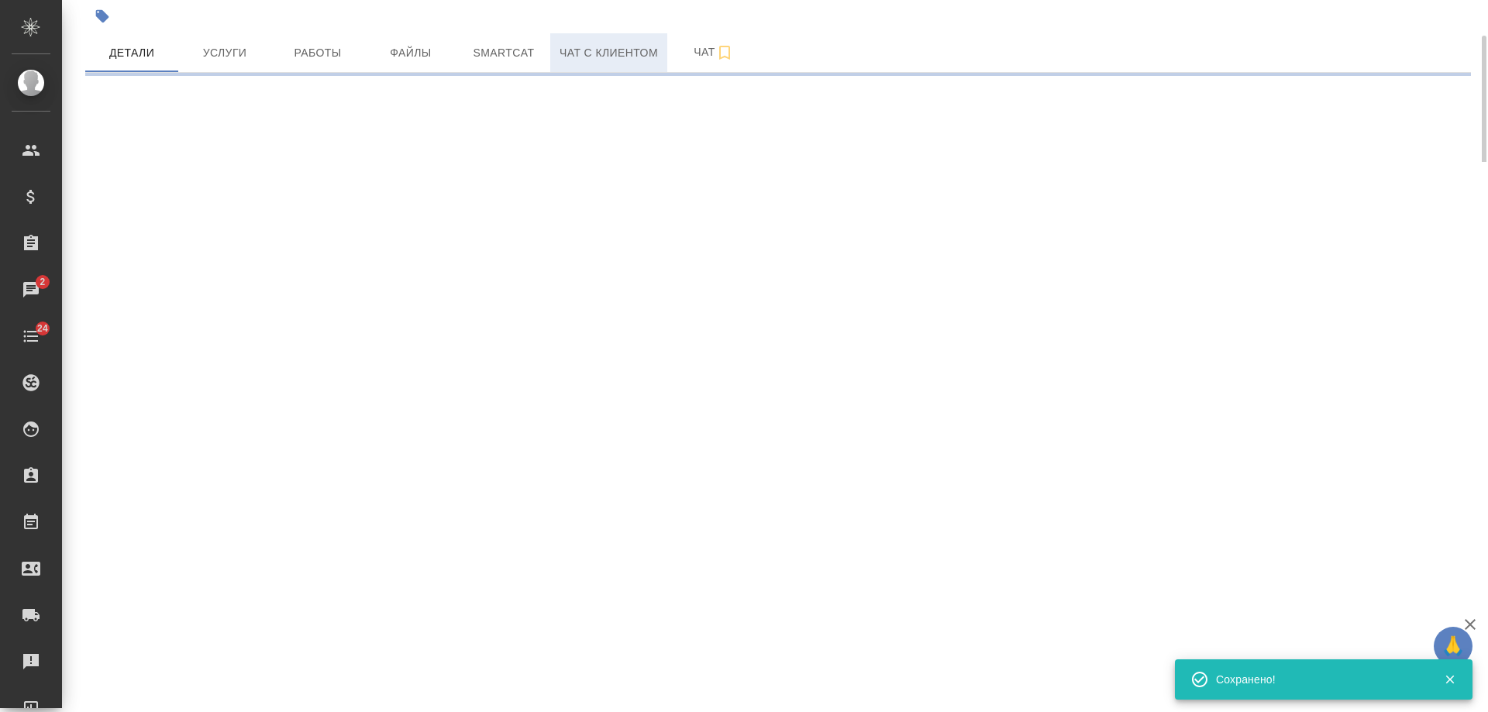
select select "RU"
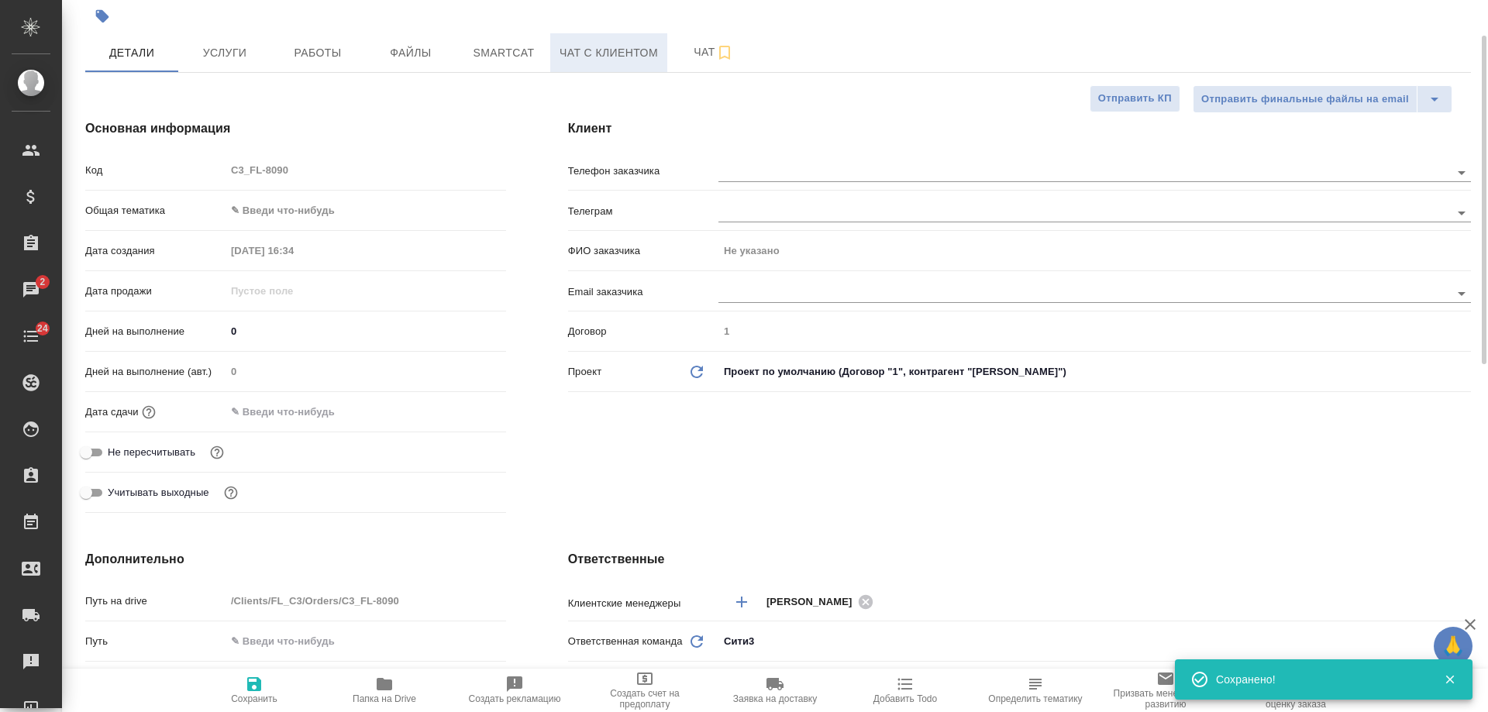
type textarea "x"
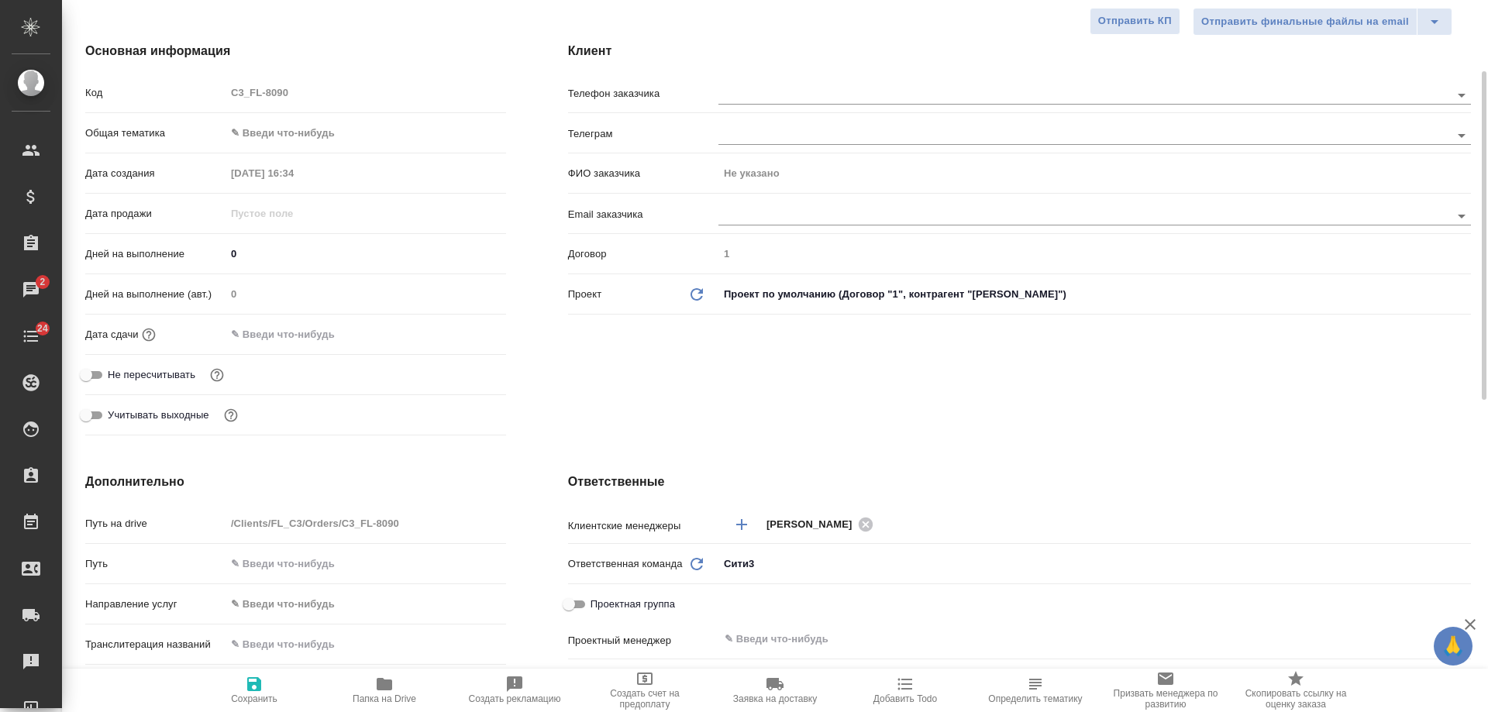
scroll to position [0, 0]
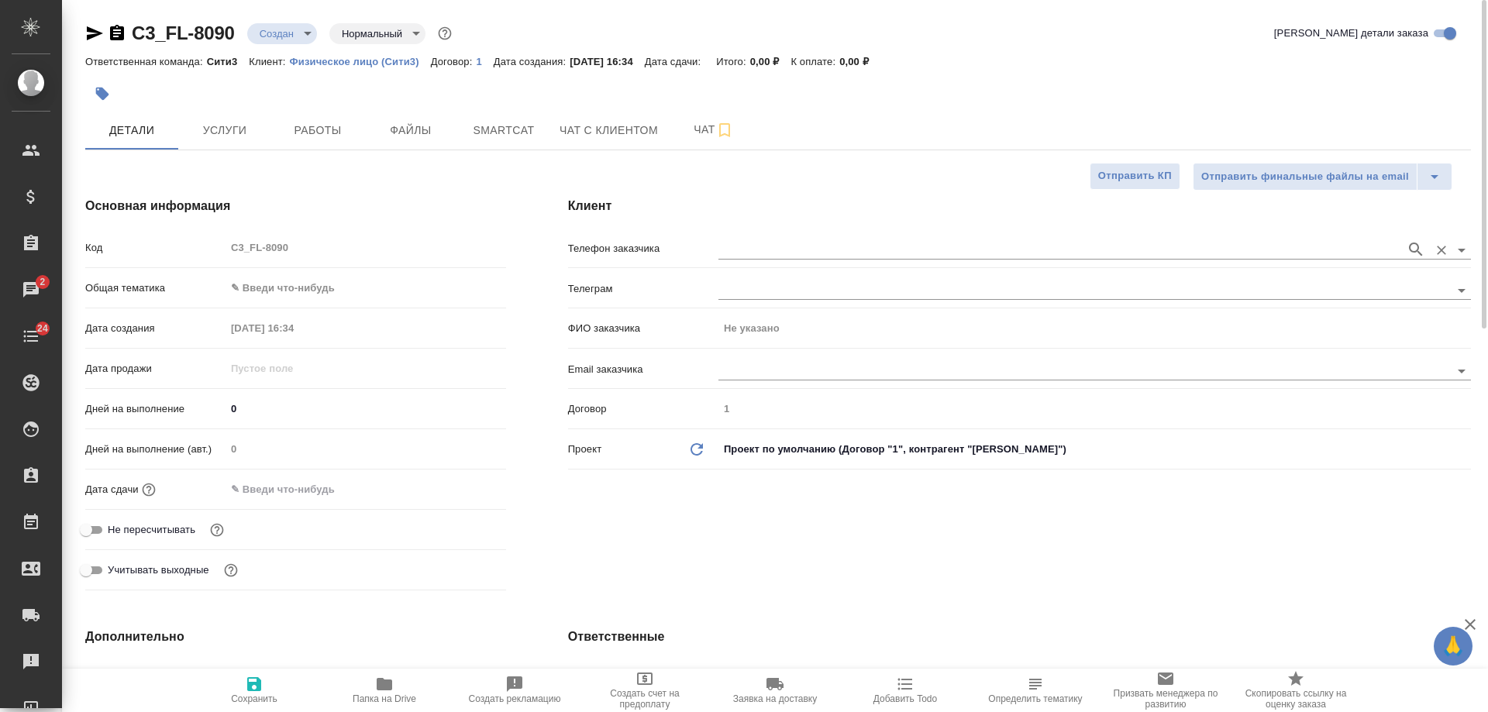
click at [772, 243] on input "text" at bounding box center [1058, 249] width 680 height 19
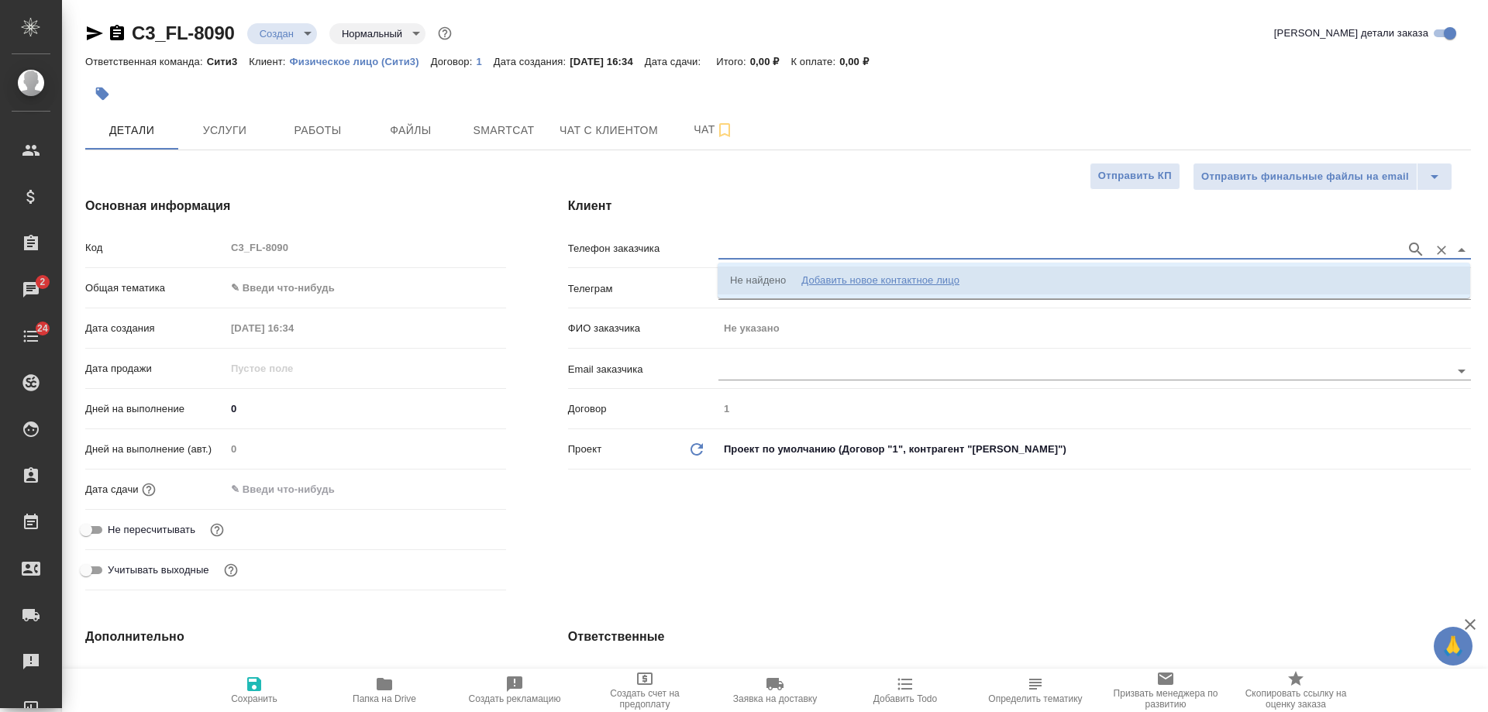
paste input "[PHONE_NUMBER]"
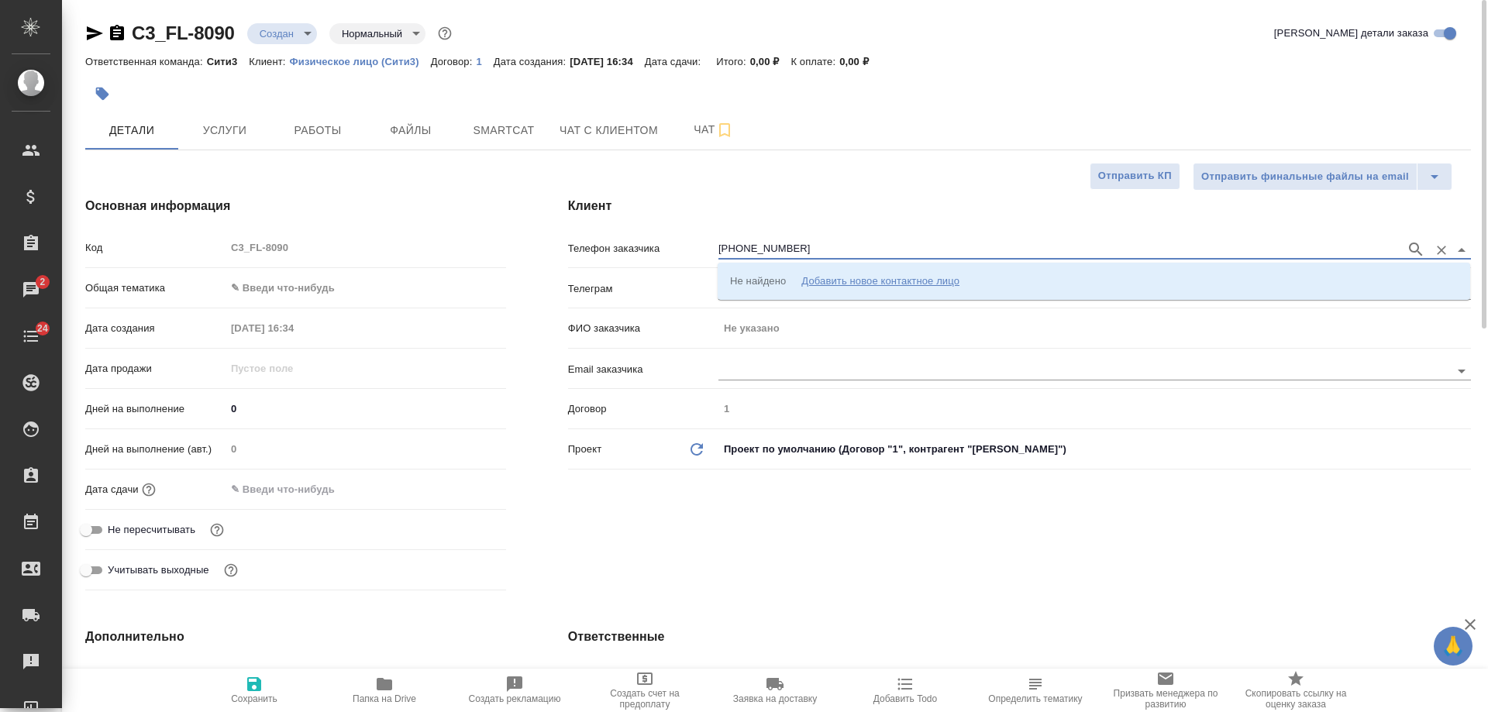
click at [810, 541] on div "Клиент Телефон заказчика +381 63 7734119 Телеграм ФИО заказчика Не указано Emai…" at bounding box center [1019, 397] width 965 height 462
click at [759, 247] on input "[PHONE_NUMBER]" at bounding box center [1058, 249] width 680 height 19
click at [762, 250] on input "[PHONE_NUMBER]" at bounding box center [1058, 249] width 680 height 19
type input "+381637734119"
click at [671, 550] on div "Клиент Телефон заказчика +381637734119 Телеграм ФИО заказчика Не указано Email …" at bounding box center [1019, 397] width 965 height 462
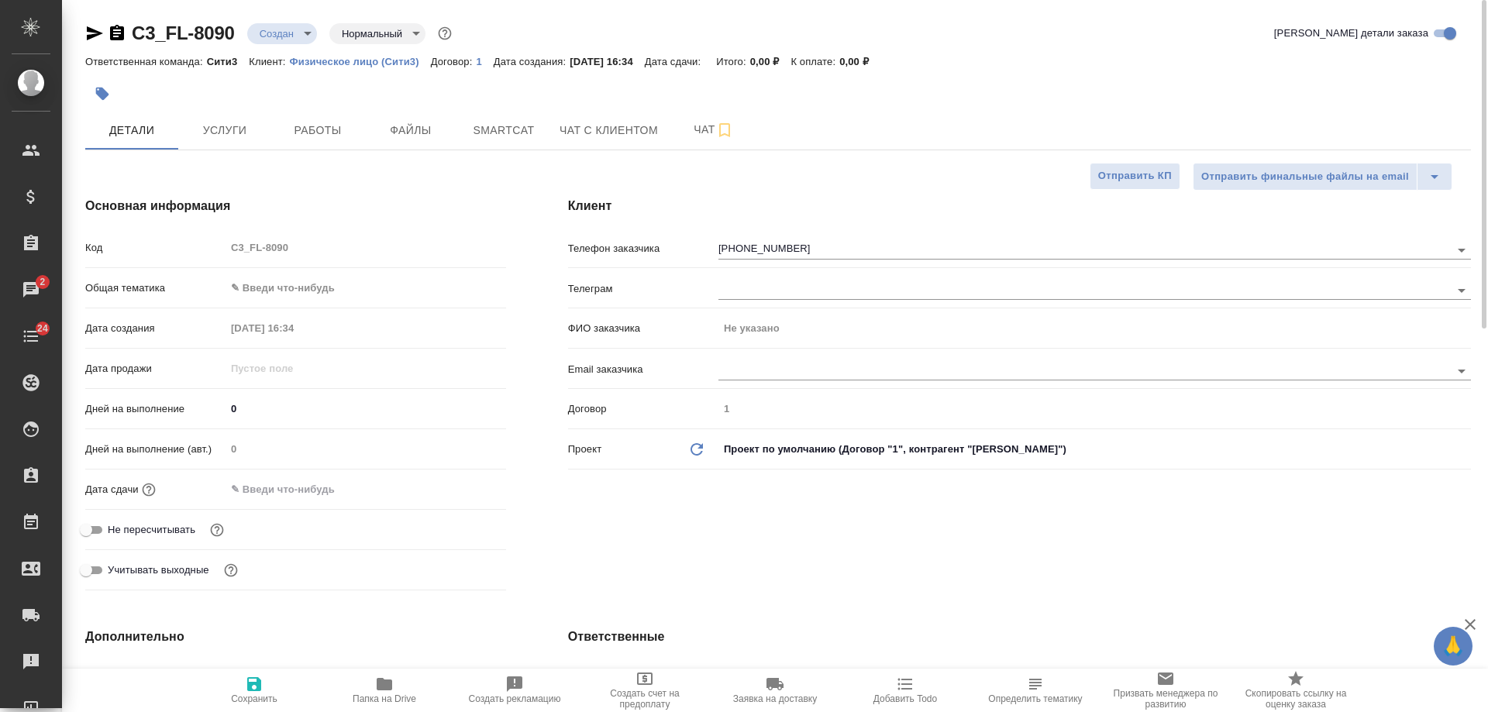
click at [240, 690] on span "Сохранить" at bounding box center [254, 689] width 112 height 29
type textarea "x"
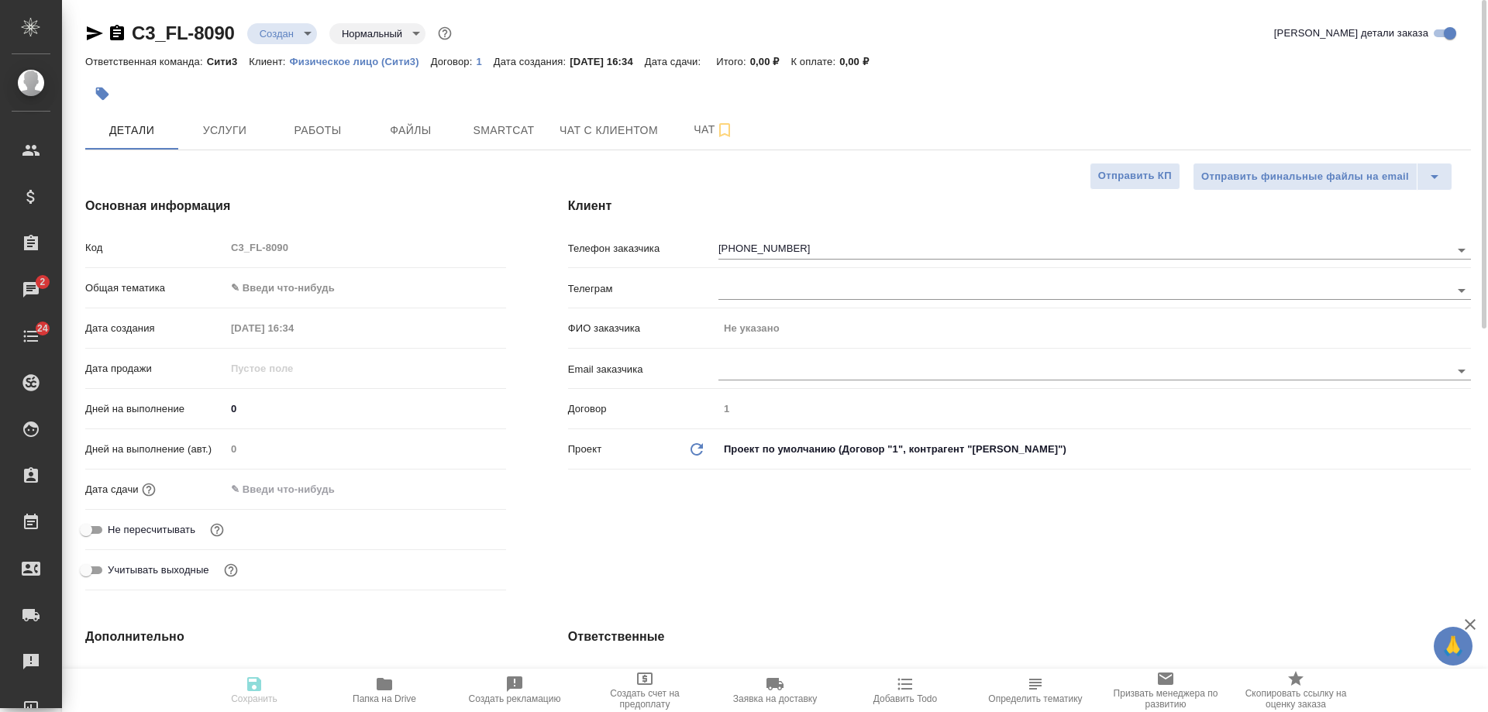
type textarea "x"
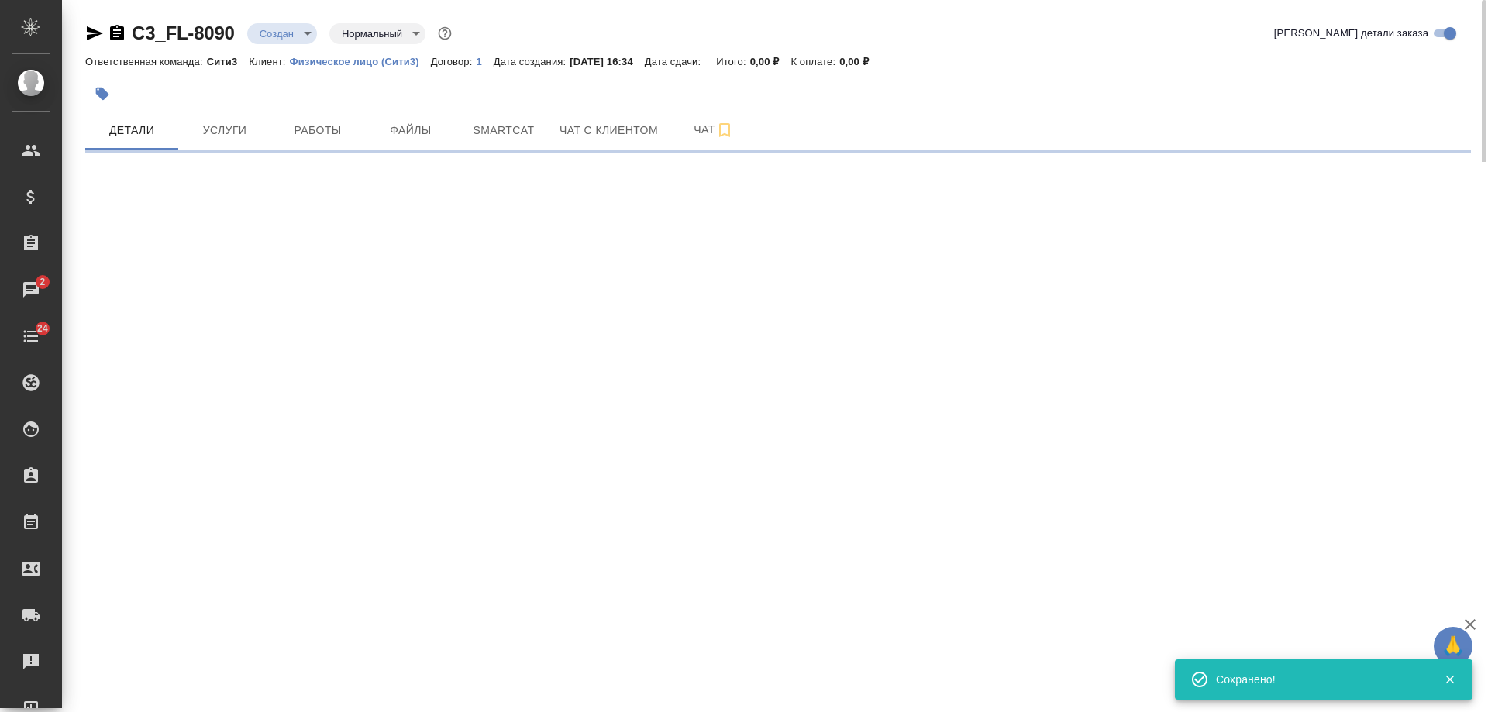
select select "RU"
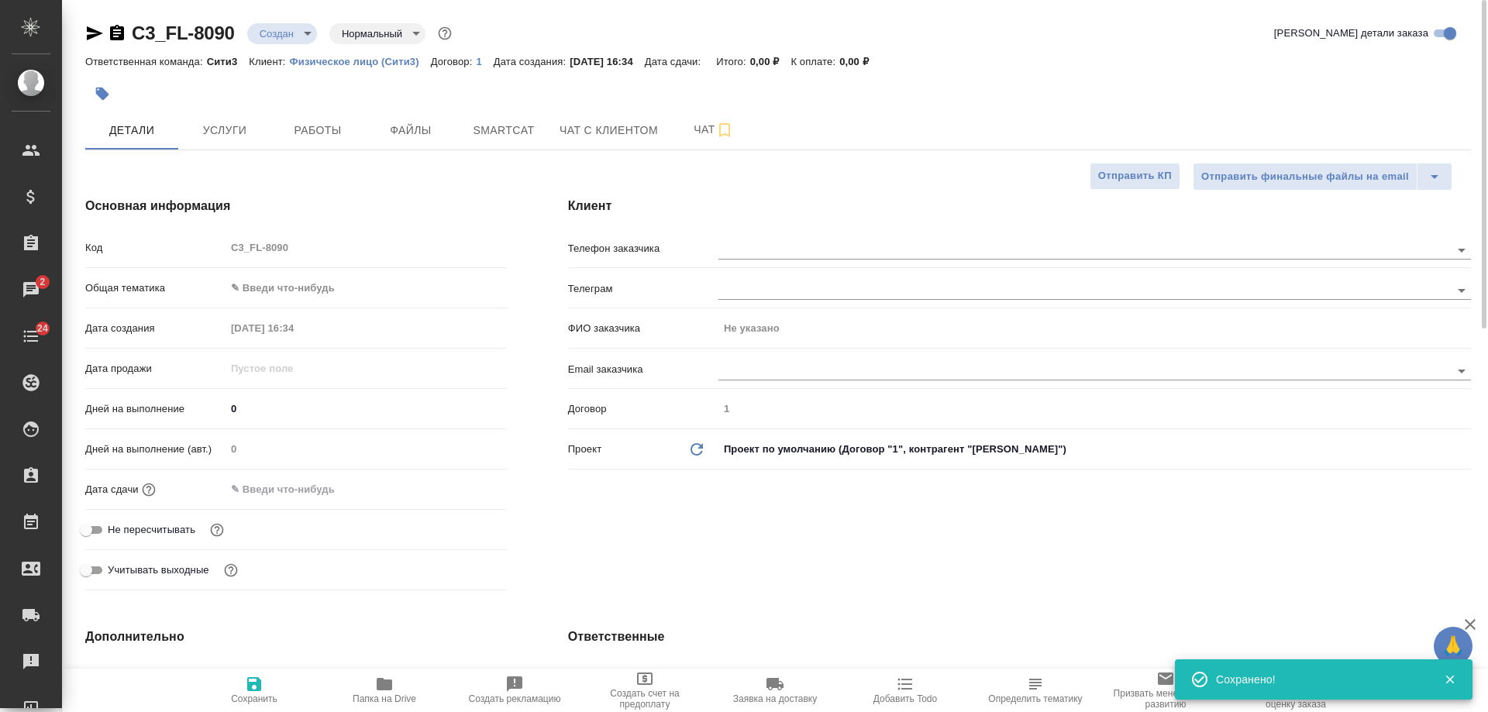
type textarea "x"
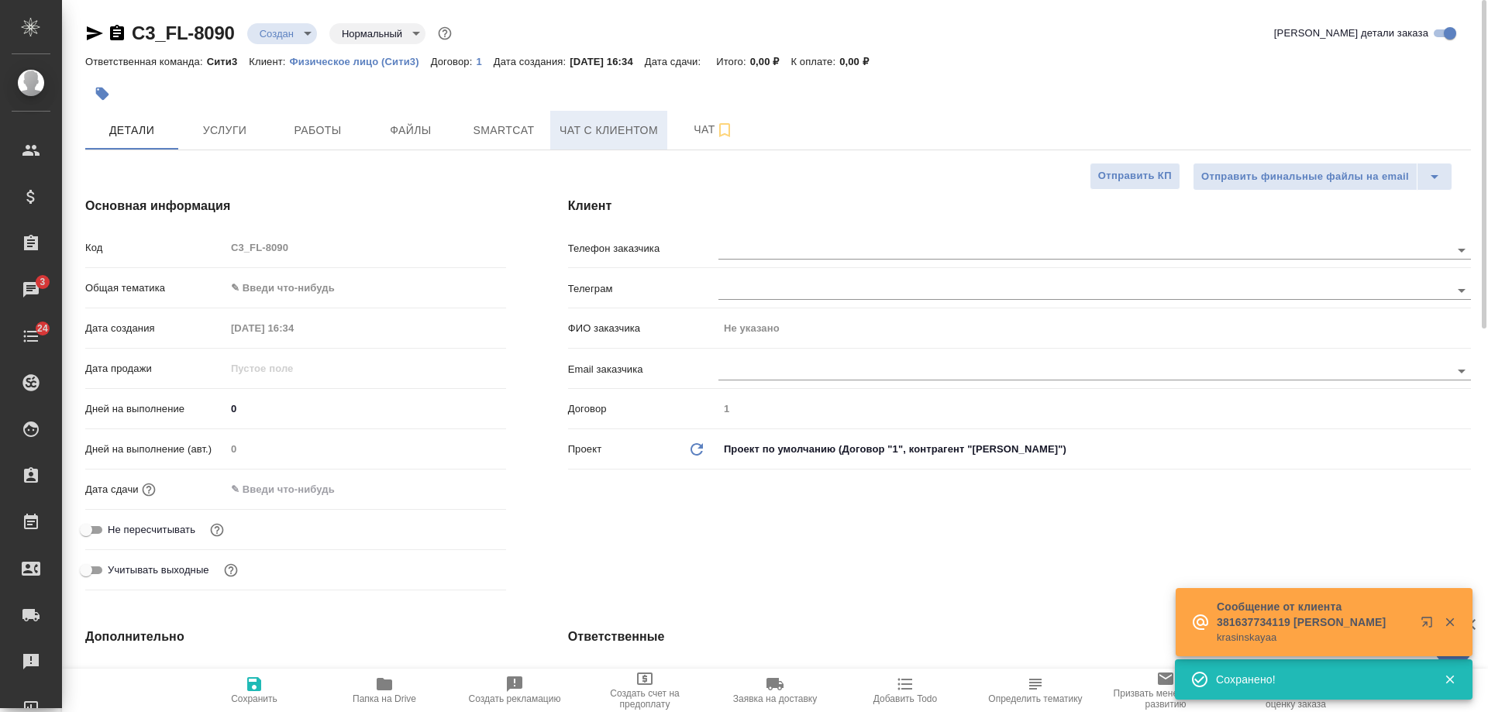
click at [607, 143] on button "Чат с клиентом" at bounding box center [608, 130] width 117 height 39
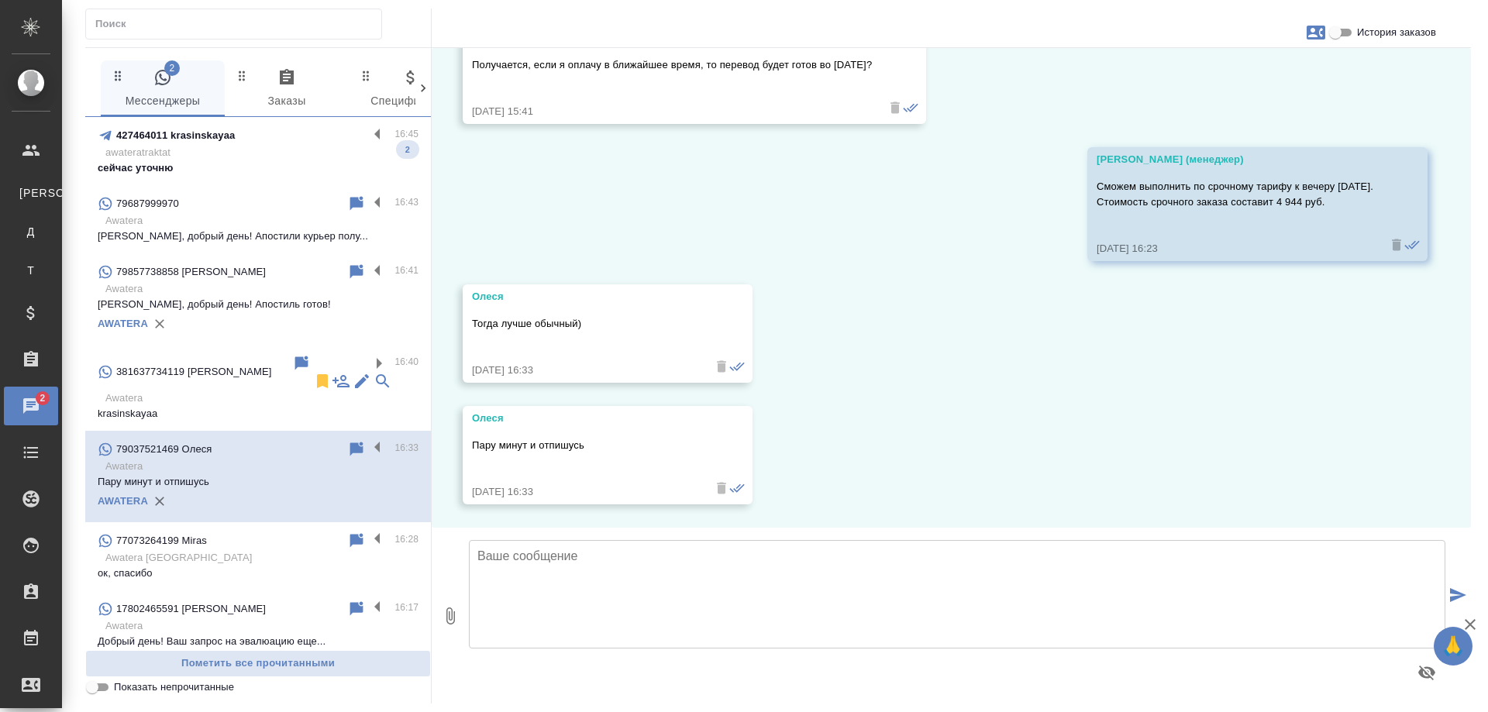
click at [246, 157] on p "awateratraktat" at bounding box center [261, 152] width 313 height 15
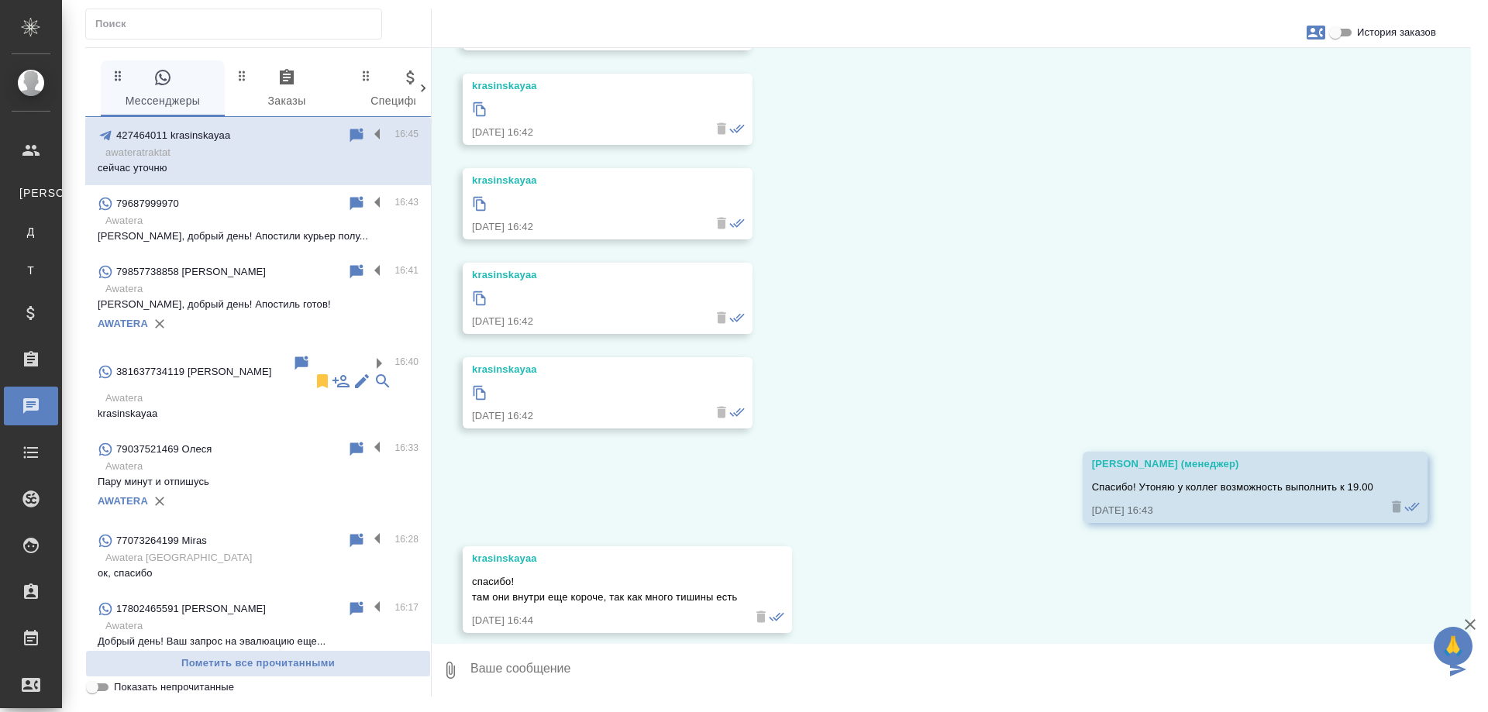
scroll to position [1472, 0]
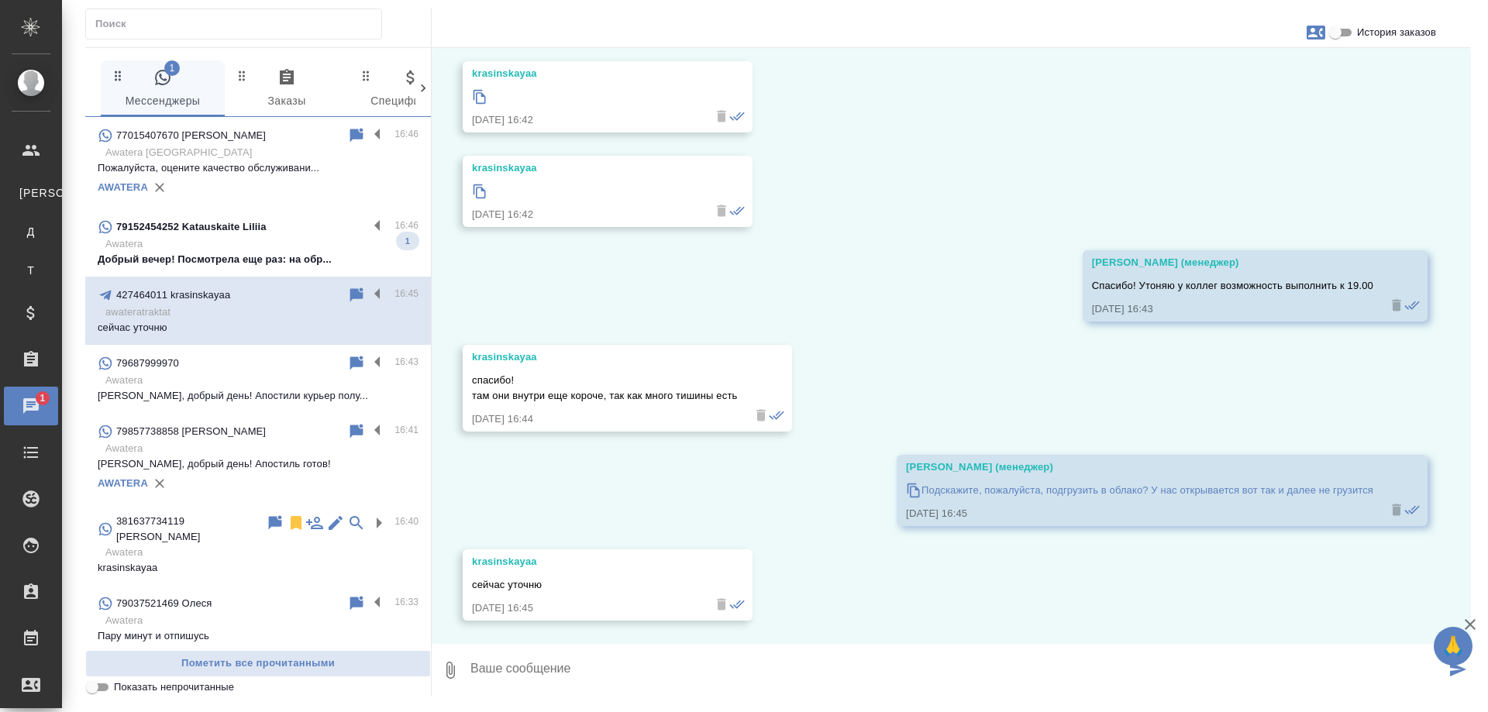
click at [246, 239] on p "Awatera" at bounding box center [261, 243] width 313 height 15
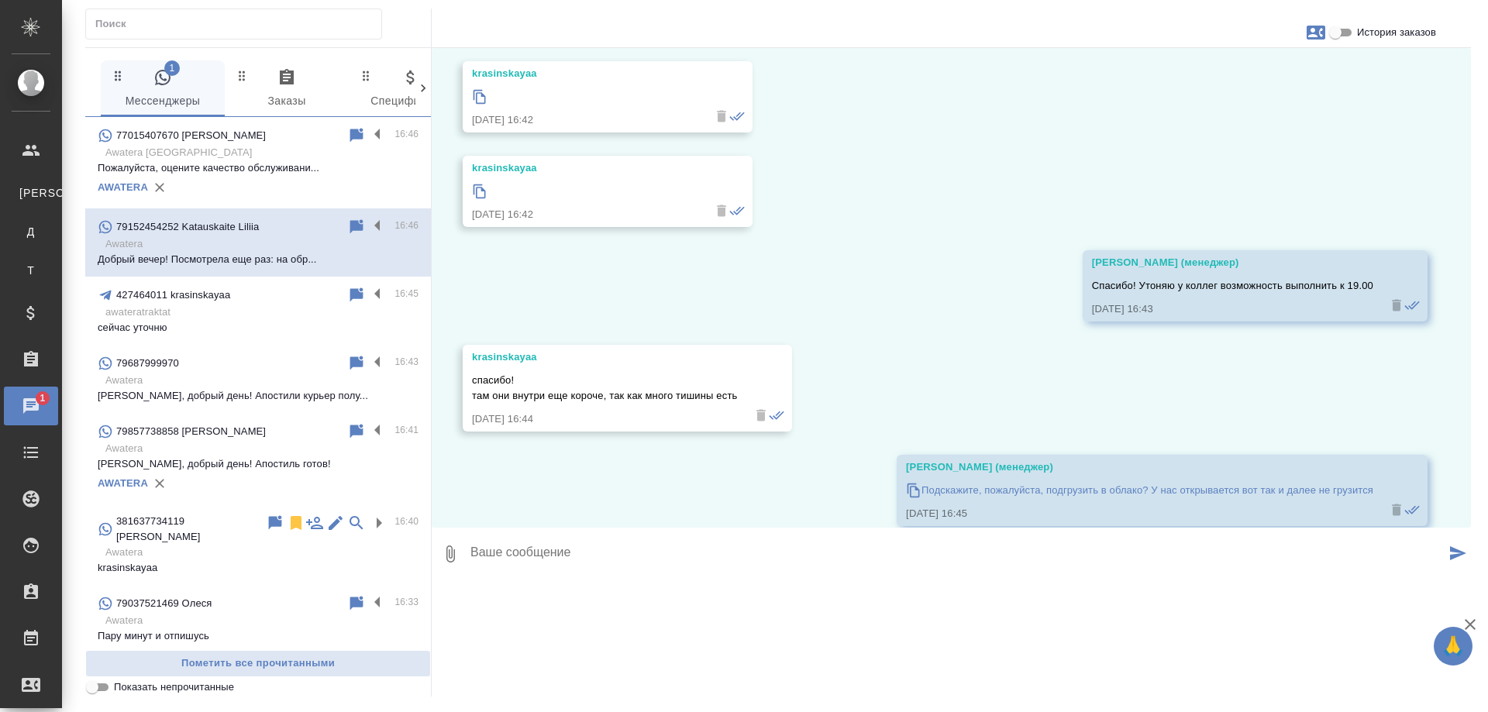
scroll to position [2846, 0]
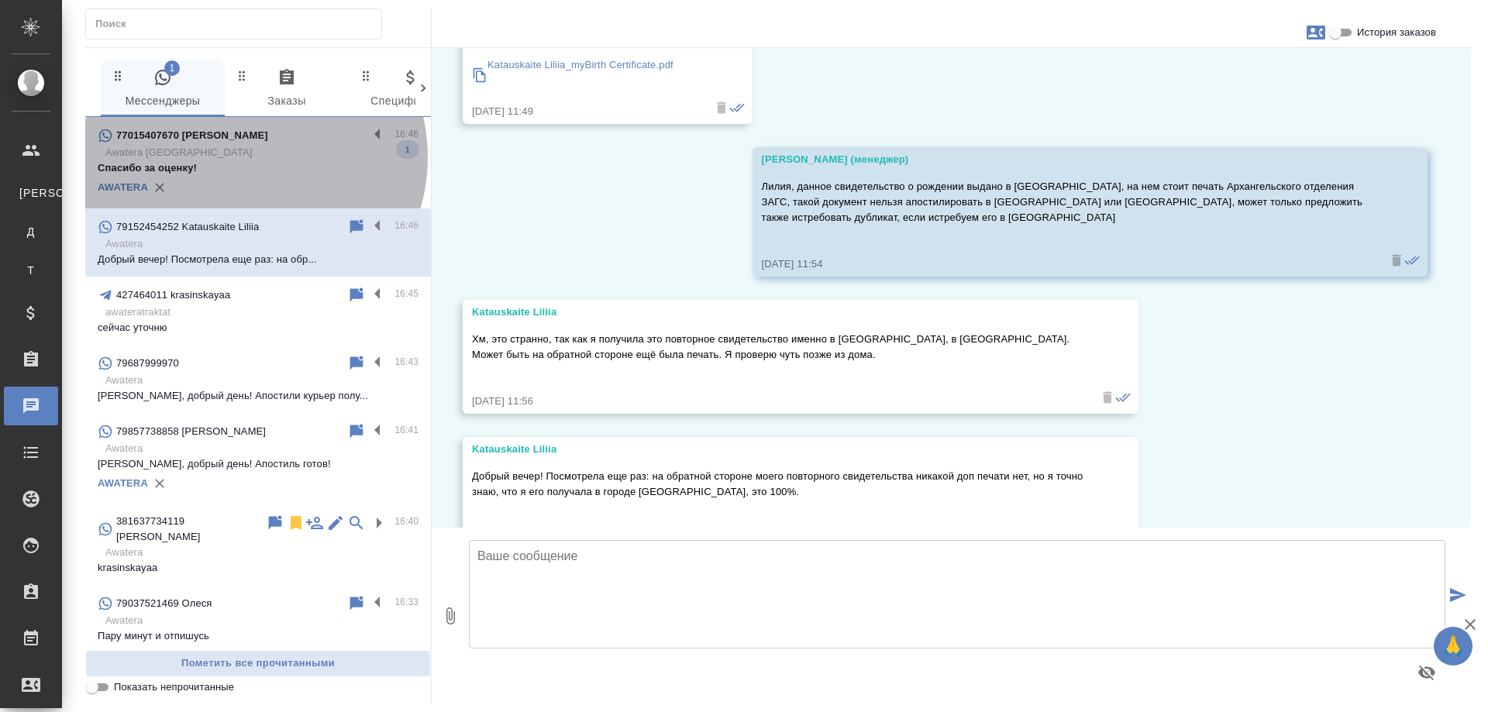
click at [247, 157] on p "Awatera Kazakhstan" at bounding box center [261, 152] width 313 height 15
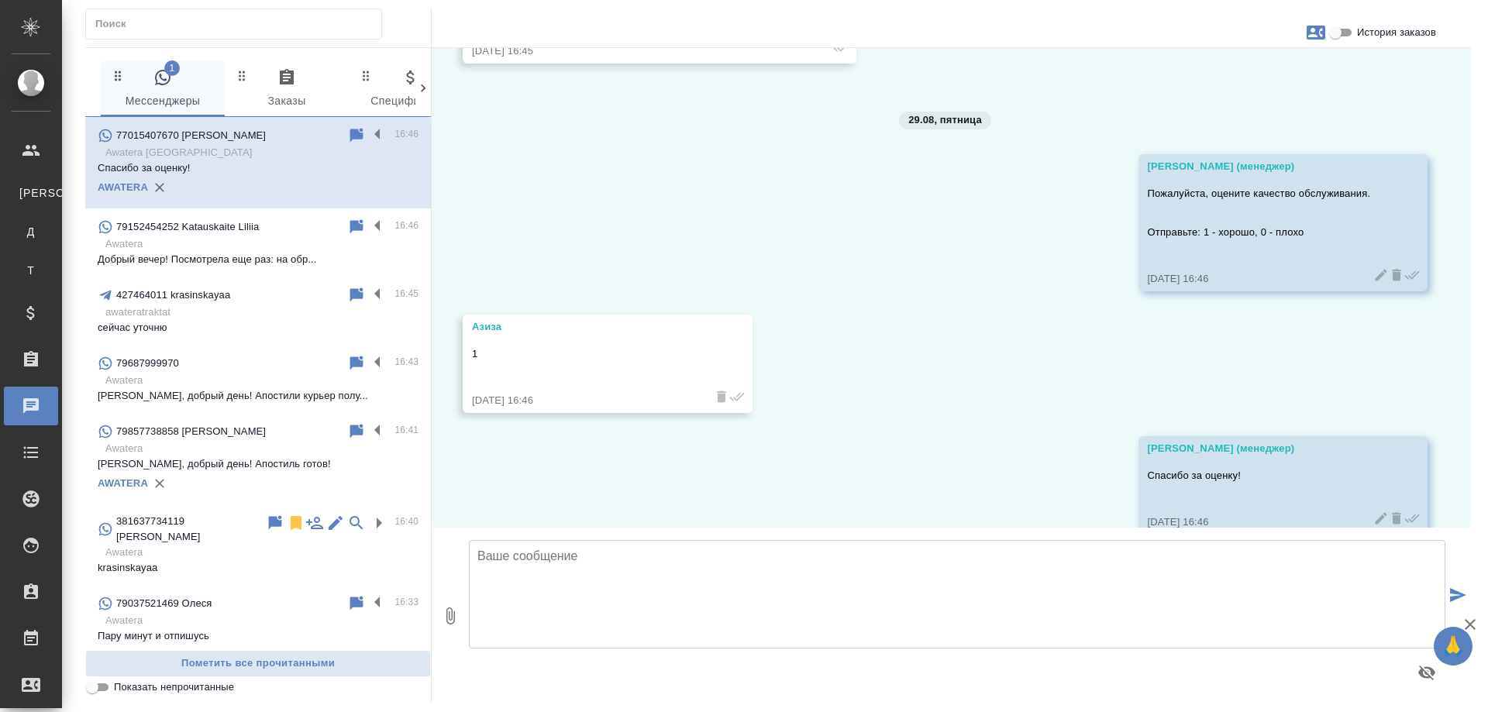
scroll to position [7590, 0]
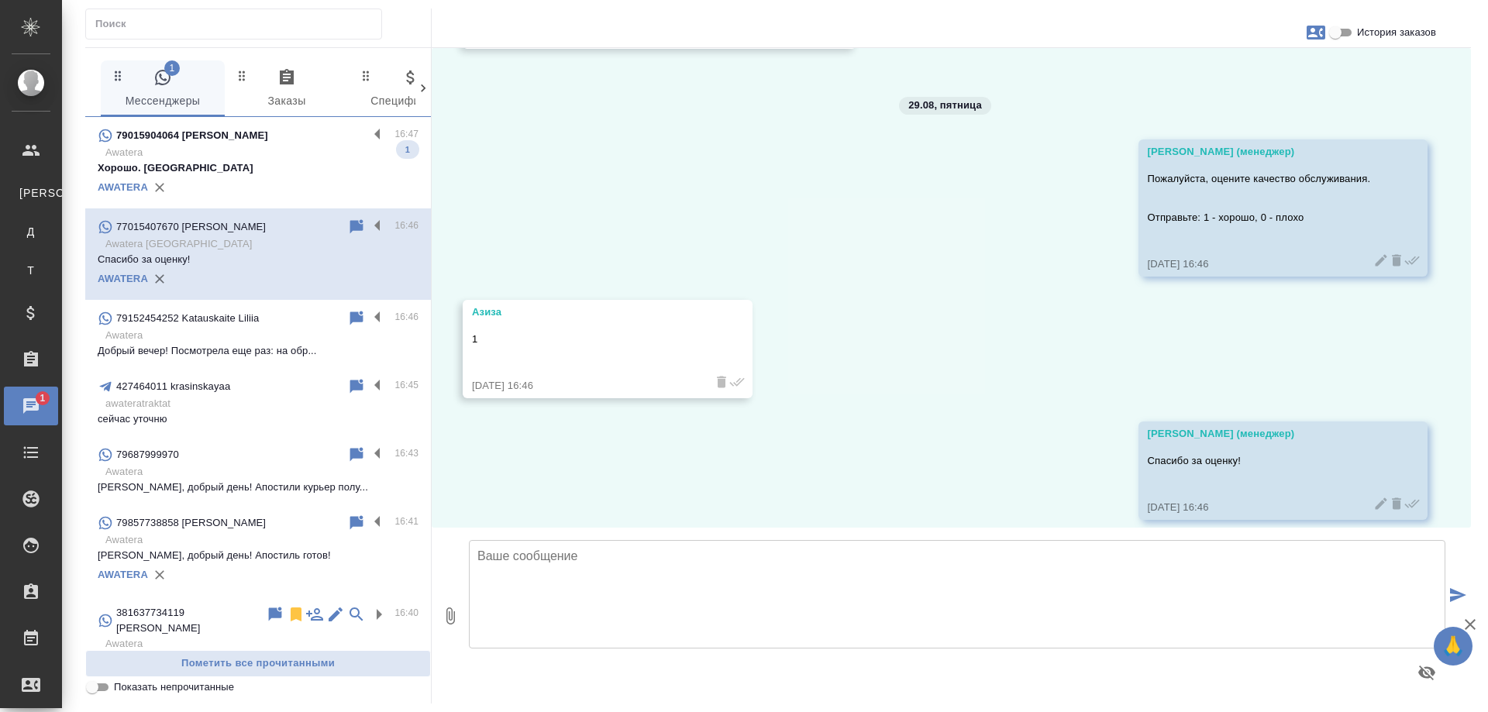
click at [268, 143] on p "79015904064 Романюта Анастасия Александровна" at bounding box center [192, 135] width 152 height 15
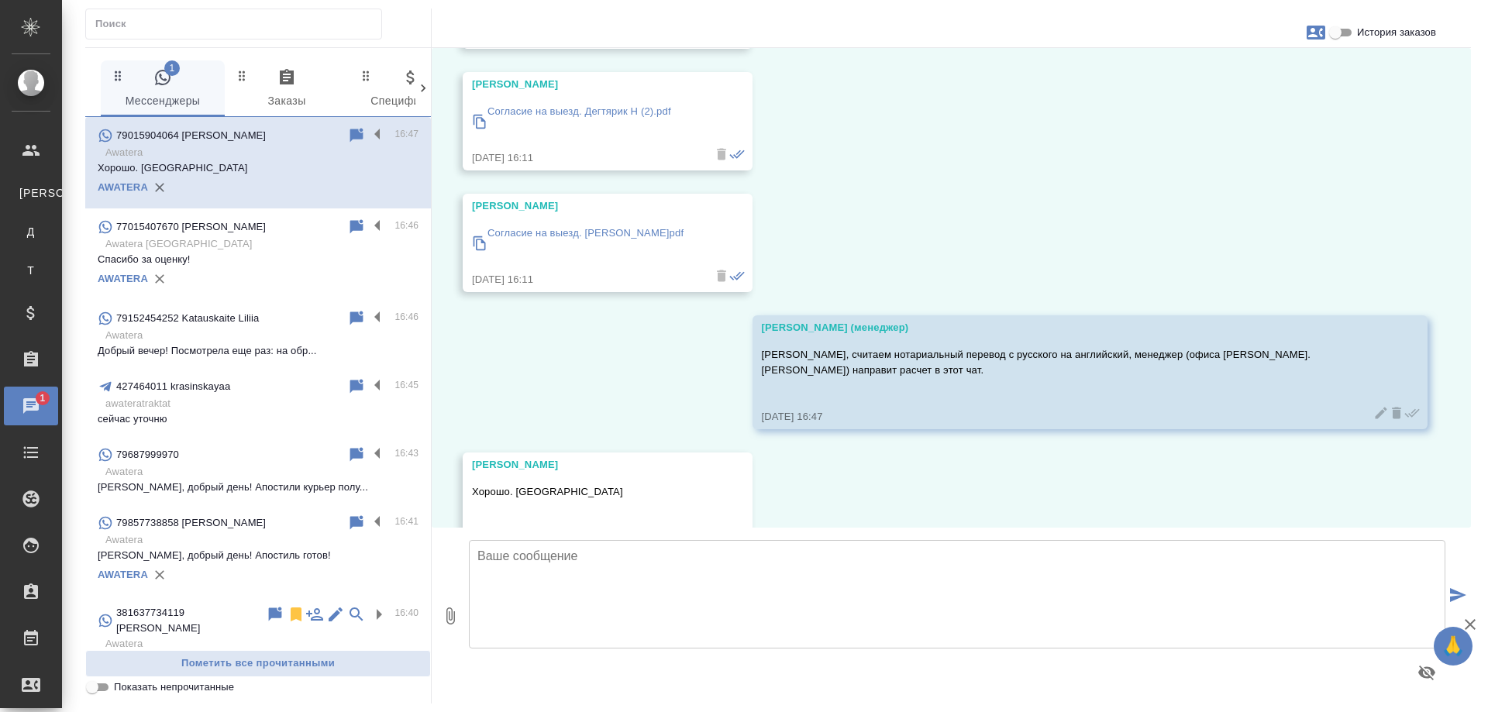
scroll to position [714, 0]
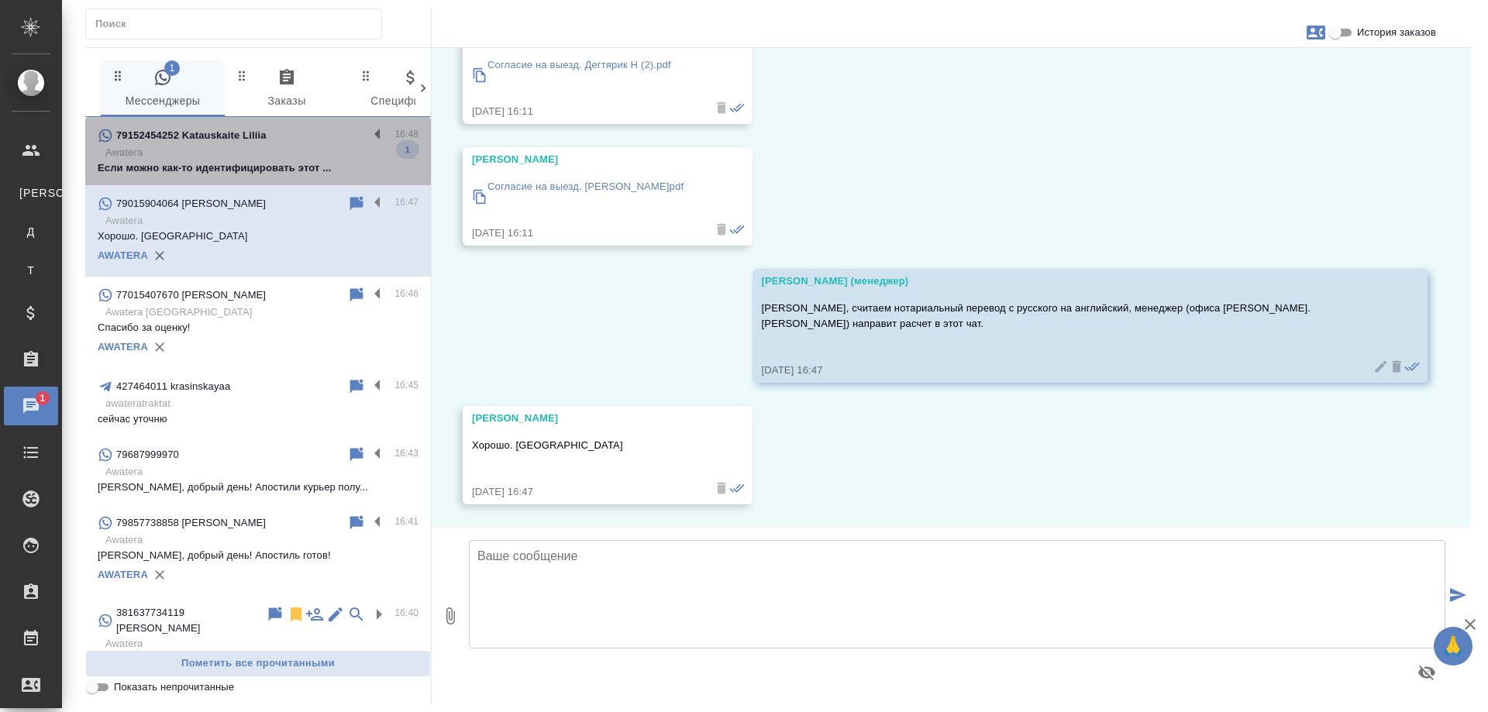
click at [288, 139] on div "79152454252 Katauskaite Liliia" at bounding box center [233, 135] width 270 height 19
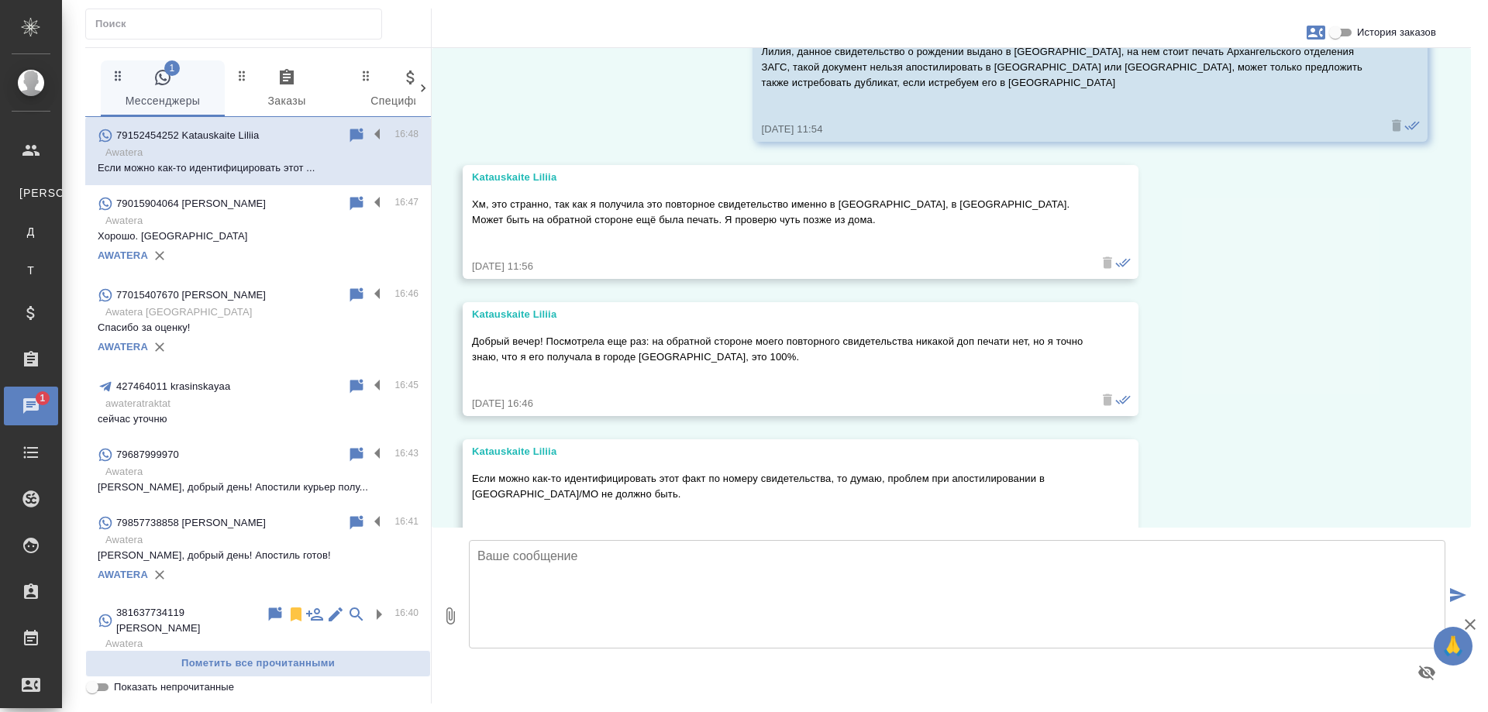
scroll to position [2983, 0]
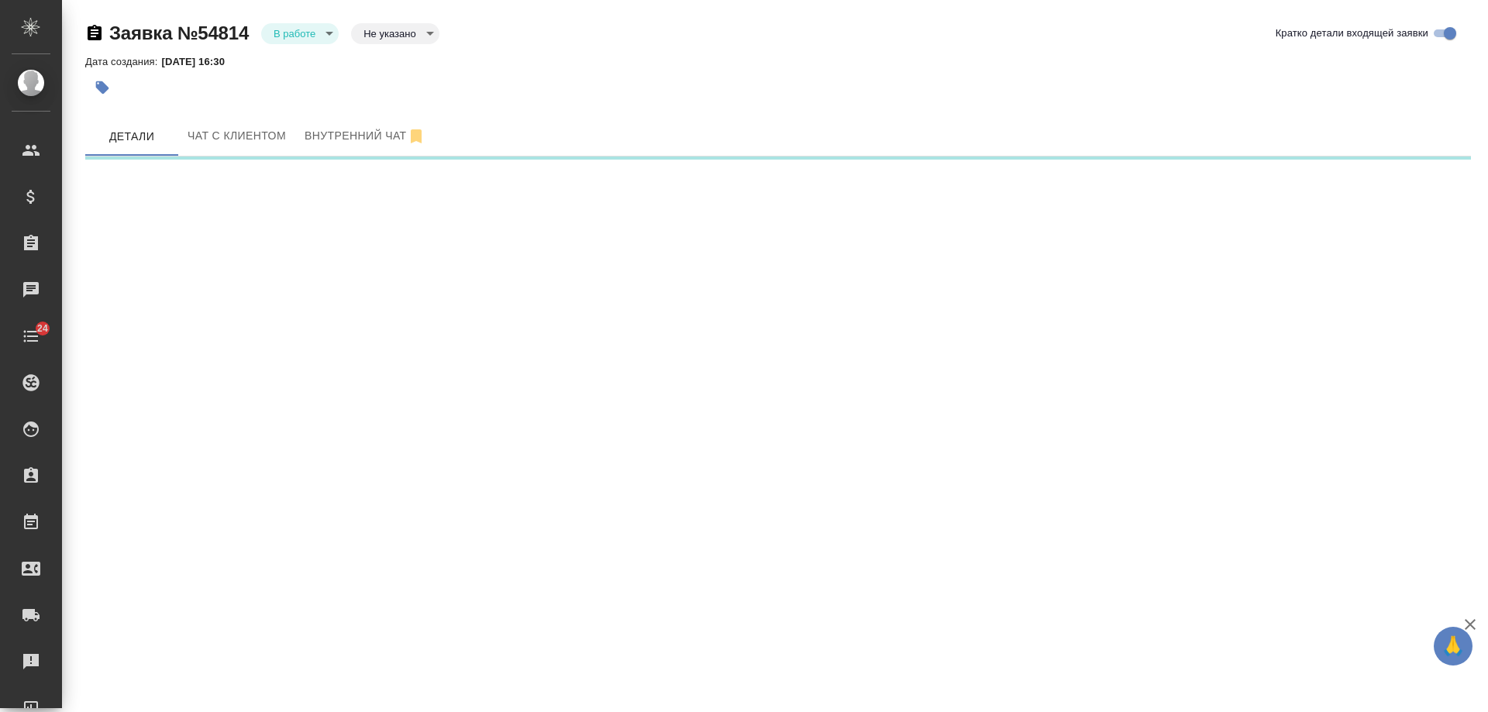
select select "RU"
select select "RS"
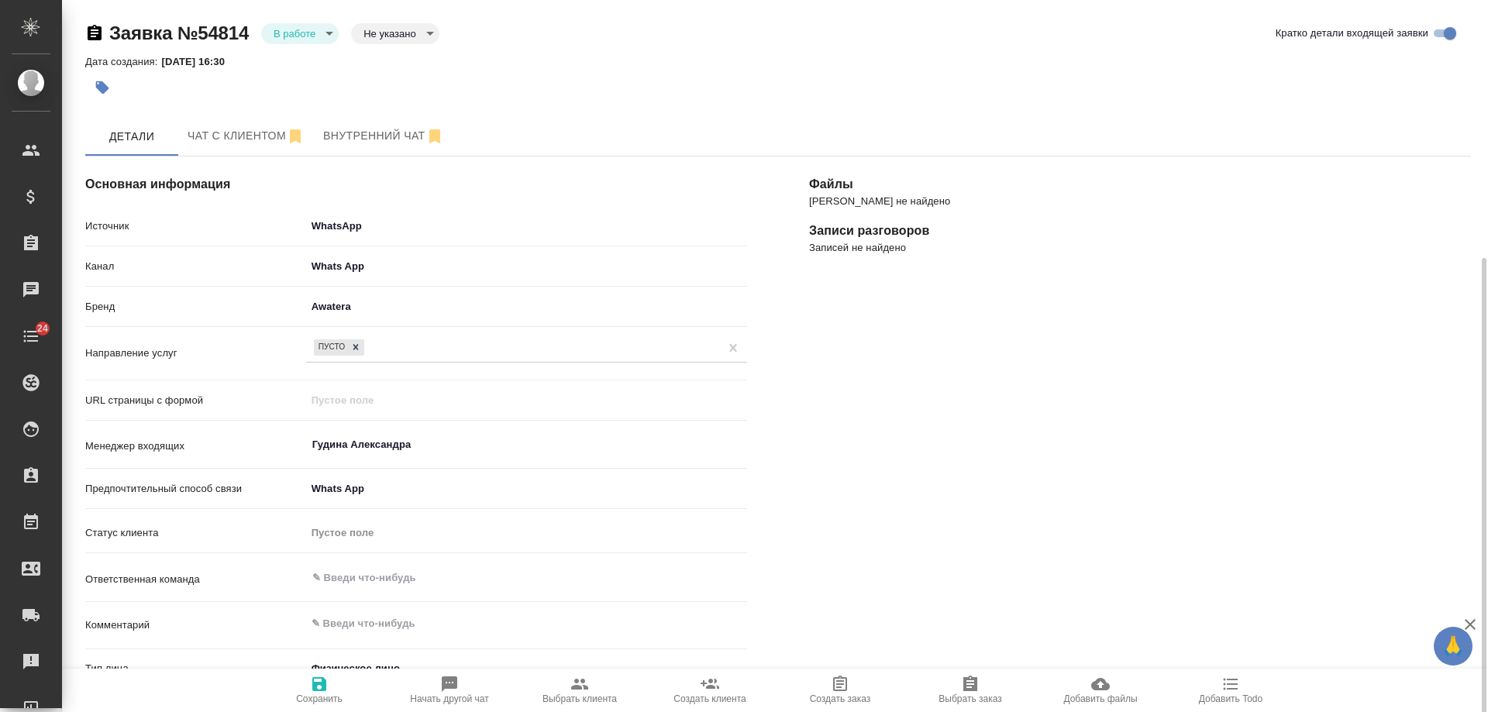
scroll to position [232, 0]
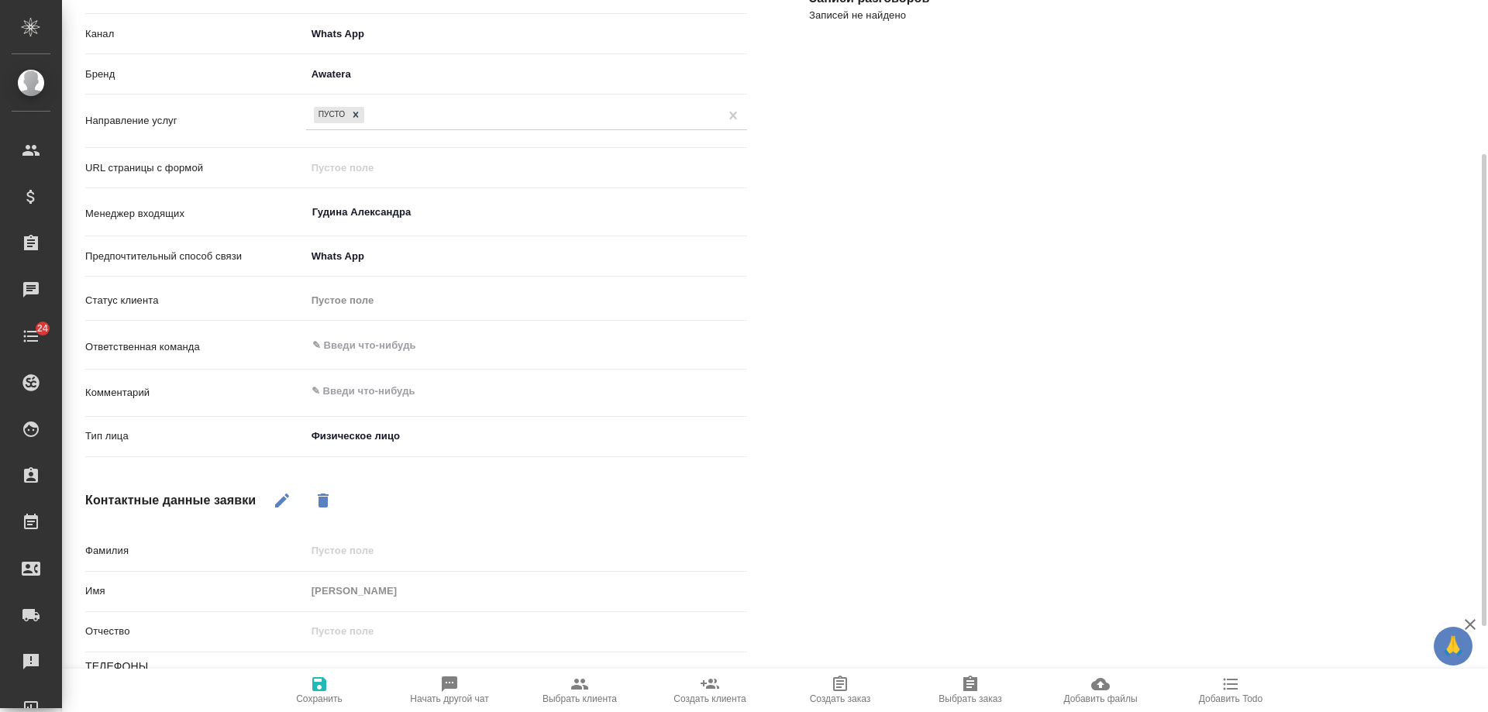
type textarea "x"
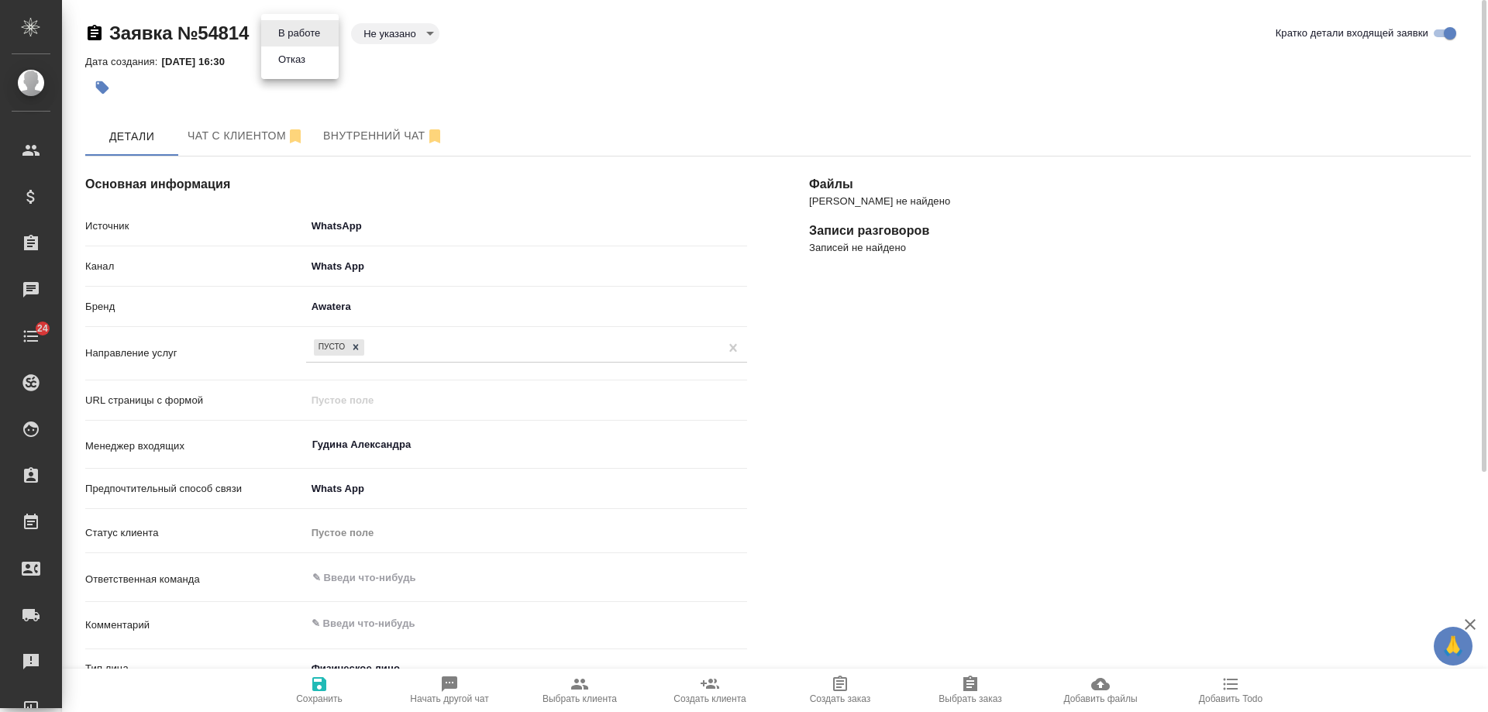
click at [307, 38] on body "🙏 .cls-1 fill:#fff; AWATERA [PERSON_NAME] Спецификации Заказы 0 Чаты 24 Todo Пр…" at bounding box center [744, 356] width 1488 height 712
click at [296, 42] on button "Отказ" at bounding box center [299, 33] width 51 height 17
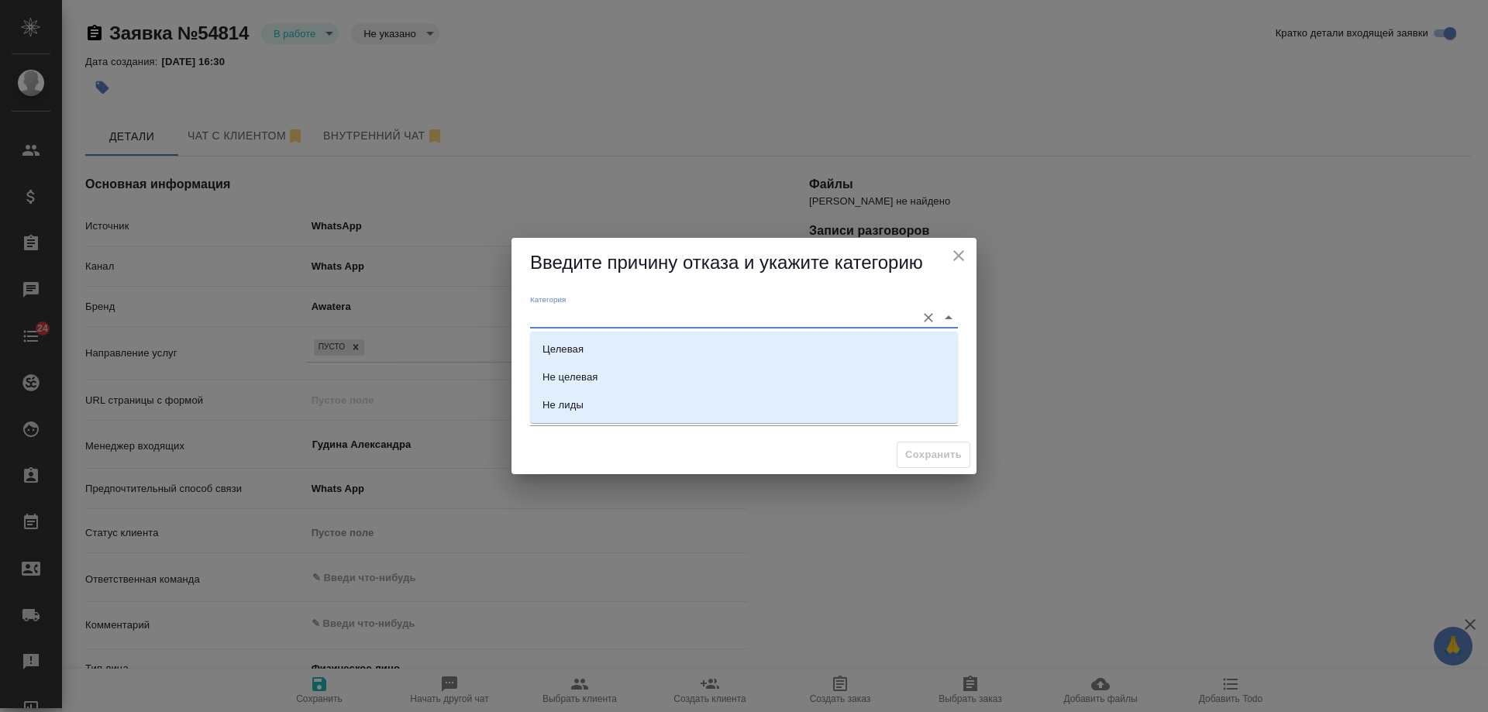
click at [576, 323] on input "Категория" at bounding box center [719, 317] width 378 height 21
click at [604, 407] on li "Не лиды" at bounding box center [744, 405] width 428 height 28
type input "Не лиды"
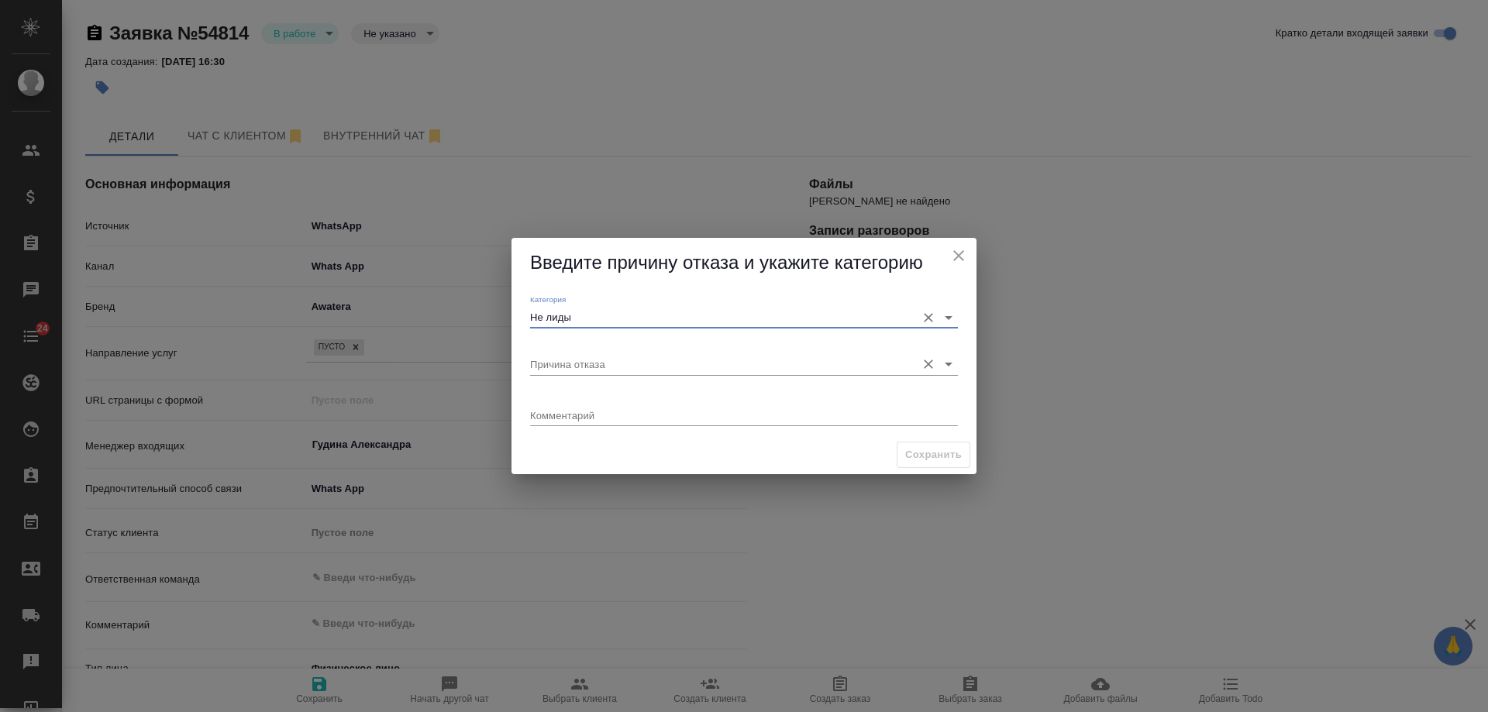
click at [587, 360] on input "Причина отказа" at bounding box center [719, 363] width 378 height 21
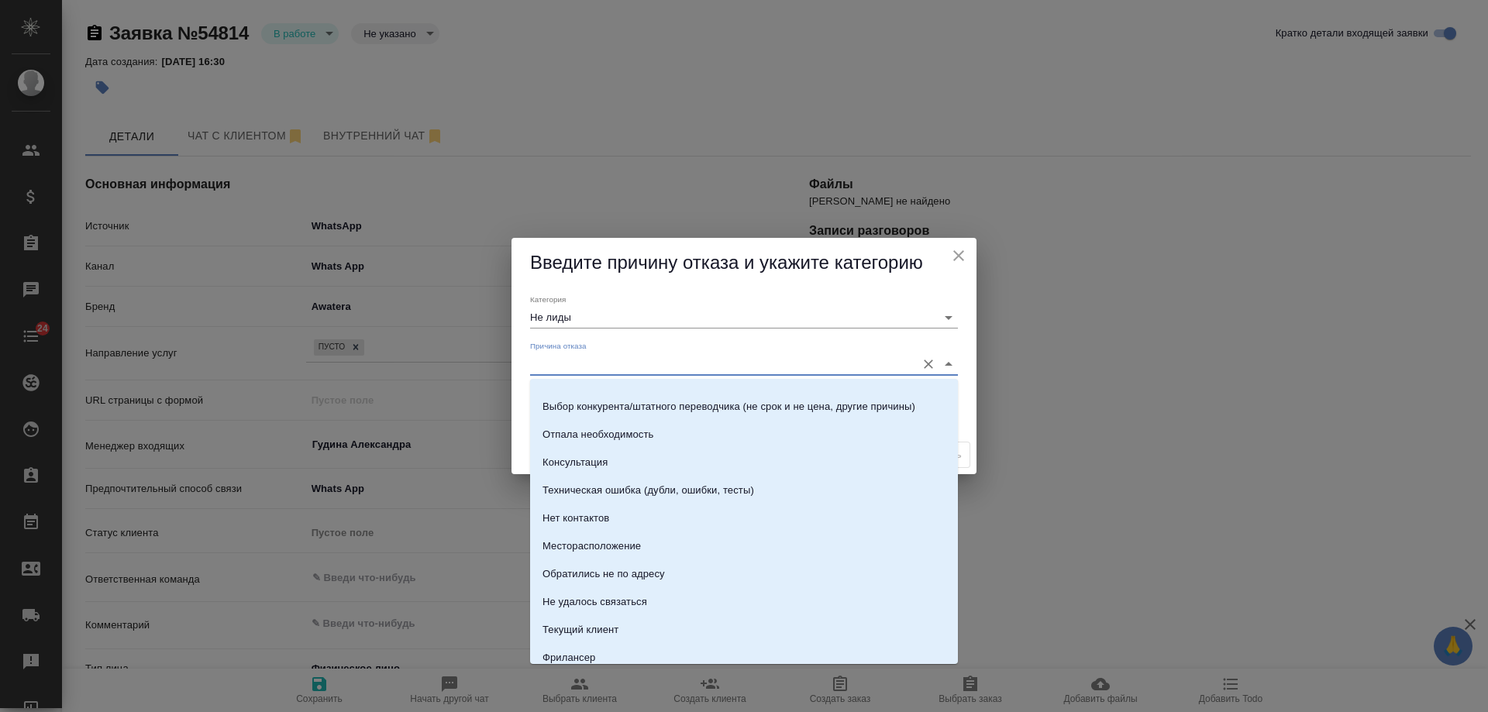
scroll to position [222, 0]
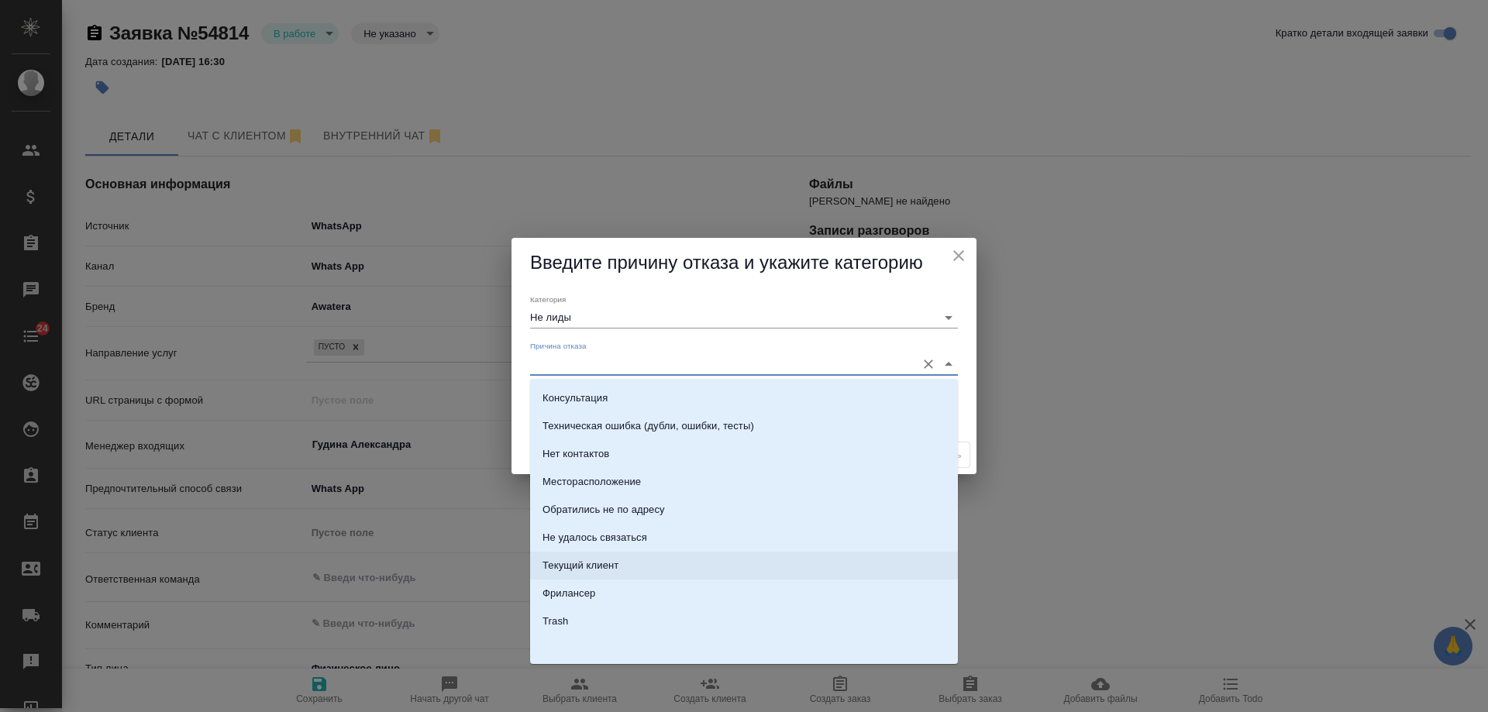
click at [600, 574] on li "Текущий клиент" at bounding box center [744, 566] width 428 height 28
type input "Текущий клиент"
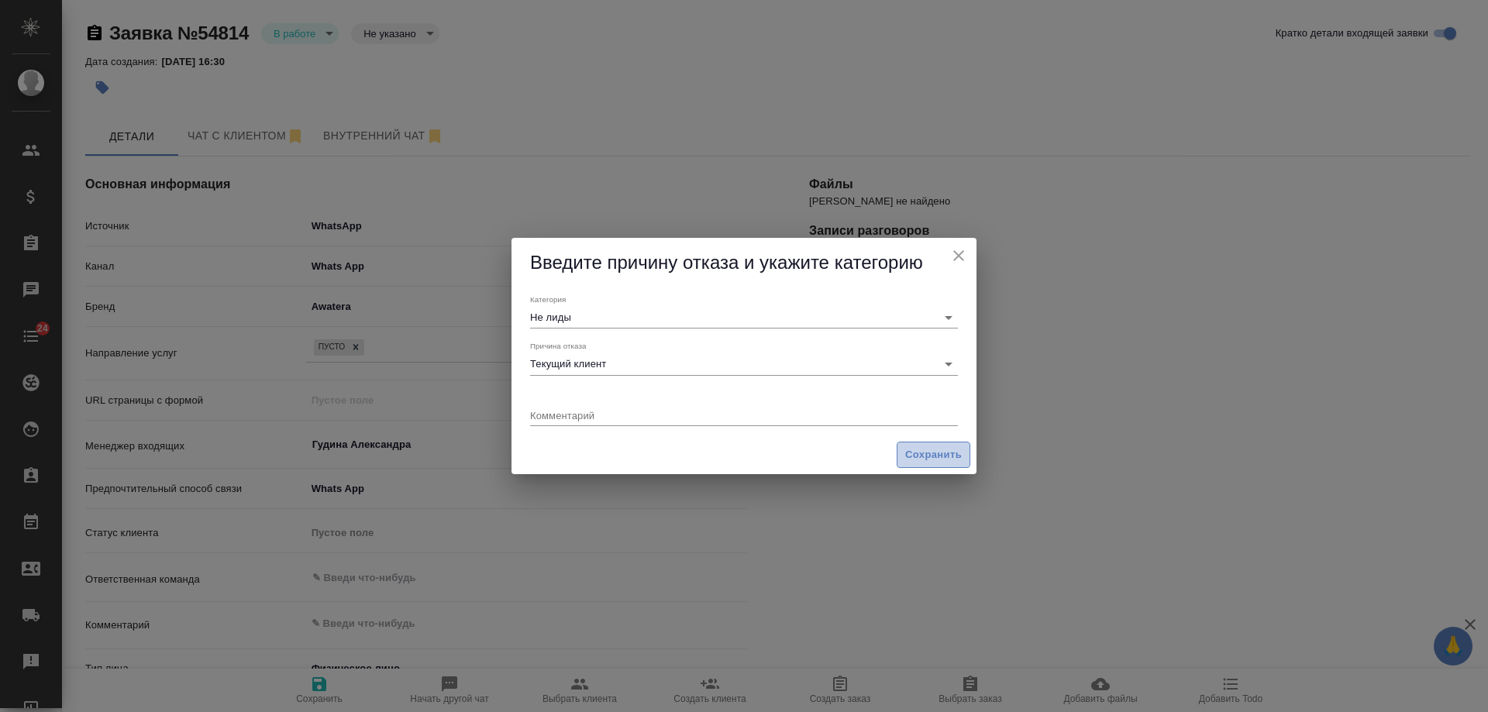
click at [930, 456] on span "Сохранить" at bounding box center [933, 455] width 57 height 18
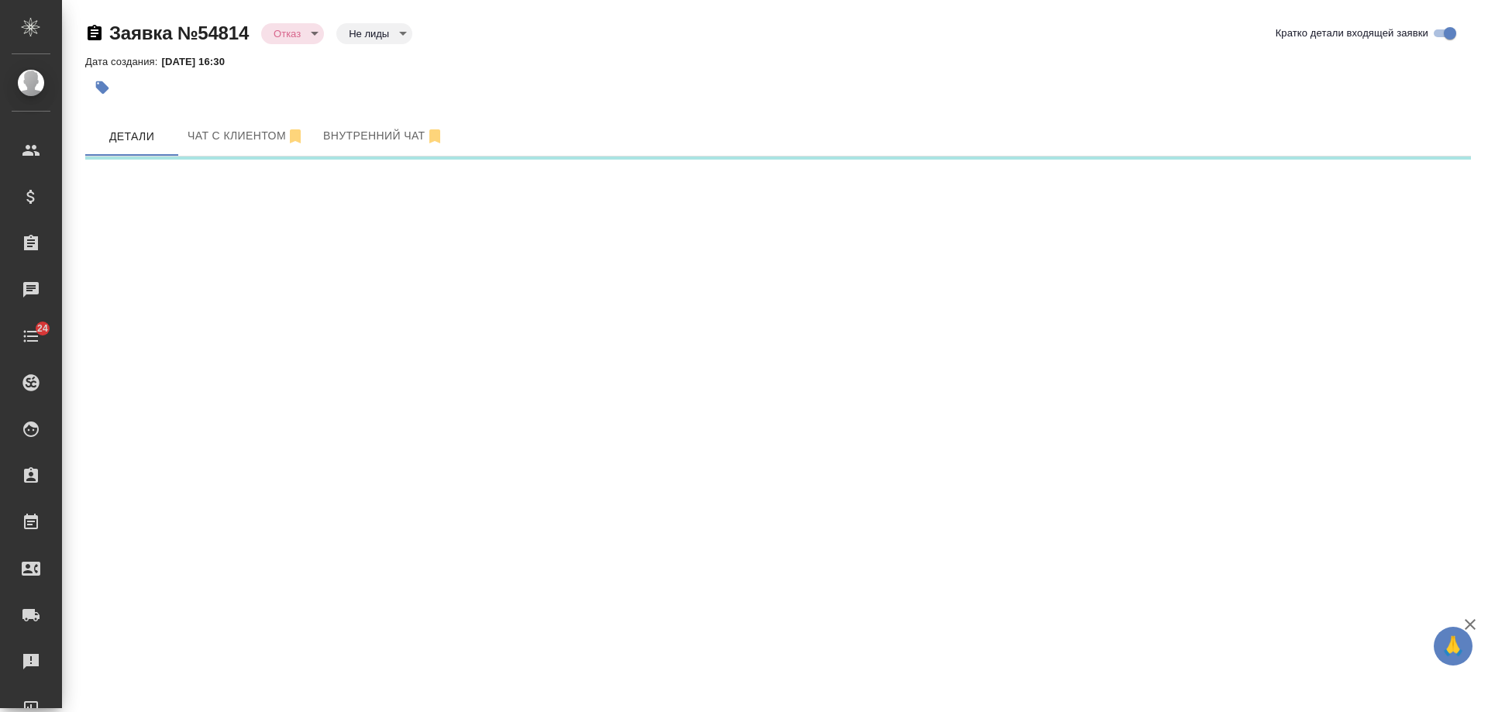
select select "RU"
select select "RS"
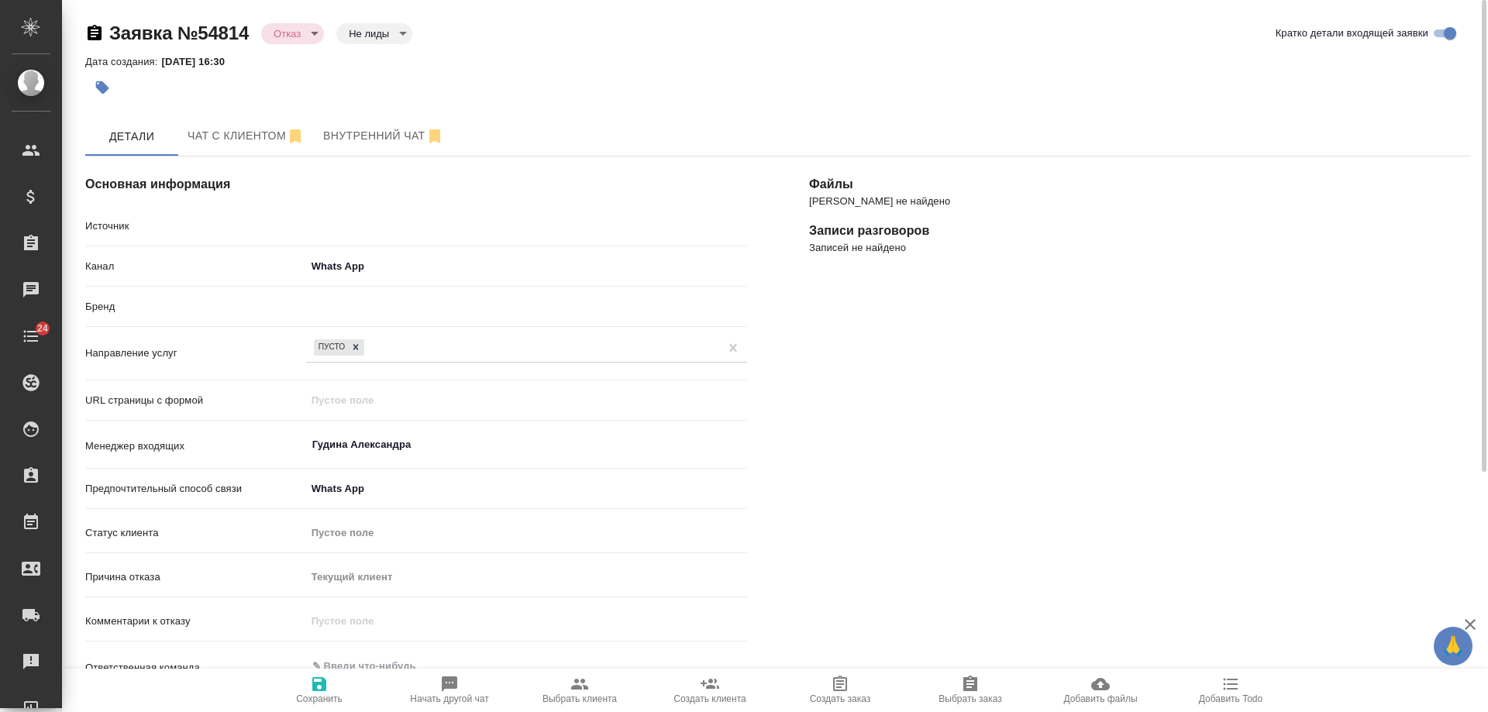
type textarea "x"
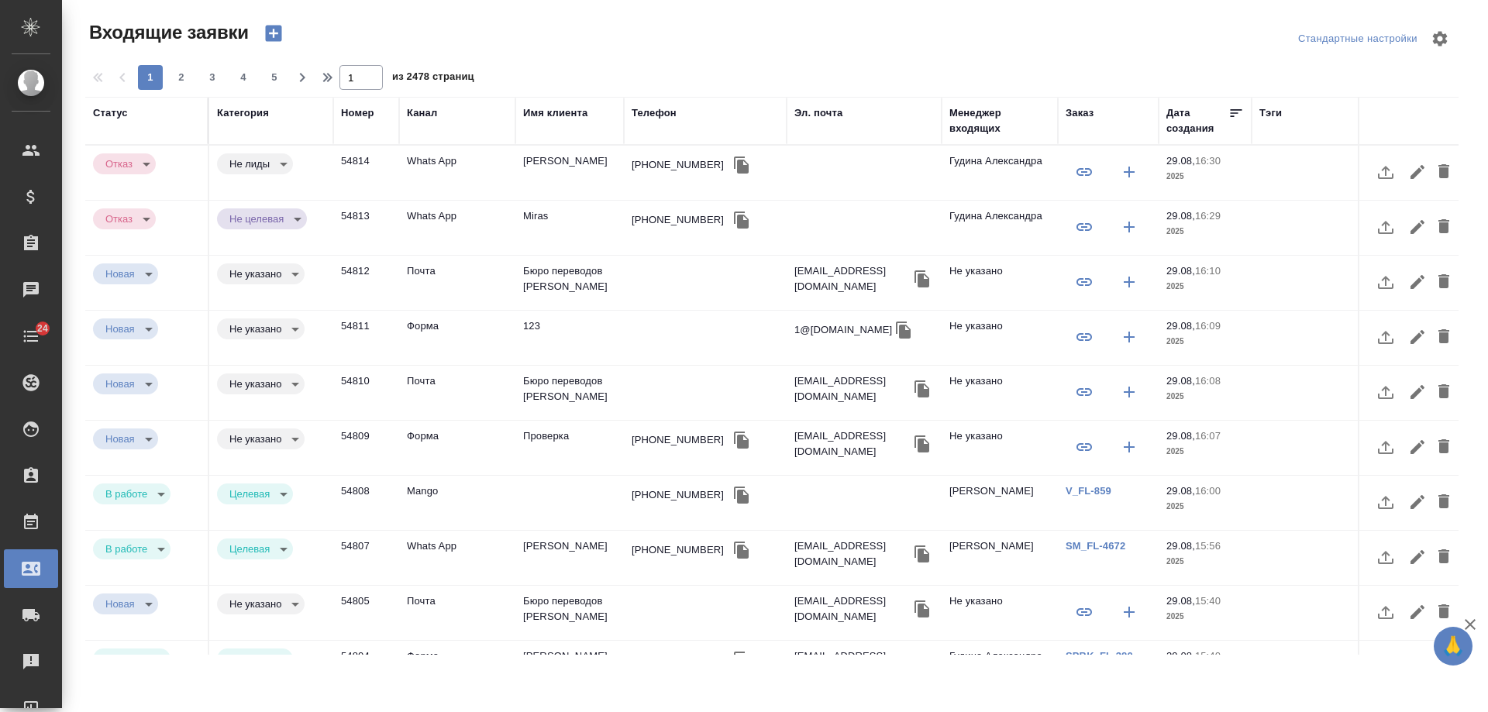
select select "RU"
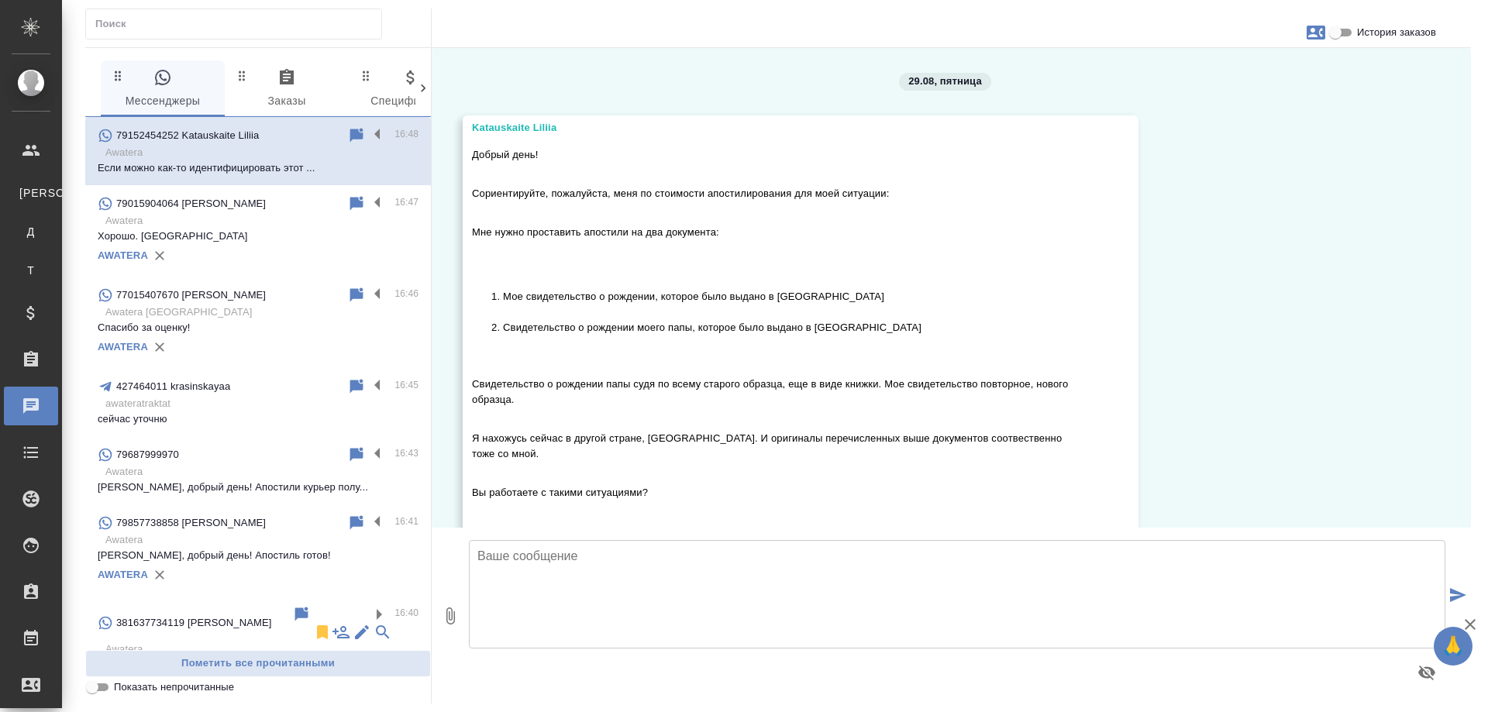
scroll to position [2983, 0]
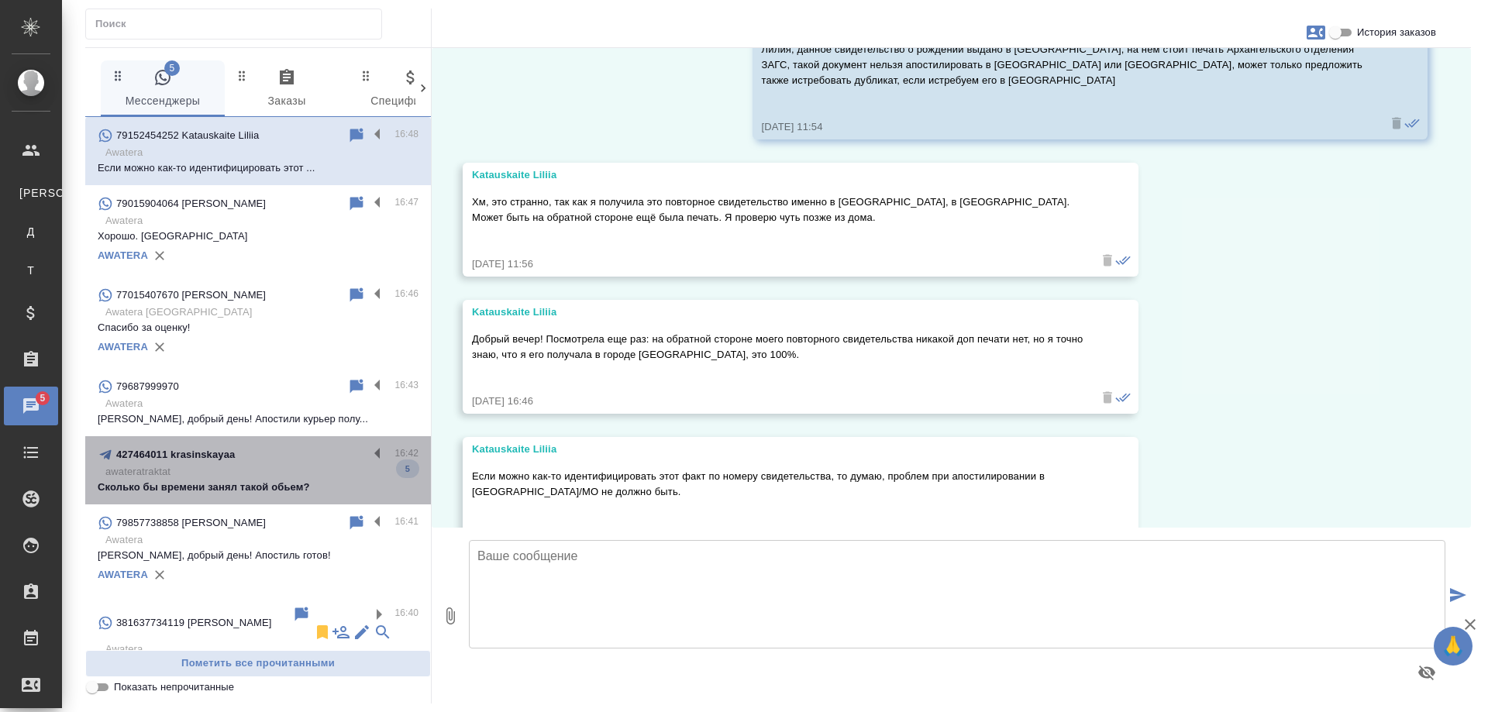
click at [298, 480] on p "awateratraktat" at bounding box center [261, 471] width 313 height 15
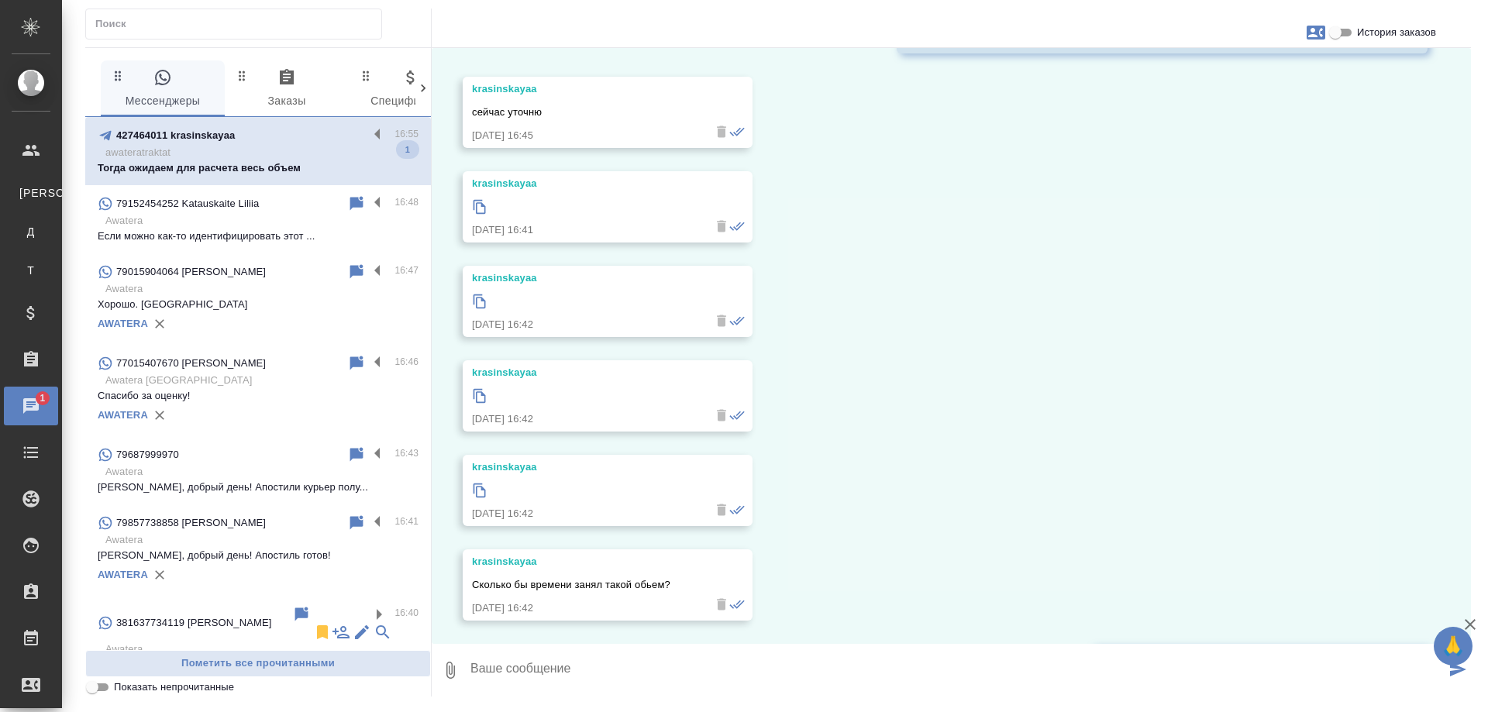
scroll to position [2259, 0]
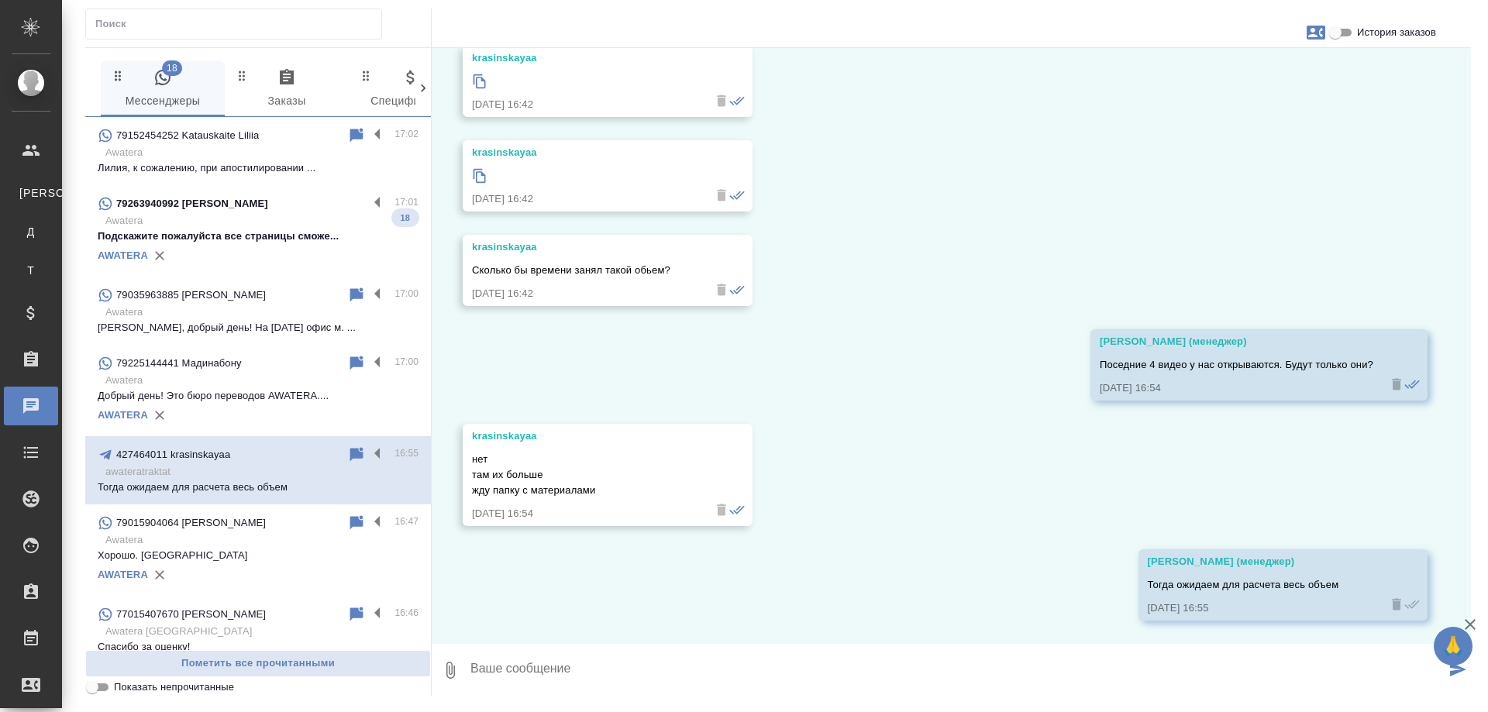
click at [210, 223] on p "Awatera" at bounding box center [261, 220] width 313 height 15
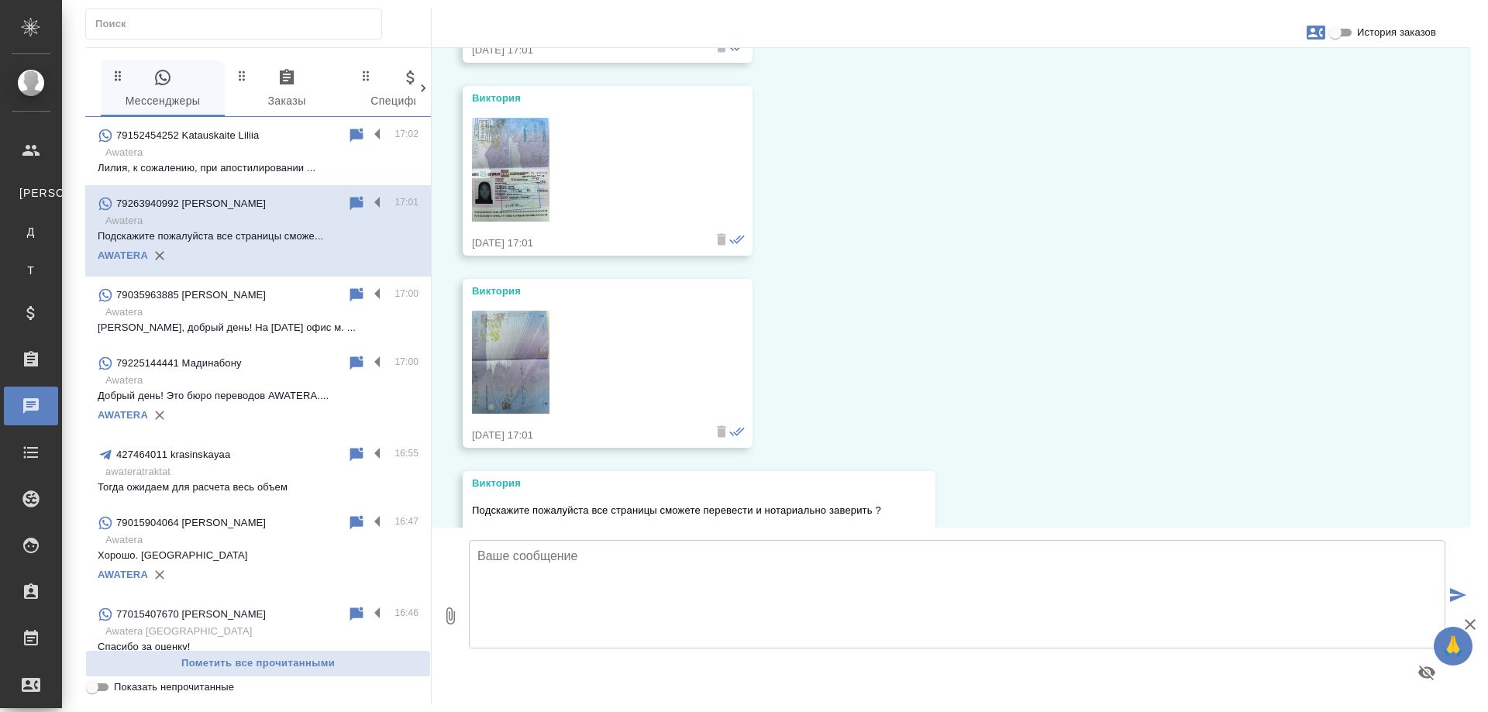
scroll to position [4493, 0]
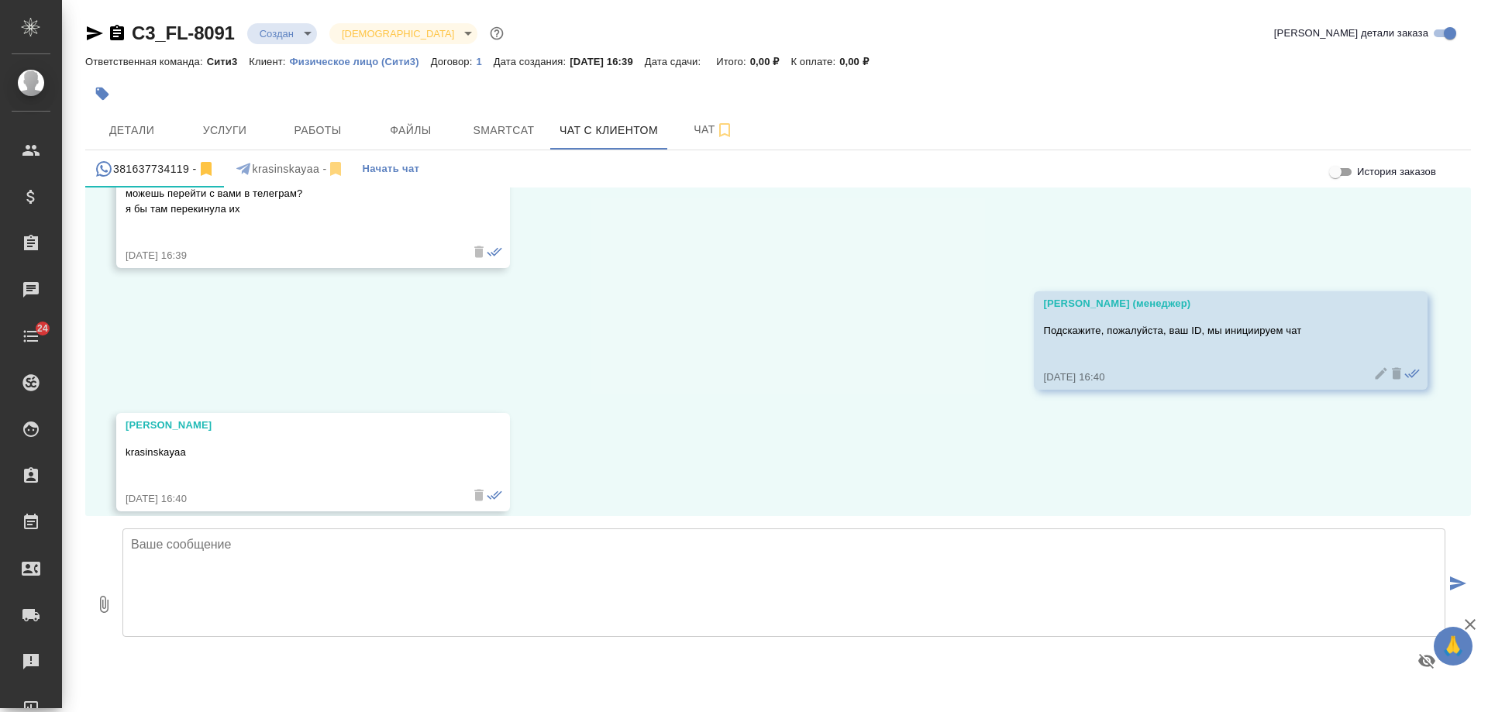
scroll to position [1170, 0]
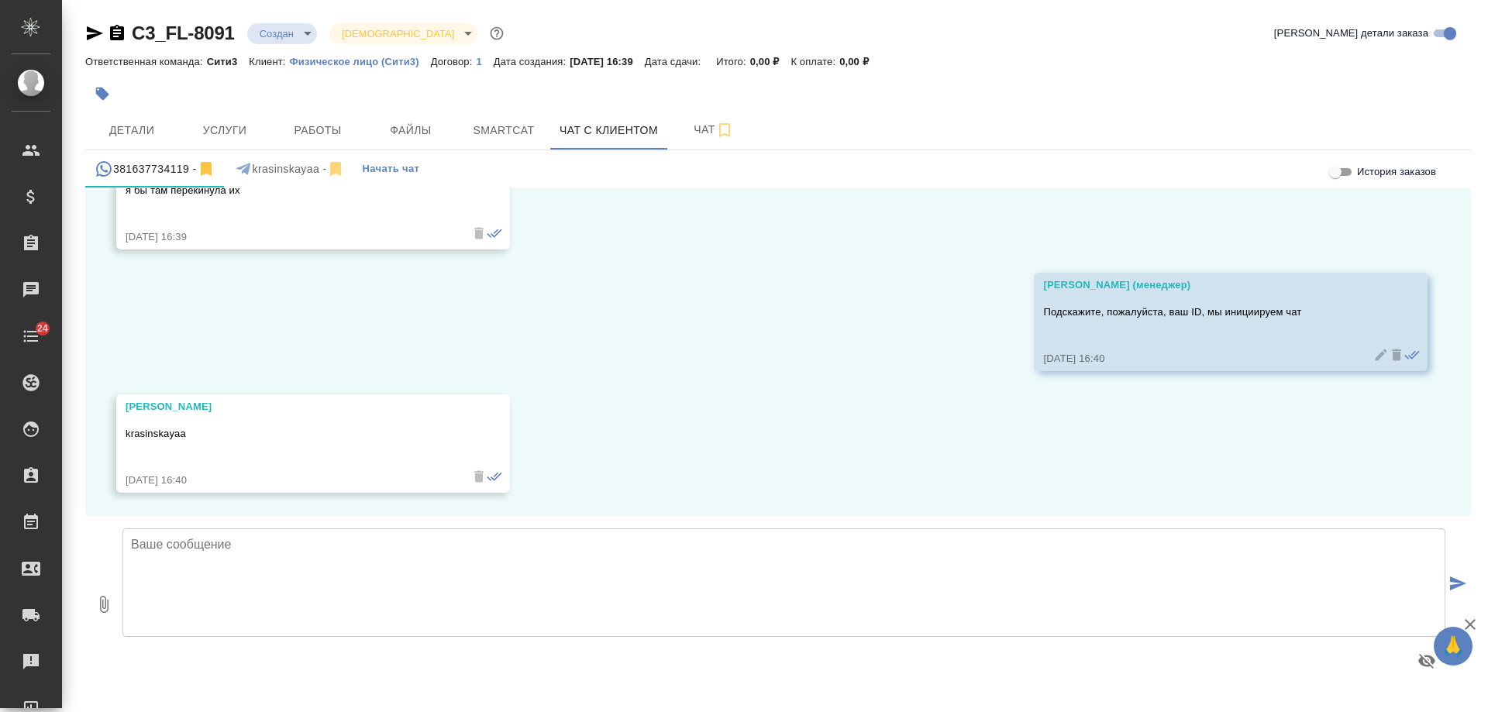
click at [285, 166] on div "krasinskayaa -" at bounding box center [290, 169] width 112 height 19
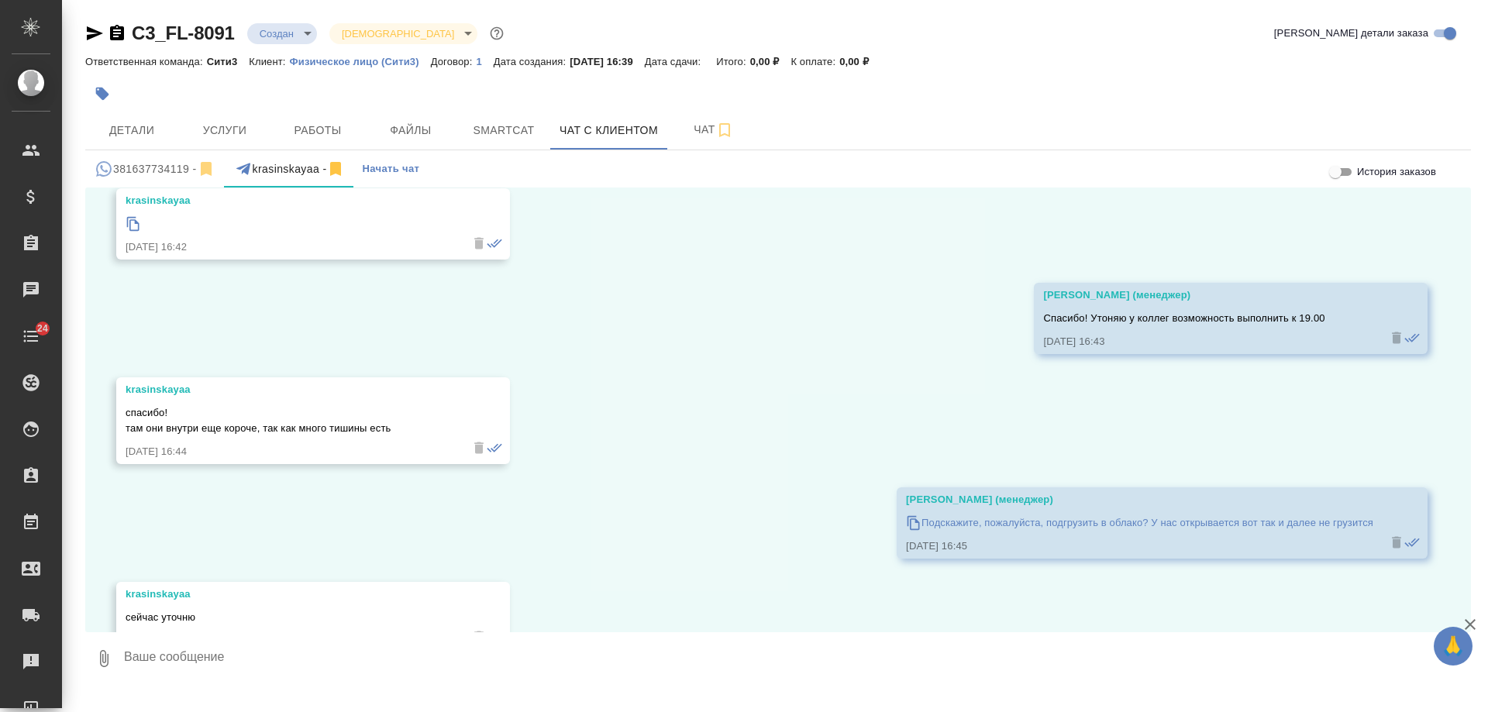
scroll to position [1623, 0]
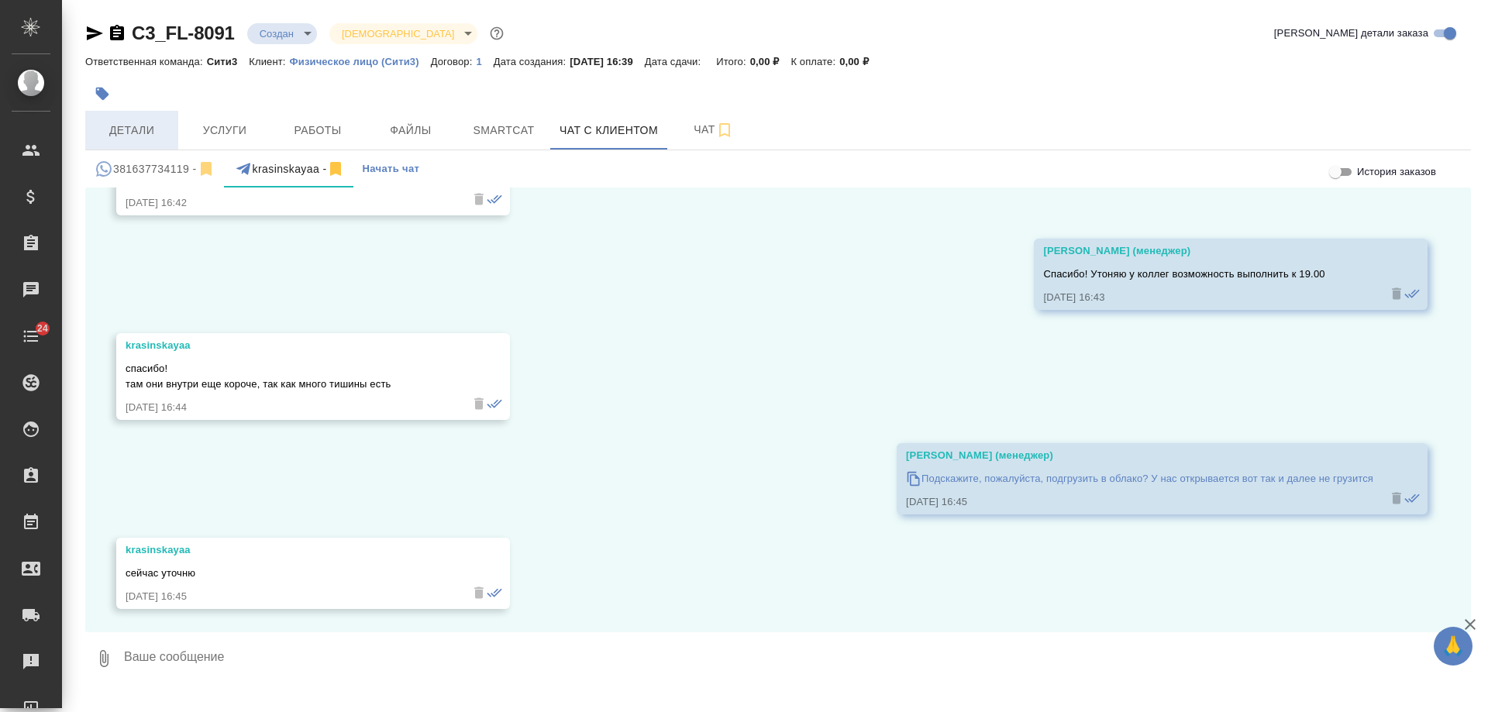
click at [137, 132] on span "Детали" at bounding box center [132, 130] width 74 height 19
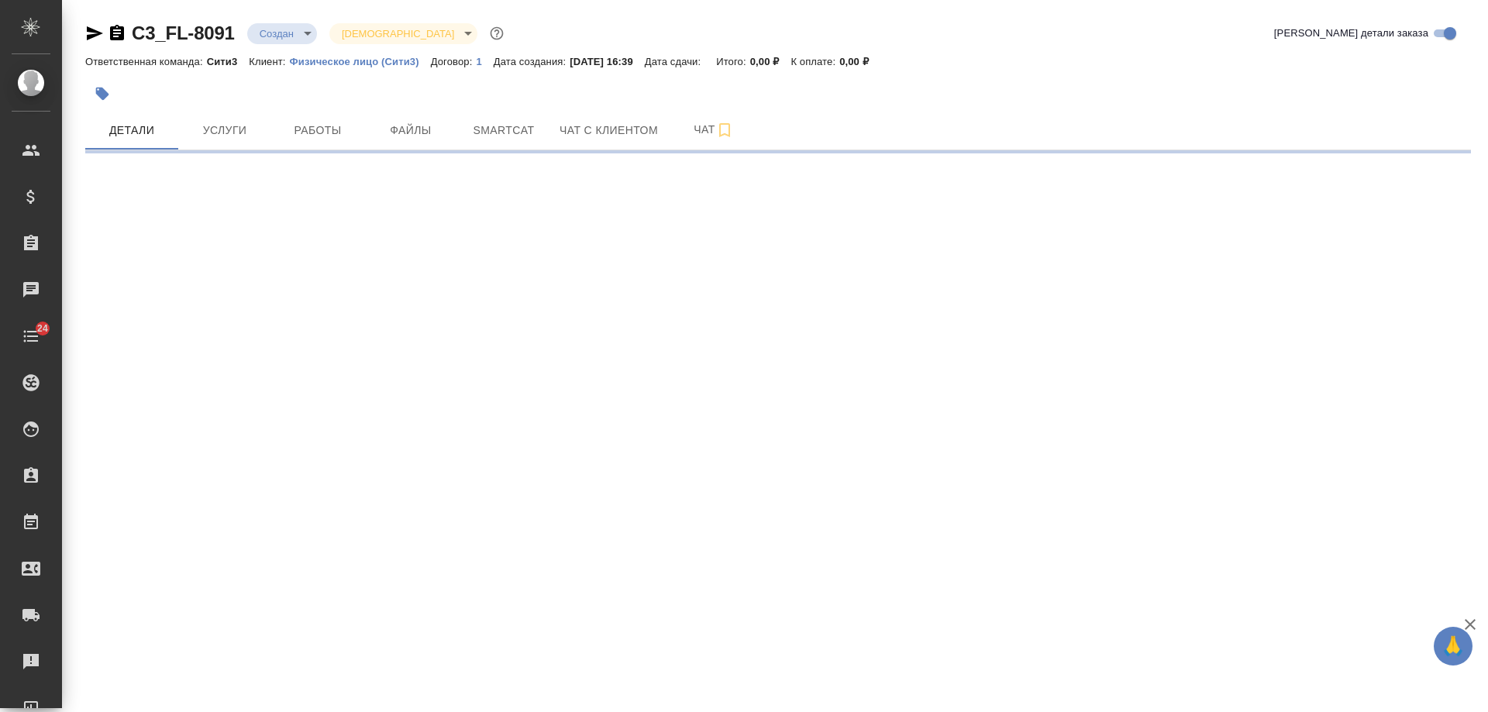
select select "RU"
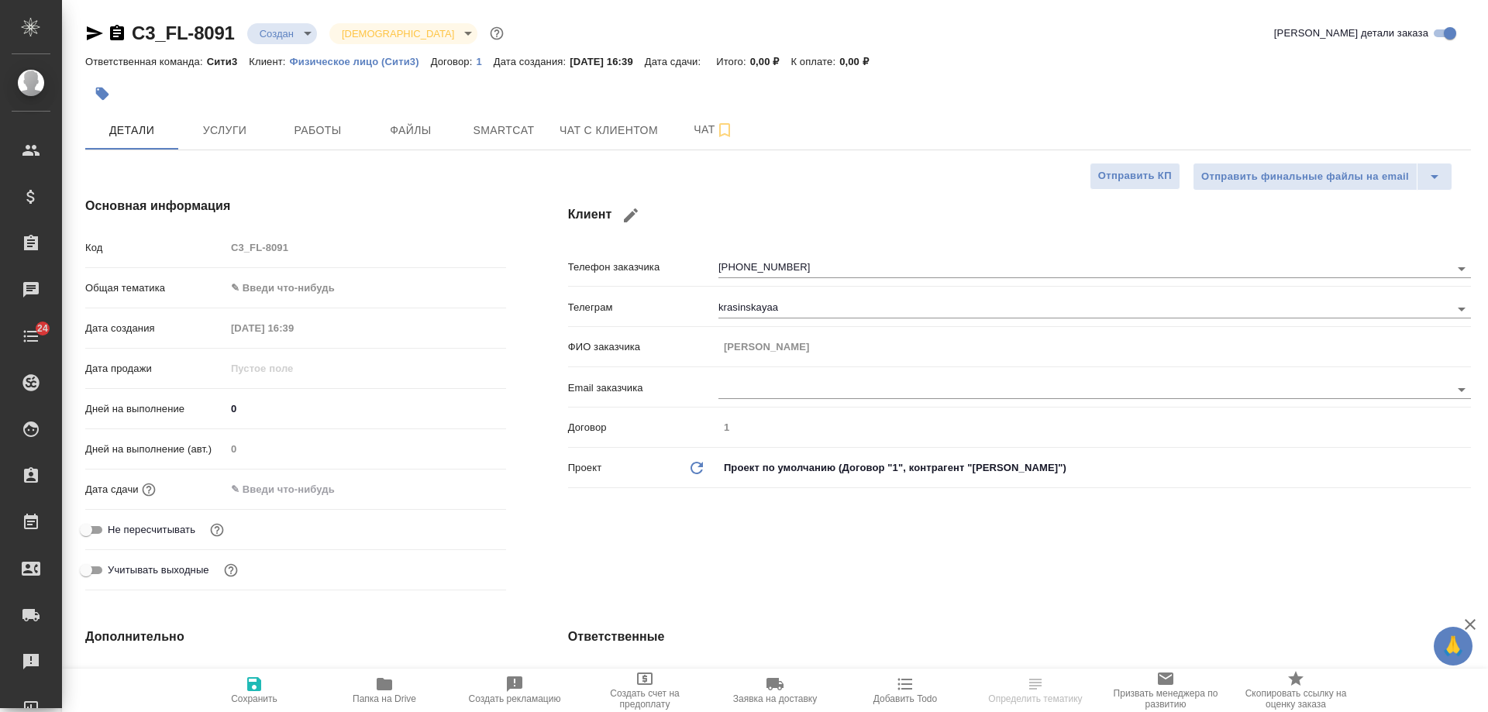
type textarea "x"
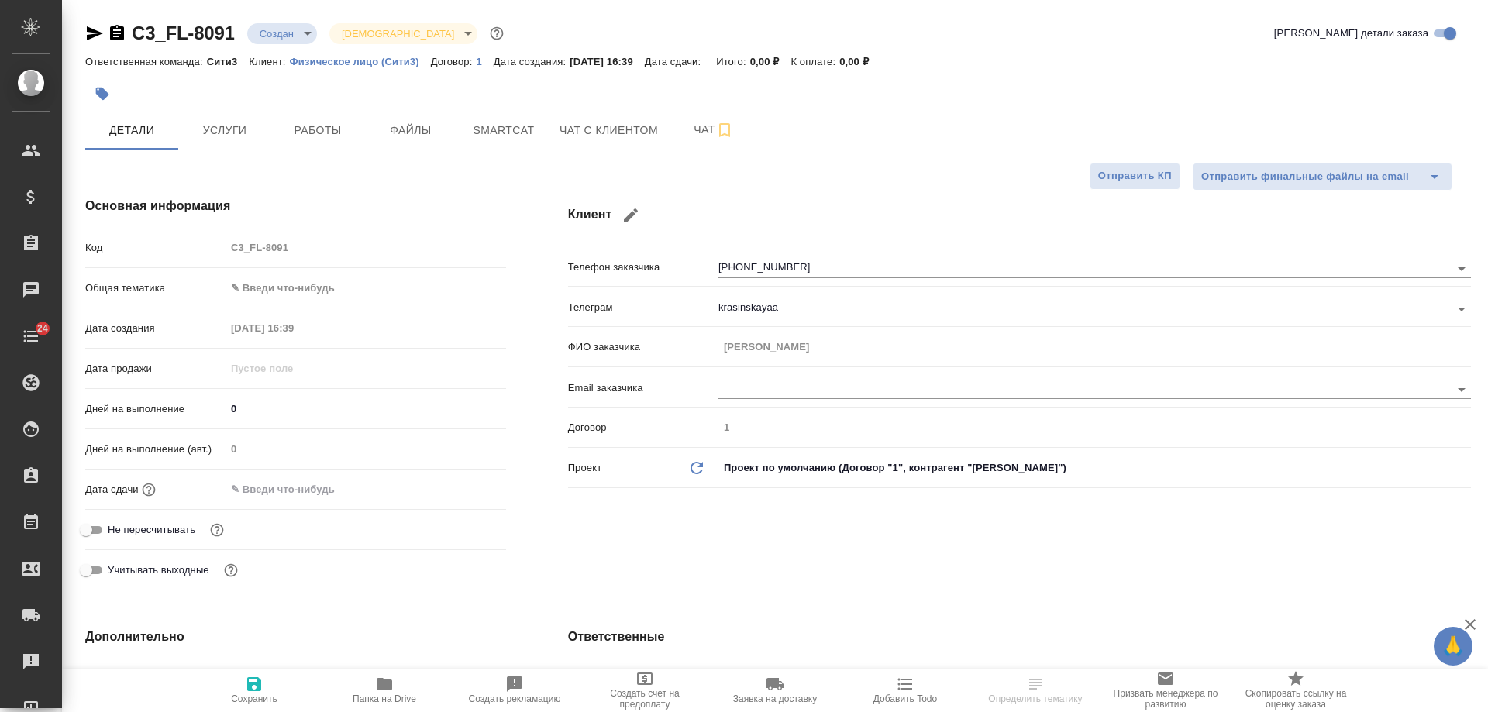
type textarea "x"
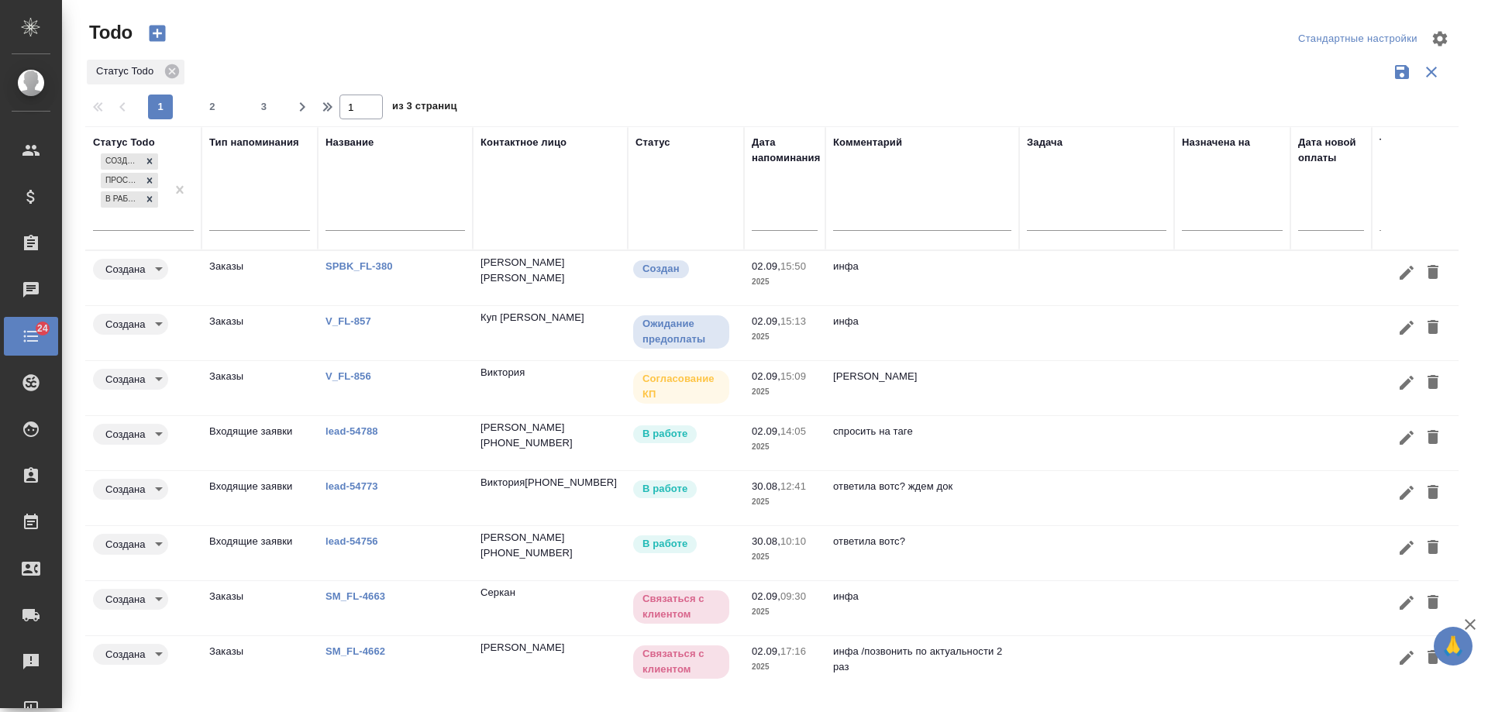
click at [1055, 305] on td at bounding box center [1096, 278] width 155 height 54
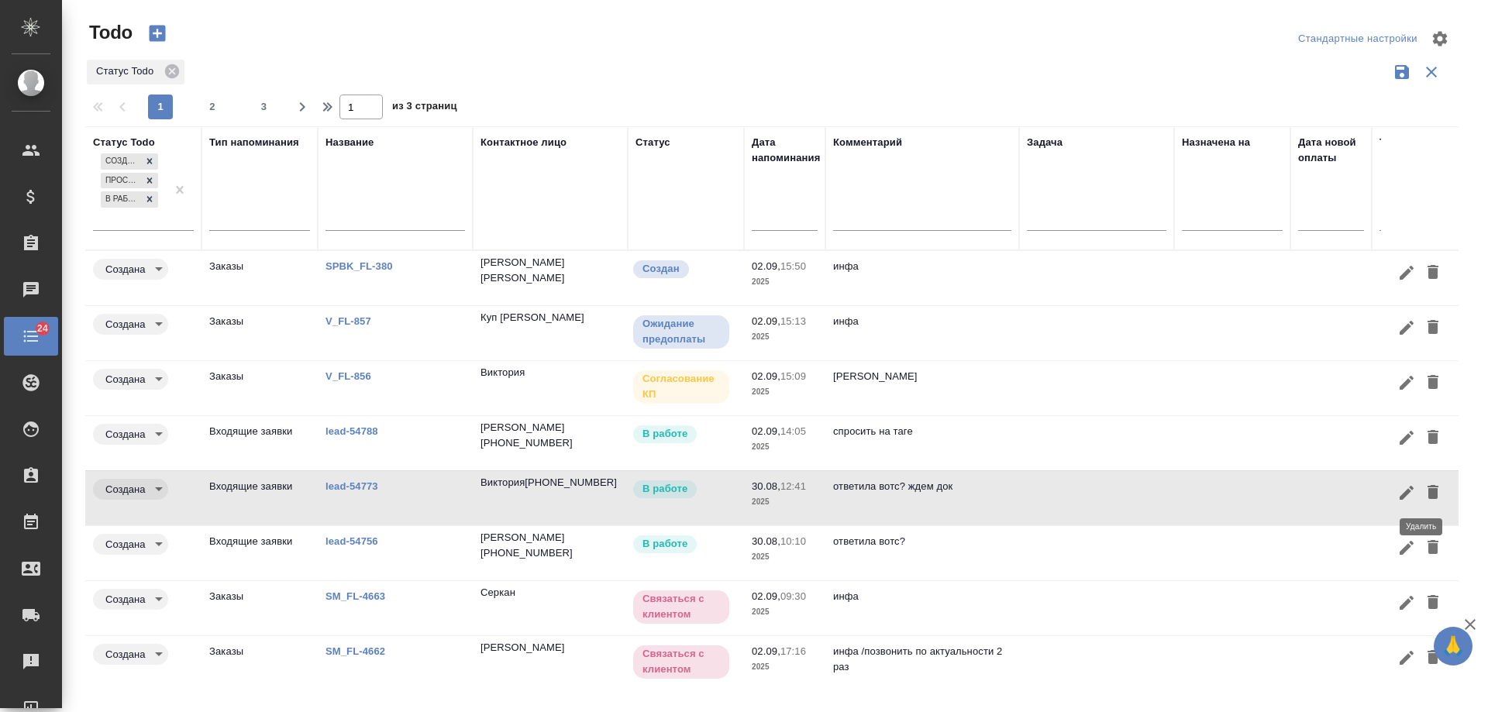
click at [1427, 496] on icon "button" at bounding box center [1432, 492] width 11 height 14
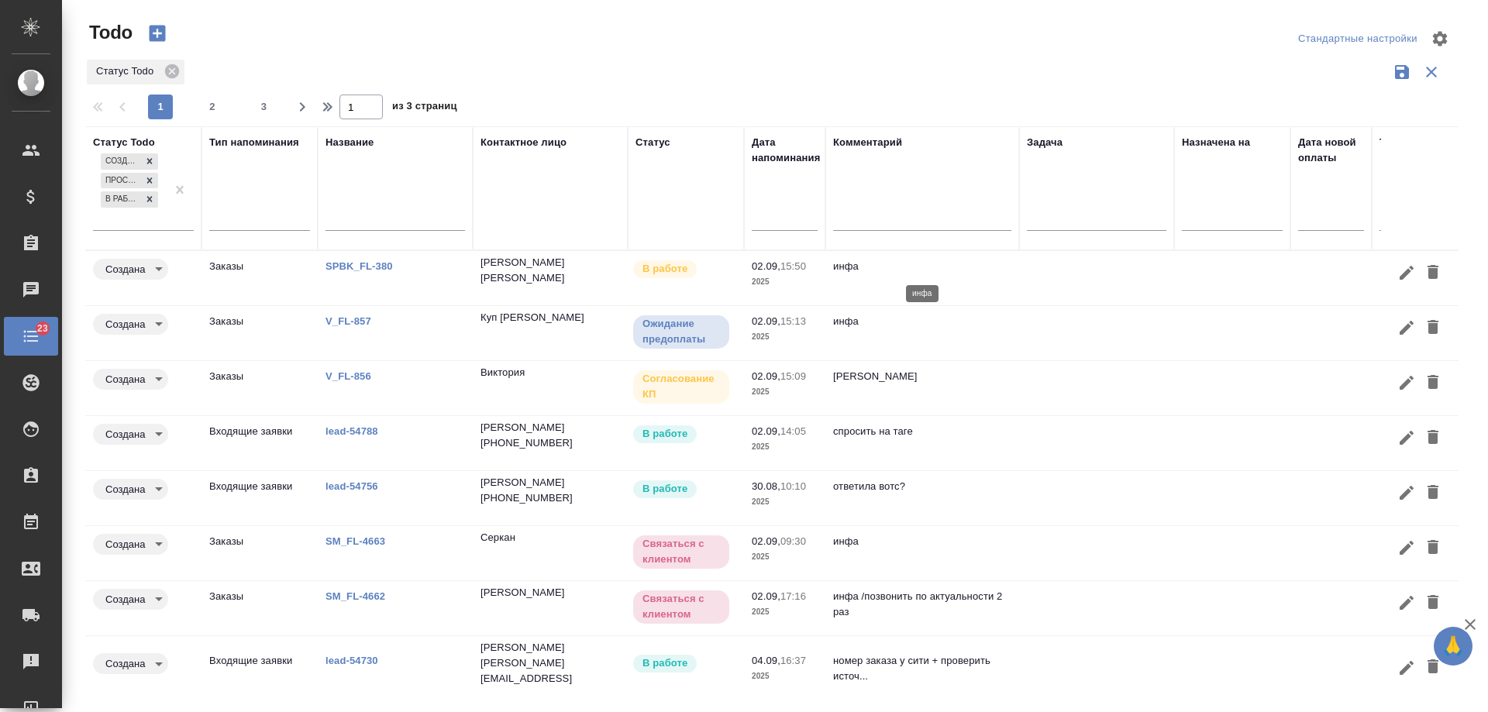
click at [978, 272] on p "инфа" at bounding box center [922, 266] width 178 height 15
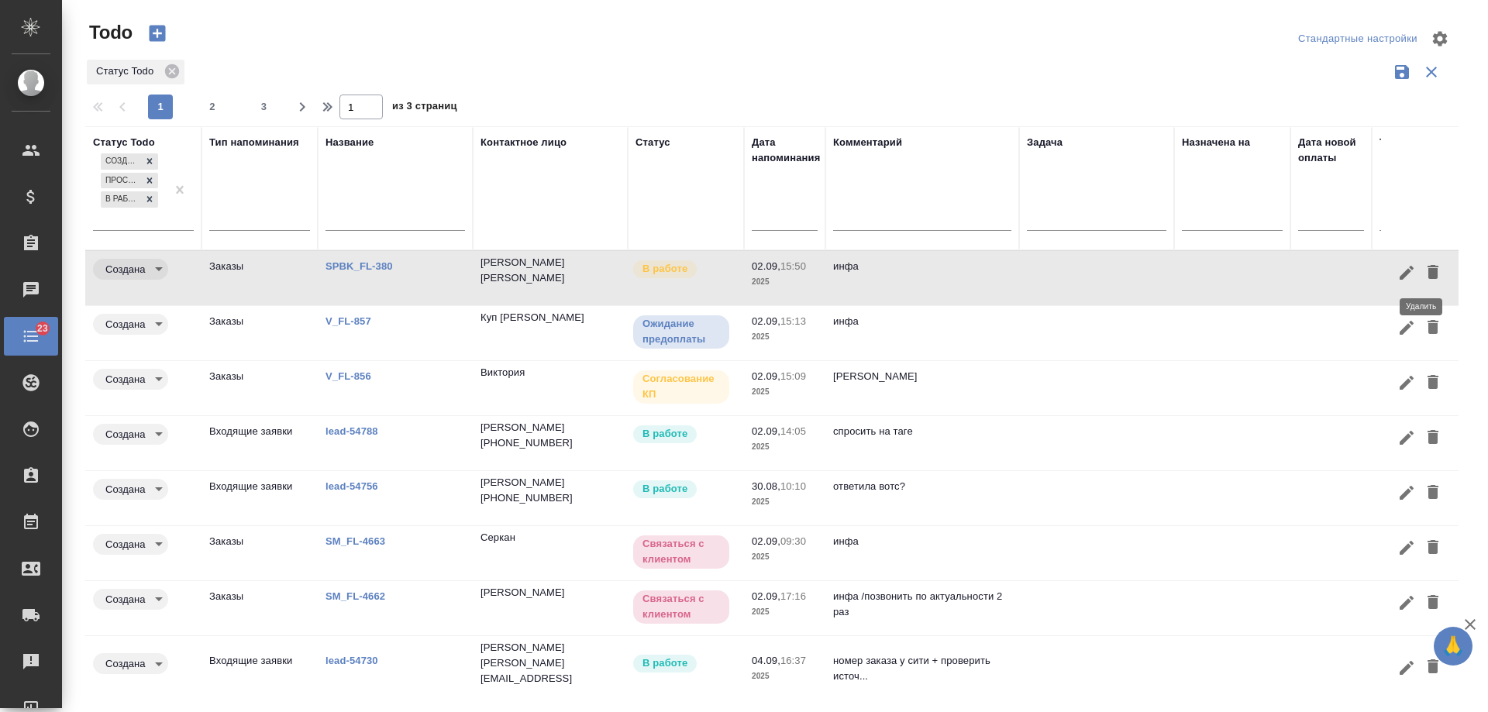
click at [1427, 269] on icon "button" at bounding box center [1432, 272] width 11 height 14
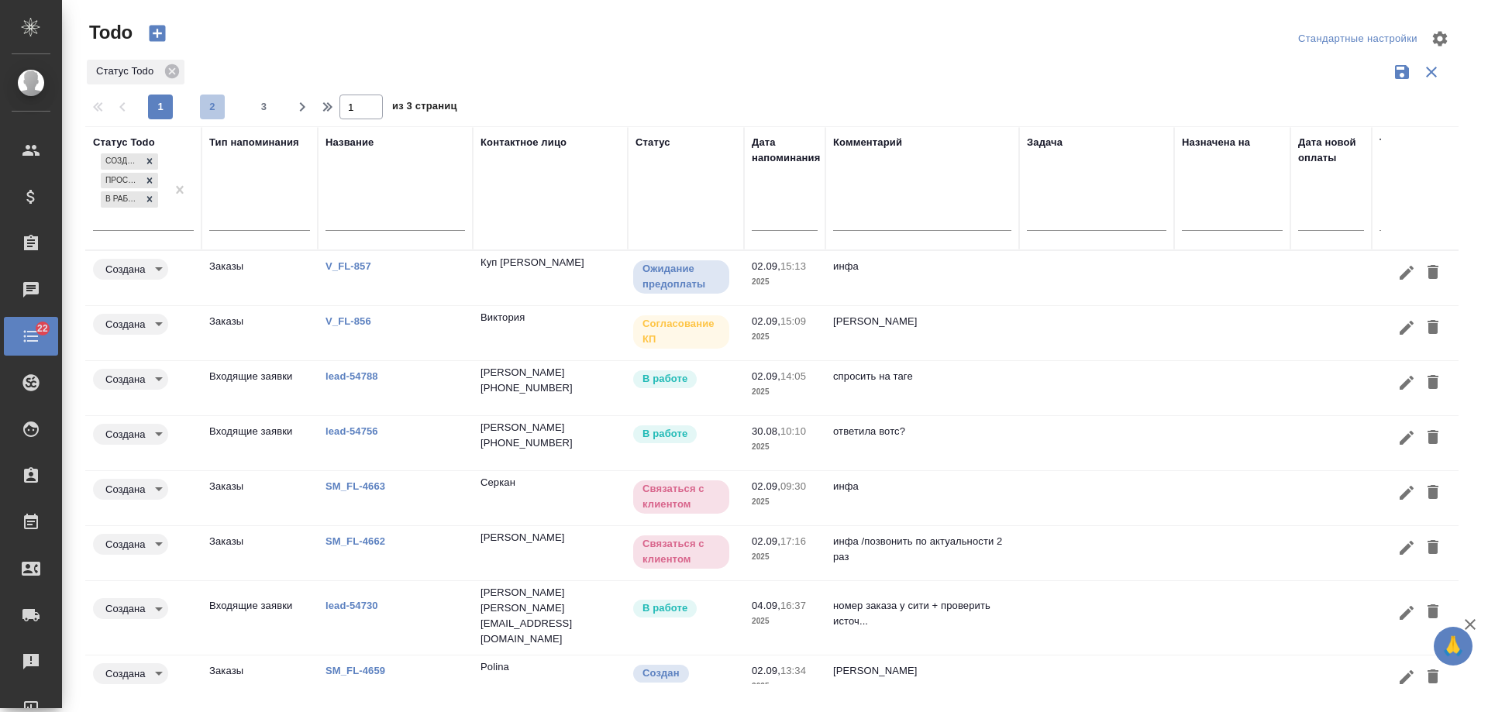
click at [211, 102] on span "2" at bounding box center [212, 106] width 25 height 15
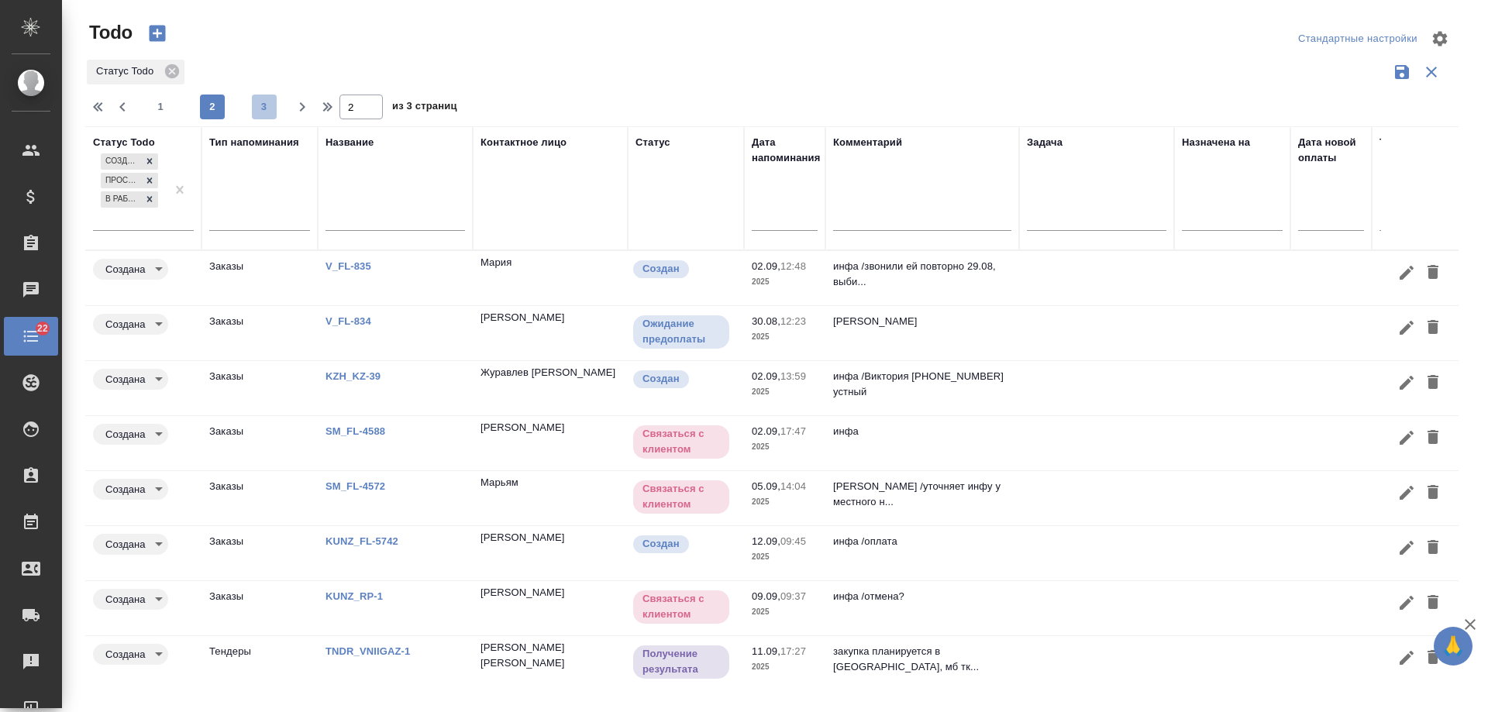
click at [263, 111] on span "3" at bounding box center [264, 106] width 25 height 15
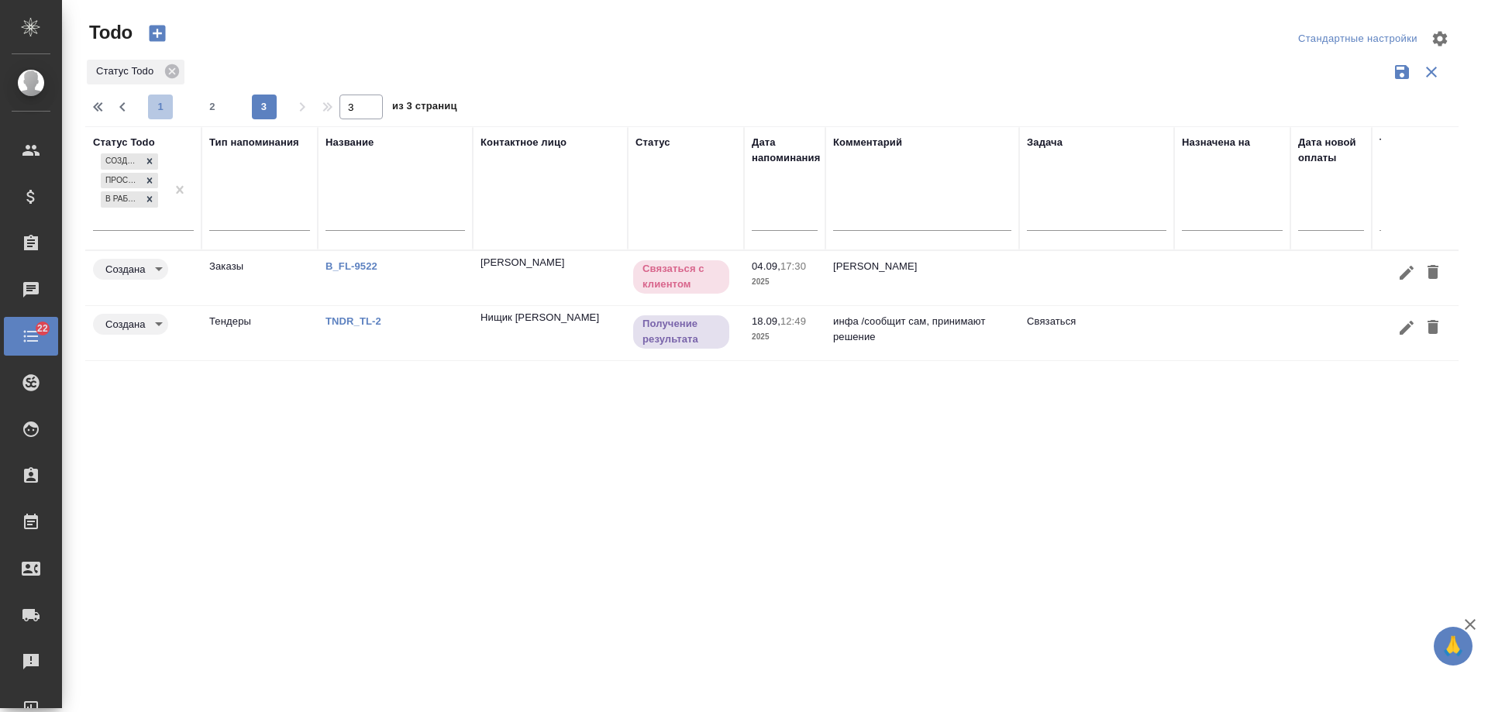
click at [163, 105] on span "1" at bounding box center [160, 106] width 25 height 15
type input "1"
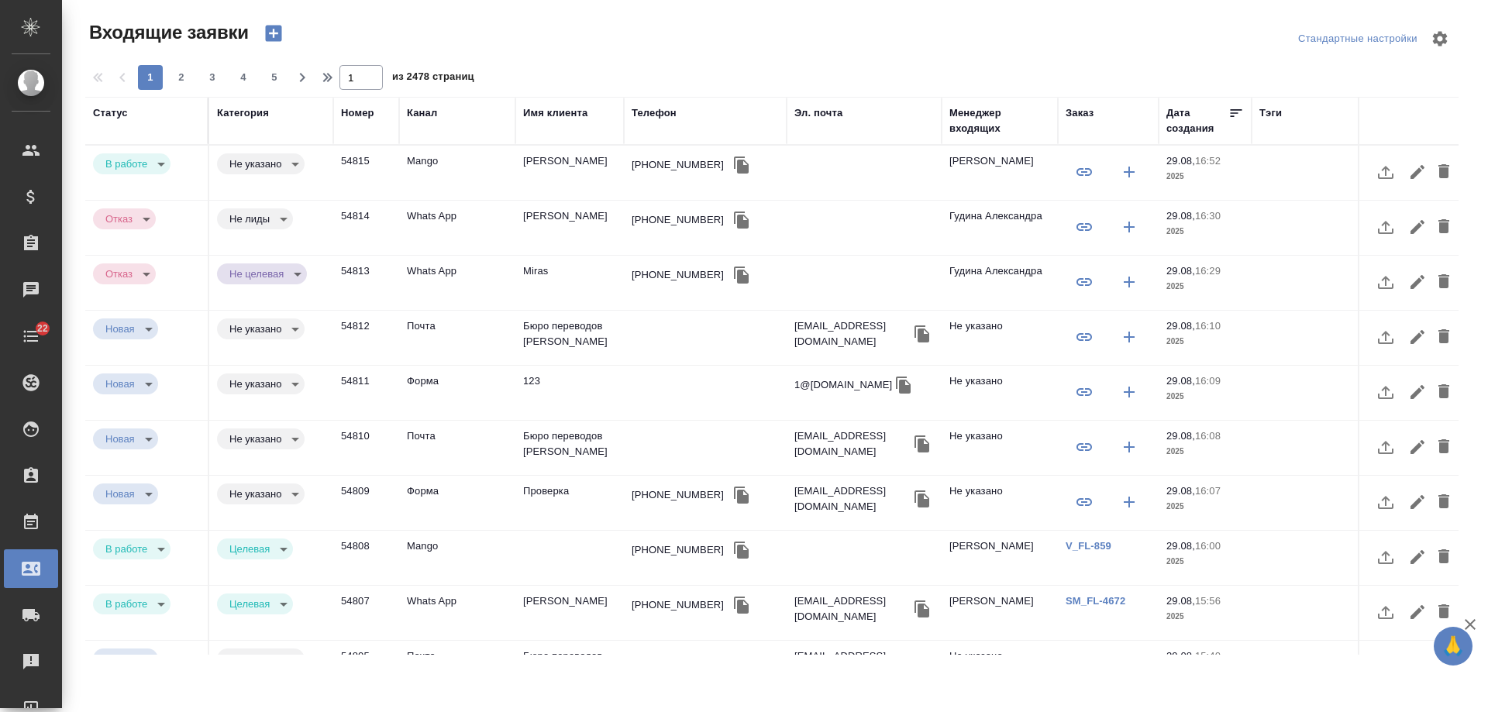
select select "RU"
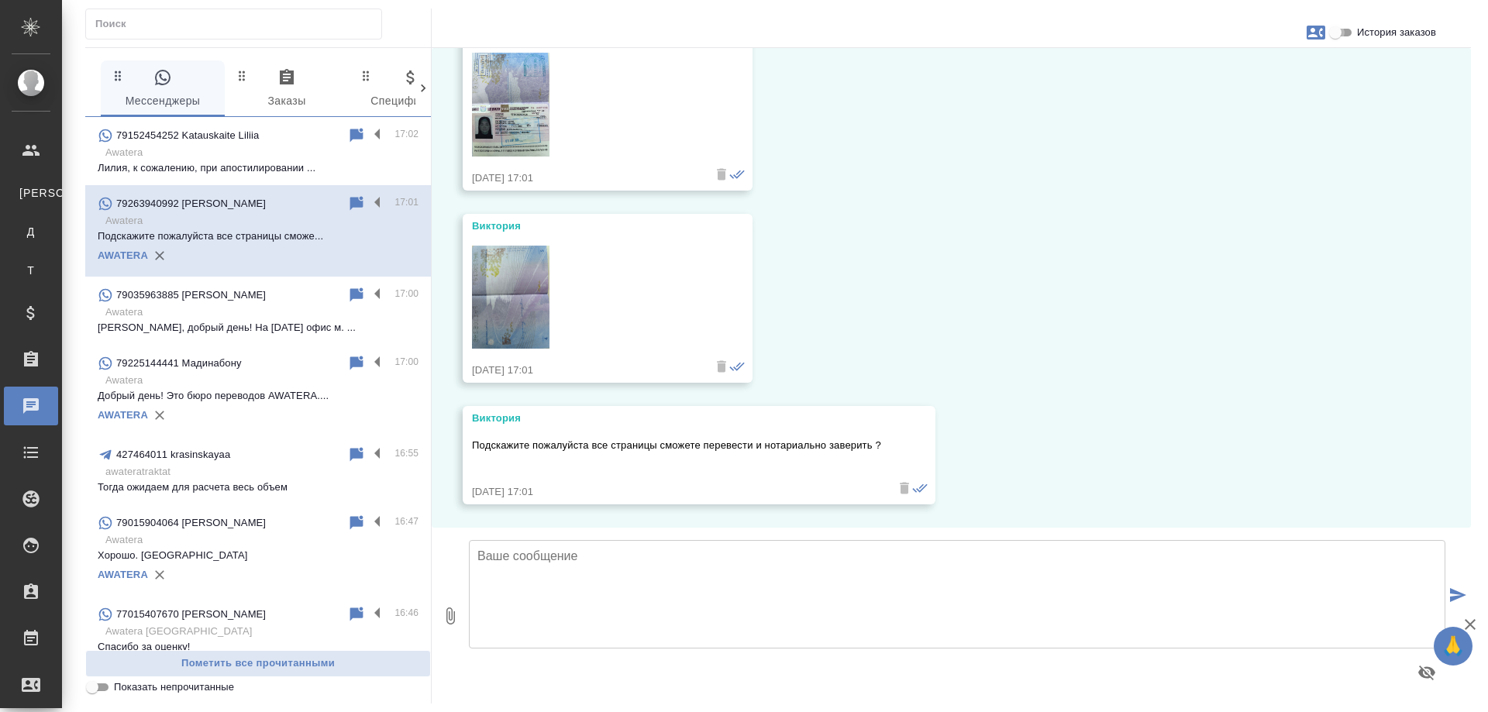
click at [1346, 30] on input "История заказов" at bounding box center [1335, 32] width 56 height 19
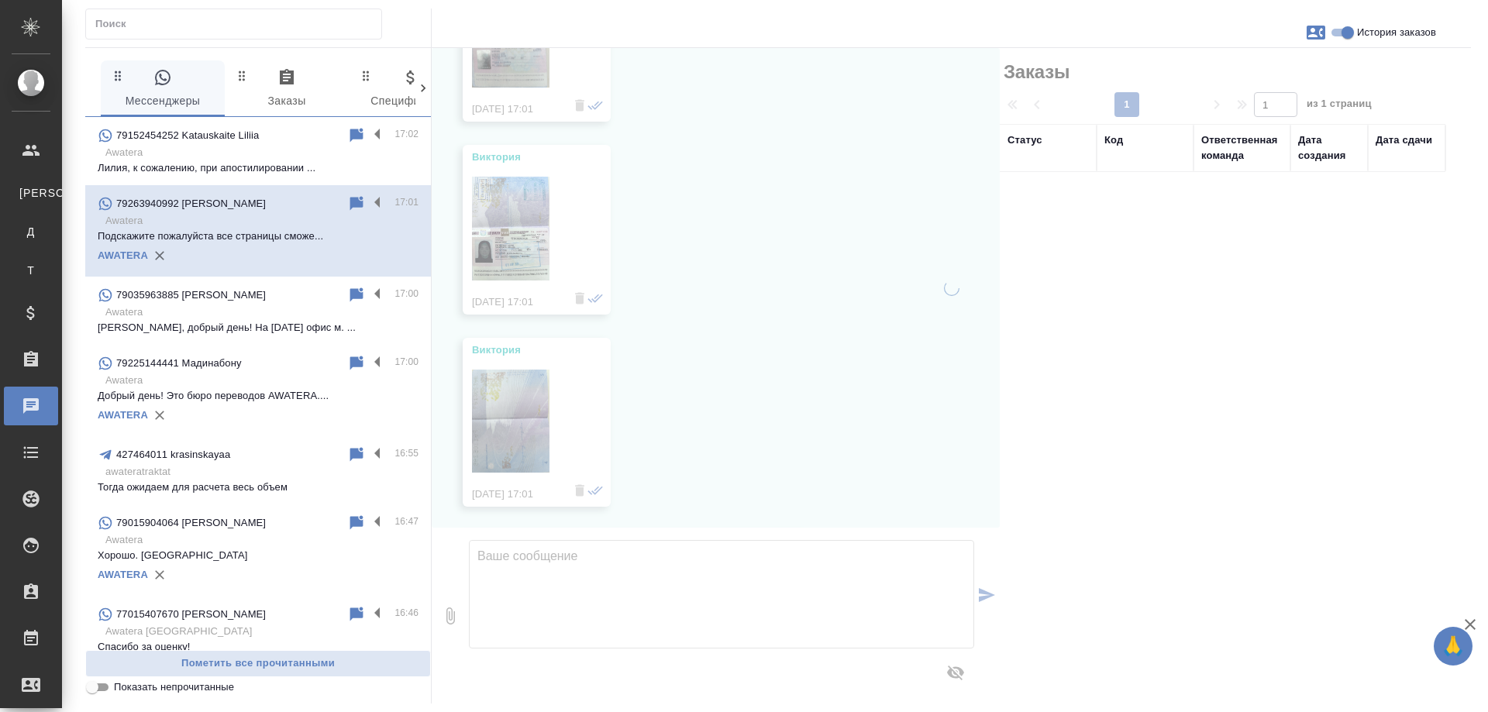
scroll to position [4586, 0]
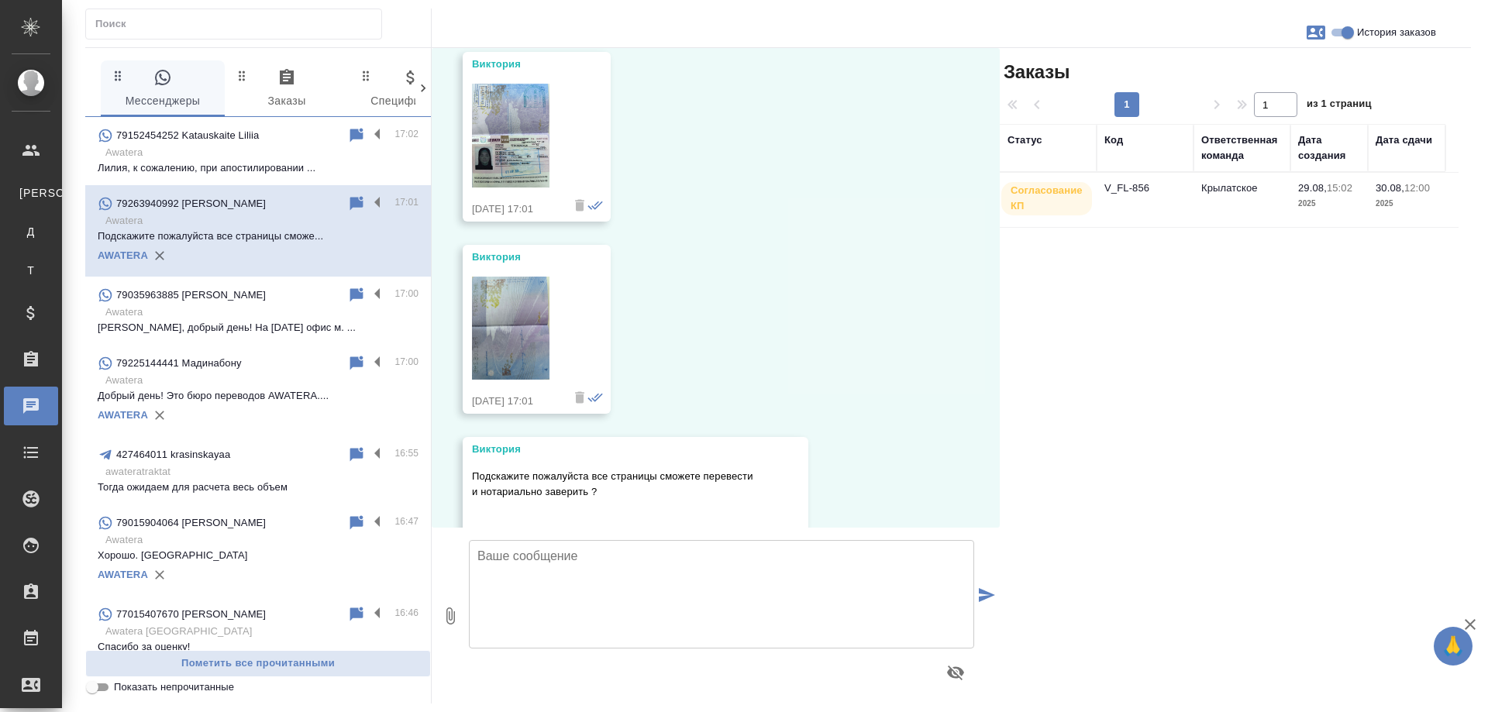
click at [1131, 194] on td "V_FL-856" at bounding box center [1144, 200] width 97 height 54
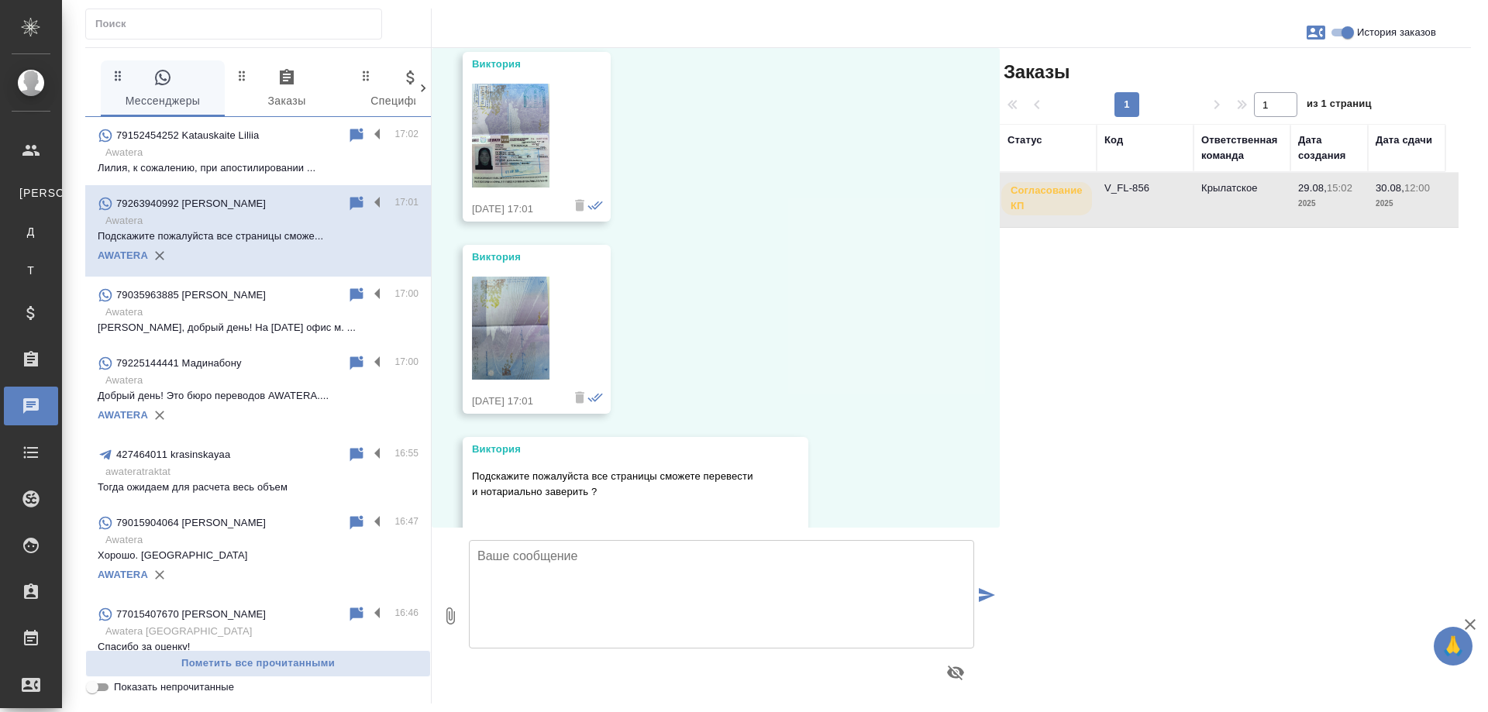
click at [1338, 29] on input "История заказов" at bounding box center [1348, 32] width 56 height 19
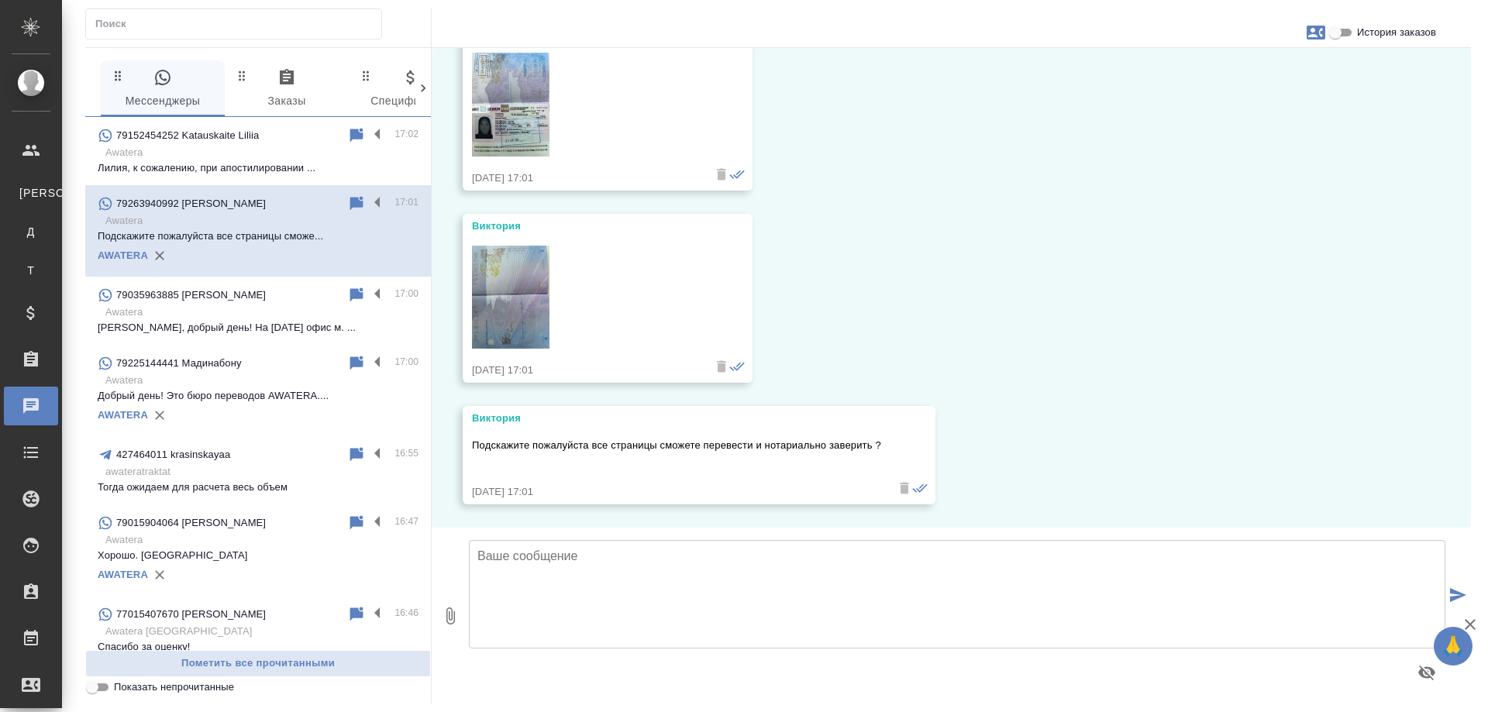
scroll to position [4493, 0]
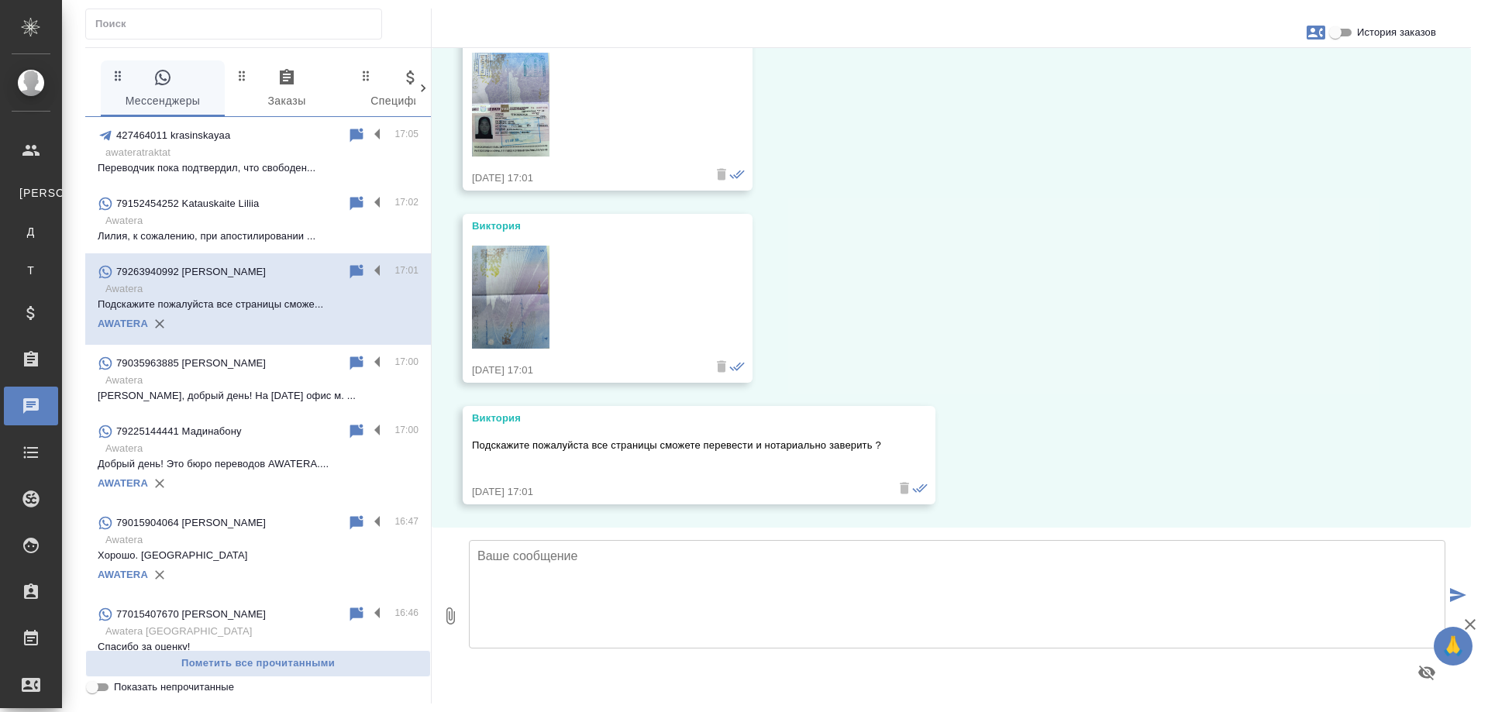
click at [1334, 29] on input "История заказов" at bounding box center [1335, 32] width 56 height 19
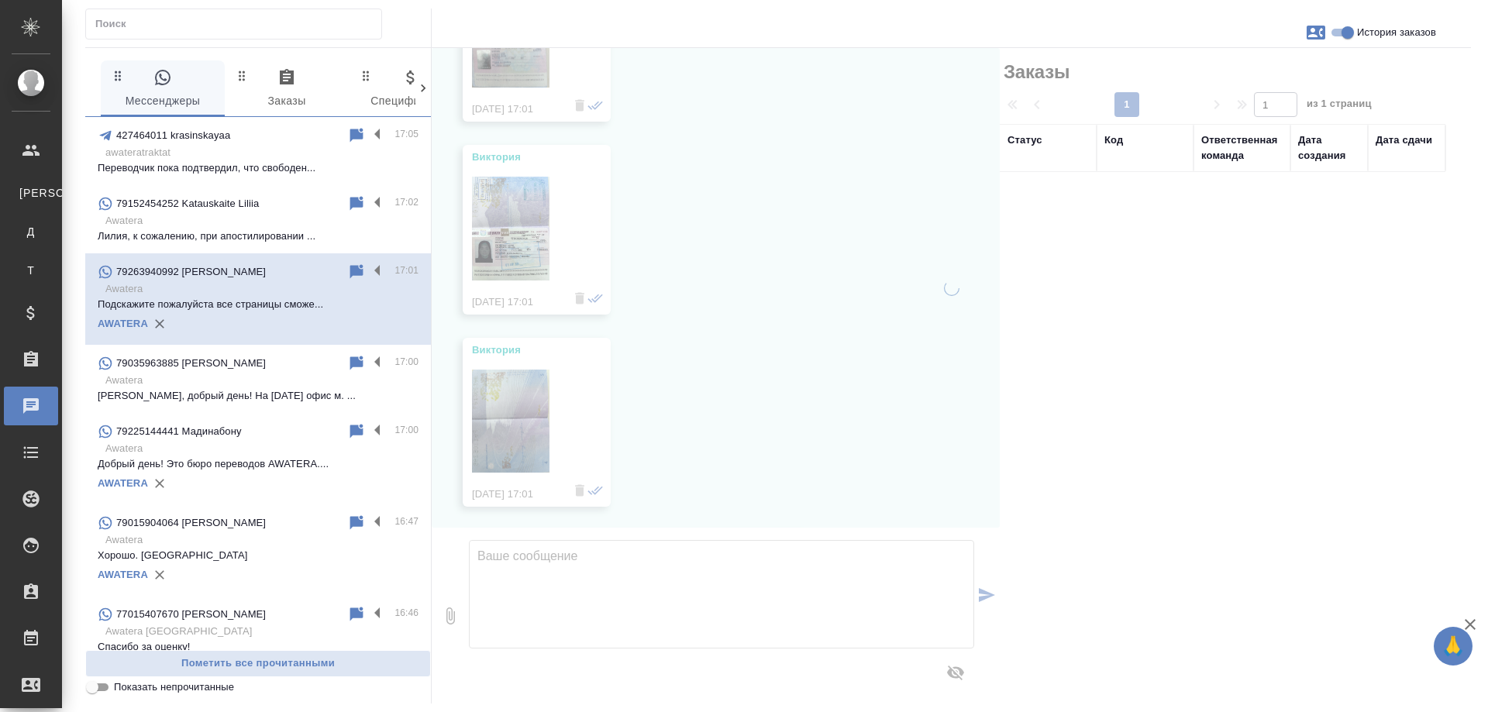
scroll to position [4586, 0]
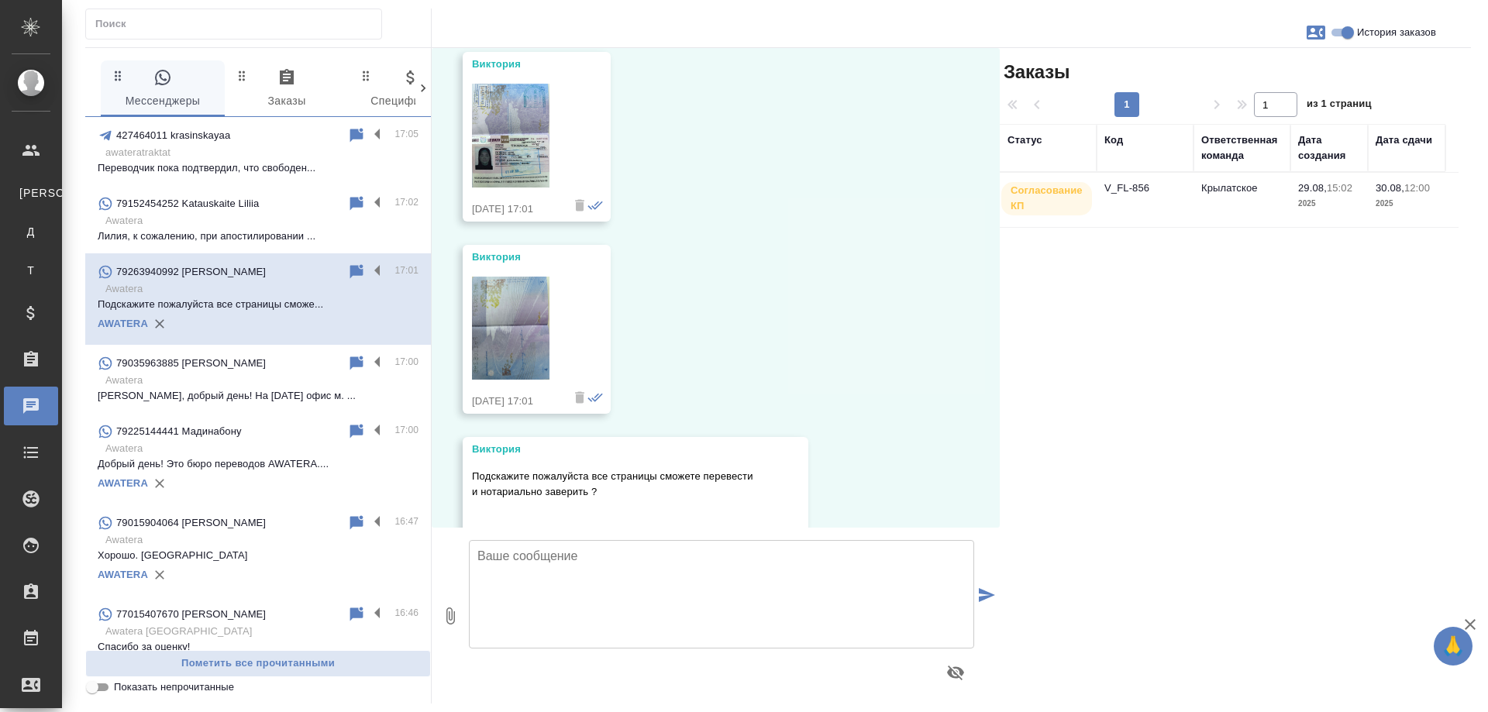
click at [1225, 190] on td "Крылатское" at bounding box center [1241, 200] width 97 height 54
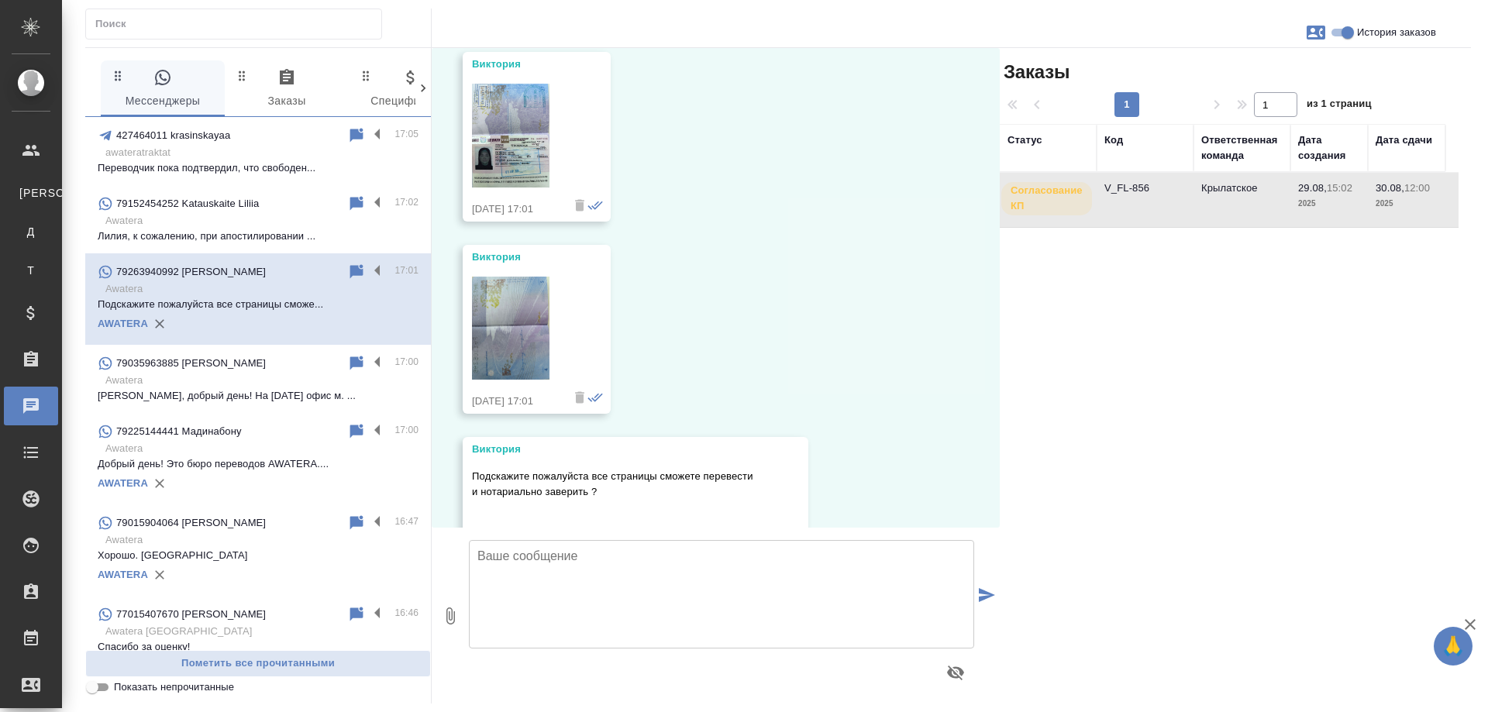
click at [1225, 190] on td "Крылатское" at bounding box center [1241, 200] width 97 height 54
click at [872, 325] on div "29.08, [DATE] [PERSON_NAME] (менеджер) [PERSON_NAME], добрый день! Направьте, п…" at bounding box center [716, 288] width 568 height 480
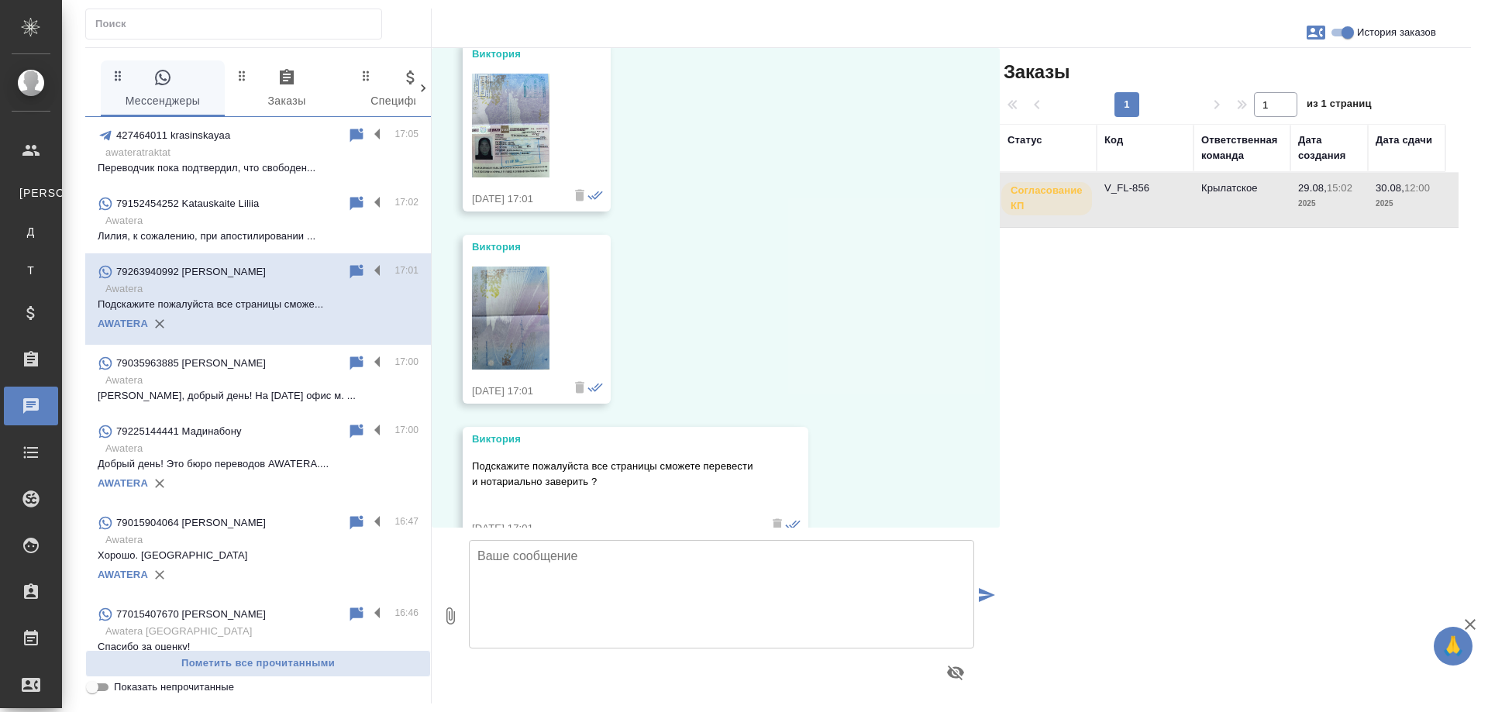
scroll to position [4601, 0]
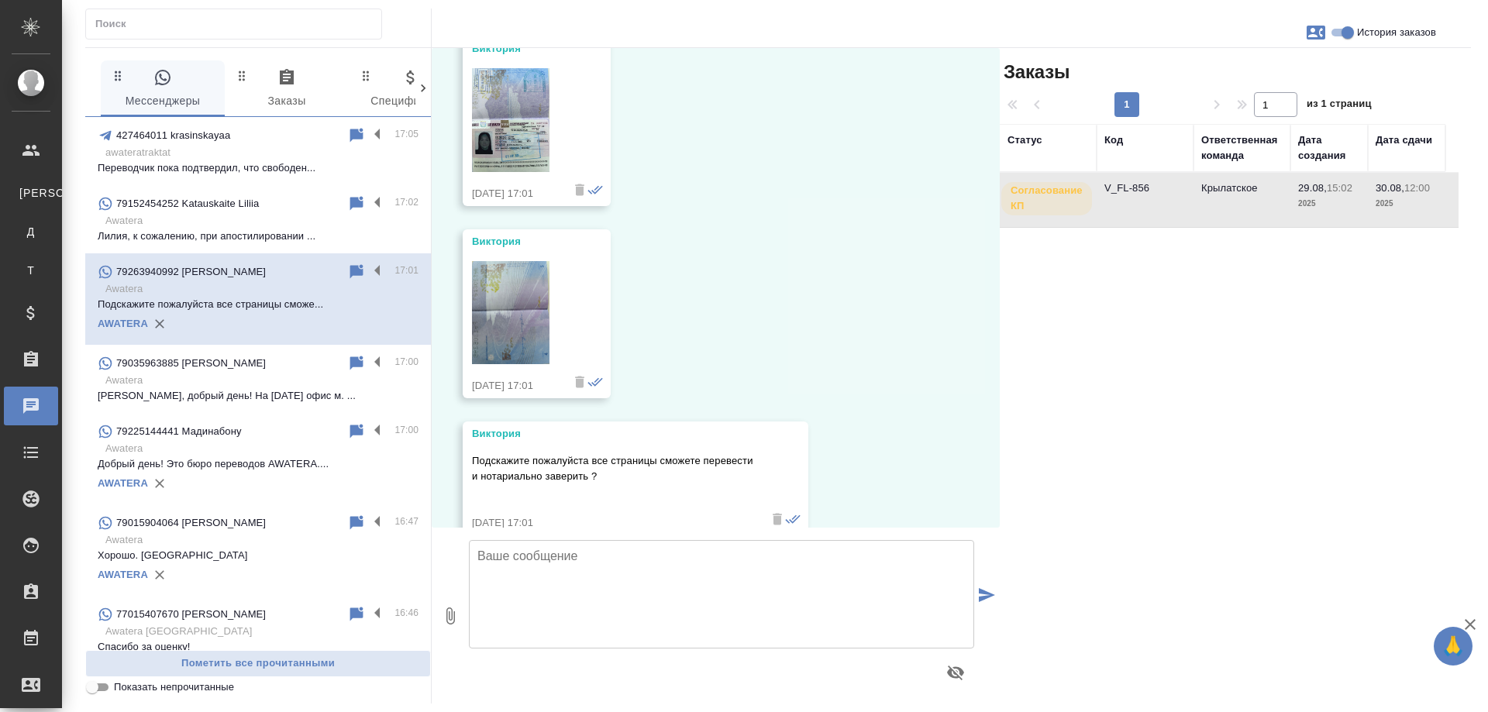
click at [1338, 33] on input "История заказов" at bounding box center [1348, 32] width 56 height 19
checkbox input "false"
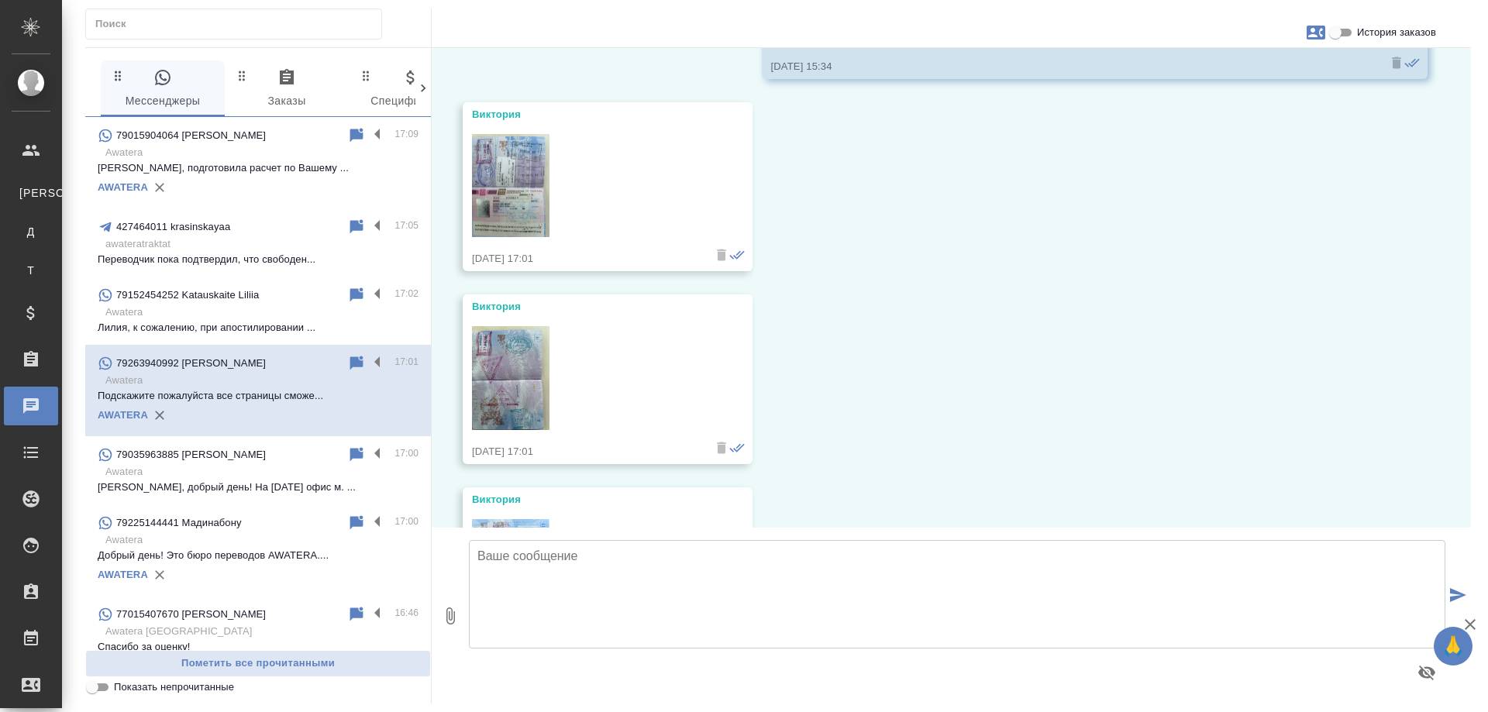
scroll to position [1548, 0]
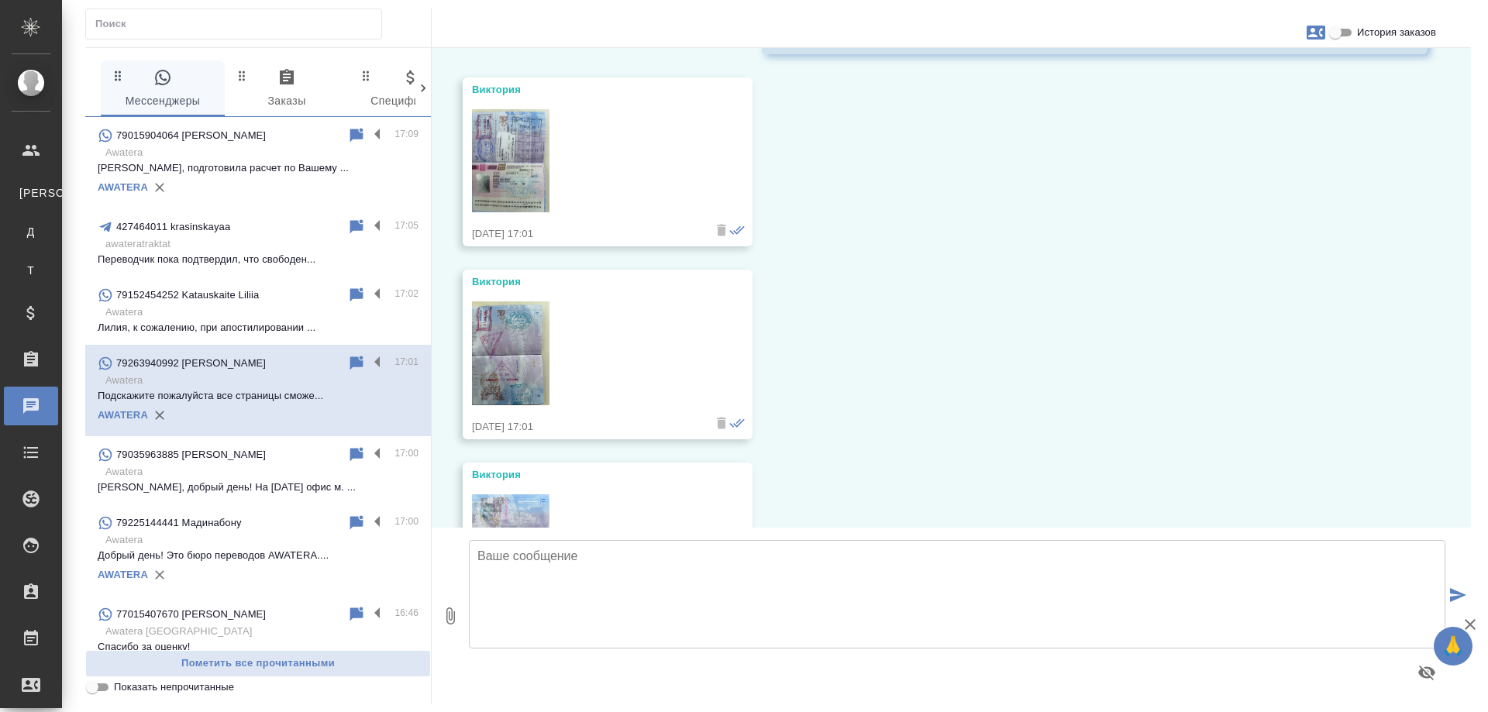
click at [496, 141] on img at bounding box center [510, 161] width 77 height 104
click at [521, 331] on img at bounding box center [510, 353] width 77 height 104
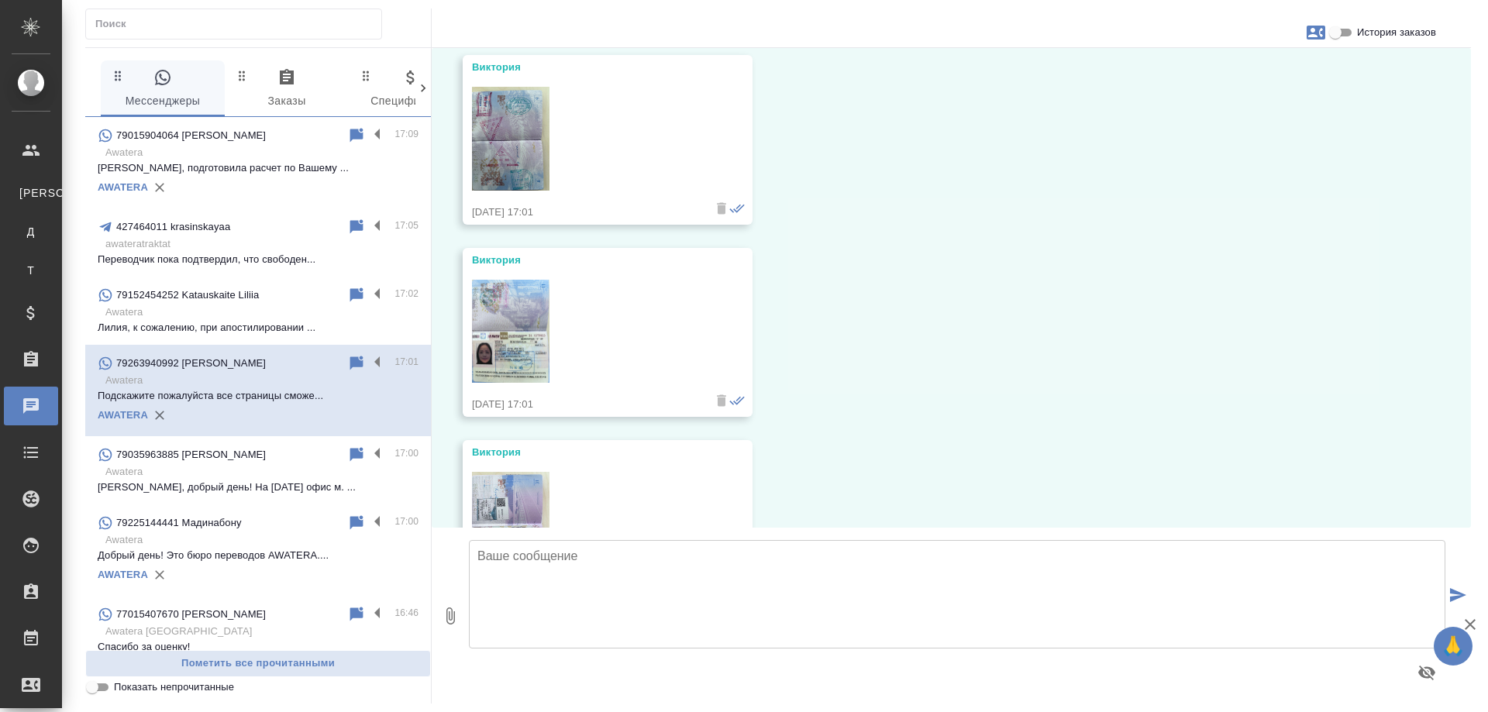
scroll to position [1781, 0]
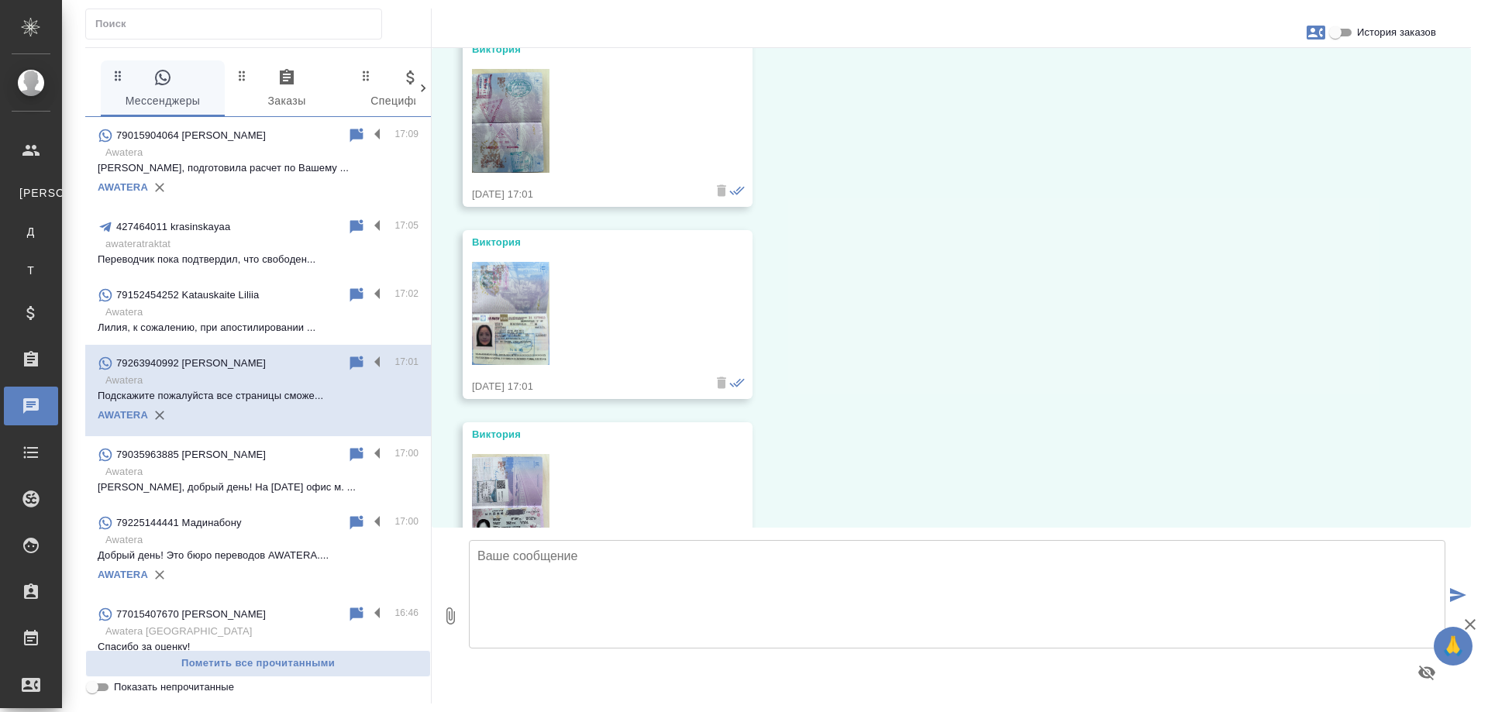
click at [520, 303] on img at bounding box center [510, 314] width 77 height 104
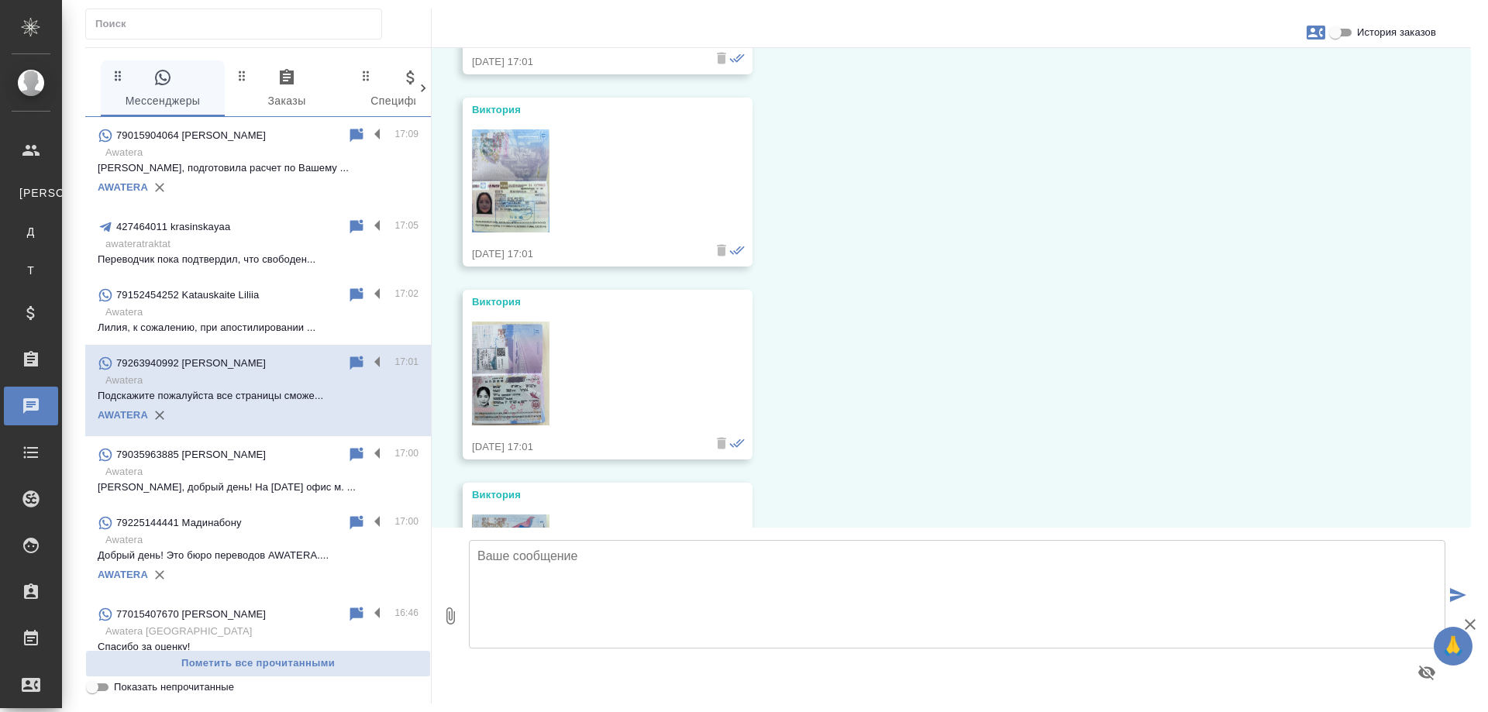
scroll to position [1936, 0]
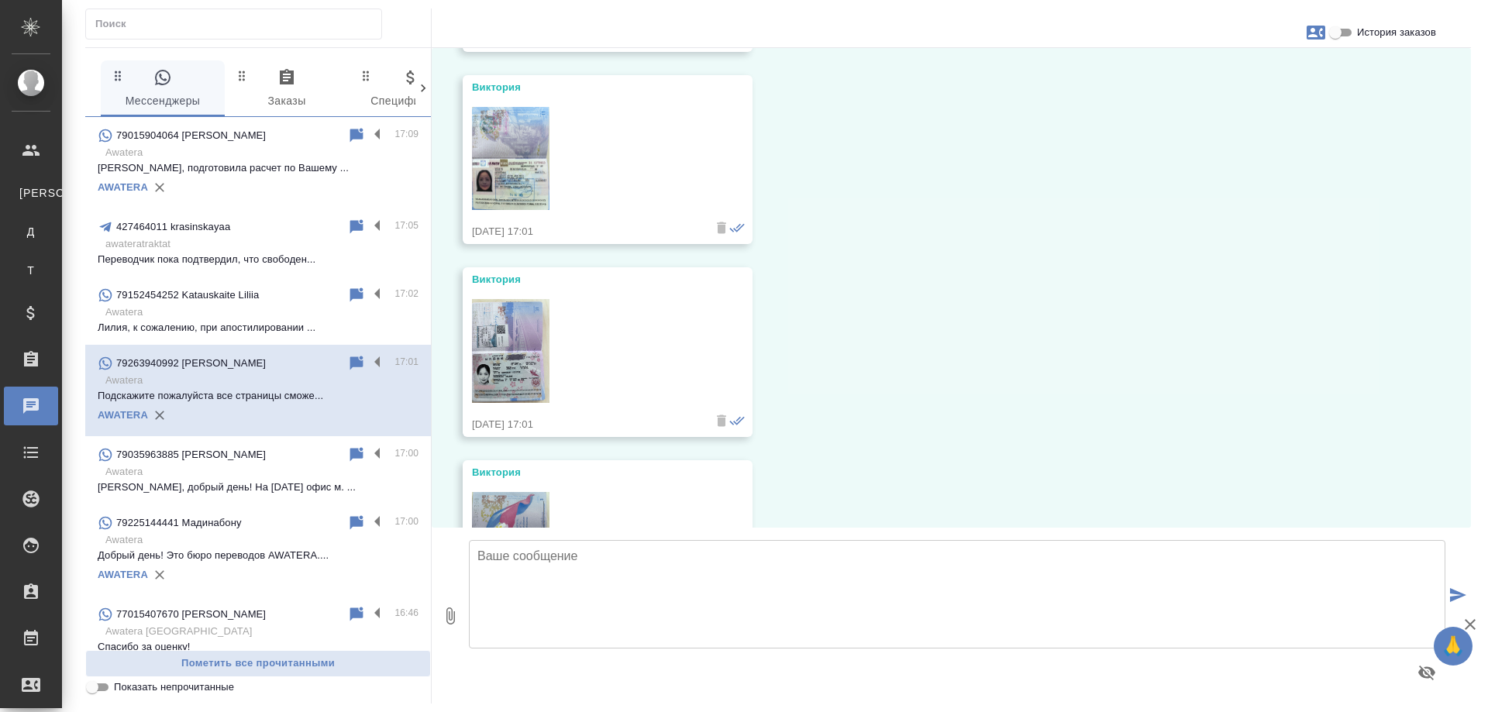
click at [525, 353] on img at bounding box center [510, 351] width 77 height 104
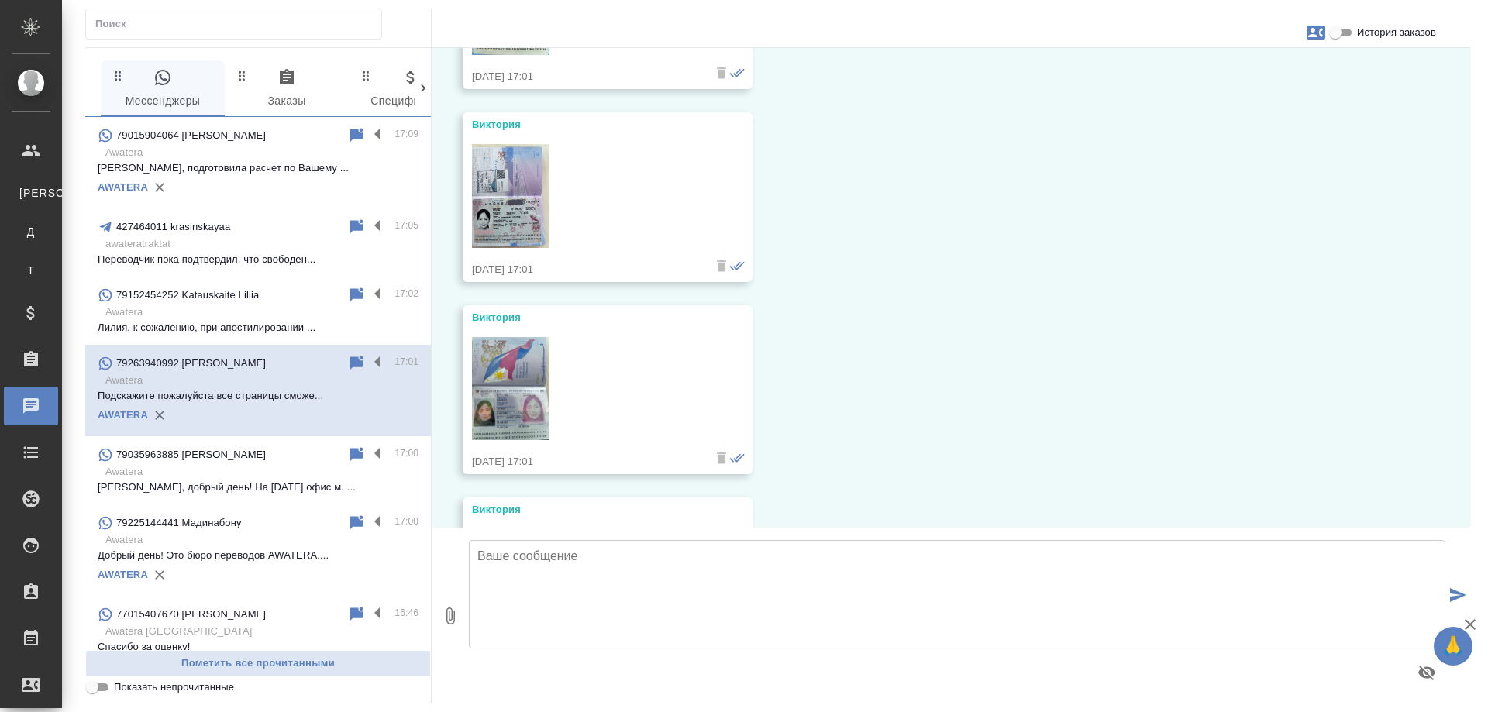
click at [518, 373] on img at bounding box center [510, 389] width 77 height 104
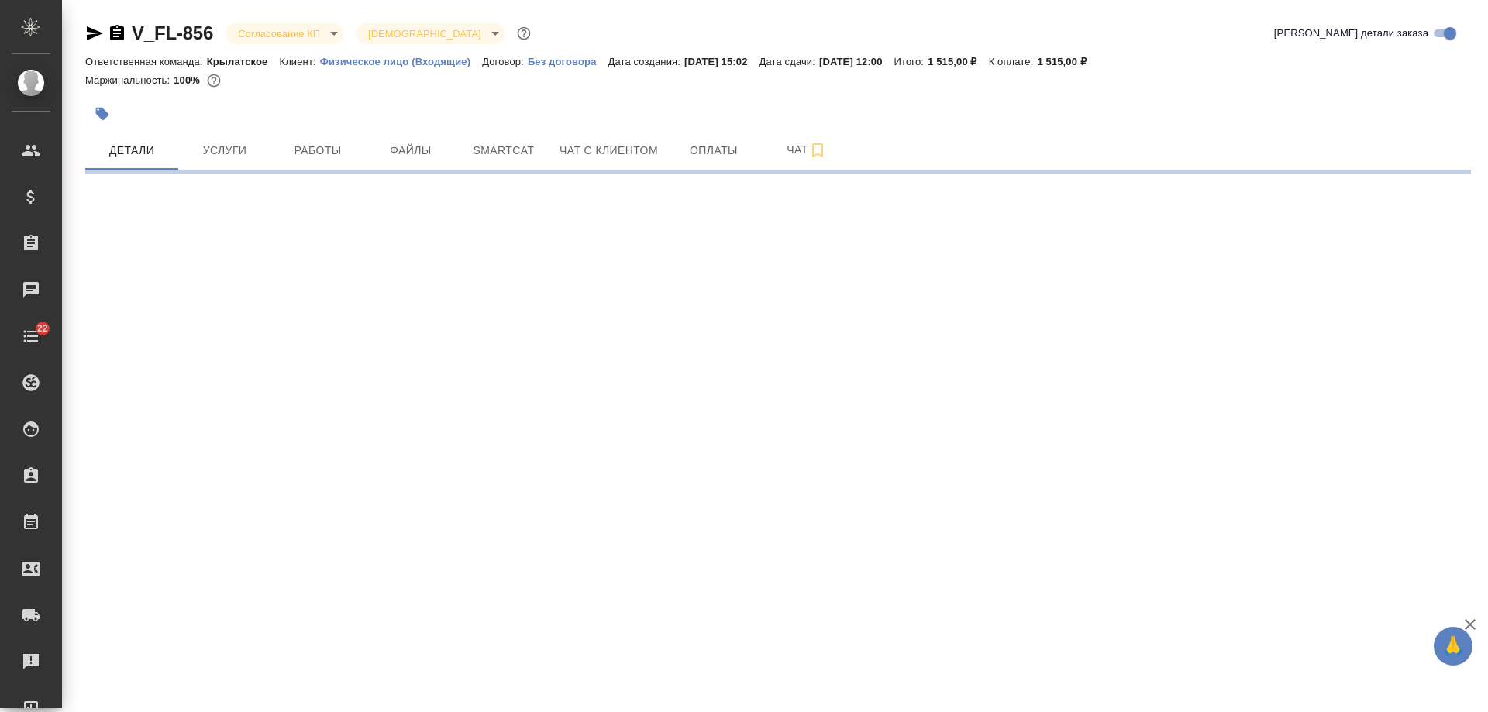
select select "RU"
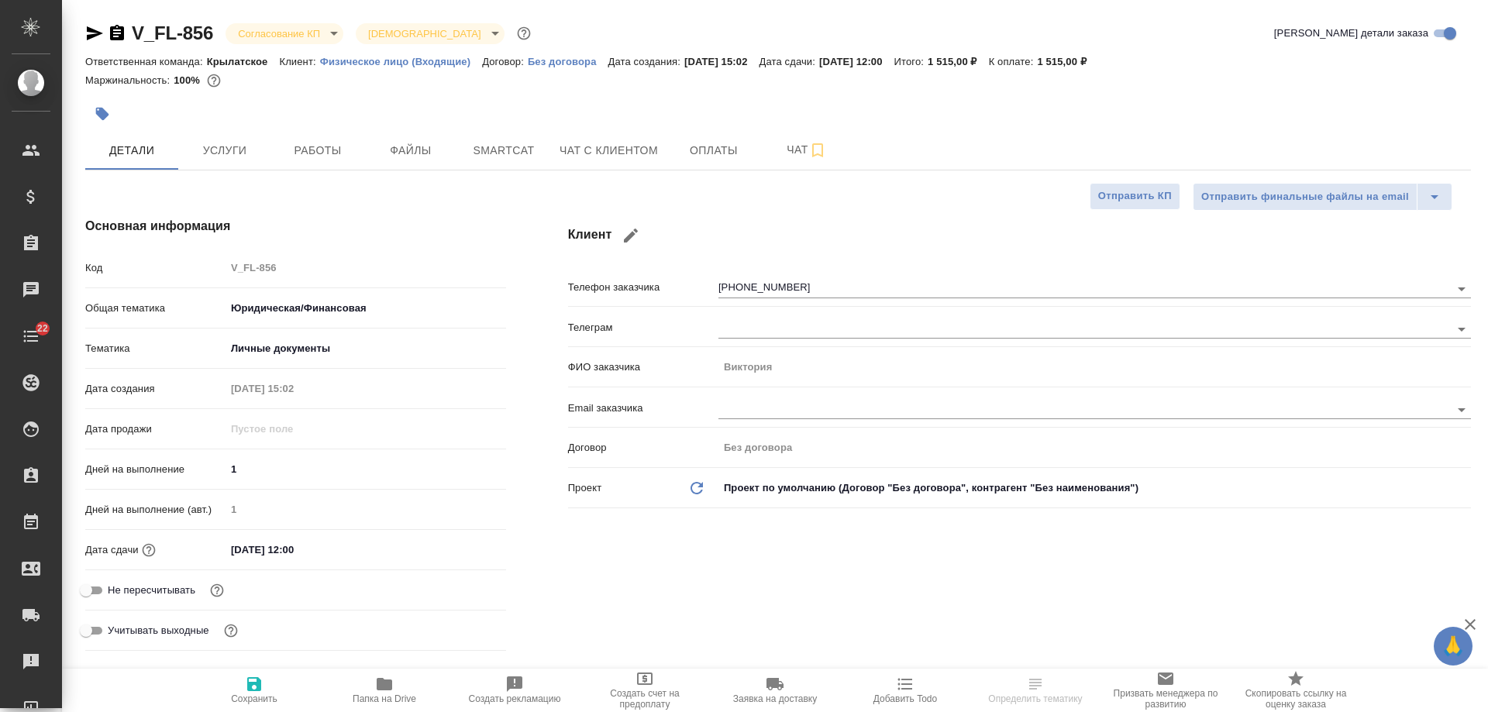
type textarea "x"
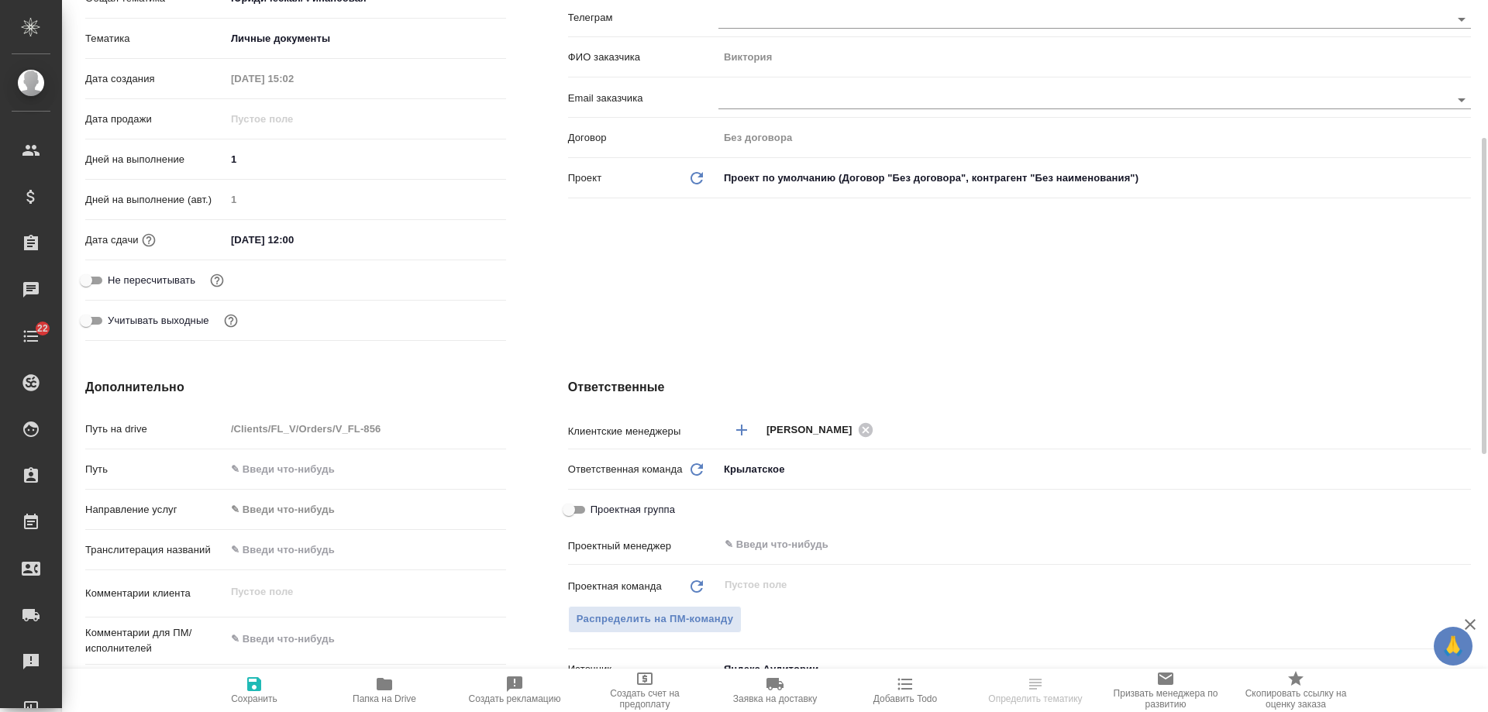
scroll to position [542, 0]
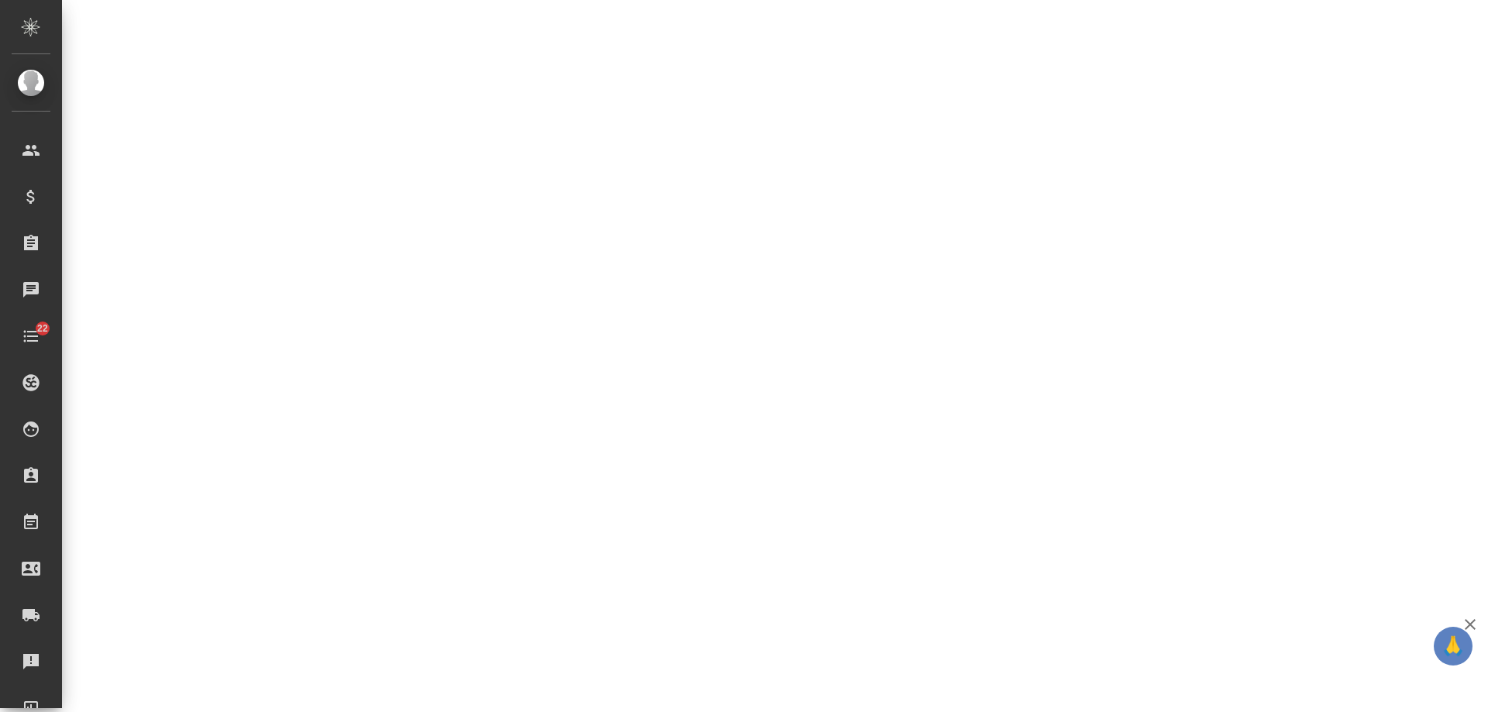
select select "RU"
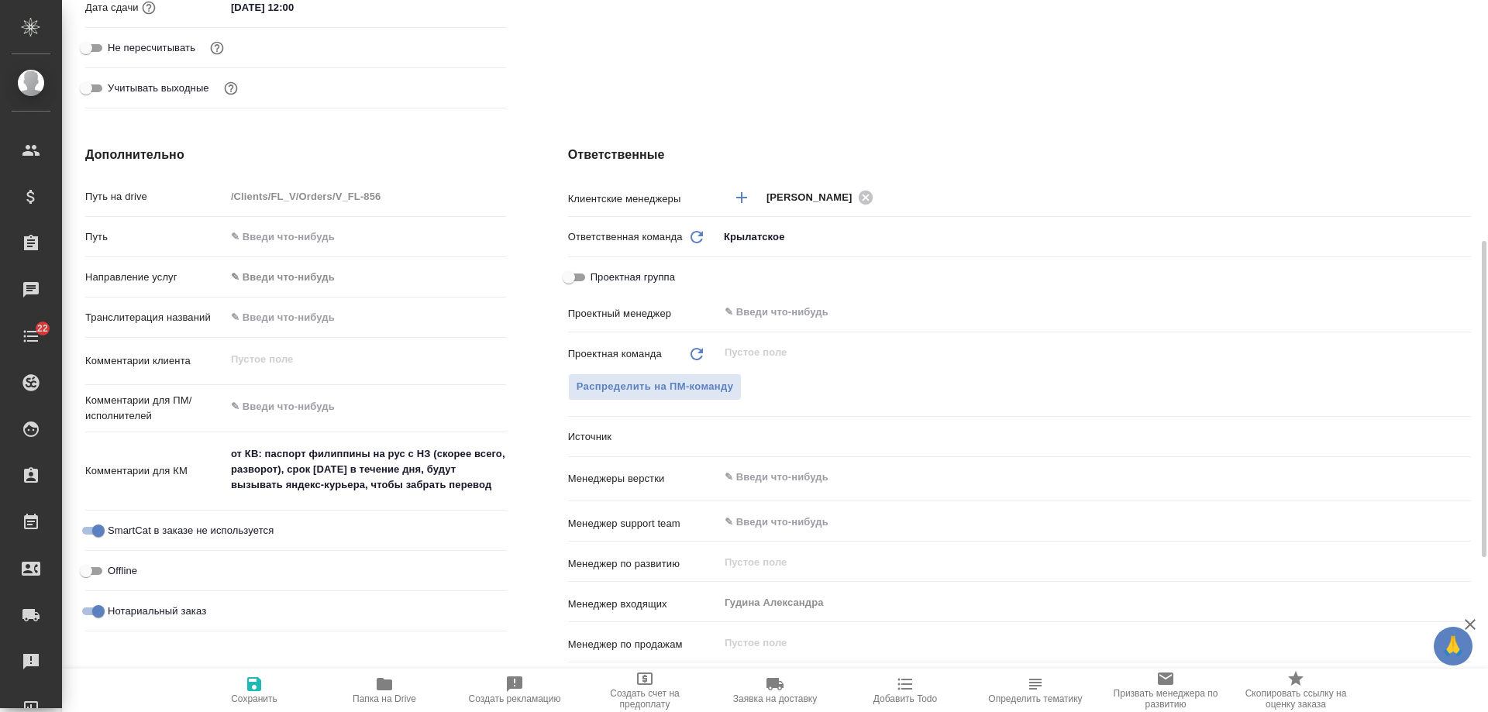
type textarea "x"
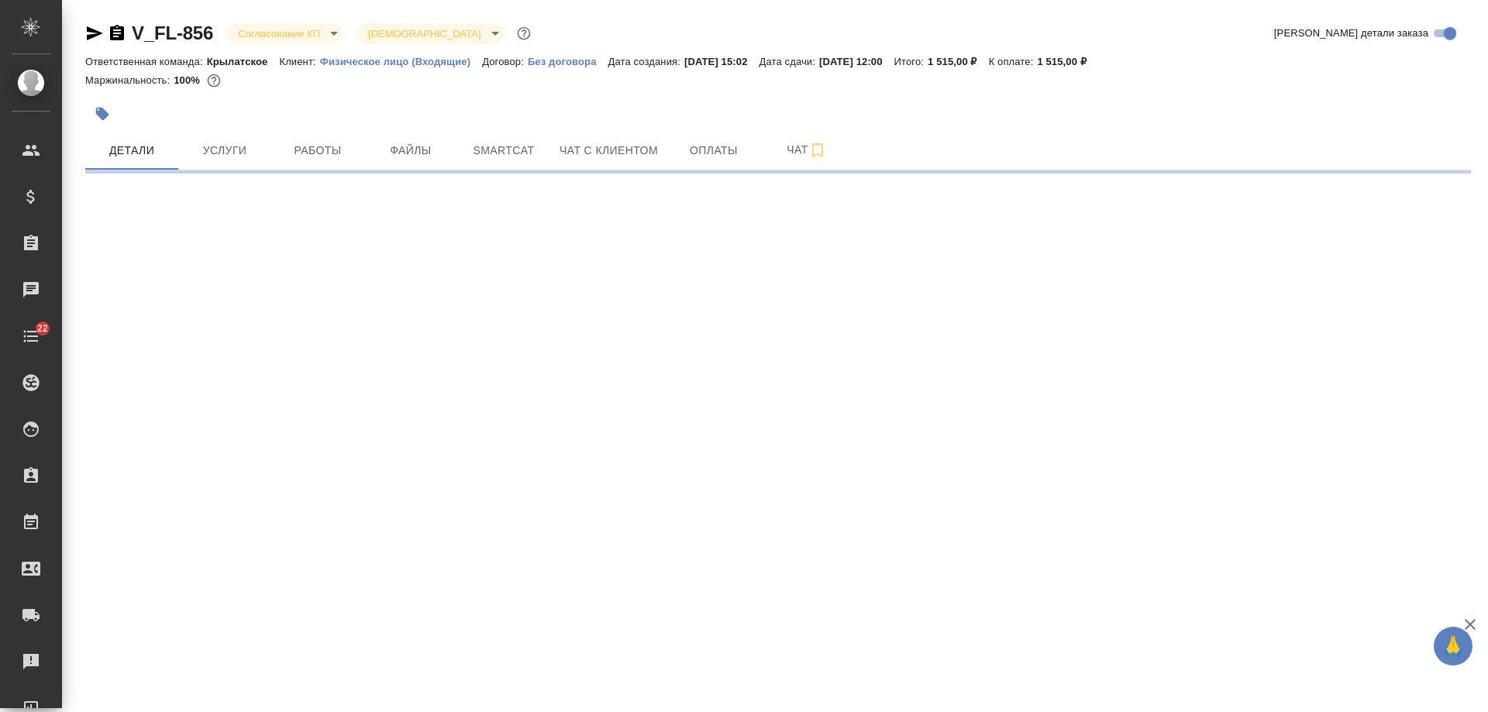
select select "RU"
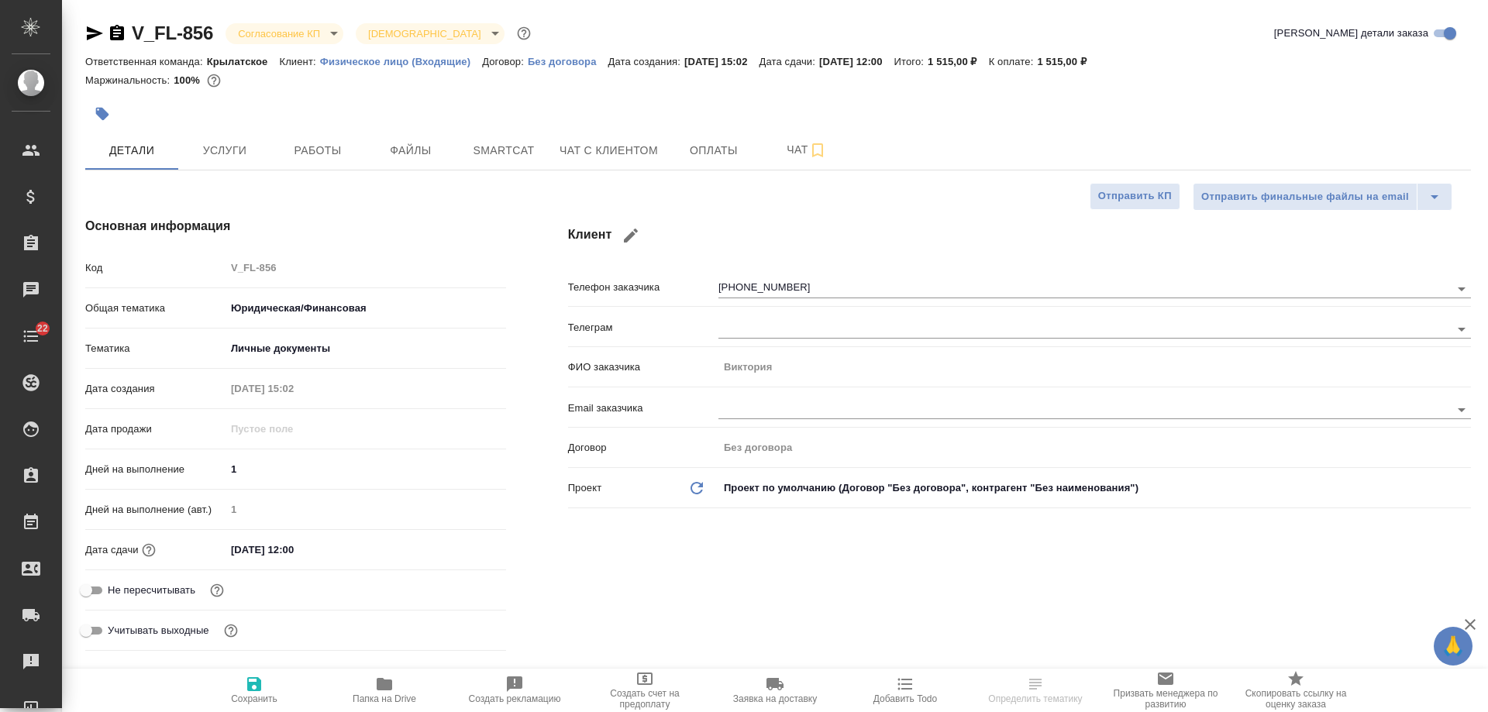
click at [95, 34] on icon "button" at bounding box center [95, 33] width 16 height 14
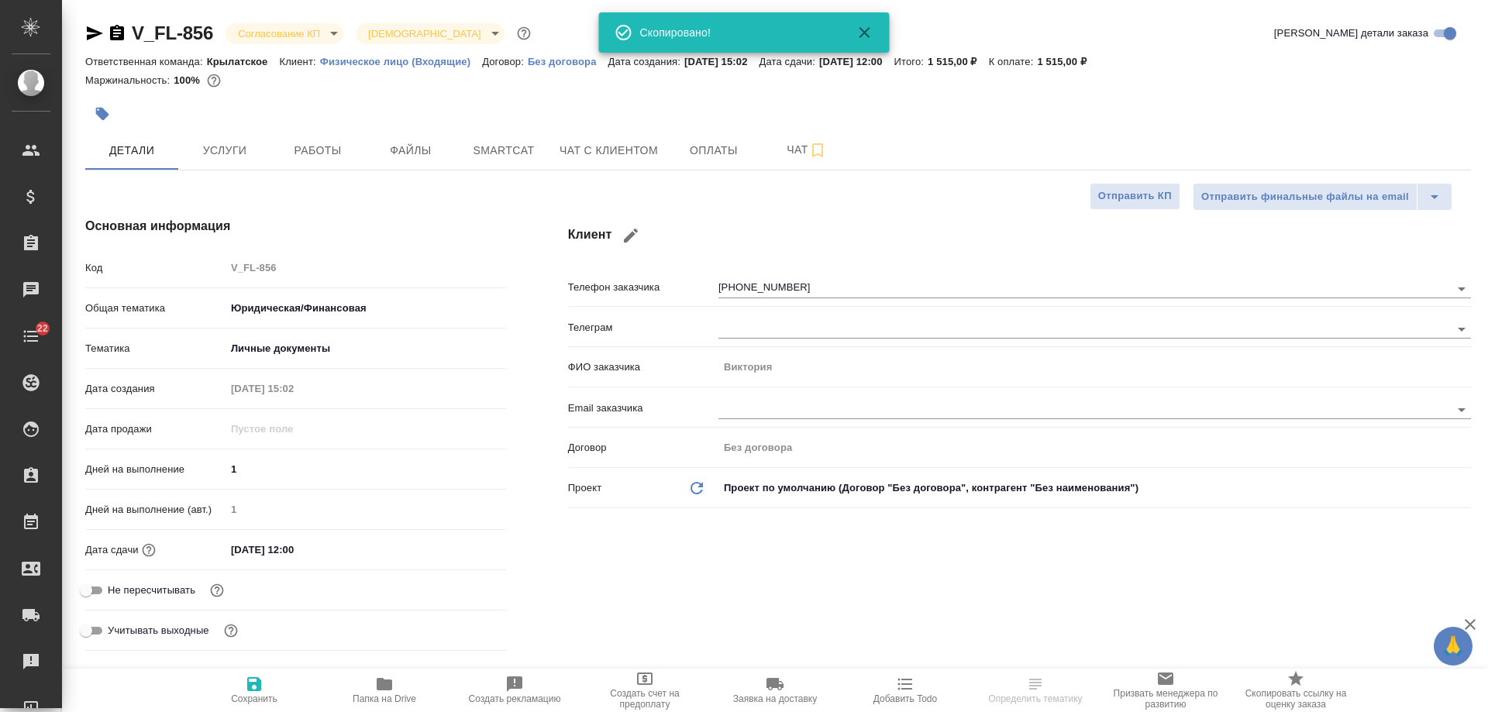
type textarea "x"
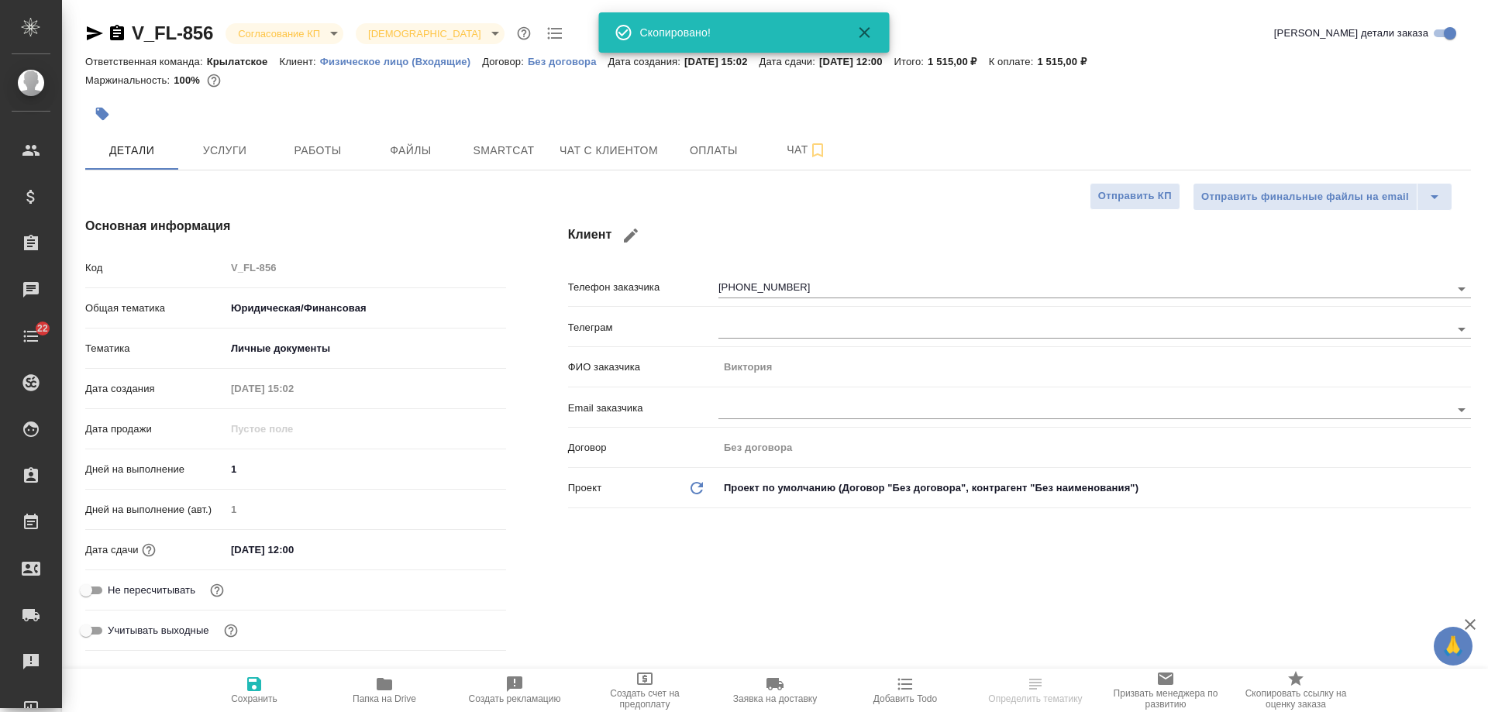
type textarea "x"
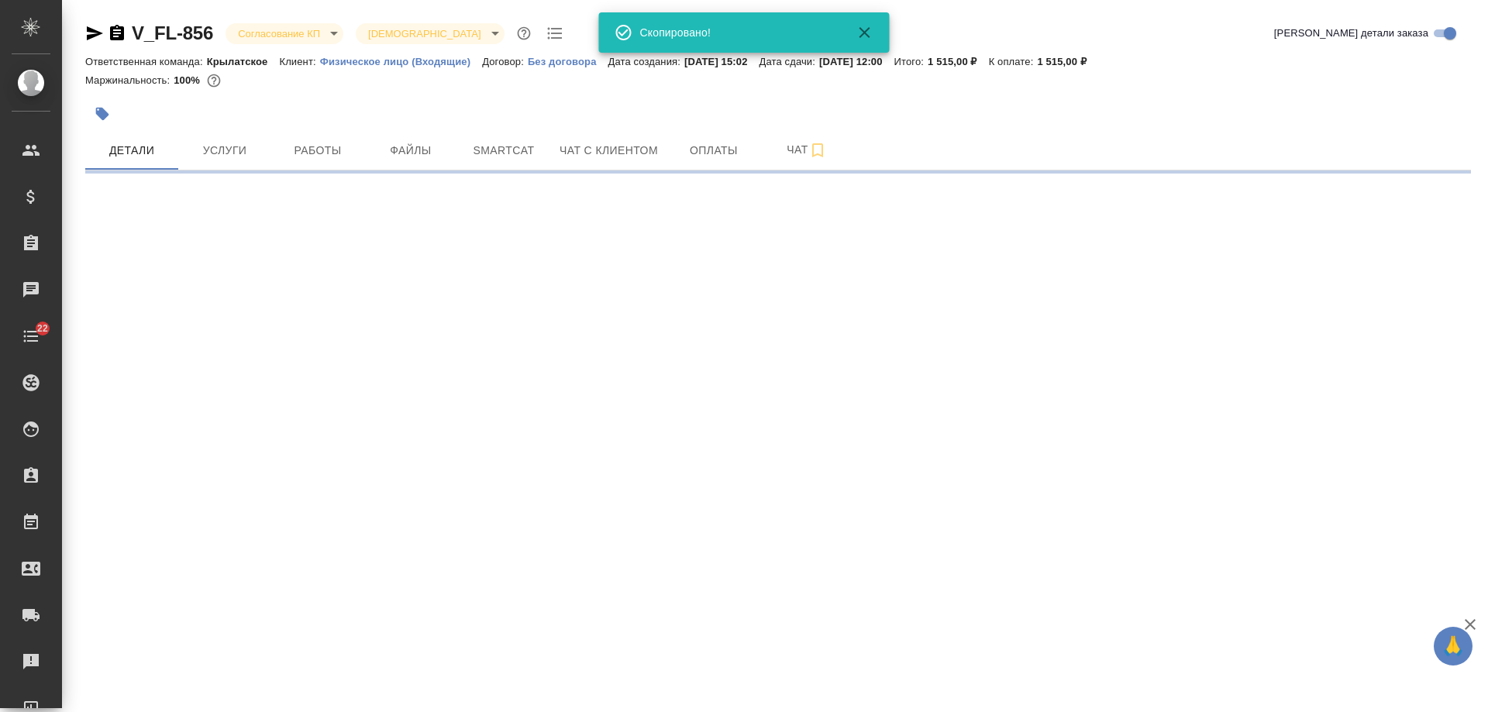
select select "RU"
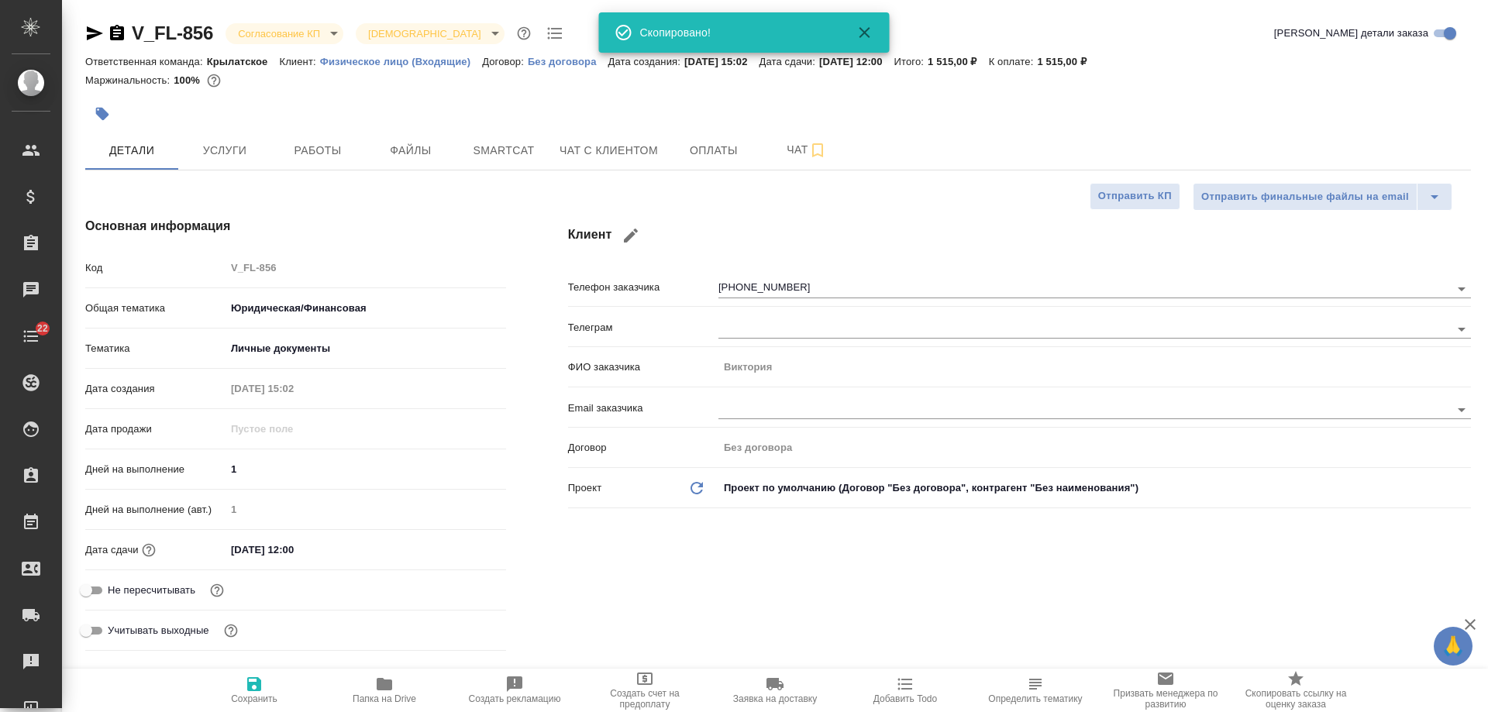
type textarea "x"
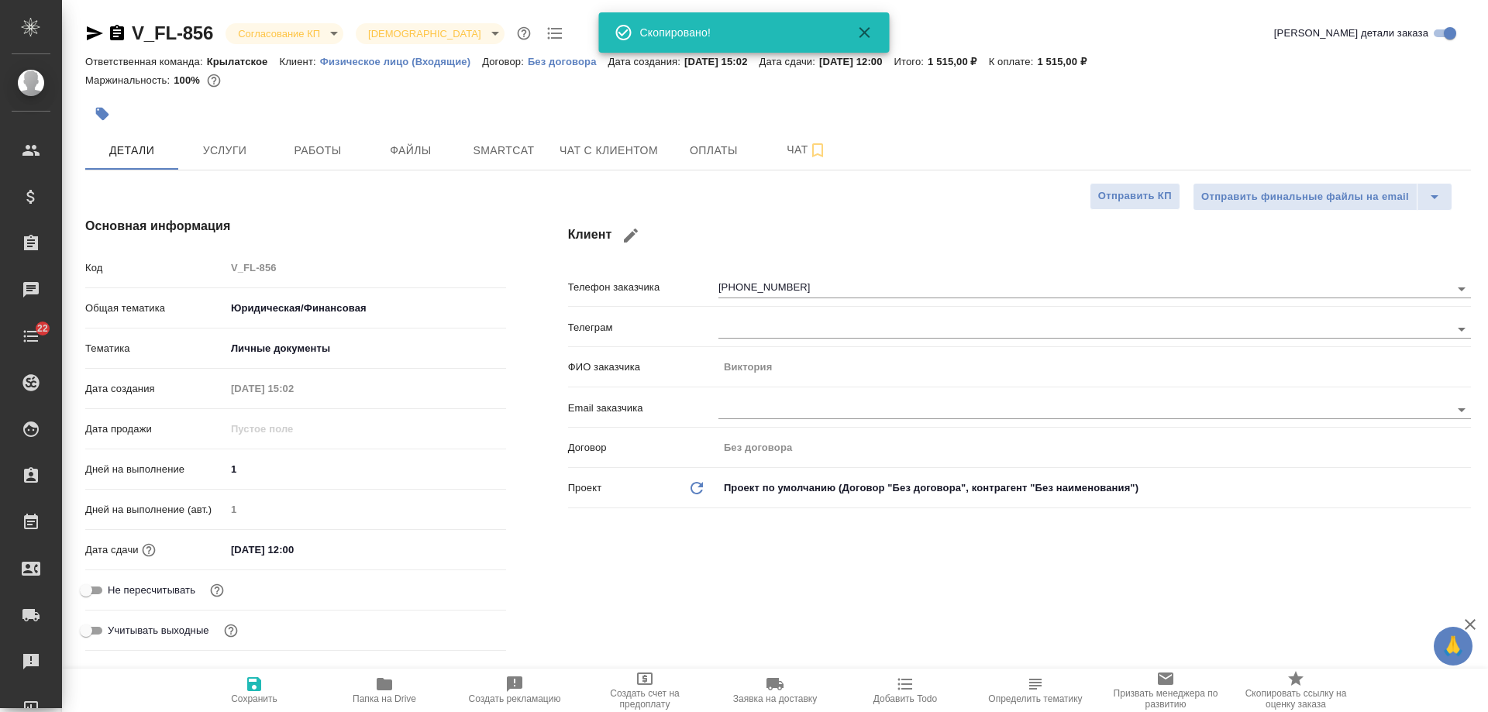
type textarea "x"
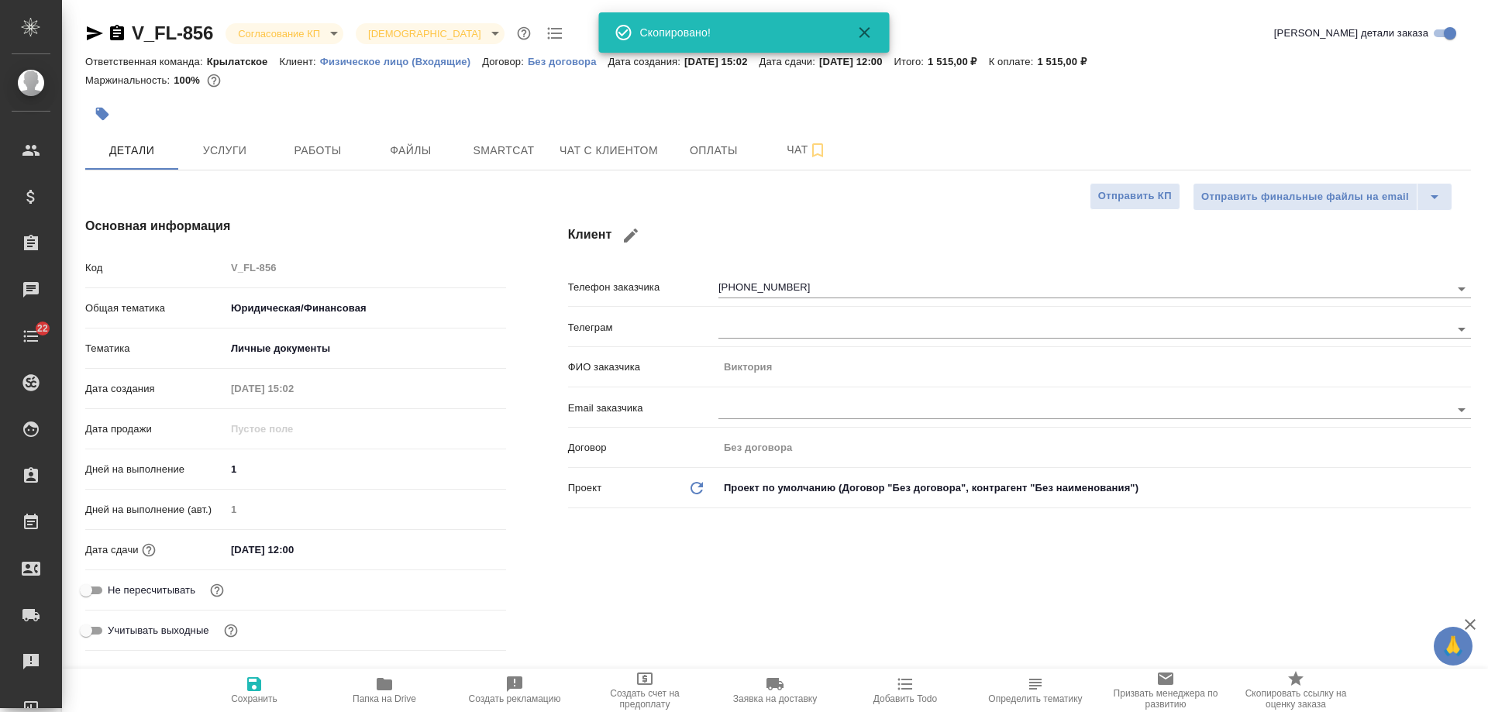
type textarea "x"
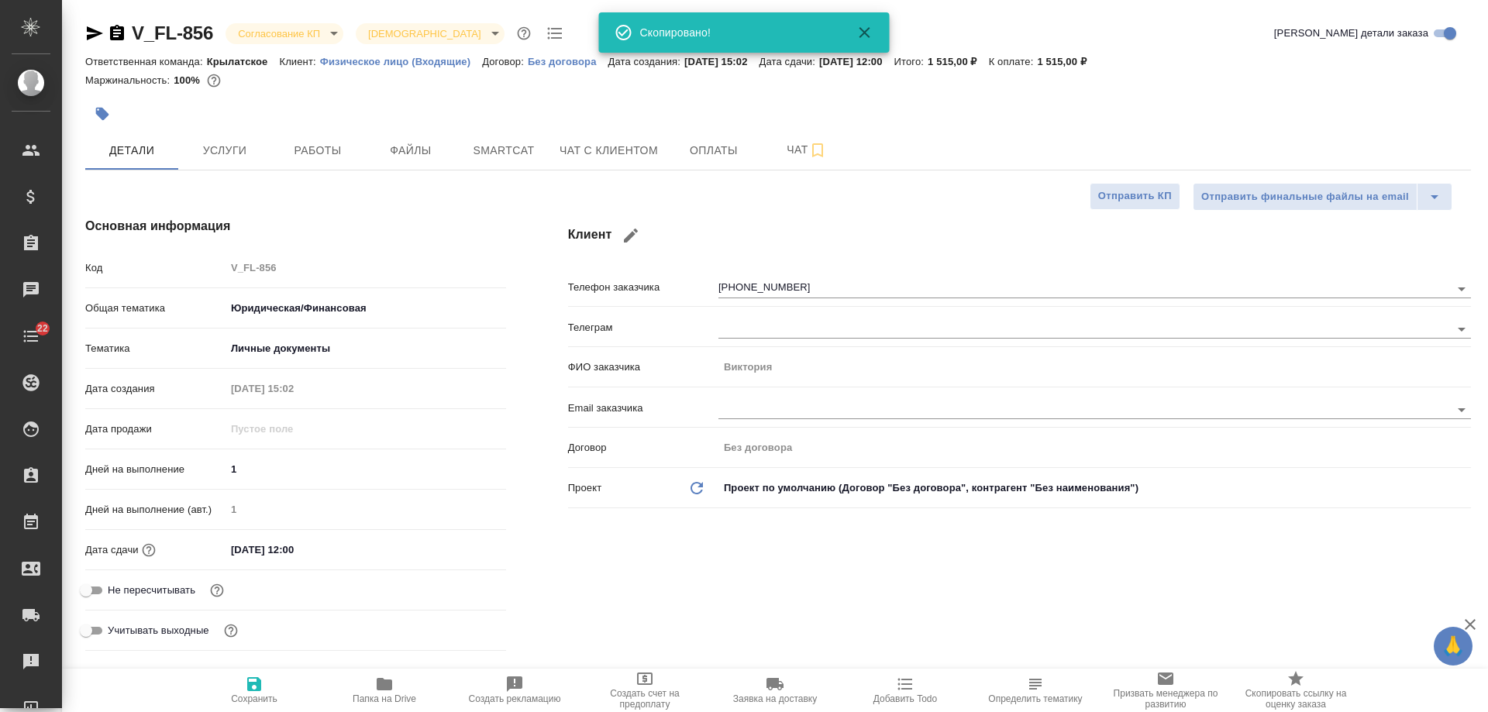
type textarea "x"
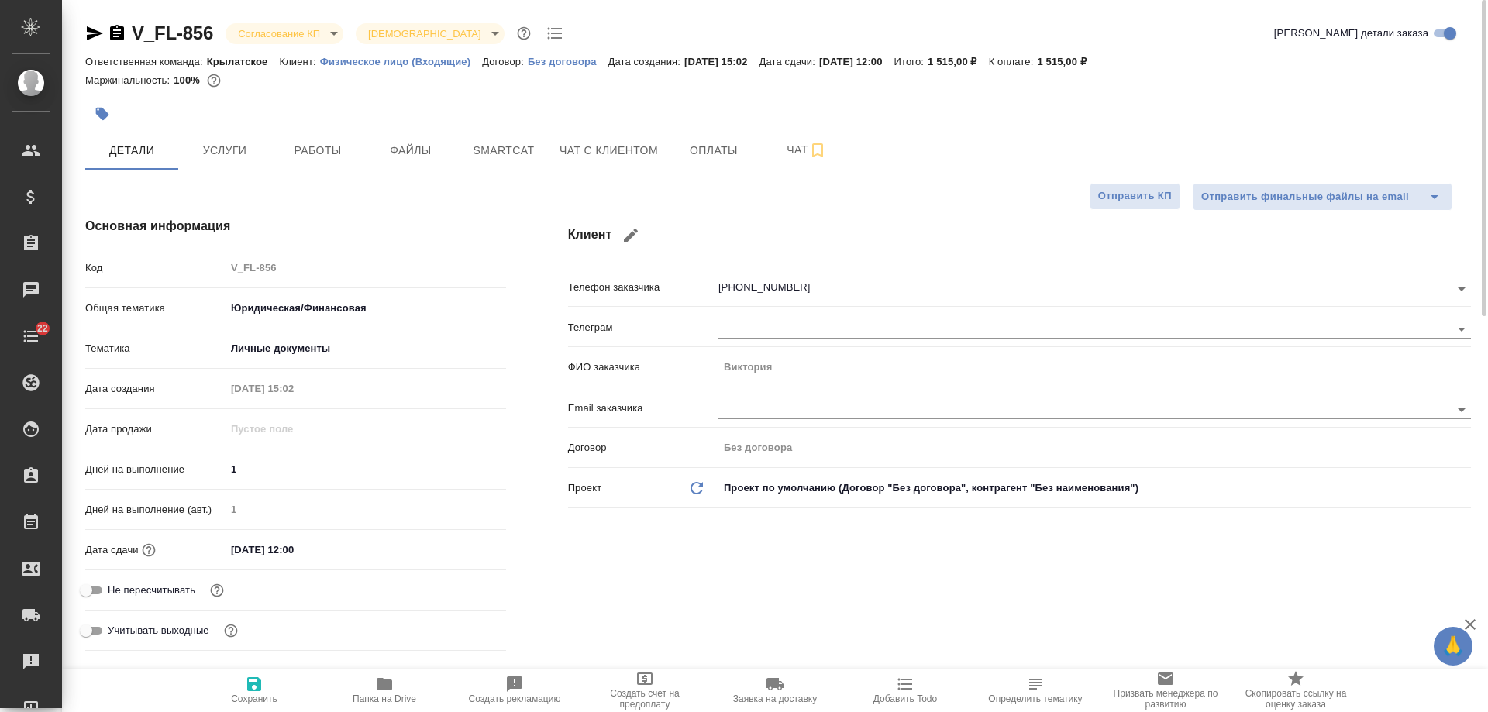
type textarea "x"
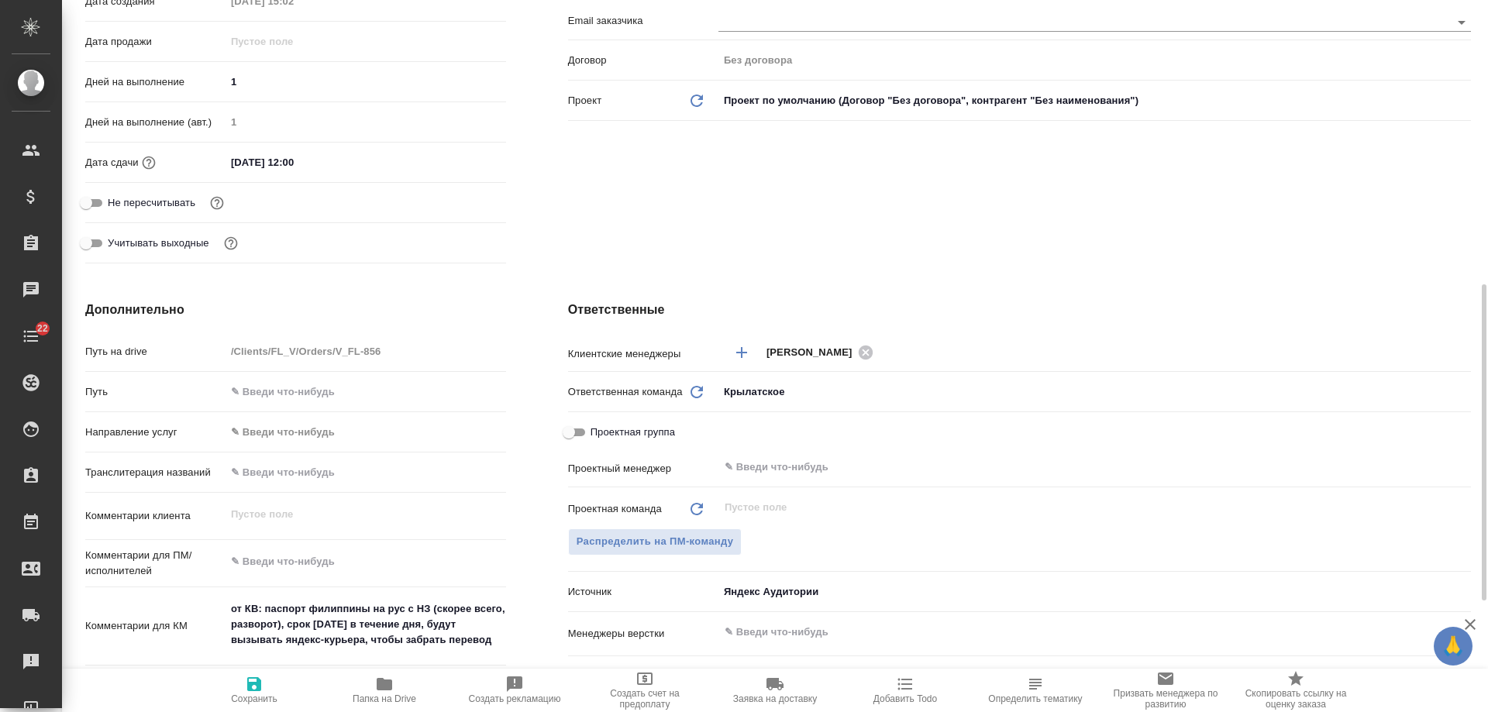
scroll to position [620, 0]
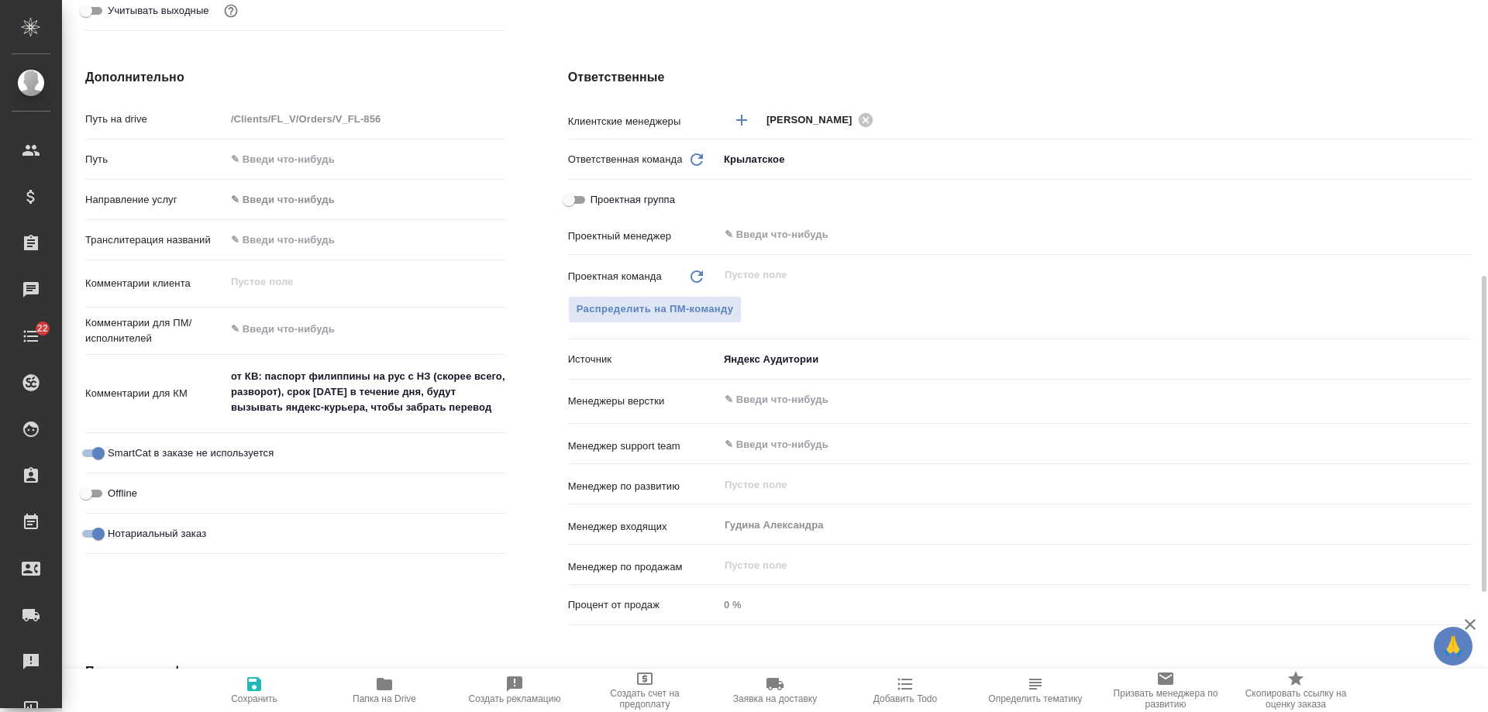
type textarea "x"
click at [500, 409] on textarea "от КВ: паспорт филиппины на рус с НЗ (скорее всего, разворот), срок завтра в те…" at bounding box center [365, 392] width 279 height 57
type textarea "от КВ: паспорт филиппины на рус с НЗ (скорее всего, разворот), срок завтра в те…"
type textarea "x"
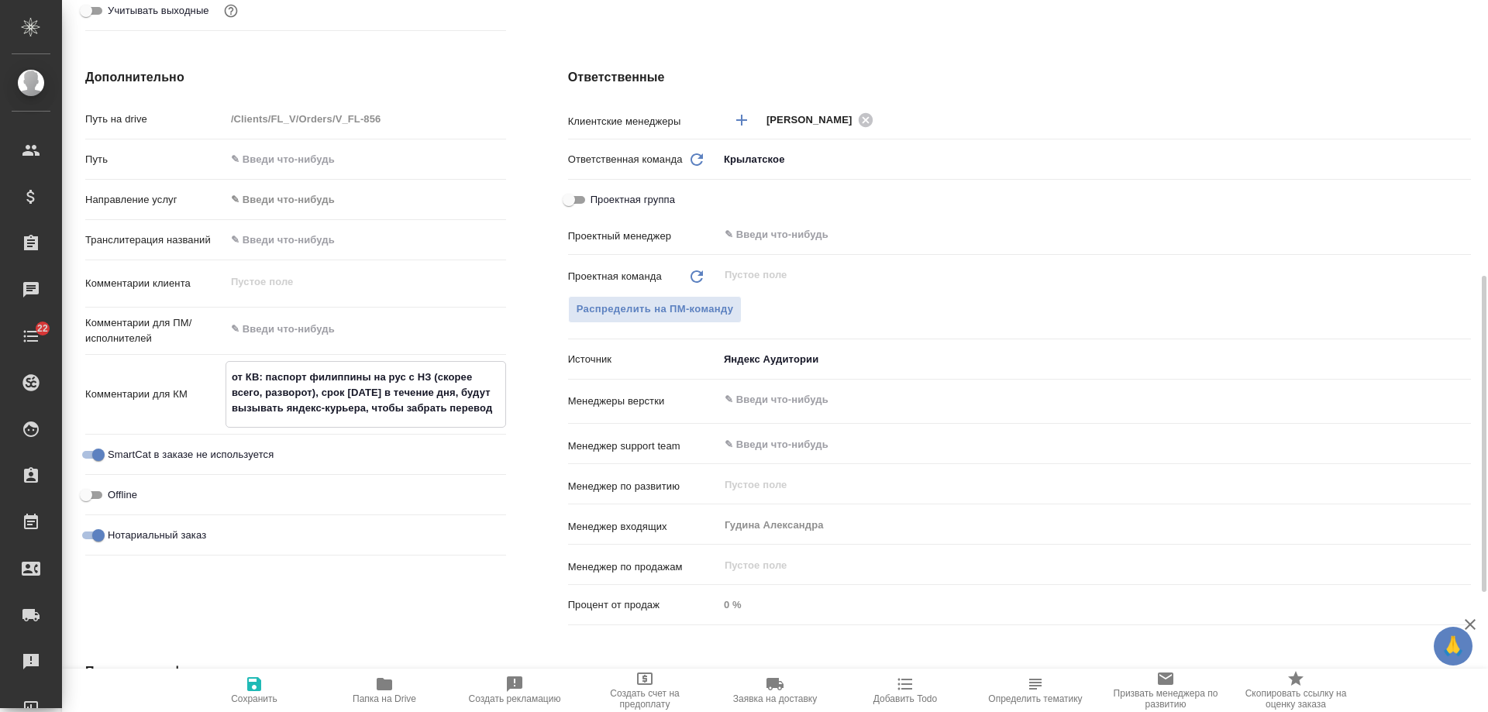
type textarea "x"
type textarea "от КВ: паспорт филиппины на рус с НЗ (скорее всего, разворот), срок завтра в те…"
type textarea "x"
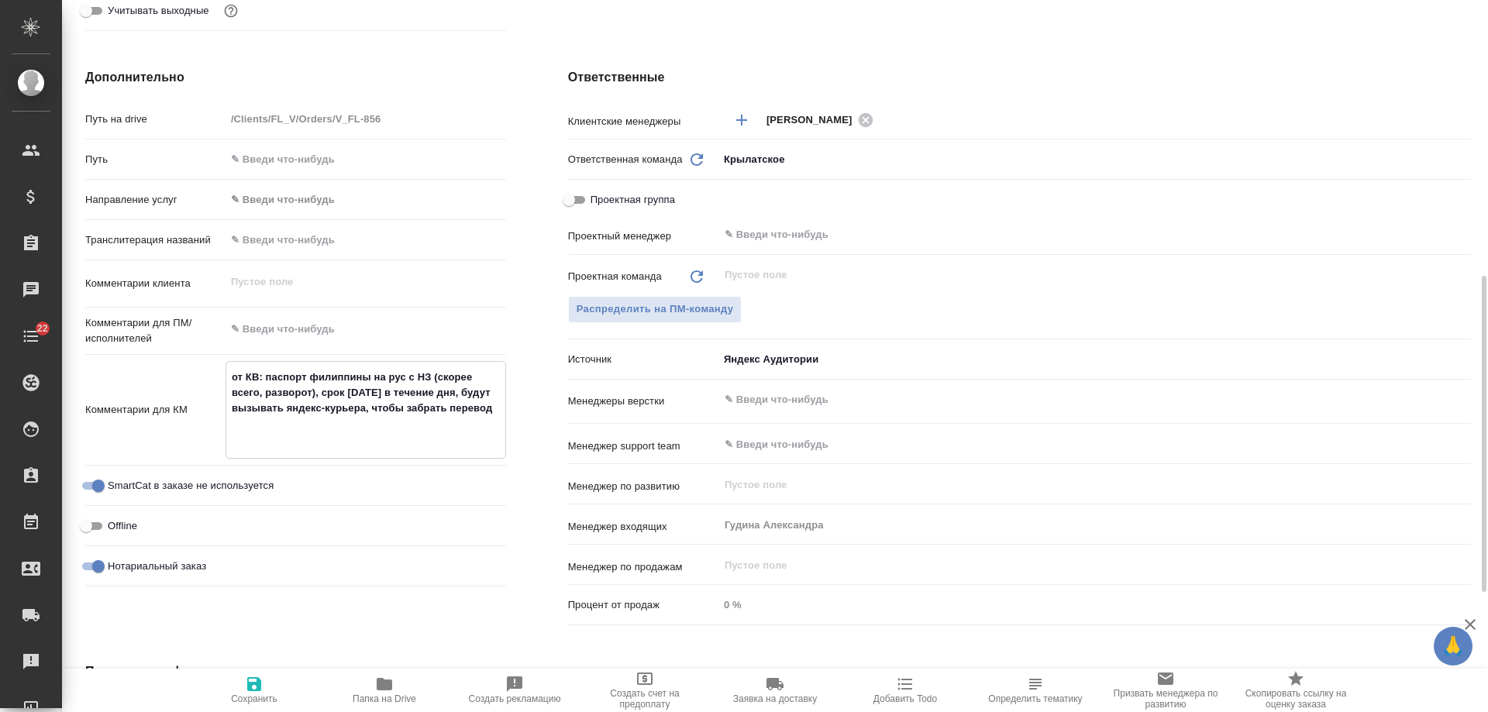
type textarea "от КВ: паспорт филиппины на рус с НЗ (скорее всего, разворот), срок завтра в те…"
type textarea "x"
type textarea "от КВ: паспорт филиппины на рус с НЗ (скорее всего, разворот), срок завтра в те…"
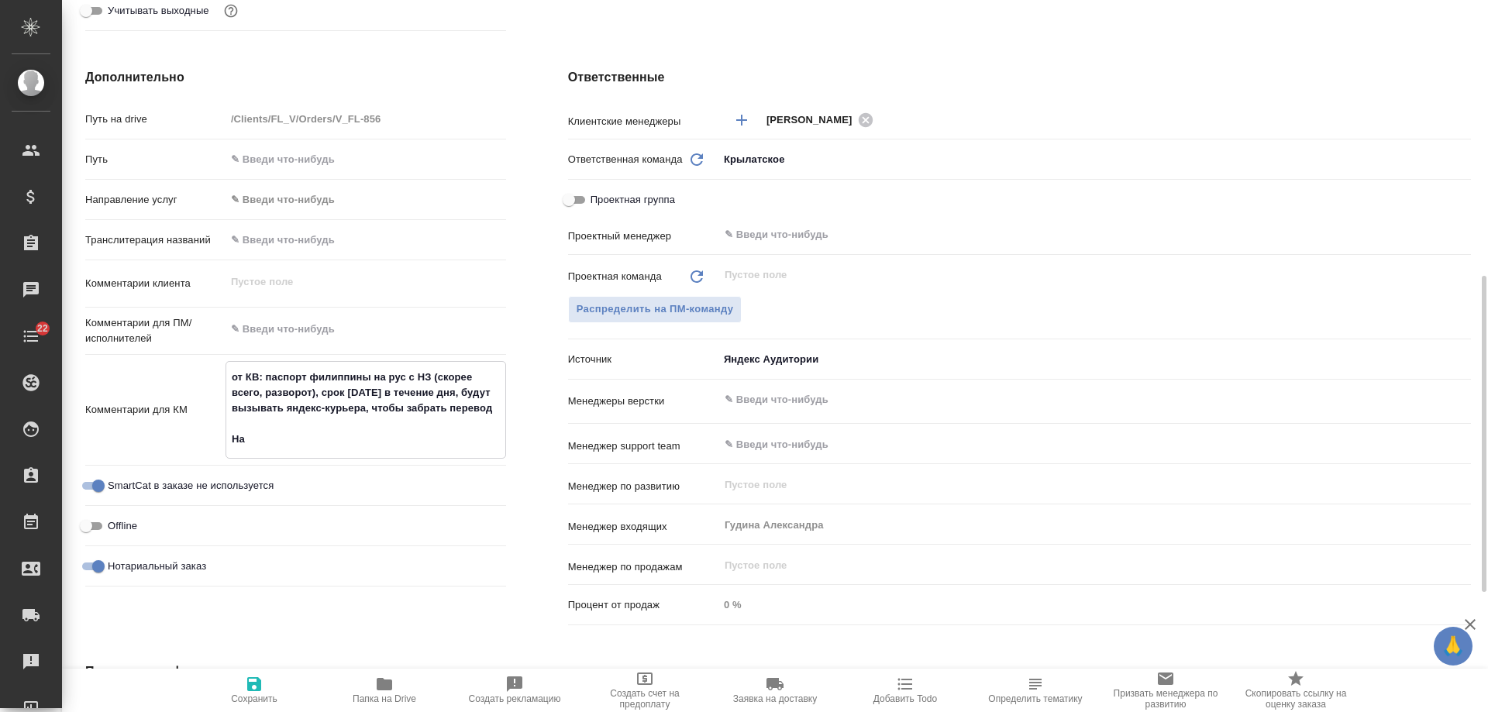
type textarea "x"
type textarea "от КВ: паспорт филиппины на рус с НЗ (скорее всего, разворот), срок завтра в те…"
type textarea "x"
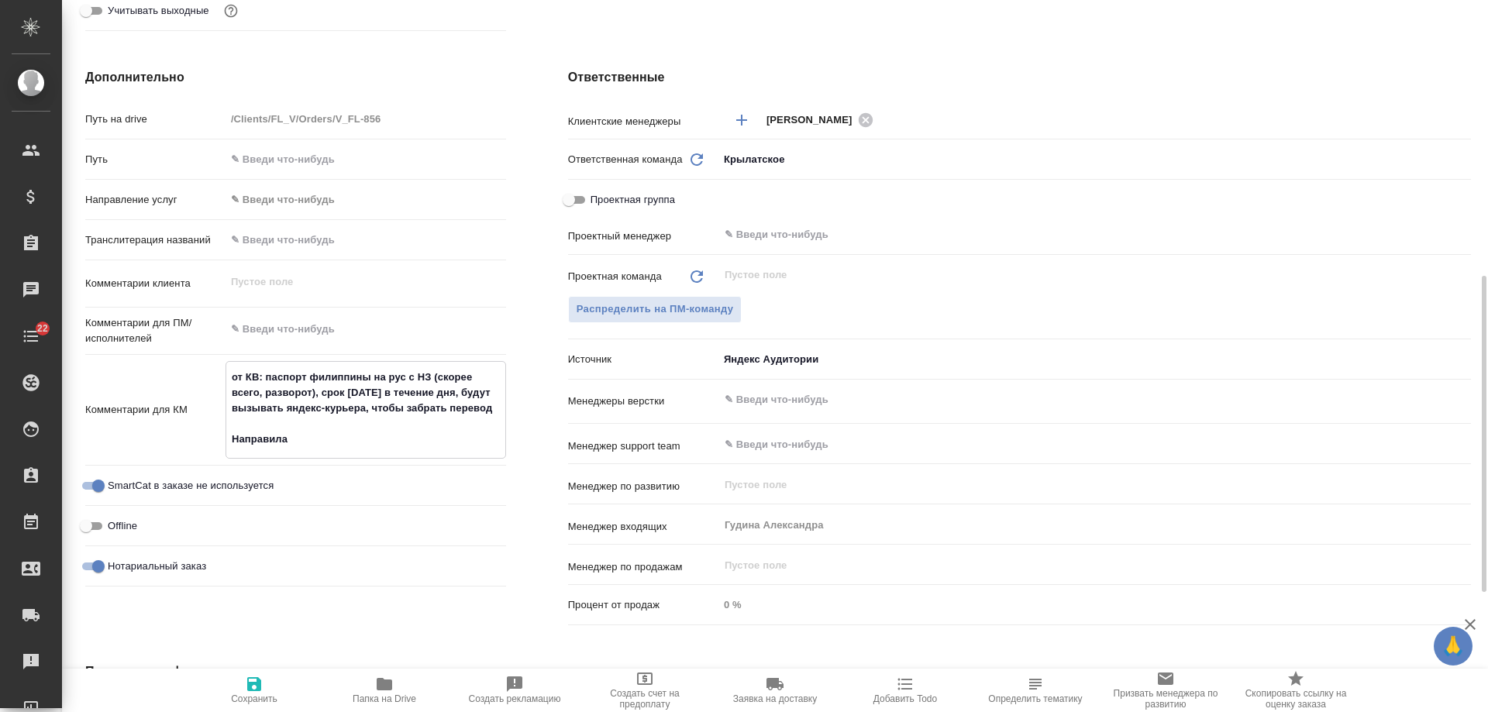
type textarea "x"
type textarea "от КВ: паспорт филиппины на рус с НЗ (скорее всего, разворот), срок завтра в те…"
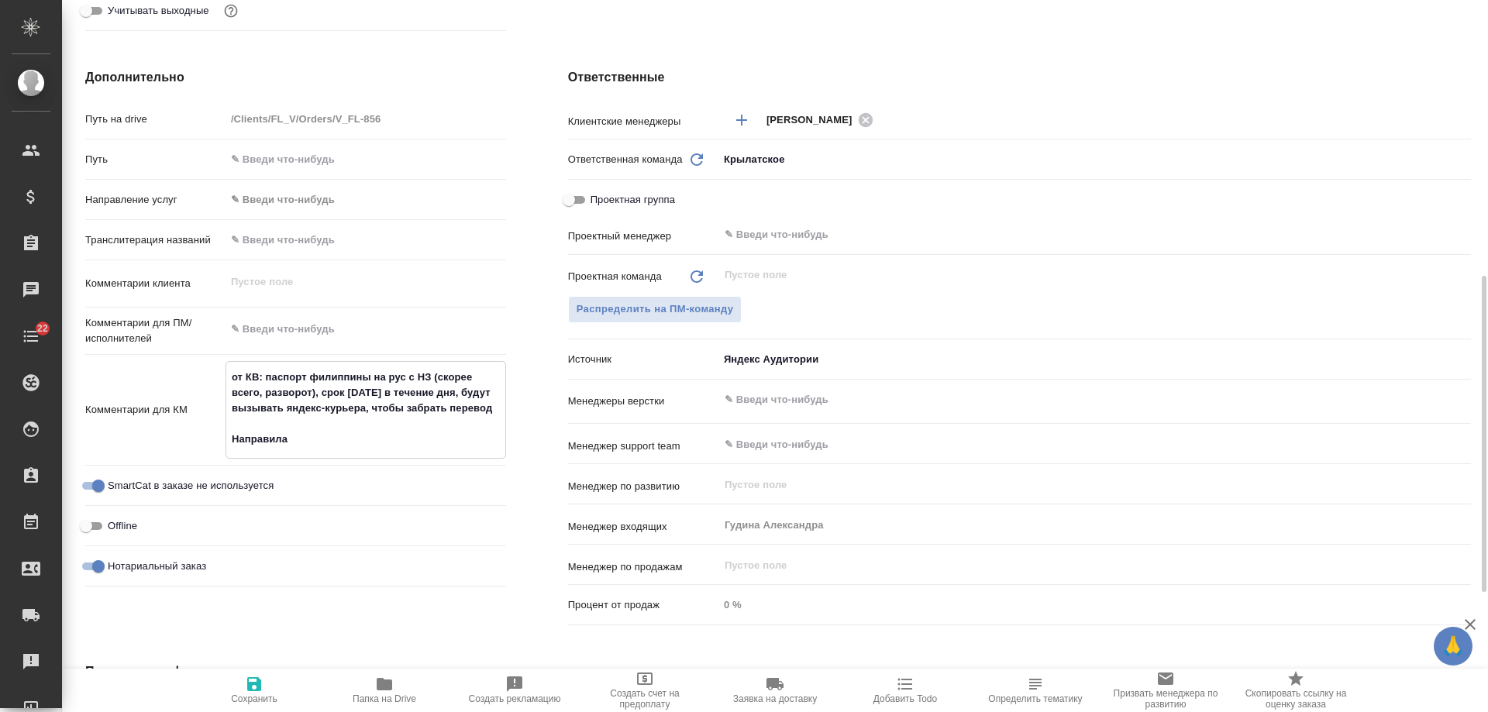
type textarea "x"
type textarea "от КВ: паспорт филиппины на рус с НЗ (скорее всего, разворот), срок завтра в те…"
type textarea "x"
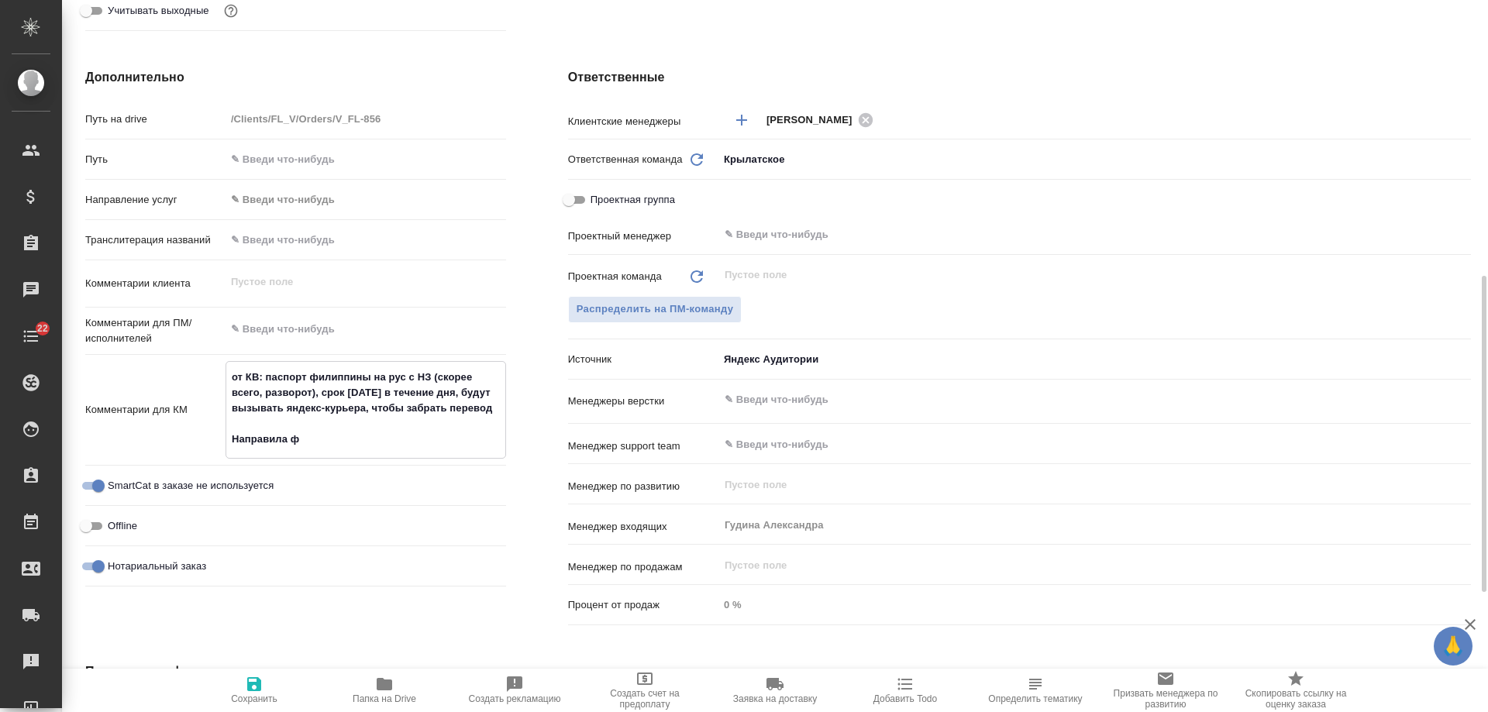
type textarea "от КВ: паспорт филиппины на рус с НЗ (скорее всего, разворот), срок завтра в те…"
type textarea "x"
type textarea "от КВ: паспорт филиппины на рус с НЗ (скорее всего, разворот), срок завтра в те…"
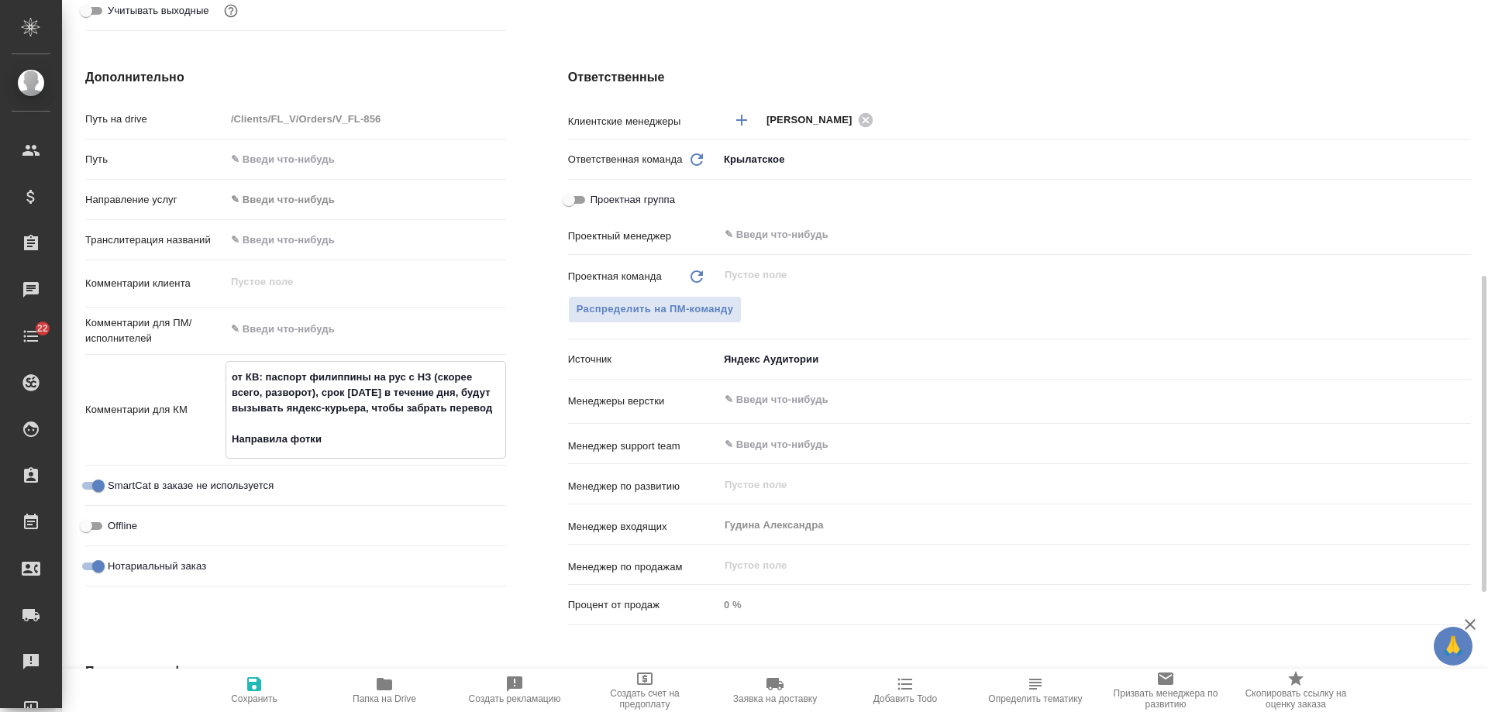
type textarea "x"
type textarea "от КВ: паспорт филиппины на рус с НЗ (скорее всего, разворот), срок завтра в те…"
type textarea "x"
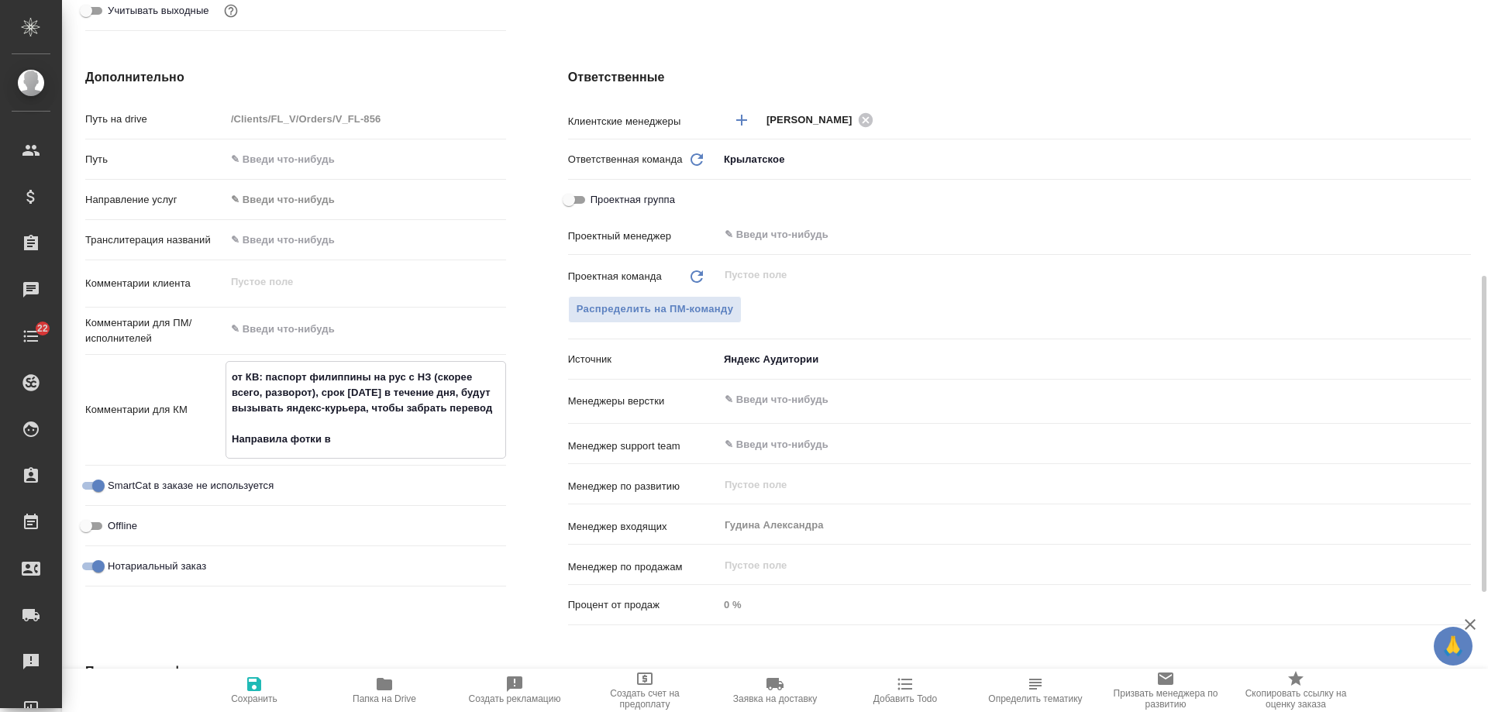
type textarea "x"
type textarea "от КВ: паспорт филиппины на рус с НЗ (скорее всего, разворот), срок завтра в те…"
type textarea "x"
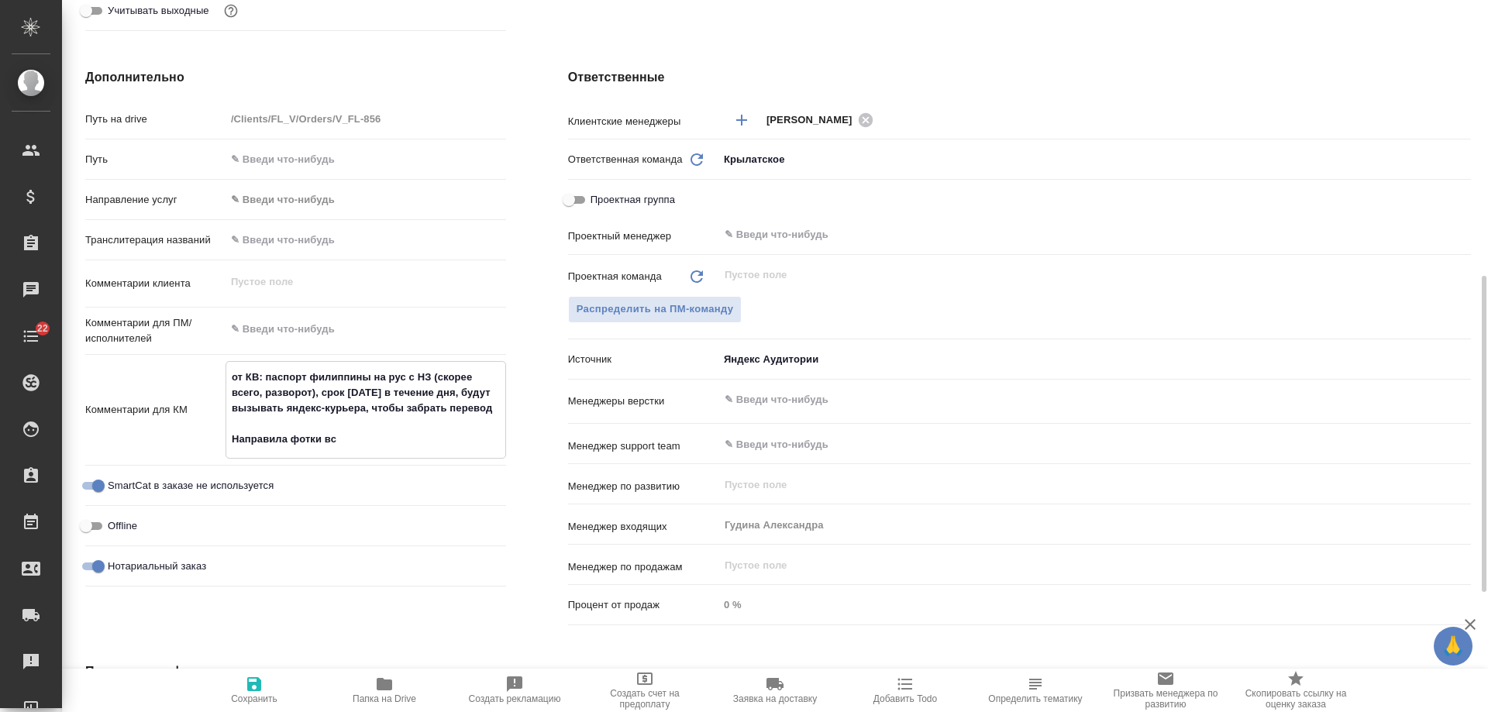
type textarea "x"
type textarea "от КВ: паспорт филиппины на рус с НЗ (скорее всего, разворот), срок завтра в те…"
type textarea "x"
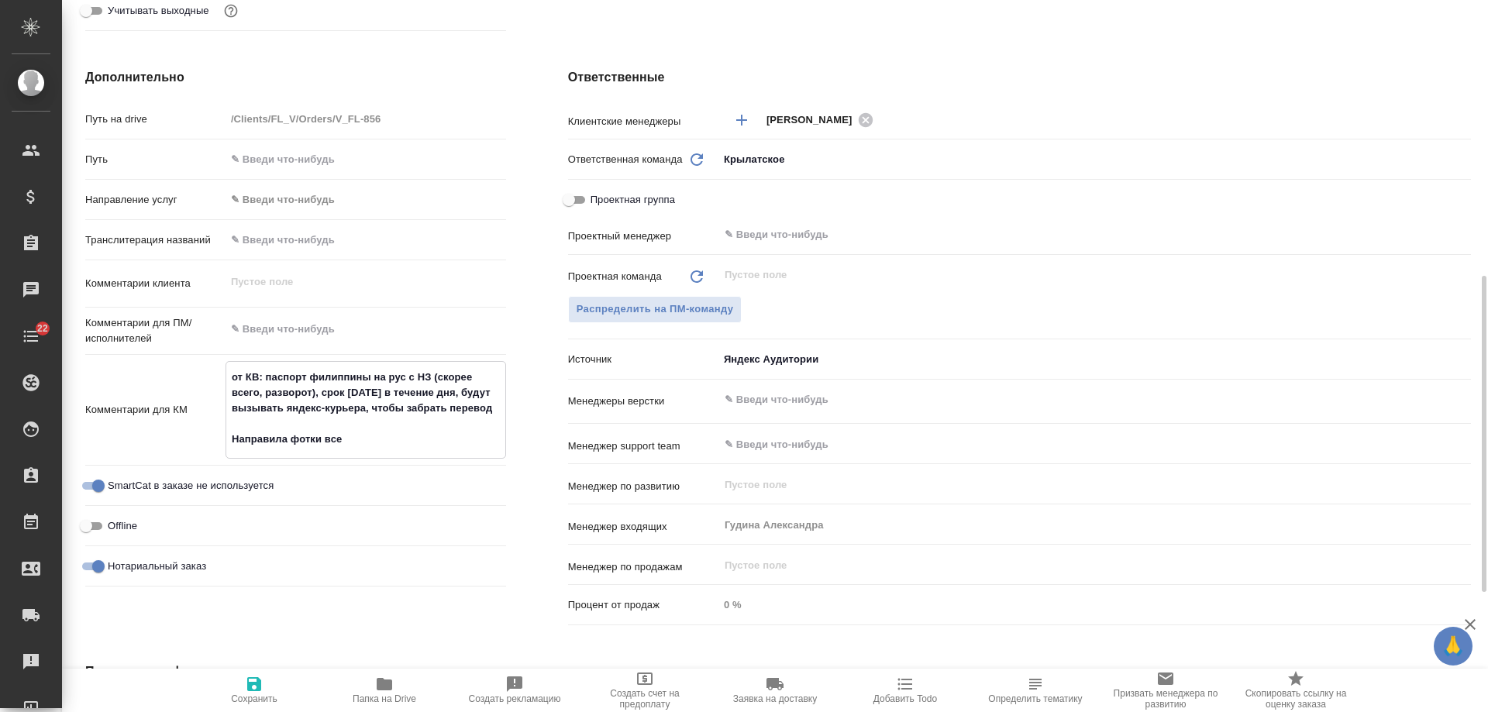
type textarea "от КВ: паспорт филиппины на рус с НЗ (скорее всего, разворот), срок завтра в те…"
type textarea "x"
type textarea "от КВ: паспорт филиппины на рус с НЗ (скорее всего, разворот), срок завтра в те…"
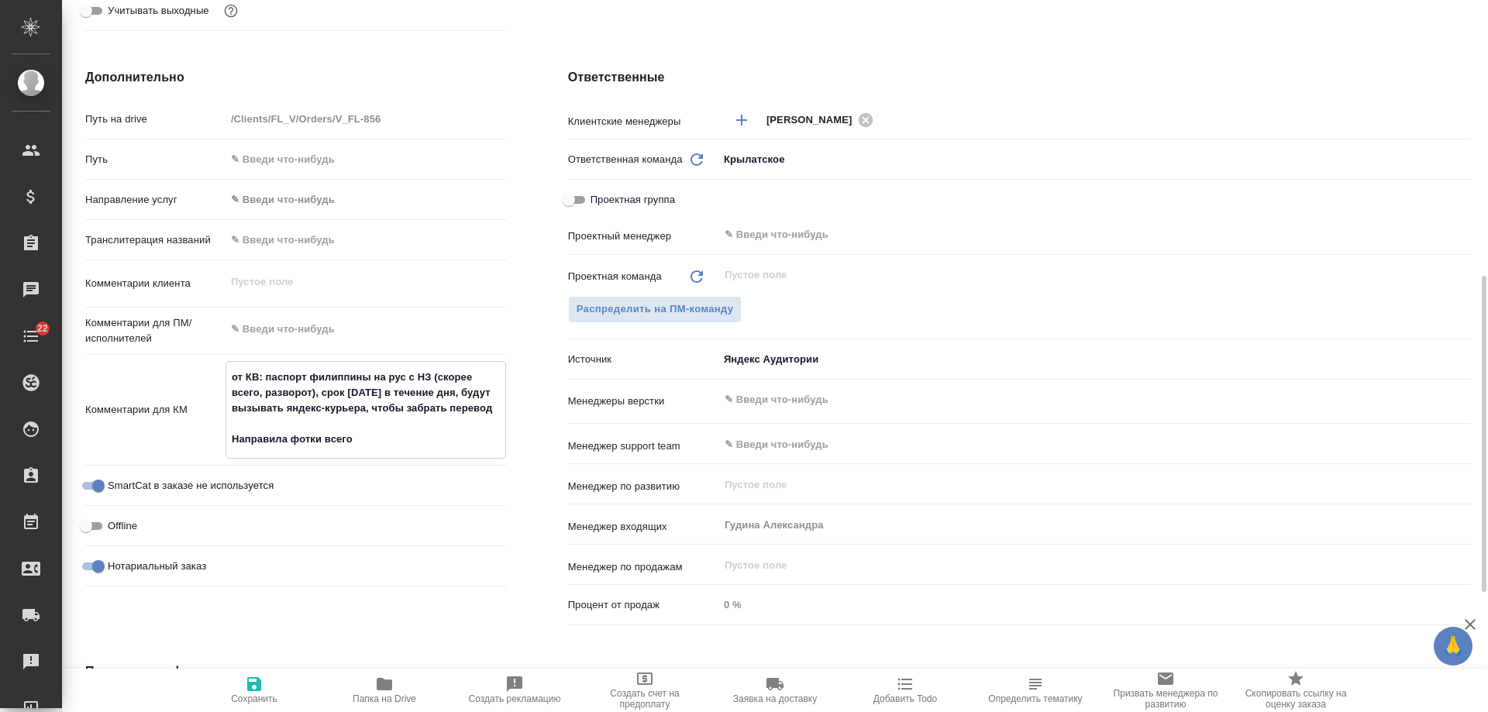
type textarea "x"
type textarea "от КВ: паспорт филиппины на рус с НЗ (скорее всего, разворот), срок завтра в те…"
type textarea "x"
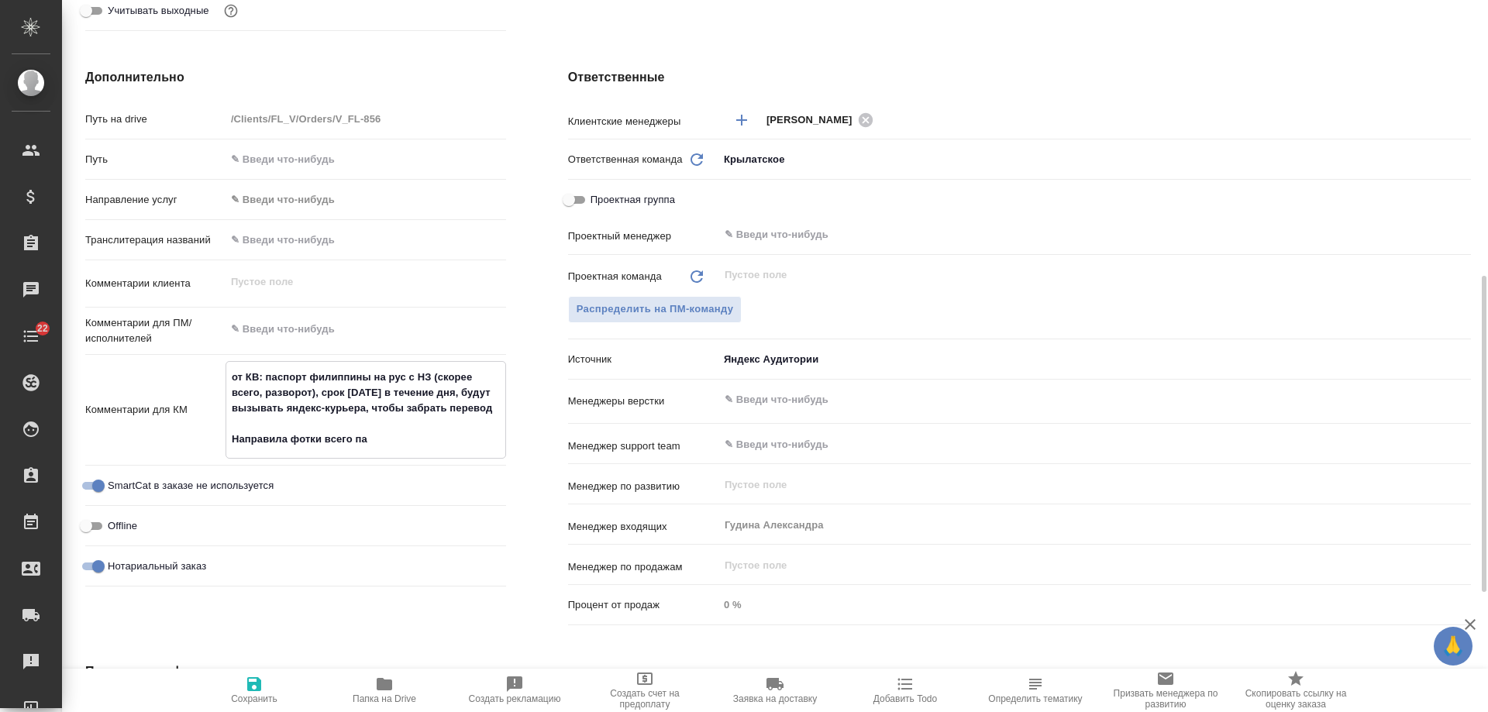
type textarea "x"
type textarea "от КВ: паспорт филиппины на рус с НЗ (скорее всего, разворот), срок завтра в те…"
type textarea "x"
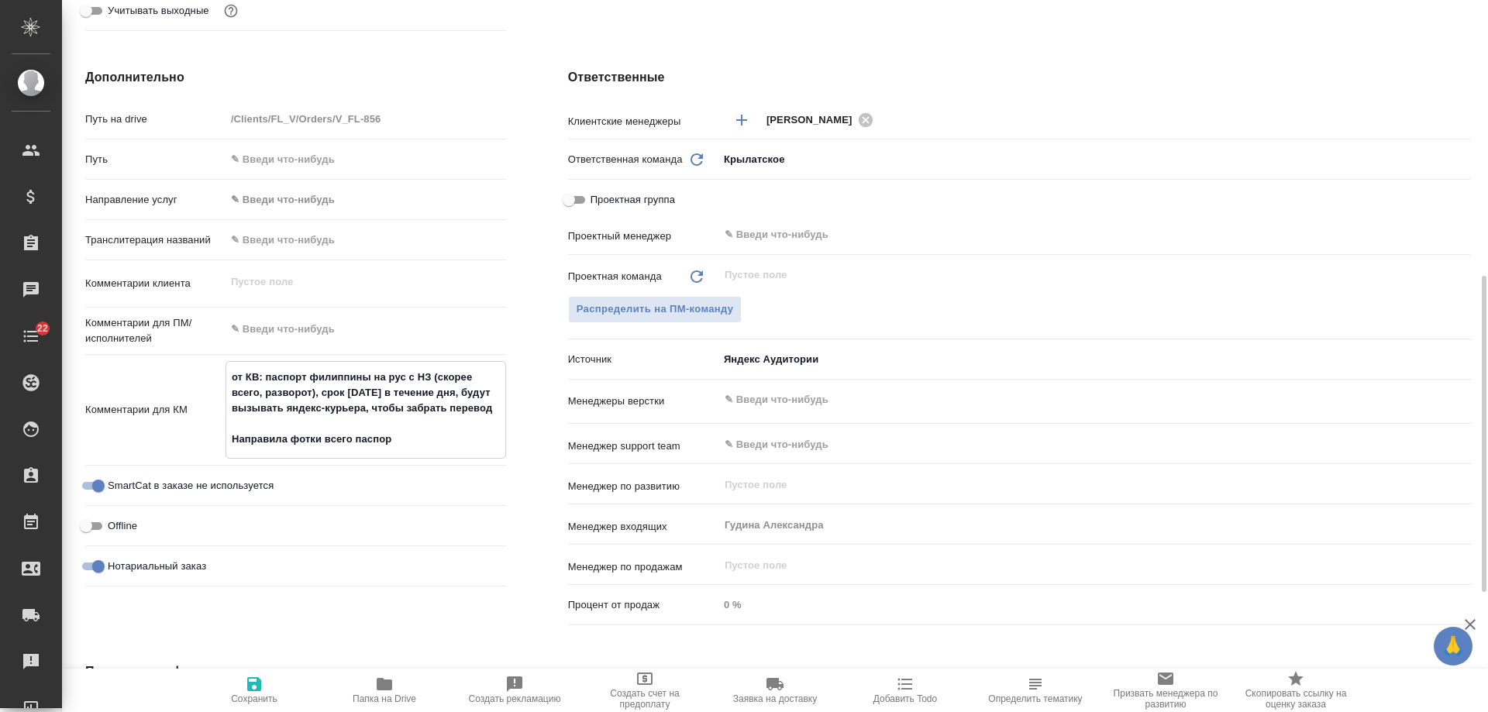
type textarea "x"
type textarea "от КВ: паспорт филиппины на рус с НЗ (скорее всего, разворот), срок завтра в те…"
type textarea "x"
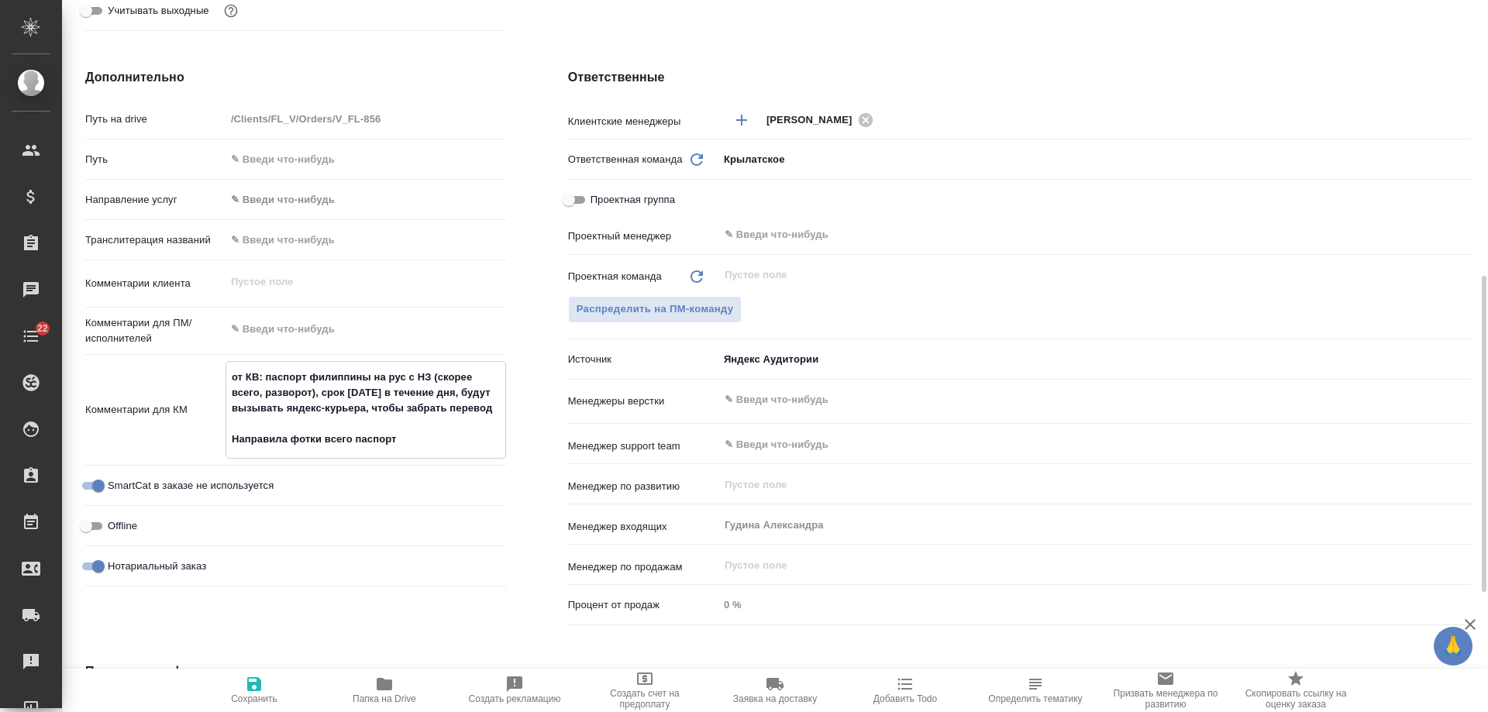
type textarea "от КВ: паспорт филиппины на рус с НЗ (скорее всего, разворот), срок завтра в те…"
type textarea "x"
type textarea "от КВ: паспорт филиппины на рус с НЗ (скорее всего, разворот), срок завтра в те…"
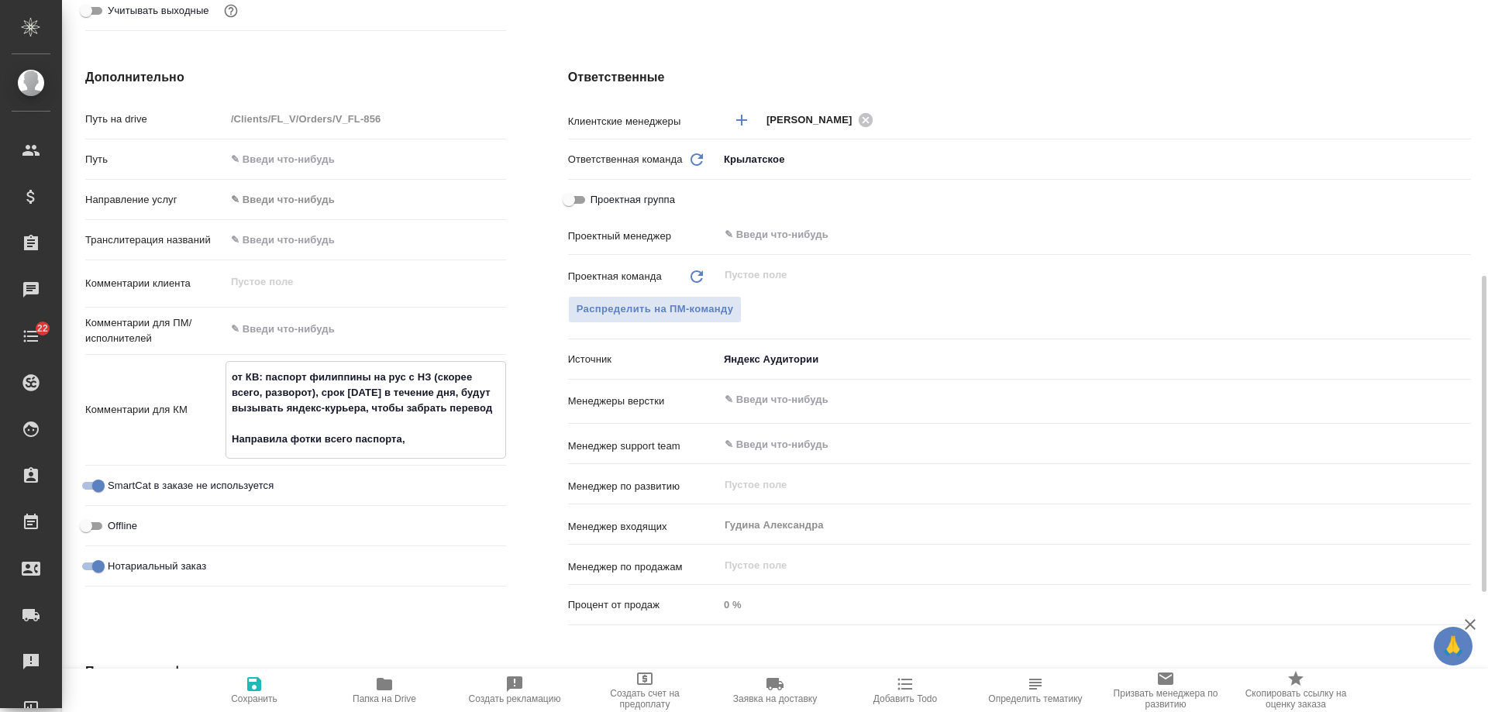
type textarea "x"
type textarea "от КВ: паспорт филиппины на рус с НЗ (скорее всего, разворот), срок завтра в те…"
type textarea "x"
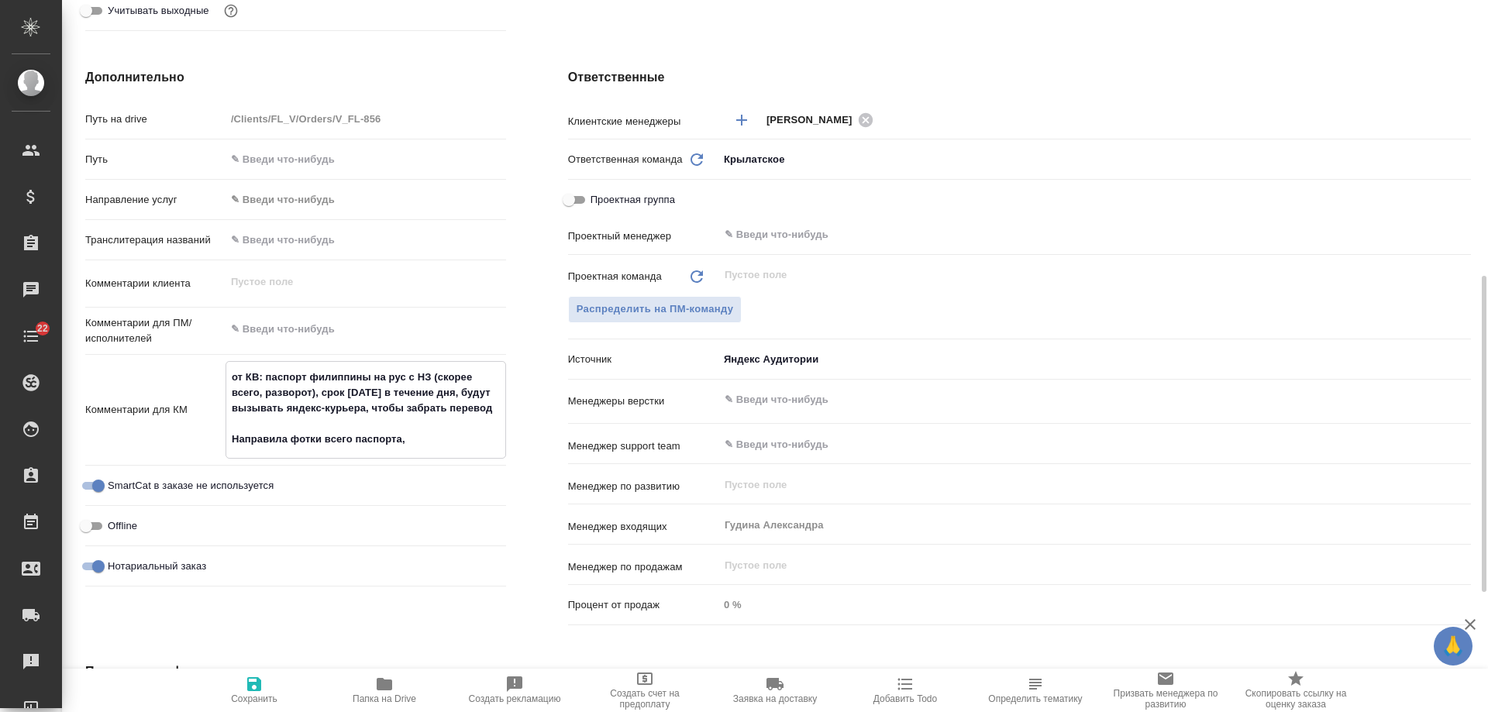
type textarea "x"
type textarea "от КВ: паспорт филиппины на рус с НЗ (скорее всего, разворот), срок завтра в те…"
type textarea "x"
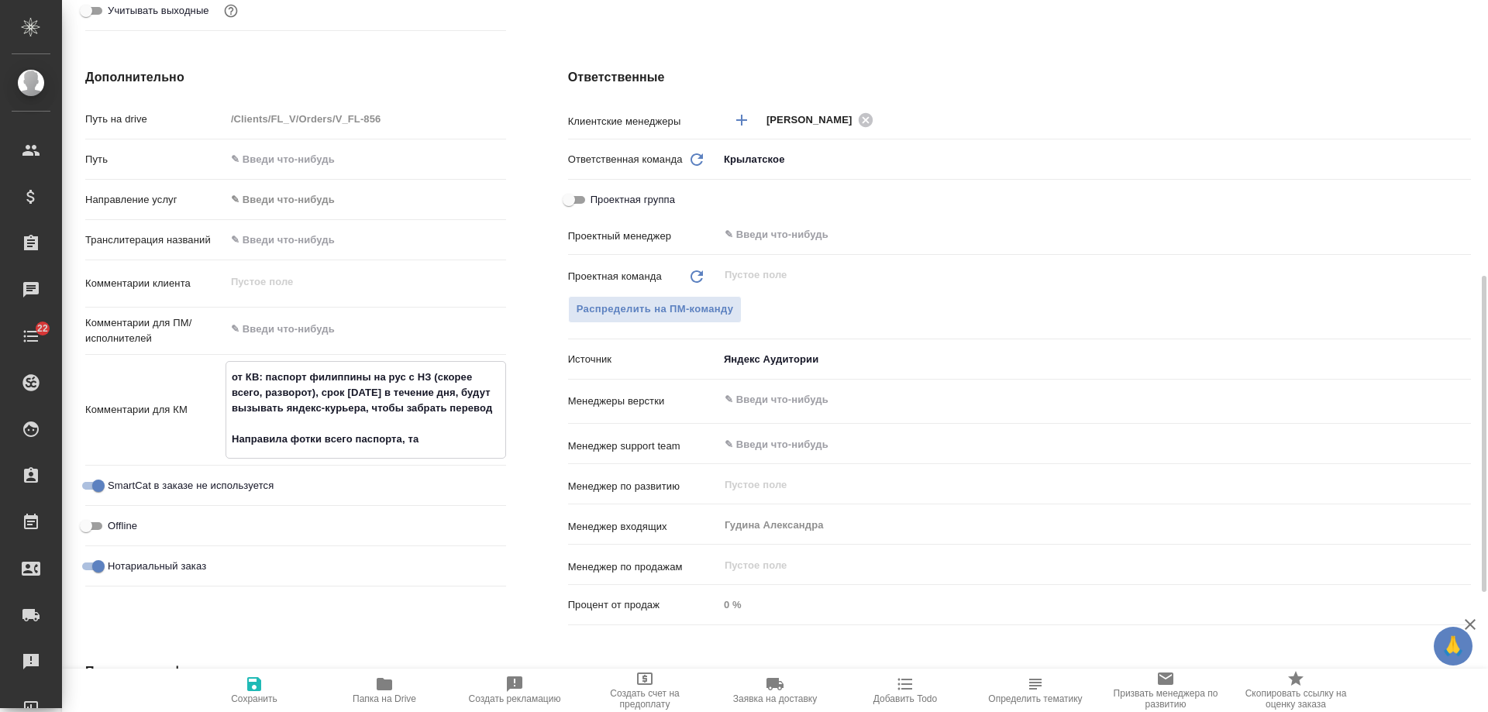
type textarea "x"
type textarea "от КВ: паспорт филиппины на рус с НЗ (скорее всего, разворот), срок завтра в те…"
type textarea "x"
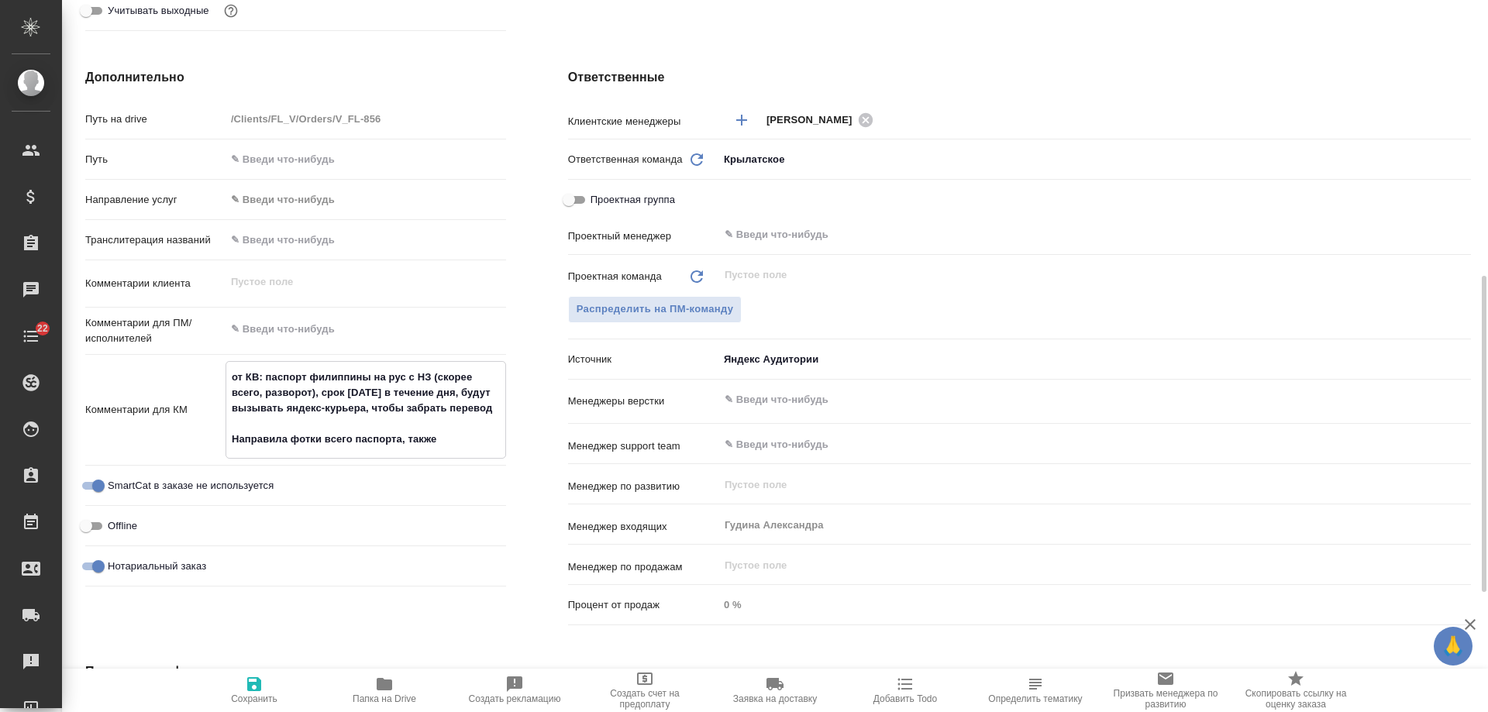
type textarea "от КВ: паспорт филиппины на рус с НЗ (скорее всего, разворот), срок завтра в те…"
type textarea "x"
type textarea "от КВ: паспорт филиппины на рус с НЗ (скорее всего, разворот), срок завтра в те…"
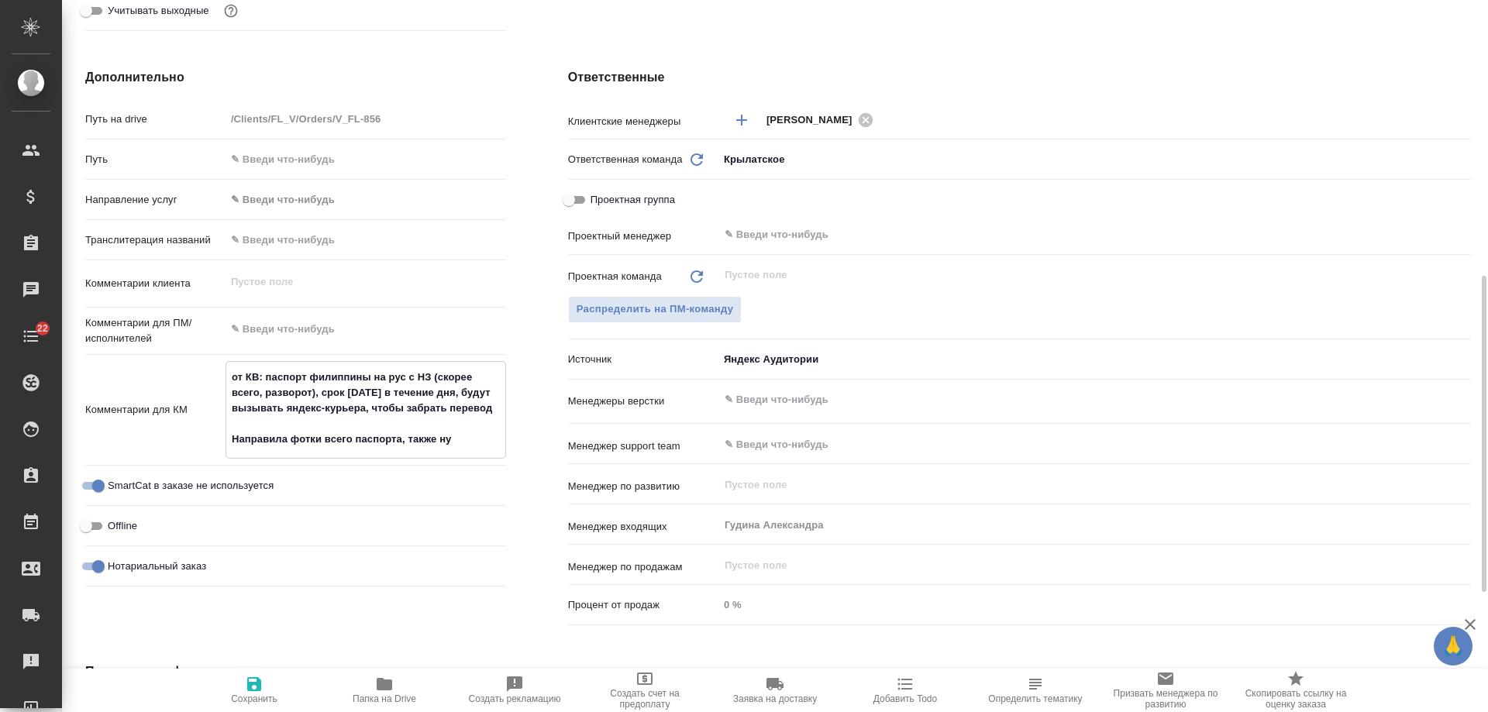
type textarea "x"
type textarea "от КВ: паспорт филиппины на рус с НЗ (скорее всего, разворот), срок завтра в те…"
type textarea "x"
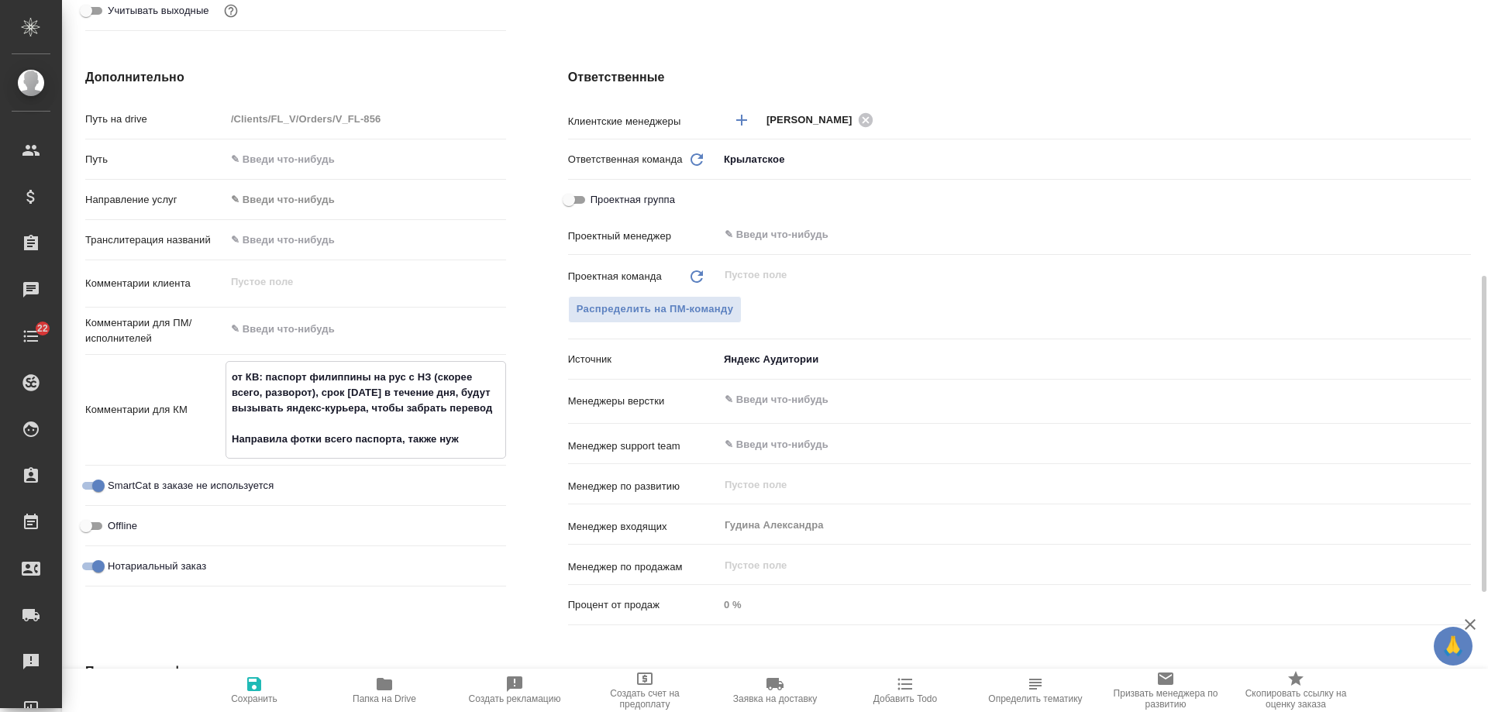
type textarea "x"
type textarea "от КВ: паспорт филиппины на рус с НЗ (скорее всего, разворот), срок завтра в те…"
type textarea "x"
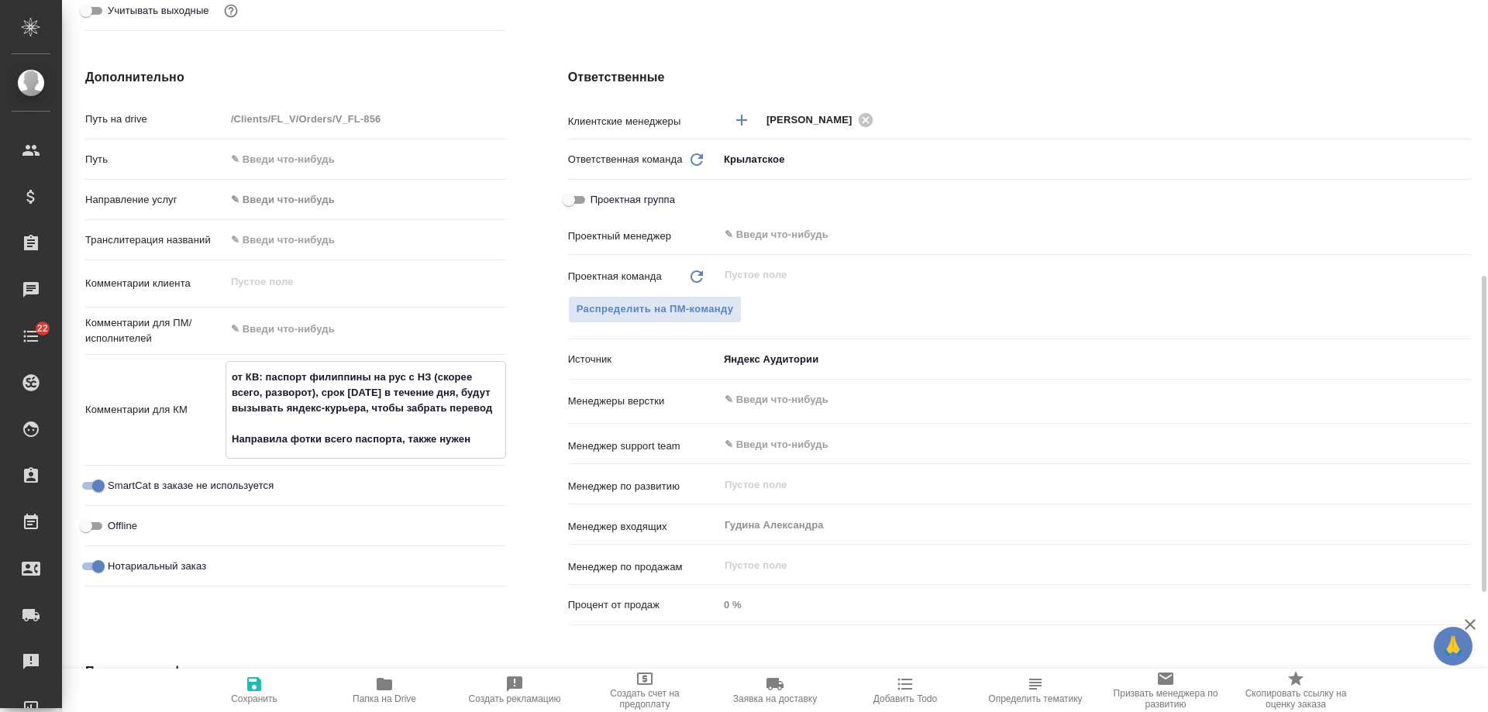
type textarea "x"
type textarea "от КВ: паспорт филиппины на рус с НЗ (скорее всего, разворот), срок завтра в те…"
type textarea "x"
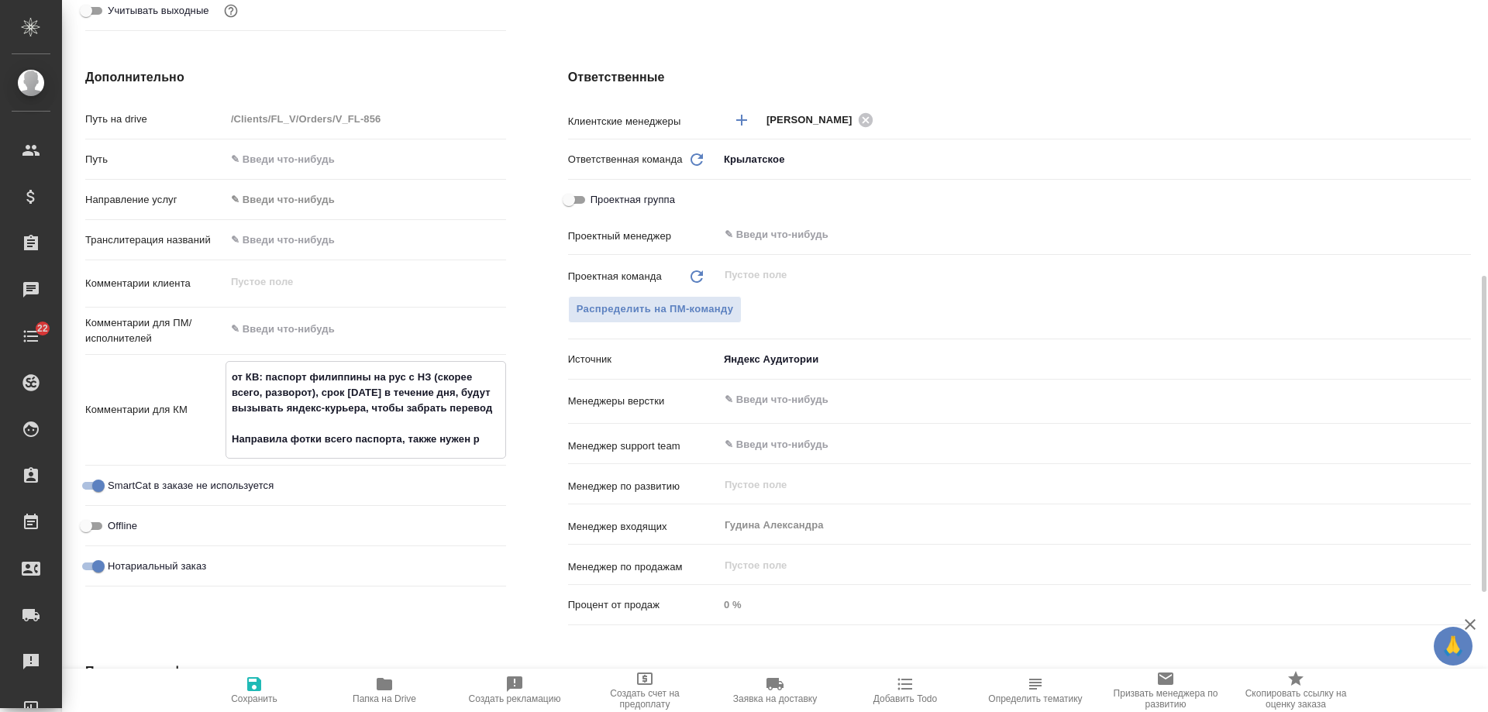
type textarea "от КВ: паспорт филиппины на рус с НЗ (скорее всего, разворот), срок завтра в те…"
type textarea "x"
type textarea "от КВ: паспорт филиппины на рус с НЗ (скорее всего, разворот), срок завтра в те…"
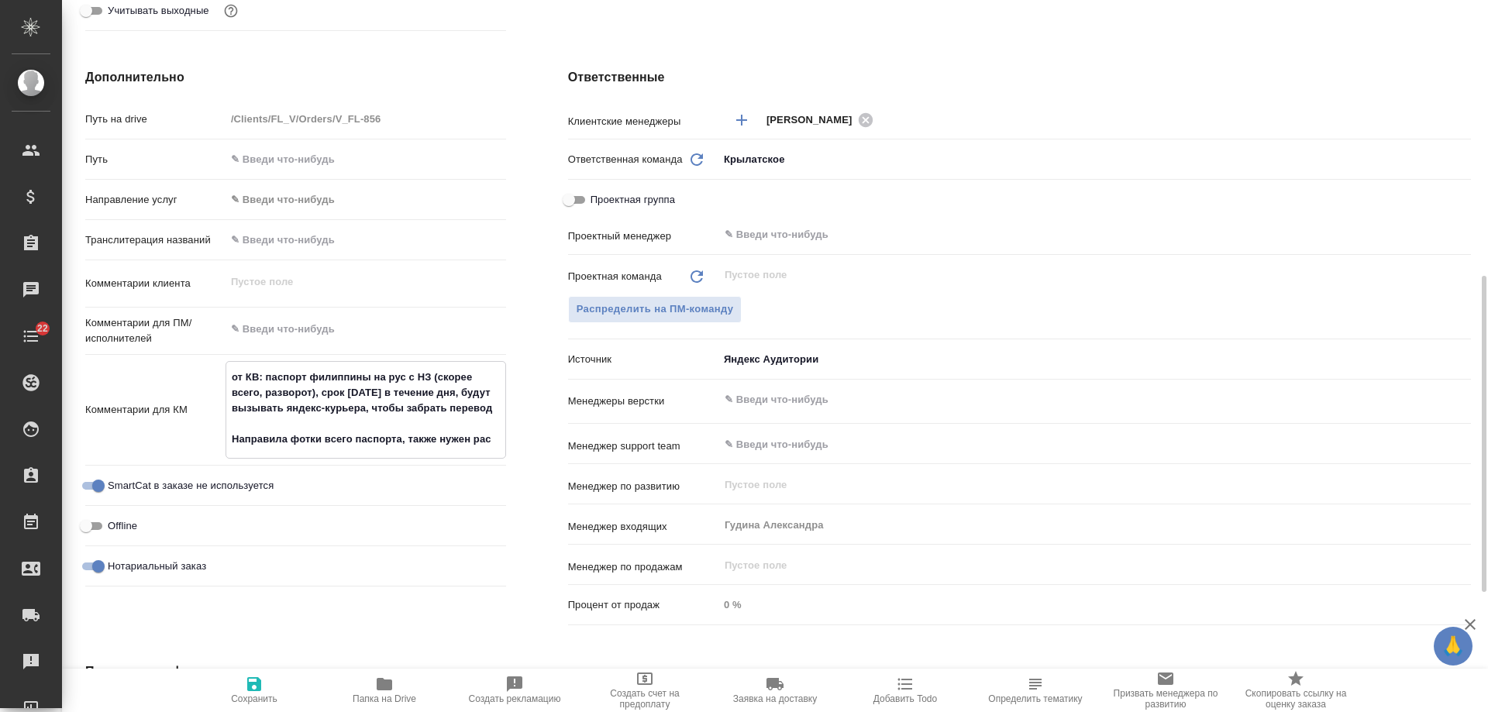
type textarea "x"
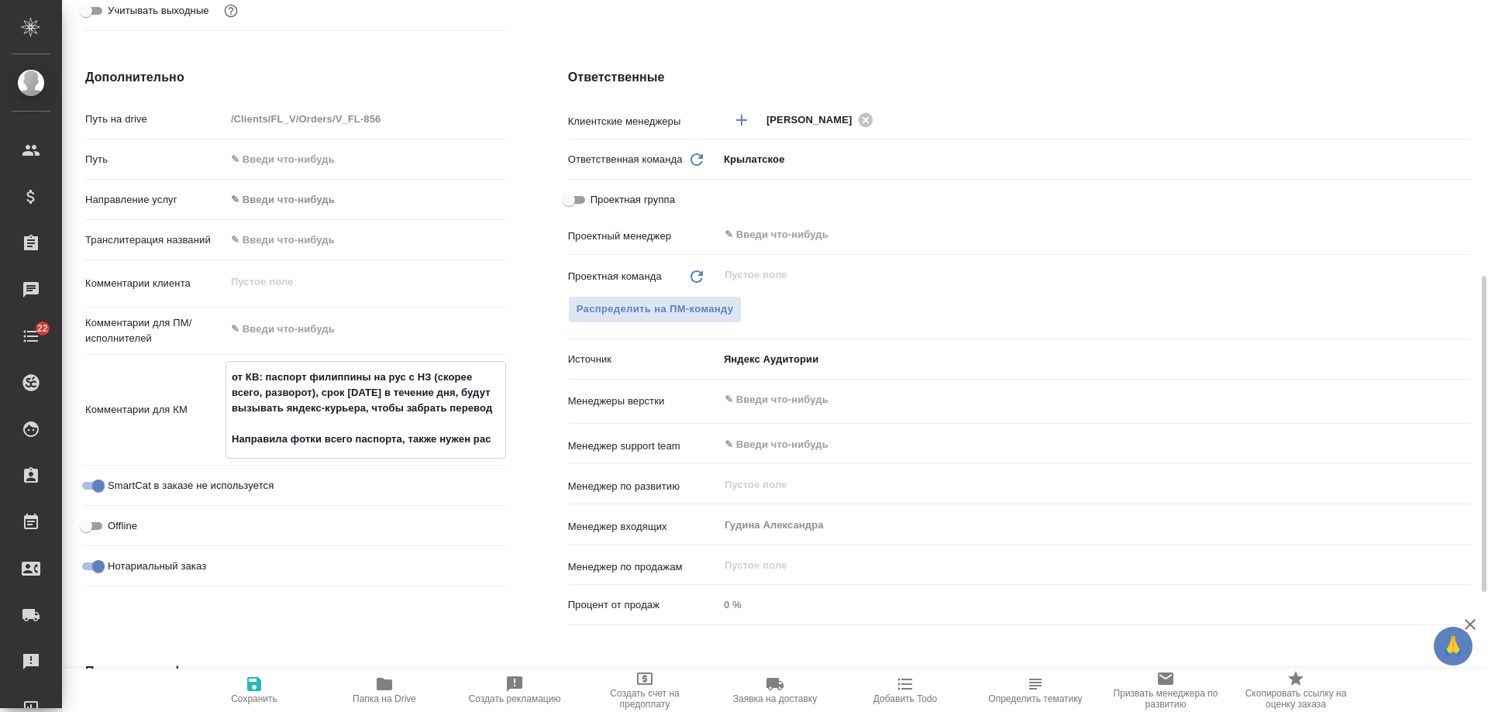
type textarea "от КВ: паспорт филиппины на рус с НЗ (скорее всего, разворот), срок завтра в те…"
type textarea "x"
type textarea "от КВ: паспорт филиппины на рус с НЗ (скорее всего, разворот), срок завтра в те…"
type textarea "x"
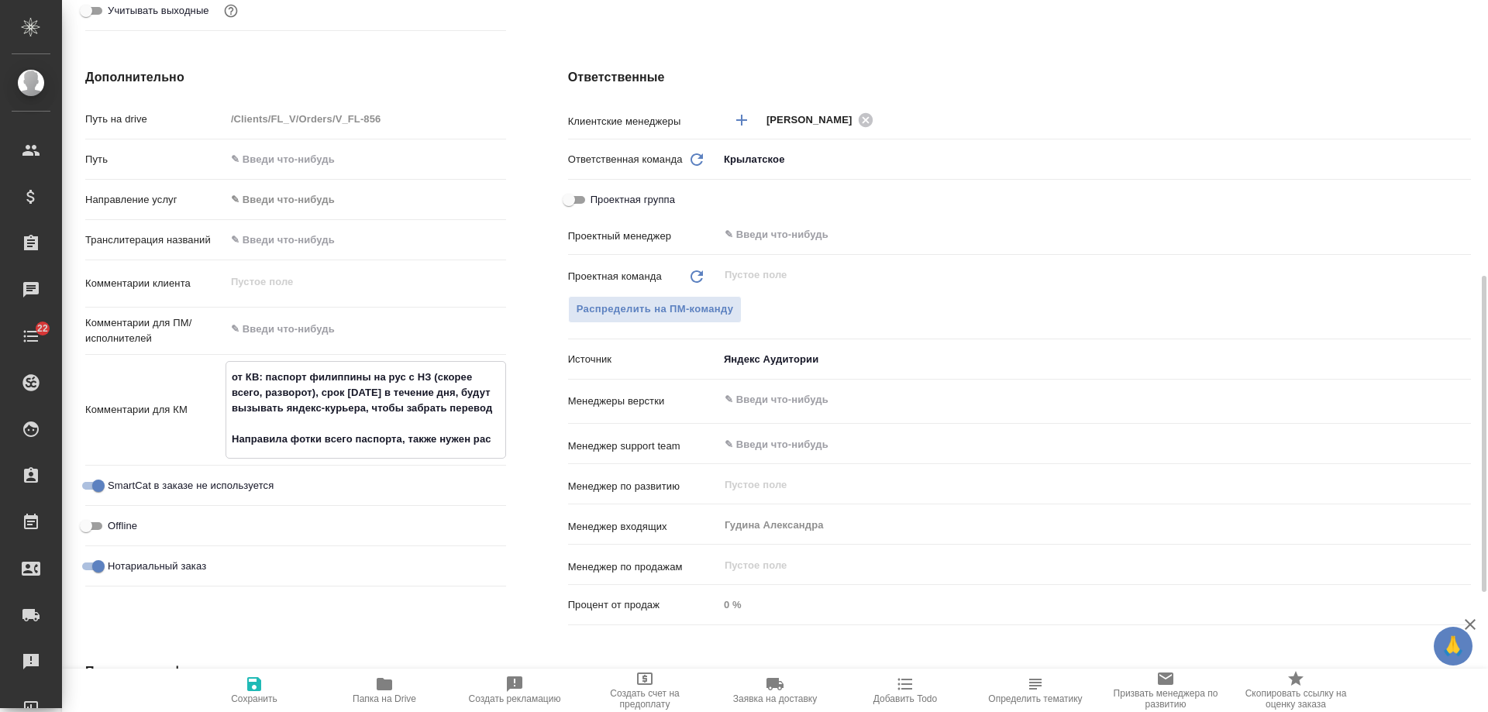
type textarea "от КВ: паспорт филиппины на рус с НЗ (скорее всего, разворот), срок завтра в те…"
type textarea "x"
type textarea "от КВ: паспорт филиппины на рус с НЗ (скорее всего, разворот), срок завтра в те…"
type textarea "x"
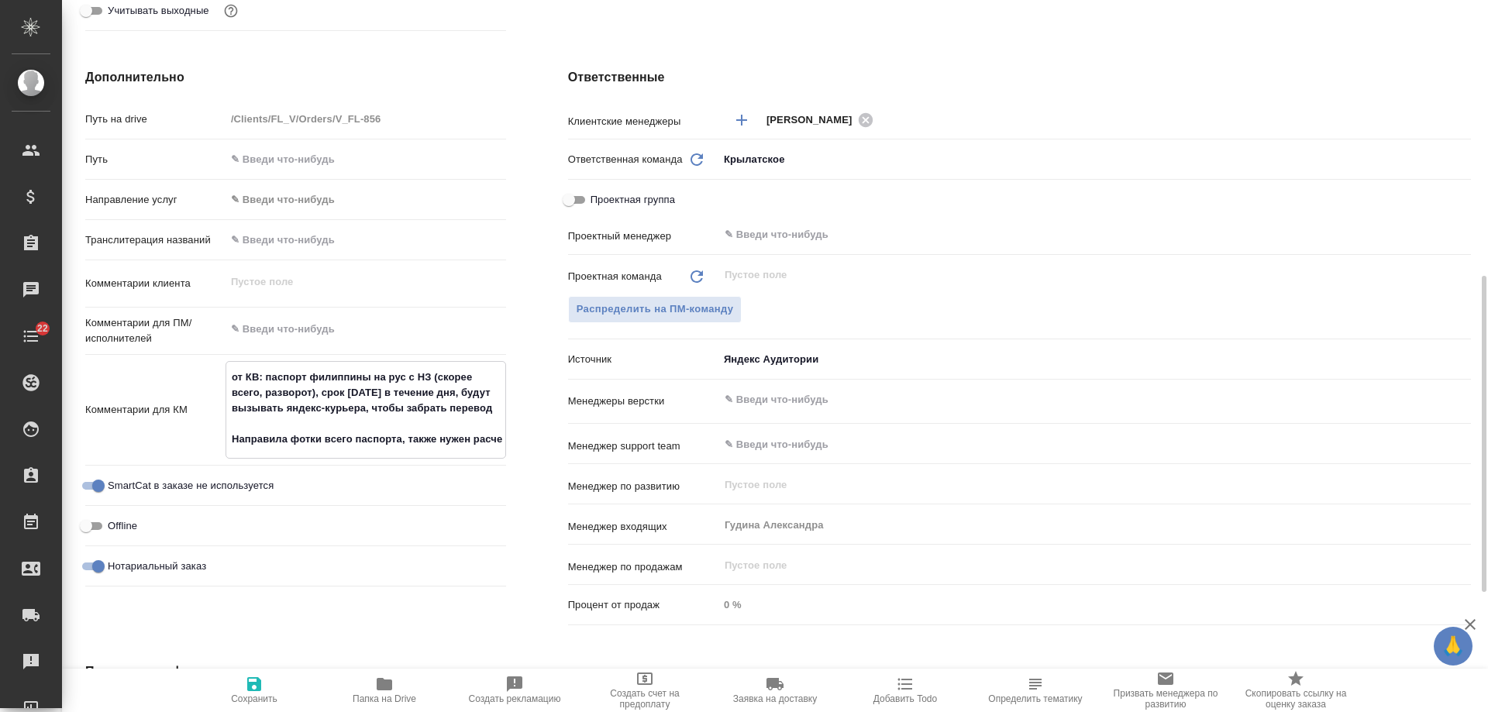
type textarea "x"
type textarea "от КВ: паспорт филиппины на рус с НЗ (скорее всего, разворот), срок завтра в те…"
type textarea "x"
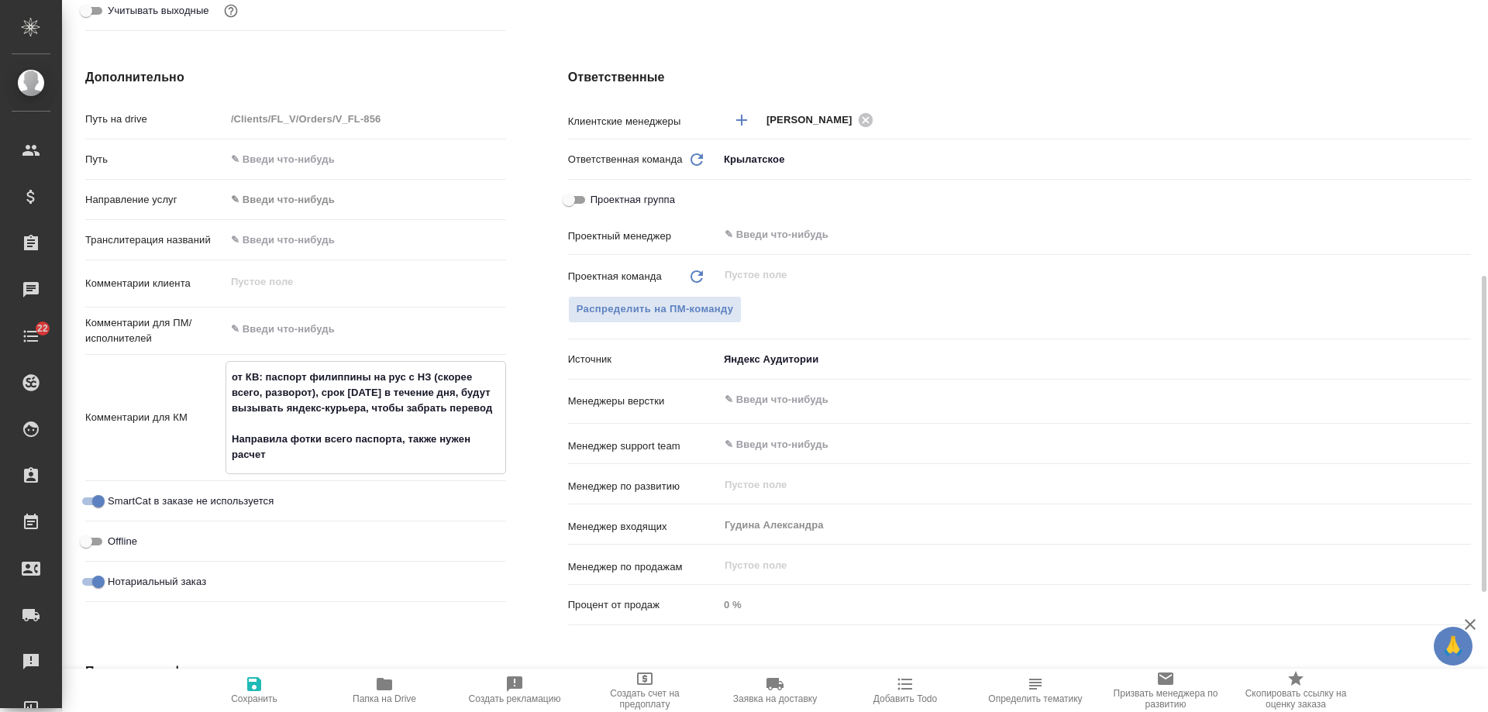
type textarea "от КВ: паспорт филиппины на рус с НЗ (скорее всего, разворот), срок завтра в те…"
type textarea "x"
click at [250, 685] on icon "button" at bounding box center [254, 684] width 14 height 14
type textarea "x"
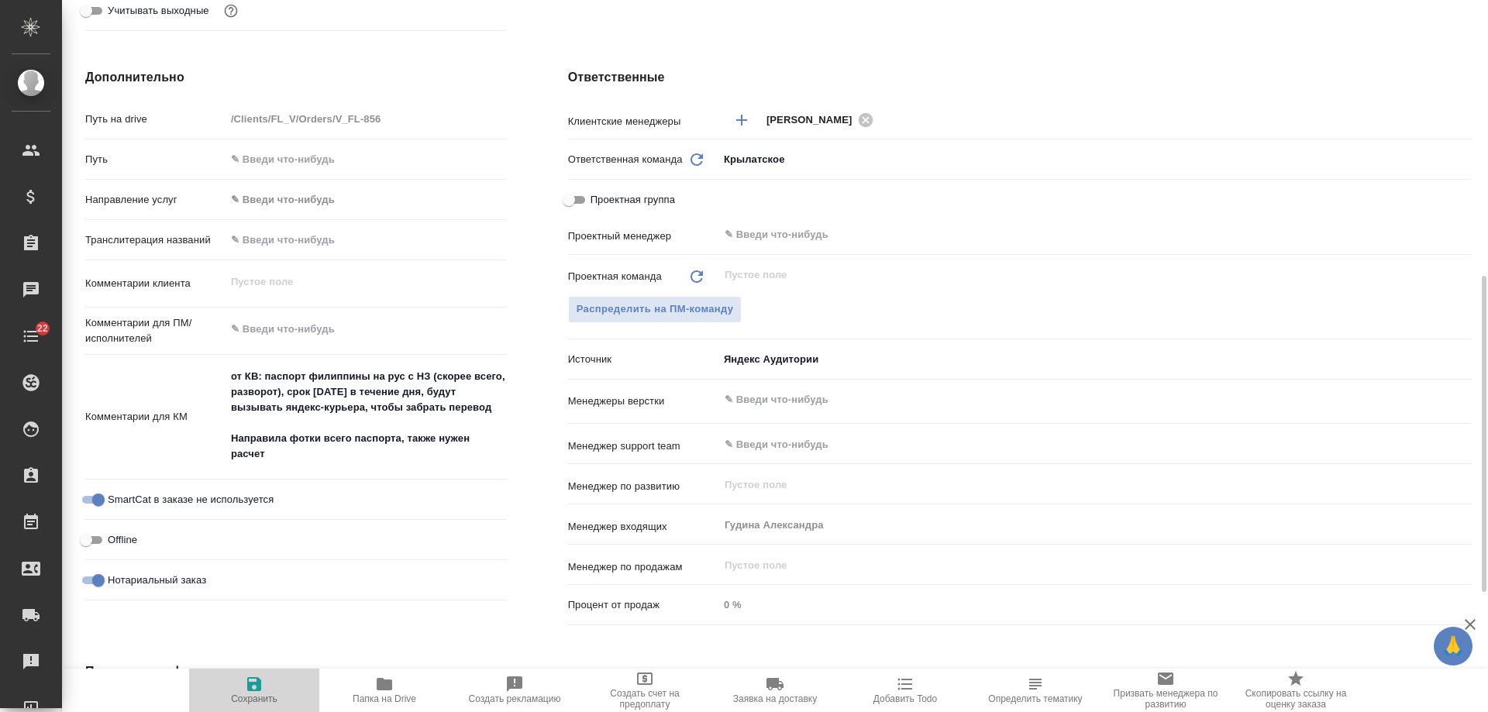
type textarea "x"
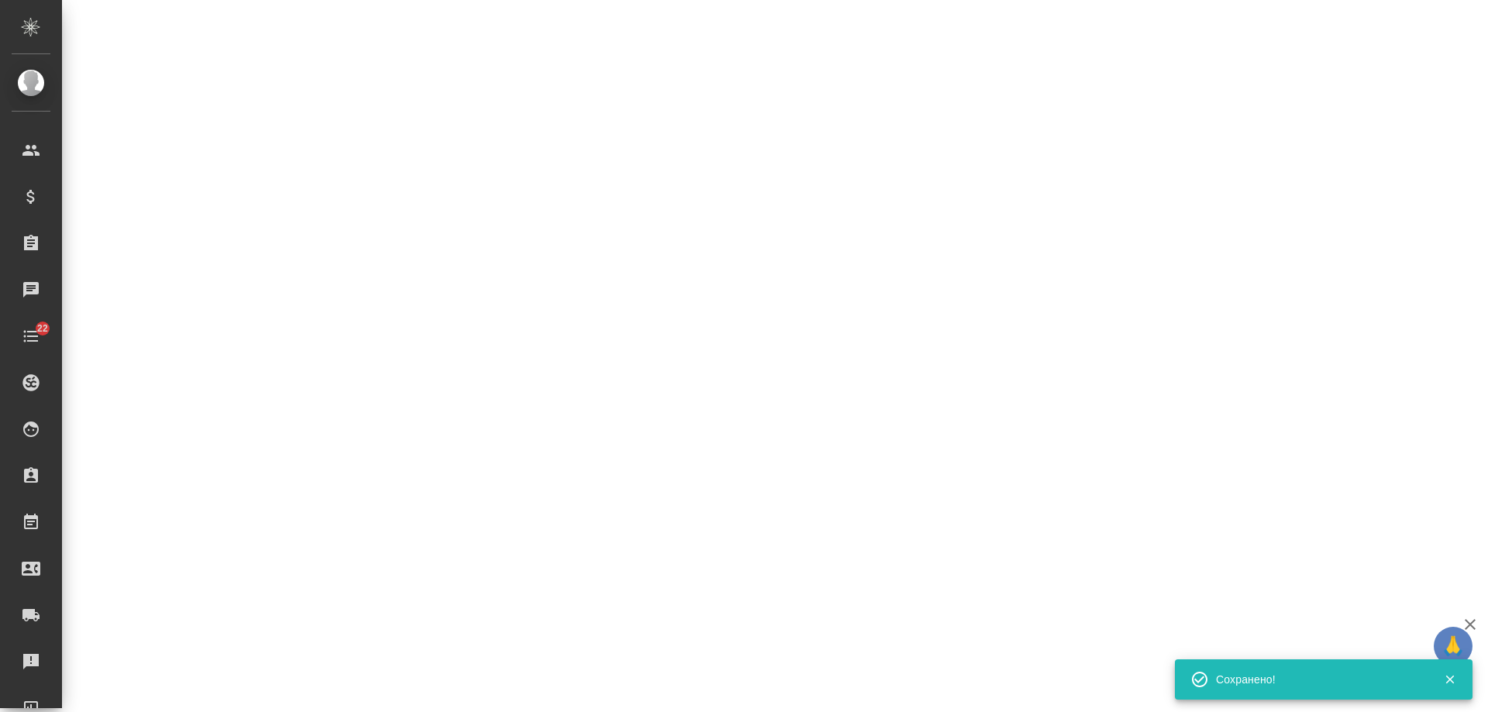
select select "RU"
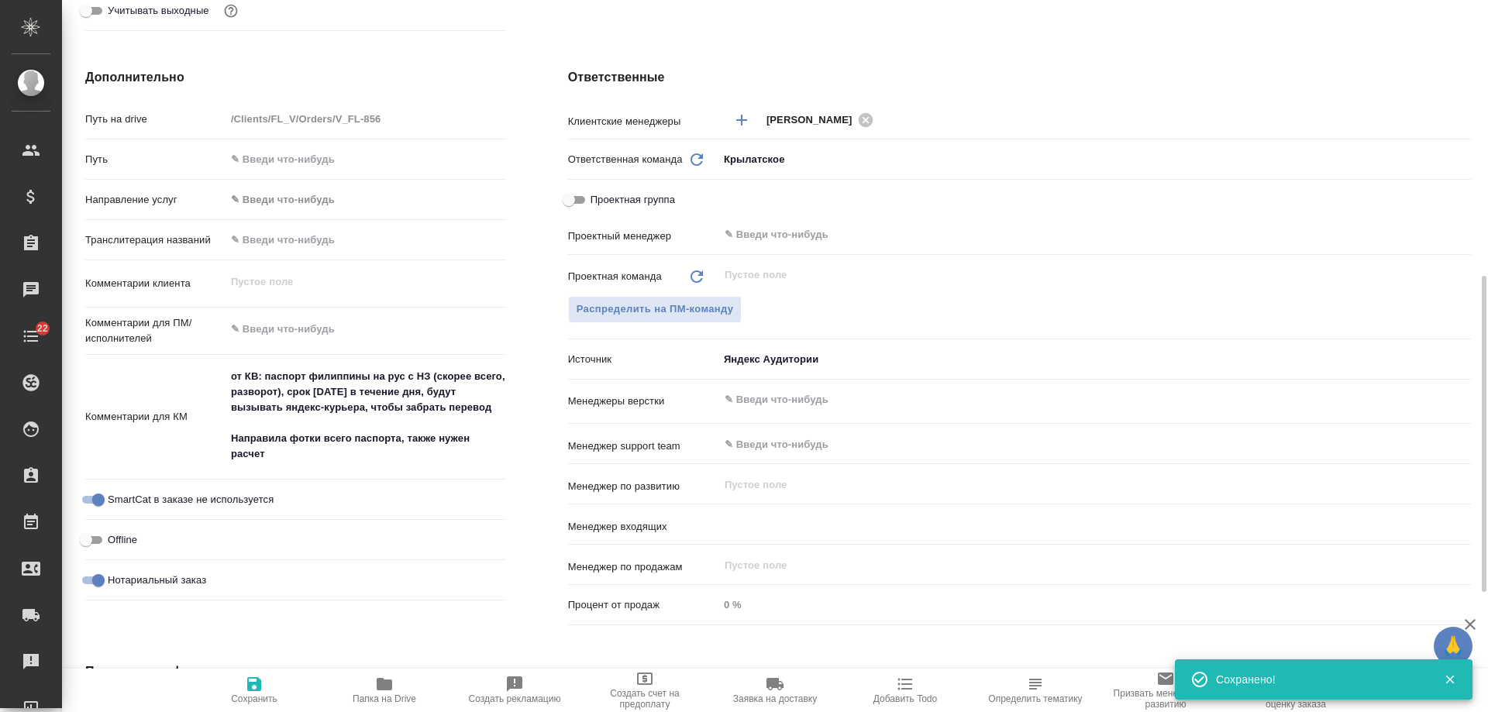
type textarea "x"
type input "Гудина Александра"
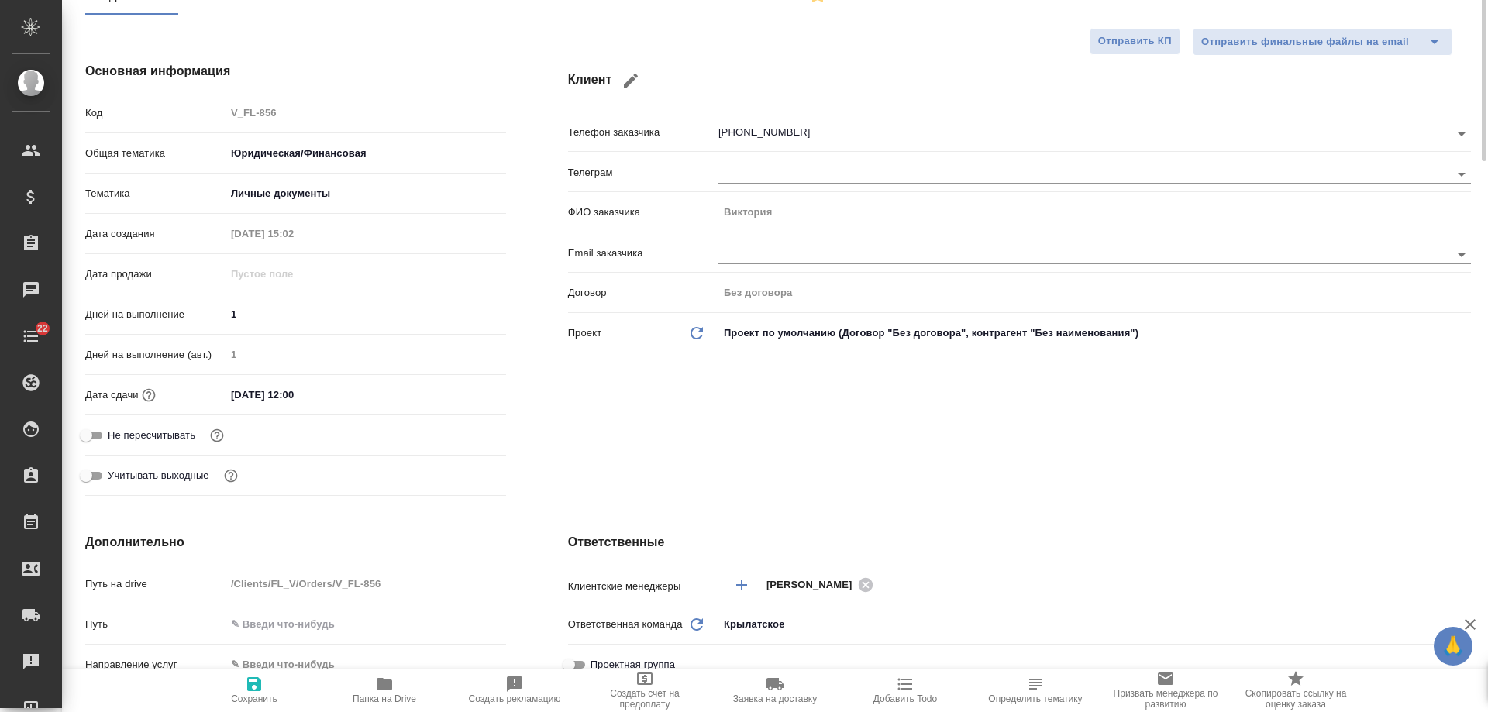
scroll to position [0, 0]
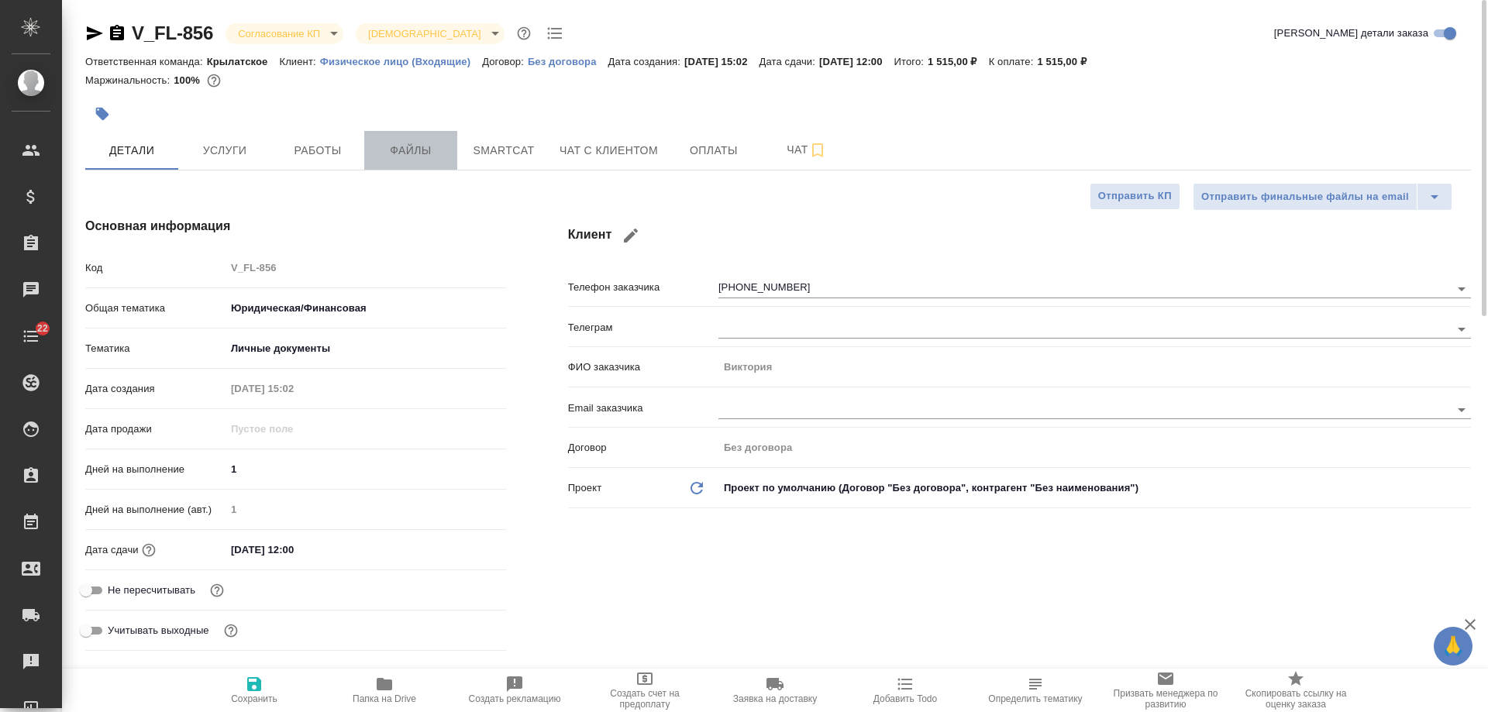
click at [421, 155] on span "Файлы" at bounding box center [410, 150] width 74 height 19
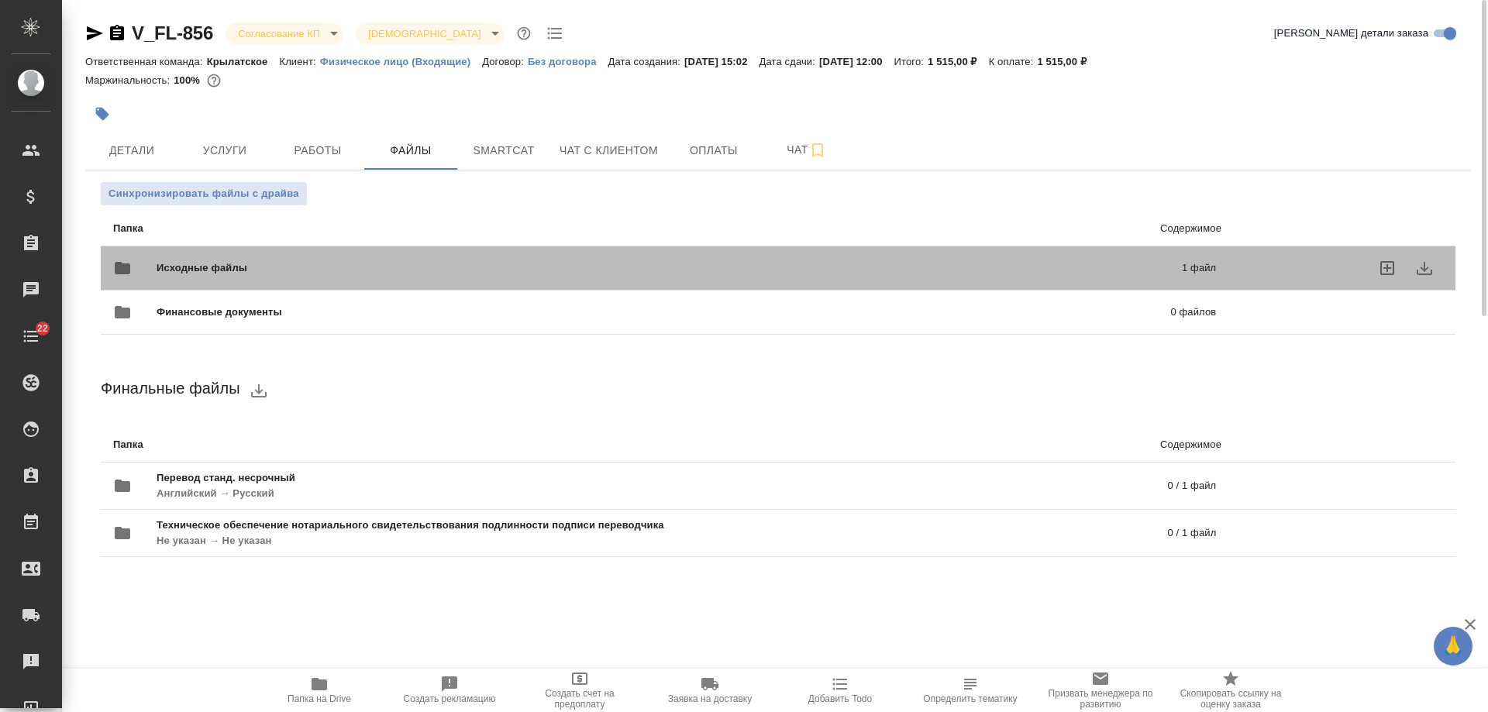
click at [287, 269] on span "Исходные файлы" at bounding box center [436, 267] width 558 height 15
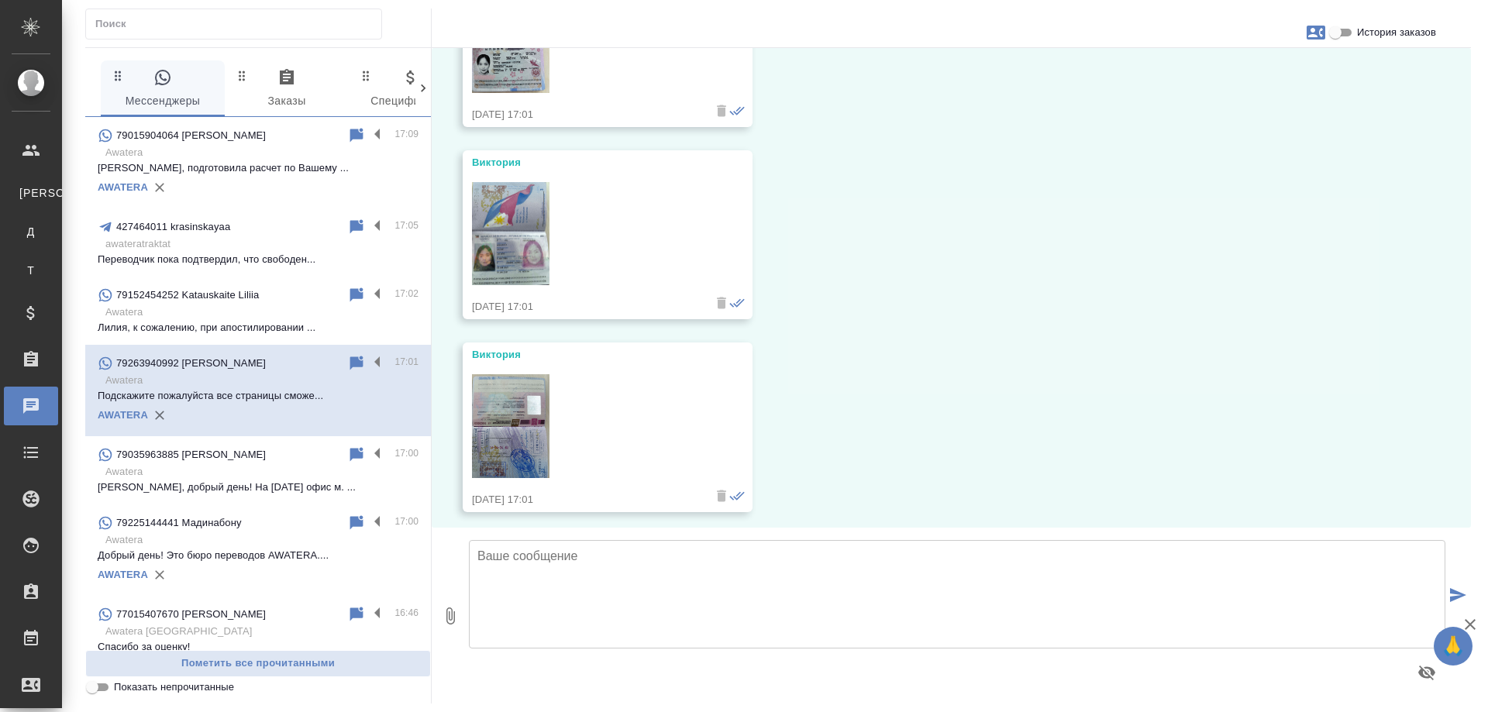
scroll to position [2323, 0]
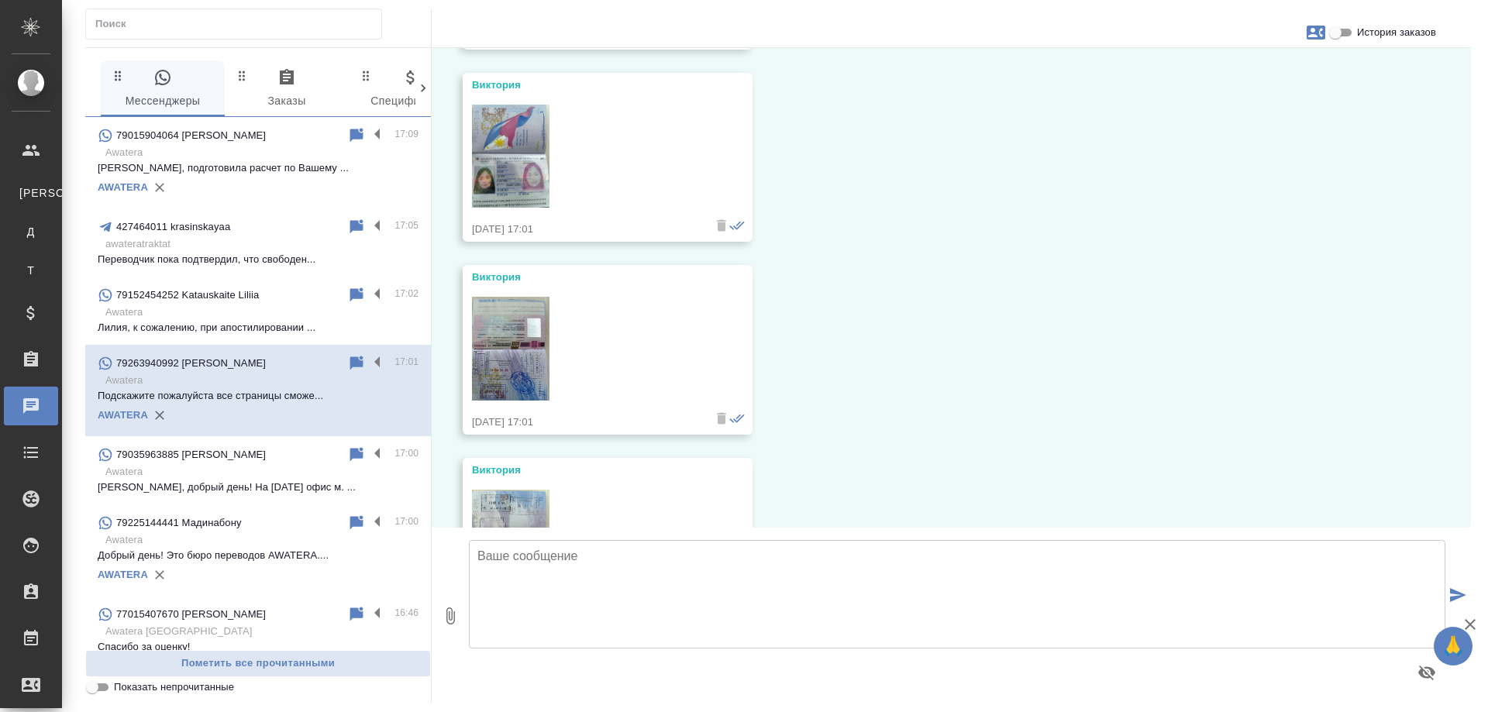
click at [504, 339] on img at bounding box center [510, 349] width 77 height 104
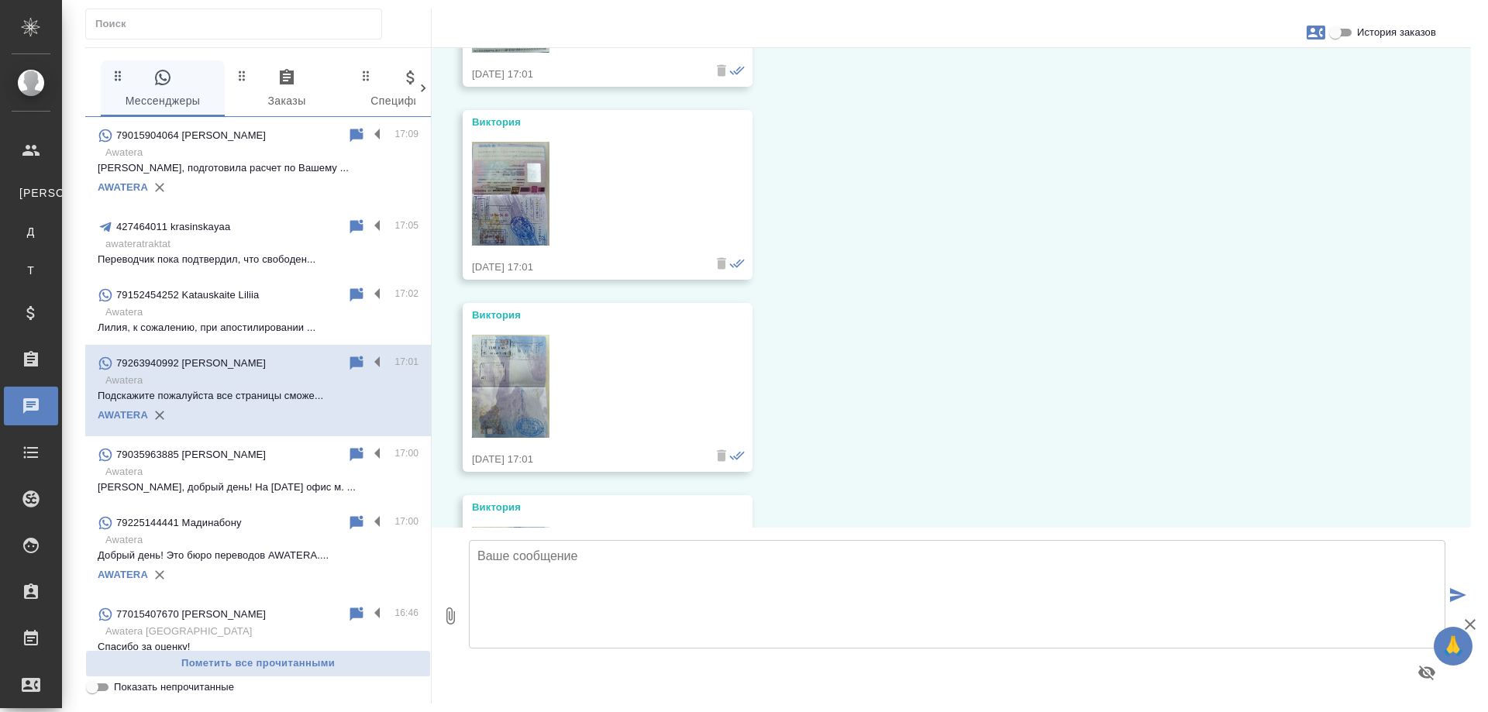
click at [515, 365] on img at bounding box center [510, 387] width 77 height 104
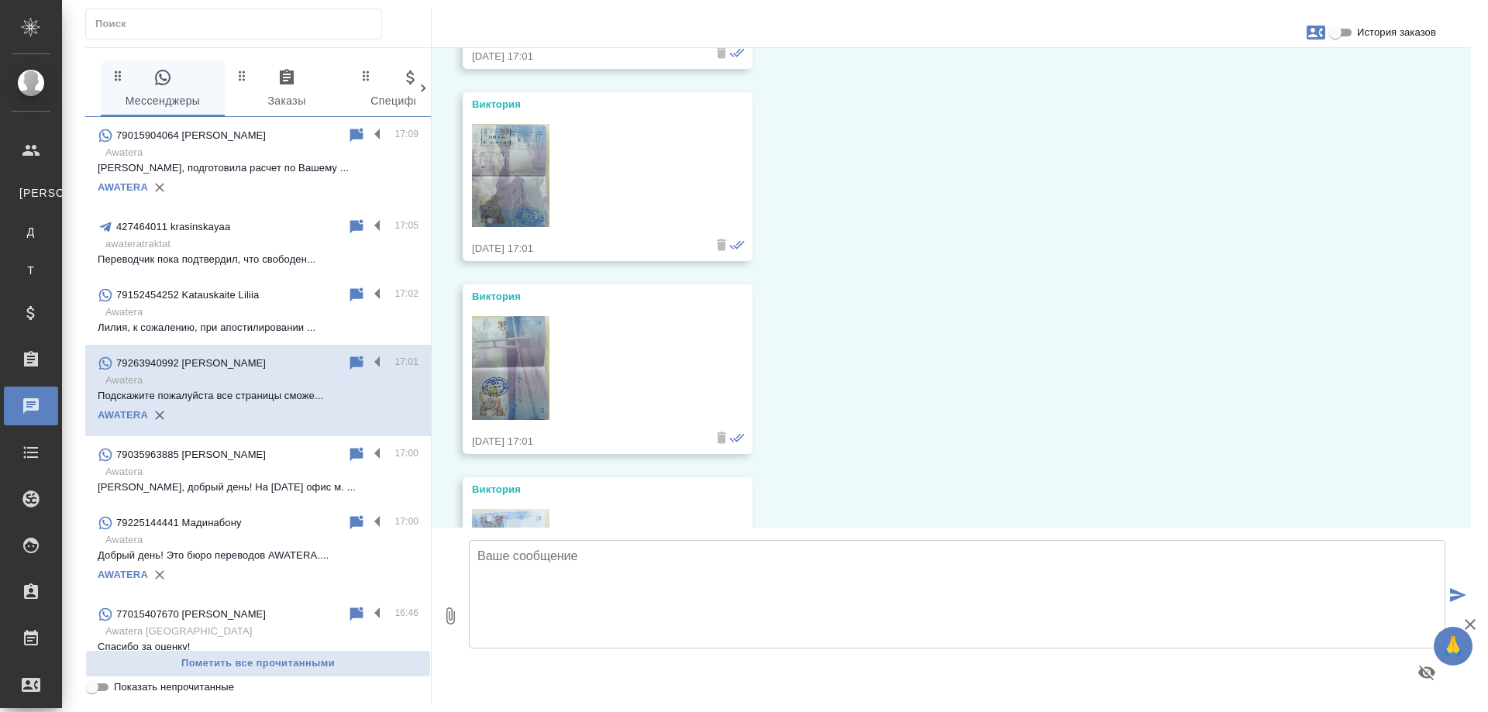
scroll to position [2710, 0]
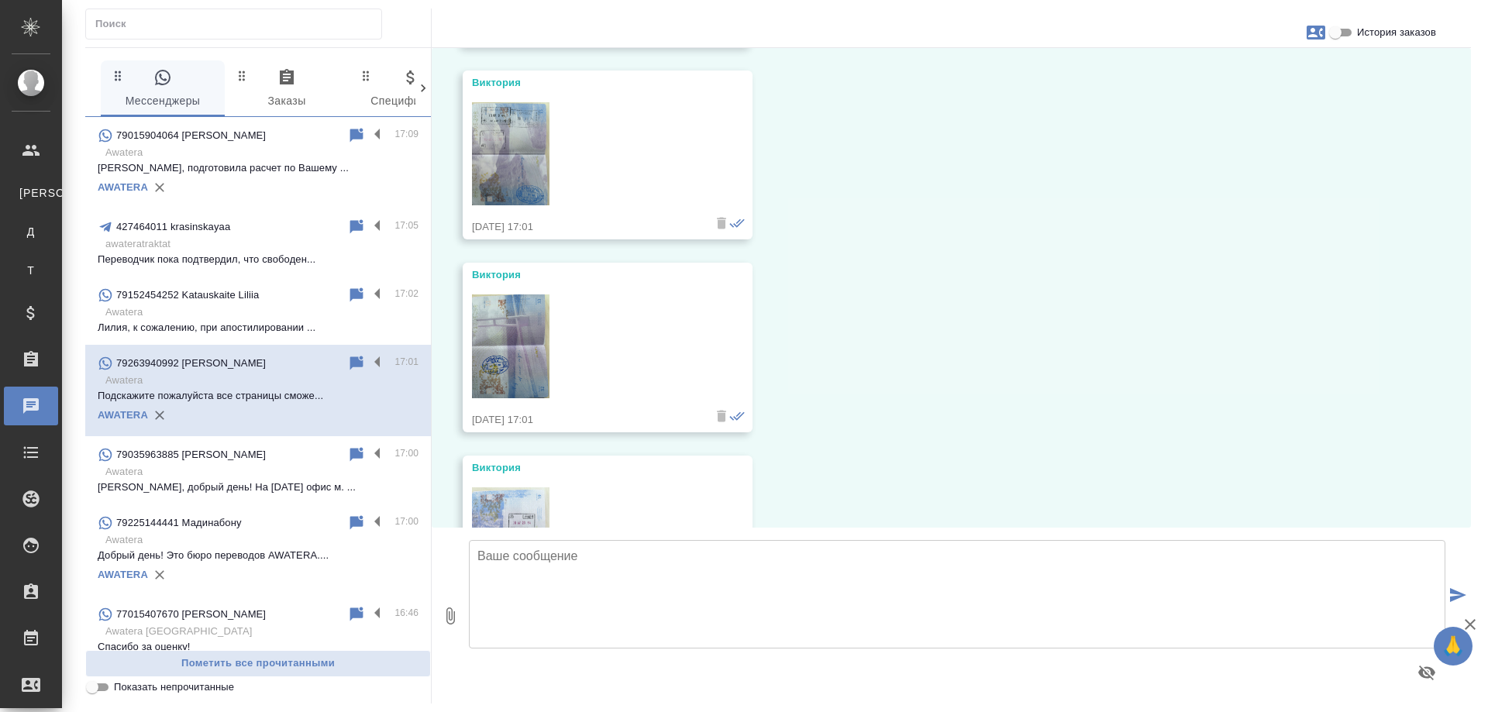
click at [503, 333] on img at bounding box center [510, 346] width 77 height 104
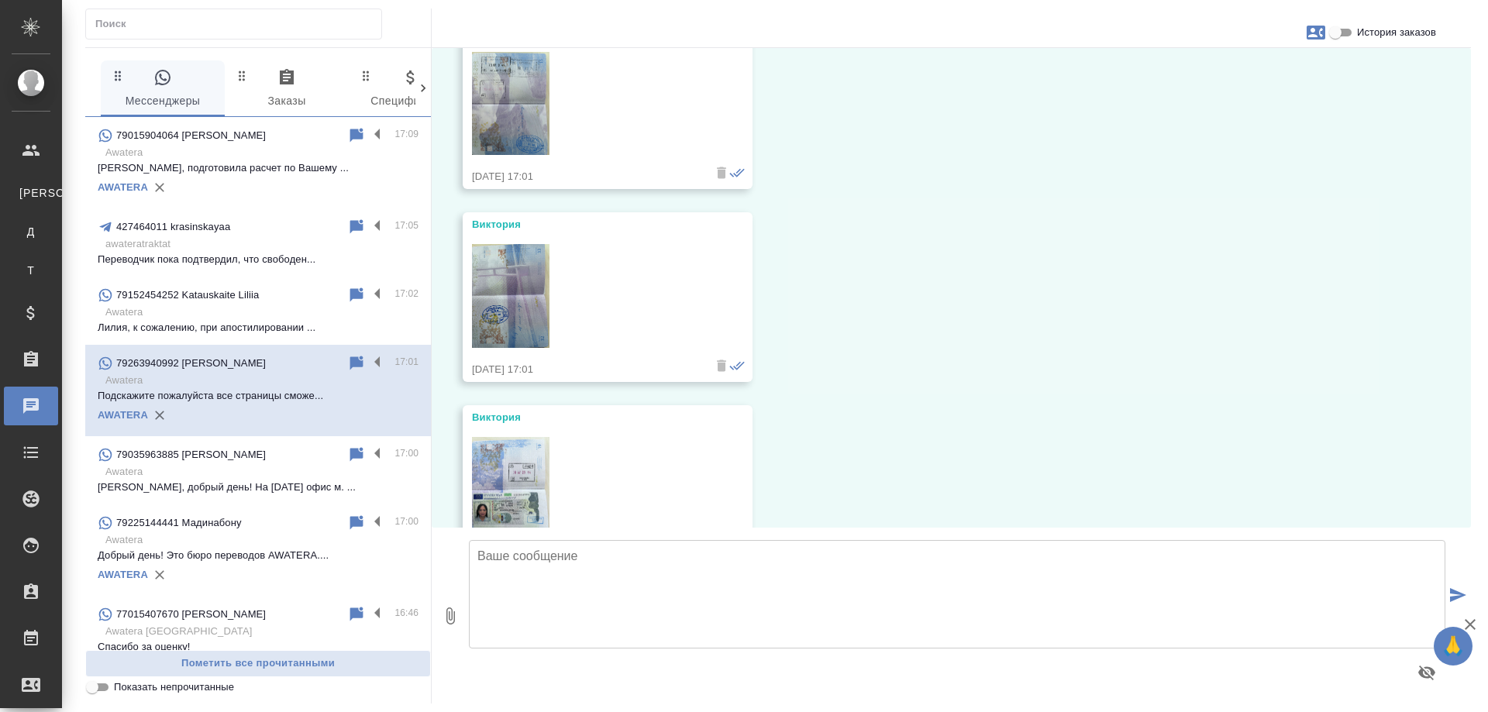
scroll to position [2865, 0]
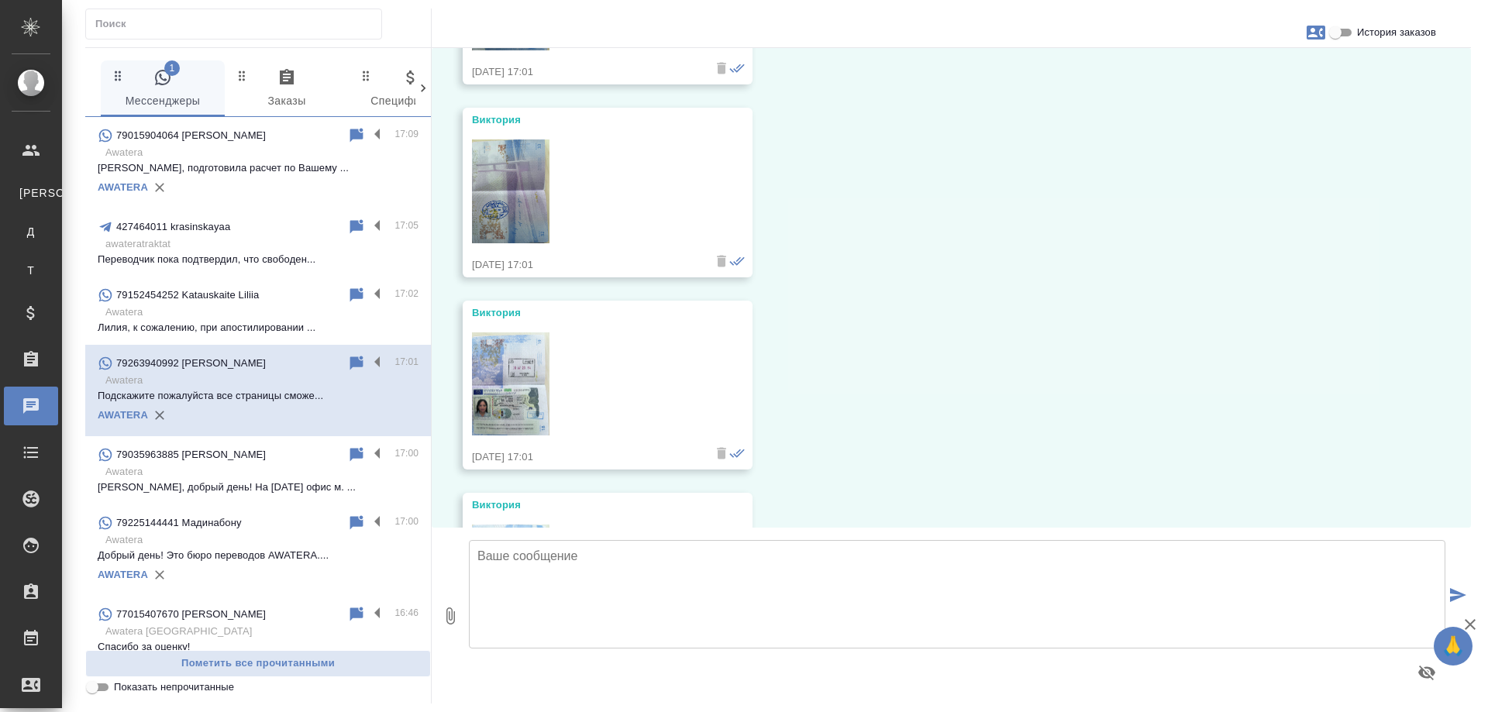
click at [517, 368] on img at bounding box center [510, 384] width 77 height 104
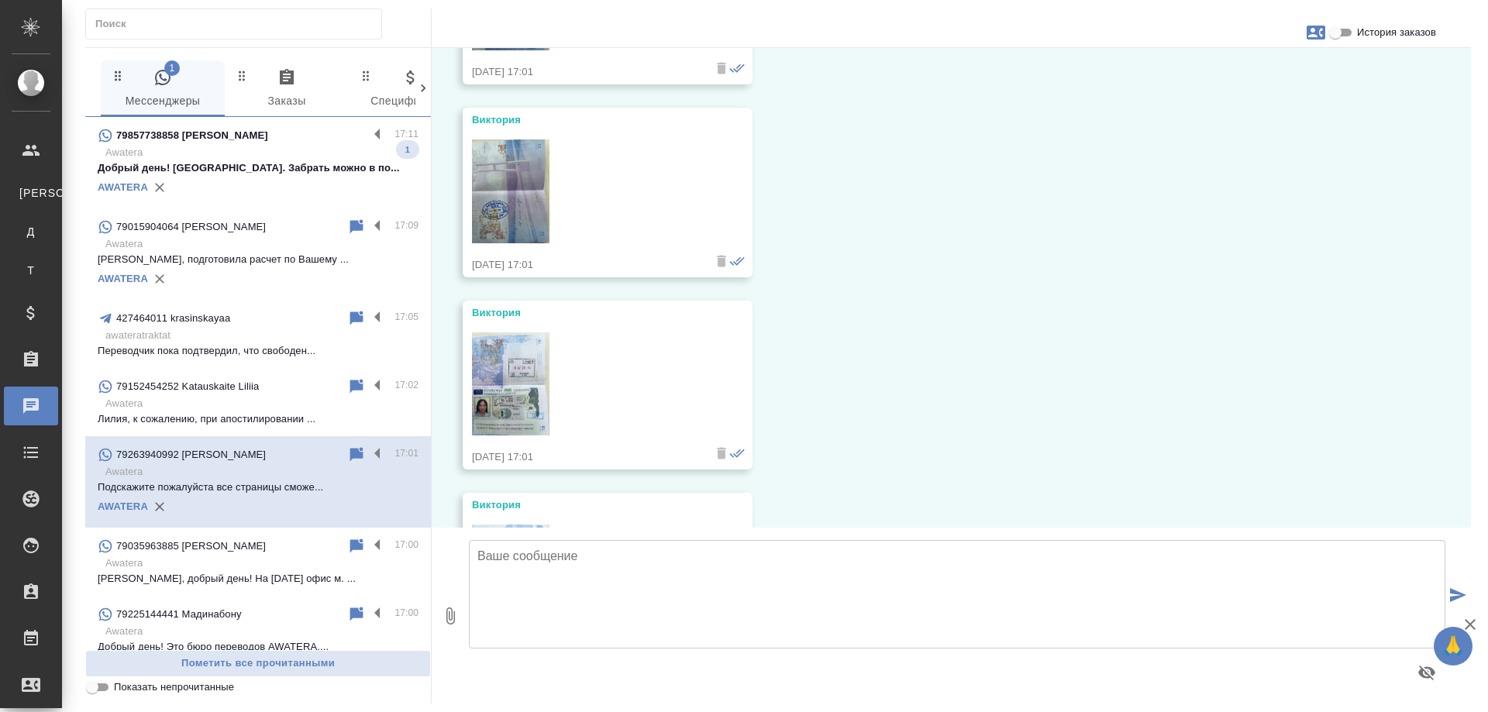
scroll to position [2943, 0]
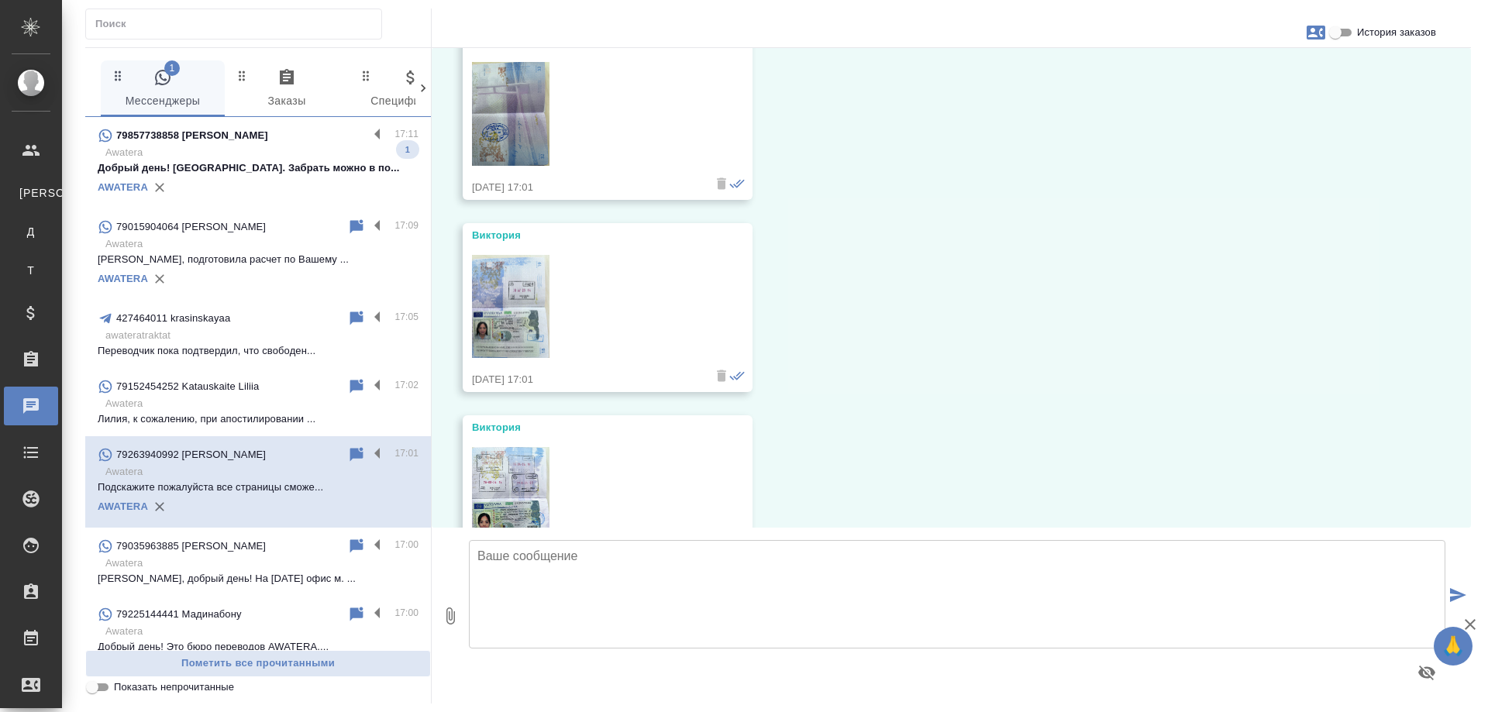
click at [516, 486] on img at bounding box center [510, 499] width 77 height 104
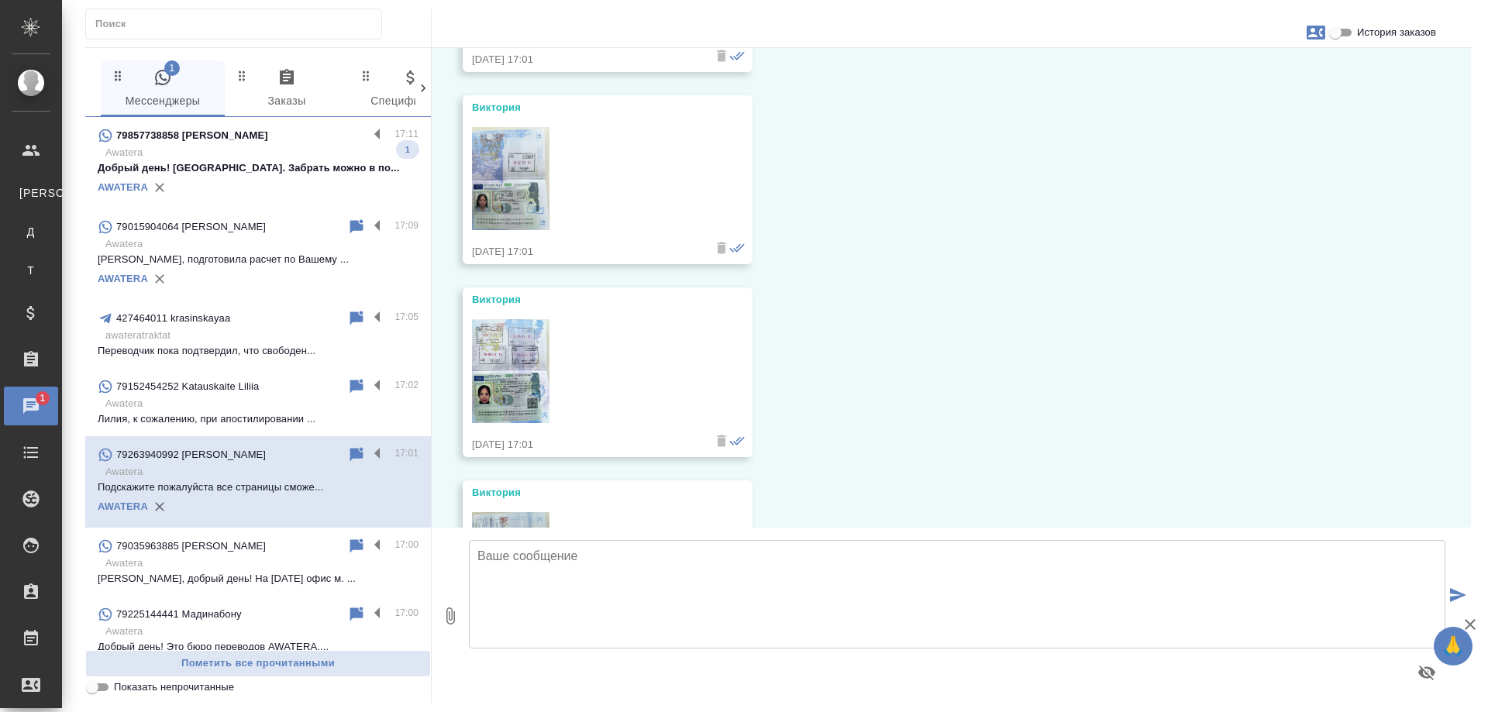
scroll to position [3098, 0]
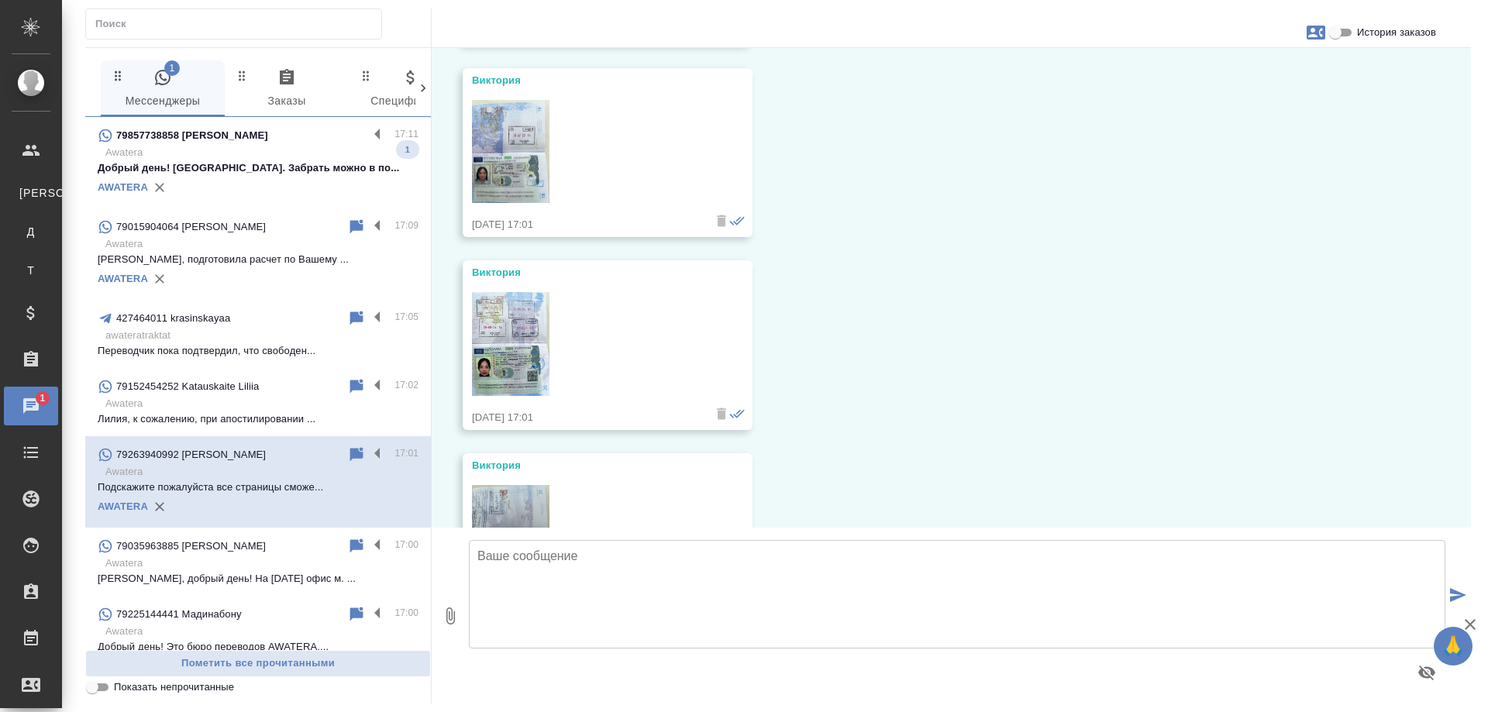
click at [510, 323] on img at bounding box center [510, 344] width 77 height 104
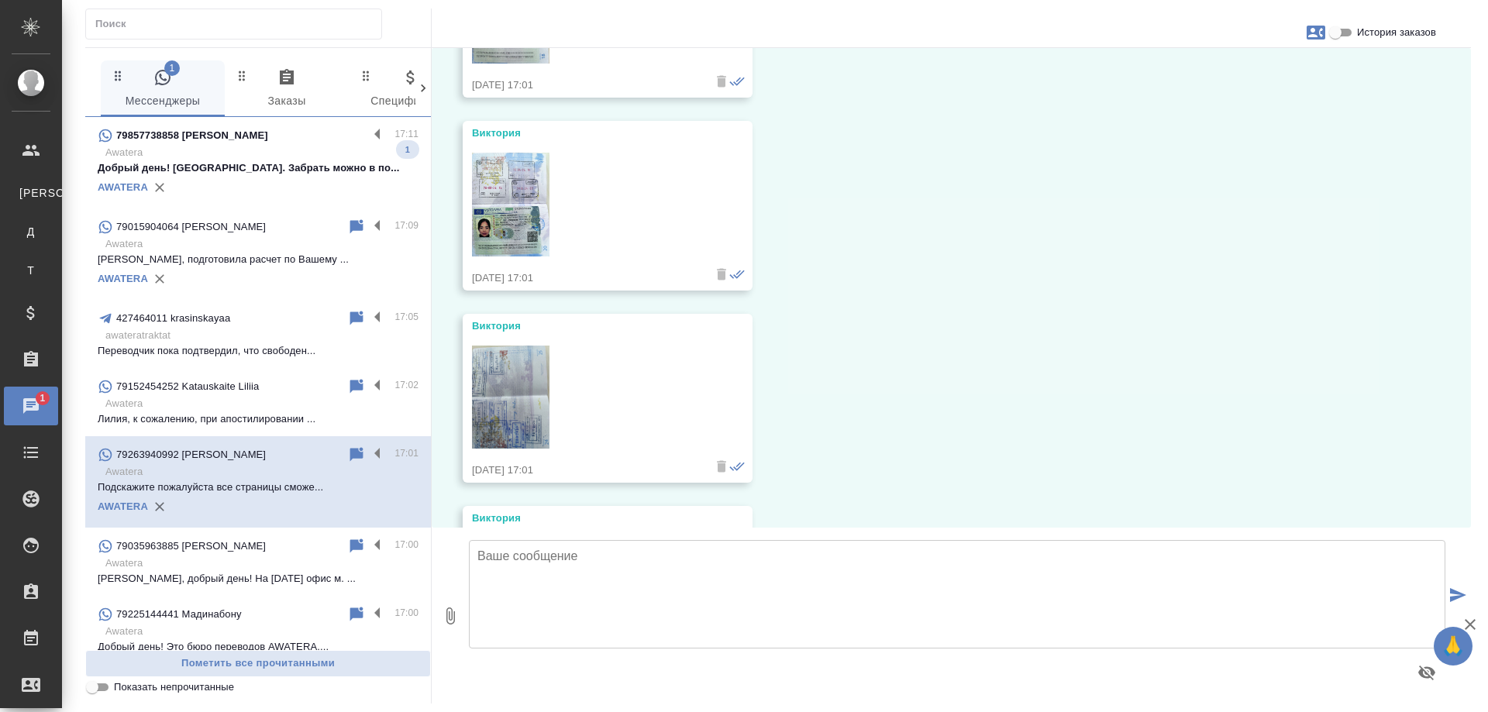
scroll to position [3253, 0]
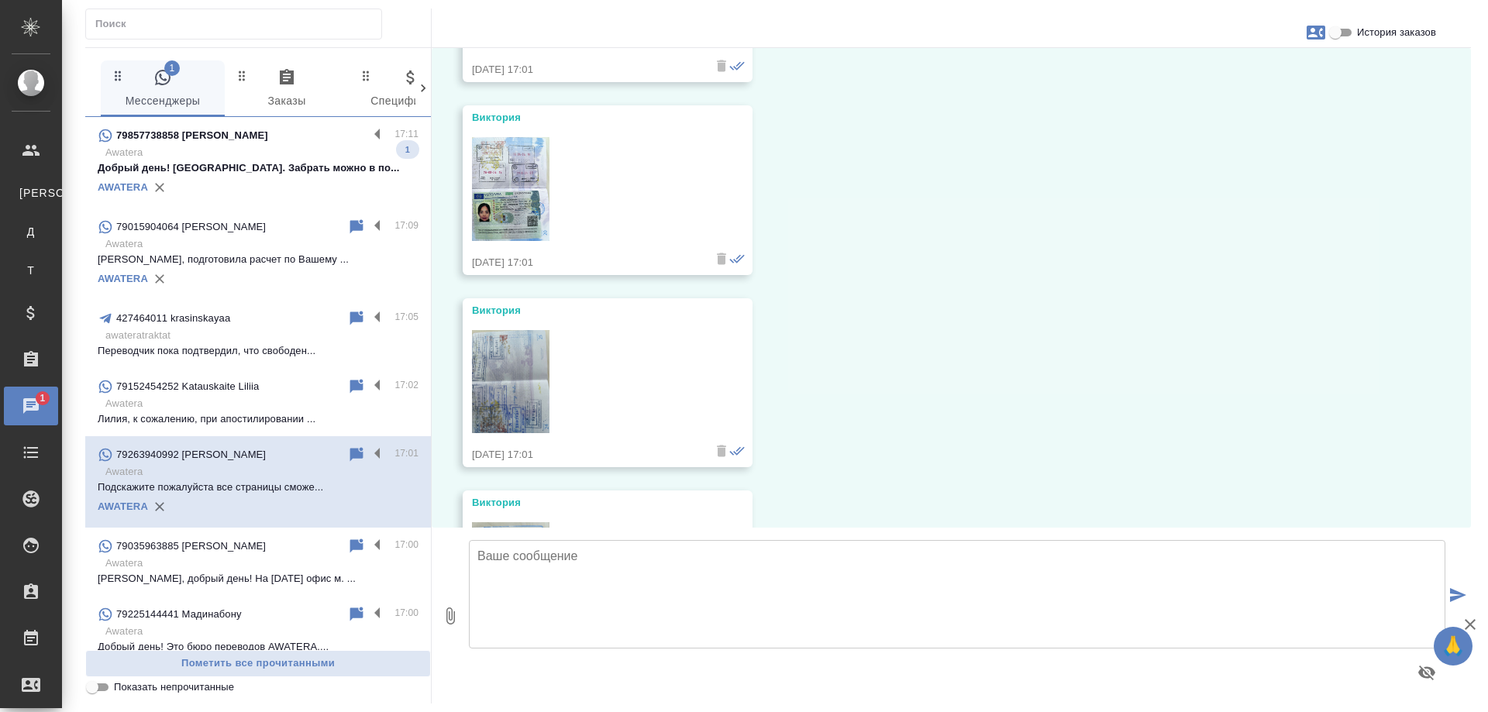
click at [511, 367] on img at bounding box center [510, 382] width 77 height 104
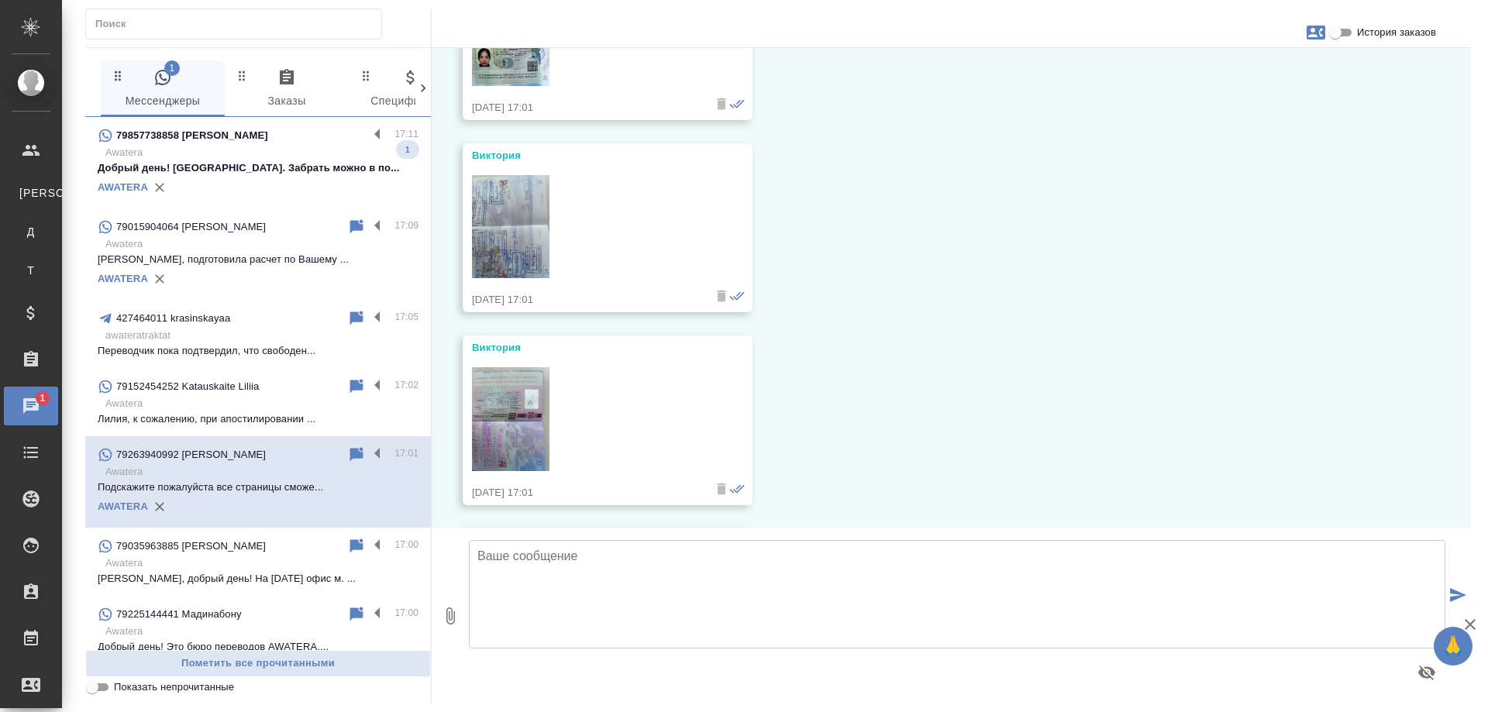
click at [520, 411] on img at bounding box center [510, 419] width 77 height 104
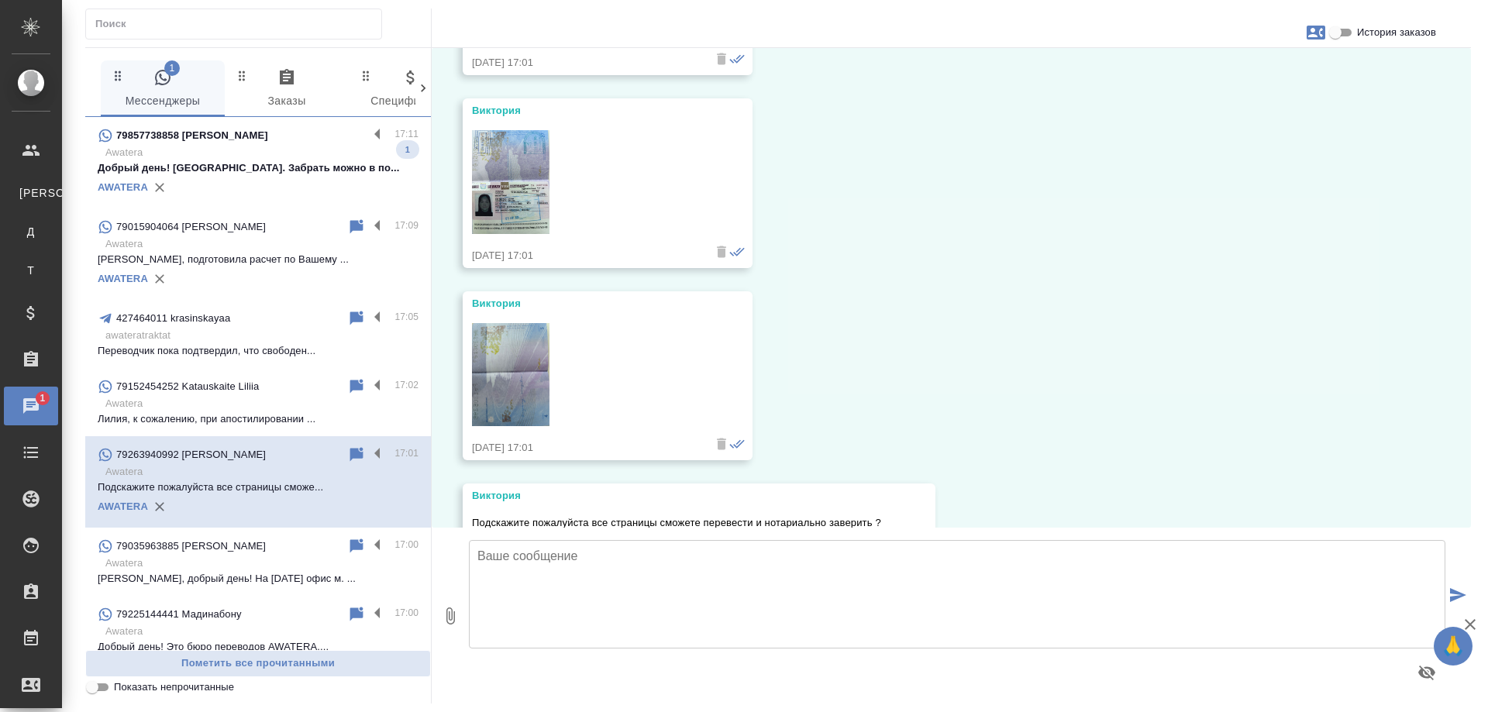
scroll to position [4493, 0]
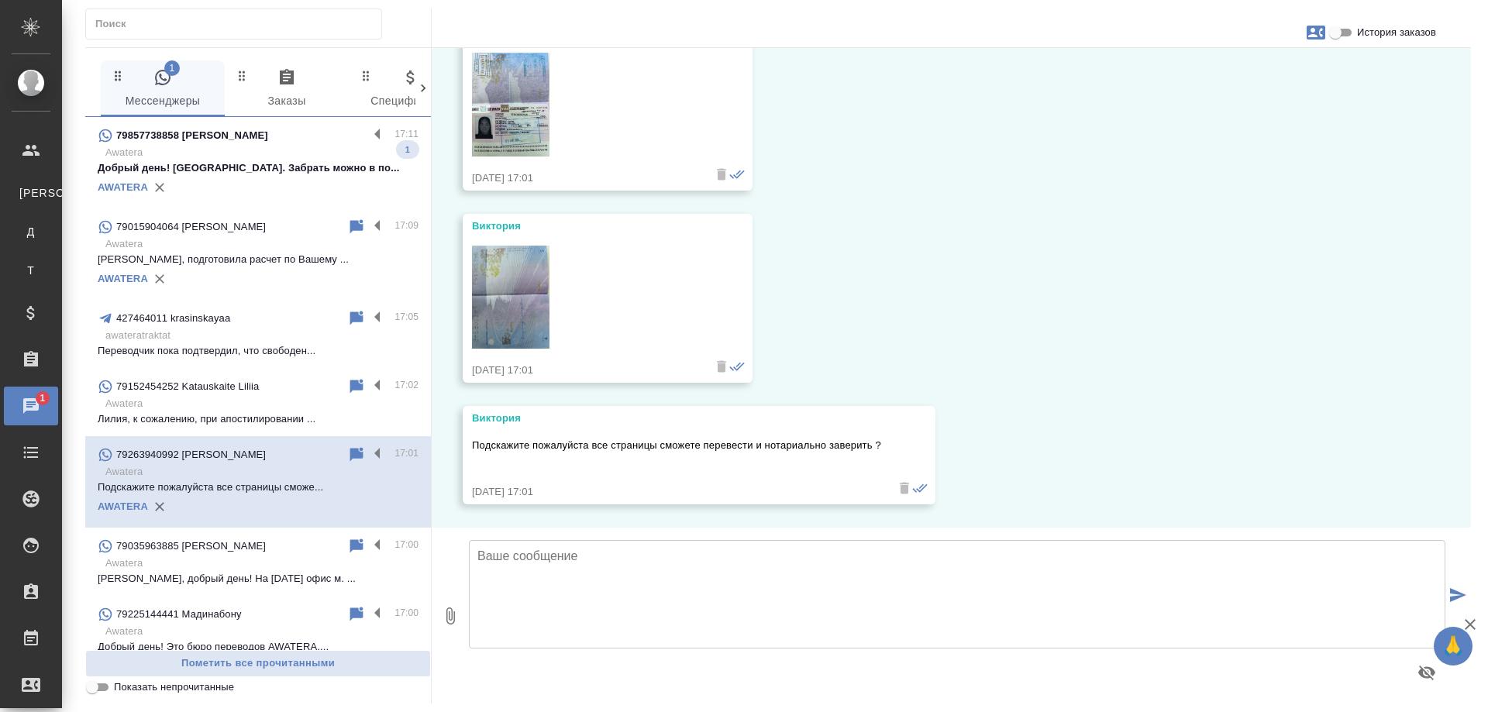
click at [583, 554] on textarea at bounding box center [957, 594] width 976 height 108
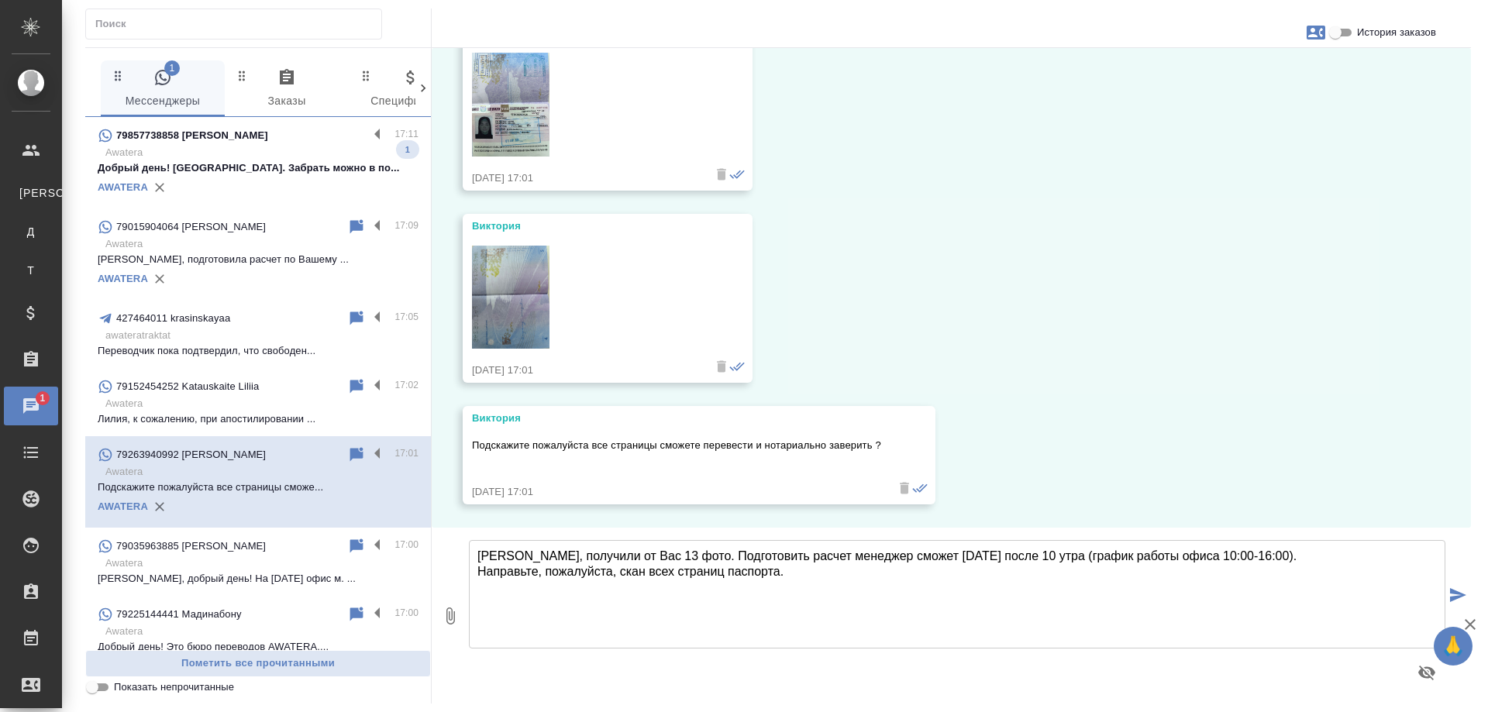
type textarea "[PERSON_NAME], получили от Вас 13 фото. Подготовить расчет менеджер сможет [DAT…"
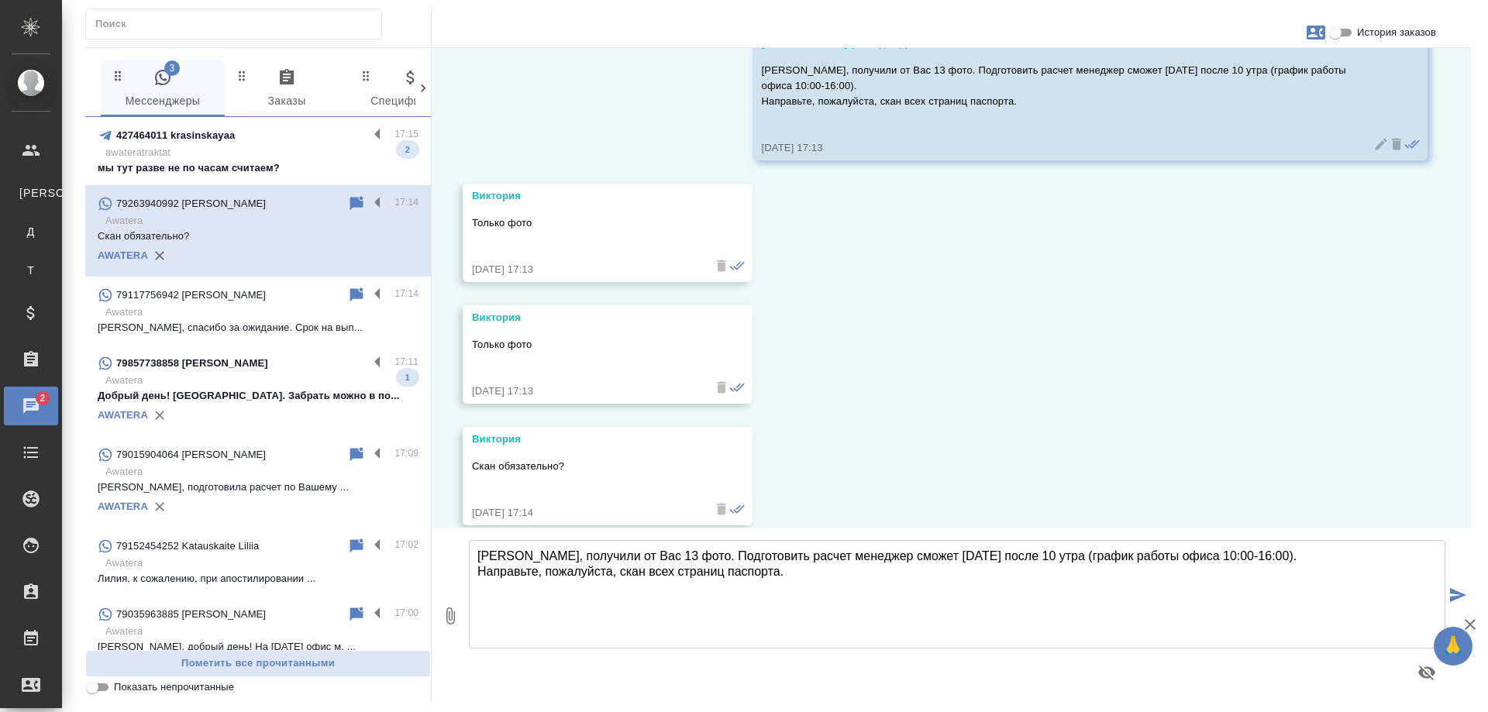
scroll to position [5010, 0]
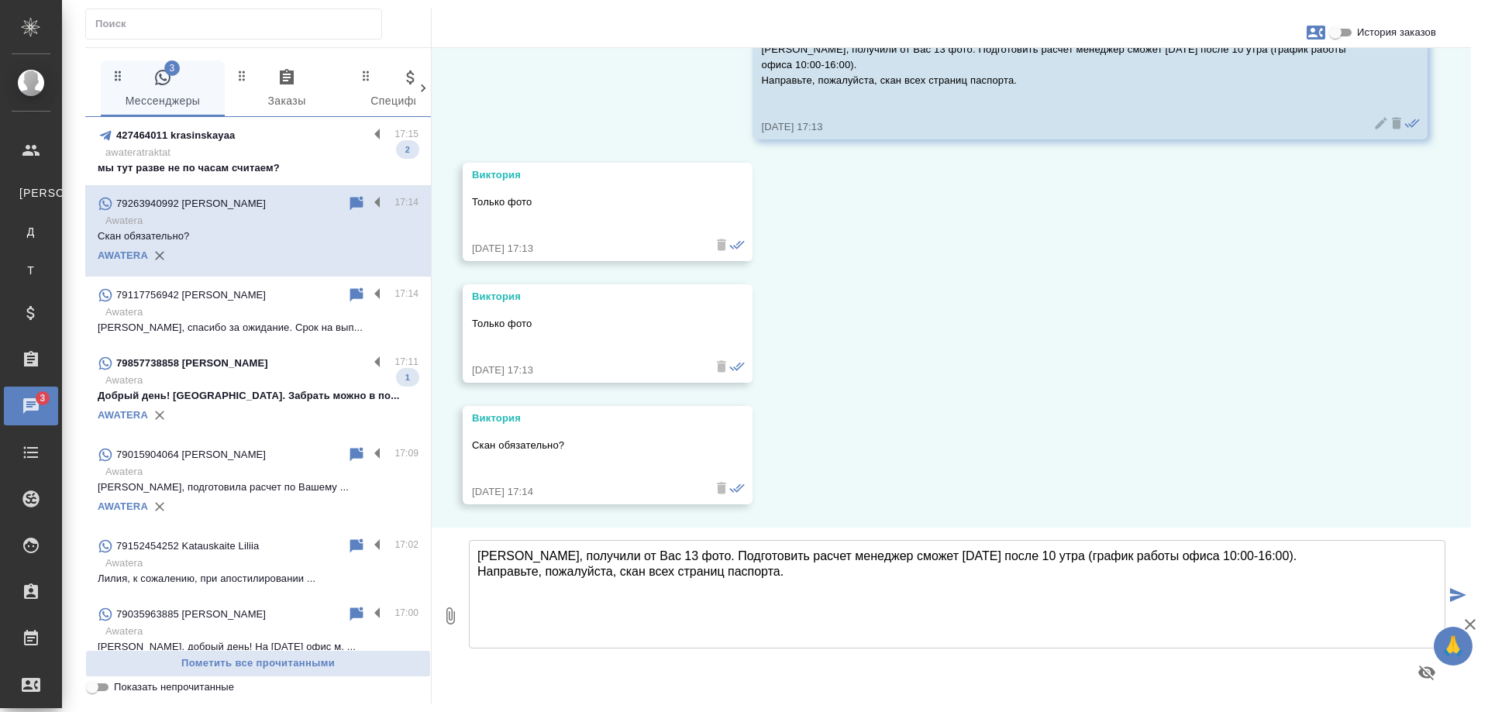
click at [1190, 309] on div "29.08, пятница Гудина Александра (менеджер) Виктория, добрый день! Направьте, п…" at bounding box center [951, 288] width 1039 height 480
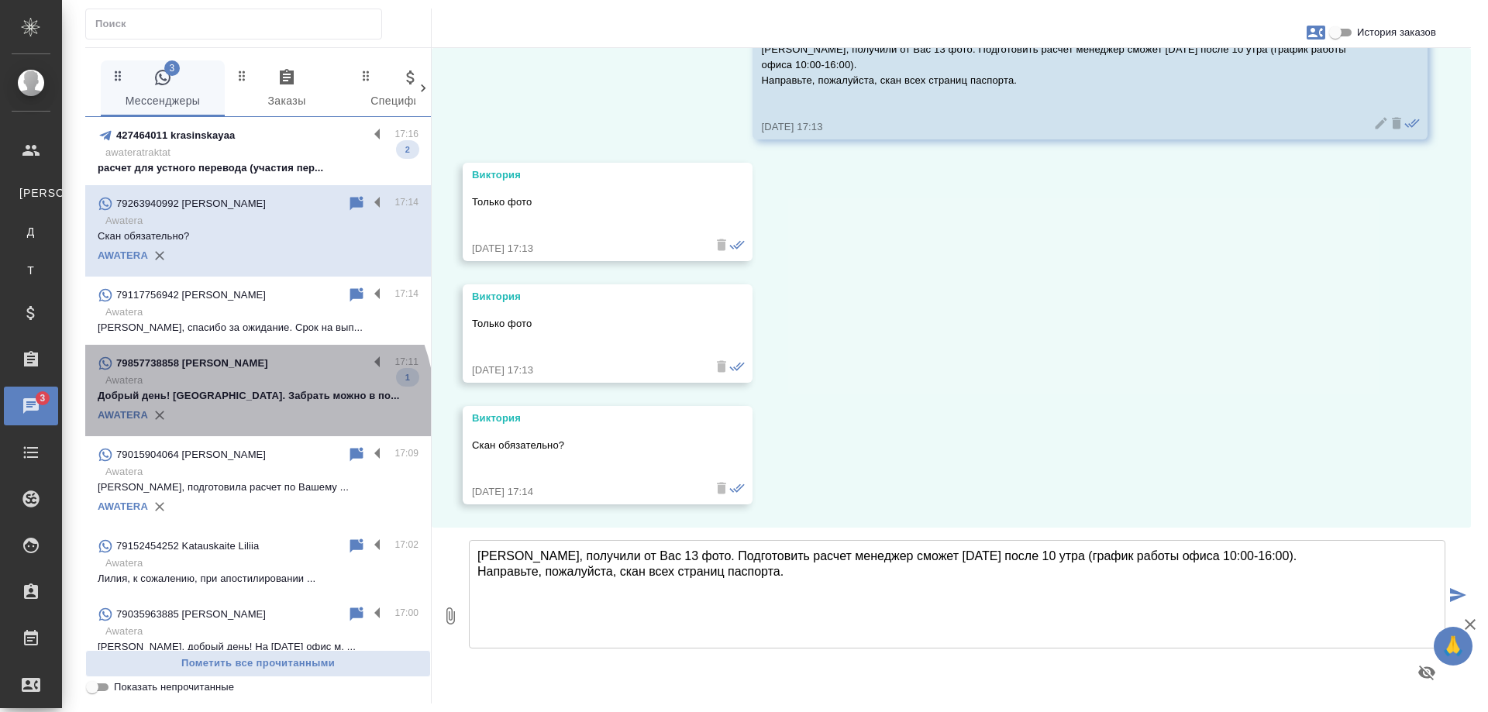
click at [254, 405] on div "AWATERA" at bounding box center [258, 415] width 321 height 23
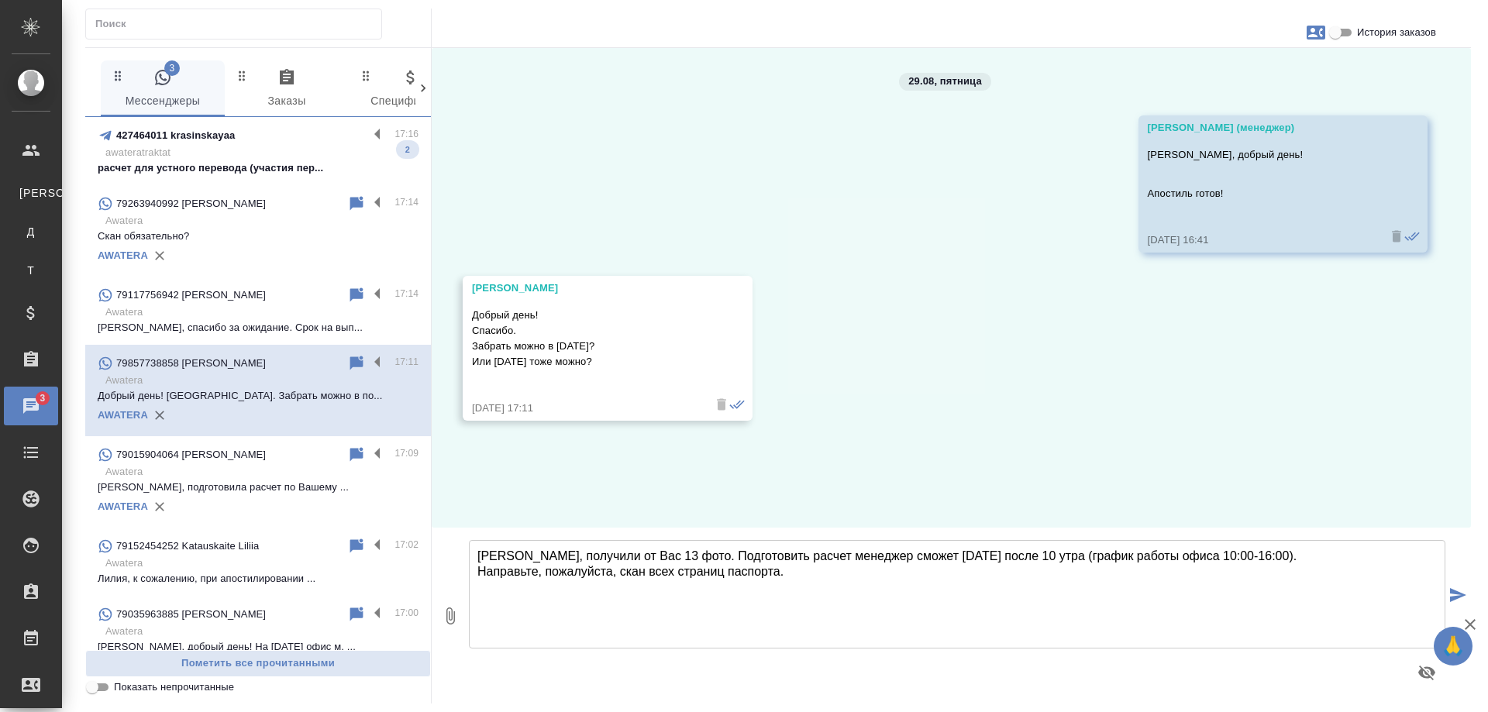
scroll to position [0, 0]
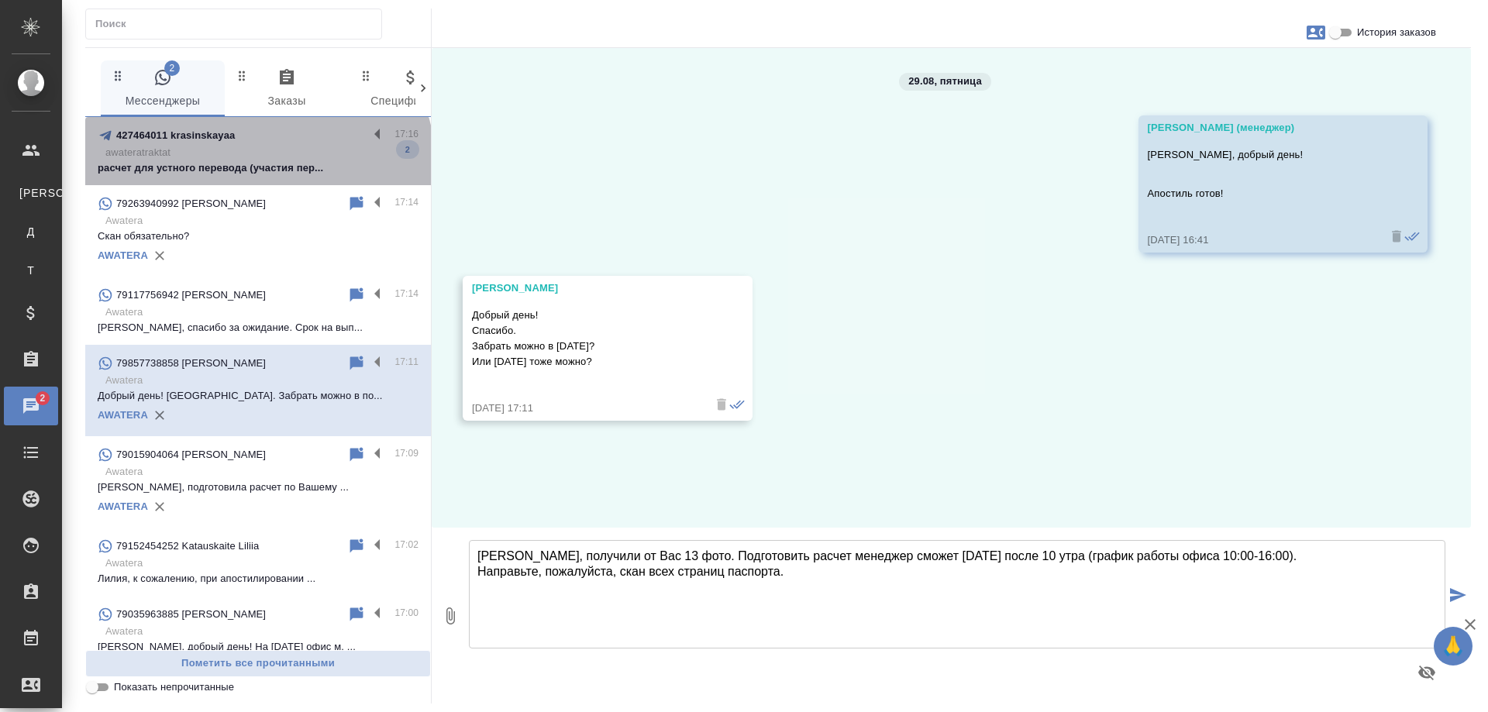
click at [256, 166] on p "расчет для устного перевода (участия пер..." at bounding box center [258, 167] width 321 height 15
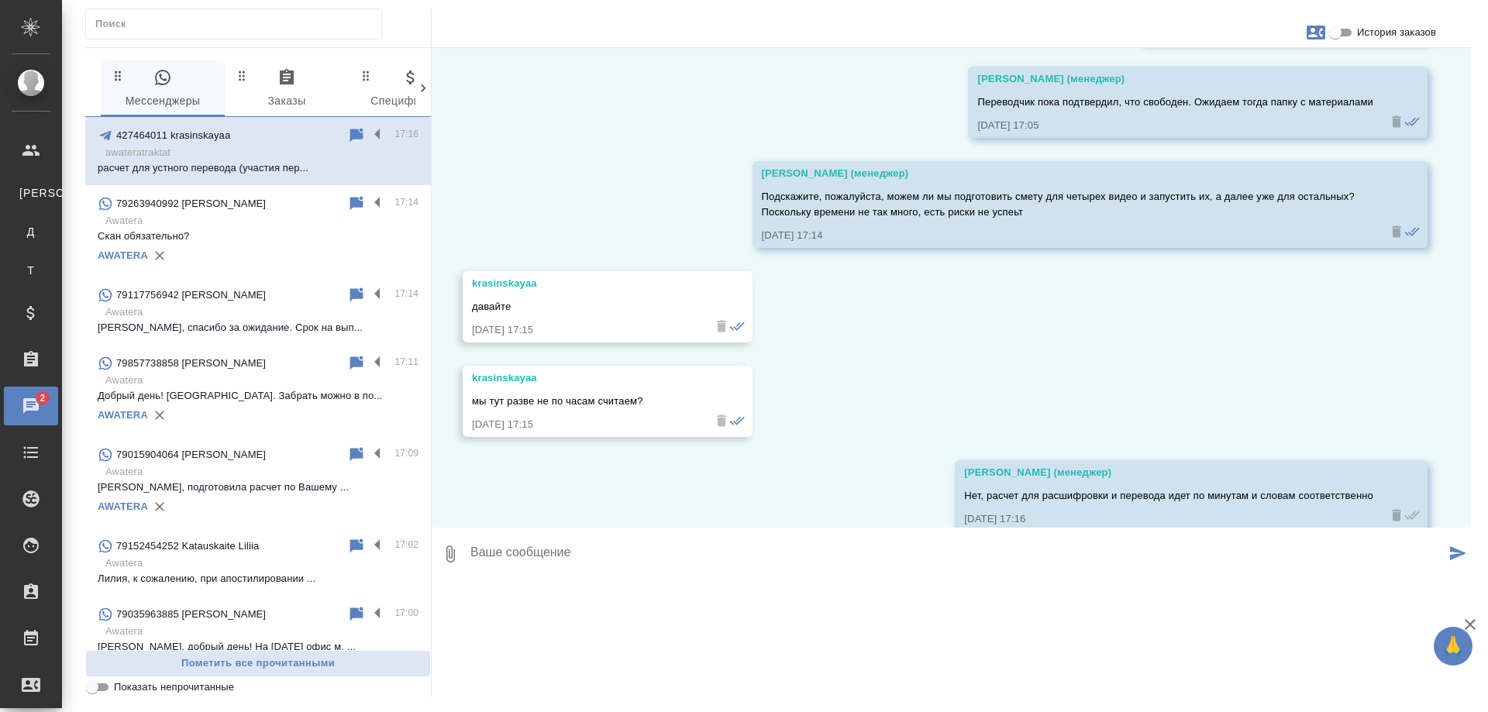
scroll to position [2842, 0]
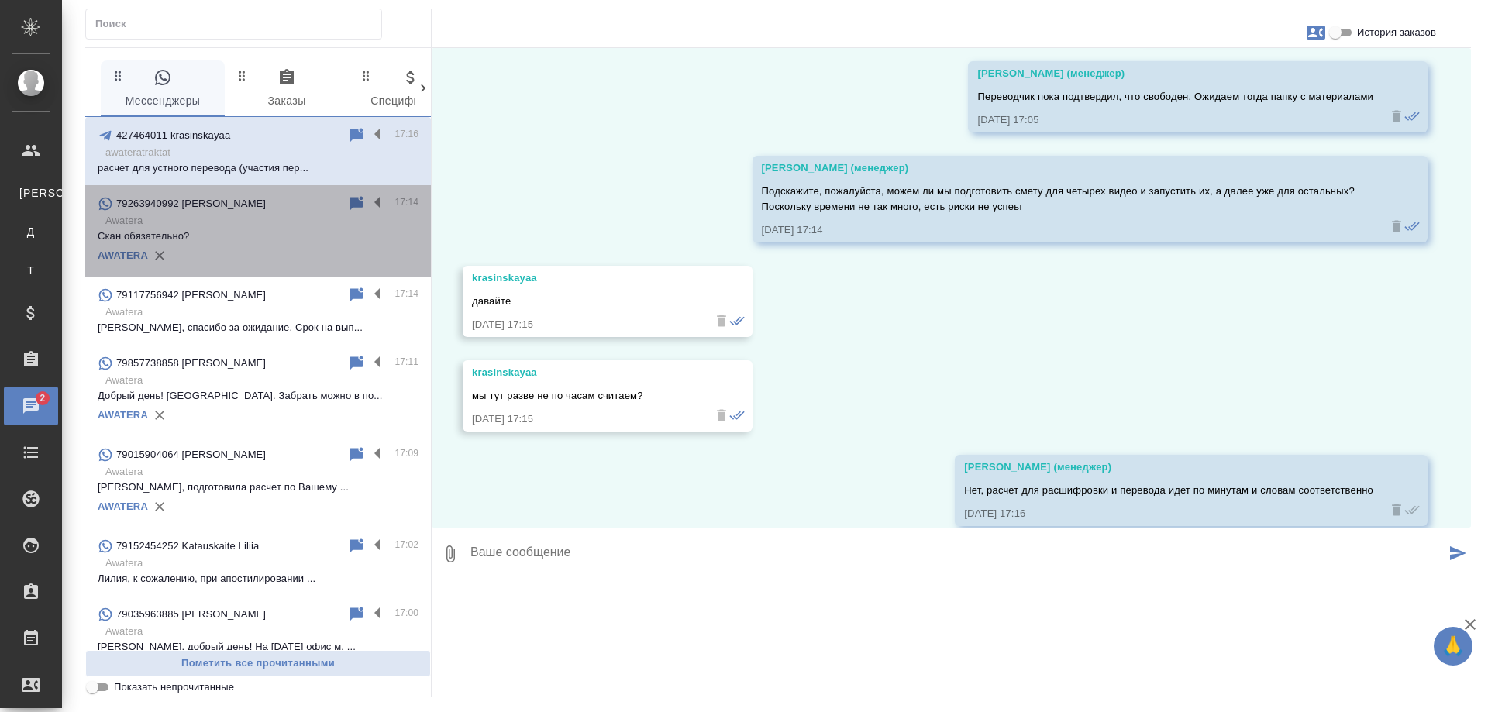
click at [263, 232] on p "Скан обязательно?" at bounding box center [258, 236] width 321 height 15
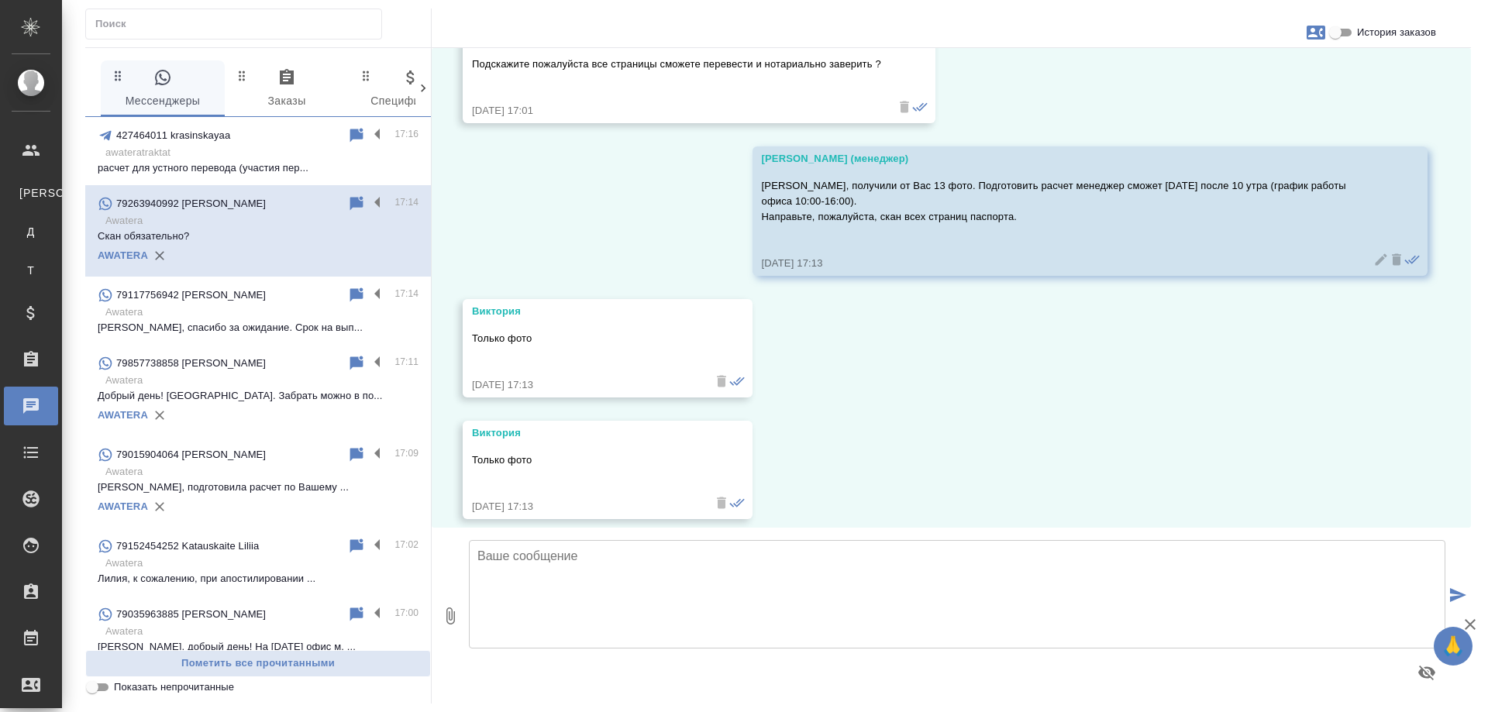
scroll to position [5010, 0]
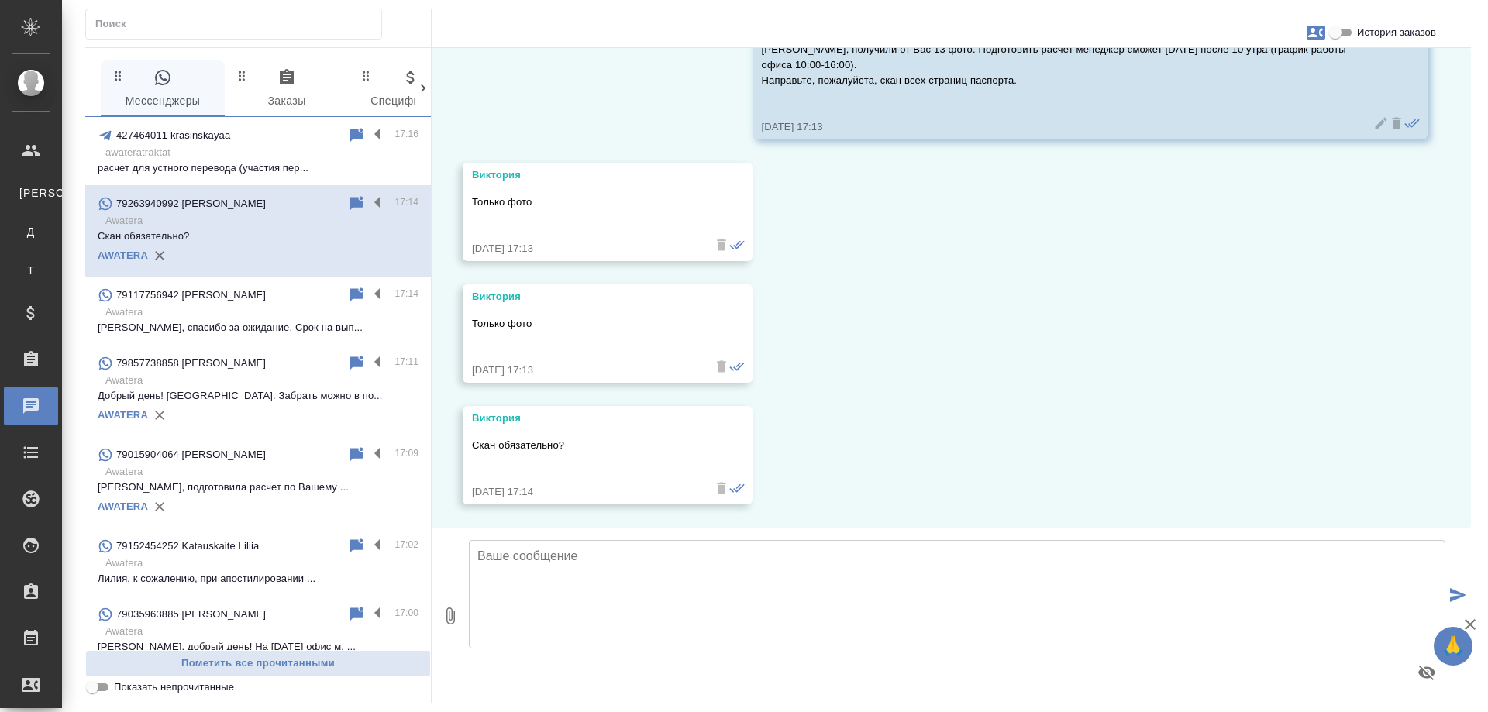
click at [652, 569] on textarea at bounding box center [957, 594] width 976 height 108
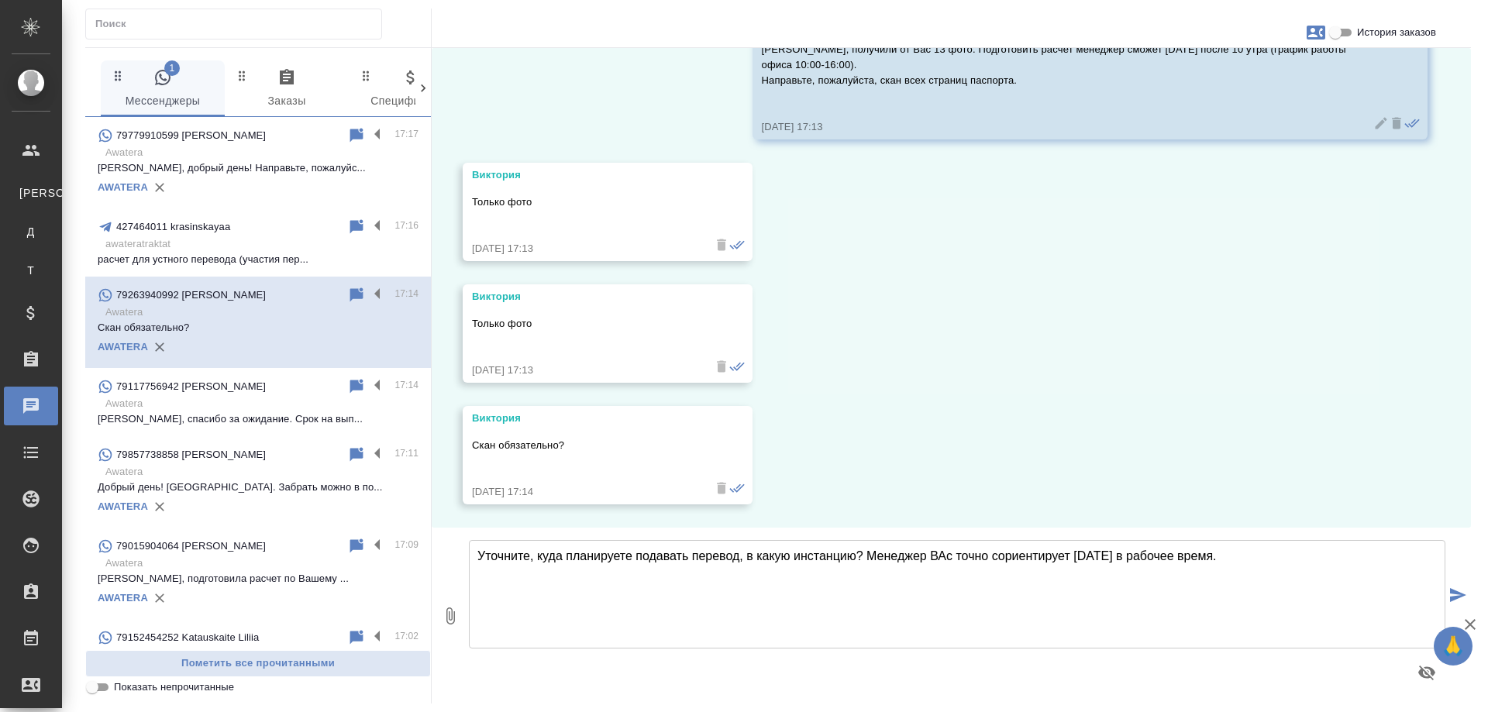
click at [945, 552] on textarea "Уточните, куда планируете подавать перевод, в какую инстанцию? Менеджер ВАс точ…" at bounding box center [957, 594] width 976 height 108
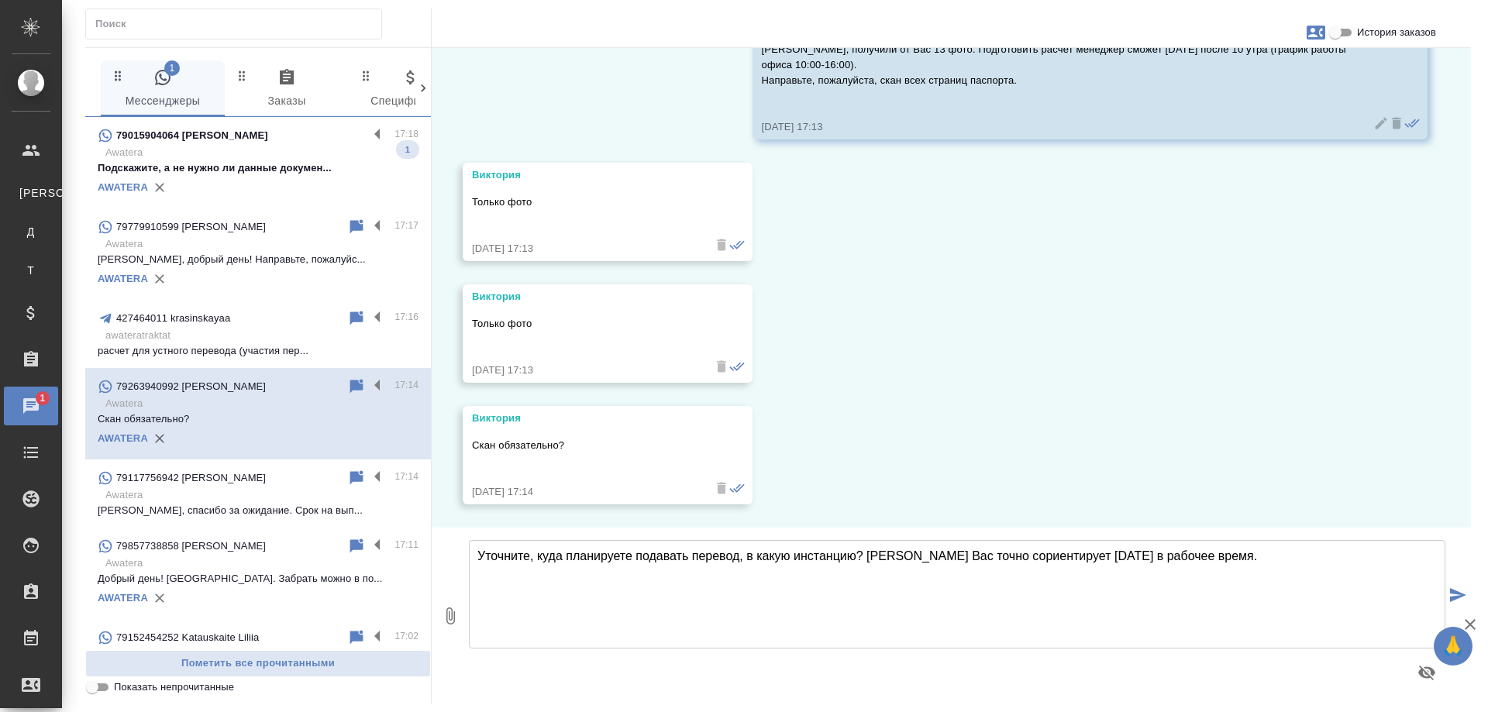
click at [1243, 552] on textarea "Уточните, куда планируете подавать перевод, в какую инстанцию? Менеджер Вас точ…" at bounding box center [957, 594] width 976 height 108
type textarea "Уточните, куда планируете подавать перевод, в какую инстанцию? Менеджер Вас точ…"
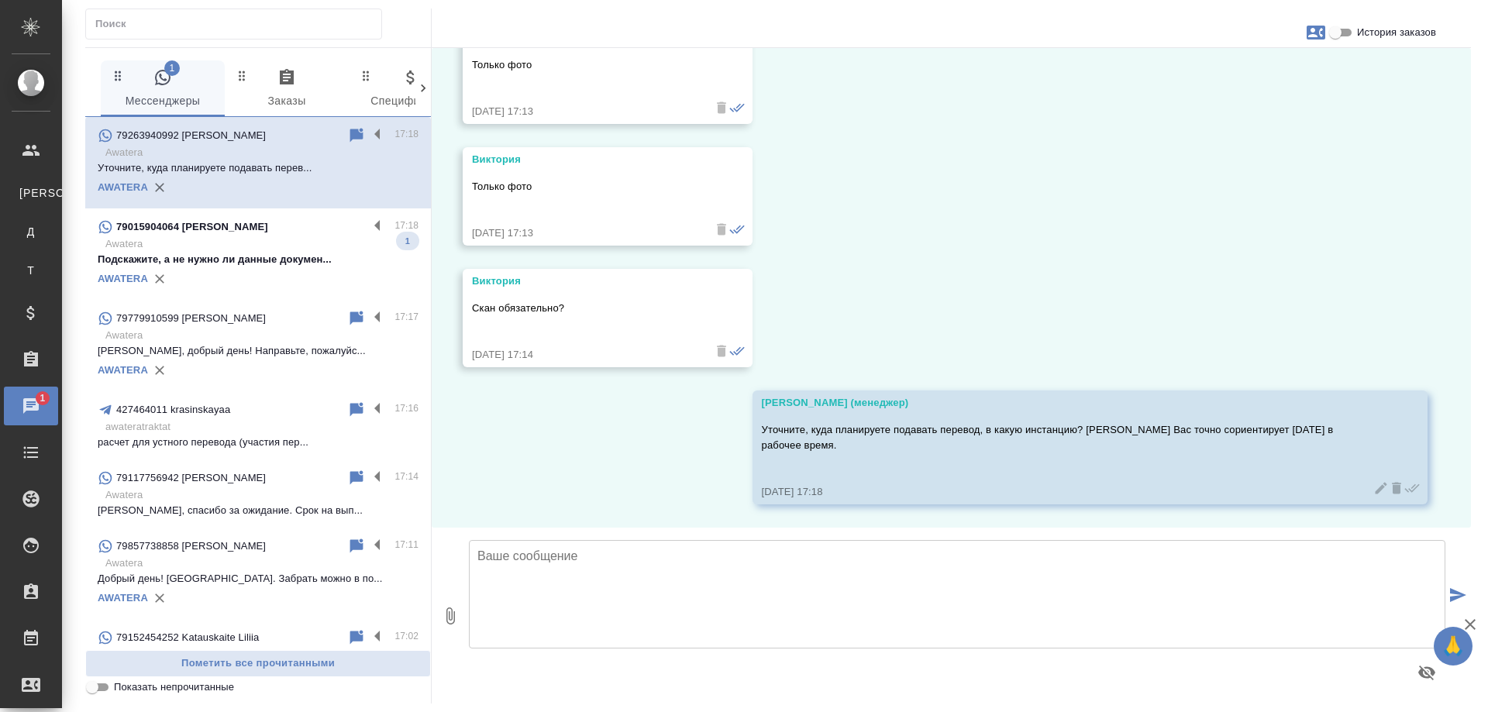
click at [232, 267] on p "Подскажите, а не нужно ли данные докумен..." at bounding box center [258, 259] width 321 height 15
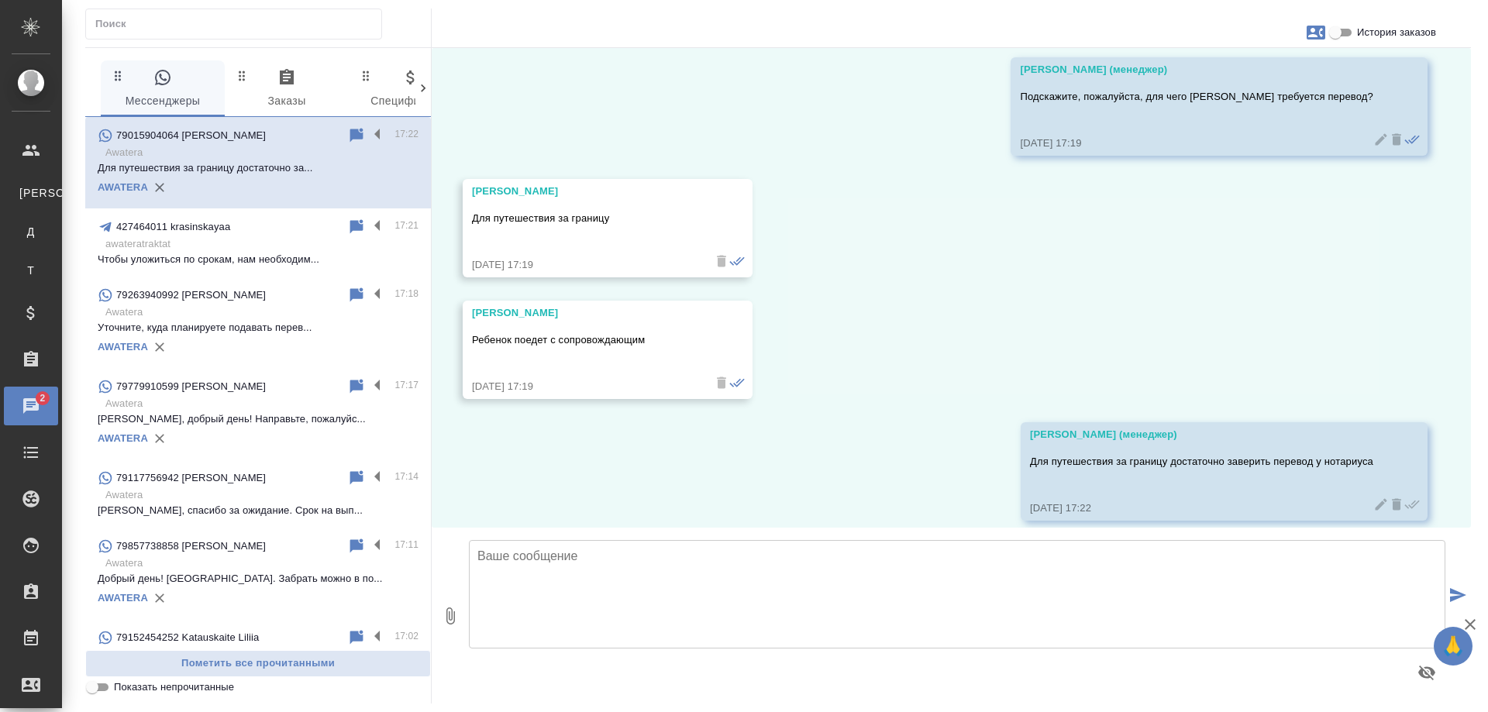
scroll to position [1475, 0]
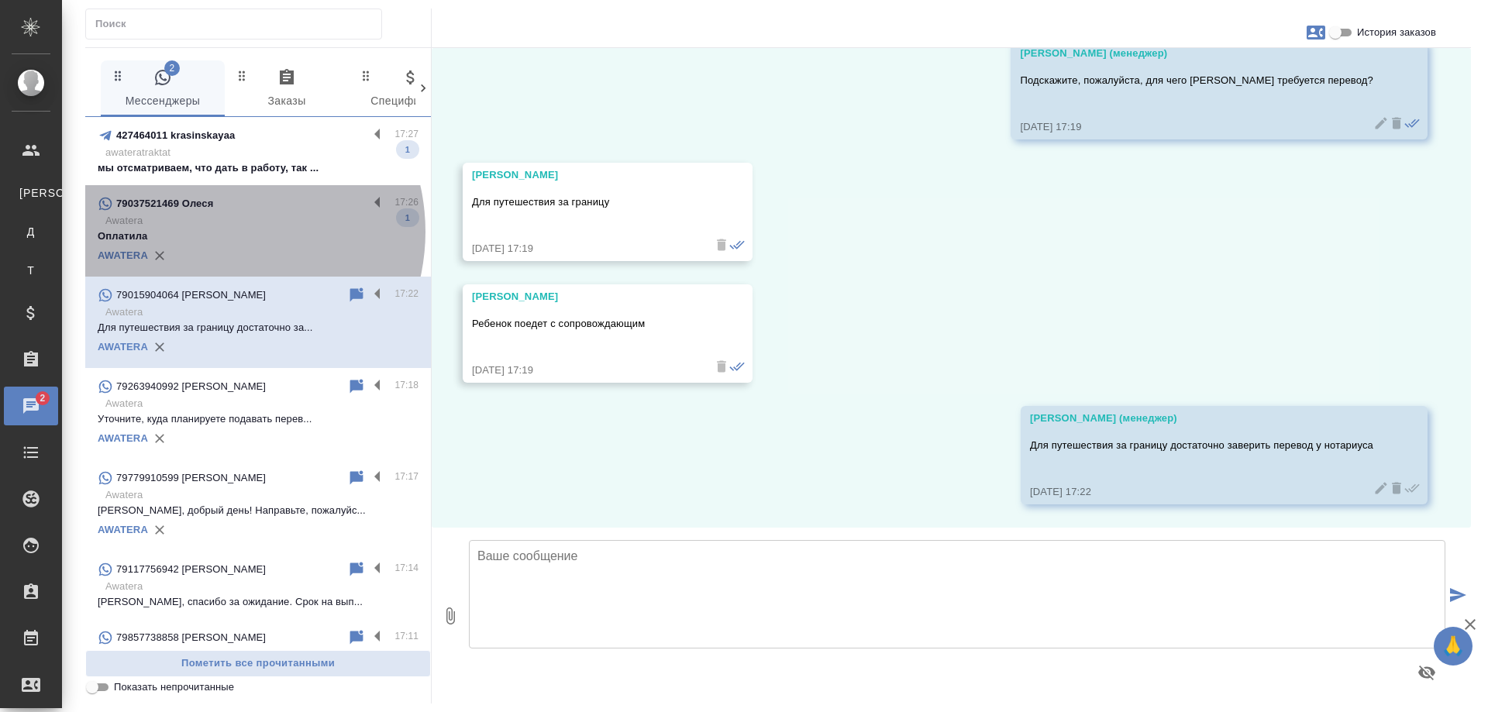
click at [215, 232] on p "Оплатила" at bounding box center [258, 236] width 321 height 15
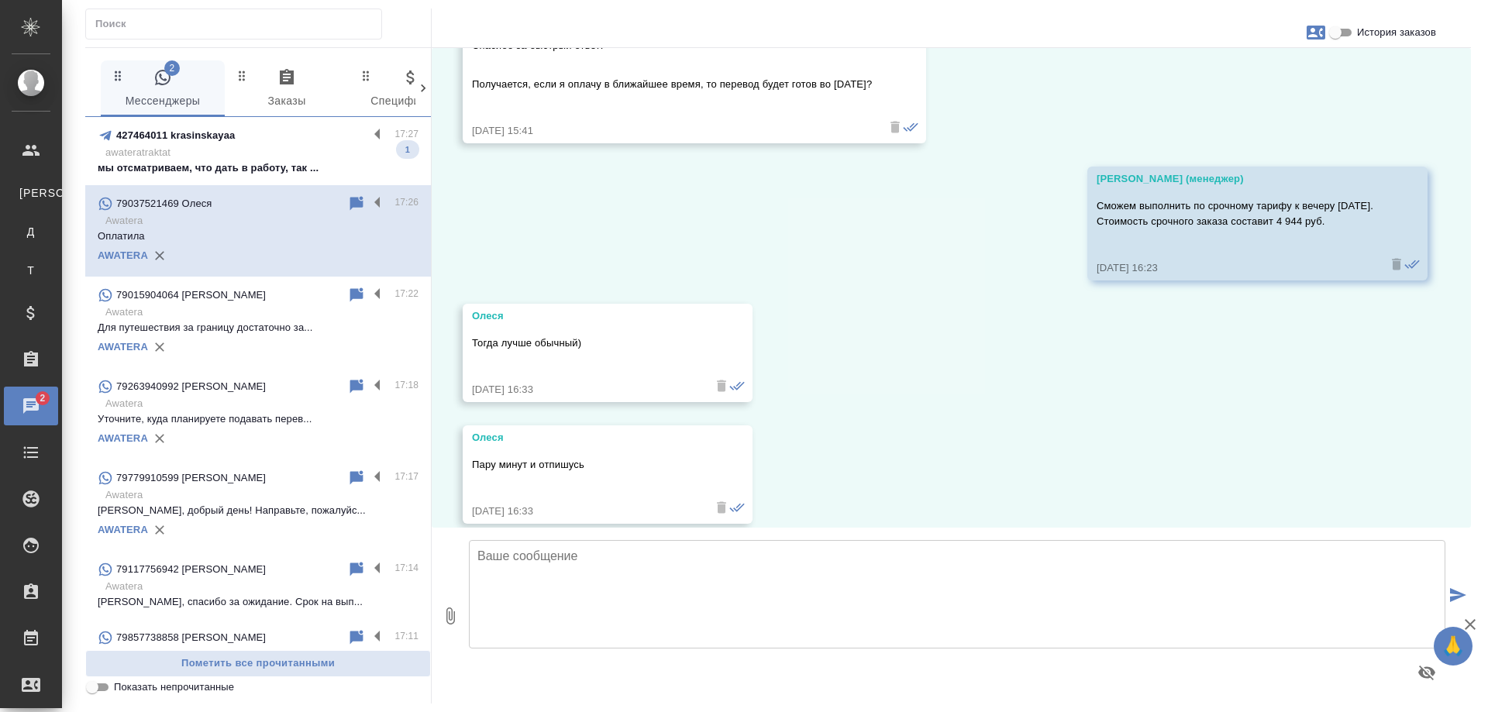
scroll to position [1715, 0]
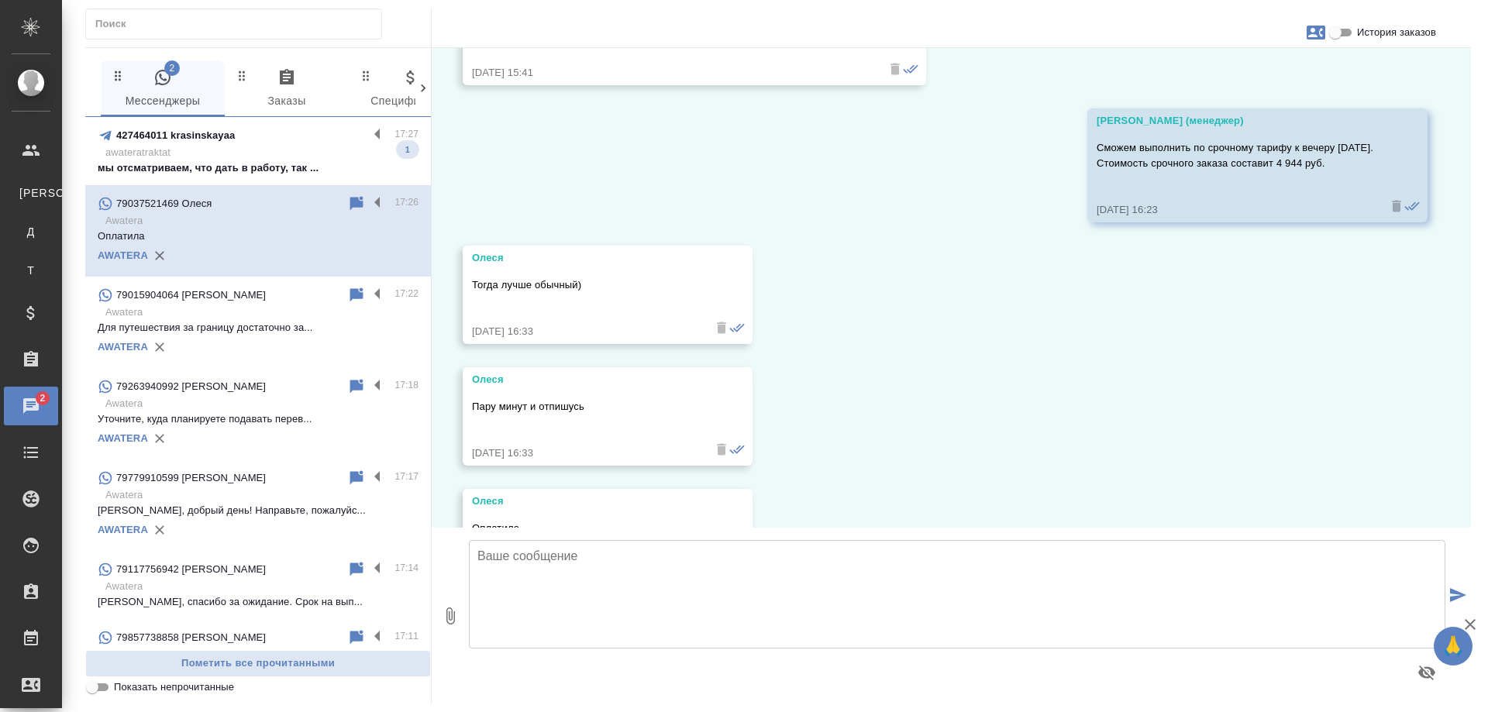
click at [291, 146] on p "awateratraktat" at bounding box center [261, 152] width 313 height 15
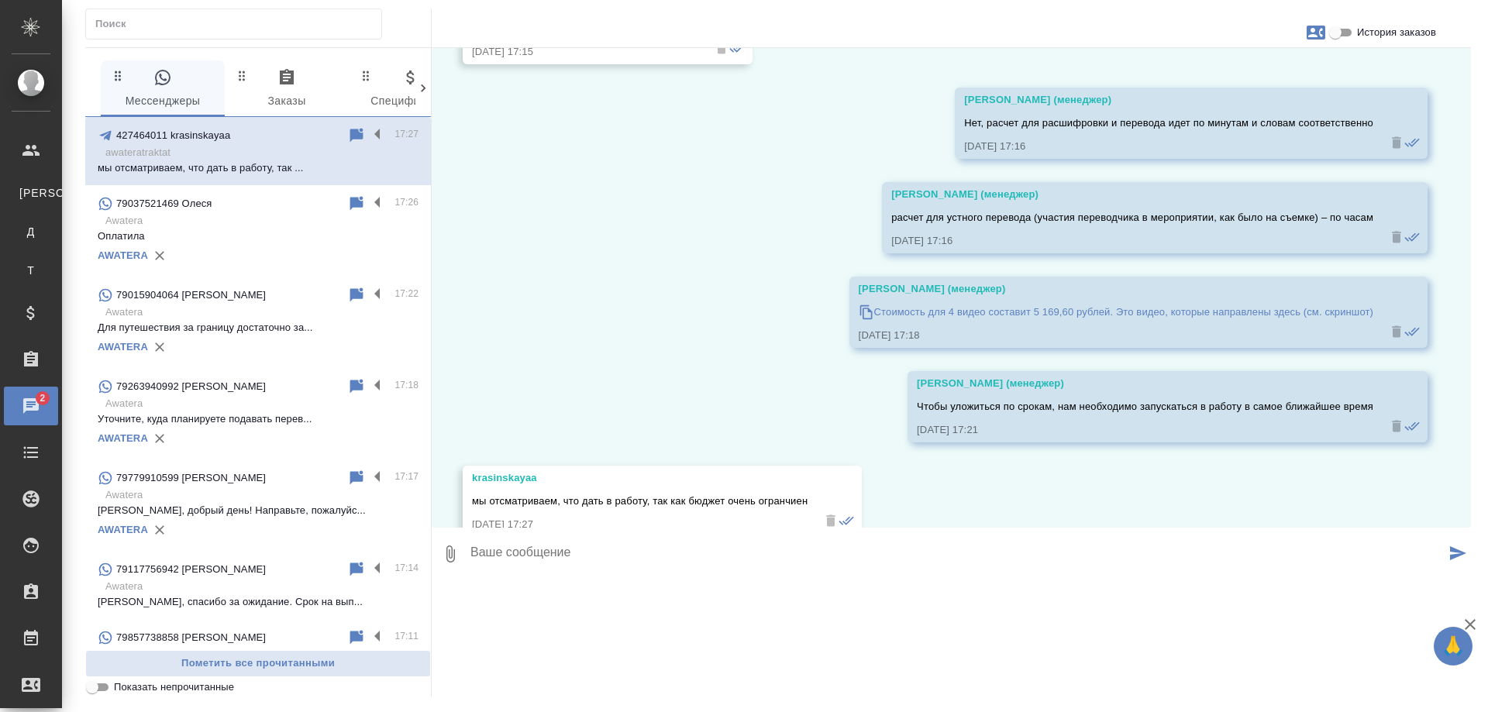
scroll to position [3220, 0]
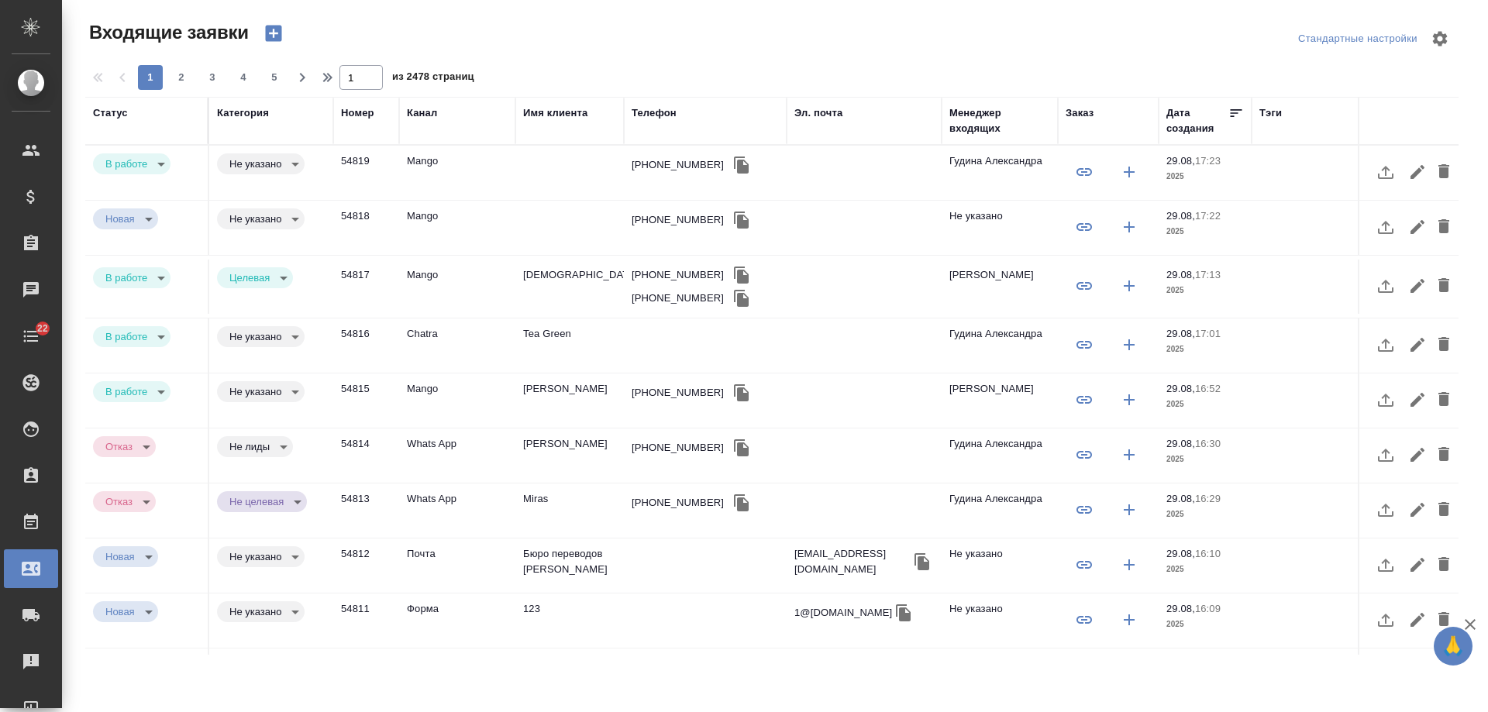
select select "RU"
click at [535, 200] on td "Tea Green" at bounding box center [569, 173] width 108 height 54
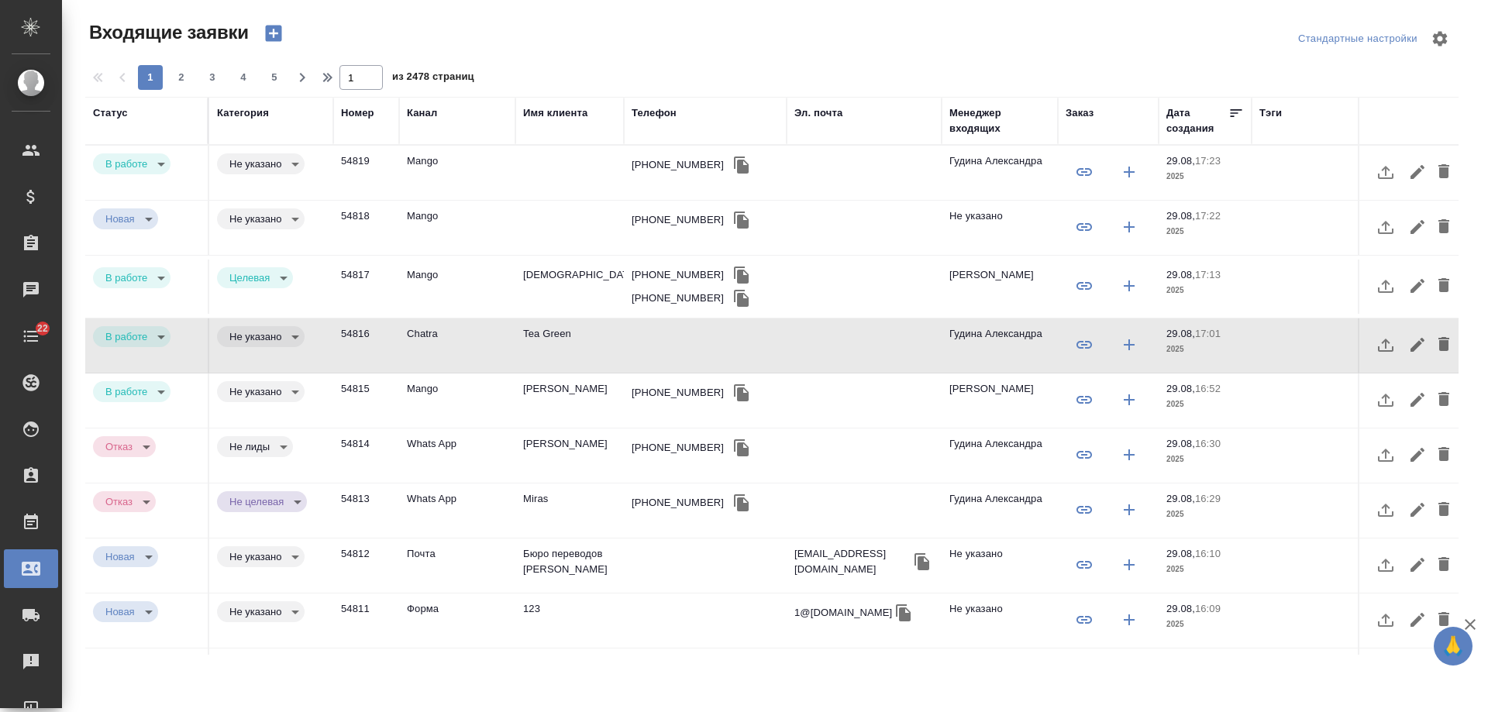
click at [659, 167] on div "[PHONE_NUMBER]" at bounding box center [678, 164] width 92 height 15
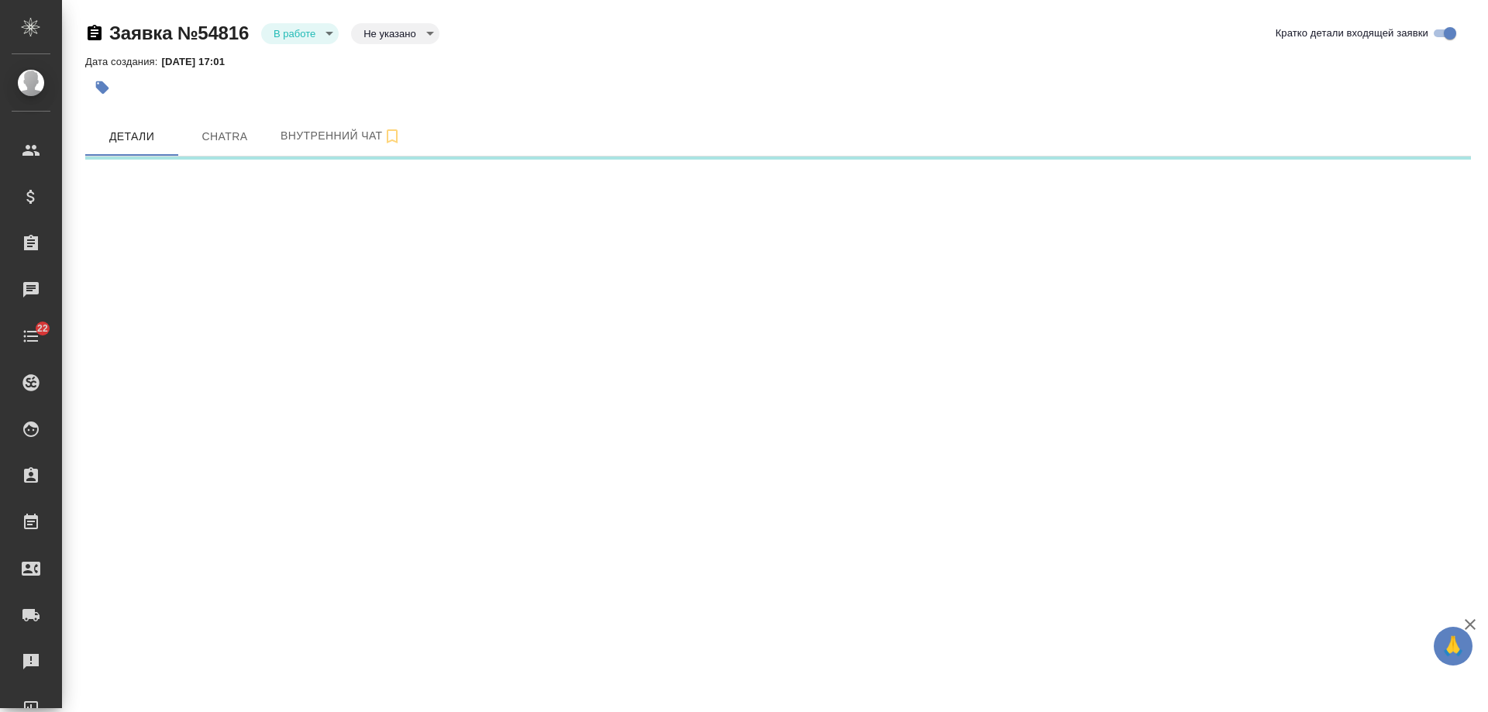
select select "RU"
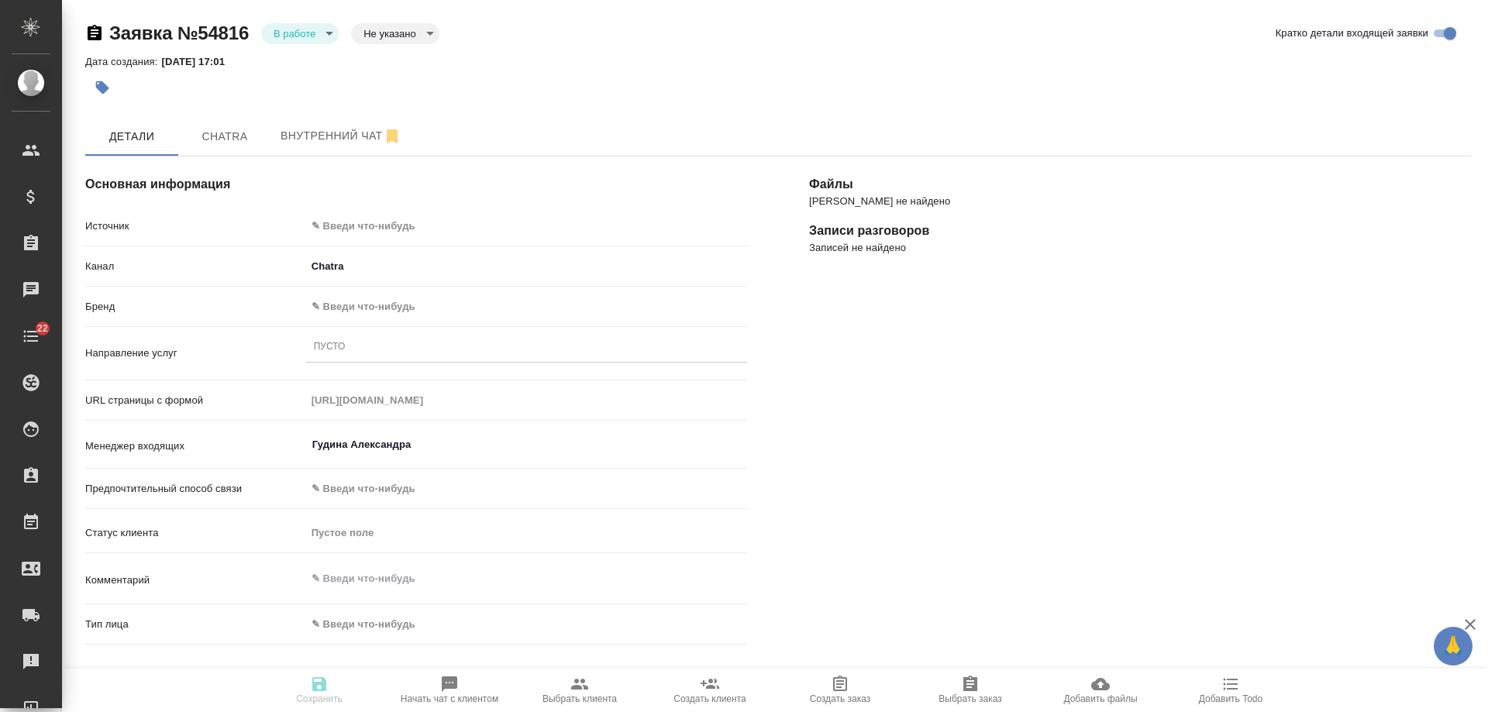
type textarea "x"
click at [353, 223] on body "🙏 .cls-1 fill:#fff; AWATERA [PERSON_NAME] Спецификации Заказы Чаты 22 Todo Прое…" at bounding box center [744, 356] width 1488 height 712
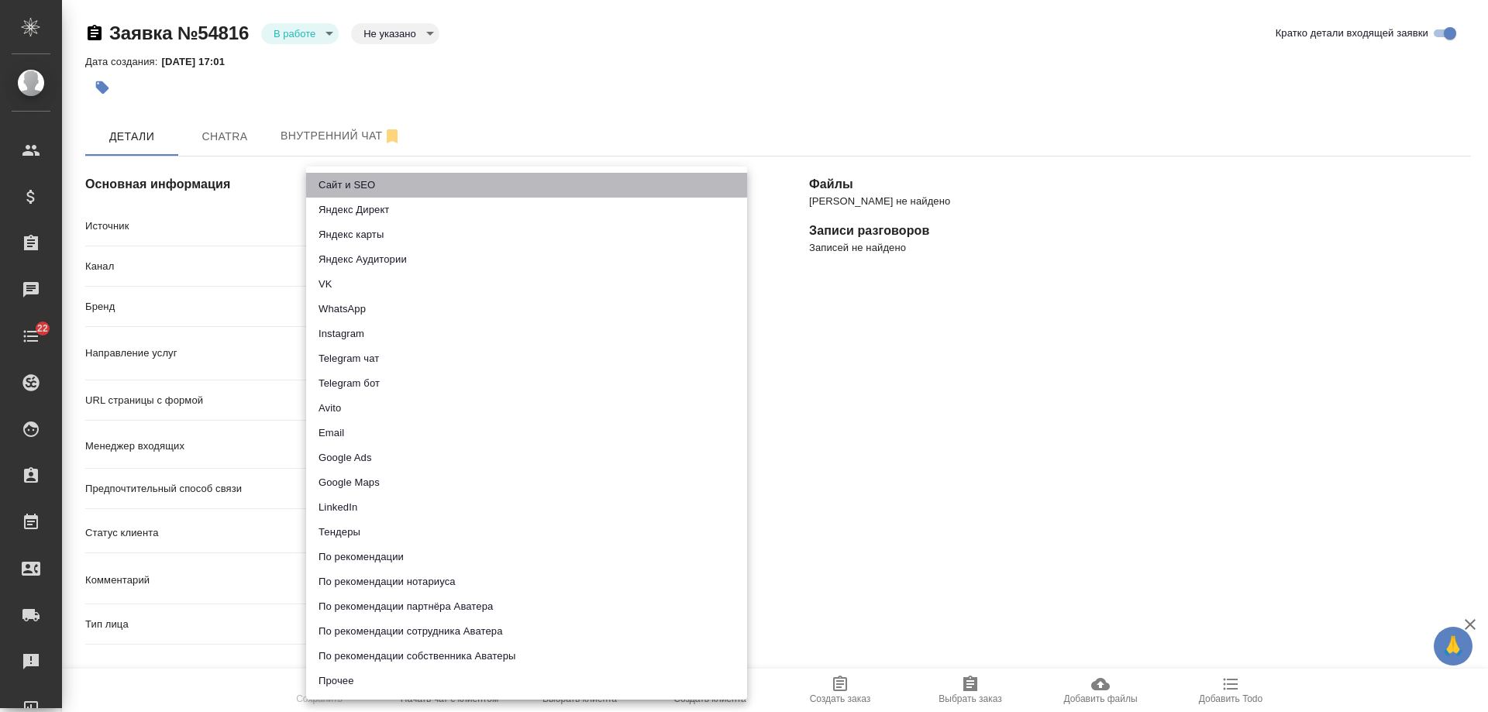
click at [361, 182] on li "Сайт и SEO" at bounding box center [526, 185] width 441 height 25
type input "seo"
type textarea "x"
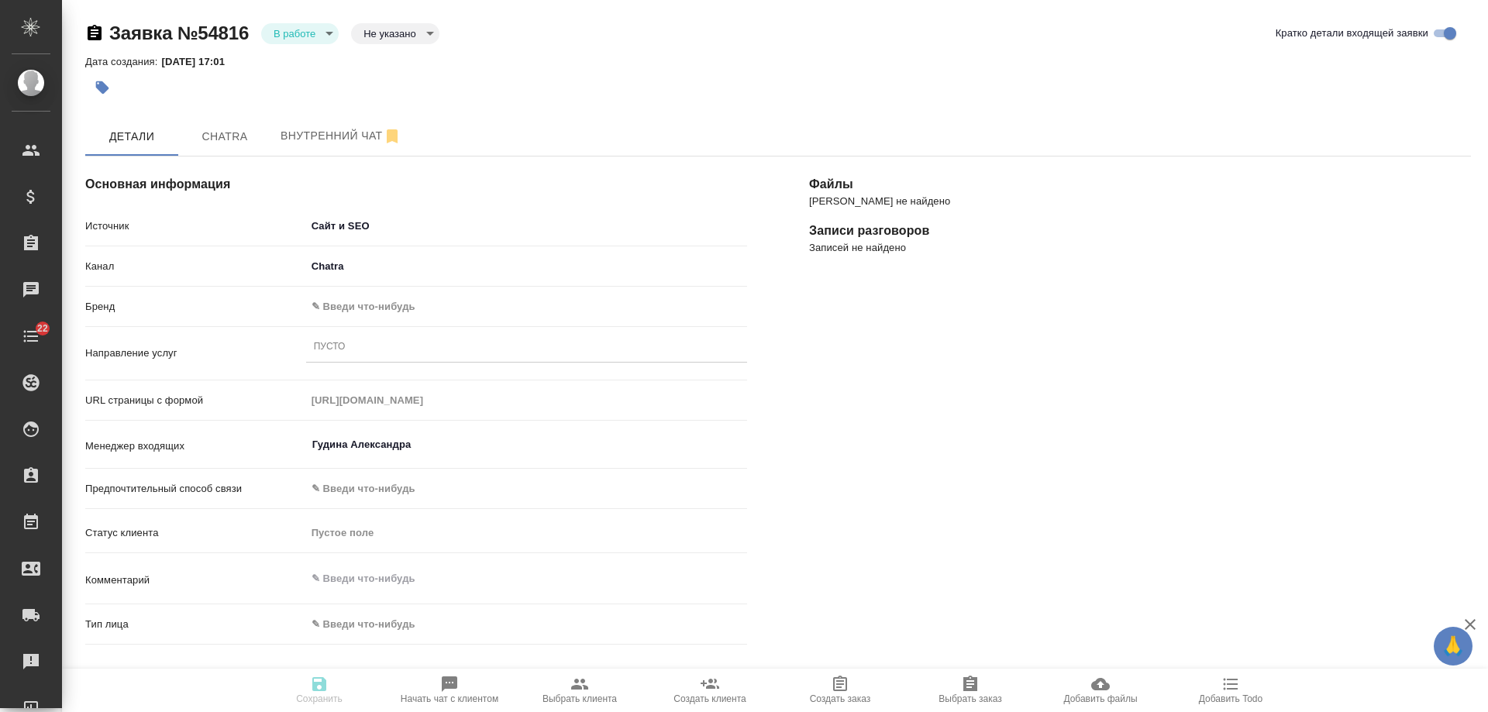
click at [383, 302] on body "🙏 .cls-1 fill:#fff; AWATERA [PERSON_NAME] Спецификации Заказы 0 Чаты 22 Todo Пр…" at bounding box center [744, 356] width 1488 height 712
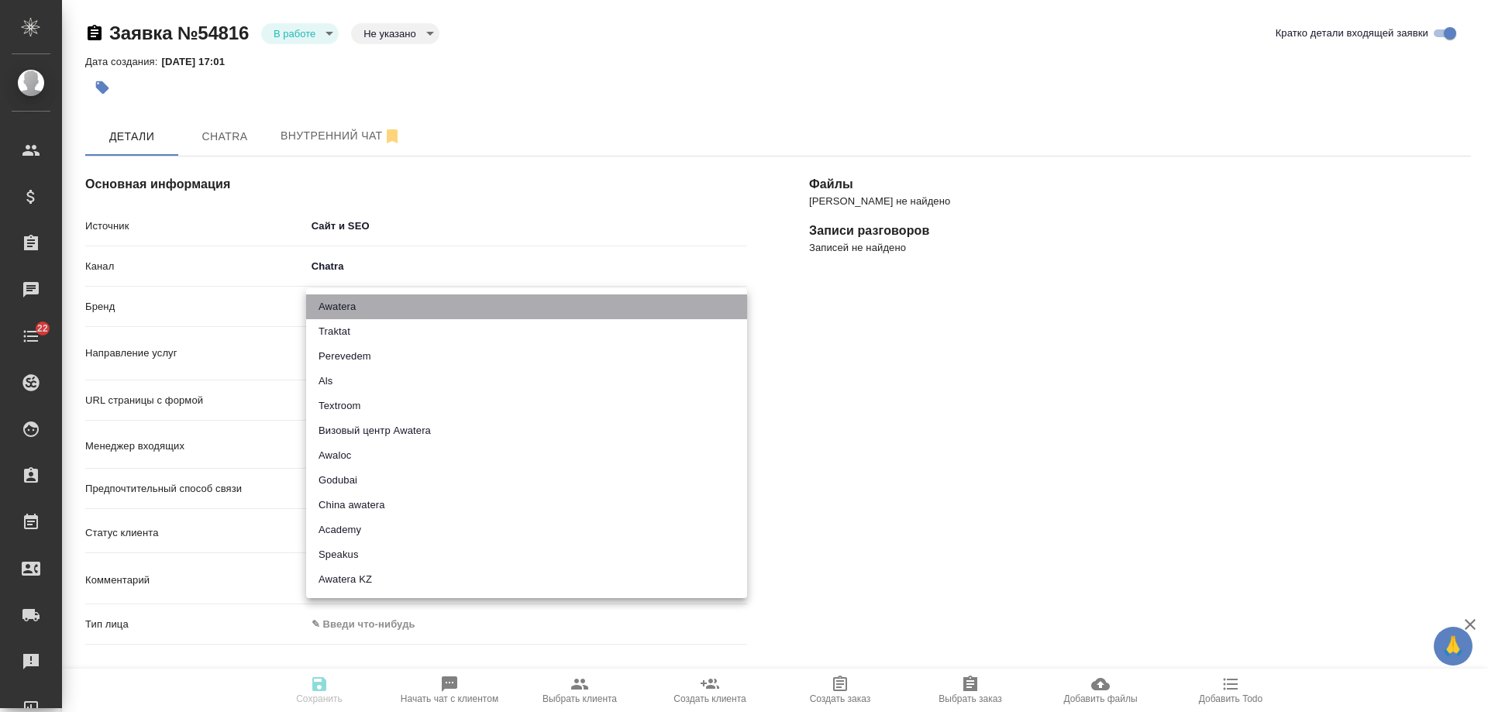
click at [383, 302] on li "Awatera" at bounding box center [526, 306] width 441 height 25
type input "awatera"
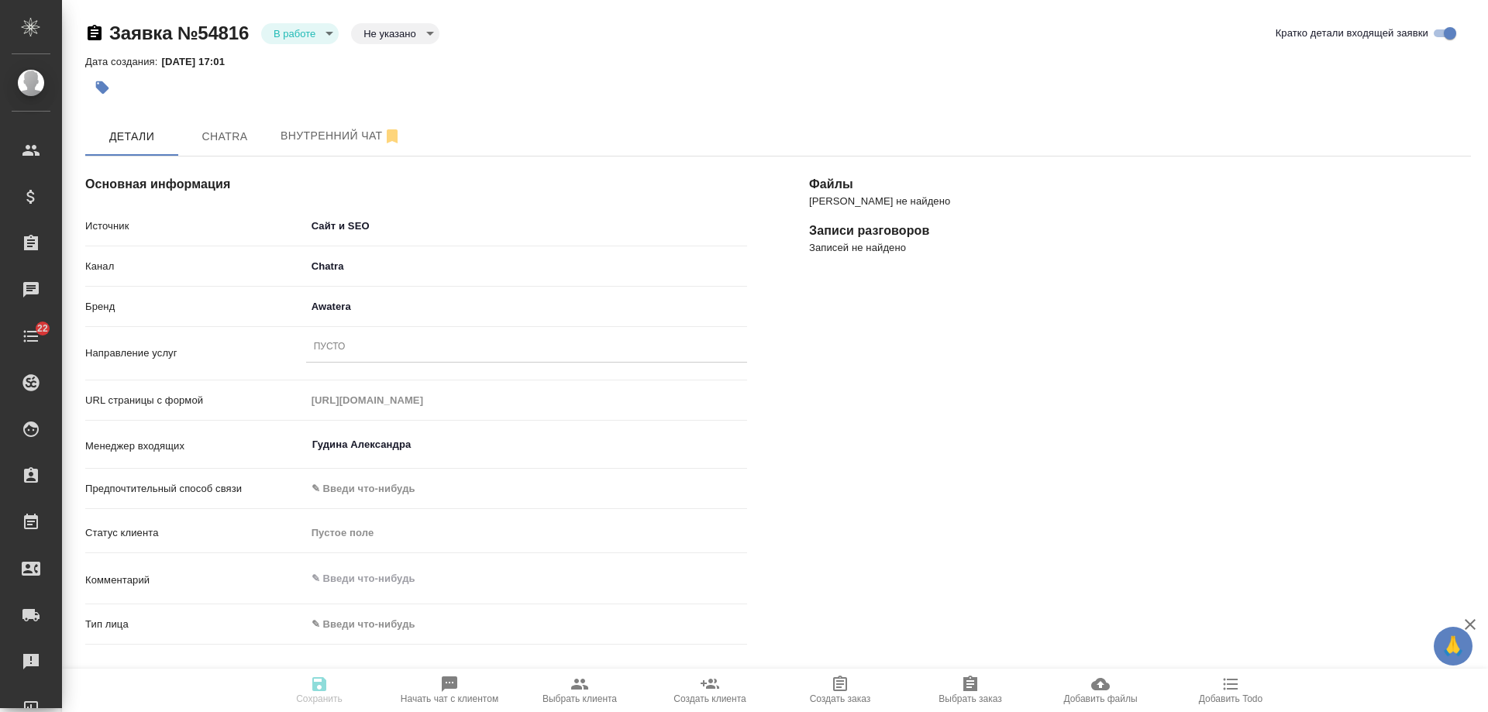
click at [356, 350] on div "Пусто" at bounding box center [526, 347] width 441 height 22
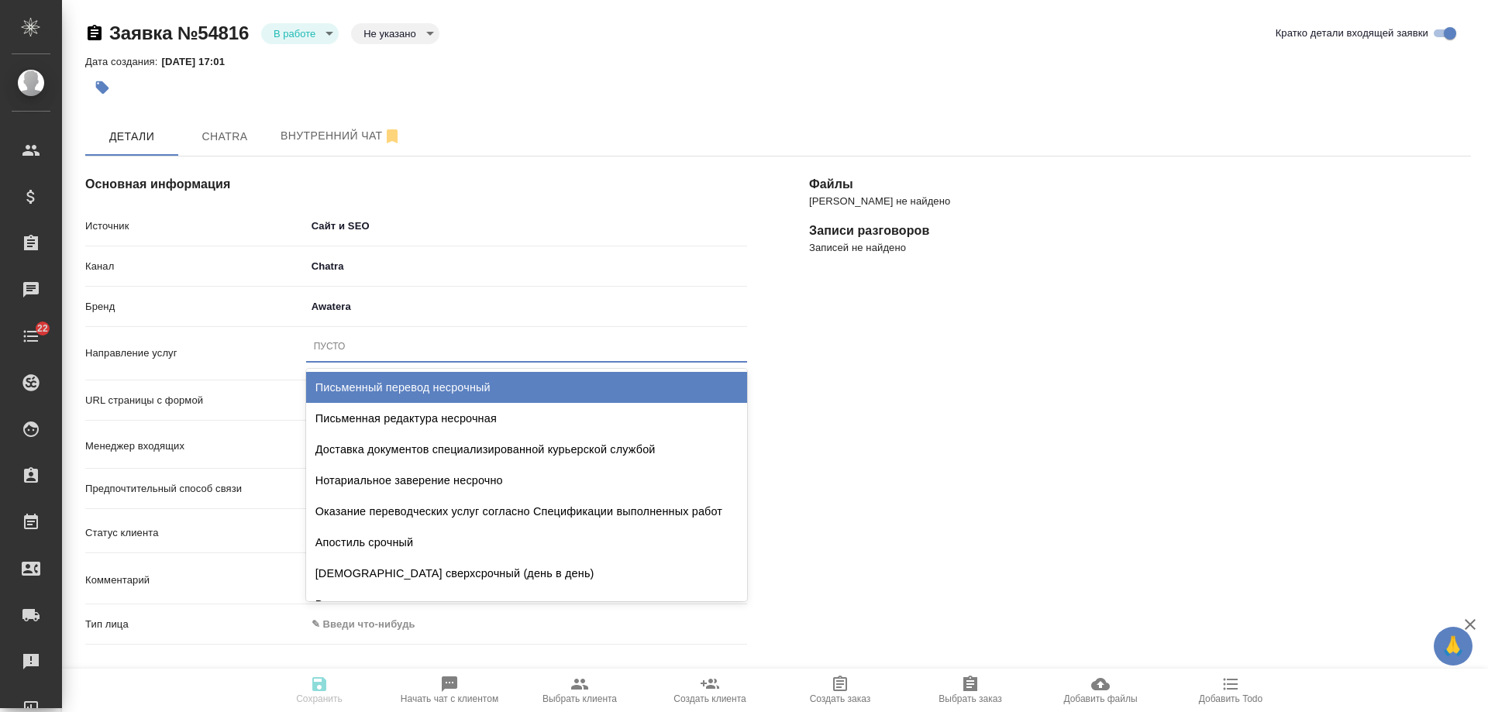
click at [375, 377] on div "Письменный перевод несрочный" at bounding box center [526, 387] width 441 height 31
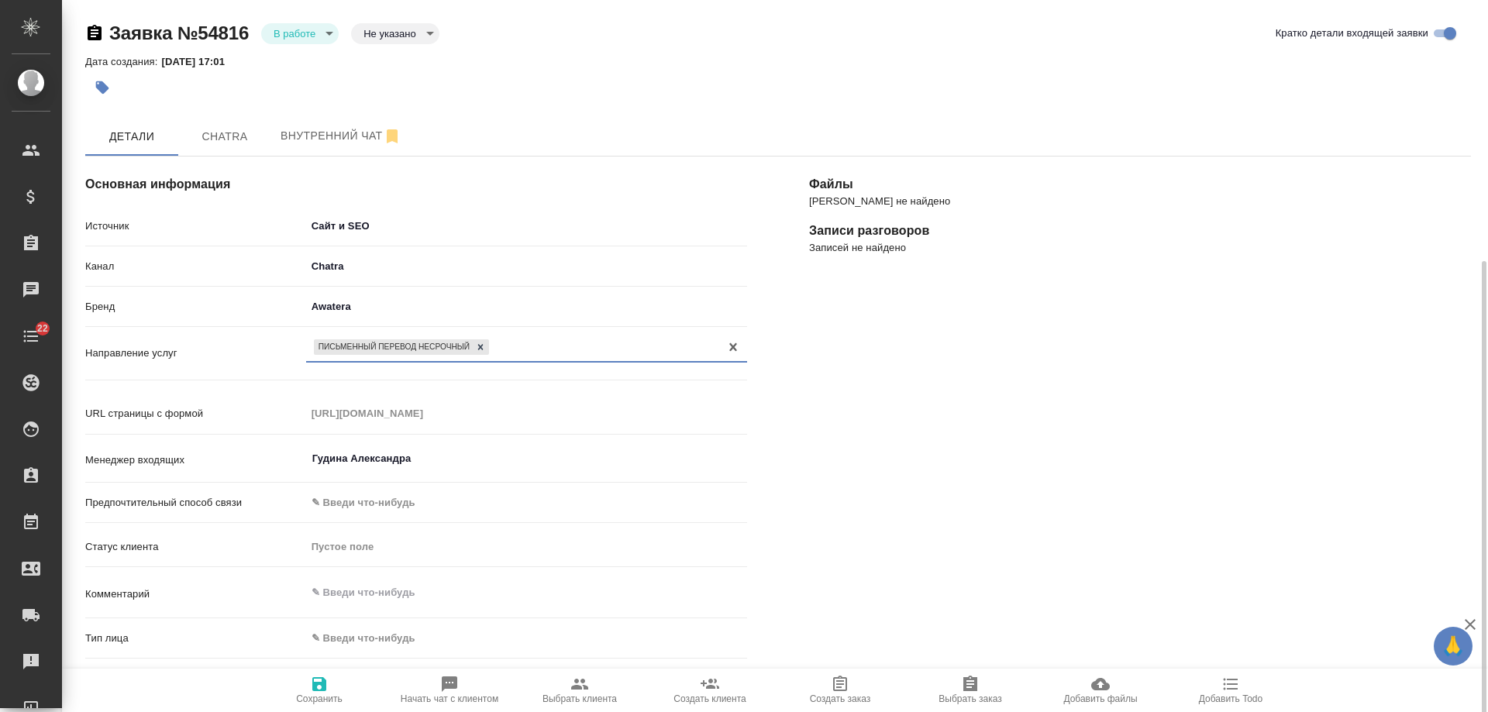
scroll to position [232, 0]
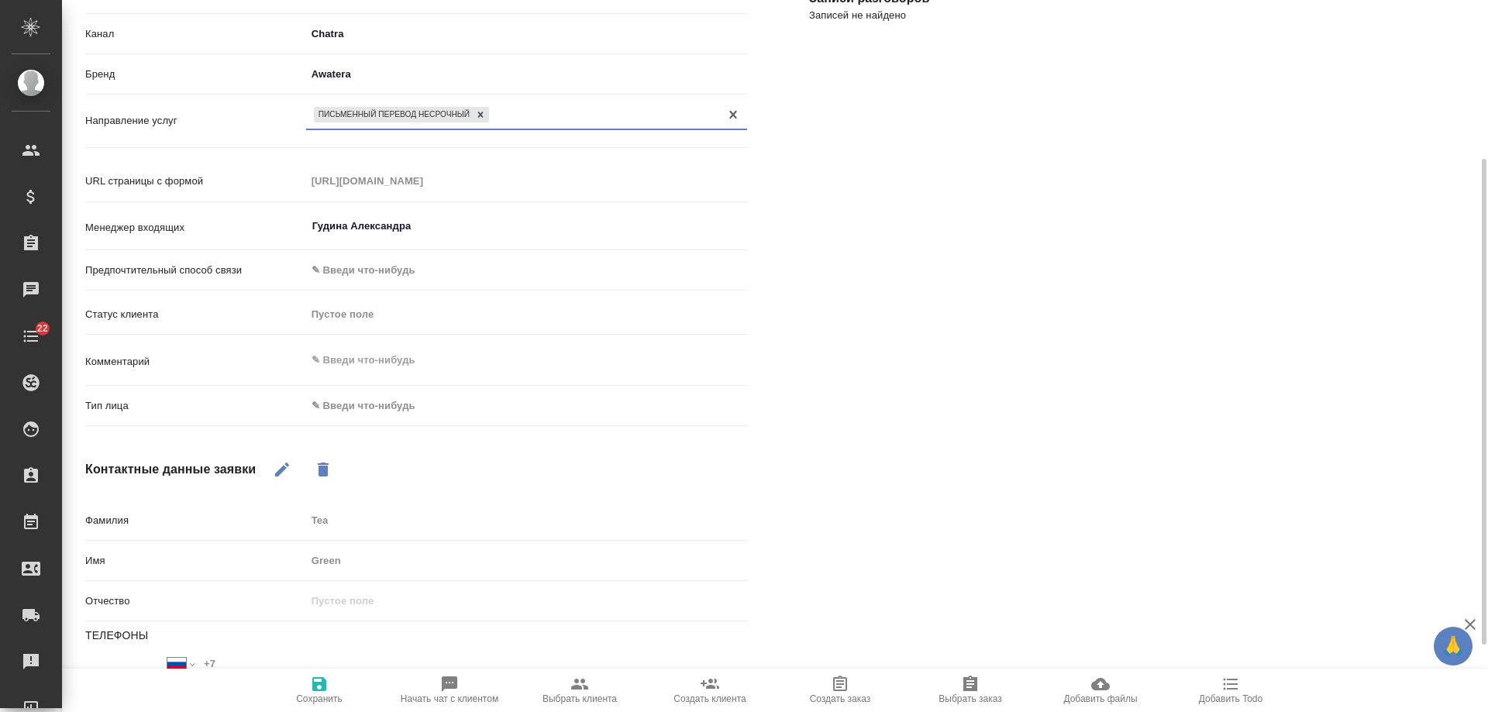
click at [375, 408] on body "🙏 .cls-1 fill:#fff; AWATERA [PERSON_NAME] Спецификации Заказы 0 Чаты 22 Todo Пр…" at bounding box center [744, 356] width 1488 height 712
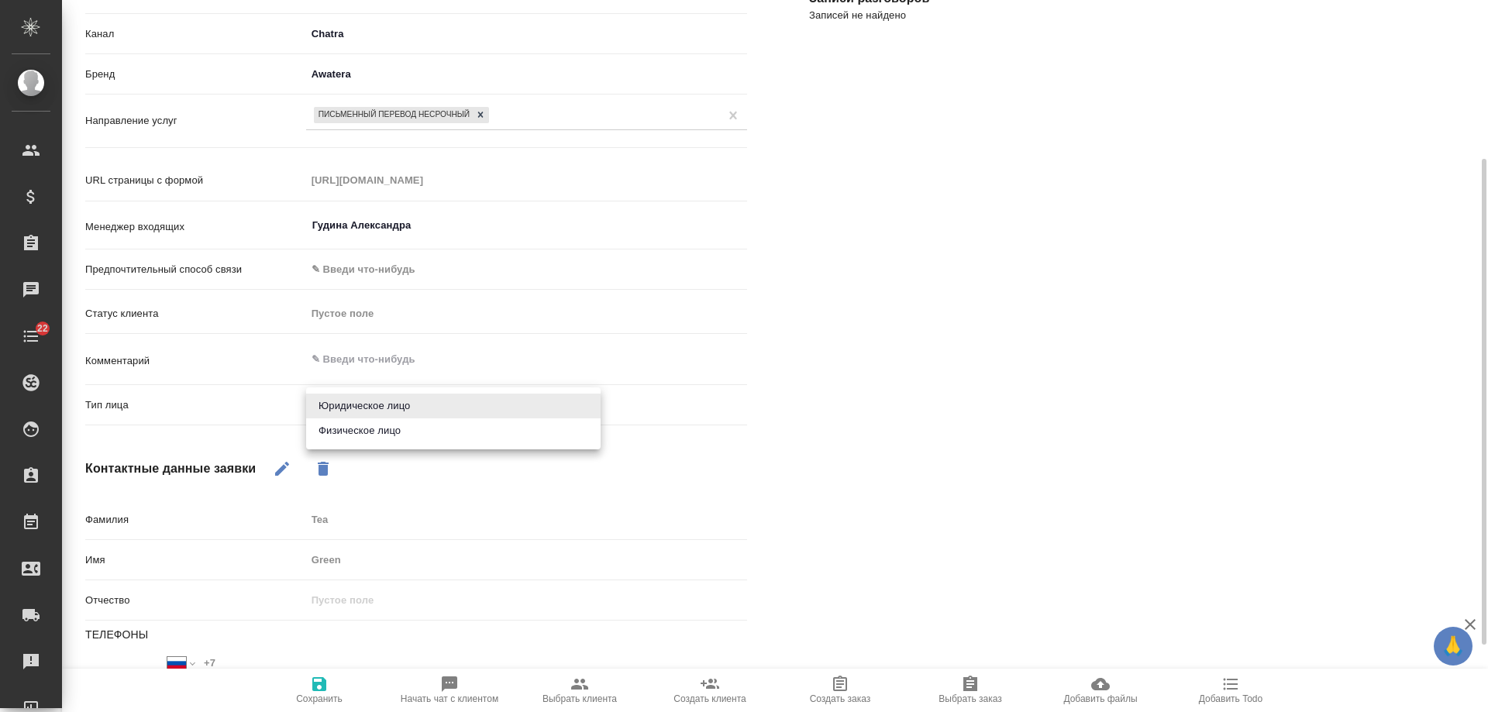
click at [367, 436] on li "Физическое лицо" at bounding box center [453, 430] width 294 height 25
type textarea "x"
type input "private"
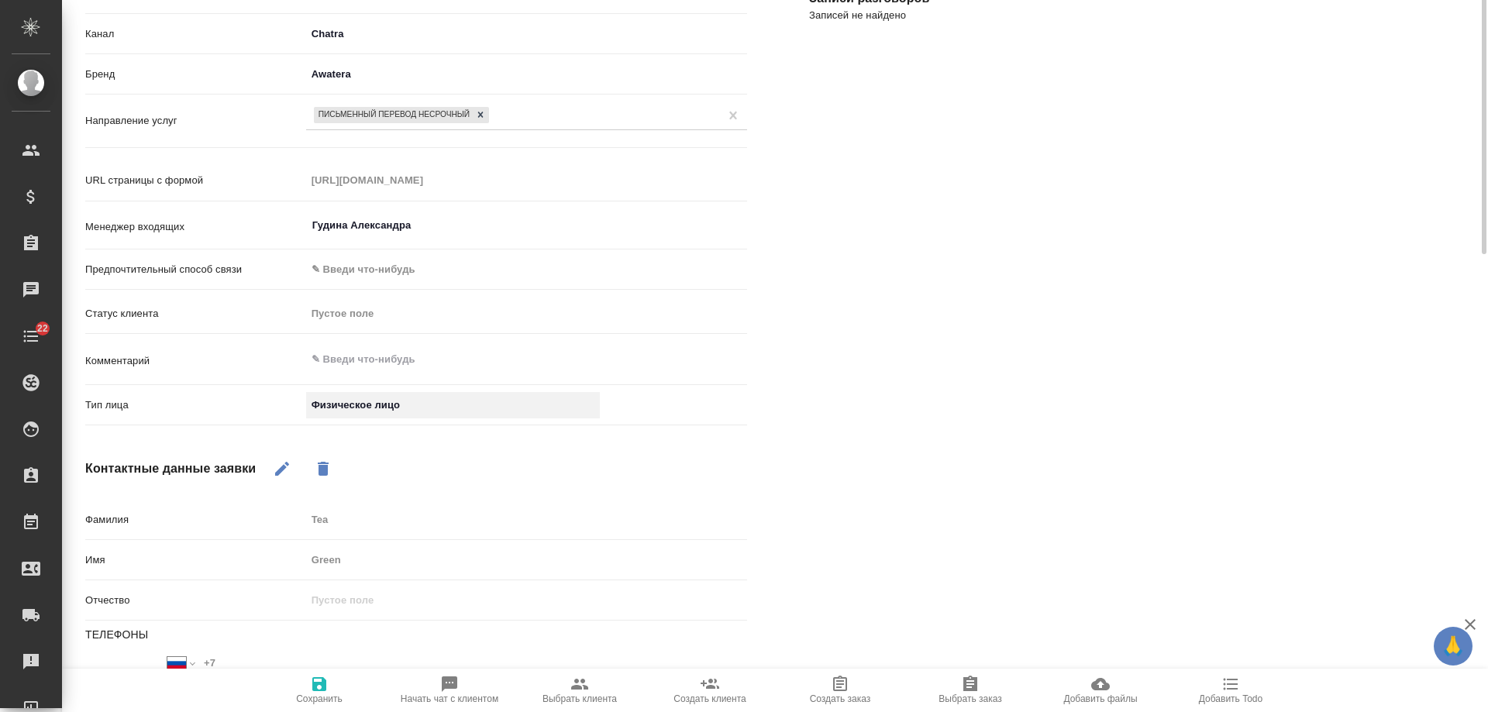
scroll to position [0, 0]
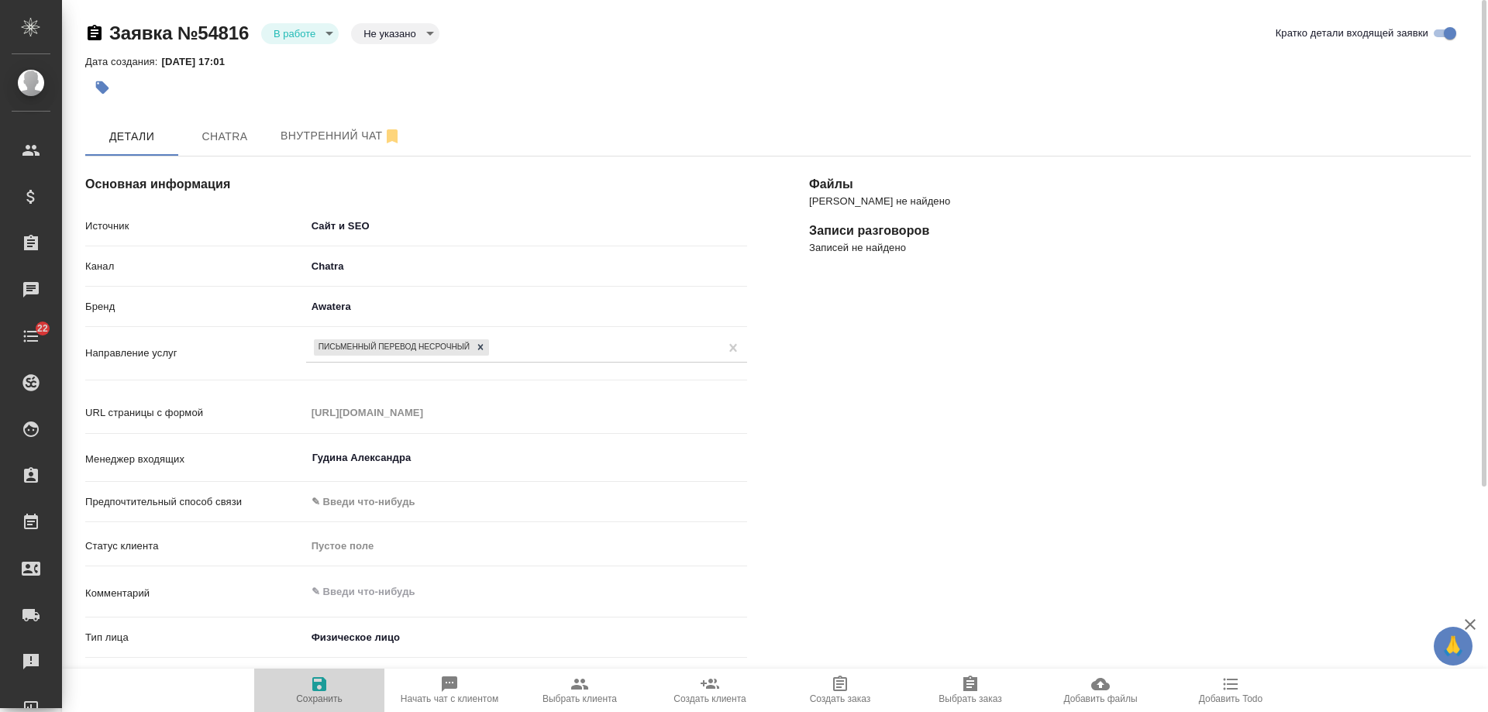
click at [321, 690] on icon "button" at bounding box center [319, 684] width 14 height 14
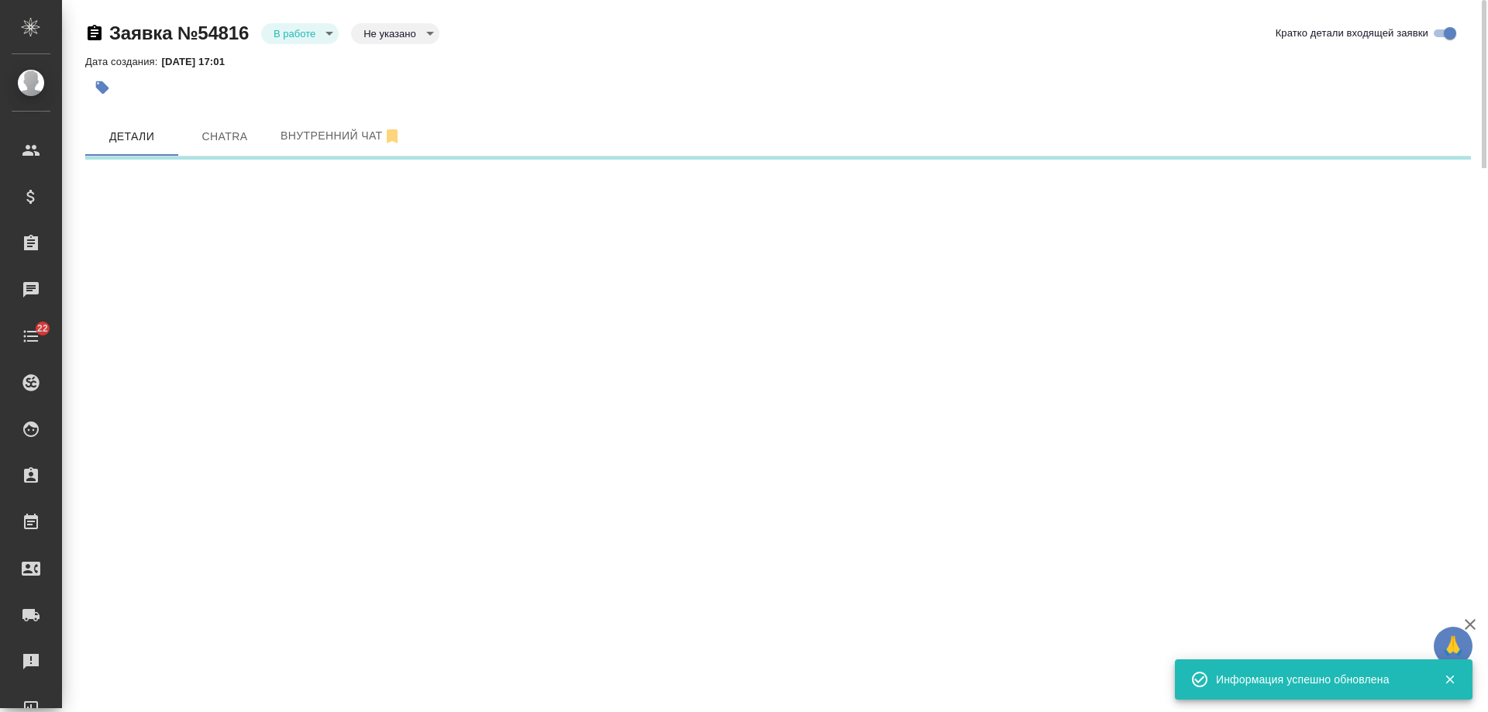
select select "RU"
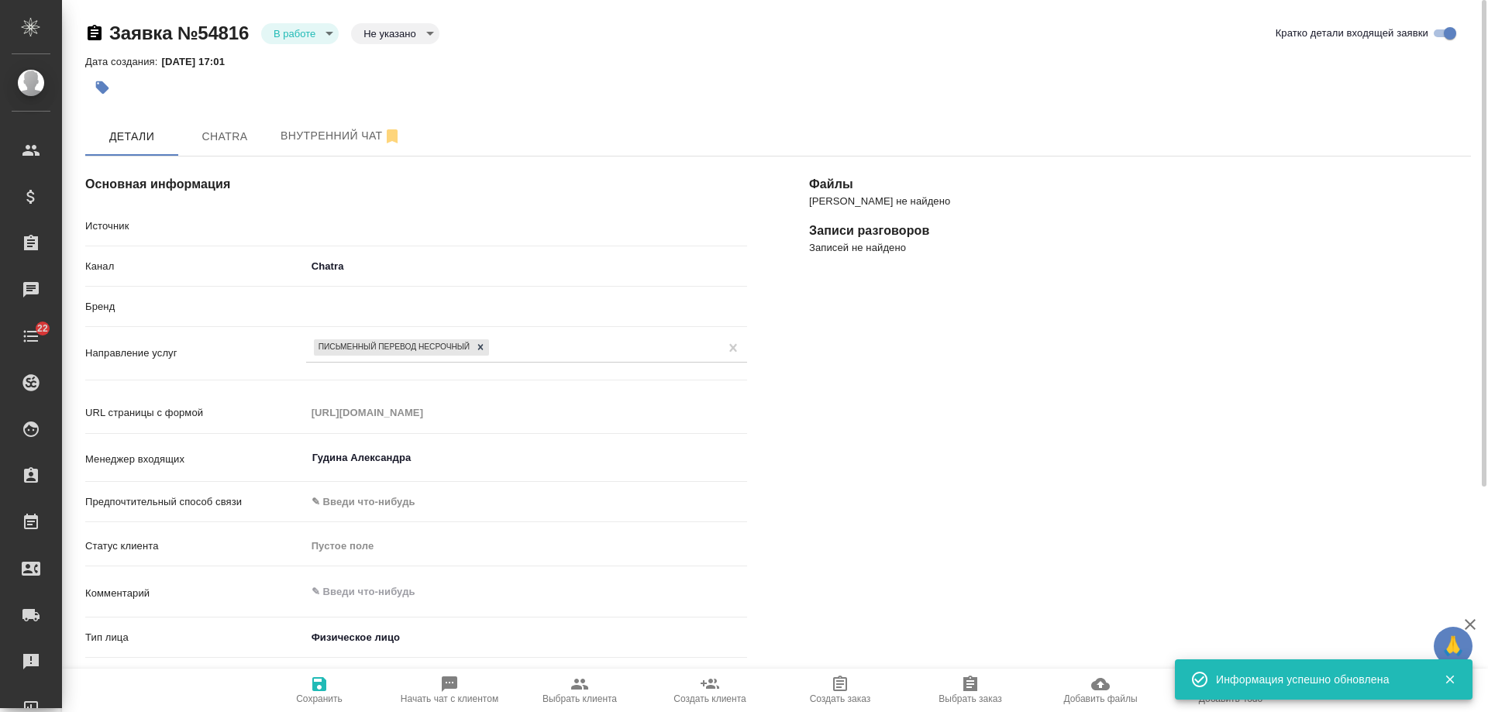
type textarea "x"
click at [301, 38] on body "🙏 .cls-1 fill:#fff; AWATERA [PERSON_NAME] Спецификации Заказы 0 Чаты 22 Todo Пр…" at bounding box center [744, 356] width 1488 height 712
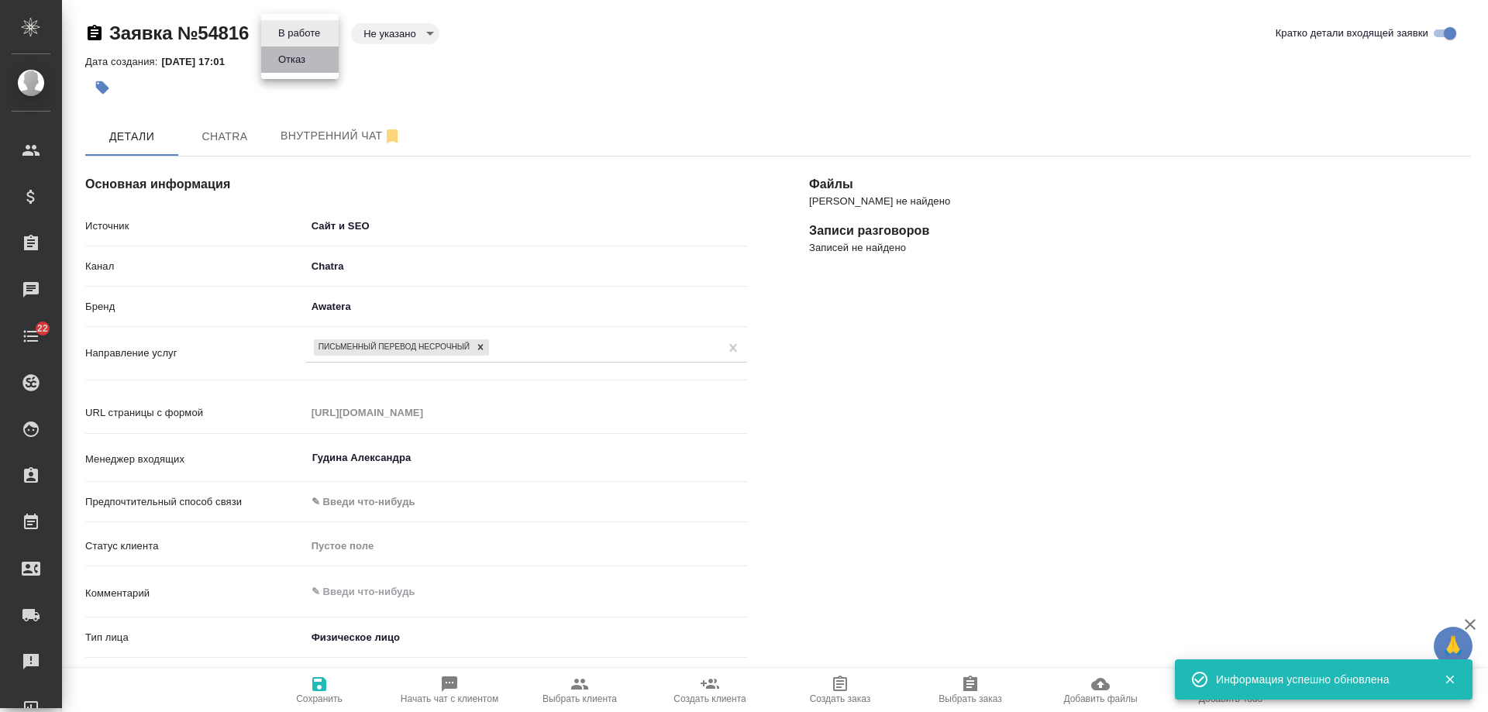
click at [315, 65] on li "Отказ" at bounding box center [299, 59] width 77 height 26
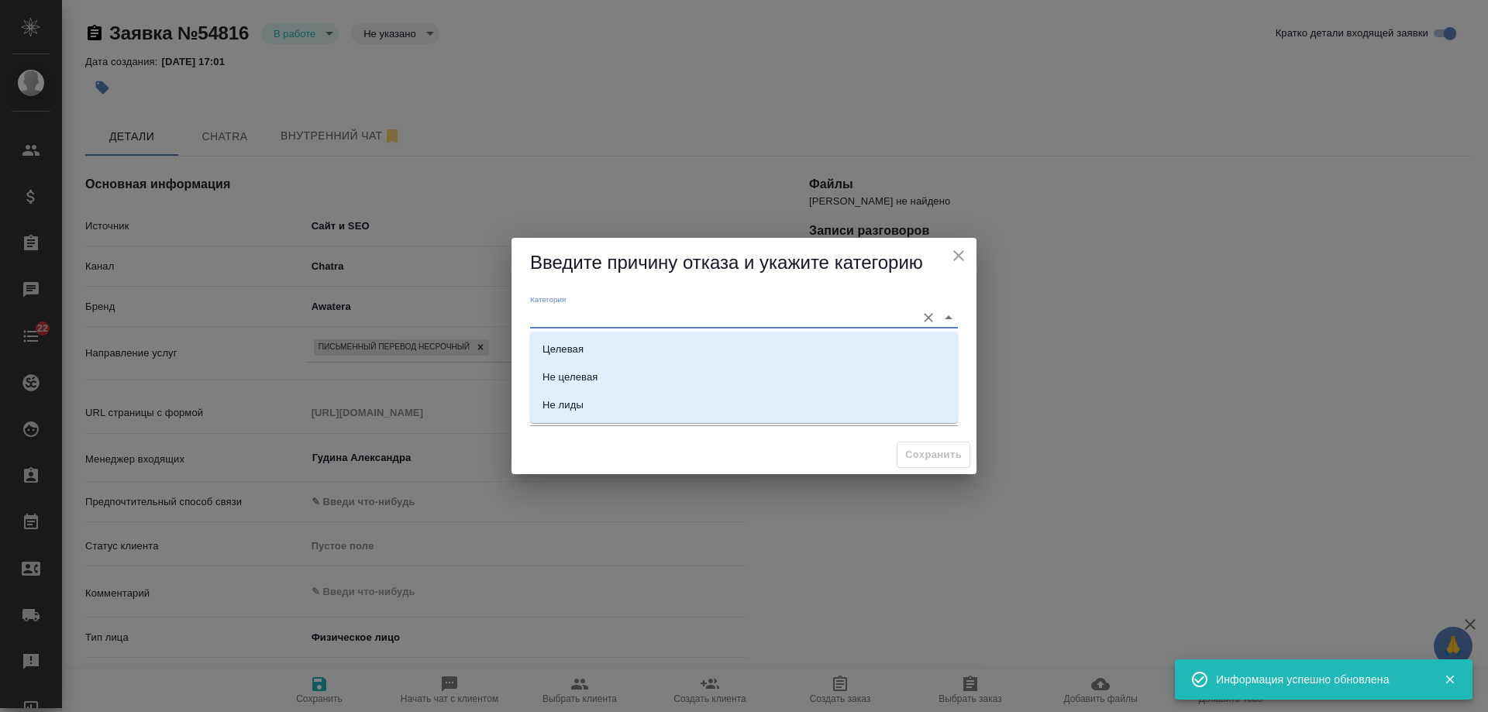
click at [576, 315] on input "Категория" at bounding box center [719, 317] width 378 height 21
click at [582, 351] on div "Целевая" at bounding box center [562, 349] width 41 height 15
type input "Целевая"
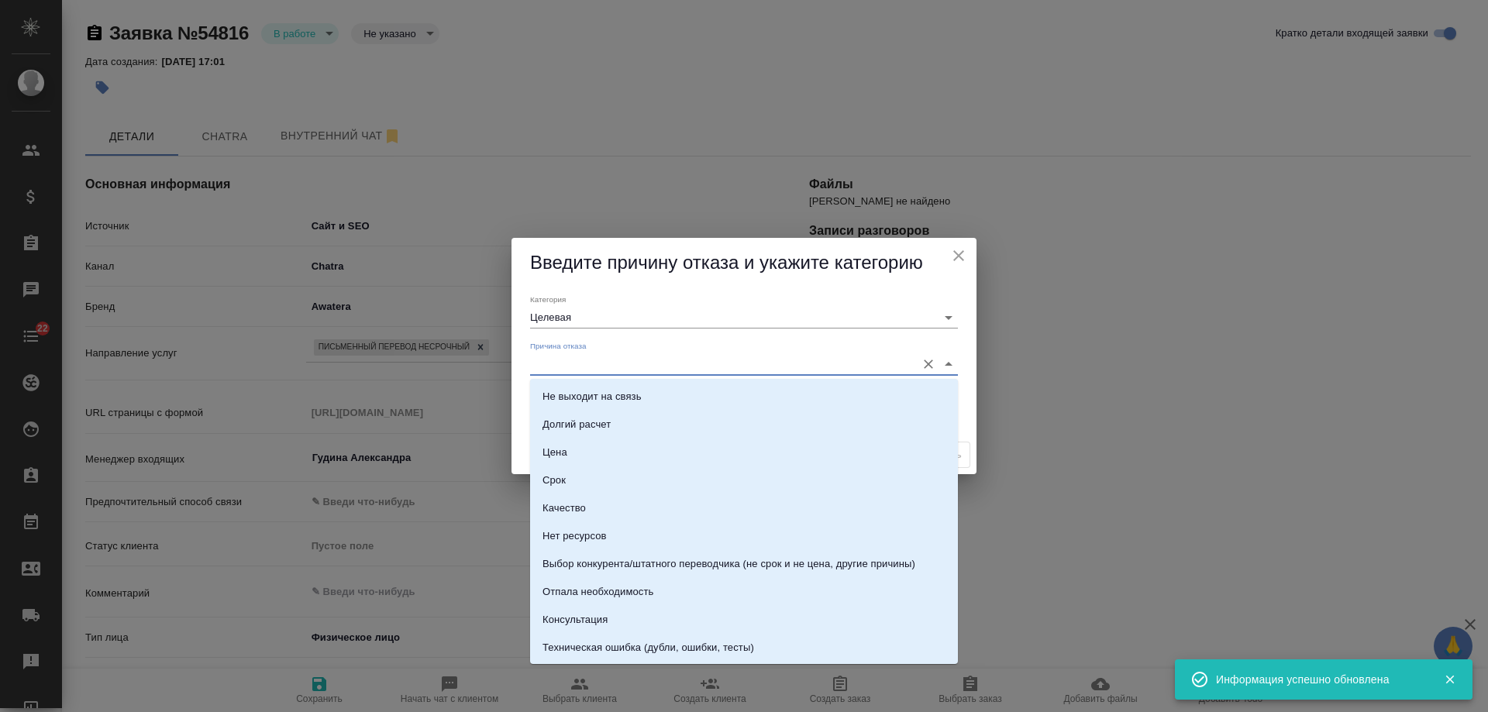
click at [575, 366] on input "Причина отказа" at bounding box center [719, 363] width 378 height 21
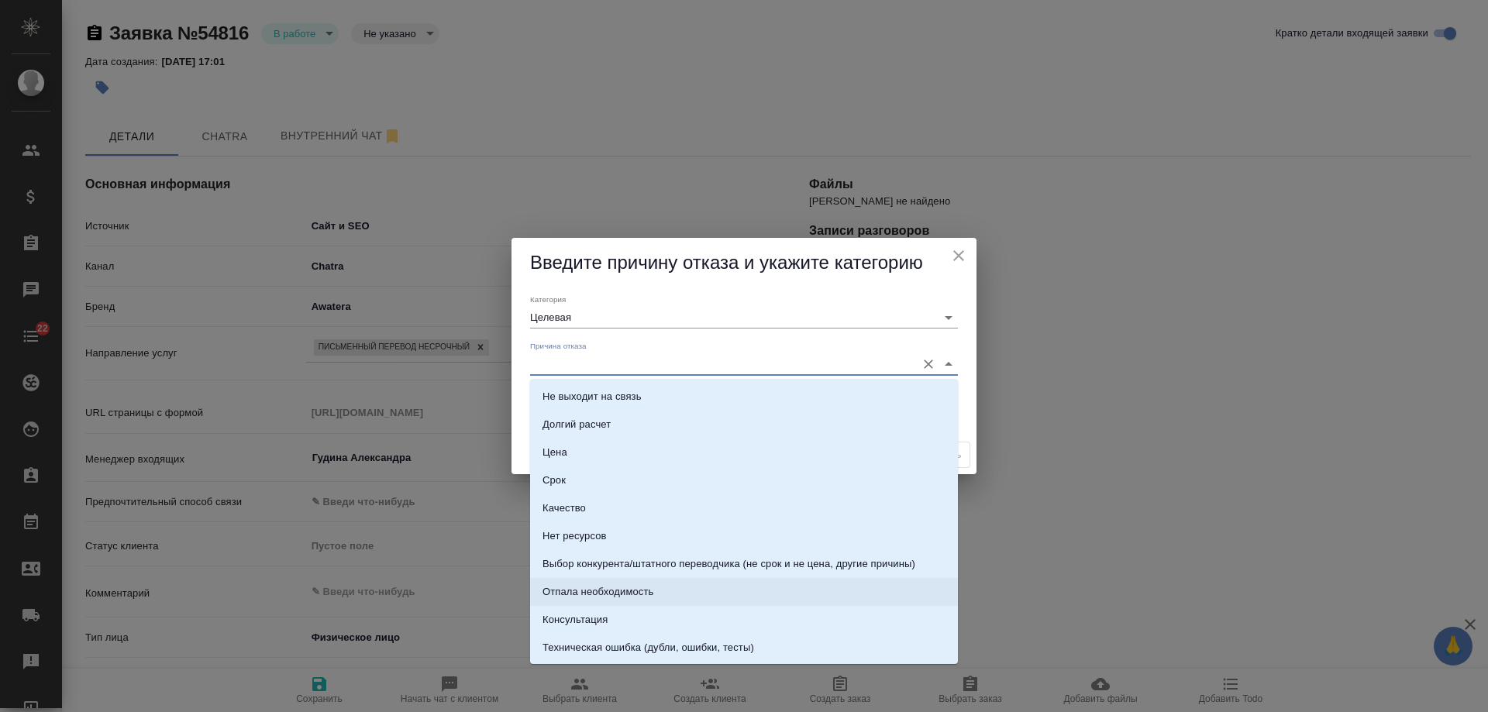
click at [610, 604] on li "Отпала необходимость" at bounding box center [744, 592] width 428 height 28
type input "Отпала необходимость"
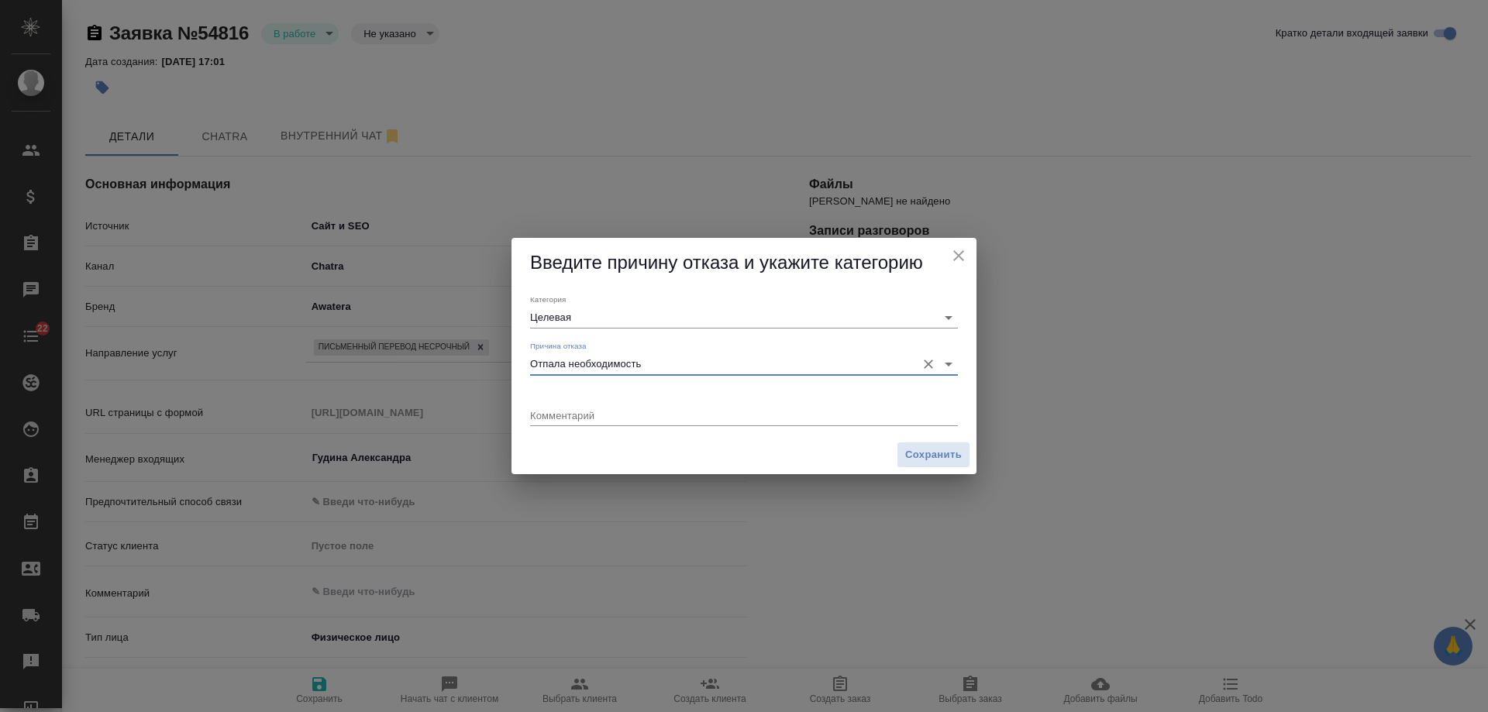
click at [922, 366] on icon "Очистить" at bounding box center [928, 363] width 15 height 15
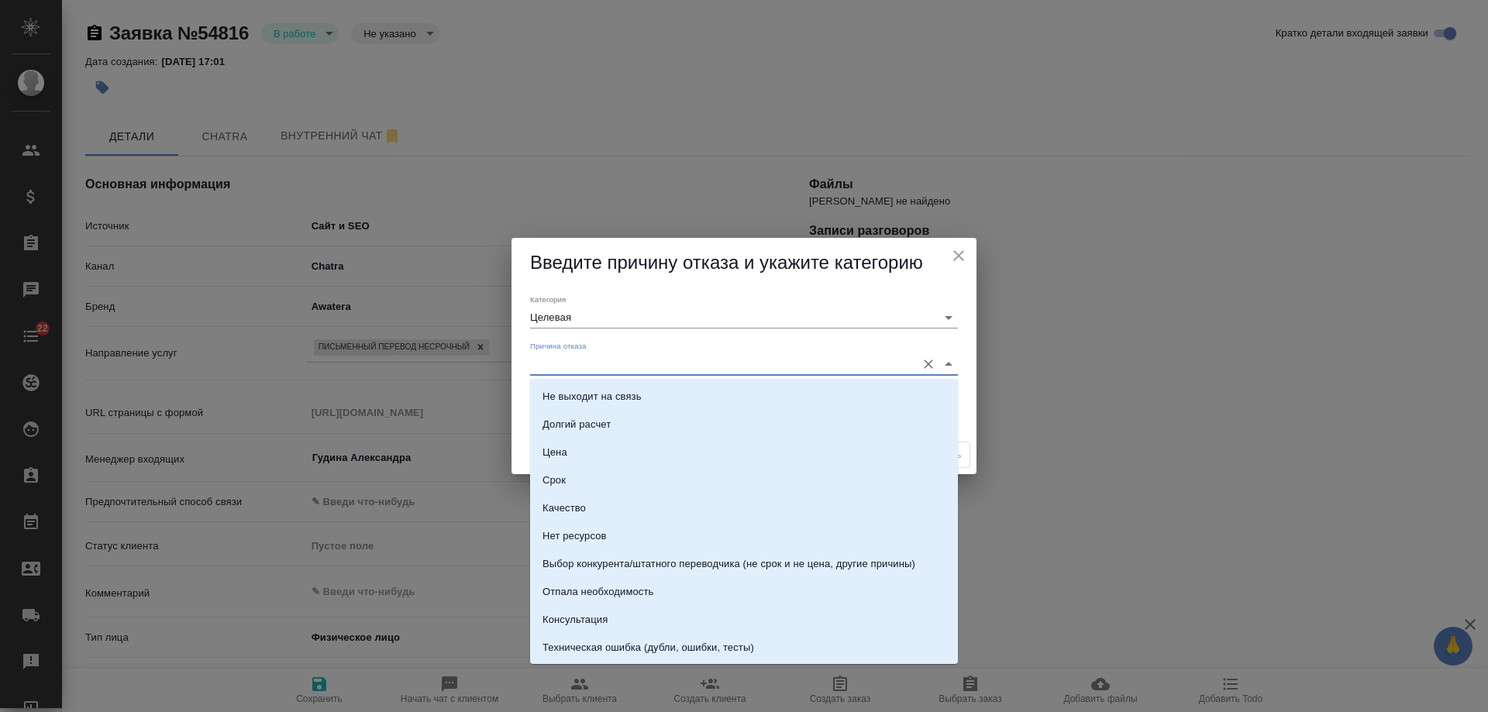
click at [867, 366] on input "Причина отказа" at bounding box center [719, 363] width 378 height 21
click at [588, 618] on div "Консультация" at bounding box center [574, 619] width 65 height 15
type input "Консультация"
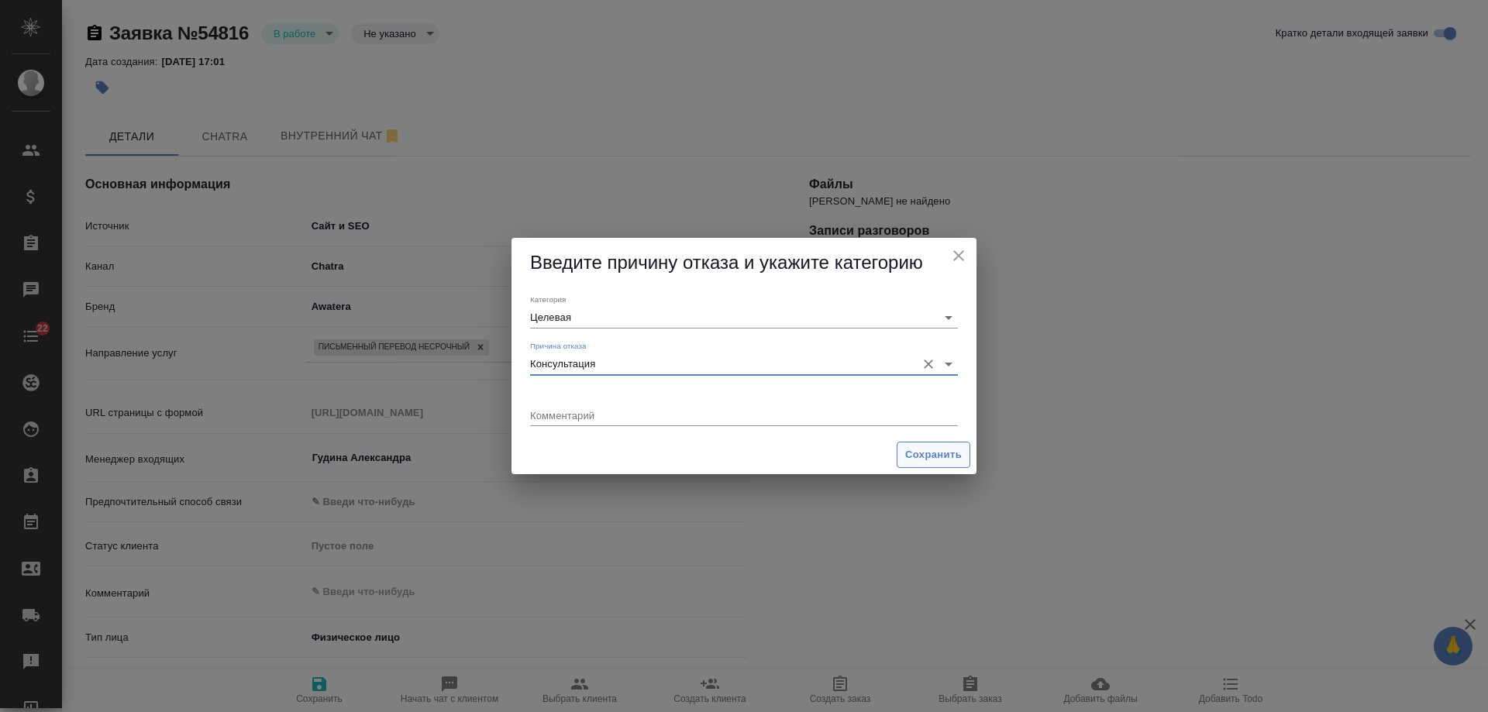
click at [925, 453] on span "Сохранить" at bounding box center [933, 455] width 57 height 18
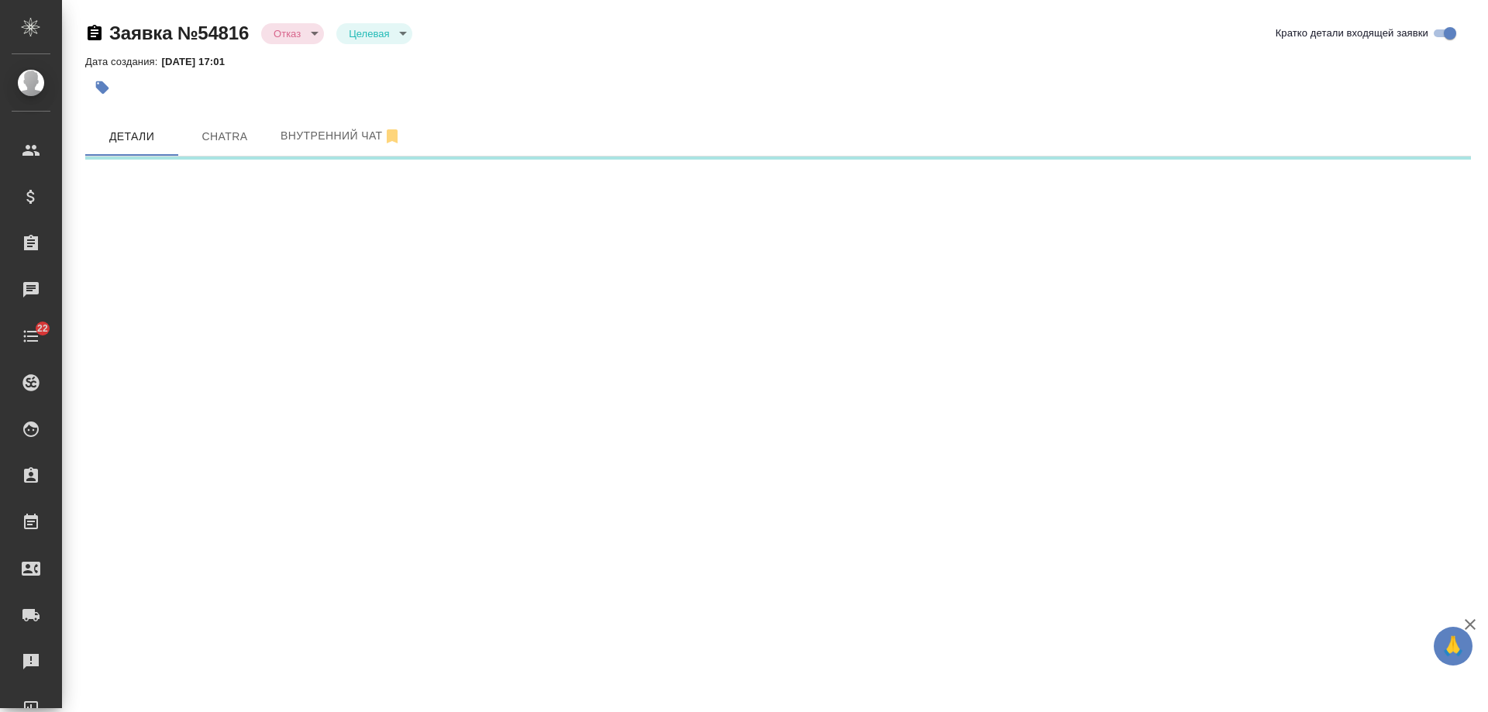
select select "RU"
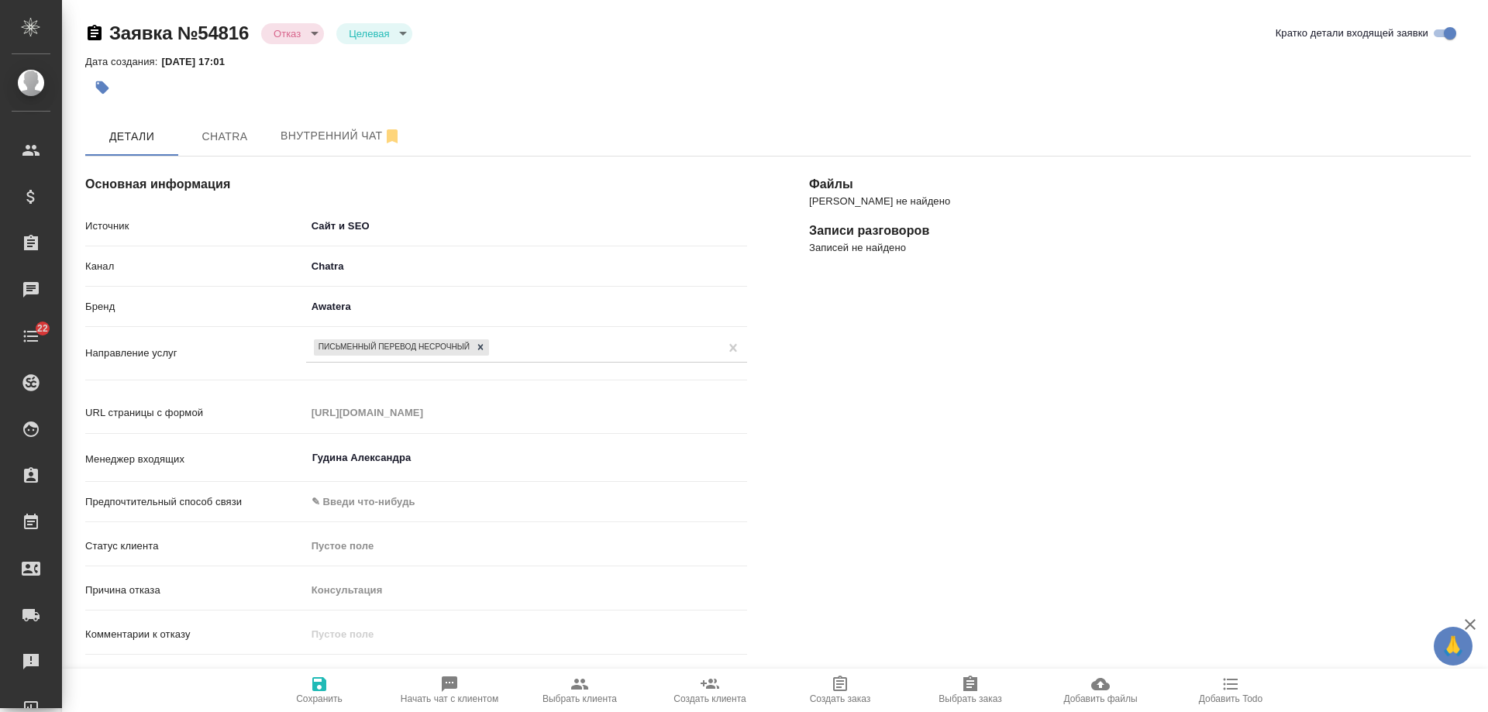
type textarea "x"
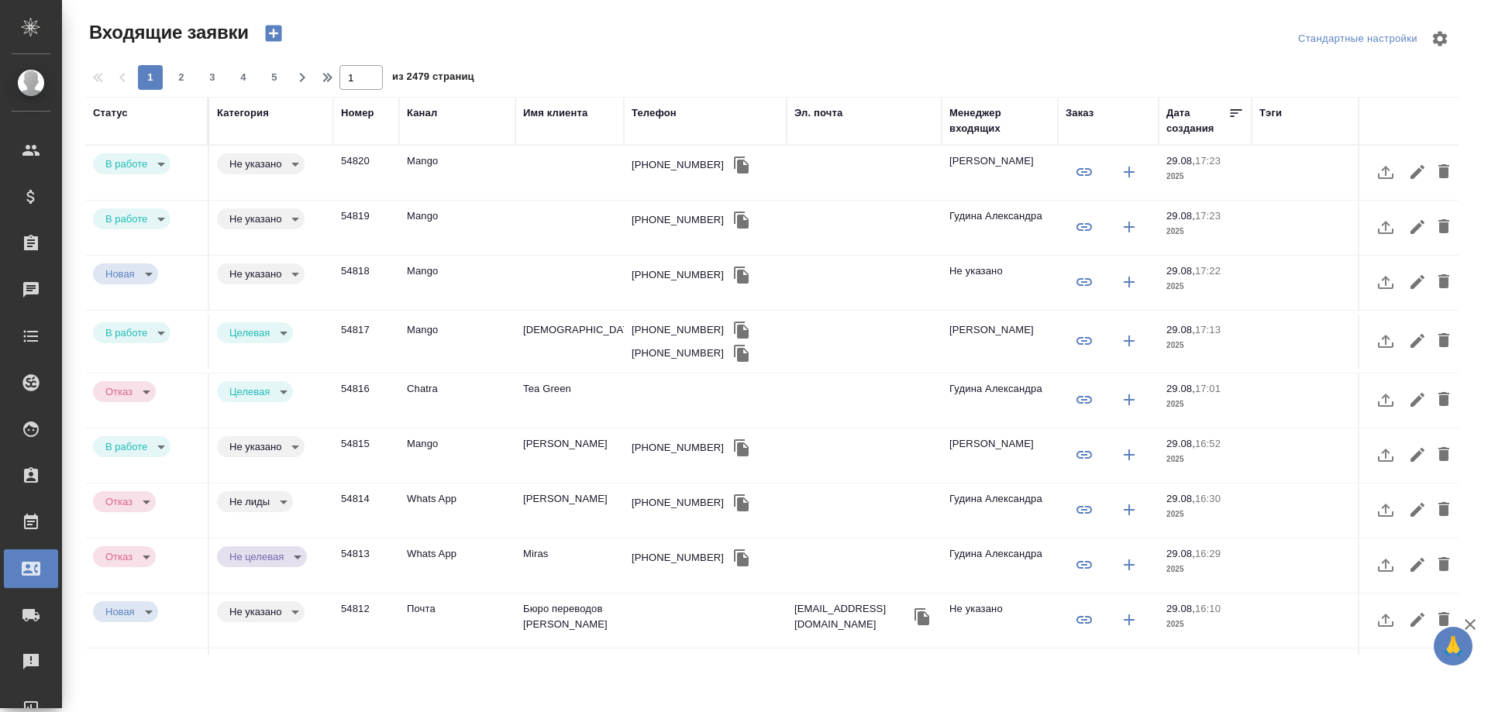
select select "RU"
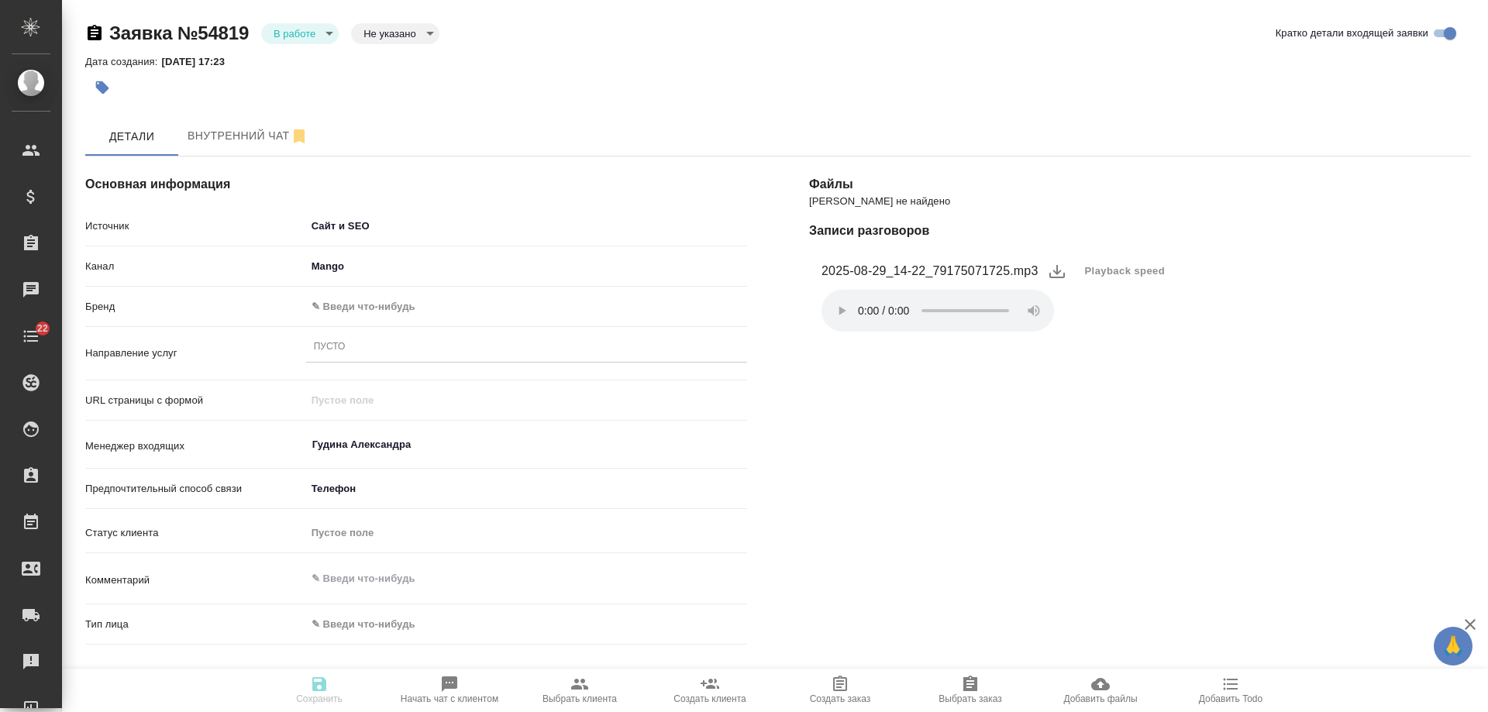
select select "RU"
click at [346, 306] on body "🙏 .cls-1 fill:#fff; AWATERA Gudina Alexandra Клиенты Спецификации Заказы 0 Чаты…" at bounding box center [744, 356] width 1488 height 712
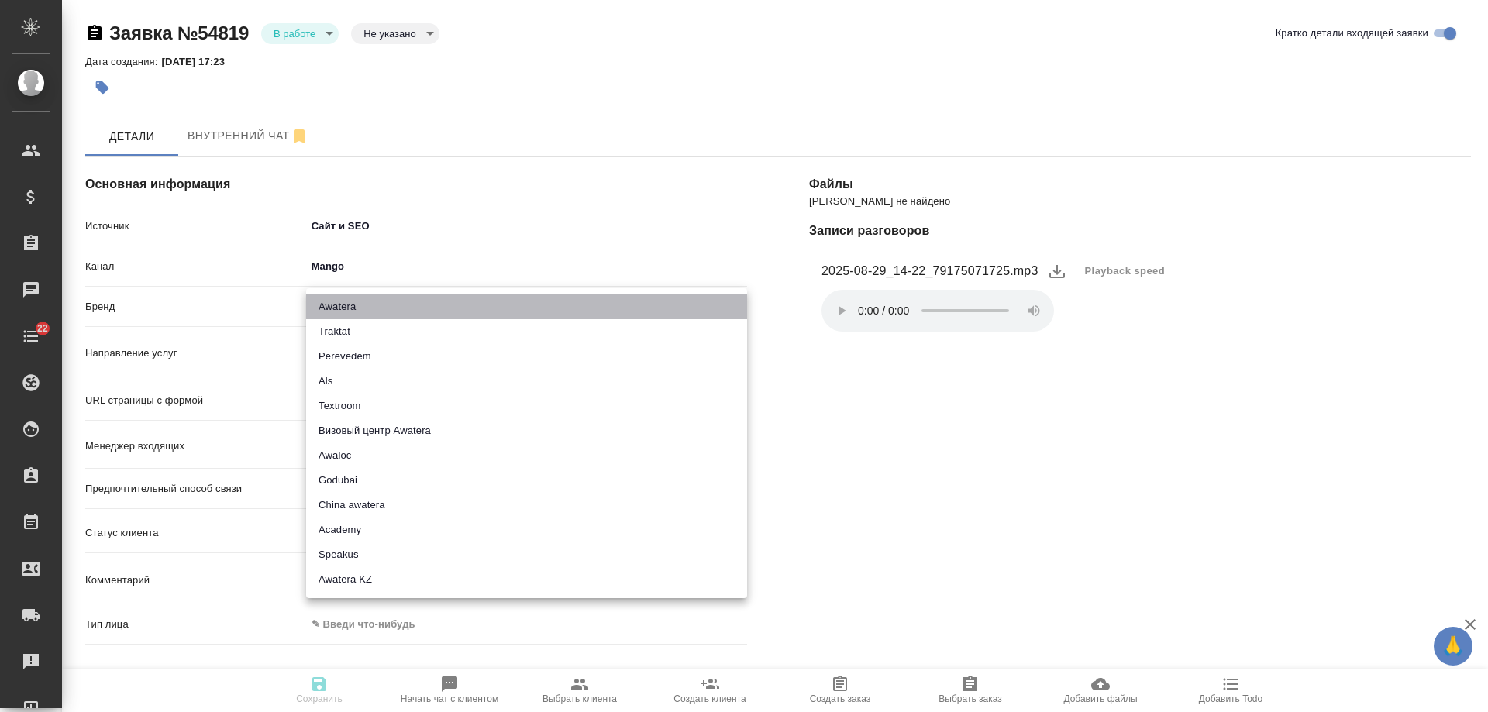
click at [356, 308] on li "Awatera" at bounding box center [526, 306] width 441 height 25
type input "awatera"
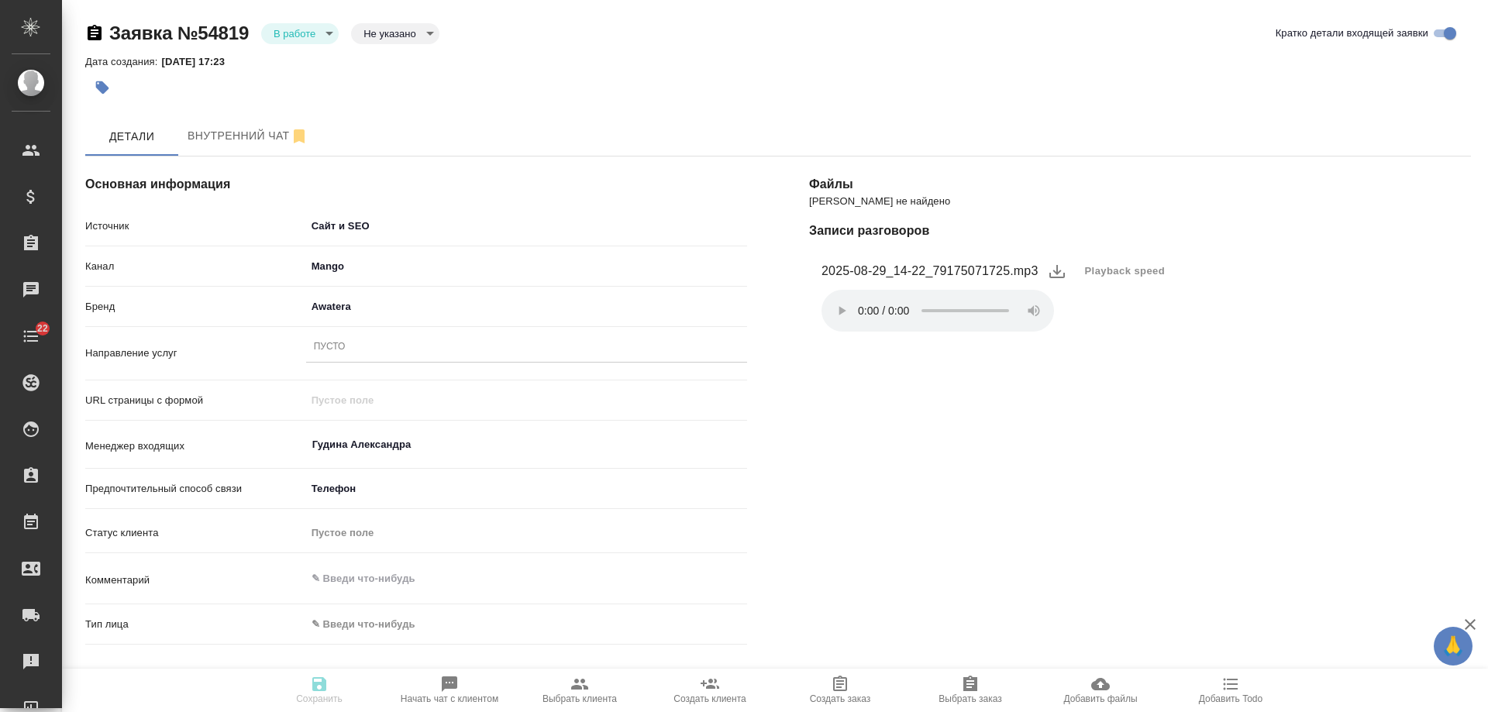
click at [373, 219] on body "🙏 .cls-1 fill:#fff; AWATERA Gudina Alexandra Клиенты Спецификации Заказы 0 Чаты…" at bounding box center [744, 356] width 1488 height 712
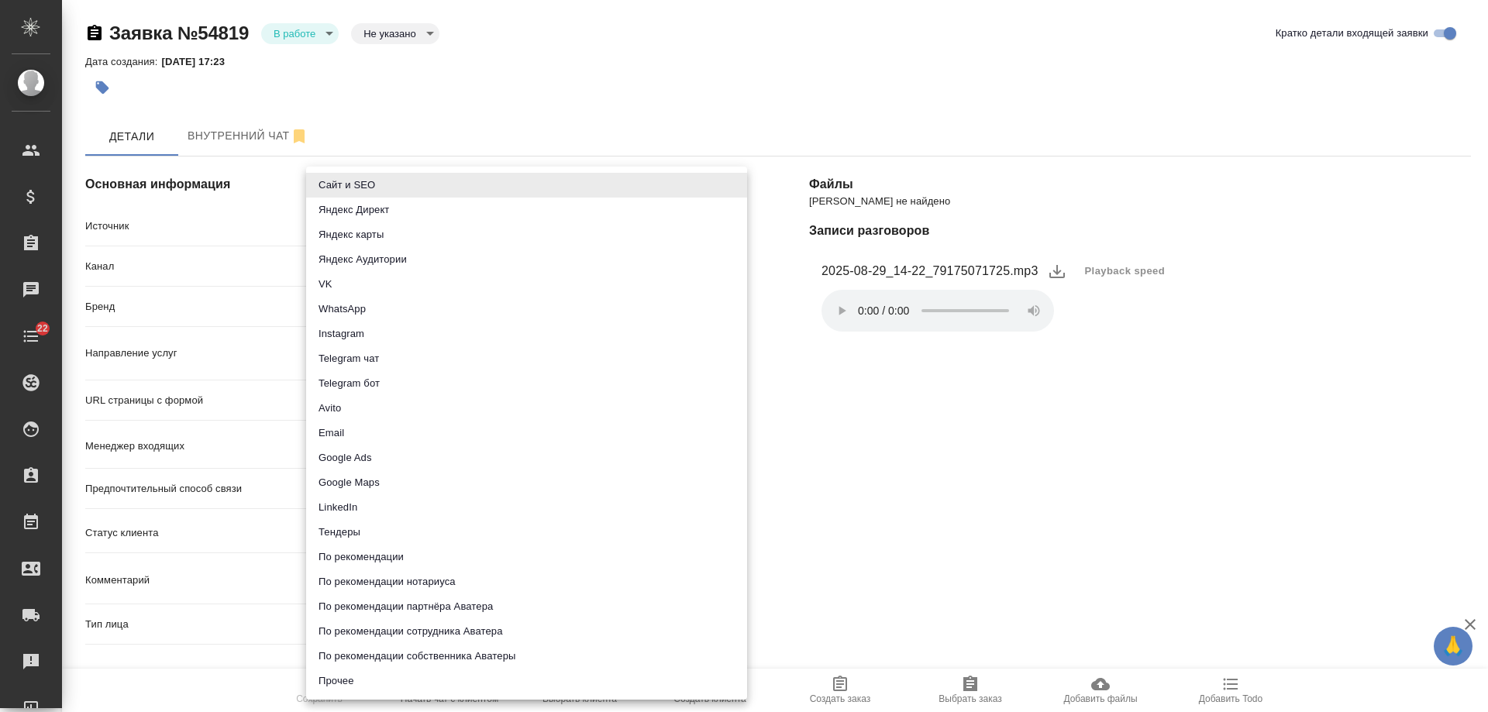
click at [349, 683] on li "Прочее" at bounding box center [526, 681] width 441 height 25
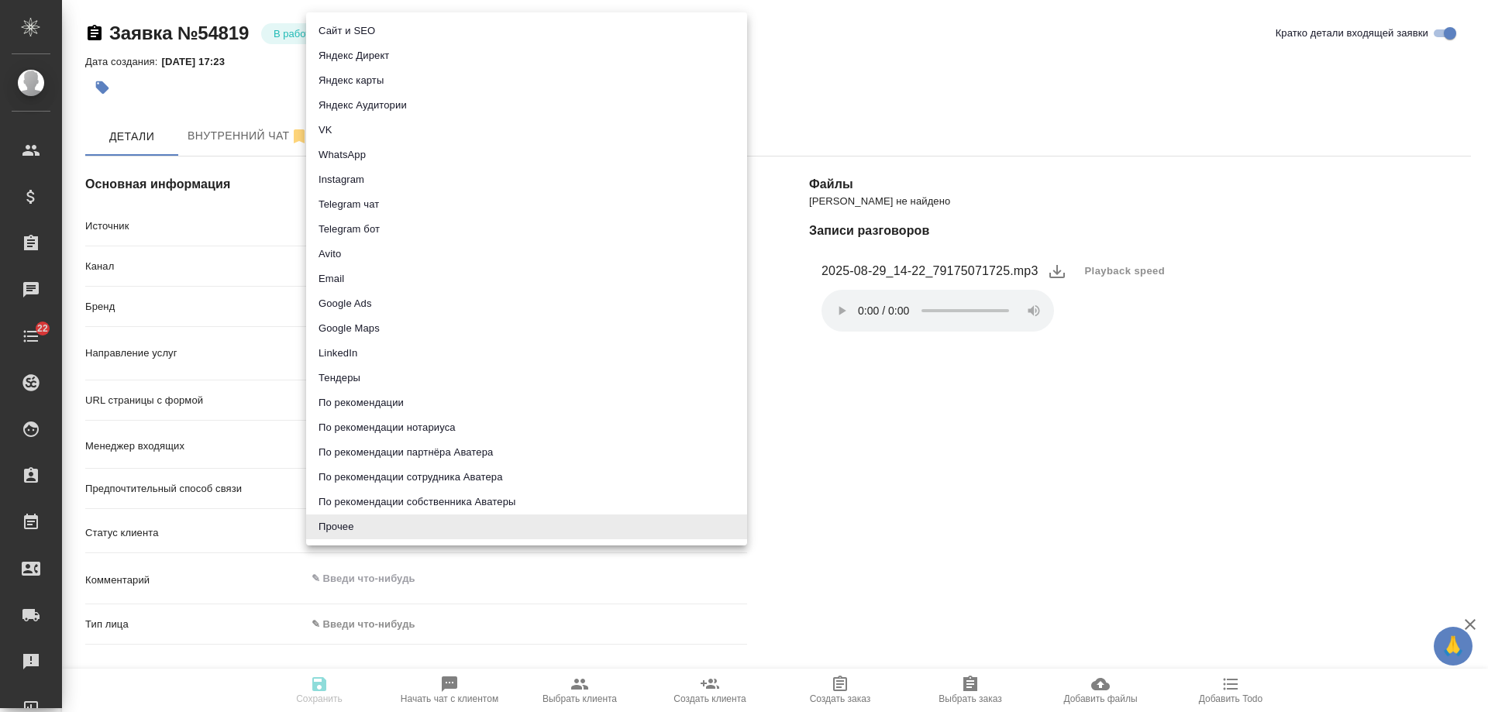
click at [358, 225] on body "🙏 .cls-1 fill:#fff; AWATERA Gudina Alexandra Клиенты Спецификации Заказы 0 Чаты…" at bounding box center [744, 356] width 1488 height 712
click at [382, 36] on li "Сайт и SEO" at bounding box center [526, 31] width 441 height 25
type input "seo"
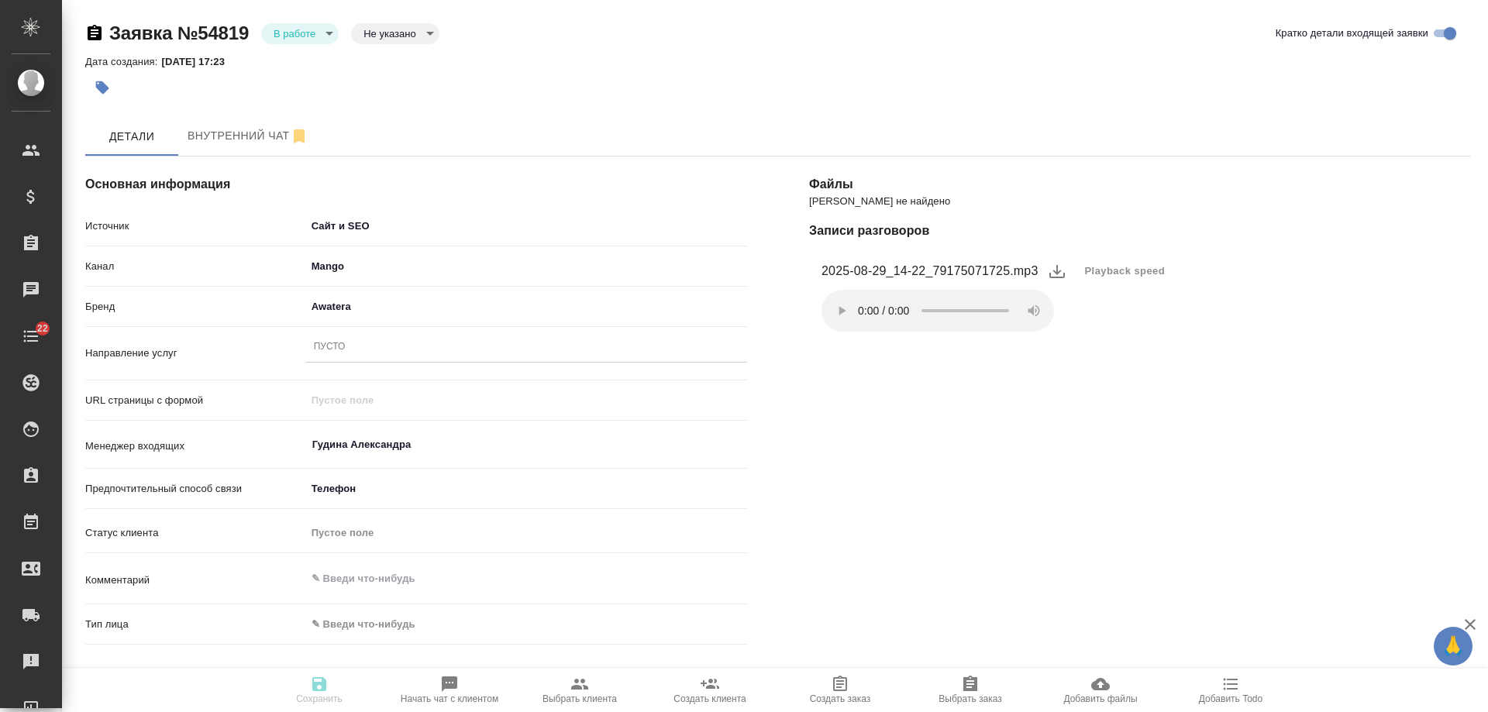
click at [339, 347] on div "Пусто" at bounding box center [330, 347] width 32 height 13
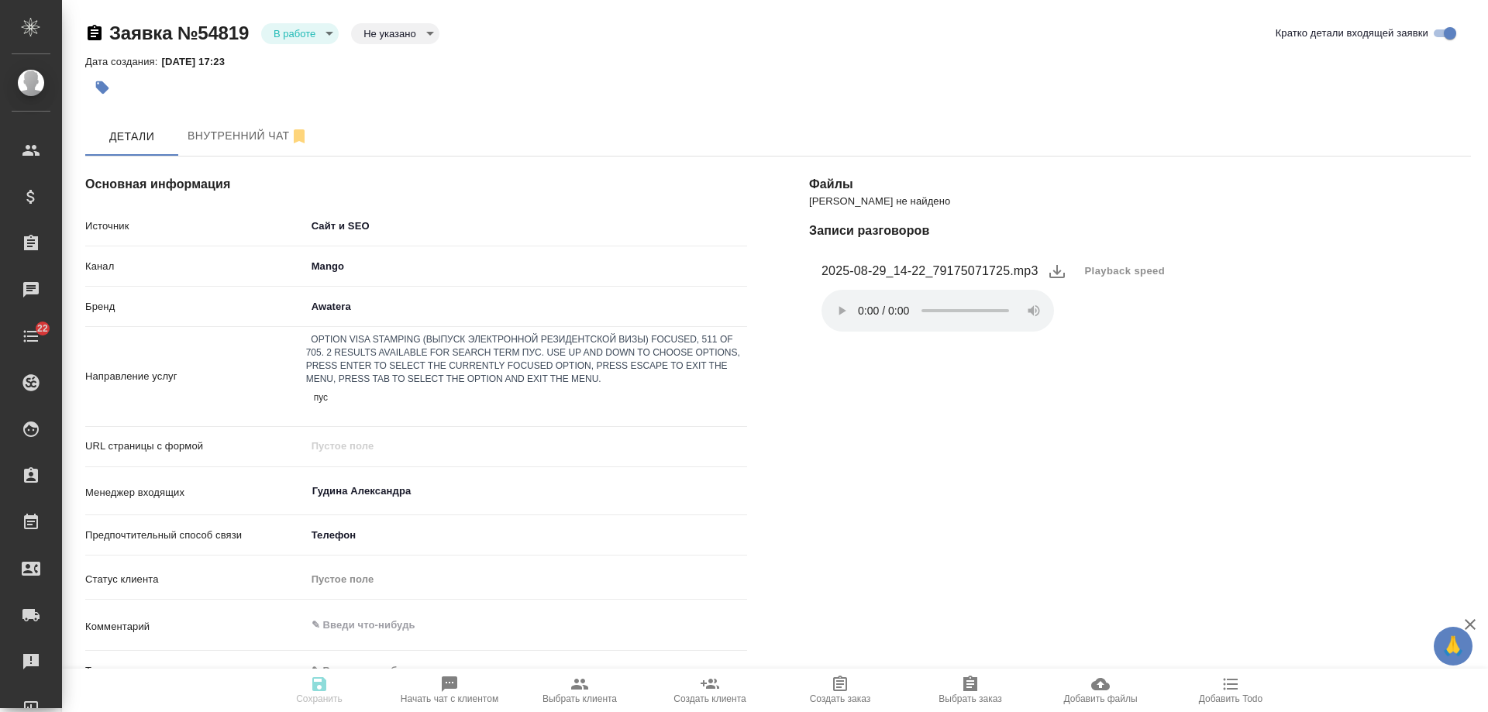
type input "пуст"
click at [358, 711] on div "ПУСТО" at bounding box center [744, 721] width 1488 height 19
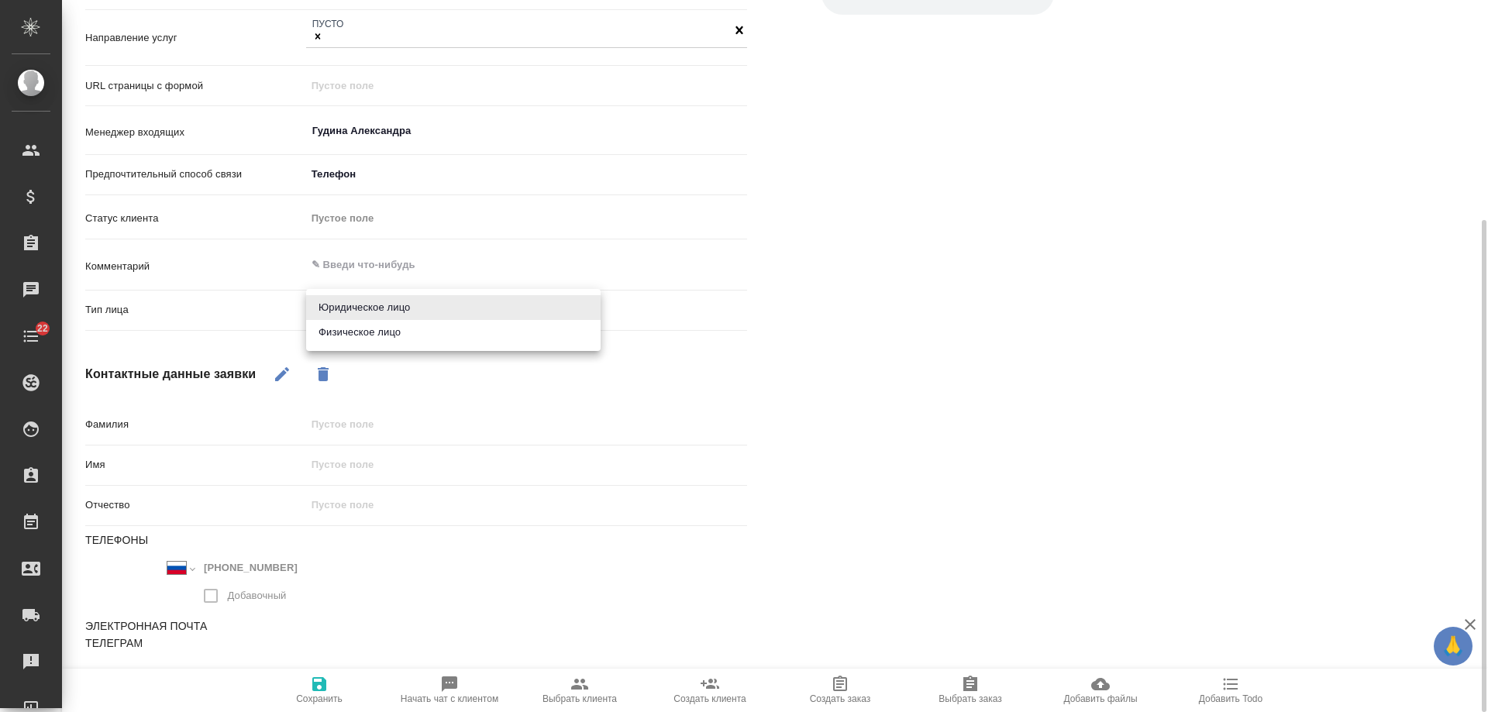
click at [352, 306] on body "🙏 .cls-1 fill:#fff; AWATERA Gudina Alexandra Клиенты Спецификации Заказы 0 Чаты…" at bounding box center [744, 356] width 1488 height 712
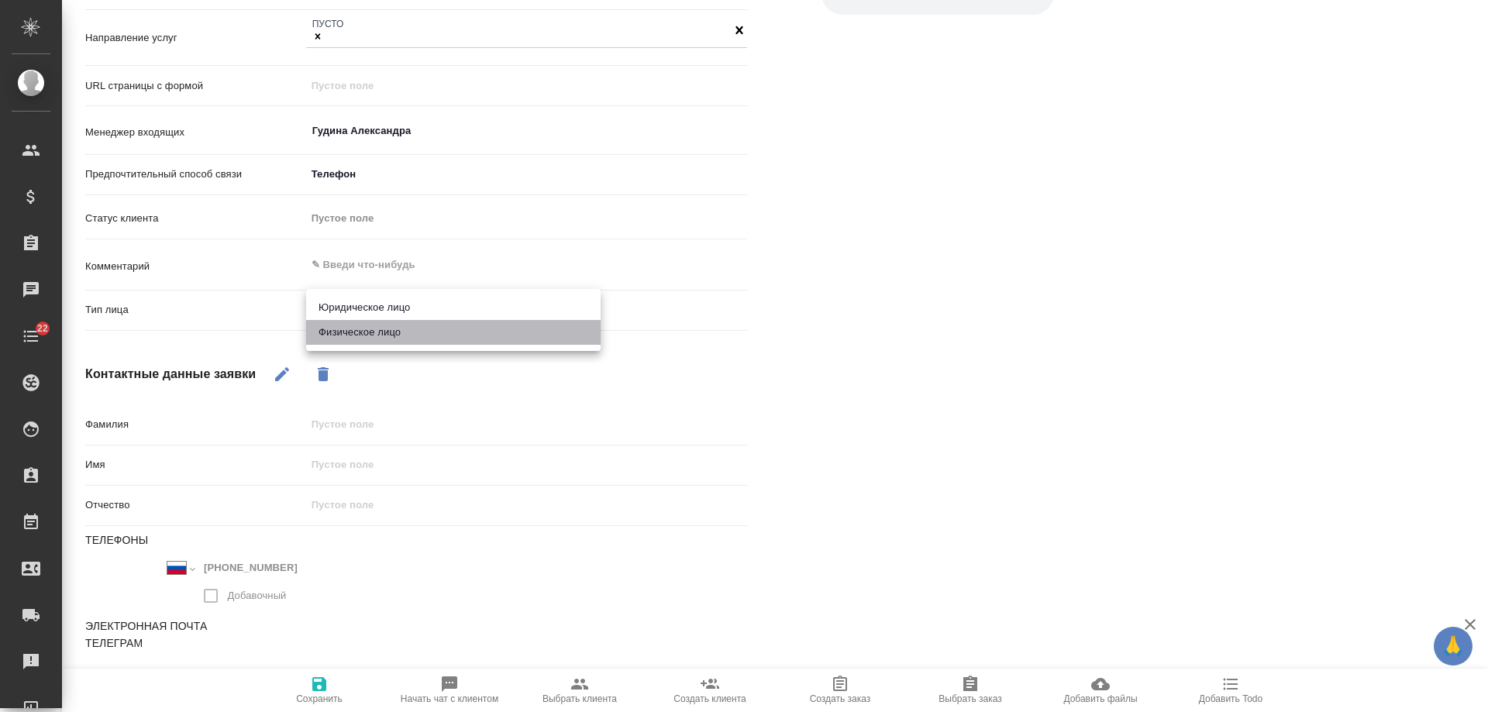
click at [370, 335] on li "Физическое лицо" at bounding box center [453, 332] width 294 height 25
type input "private"
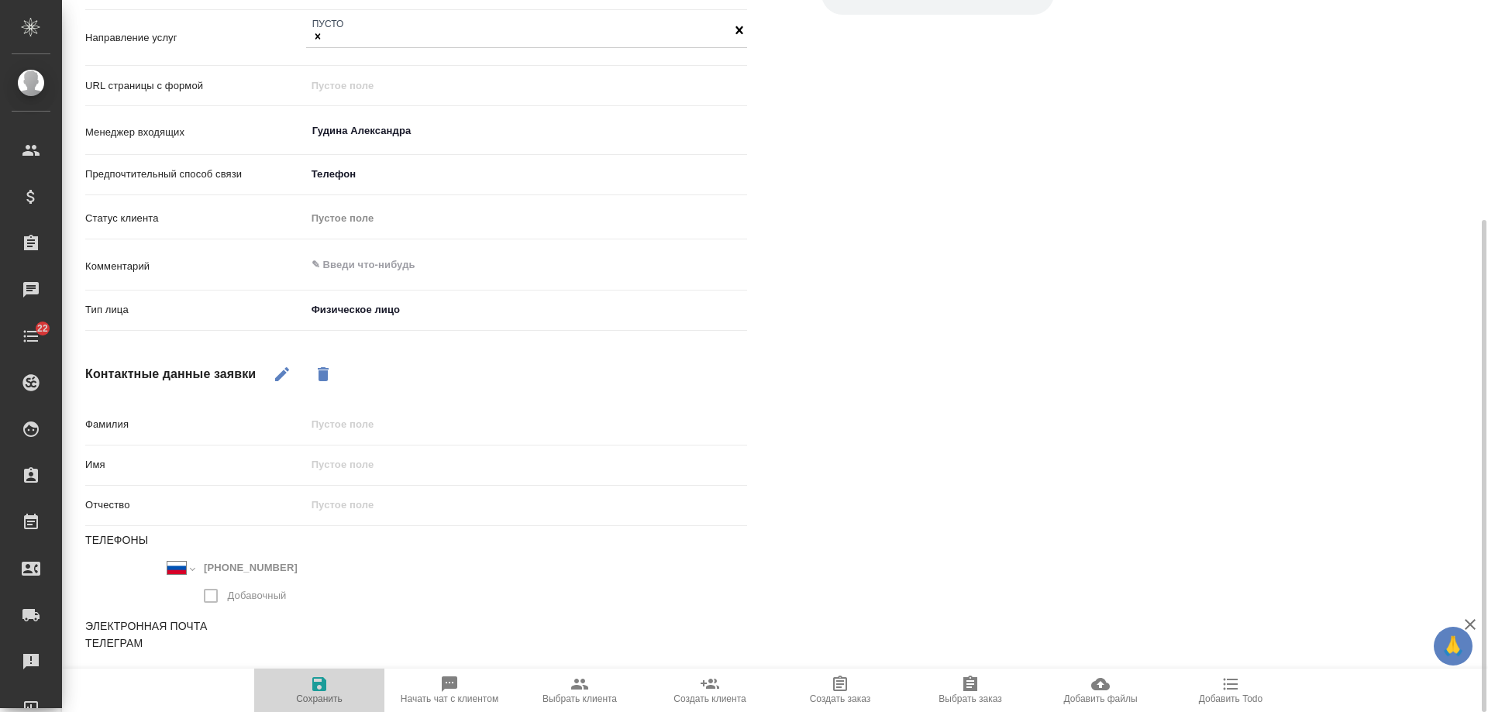
click at [324, 690] on icon "button" at bounding box center [319, 684] width 14 height 14
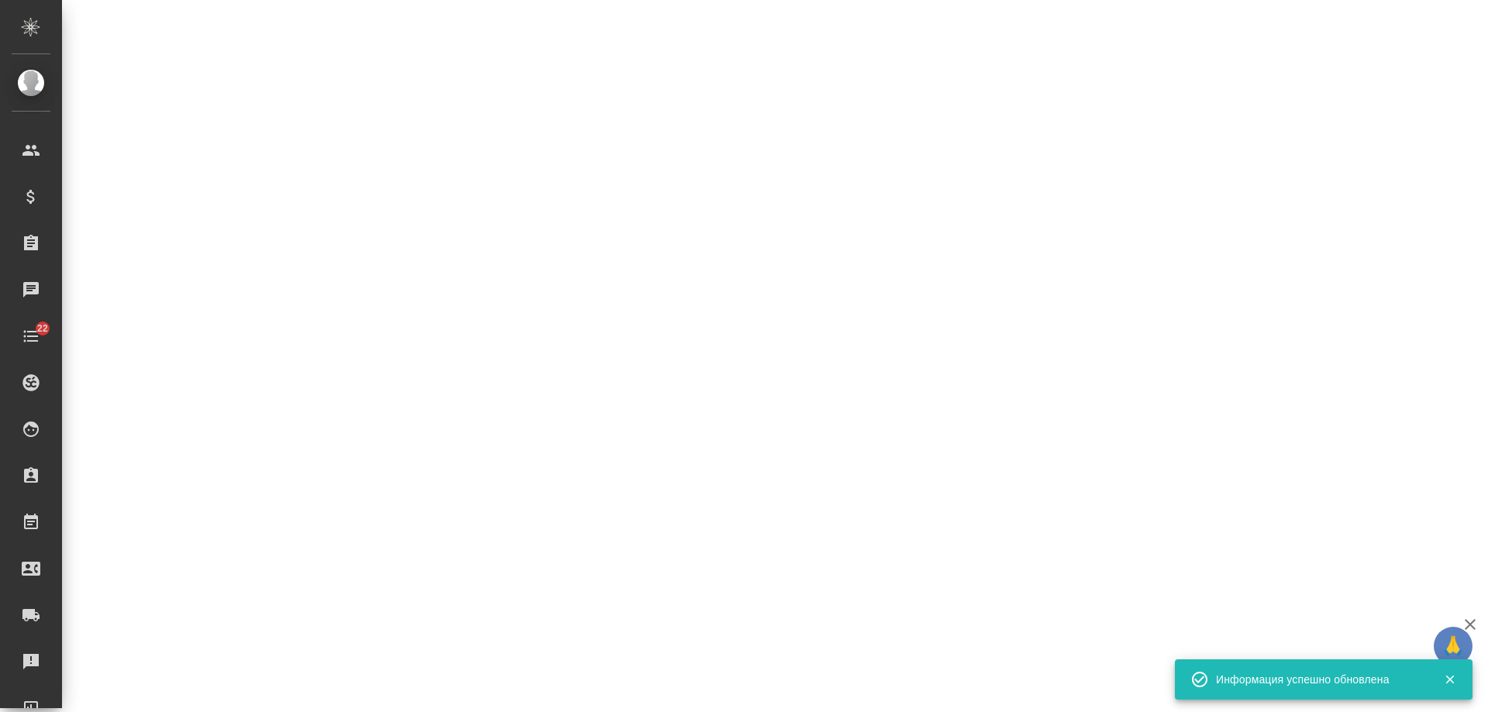
select select "RU"
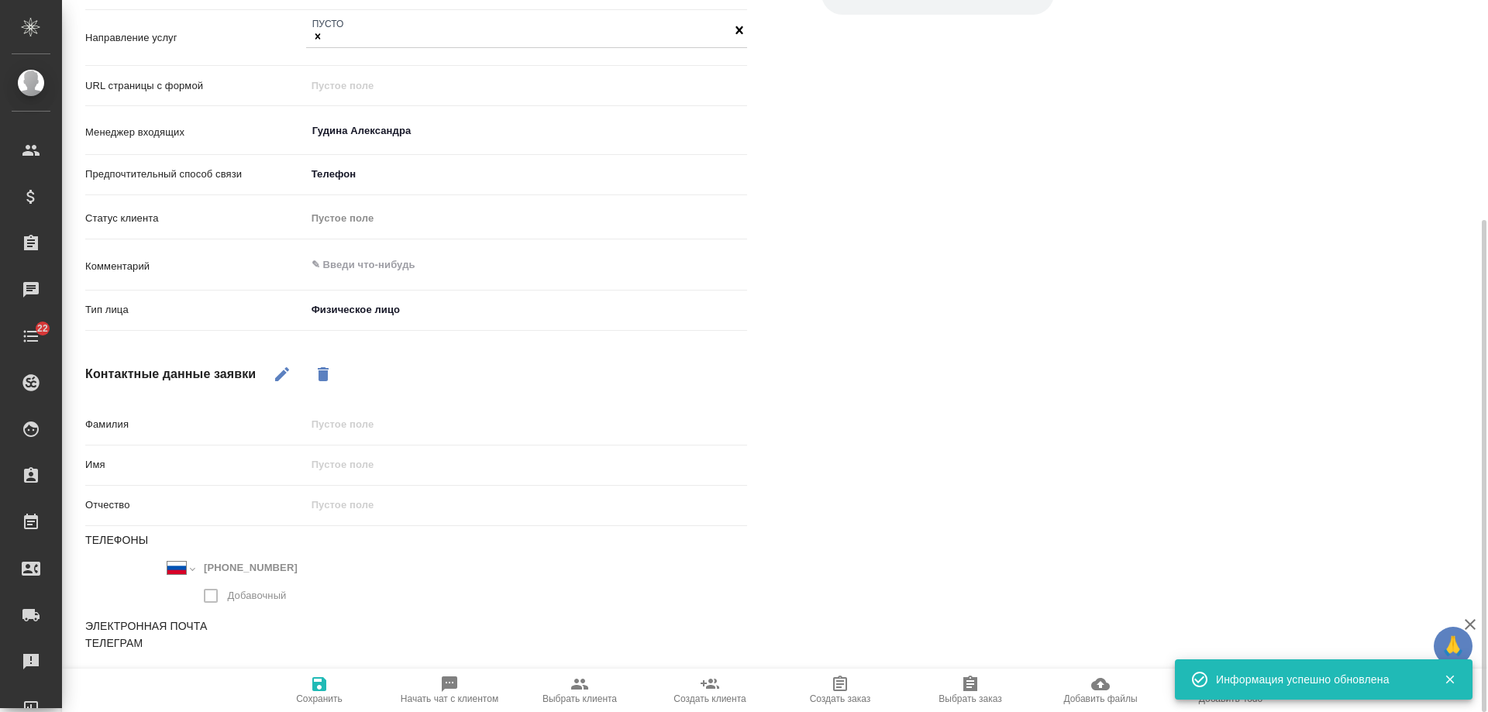
type textarea "x"
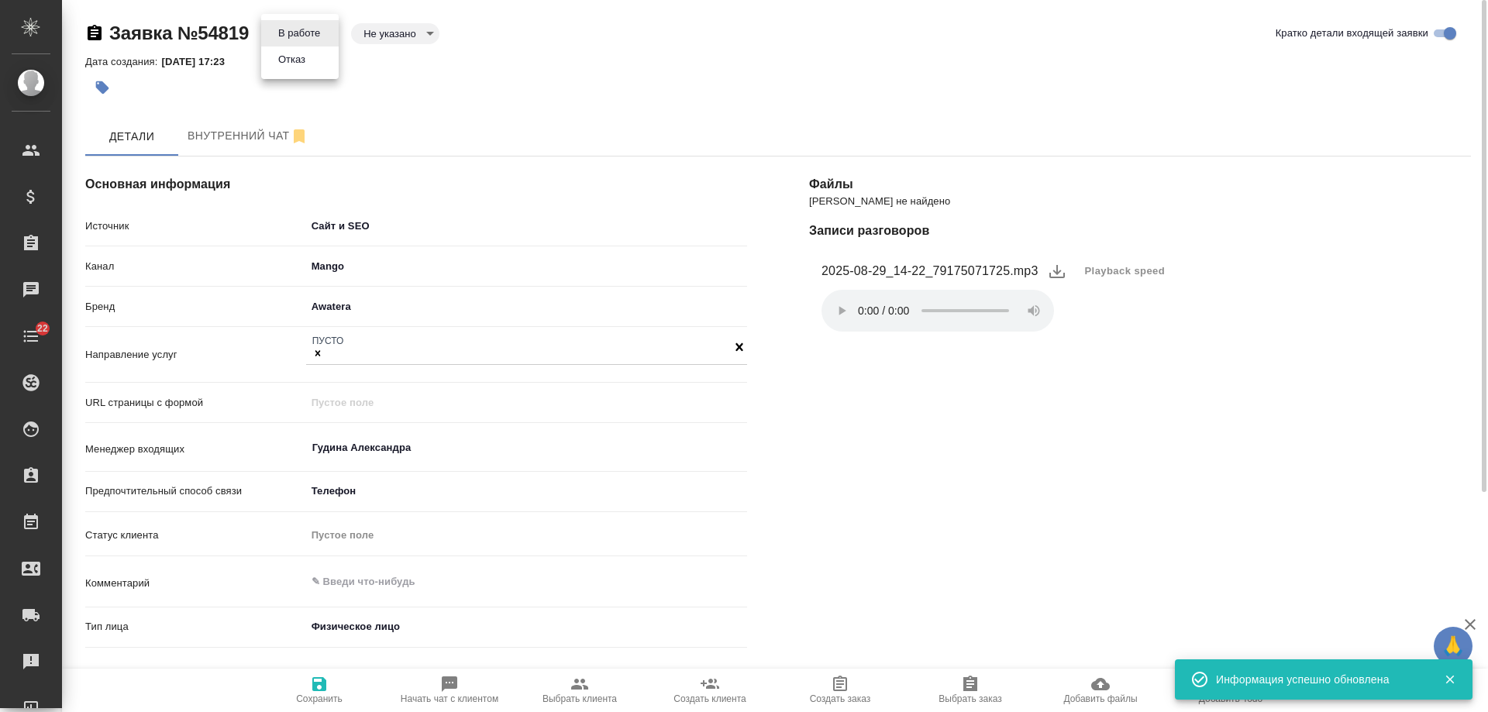
click at [314, 30] on body "🙏 .cls-1 fill:#fff; AWATERA Gudina Alexandra Клиенты Спецификации Заказы 0 Чаты…" at bounding box center [744, 356] width 1488 height 712
click at [314, 65] on li "Отказ" at bounding box center [299, 59] width 77 height 26
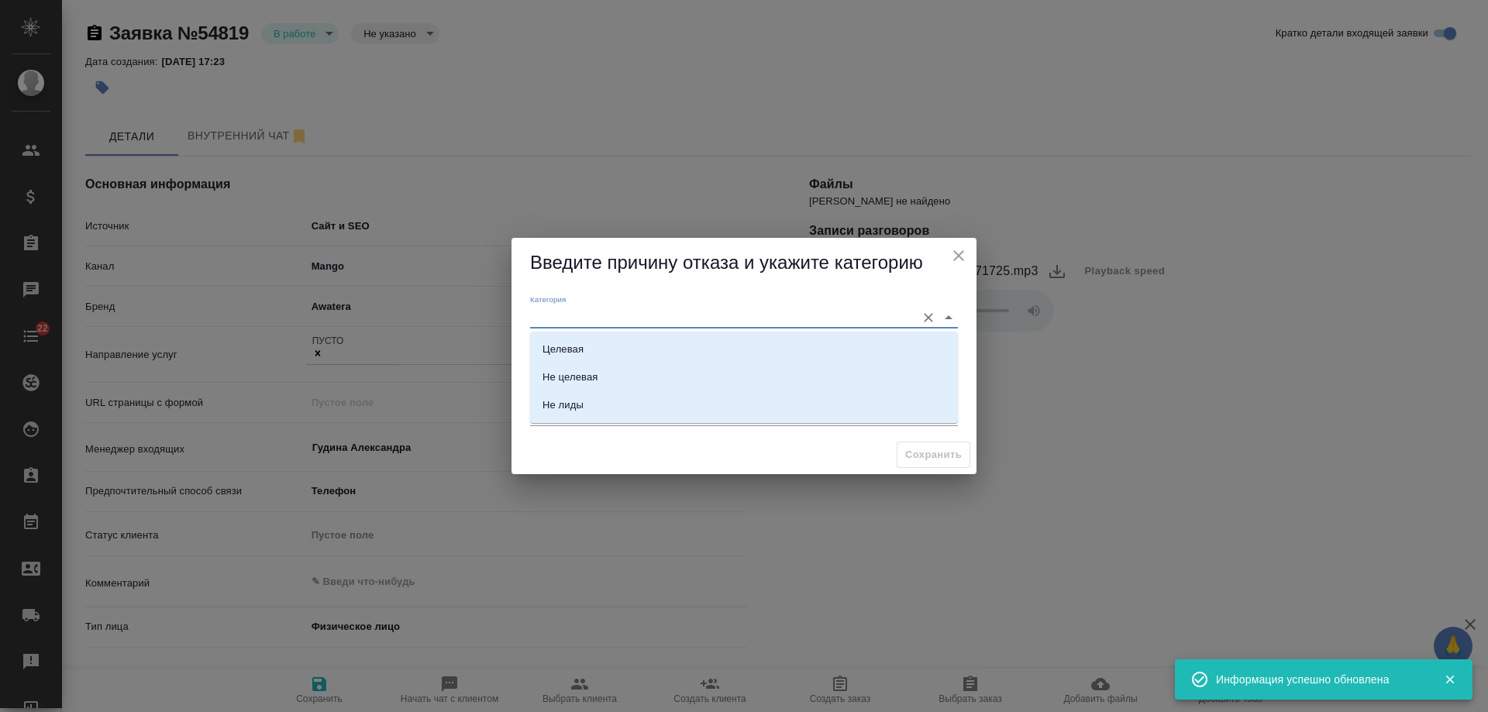
click at [606, 310] on input "Категория" at bounding box center [719, 317] width 378 height 21
click at [631, 409] on li "Не лиды" at bounding box center [744, 405] width 428 height 28
type input "Не лиды"
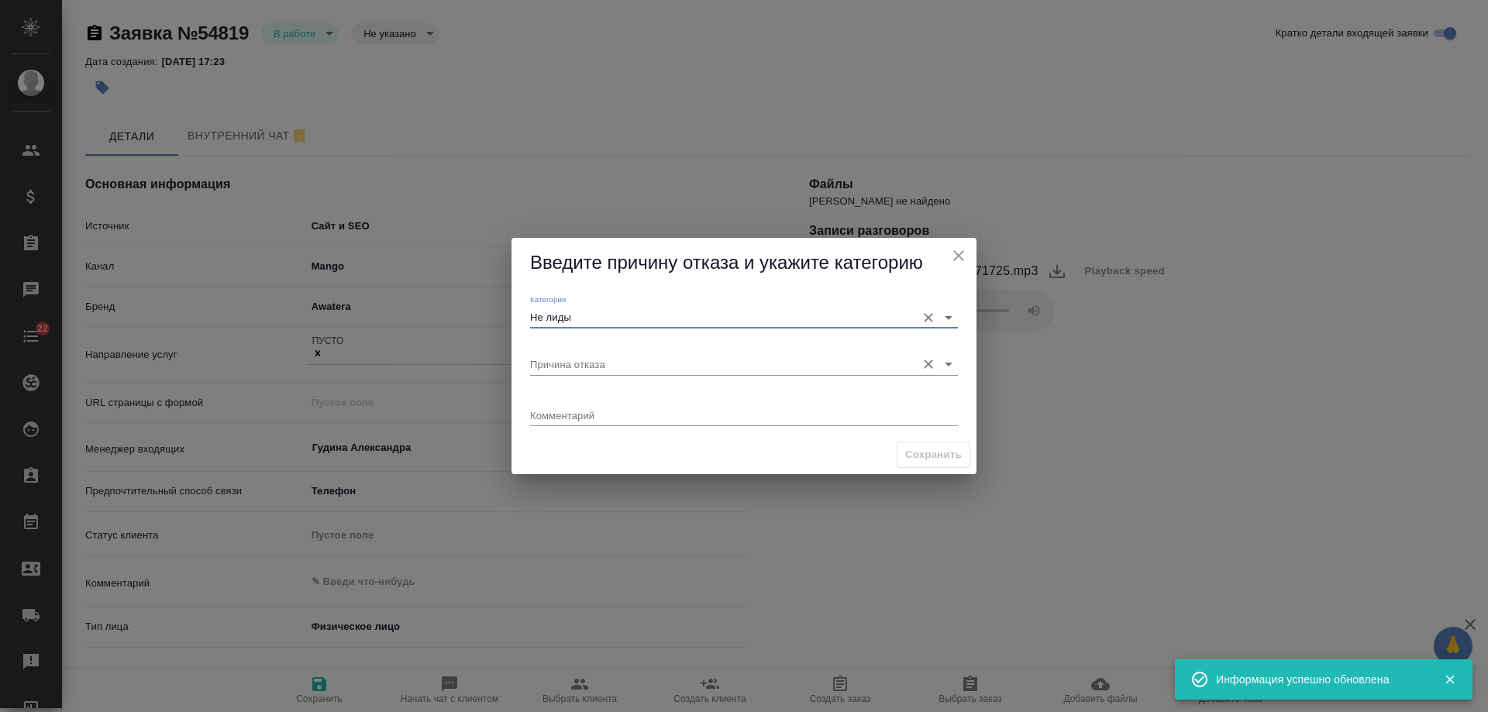
click at [610, 358] on input "Причина отказа" at bounding box center [719, 363] width 378 height 21
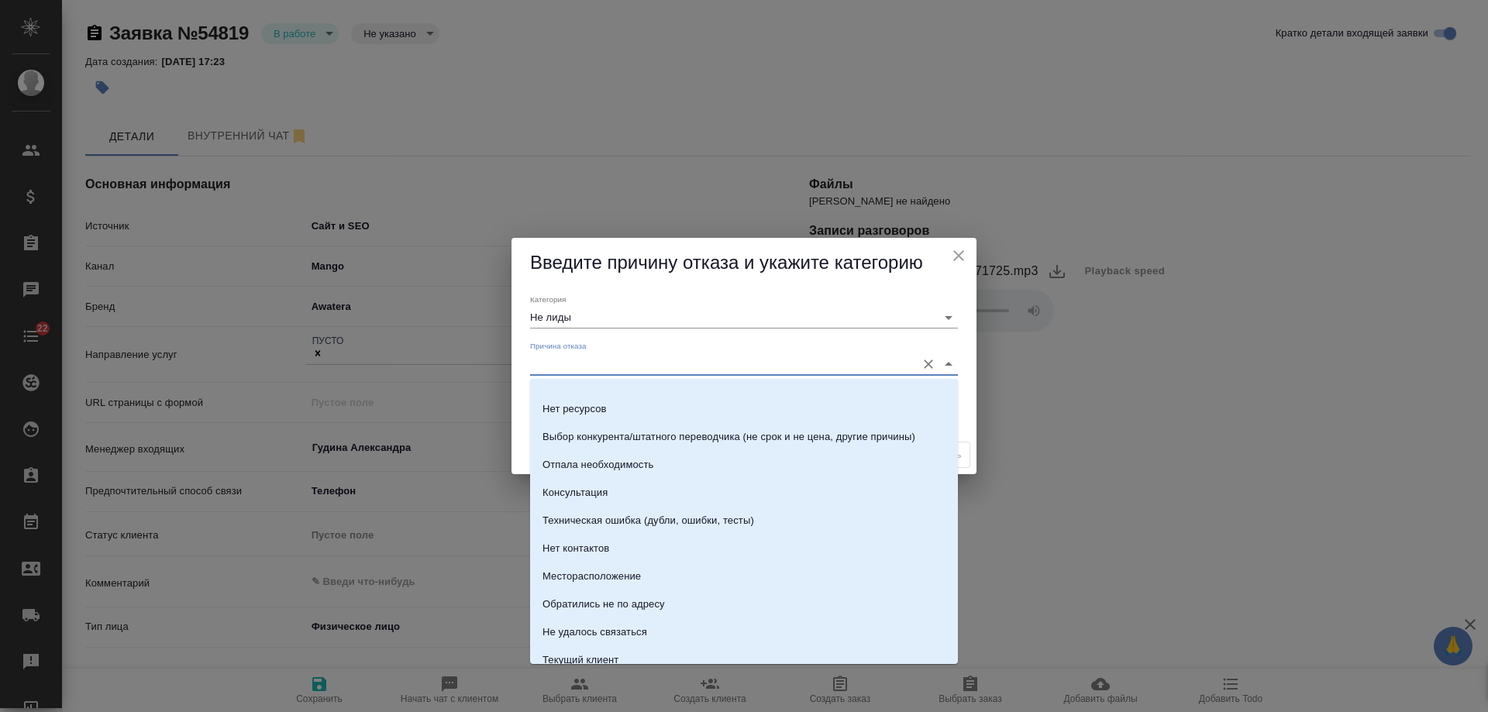
scroll to position [222, 0]
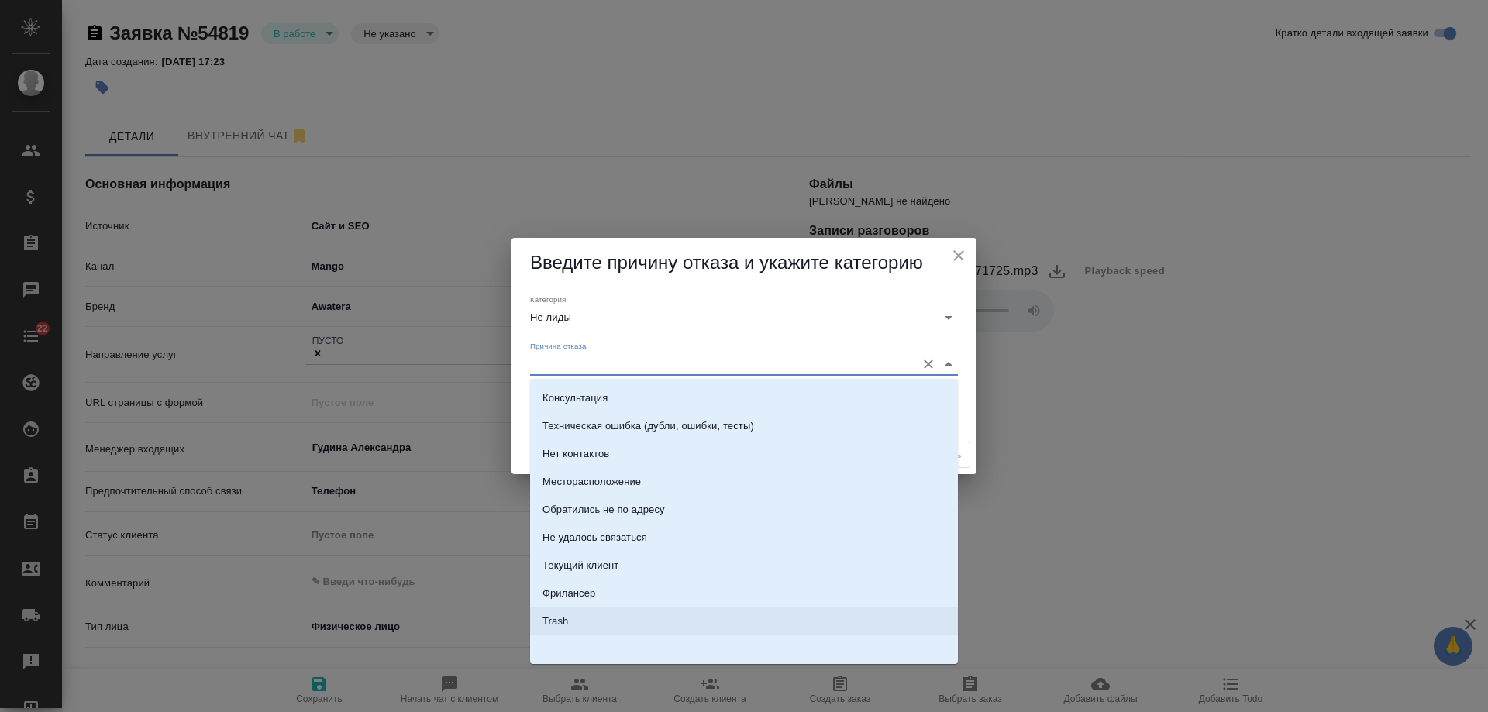
click at [579, 623] on li "Trash" at bounding box center [744, 621] width 428 height 28
type input "Trash"
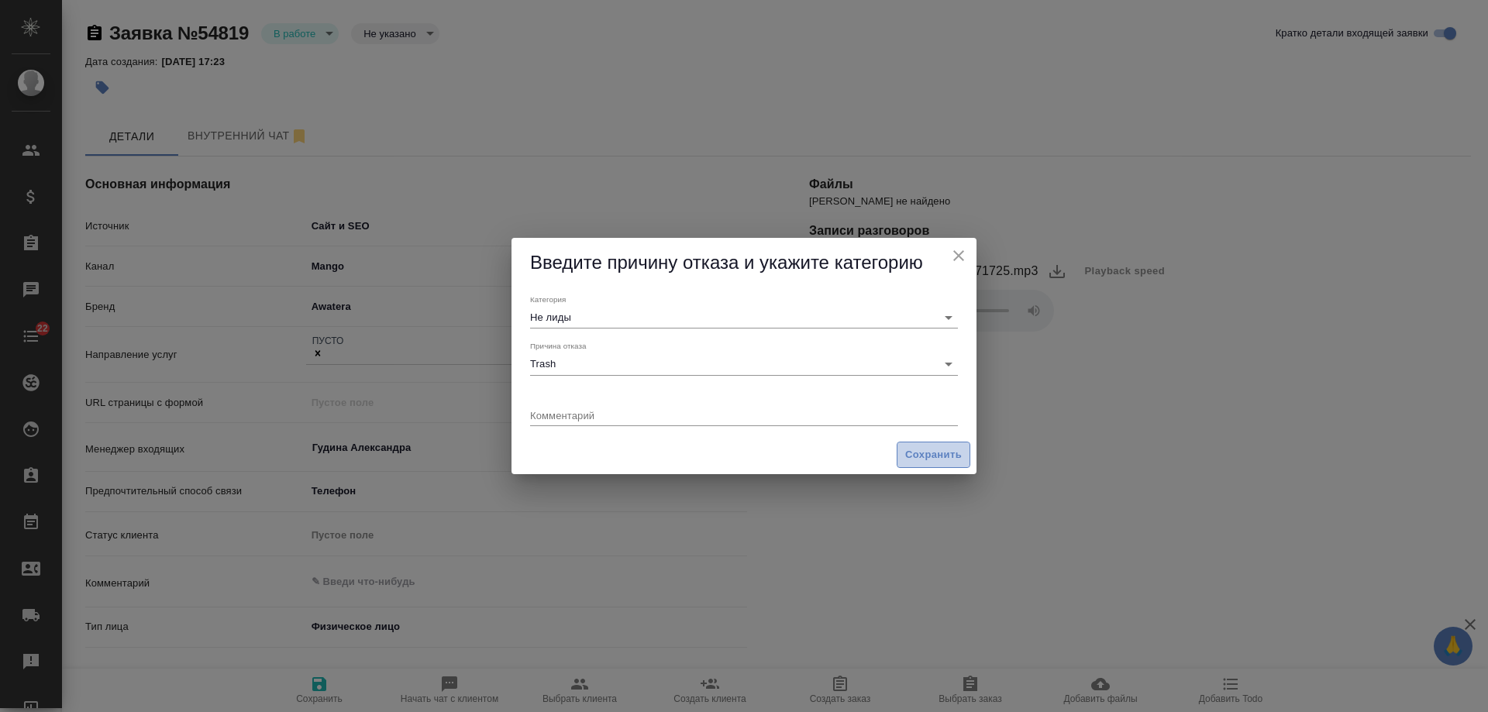
click at [947, 457] on span "Сохранить" at bounding box center [933, 455] width 57 height 18
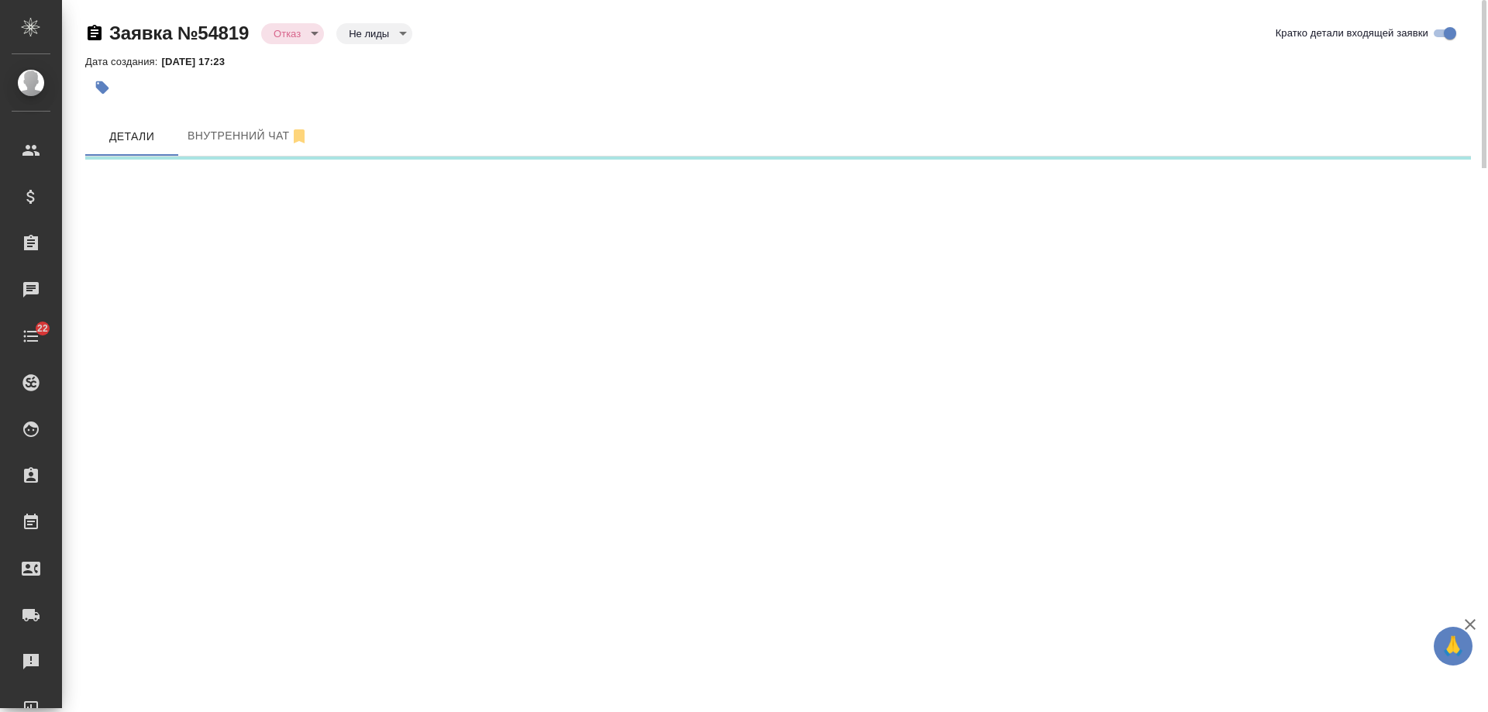
select select "RU"
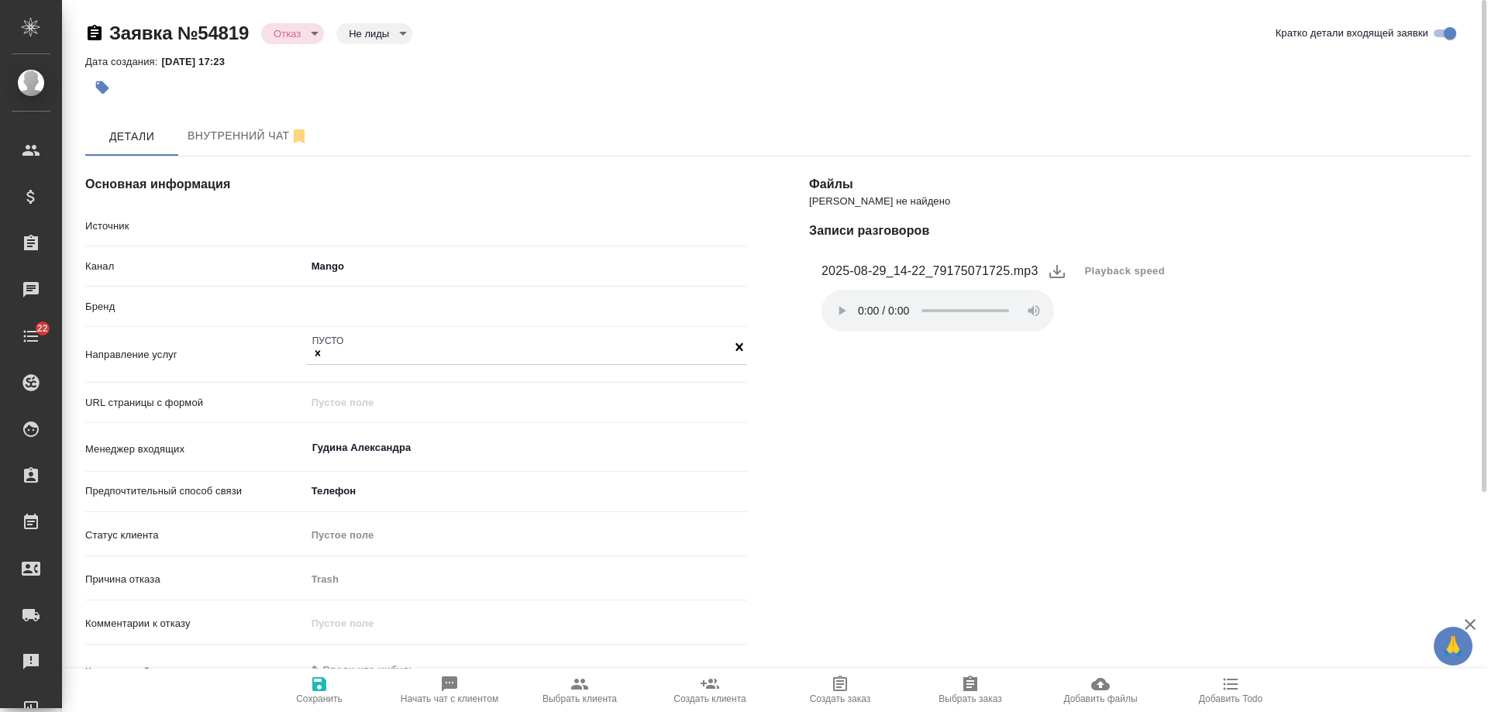
type textarea "x"
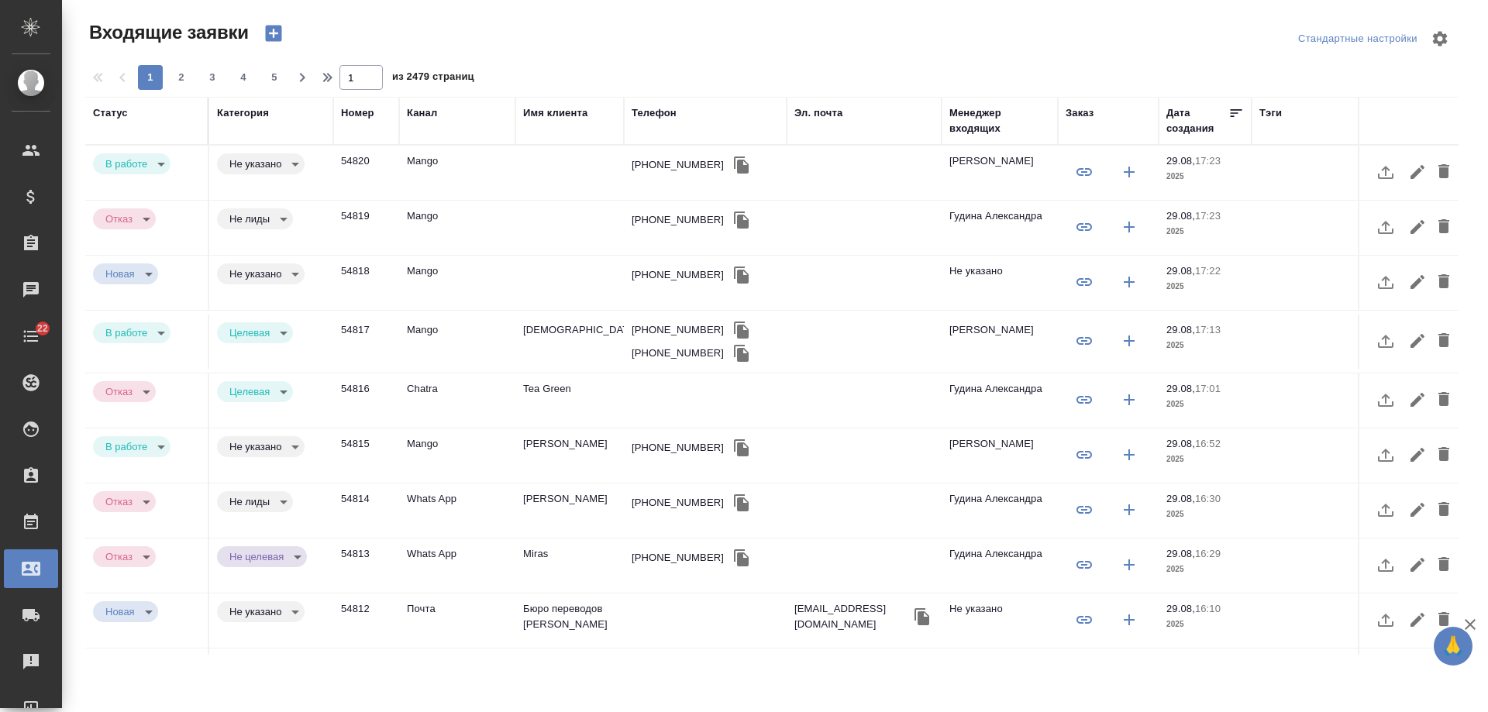
select select "RU"
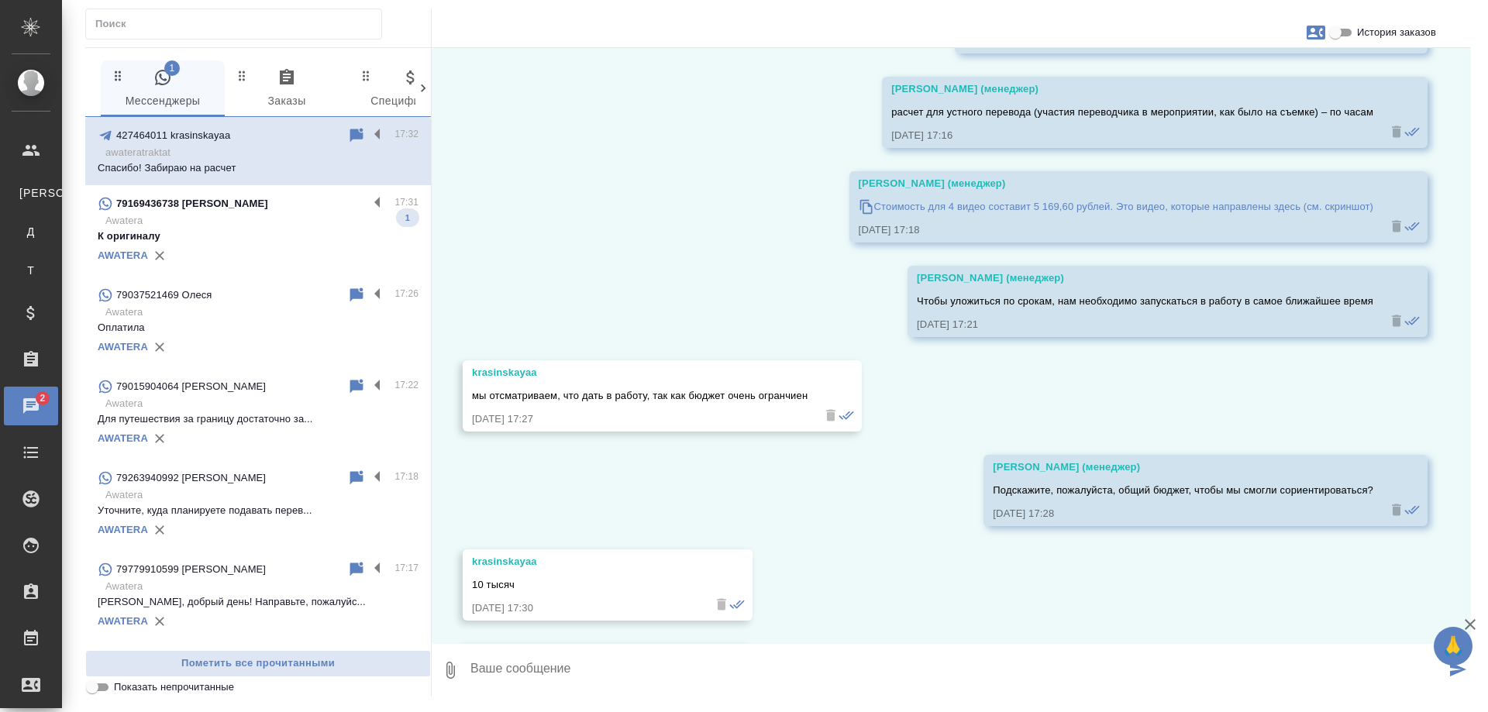
scroll to position [3504, 0]
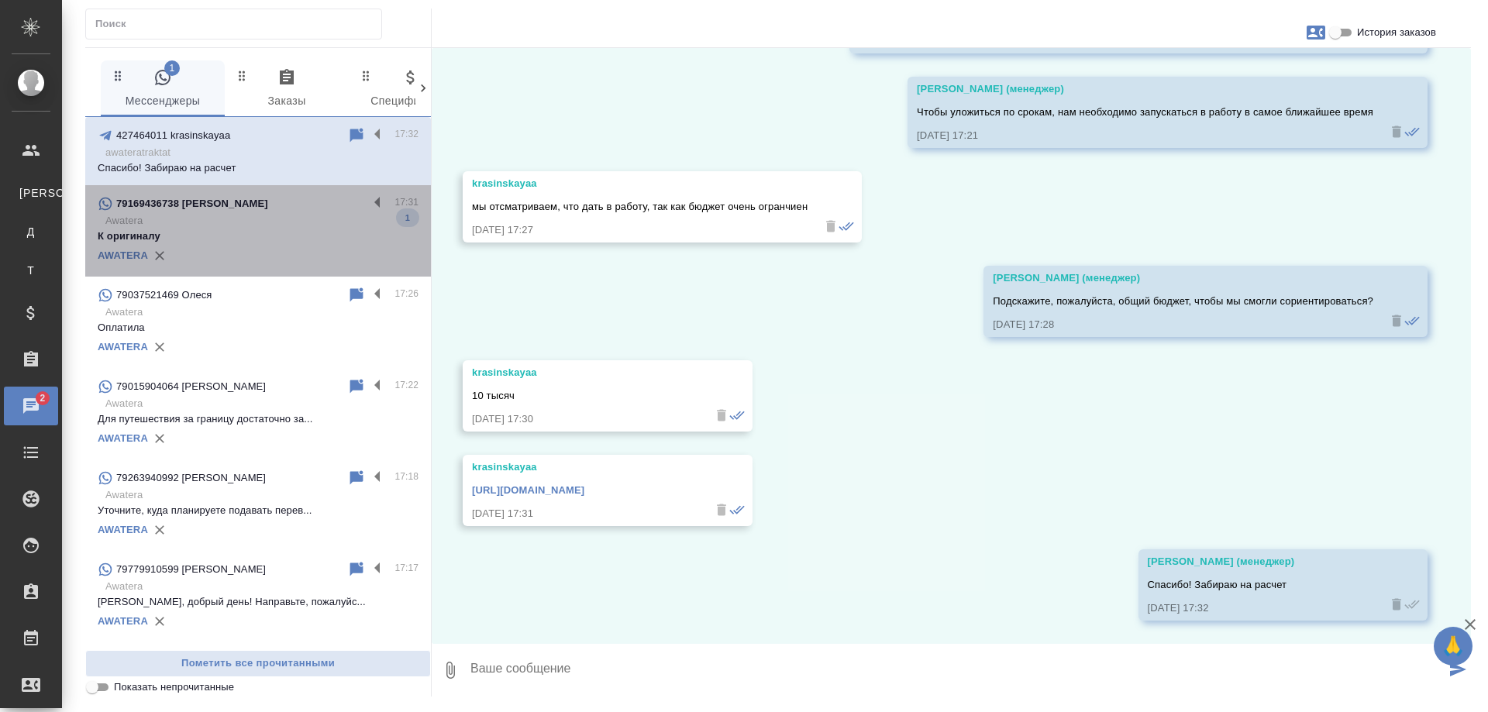
click at [258, 221] on p "Awatera" at bounding box center [261, 220] width 313 height 15
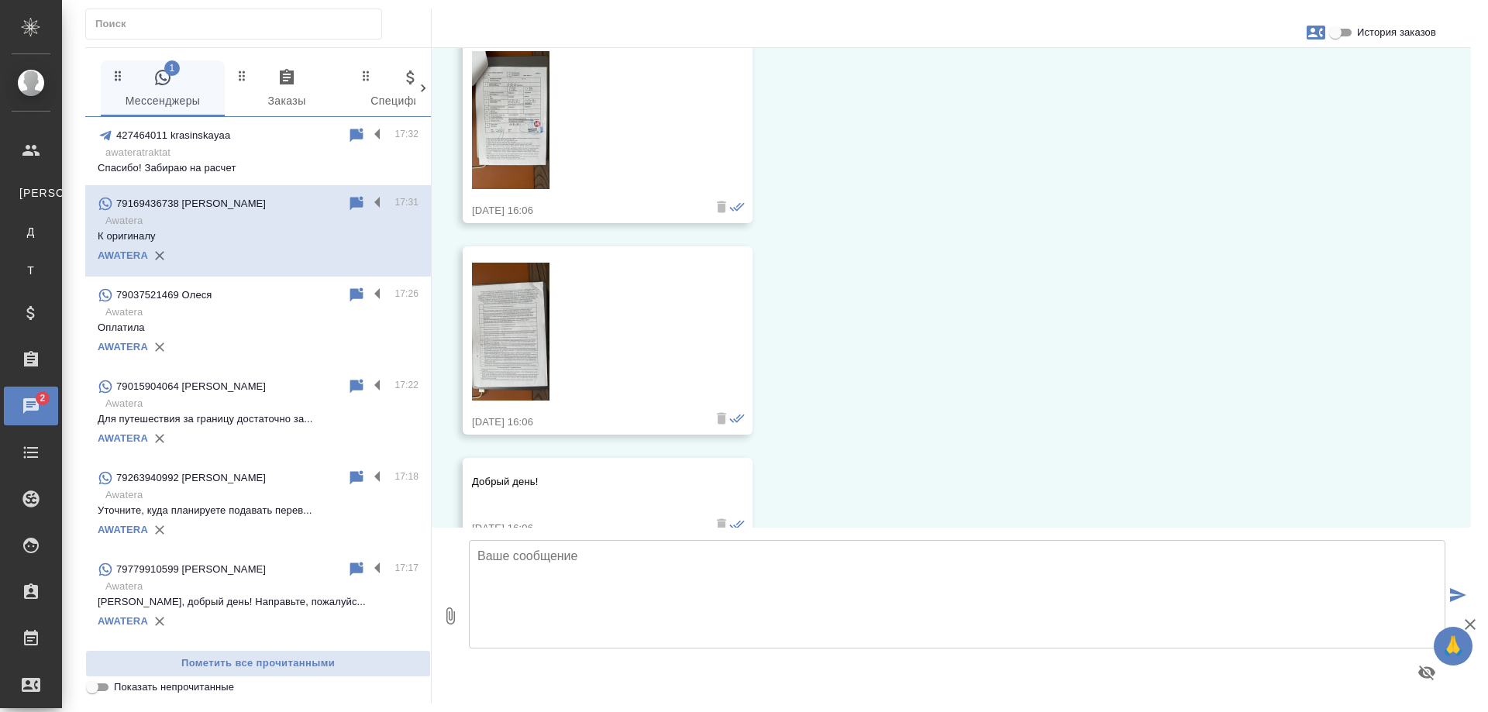
scroll to position [687, 0]
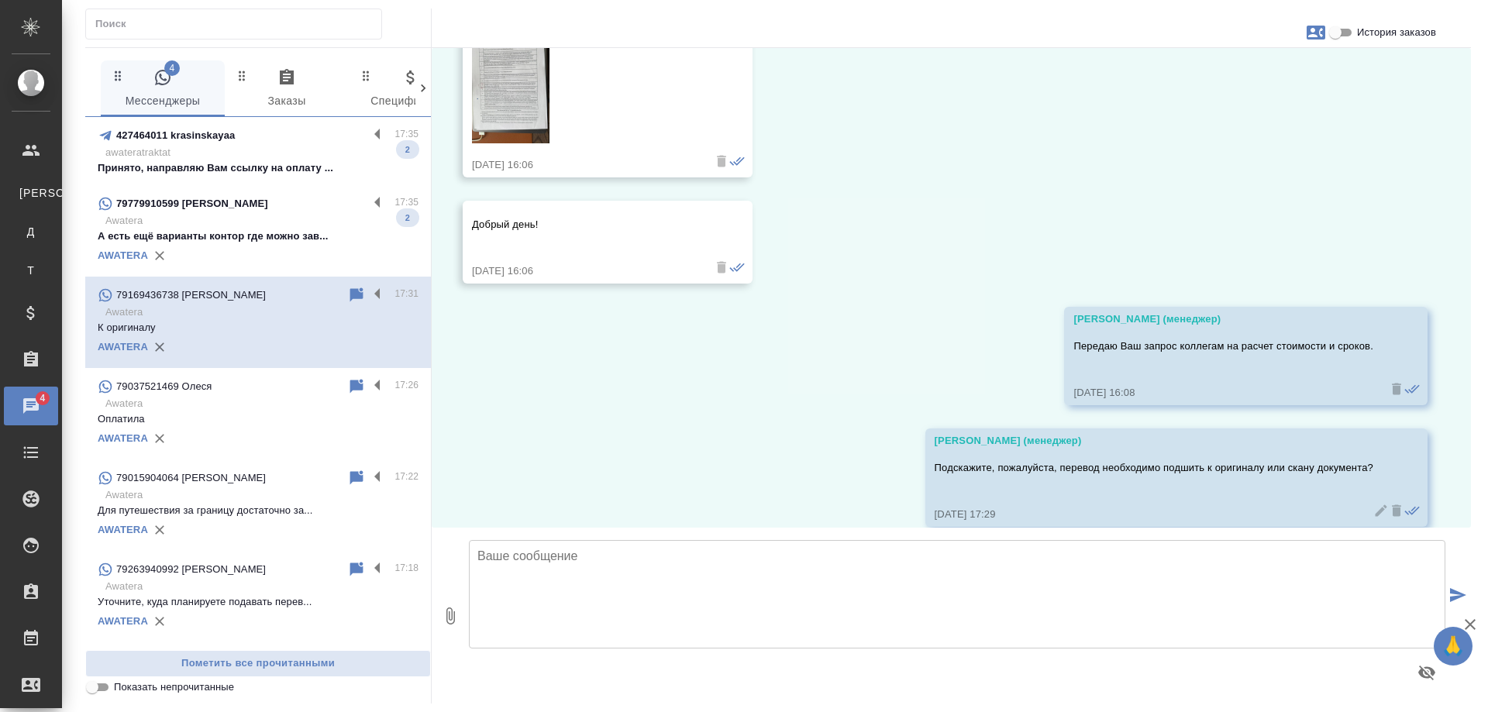
click at [251, 149] on p "awateratraktat" at bounding box center [261, 152] width 313 height 15
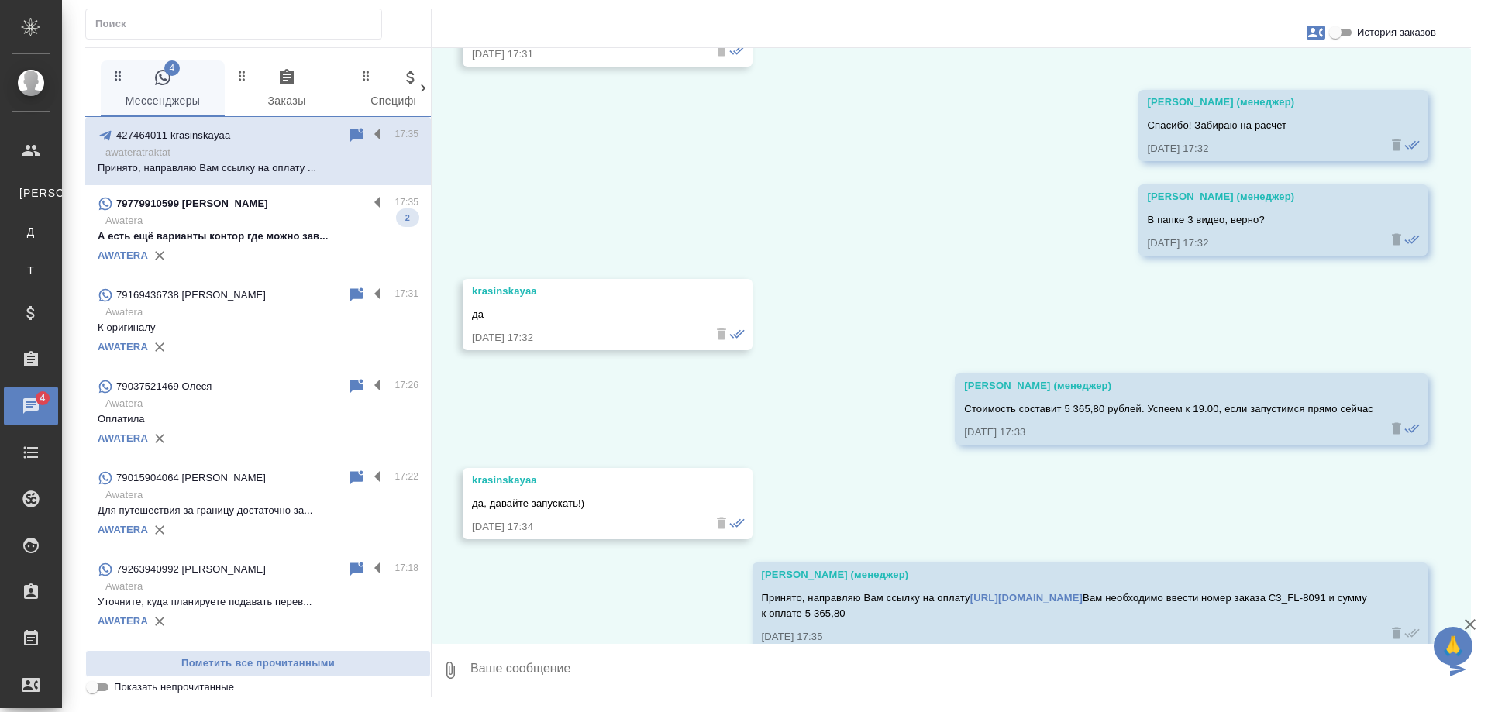
scroll to position [3992, 0]
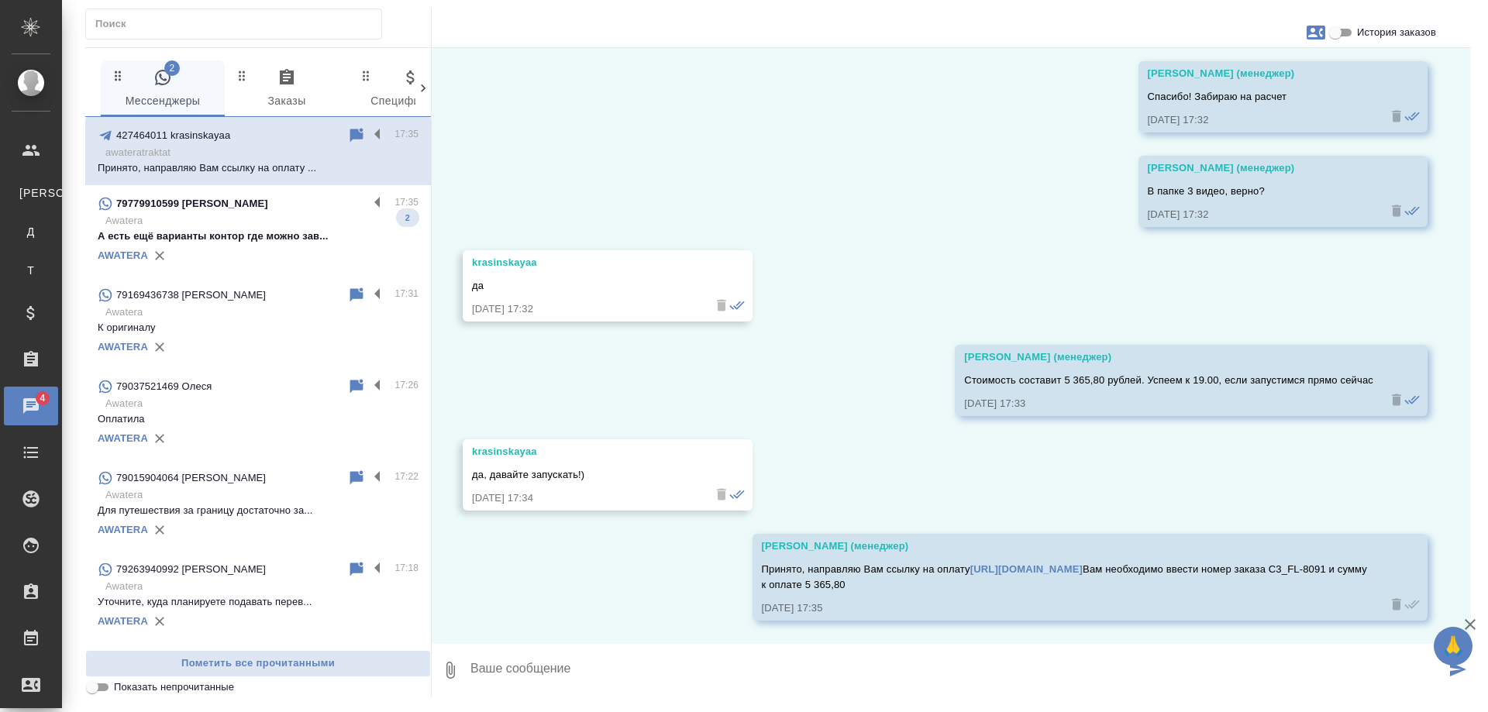
click at [256, 240] on p "А есть ещё варианты контор где можно зав..." at bounding box center [258, 236] width 321 height 15
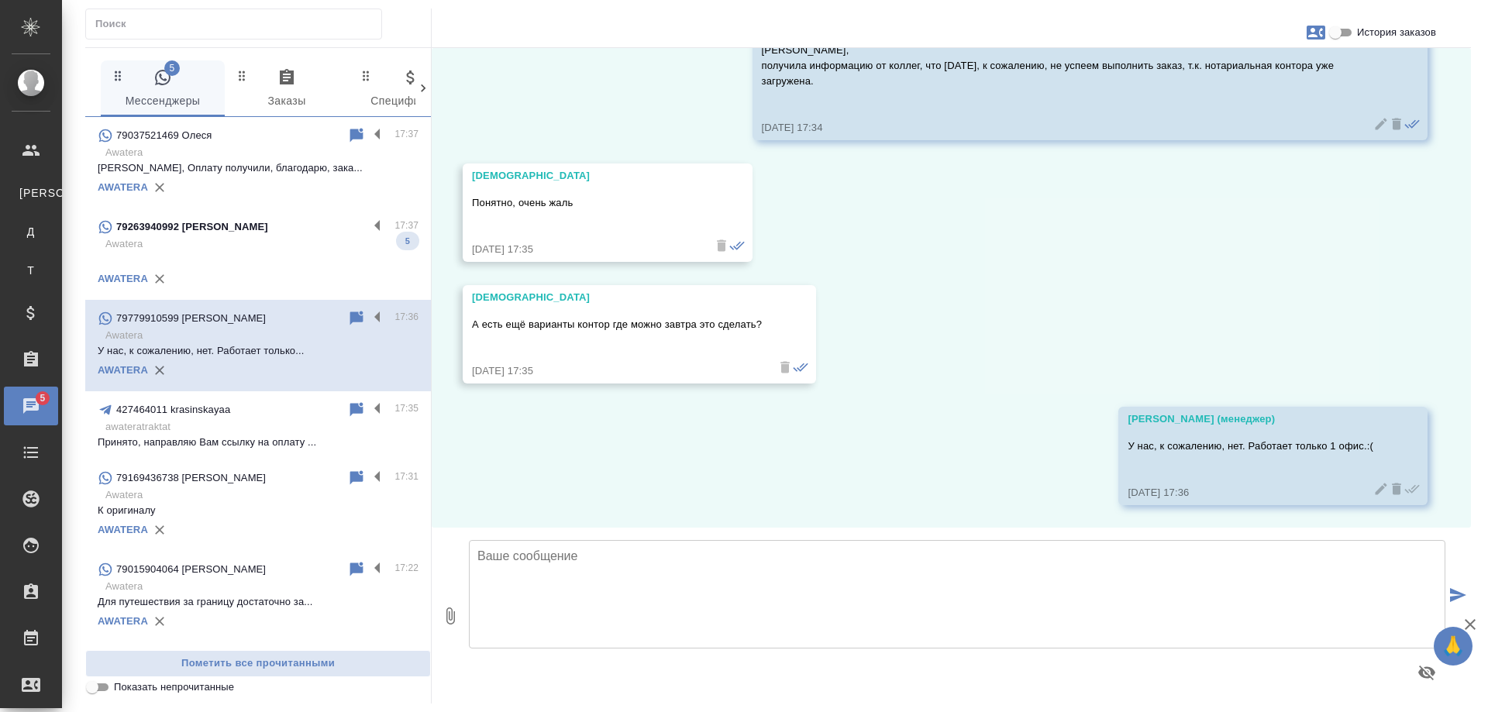
scroll to position [258, 0]
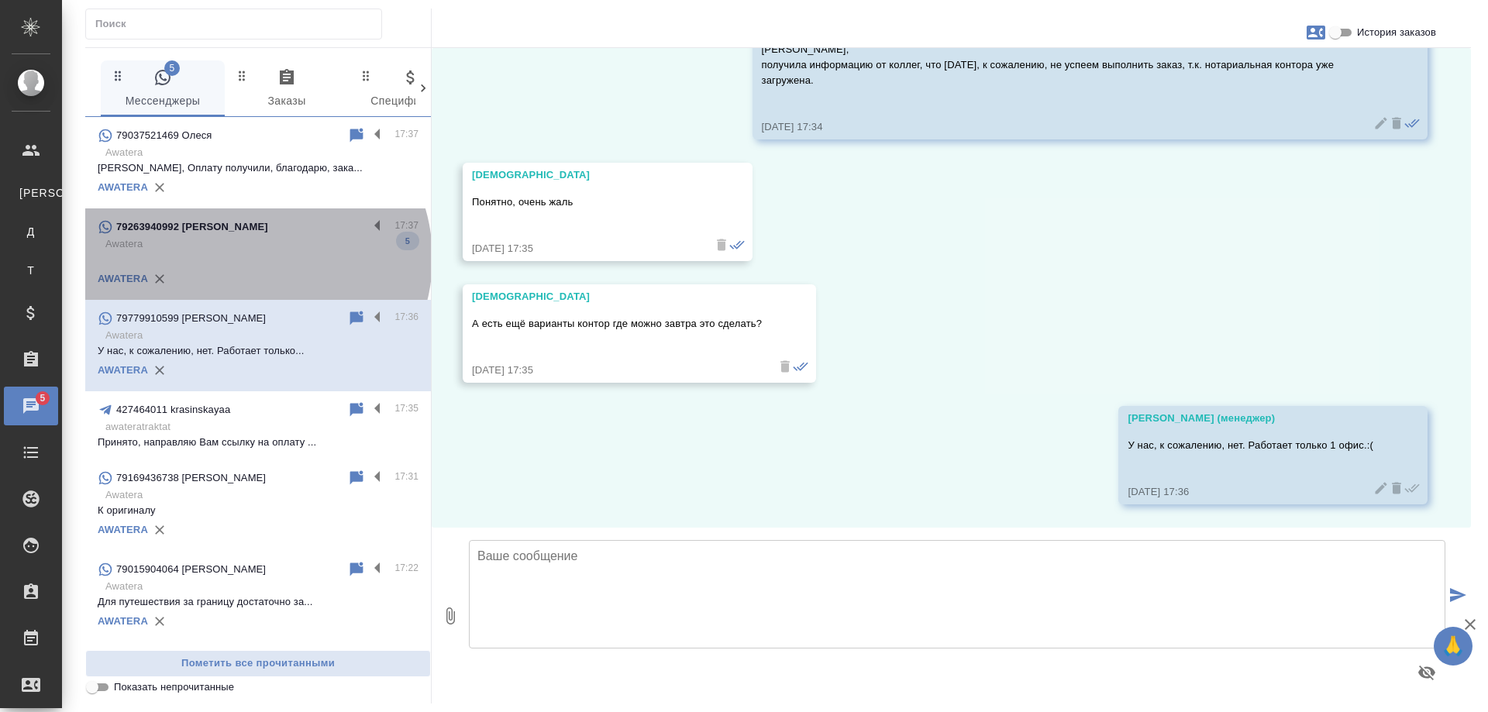
click at [255, 258] on p at bounding box center [258, 259] width 321 height 15
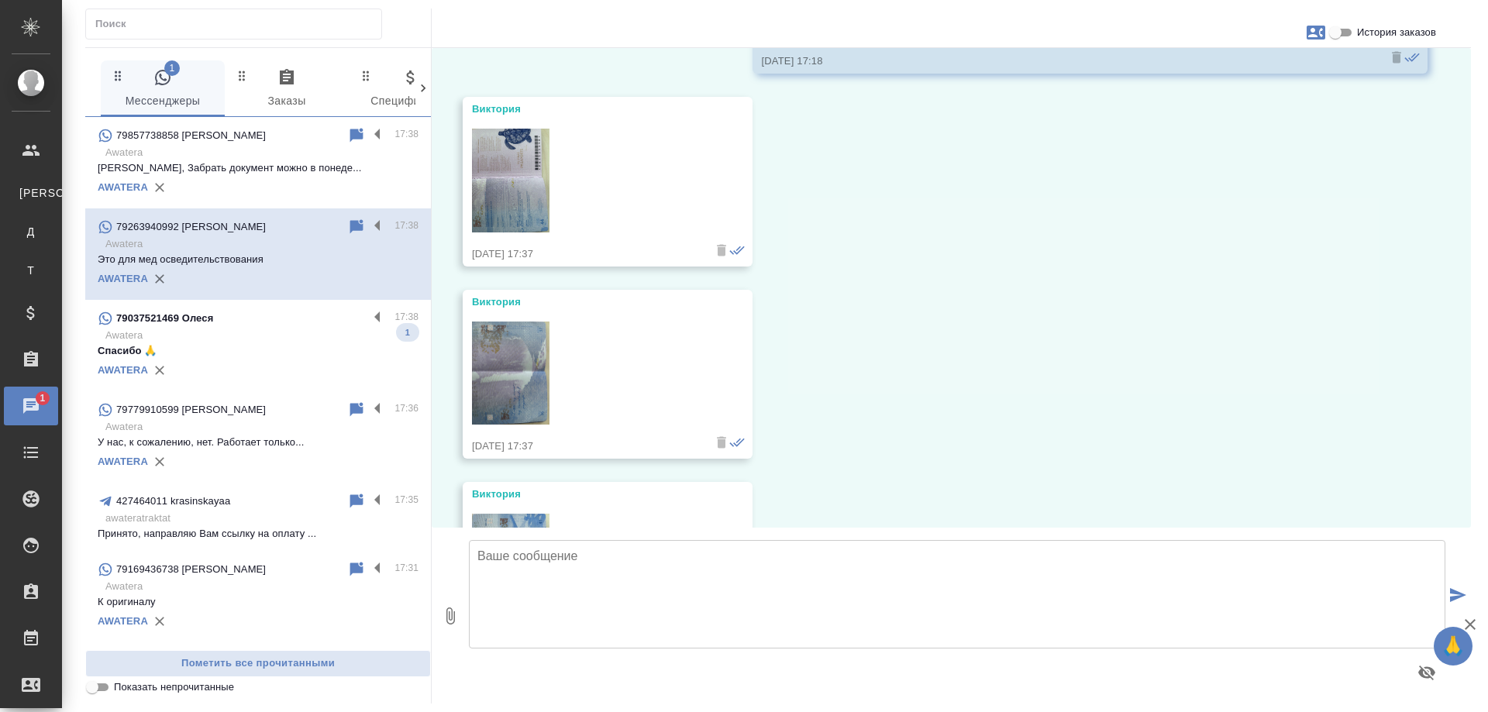
scroll to position [5334, 0]
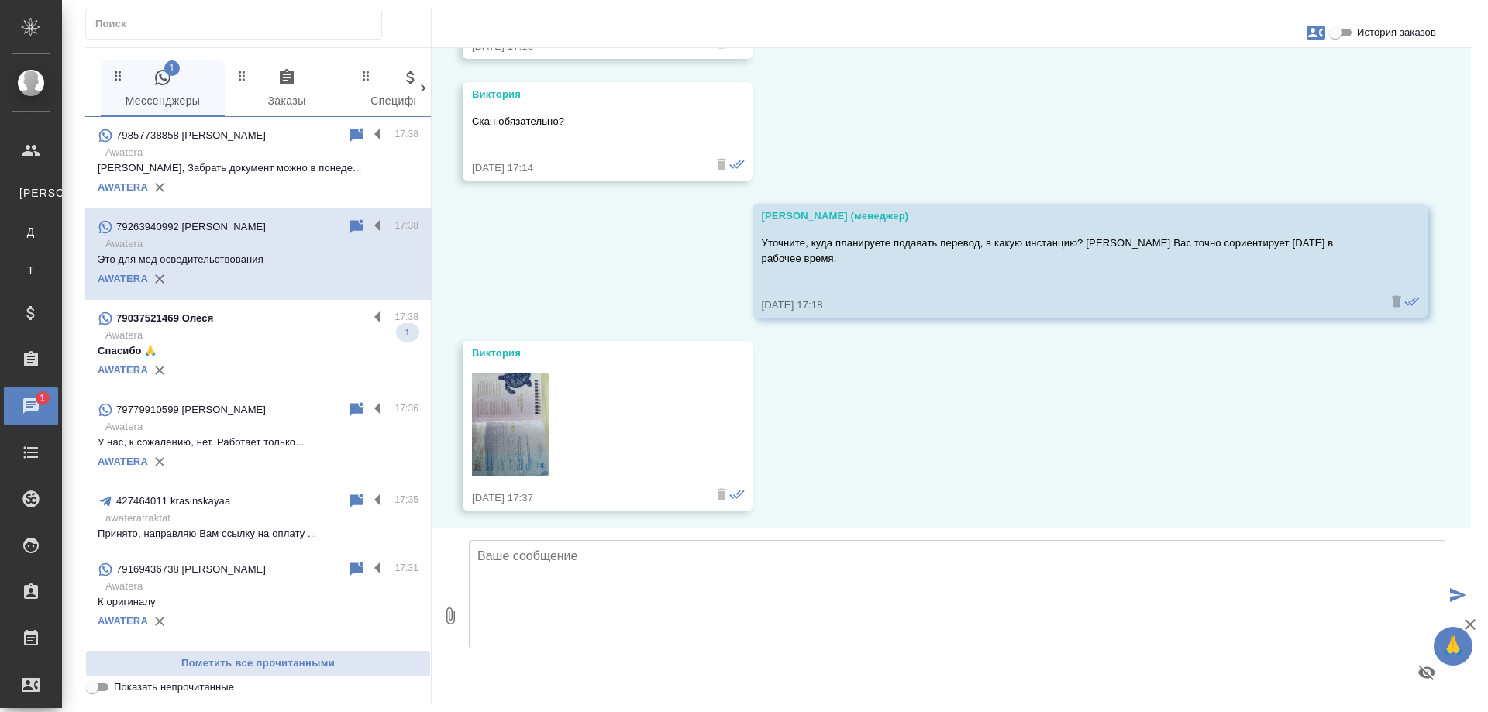
click at [508, 422] on img at bounding box center [510, 425] width 77 height 104
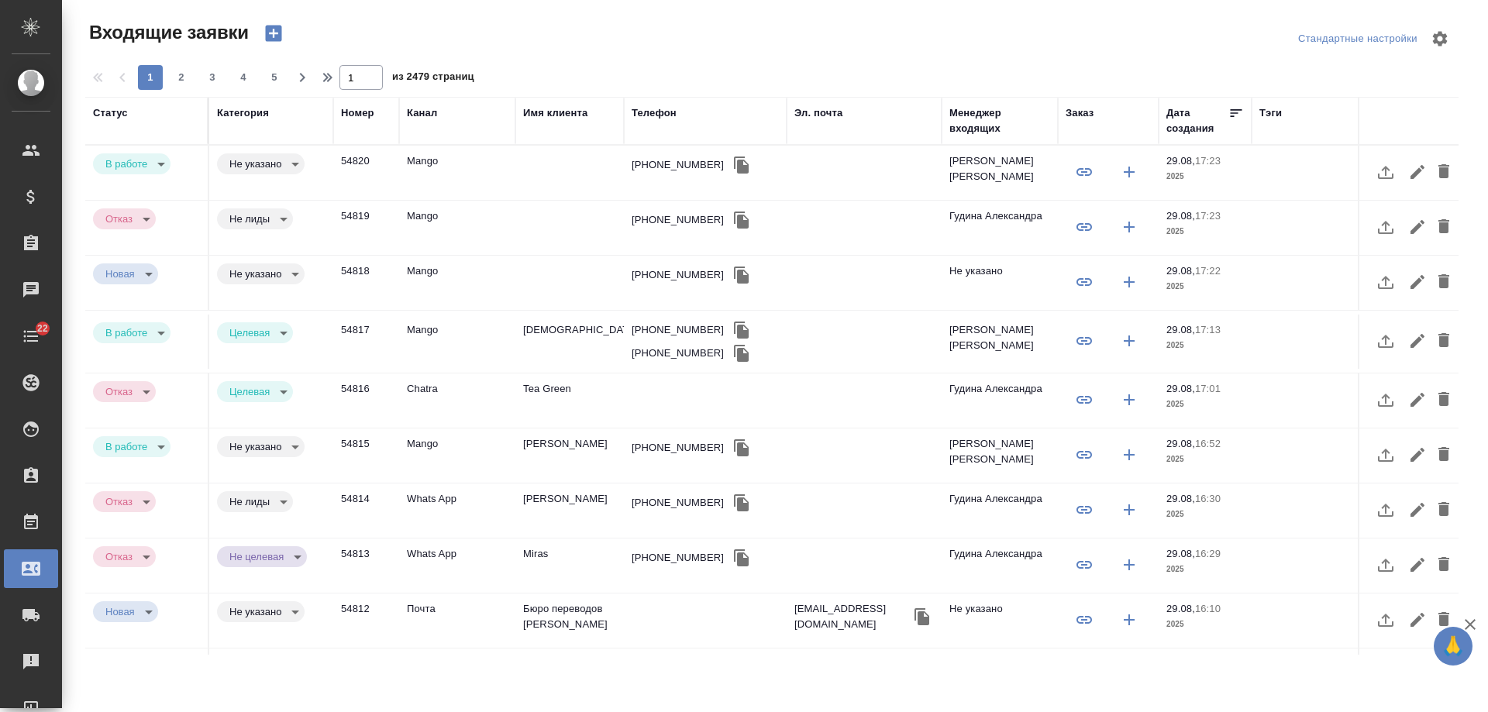
select select "RU"
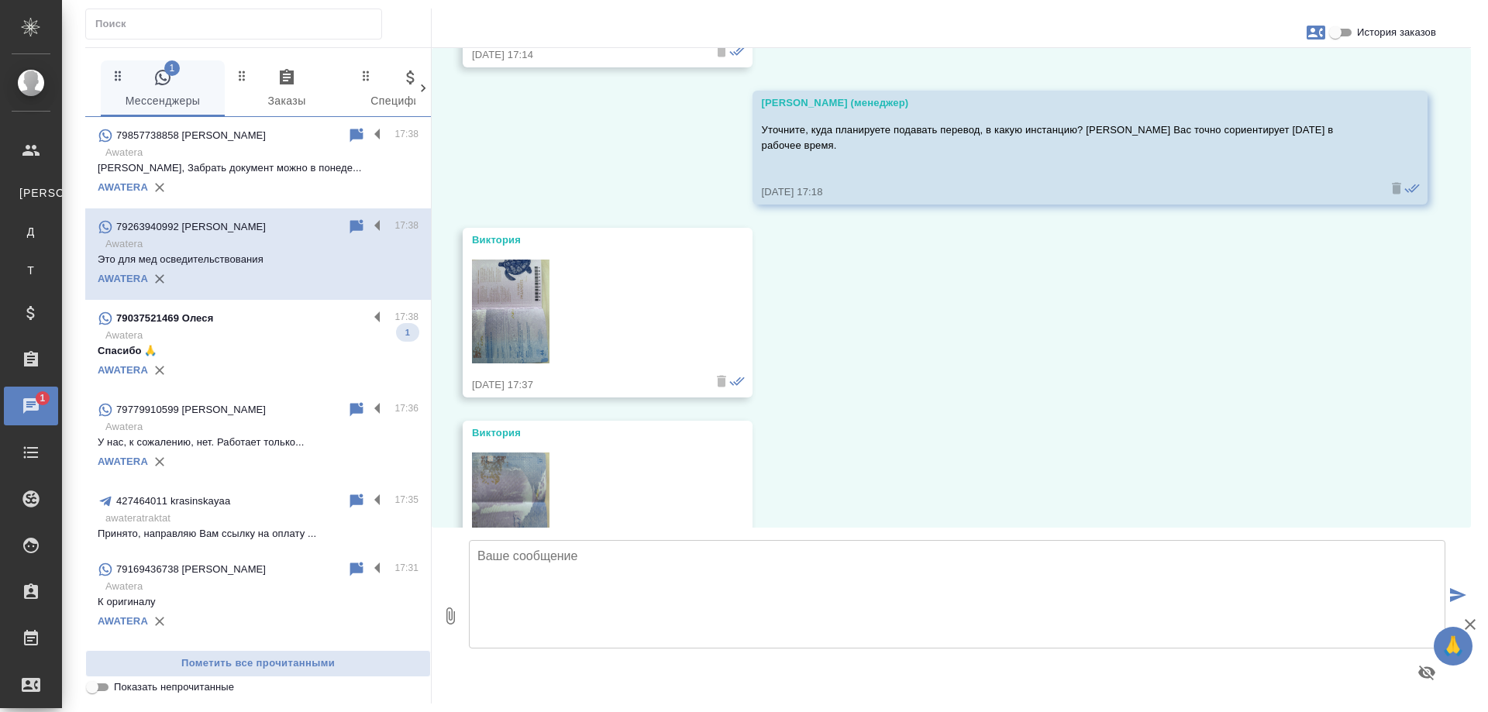
scroll to position [5567, 0]
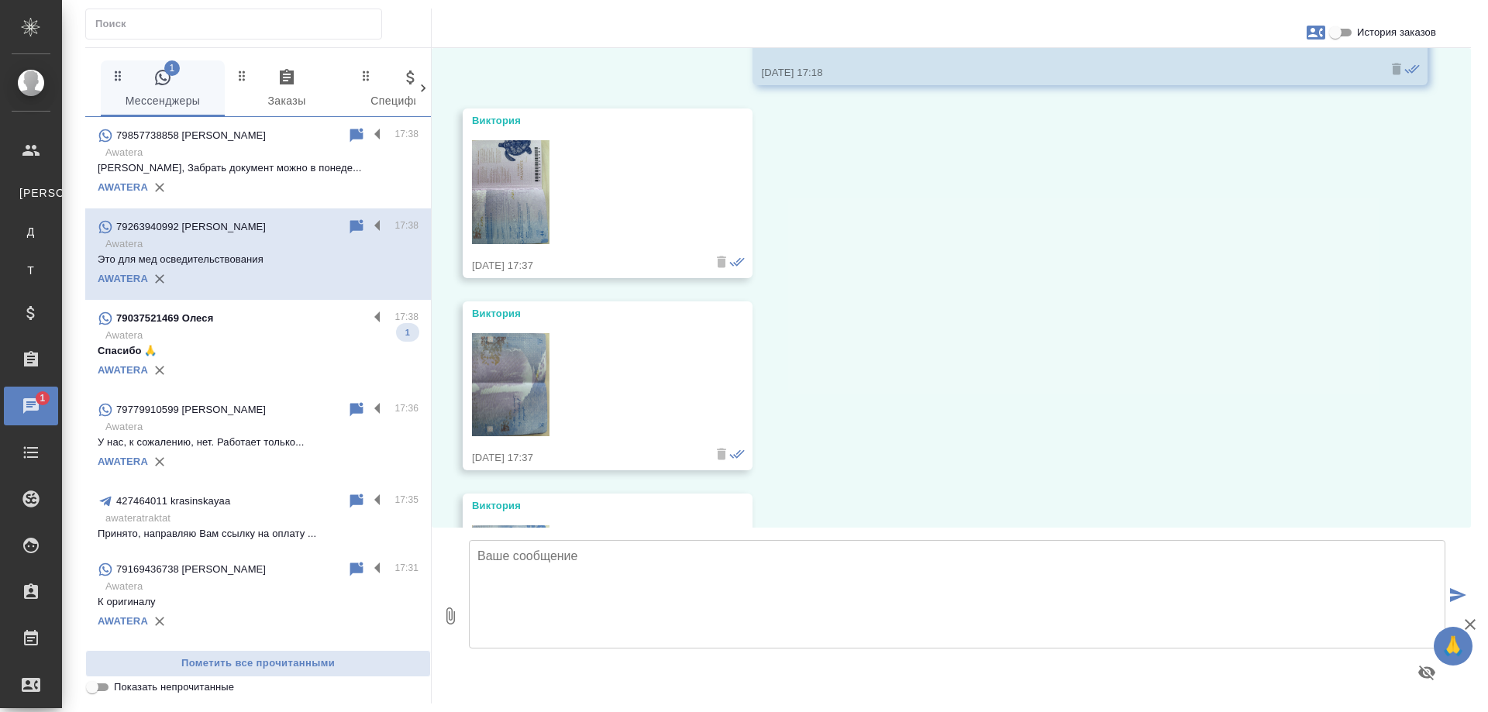
click at [509, 353] on img at bounding box center [510, 385] width 77 height 104
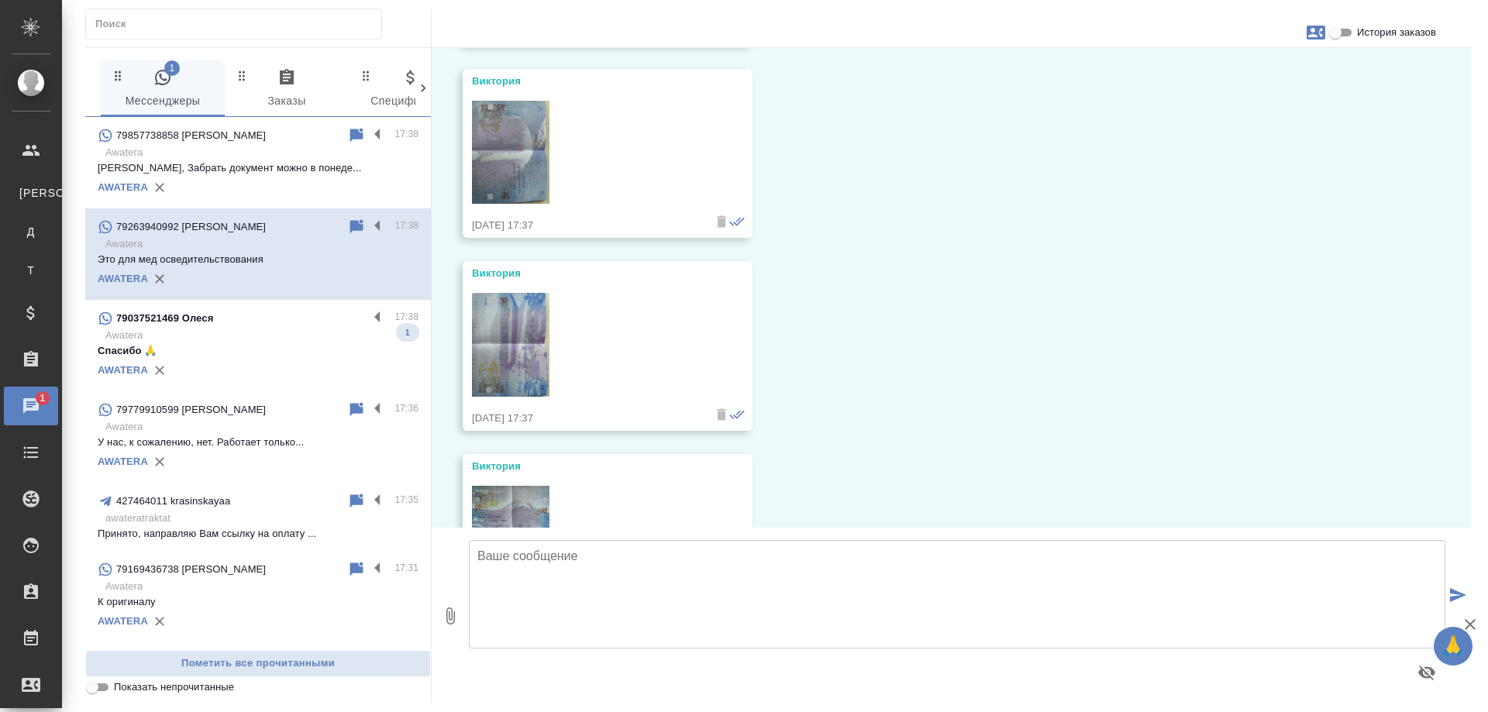
click at [516, 318] on img at bounding box center [510, 345] width 77 height 104
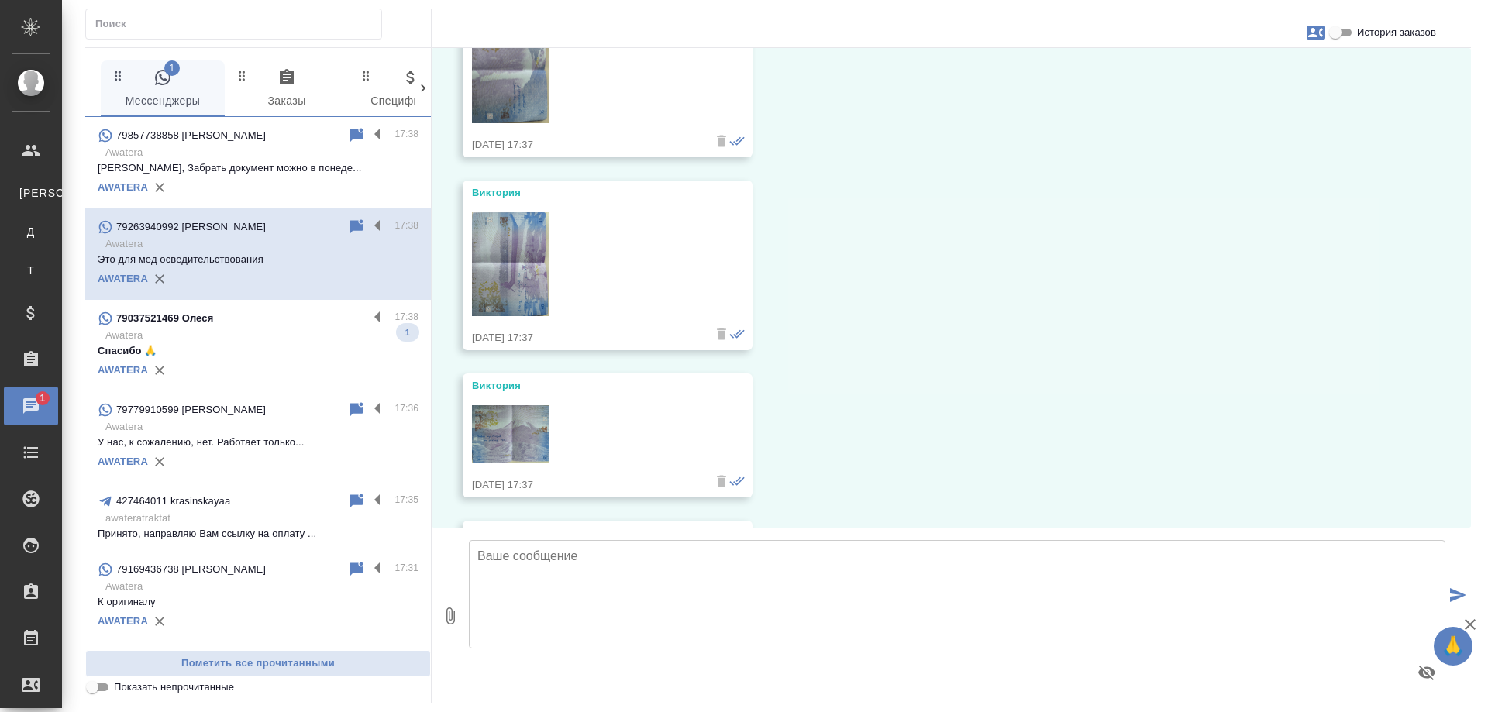
scroll to position [5954, 0]
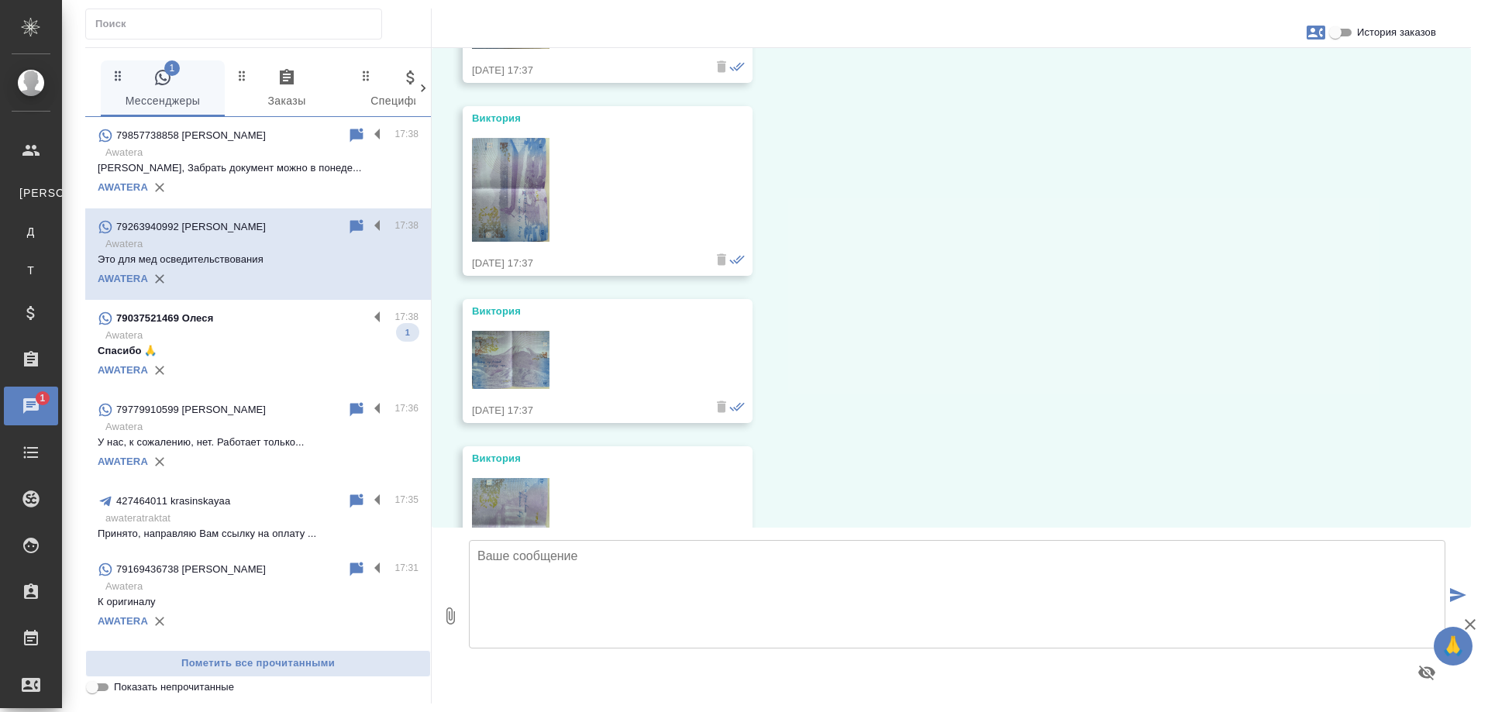
click at [514, 365] on img at bounding box center [510, 360] width 77 height 58
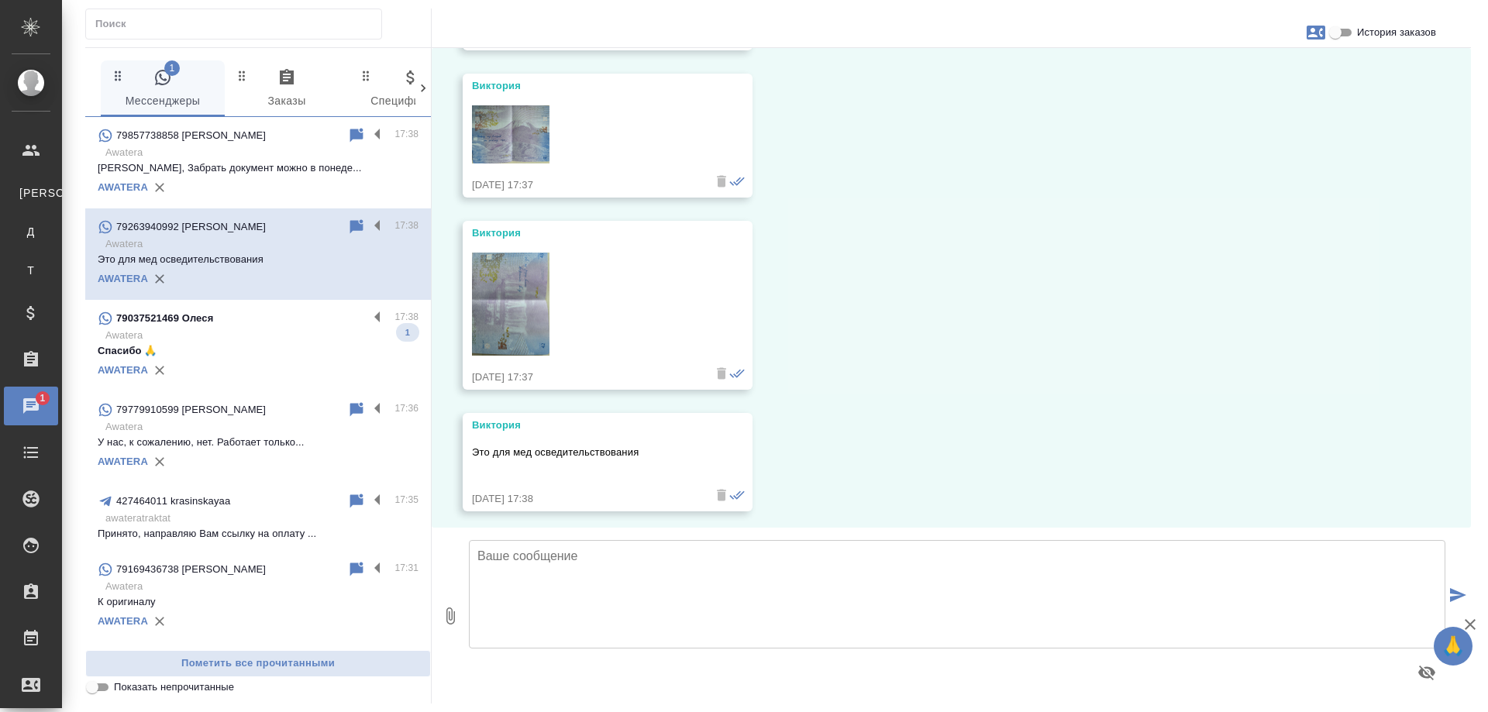
scroll to position [6186, 0]
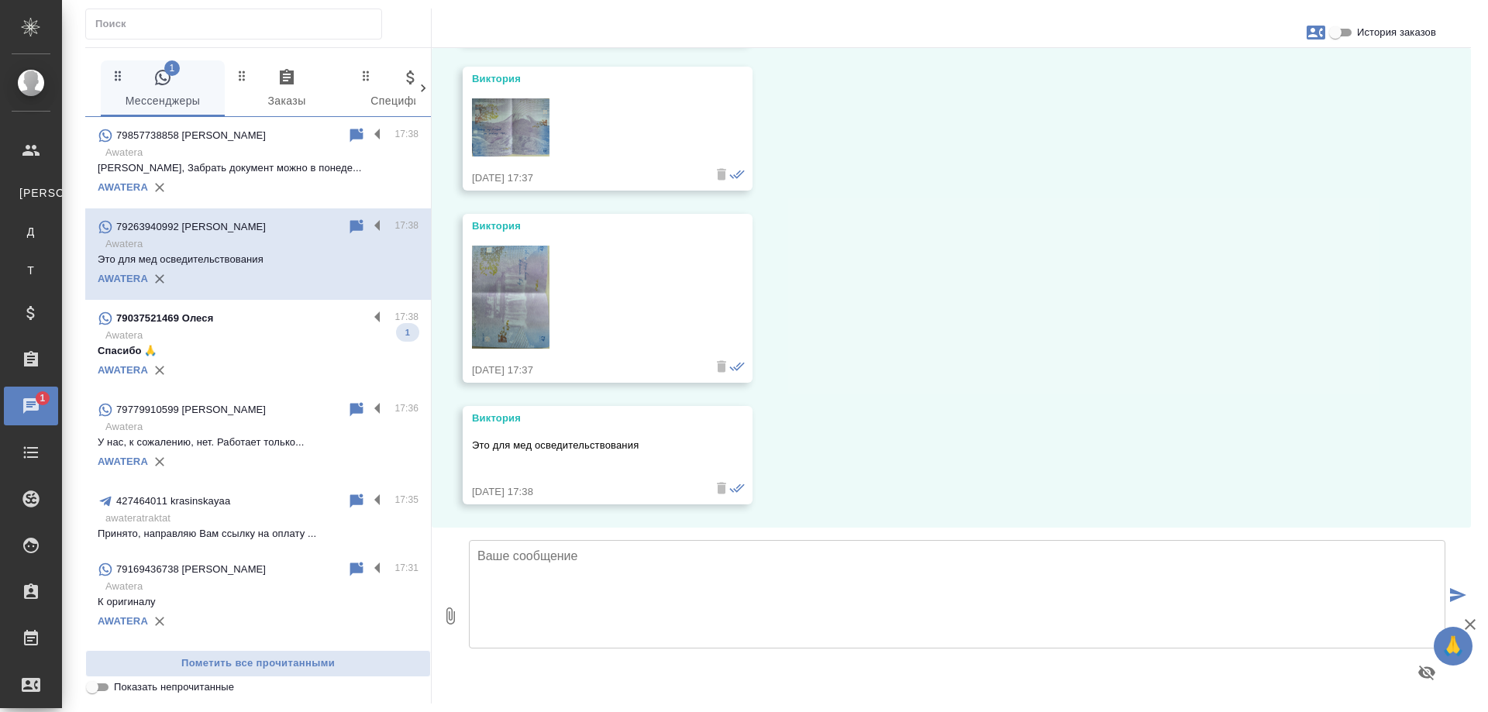
click at [492, 305] on img at bounding box center [510, 298] width 77 height 104
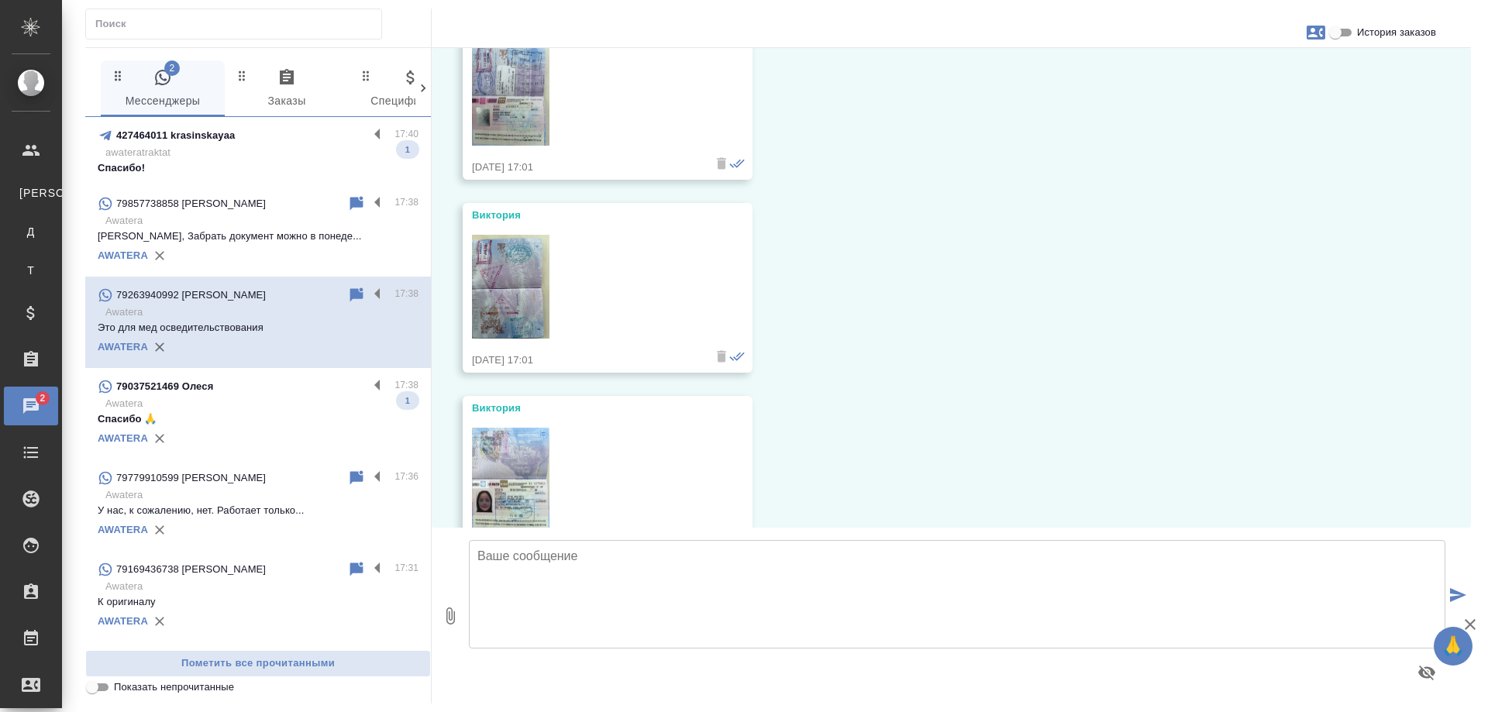
scroll to position [1460, 0]
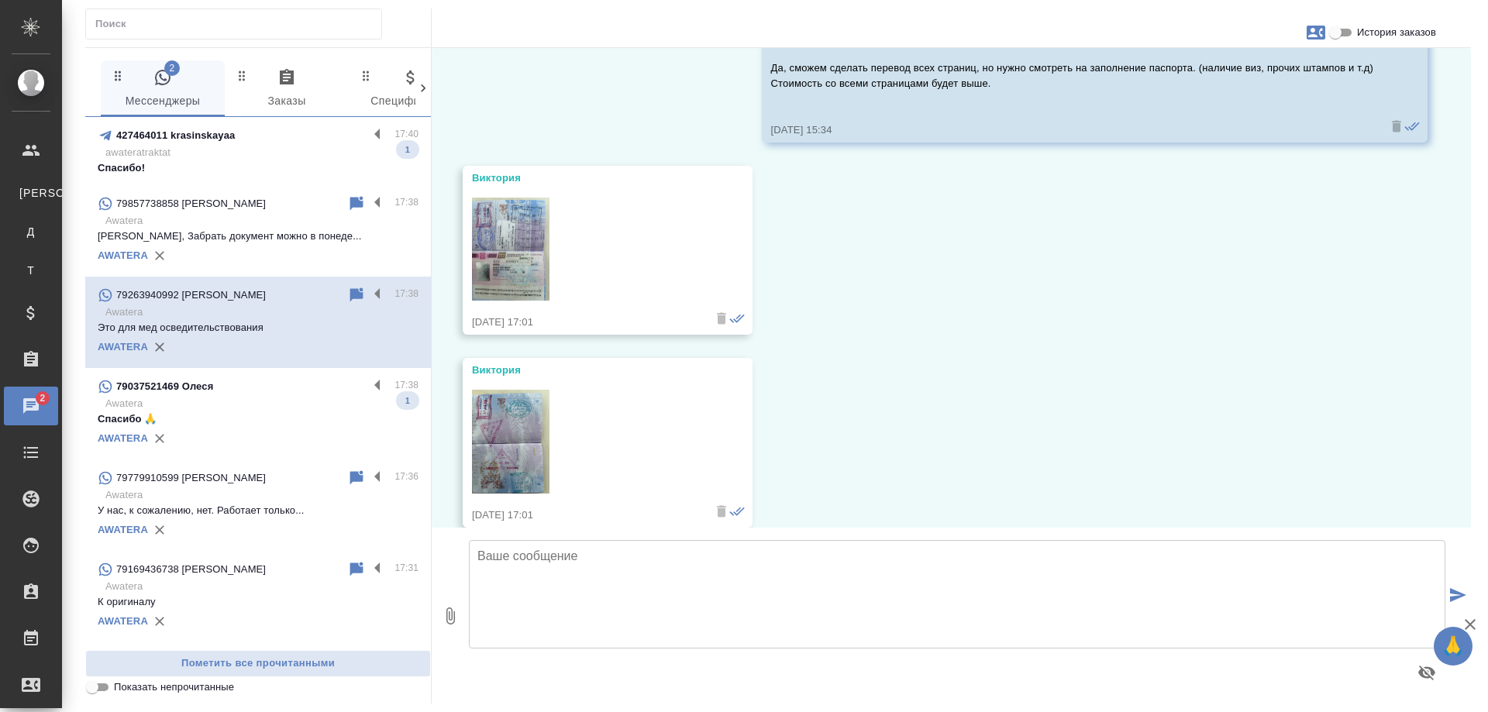
click at [497, 245] on img at bounding box center [510, 250] width 77 height 104
click at [516, 397] on img at bounding box center [510, 442] width 77 height 104
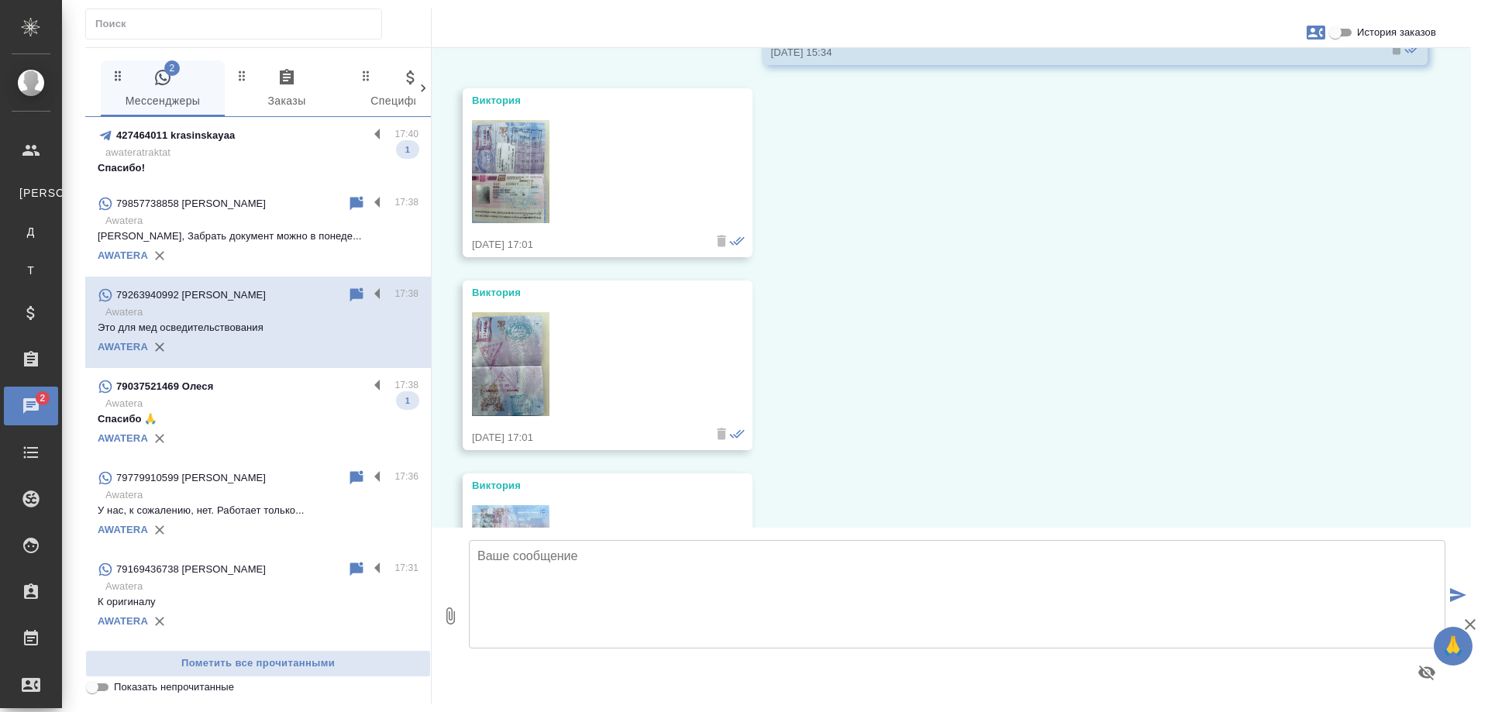
scroll to position [1692, 0]
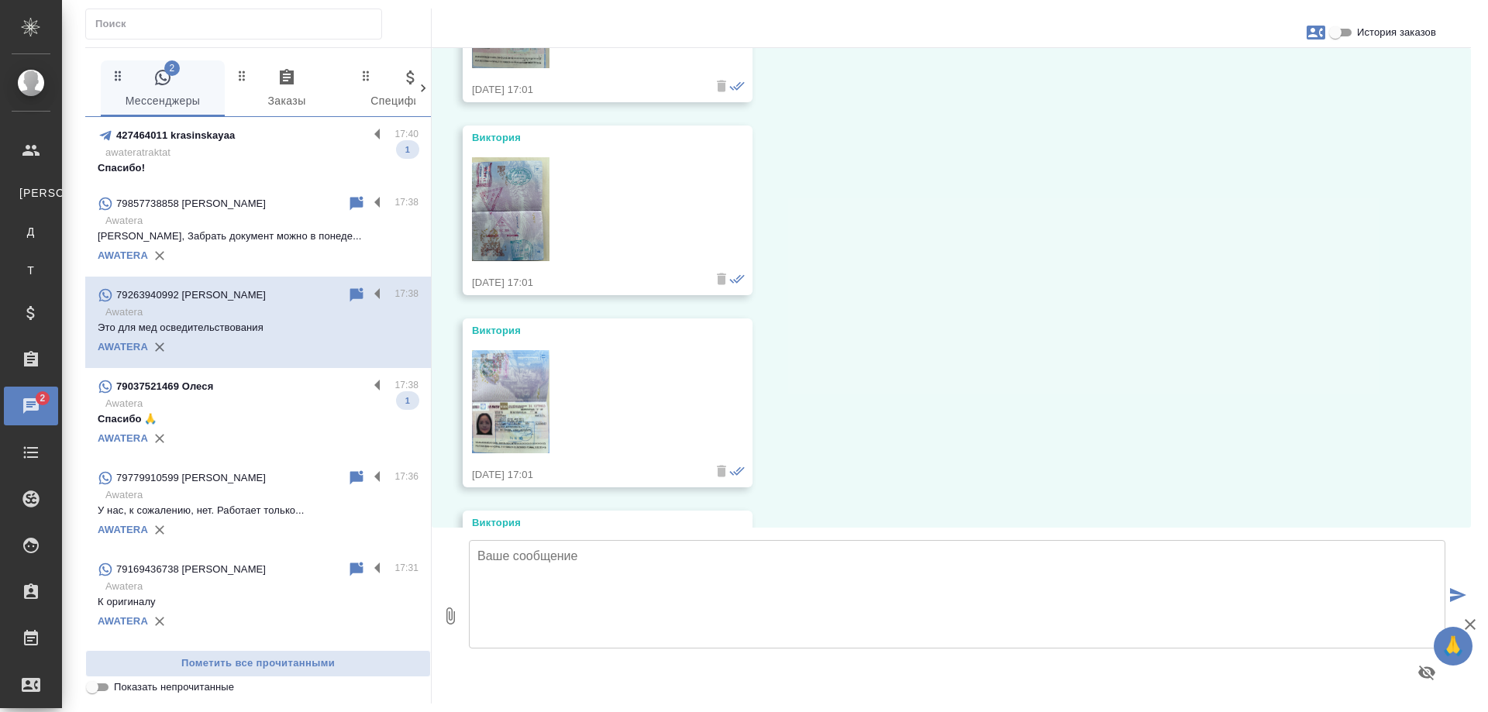
click at [529, 388] on img at bounding box center [510, 402] width 77 height 104
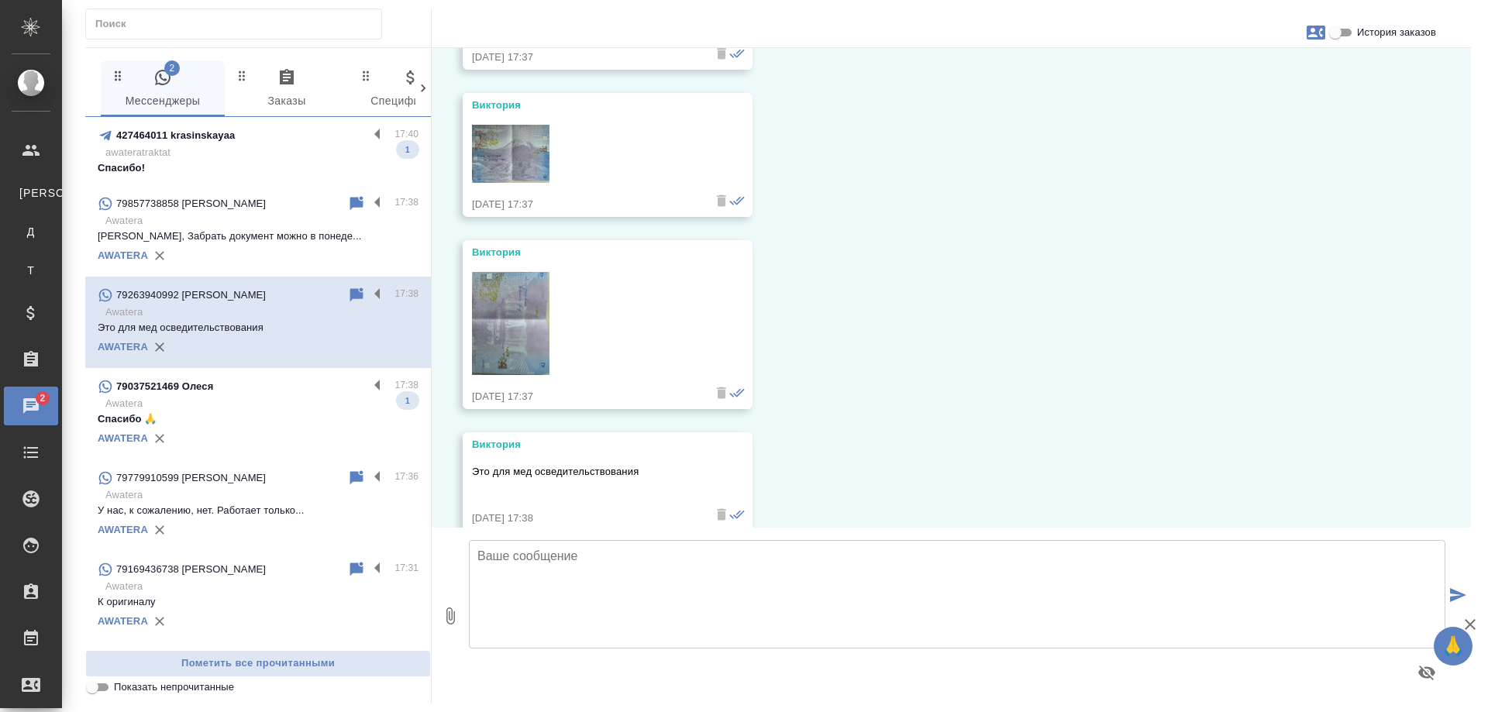
scroll to position [6186, 0]
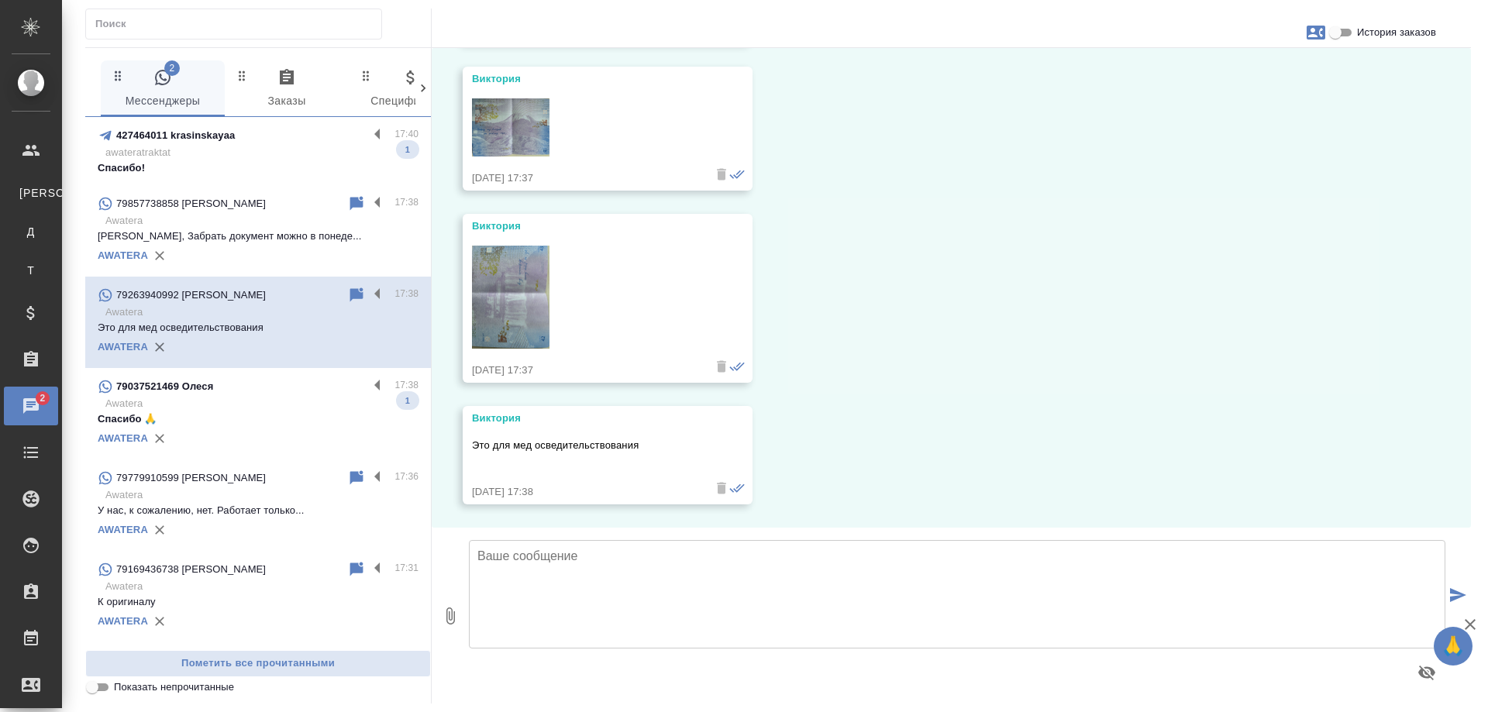
click at [742, 575] on textarea at bounding box center [957, 594] width 976 height 108
click at [741, 553] on textarea "Хорошо, передаю менеджеру уточнения." at bounding box center [957, 594] width 976 height 108
type textarea "Хорошо, передаю менеджеру уточнения."
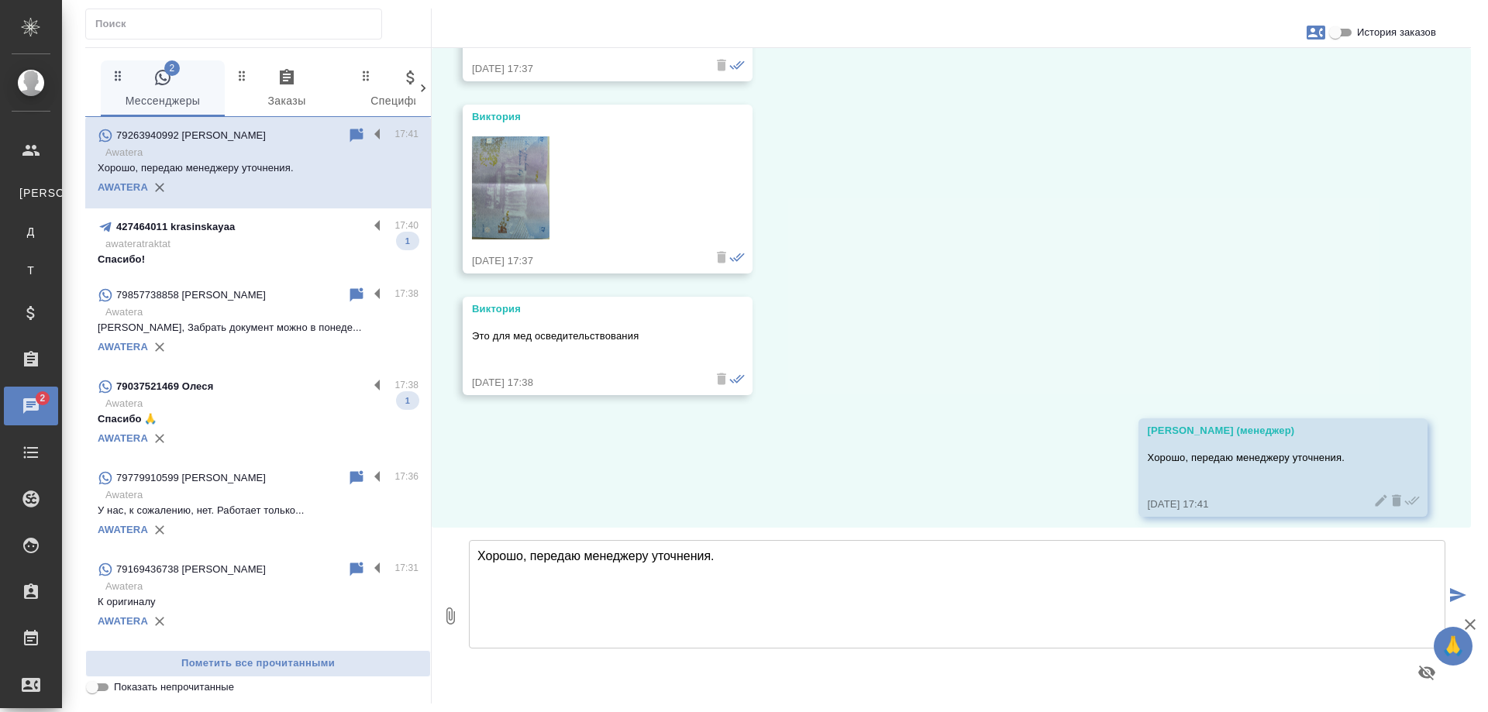
scroll to position [6308, 0]
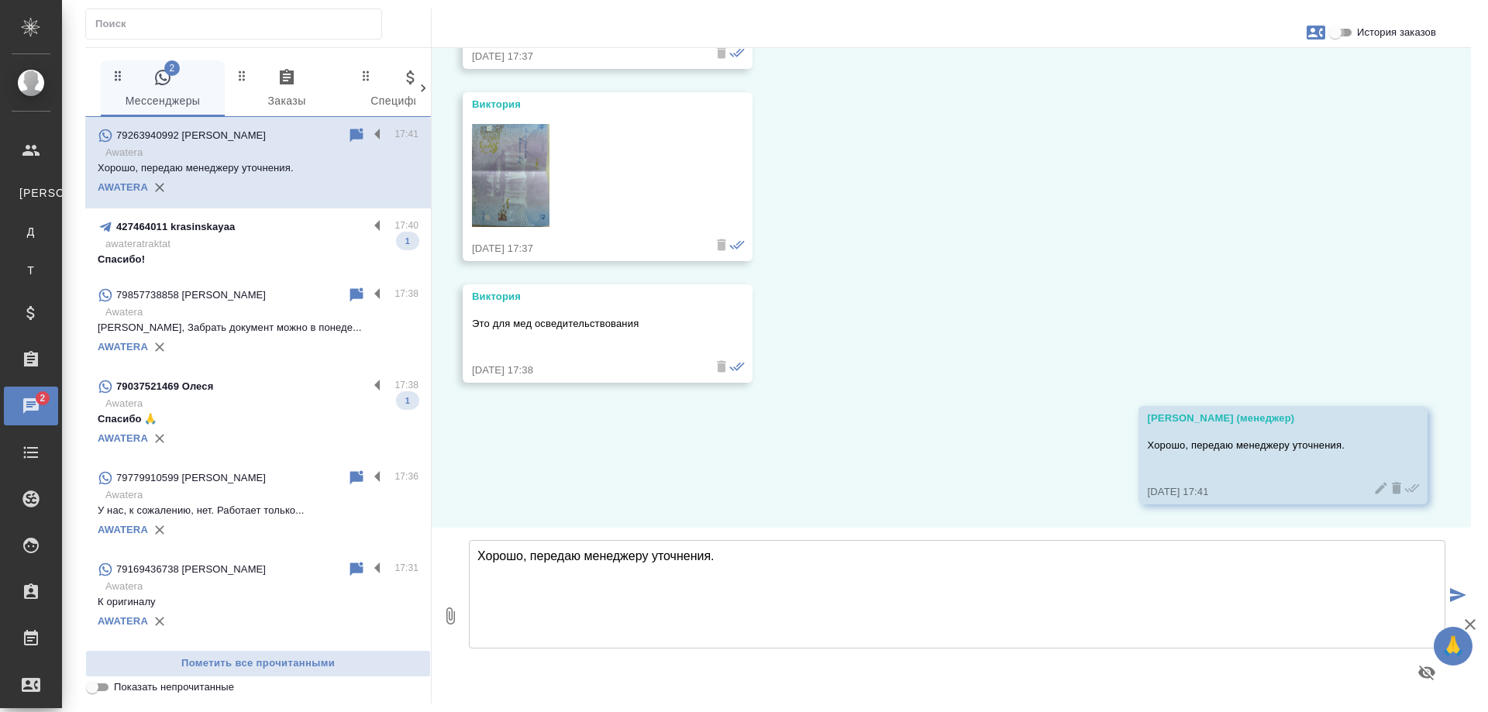
click at [1337, 30] on input "История заказов" at bounding box center [1335, 32] width 56 height 19
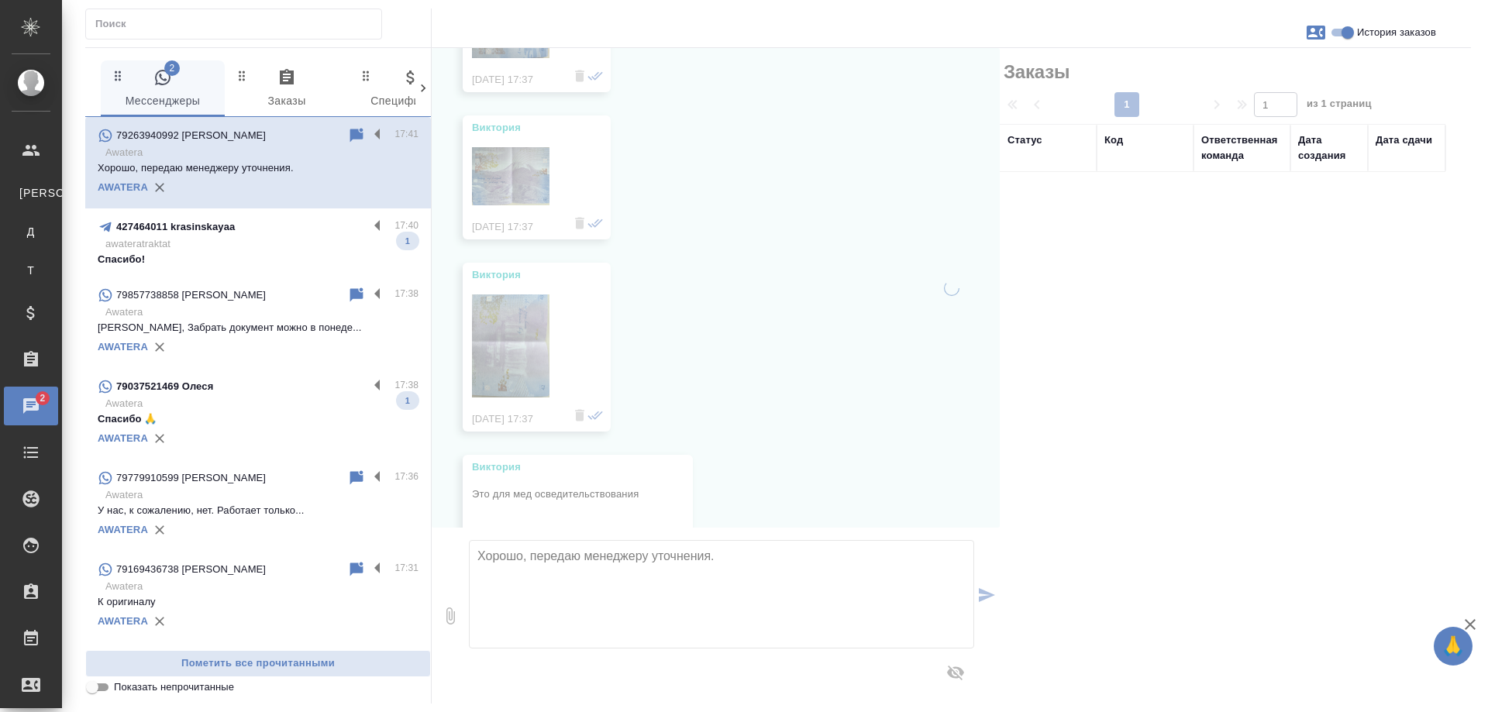
scroll to position [6448, 0]
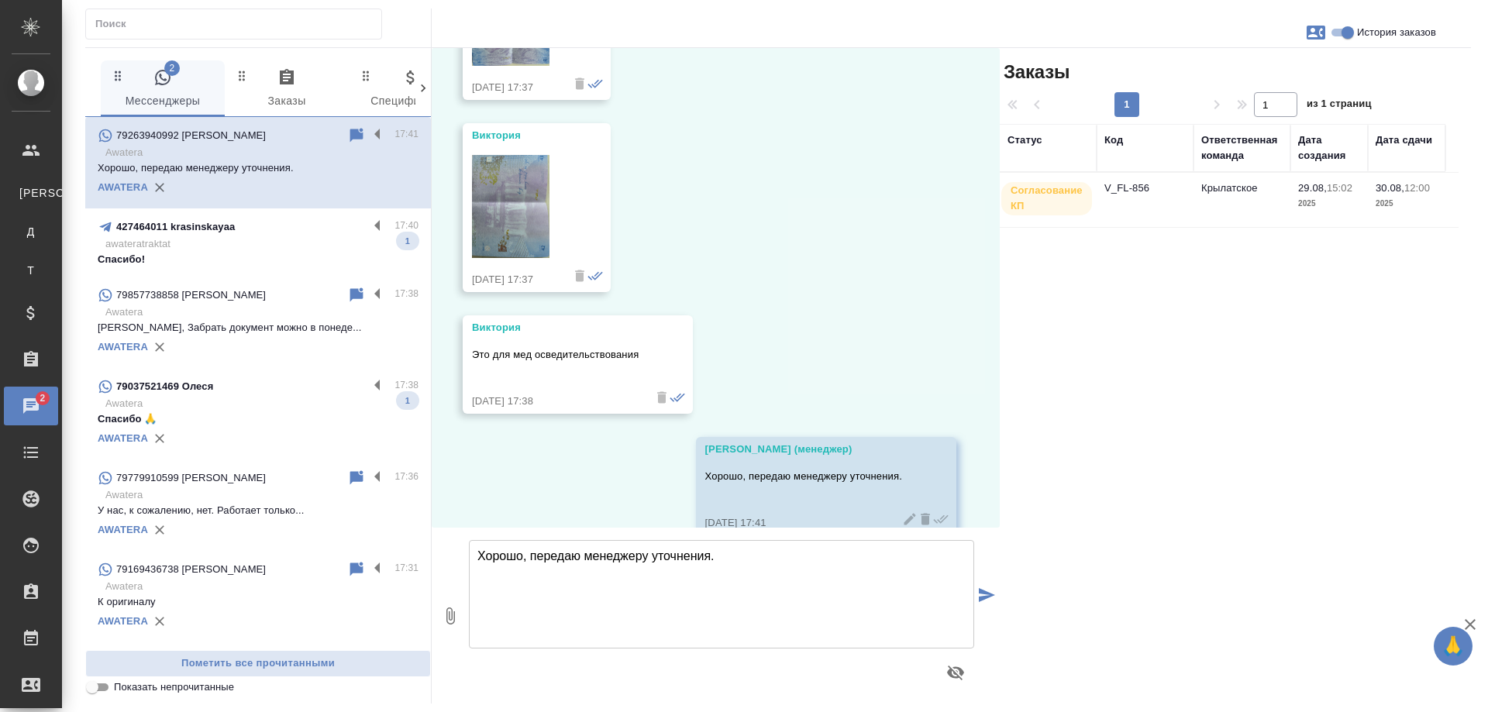
click at [1141, 189] on td "V_FL-856" at bounding box center [1144, 200] width 97 height 54
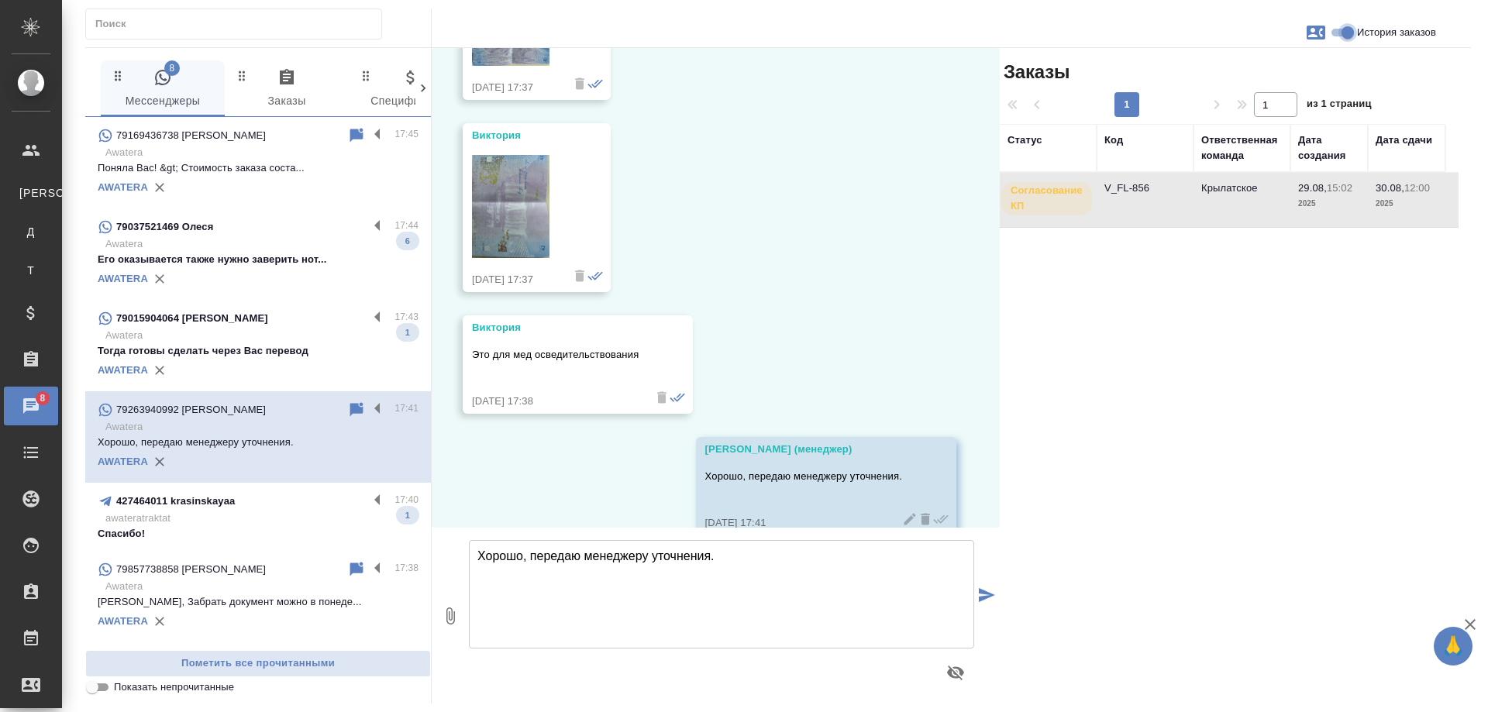
click at [1345, 31] on input "История заказов" at bounding box center [1348, 32] width 56 height 19
checkbox input "false"
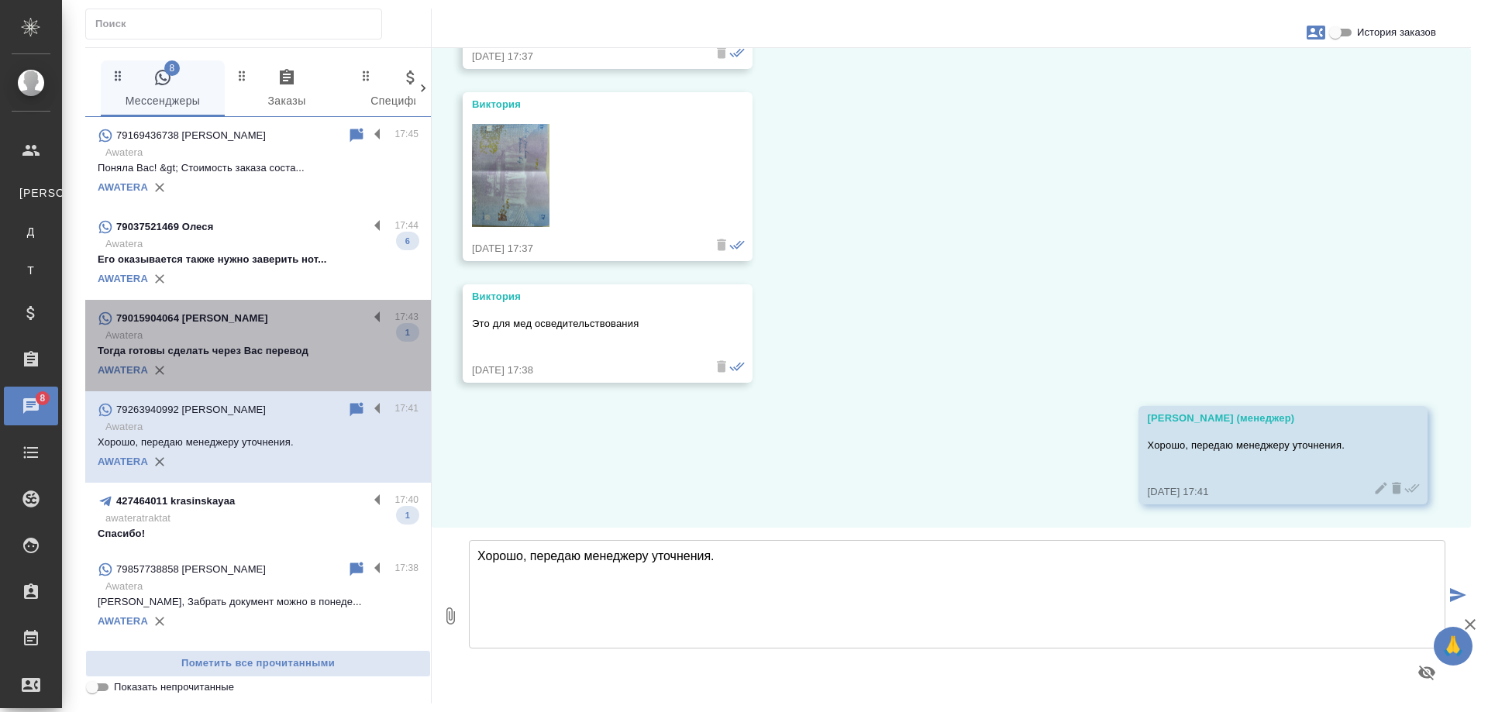
click at [280, 358] on p "Тогда готовы сделать через Вас перевод" at bounding box center [258, 350] width 321 height 15
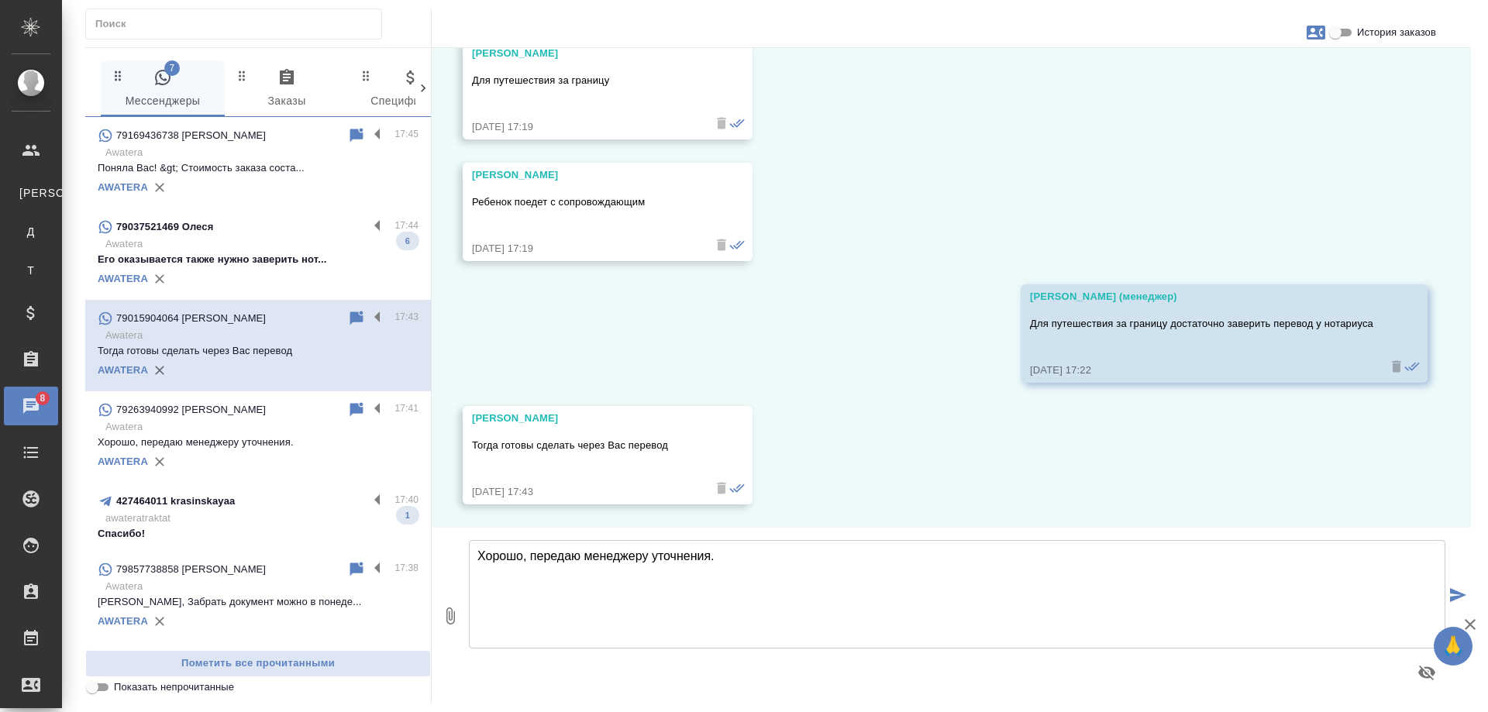
scroll to position [1596, 0]
click at [239, 525] on p "awateratraktat" at bounding box center [261, 518] width 313 height 15
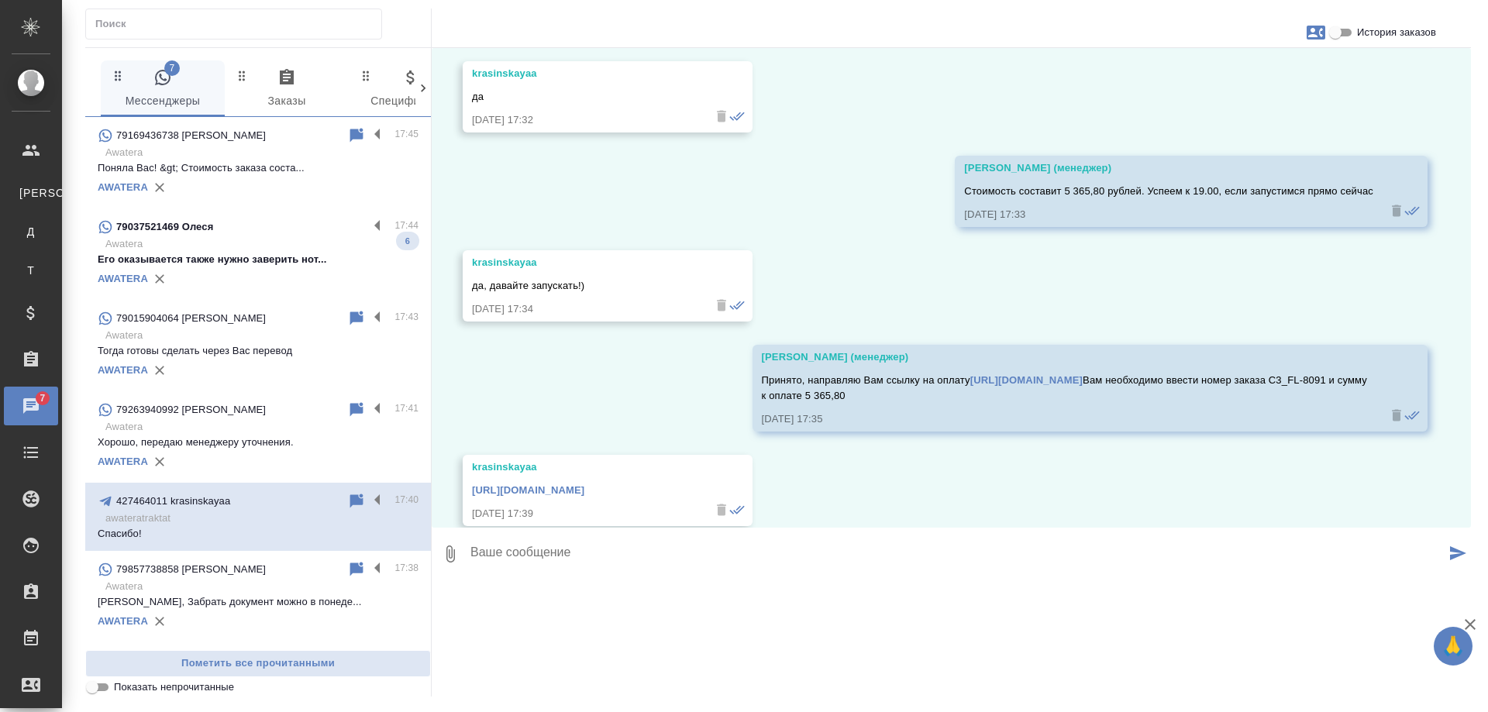
click at [246, 236] on p "Awatera" at bounding box center [261, 243] width 313 height 15
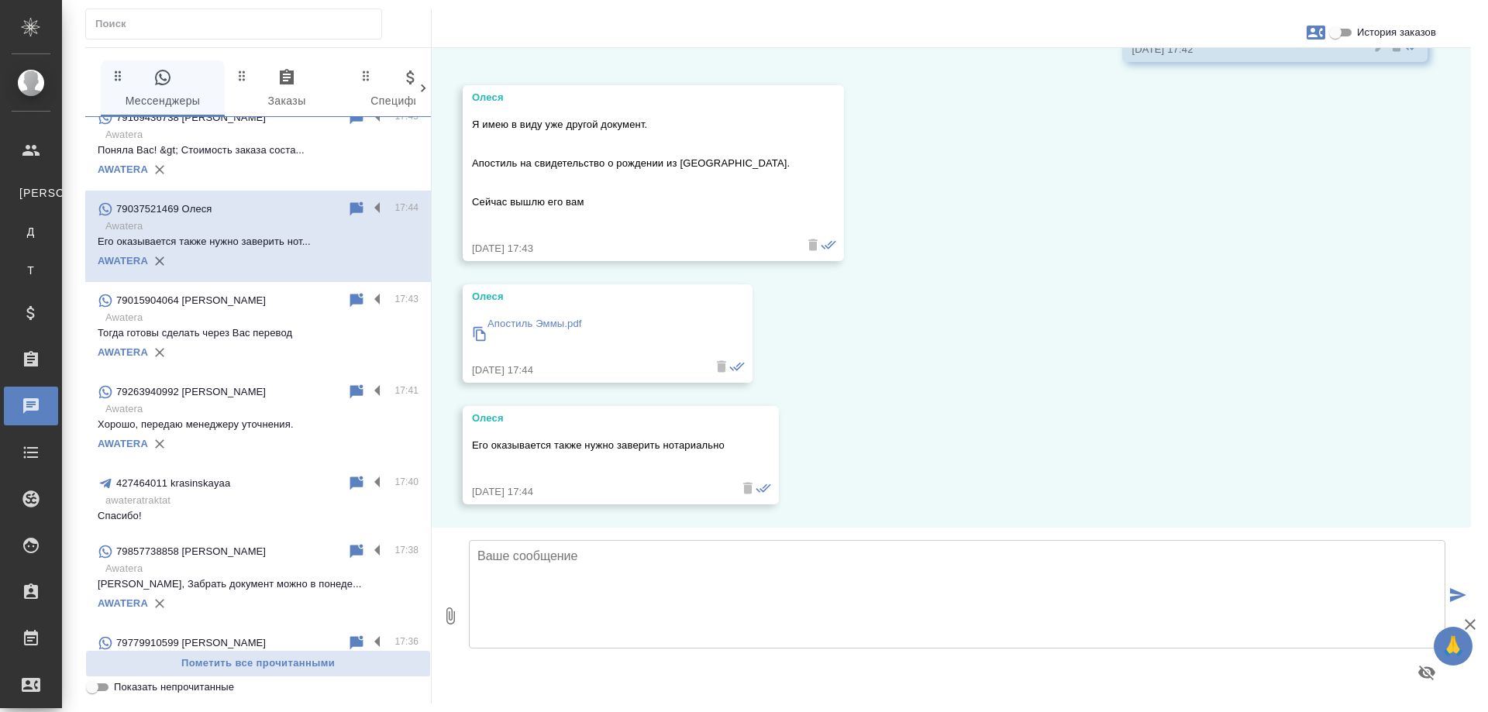
scroll to position [0, 0]
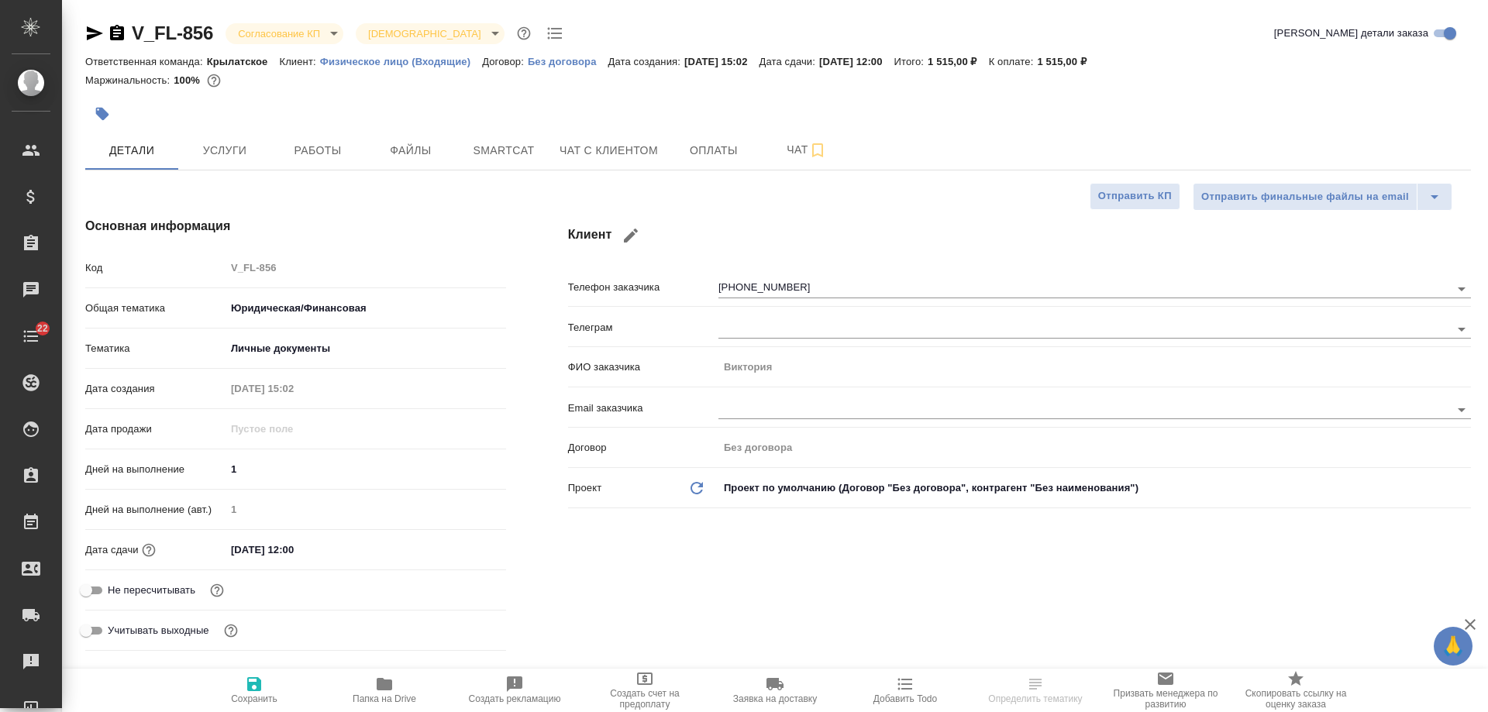
select select "RU"
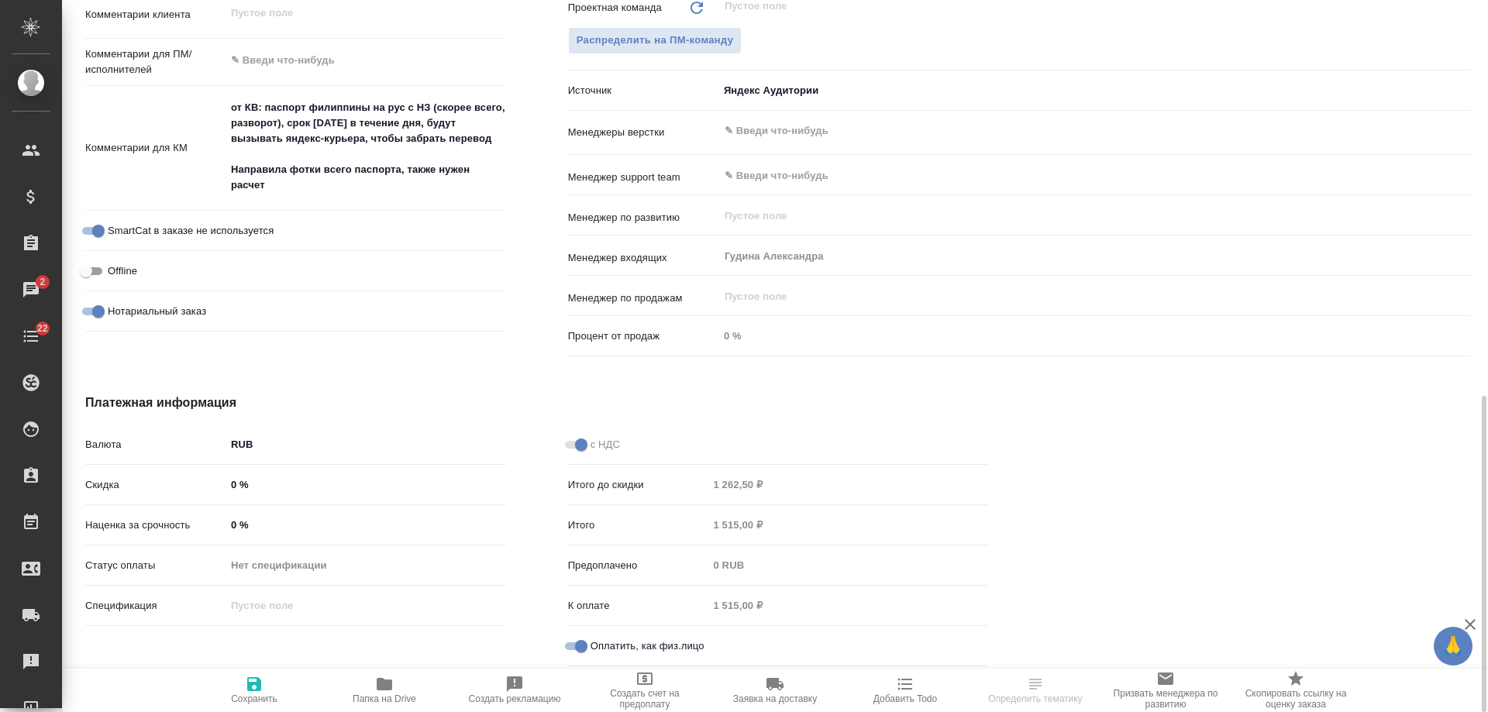
scroll to position [734, 0]
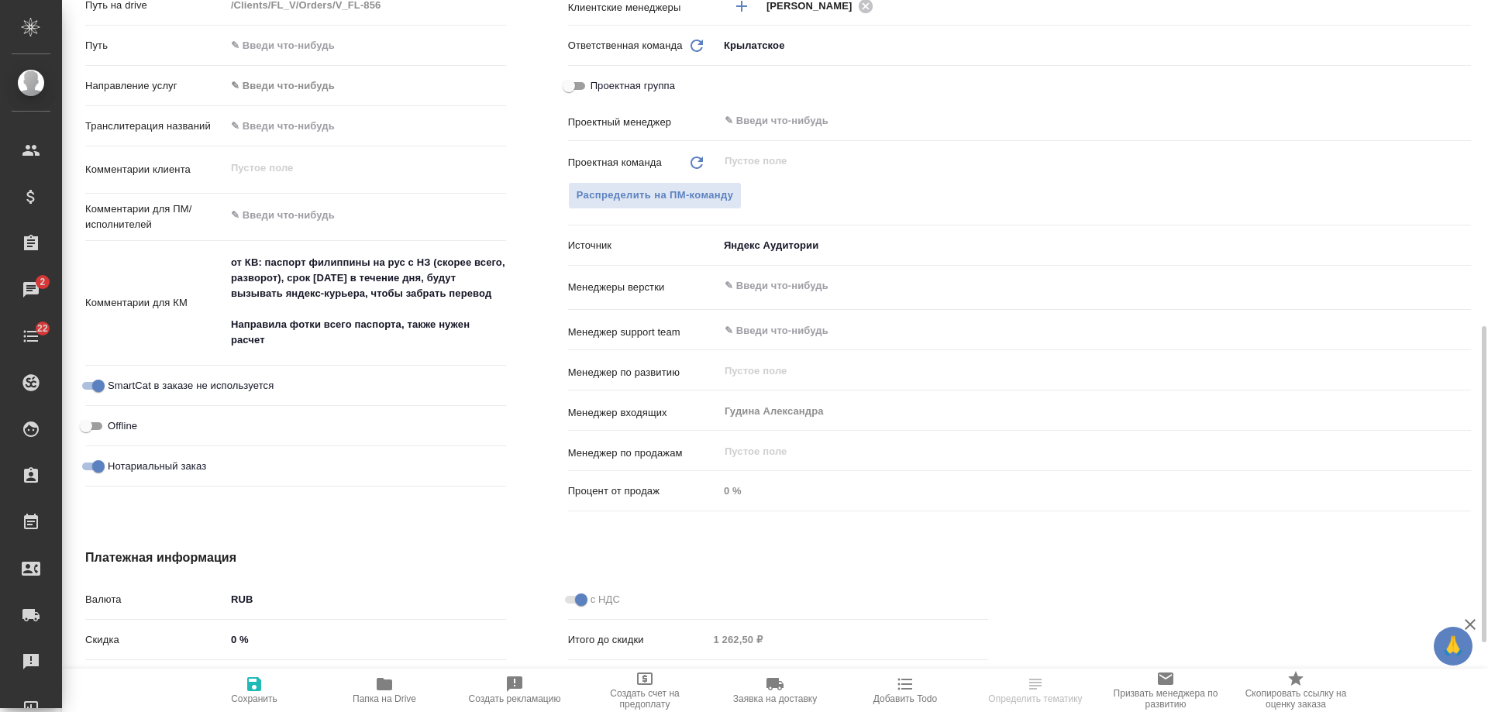
click at [328, 349] on textarea "от КВ: паспорт филиппины на рус с НЗ (скорее всего, разворот), срок [DATE] в те…" at bounding box center [365, 302] width 280 height 104
type textarea "от КВ: паспорт филиппины на рус с НЗ (скорее всего, разворот), срок [DATE] в те…"
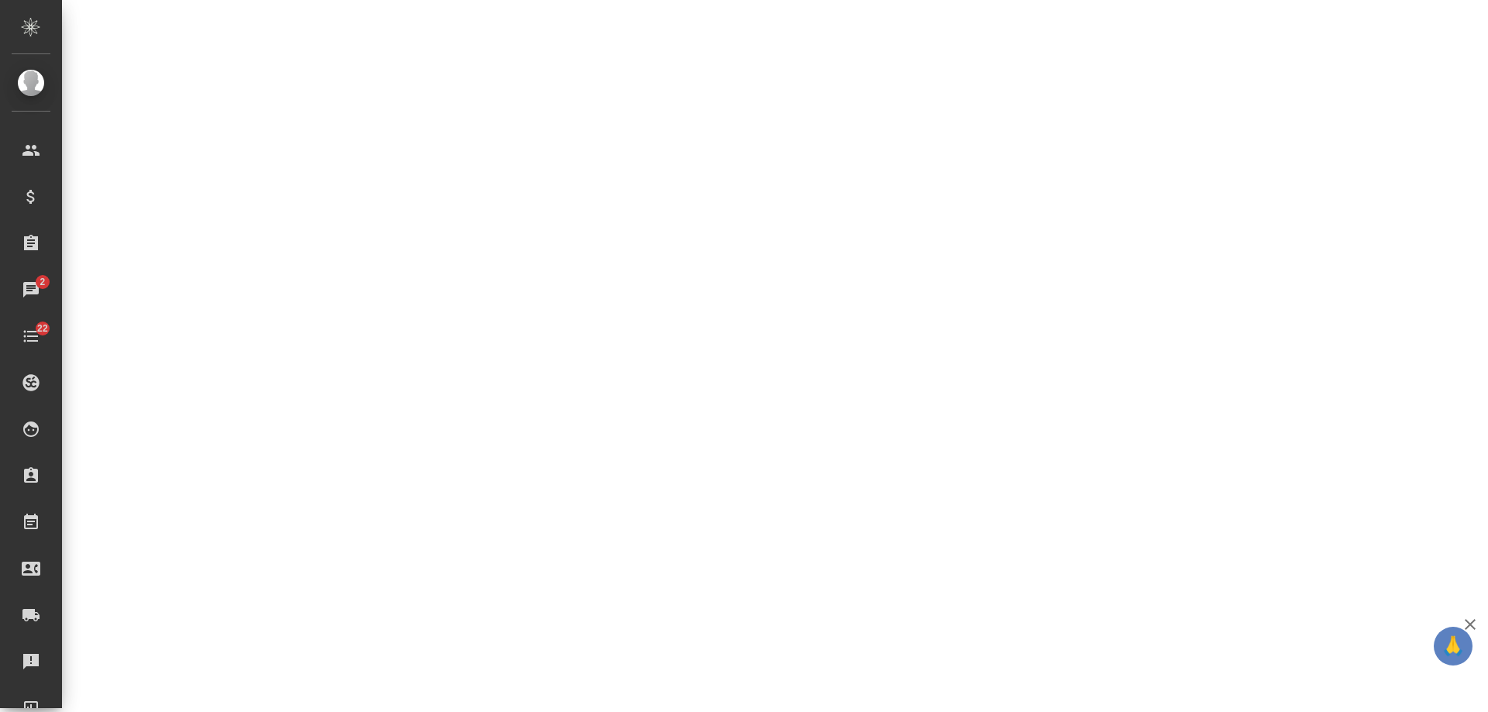
select select "RU"
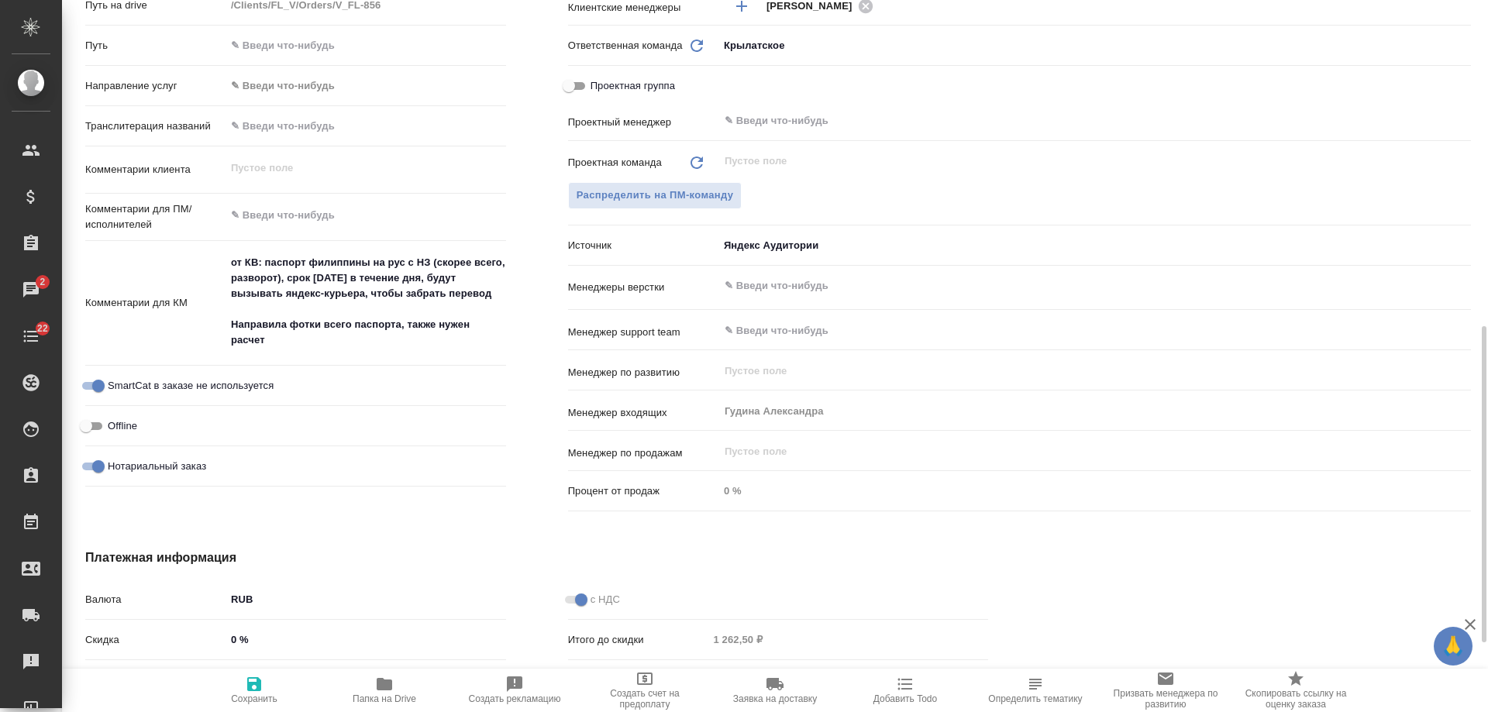
type textarea "x"
click at [350, 346] on textarea "от КВ: паспорт филиппины на рус с НЗ (скорее всего, разворот), срок завтра в те…" at bounding box center [365, 302] width 279 height 104
type textarea "от КВ: паспорт филиппины на рус с НЗ (скорее всего, разворот), срок завтра в те…"
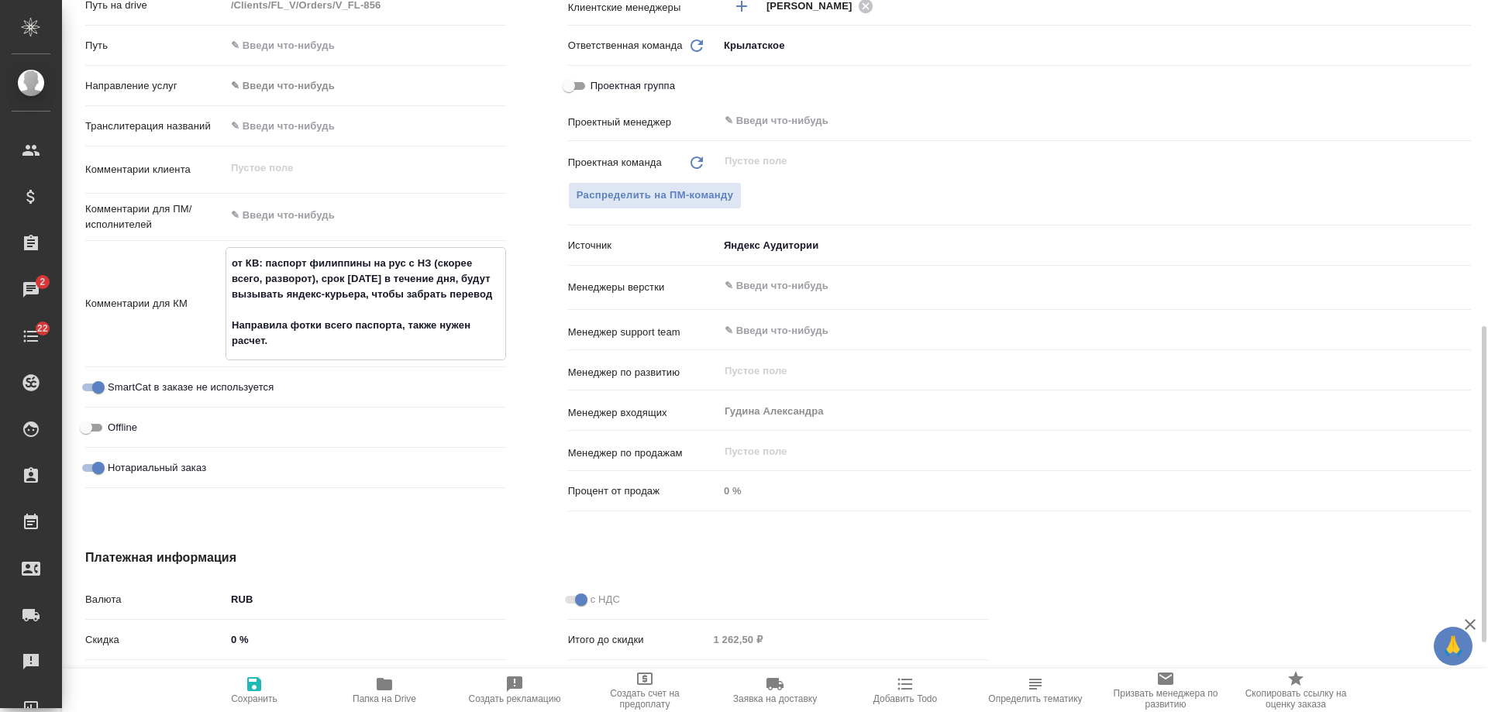
type textarea "x"
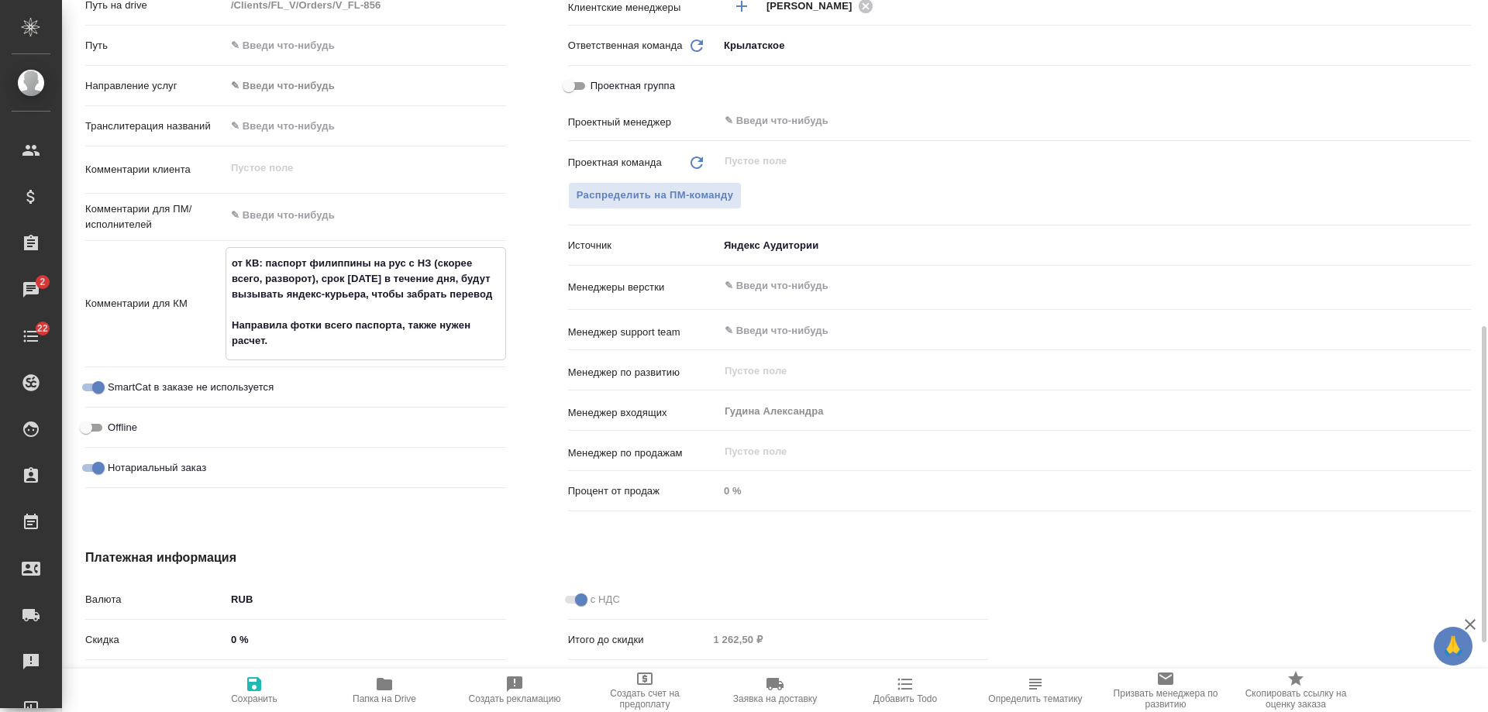
type textarea "от КВ: паспорт филиппины на рус с НЗ (скорее всего, разворот), срок завтра в те…"
type textarea "x"
type textarea "от КВ: паспорт филиппины на рус с НЗ (скорее всего, разворот), срок завтра в те…"
type textarea "x"
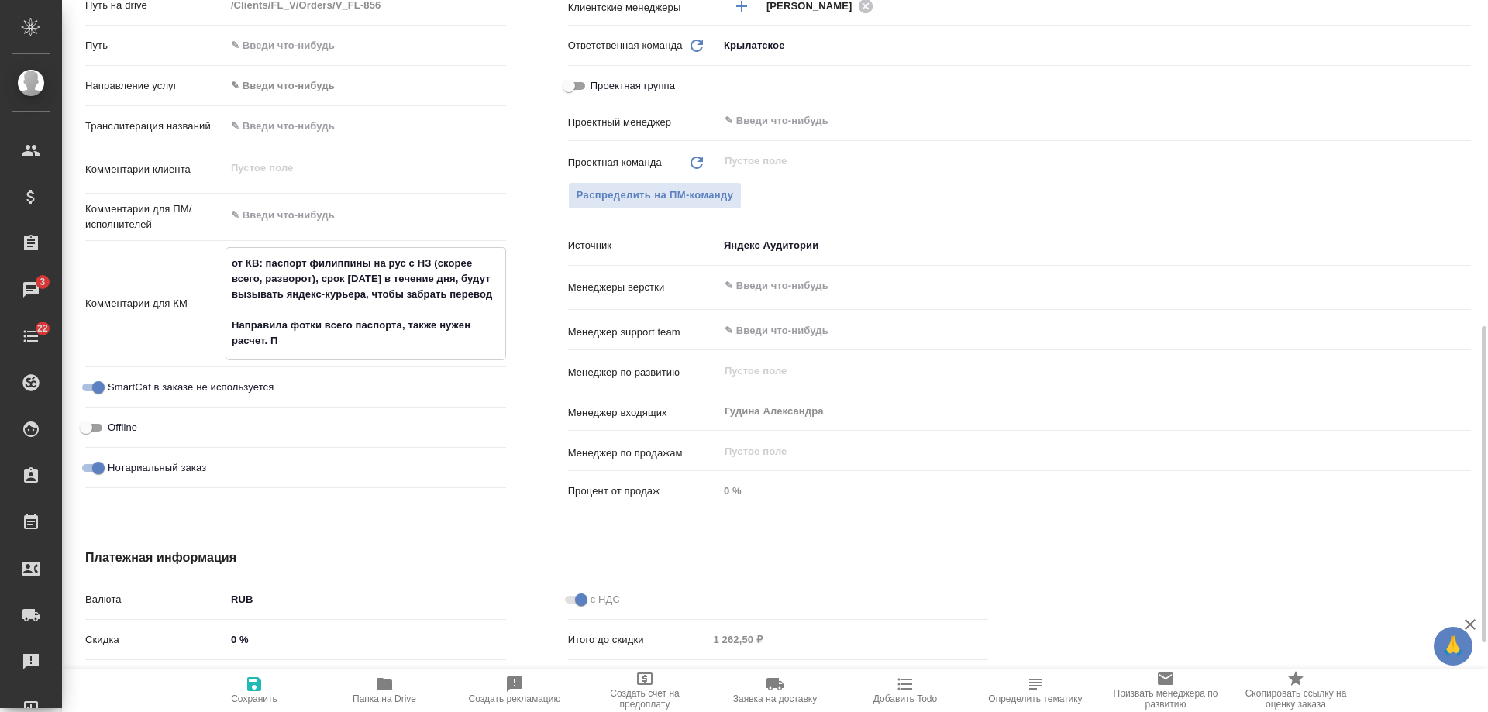
type textarea "x"
type textarea "от КВ: паспорт филиппины на рус с НЗ (скорее всего, разворот), срок завтра в те…"
type textarea "x"
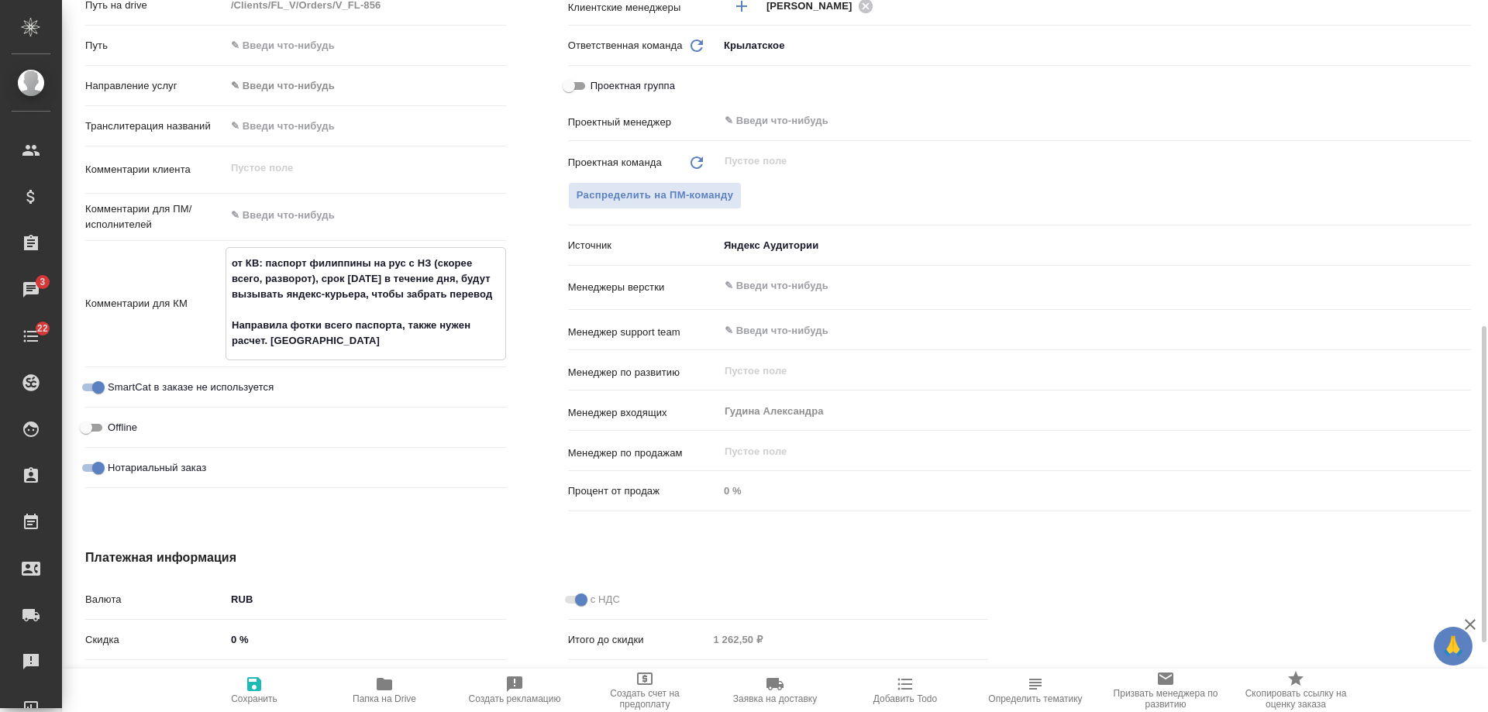
type textarea "от КВ: паспорт филиппины на рус с НЗ (скорее всего, разворот), срок завтра в те…"
type textarea "x"
type textarea "от КВ: паспорт филиппины на рус с НЗ (скорее всего, разворот), срок завтра в те…"
type textarea "x"
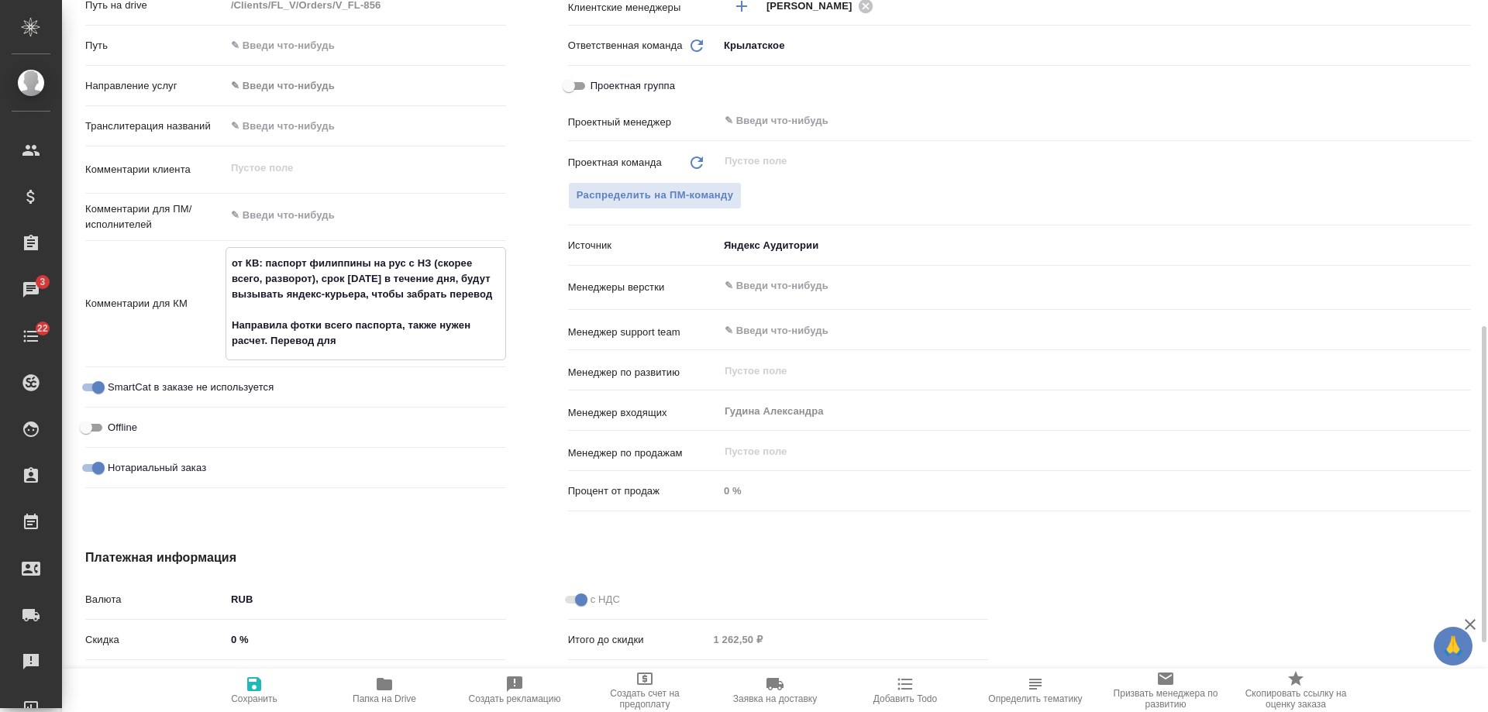
type textarea "от КВ: паспорт филиппины на рус с НЗ (скорее всего, разворот), срок завтра в те…"
type textarea "x"
type textarea "от КВ: паспорт филиппины на рус с НЗ (скорее всего, разворот), срок завтра в те…"
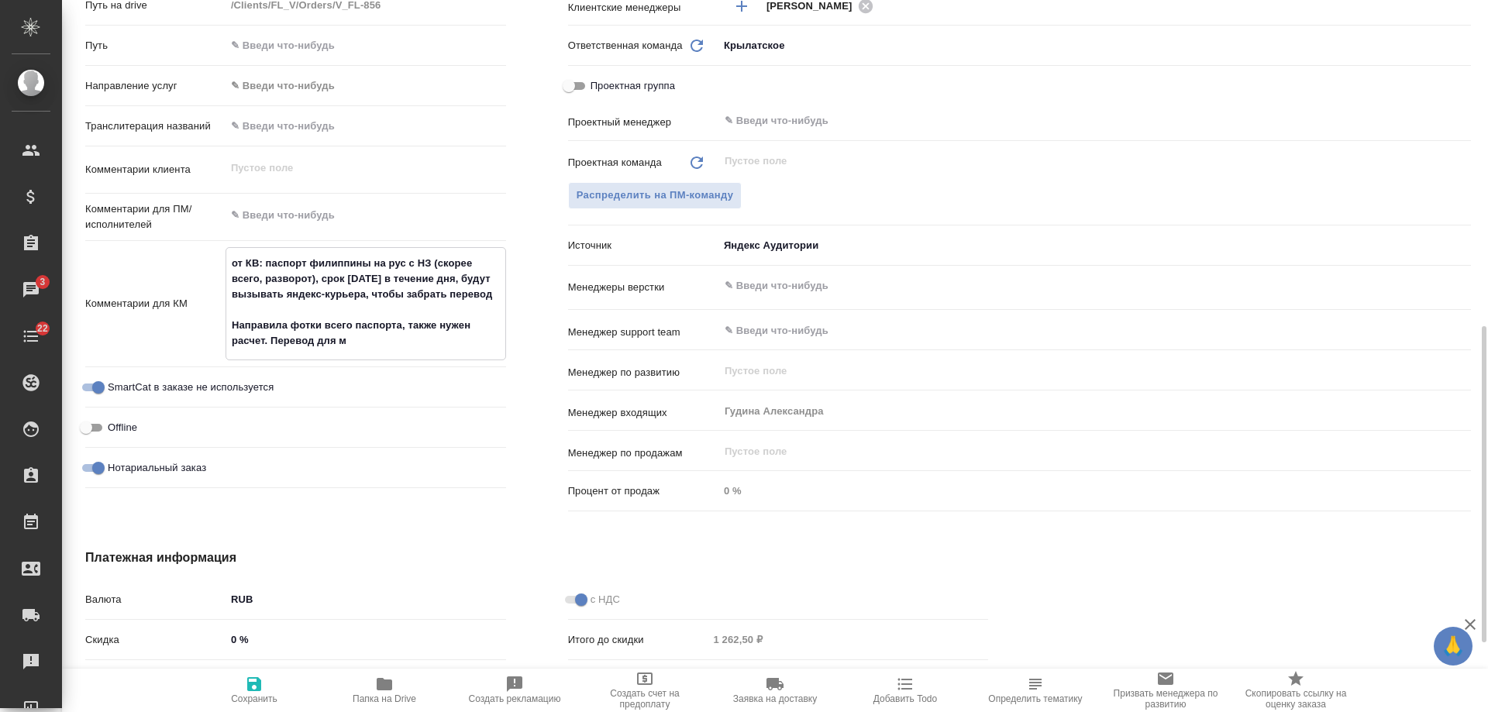
type textarea "x"
type textarea "от КВ: паспорт филиппины на рус с НЗ (скорее всего, разворот), срок завтра в те…"
type textarea "x"
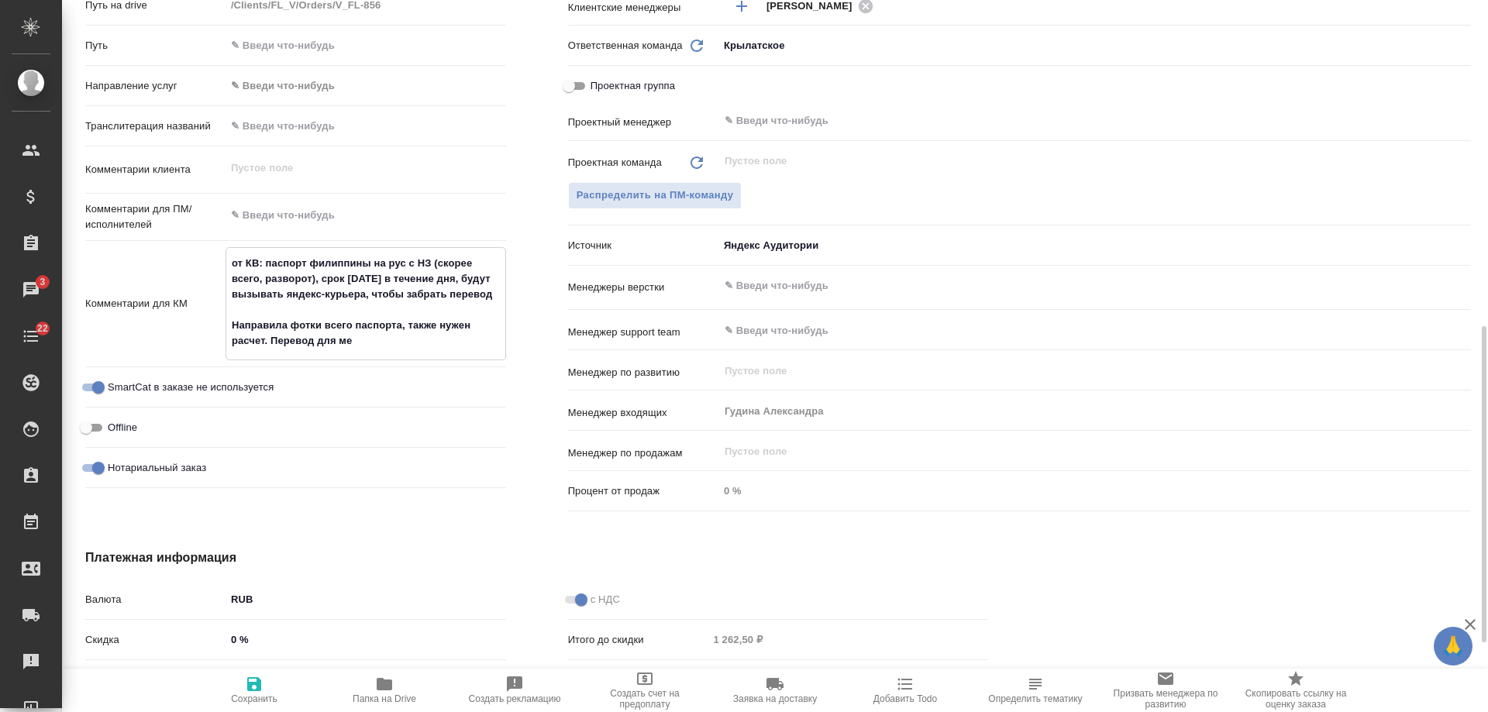
type textarea "x"
type textarea "от КВ: паспорт филиппины на рус с НЗ (скорее всего, разворот), срок завтра в те…"
type textarea "x"
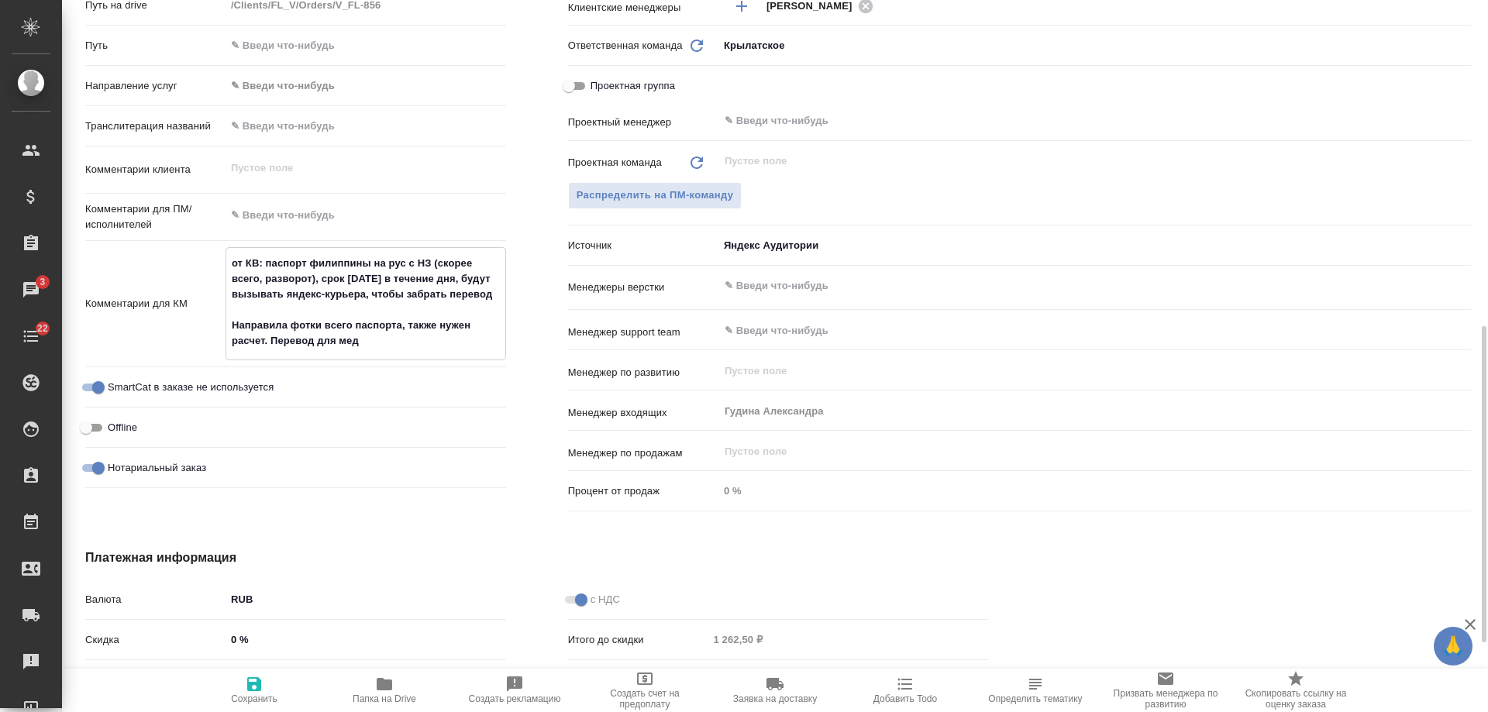
type textarea "x"
type textarea "от КВ: паспорт филиппины на рус с НЗ (скорее всего, разворот), срок завтра в те…"
type textarea "x"
type textarea "от КВ: паспорт филиппины на рус с НЗ (скорее всего, разворот), срок завтра в те…"
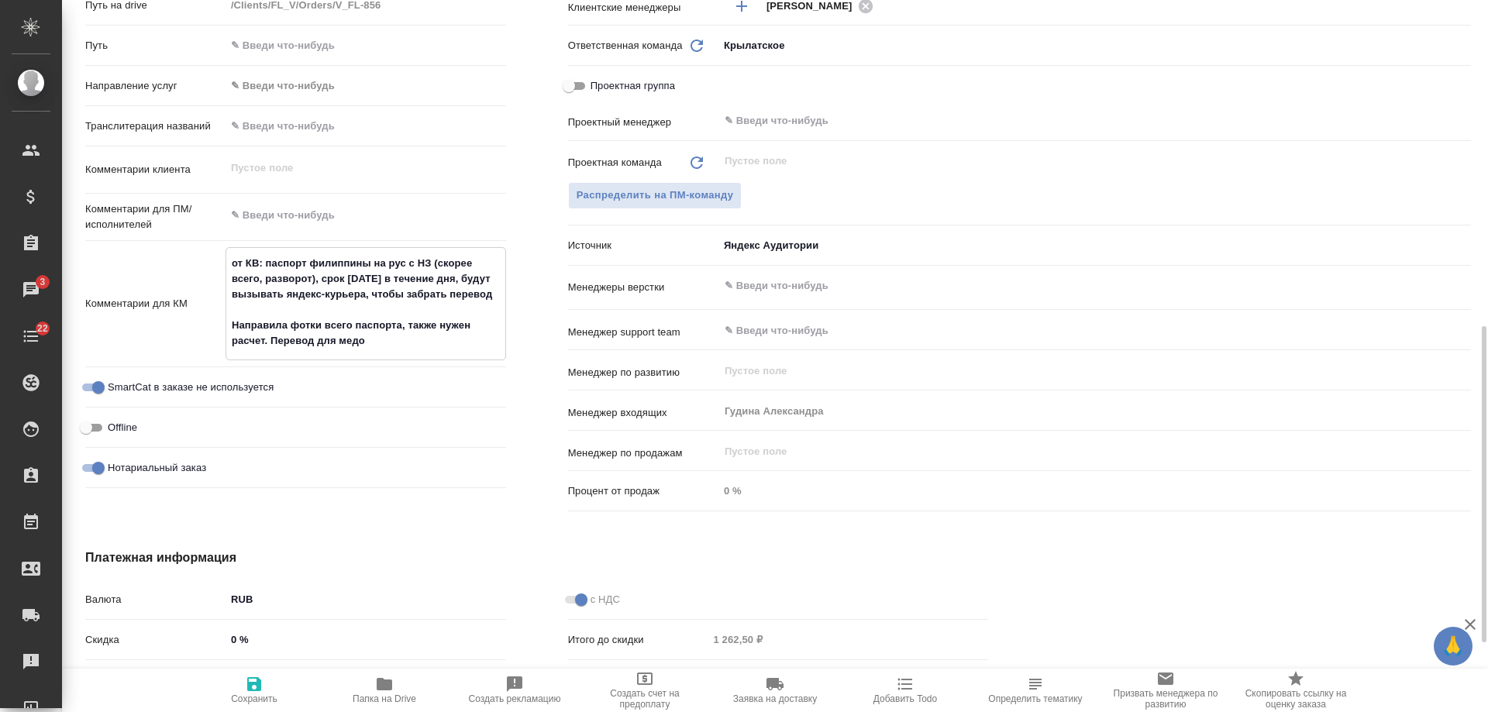
type textarea "x"
type textarea "от КВ: паспорт филиппины на рус с НЗ (скорее всего, разворот), срок завтра в те…"
type textarea "x"
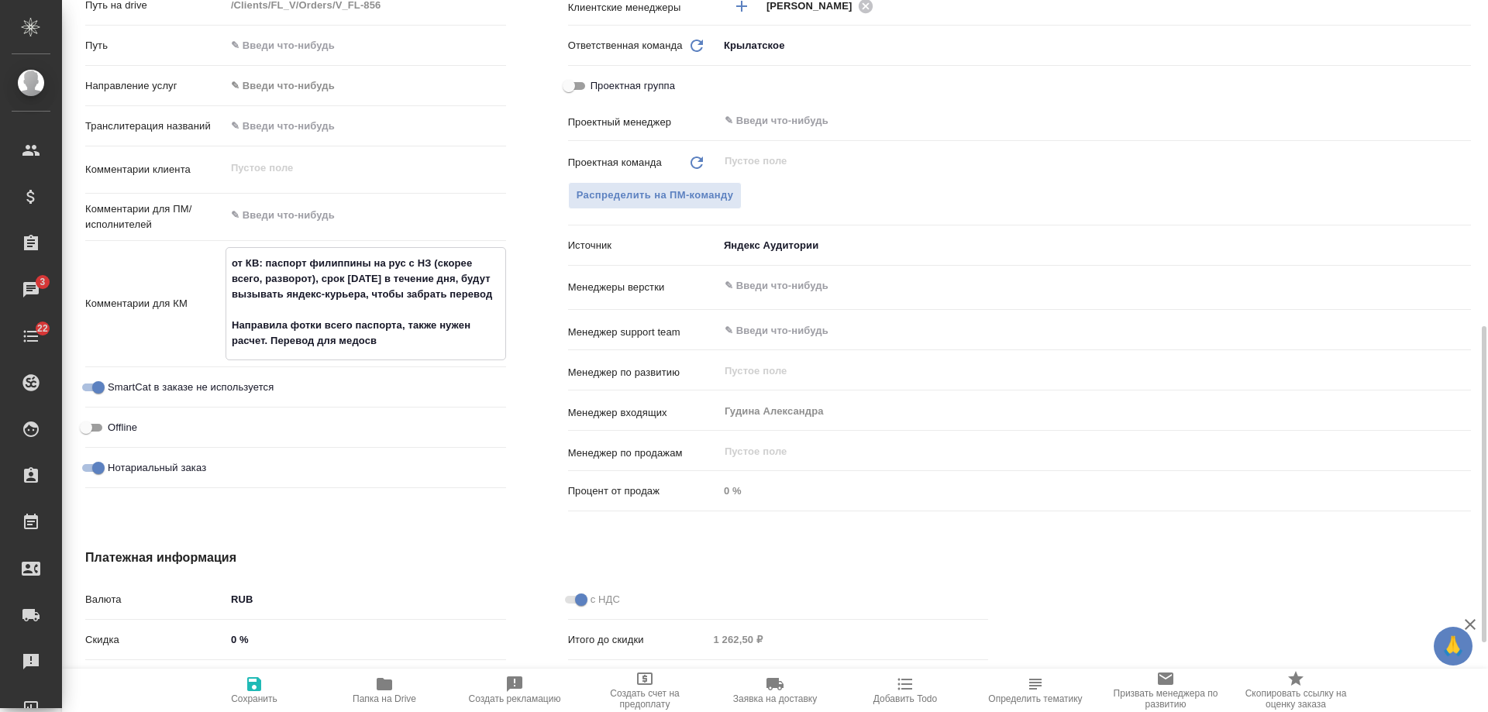
type textarea "от КВ: паспорт филиппины на рус с НЗ (скорее всего, разворот), срок завтра в те…"
type textarea "x"
type textarea "от КВ: паспорт филиппины на рус с НЗ (скорее всего, разворот), срок завтра в те…"
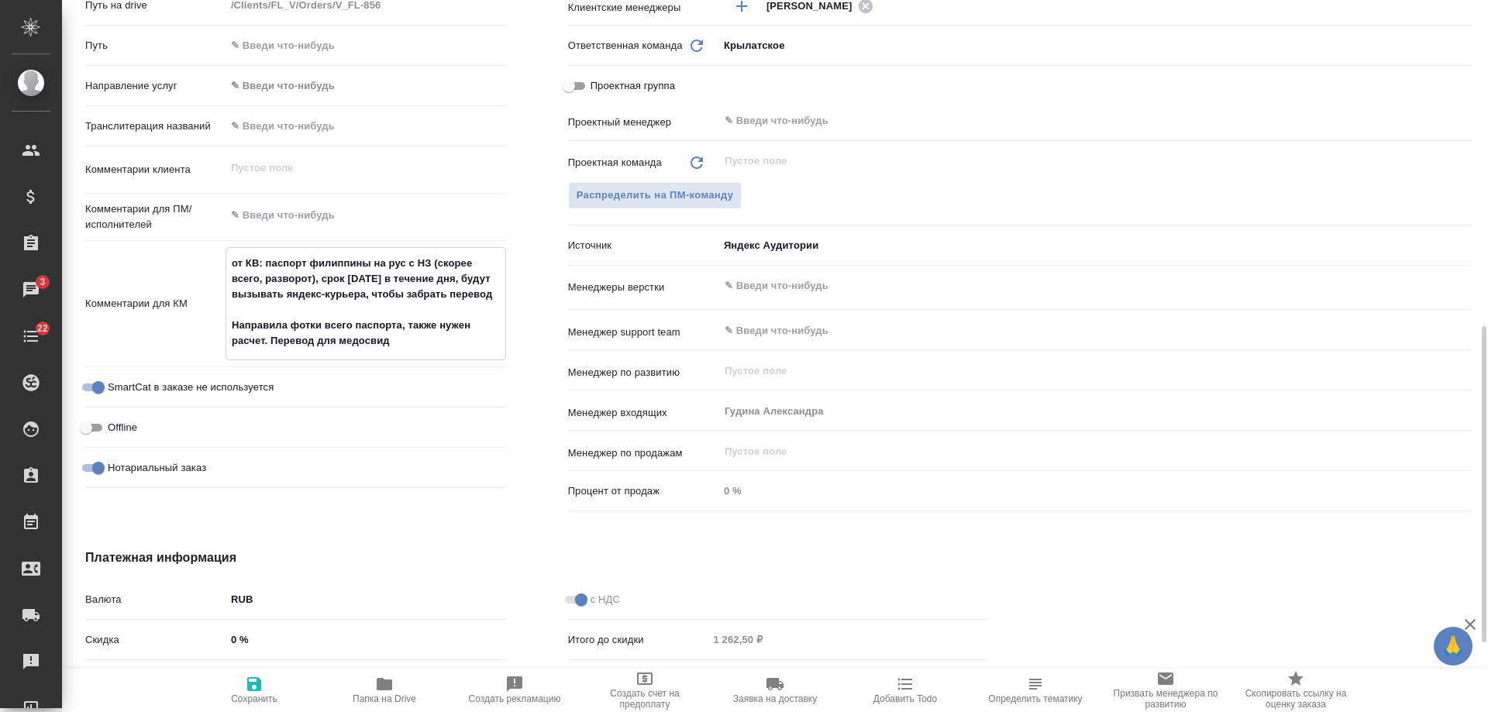
type textarea "x"
type textarea "от КВ: паспорт филиппины на рус с НЗ (скорее всего, разворот), срок завтра в те…"
type textarea "x"
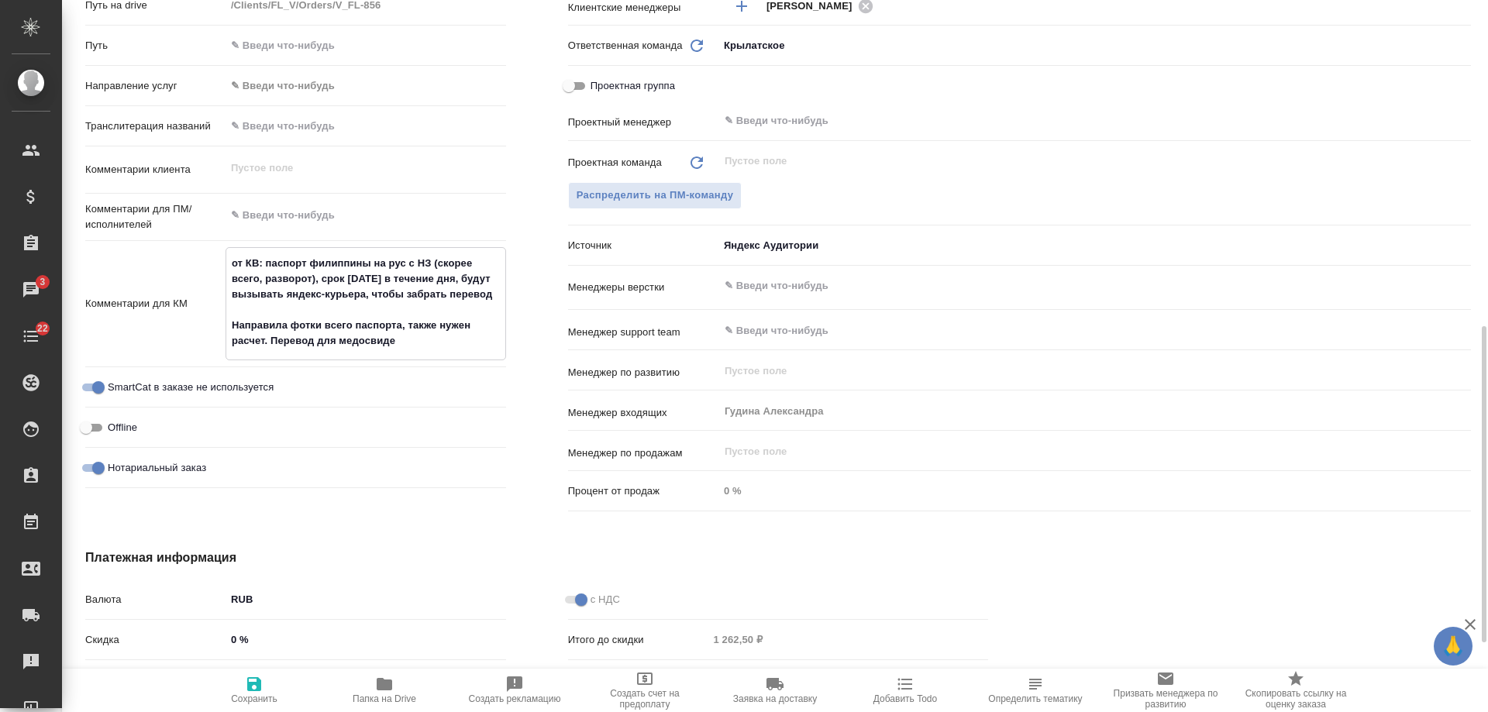
type textarea "x"
type textarea "от КВ: паспорт филиппины на рус с НЗ (скорее всего, разворот), срок завтра в те…"
type textarea "x"
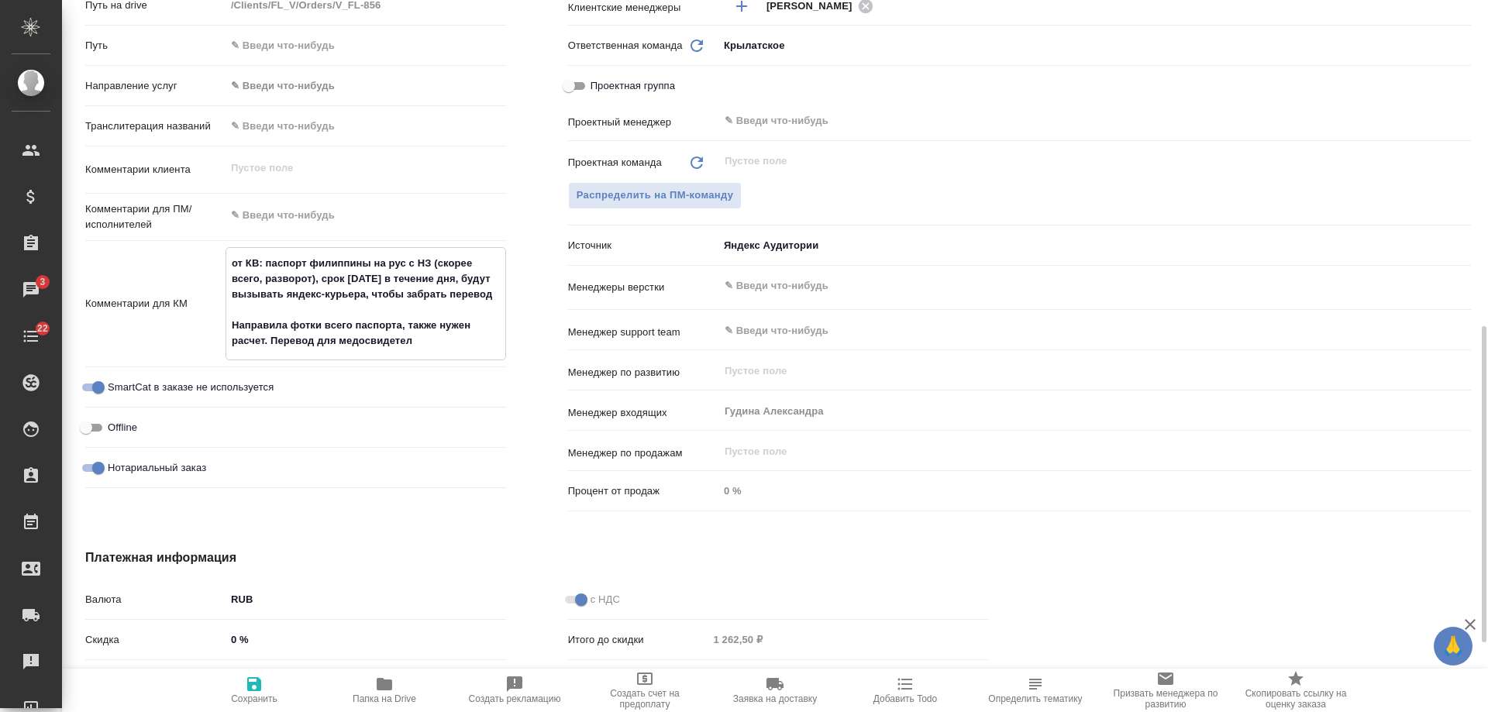
type textarea "x"
type textarea "от КВ: паспорт филиппины на рус с НЗ (скорее всего, разворот), срок завтра в те…"
type textarea "x"
type textarea "от КВ: паспорт филиппины на рус с НЗ (скорее всего, разворот), срок завтра в те…"
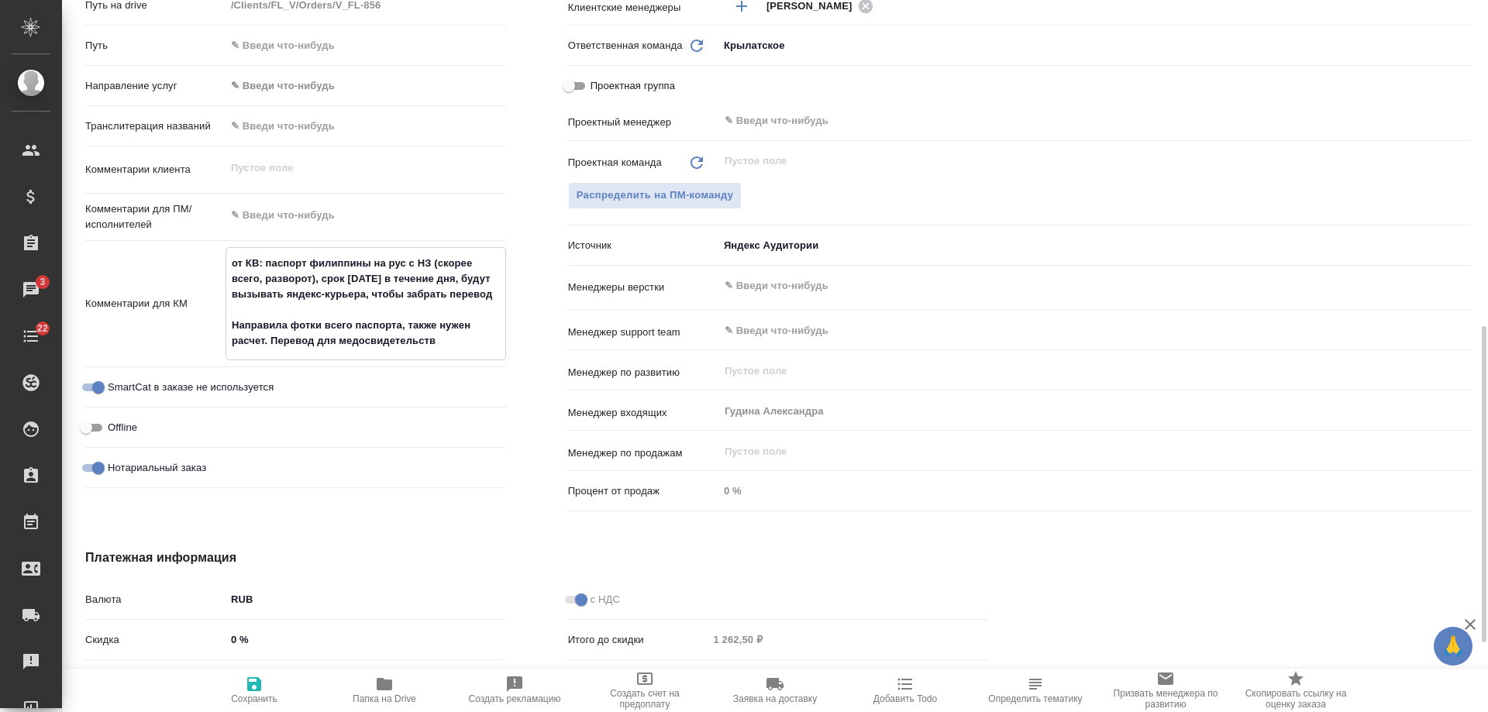
type textarea "x"
type textarea "от КВ: паспорт филиппины на рус с НЗ (скорее всего, разворот), срок завтра в те…"
type textarea "x"
type textarea "от КВ: паспорт филиппины на рус с НЗ (скорее всего, разворот), срок завтра в те…"
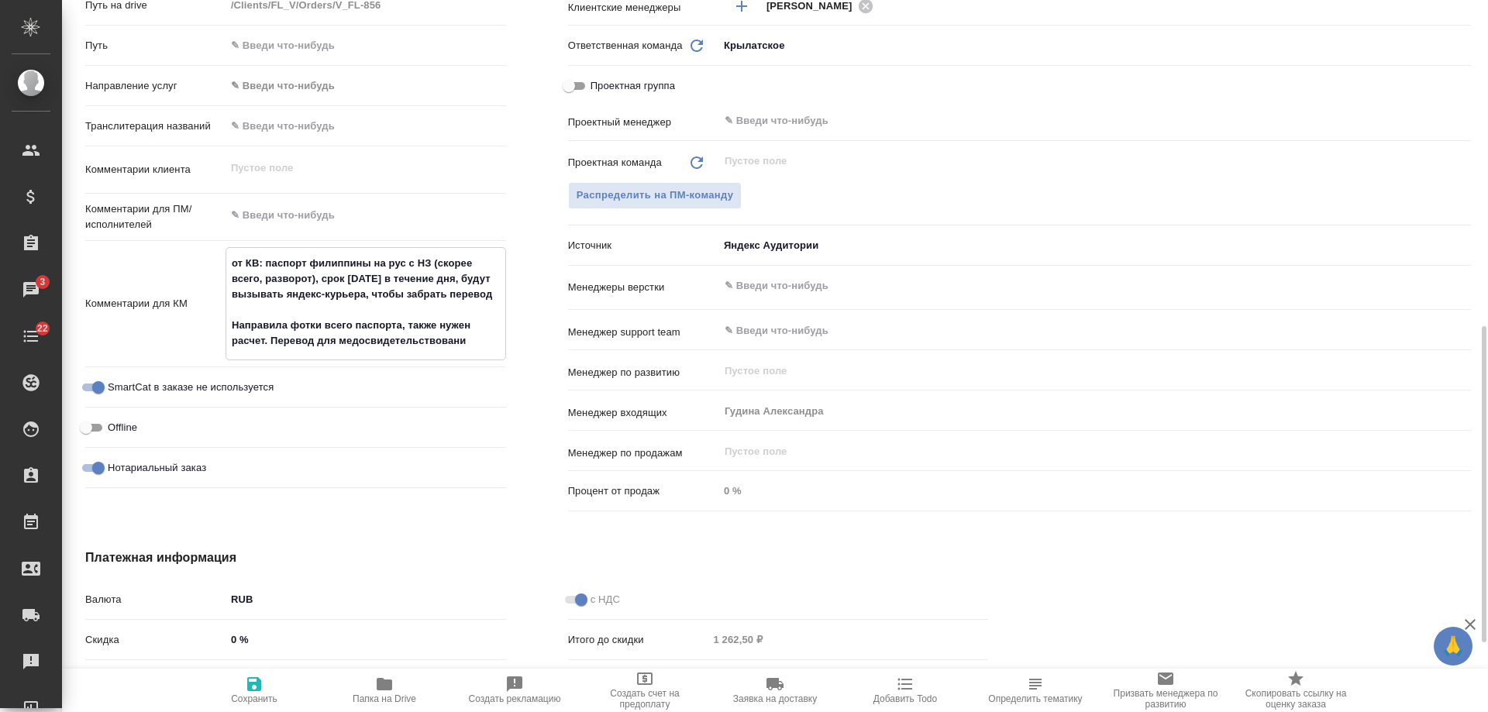
type textarea "x"
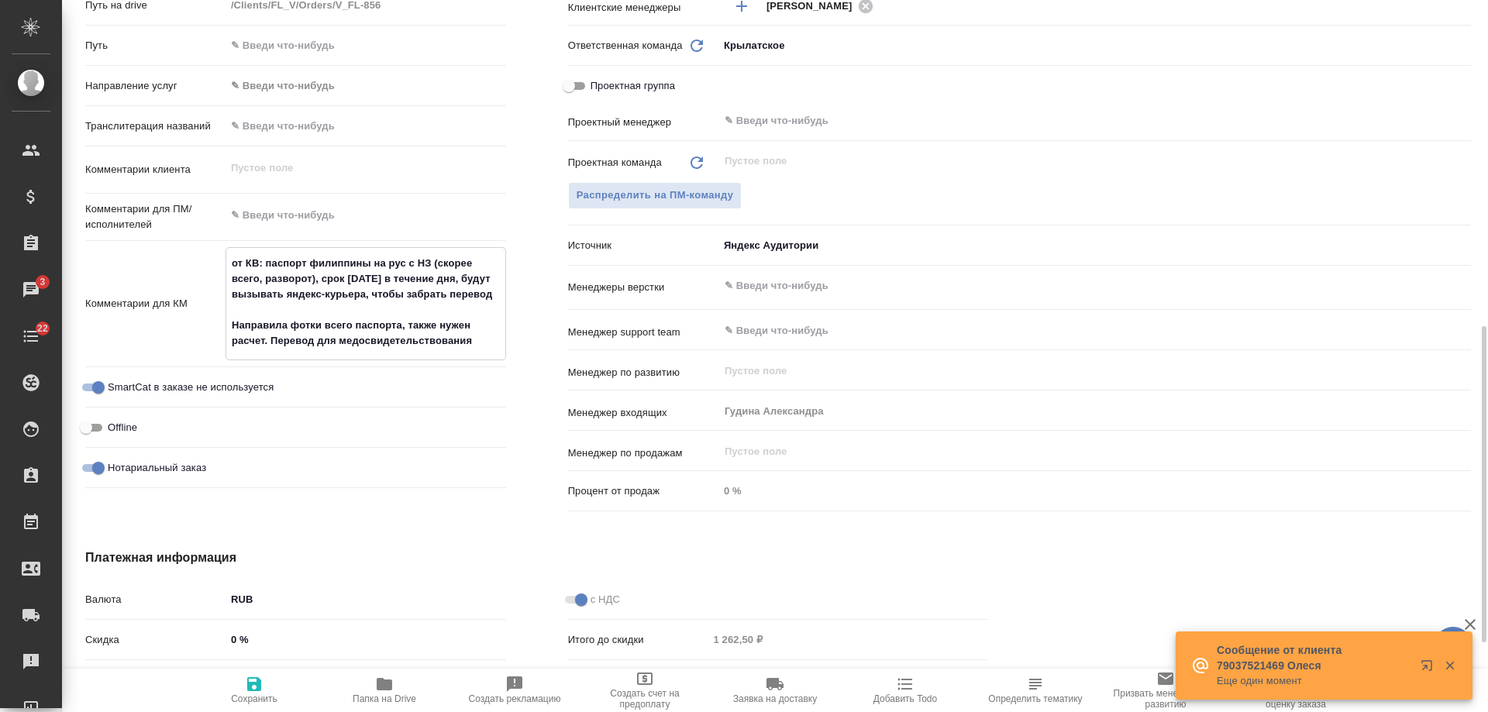
type textarea "от КВ: паспорт филиппины на рус с НЗ (скорее всего, разворот), срок завтра в те…"
click at [264, 692] on span "Сохранить" at bounding box center [254, 689] width 112 height 29
type textarea "x"
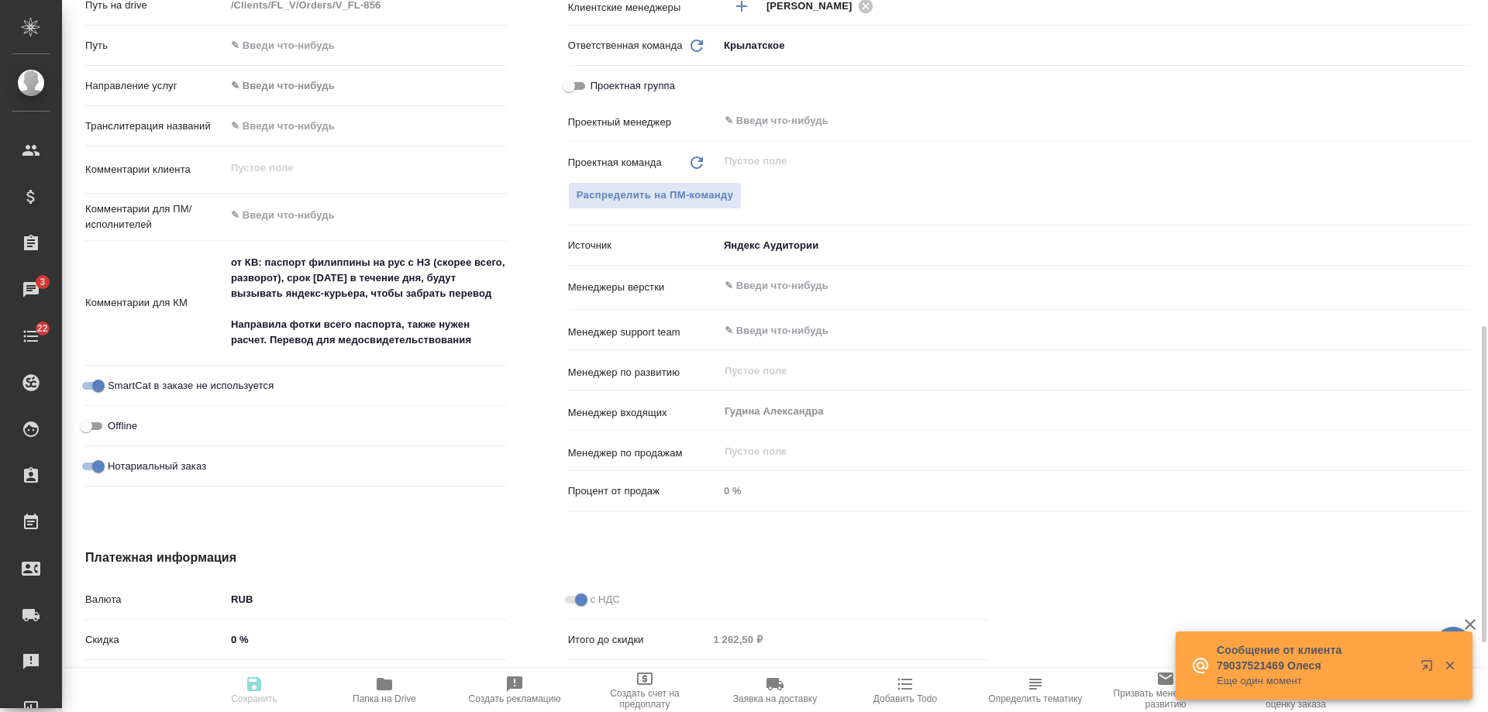
type textarea "x"
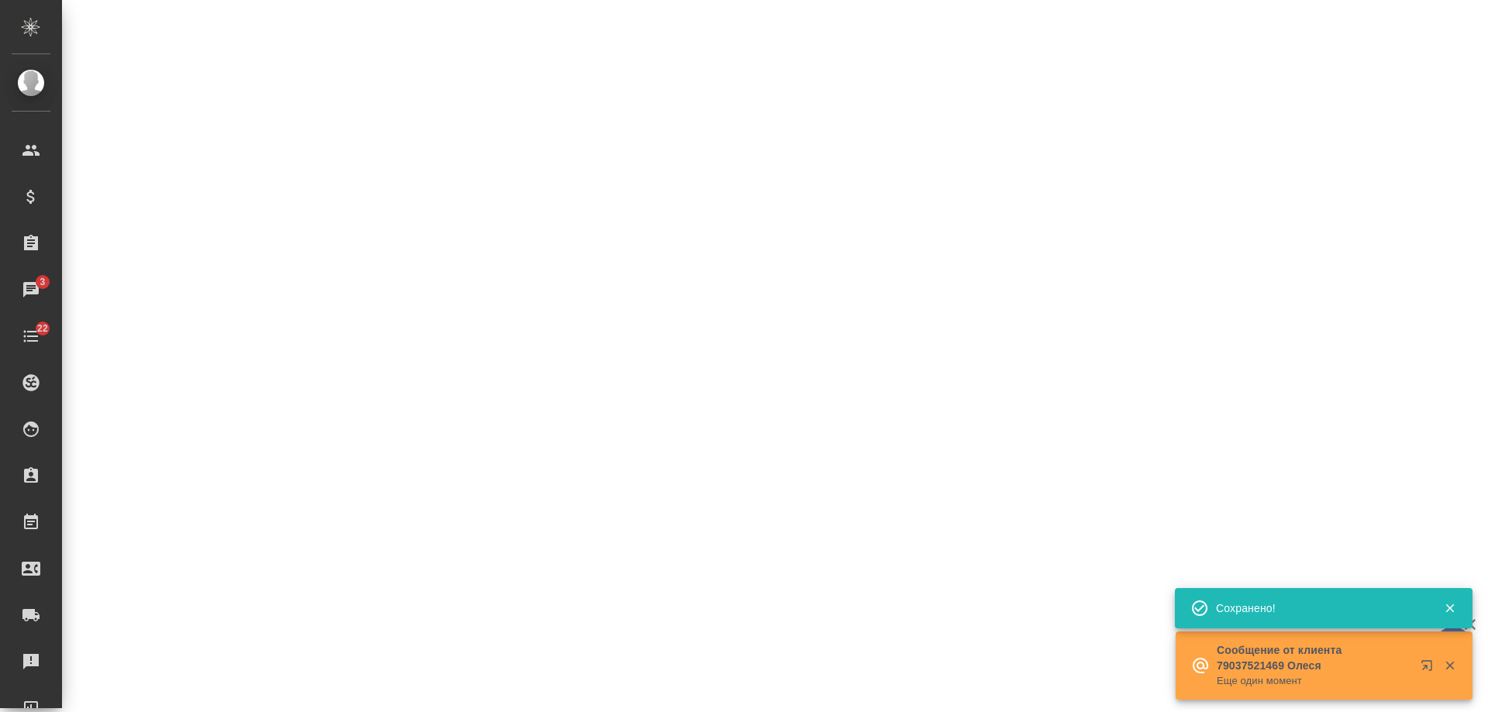
select select "RU"
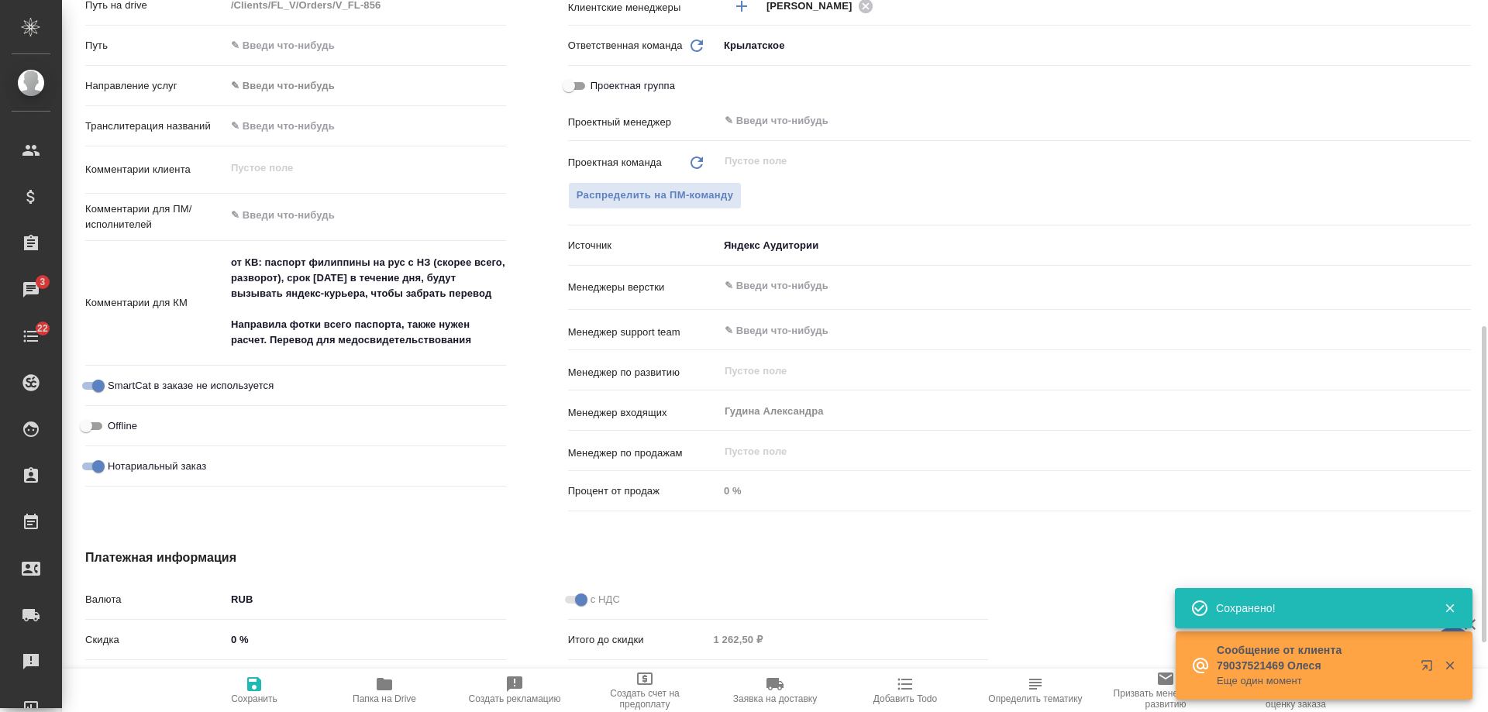
type textarea "x"
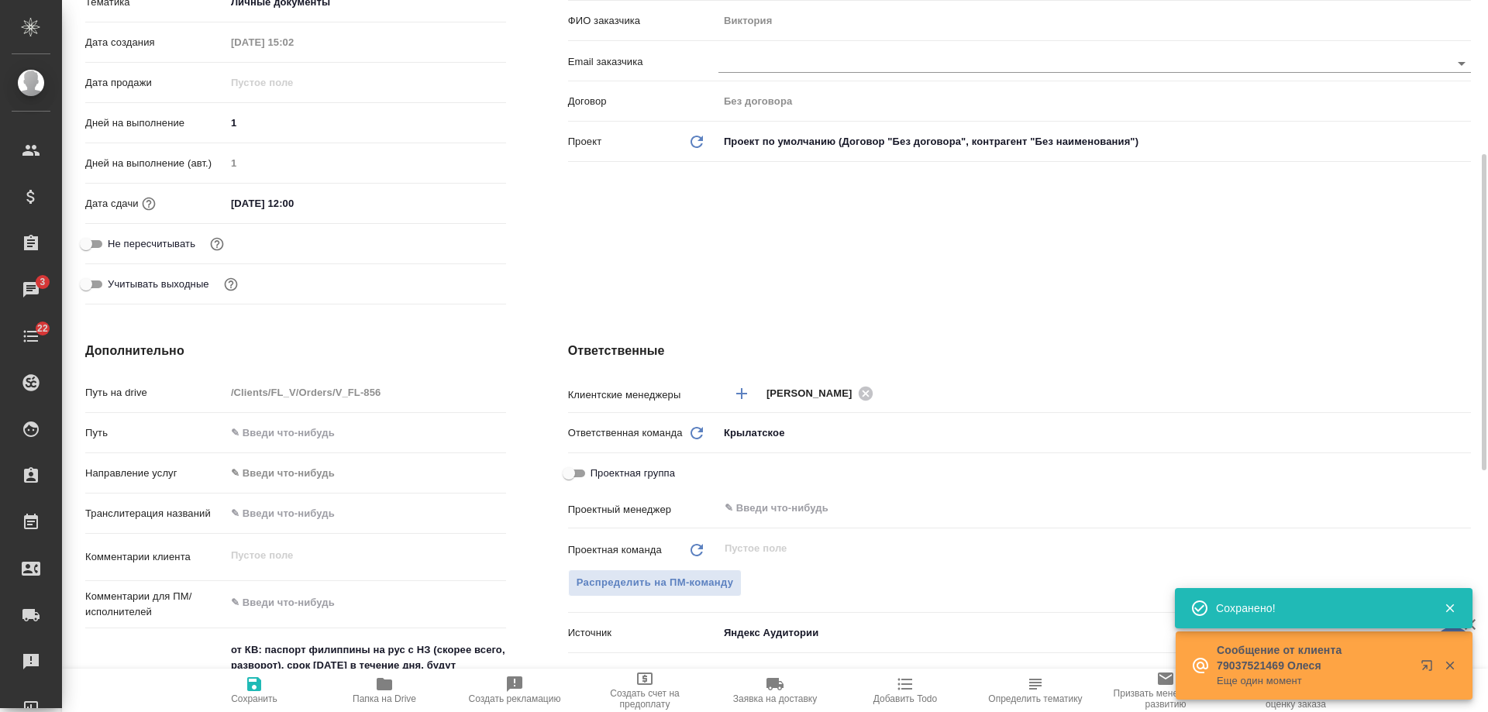
scroll to position [0, 0]
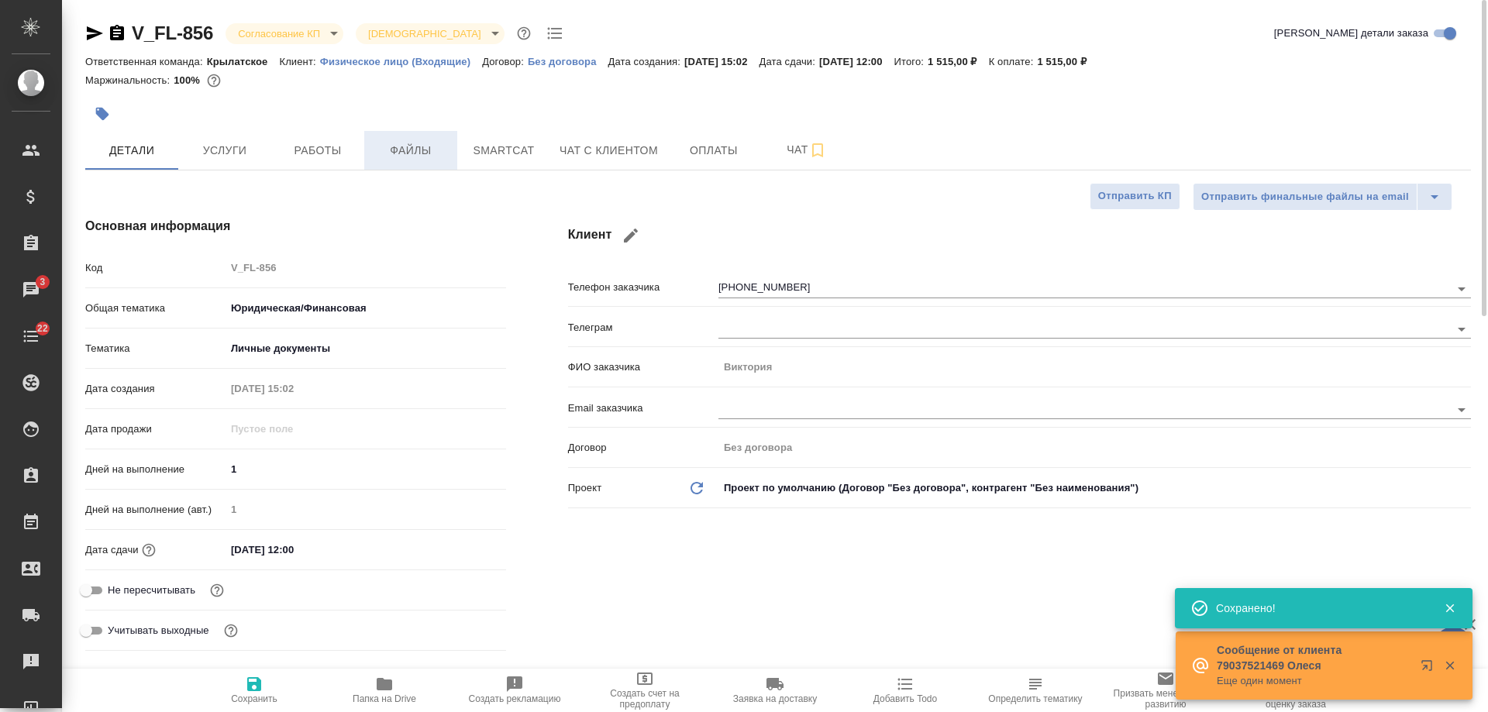
click at [390, 157] on span "Файлы" at bounding box center [410, 150] width 74 height 19
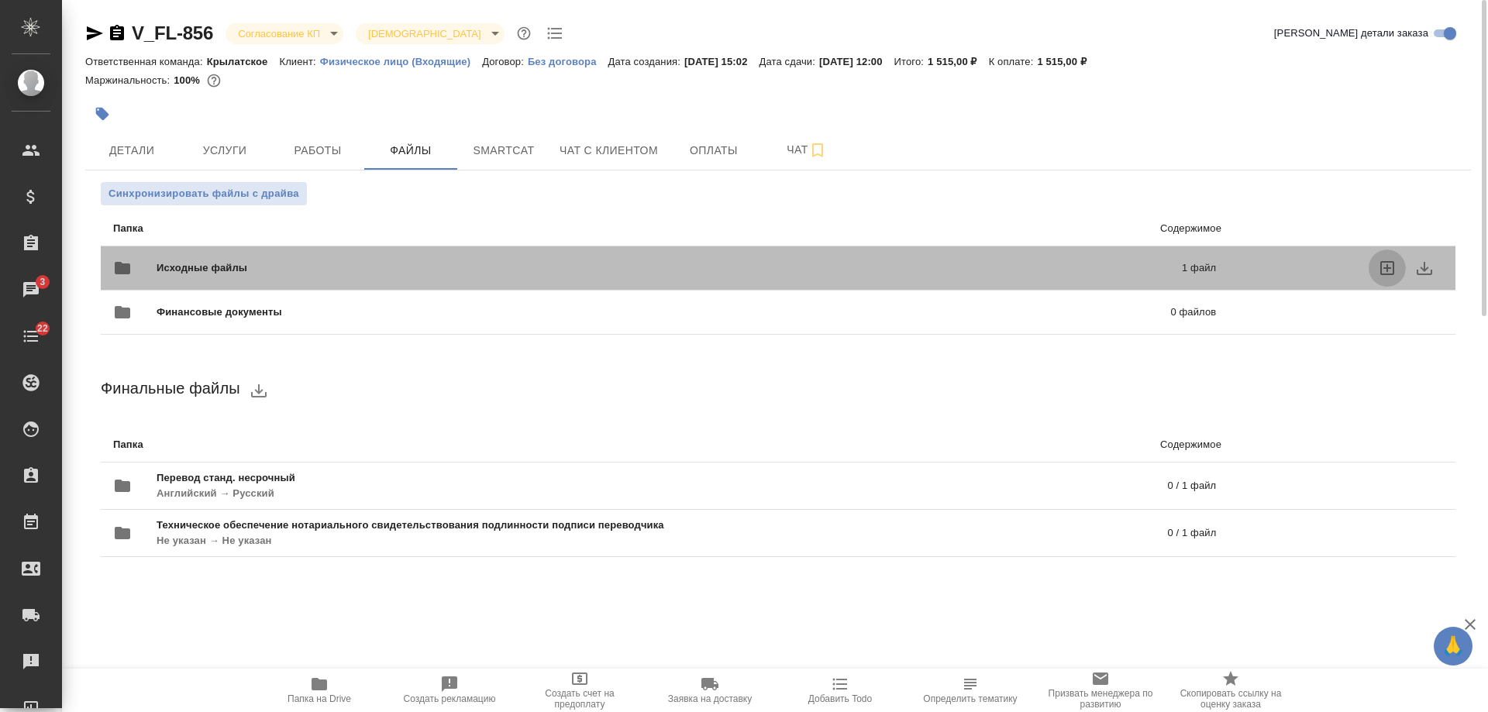
click at [1389, 268] on icon "uploadFiles" at bounding box center [1387, 268] width 14 height 14
click at [0, 0] on input "uploadFiles" at bounding box center [0, 0] width 0 height 0
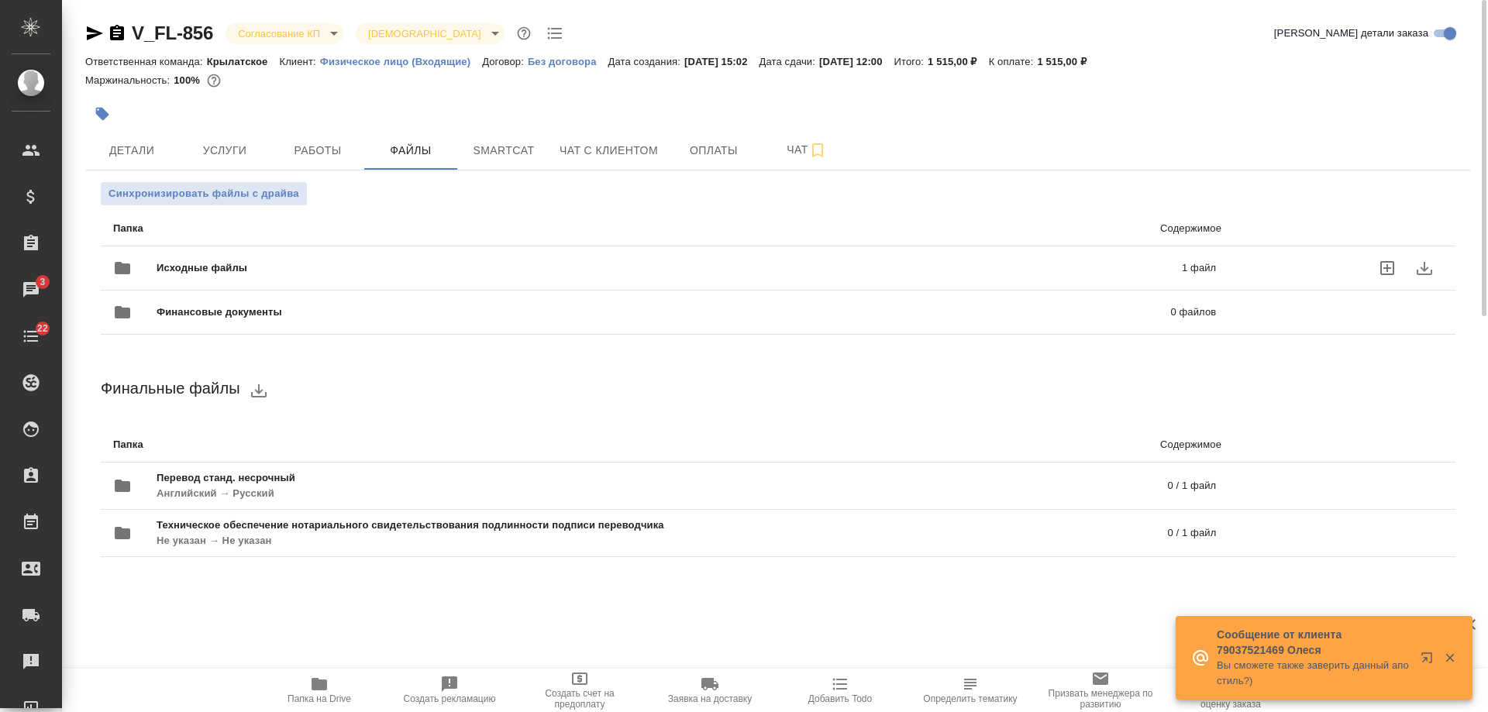
click at [298, 266] on span "Исходные файлы" at bounding box center [436, 267] width 558 height 15
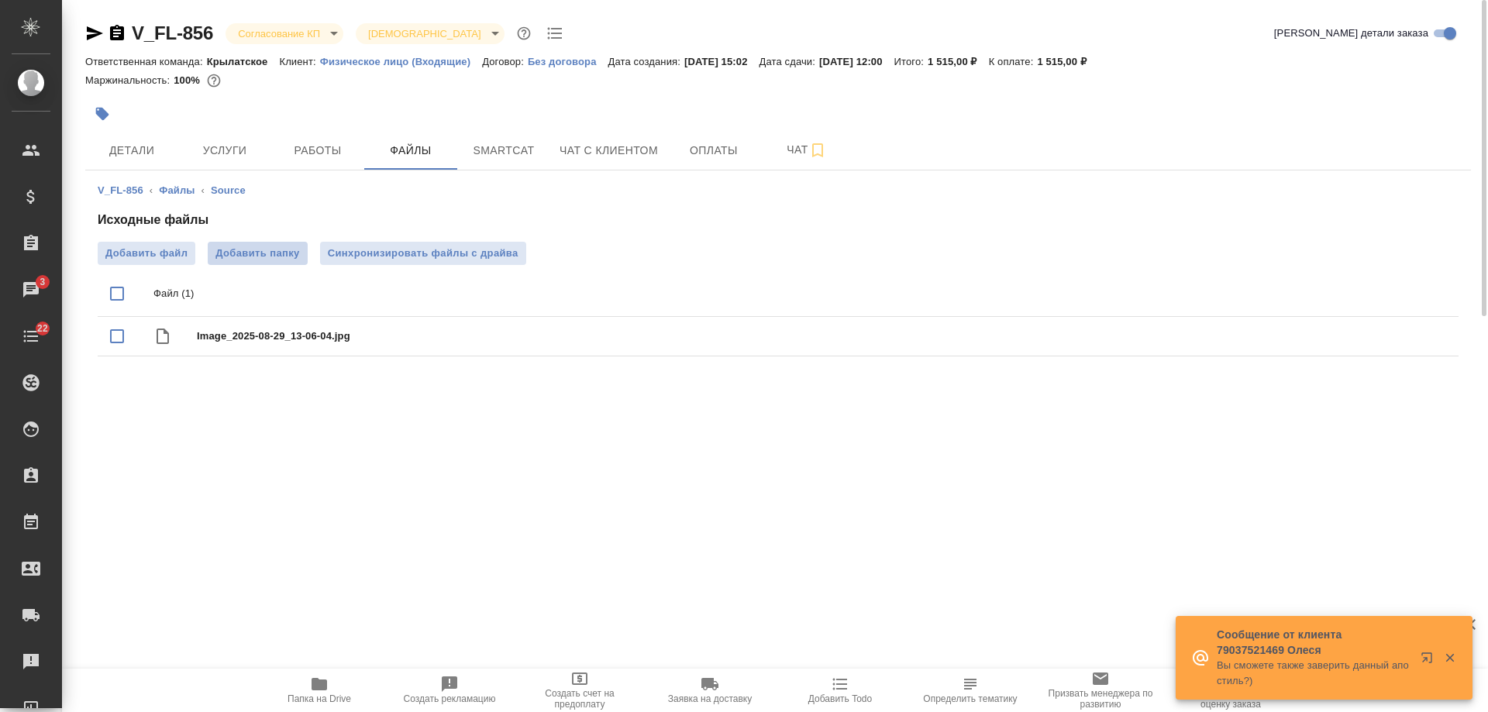
click at [256, 256] on span "Добавить папку" at bounding box center [257, 253] width 84 height 15
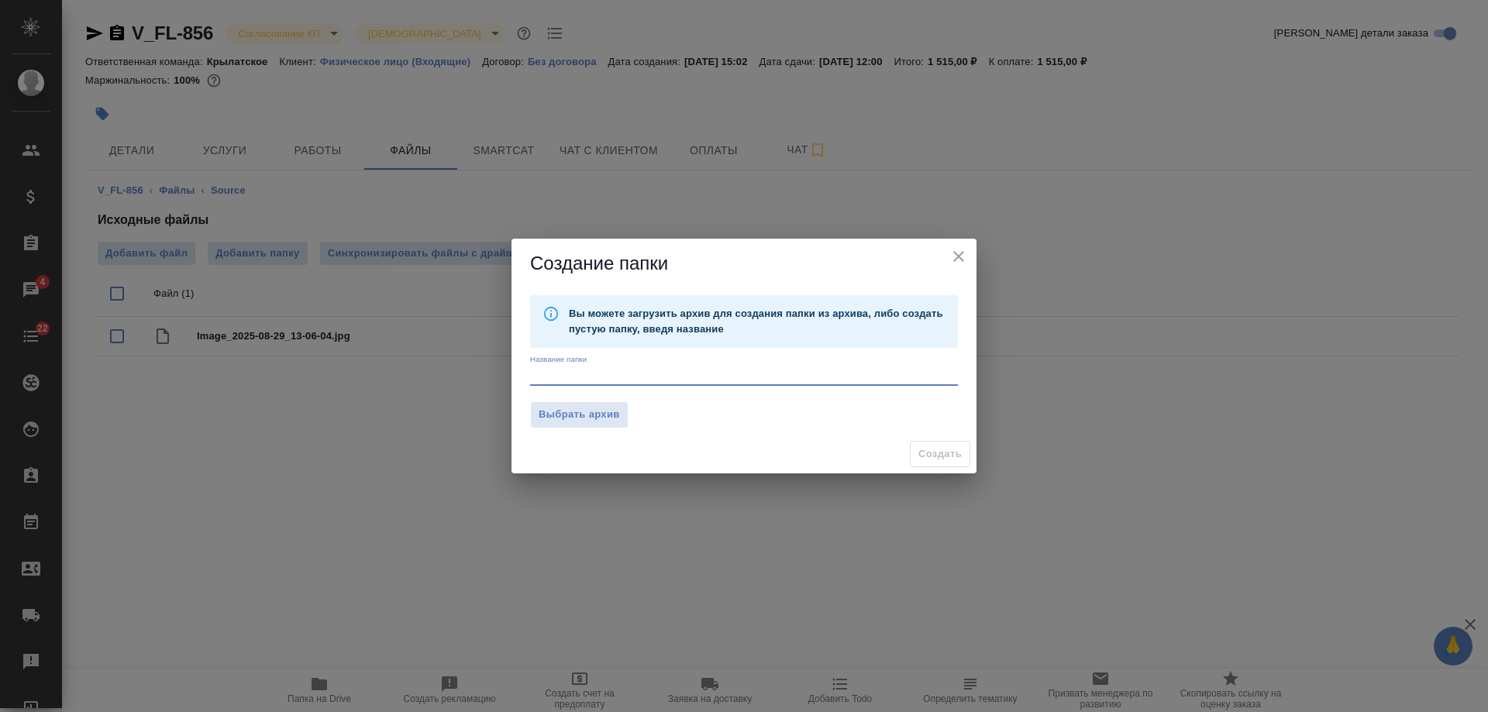
click at [603, 376] on textarea at bounding box center [744, 375] width 428 height 12
type textarea "фотки постранично"
click at [944, 458] on span "Создать" at bounding box center [939, 455] width 43 height 18
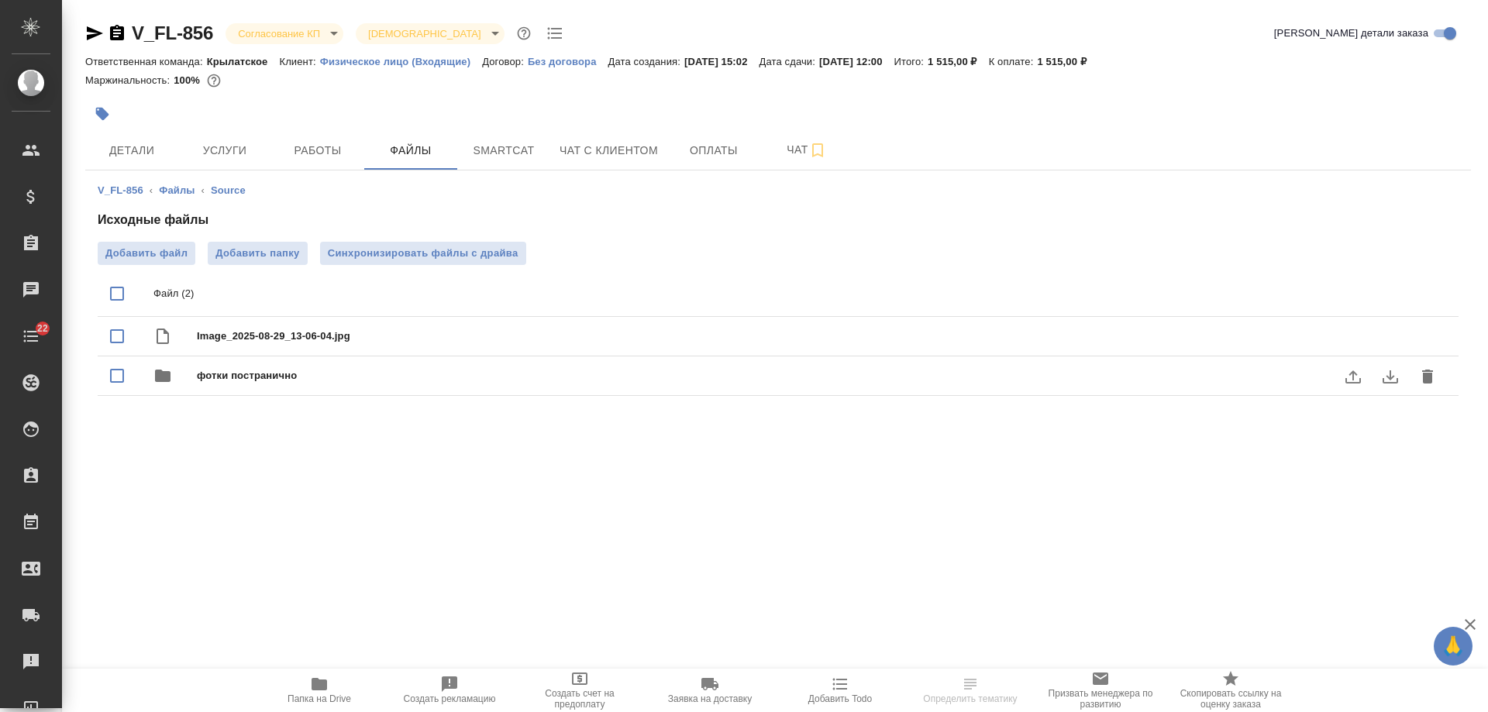
click at [284, 384] on div "фотки постранично" at bounding box center [809, 376] width 1224 height 22
click at [167, 257] on span "Добавить файл" at bounding box center [146, 253] width 82 height 15
click at [0, 0] on input "Добавить файл" at bounding box center [0, 0] width 0 height 0
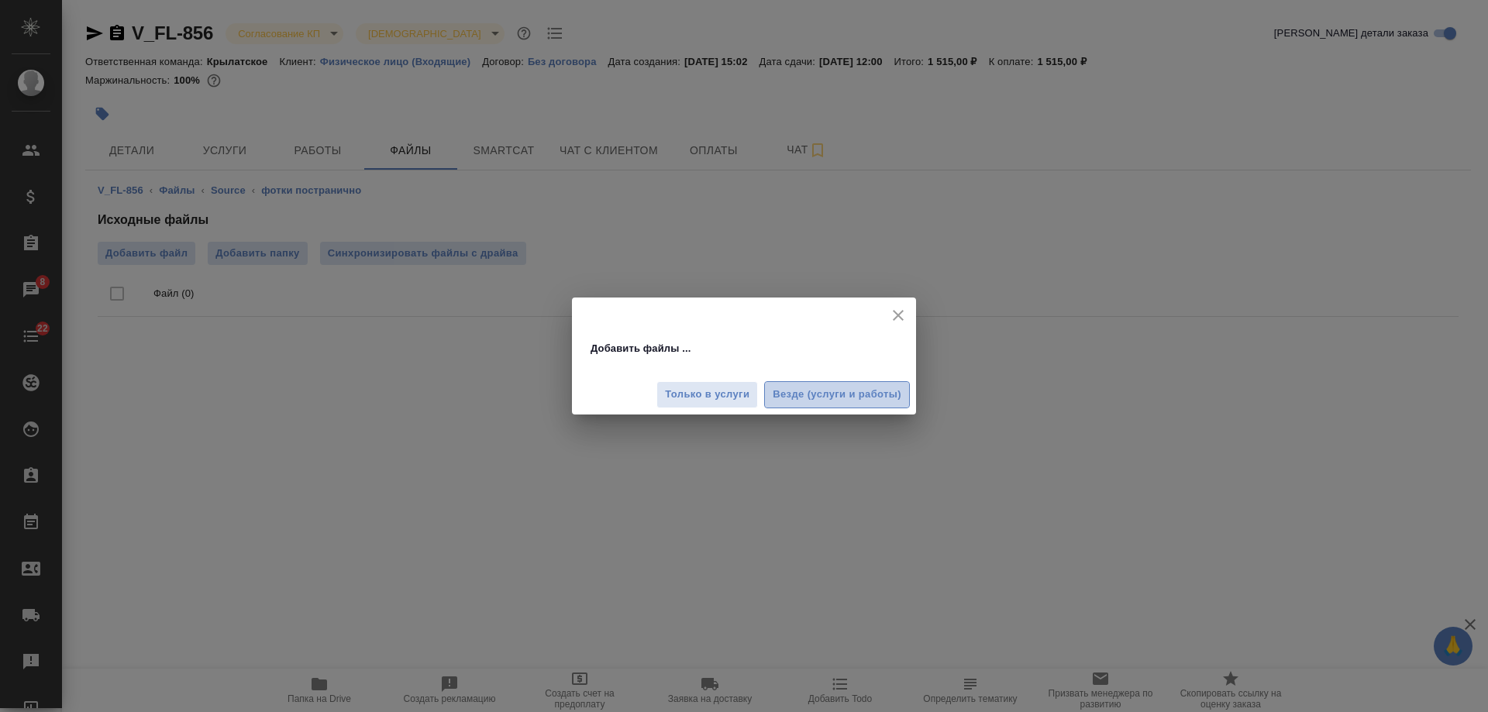
click at [848, 394] on span "Везде (услуги и работы)" at bounding box center [837, 395] width 129 height 18
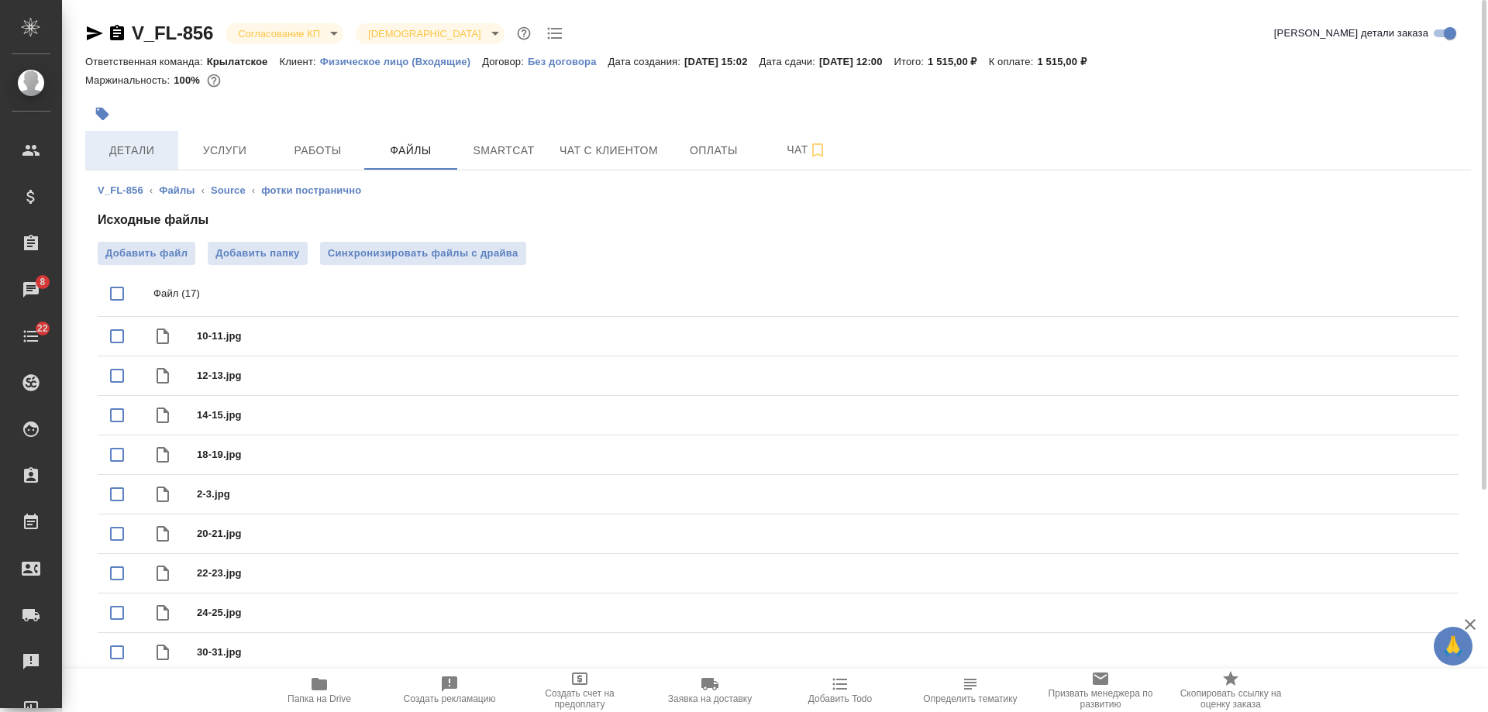
click at [137, 148] on span "Детали" at bounding box center [132, 150] width 74 height 19
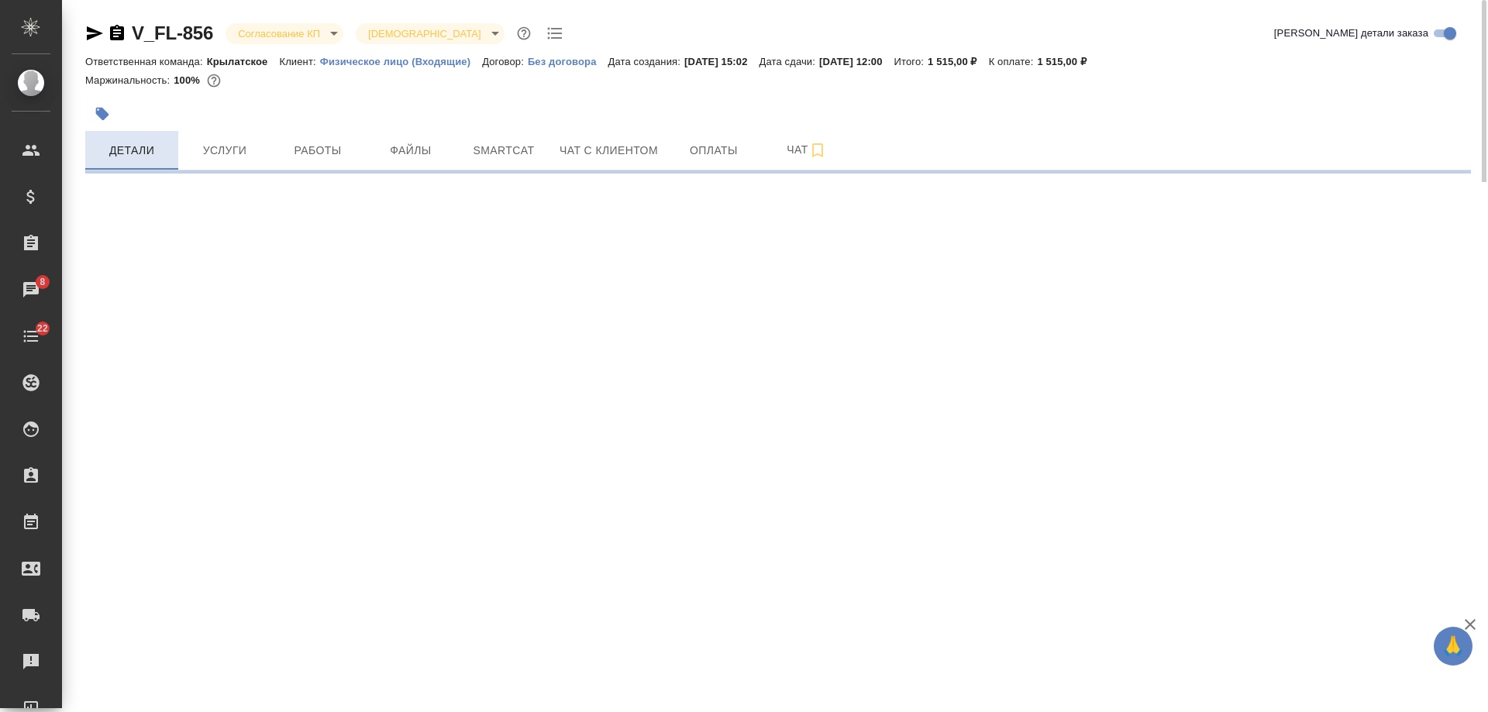
select select "RU"
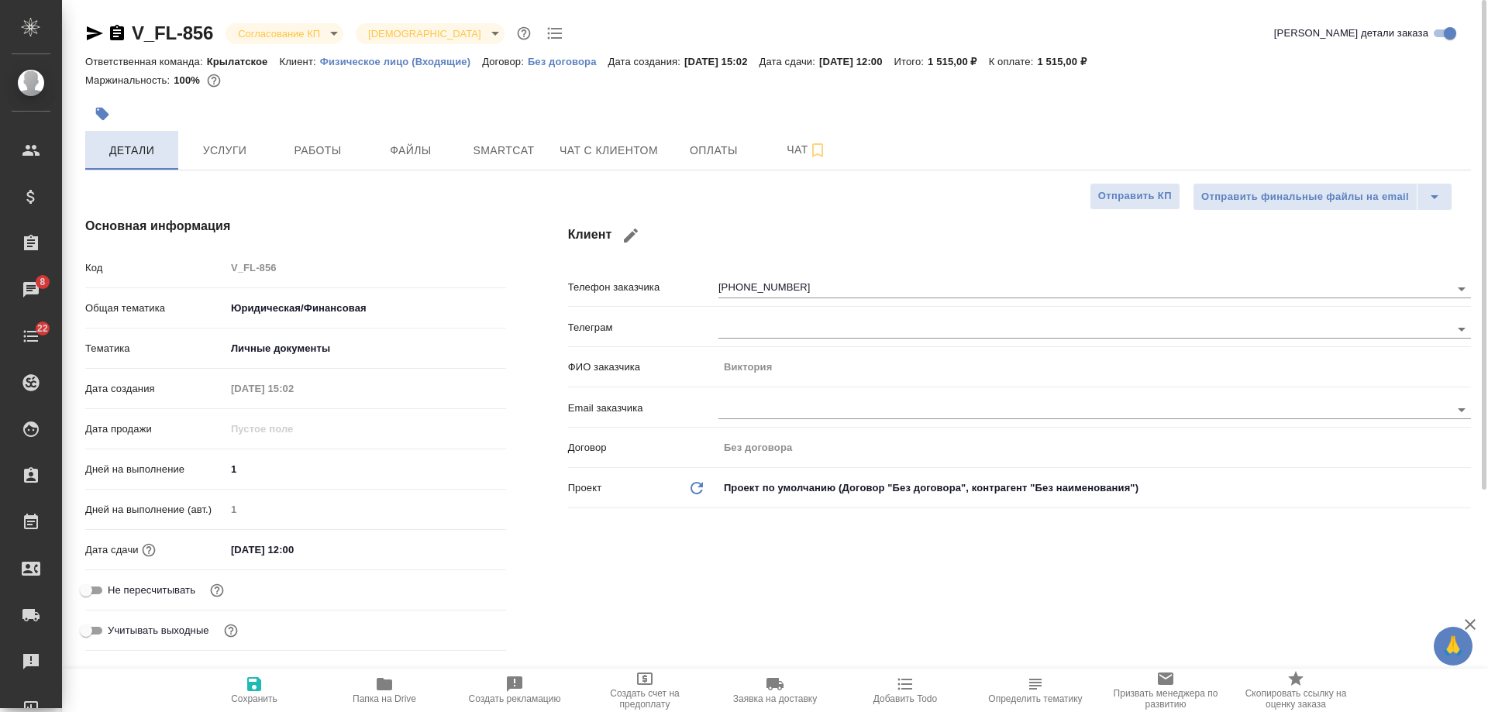
type textarea "x"
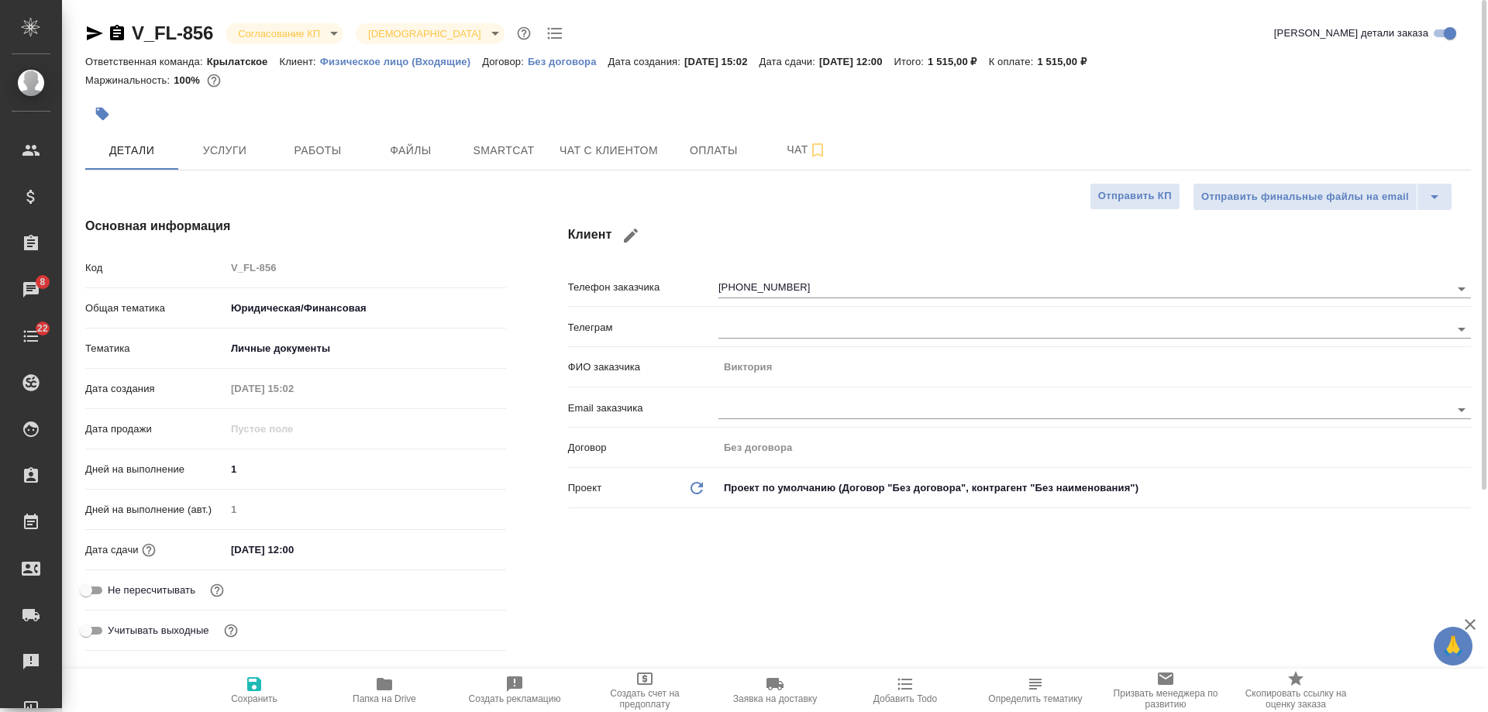
type textarea "x"
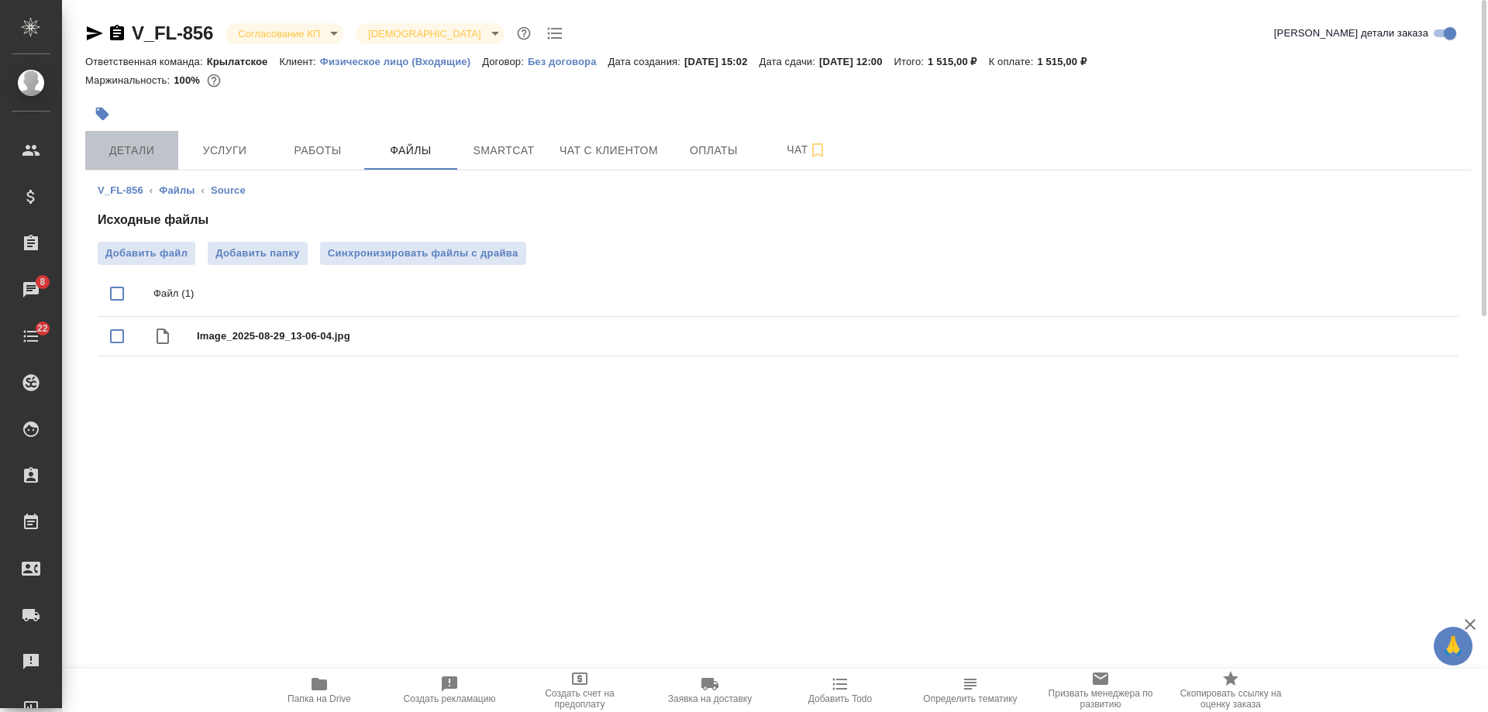
click at [101, 164] on button "Детали" at bounding box center [131, 150] width 93 height 39
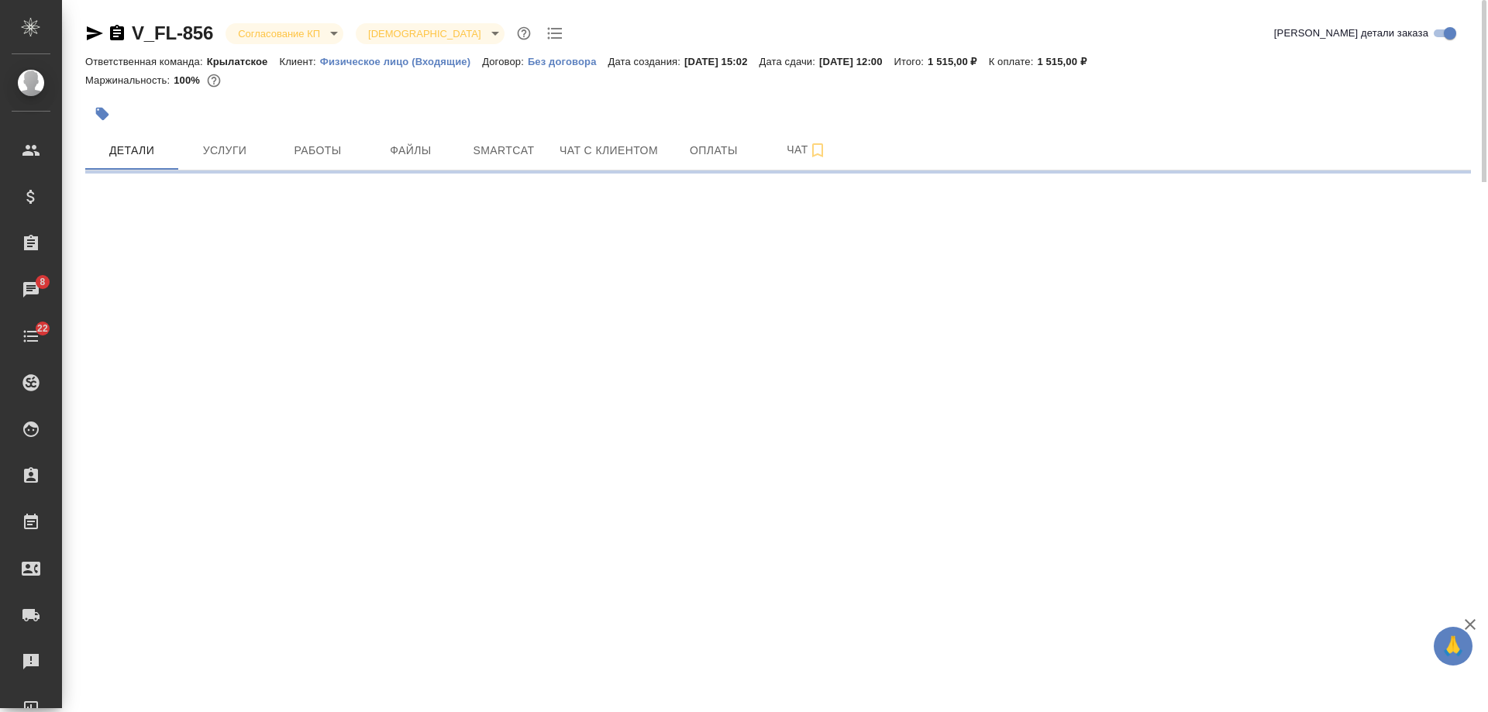
select select "RU"
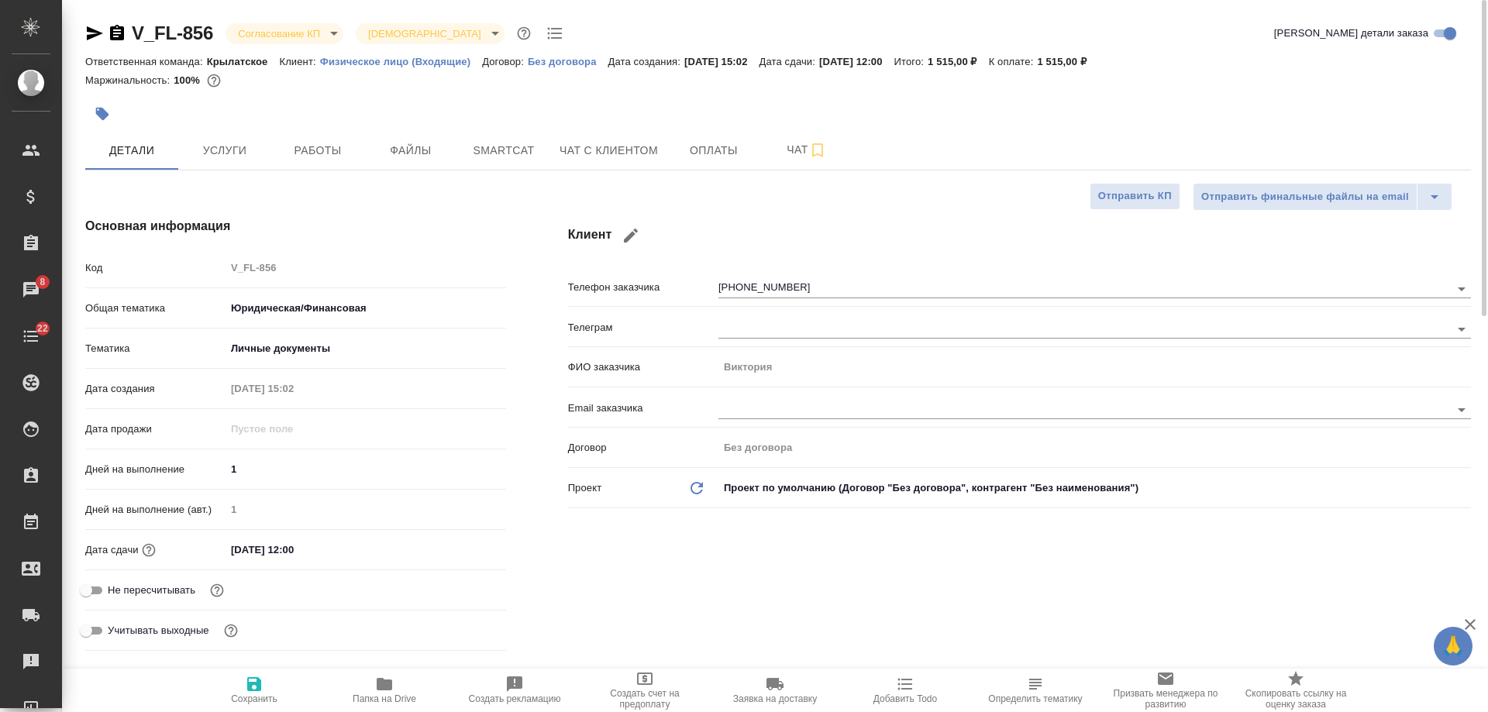
type textarea "x"
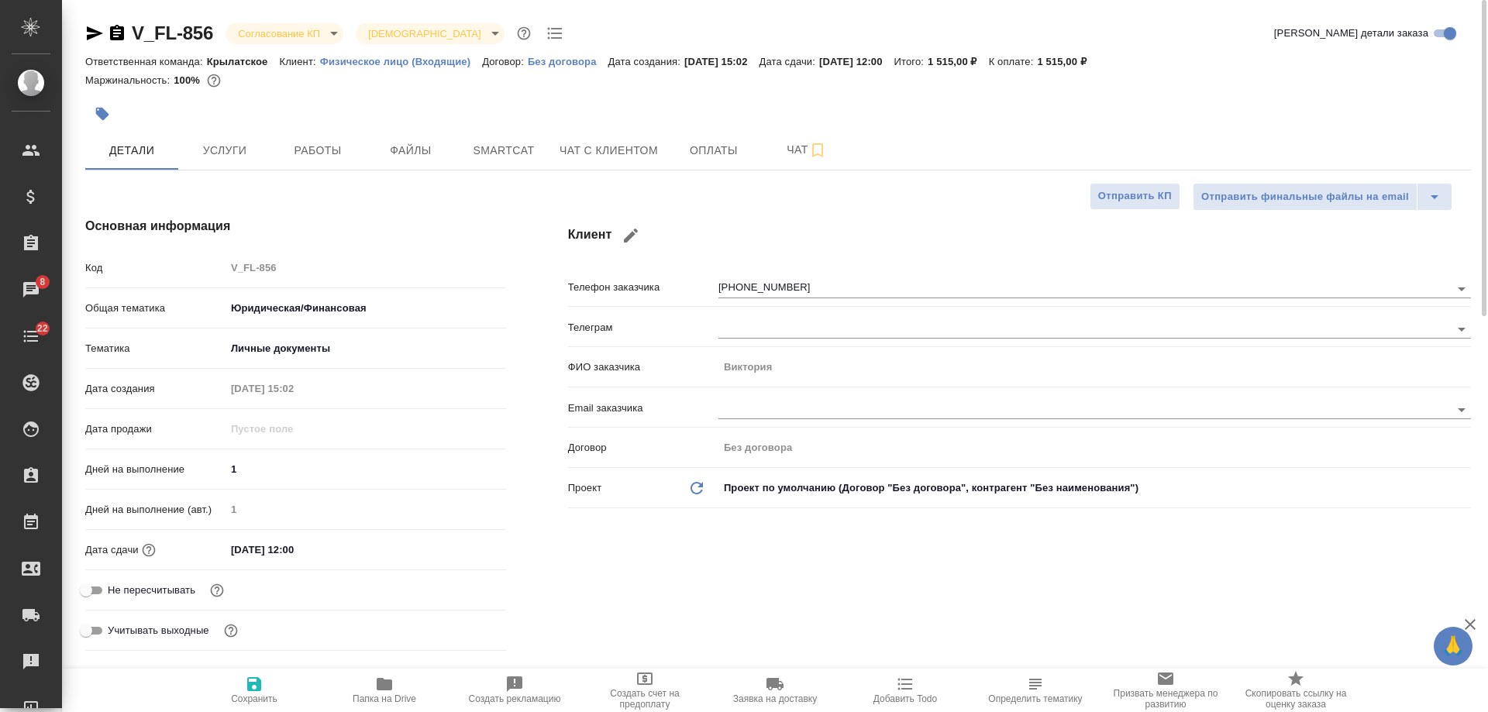
type textarea "x"
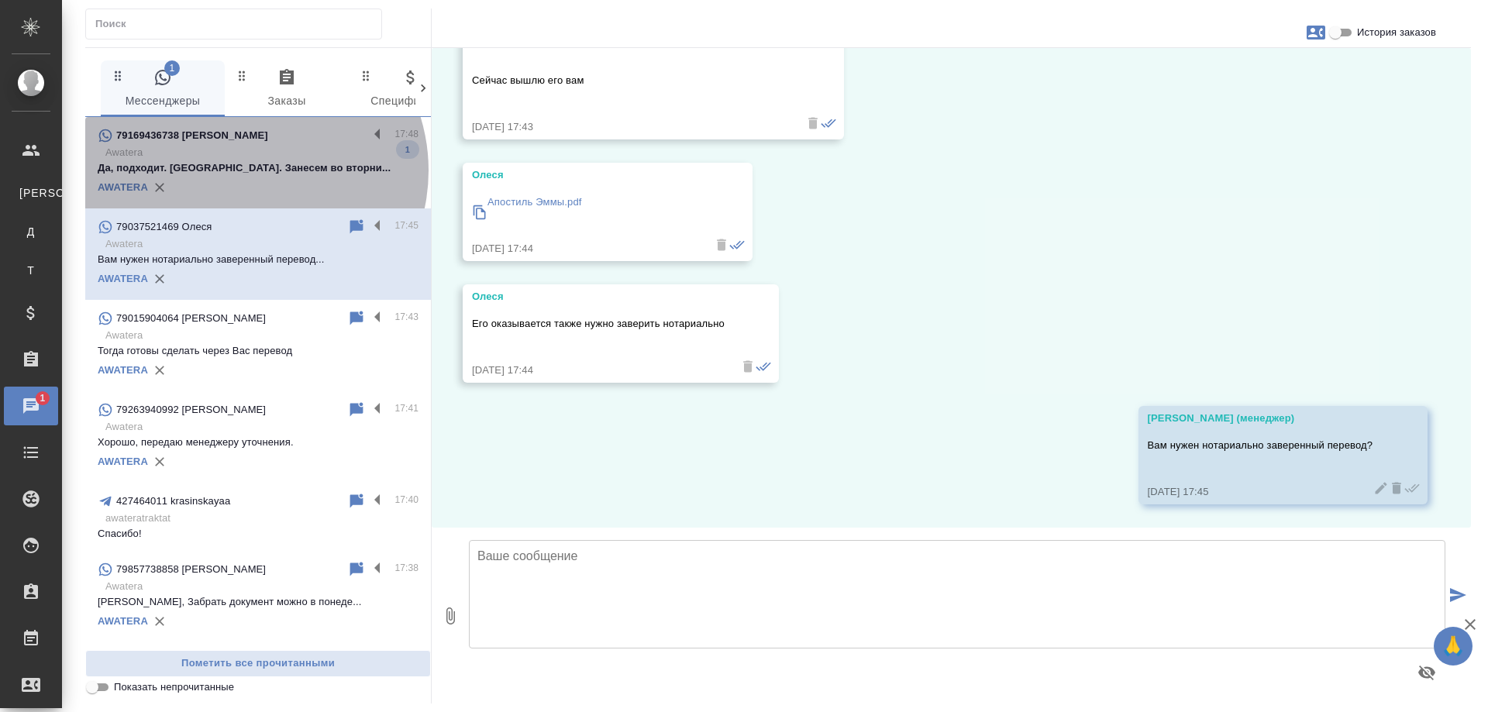
click at [247, 170] on p "Да, подходит. Спасибо. Занесем во вторни..." at bounding box center [258, 167] width 321 height 15
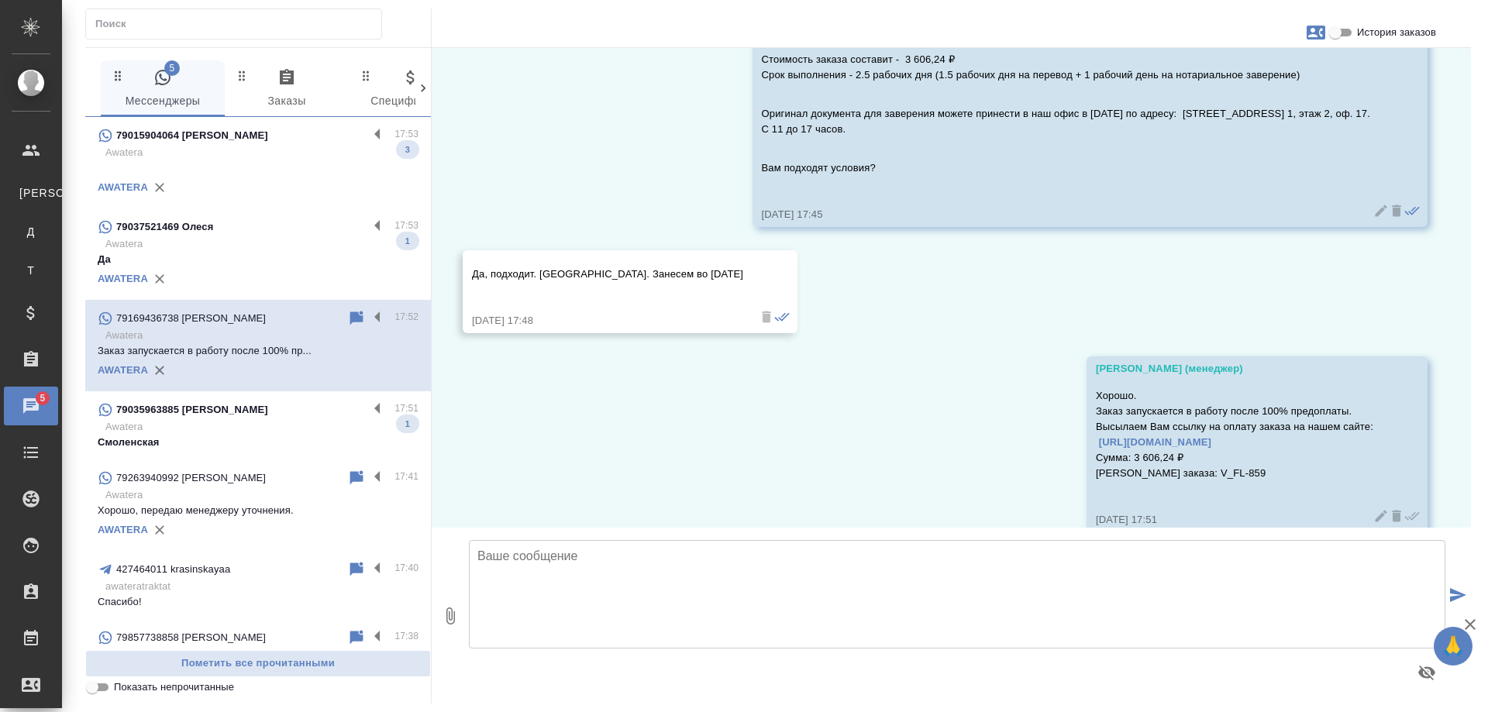
scroll to position [1389, 0]
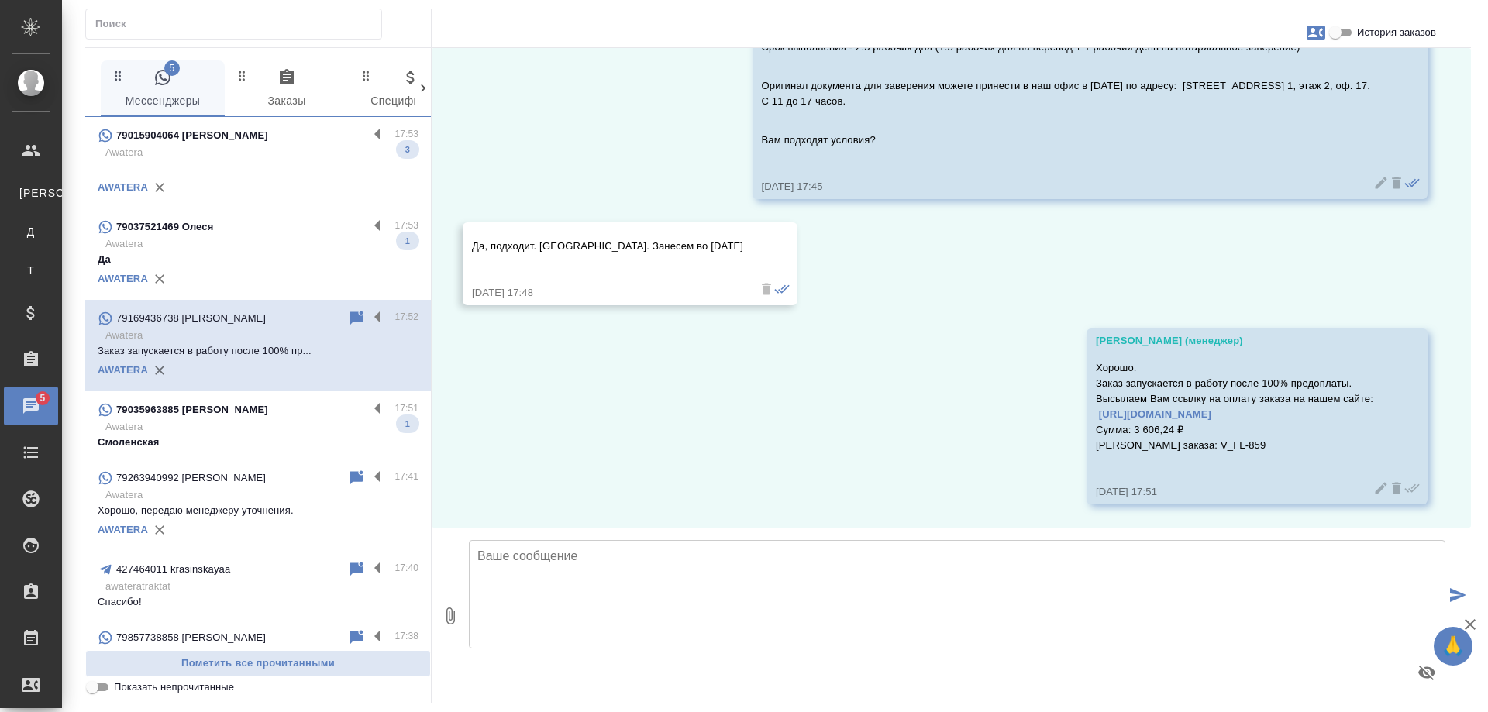
click at [268, 141] on p "79015904064 Романюта Анастасия Александровна" at bounding box center [192, 135] width 152 height 15
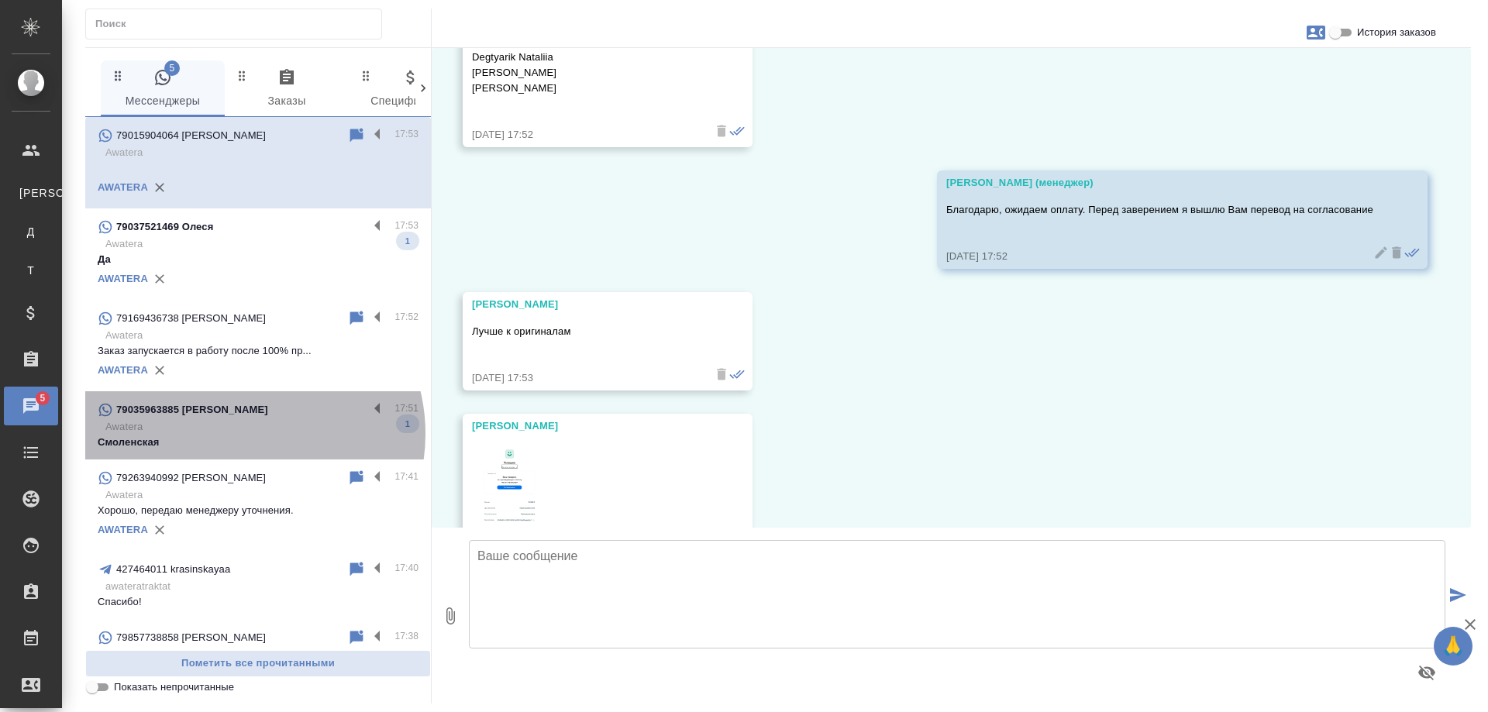
click at [242, 435] on p "Awatera" at bounding box center [261, 426] width 313 height 15
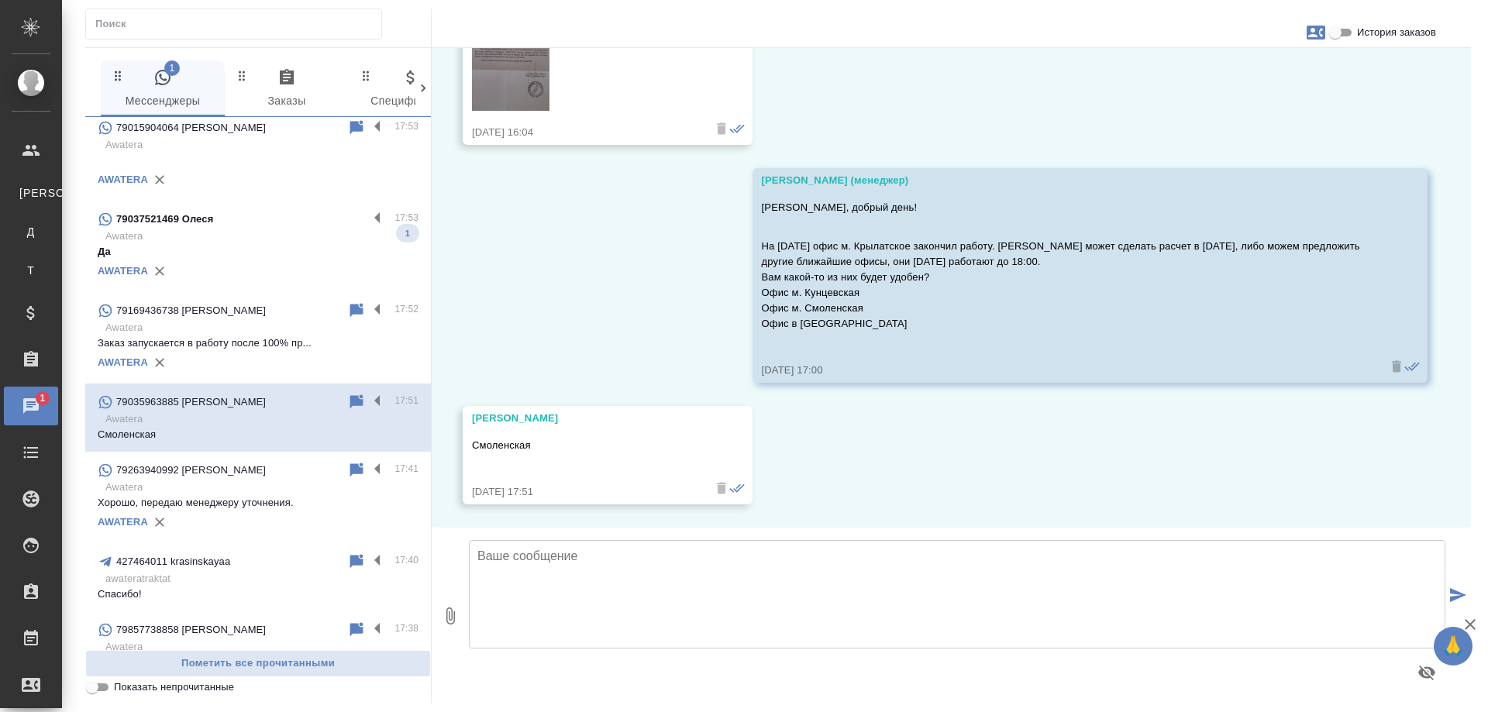
scroll to position [0, 0]
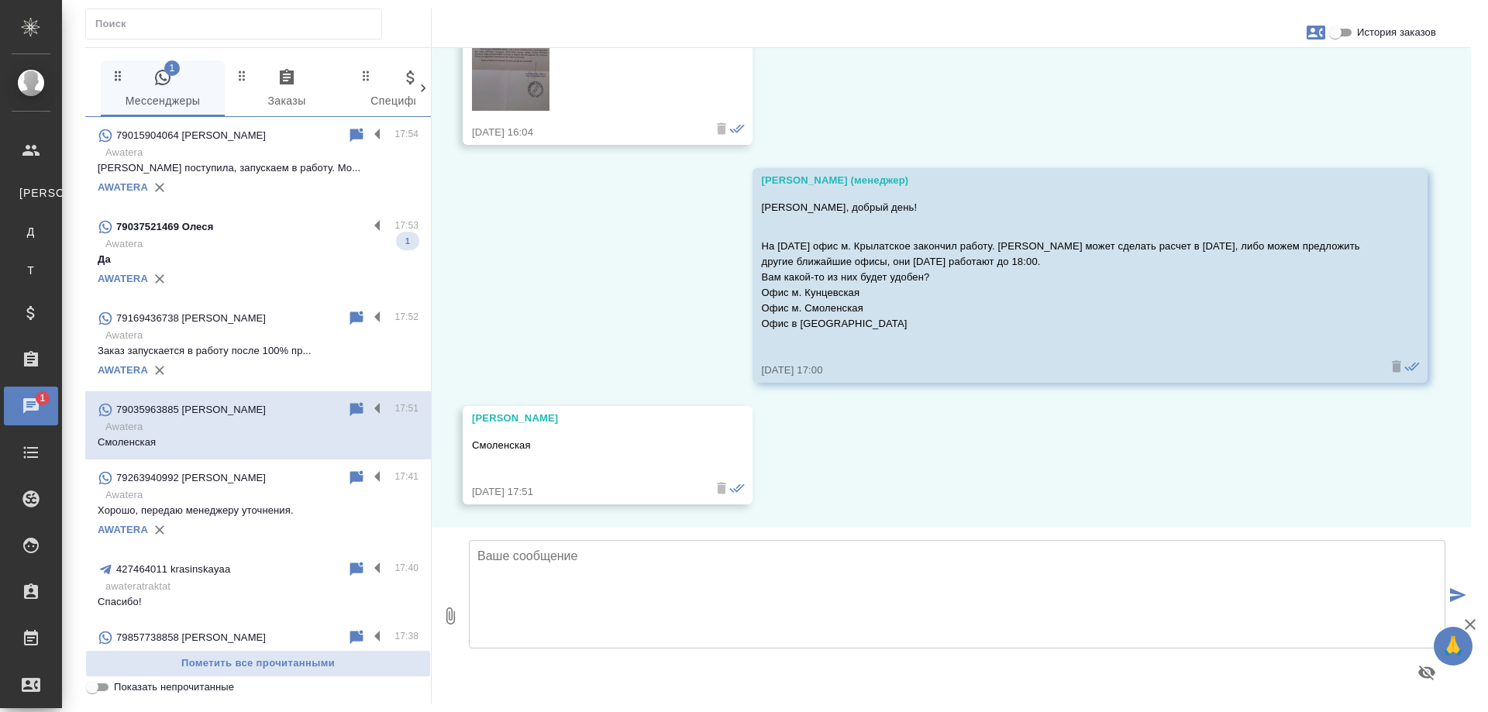
click at [240, 250] on p "Awatera" at bounding box center [261, 243] width 313 height 15
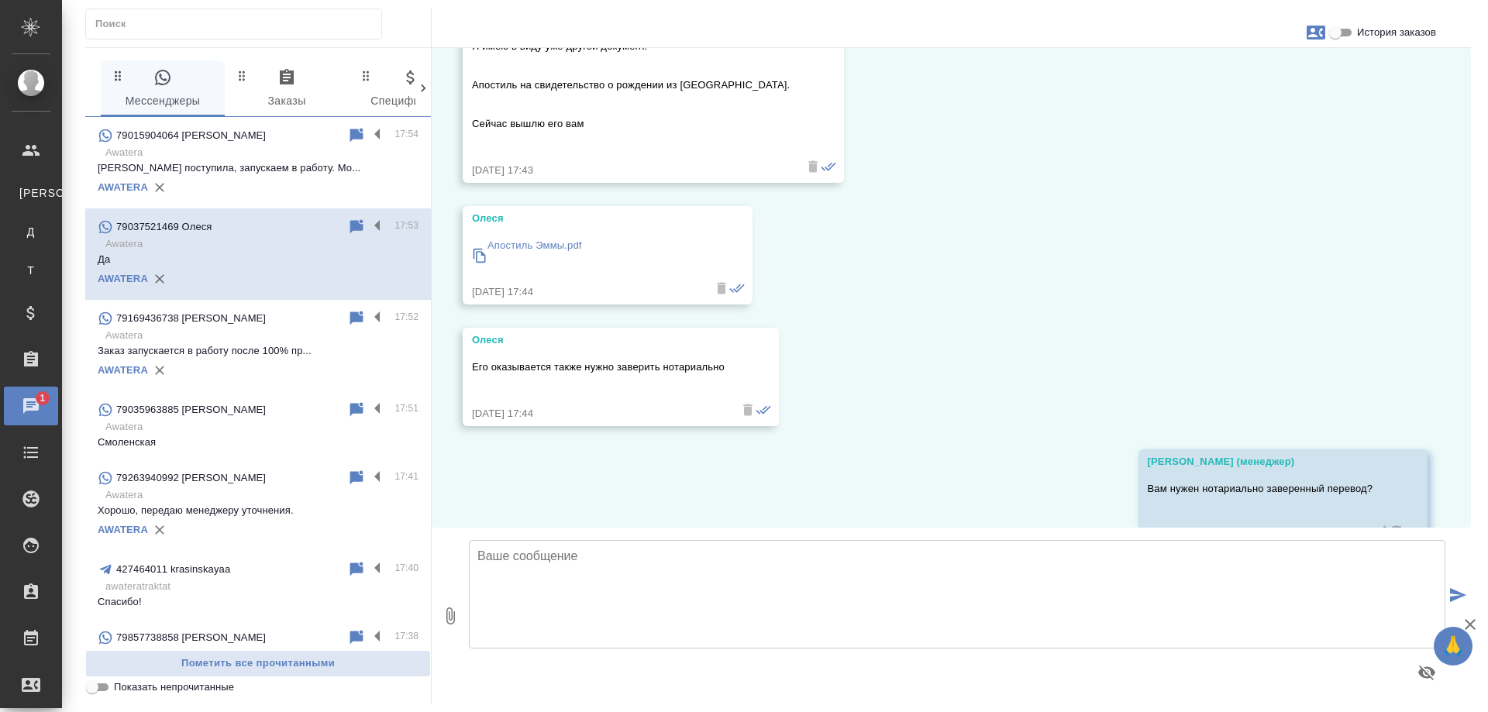
scroll to position [3185, 0]
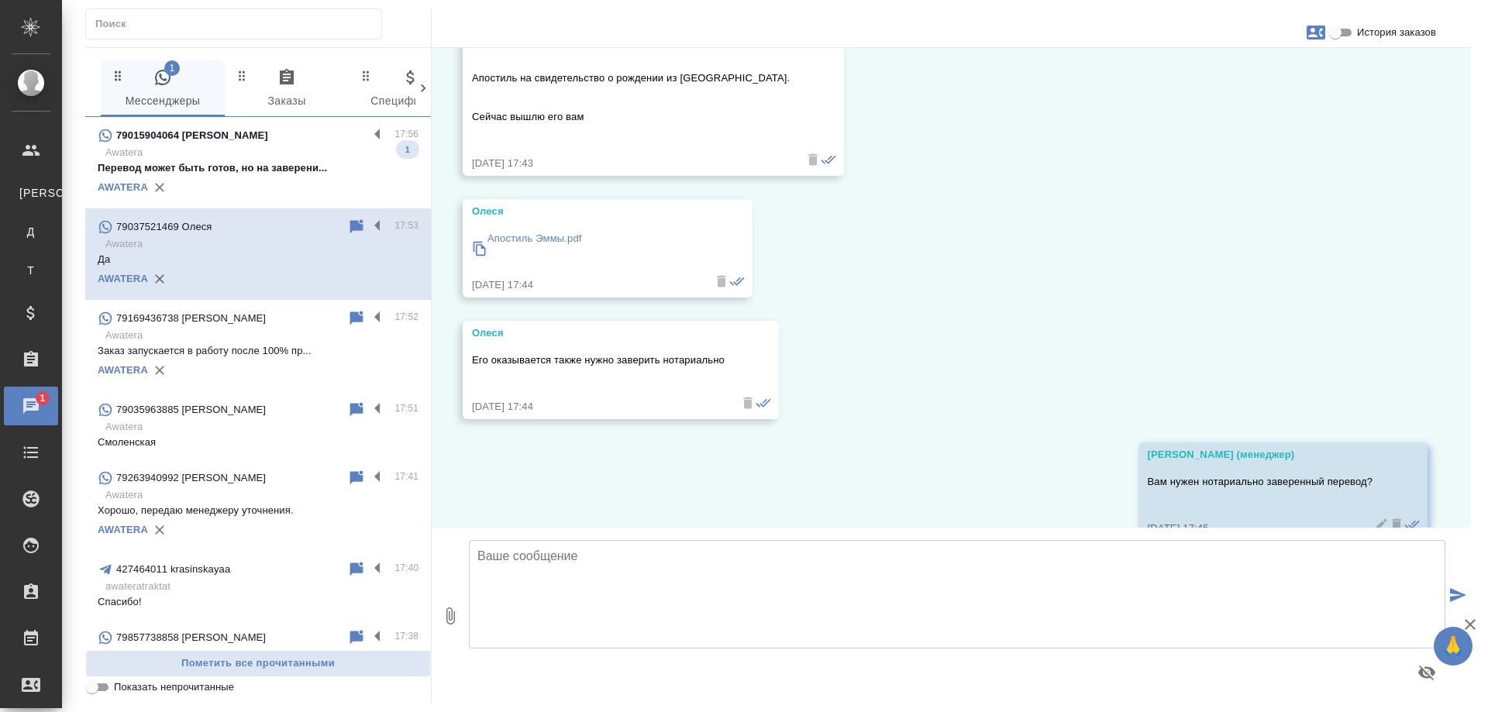
click at [223, 419] on div "79035963885 Elena" at bounding box center [223, 410] width 250 height 19
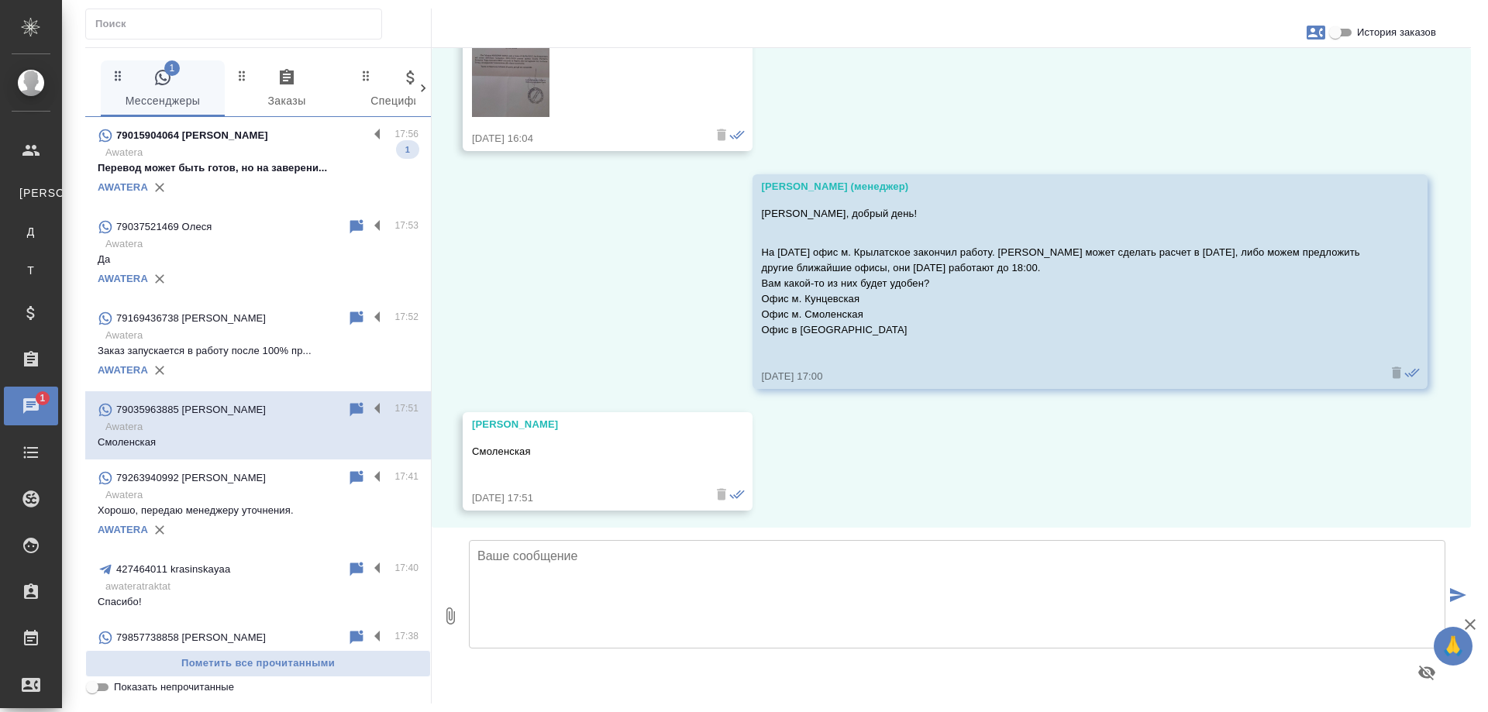
scroll to position [7748, 0]
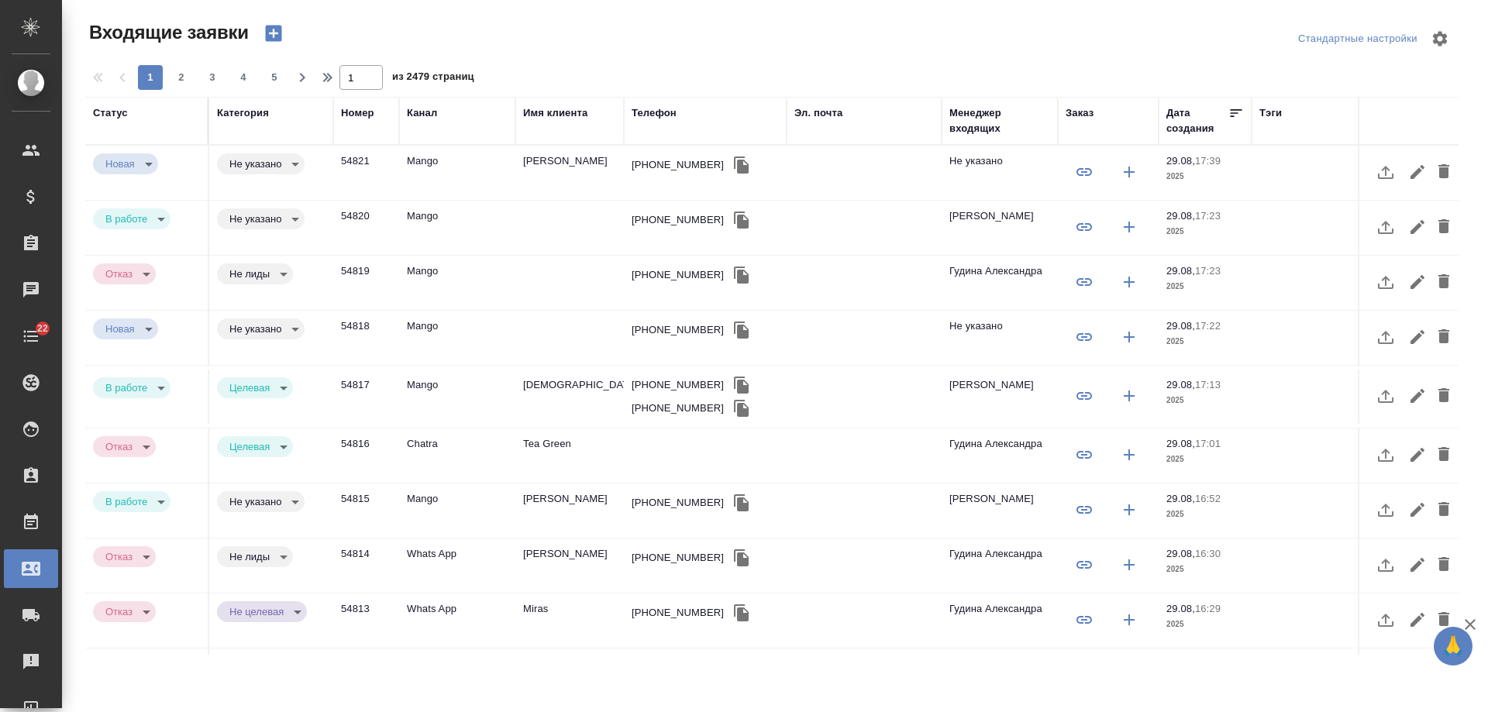
select select "RU"
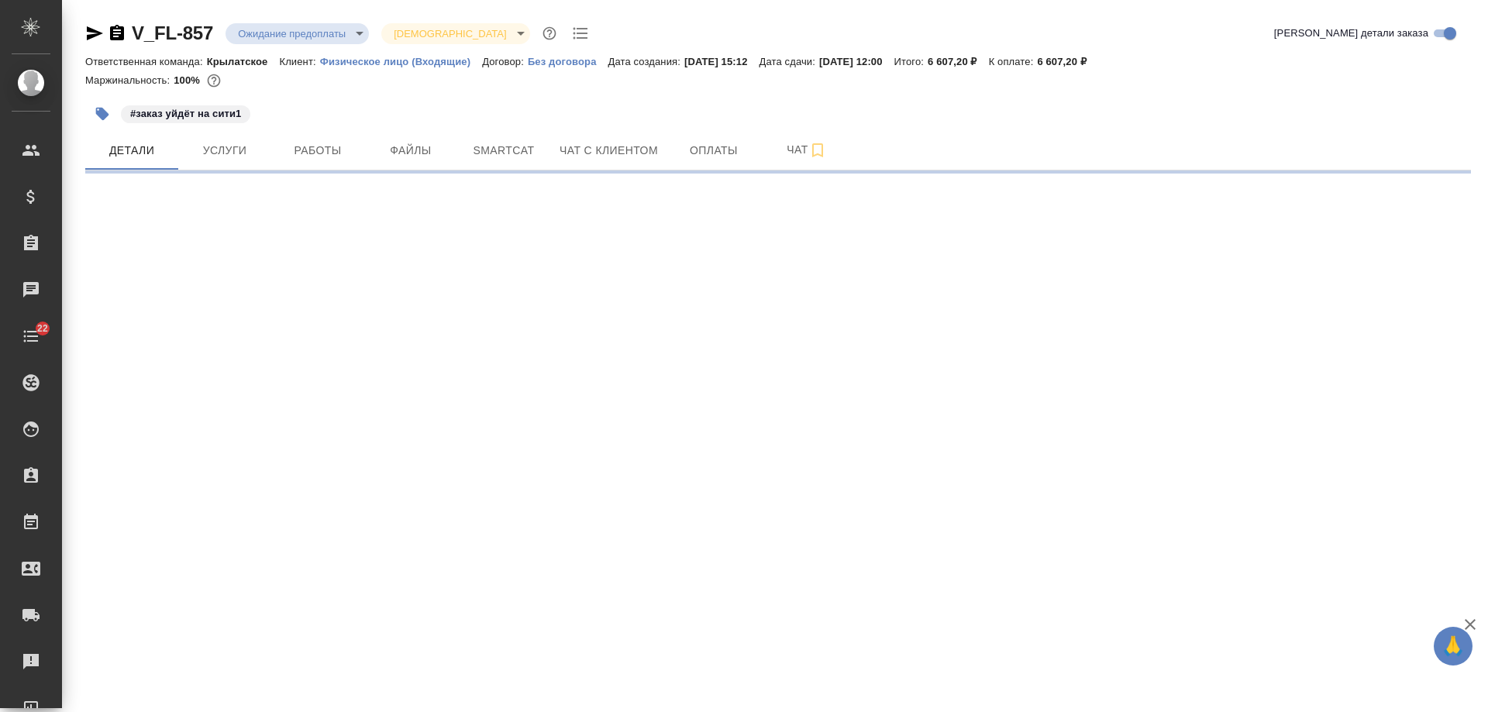
select select "RU"
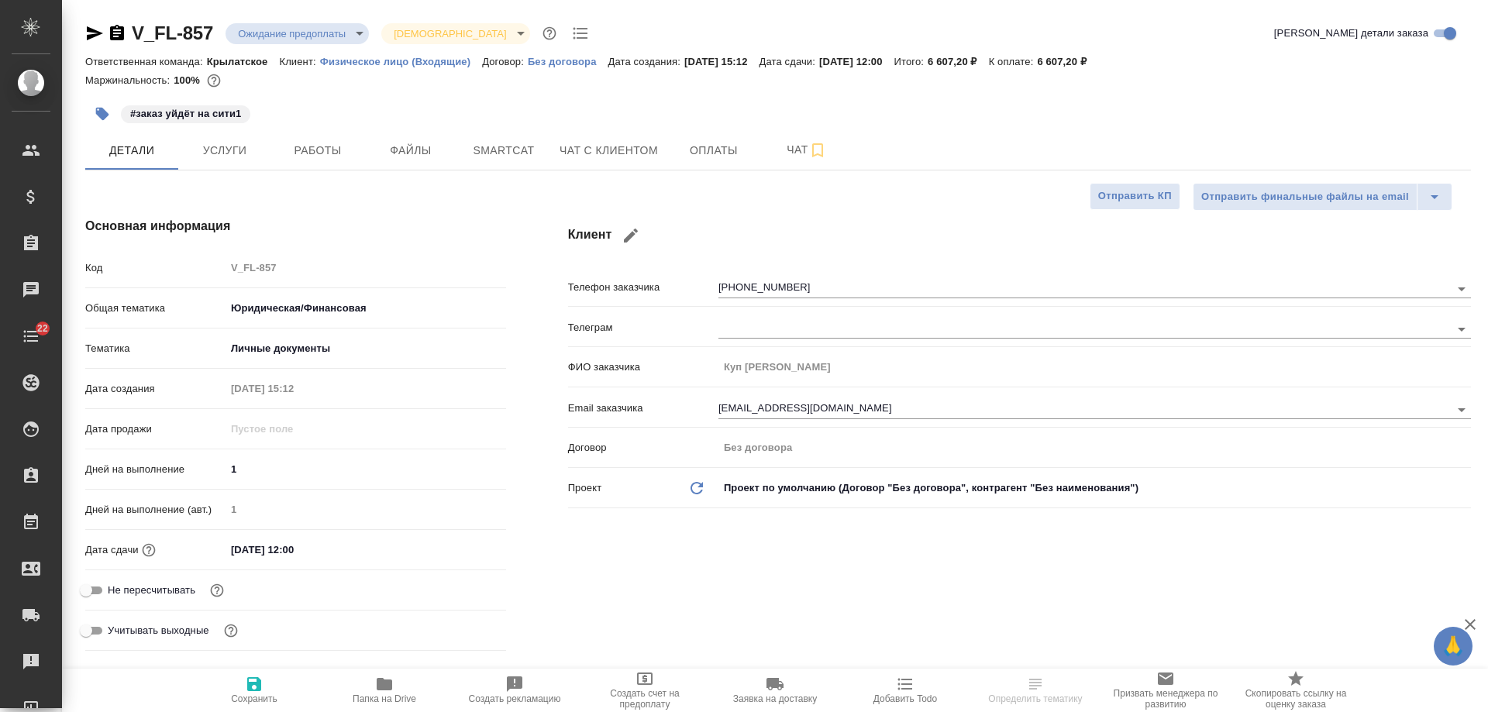
type textarea "x"
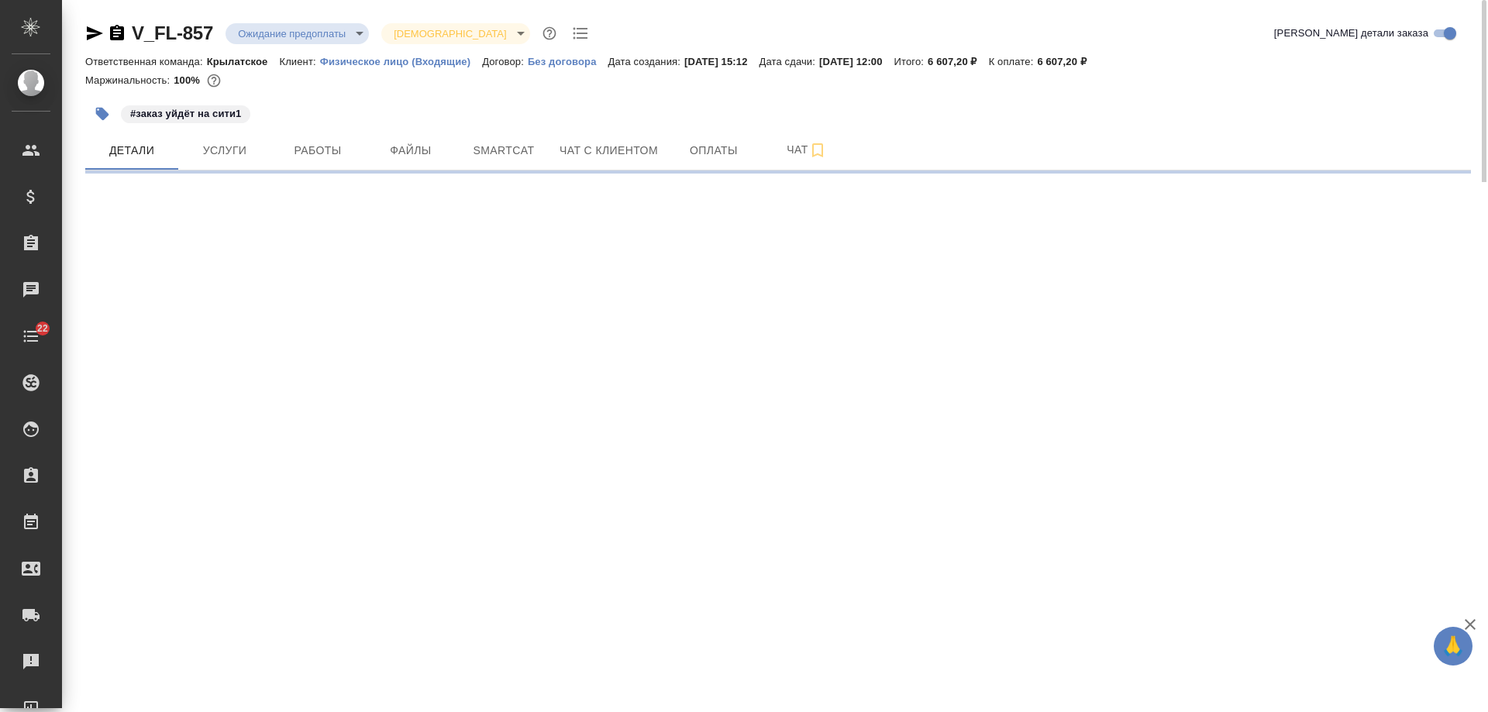
select select "RU"
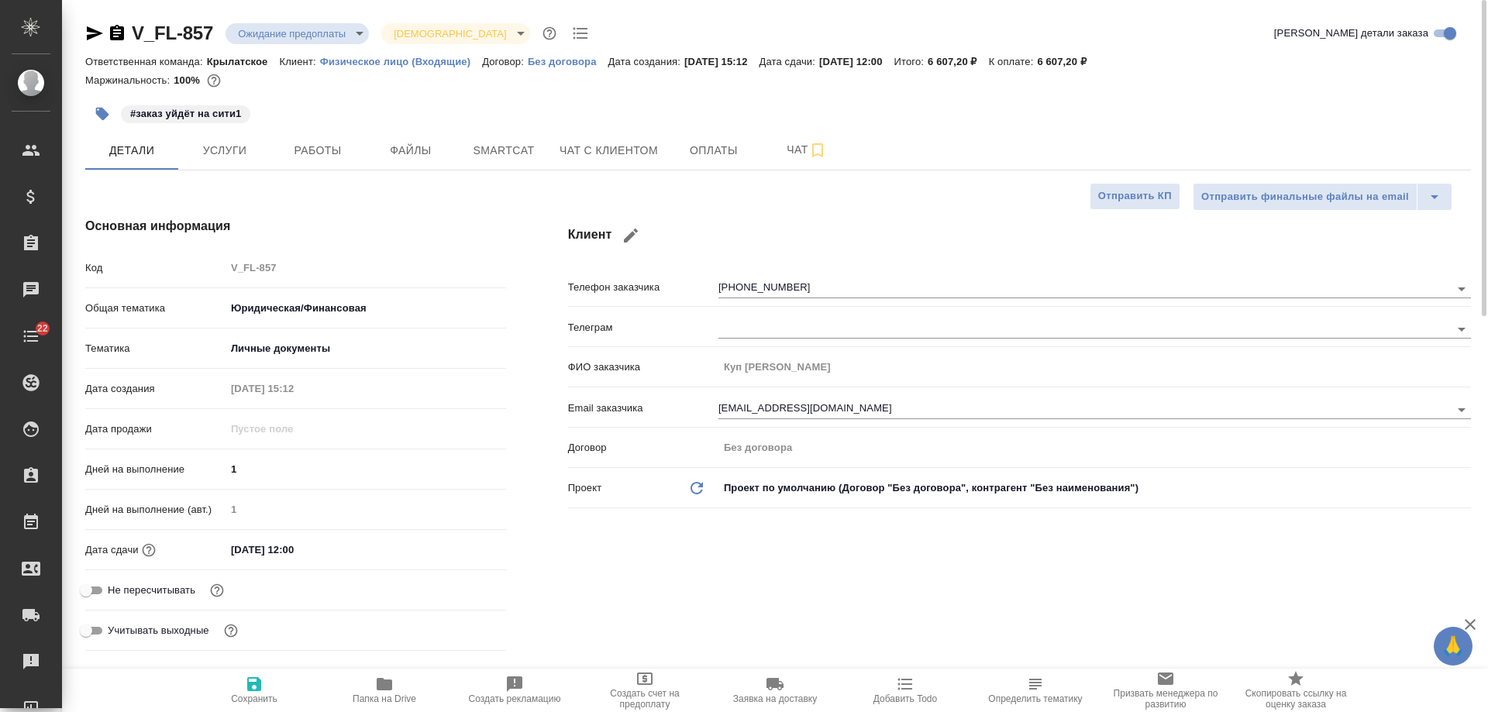
type textarea "x"
click at [89, 36] on icon "button" at bounding box center [95, 33] width 16 height 14
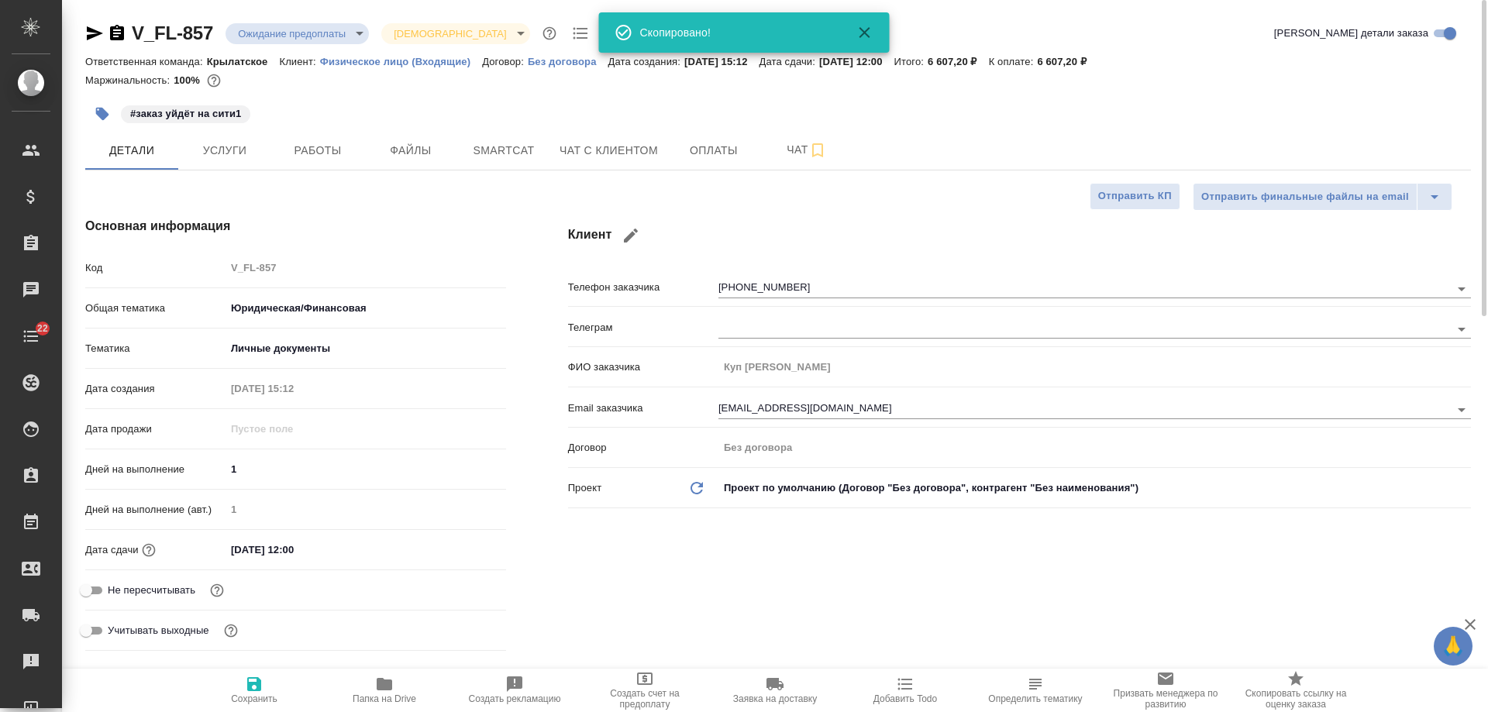
type textarea "x"
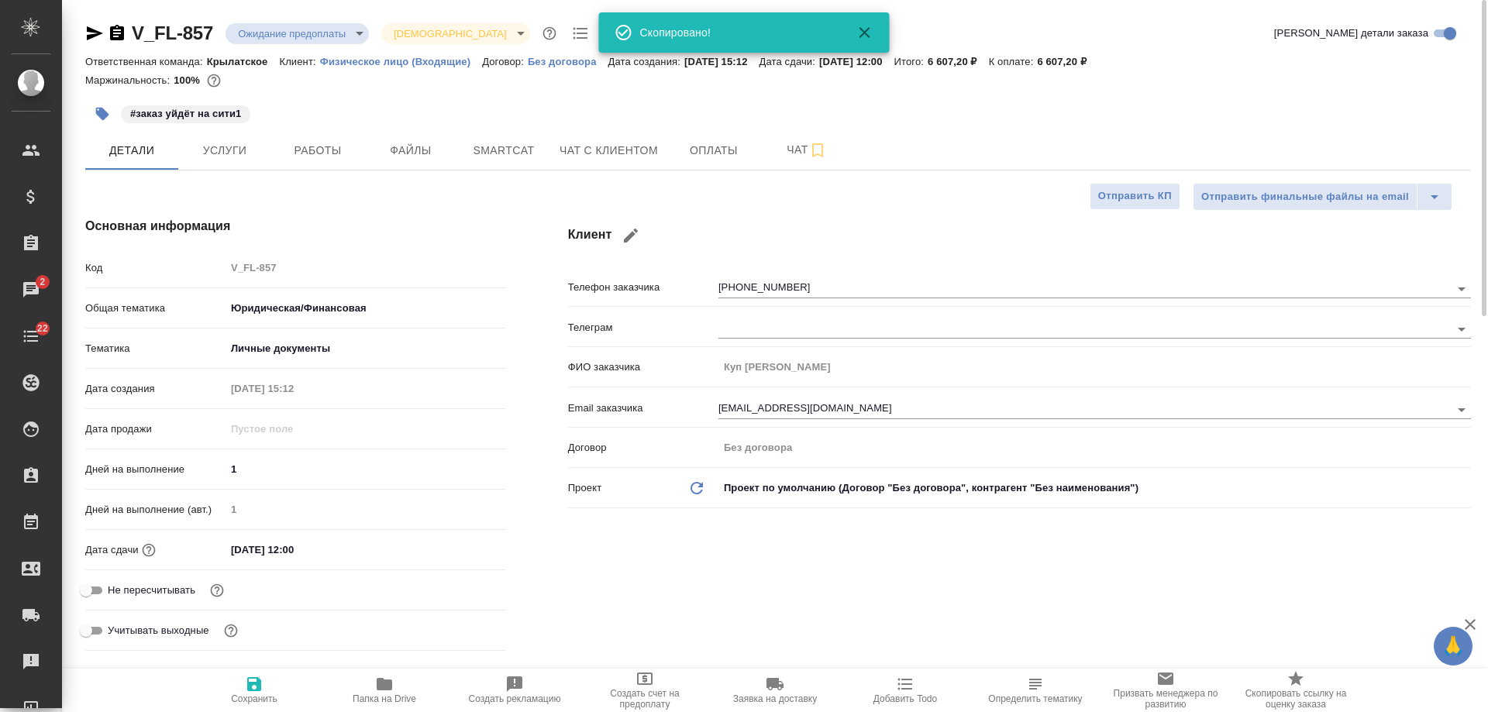
type textarea "x"
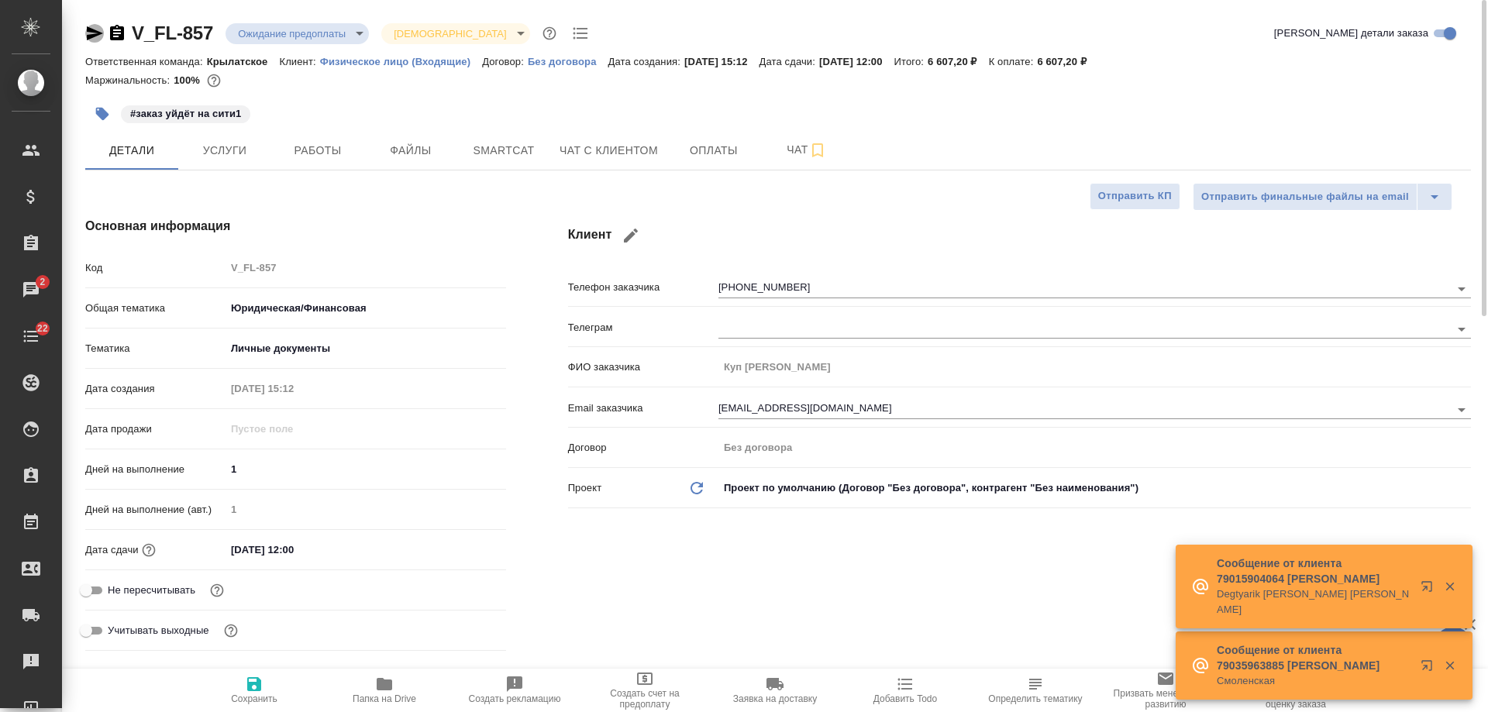
click at [98, 30] on icon "button" at bounding box center [94, 33] width 19 height 19
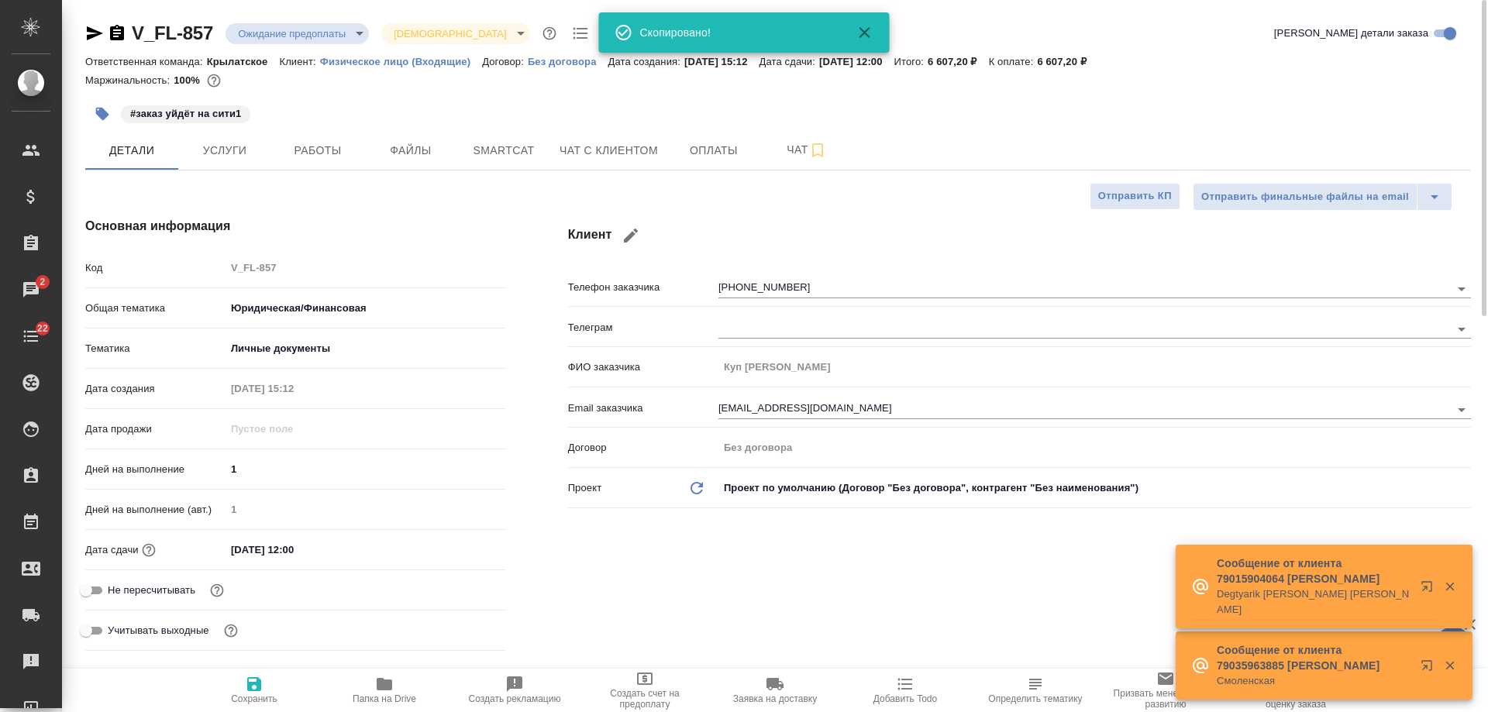
type textarea "x"
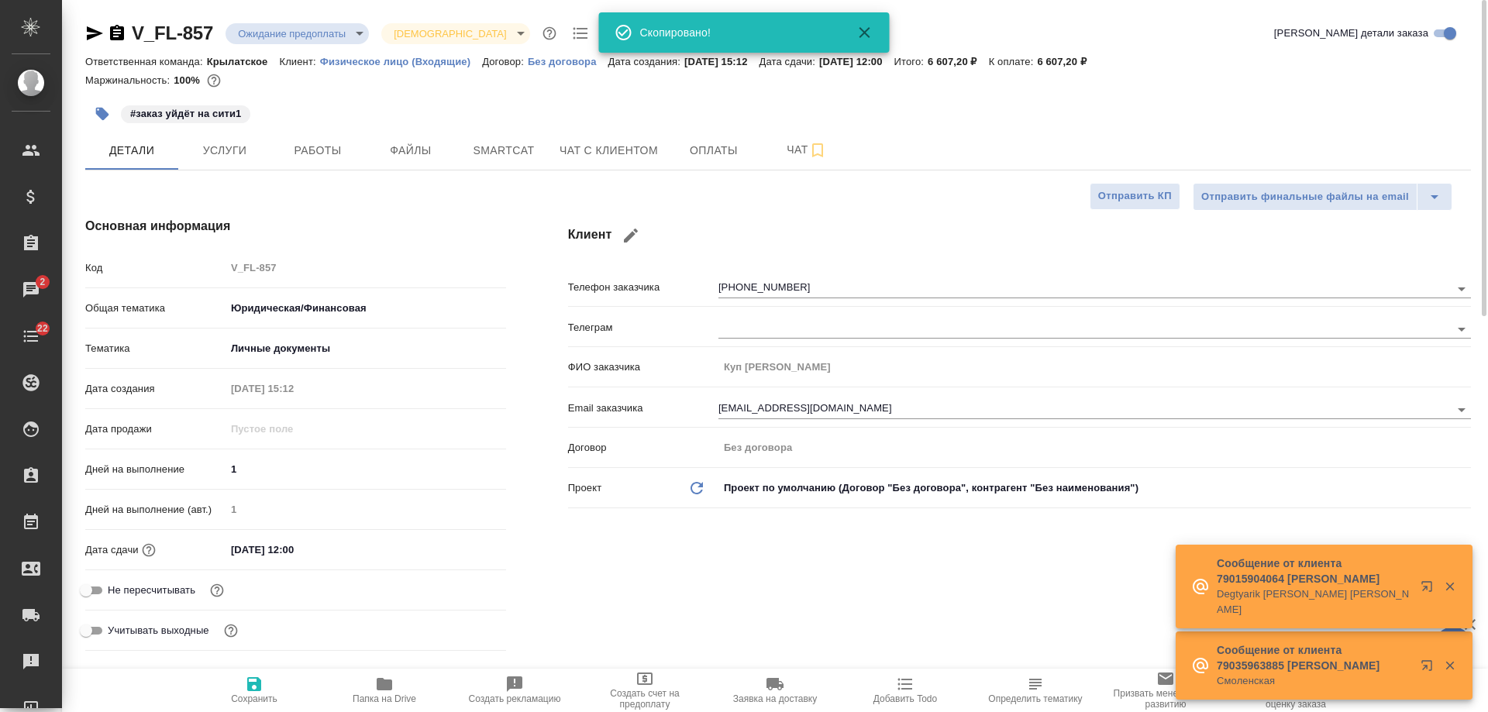
type textarea "x"
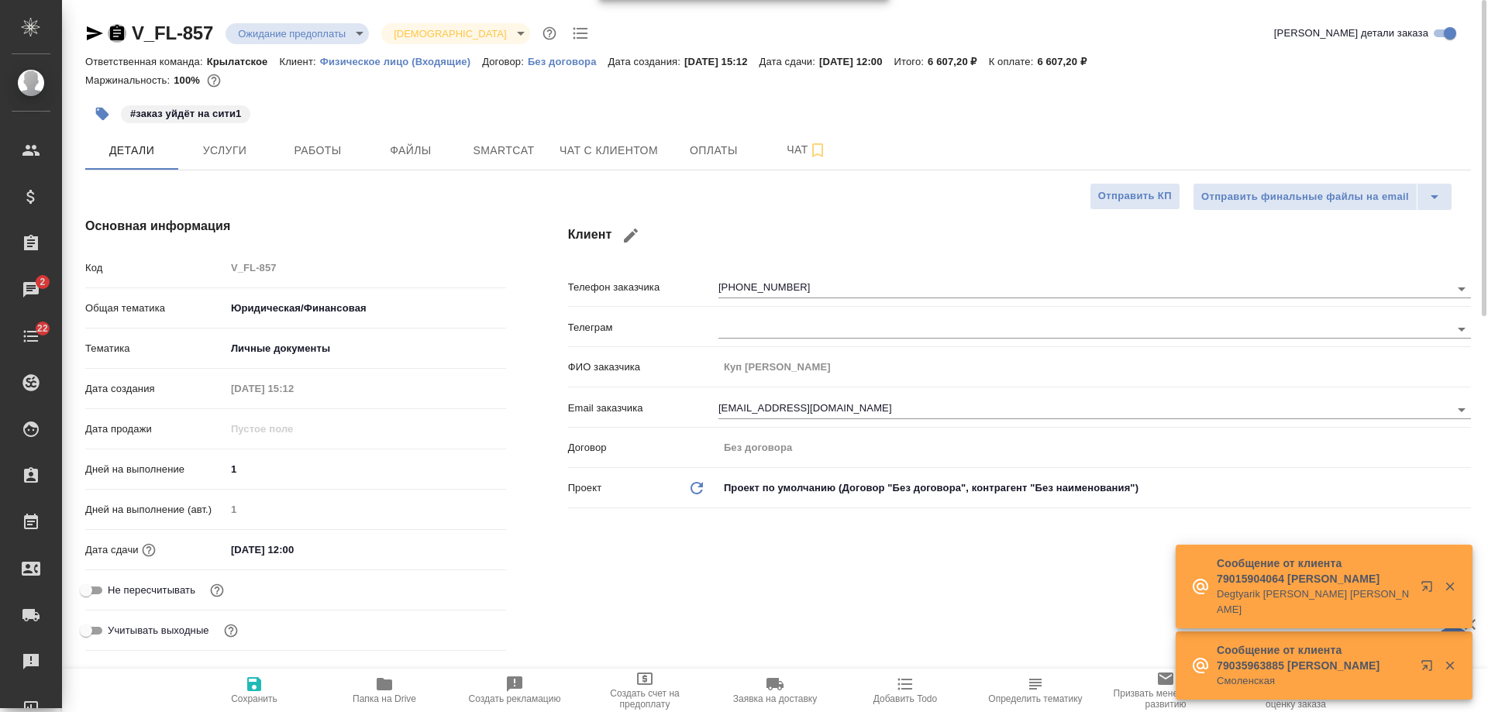
click at [114, 35] on icon "button" at bounding box center [117, 32] width 14 height 15
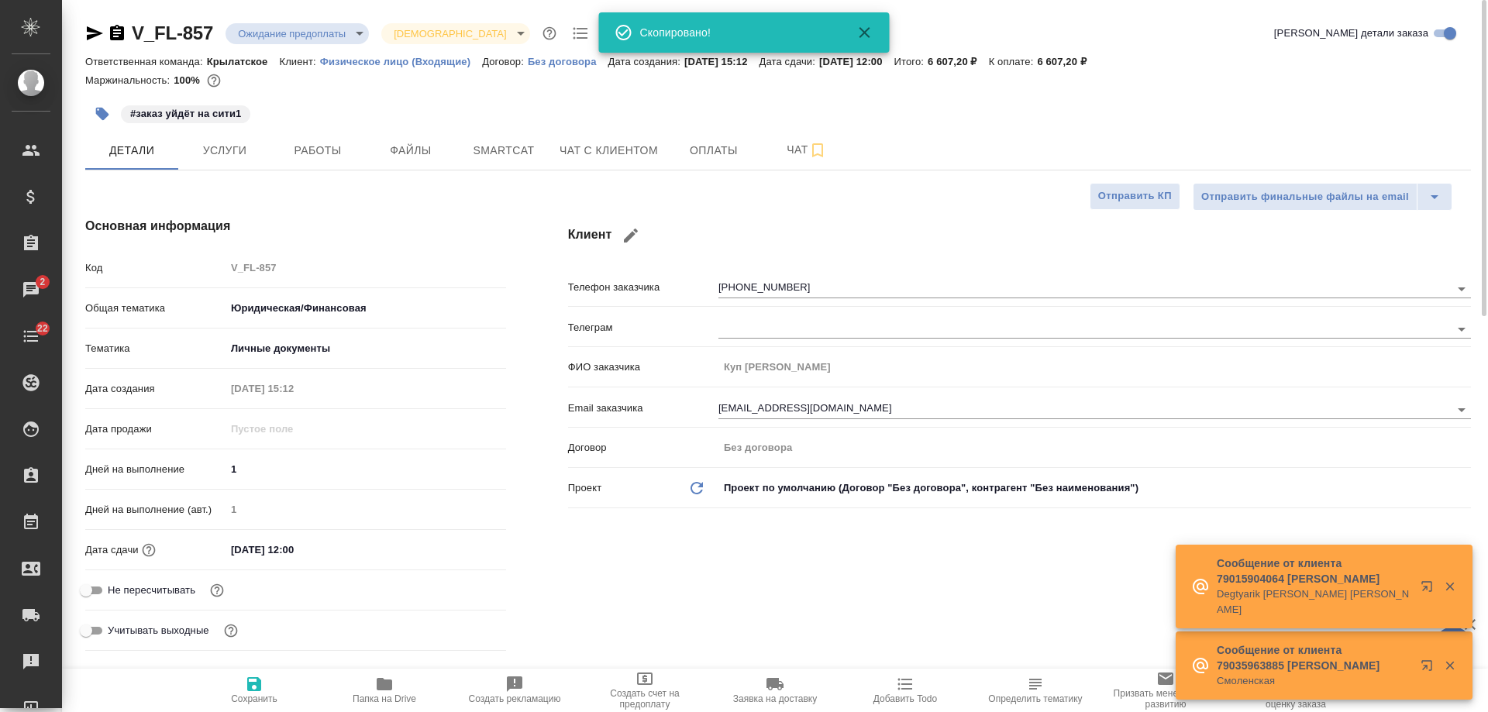
type textarea "x"
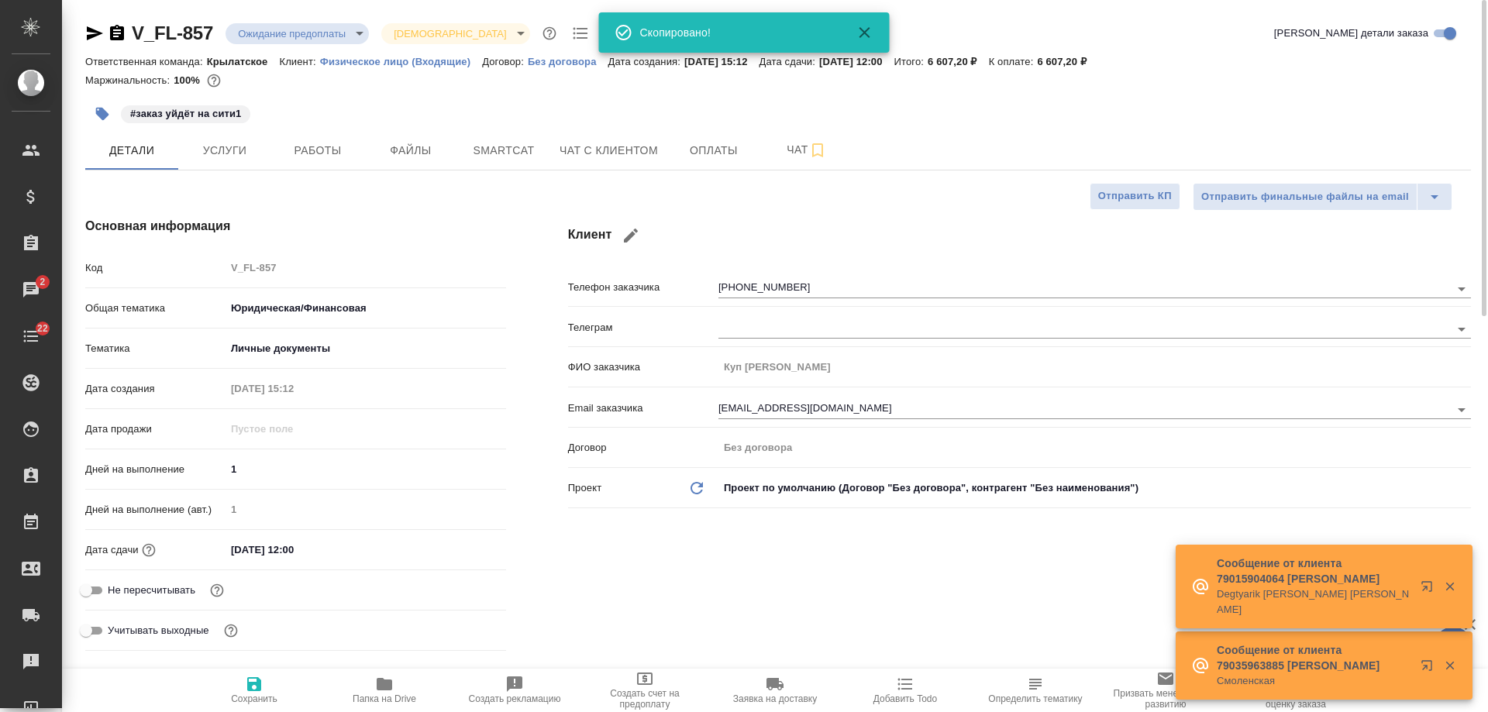
type textarea "x"
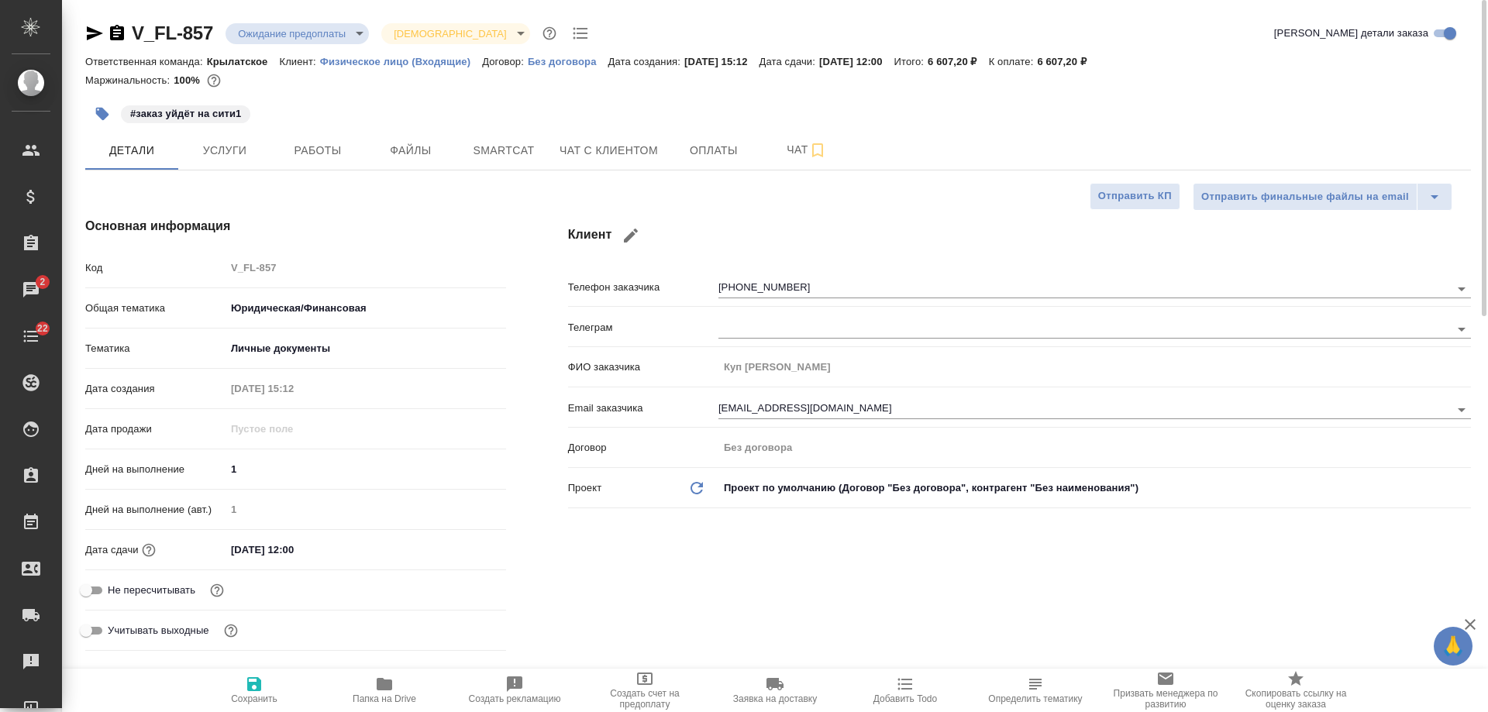
type textarea "x"
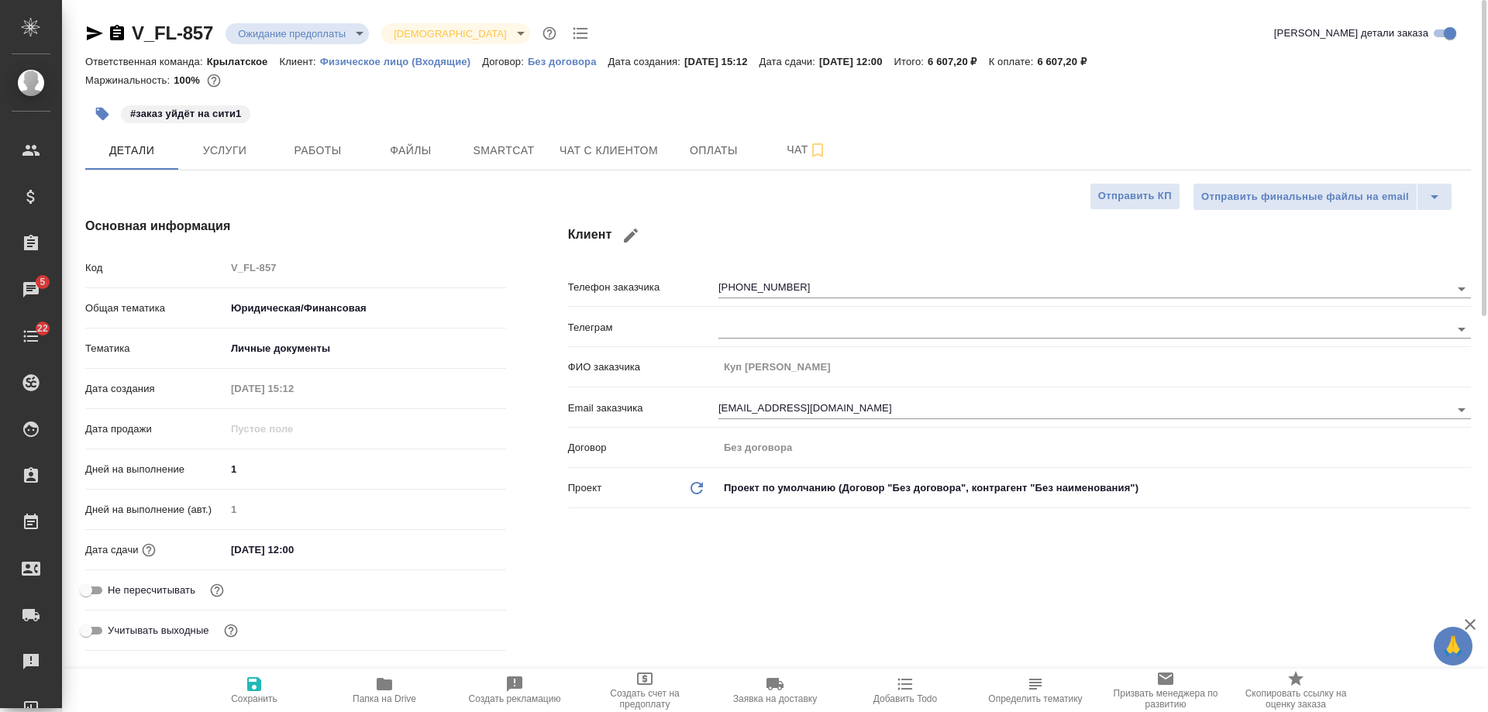
type textarea "x"
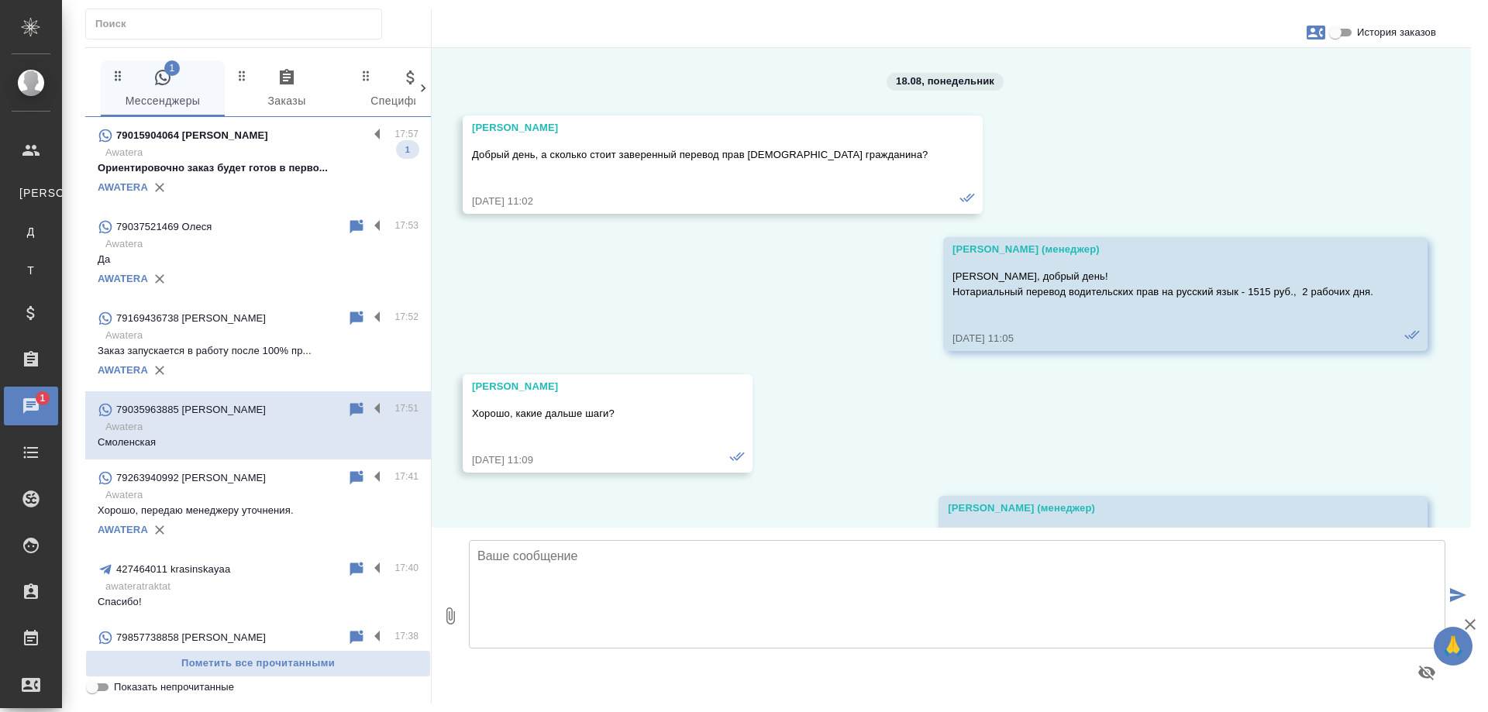
click at [279, 160] on p "Awatera" at bounding box center [261, 152] width 313 height 15
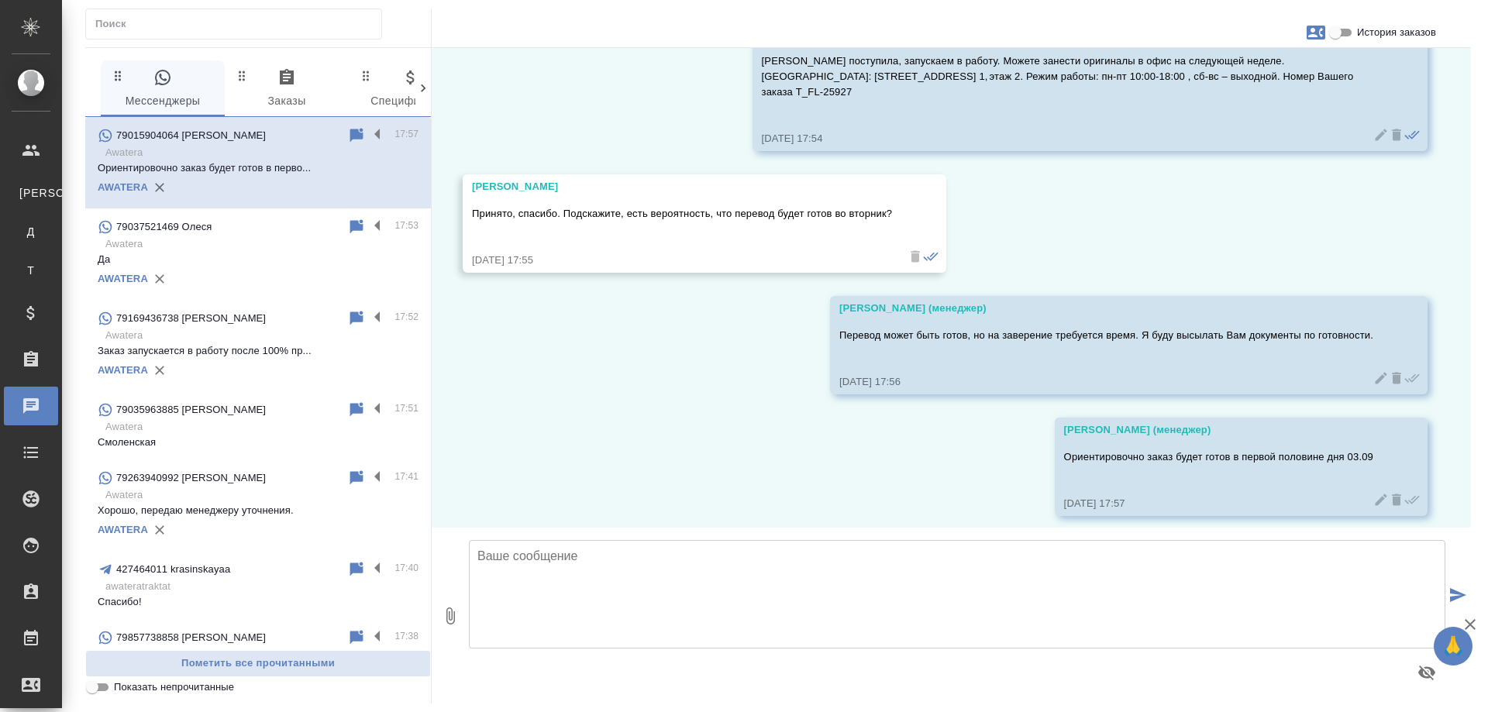
scroll to position [2953, 0]
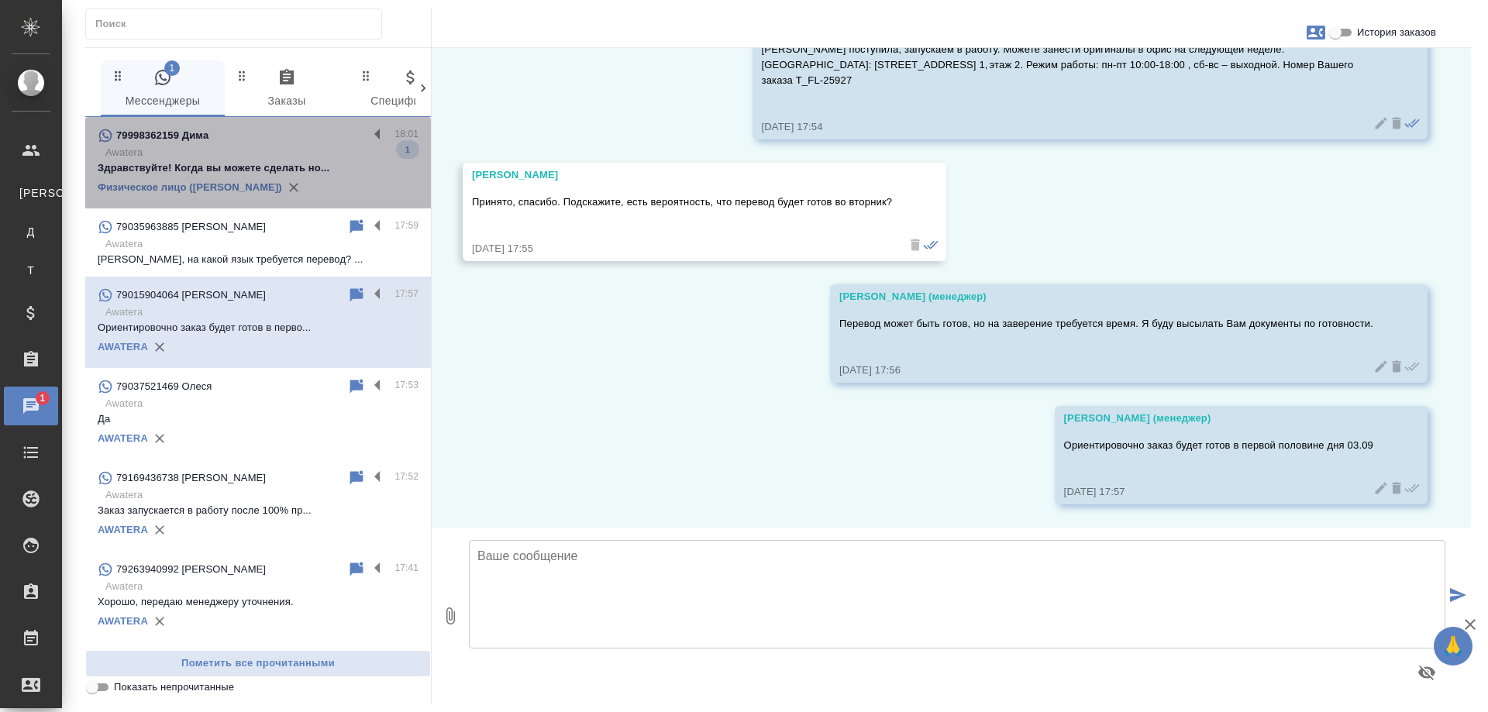
click at [284, 153] on p "Awatera" at bounding box center [261, 152] width 313 height 15
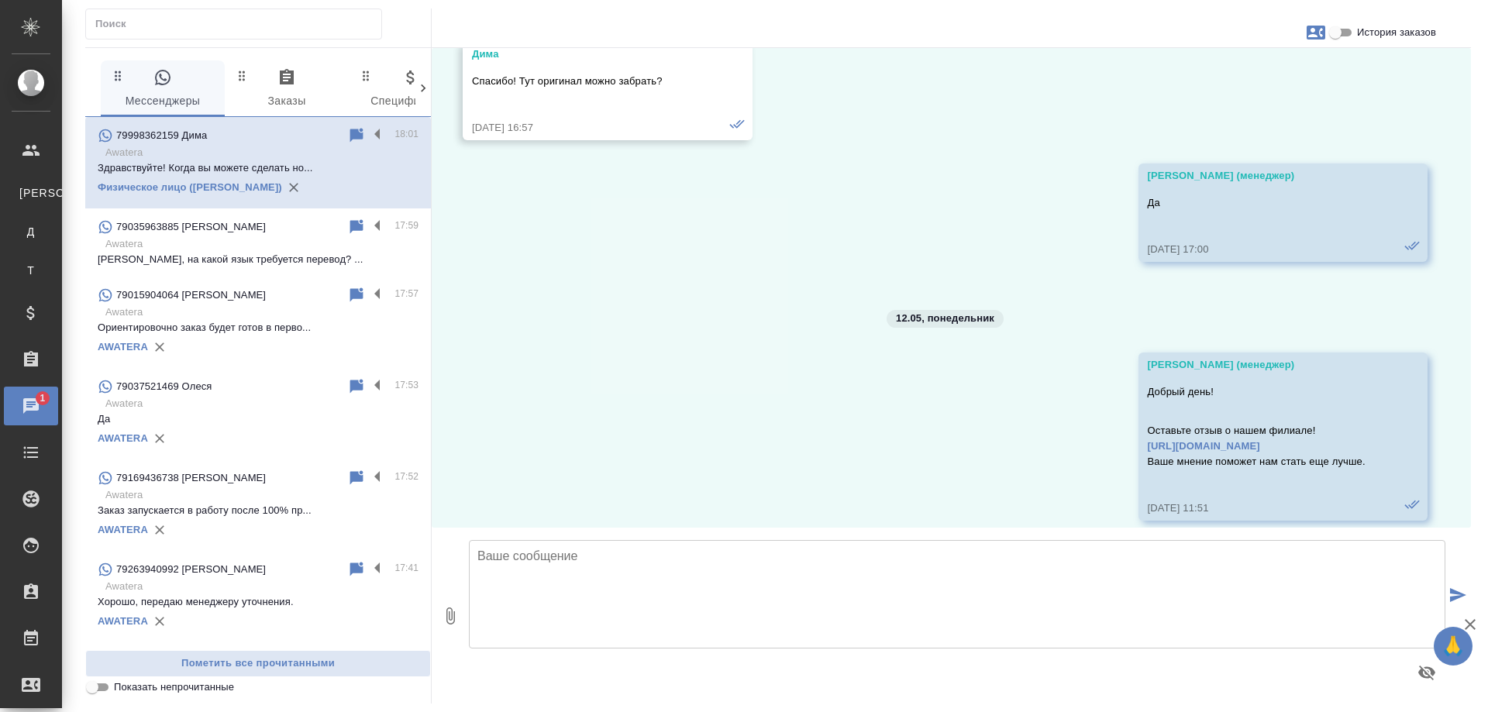
scroll to position [10179, 0]
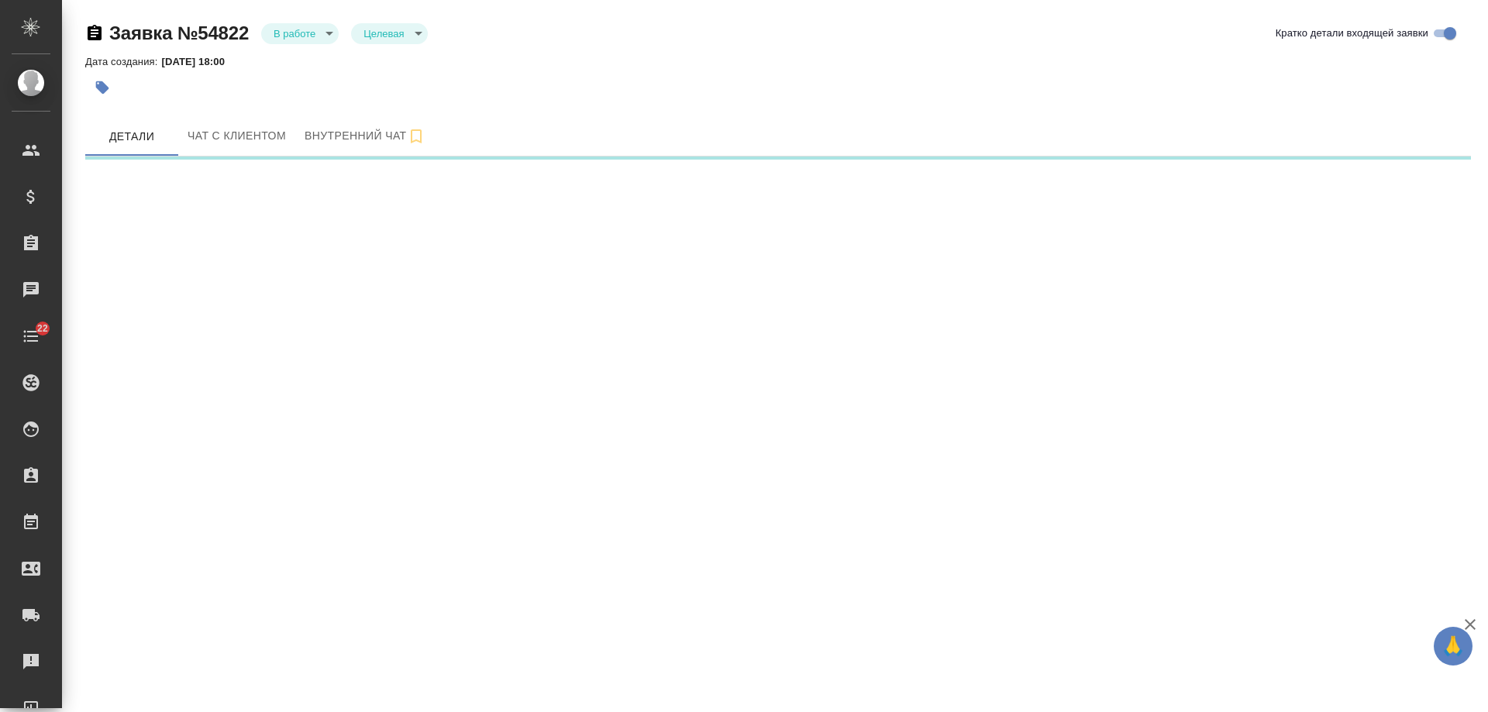
select select "RU"
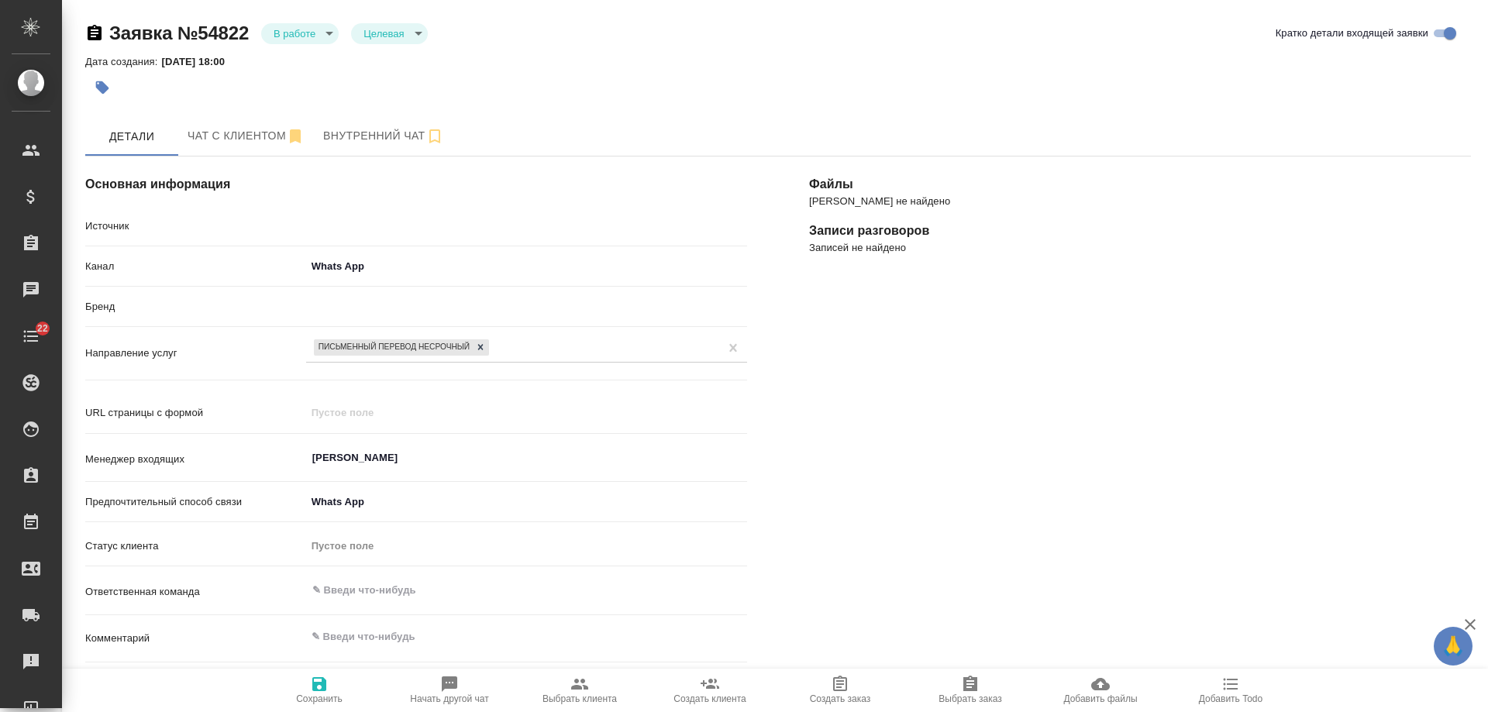
type textarea "x"
